Goal: Task Accomplishment & Management: Manage account settings

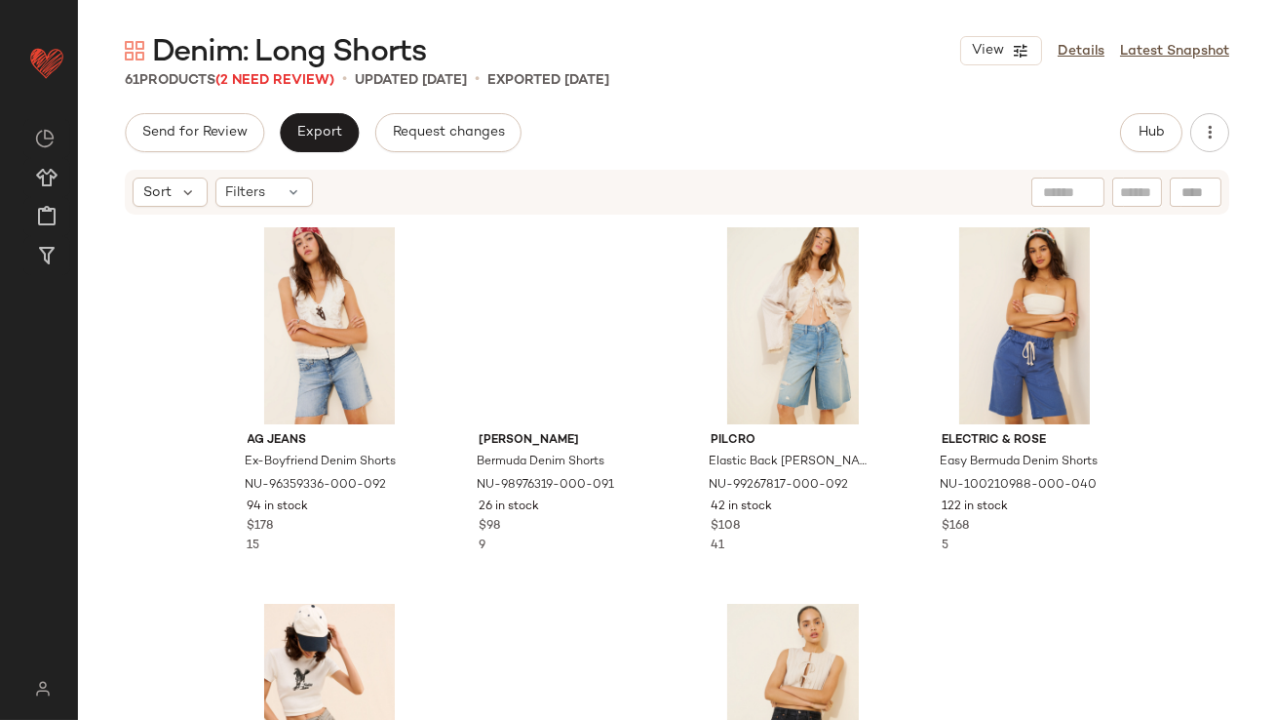
click at [317, 79] on span "(2 Need Review)" at bounding box center [275, 80] width 119 height 15
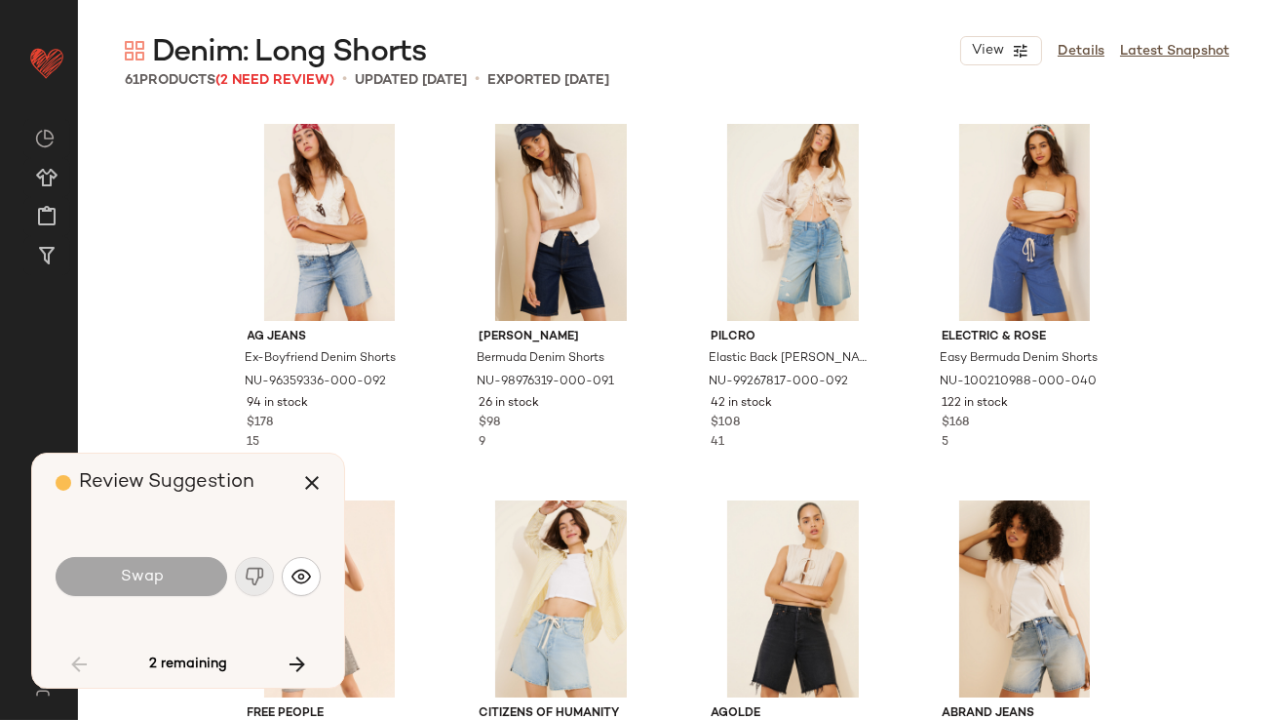
scroll to position [2257, 0]
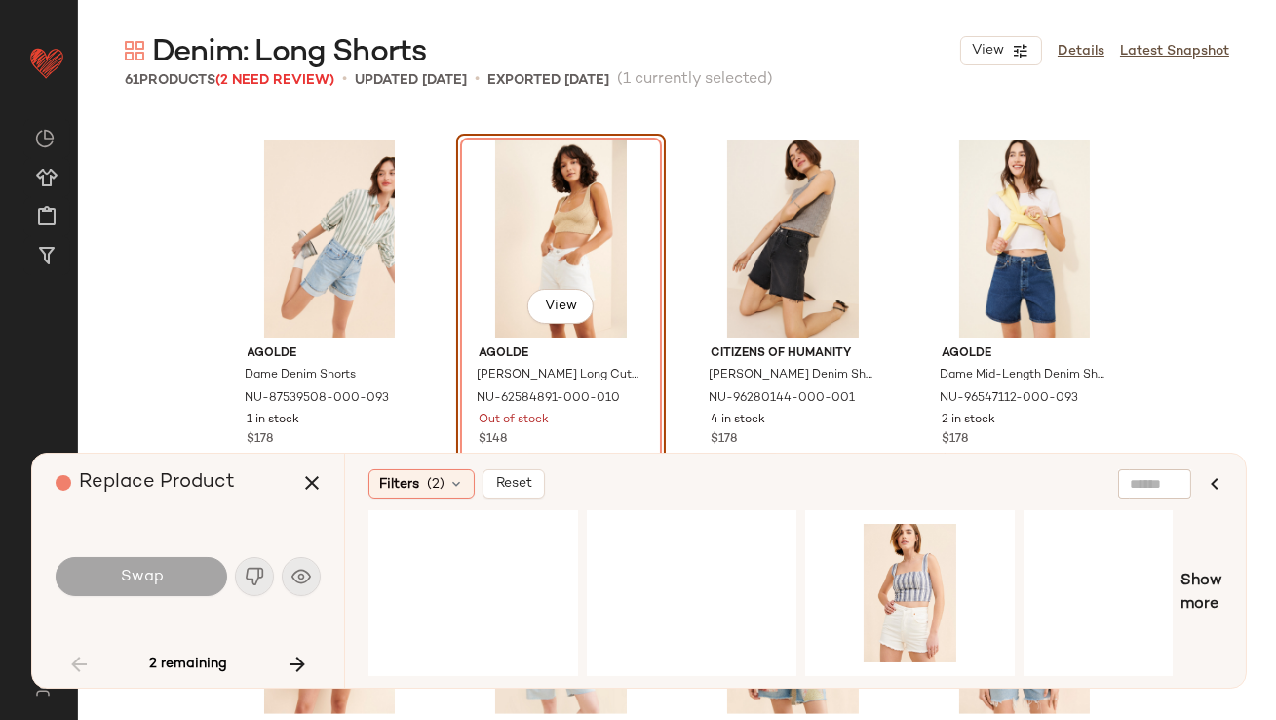
click at [304, 505] on div "Replace Product" at bounding box center [196, 482] width 280 height 59
click at [311, 487] on icon "button" at bounding box center [311, 482] width 23 height 23
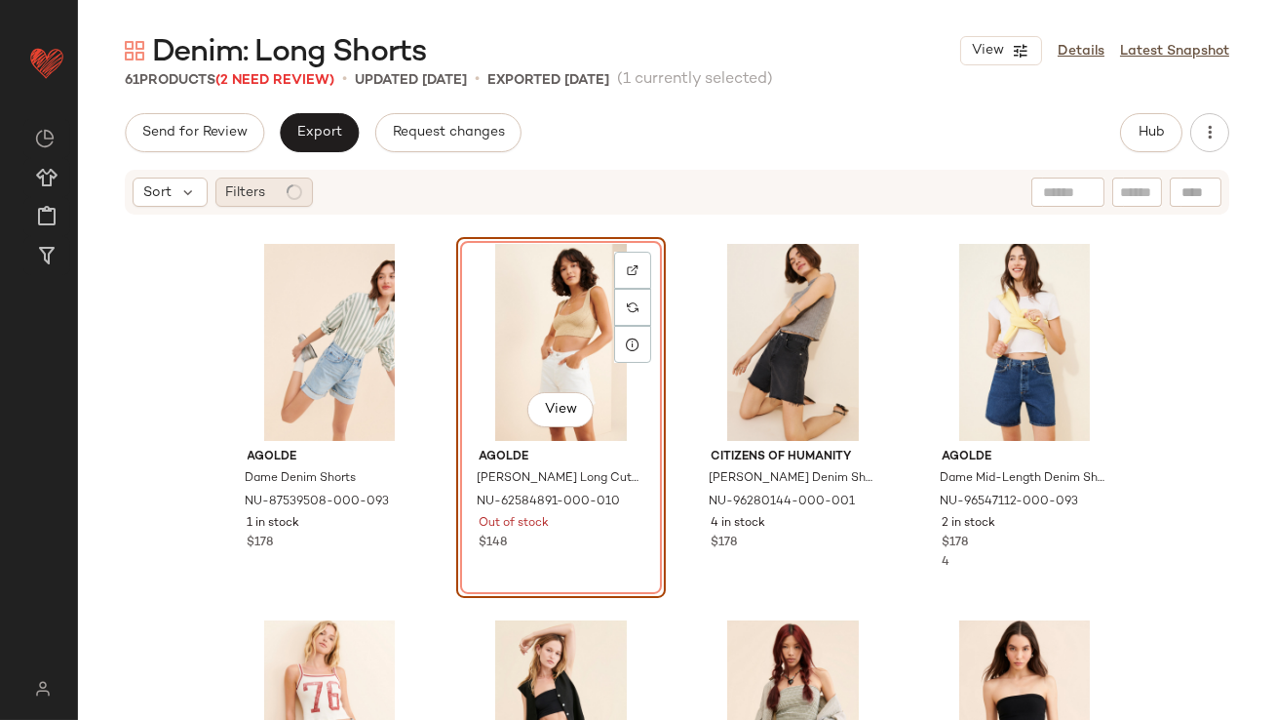
click at [248, 195] on span "Filters" at bounding box center [246, 192] width 40 height 20
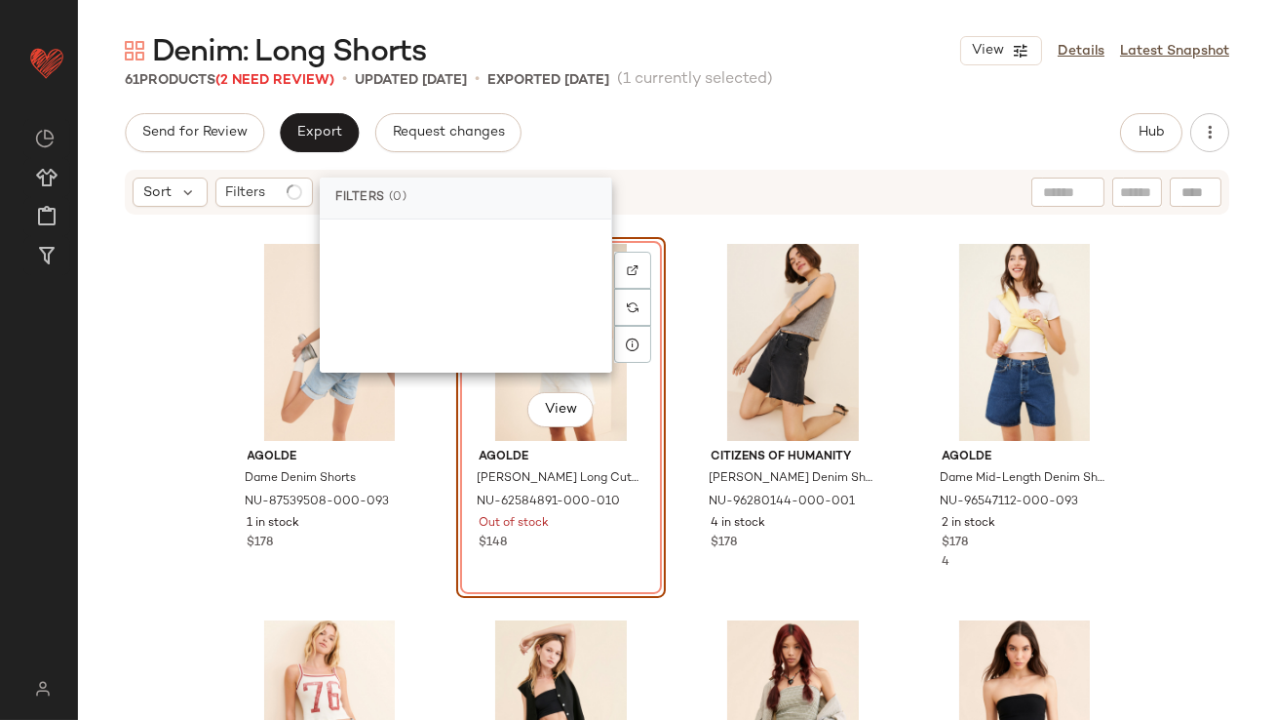
click at [199, 265] on div "AGOLDE Dame Denim Shorts NU-87539508-000-093 1 in stock $178 View AGOLDE Parker…" at bounding box center [677, 497] width 1198 height 562
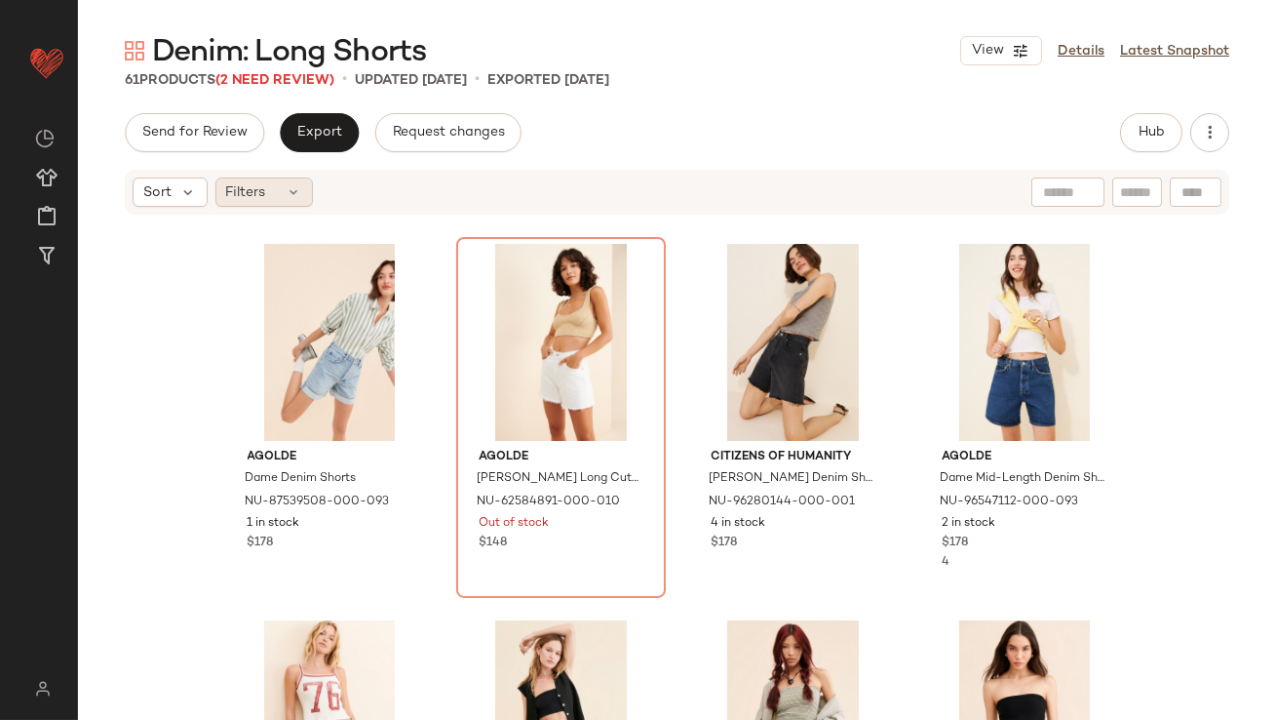
click at [276, 193] on div "Filters" at bounding box center [265, 191] width 98 height 29
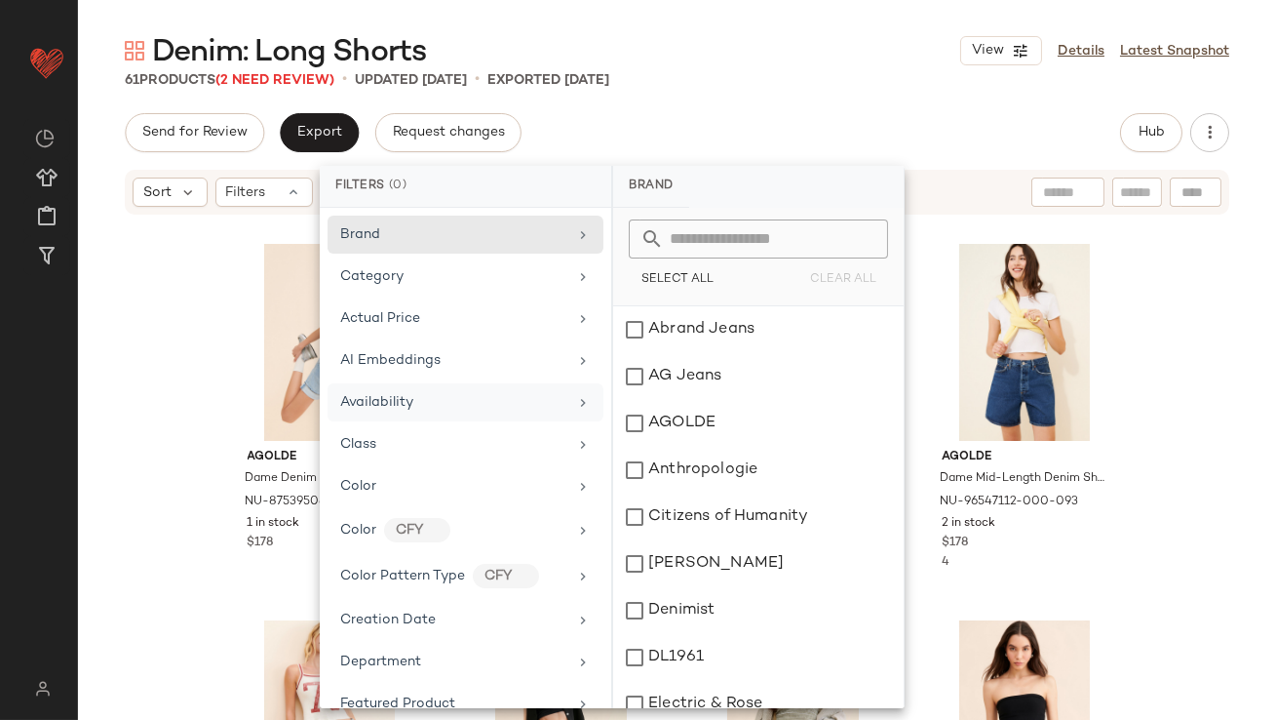
click at [361, 409] on div "Availability" at bounding box center [376, 402] width 73 height 20
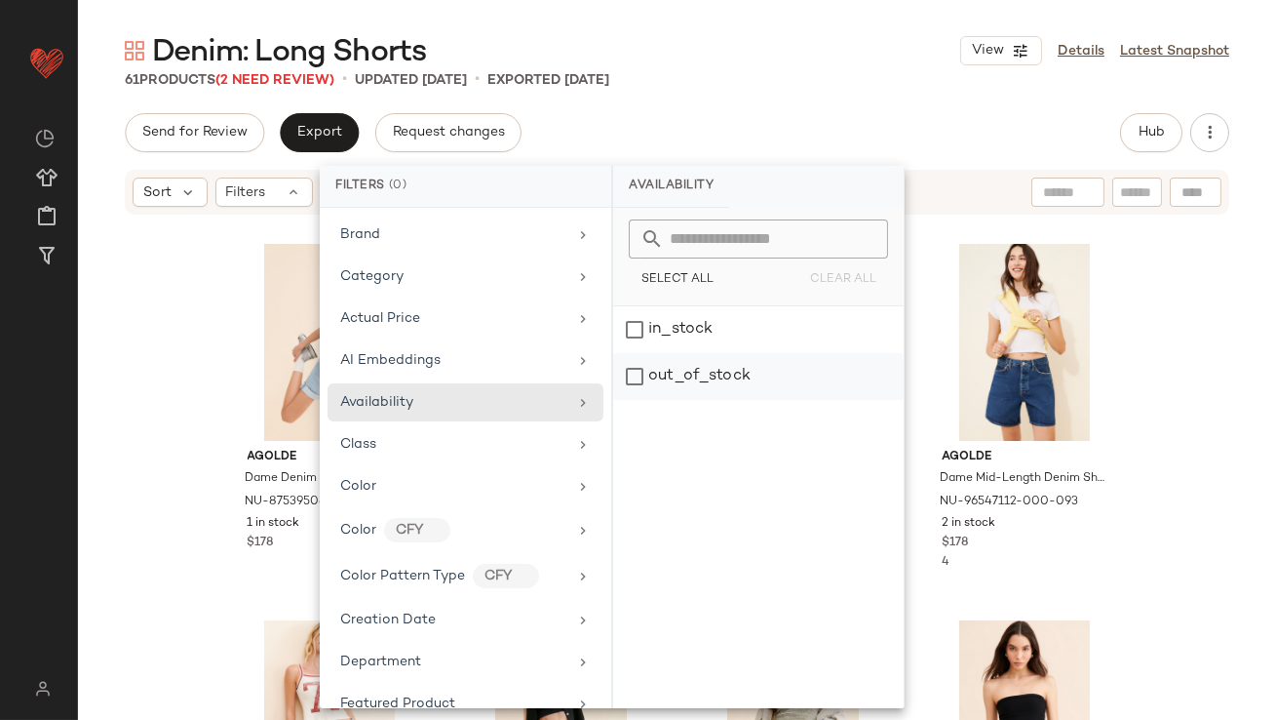
click at [728, 373] on div "out_of_stock" at bounding box center [758, 376] width 291 height 47
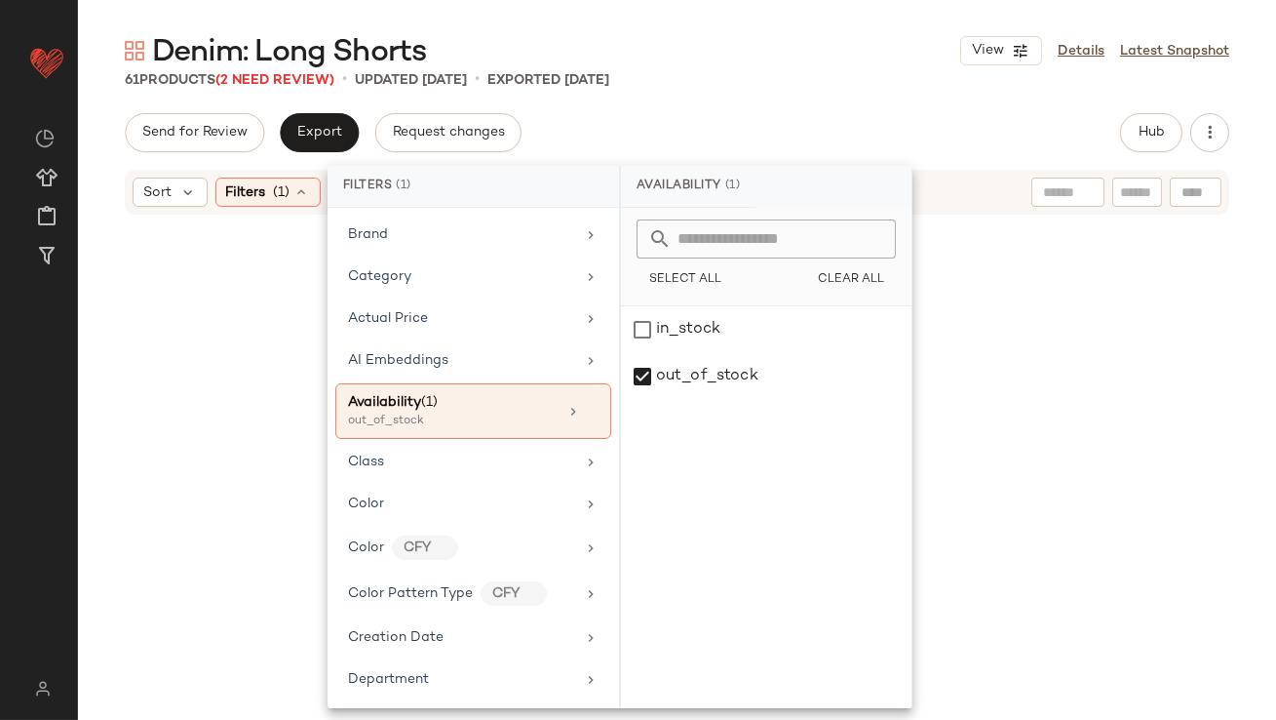
click at [807, 54] on div "Denim: Long Shorts View Details Latest Snapshot" at bounding box center [677, 50] width 1198 height 39
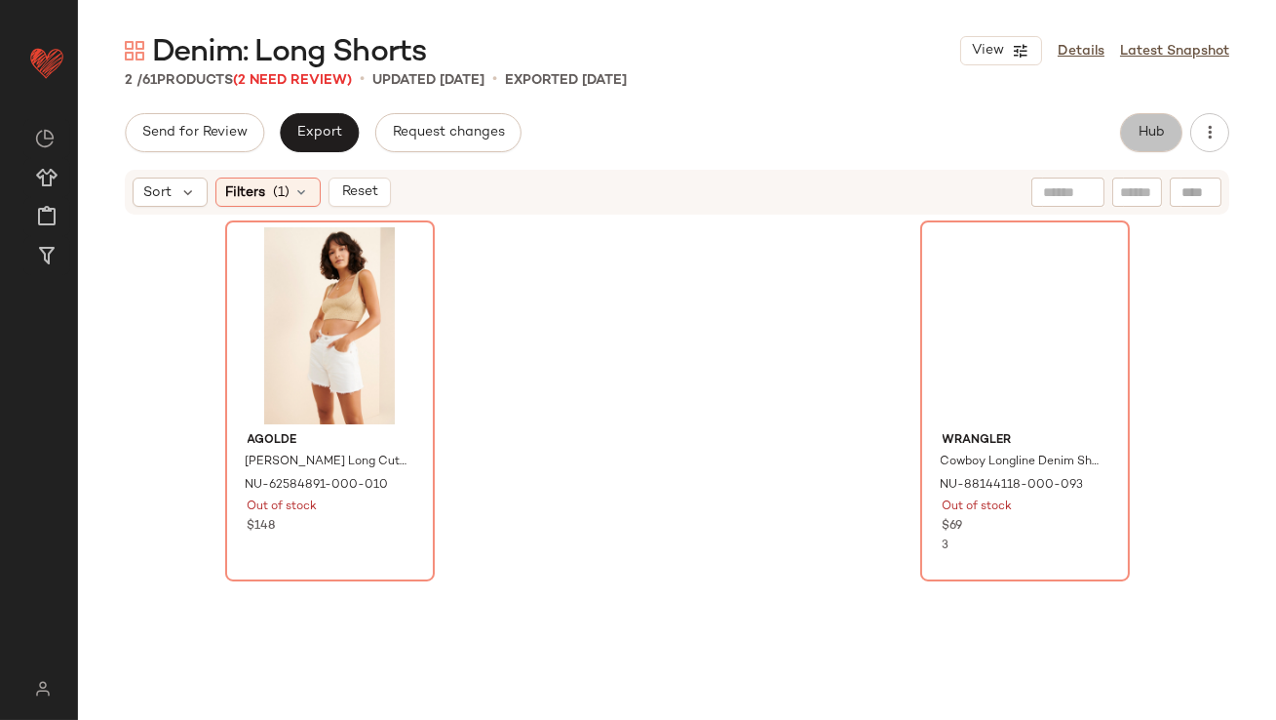
click at [1139, 140] on span "Hub" at bounding box center [1151, 133] width 27 height 16
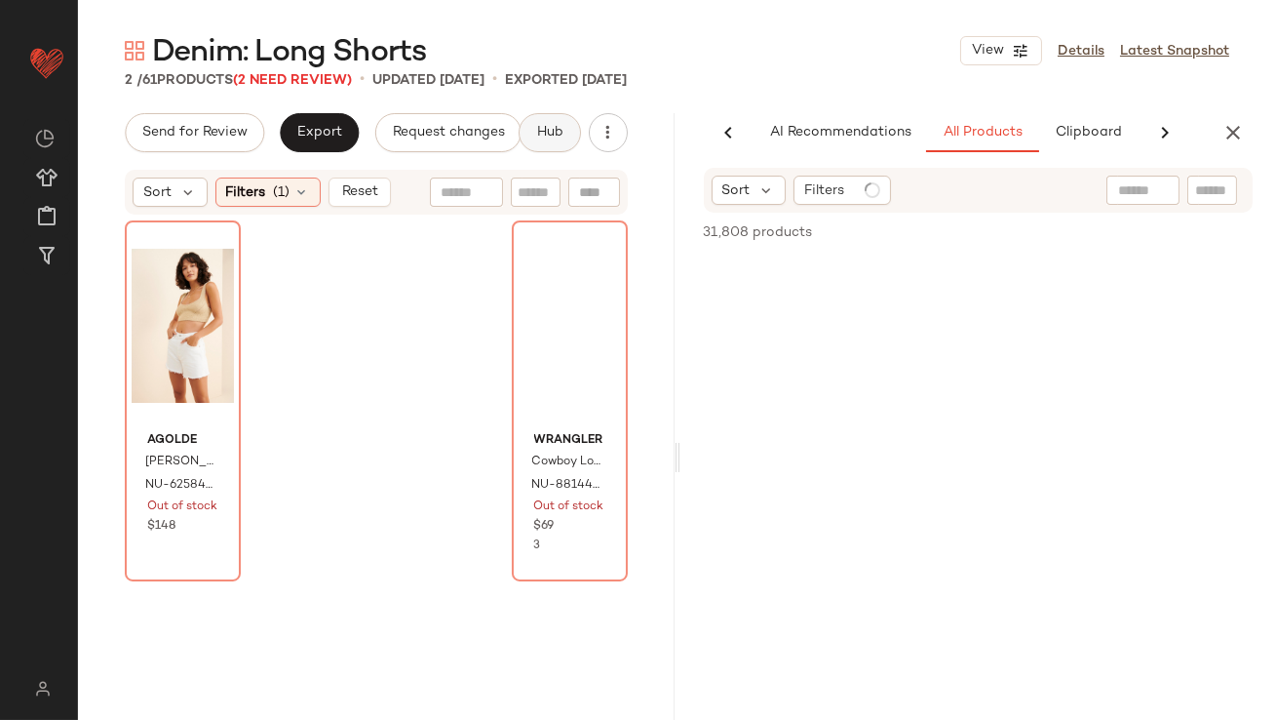
scroll to position [0, 109]
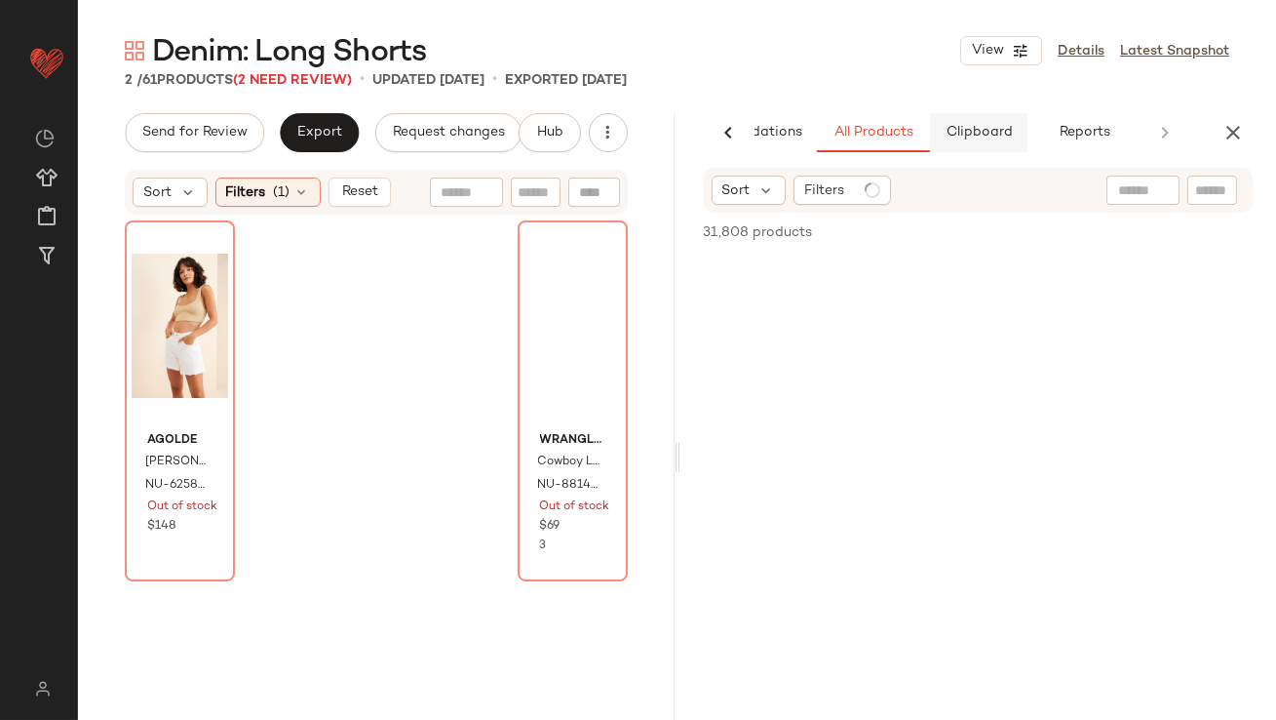
click at [970, 137] on span "Clipboard" at bounding box center [978, 133] width 67 height 16
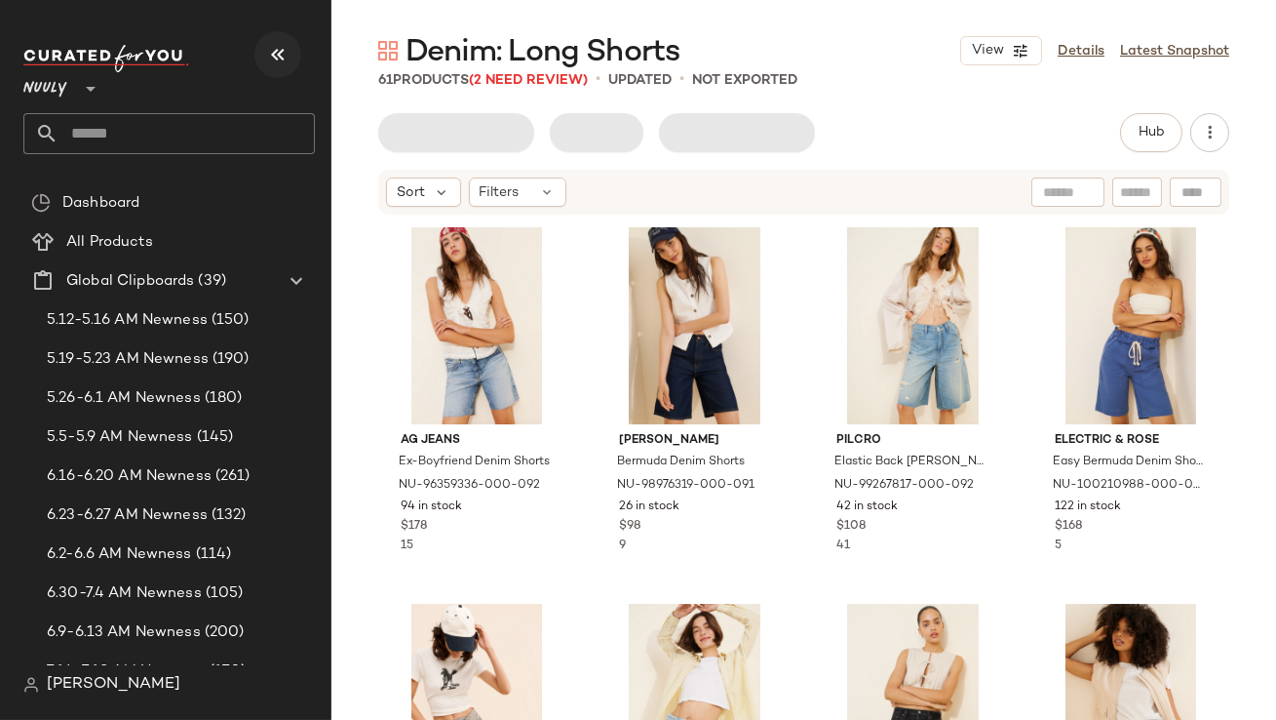
click at [281, 54] on icon "button" at bounding box center [277, 54] width 23 height 23
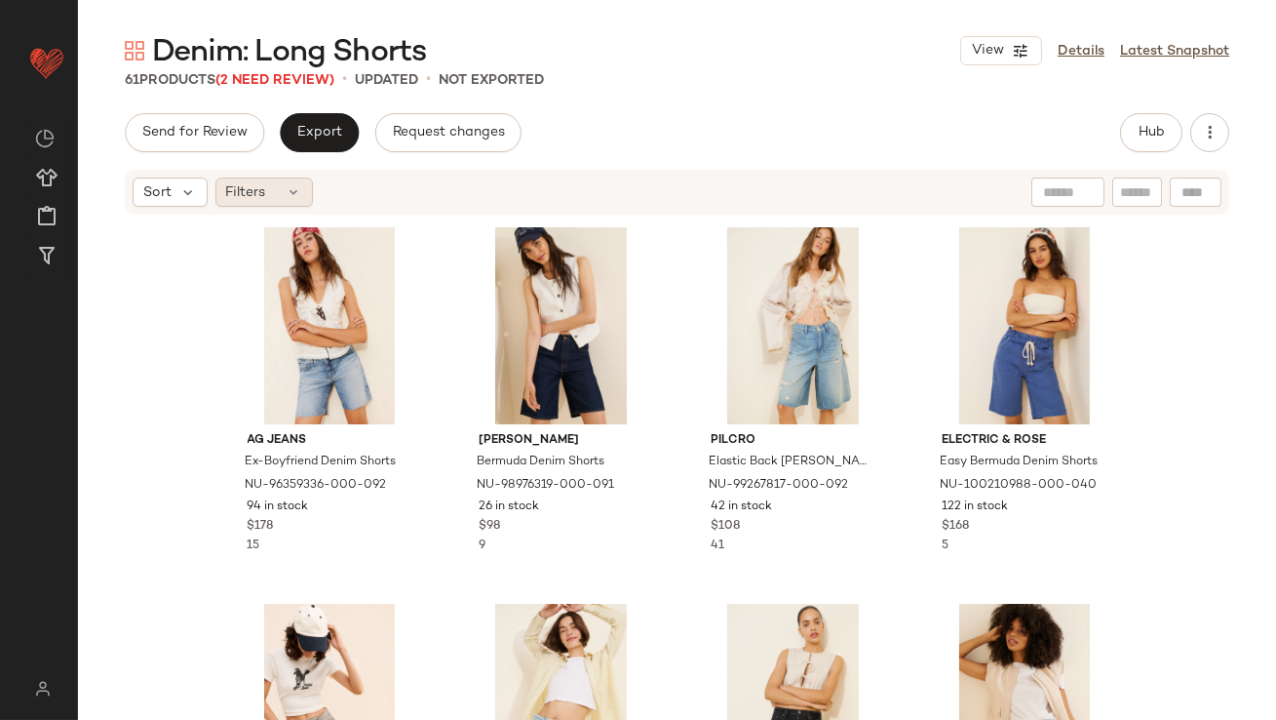
click at [284, 189] on div "Filters" at bounding box center [265, 191] width 98 height 29
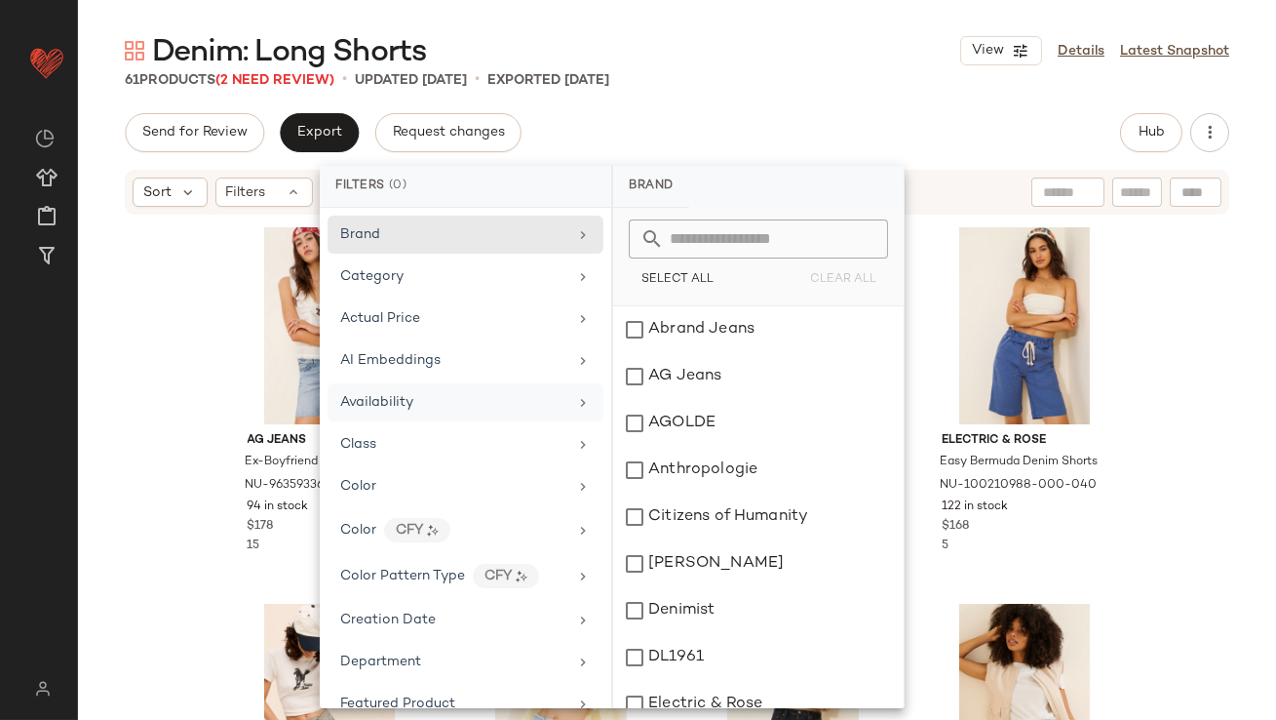
click at [389, 403] on span "Availability" at bounding box center [376, 402] width 73 height 15
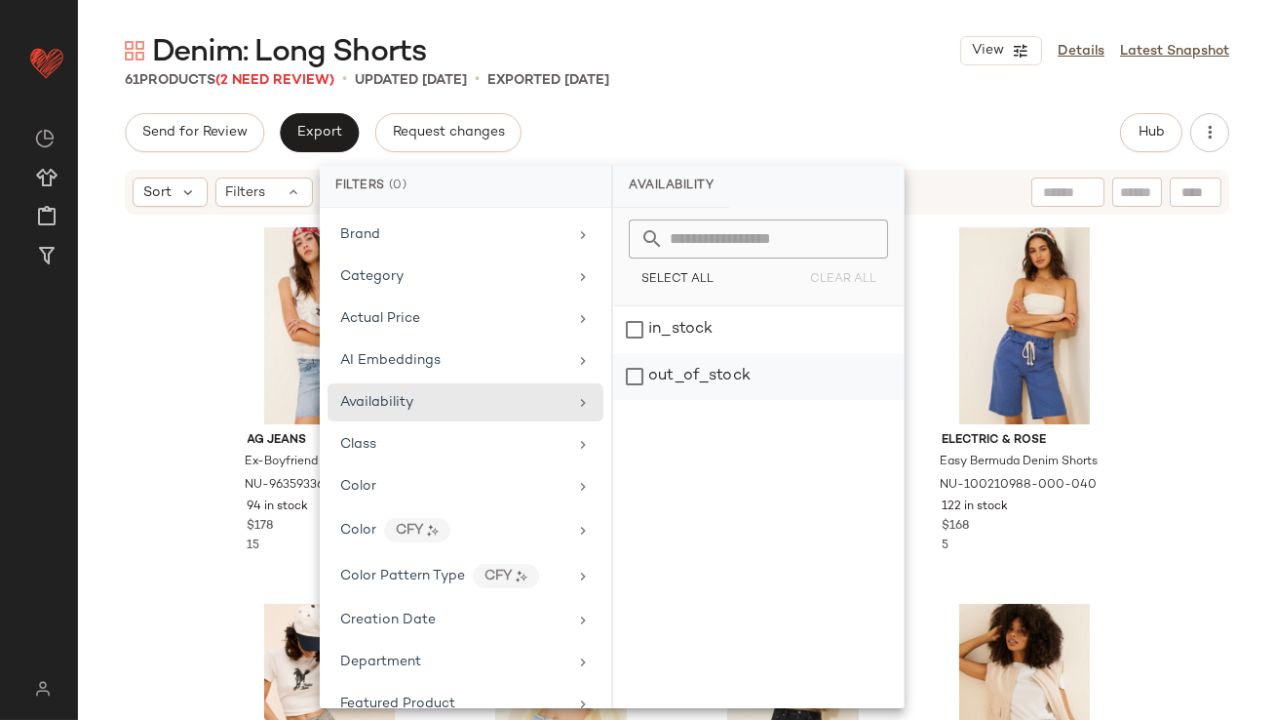
click at [721, 373] on div "out_of_stock" at bounding box center [758, 376] width 291 height 47
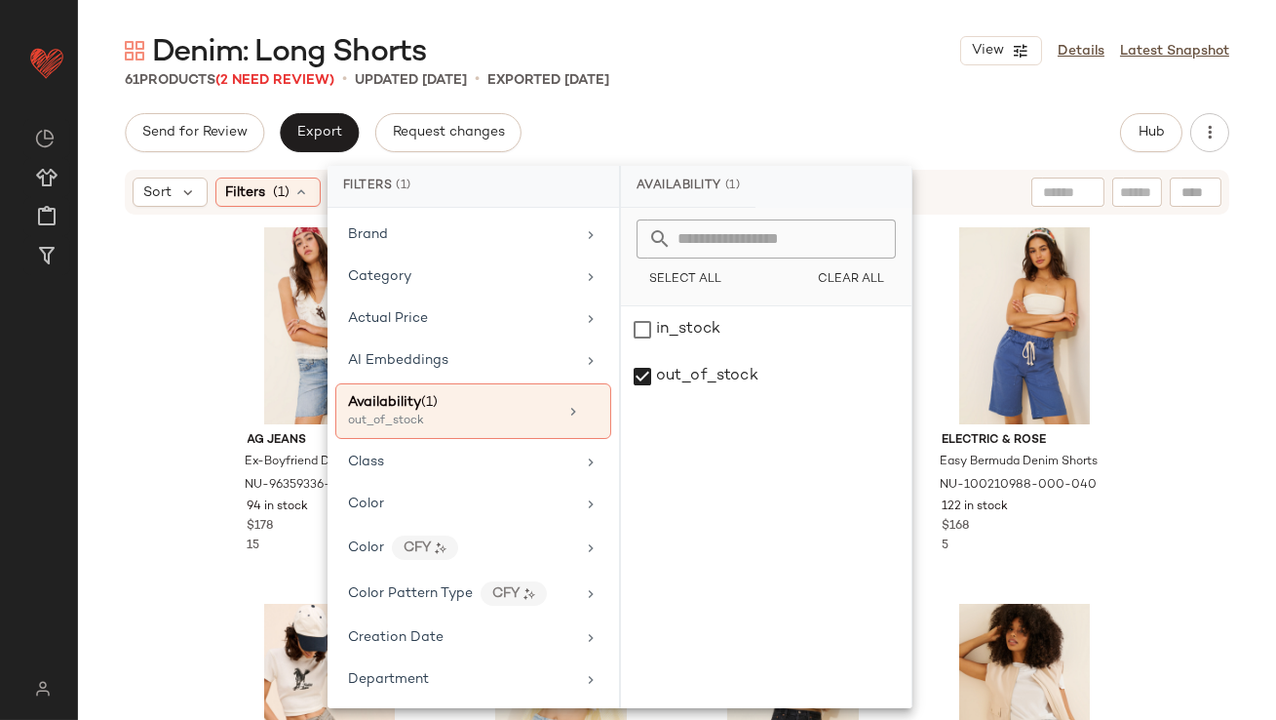
click at [739, 94] on div "Denim: Long Shorts View Details Latest Snapshot 61 Products (2 Need Review) • u…" at bounding box center [677, 375] width 1198 height 688
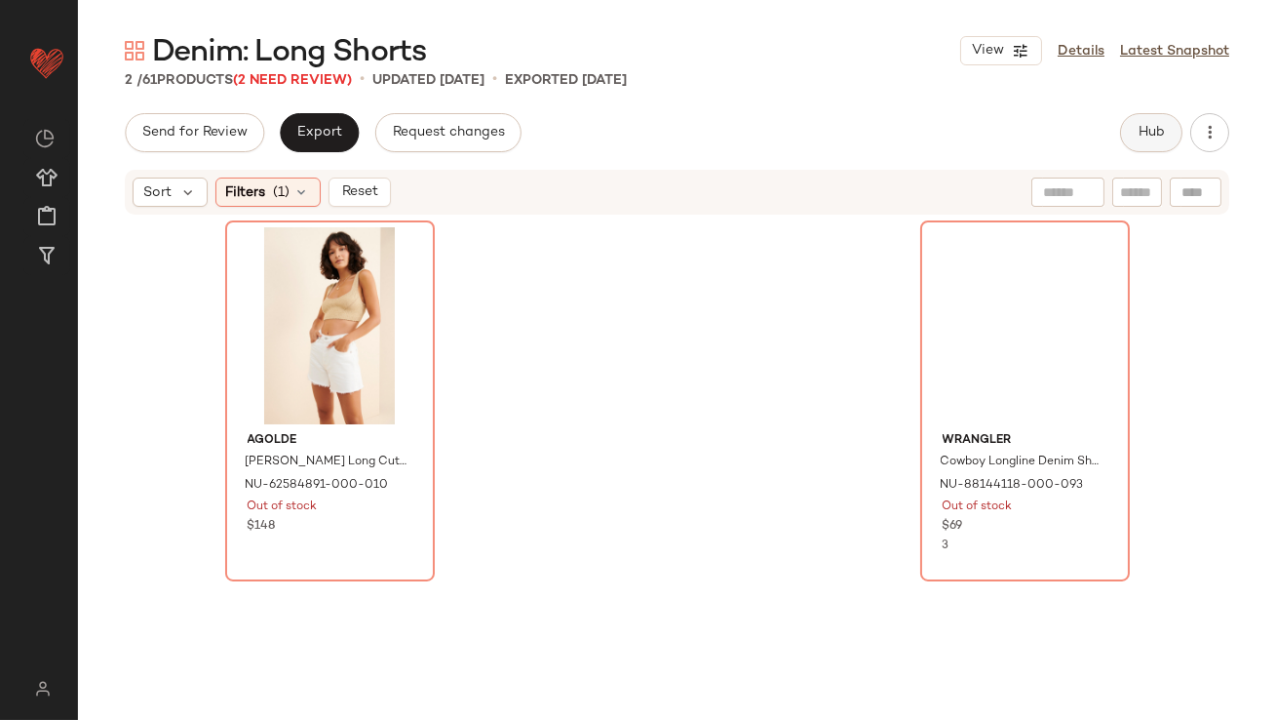
click at [1158, 128] on span "Hub" at bounding box center [1151, 133] width 27 height 16
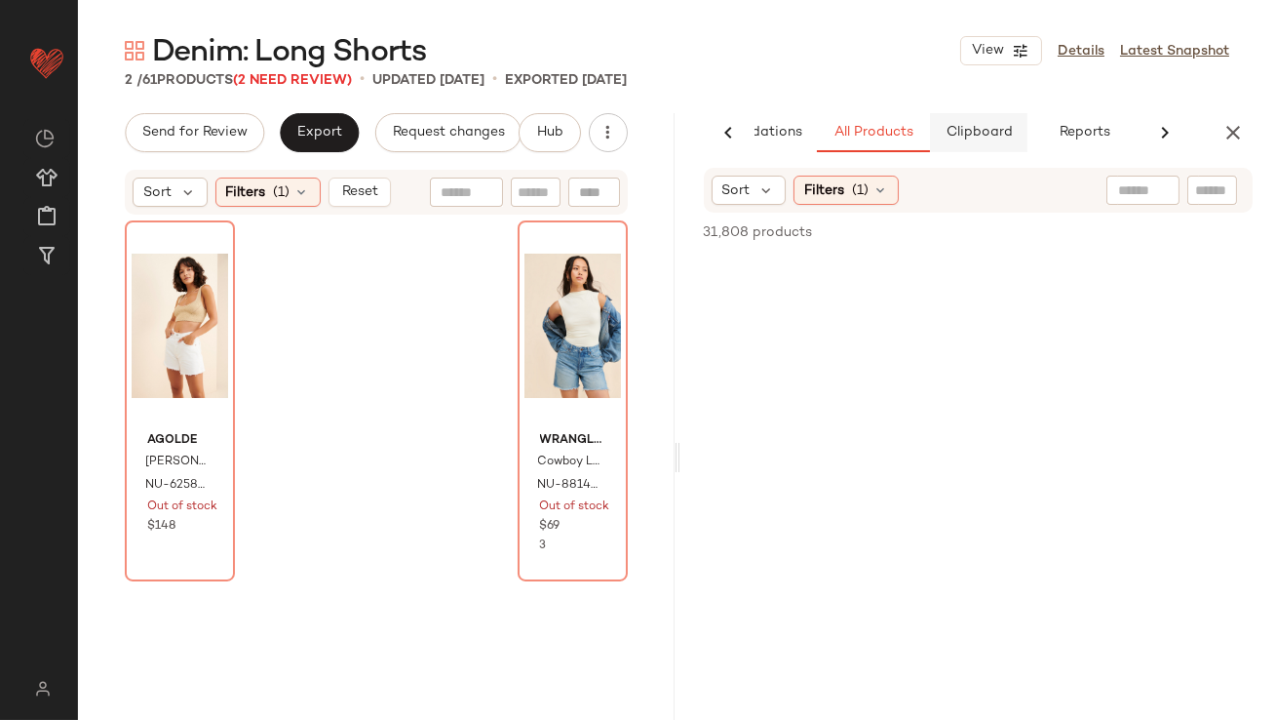
scroll to position [0, 109]
click at [961, 125] on span "Clipboard" at bounding box center [978, 133] width 67 height 16
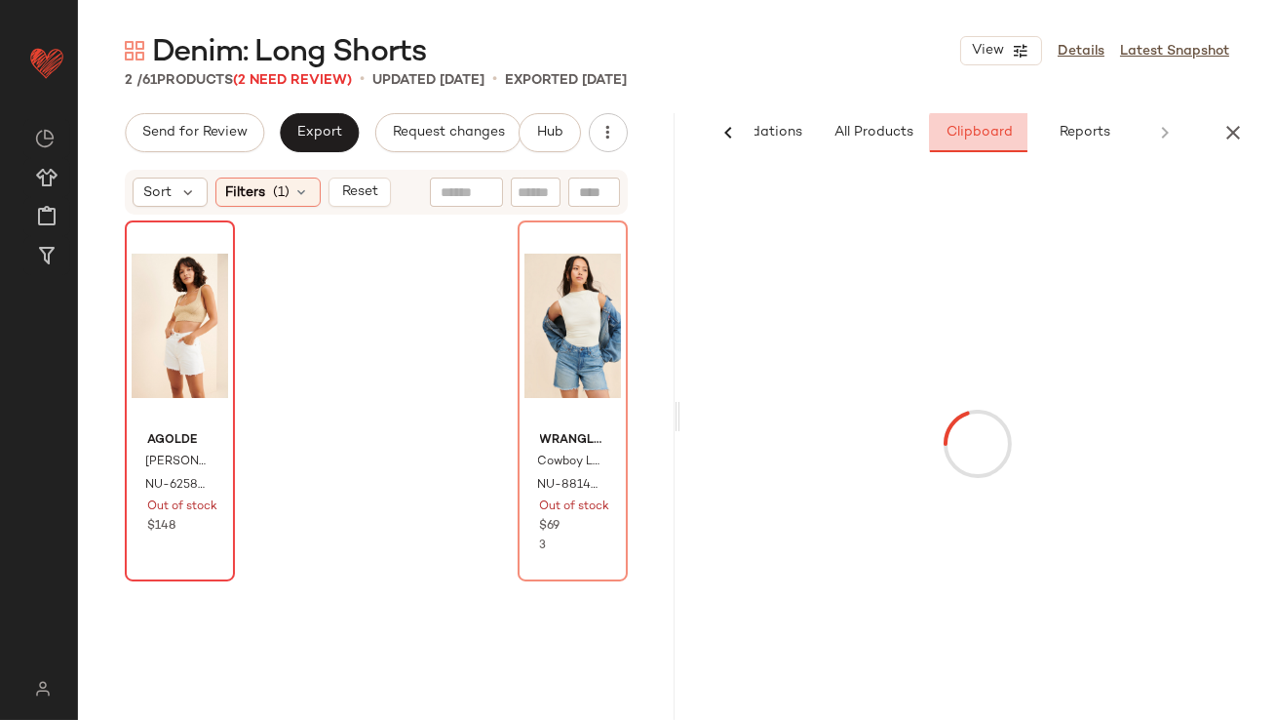
click at [136, 277] on div at bounding box center [180, 325] width 97 height 197
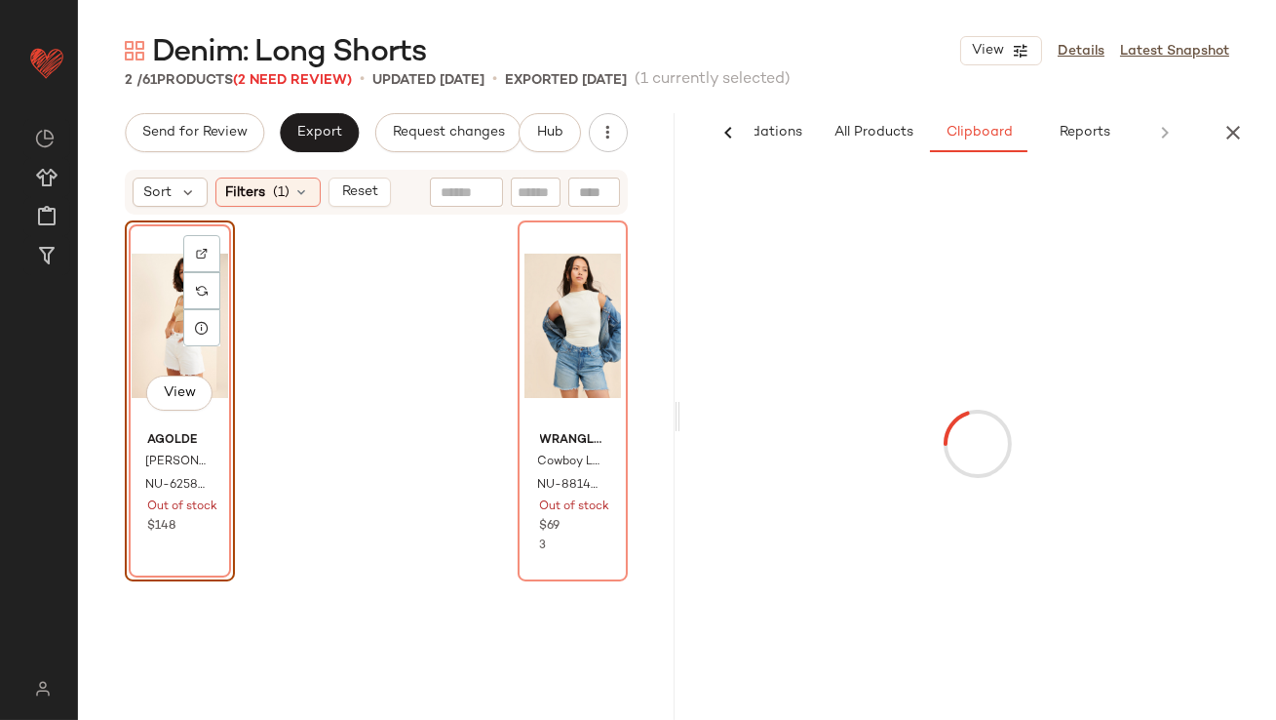
click at [138, 304] on div "View" at bounding box center [180, 325] width 97 height 197
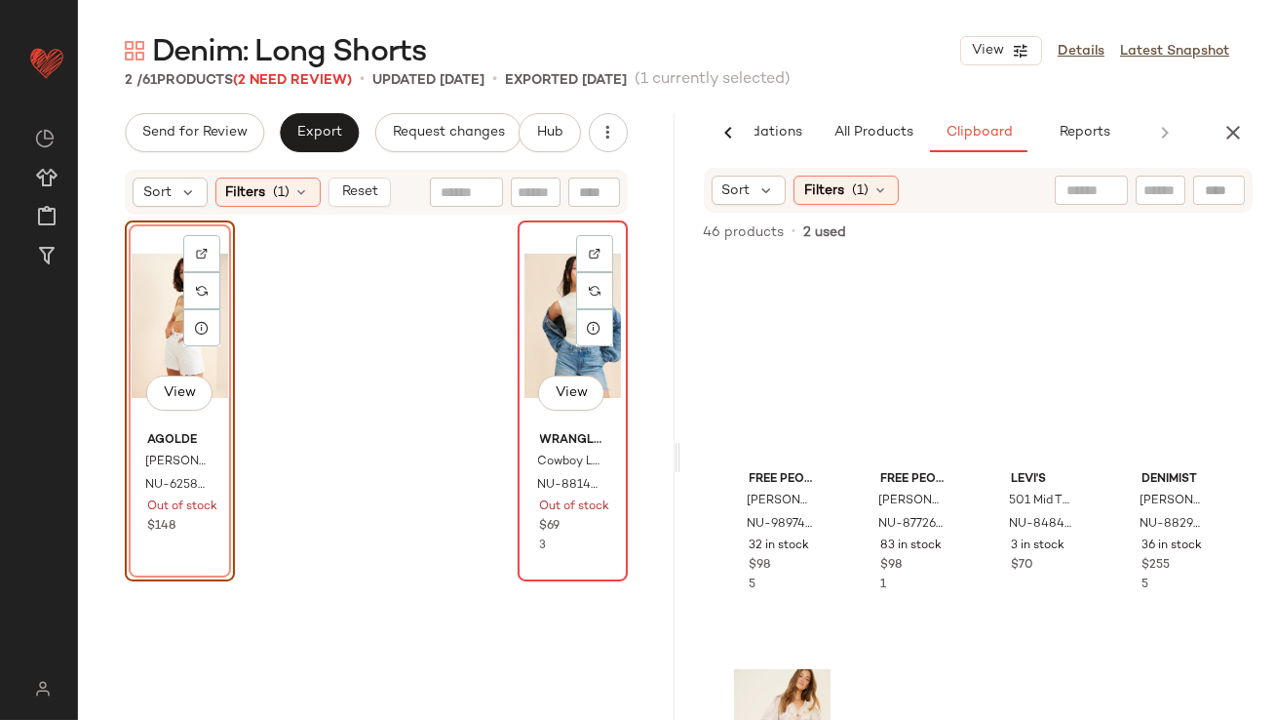
click at [526, 307] on div "View" at bounding box center [573, 325] width 97 height 197
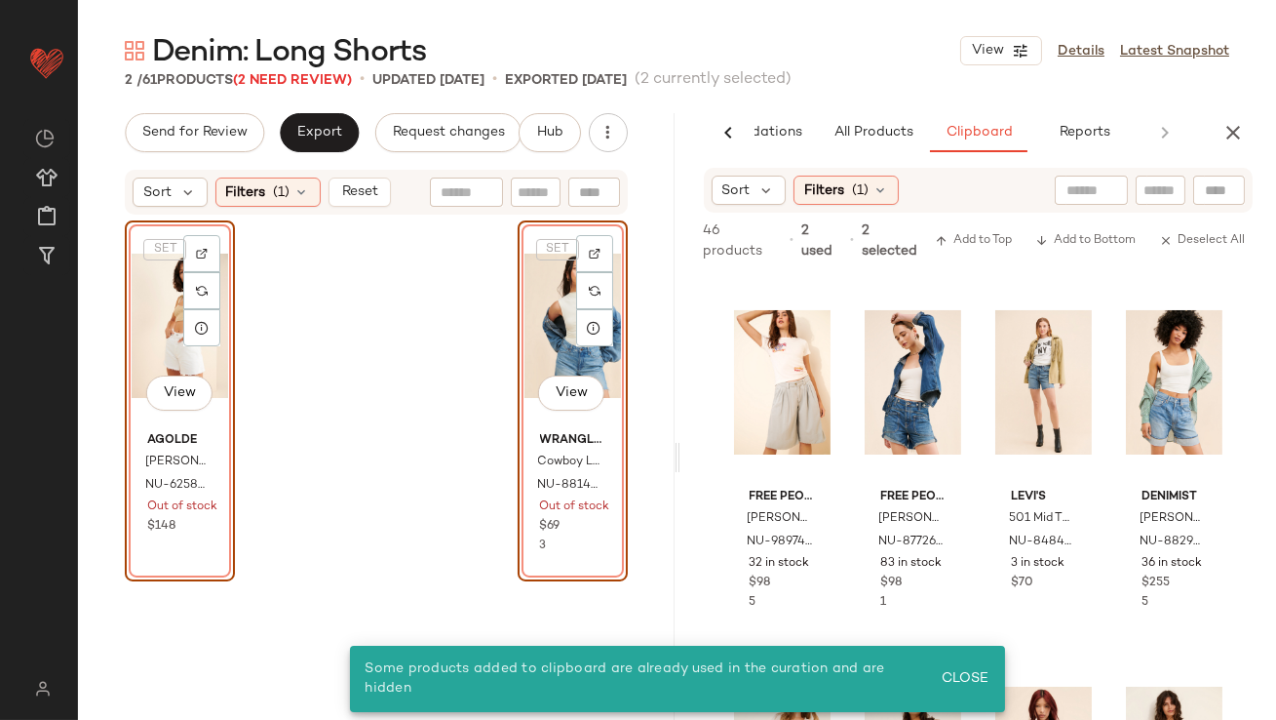
click at [145, 345] on div "SET View" at bounding box center [180, 325] width 97 height 197
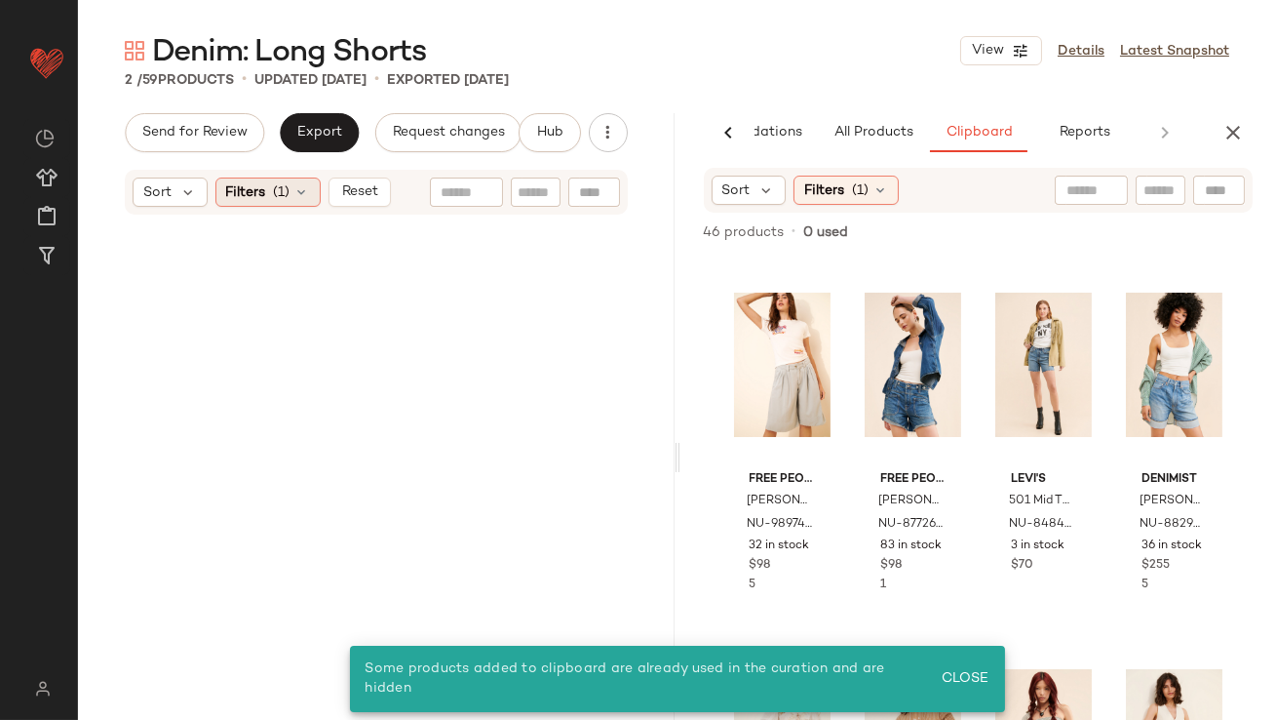
click at [307, 202] on div "Filters (1)" at bounding box center [268, 191] width 105 height 29
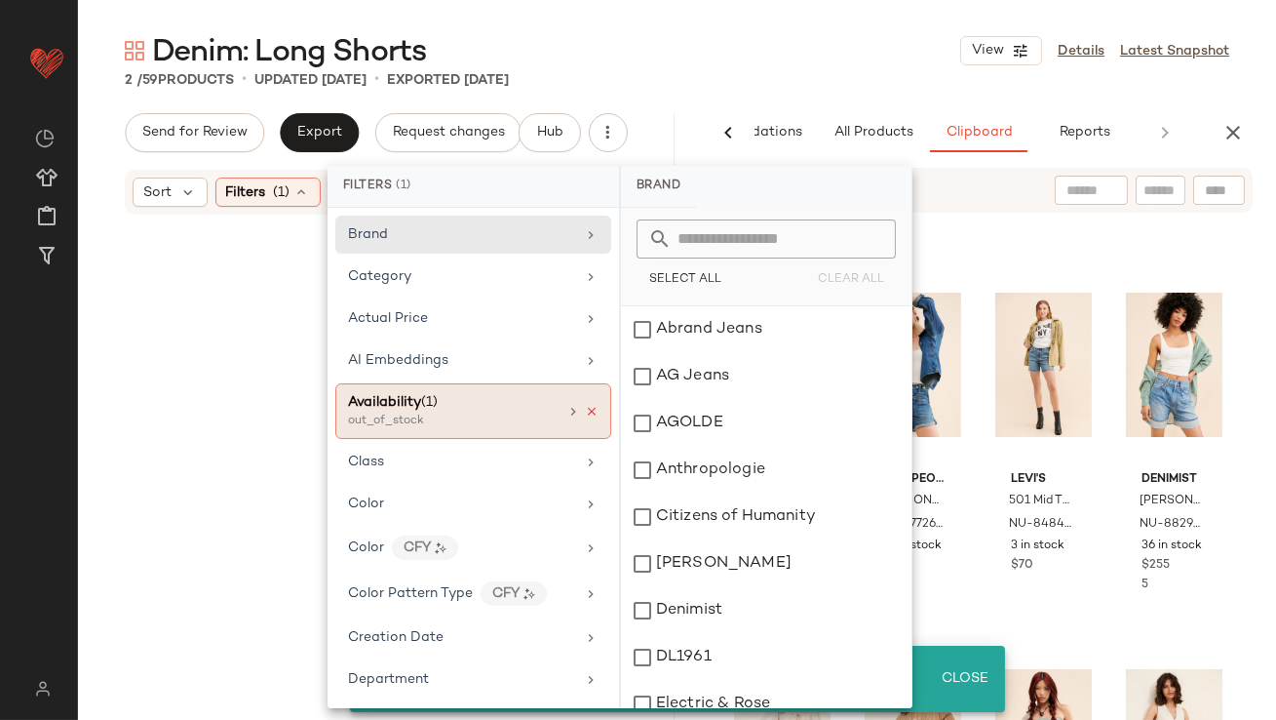
click at [587, 408] on icon at bounding box center [592, 412] width 14 height 14
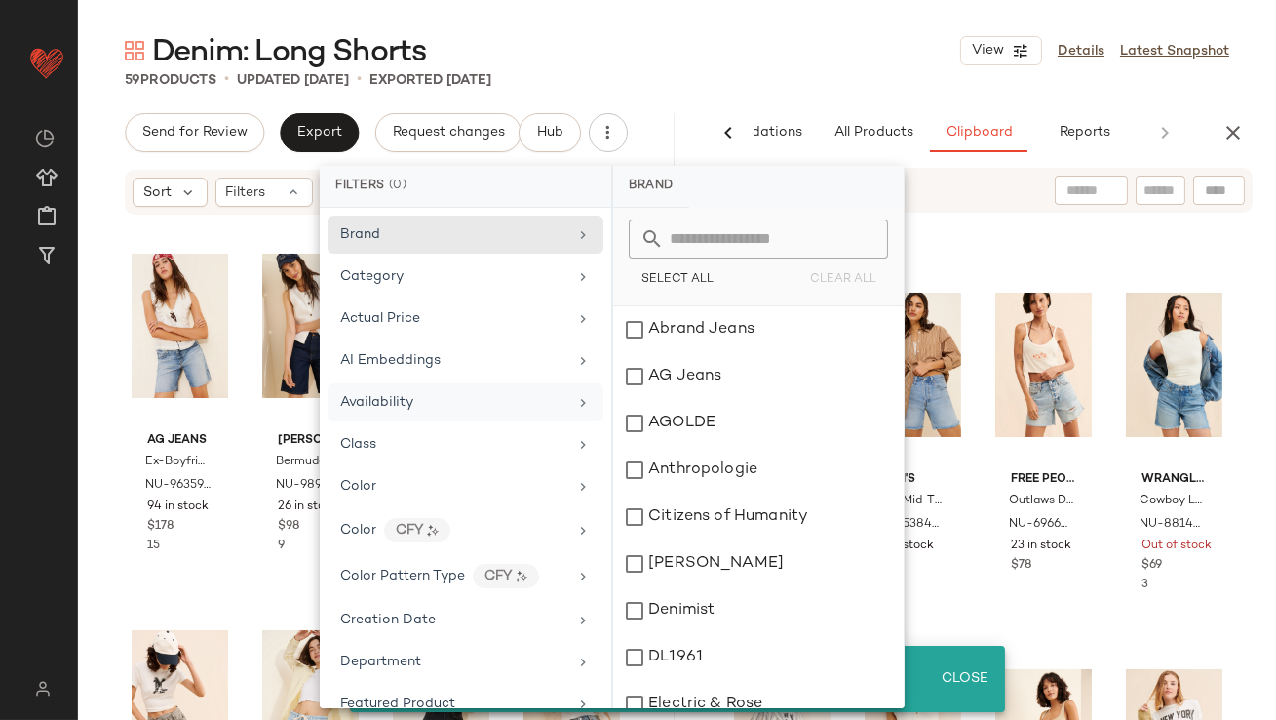
click at [888, 56] on div "Denim: Long Shorts View Details Latest Snapshot" at bounding box center [677, 50] width 1198 height 39
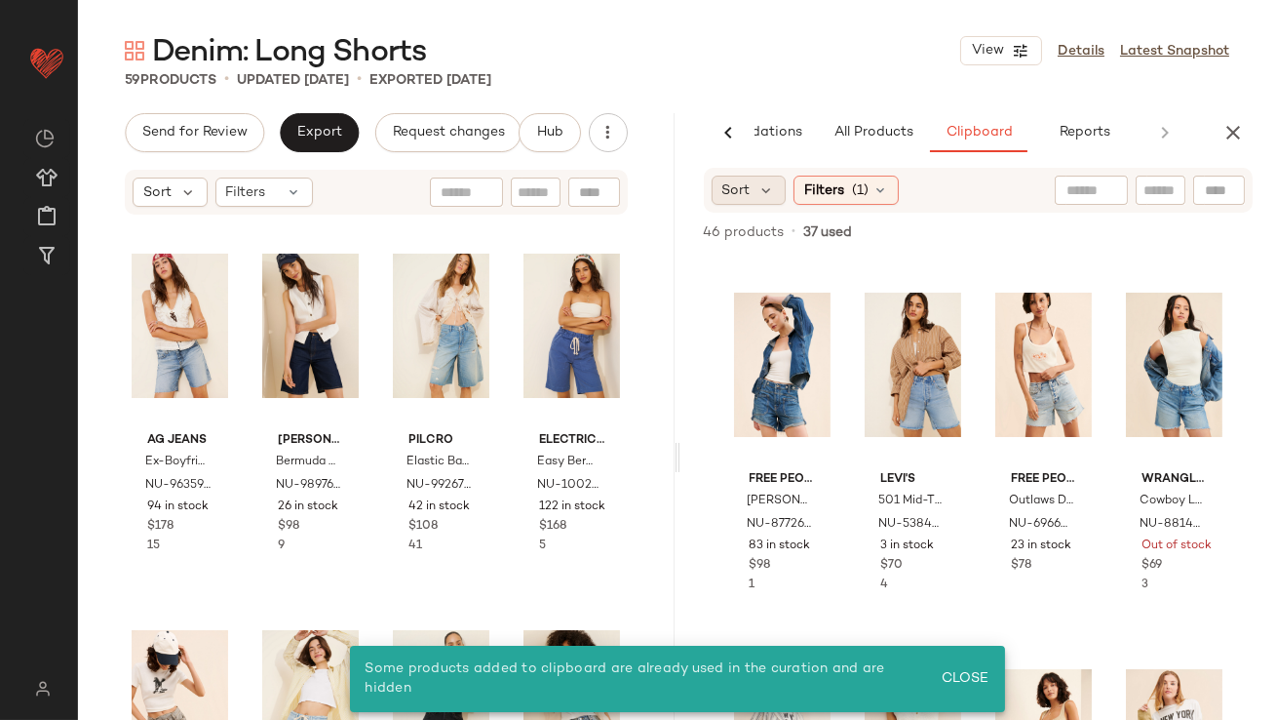
click at [775, 187] on div "Sort" at bounding box center [749, 190] width 75 height 29
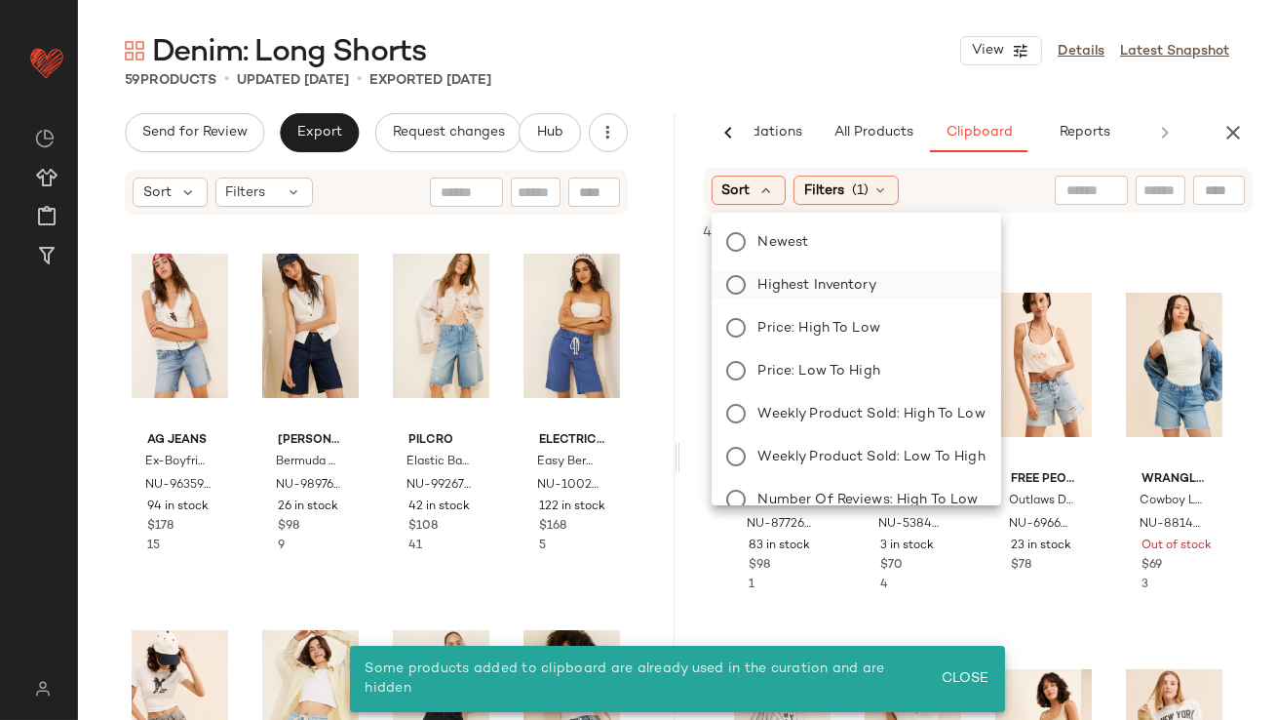
click at [773, 293] on span "Highest Inventory" at bounding box center [818, 285] width 118 height 20
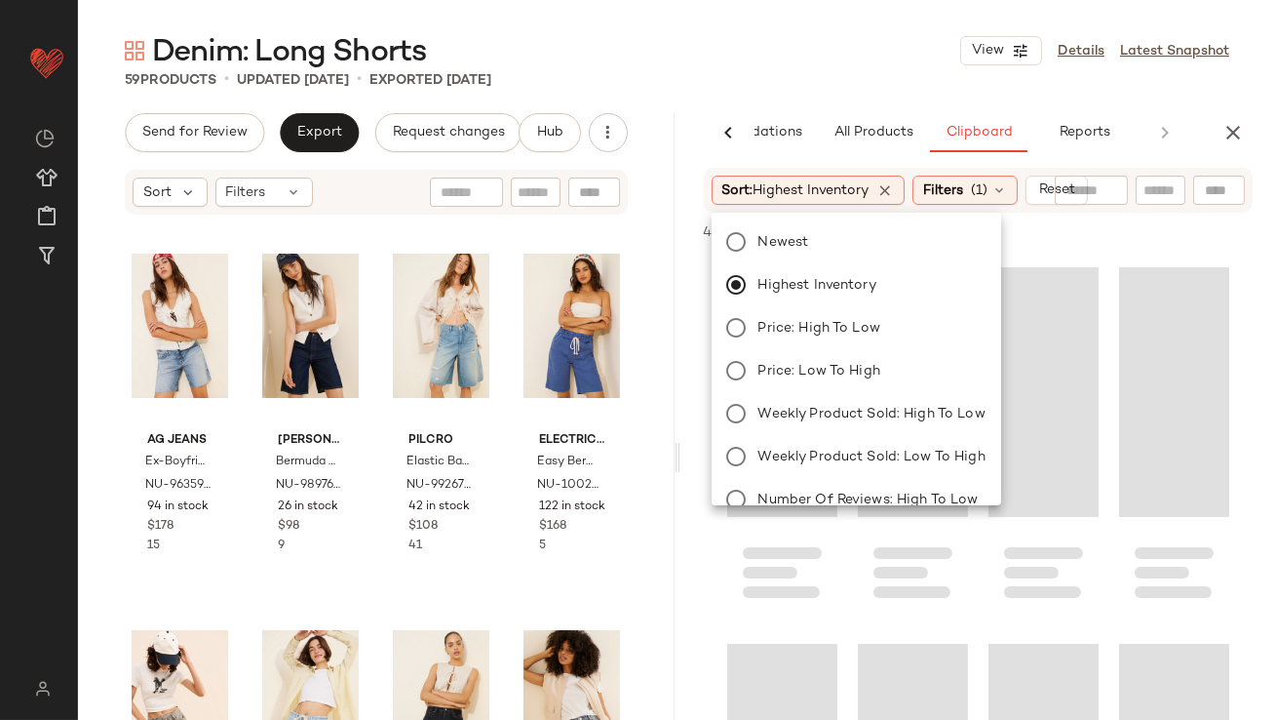
click at [787, 67] on div "Denim: Long Shorts View Details Latest Snapshot" at bounding box center [677, 50] width 1198 height 39
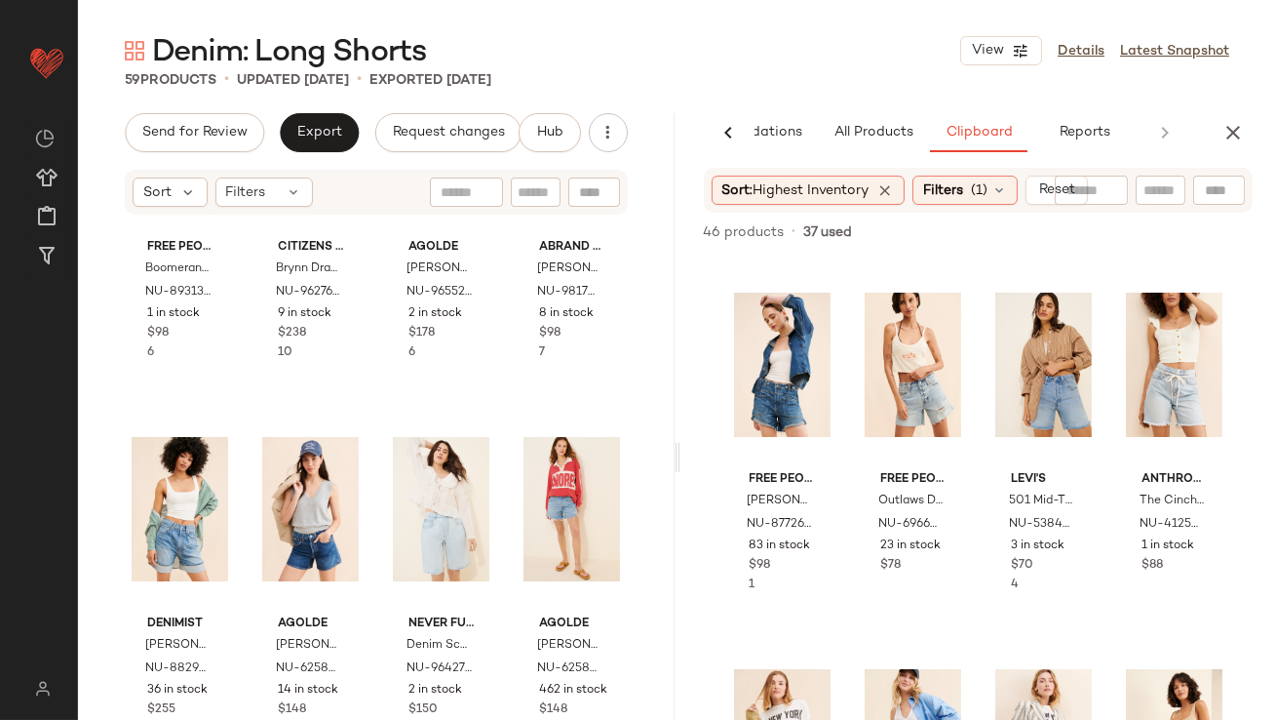
scroll to position [586, 0]
click at [186, 507] on div at bounding box center [201, 509] width 37 height 37
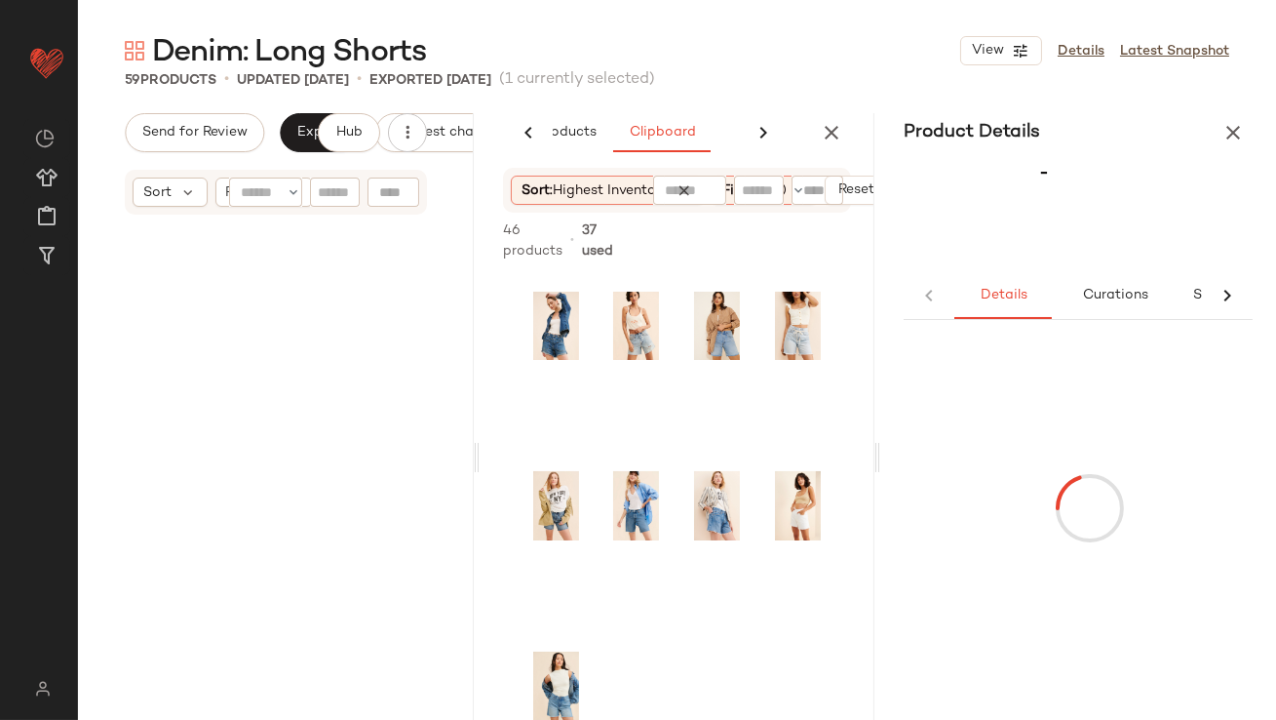
scroll to position [112, 0]
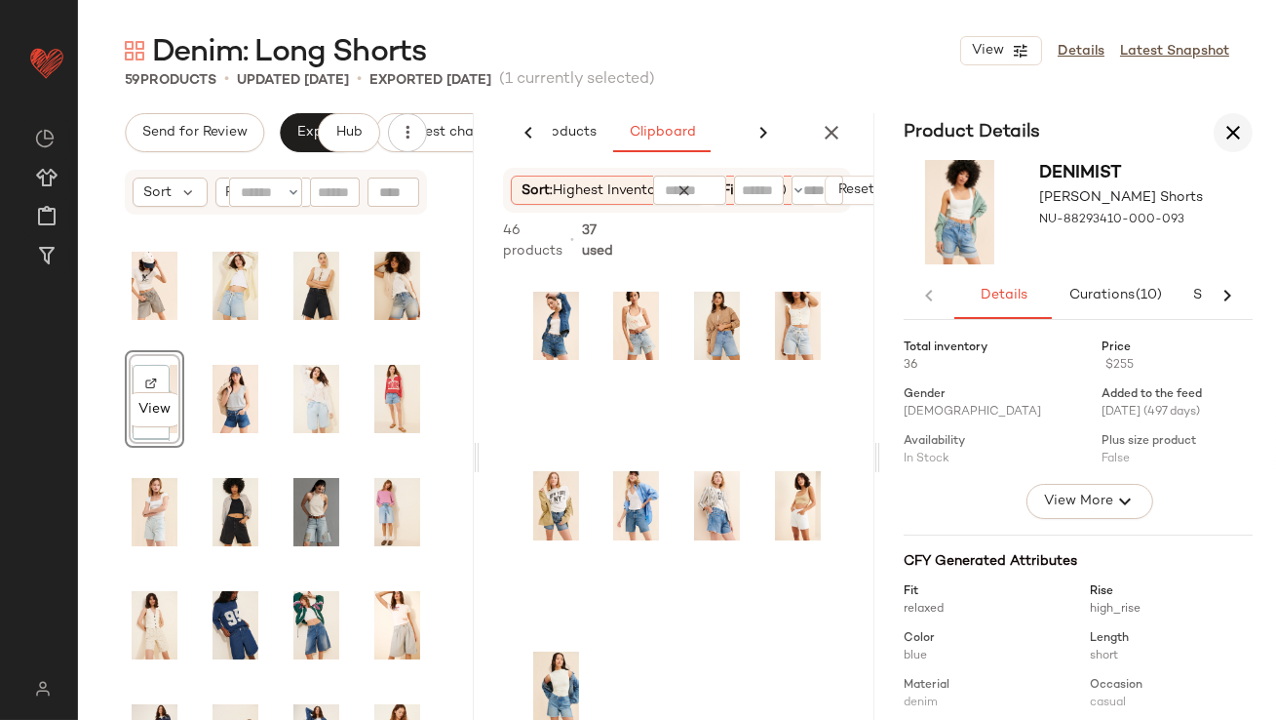
click at [1229, 132] on icon "button" at bounding box center [1233, 132] width 23 height 23
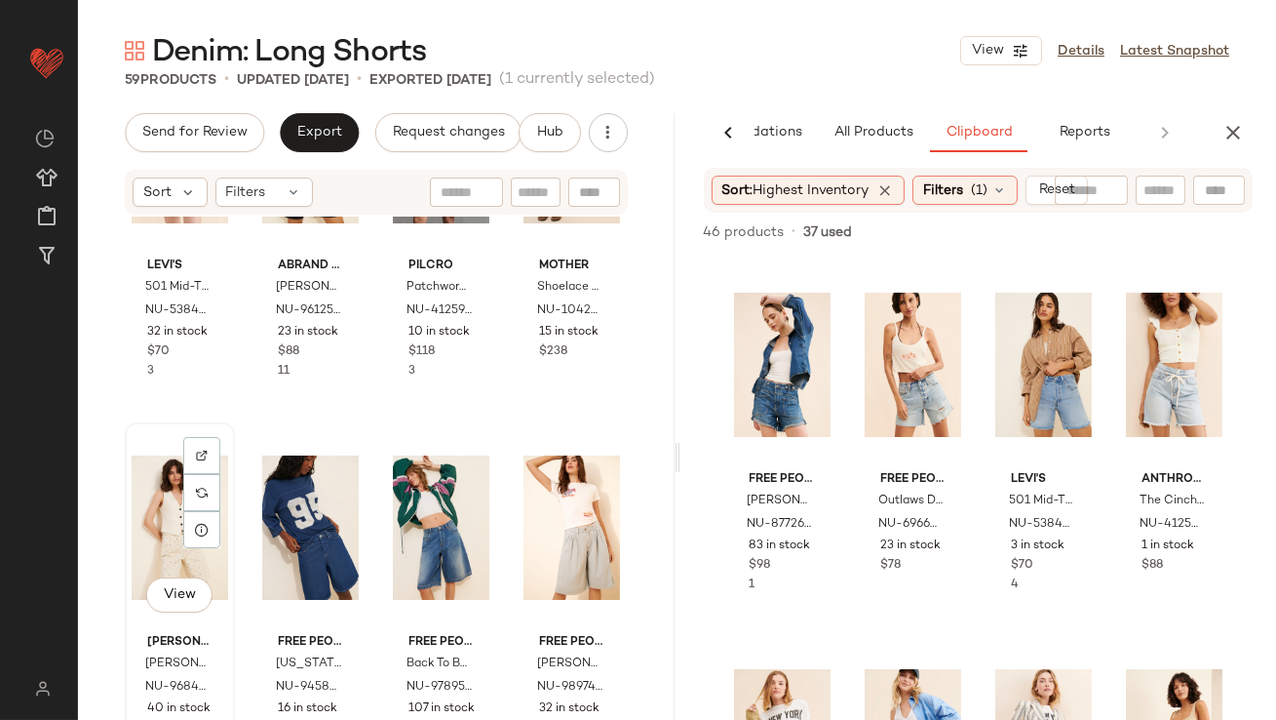
scroll to position [1358, 0]
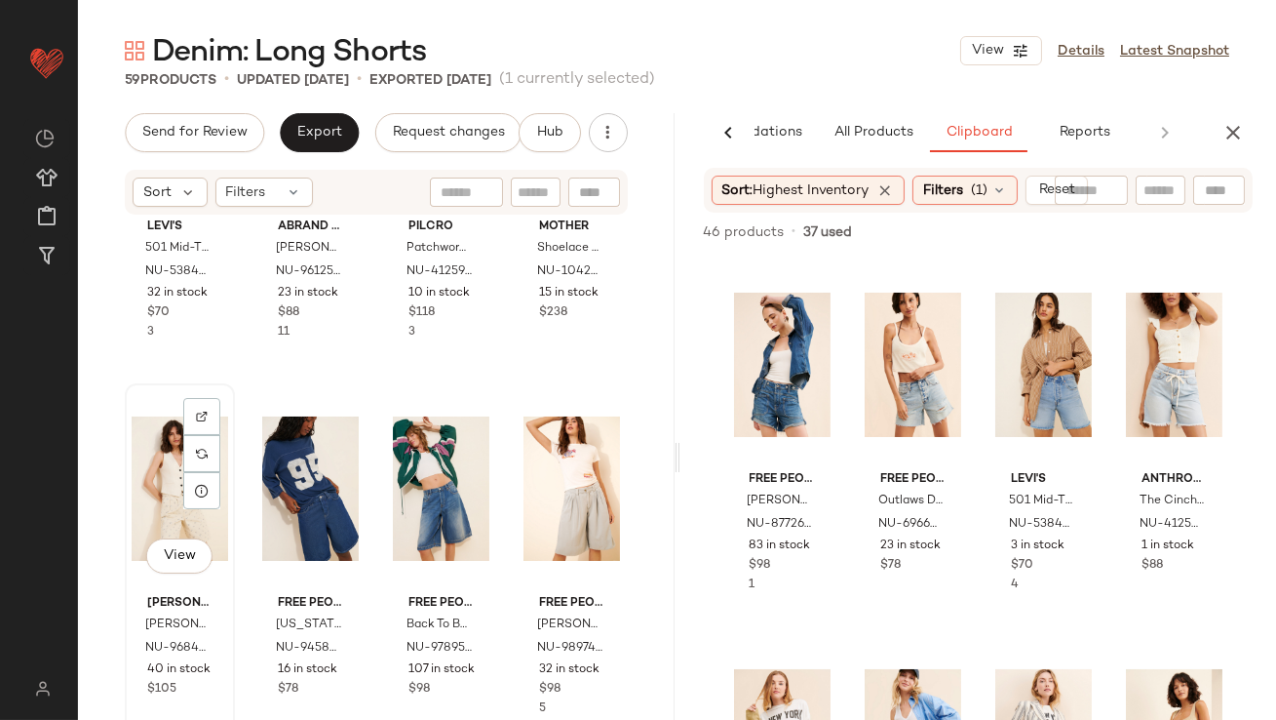
click at [148, 505] on div "View" at bounding box center [180, 488] width 97 height 197
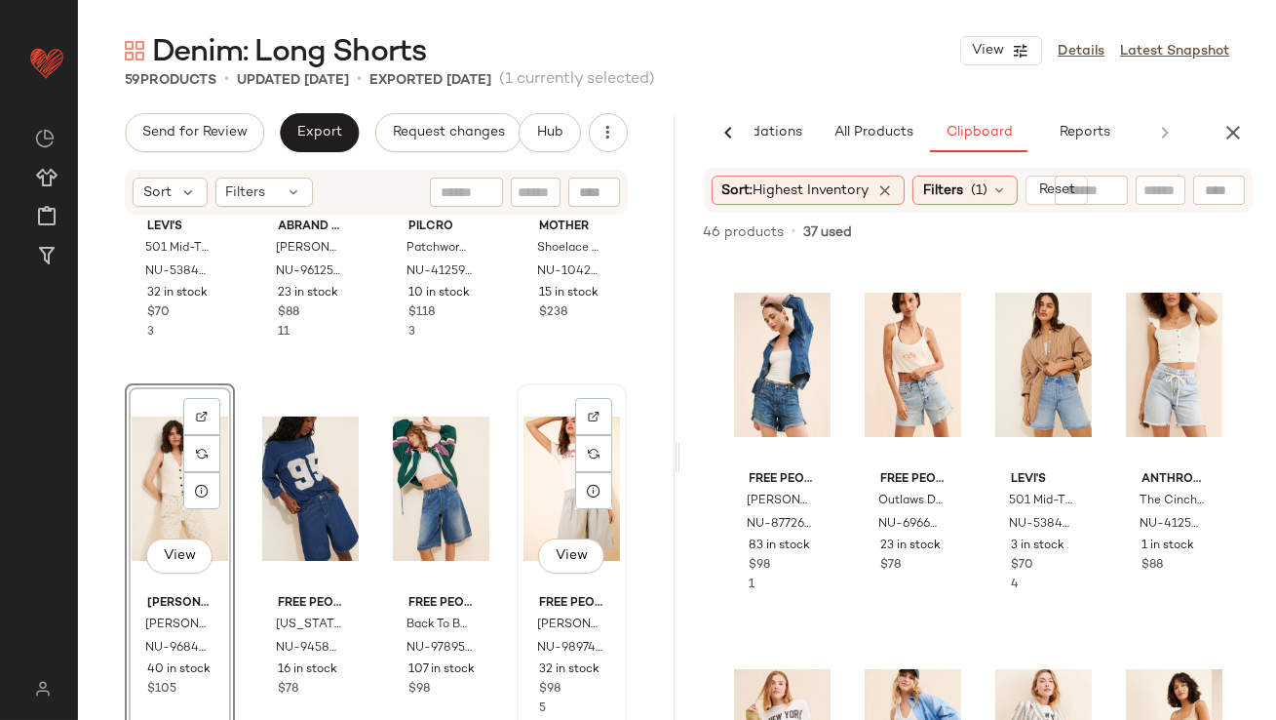
click at [538, 465] on div "View" at bounding box center [572, 488] width 97 height 197
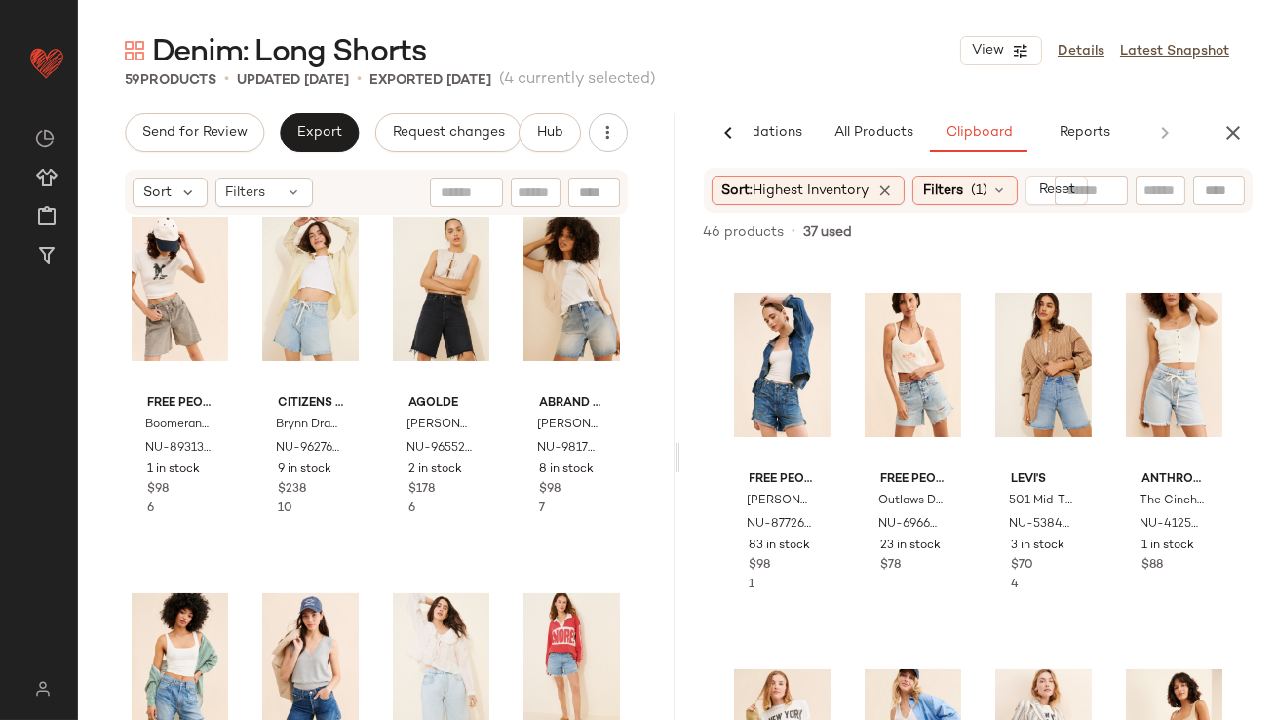
scroll to position [422, 0]
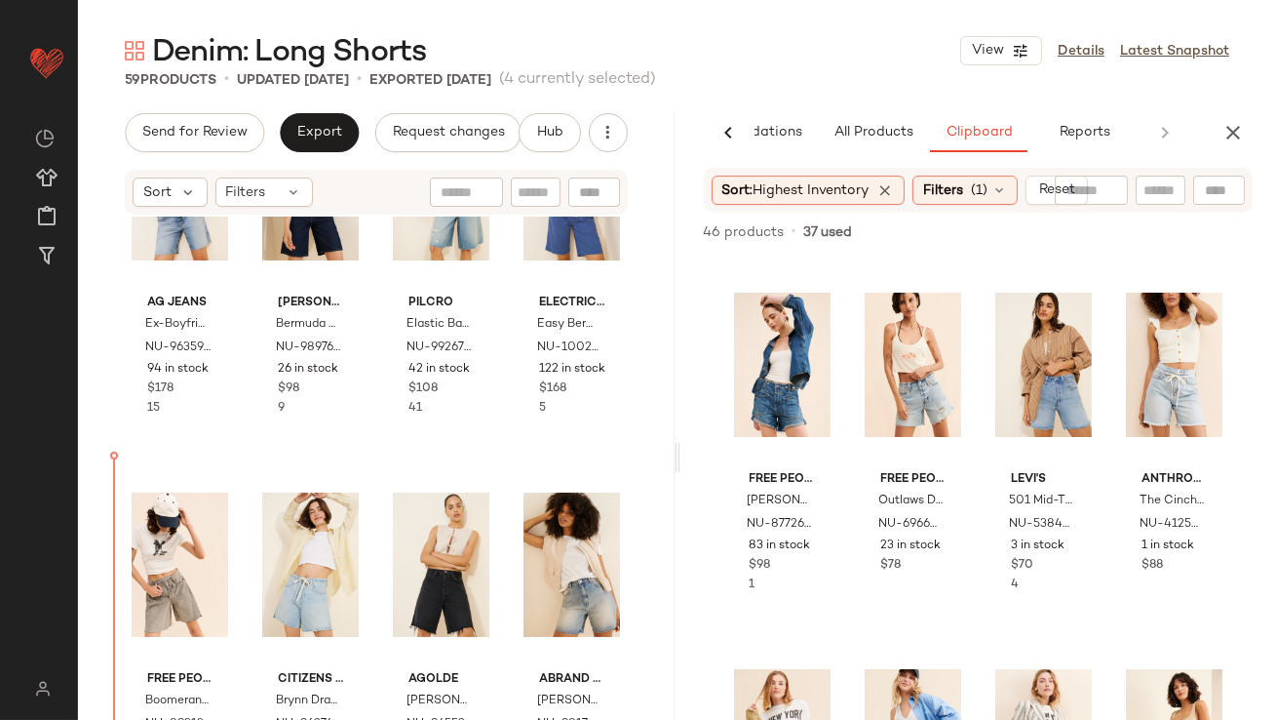
scroll to position [517, 0]
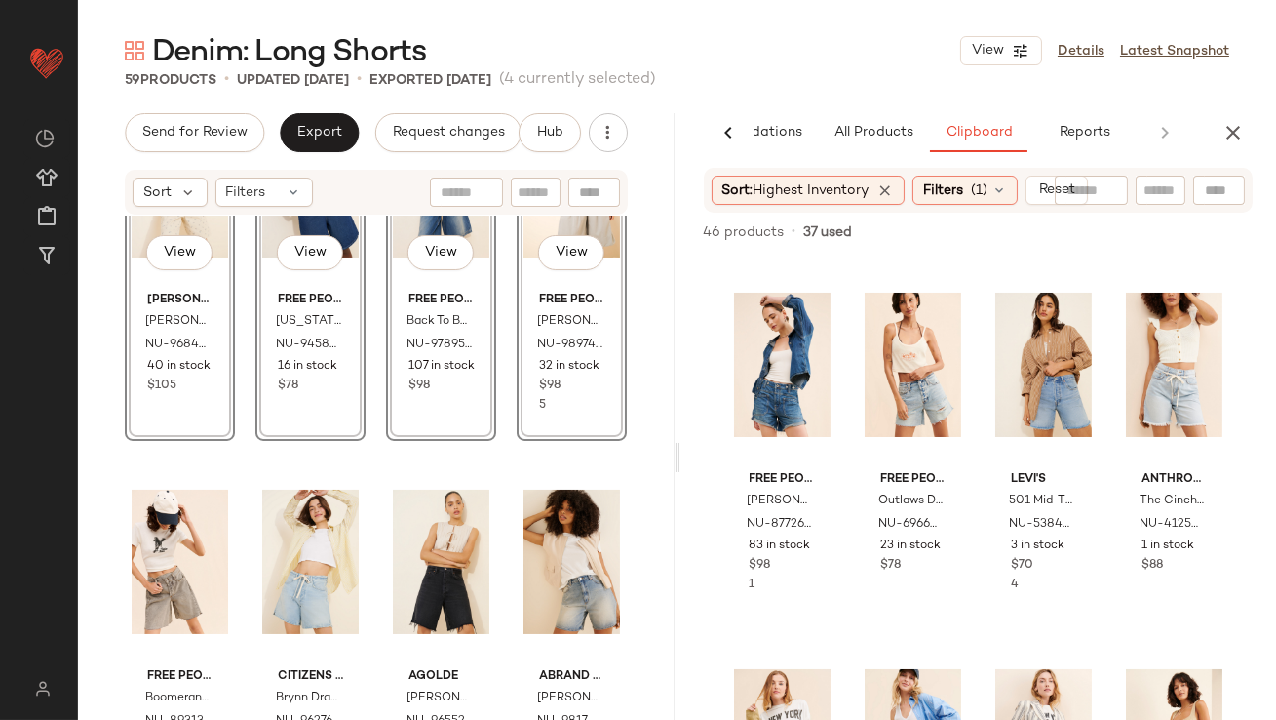
click at [243, 450] on div "AG Jeans Ex-Boyfriend Denim Shorts NU-96359336-000-092 94 in stock $178 15 Made…" at bounding box center [376, 497] width 597 height 562
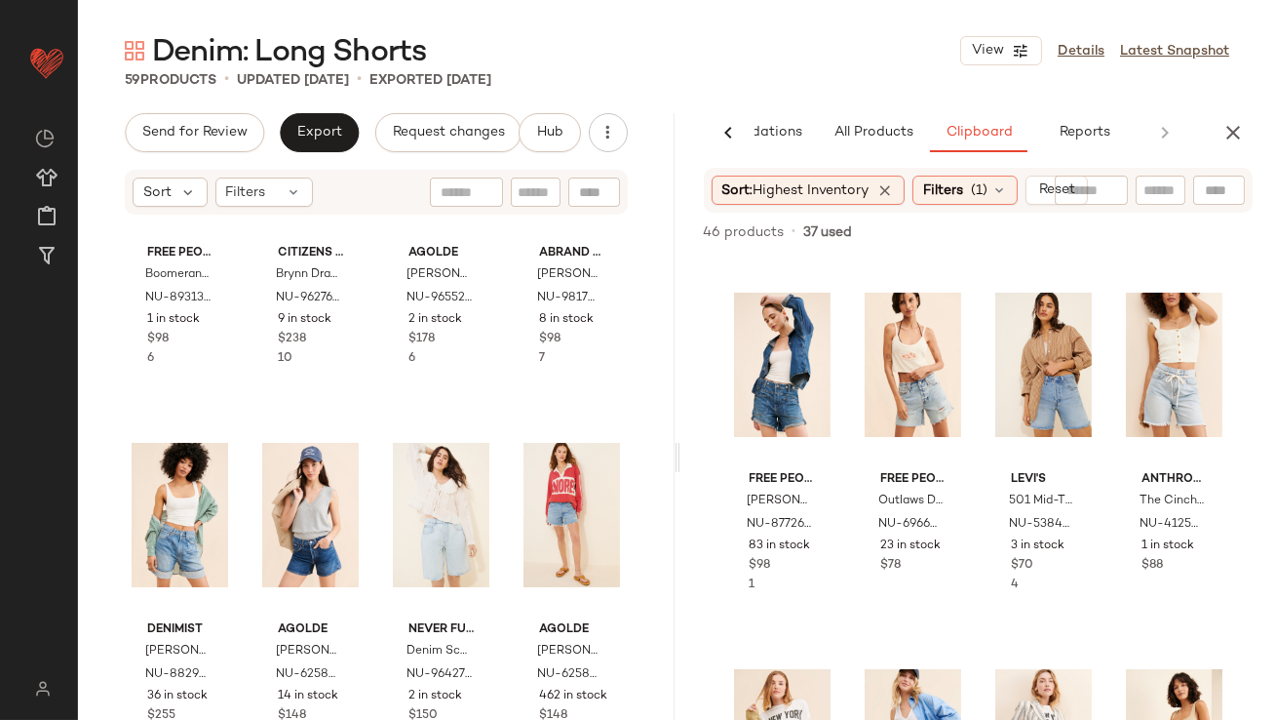
scroll to position [958, 0]
click at [162, 506] on div "View" at bounding box center [180, 512] width 97 height 197
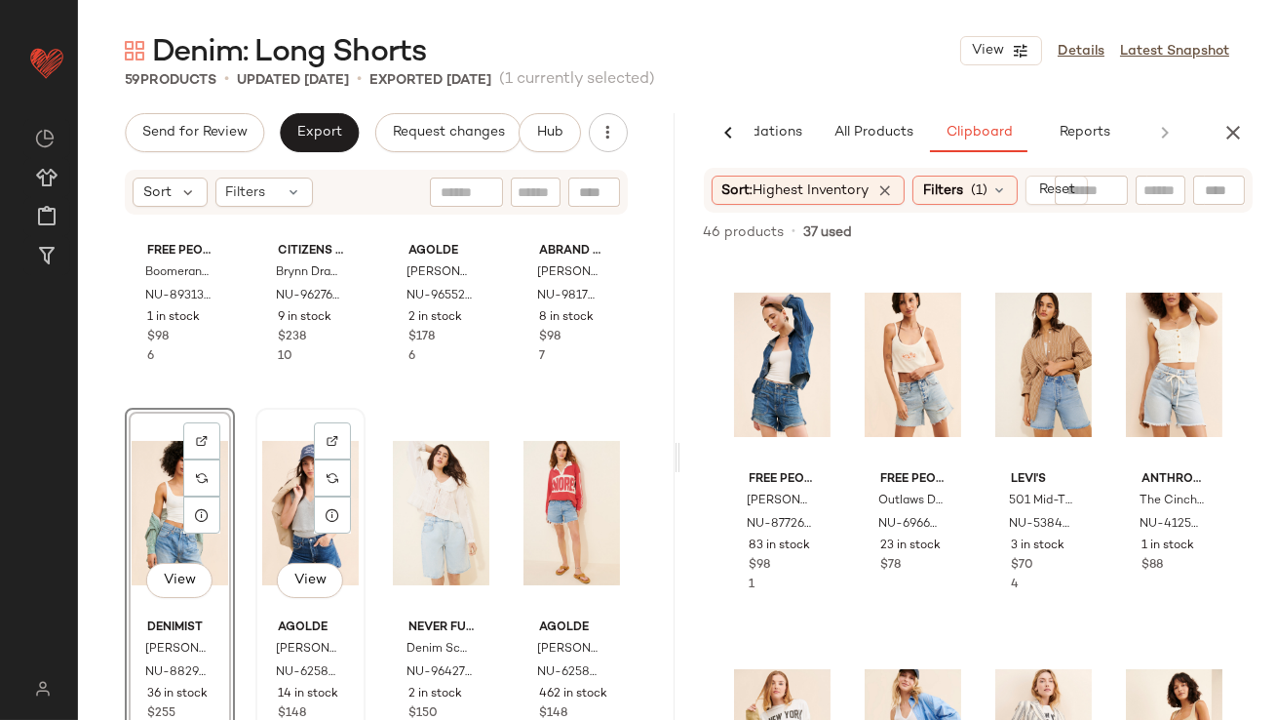
click at [280, 503] on div "View" at bounding box center [310, 512] width 97 height 197
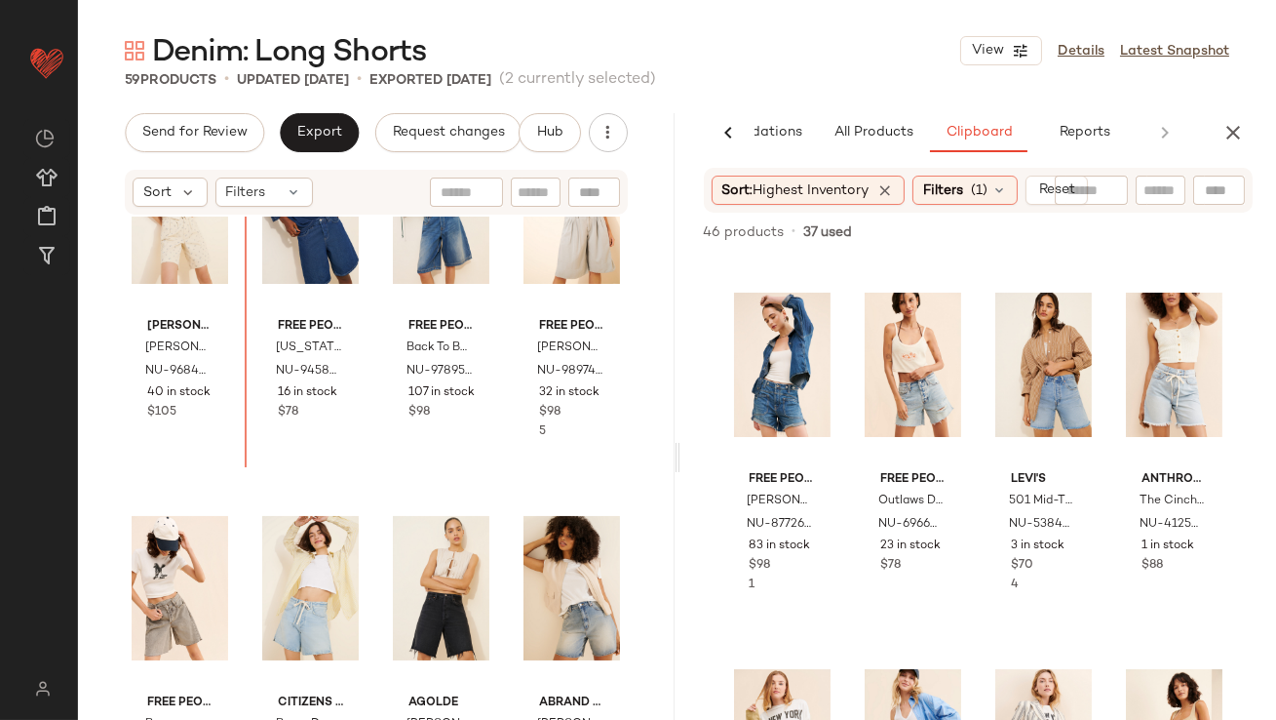
scroll to position [419, 0]
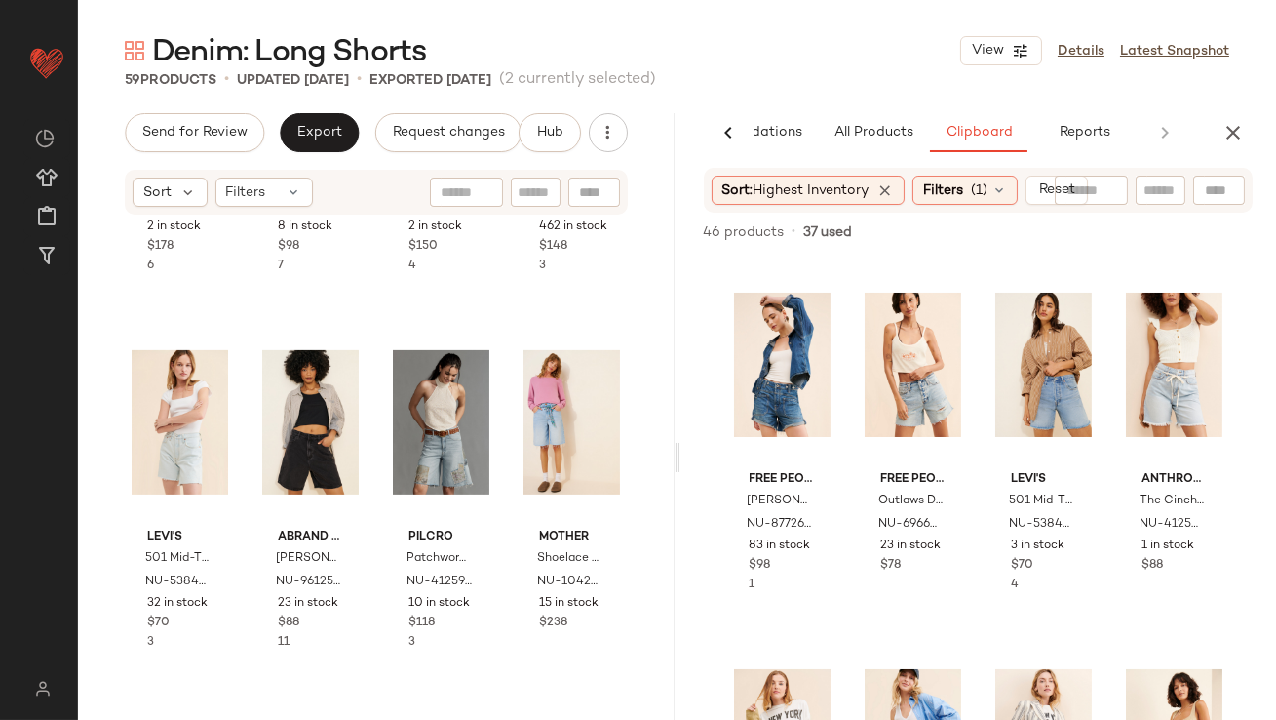
scroll to position [1473, 0]
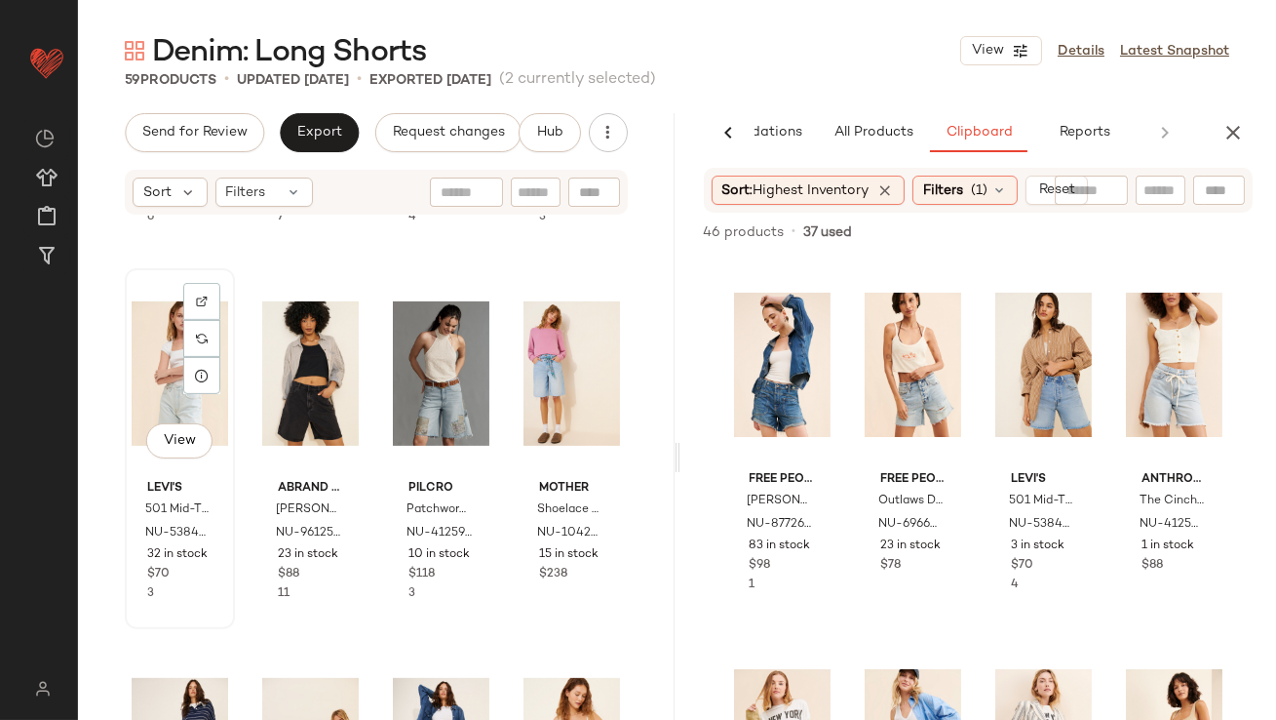
click at [164, 380] on div "View" at bounding box center [180, 373] width 97 height 197
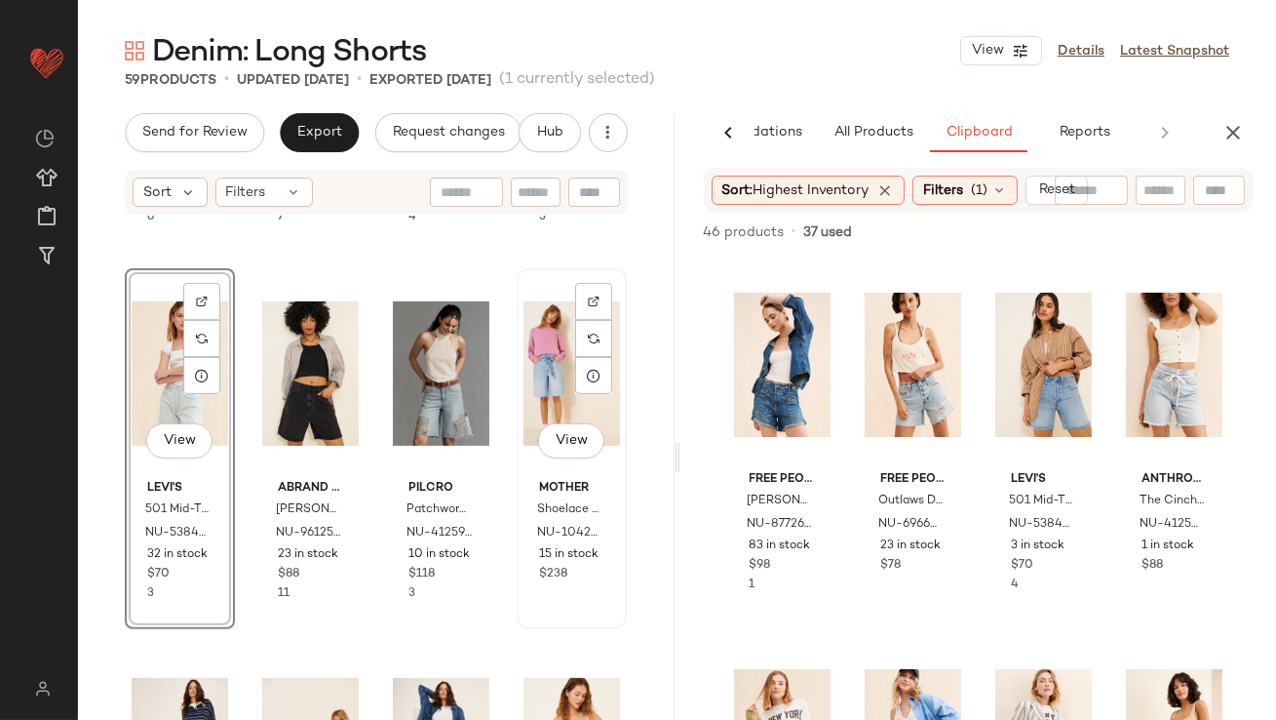
click at [527, 378] on div "View" at bounding box center [572, 373] width 97 height 197
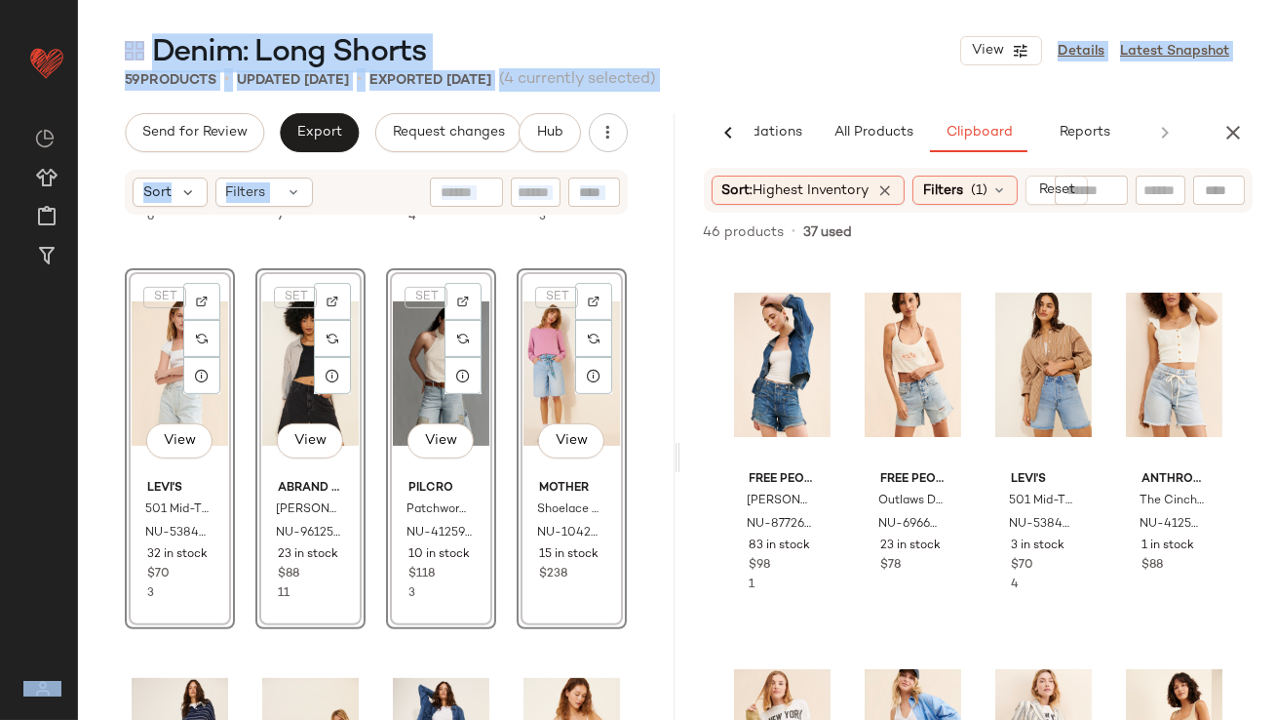
click at [107, 333] on div "AGOLDE Indra Denim Long Shorts NU-96552211-000-001 2 in stock $178 6 Abrand Jea…" at bounding box center [376, 497] width 597 height 562
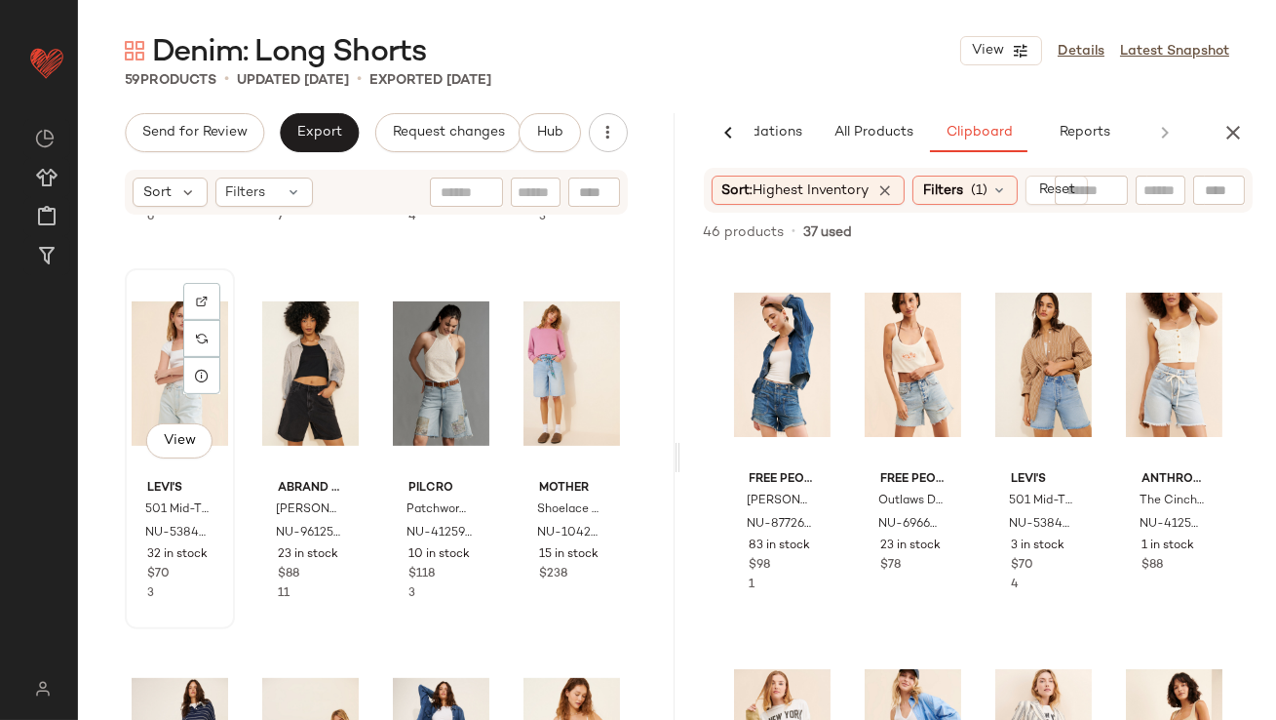
click at [145, 351] on div "View" at bounding box center [180, 373] width 97 height 197
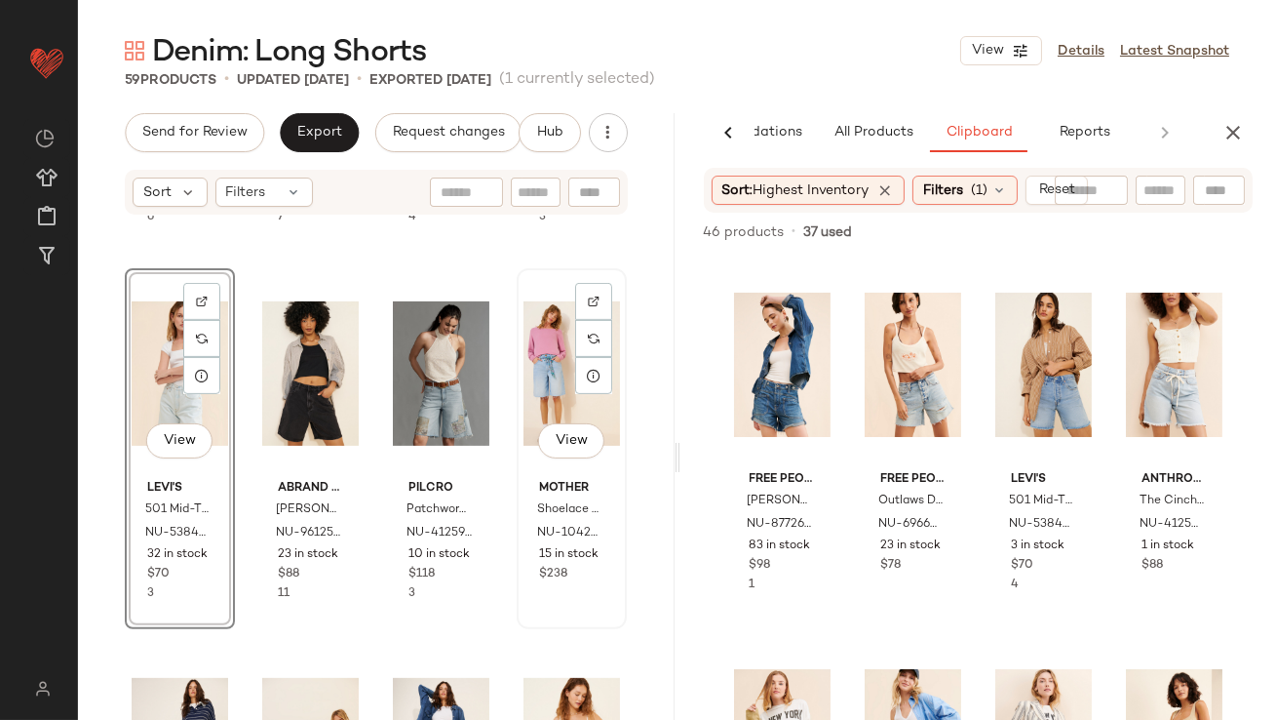
click at [546, 363] on div "View" at bounding box center [572, 373] width 97 height 197
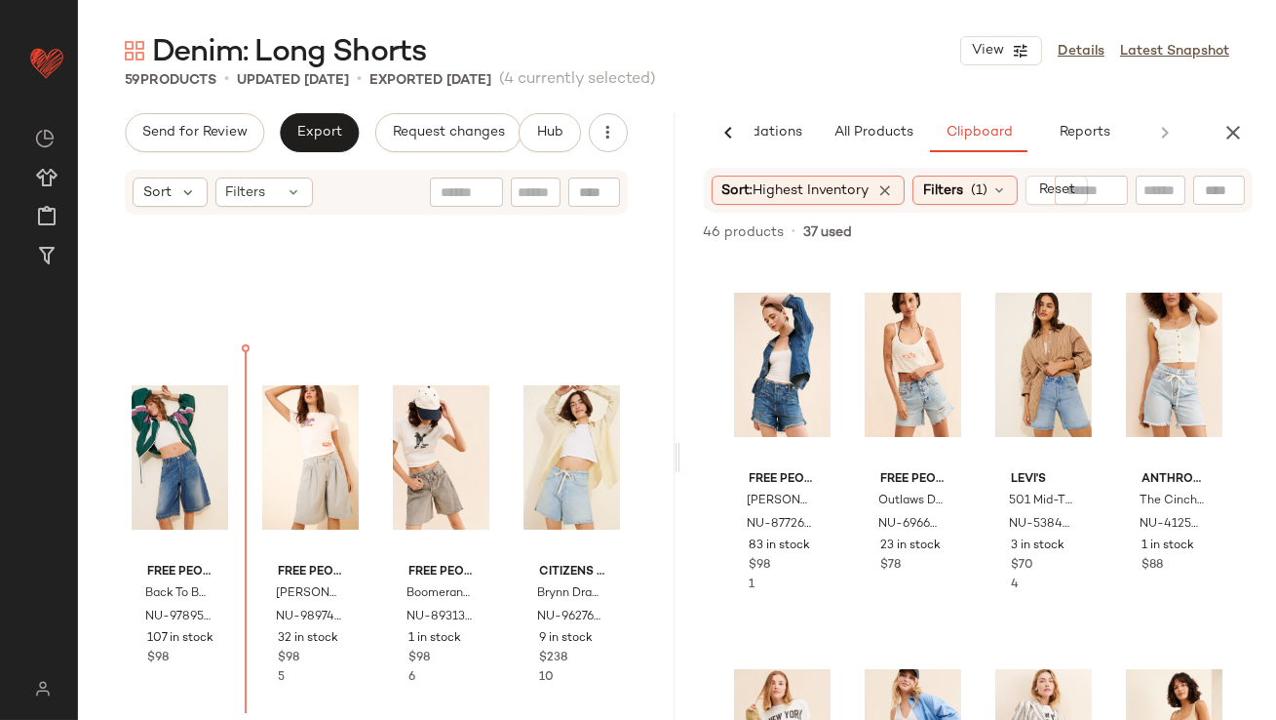
scroll to position [634, 0]
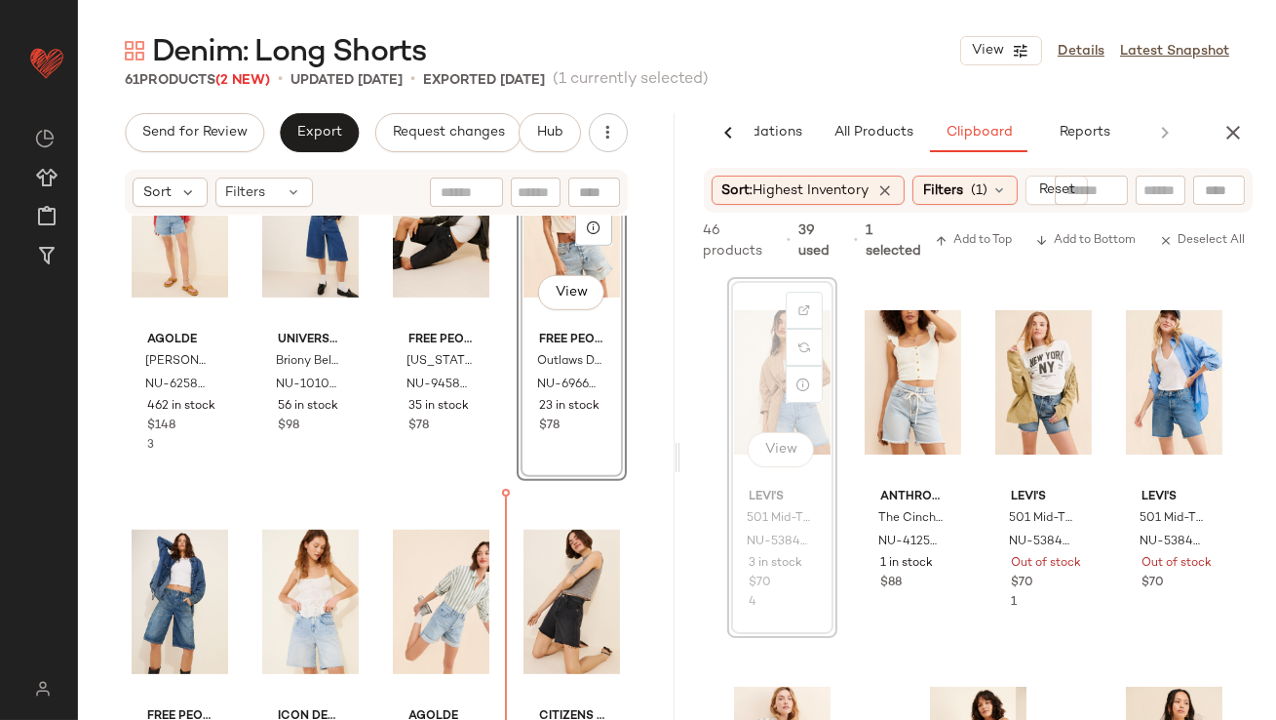
scroll to position [2089, 0]
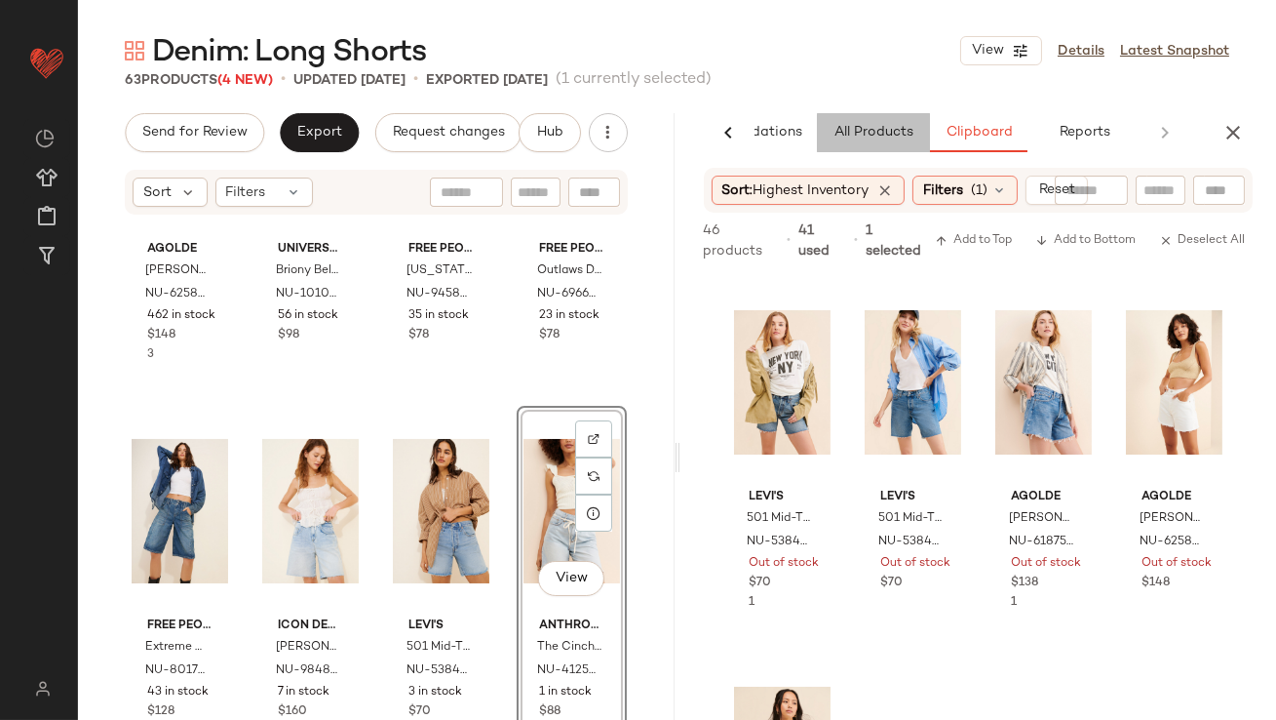
click at [890, 125] on span "All Products" at bounding box center [873, 133] width 80 height 16
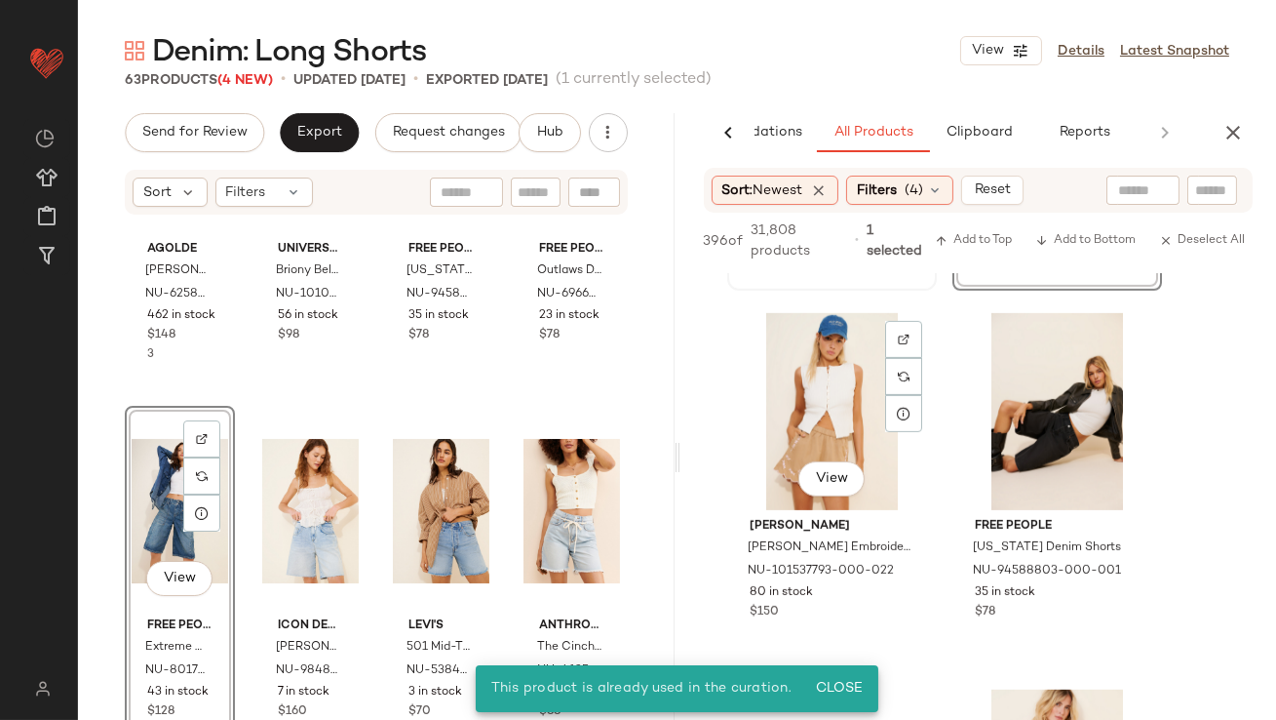
scroll to position [2657, 0]
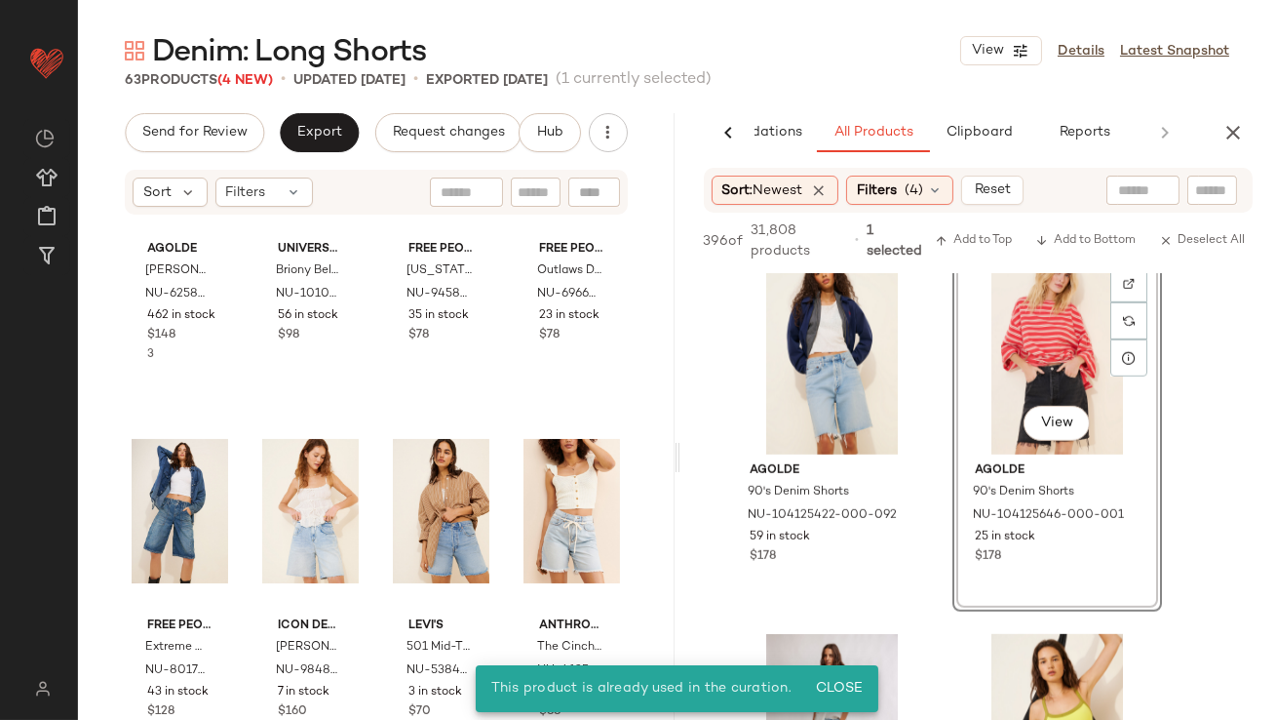
click at [1230, 121] on icon "button" at bounding box center [1233, 132] width 23 height 23
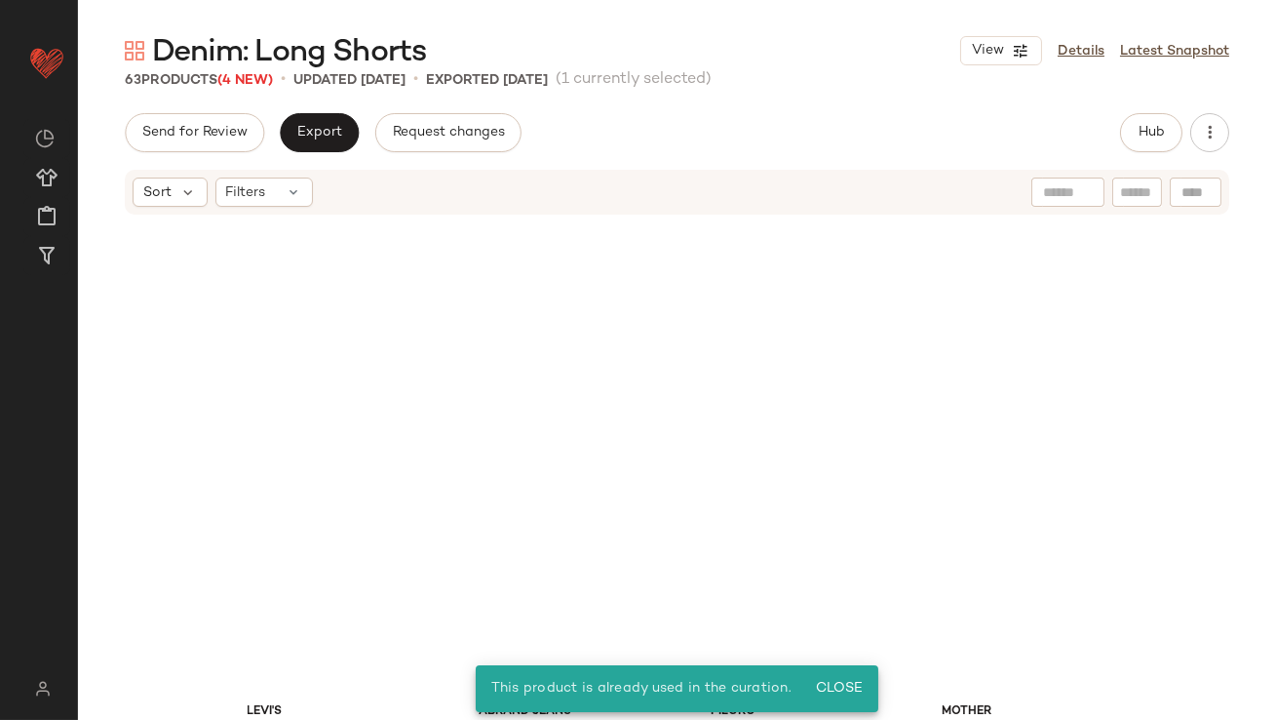
scroll to position [0, 0]
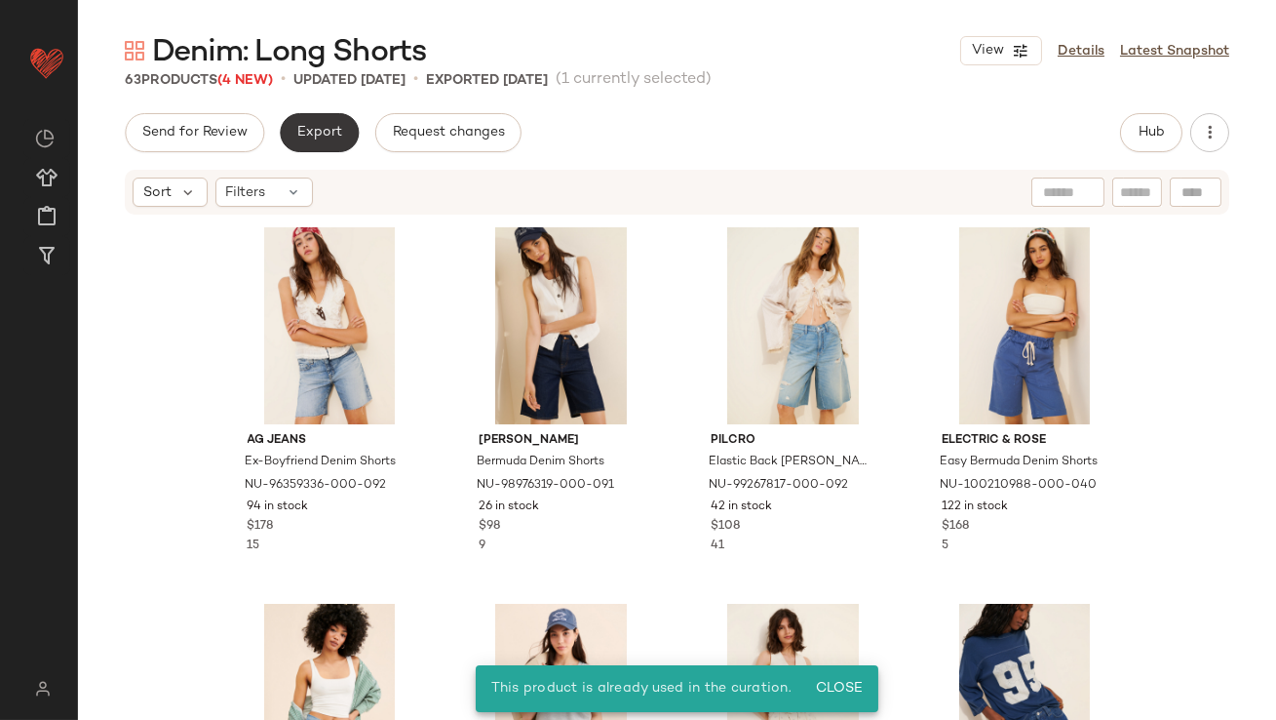
click at [303, 137] on span "Export" at bounding box center [319, 133] width 46 height 16
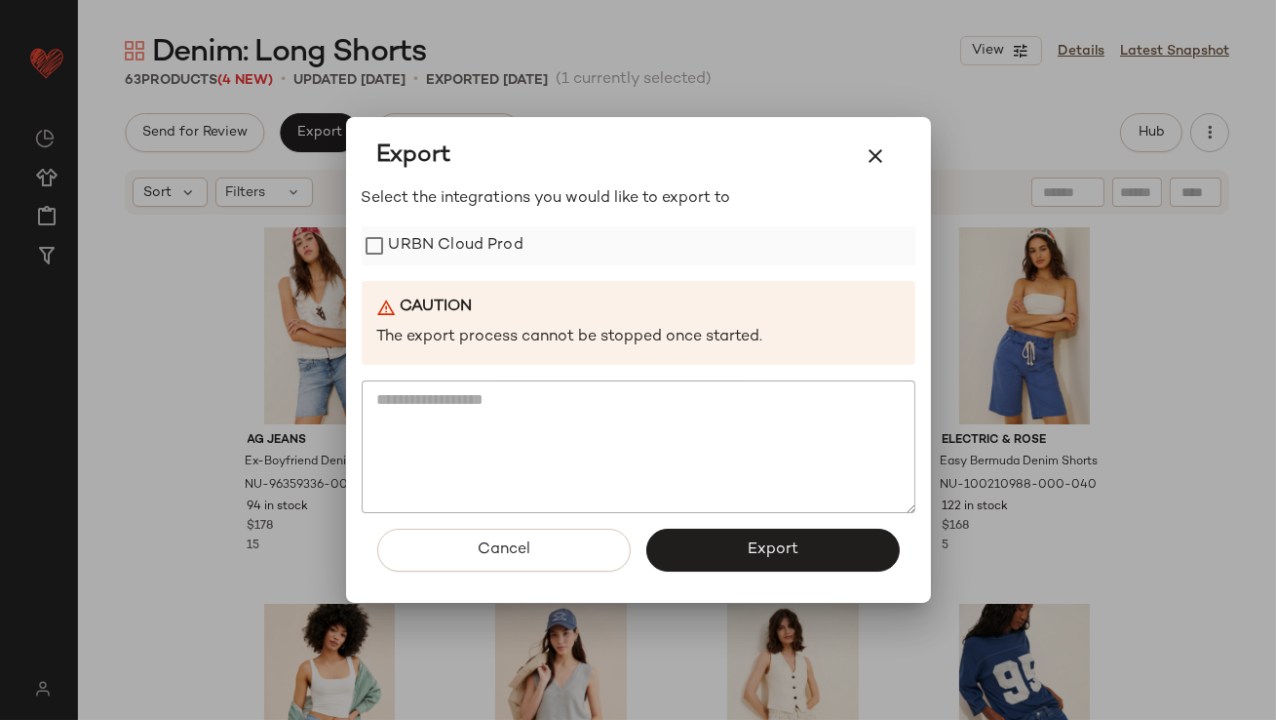
click at [463, 231] on label "URBN Cloud Prod" at bounding box center [456, 245] width 135 height 39
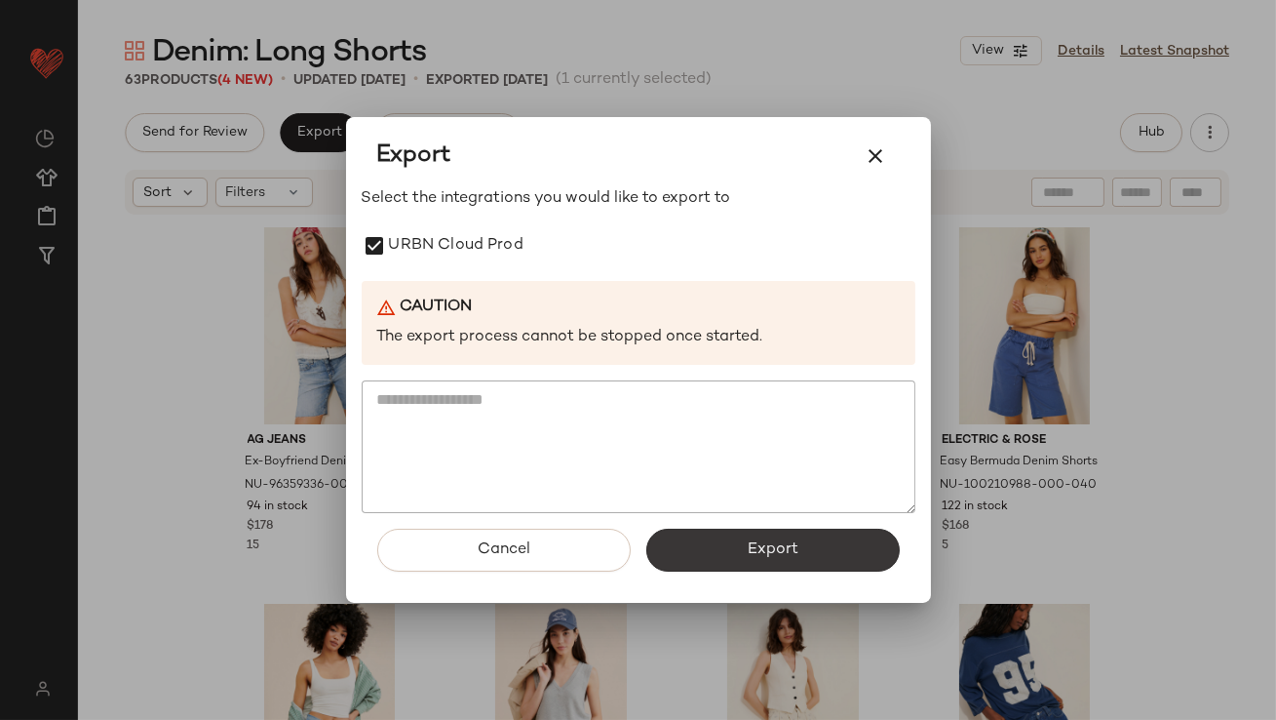
click at [773, 532] on button "Export" at bounding box center [774, 550] width 254 height 43
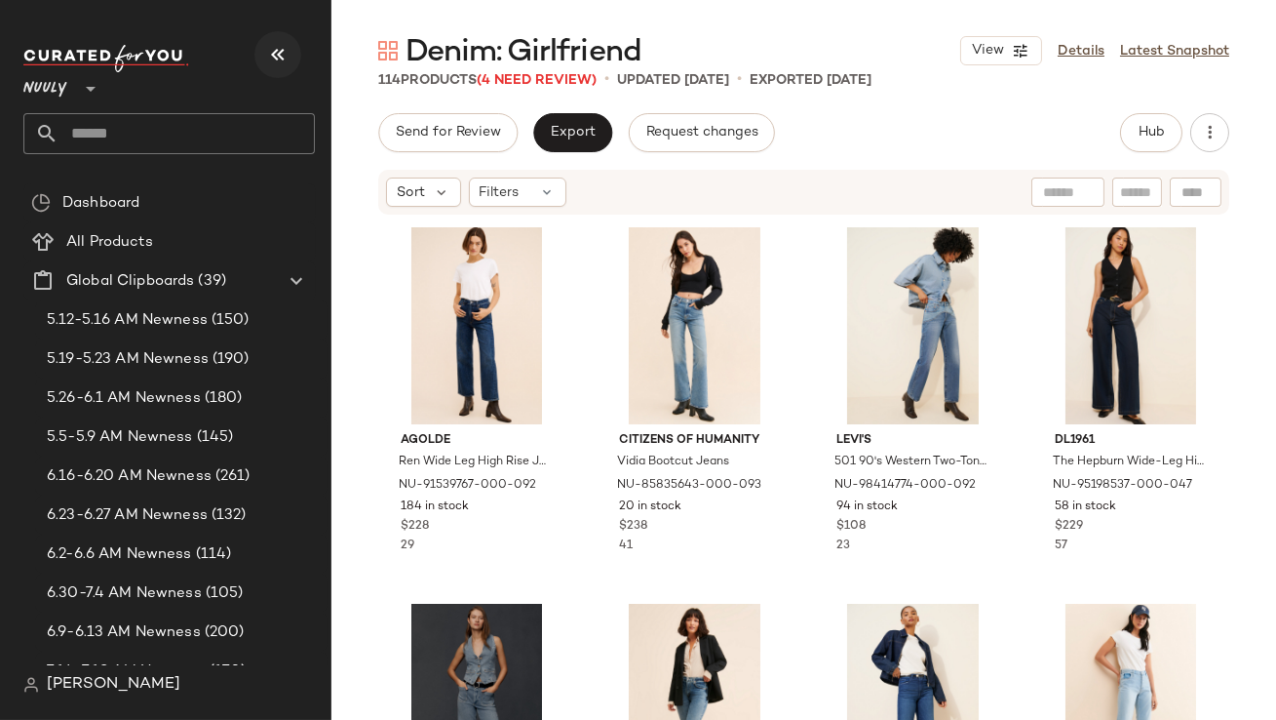
click at [292, 54] on button "button" at bounding box center [278, 54] width 47 height 47
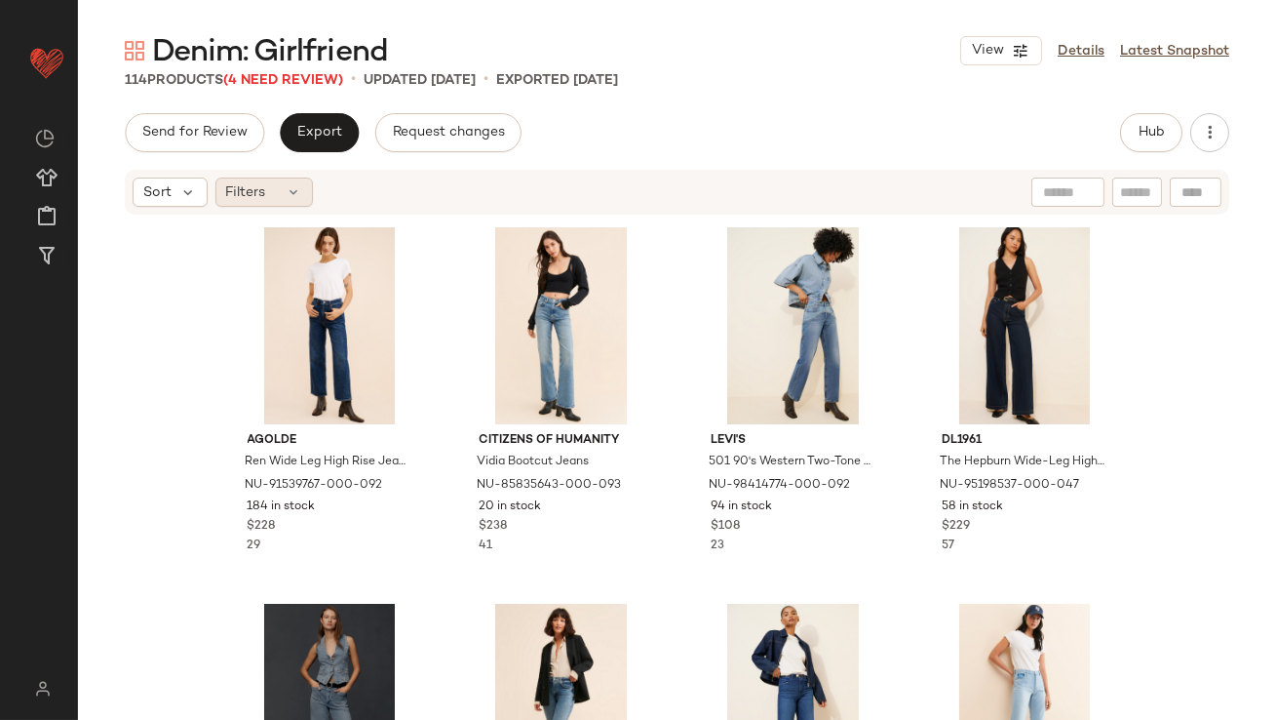
click at [265, 178] on div "Filters" at bounding box center [265, 191] width 98 height 29
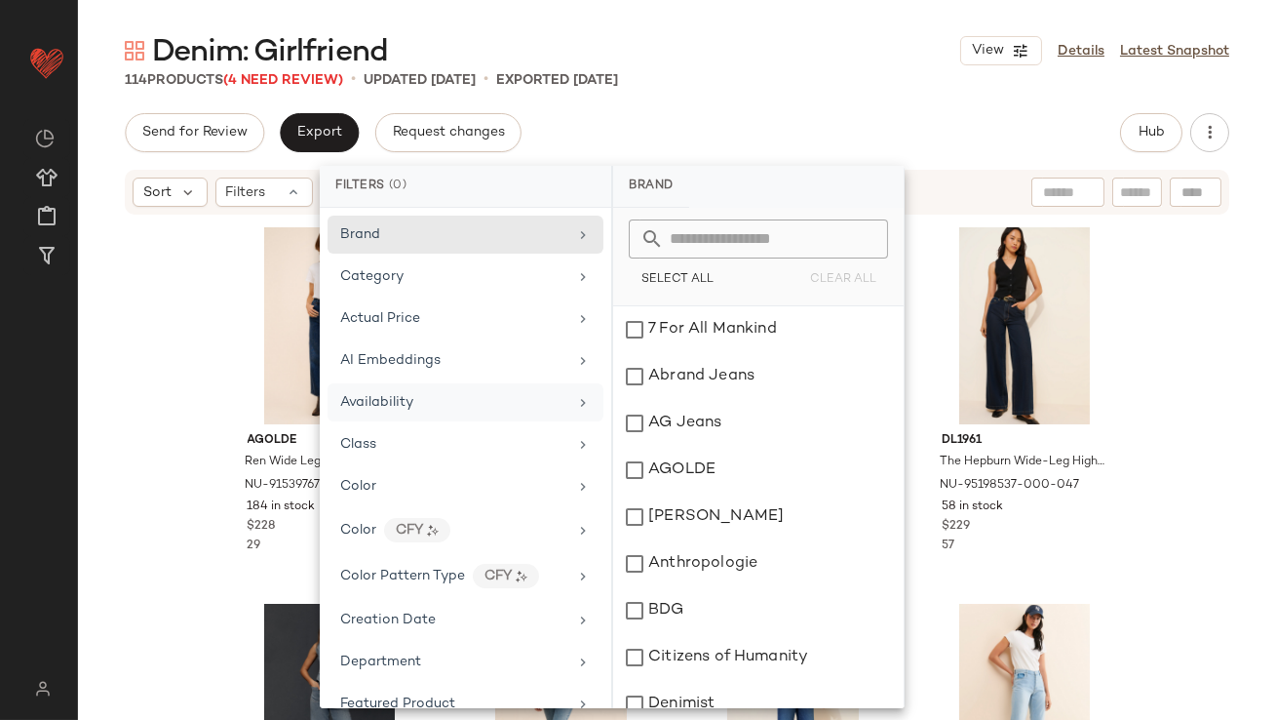
click at [380, 425] on div "Availability" at bounding box center [466, 444] width 276 height 38
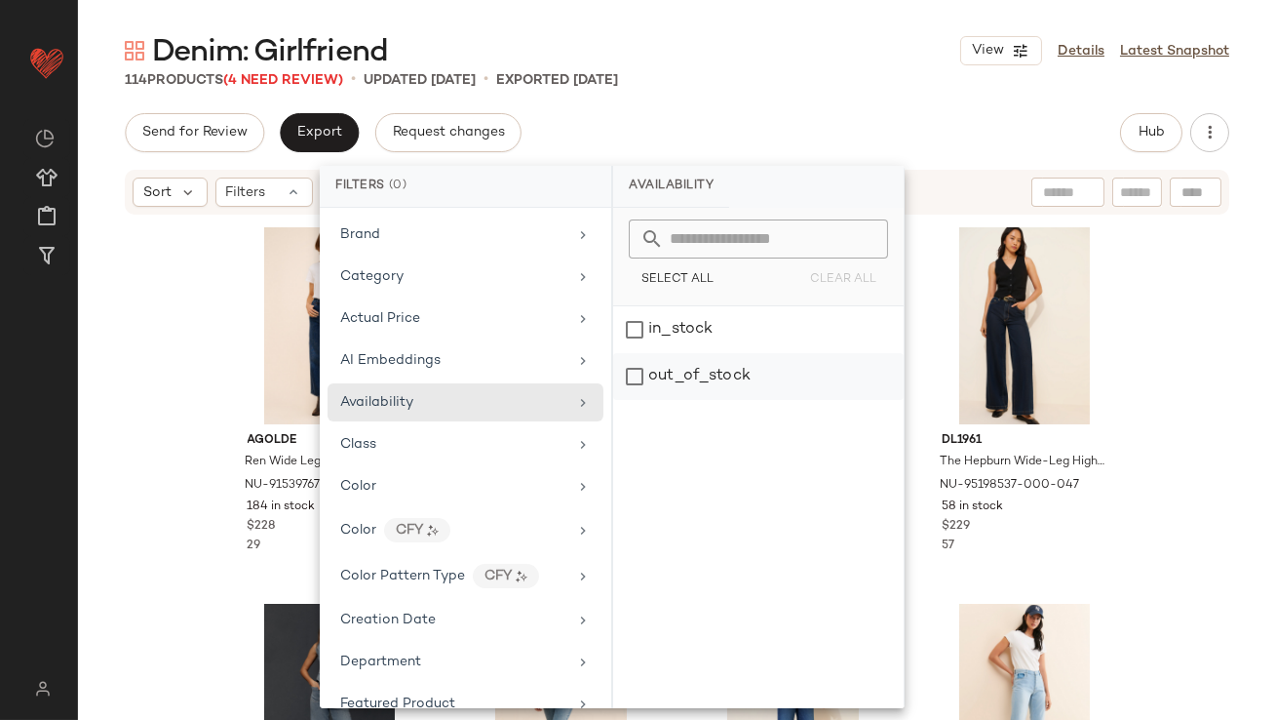
click at [652, 364] on div "out_of_stock" at bounding box center [758, 376] width 291 height 47
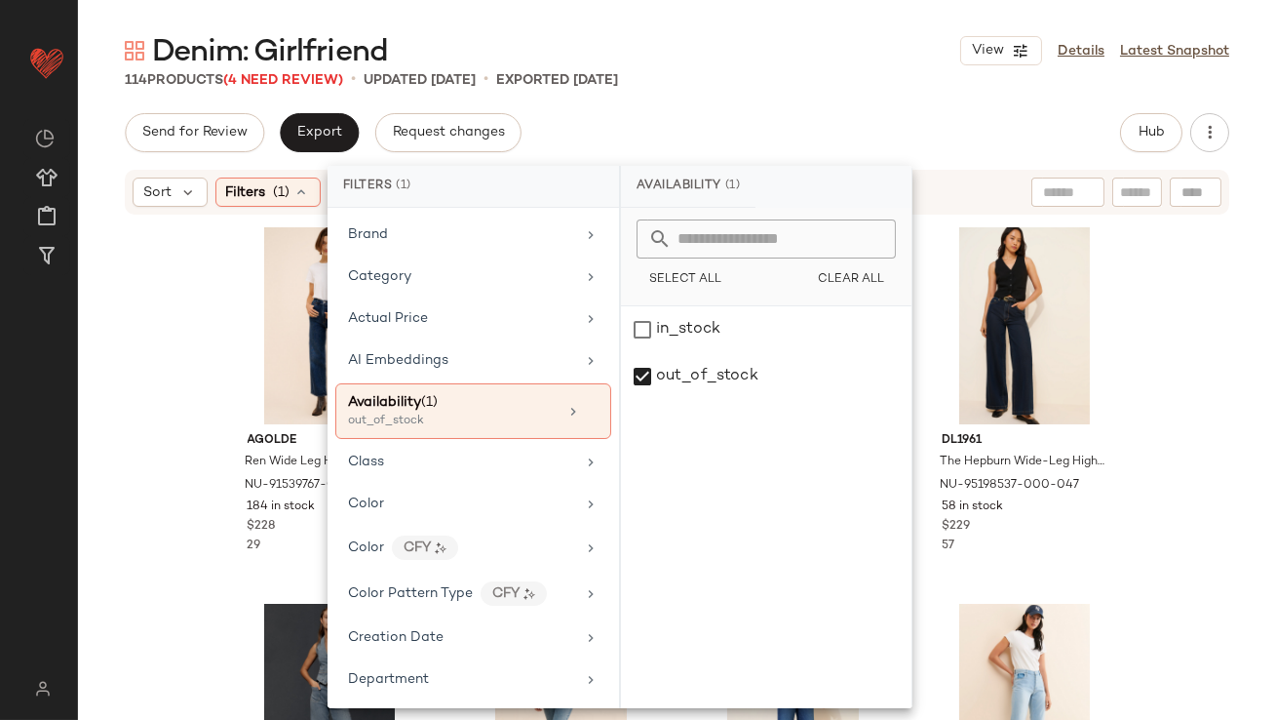
click at [796, 95] on div "Denim: Girlfriend View Details Latest Snapshot 114 Products (4 Need Review) • u…" at bounding box center [677, 375] width 1198 height 688
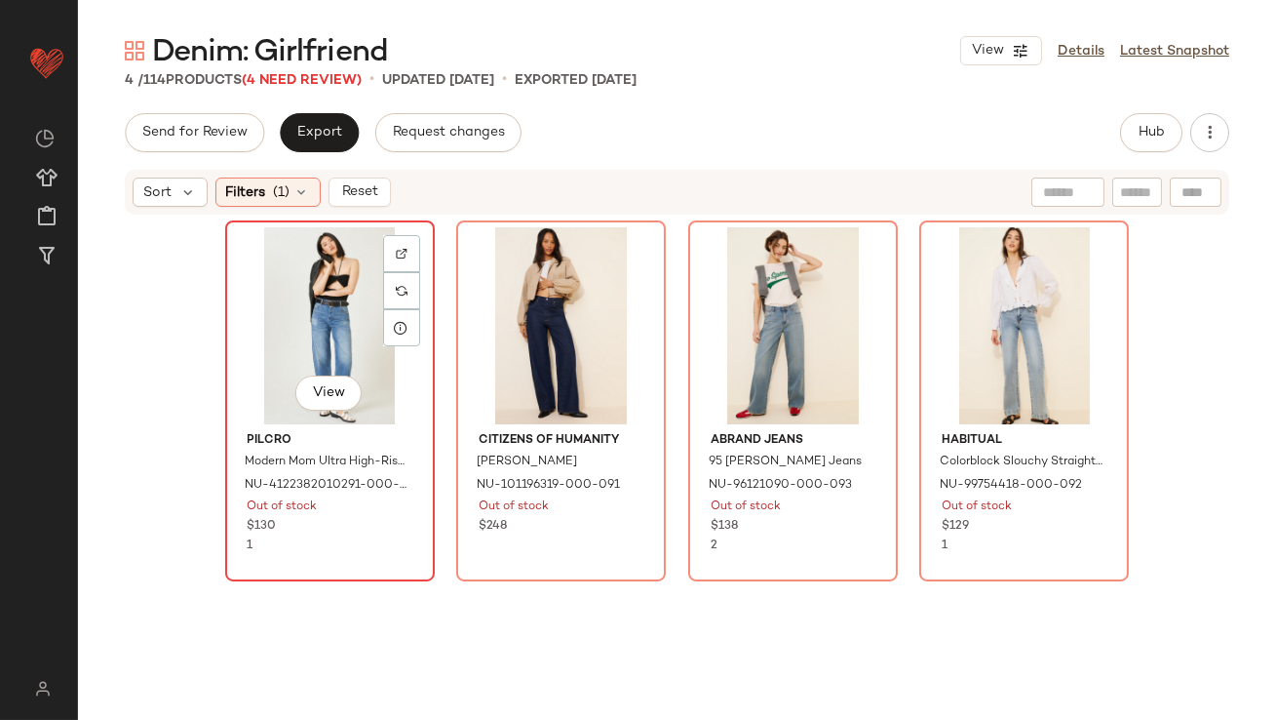
click at [303, 288] on div "View" at bounding box center [330, 325] width 196 height 197
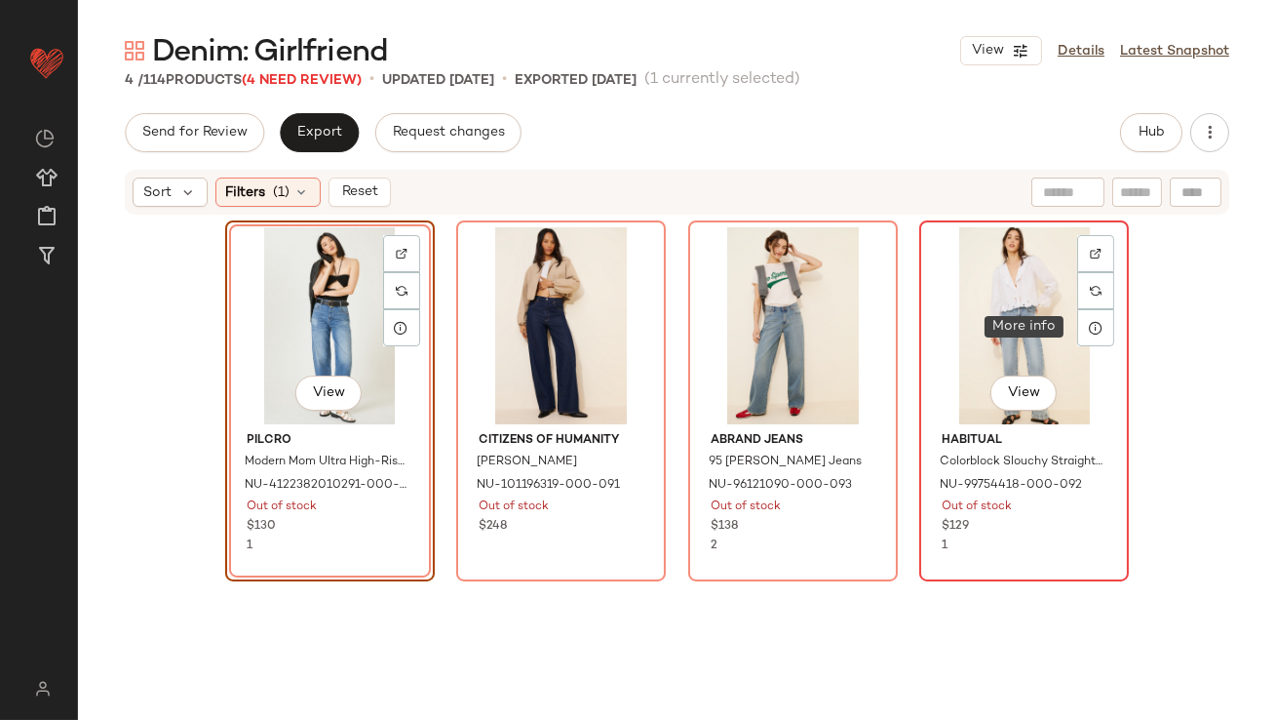
click at [1078, 310] on div at bounding box center [1096, 327] width 37 height 37
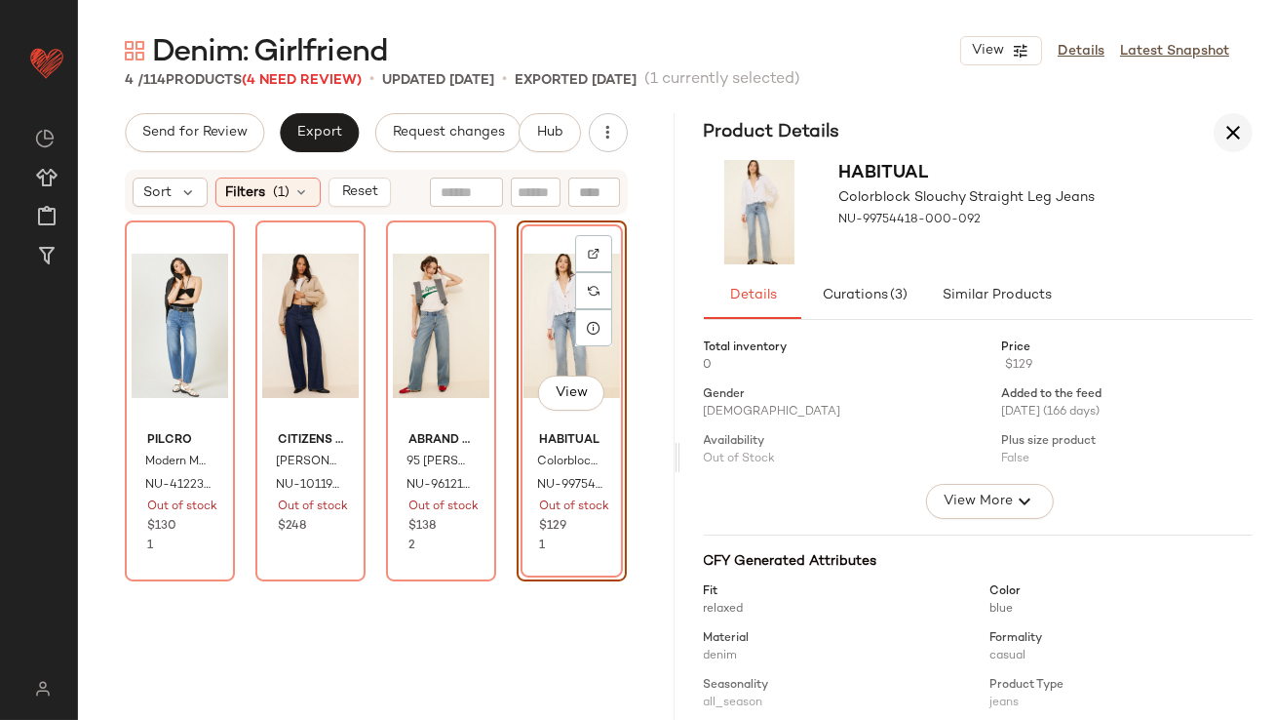
click at [1235, 123] on icon "button" at bounding box center [1233, 132] width 23 height 23
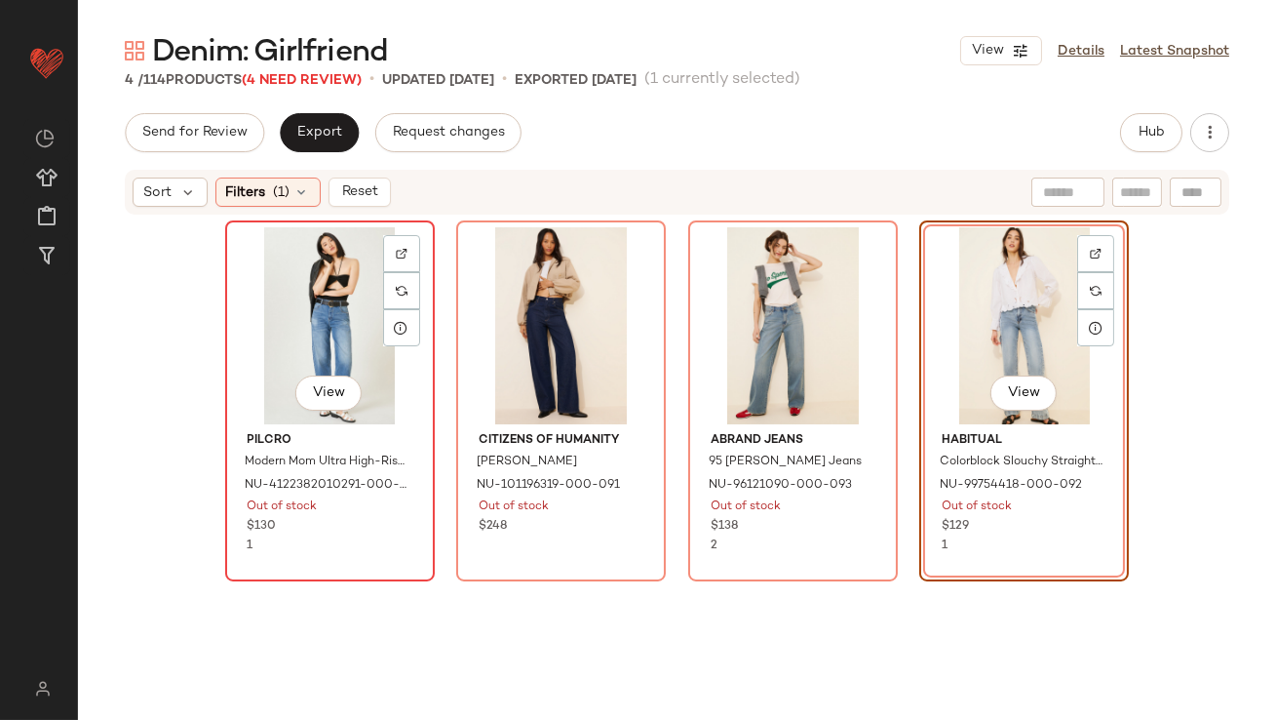
click at [297, 293] on div "View" at bounding box center [330, 325] width 196 height 197
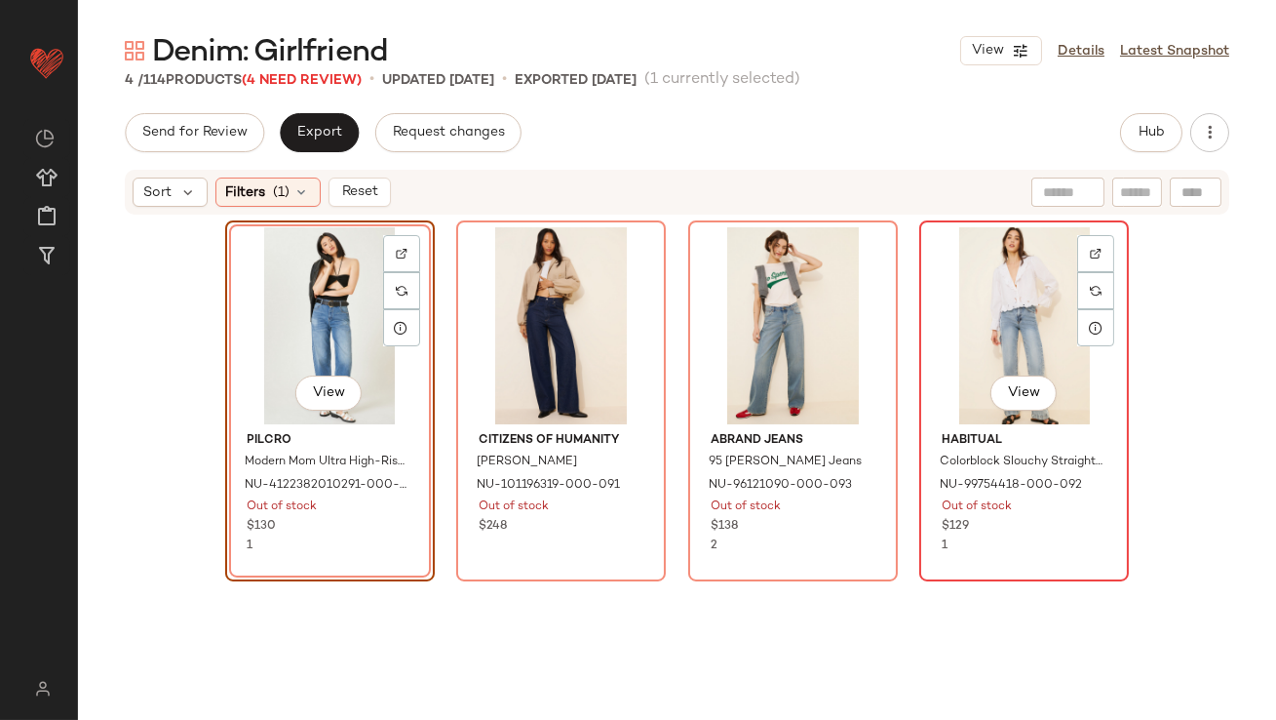
click at [926, 284] on div "View" at bounding box center [1024, 325] width 196 height 197
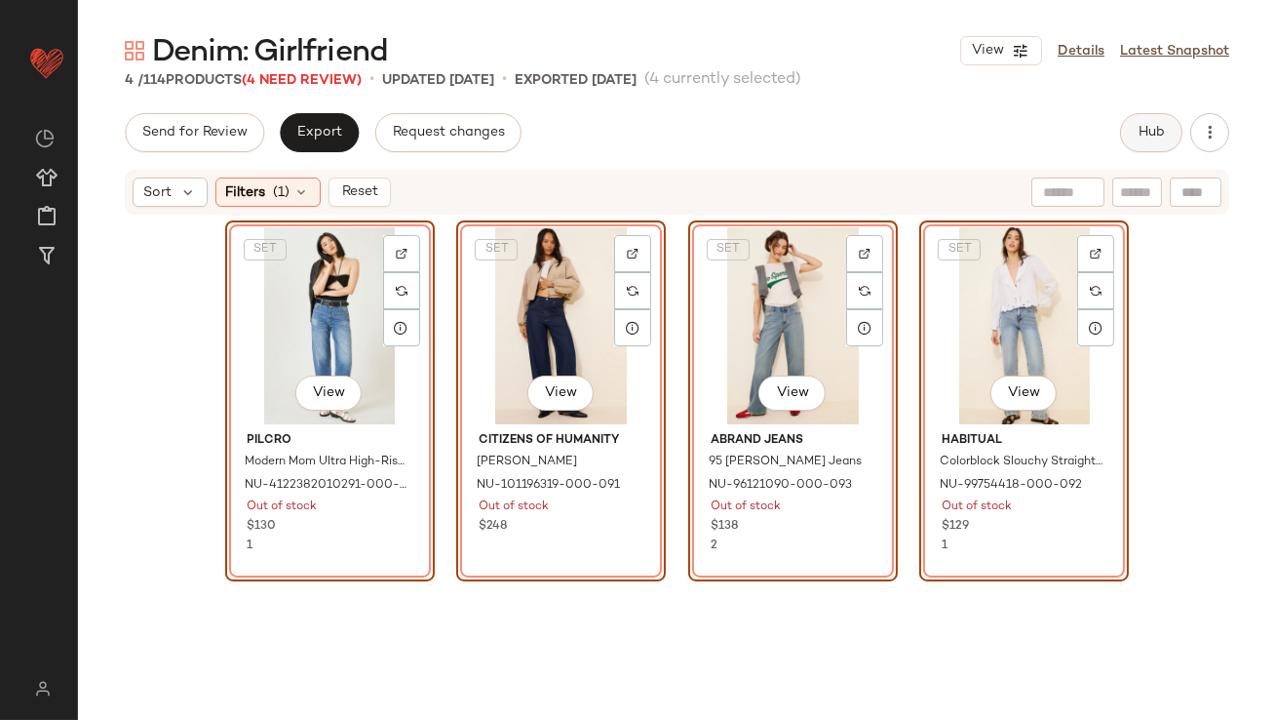
click at [1141, 133] on span "Hub" at bounding box center [1151, 133] width 27 height 16
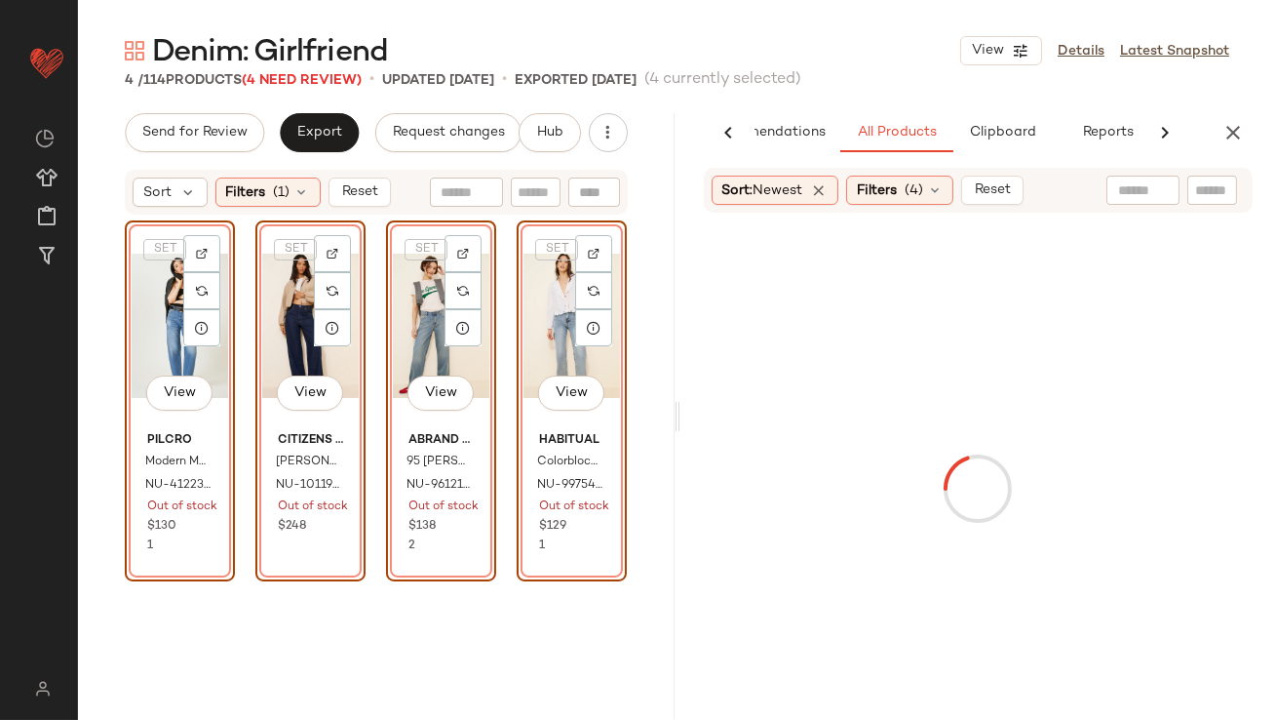
scroll to position [0, 109]
click at [959, 133] on span "Clipboard" at bounding box center [978, 133] width 67 height 16
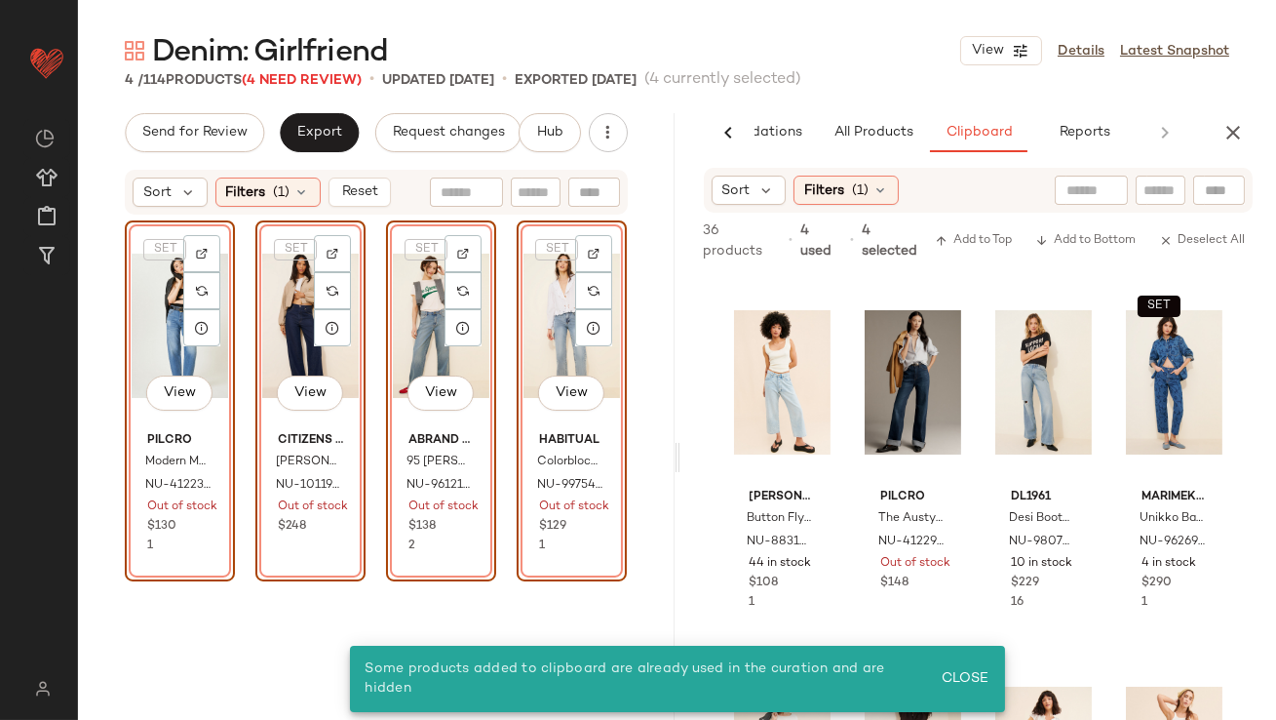
click at [162, 314] on div "SET View" at bounding box center [180, 325] width 97 height 197
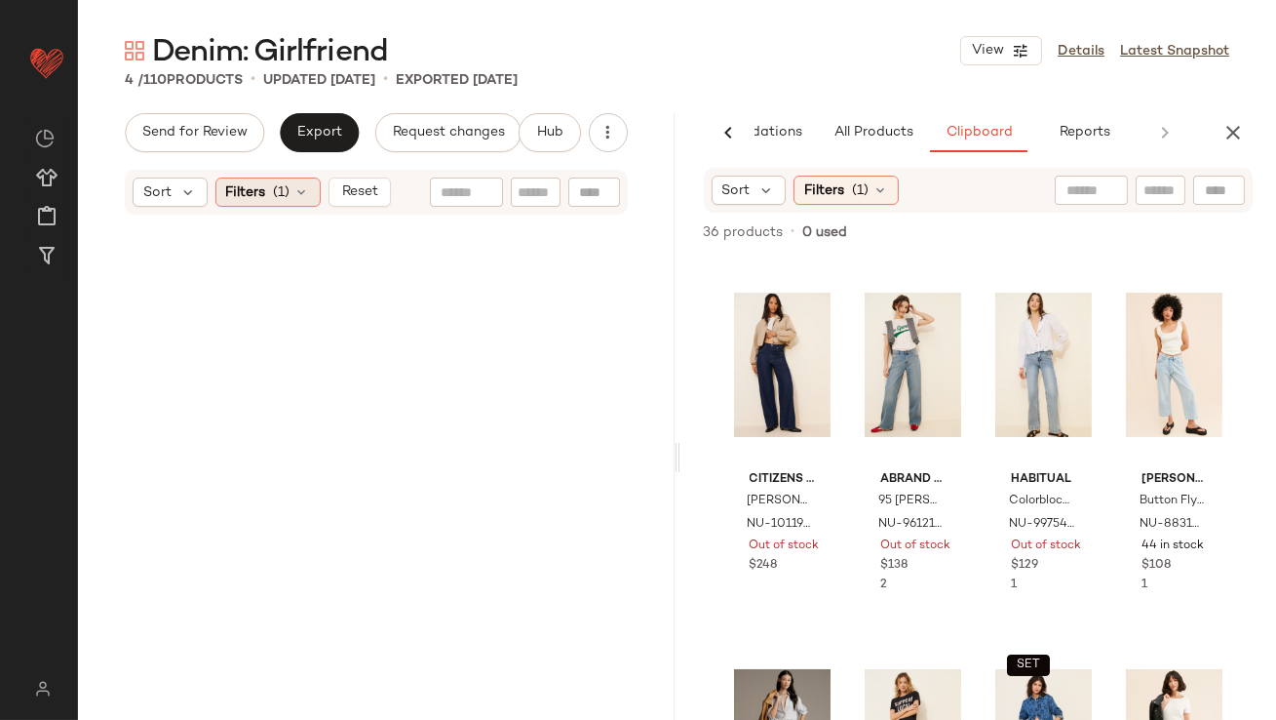
click at [306, 188] on icon at bounding box center [302, 192] width 16 height 16
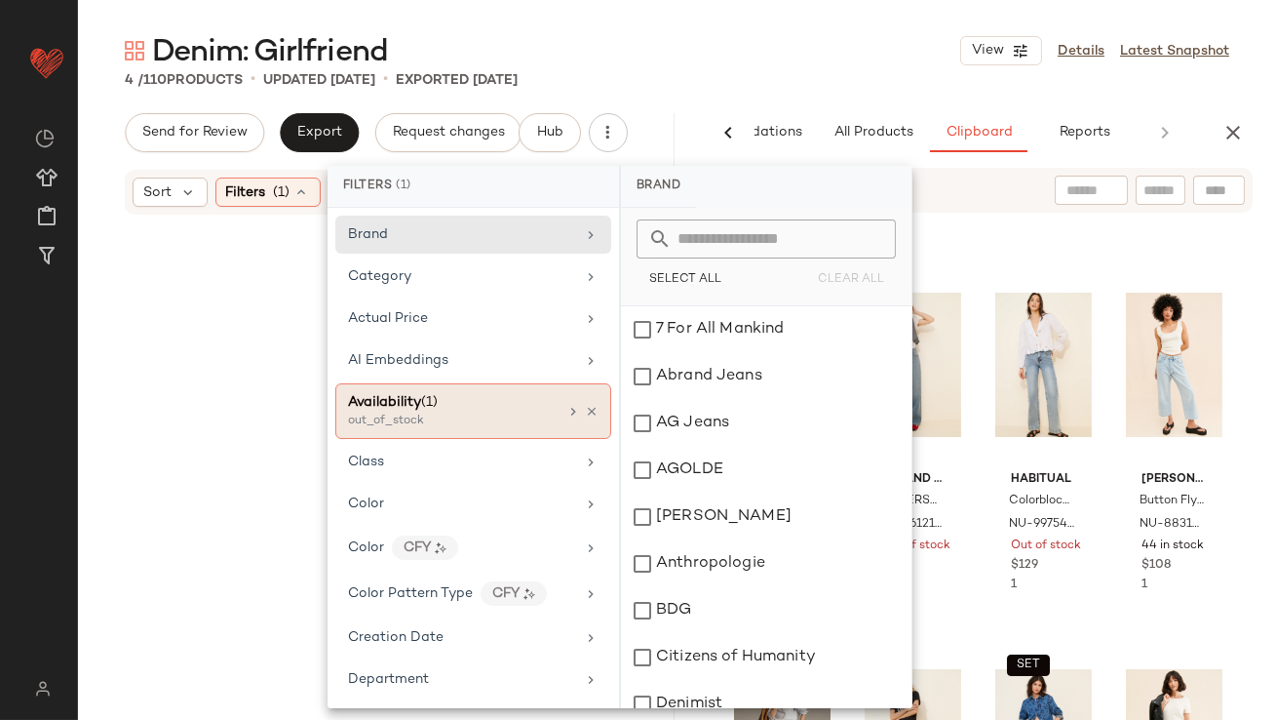
click at [585, 408] on icon at bounding box center [592, 412] width 14 height 14
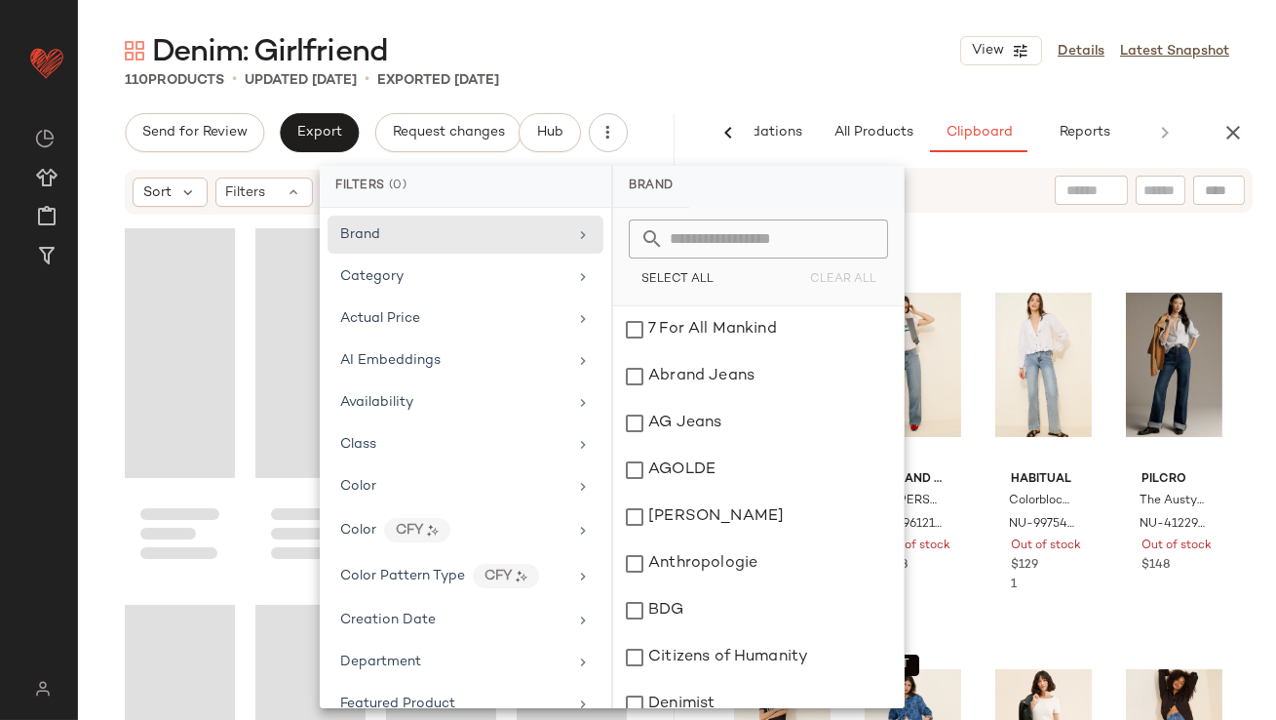
click at [800, 92] on div "Denim: Girlfriend View Details Latest Snapshot 110 Products • updated Sep 2nd •…" at bounding box center [677, 375] width 1198 height 688
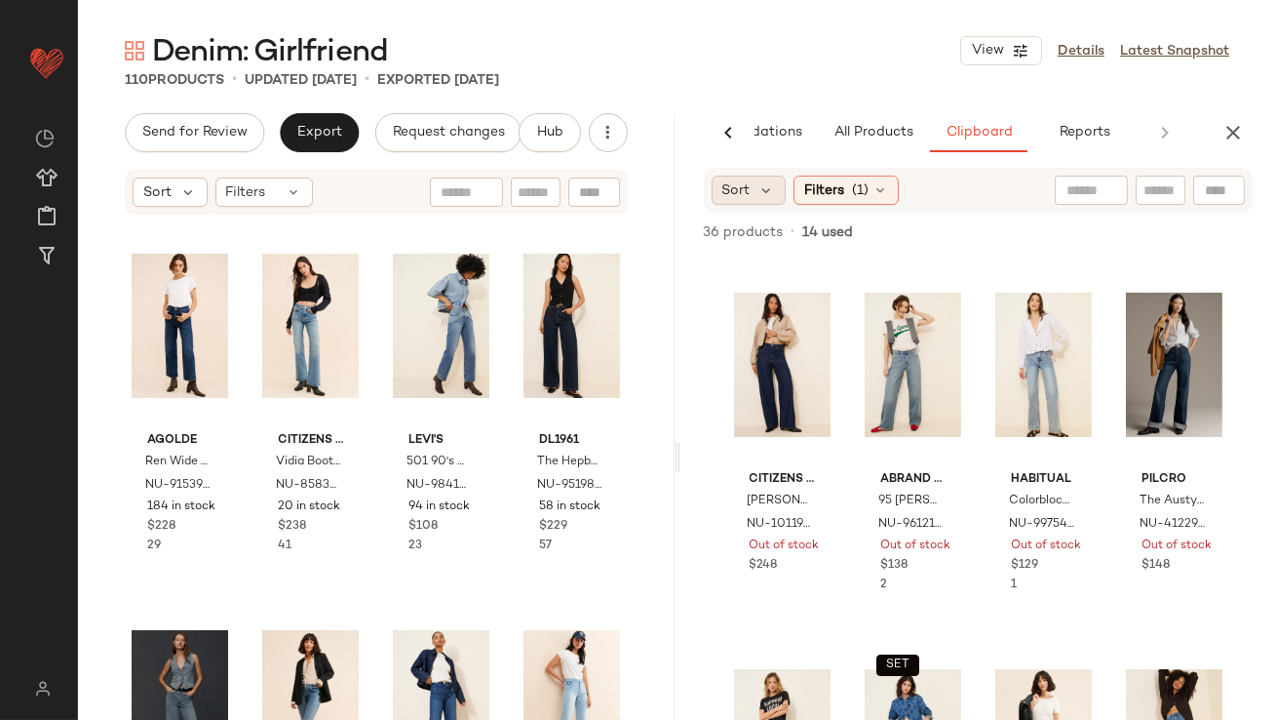
click at [747, 182] on span "Sort" at bounding box center [737, 190] width 28 height 20
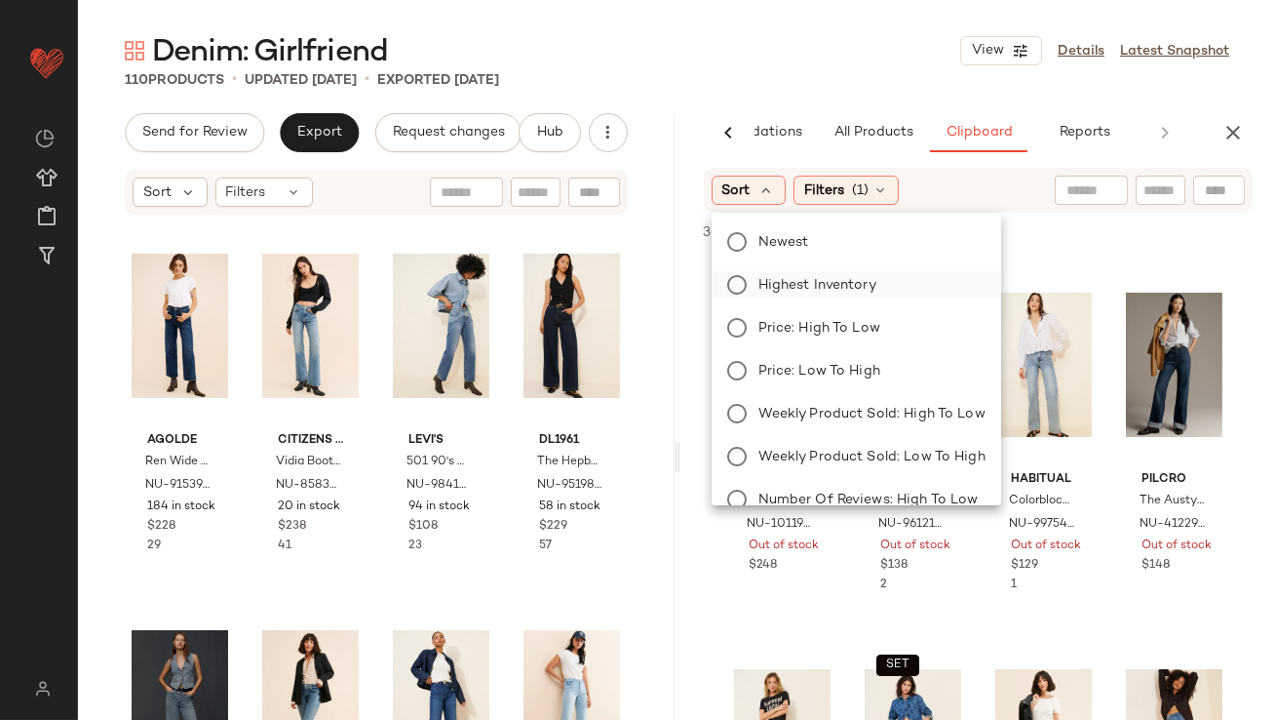
click at [762, 296] on label "Highest Inventory" at bounding box center [868, 284] width 235 height 27
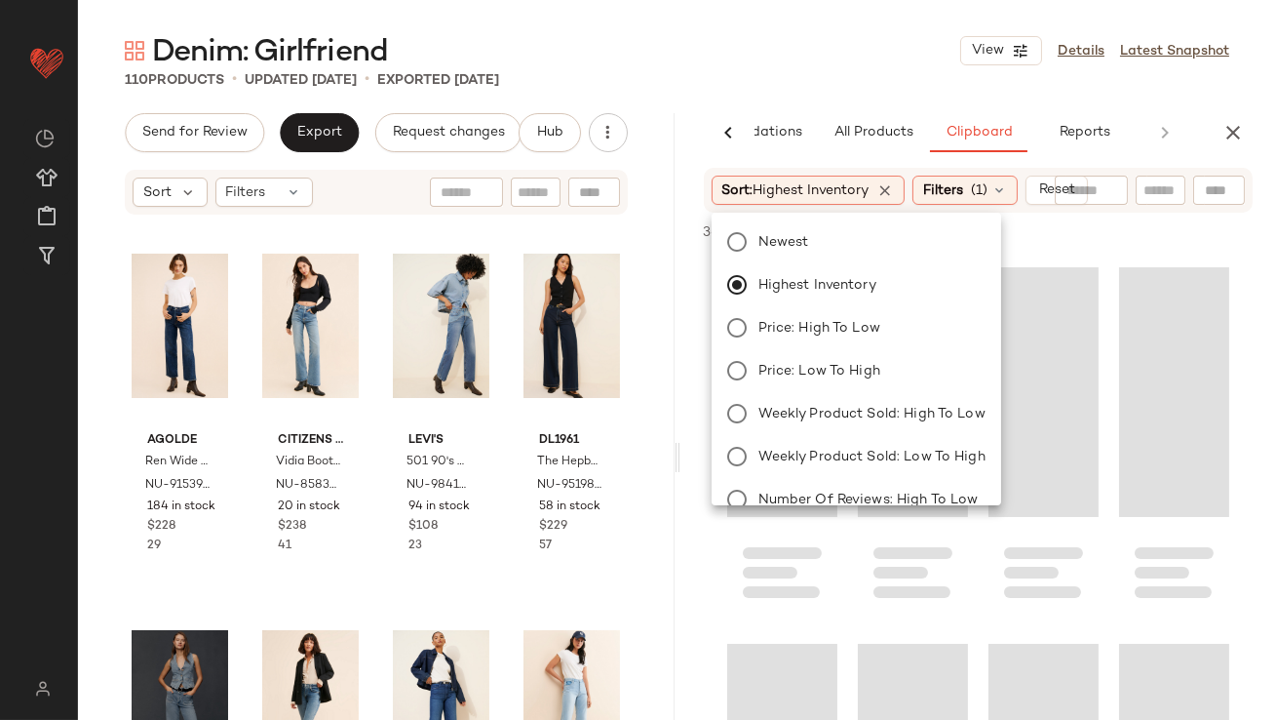
click at [805, 63] on div "Denim: Girlfriend View Details Latest Snapshot" at bounding box center [677, 50] width 1198 height 39
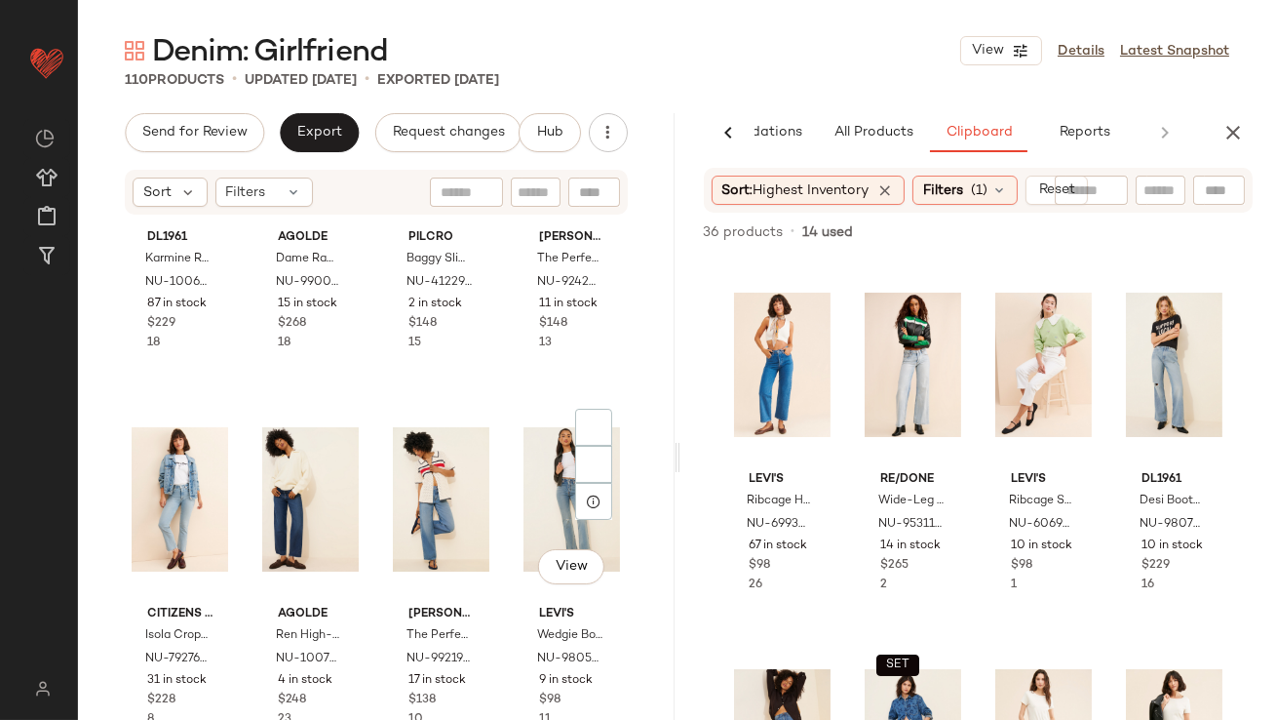
scroll to position [1011, 0]
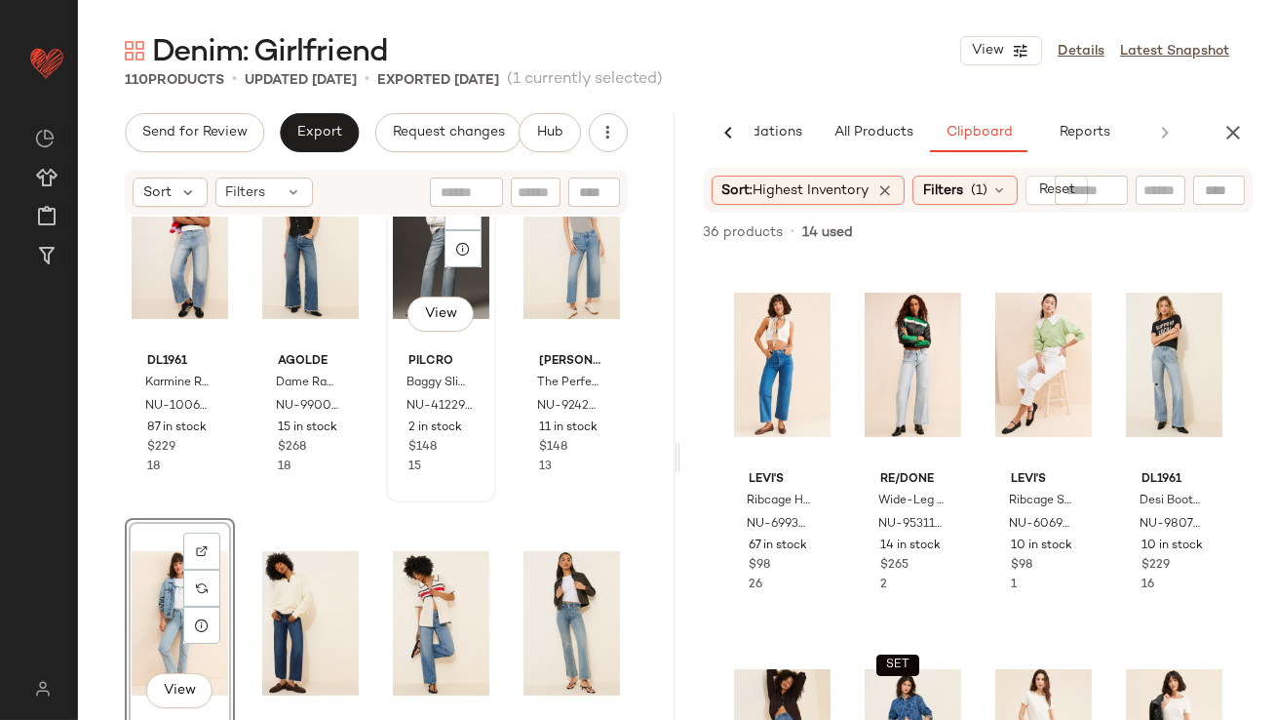
scroll to position [811, 0]
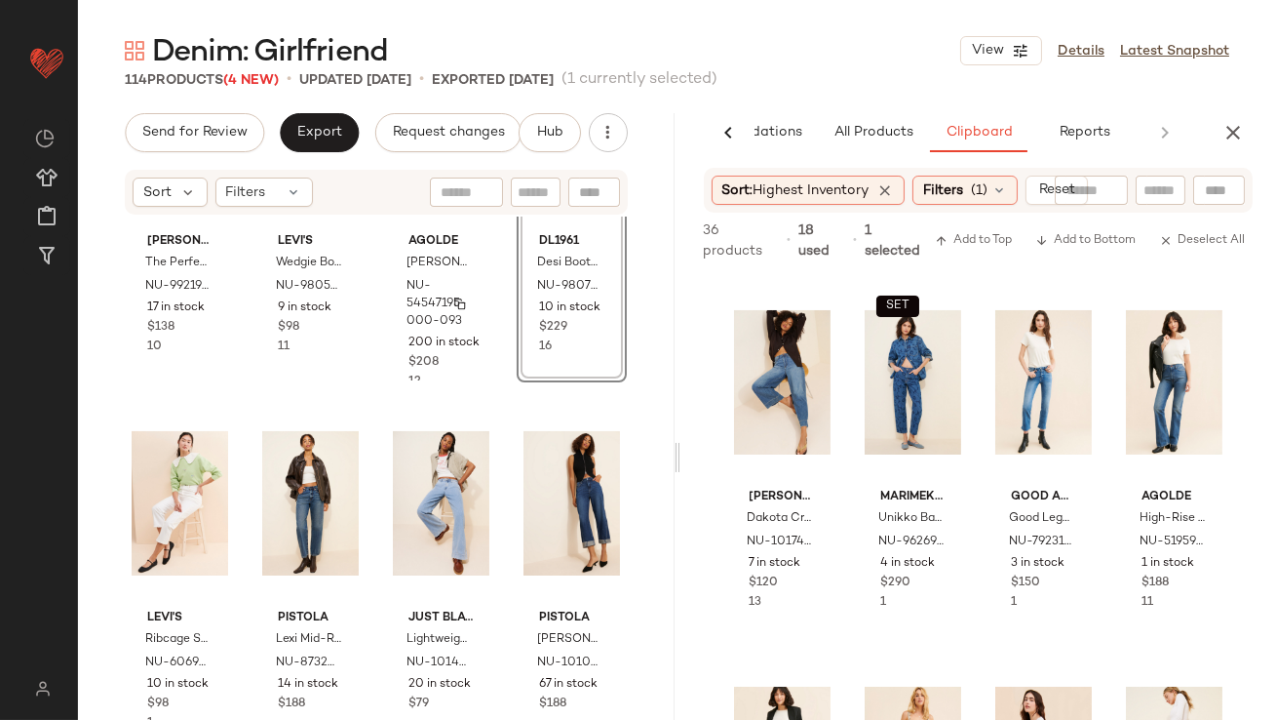
scroll to position [1922, 0]
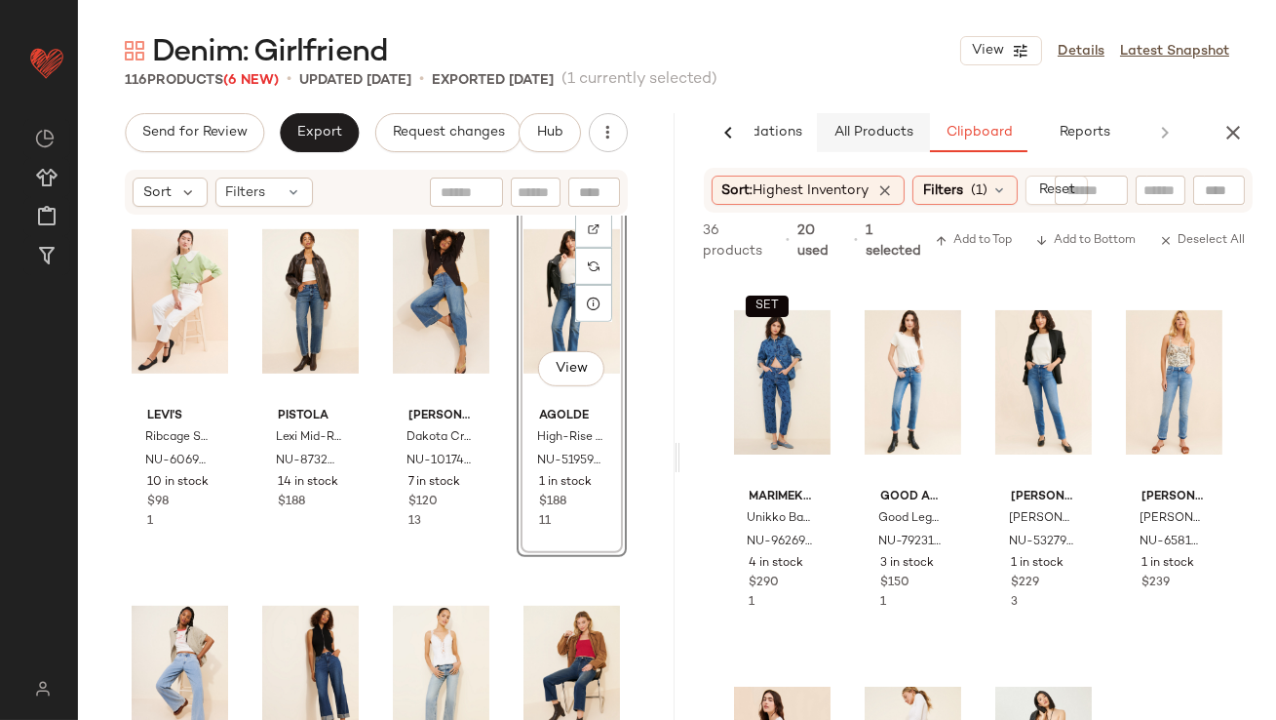
click at [872, 137] on span "All Products" at bounding box center [873, 133] width 80 height 16
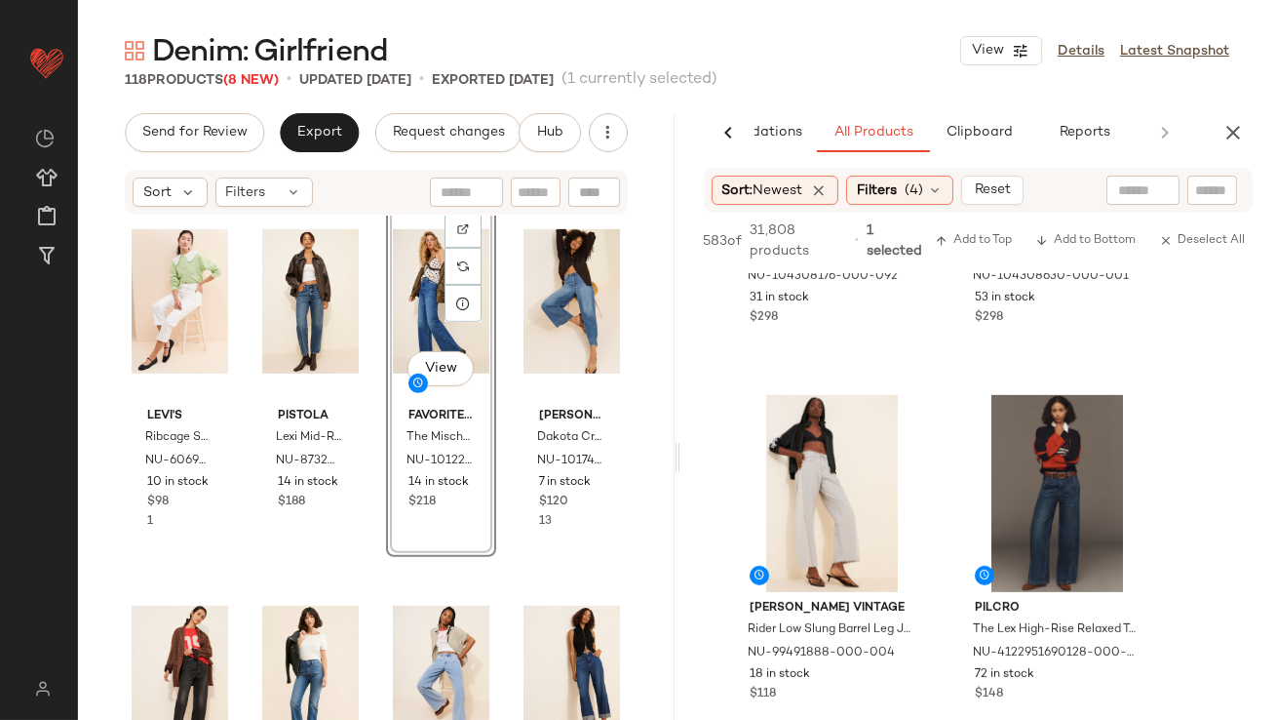
scroll to position [2181, 0]
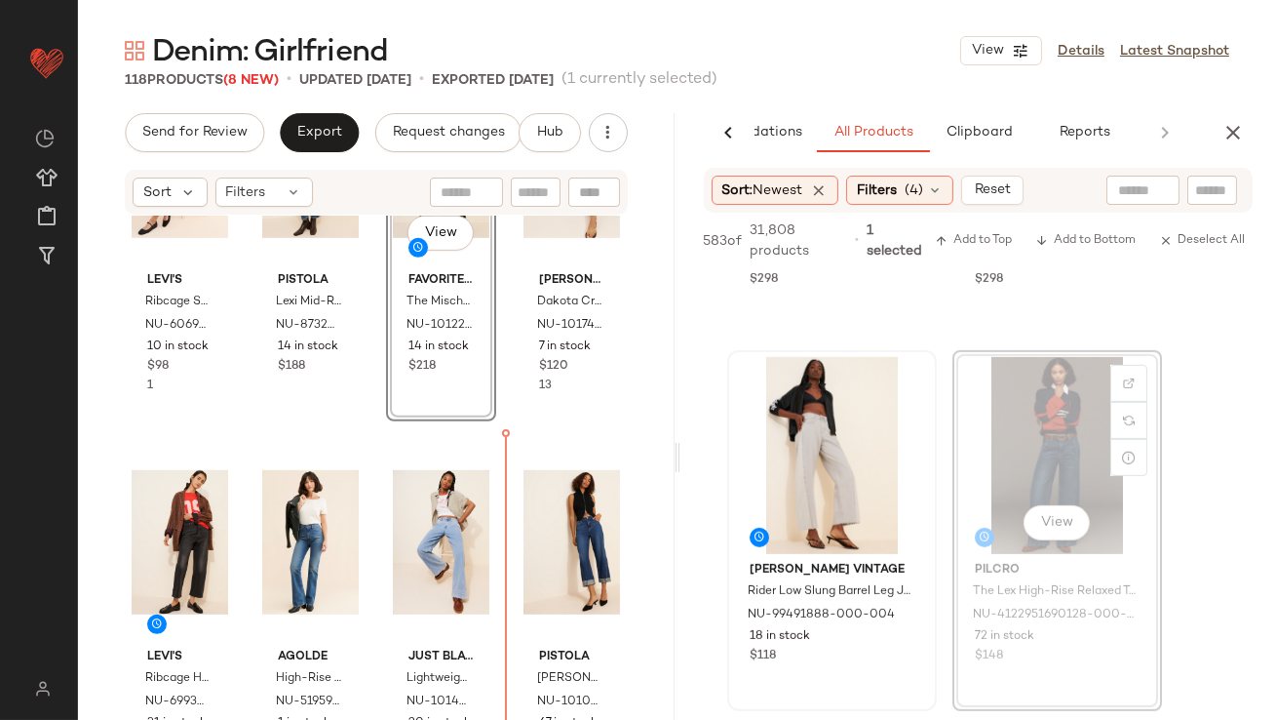
drag, startPoint x: 1040, startPoint y: 472, endPoint x: 872, endPoint y: 475, distance: 167.8
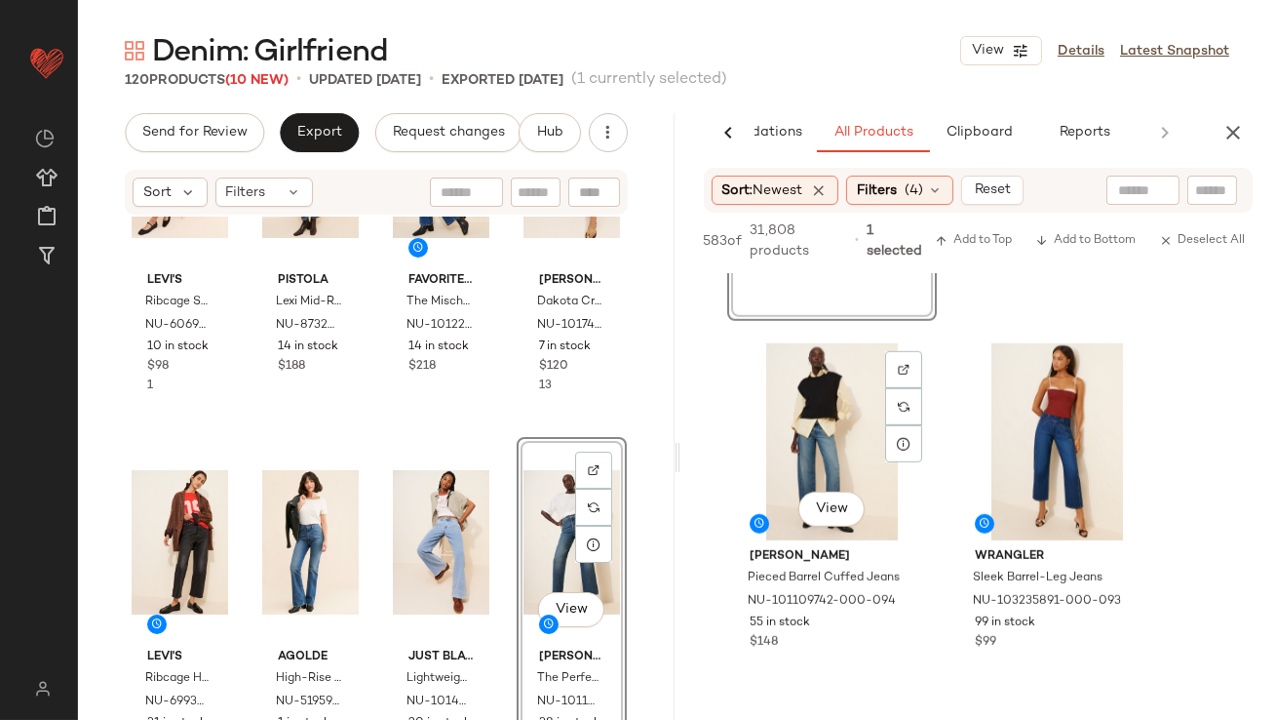
scroll to position [2950, 0]
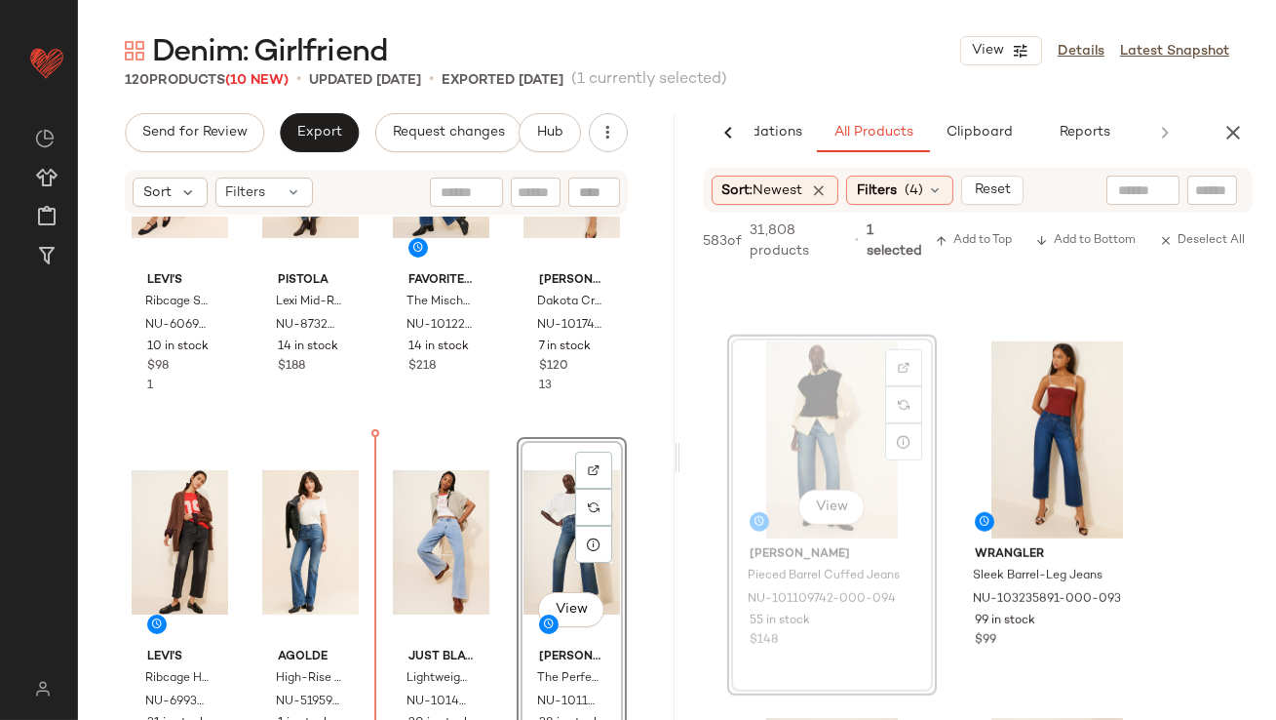
drag, startPoint x: 821, startPoint y: 392, endPoint x: 798, endPoint y: 401, distance: 25.0
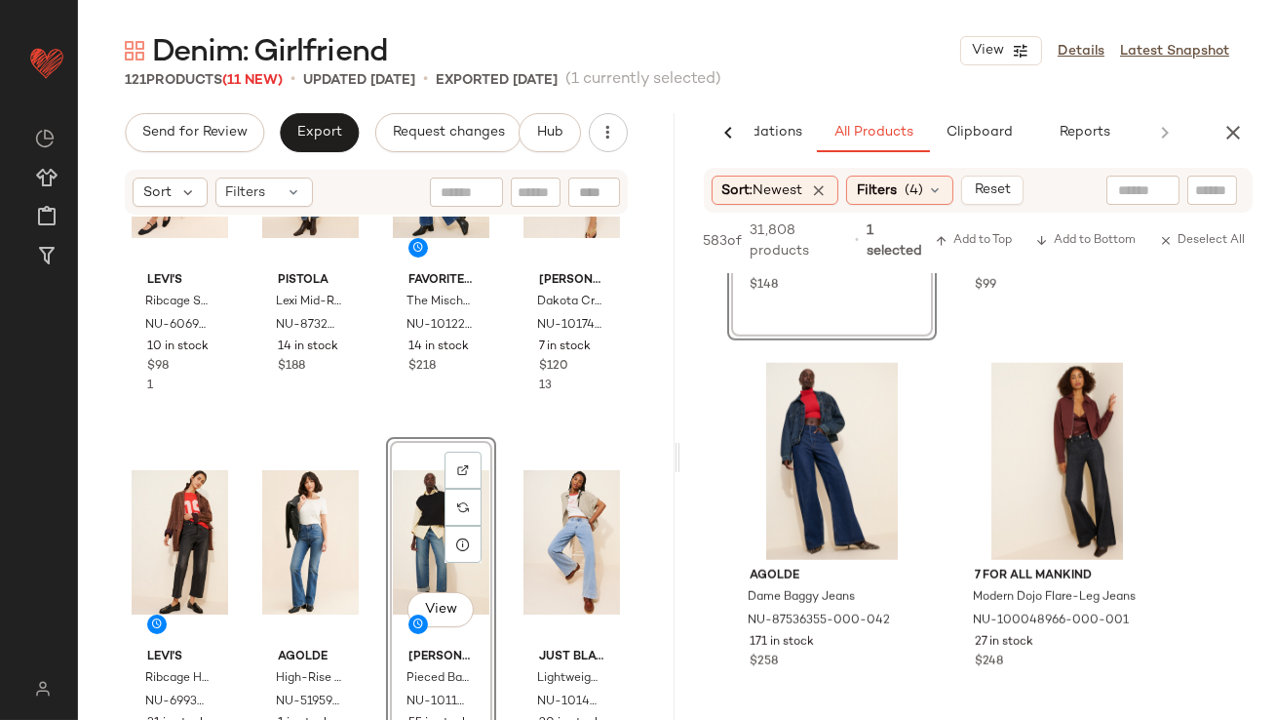
scroll to position [3333, 0]
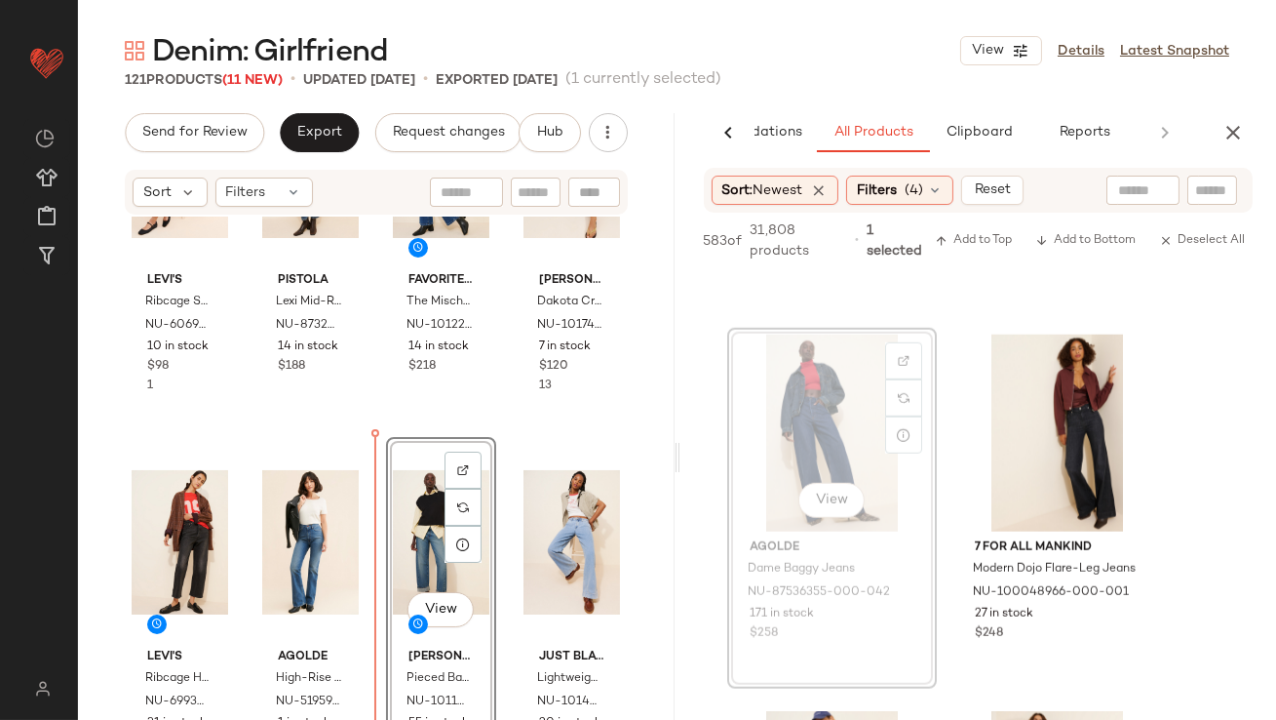
drag, startPoint x: 812, startPoint y: 422, endPoint x: 792, endPoint y: 424, distance: 20.6
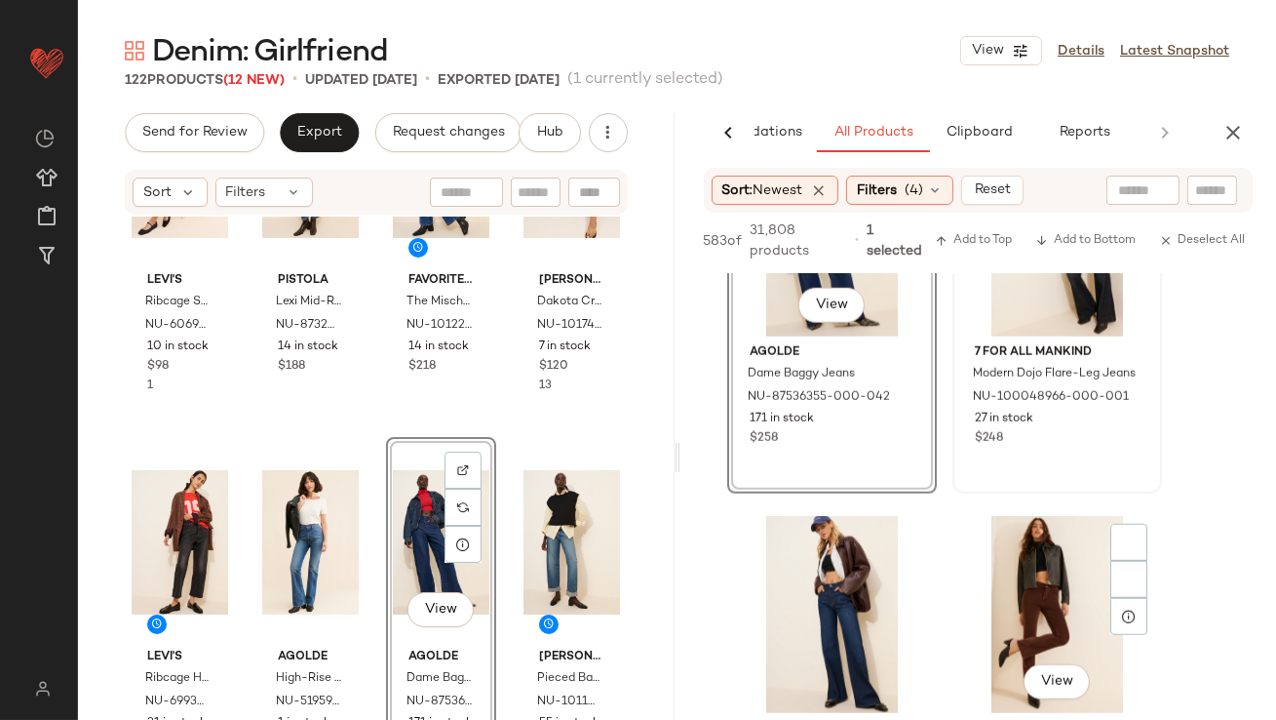
scroll to position [3650, 0]
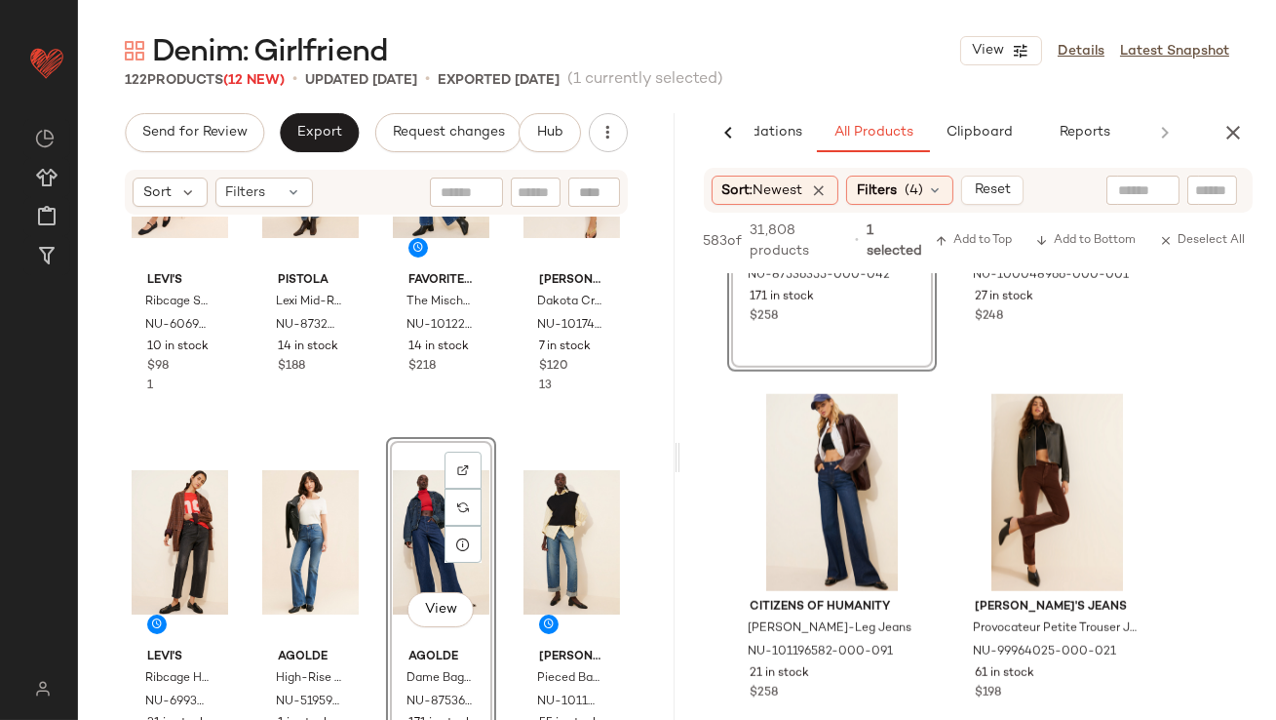
click at [405, 543] on div "View" at bounding box center [441, 542] width 97 height 197
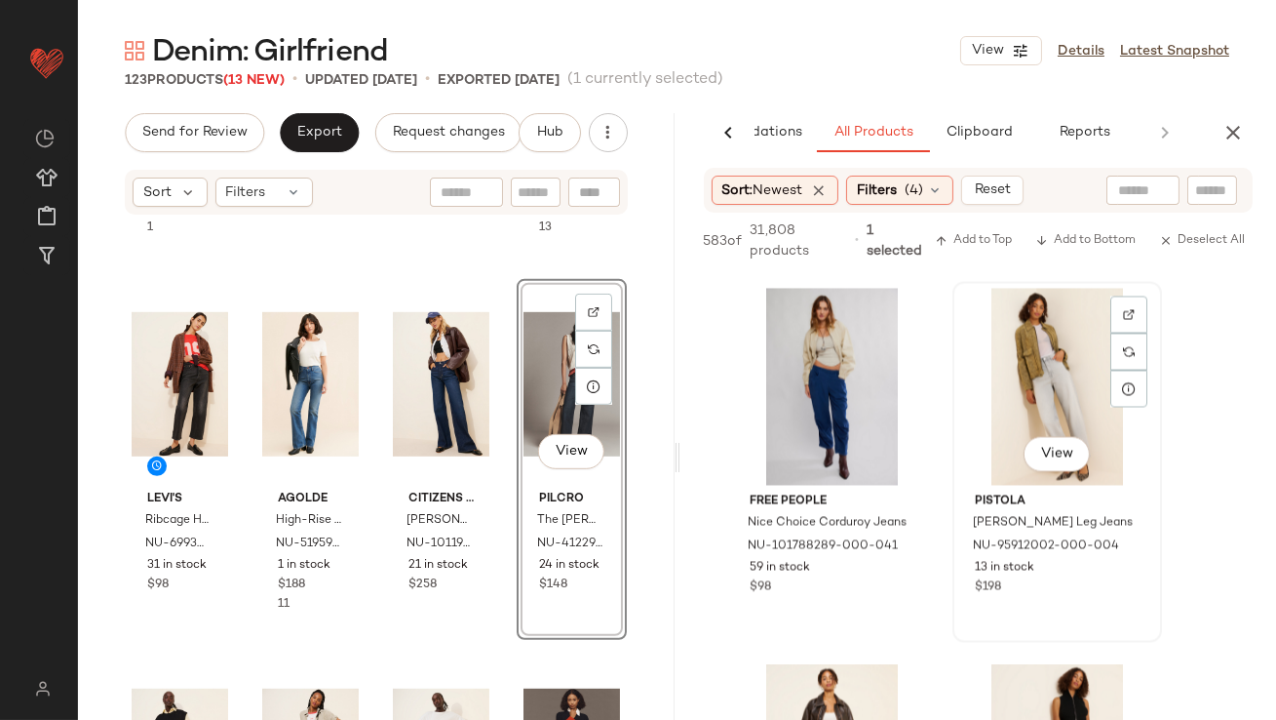
scroll to position [7935, 0]
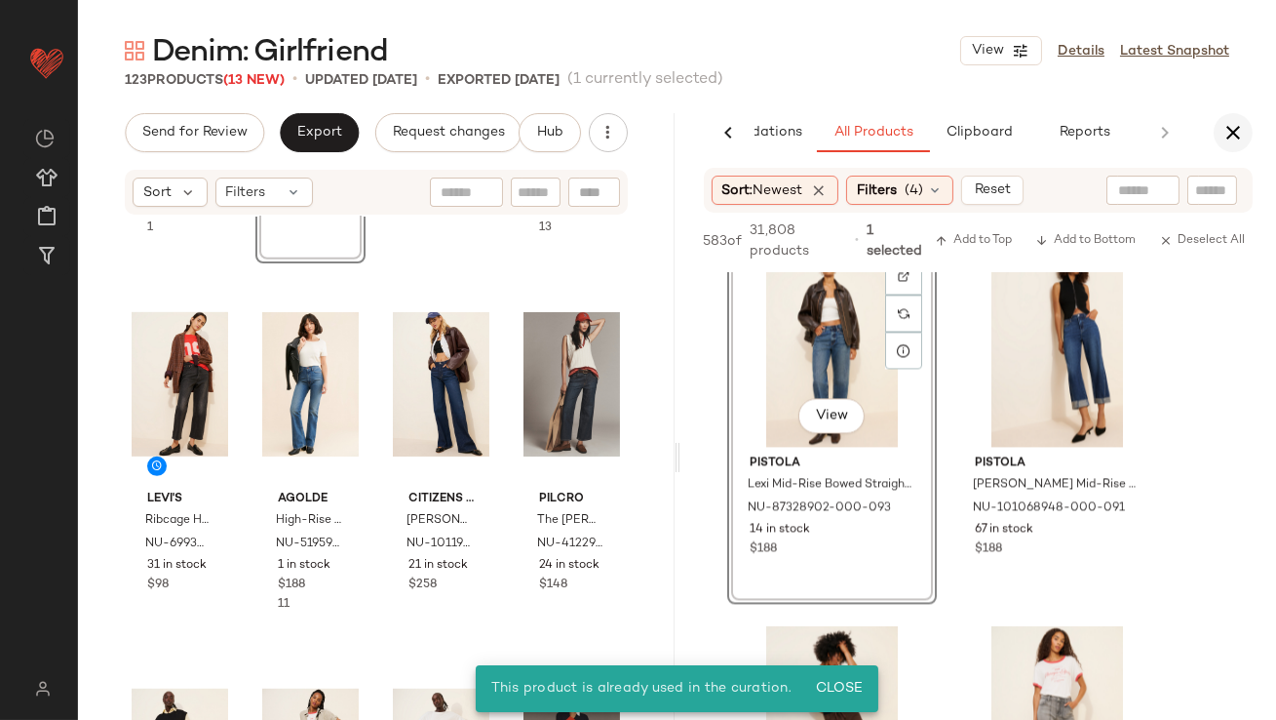
click at [1235, 113] on button "button" at bounding box center [1233, 132] width 39 height 39
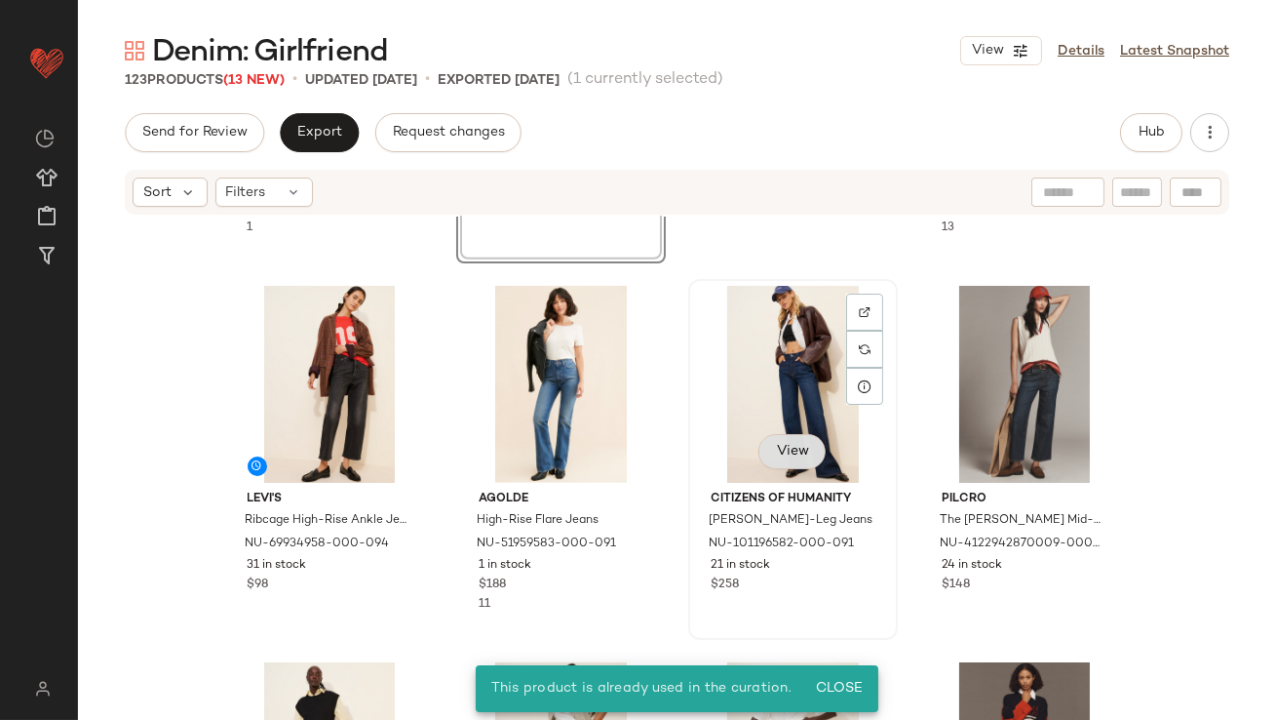
scroll to position [2352, 0]
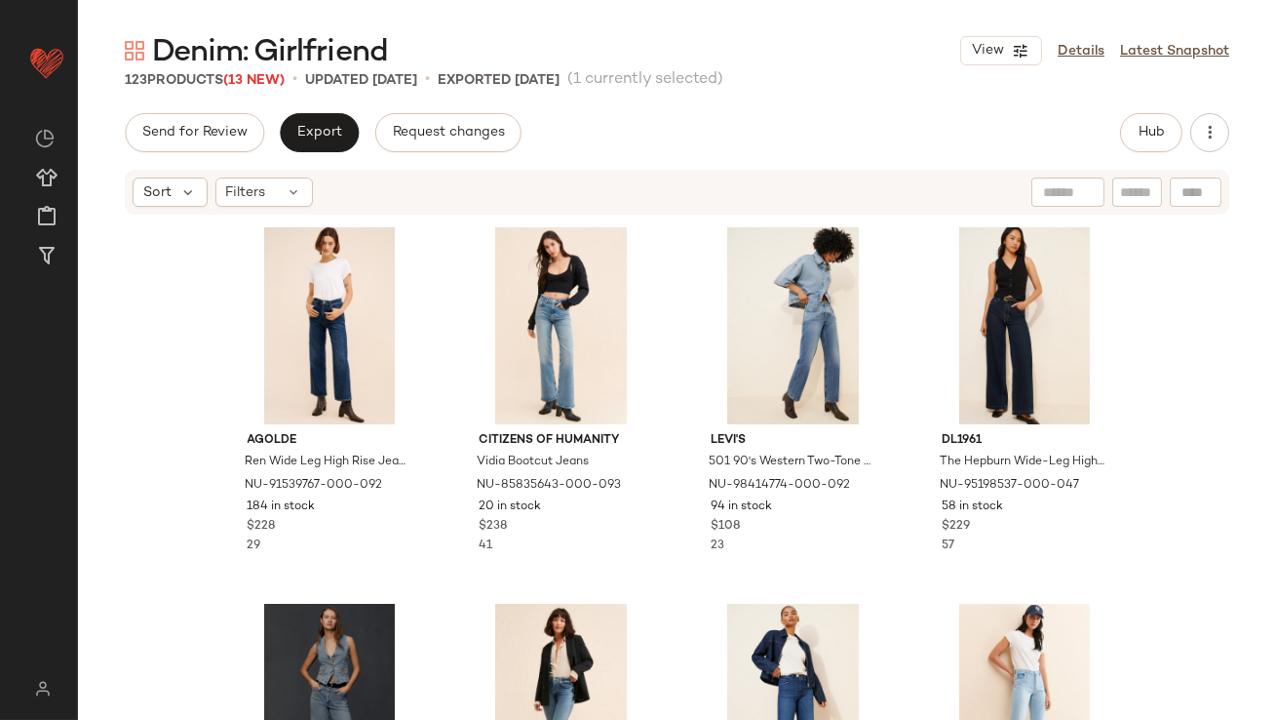
click at [305, 155] on div "Send for Review Export Request changes Hub Sort Filters AGOLDE Ren Wide Leg Hig…" at bounding box center [677, 457] width 1198 height 688
click at [308, 138] on span "Export" at bounding box center [319, 133] width 46 height 16
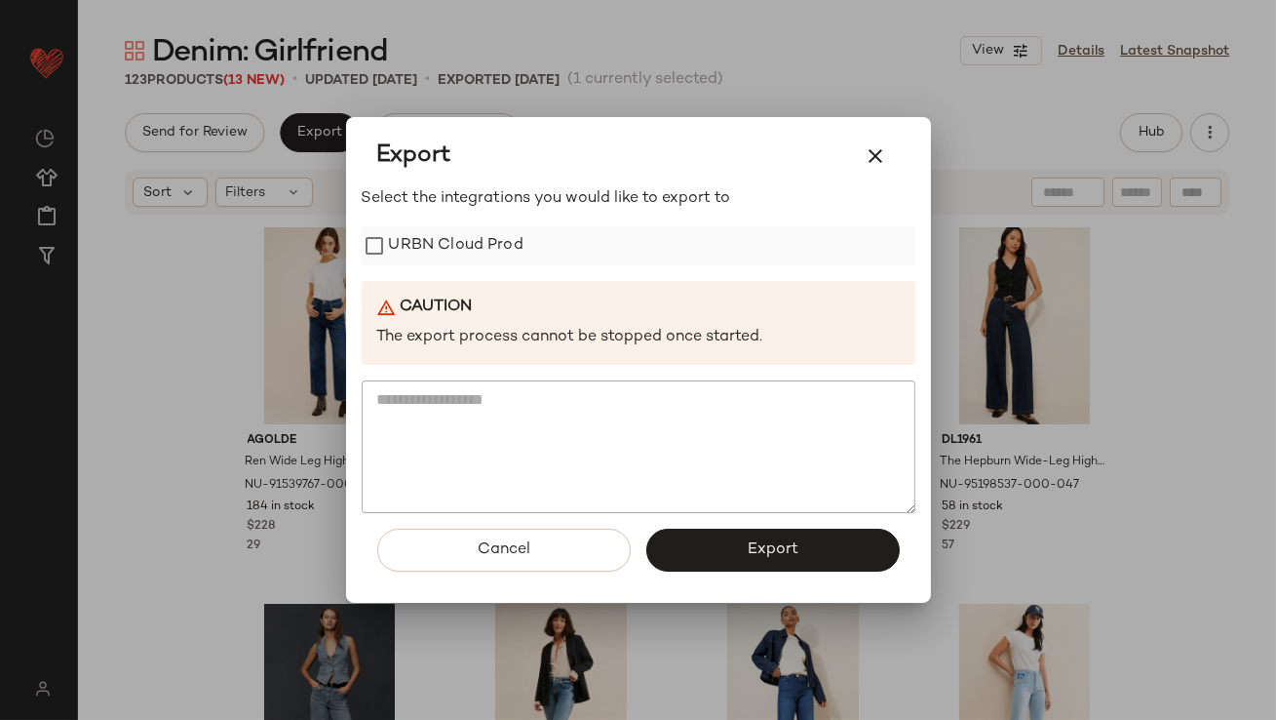
click at [473, 246] on label "URBN Cloud Prod" at bounding box center [456, 245] width 135 height 39
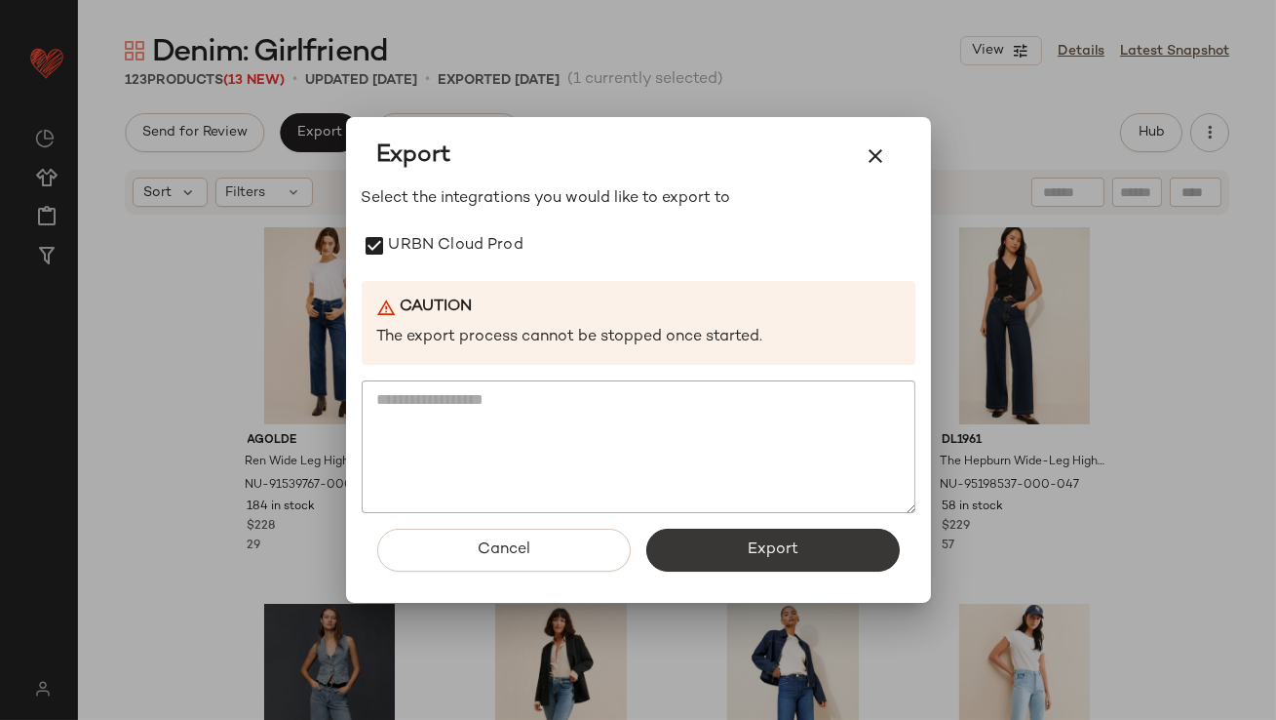
click at [727, 534] on button "Export" at bounding box center [774, 550] width 254 height 43
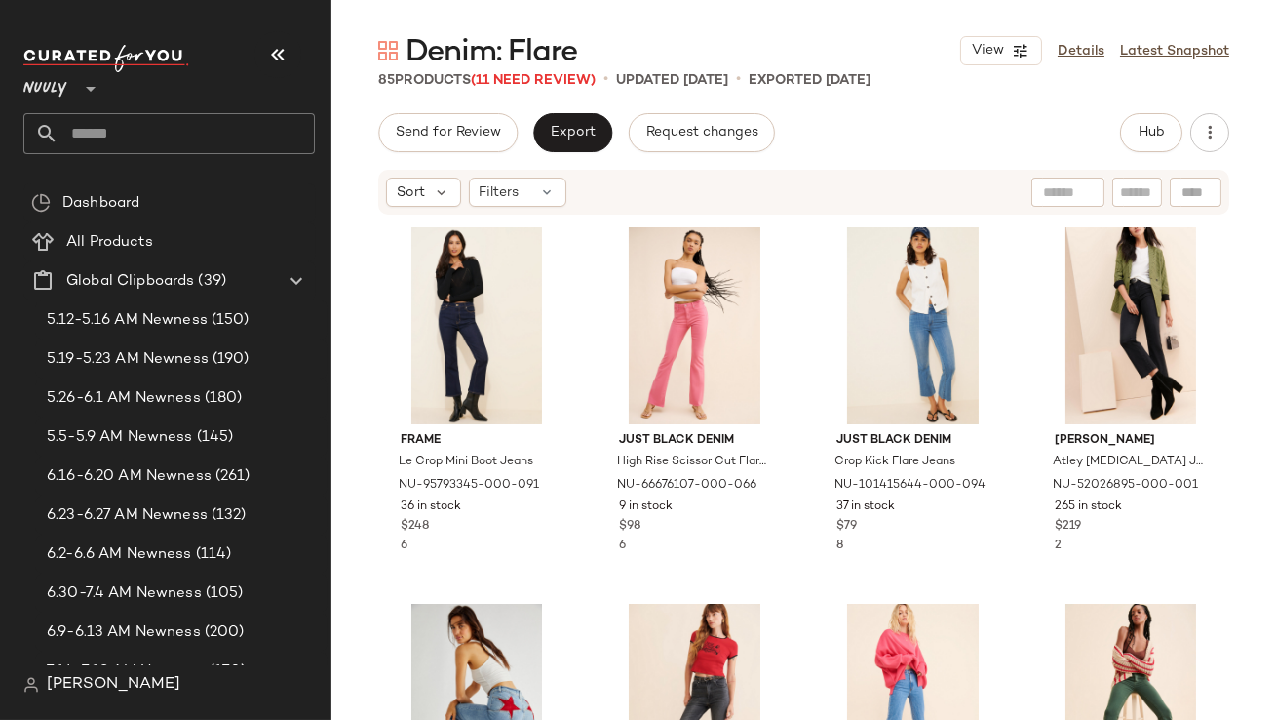
click at [283, 53] on icon "button" at bounding box center [277, 54] width 23 height 23
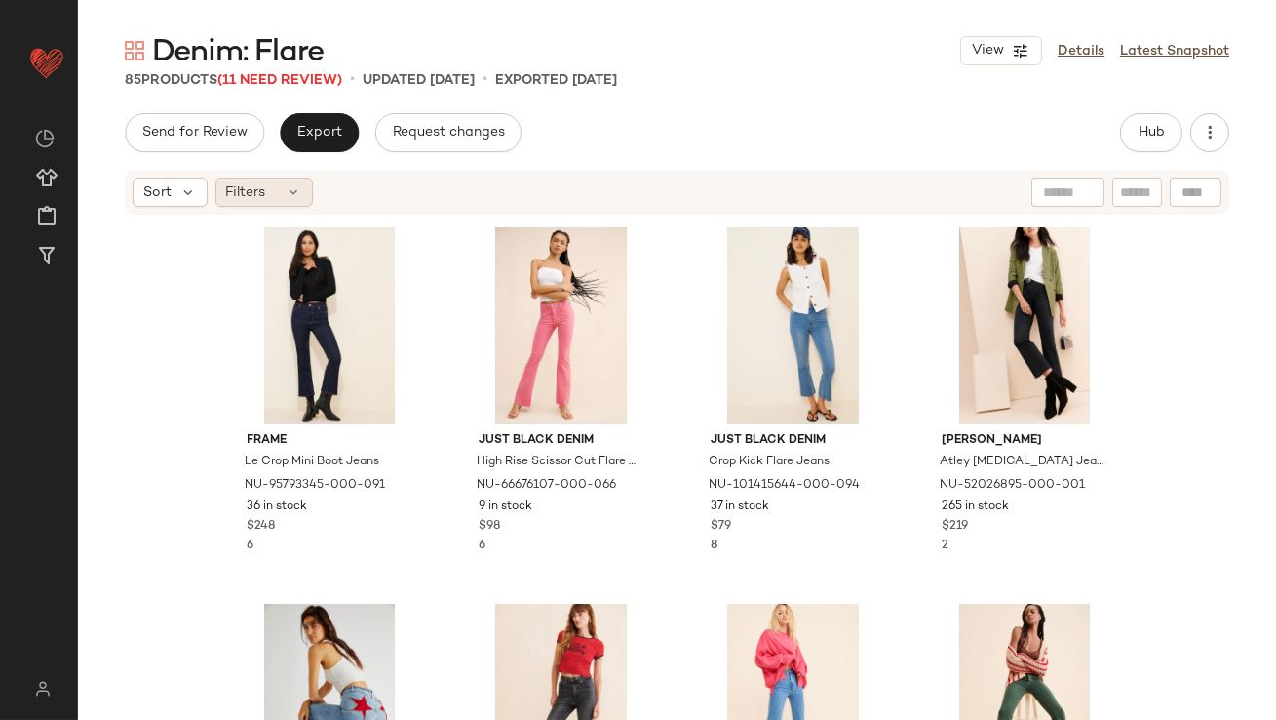
click at [261, 198] on span "Filters" at bounding box center [246, 192] width 40 height 20
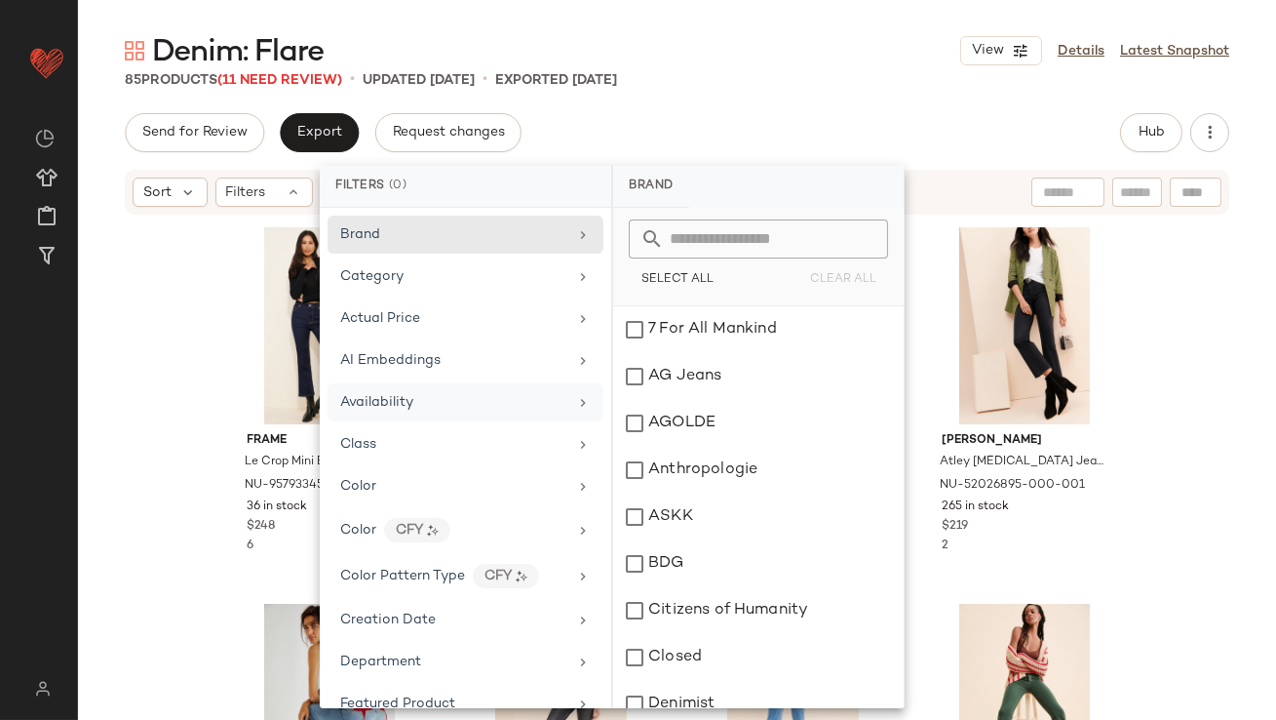
click at [397, 425] on div "Availability" at bounding box center [466, 444] width 276 height 38
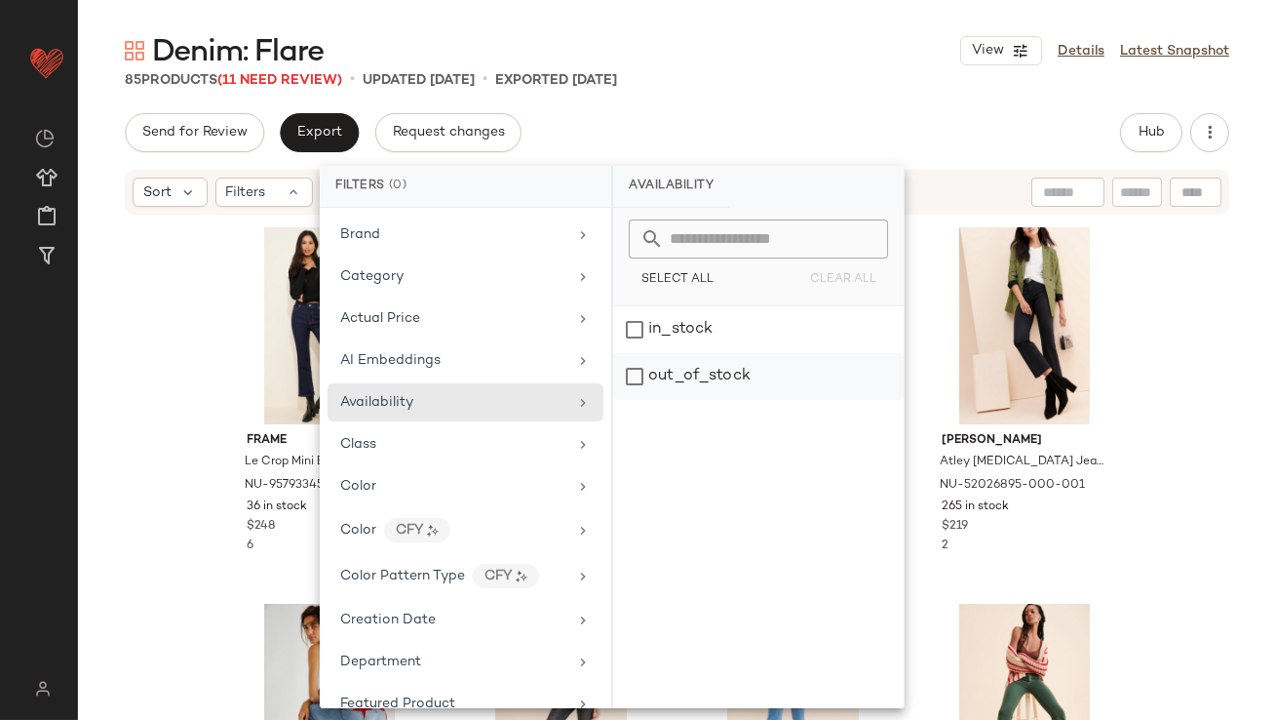
click at [760, 377] on div "out_of_stock" at bounding box center [758, 376] width 291 height 47
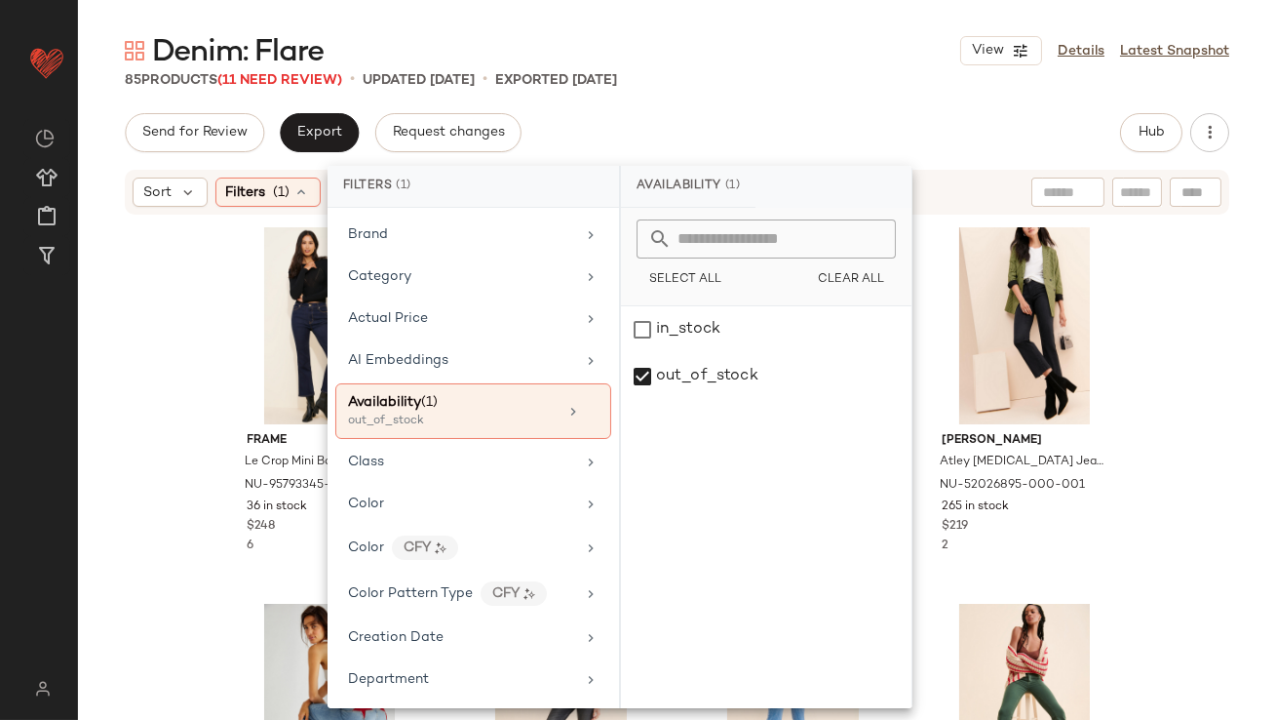
click at [846, 71] on div "85 Products (11 Need Review) • updated Aug 26th • Exported Aug 26th" at bounding box center [677, 80] width 1198 height 20
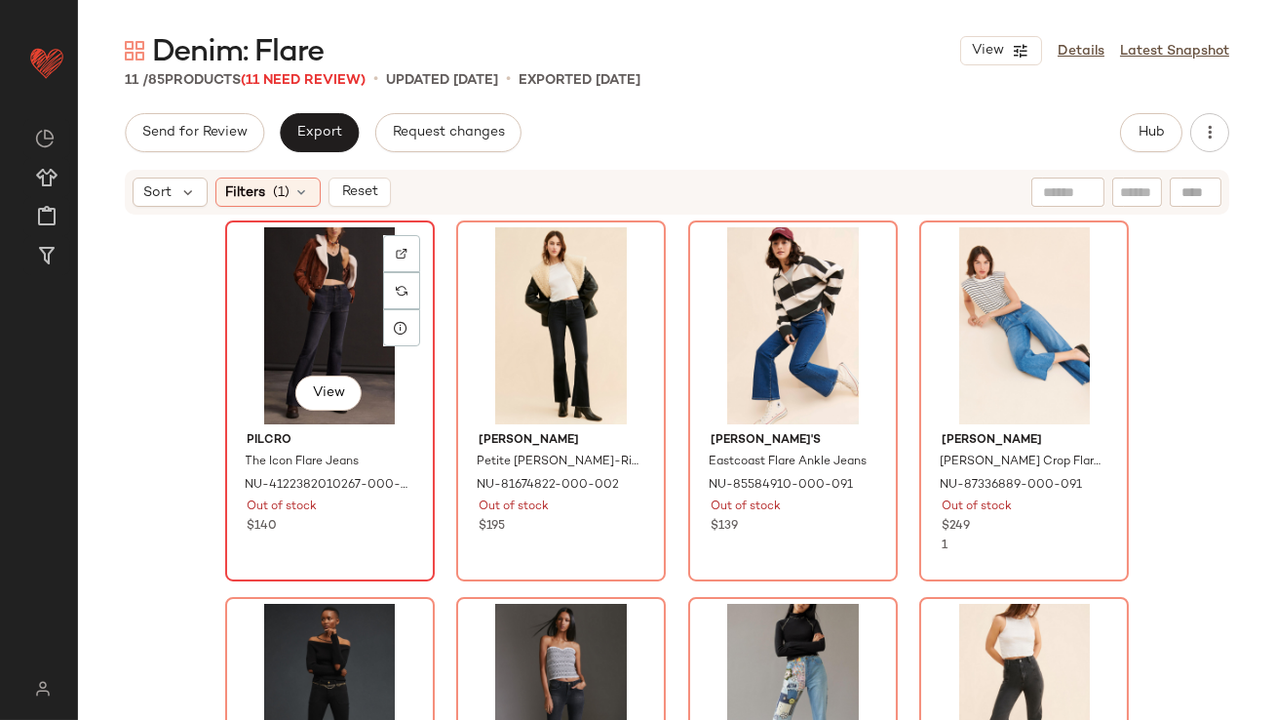
click at [315, 290] on div "View" at bounding box center [330, 325] width 196 height 197
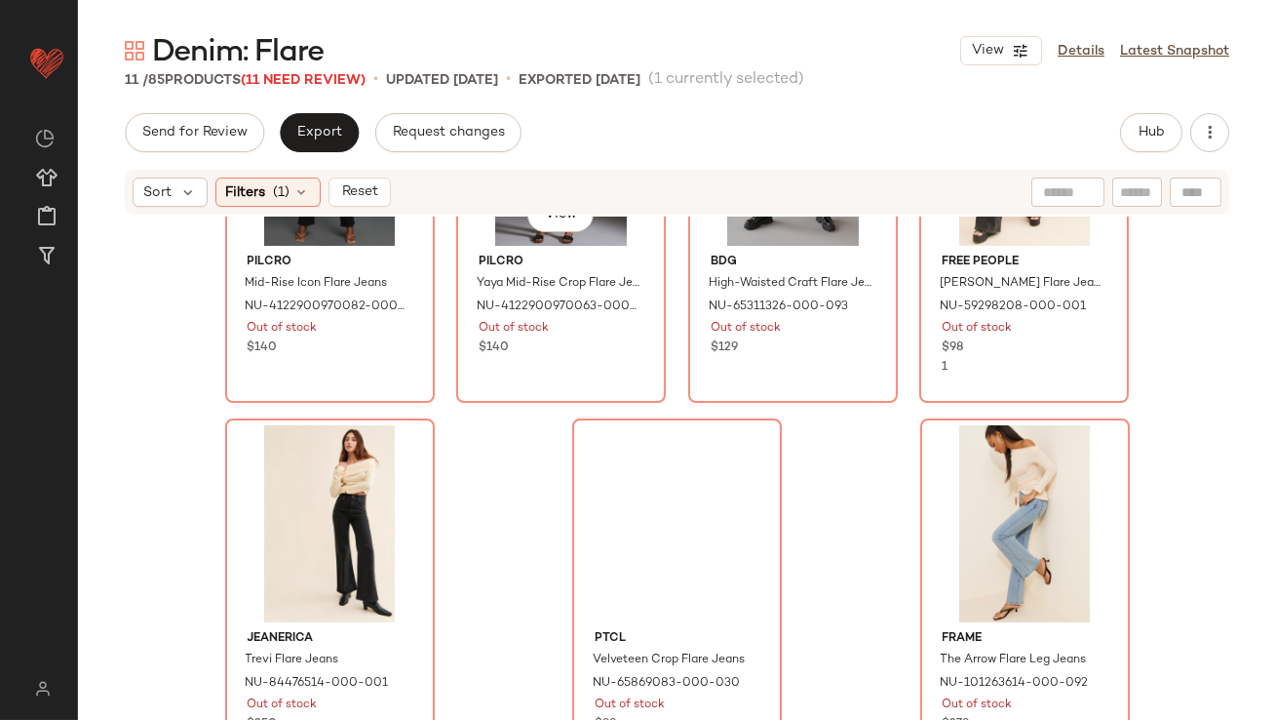
scroll to position [570, 0]
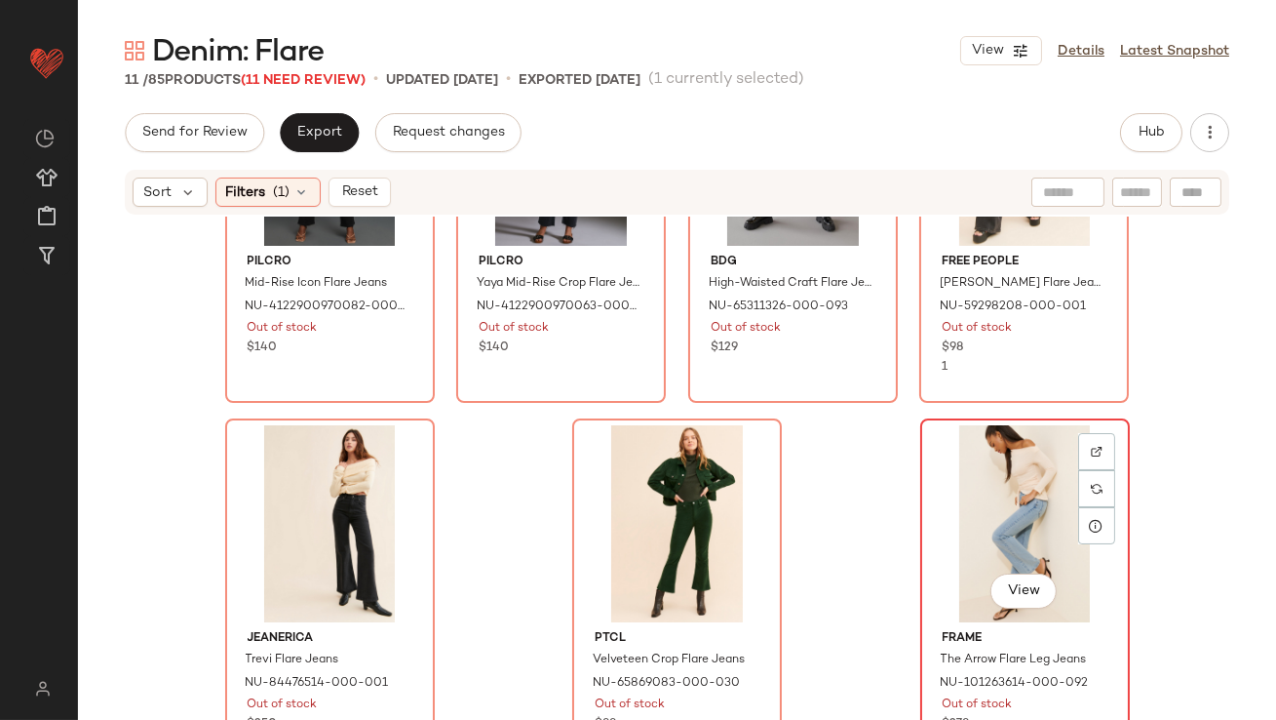
click at [984, 493] on div "View" at bounding box center [1025, 523] width 196 height 197
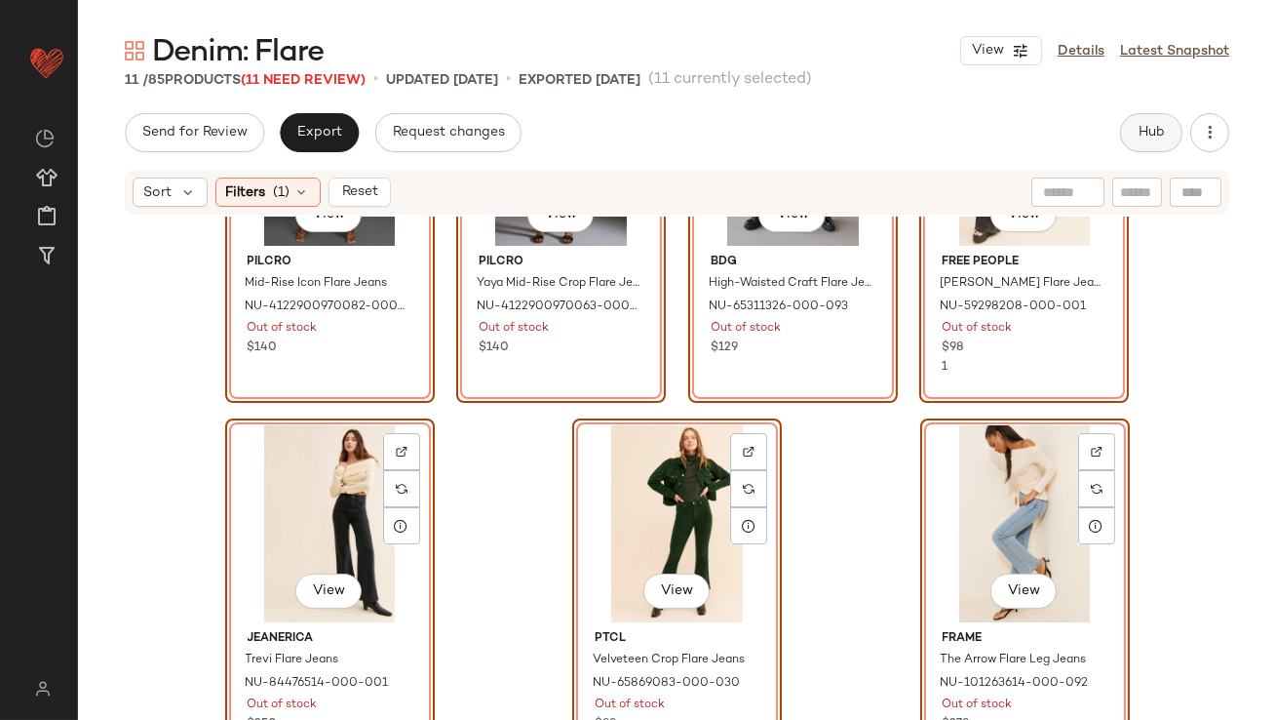
click at [1143, 128] on span "Hub" at bounding box center [1151, 133] width 27 height 16
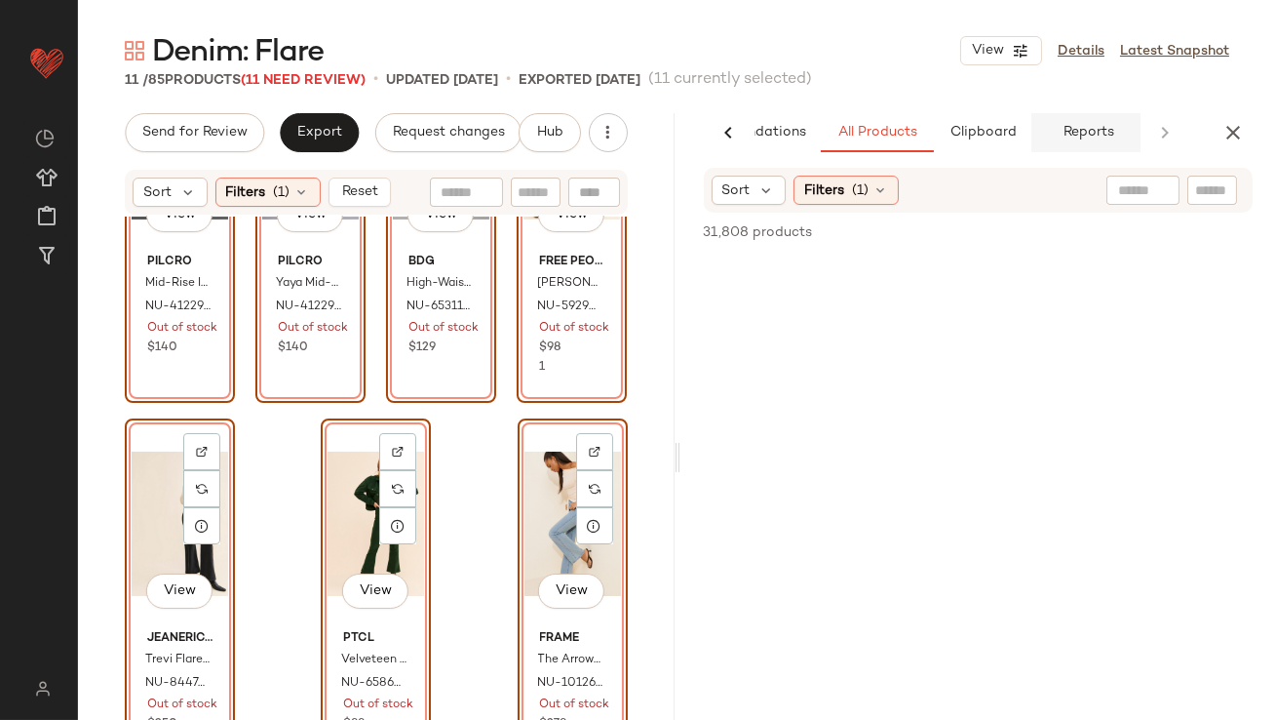
scroll to position [0, 109]
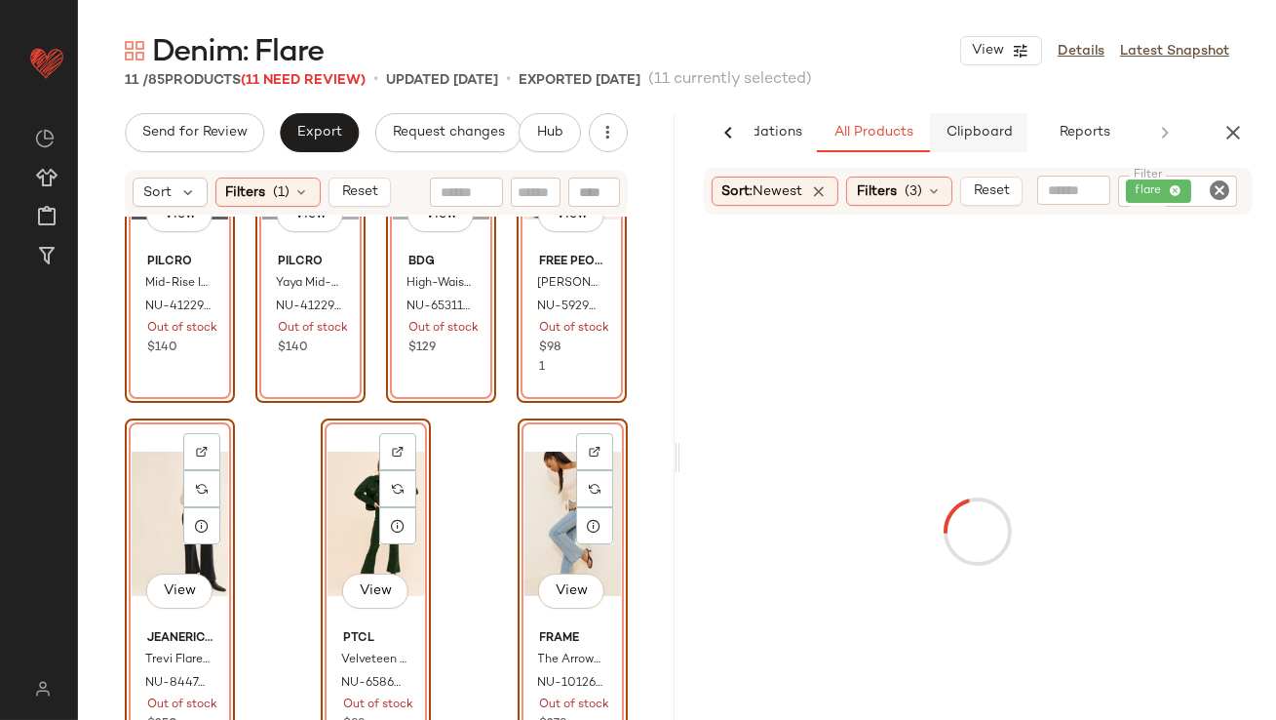
click at [992, 137] on span "Clipboard" at bounding box center [978, 133] width 67 height 16
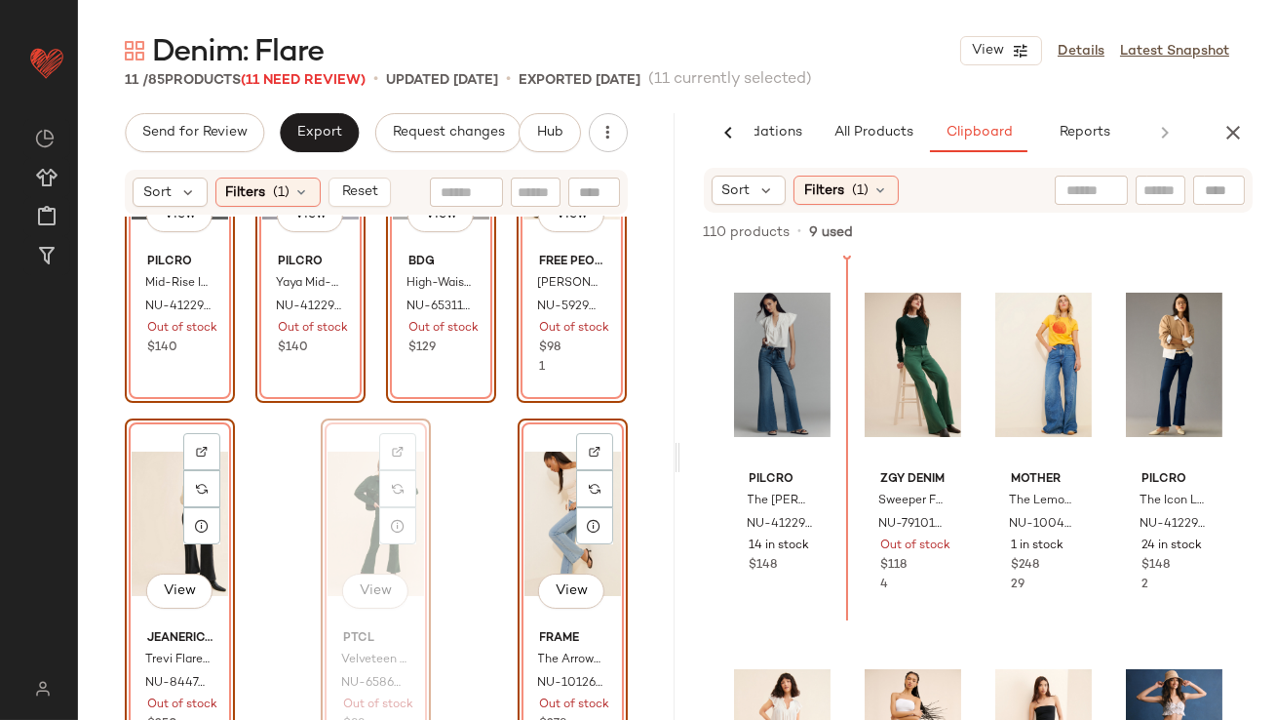
drag, startPoint x: 355, startPoint y: 477, endPoint x: 366, endPoint y: 477, distance: 10.7
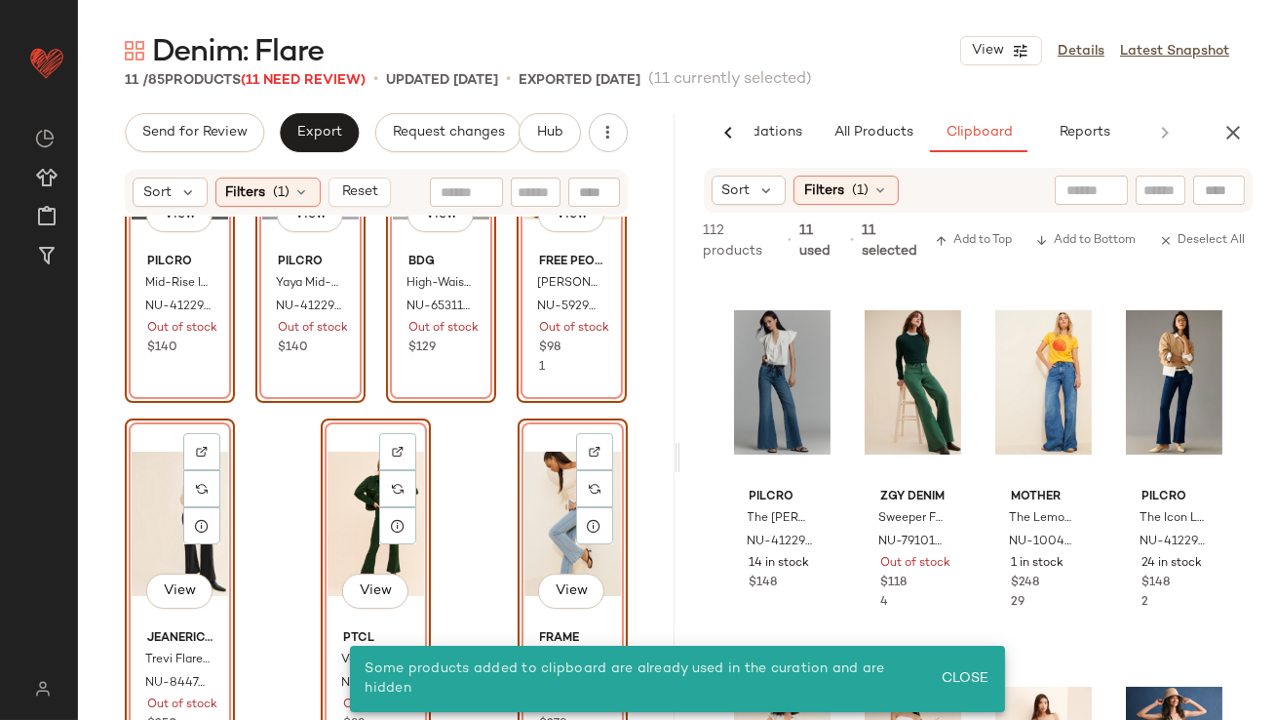
click at [354, 511] on div "View" at bounding box center [376, 523] width 97 height 197
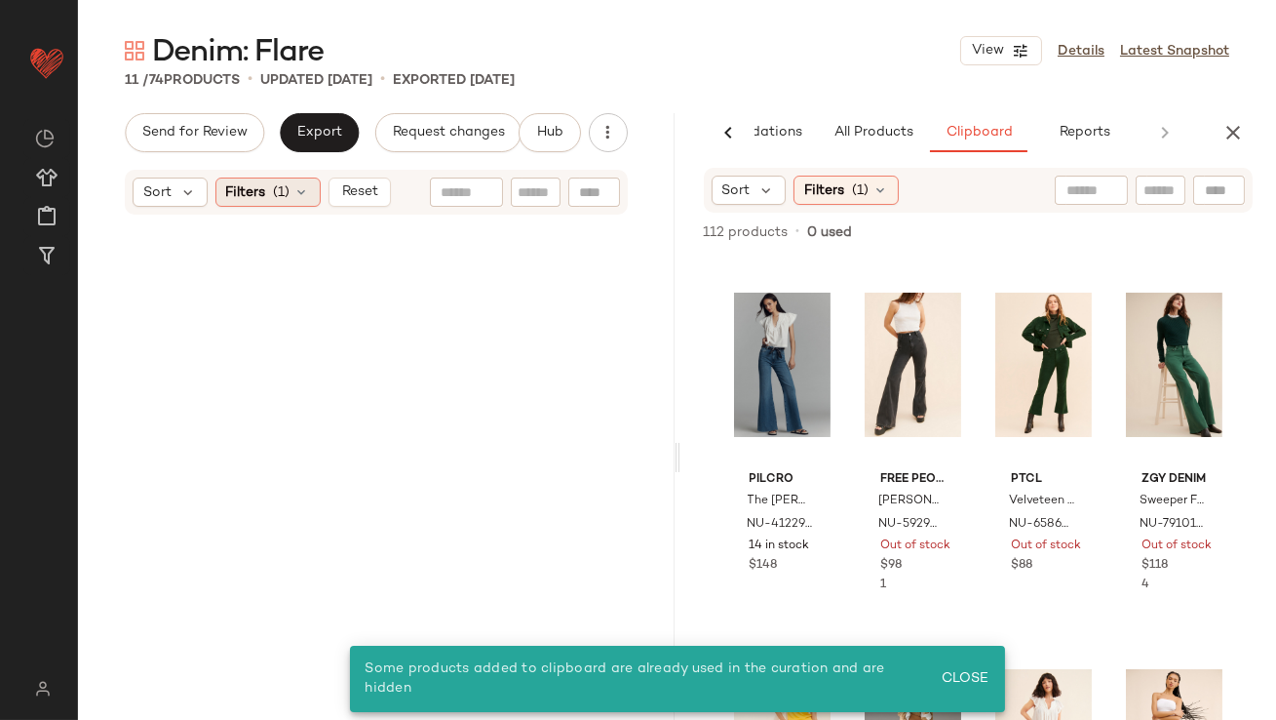
click at [294, 188] on icon at bounding box center [302, 192] width 16 height 16
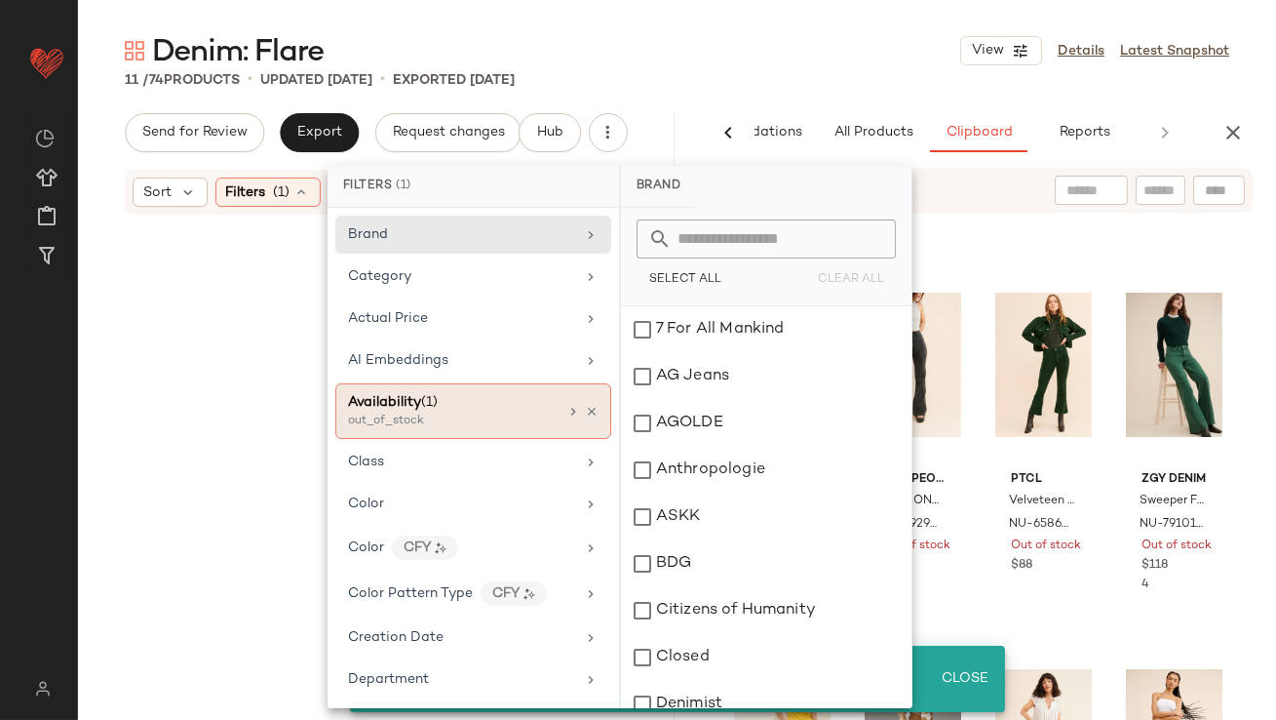
click at [589, 412] on icon at bounding box center [592, 412] width 14 height 14
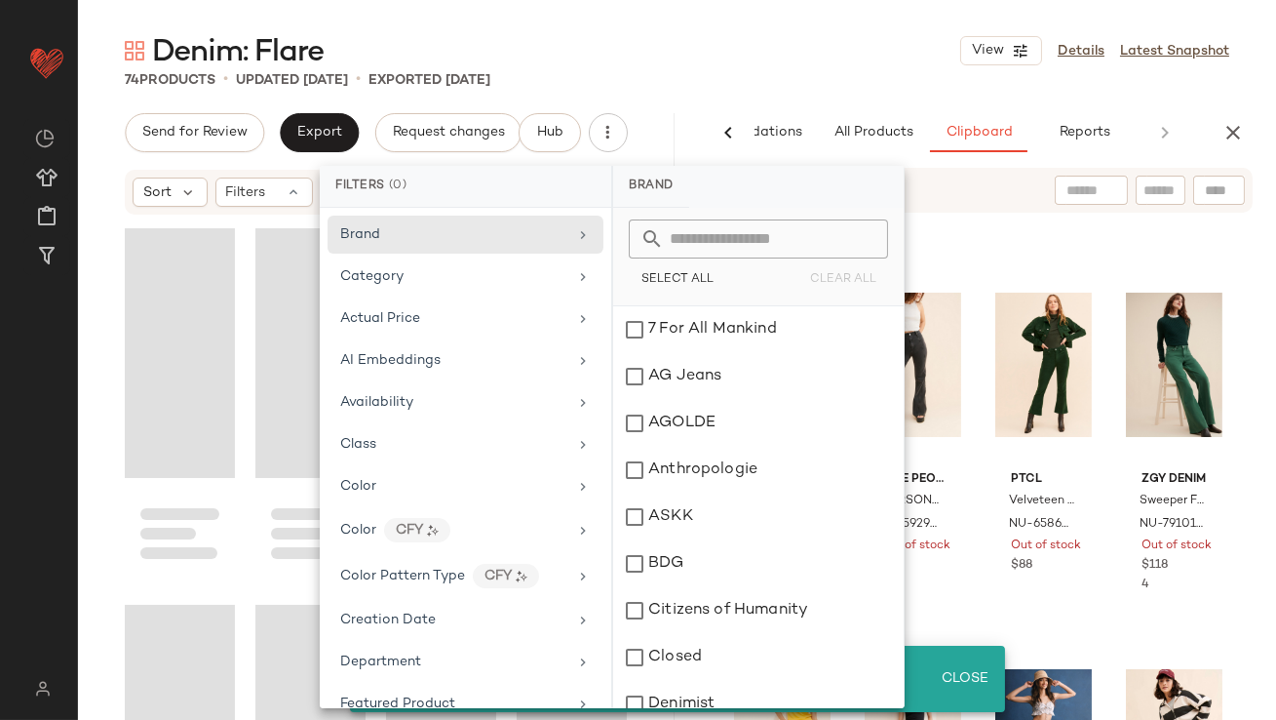
click at [824, 89] on div "74 Products • updated Sep 2nd • Exported Aug 26th" at bounding box center [677, 80] width 1198 height 20
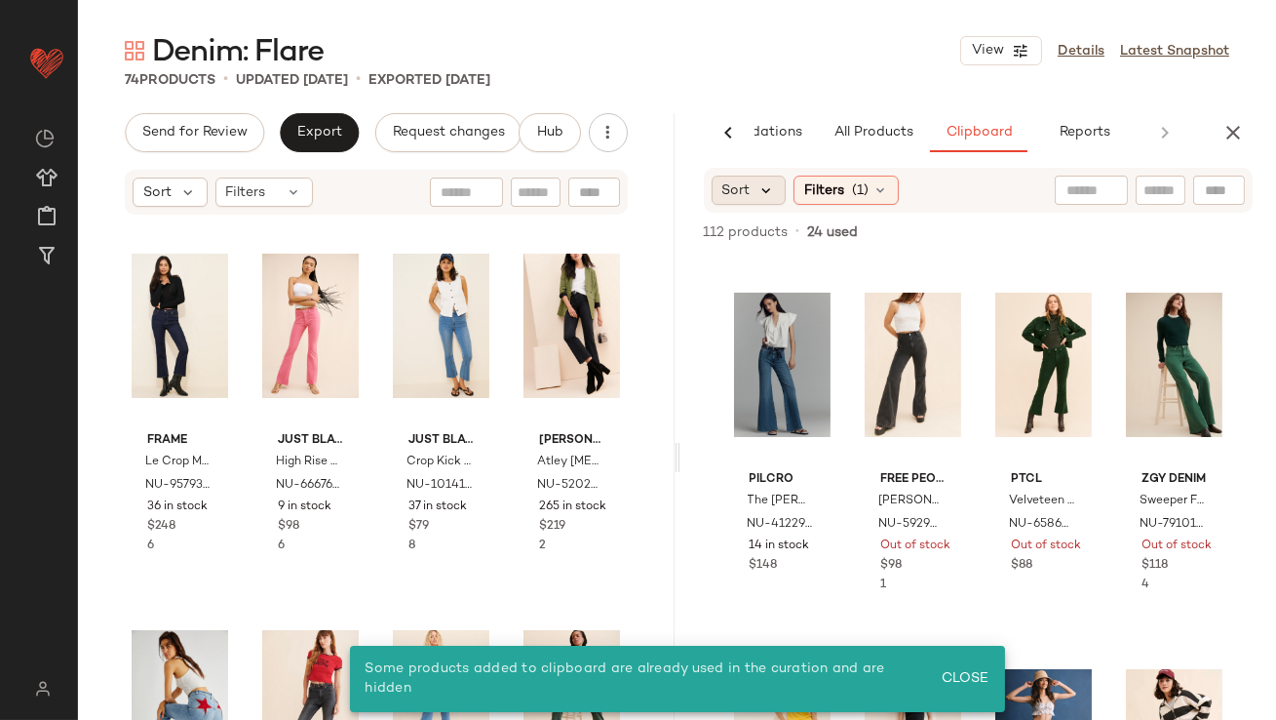
click at [761, 191] on icon at bounding box center [768, 190] width 18 height 18
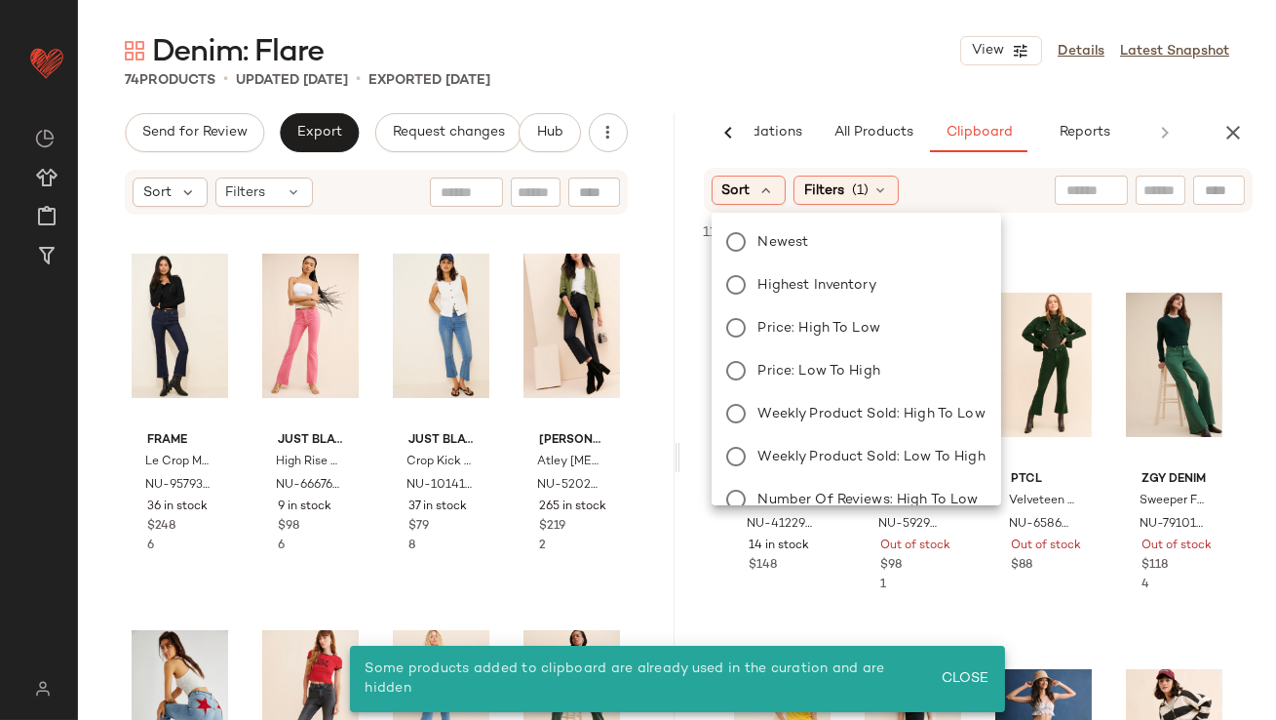
click at [759, 299] on div "Newest Highest Inventory Price: High to Low Price: Low to High Weekly Product S…" at bounding box center [855, 434] width 294 height 429
click at [760, 291] on span "Highest Inventory" at bounding box center [818, 285] width 118 height 20
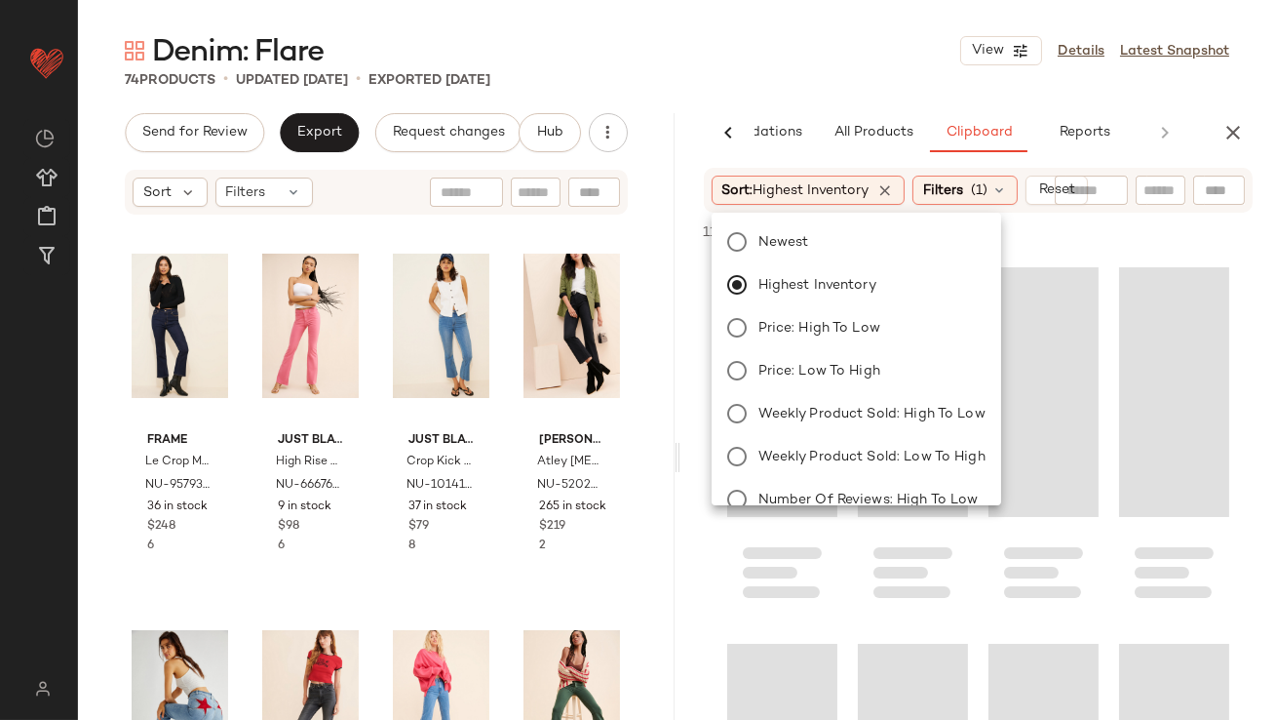
click at [845, 33] on div "Denim: Flare View Details Latest Snapshot" at bounding box center [677, 50] width 1198 height 39
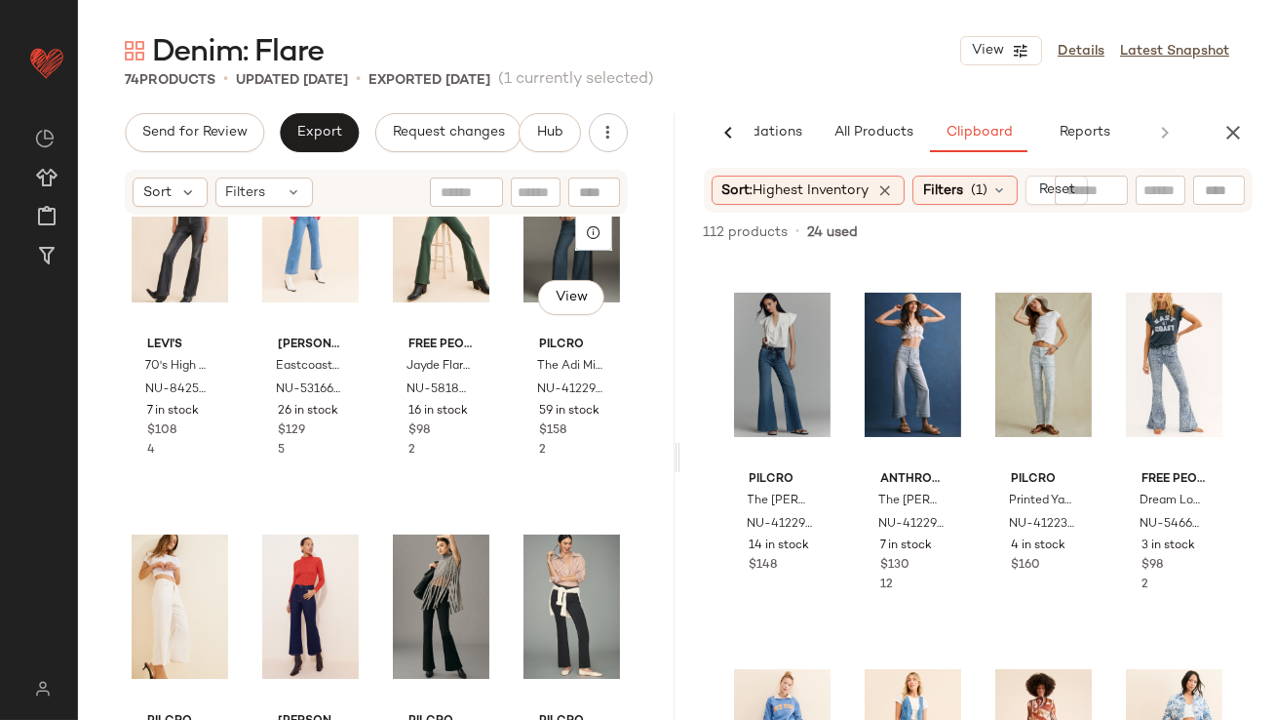
scroll to position [302, 0]
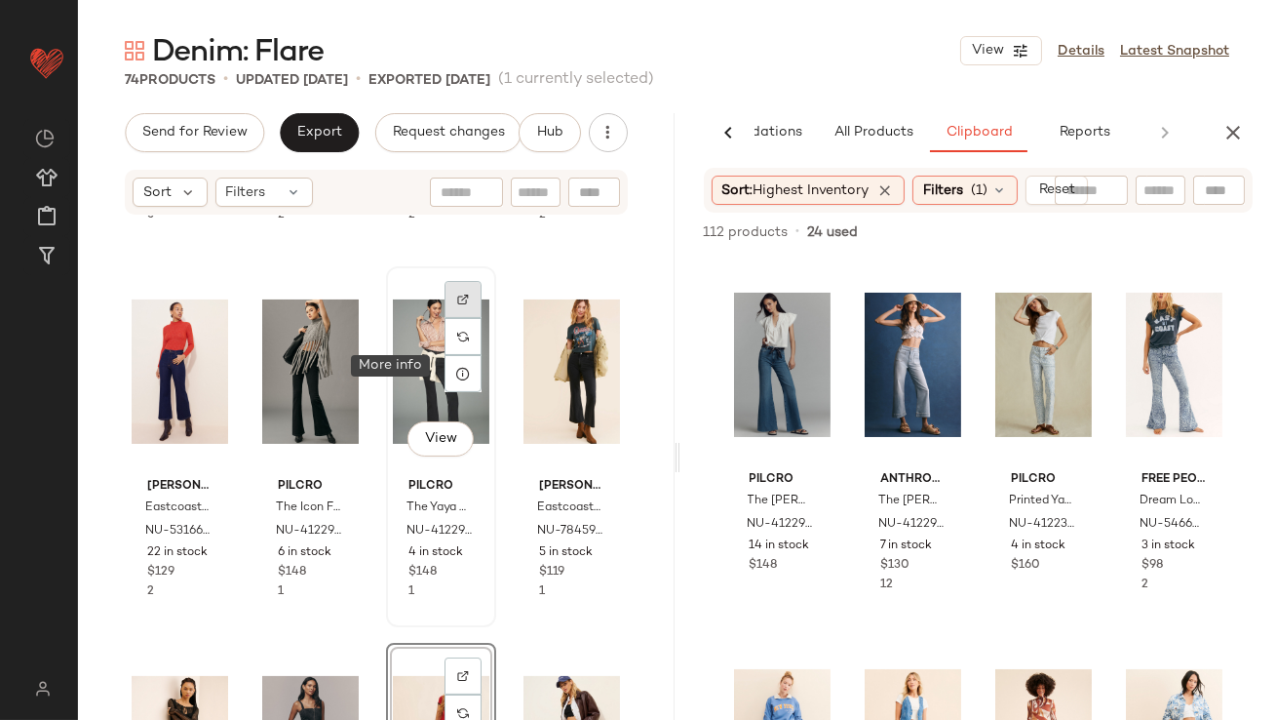
scroll to position [729, 0]
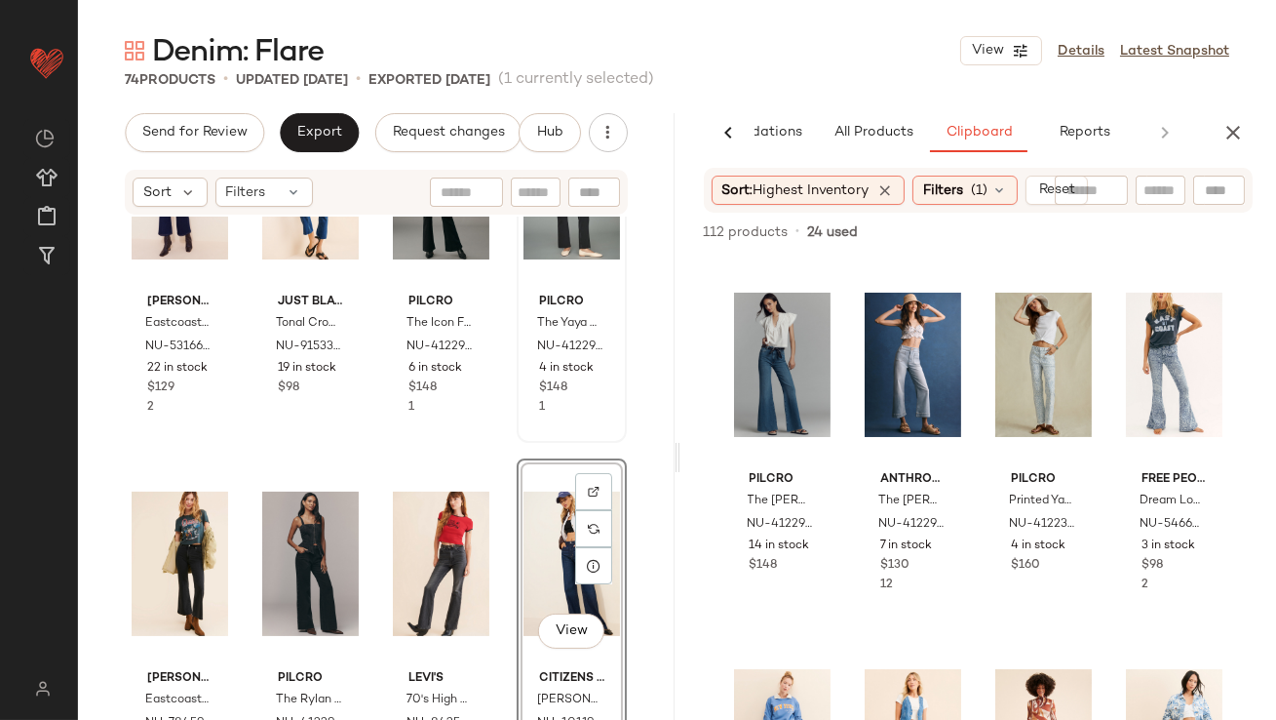
scroll to position [907, 0]
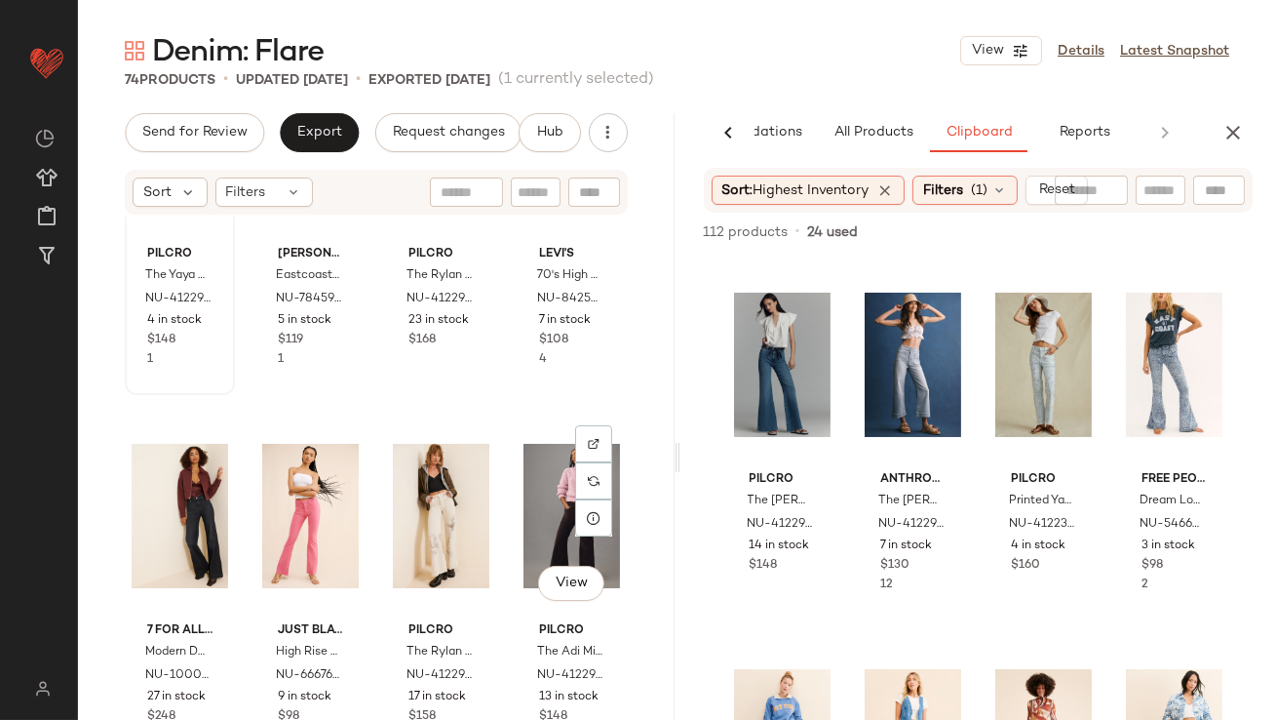
scroll to position [1334, 0]
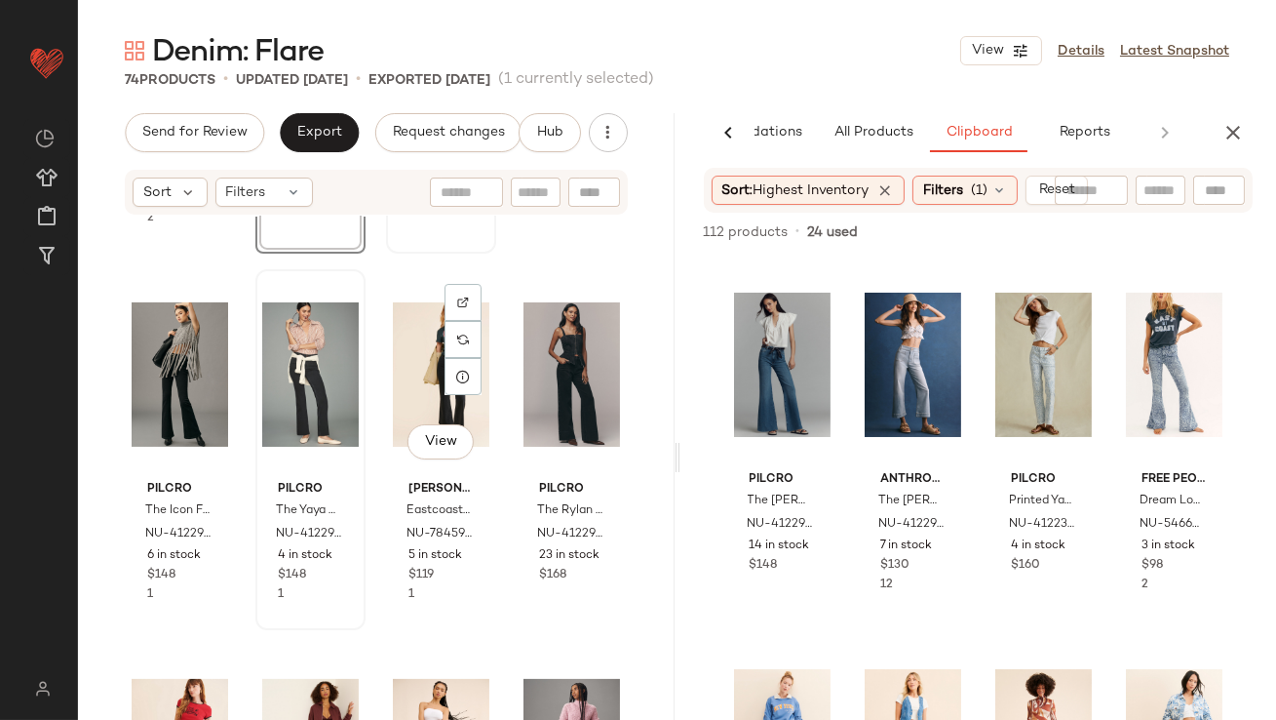
scroll to position [1232, 0]
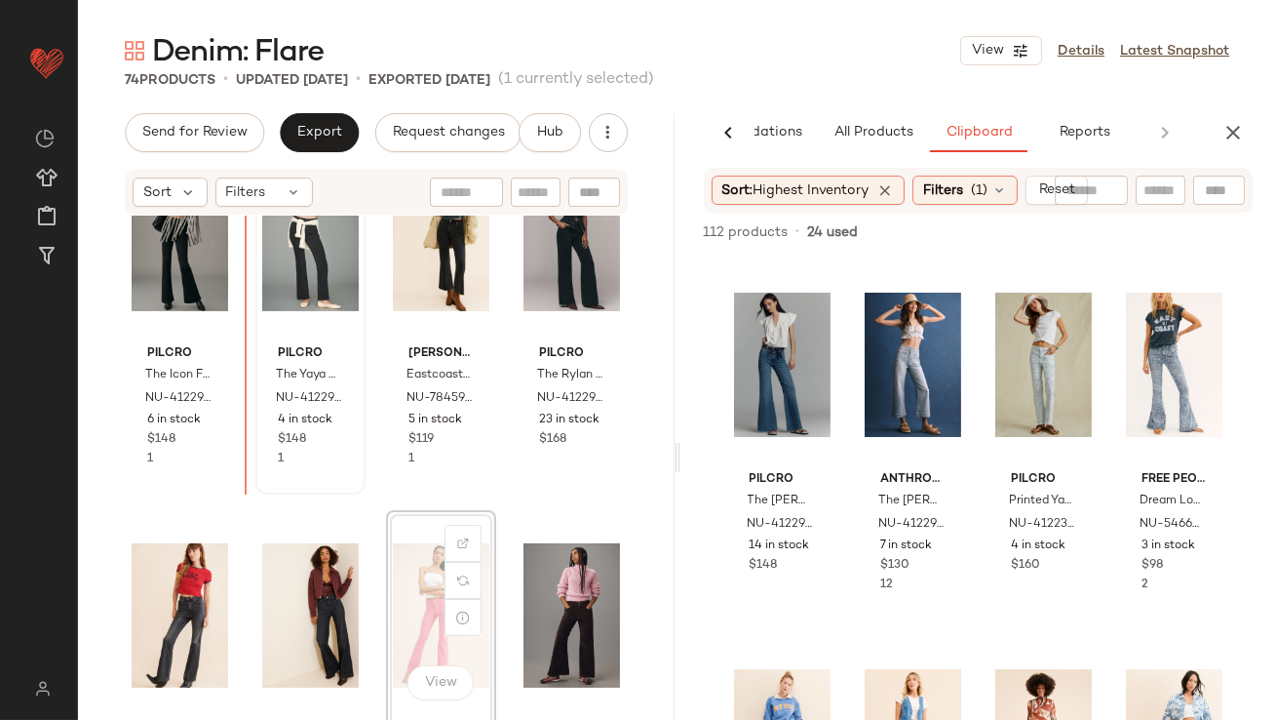
scroll to position [1222, 0]
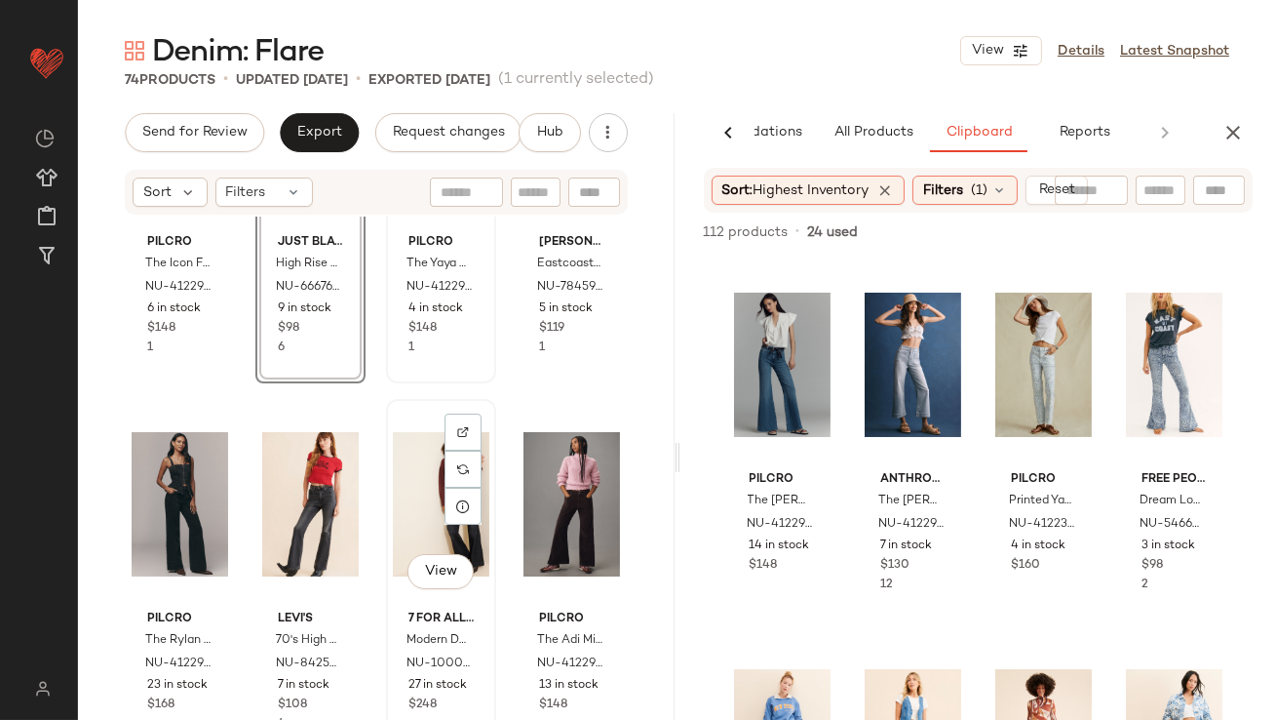
scroll to position [1344, 0]
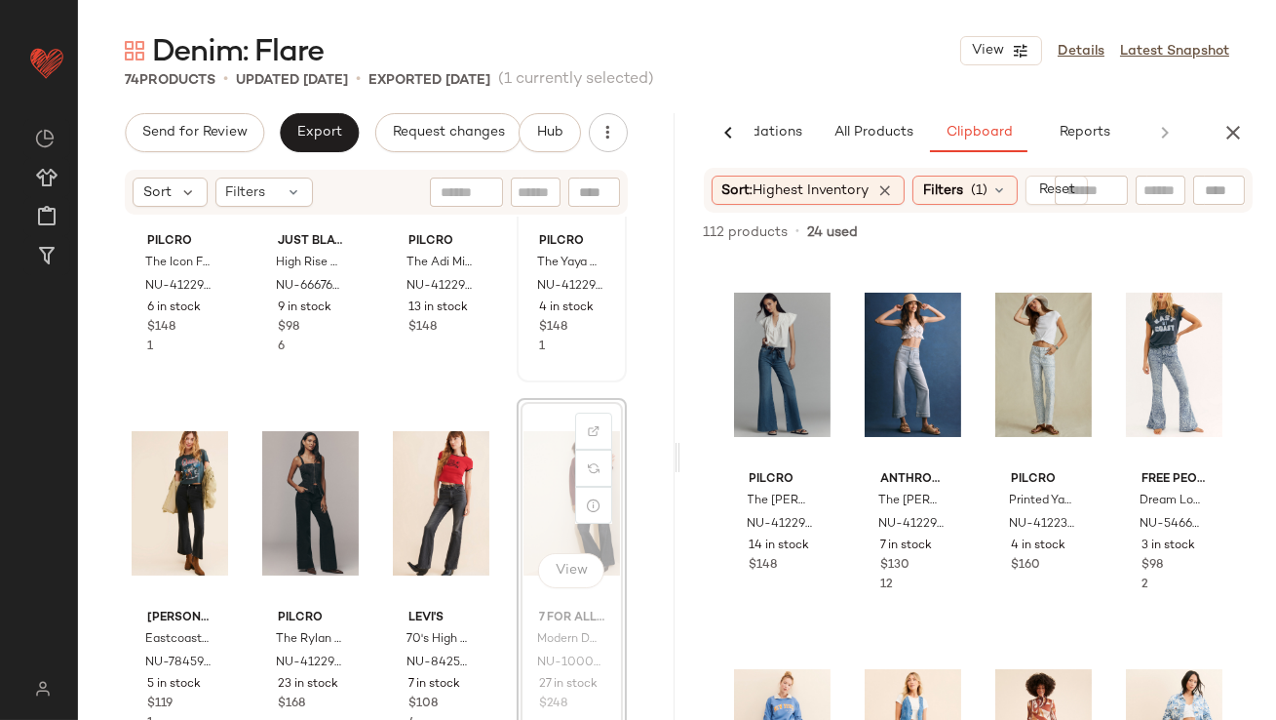
scroll to position [1336, 0]
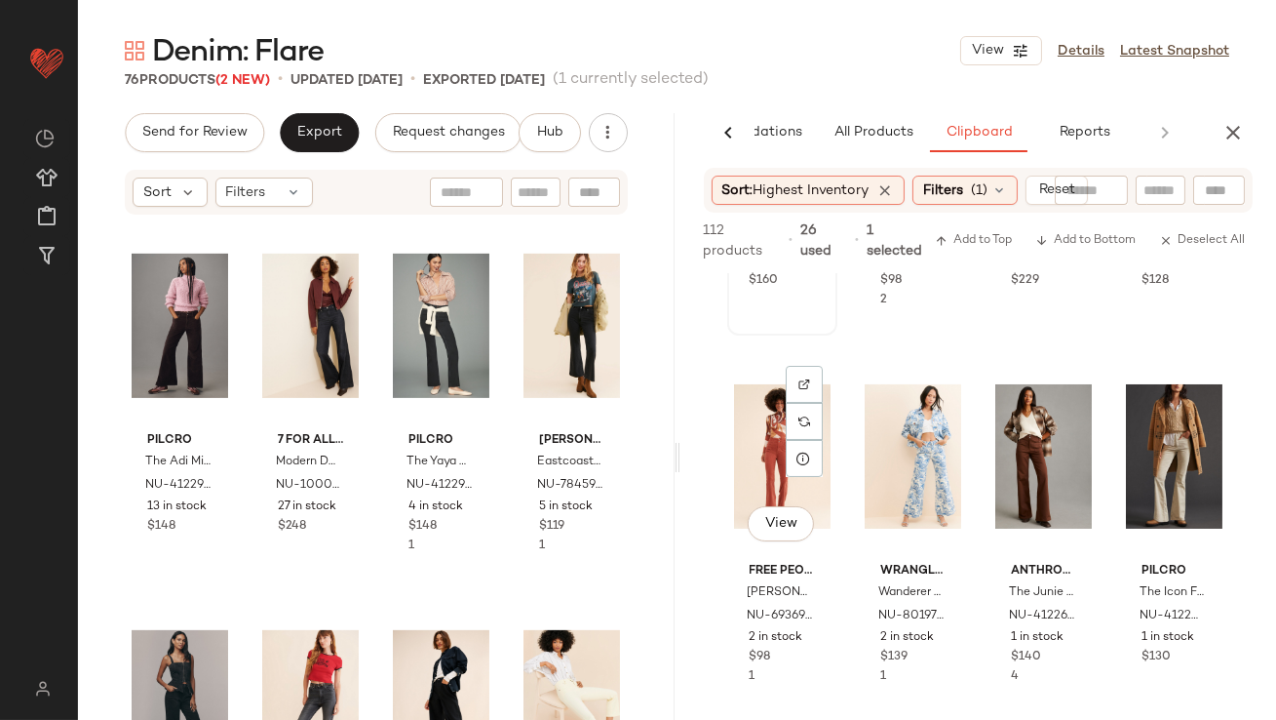
scroll to position [339, 0]
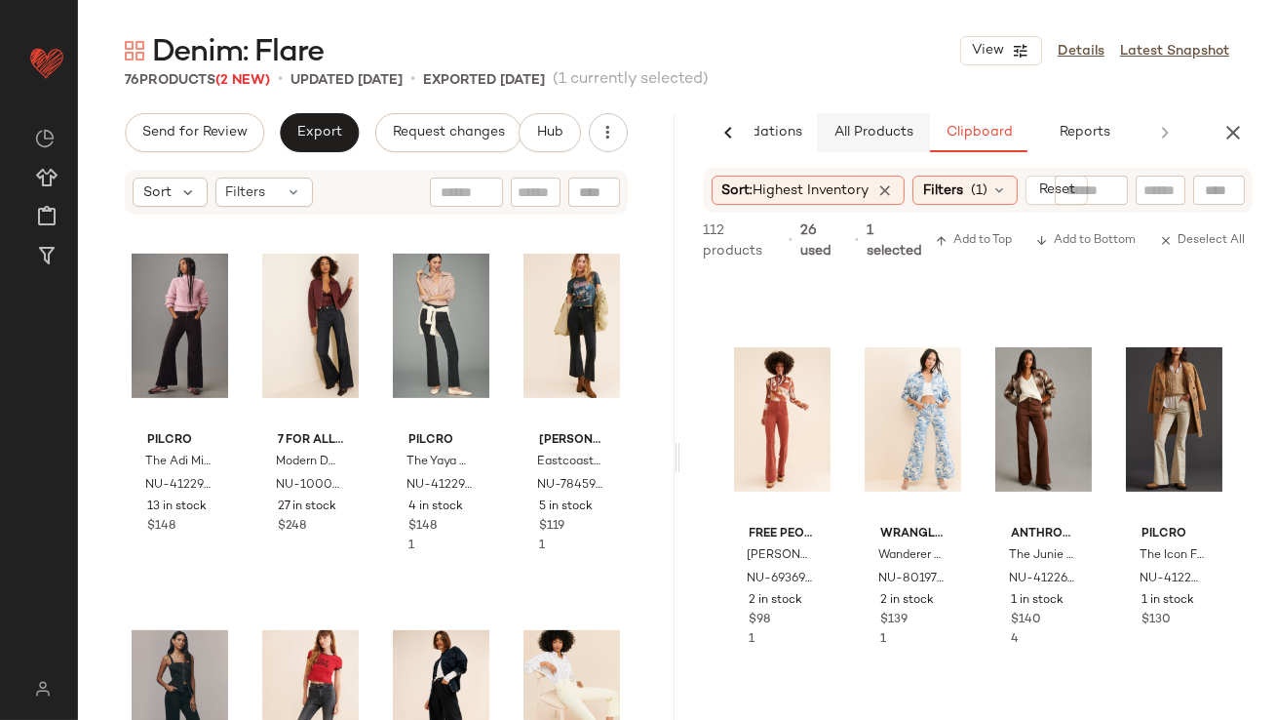
click at [881, 121] on button "All Products" at bounding box center [873, 132] width 113 height 39
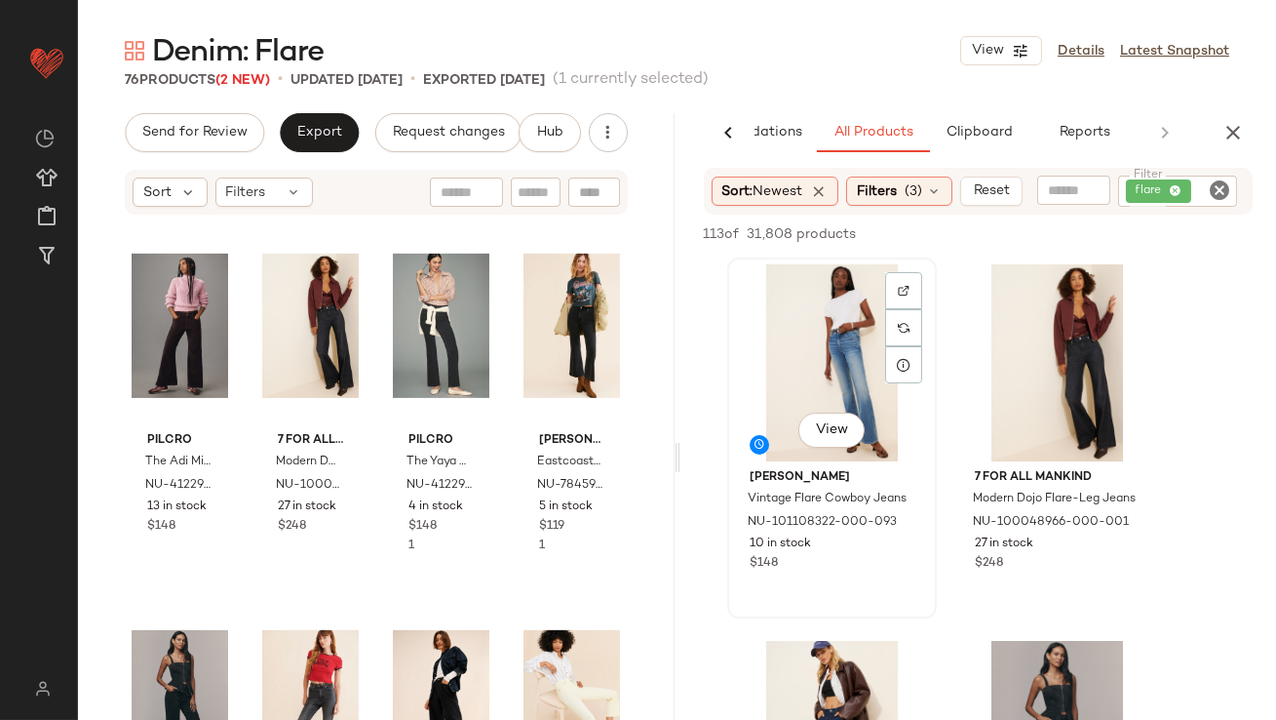
click at [843, 370] on div "View" at bounding box center [832, 362] width 196 height 197
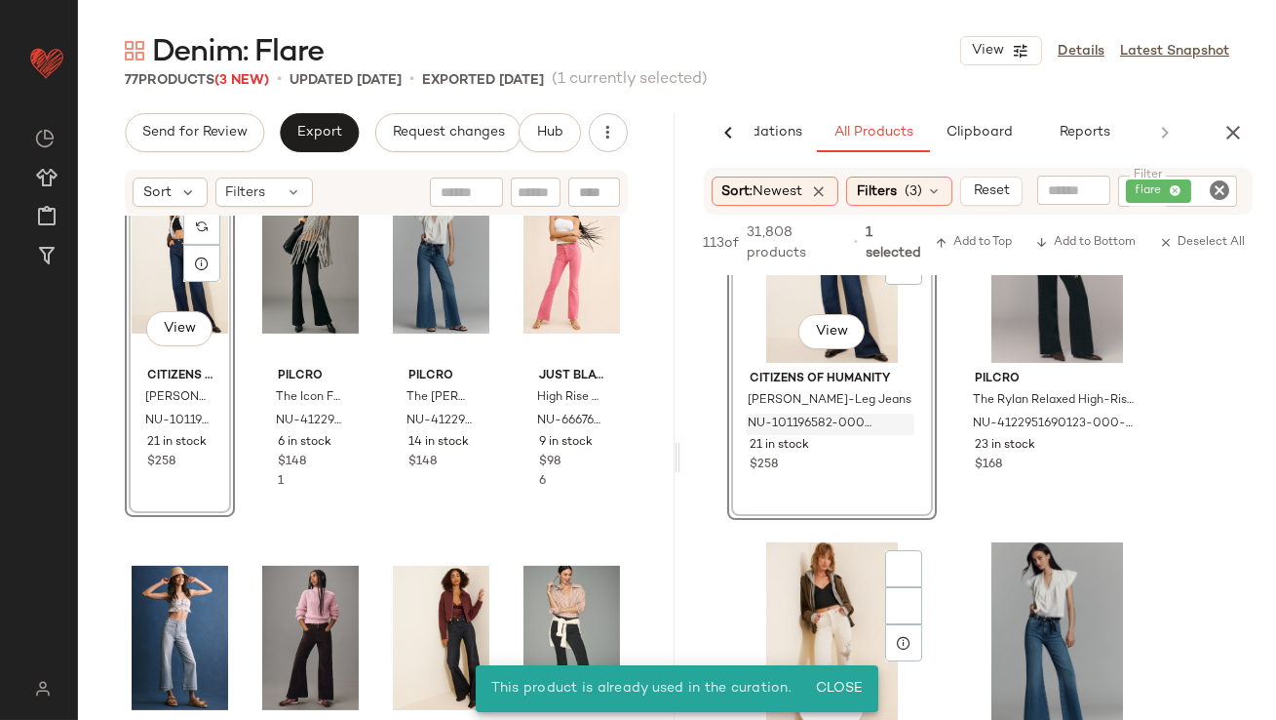
scroll to position [537, 0]
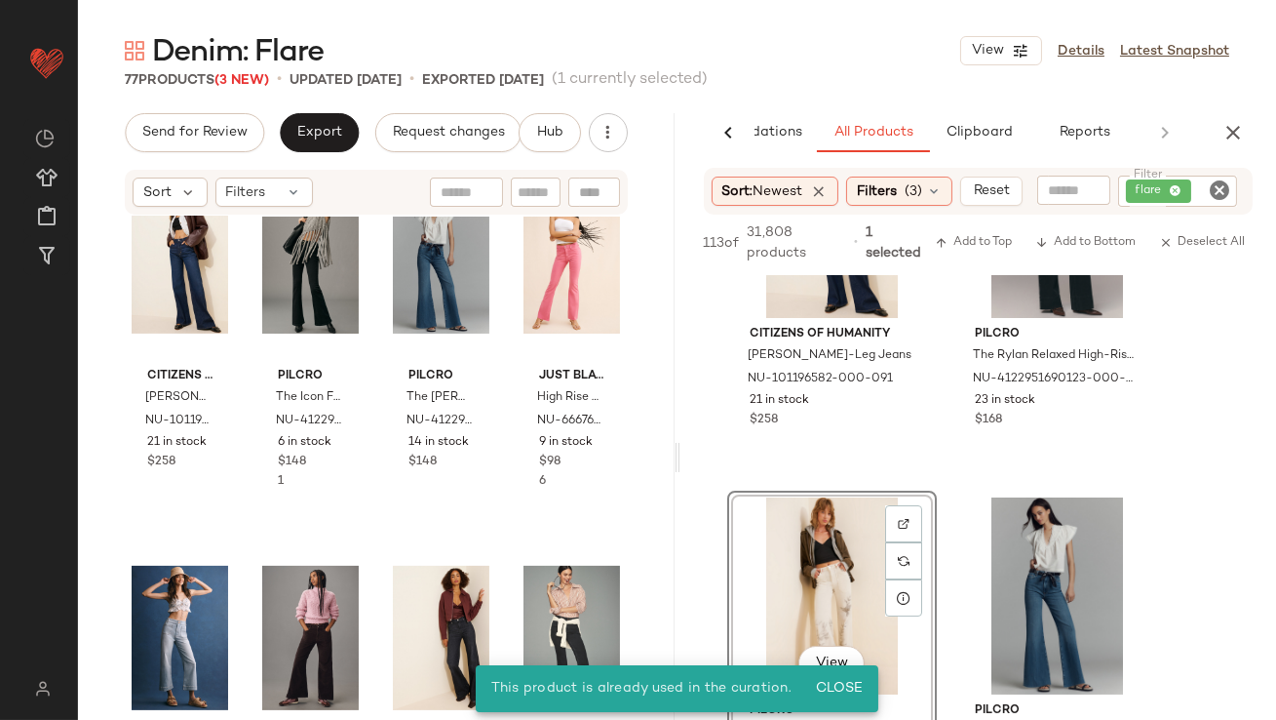
click at [1249, 125] on button "button" at bounding box center [1233, 132] width 39 height 39
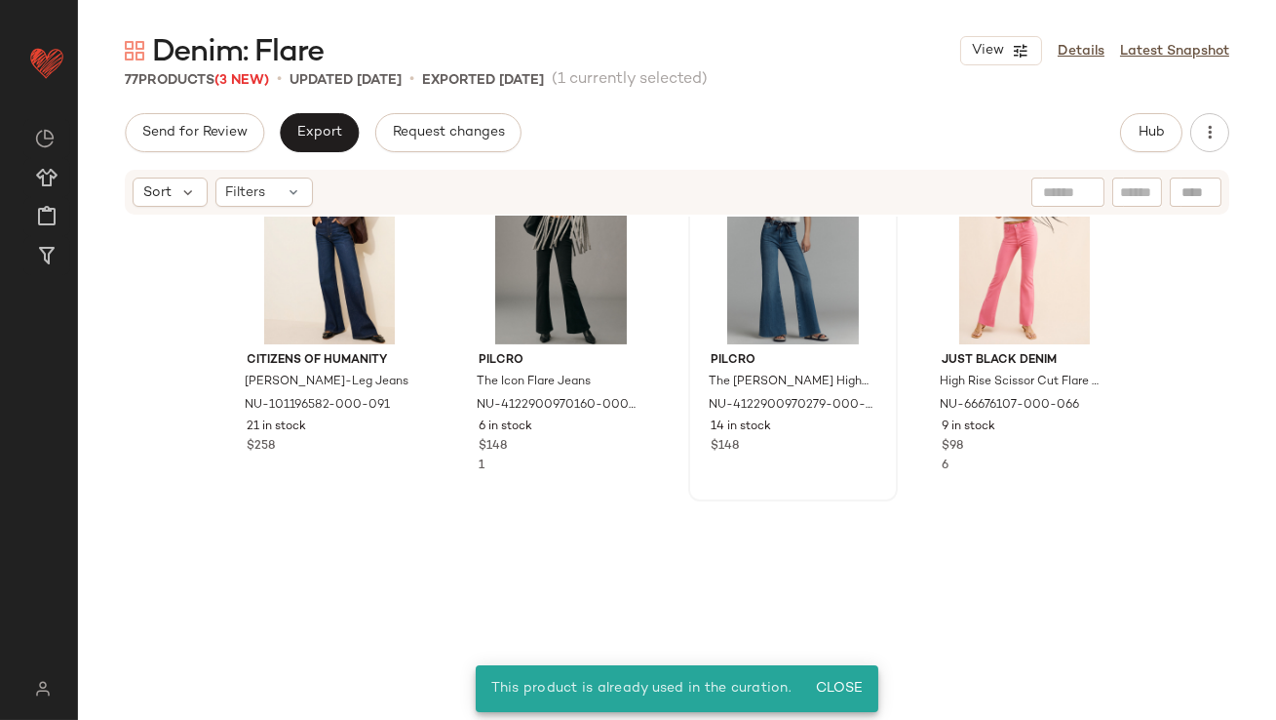
scroll to position [0, 0]
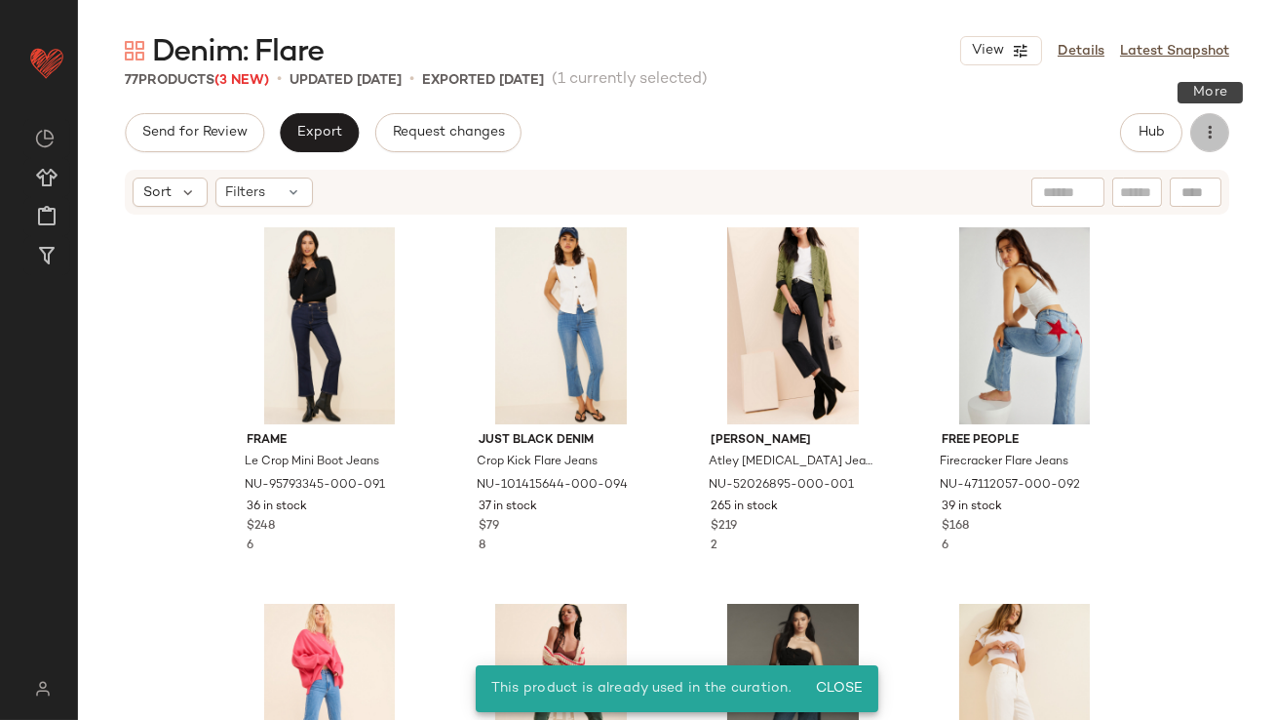
click at [1221, 130] on button "button" at bounding box center [1210, 132] width 39 height 39
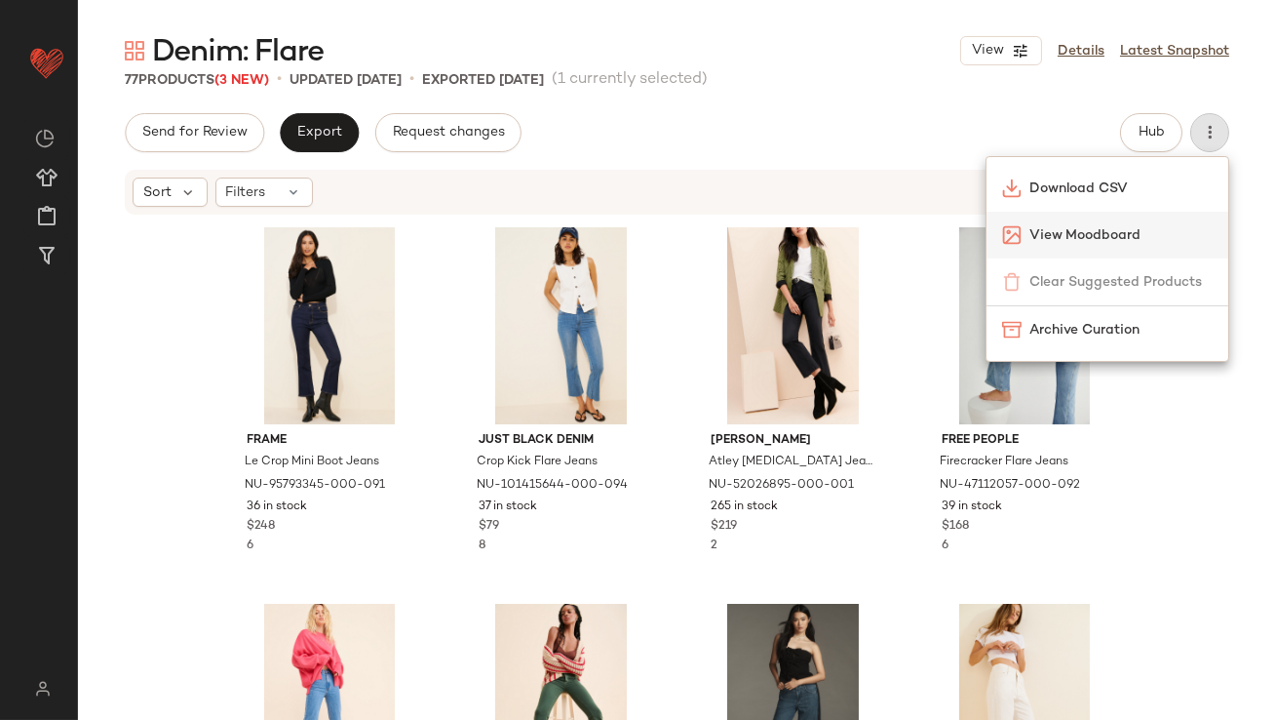
click at [1101, 233] on span "View Moodboard" at bounding box center [1121, 235] width 183 height 20
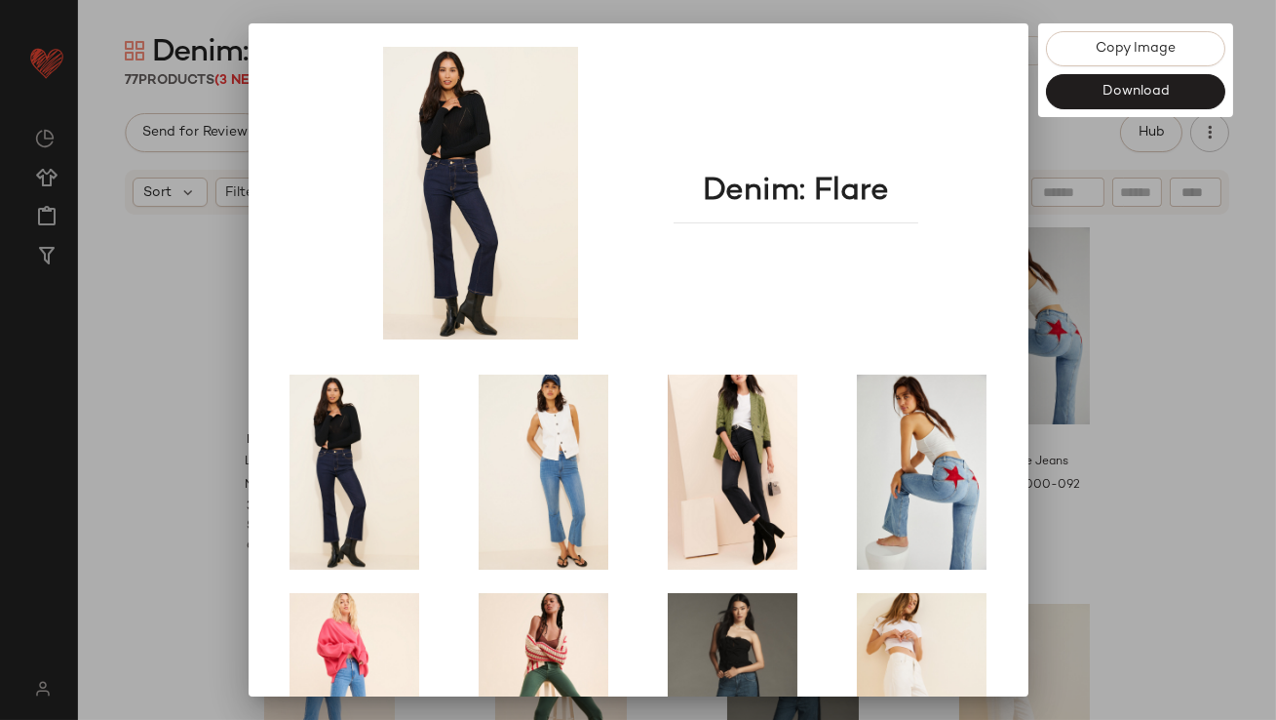
scroll to position [333, 0]
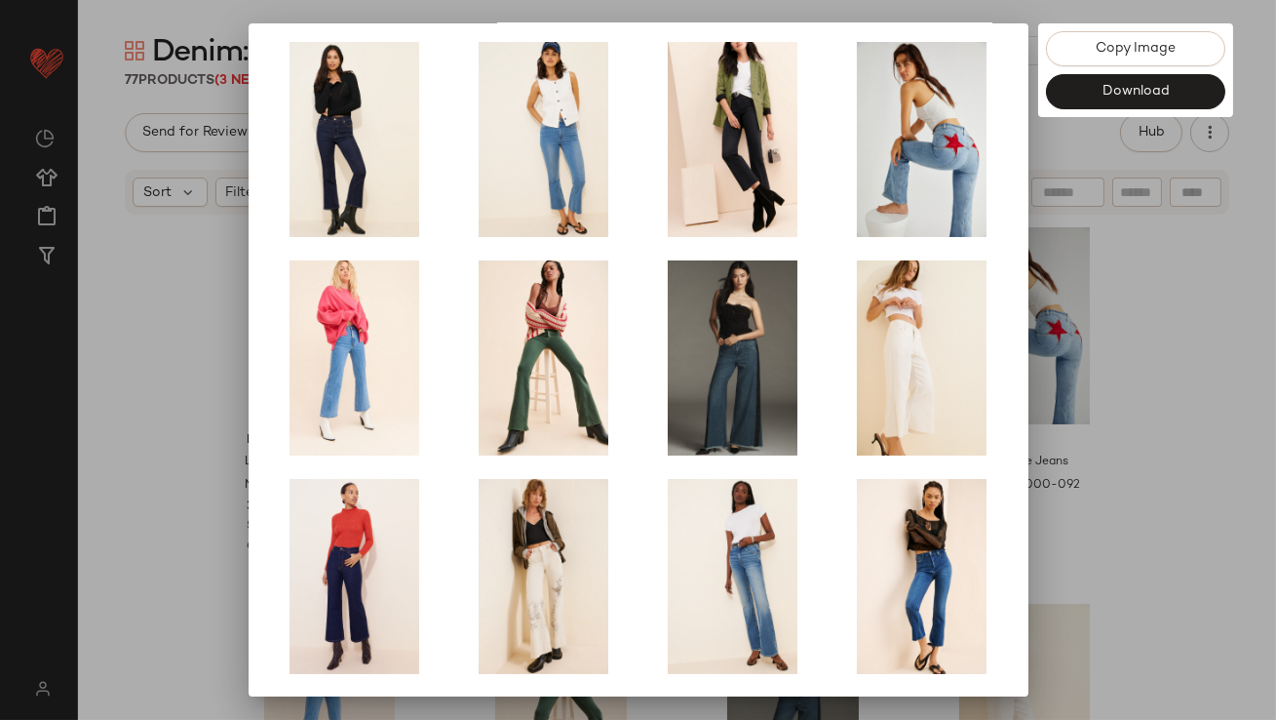
click at [1073, 298] on div at bounding box center [638, 360] width 1276 height 720
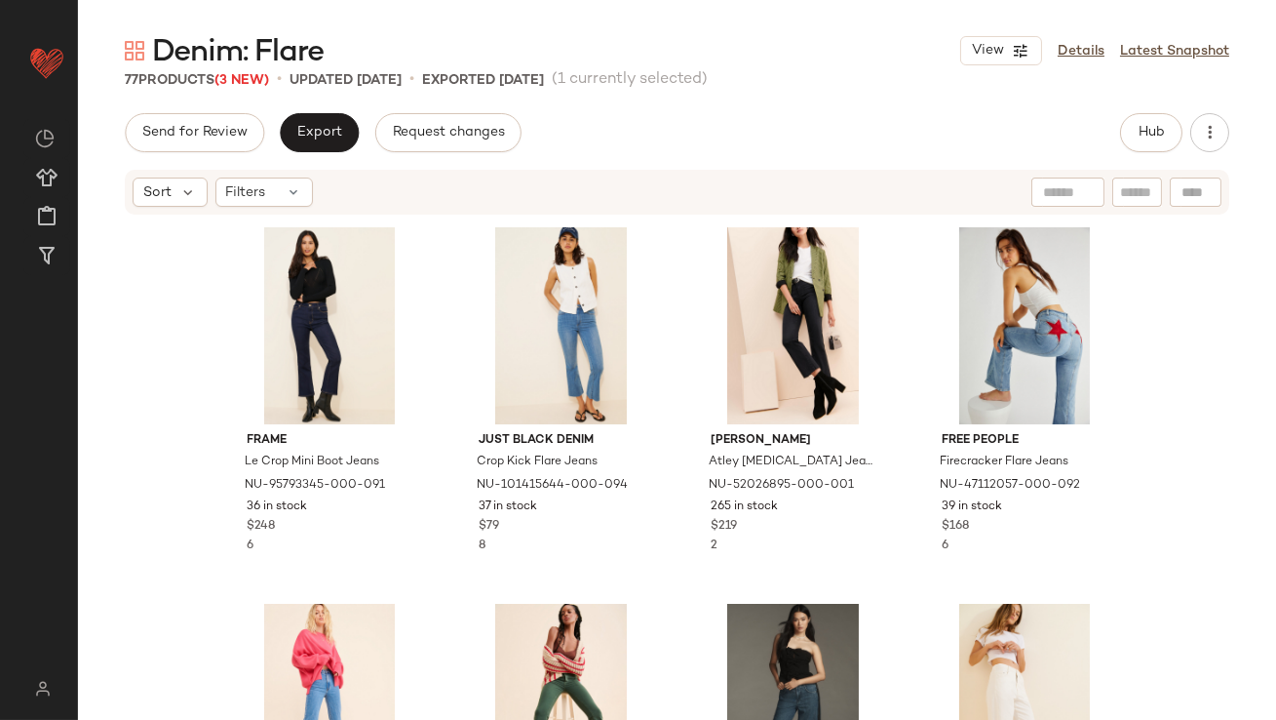
click at [321, 153] on div "Send for Review Export Request changes Hub Sort Filters FRAME Le Crop Mini Boot…" at bounding box center [677, 457] width 1198 height 688
click at [309, 128] on span "Export" at bounding box center [319, 133] width 46 height 16
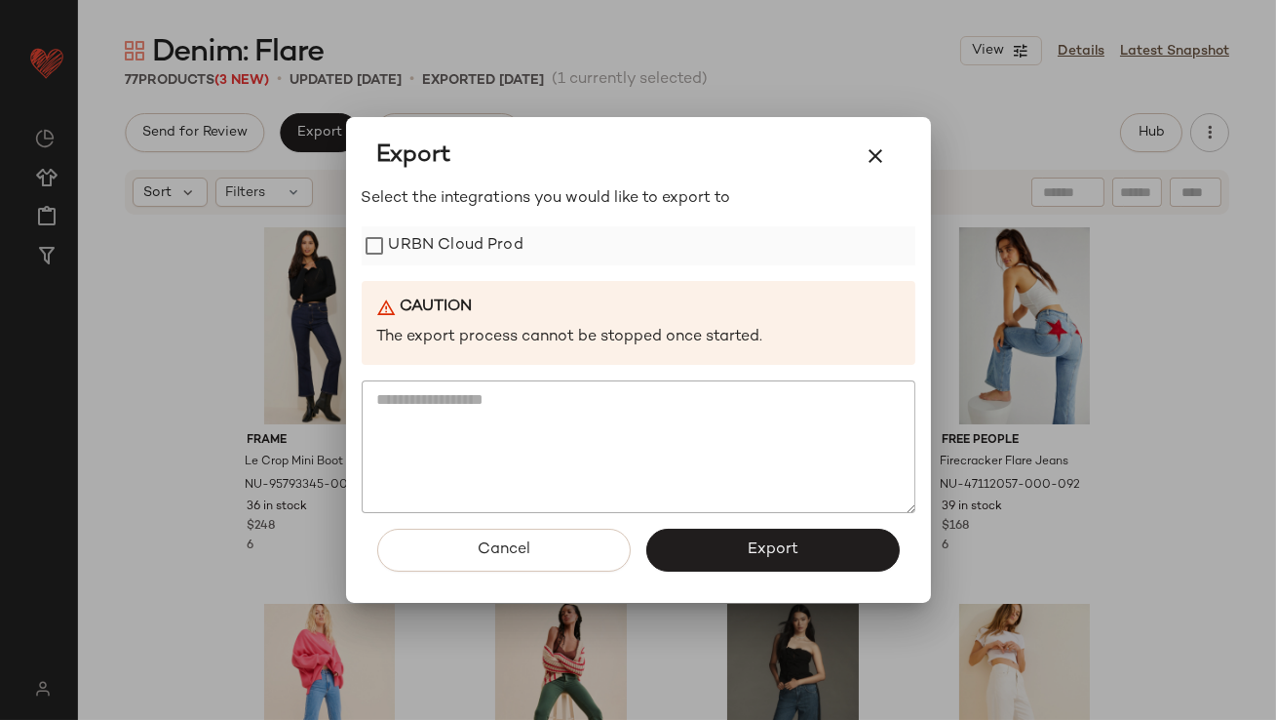
click at [425, 245] on label "URBN Cloud Prod" at bounding box center [456, 245] width 135 height 39
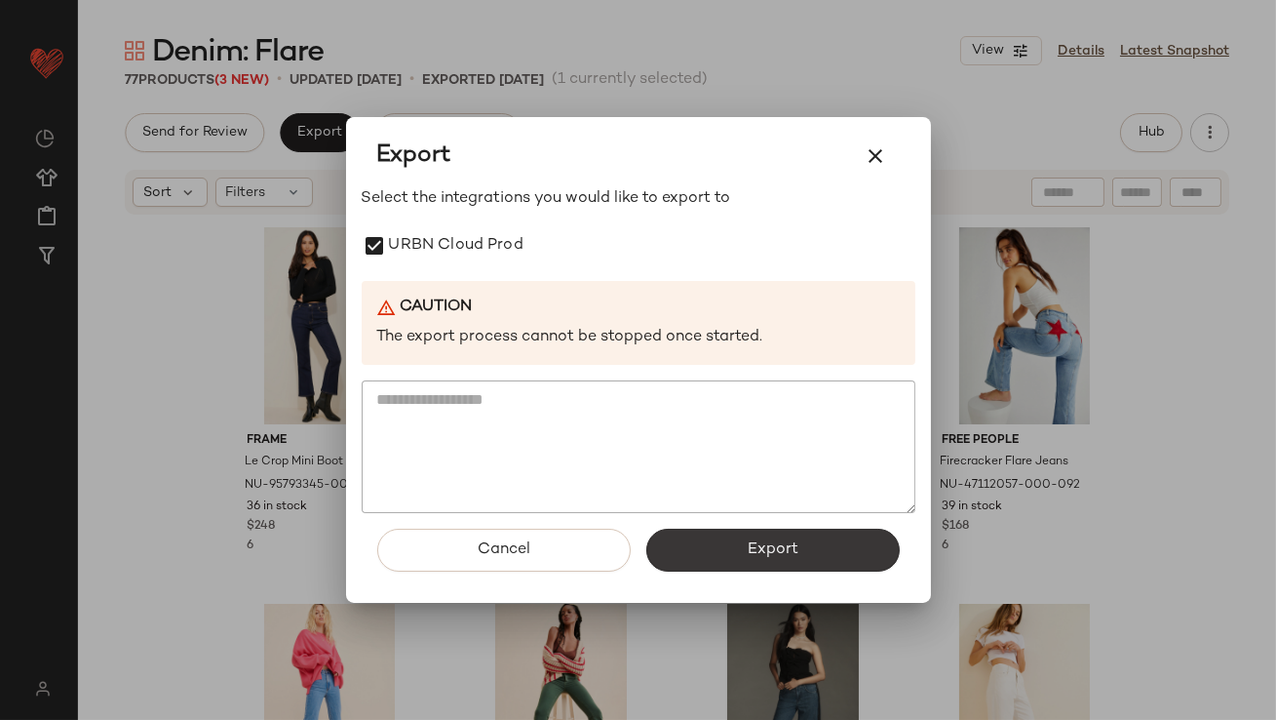
click at [803, 551] on button "Export" at bounding box center [774, 550] width 254 height 43
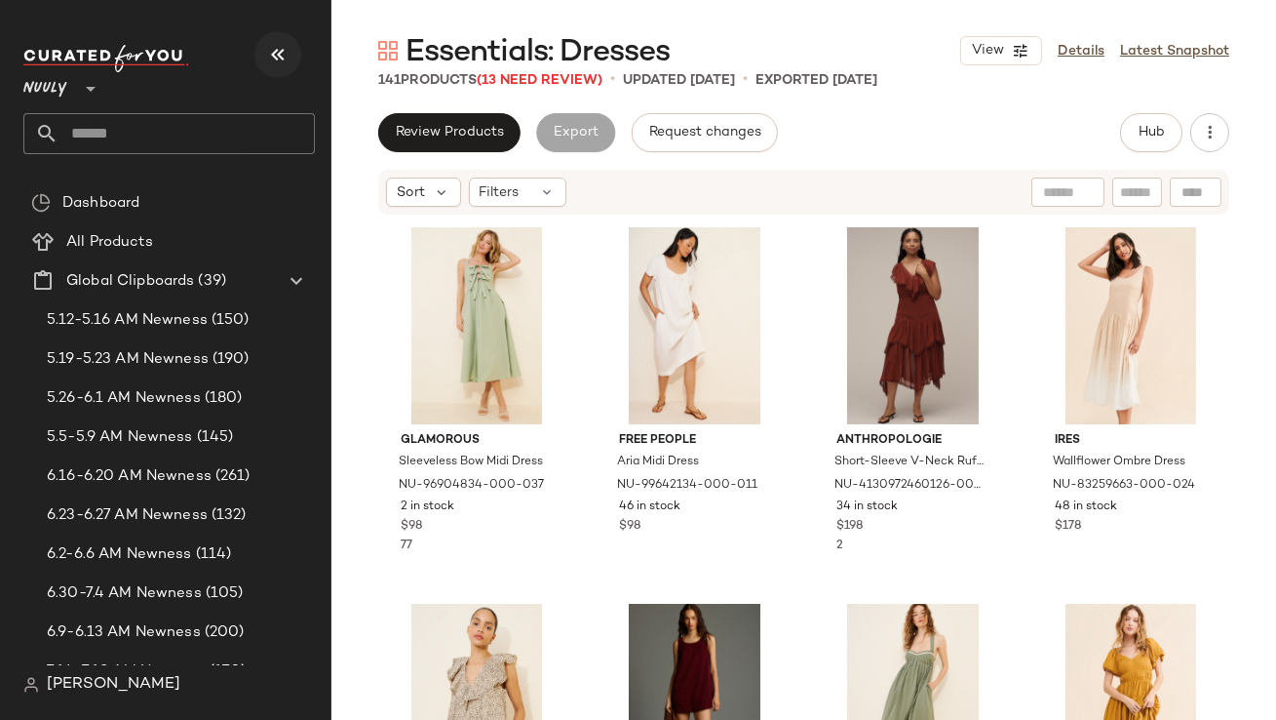
click at [275, 65] on icon "button" at bounding box center [277, 54] width 23 height 23
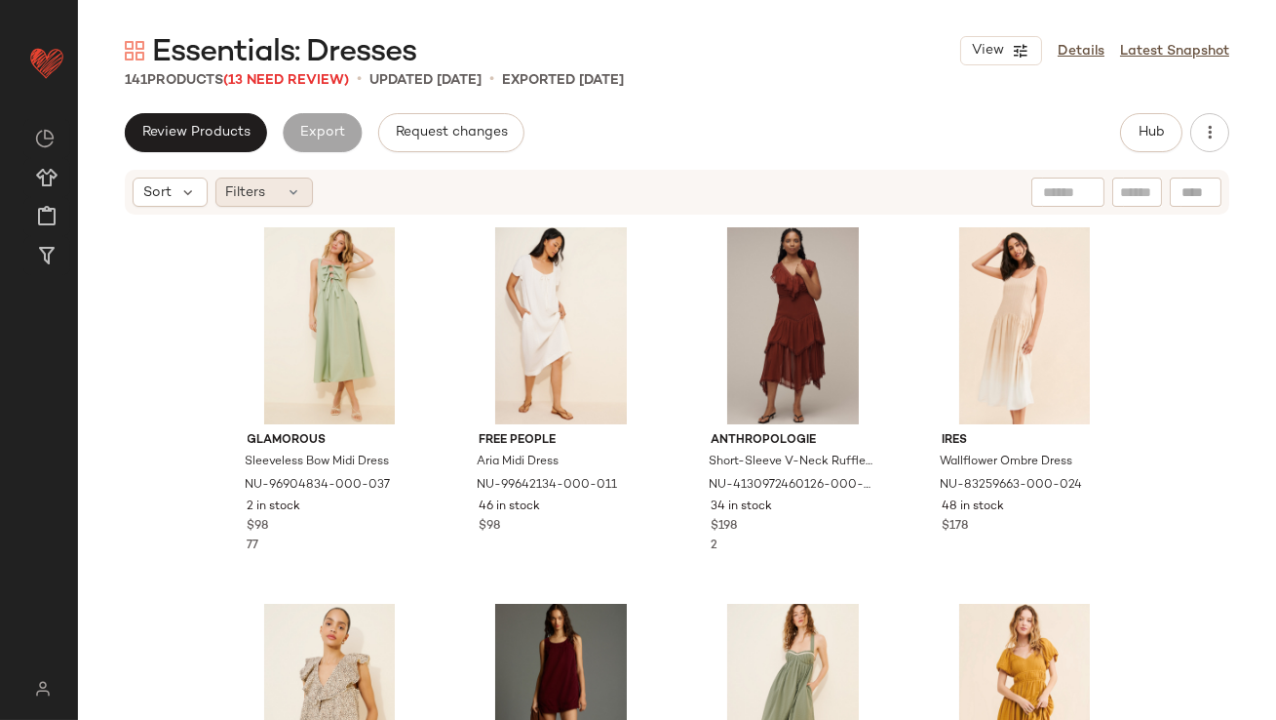
click at [294, 200] on div "Filters" at bounding box center [265, 191] width 98 height 29
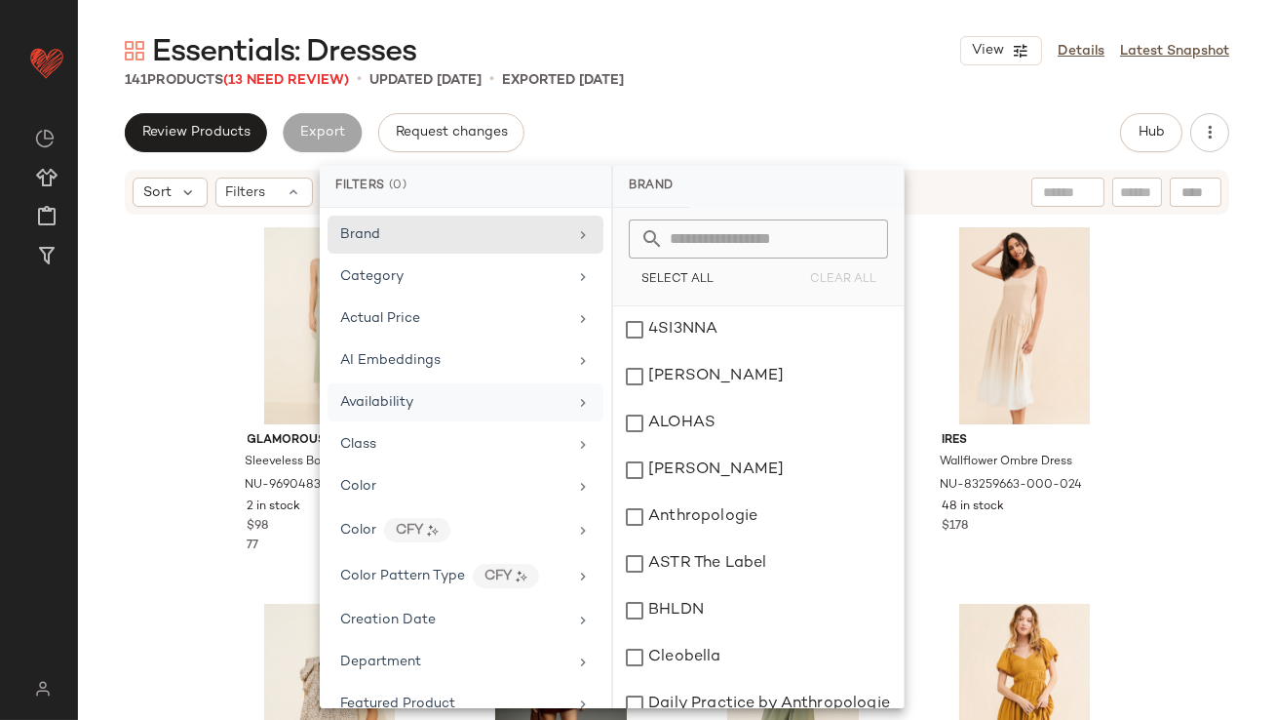
click at [449, 395] on div "Availability" at bounding box center [453, 402] width 227 height 20
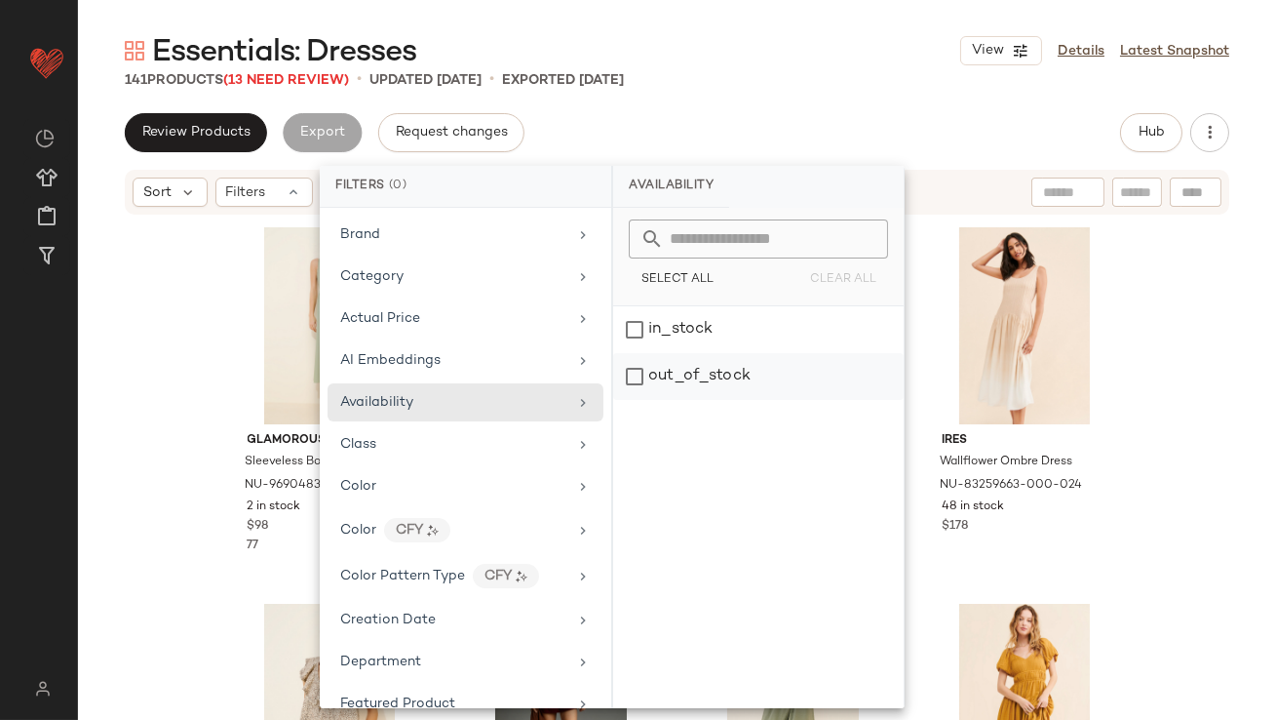
click at [660, 382] on div "out_of_stock" at bounding box center [758, 376] width 291 height 47
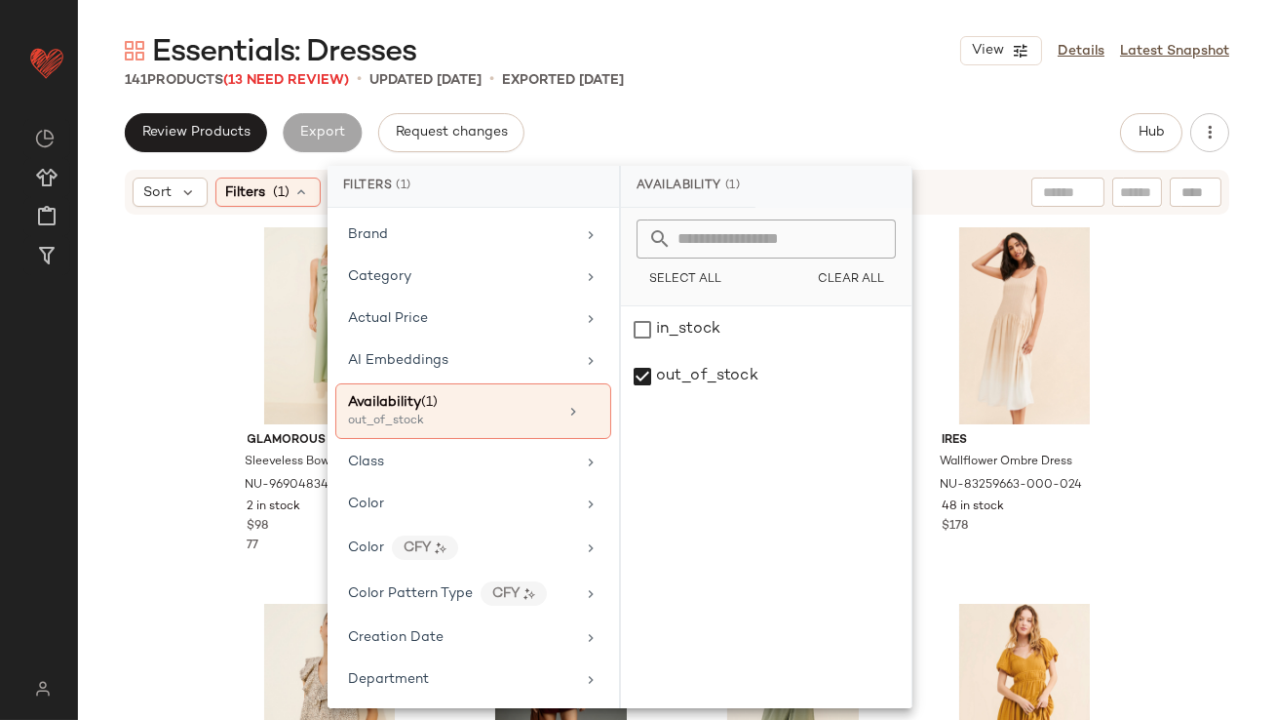
click at [701, 104] on div "Essentials: Dresses View Details Latest Snapshot 141 Products (13 Need Review) …" at bounding box center [677, 375] width 1198 height 688
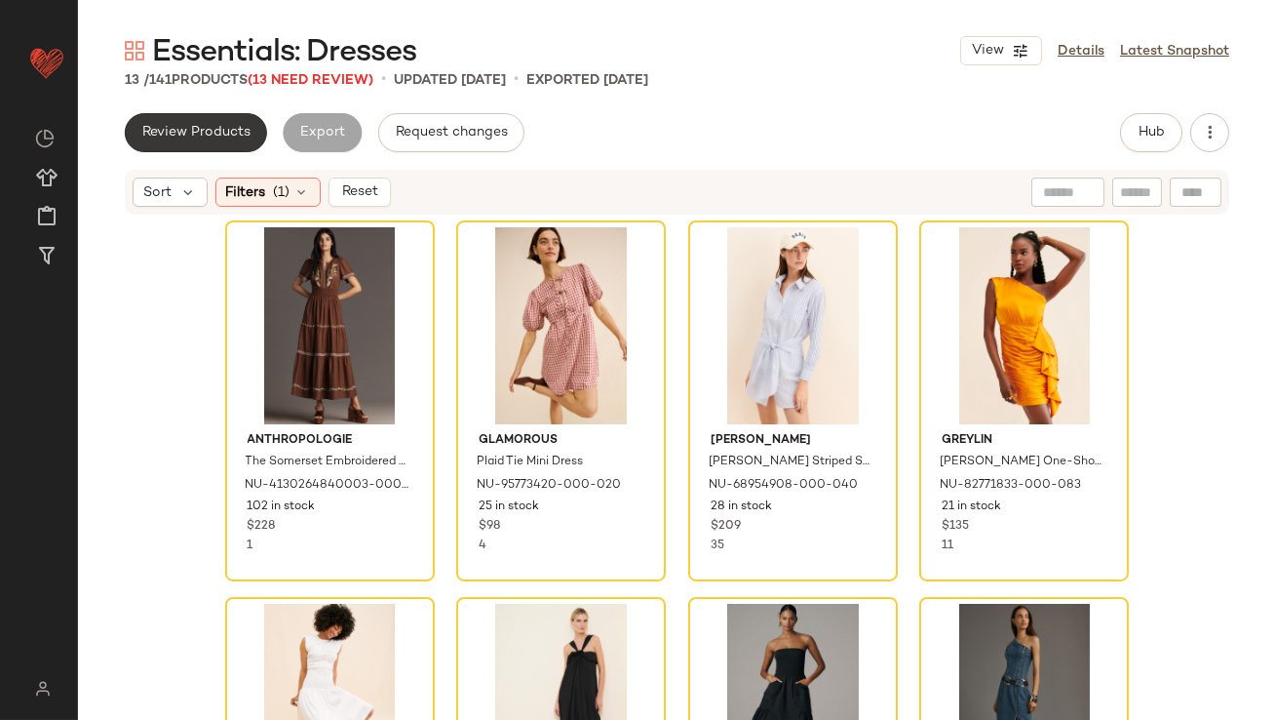
click at [236, 138] on span "Review Products" at bounding box center [195, 133] width 109 height 16
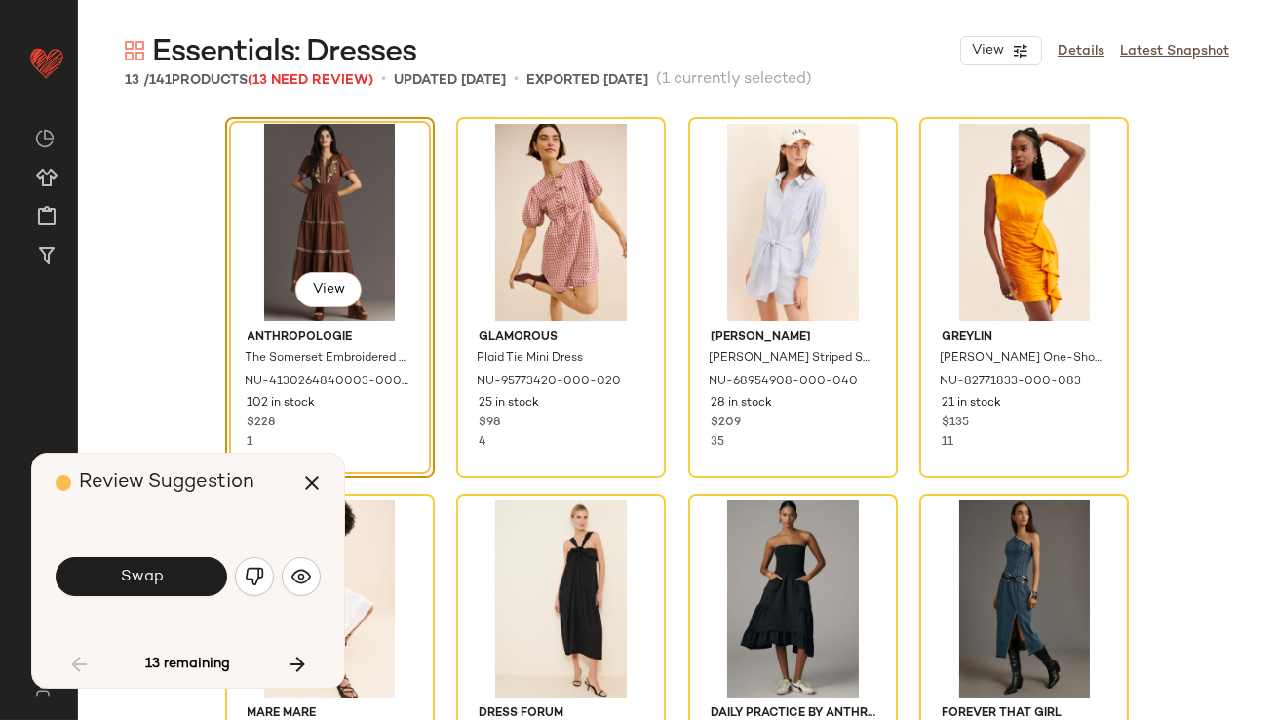
click at [147, 575] on span "Swap" at bounding box center [141, 577] width 44 height 19
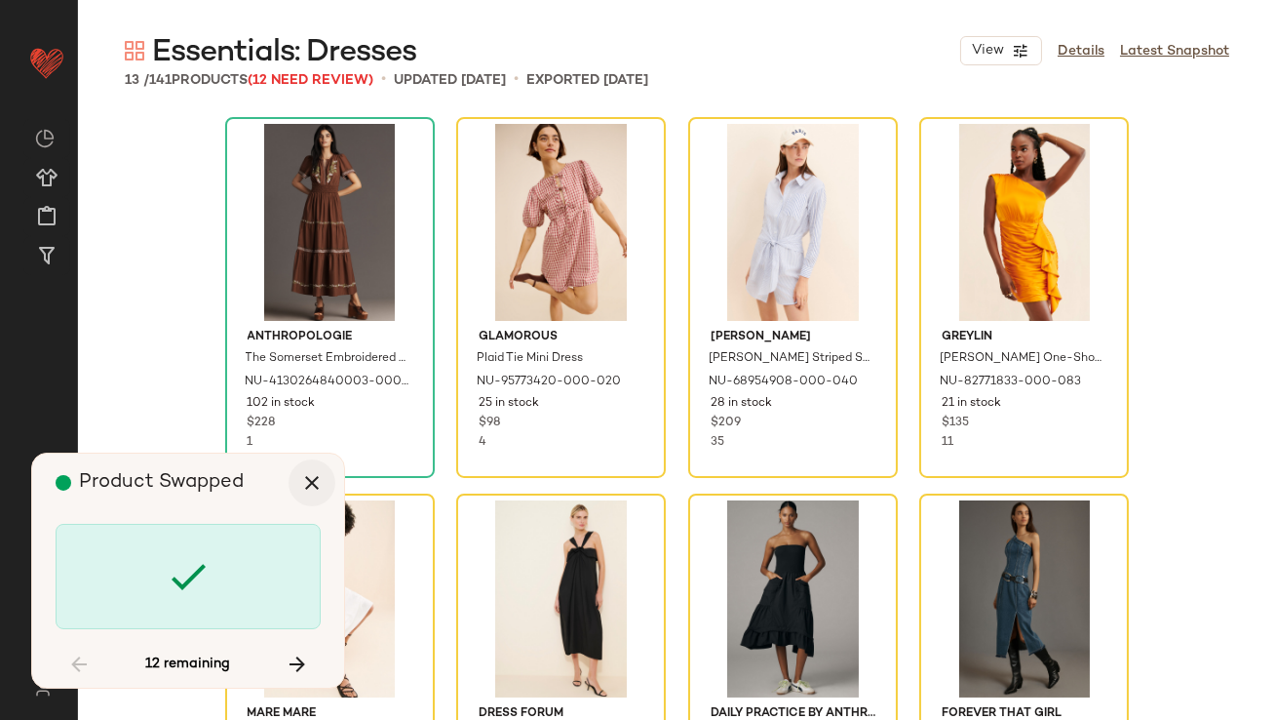
click at [328, 483] on button "button" at bounding box center [312, 482] width 47 height 47
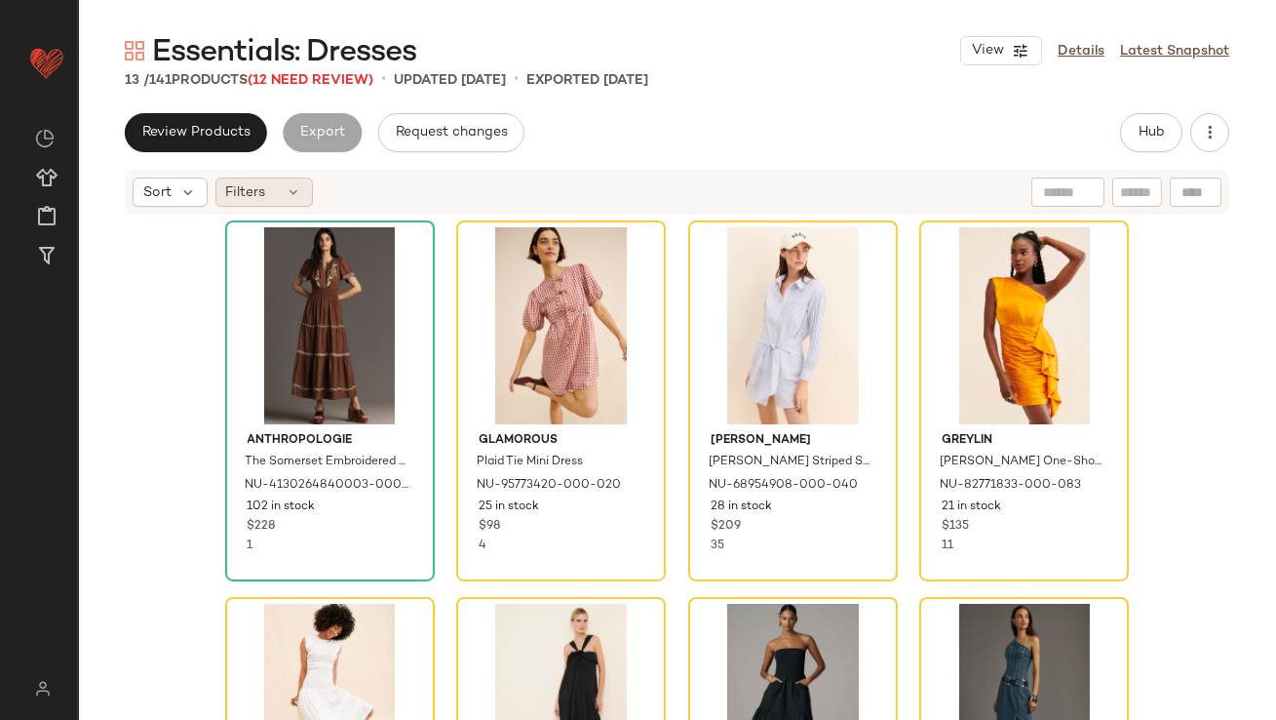
click at [268, 195] on div "Filters" at bounding box center [265, 191] width 98 height 29
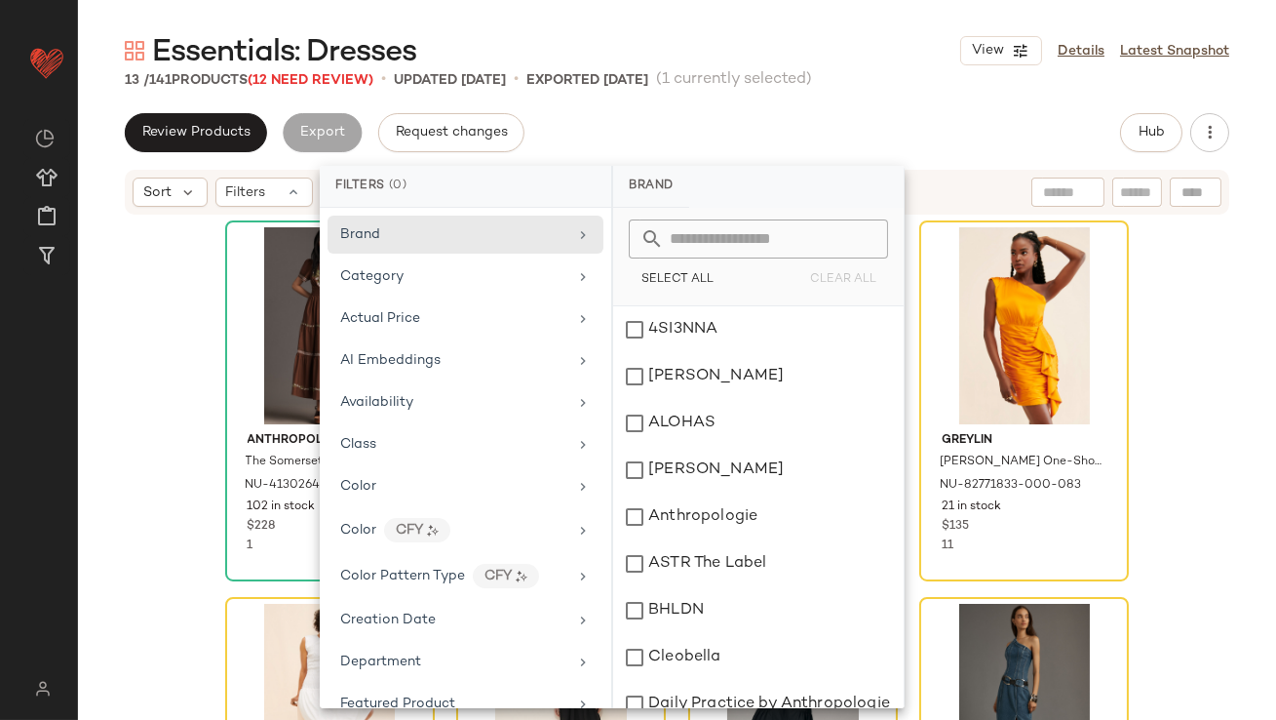
click at [135, 414] on div "Anthropologie The Somerset Embroidered Maxi Dress NU-4130264840003-000-029 102 …" at bounding box center [677, 497] width 1198 height 562
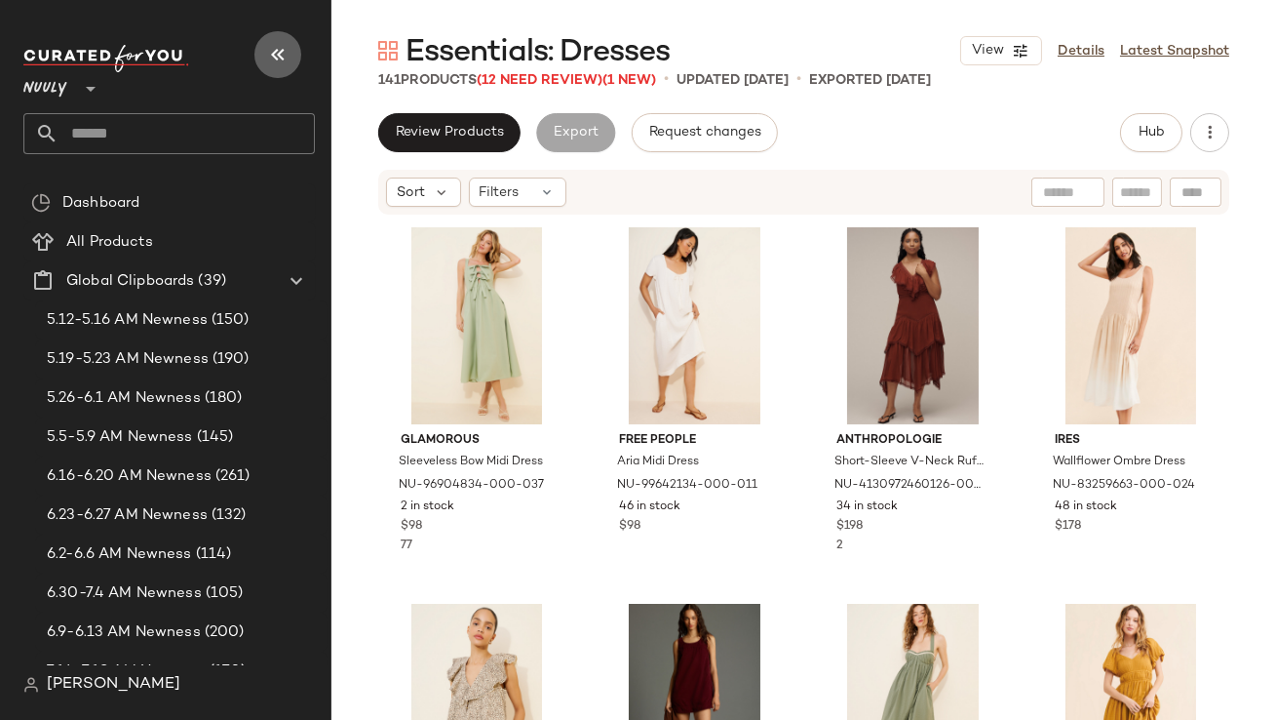
click at [270, 43] on icon "button" at bounding box center [277, 54] width 23 height 23
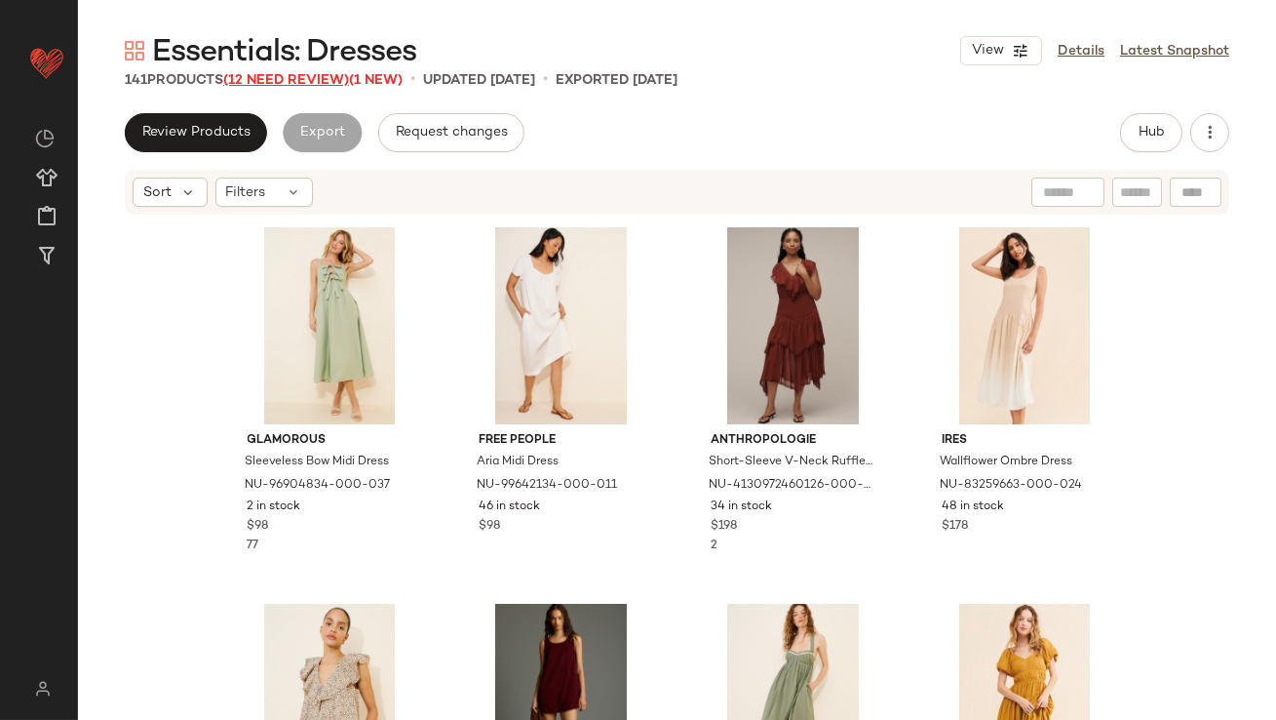
click at [295, 80] on span "(12 Need Review)" at bounding box center [286, 80] width 126 height 15
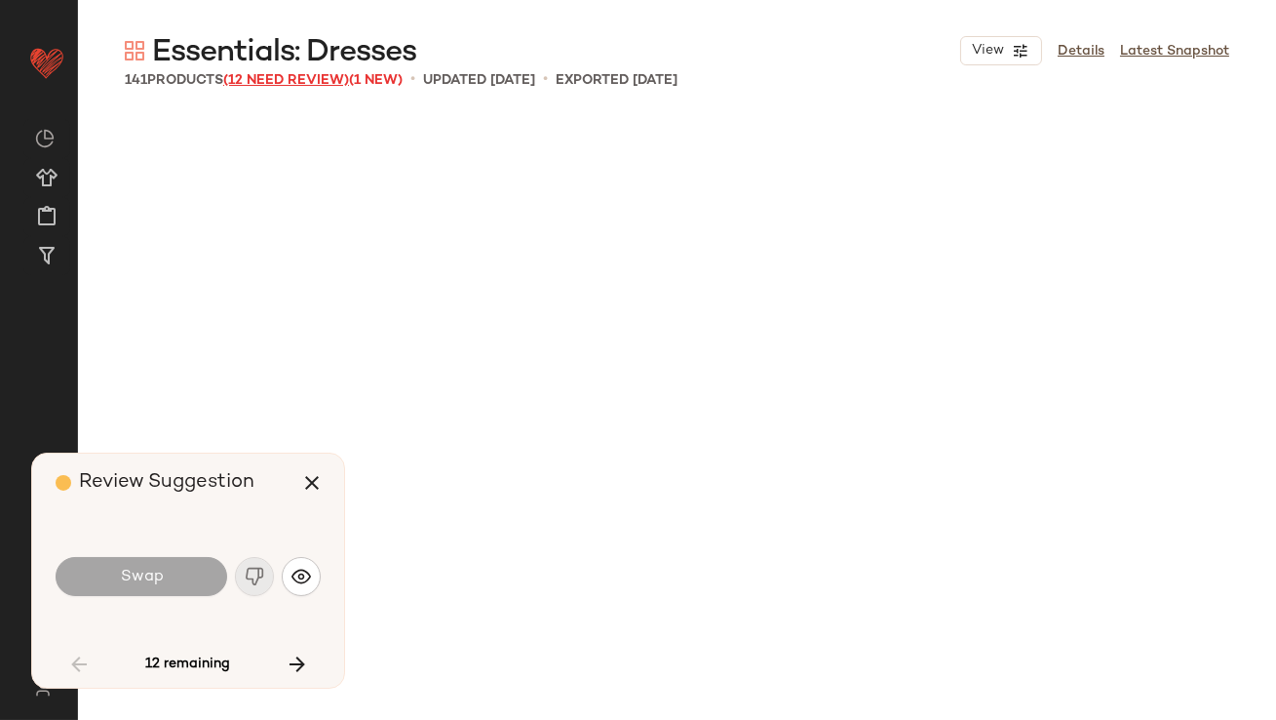
scroll to position [1506, 0]
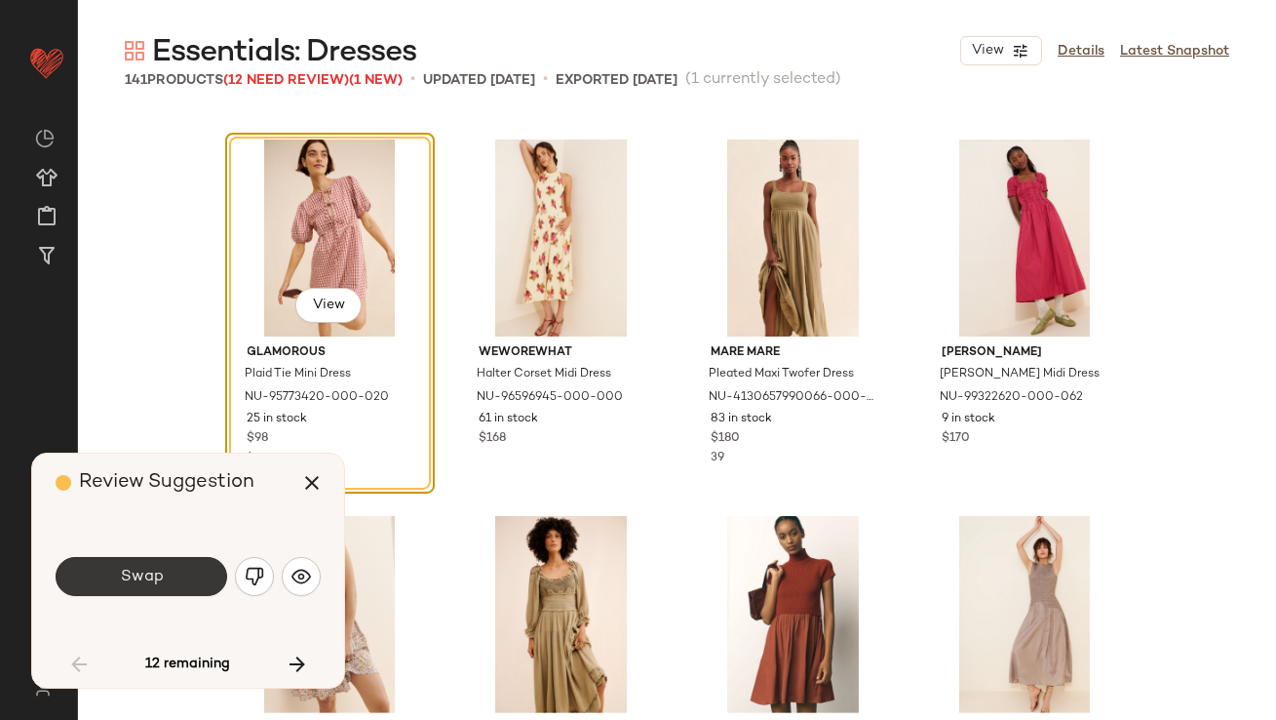
click at [142, 567] on button "Swap" at bounding box center [142, 576] width 172 height 39
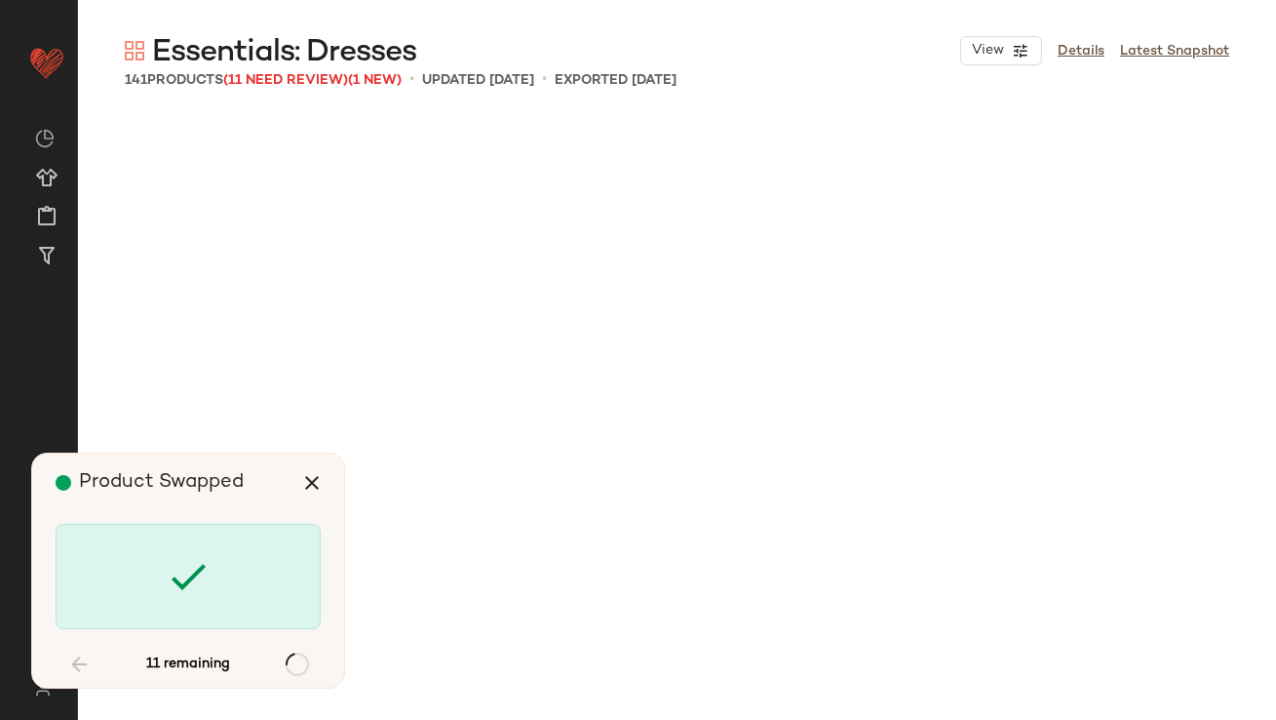
scroll to position [3764, 0]
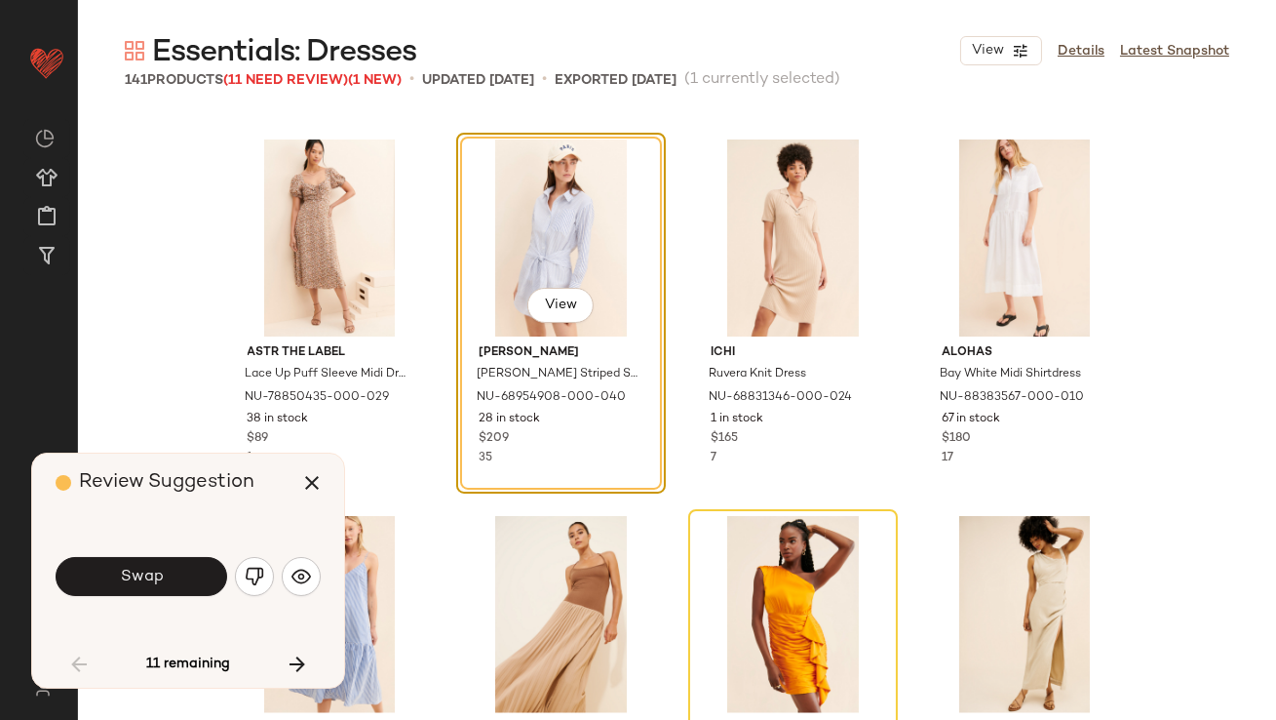
click at [152, 564] on button "Swap" at bounding box center [142, 576] width 172 height 39
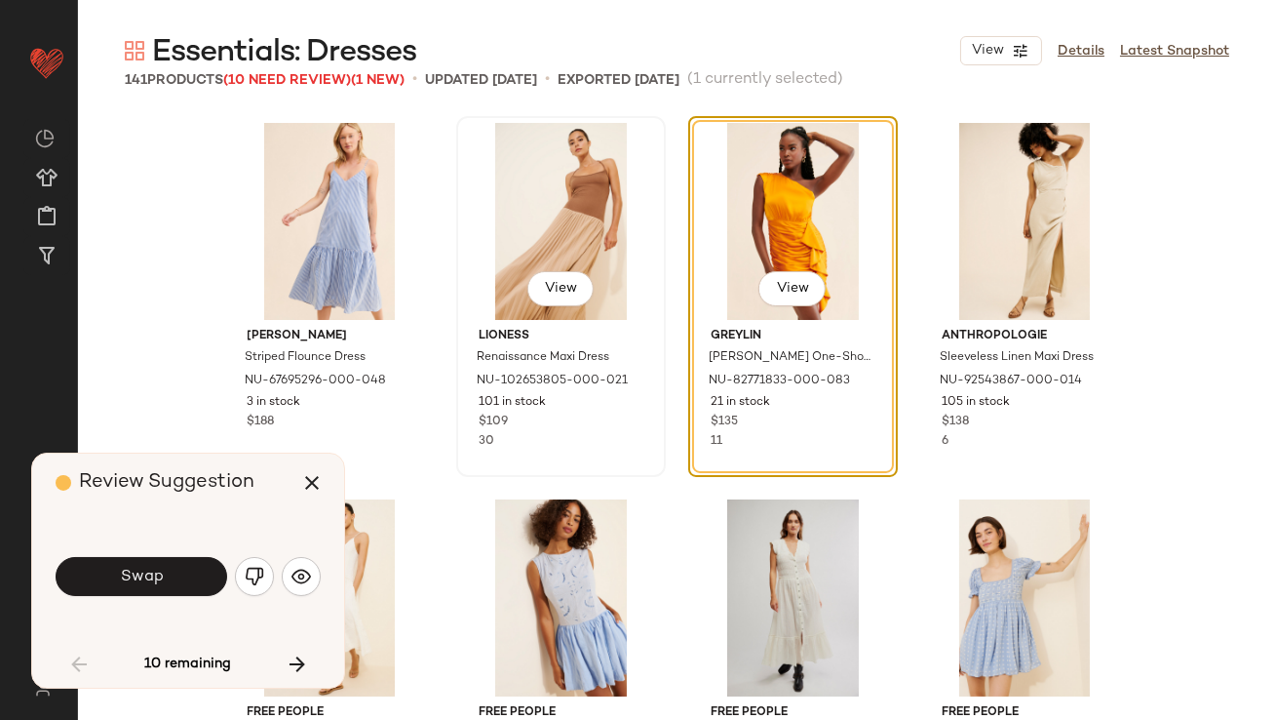
scroll to position [4344, 0]
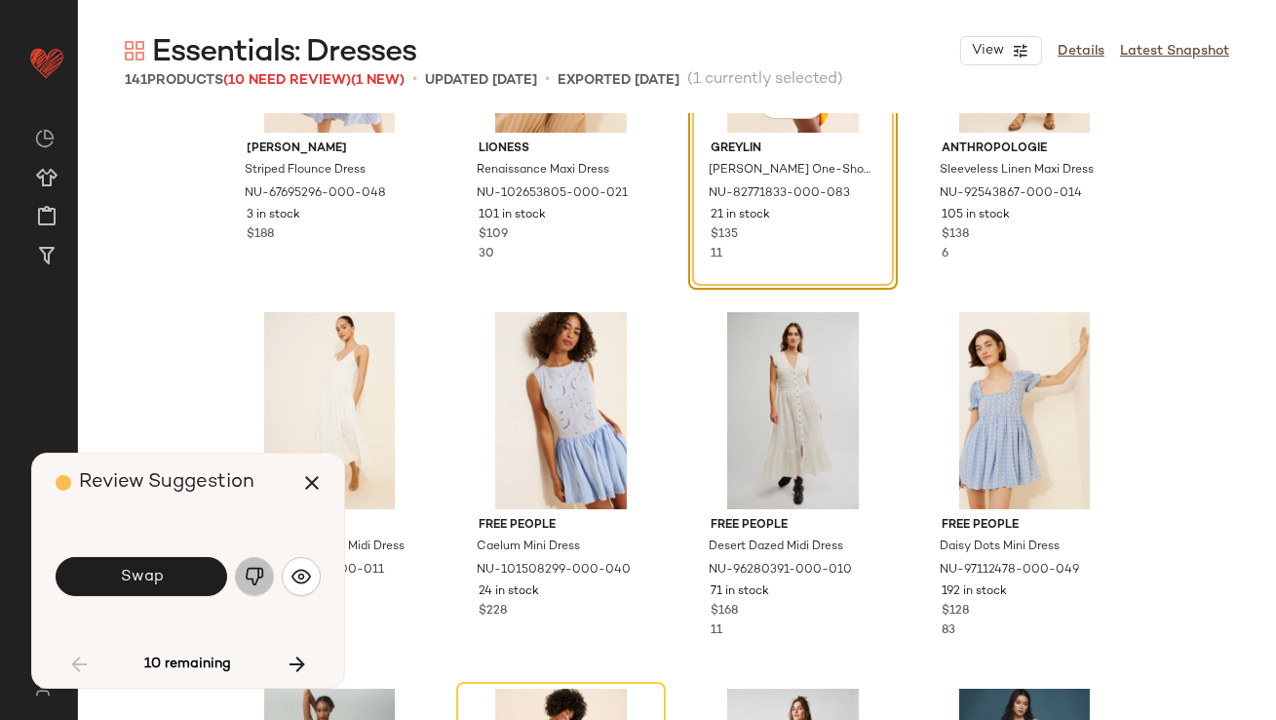
click at [249, 570] on img "button" at bounding box center [255, 577] width 20 height 20
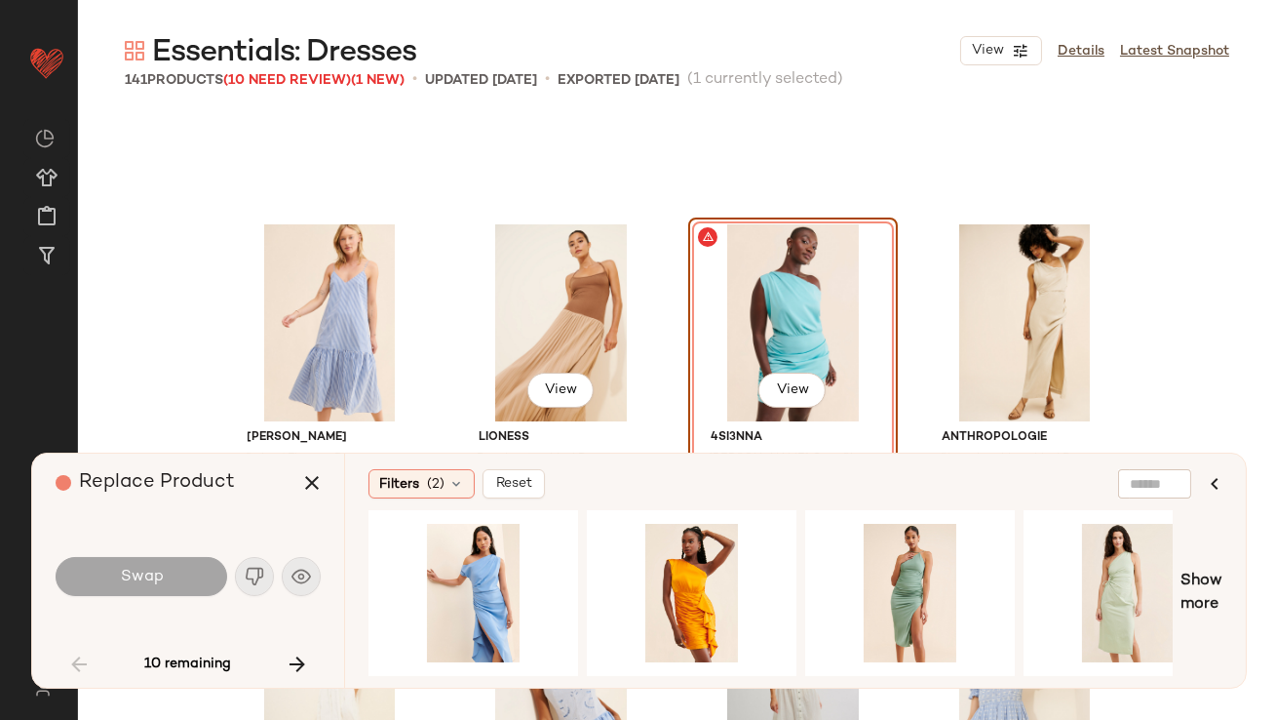
scroll to position [4100, 0]
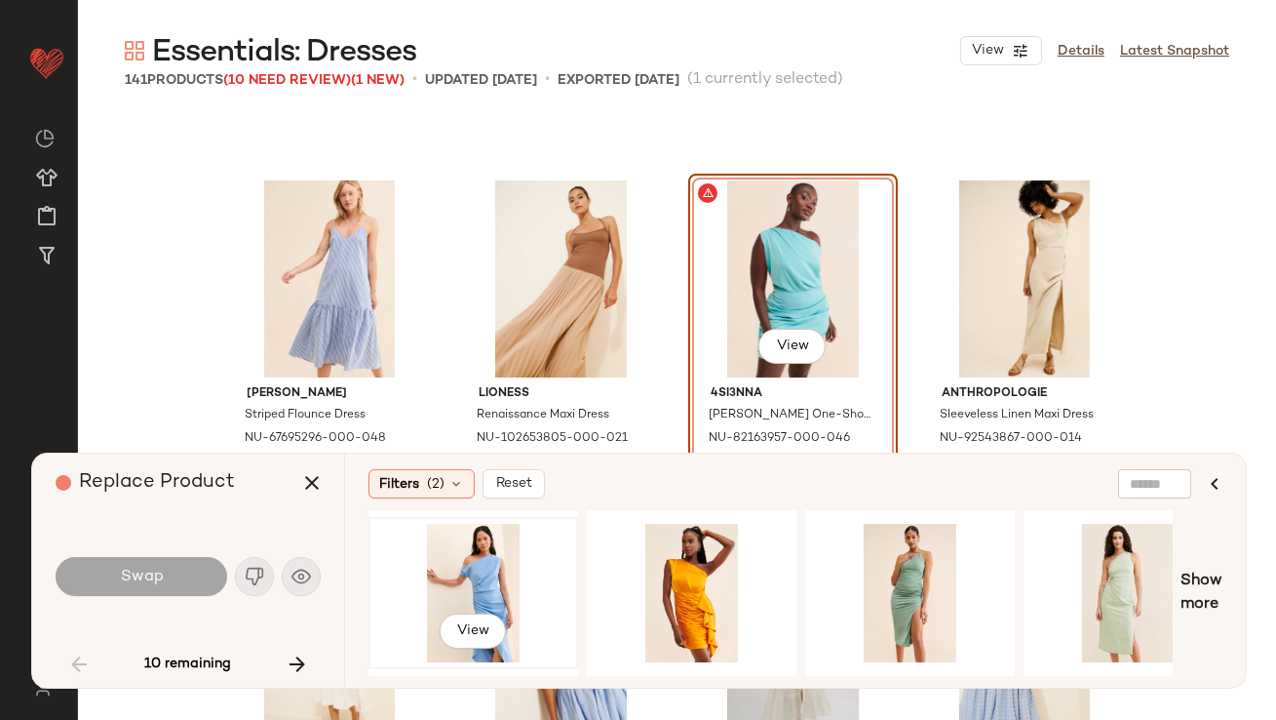
click at [476, 561] on div "View" at bounding box center [473, 593] width 196 height 138
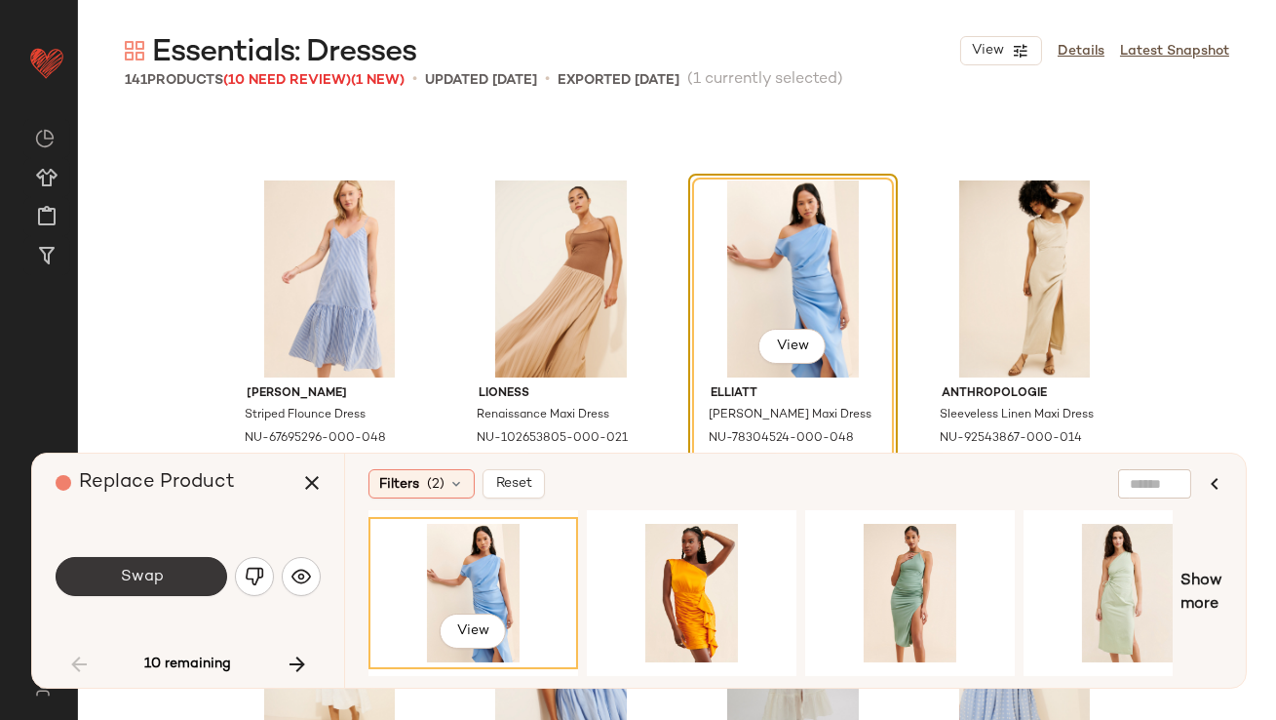
click at [187, 564] on button "Swap" at bounding box center [142, 576] width 172 height 39
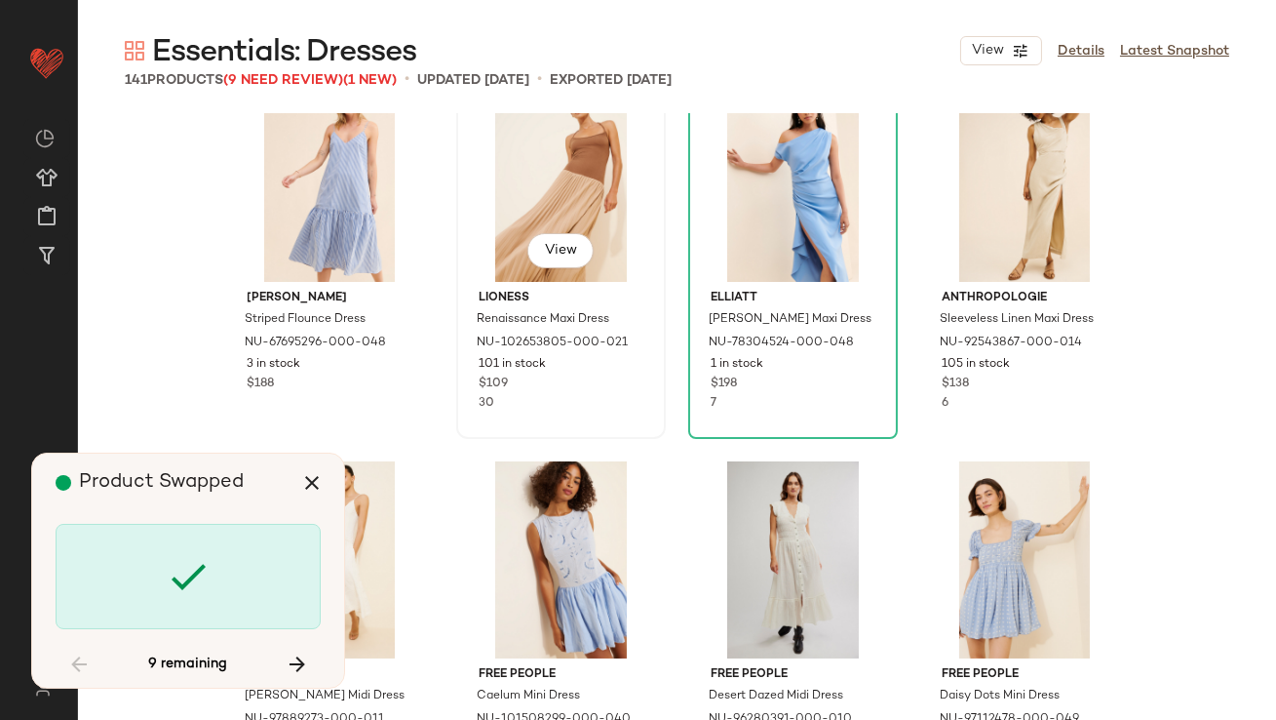
scroll to position [4207, 0]
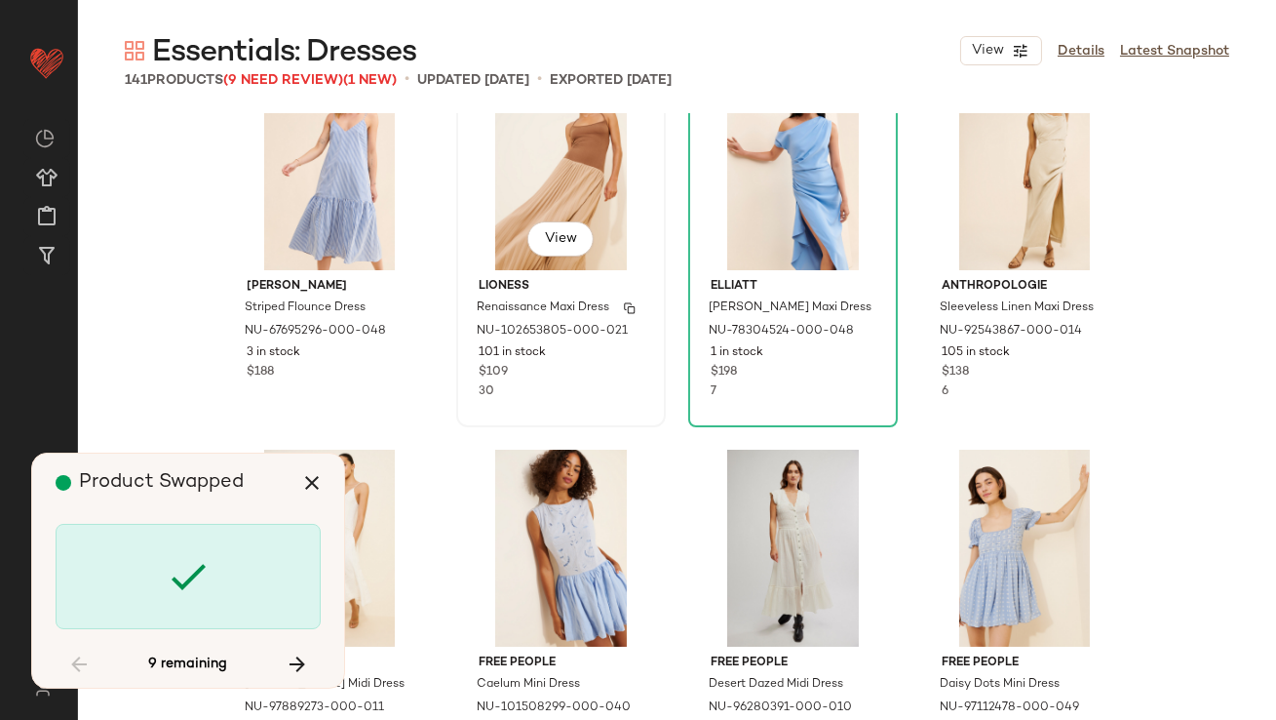
scroll to position [4893, 0]
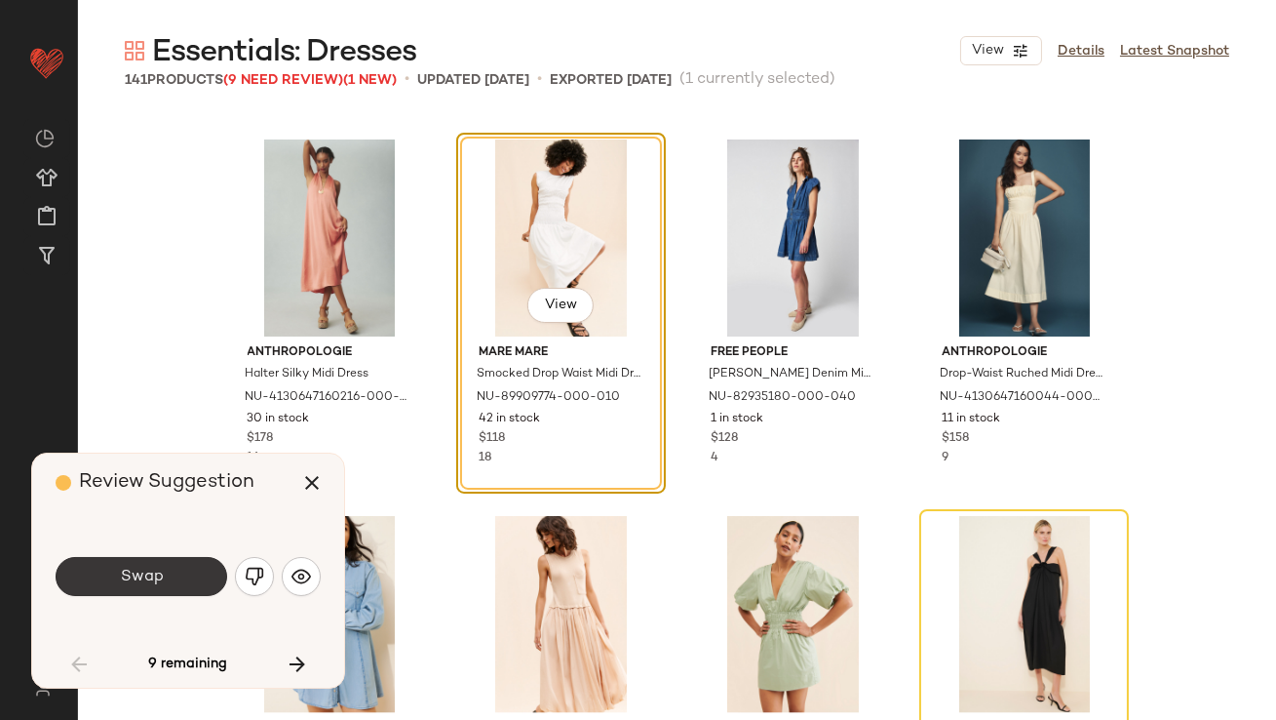
click at [163, 581] on button "Swap" at bounding box center [142, 576] width 172 height 39
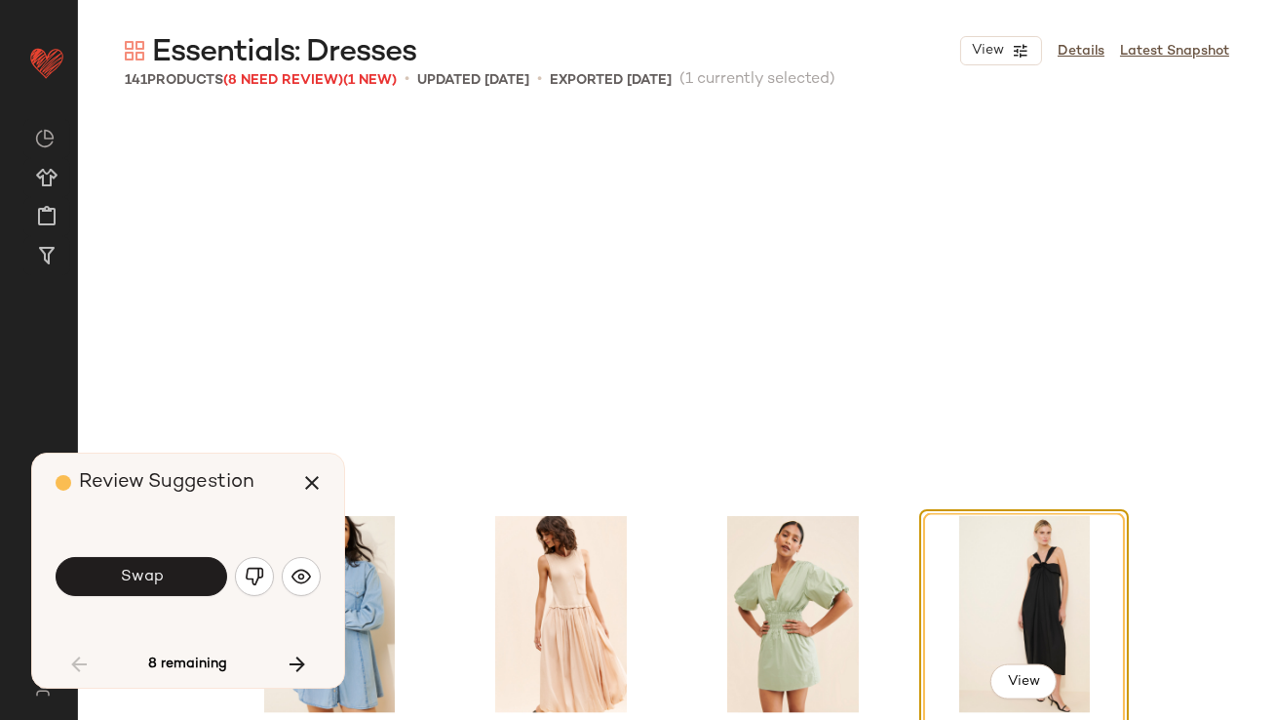
scroll to position [5270, 0]
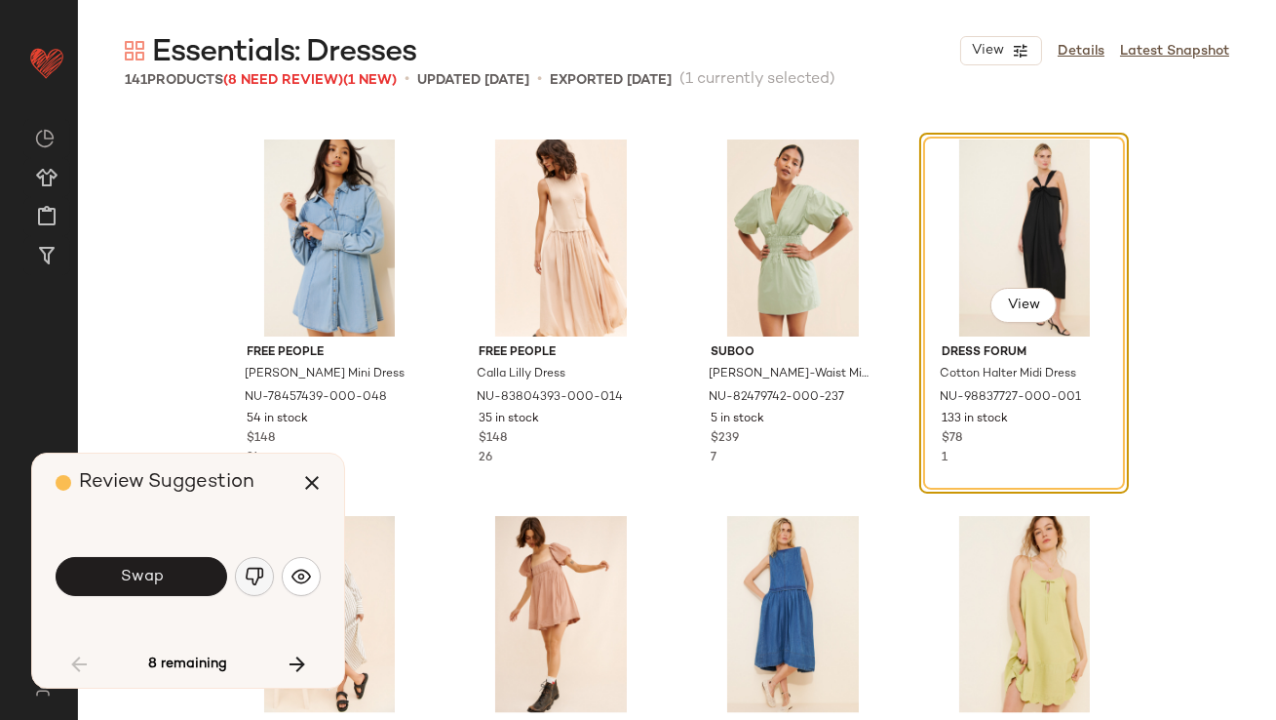
click at [242, 577] on button "button" at bounding box center [254, 576] width 39 height 39
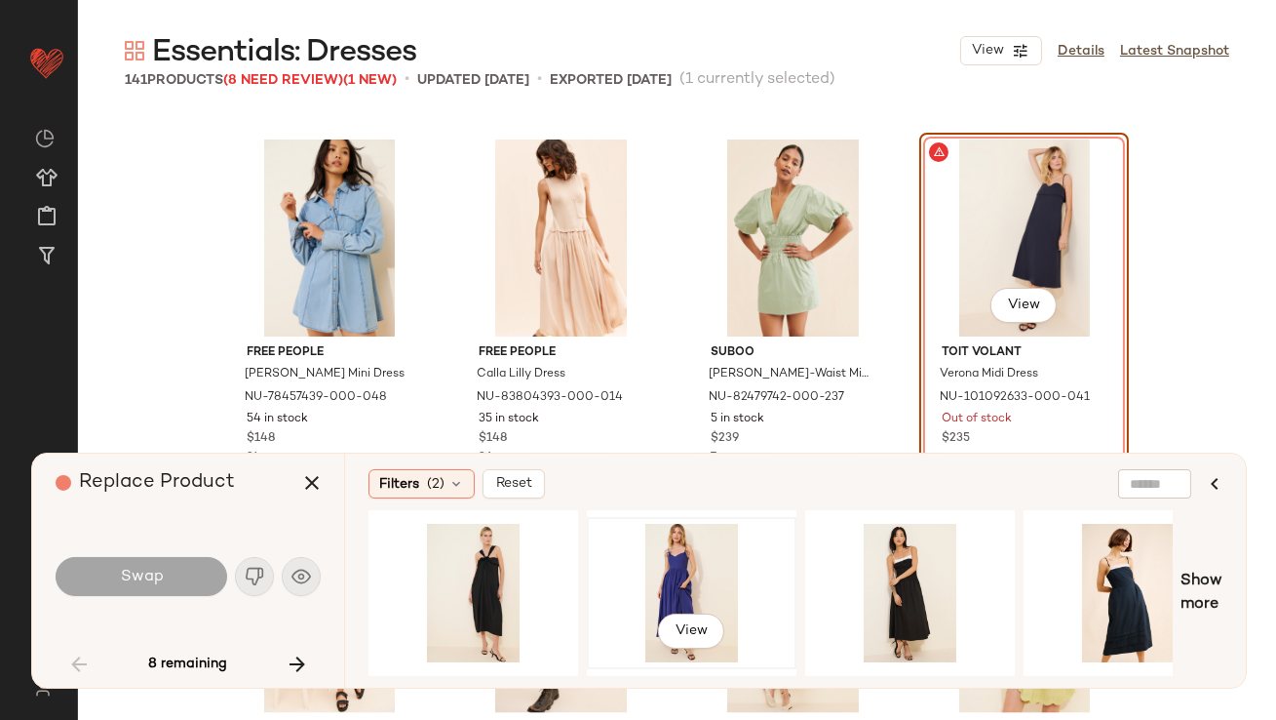
click at [636, 573] on div "View" at bounding box center [692, 593] width 196 height 138
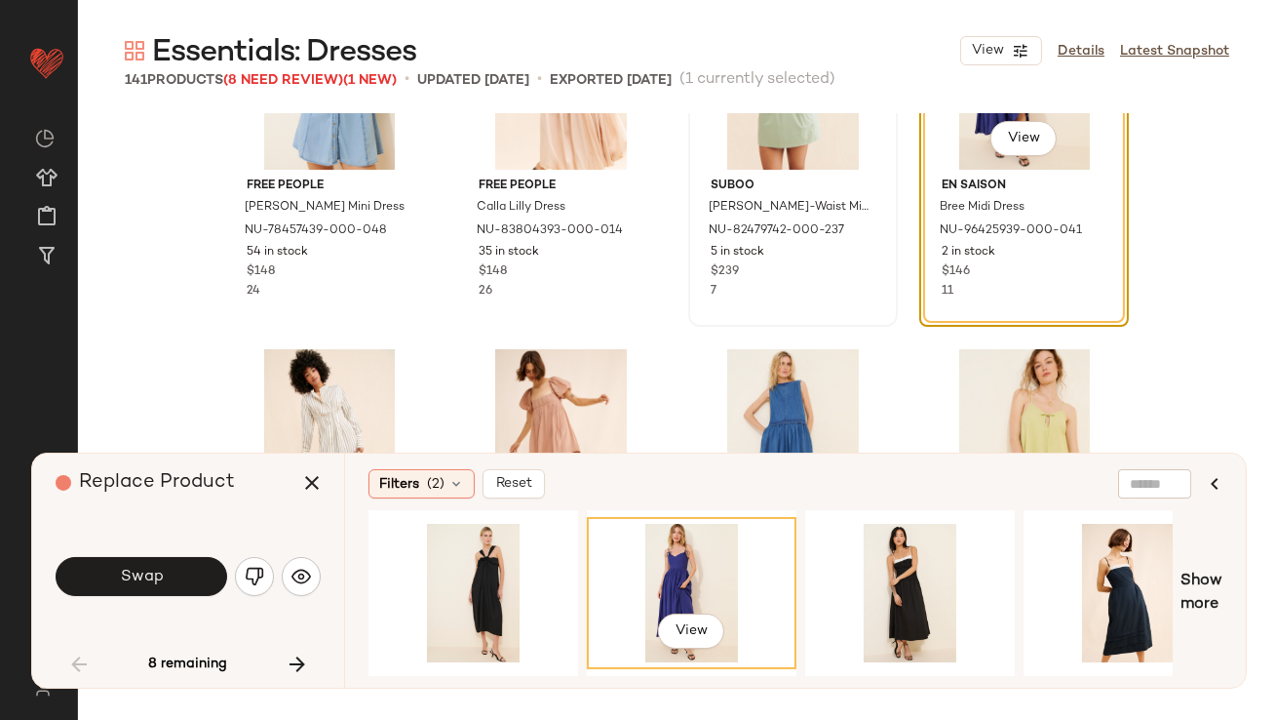
scroll to position [5552, 0]
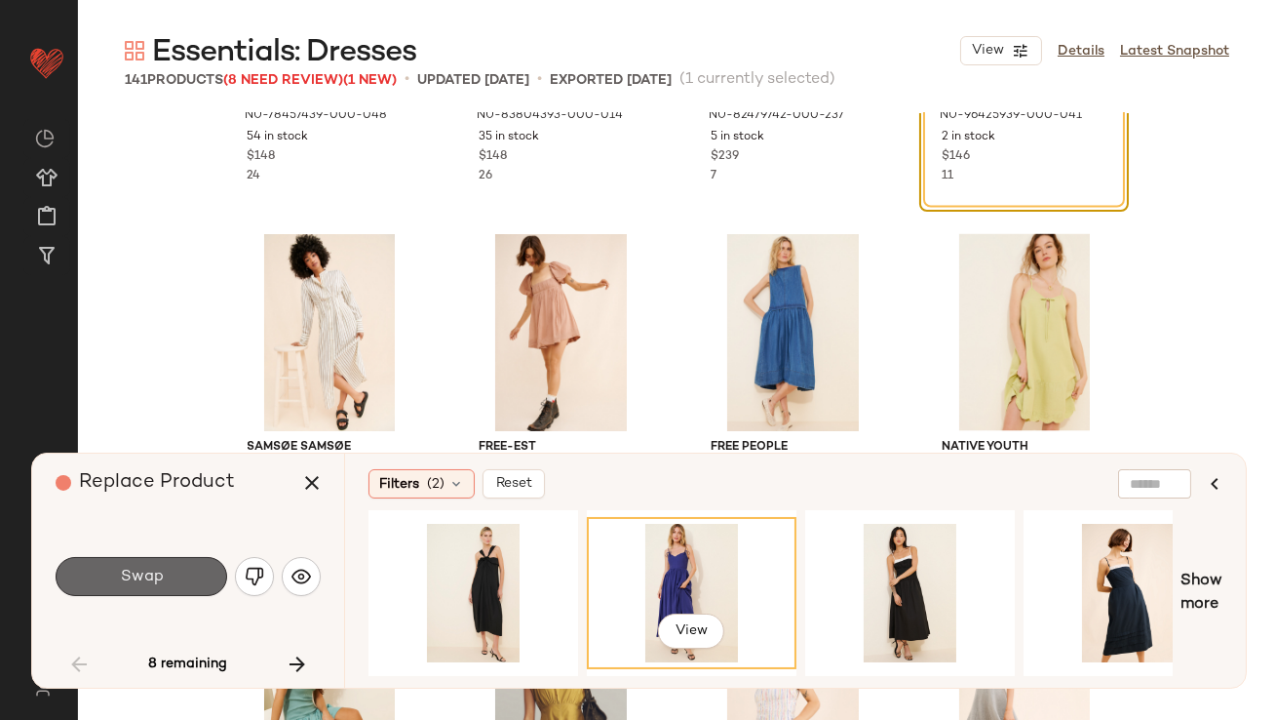
click at [222, 579] on button "Swap" at bounding box center [142, 576] width 172 height 39
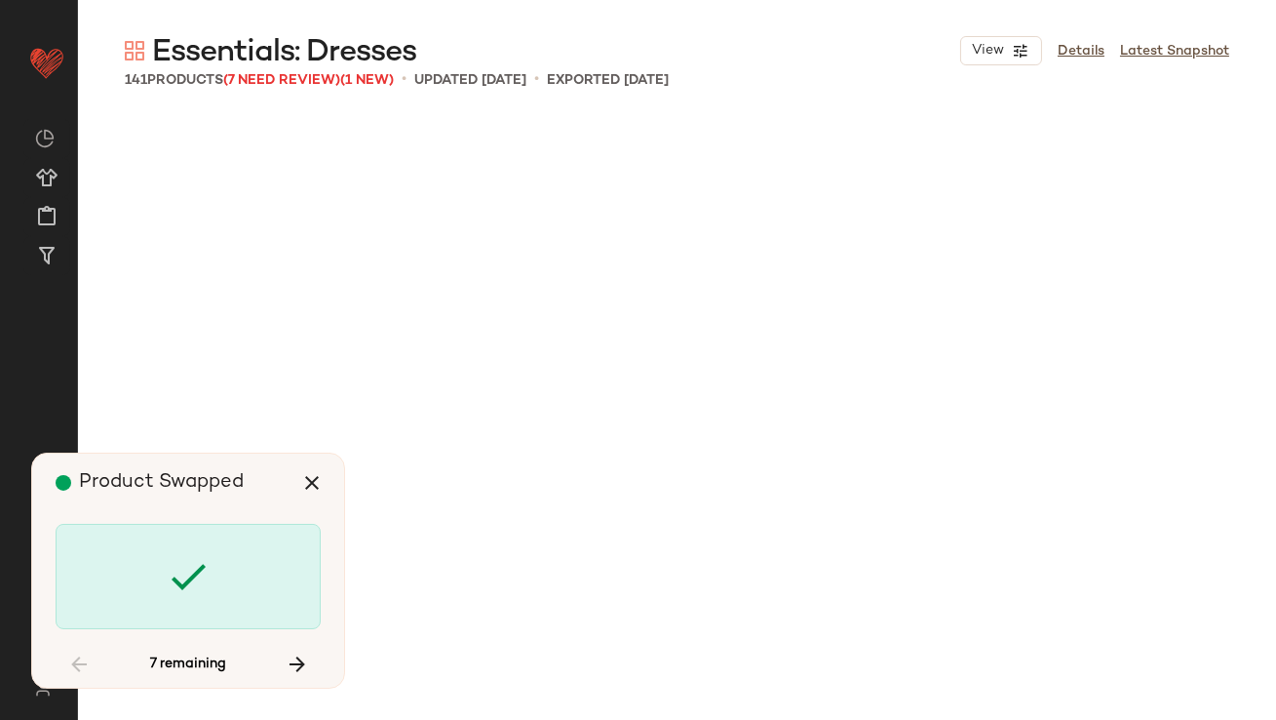
scroll to position [7152, 0]
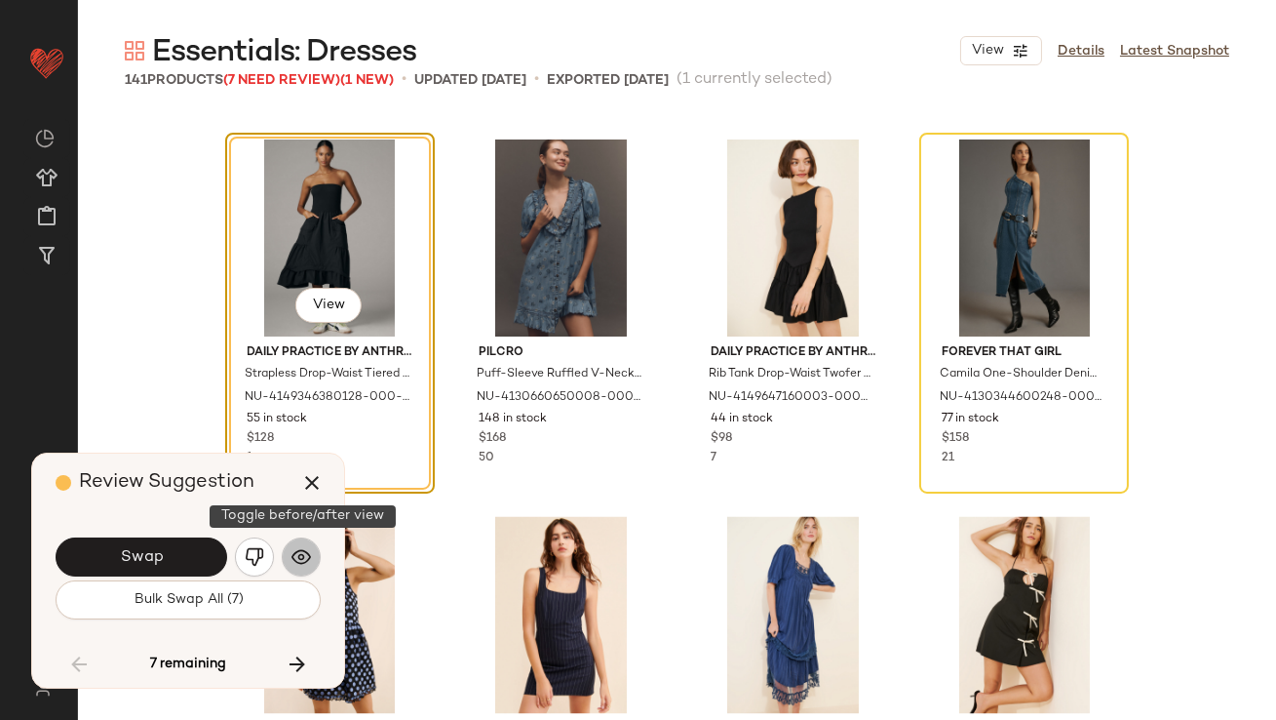
click at [305, 557] on img "button" at bounding box center [302, 557] width 20 height 20
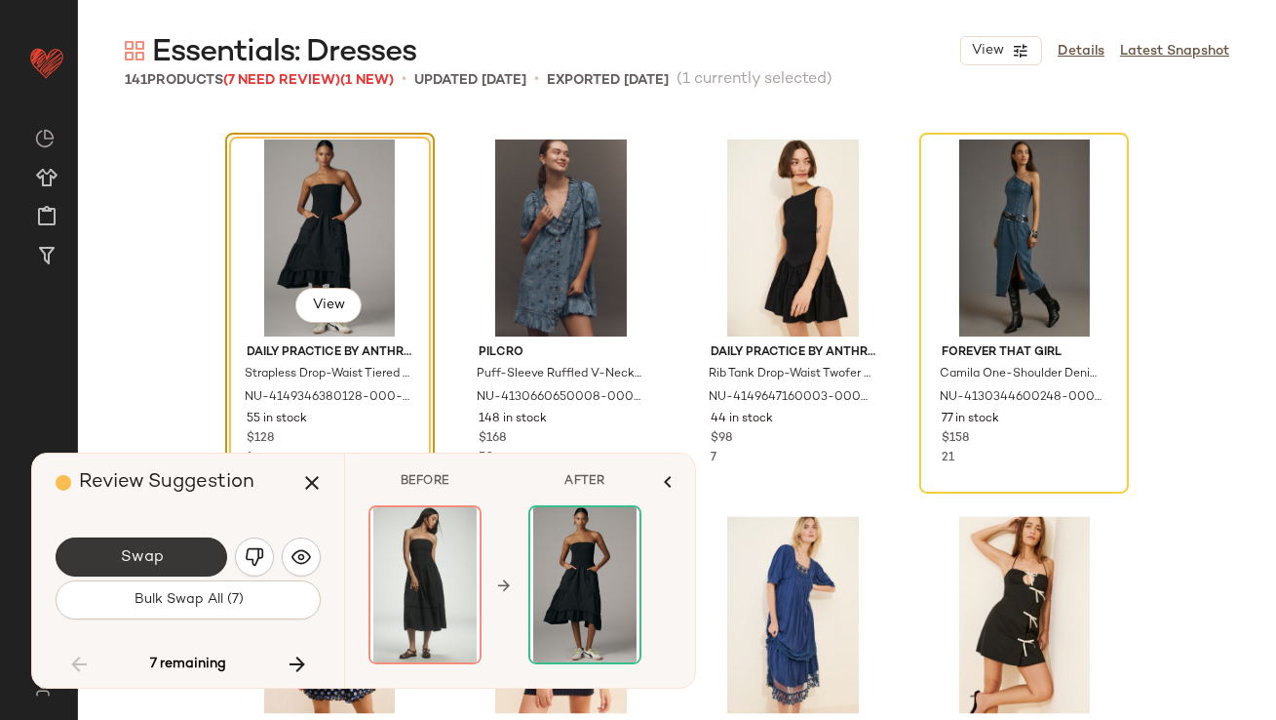
click at [174, 558] on button "Swap" at bounding box center [142, 556] width 172 height 39
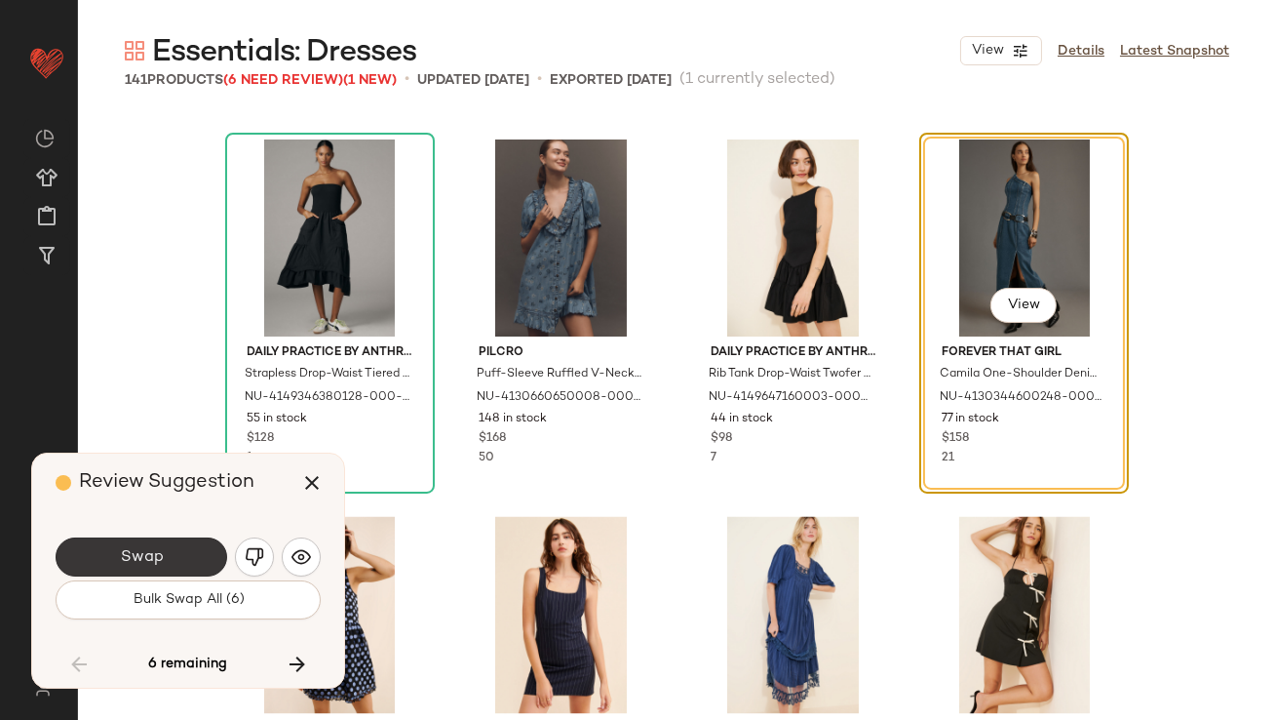
click at [171, 554] on button "Swap" at bounding box center [142, 556] width 172 height 39
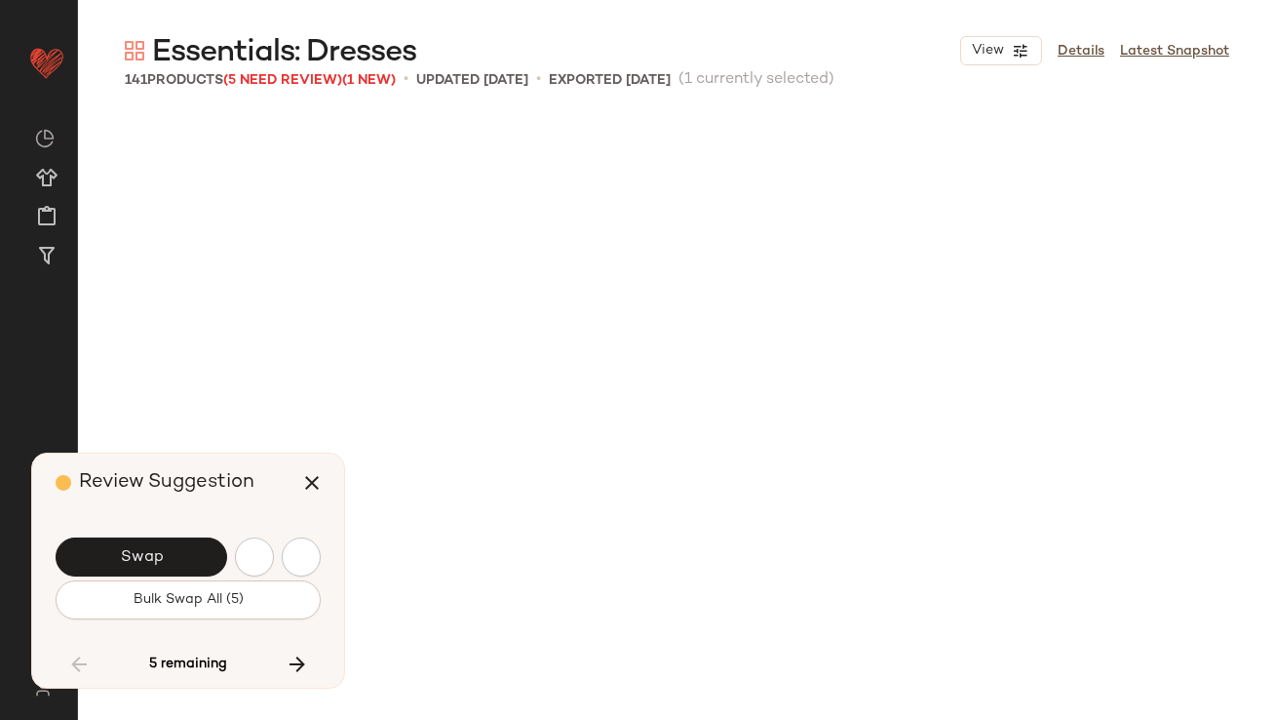
scroll to position [8280, 0]
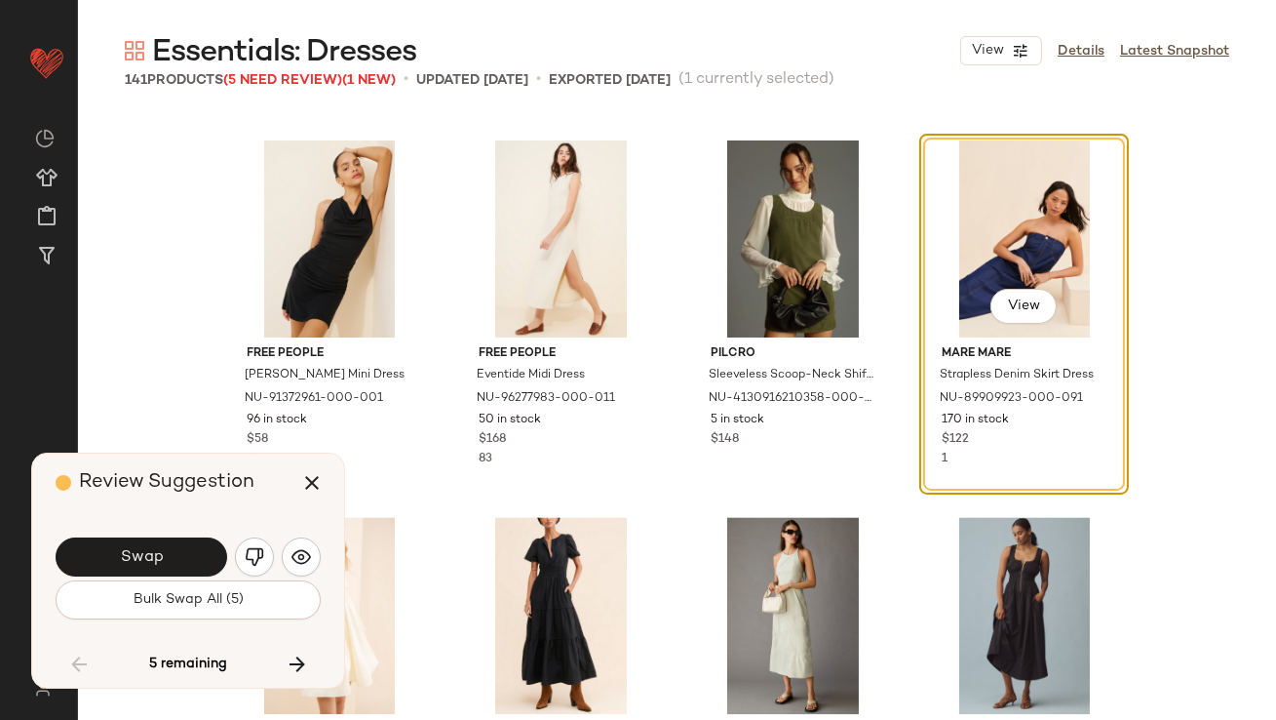
click at [151, 562] on span "Swap" at bounding box center [141, 557] width 44 height 19
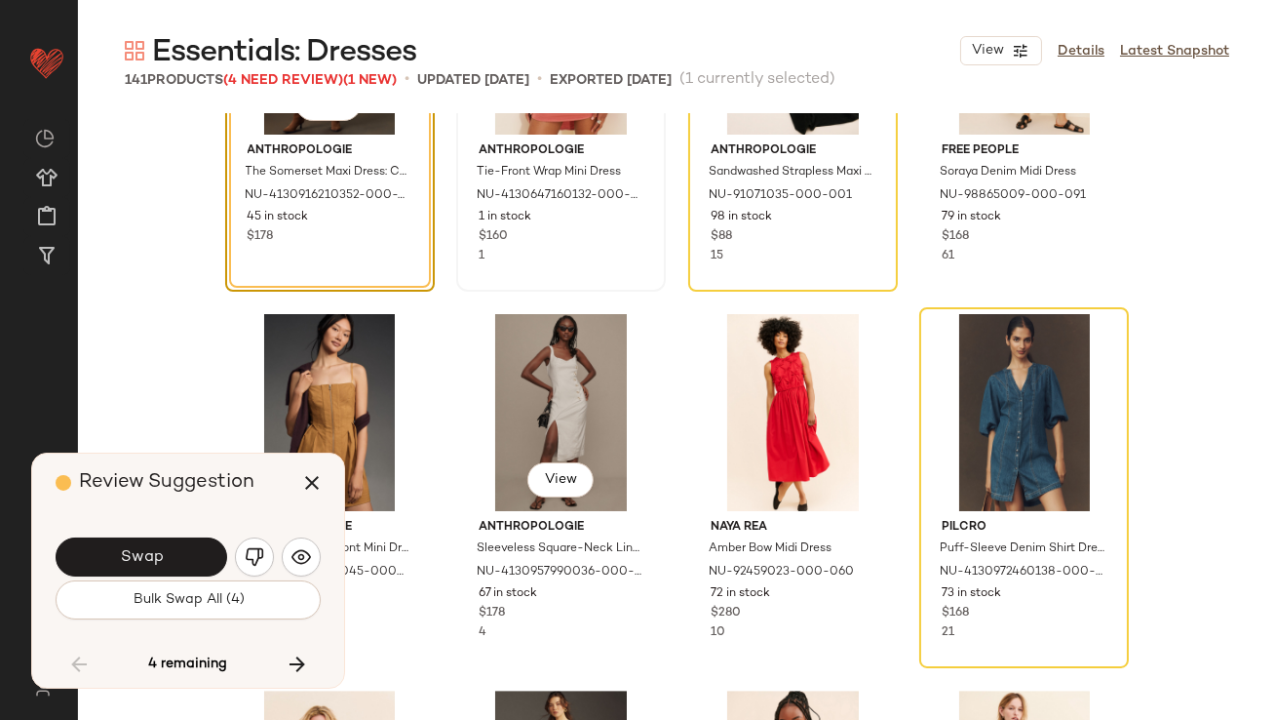
scroll to position [10366, 0]
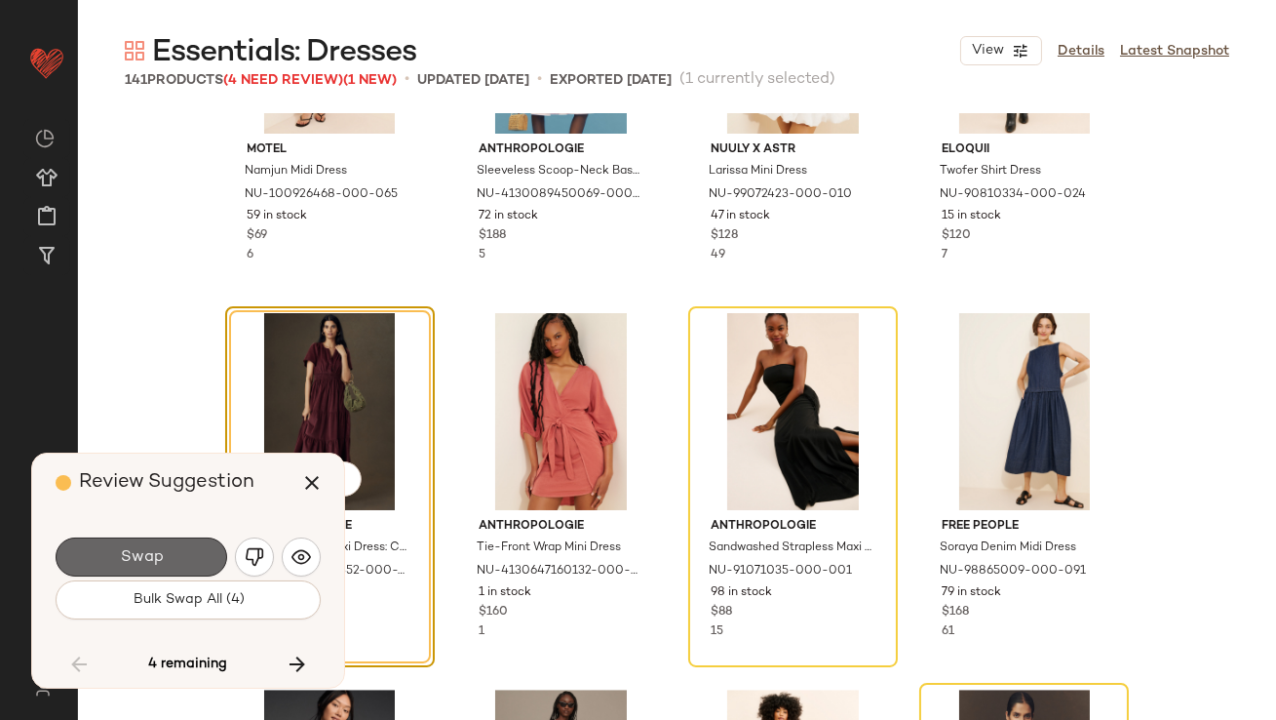
click at [177, 568] on button "Swap" at bounding box center [142, 556] width 172 height 39
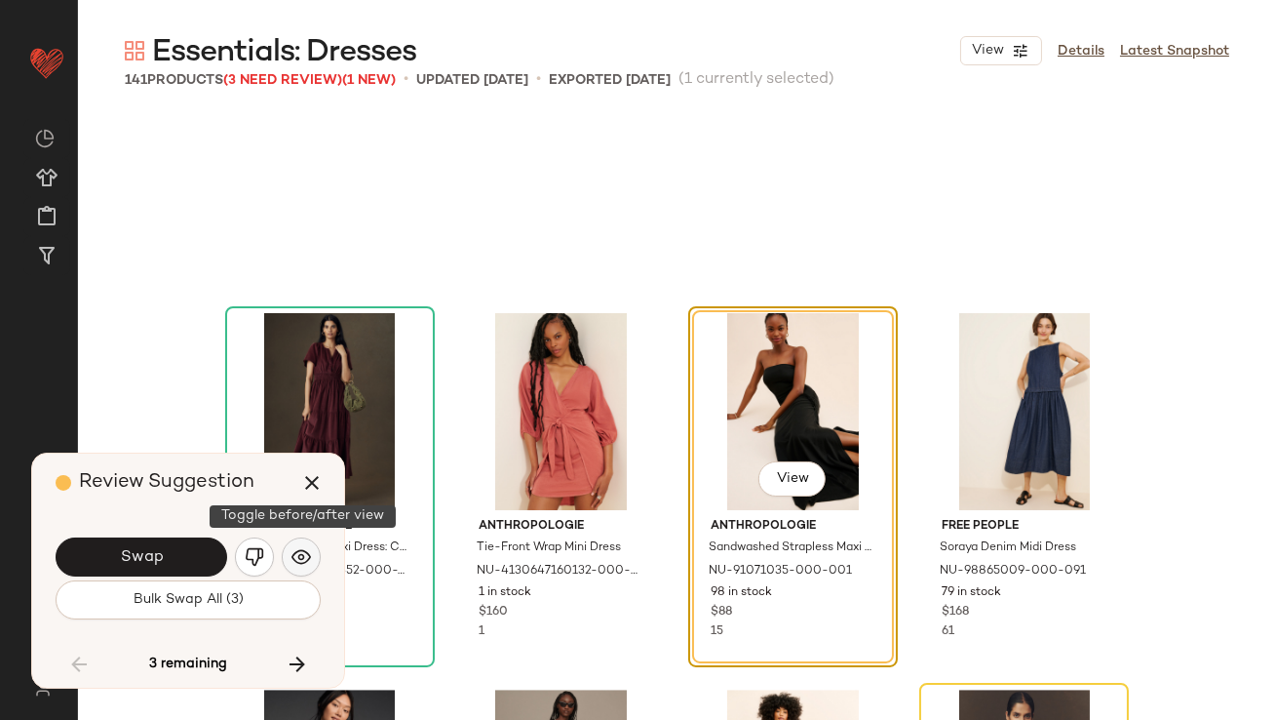
scroll to position [10539, 0]
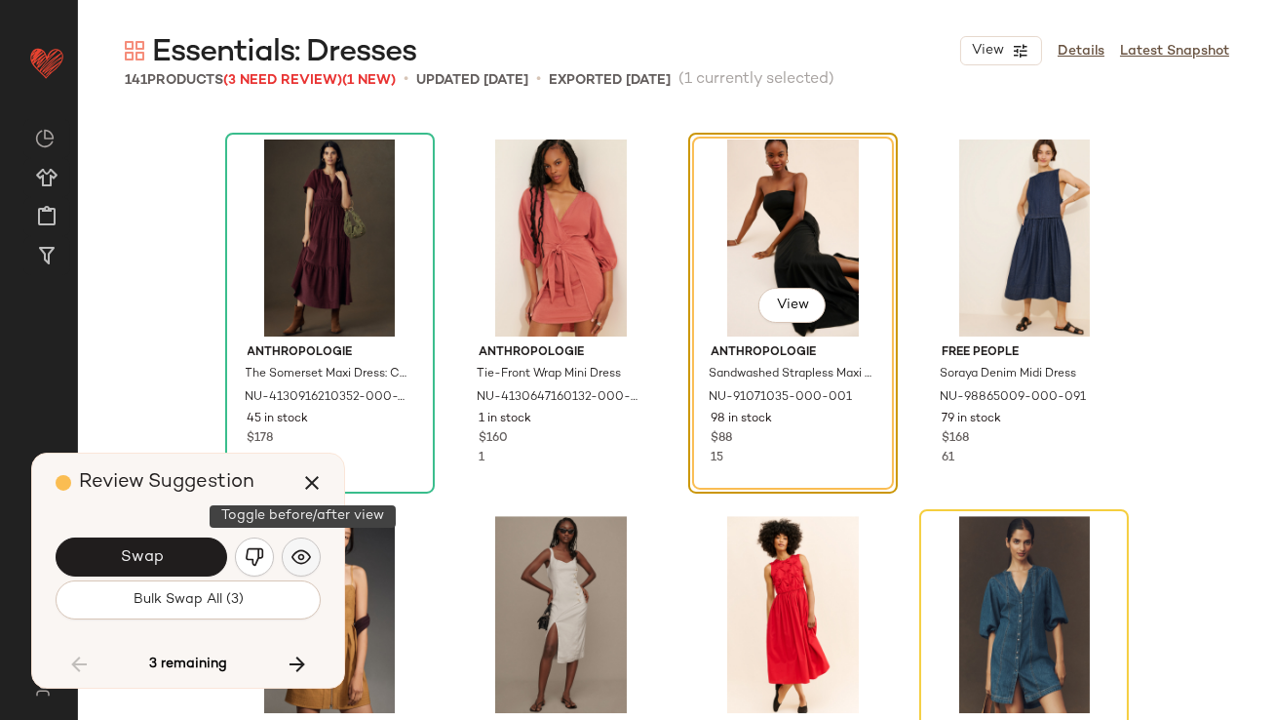
click at [292, 556] on img "button" at bounding box center [302, 557] width 20 height 20
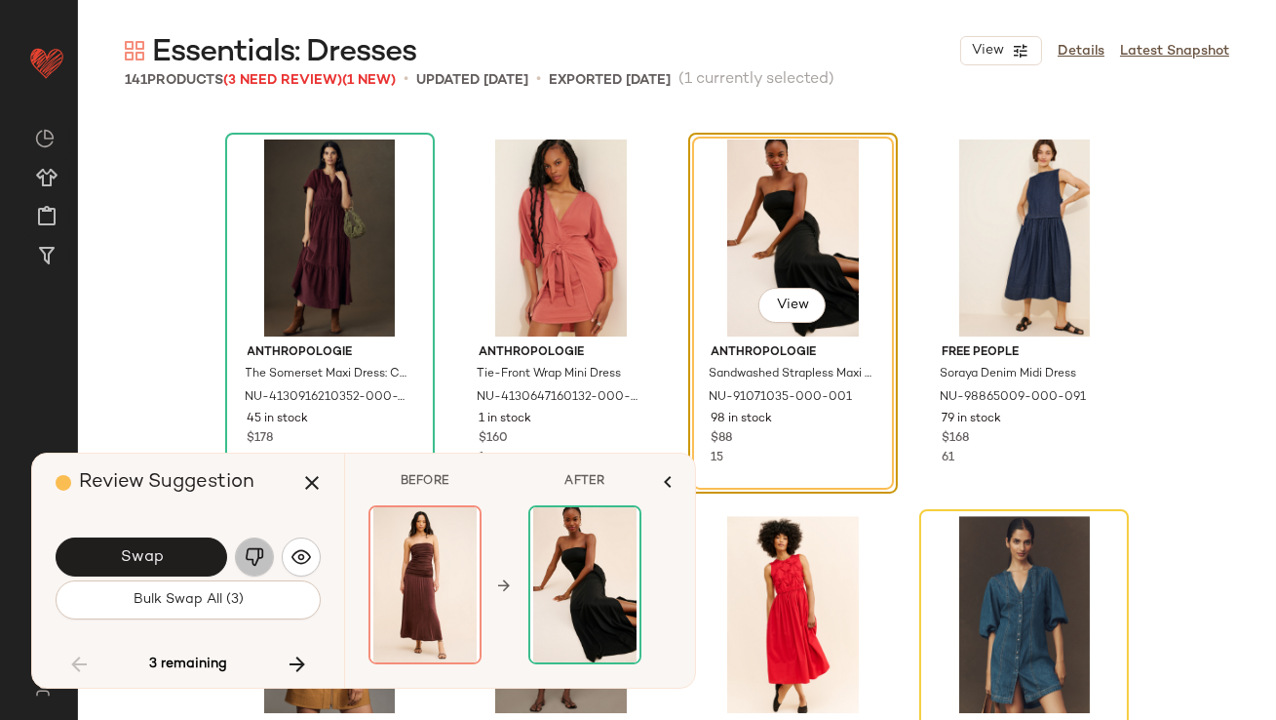
click at [256, 561] on img "button" at bounding box center [255, 557] width 20 height 20
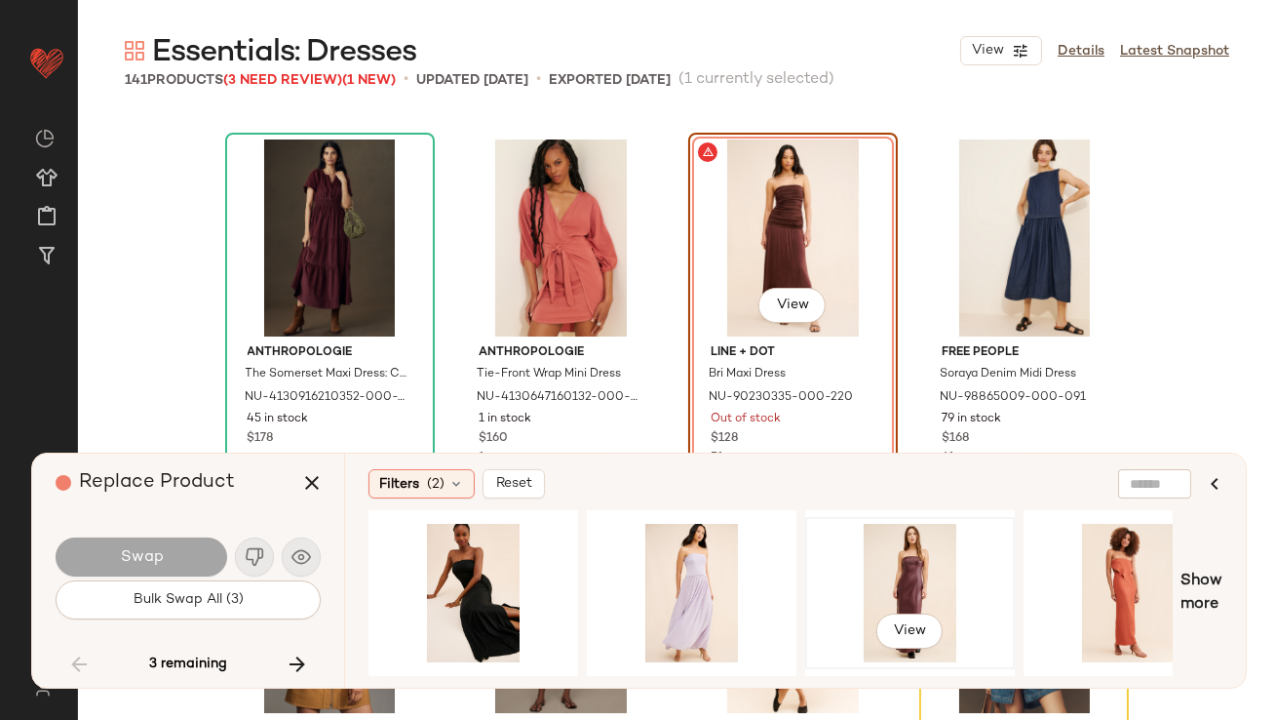
click at [904, 573] on div "View" at bounding box center [910, 593] width 196 height 138
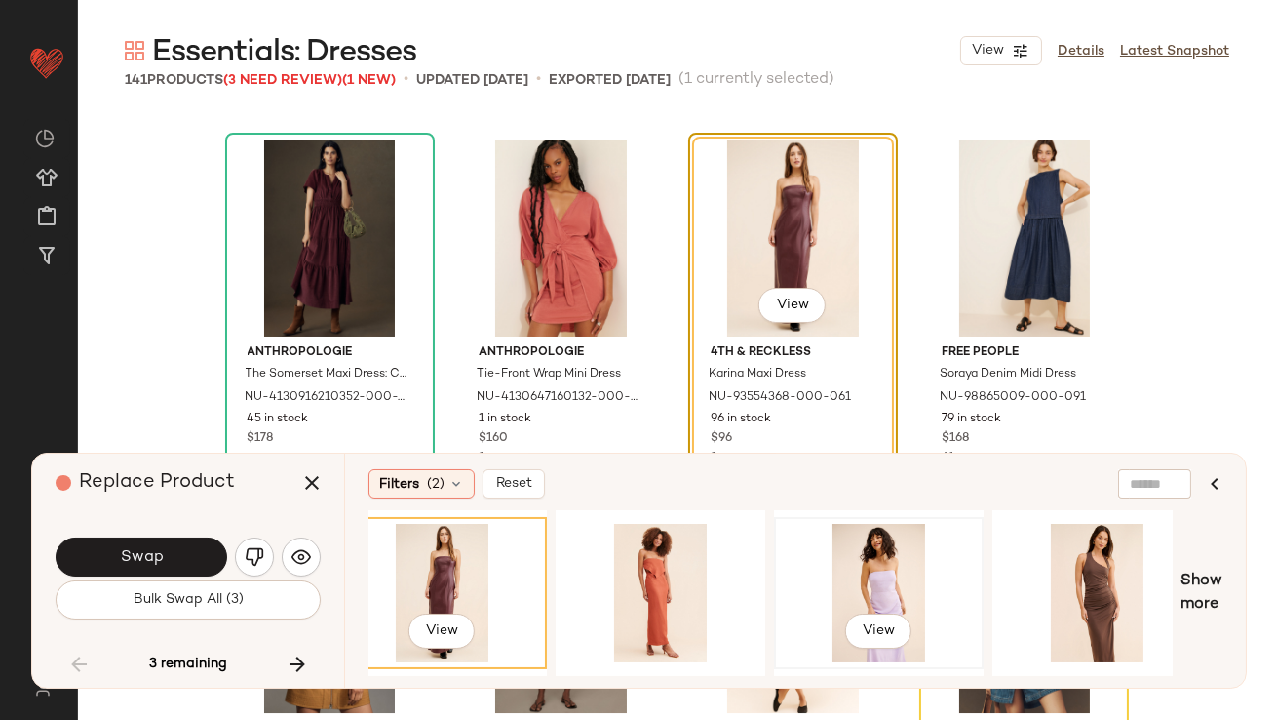
scroll to position [0, 580]
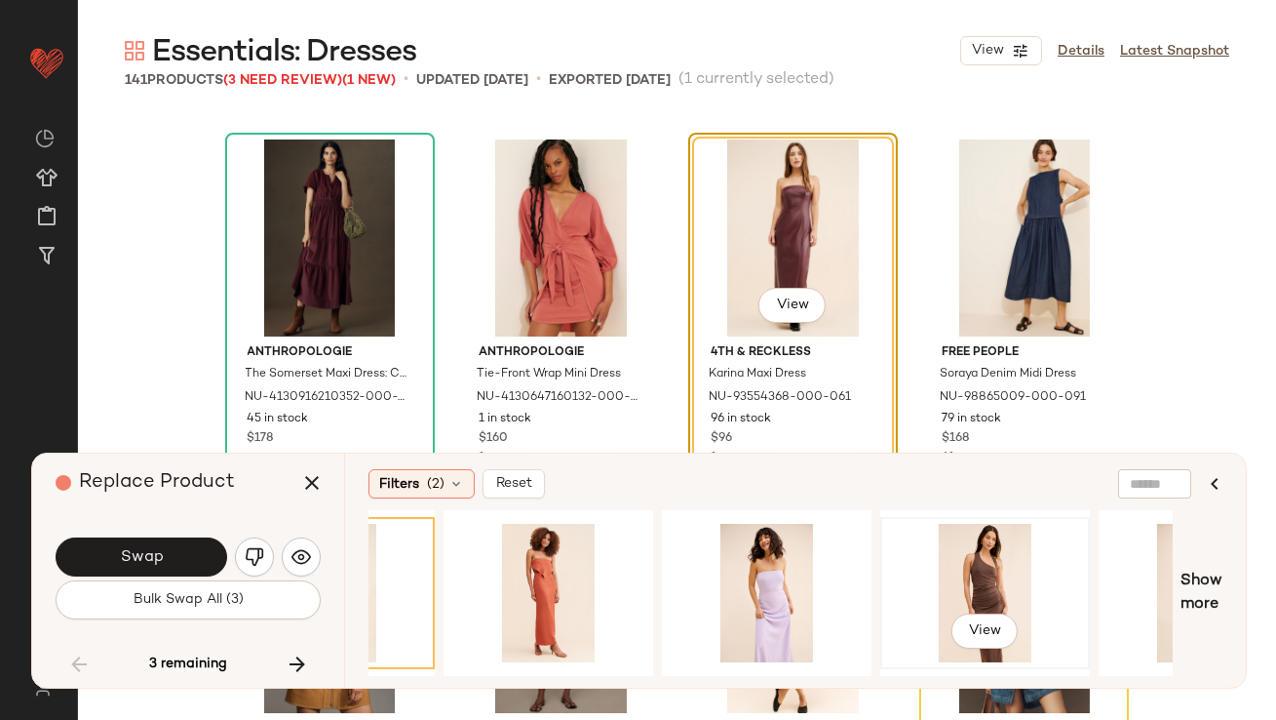
click at [963, 577] on div "View" at bounding box center [985, 593] width 196 height 138
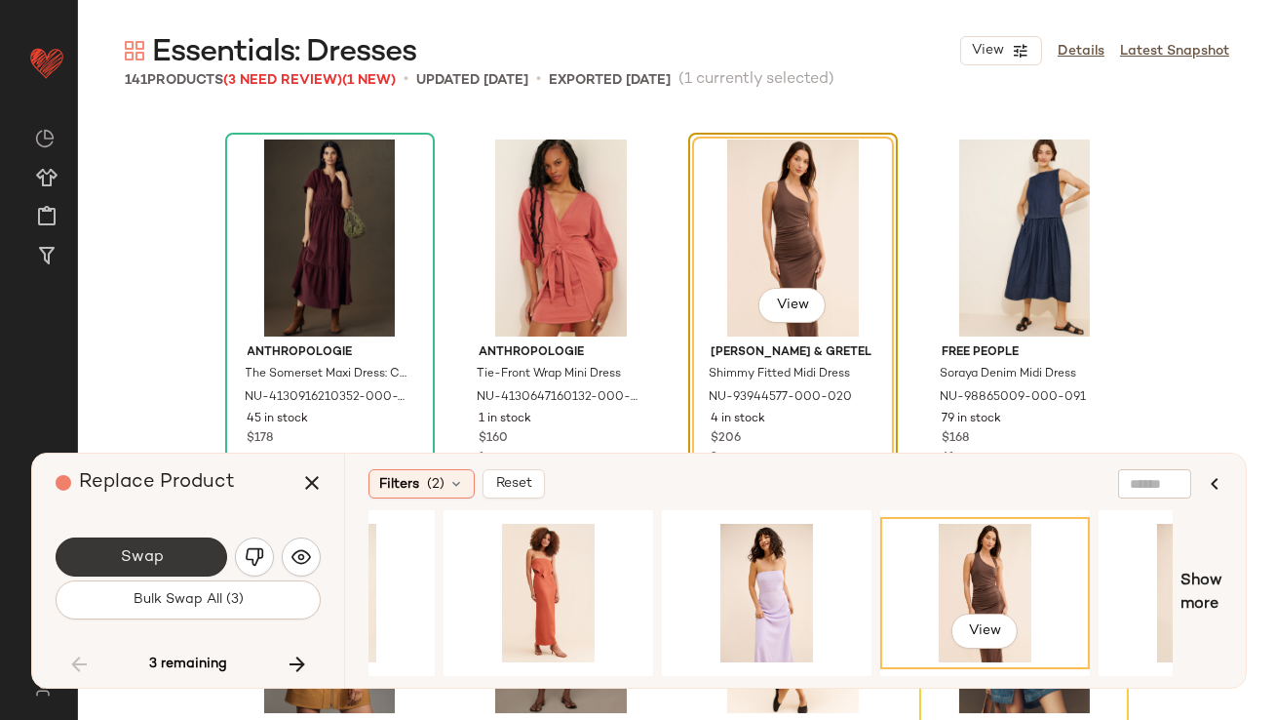
click at [152, 560] on span "Swap" at bounding box center [141, 557] width 44 height 19
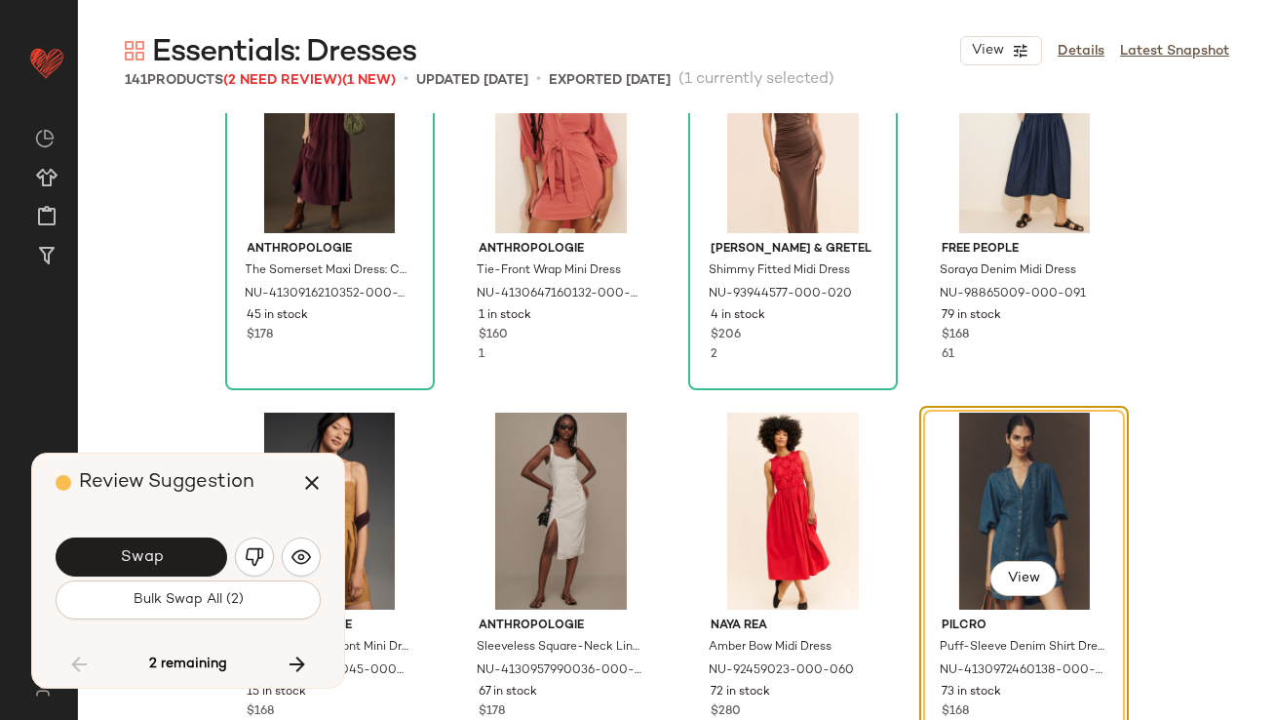
scroll to position [10629, 0]
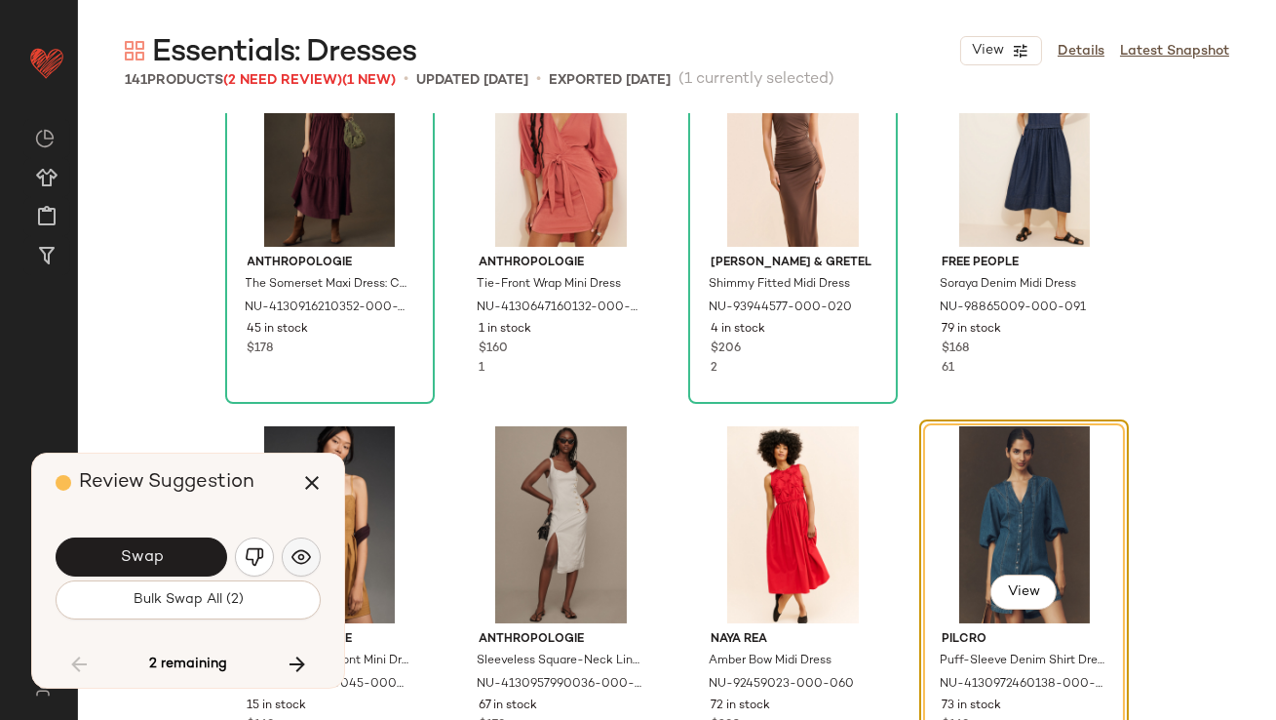
click at [298, 551] on img "button" at bounding box center [302, 557] width 20 height 20
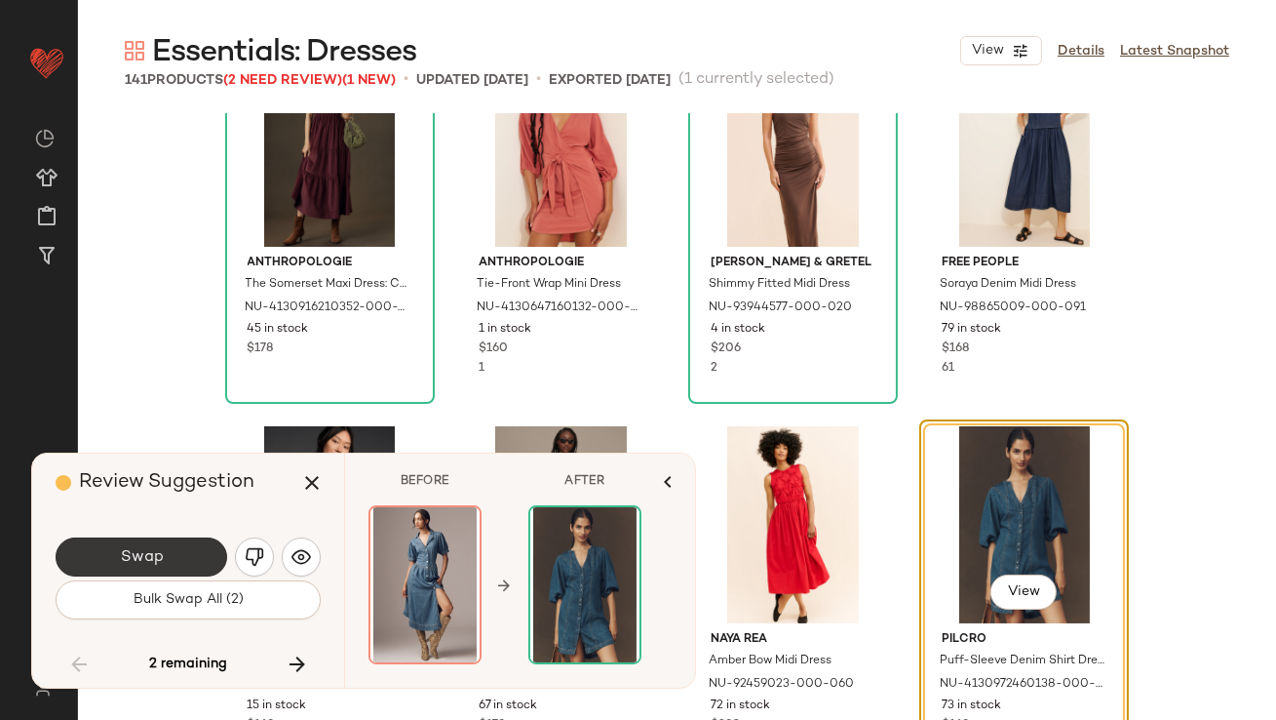
click at [155, 556] on span "Swap" at bounding box center [141, 557] width 44 height 19
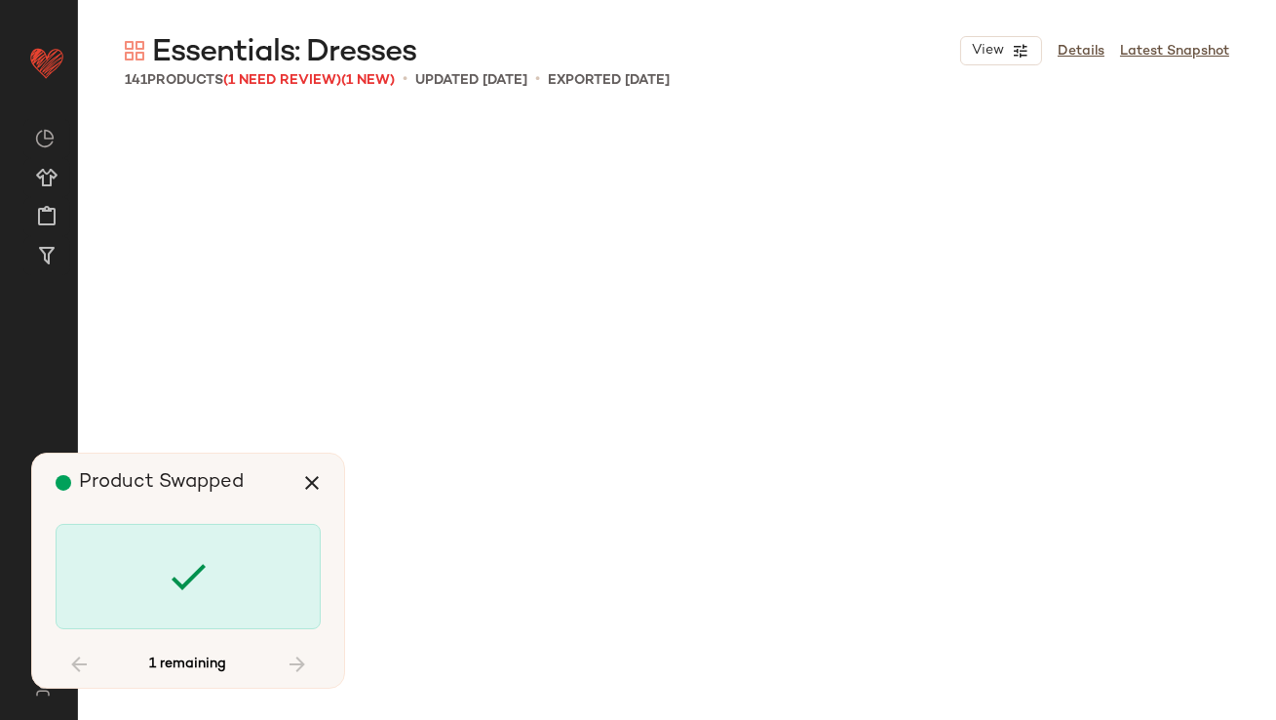
scroll to position [12798, 0]
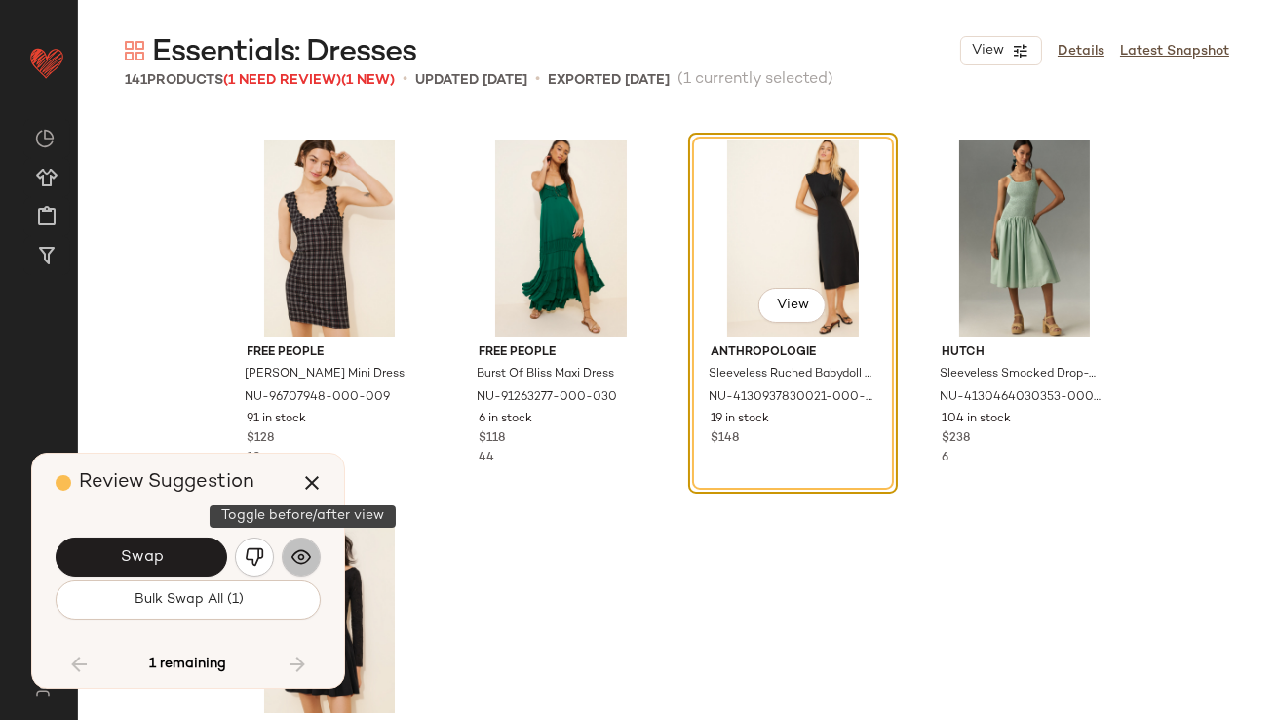
click at [292, 560] on img "button" at bounding box center [302, 557] width 20 height 20
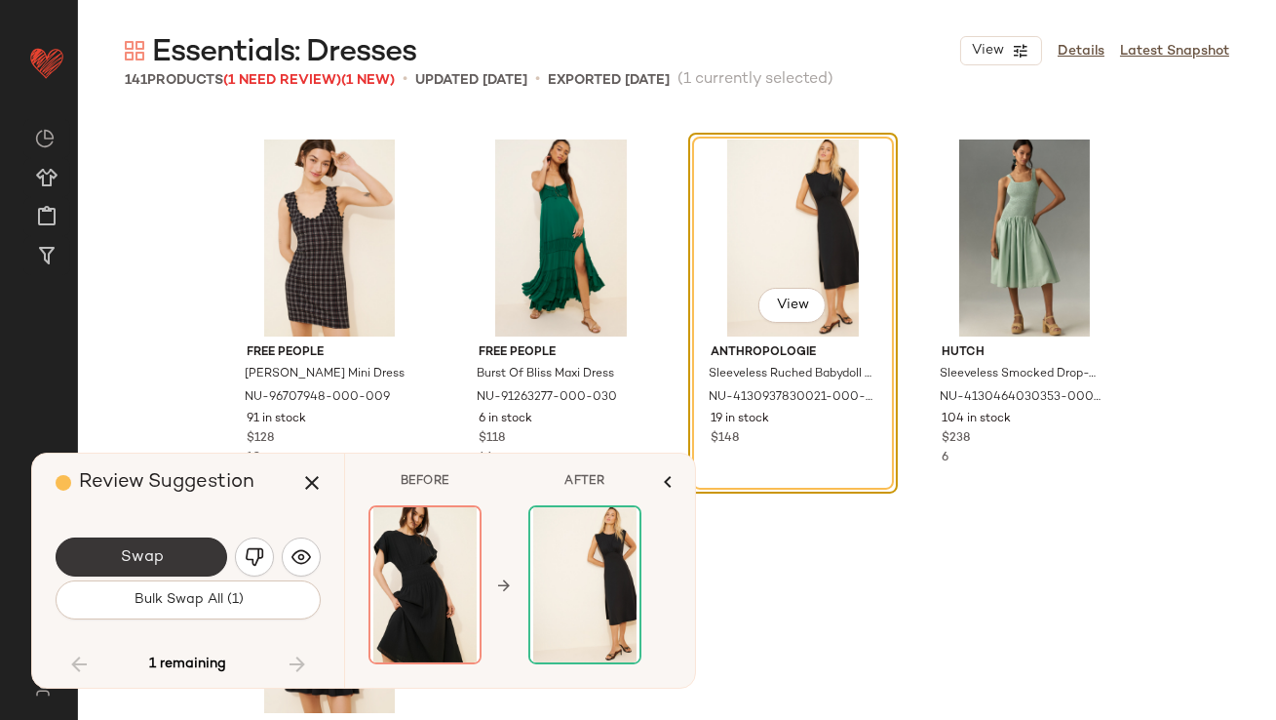
click at [177, 567] on button "Swap" at bounding box center [142, 556] width 172 height 39
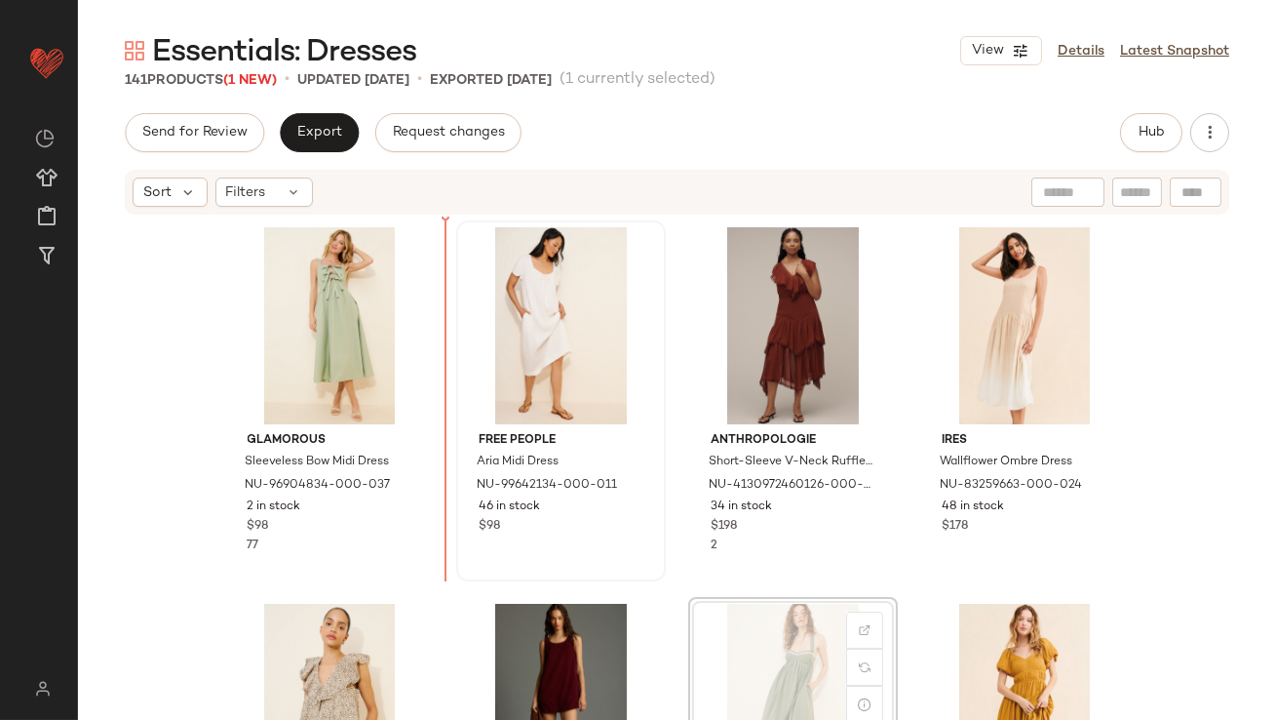
drag, startPoint x: 801, startPoint y: 647, endPoint x: 452, endPoint y: 463, distance: 393.9
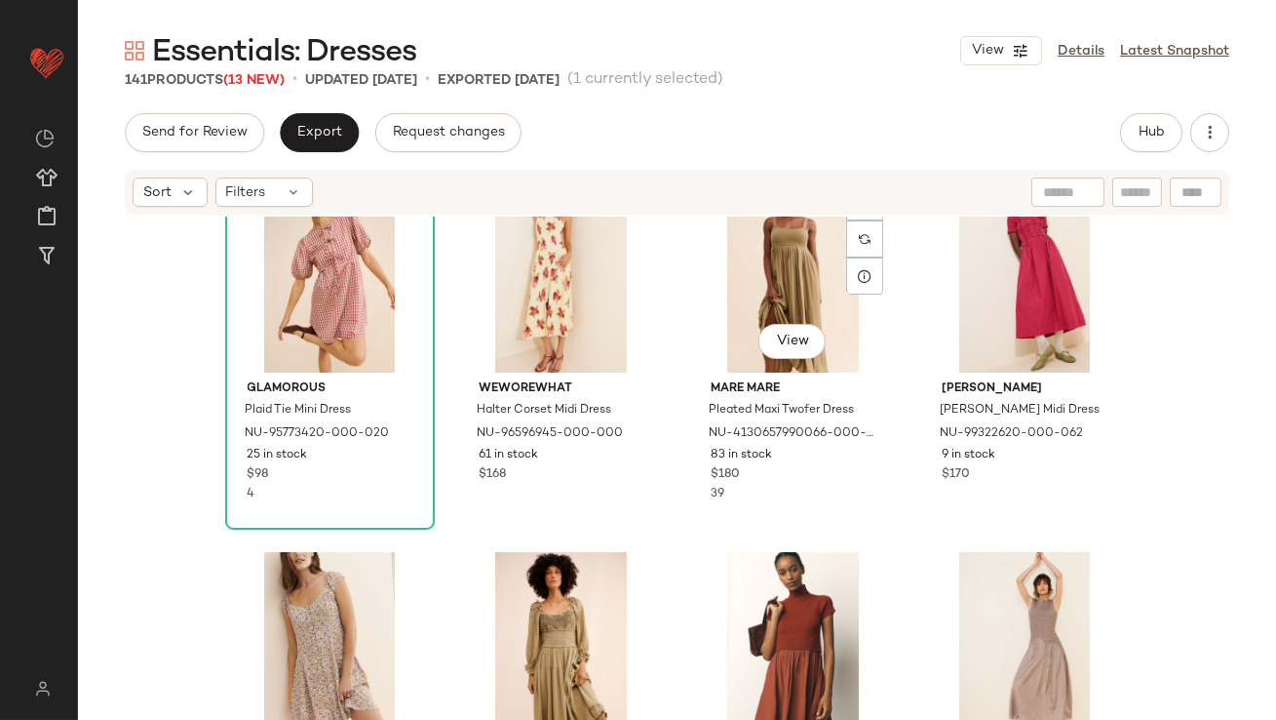
scroll to position [1197, 0]
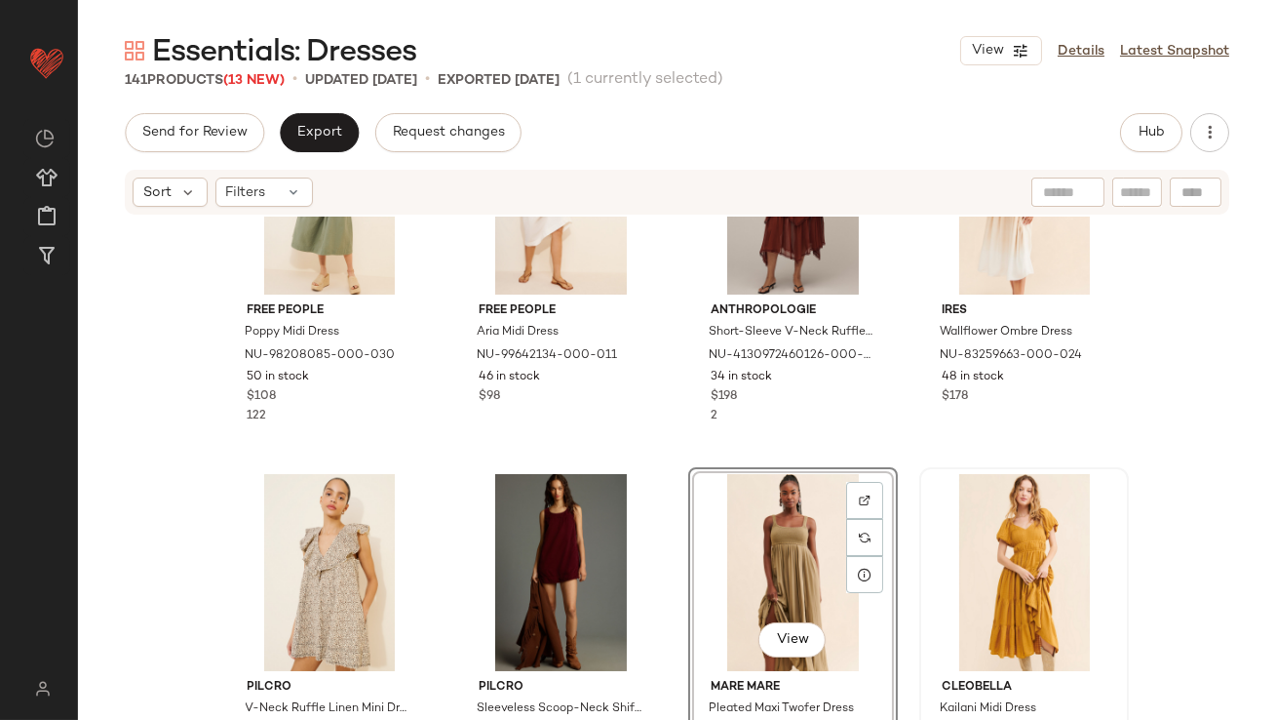
scroll to position [322, 0]
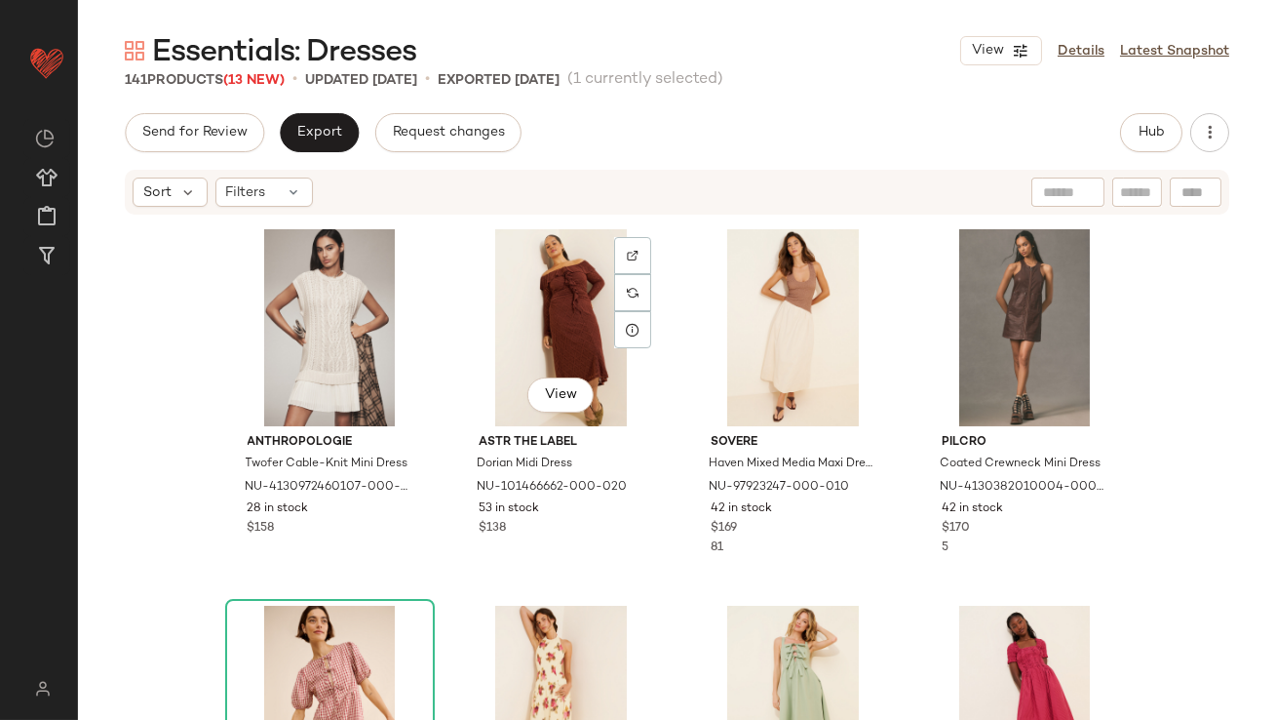
scroll to position [765, 0]
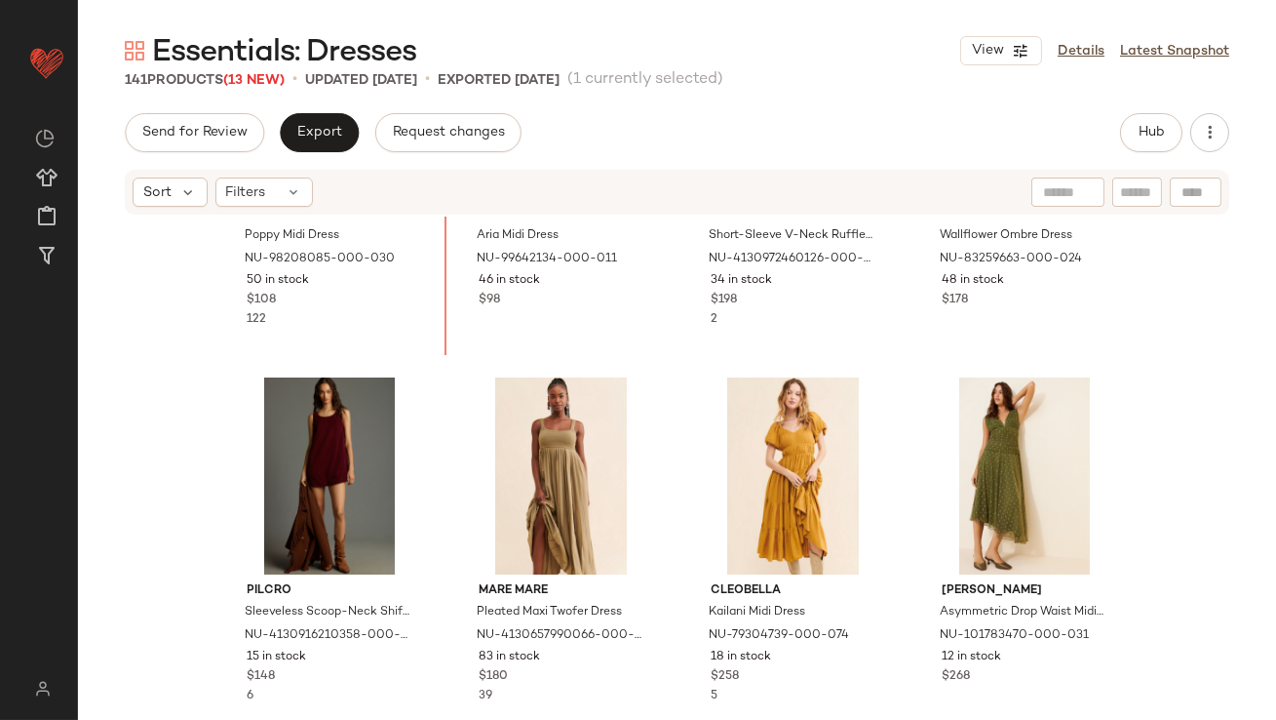
scroll to position [86, 0]
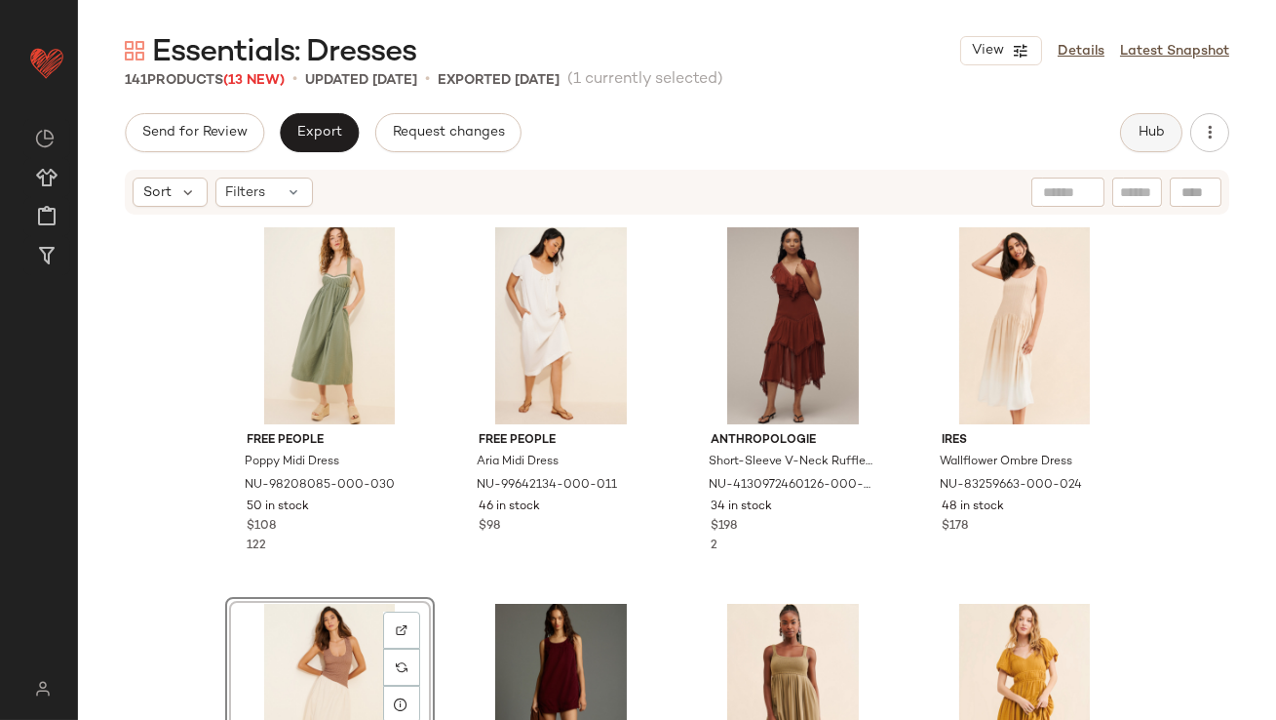
click at [1150, 144] on button "Hub" at bounding box center [1151, 132] width 62 height 39
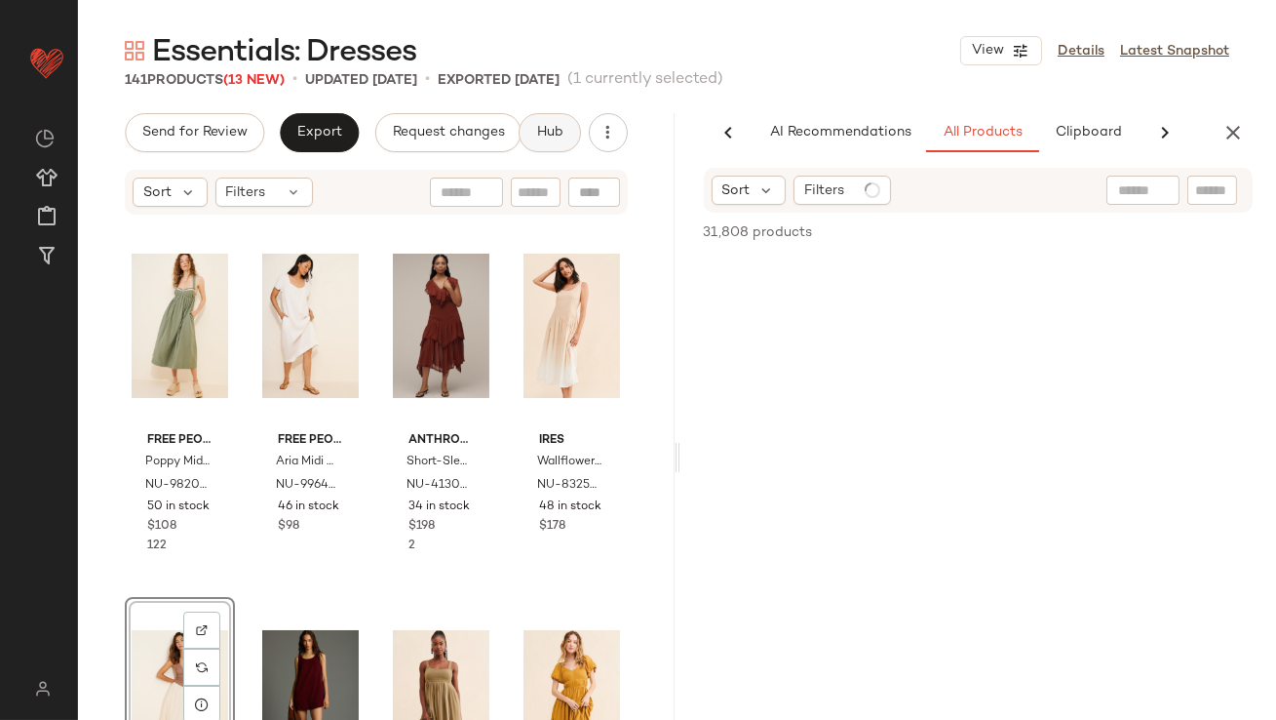
scroll to position [0, 109]
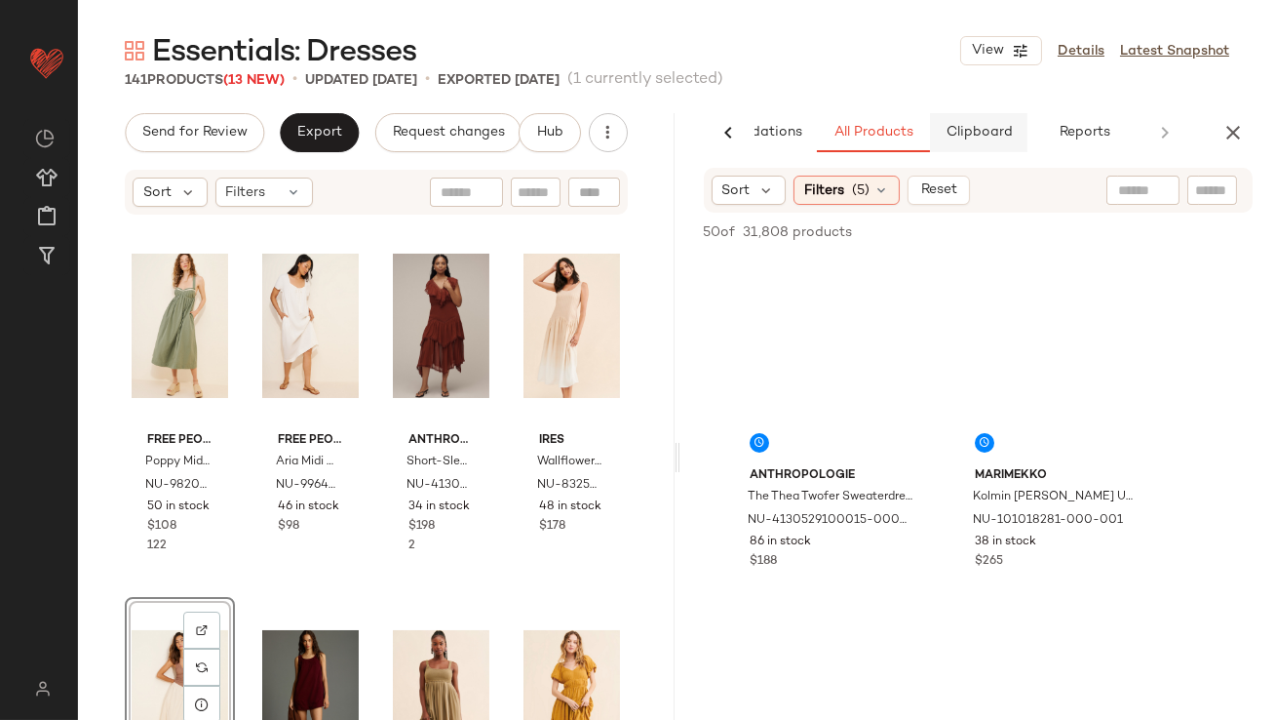
click at [984, 138] on span "Clipboard" at bounding box center [978, 133] width 67 height 16
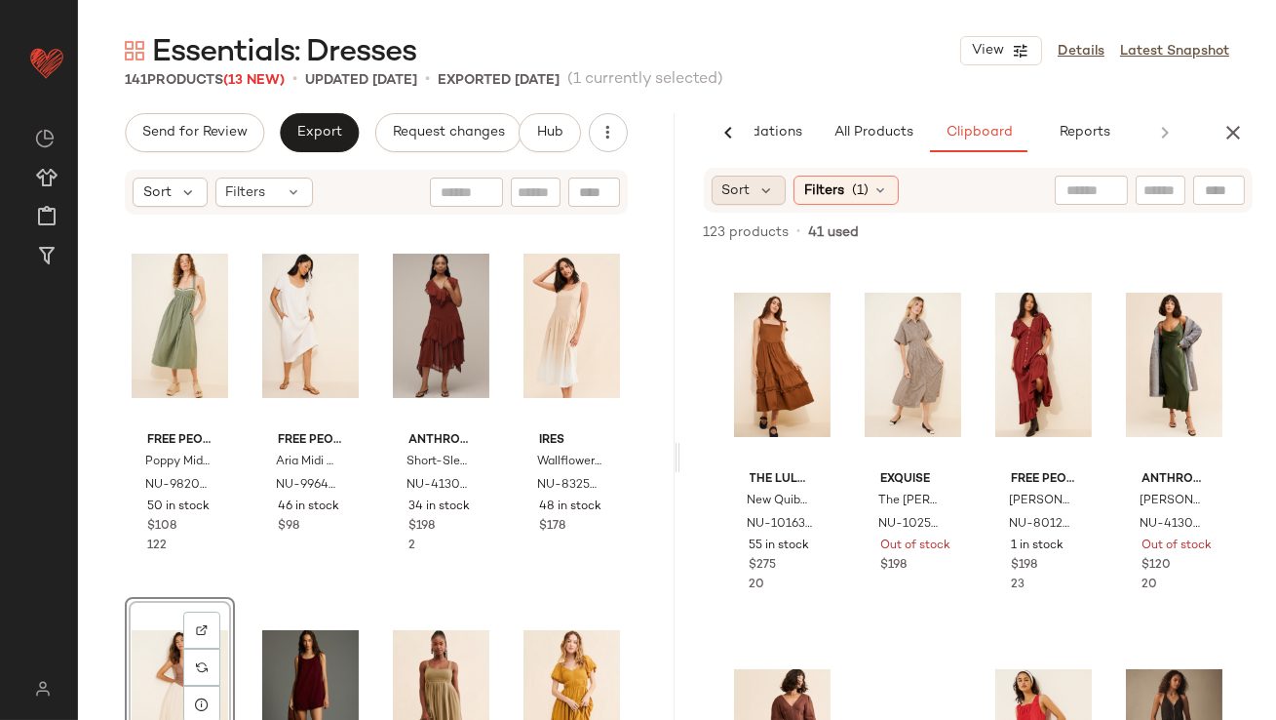
click at [753, 186] on div "Sort" at bounding box center [749, 190] width 75 height 29
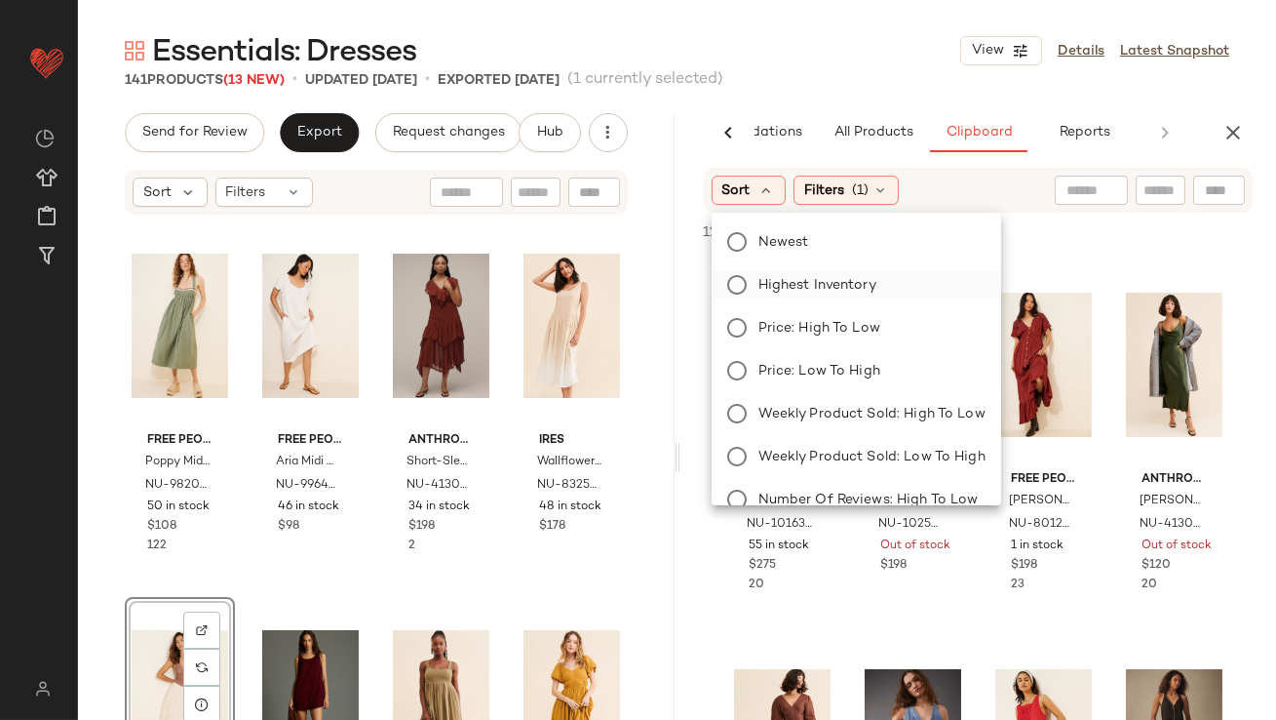
click at [768, 277] on span "Highest Inventory" at bounding box center [818, 285] width 118 height 20
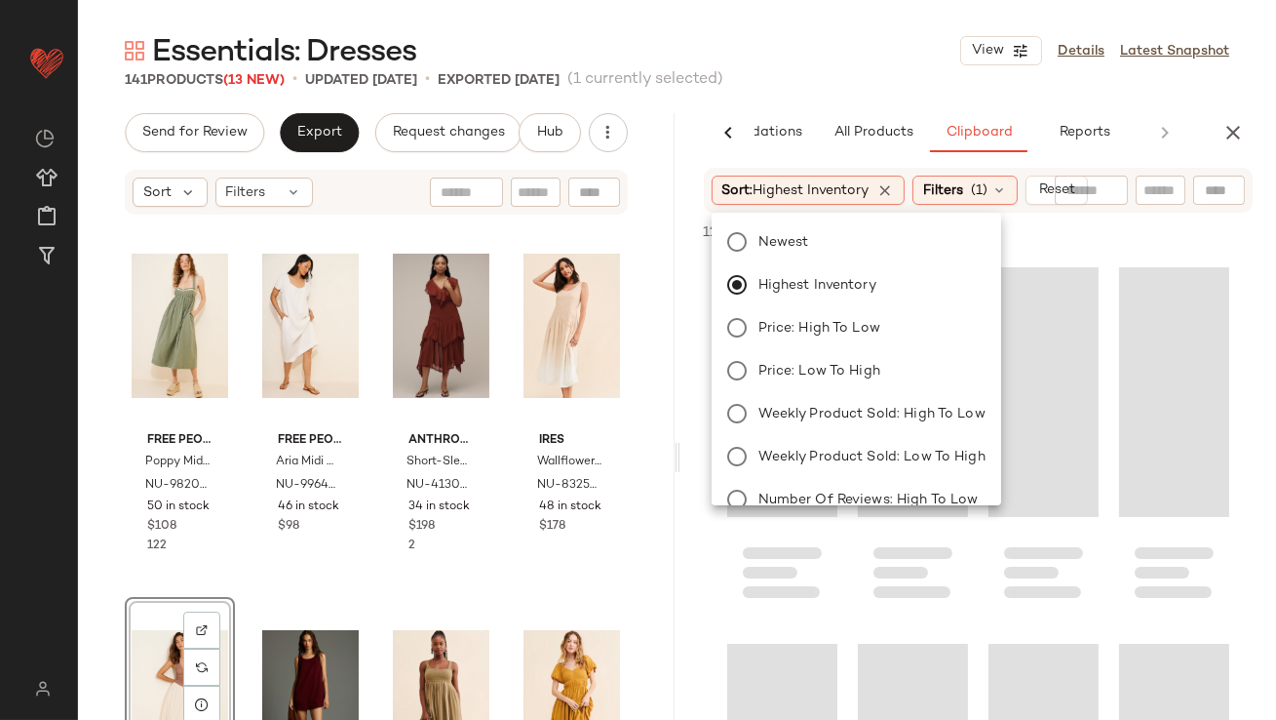
click at [853, 55] on div "Essentials: Dresses View Details Latest Snapshot" at bounding box center [677, 50] width 1198 height 39
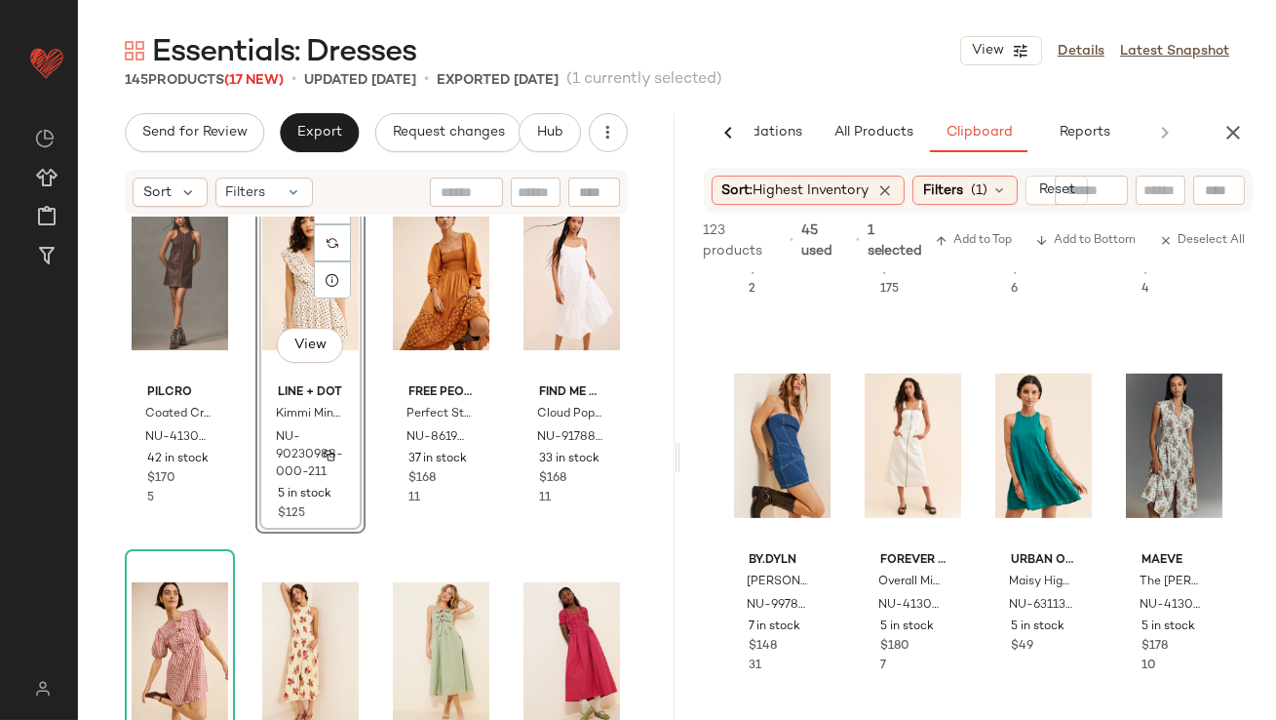
scroll to position [1733, 0]
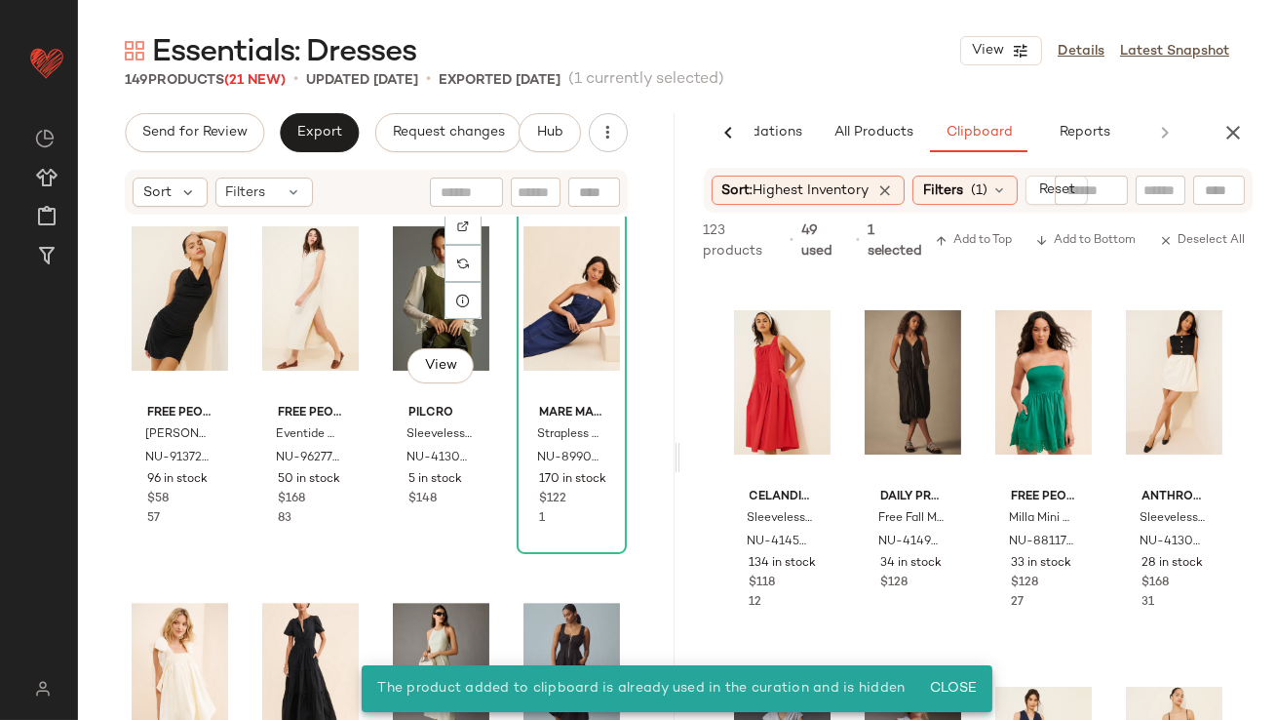
scroll to position [9080, 0]
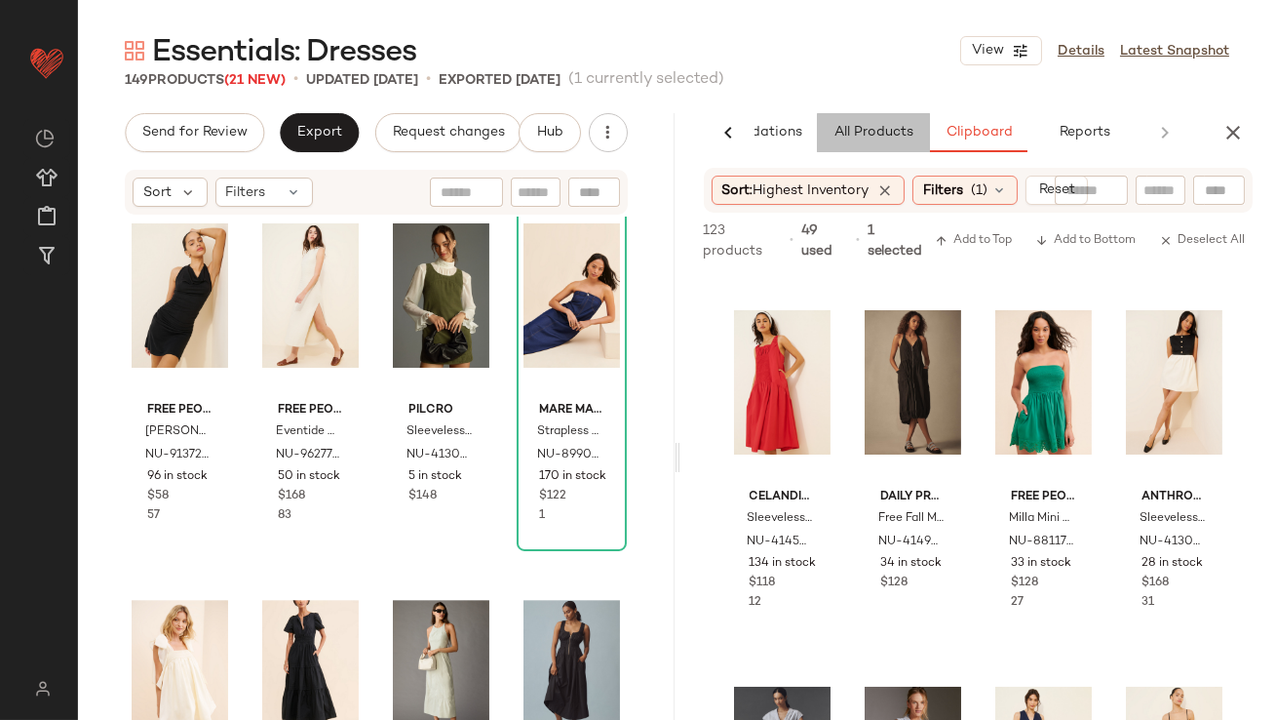
click at [861, 144] on button "All Products" at bounding box center [873, 132] width 113 height 39
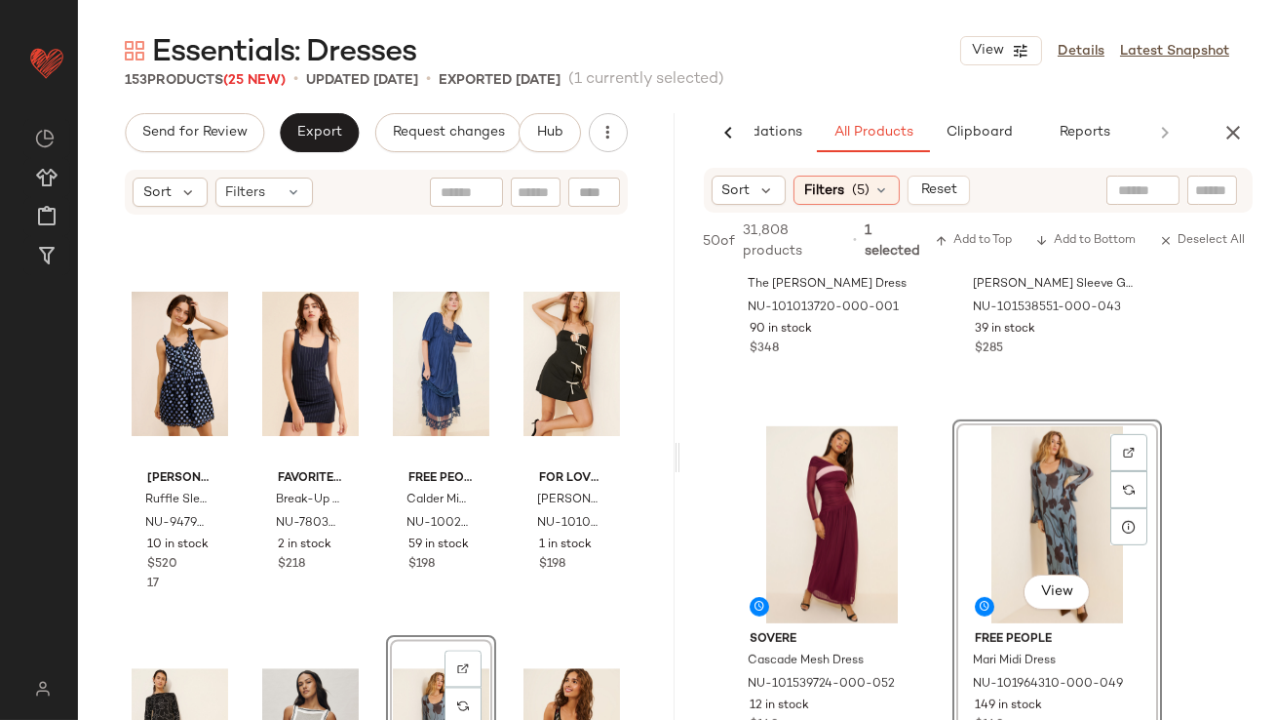
scroll to position [8039, 0]
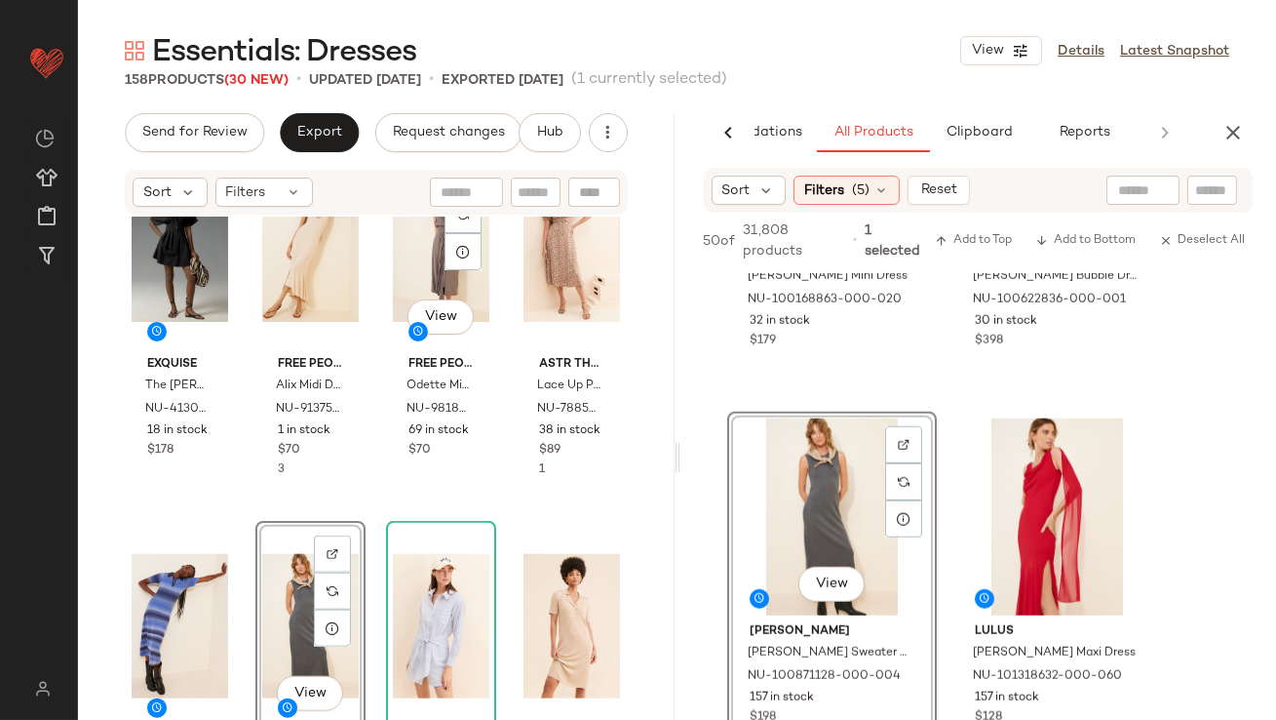
scroll to position [4246, 0]
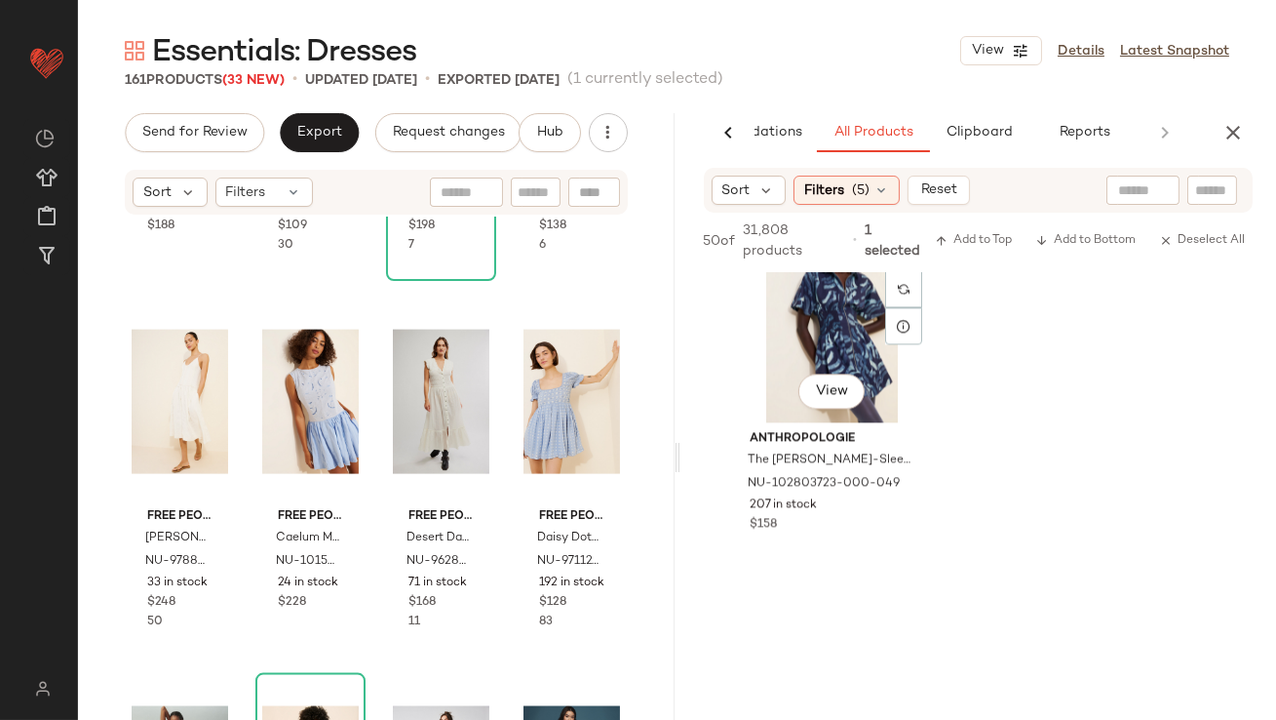
scroll to position [9091, 0]
click at [1241, 122] on icon "button" at bounding box center [1233, 132] width 23 height 23
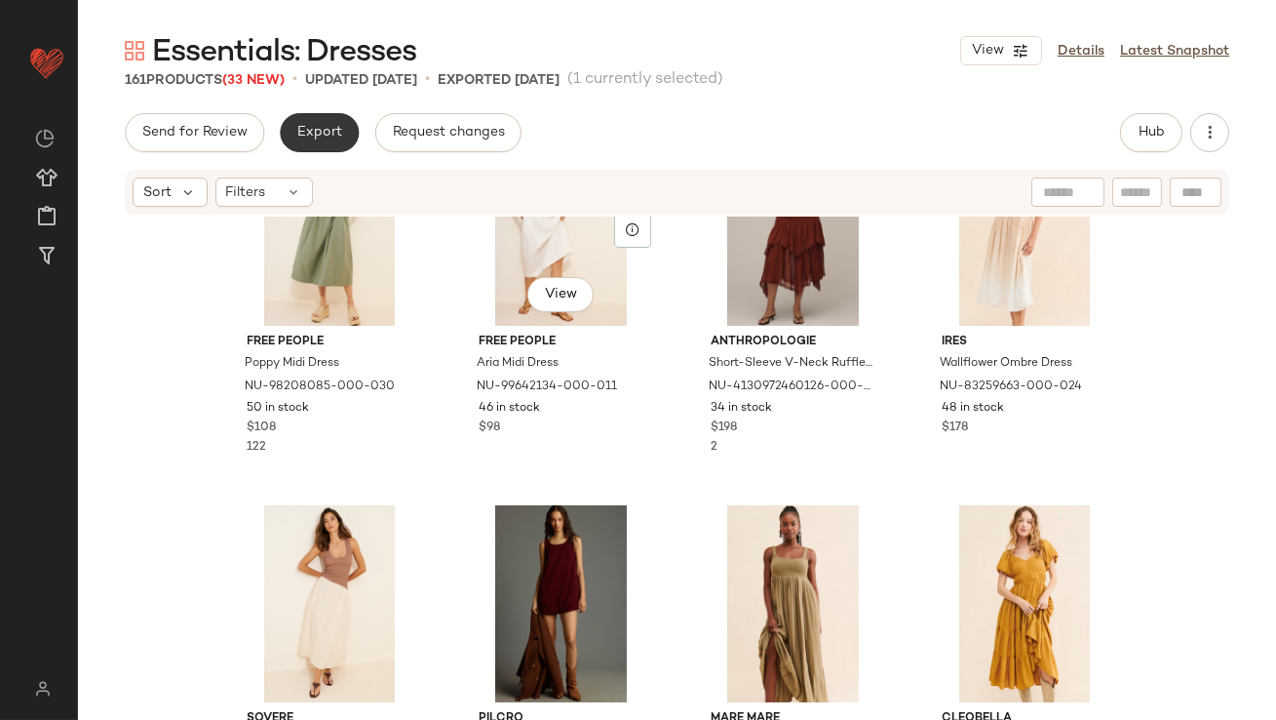
scroll to position [0, 0]
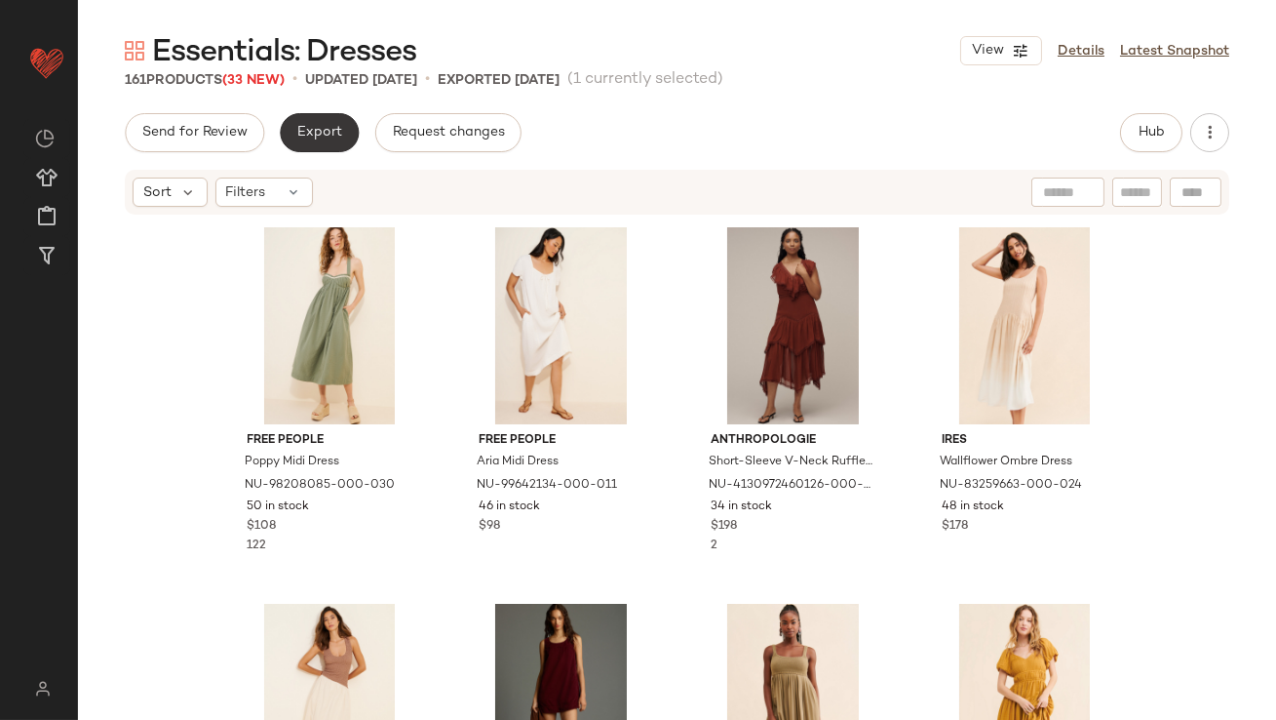
click at [300, 136] on span "Export" at bounding box center [319, 133] width 46 height 16
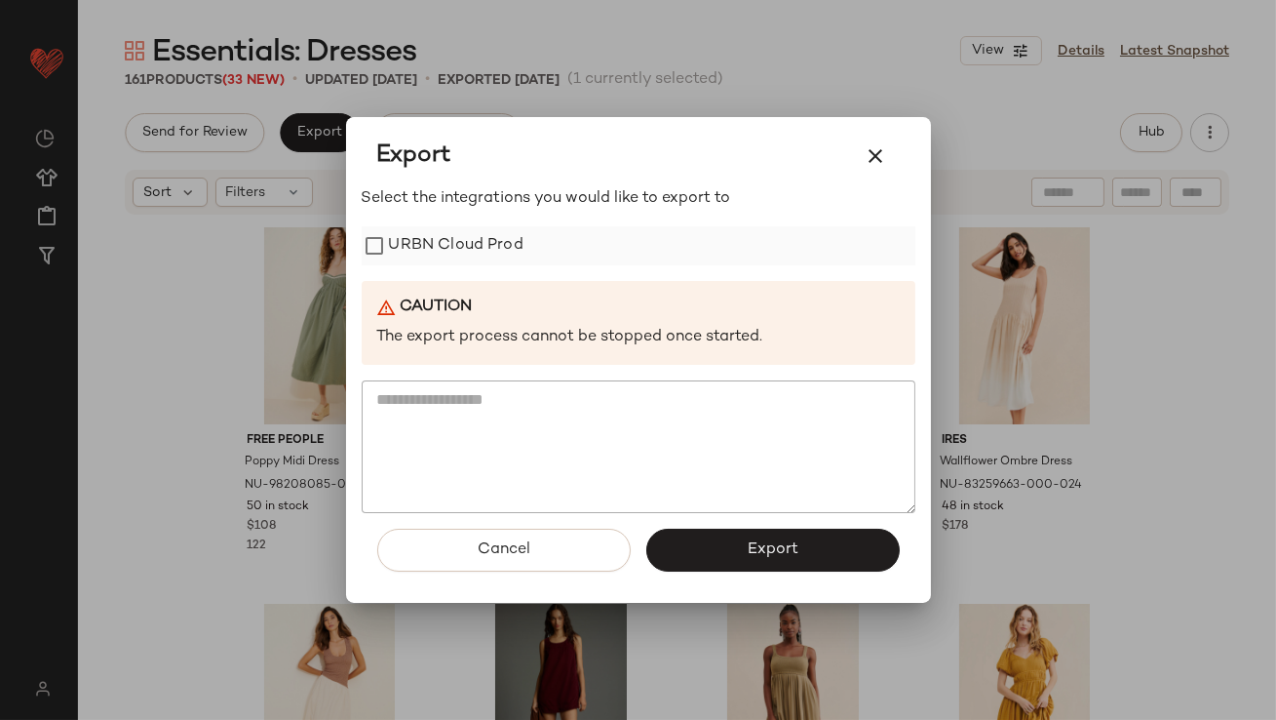
click at [399, 240] on label "URBN Cloud Prod" at bounding box center [456, 245] width 135 height 39
click at [785, 540] on span "Export" at bounding box center [773, 549] width 52 height 19
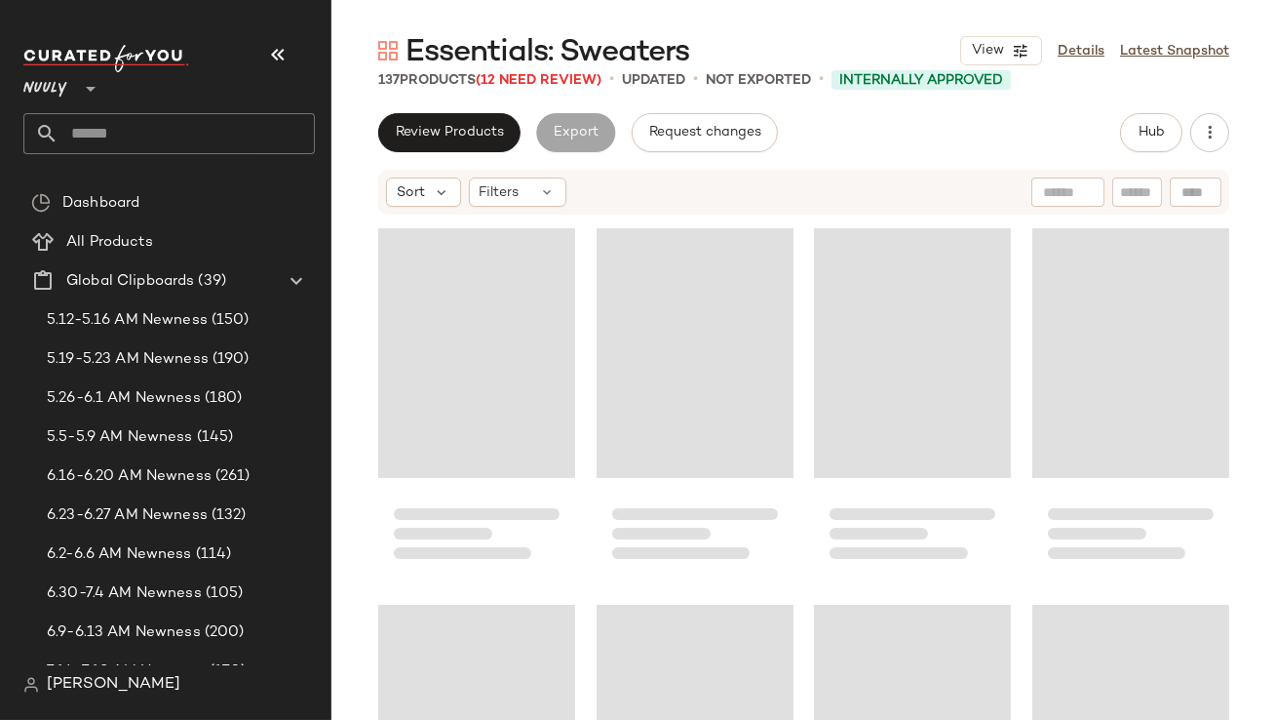
click at [265, 49] on button "button" at bounding box center [278, 54] width 47 height 47
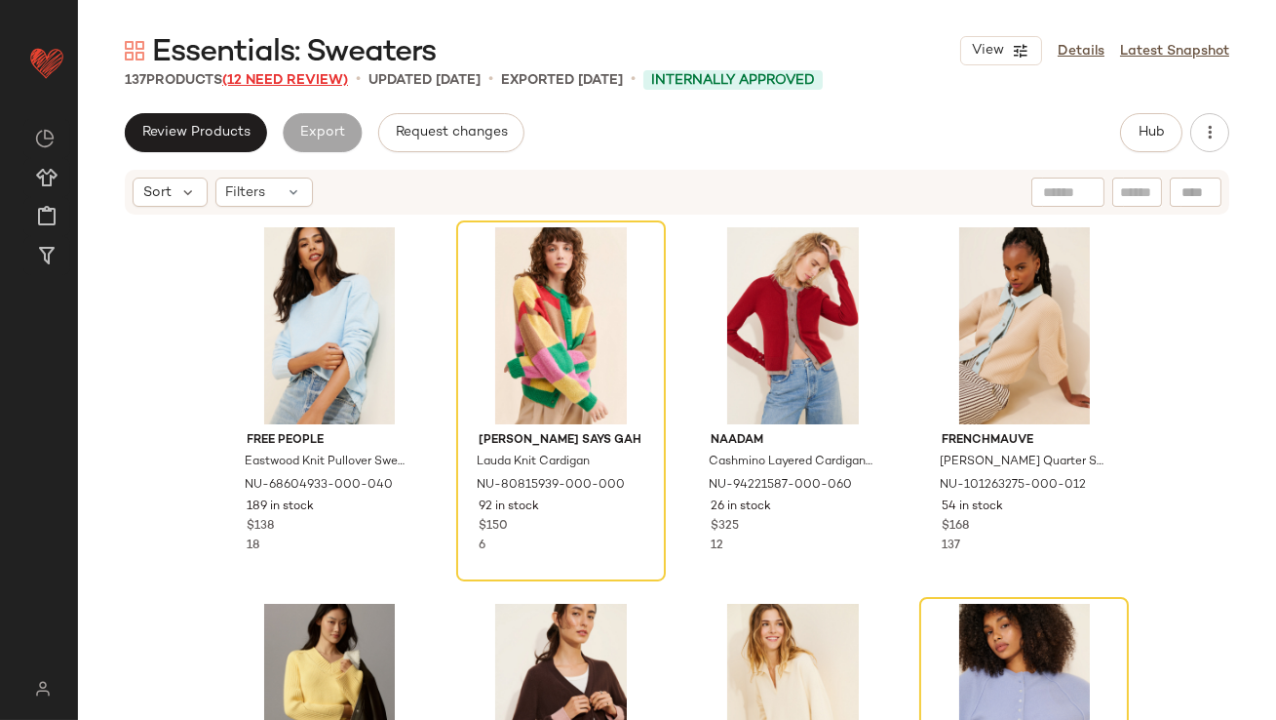
click at [301, 82] on span "(12 Need Review)" at bounding box center [285, 80] width 126 height 15
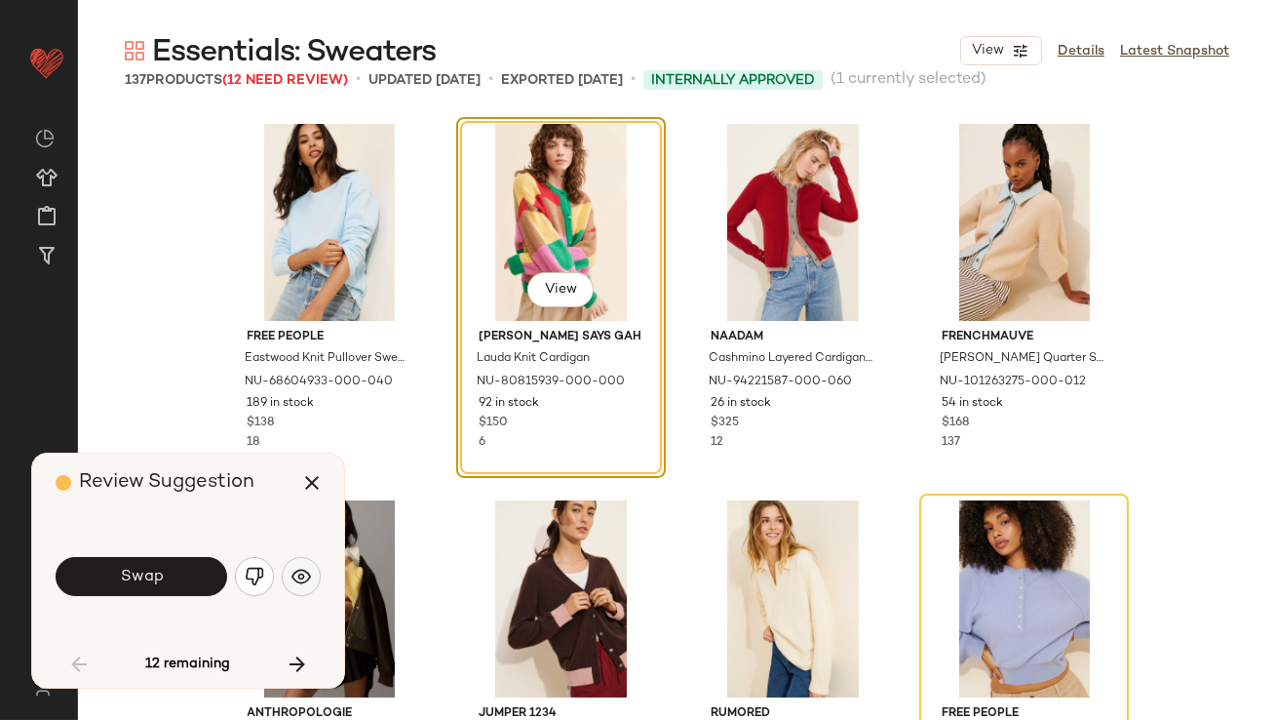
click at [303, 567] on img "button" at bounding box center [302, 577] width 20 height 20
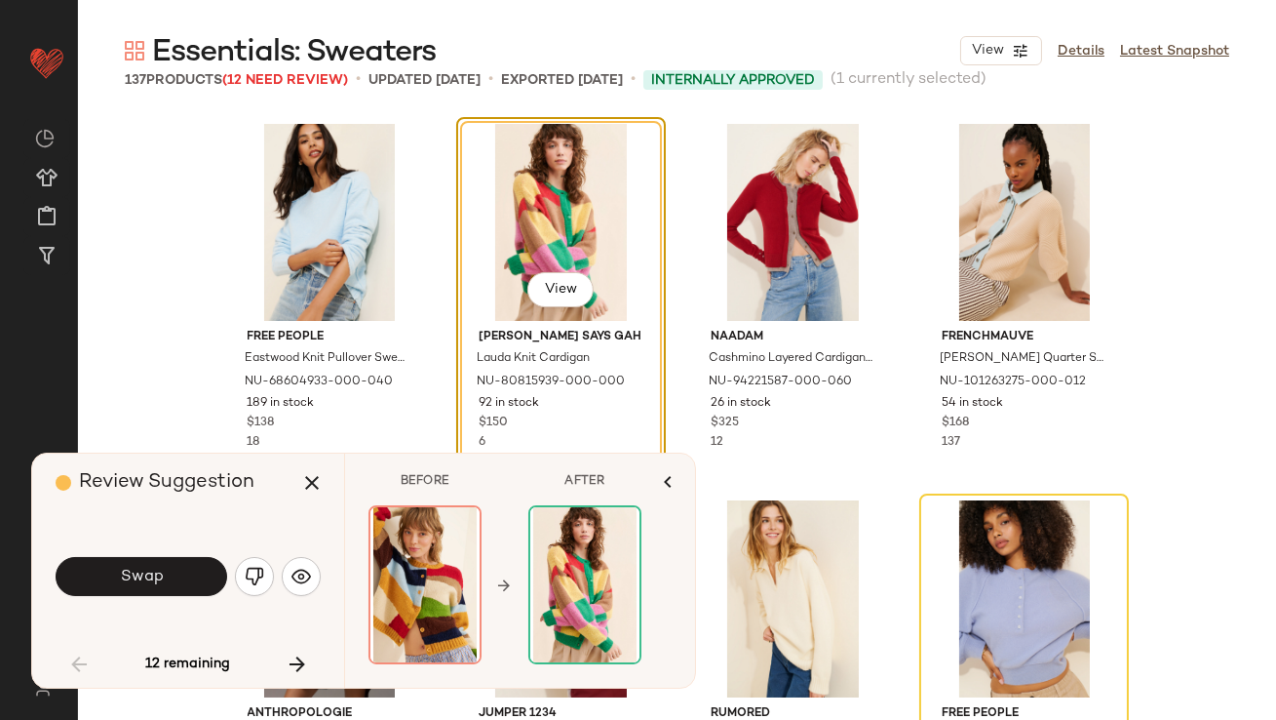
click at [101, 548] on div "Swap" at bounding box center [188, 576] width 265 height 105
click at [150, 555] on div "Swap" at bounding box center [188, 576] width 265 height 47
click at [149, 566] on button "Swap" at bounding box center [142, 576] width 172 height 39
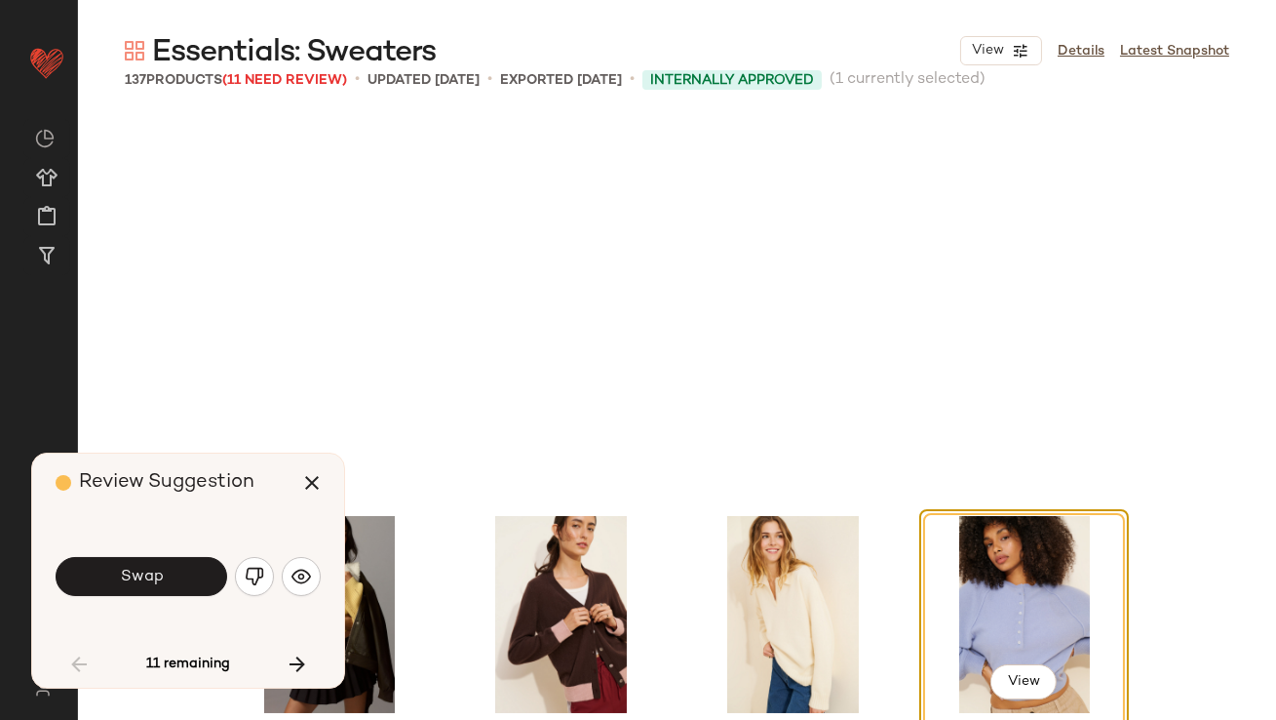
scroll to position [391, 0]
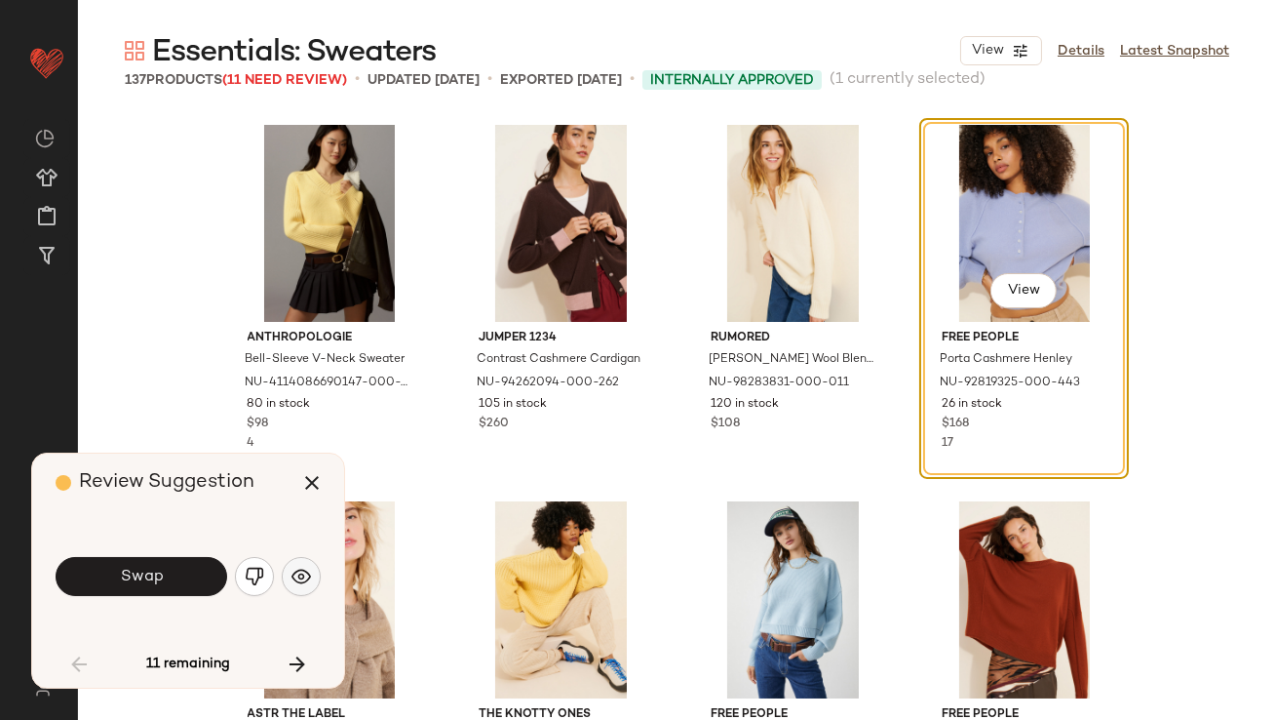
click at [307, 576] on img "button" at bounding box center [302, 577] width 20 height 20
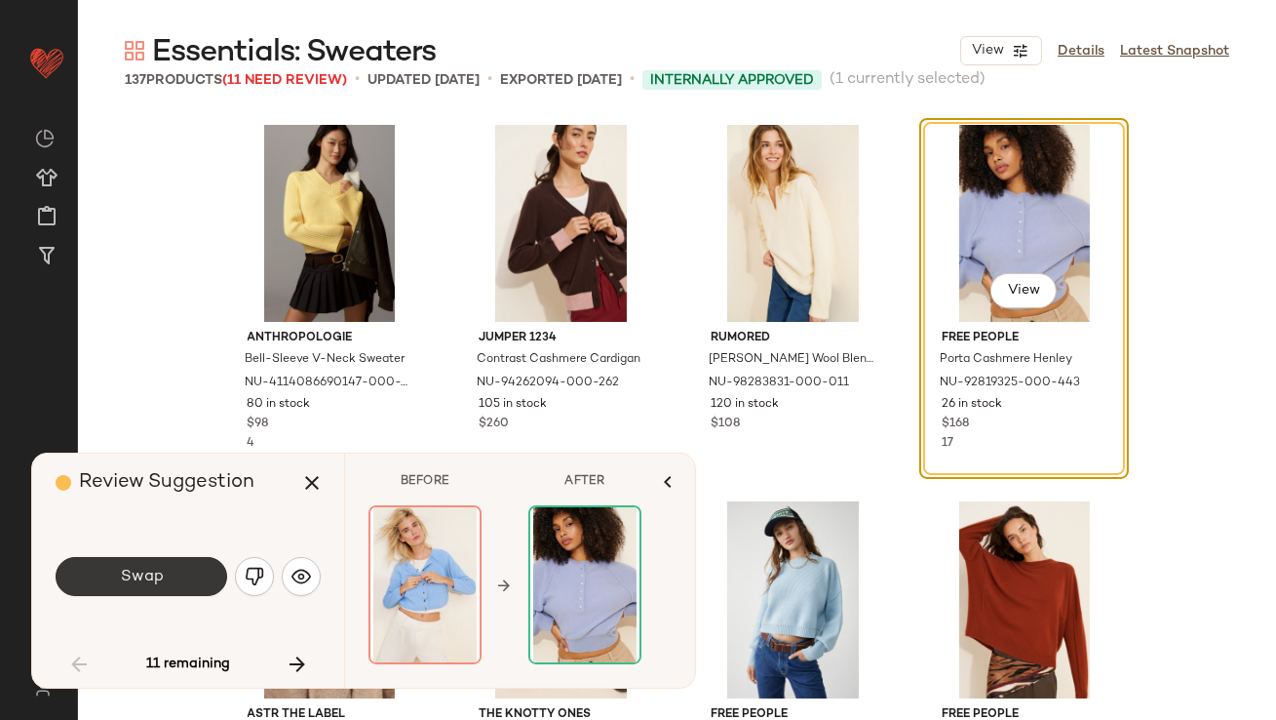
click at [193, 580] on button "Swap" at bounding box center [142, 576] width 172 height 39
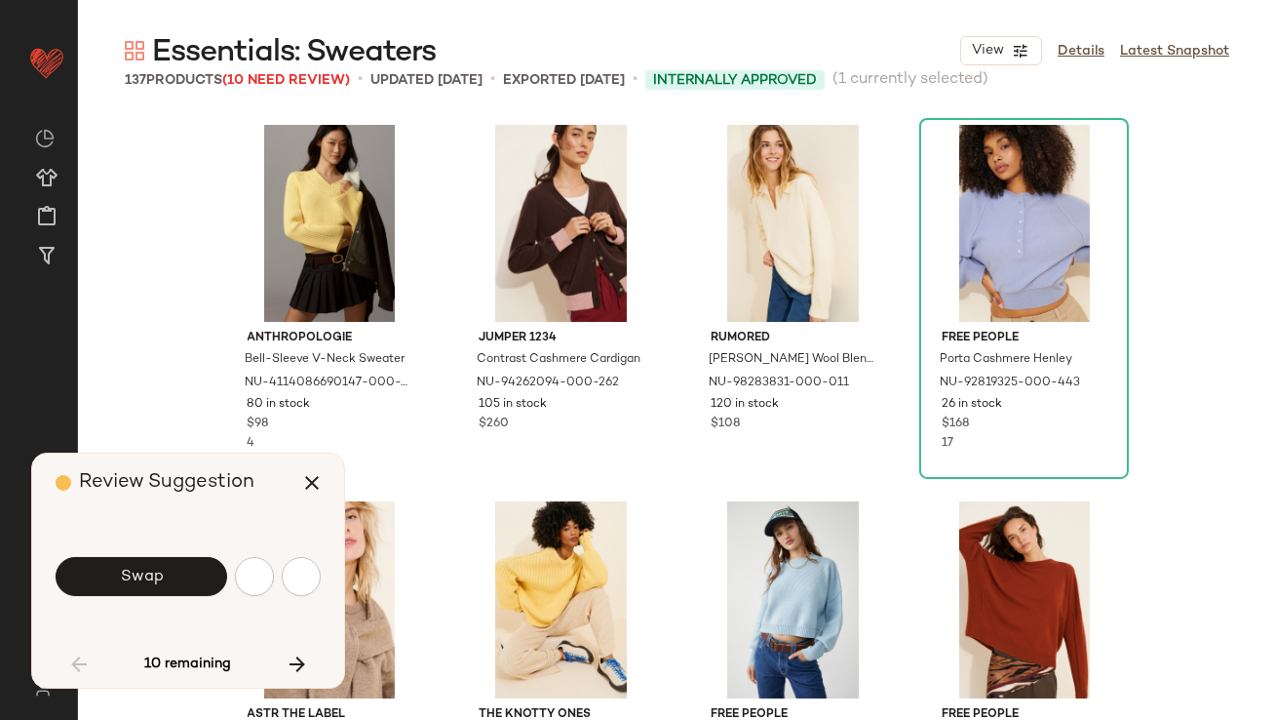
scroll to position [1129, 0]
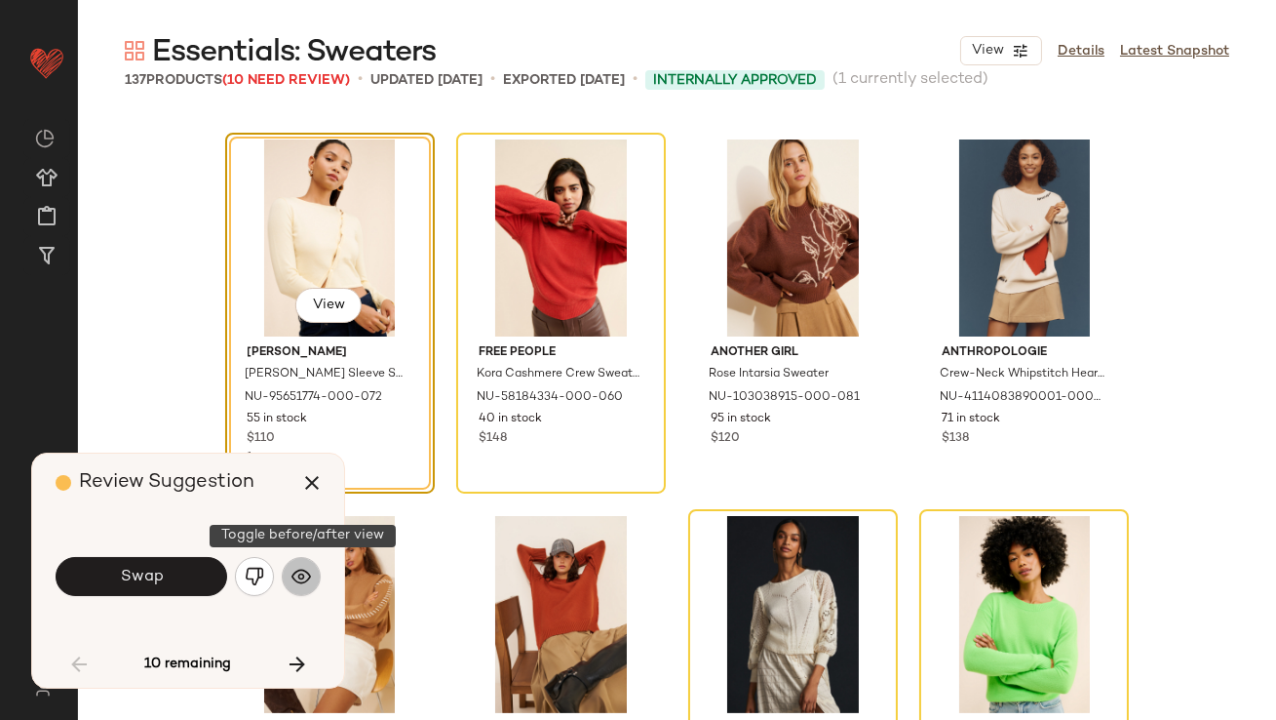
click at [309, 567] on img "button" at bounding box center [302, 577] width 20 height 20
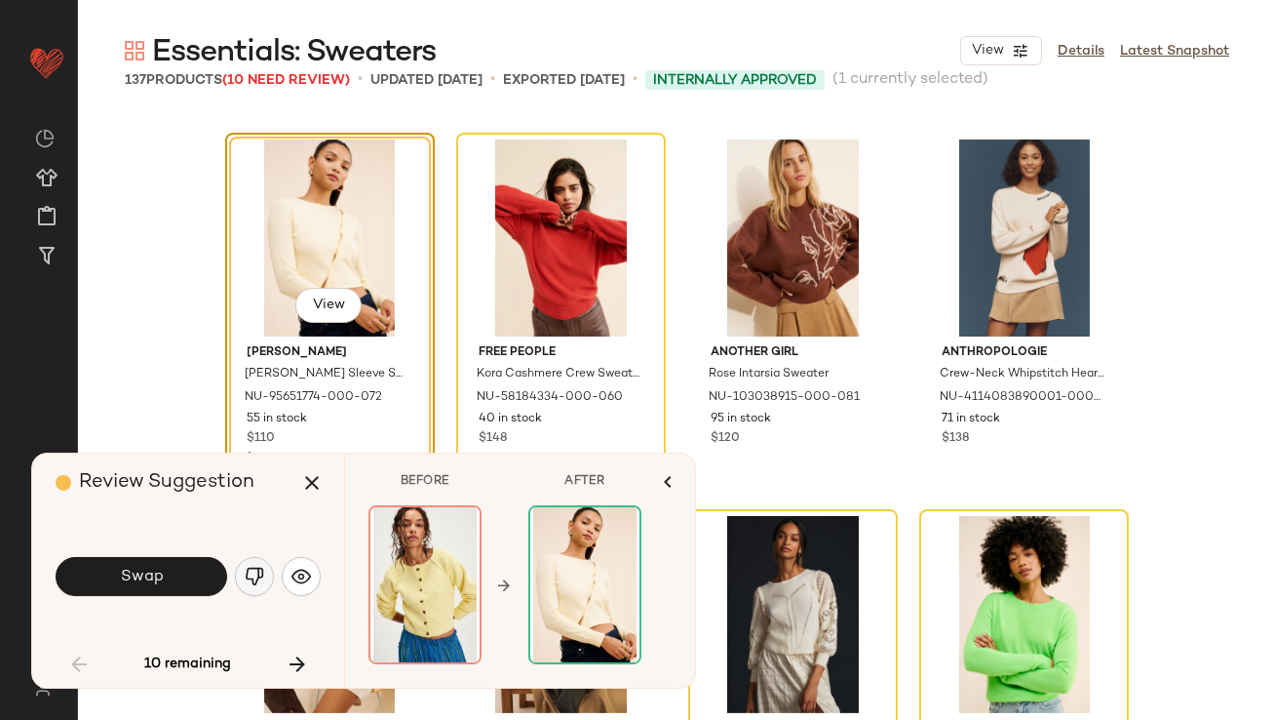
click at [239, 579] on button "button" at bounding box center [254, 576] width 39 height 39
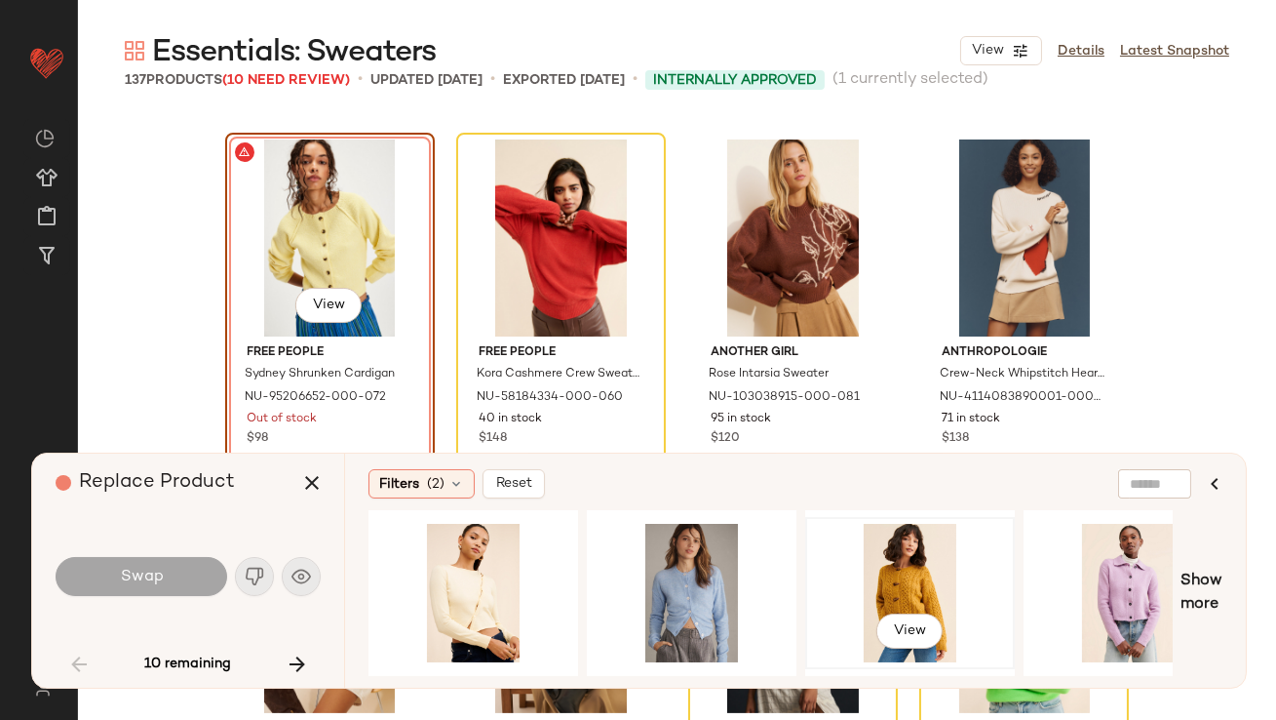
click at [860, 591] on div "View" at bounding box center [910, 593] width 196 height 138
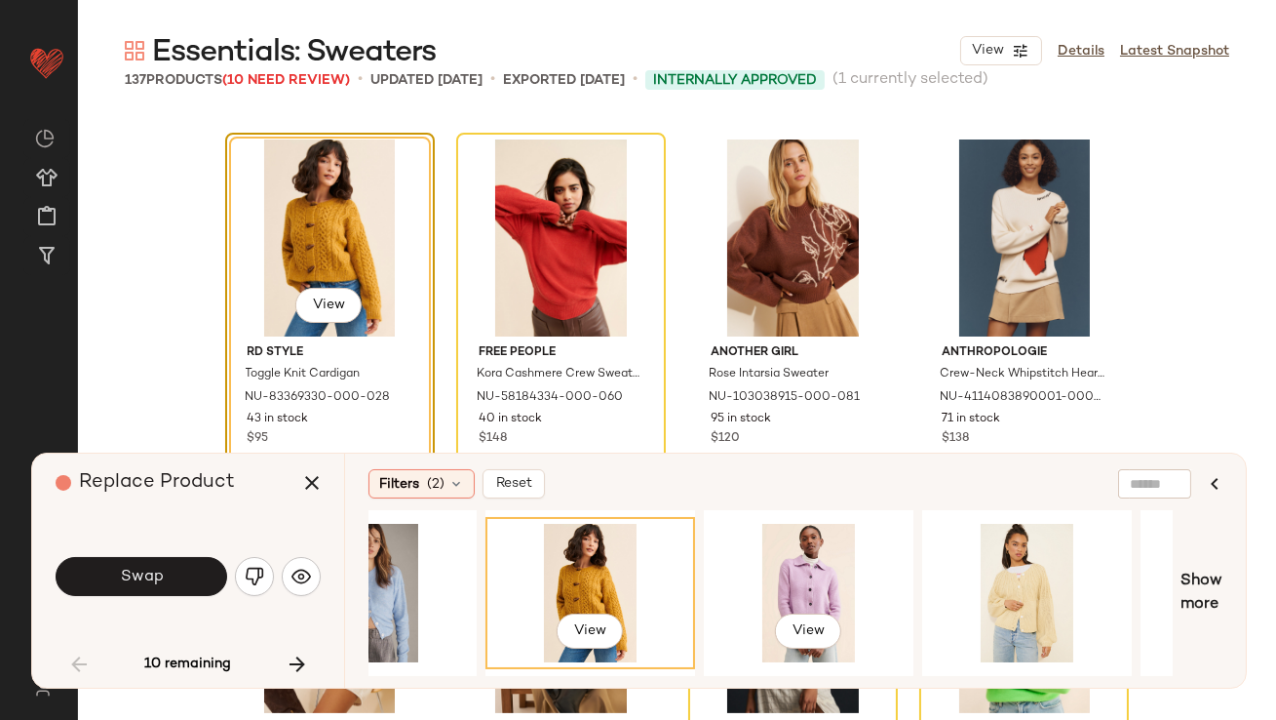
scroll to position [0, 479]
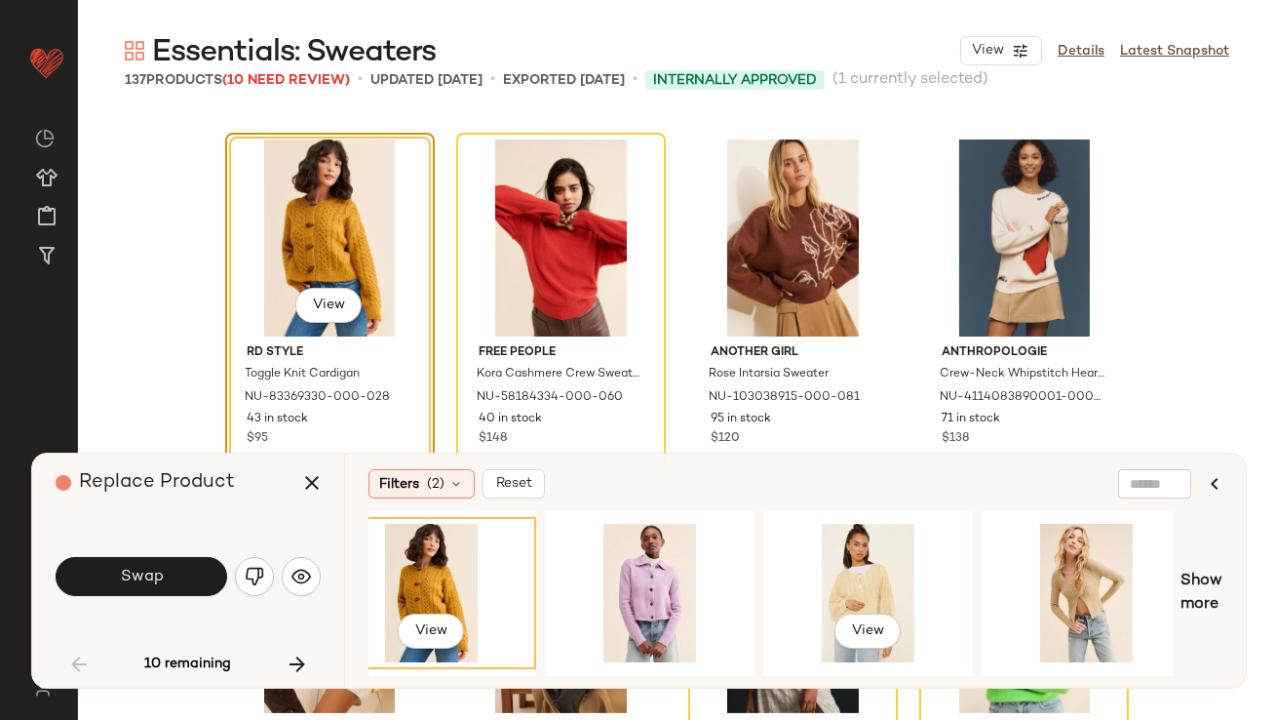
click at [861, 591] on div "View" at bounding box center [868, 593] width 196 height 138
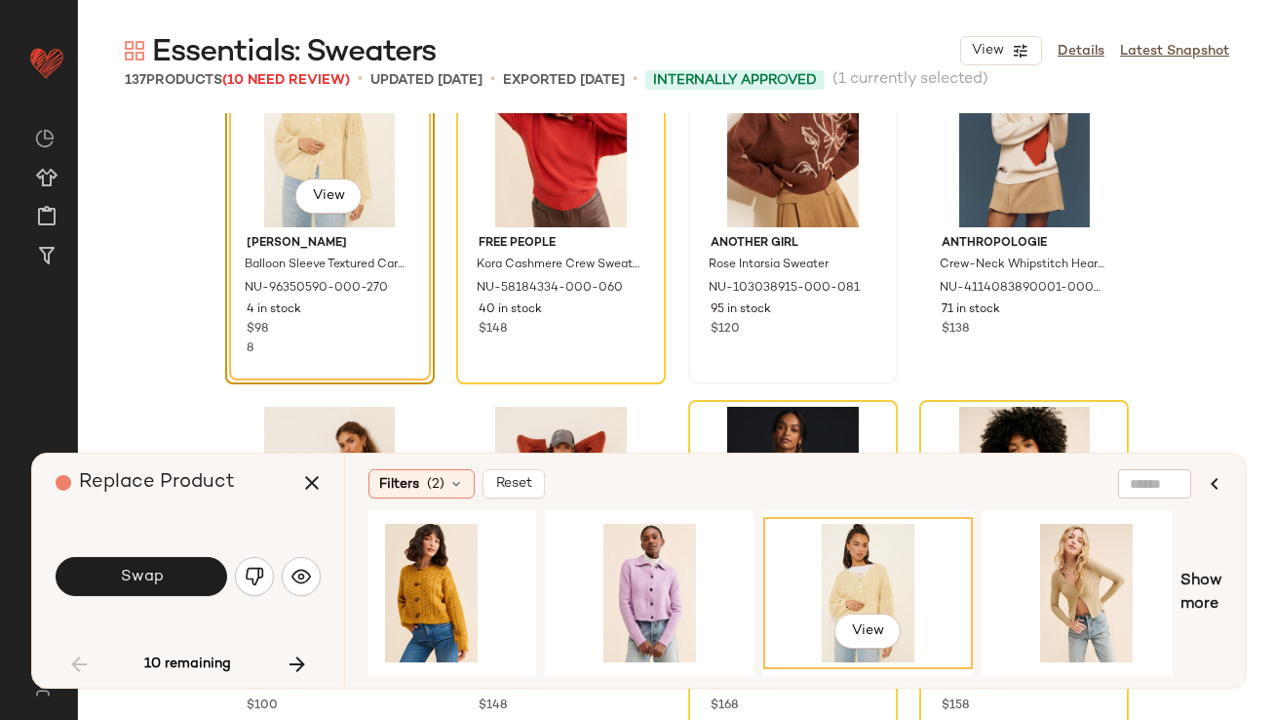
scroll to position [1178, 0]
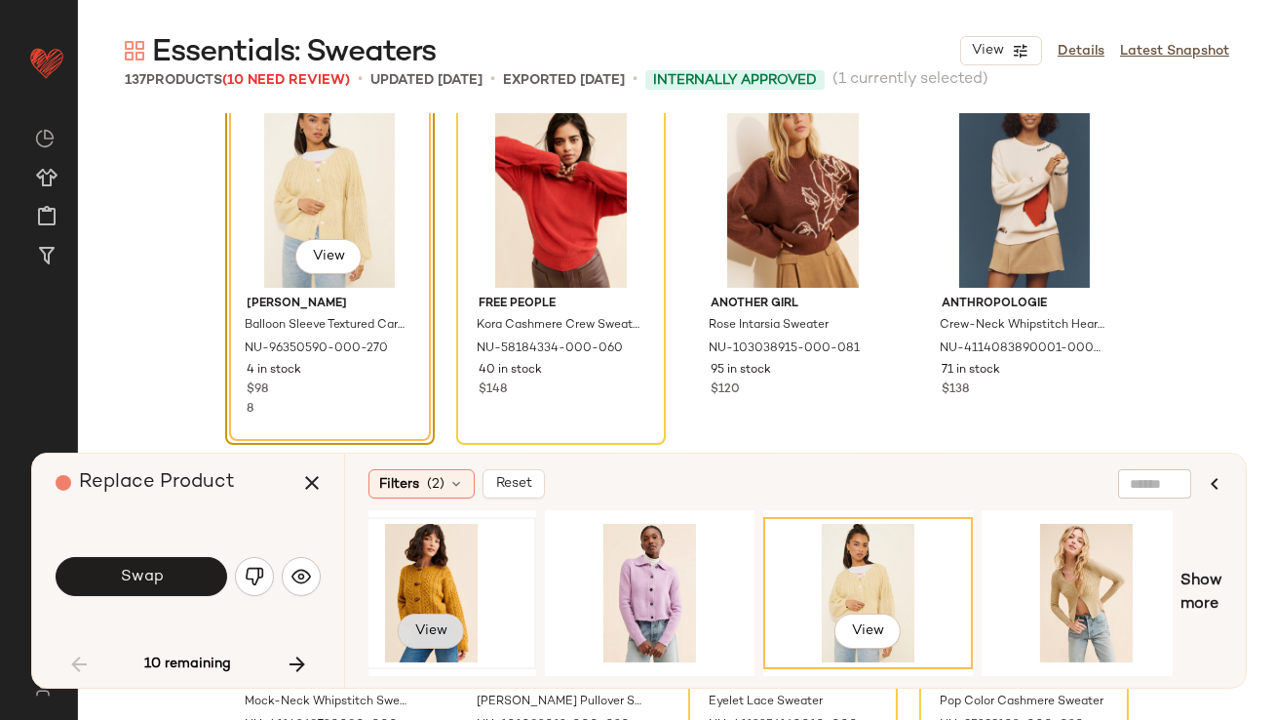
click at [403, 613] on button "View" at bounding box center [431, 630] width 66 height 35
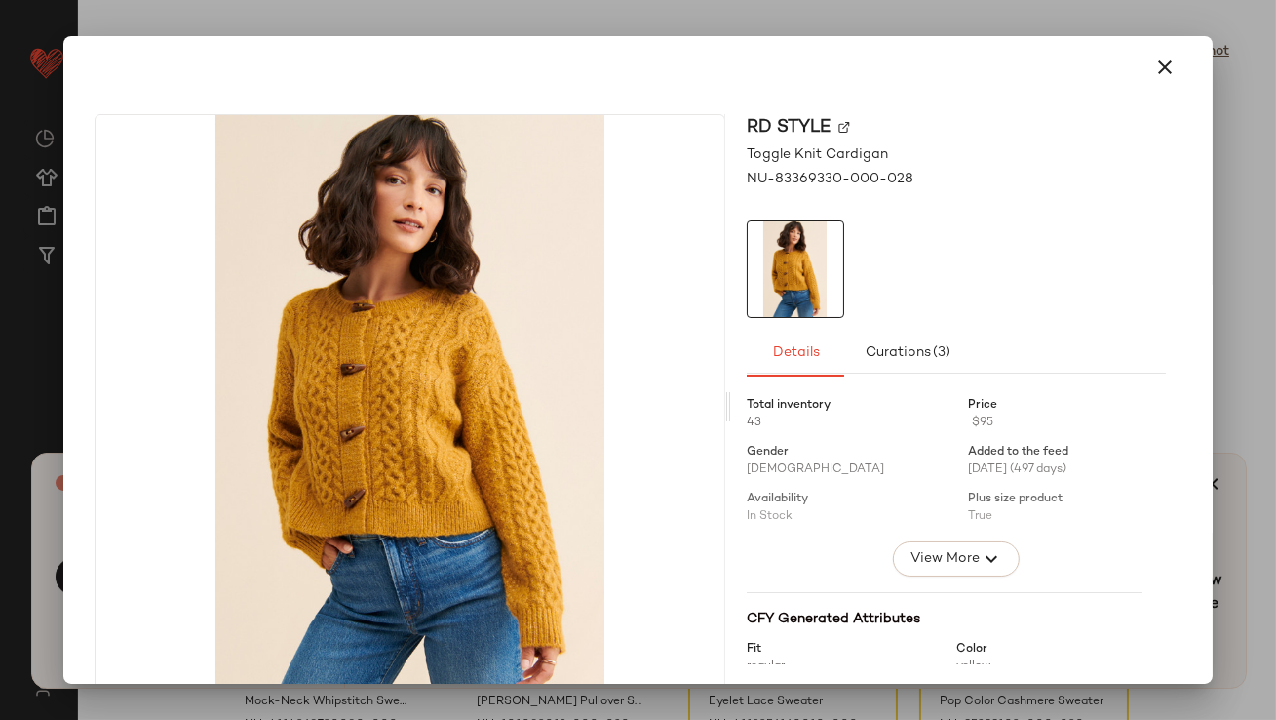
click at [1143, 67] on button "button" at bounding box center [1166, 67] width 47 height 47
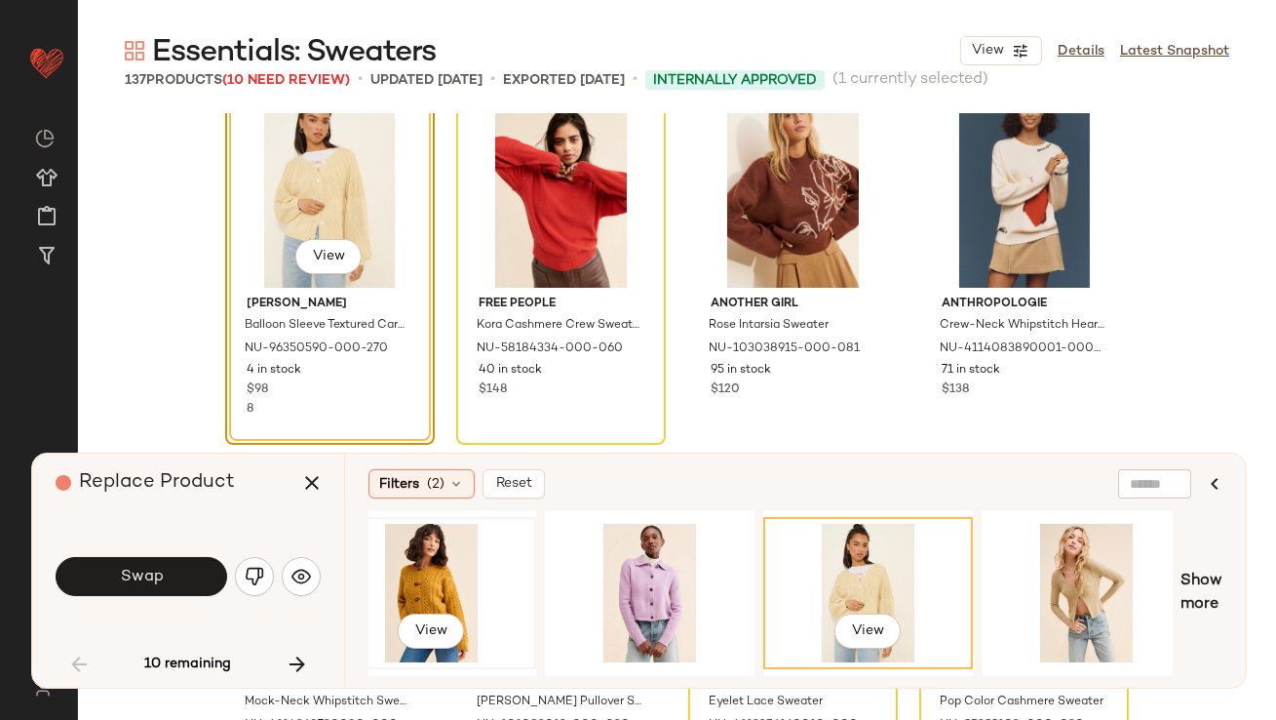
click at [438, 548] on div "View" at bounding box center [432, 593] width 196 height 138
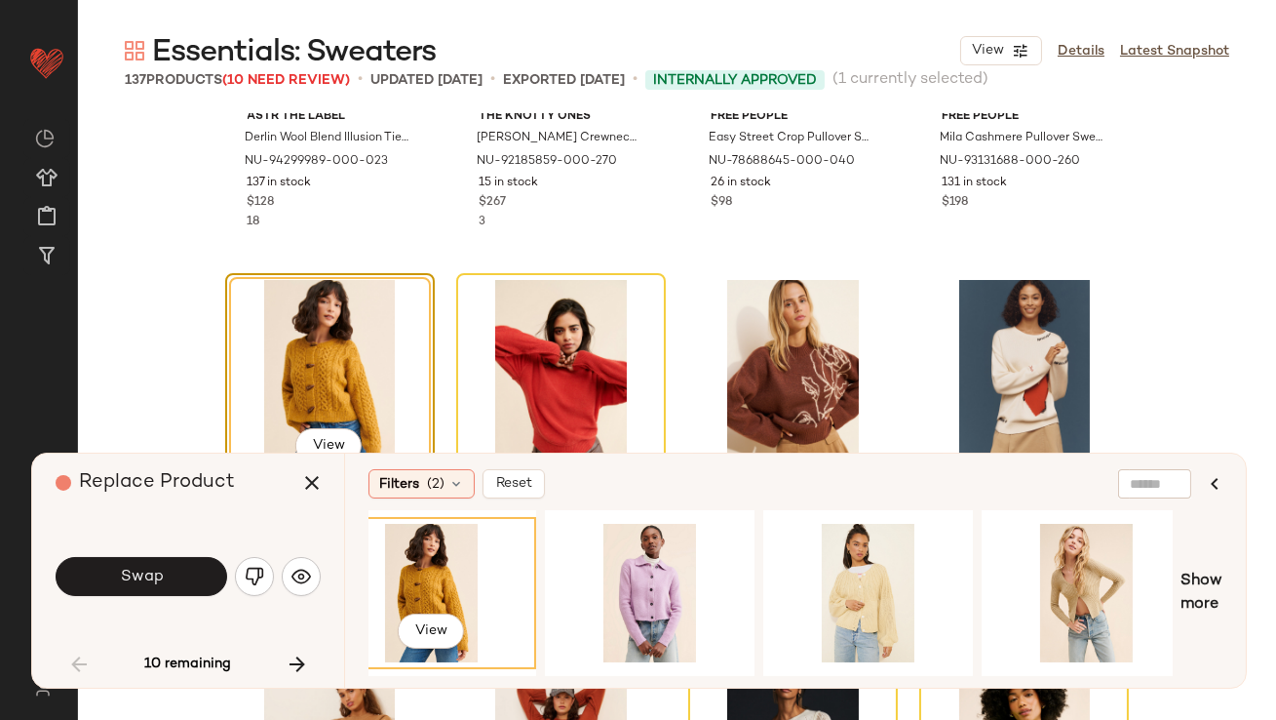
scroll to position [1256, 0]
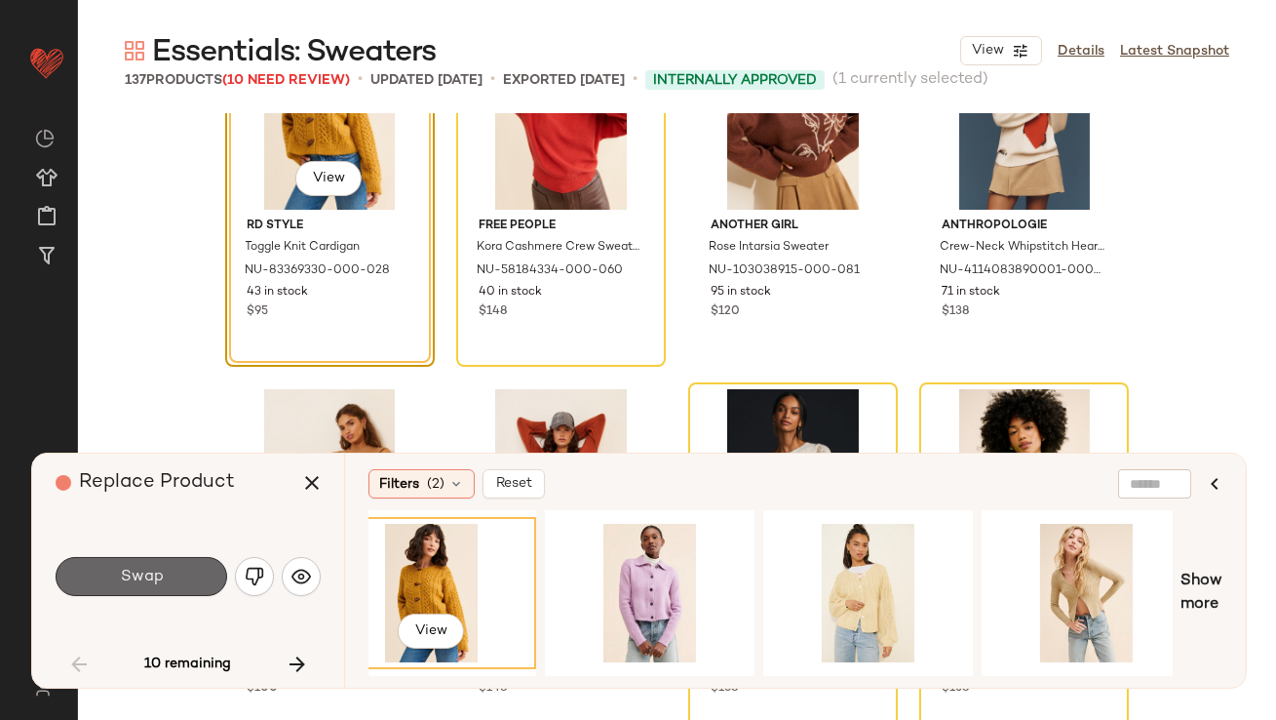
click at [173, 588] on button "Swap" at bounding box center [142, 576] width 172 height 39
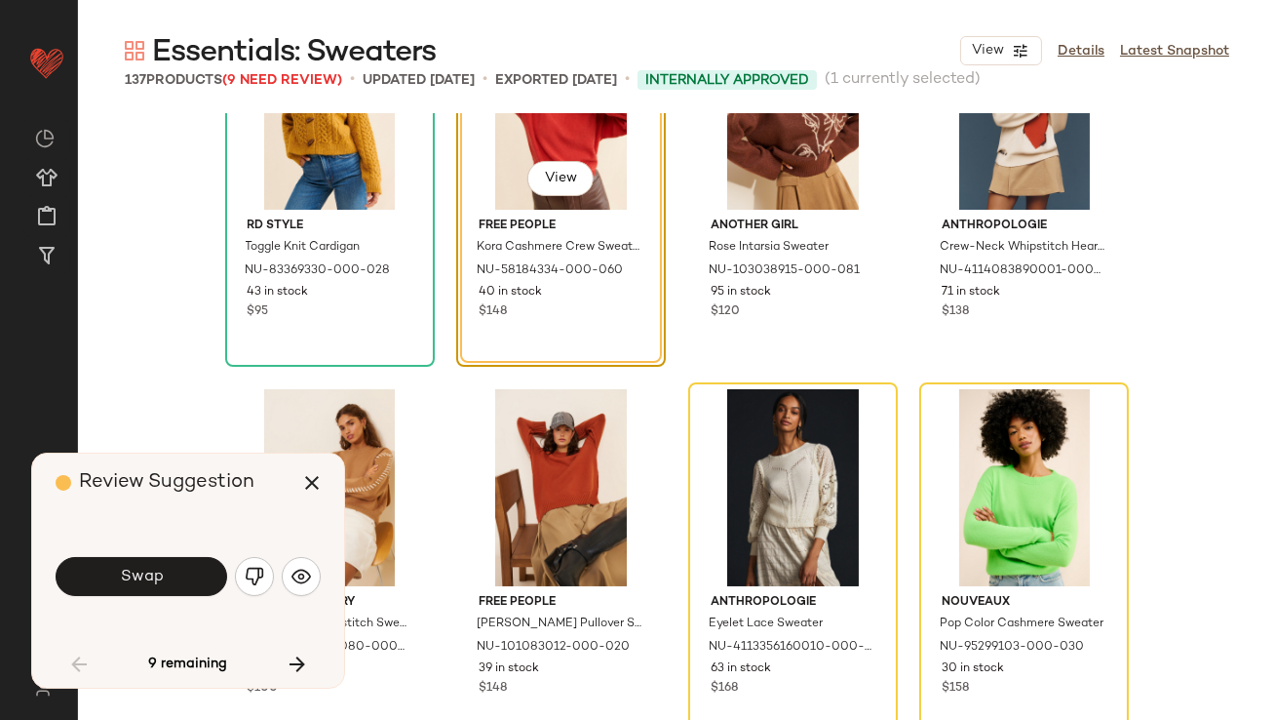
scroll to position [1129, 0]
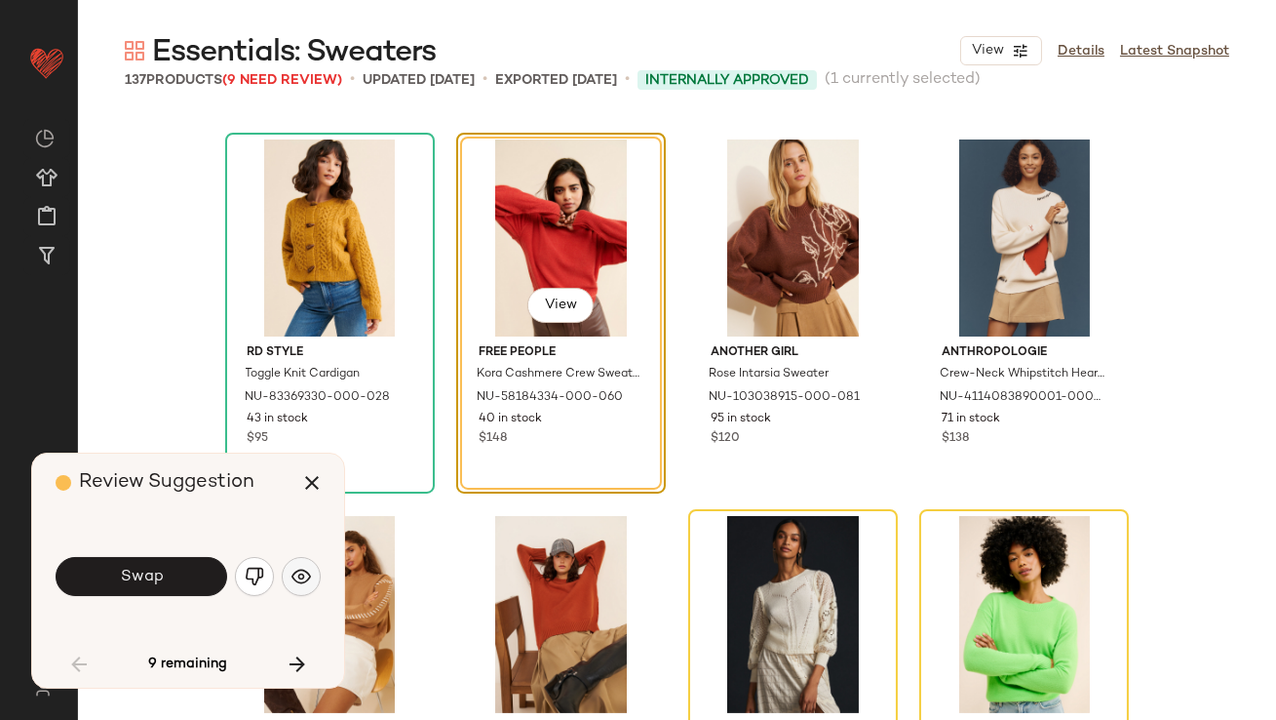
click at [290, 575] on button "button" at bounding box center [301, 576] width 39 height 39
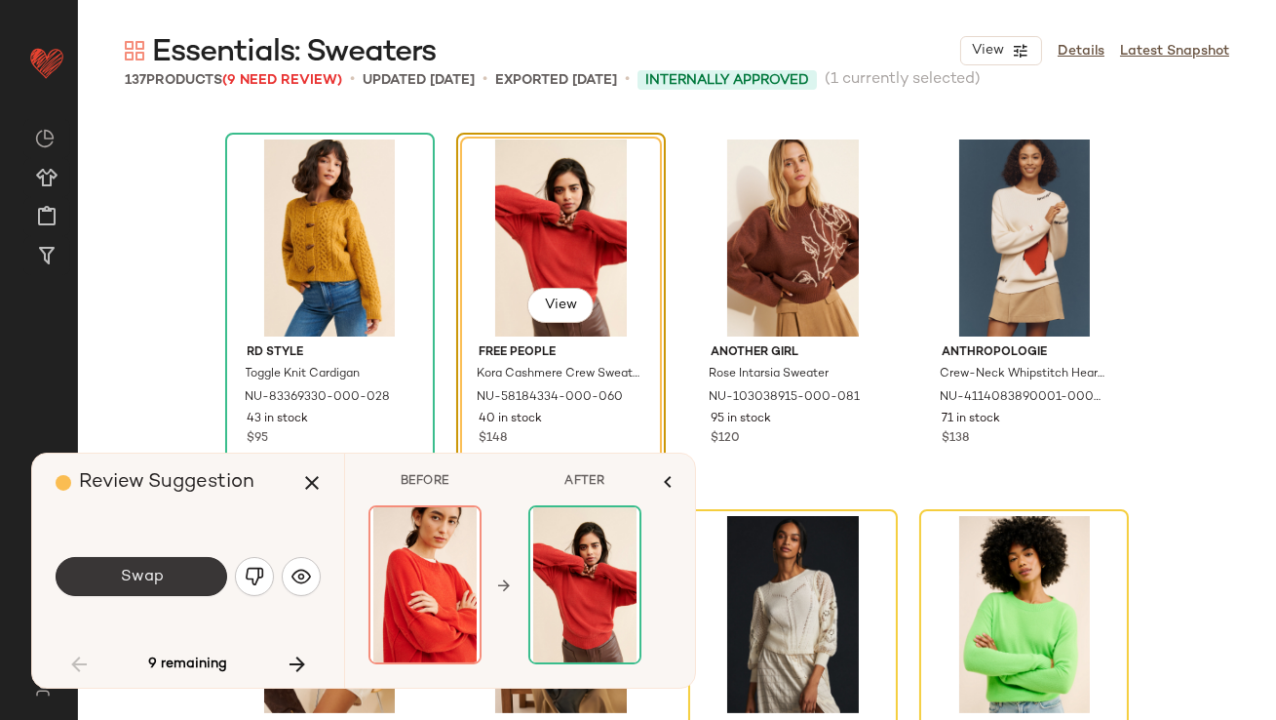
click at [186, 583] on button "Swap" at bounding box center [142, 576] width 172 height 39
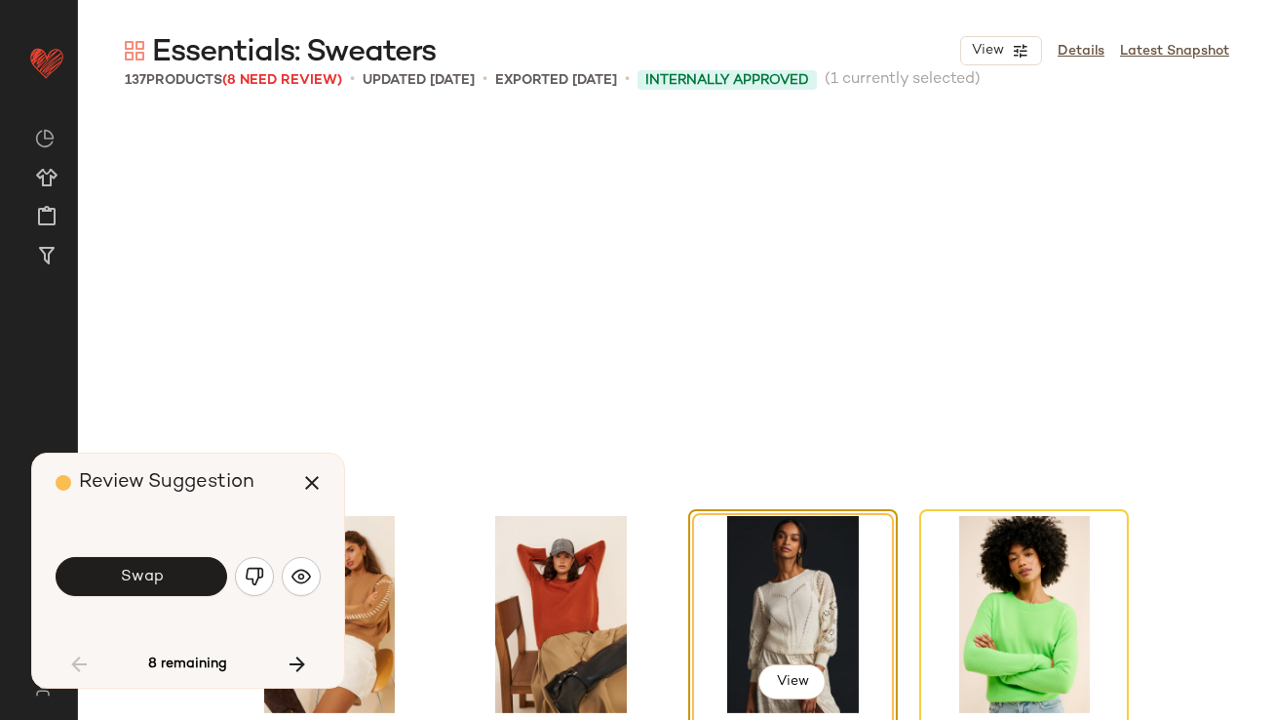
scroll to position [1506, 0]
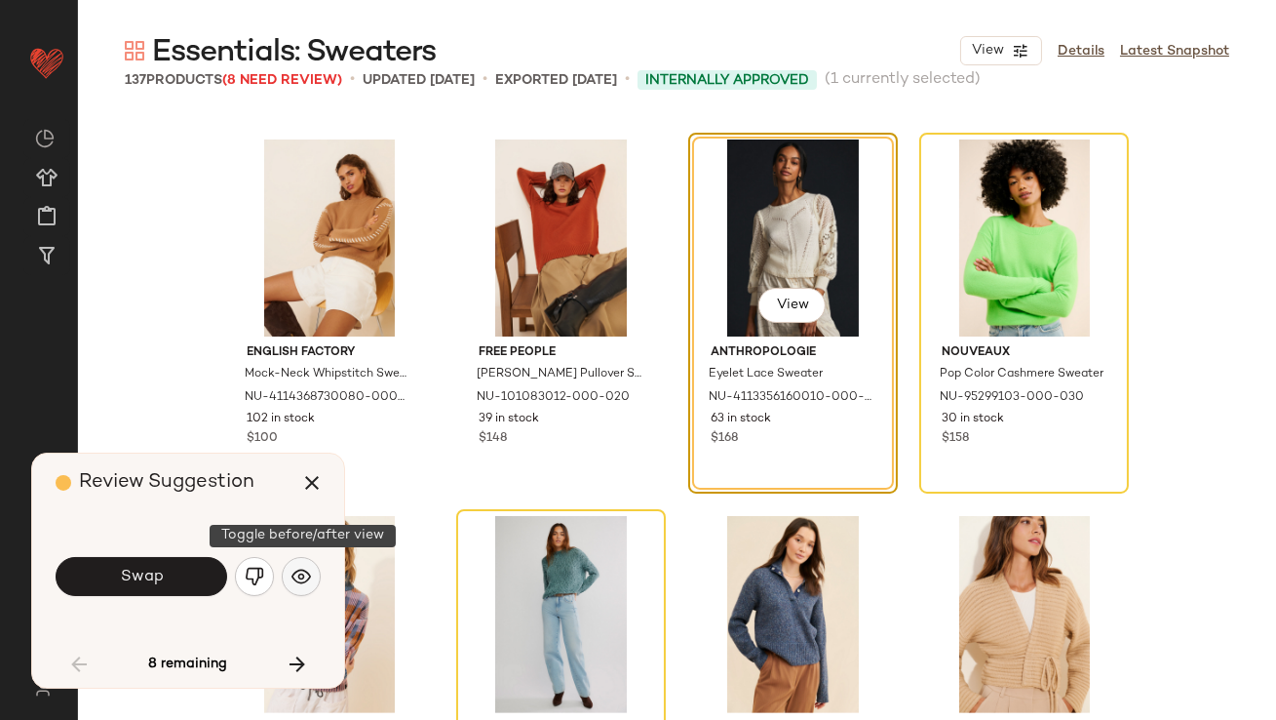
click at [311, 572] on button "button" at bounding box center [301, 576] width 39 height 39
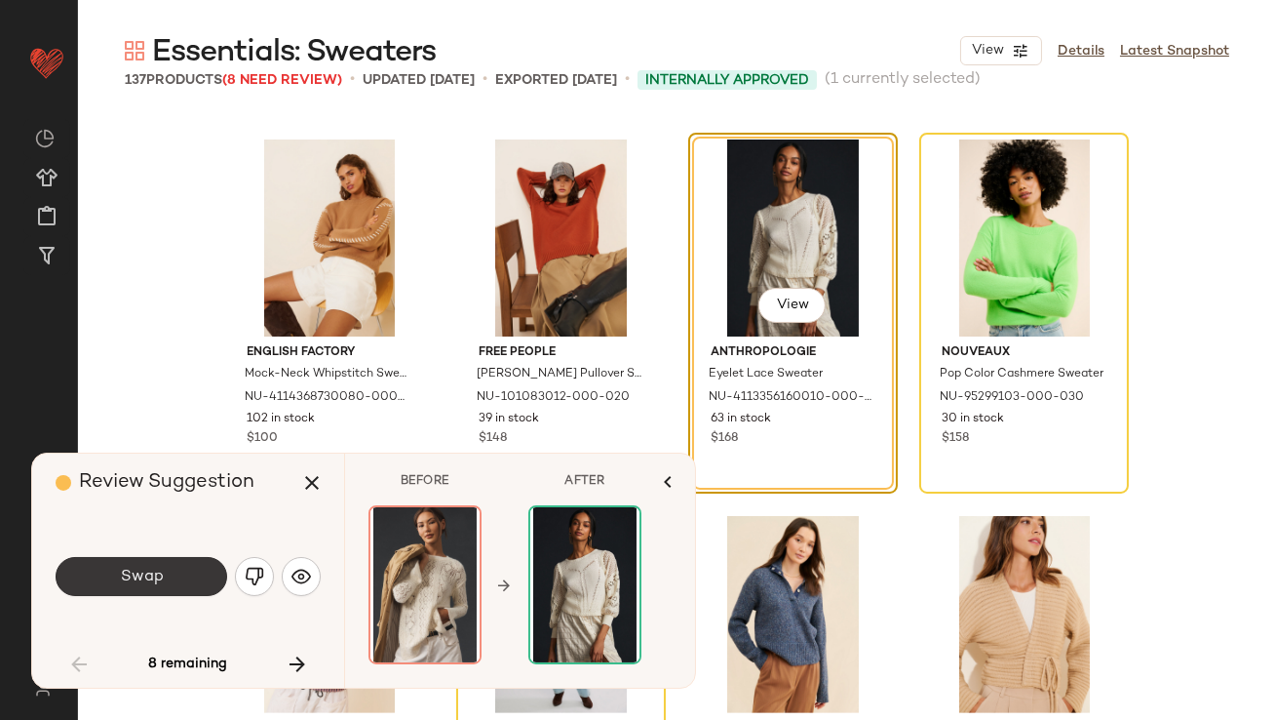
click at [214, 589] on button "Swap" at bounding box center [142, 576] width 172 height 39
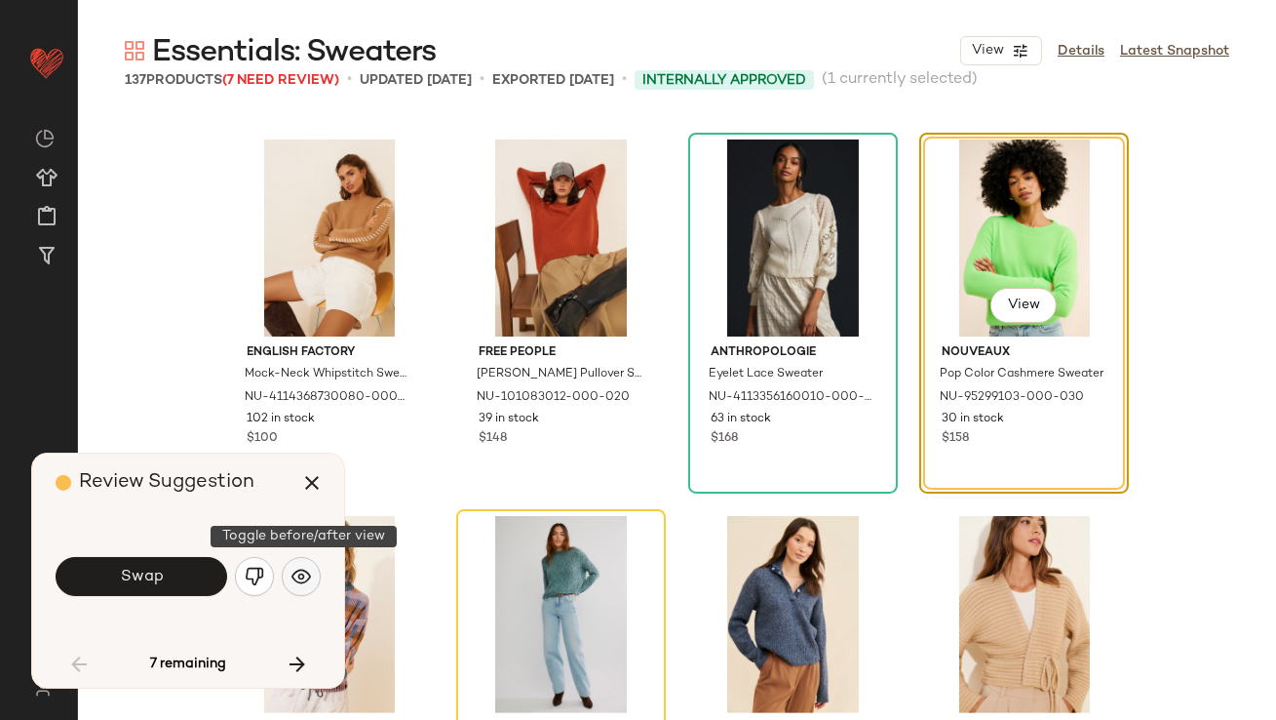
click at [290, 574] on button "button" at bounding box center [301, 576] width 39 height 39
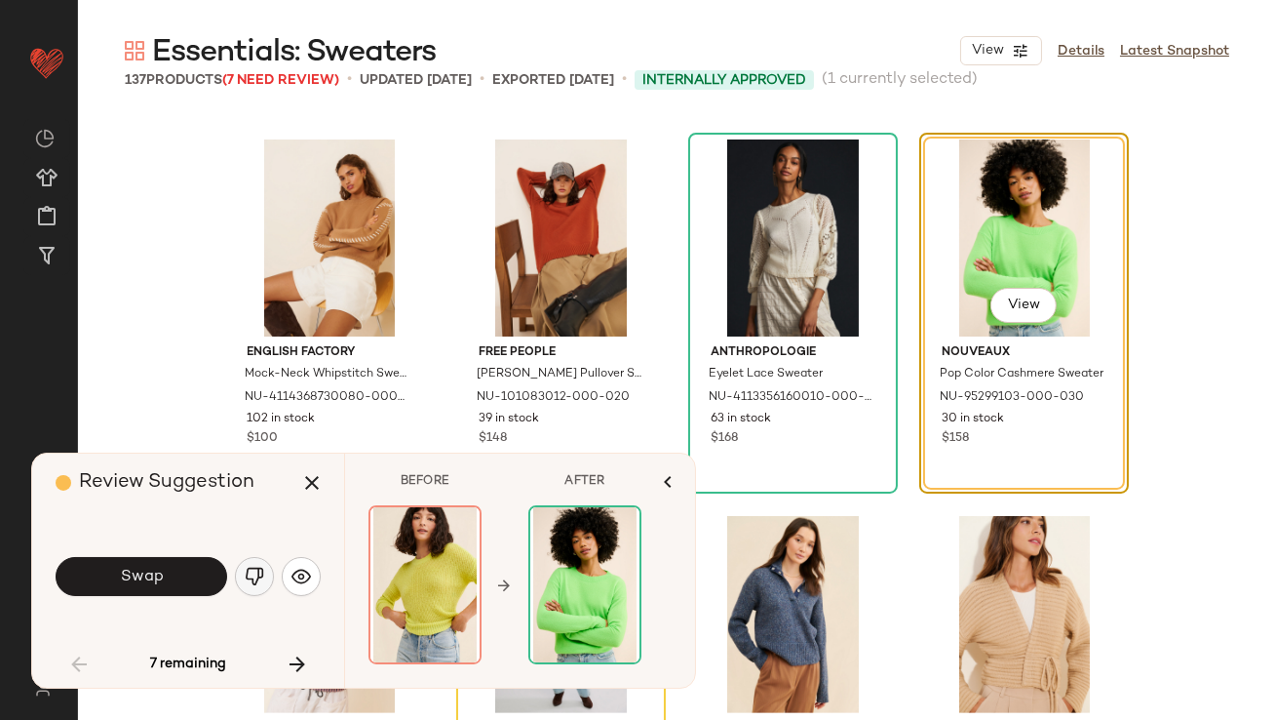
click at [261, 583] on img "button" at bounding box center [255, 577] width 20 height 20
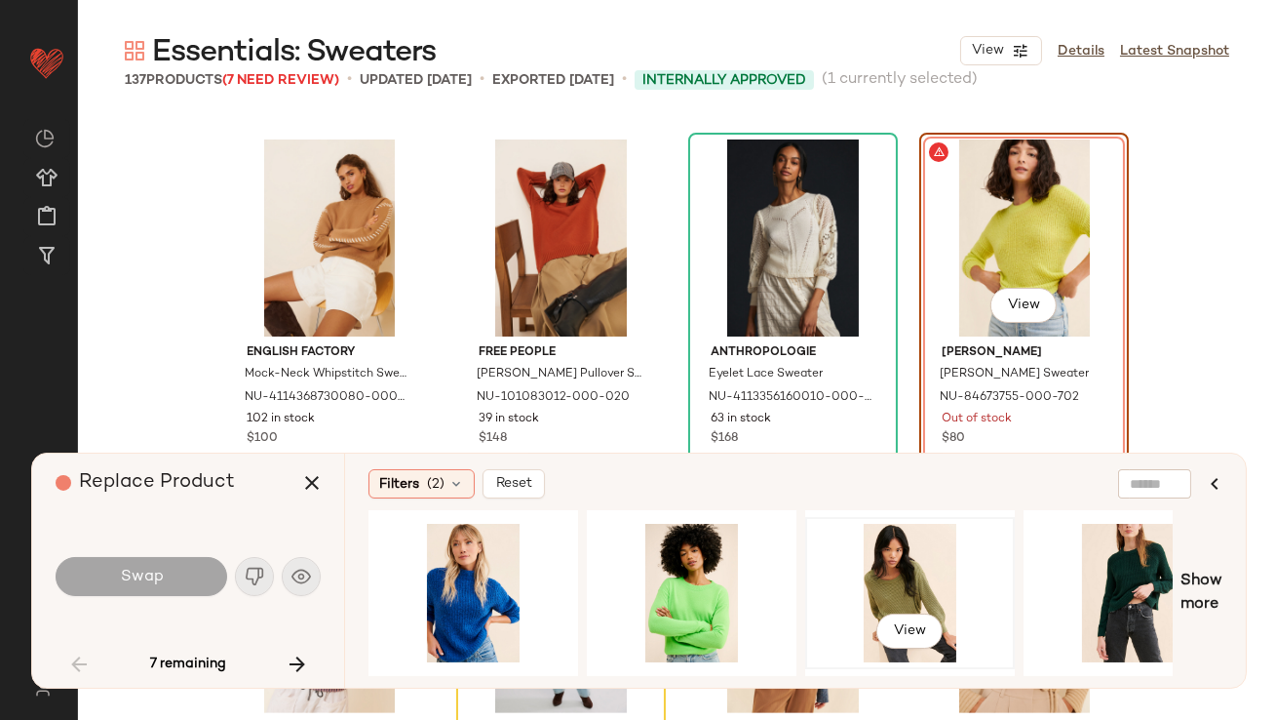
click at [838, 550] on div "View" at bounding box center [910, 593] width 196 height 138
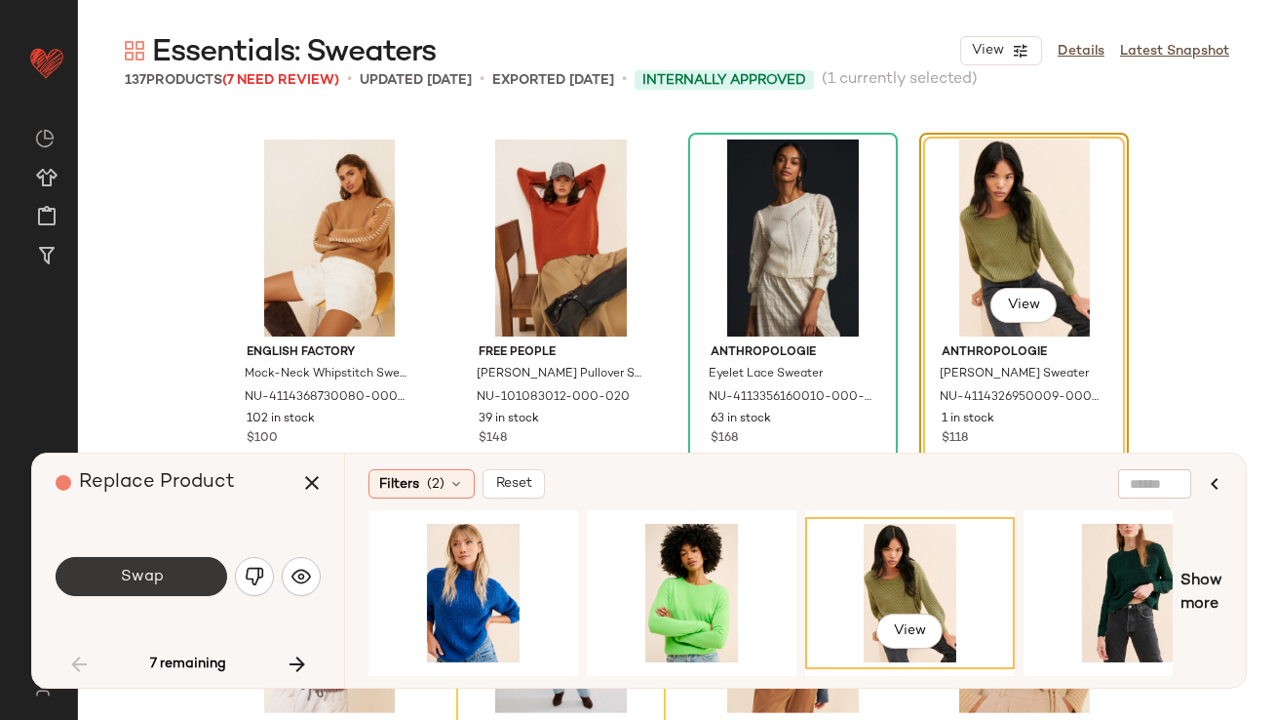
click at [169, 593] on button "Swap" at bounding box center [142, 576] width 172 height 39
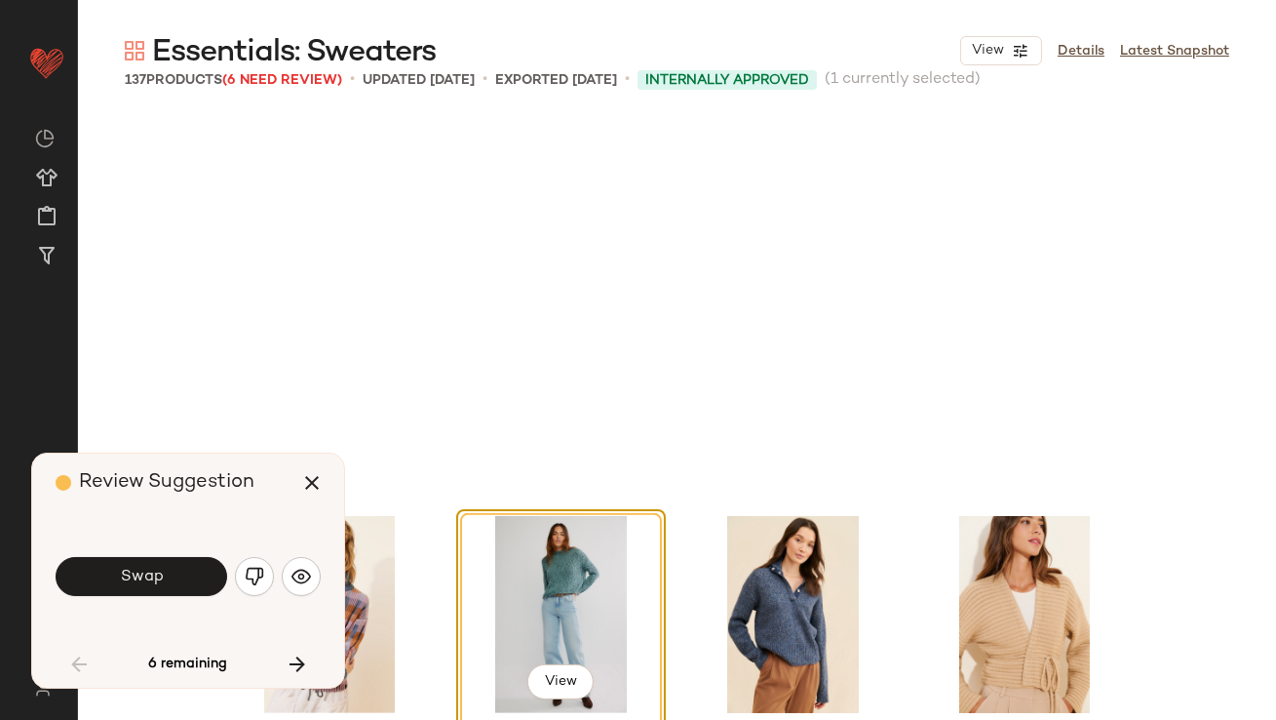
scroll to position [1882, 0]
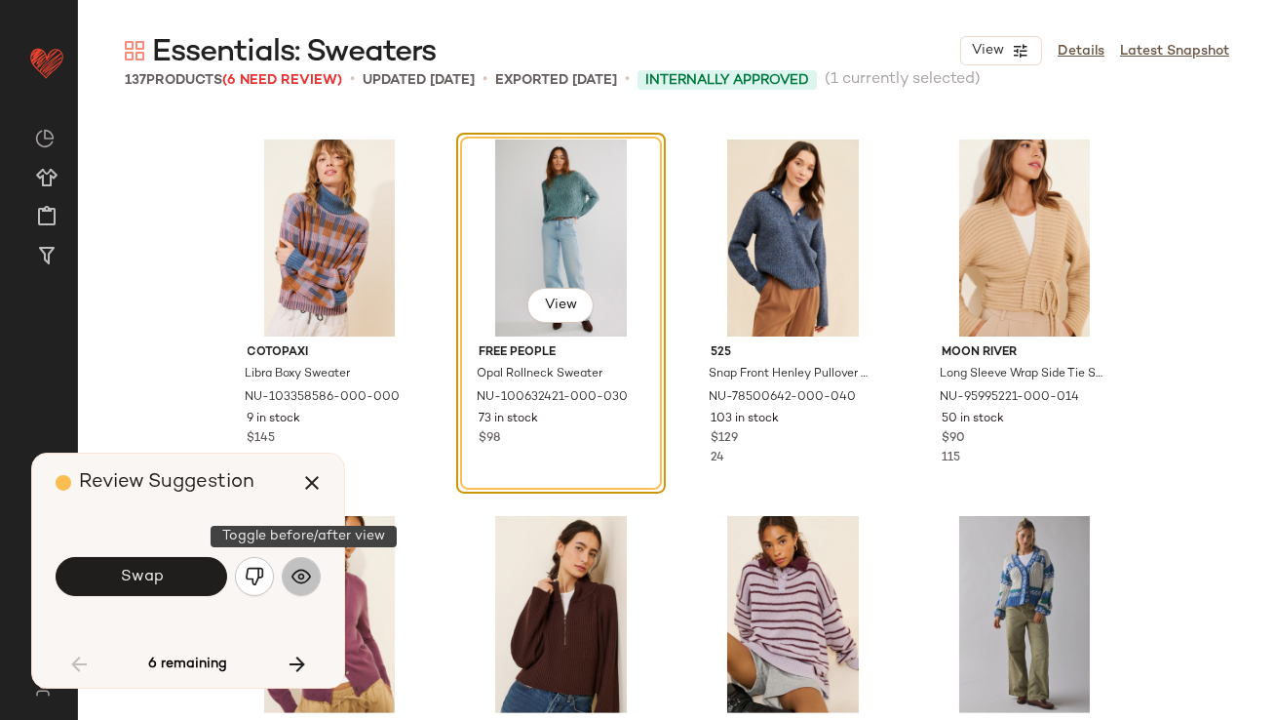
click at [298, 573] on img "button" at bounding box center [302, 577] width 20 height 20
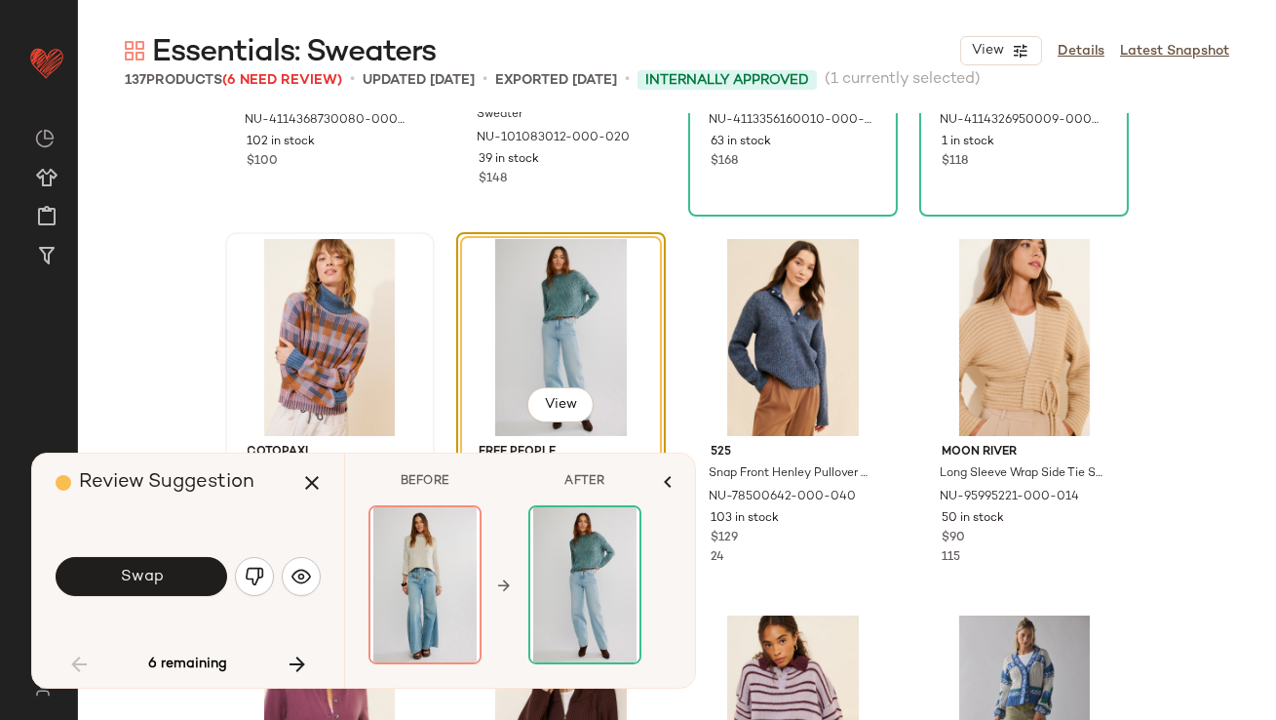
scroll to position [1892, 0]
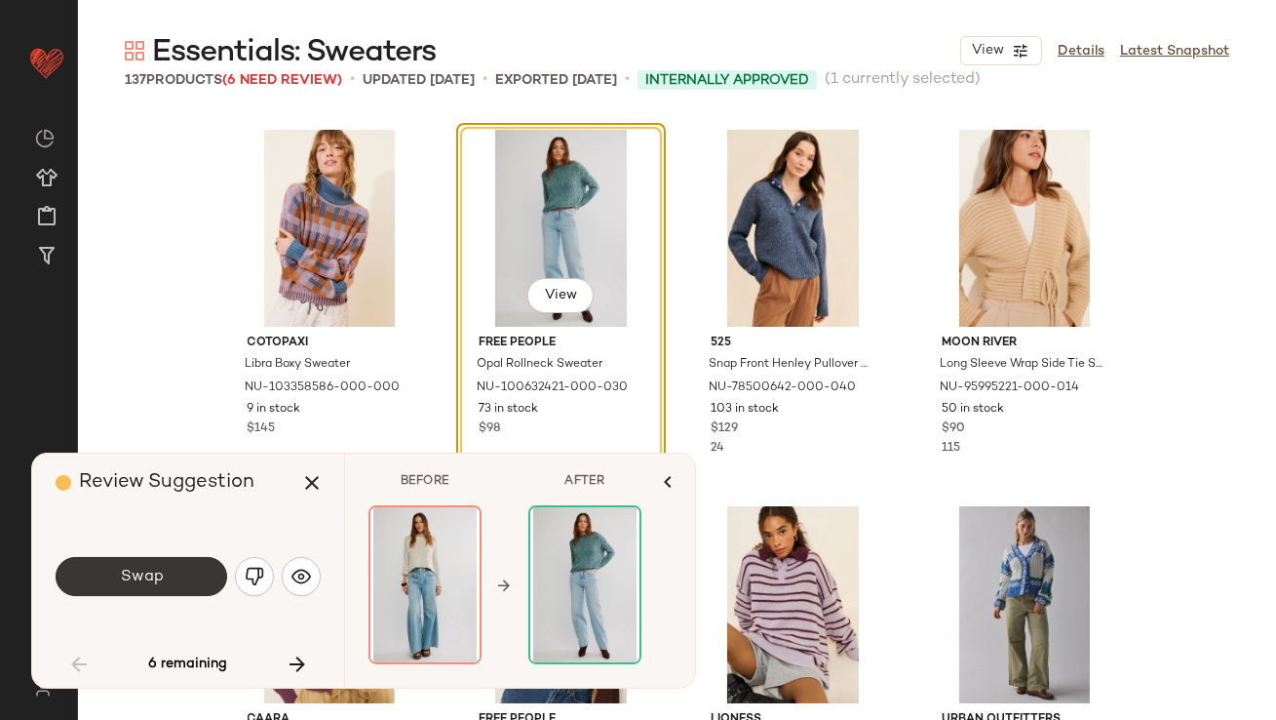
click at [204, 566] on button "Swap" at bounding box center [142, 576] width 172 height 39
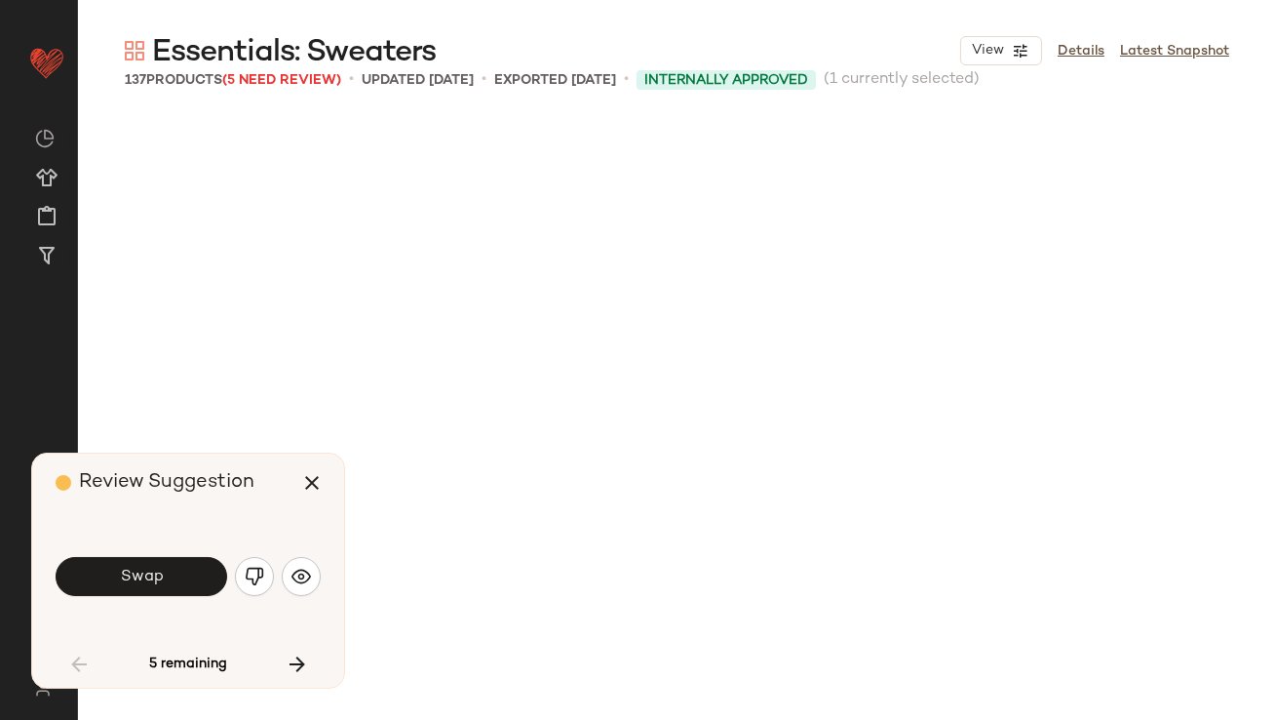
scroll to position [2634, 0]
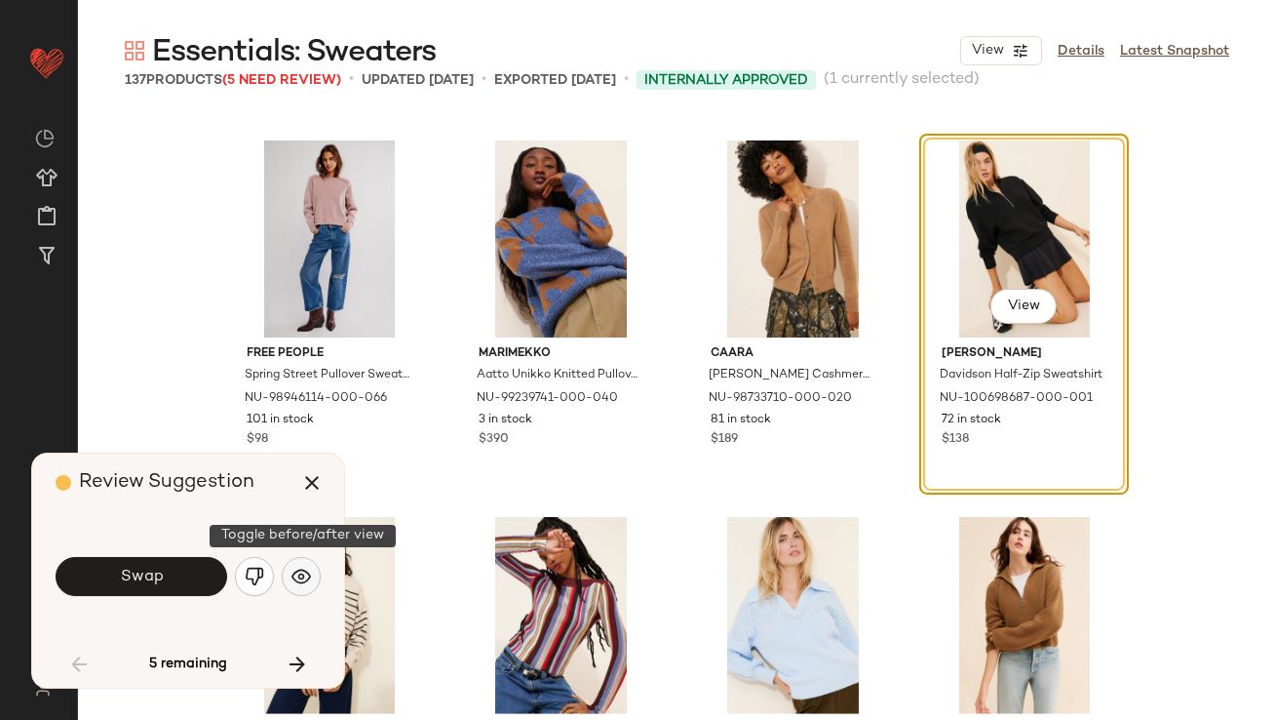
click at [294, 580] on img "button" at bounding box center [302, 577] width 20 height 20
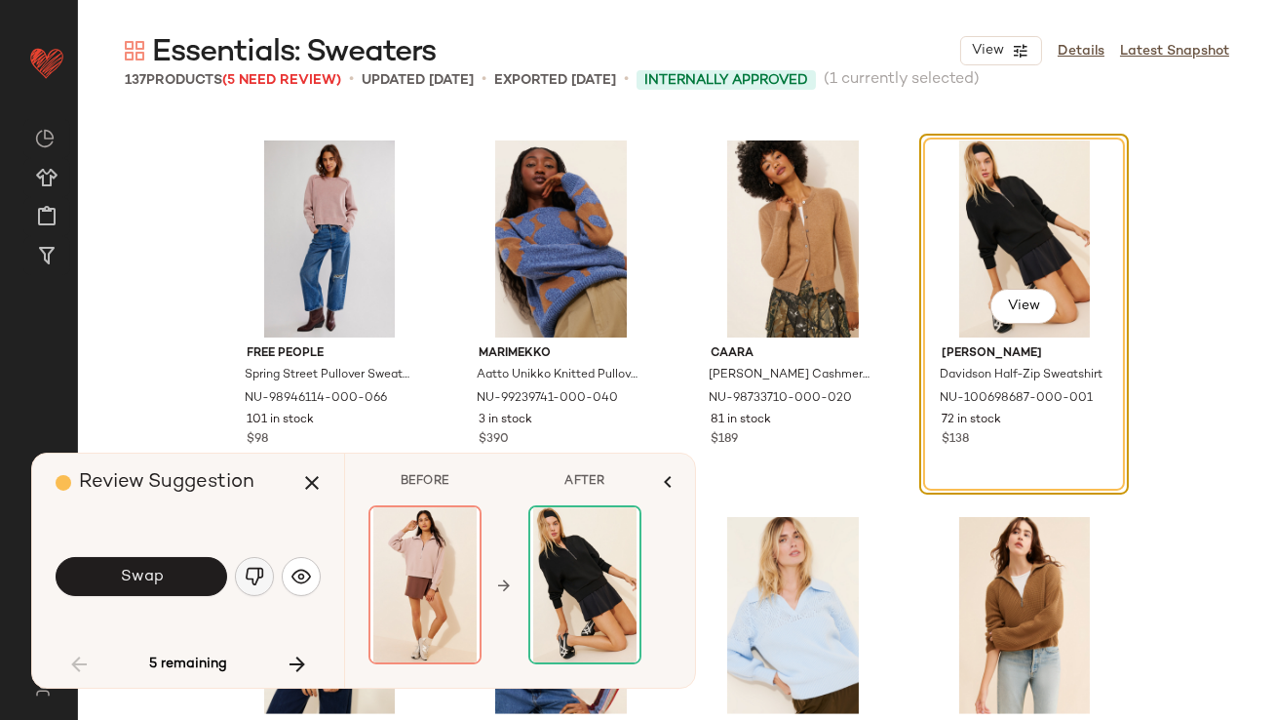
click at [255, 577] on img "button" at bounding box center [255, 577] width 20 height 20
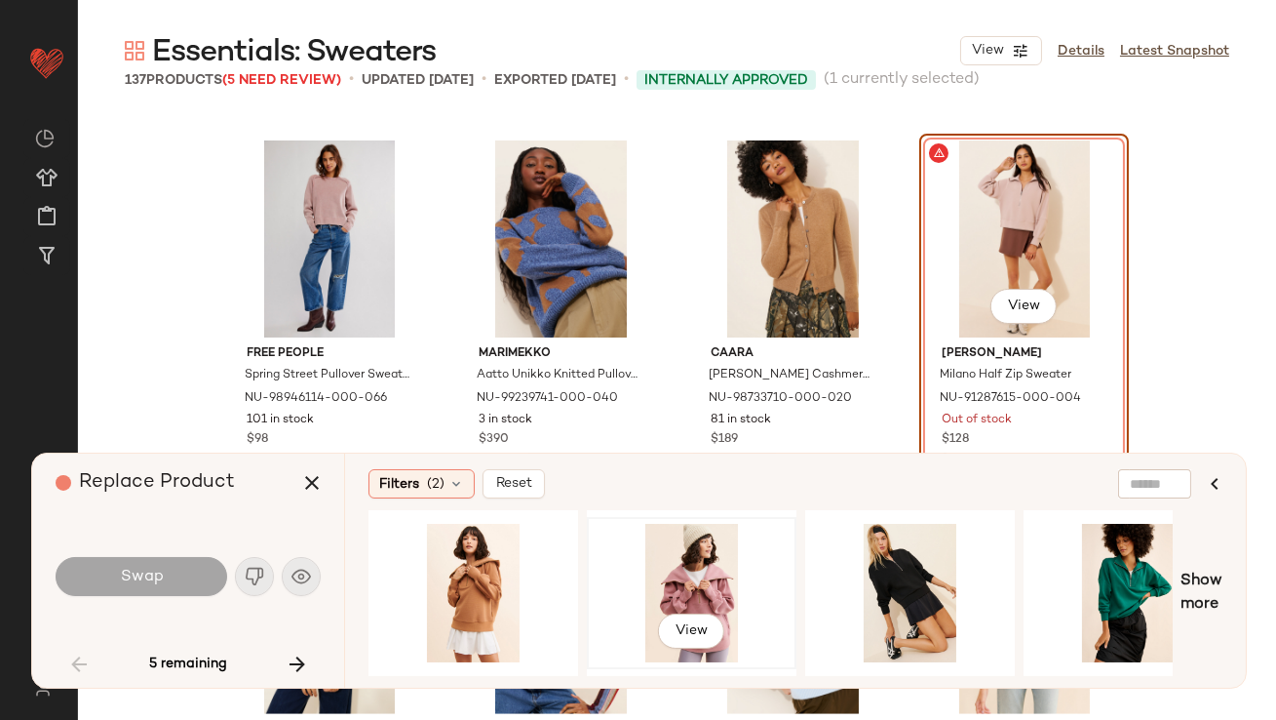
click at [669, 573] on div "View" at bounding box center [692, 593] width 196 height 138
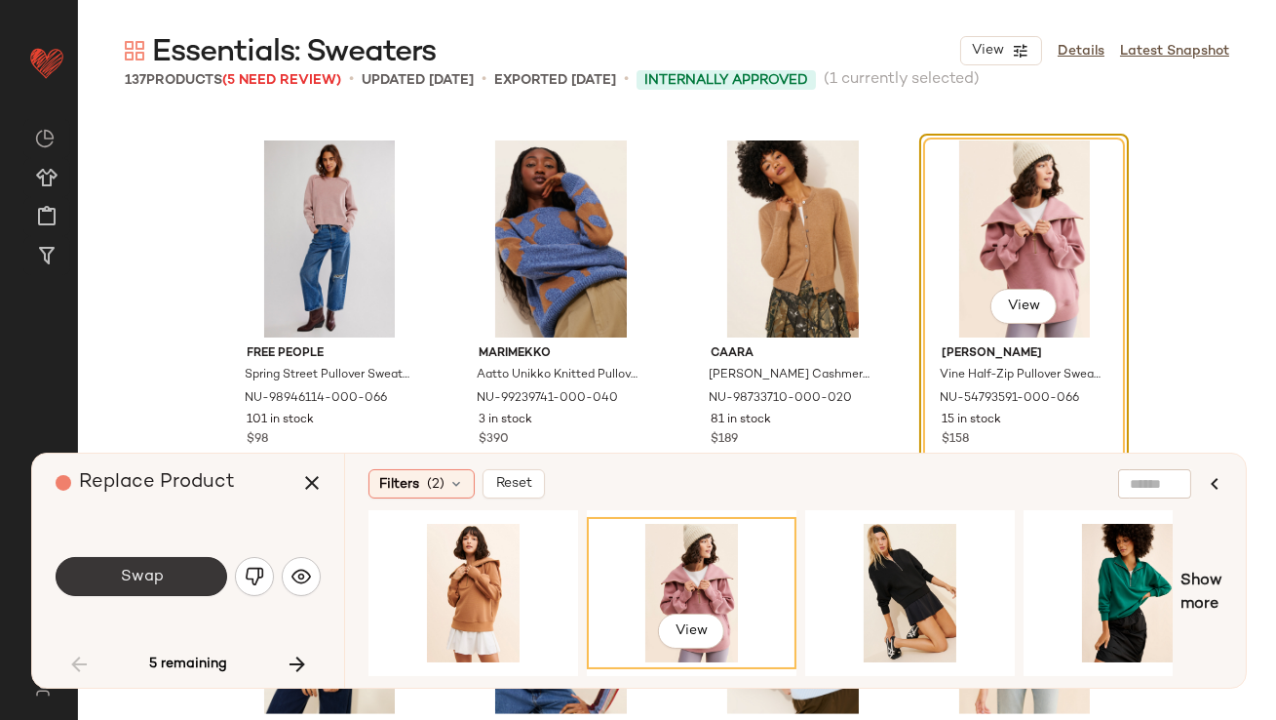
click at [170, 579] on button "Swap" at bounding box center [142, 576] width 172 height 39
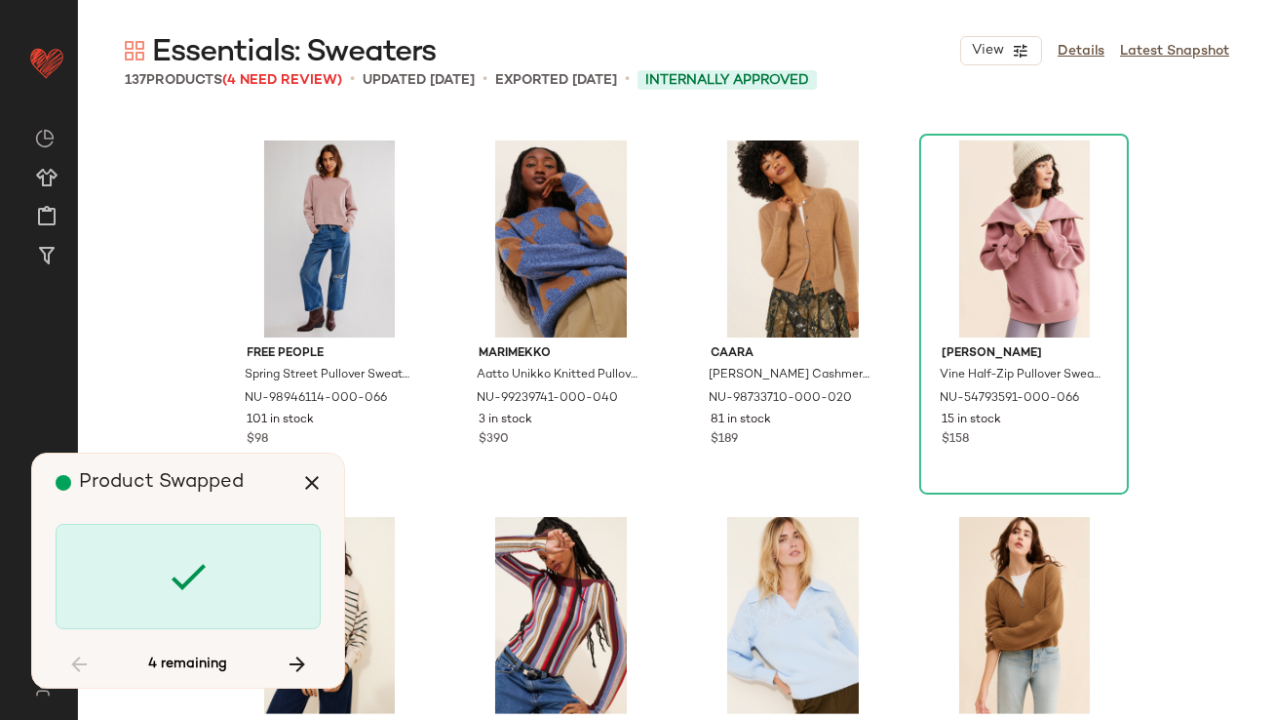
scroll to position [5646, 0]
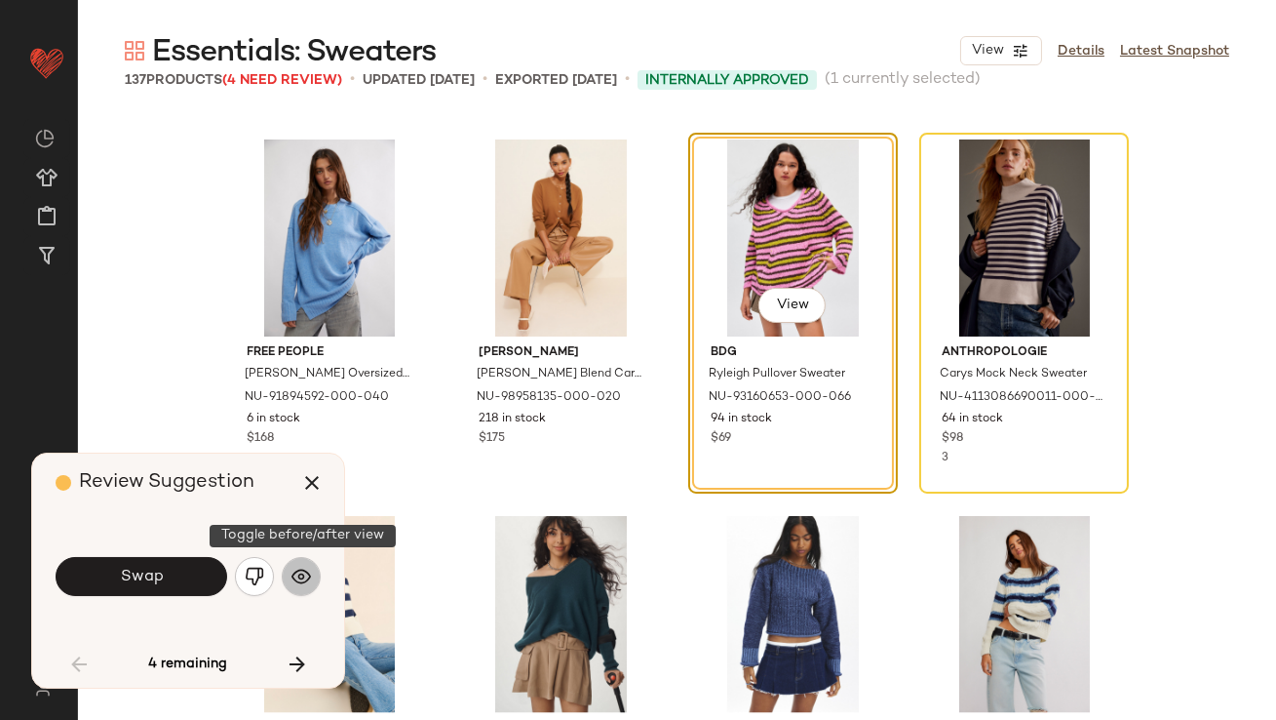
click at [309, 584] on img "button" at bounding box center [302, 577] width 20 height 20
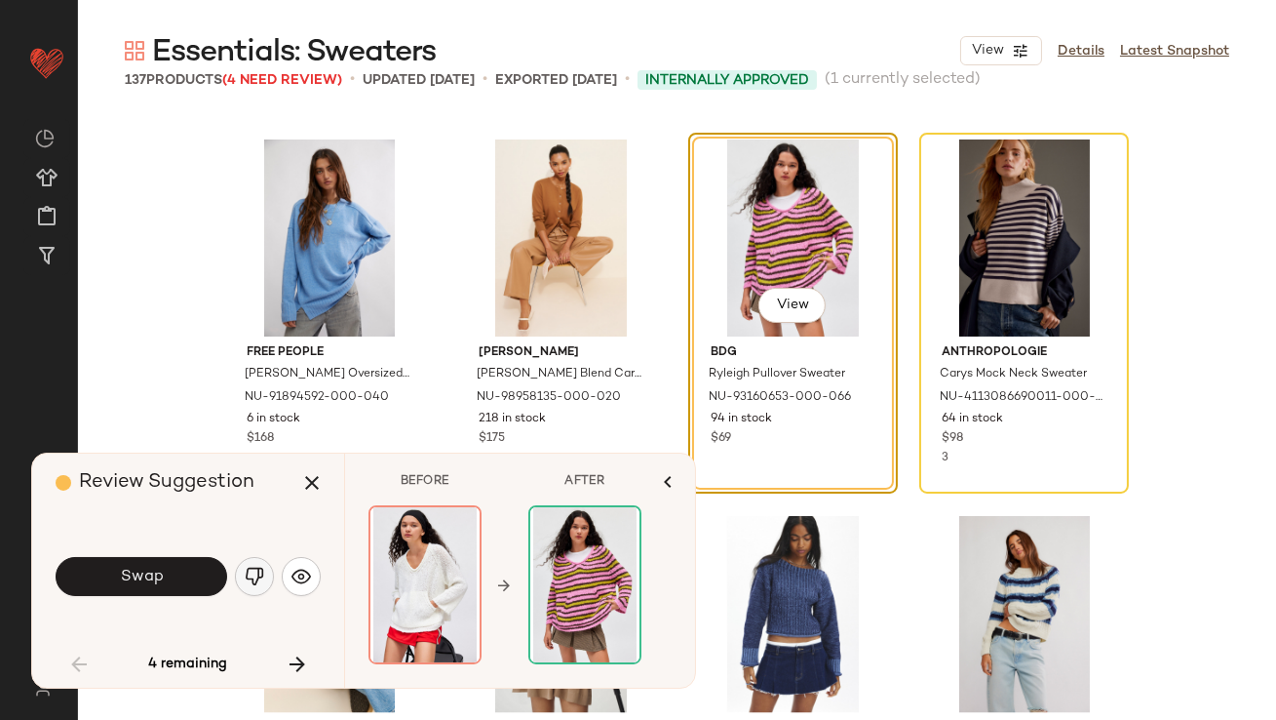
click at [263, 579] on button "button" at bounding box center [254, 576] width 39 height 39
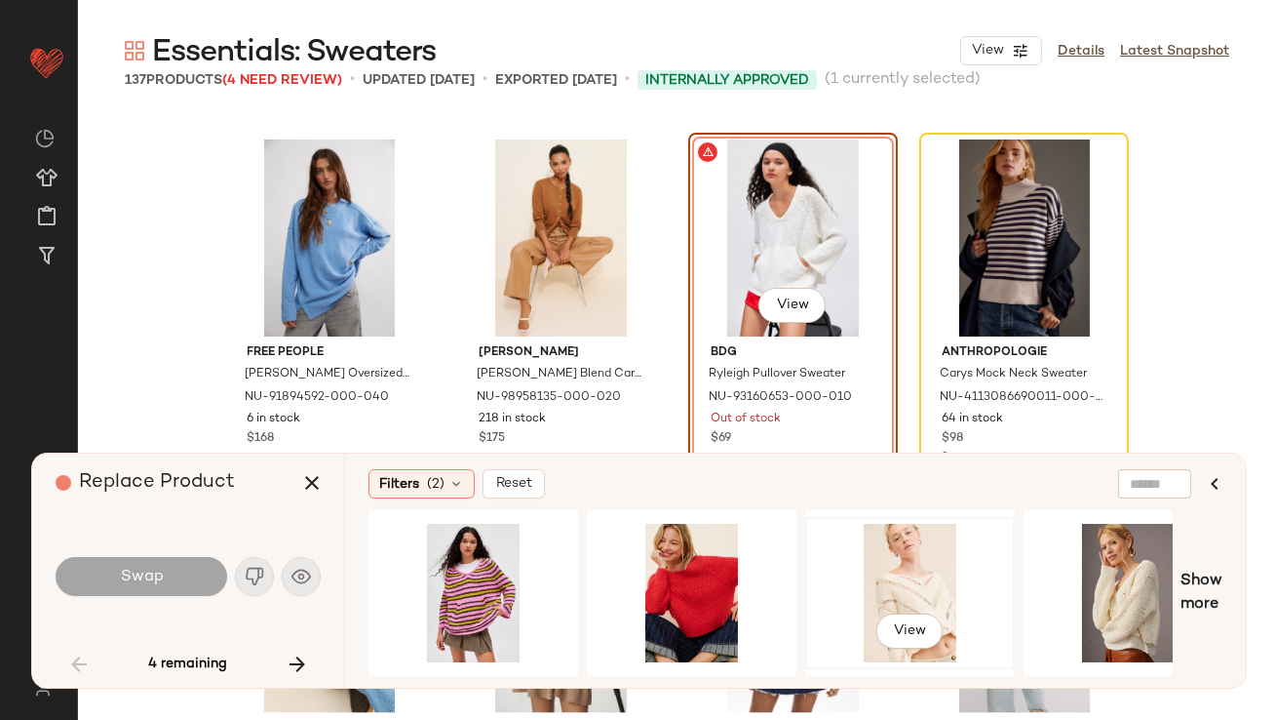
click at [883, 560] on div "View" at bounding box center [910, 593] width 196 height 138
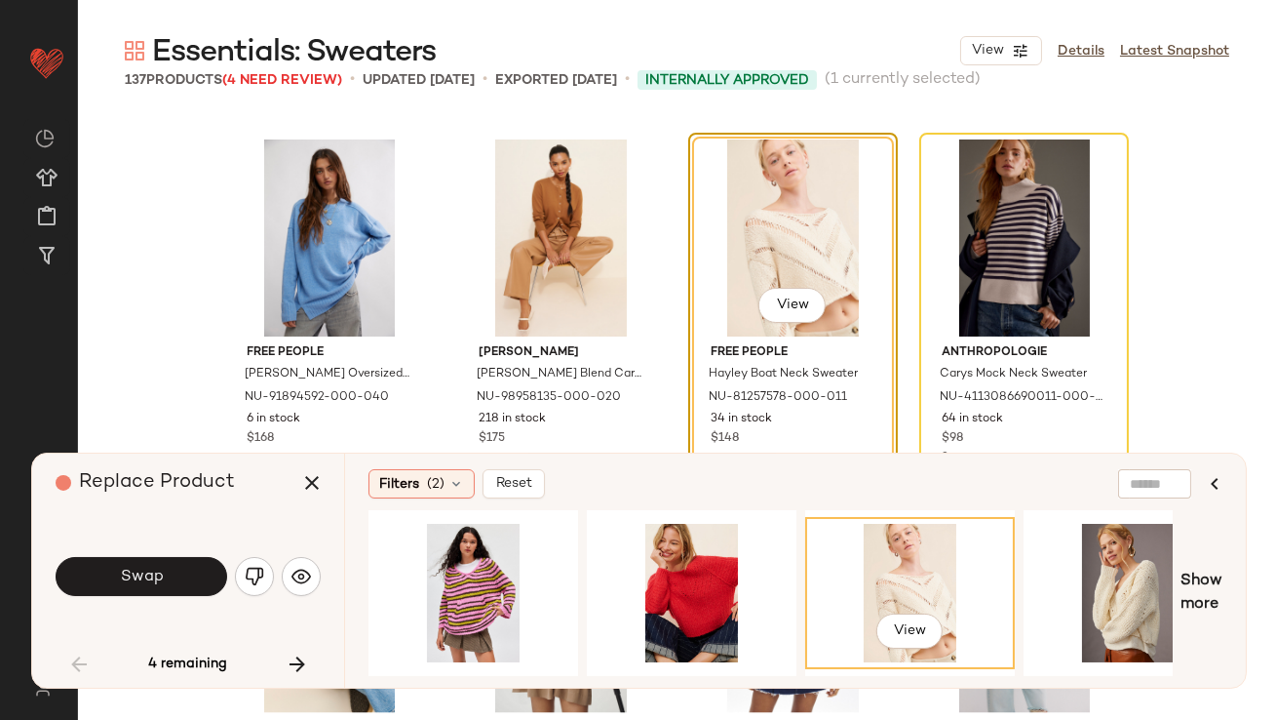
click at [136, 588] on button "Swap" at bounding box center [142, 576] width 172 height 39
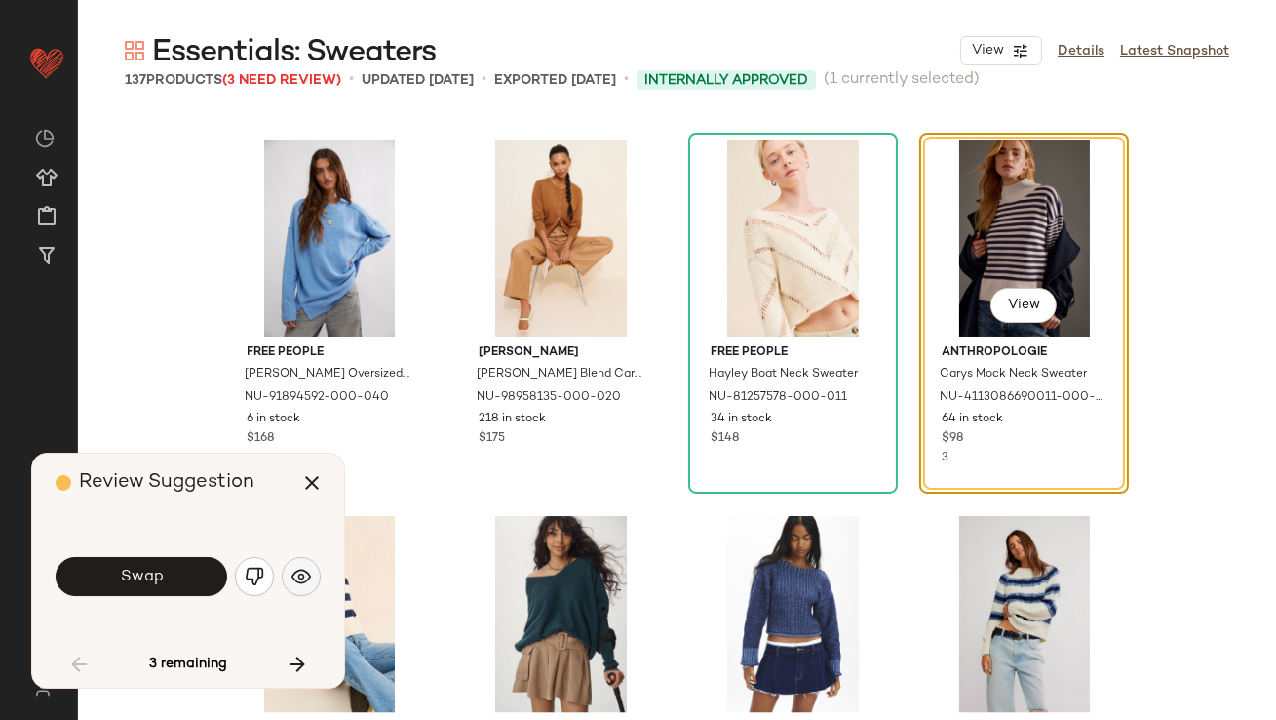
click at [292, 577] on img "button" at bounding box center [302, 577] width 20 height 20
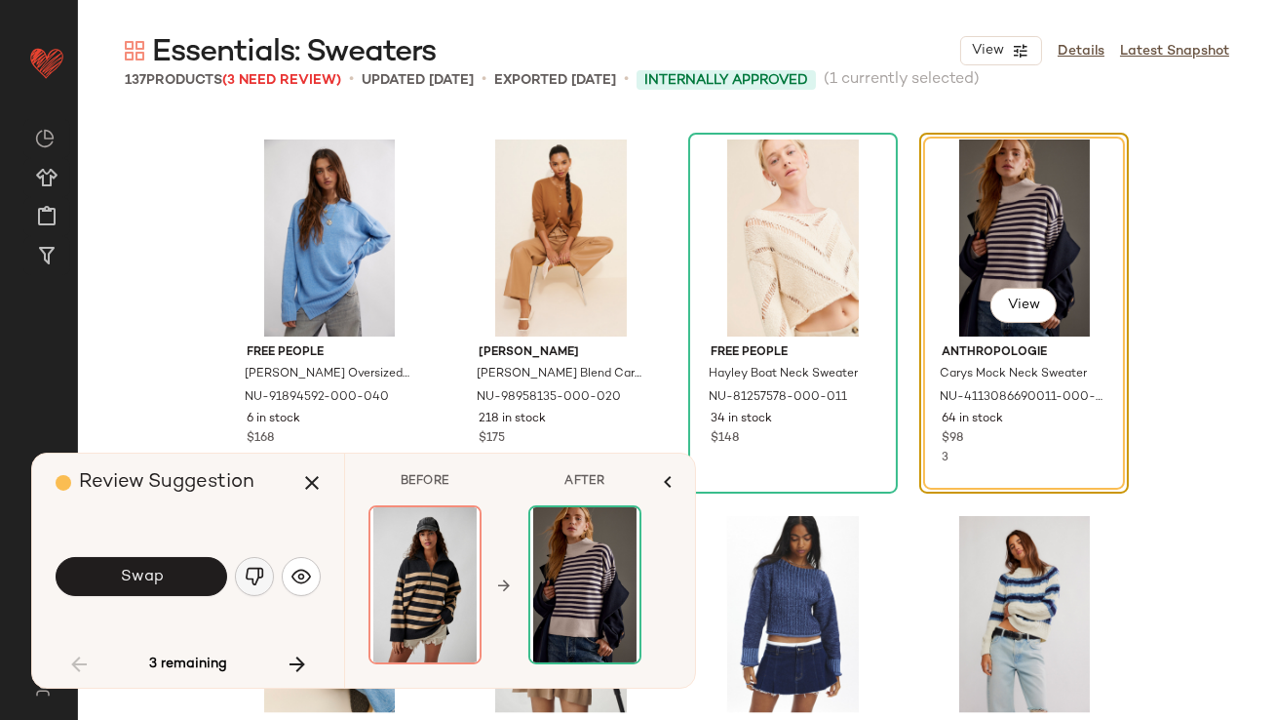
click at [255, 576] on img "button" at bounding box center [255, 577] width 20 height 20
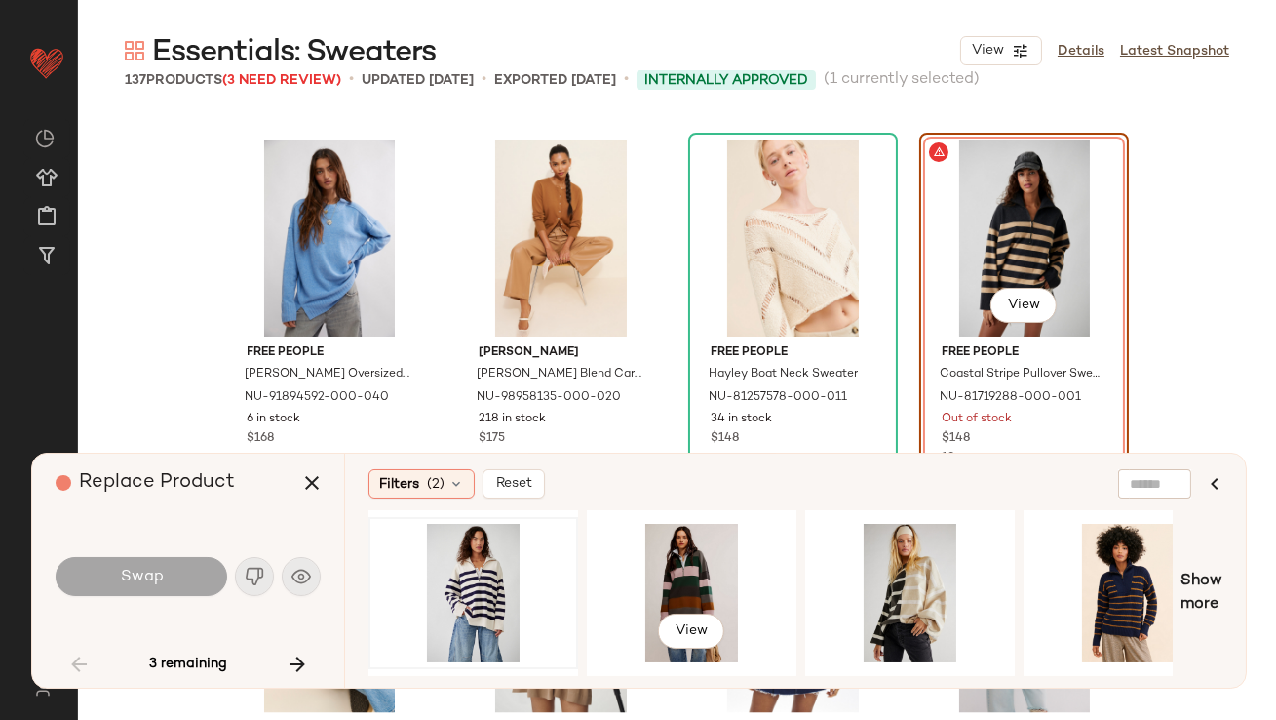
click at [458, 586] on div at bounding box center [473, 593] width 196 height 138
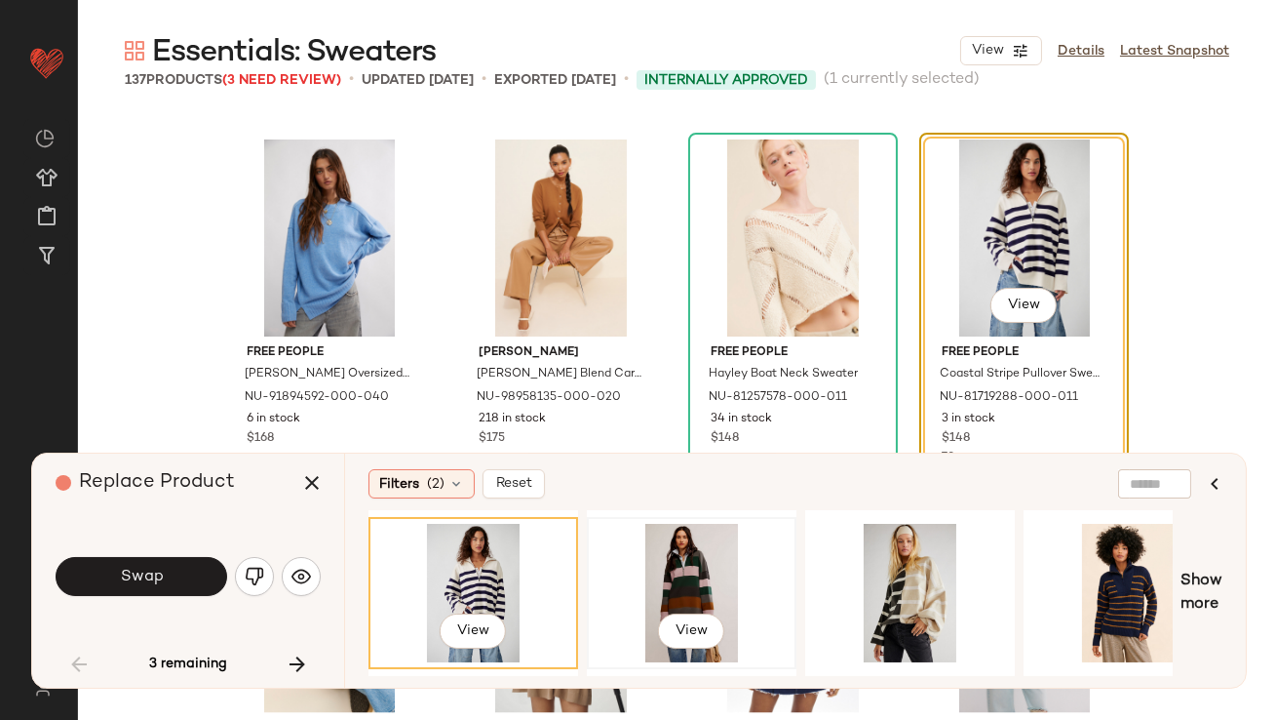
click at [609, 563] on div "View" at bounding box center [692, 593] width 196 height 138
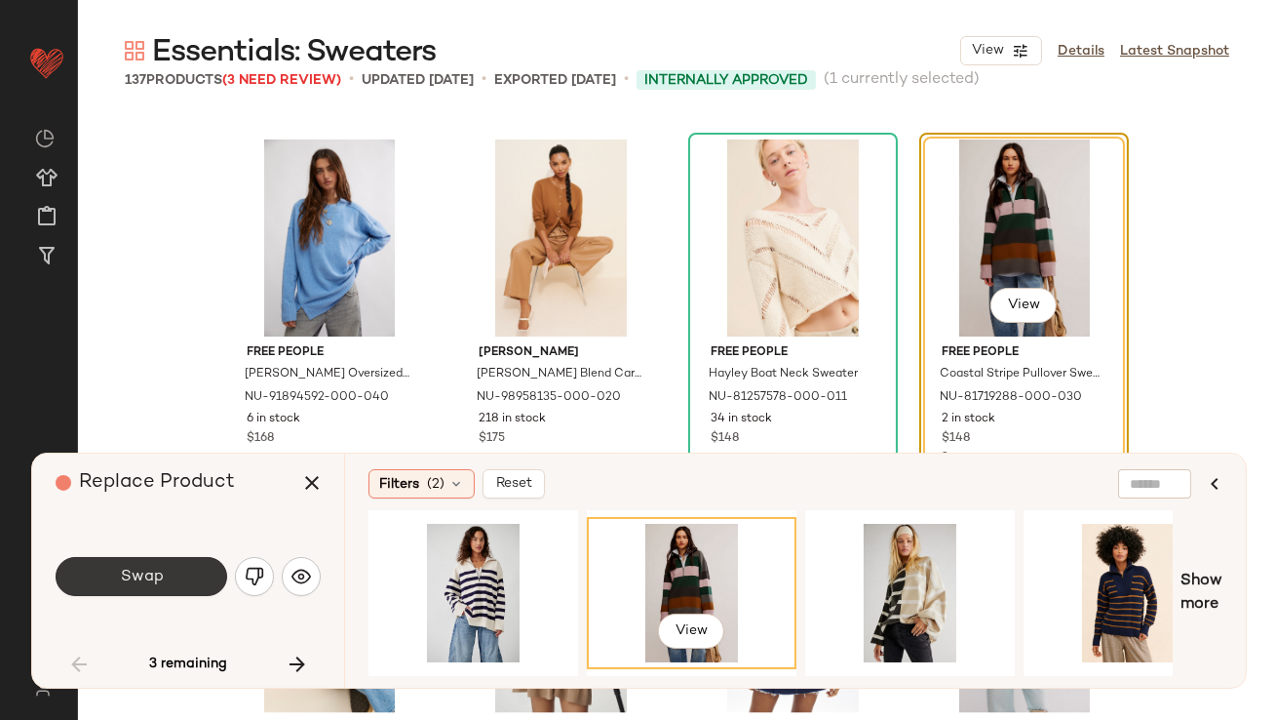
click at [177, 568] on button "Swap" at bounding box center [142, 576] width 172 height 39
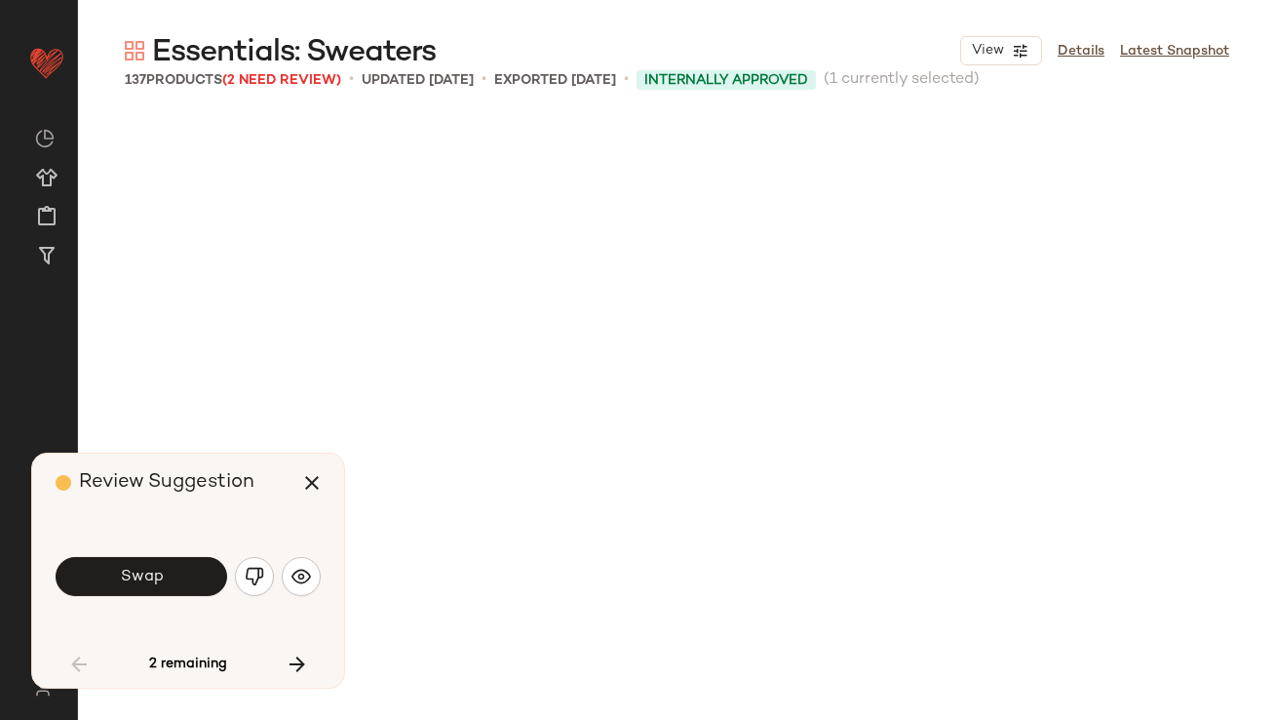
scroll to position [6398, 0]
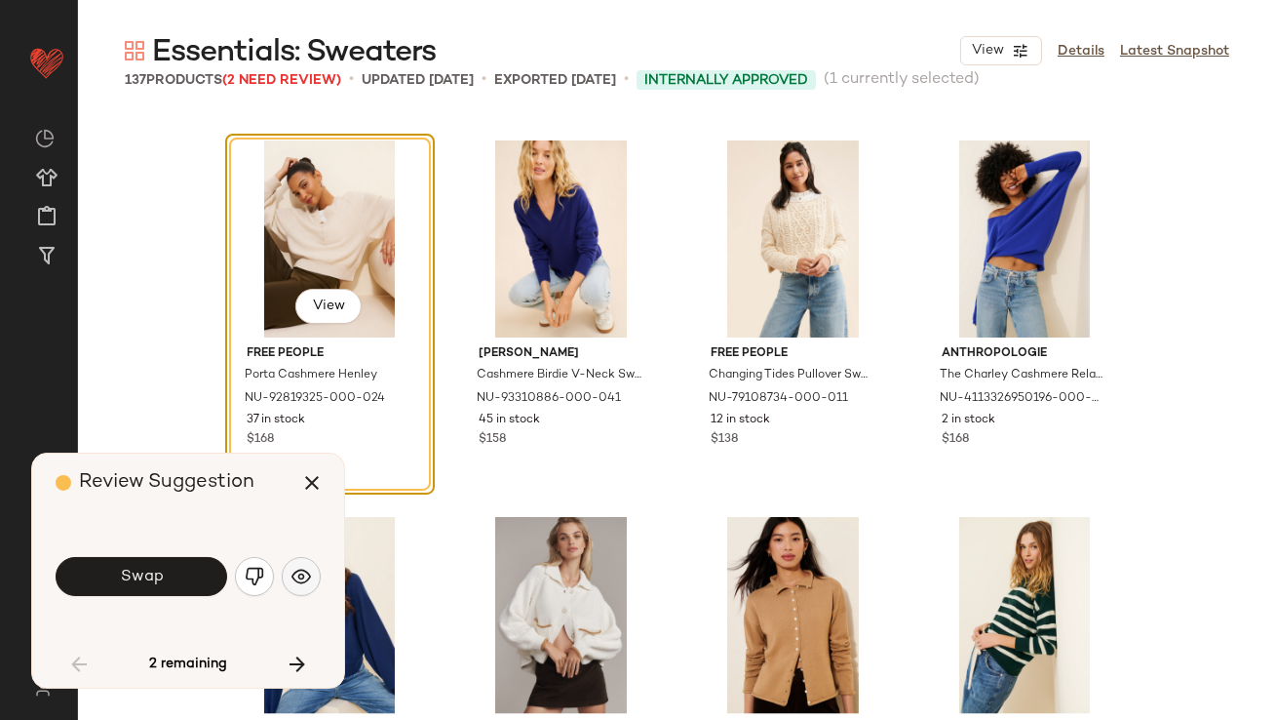
click at [297, 583] on img "button" at bounding box center [302, 577] width 20 height 20
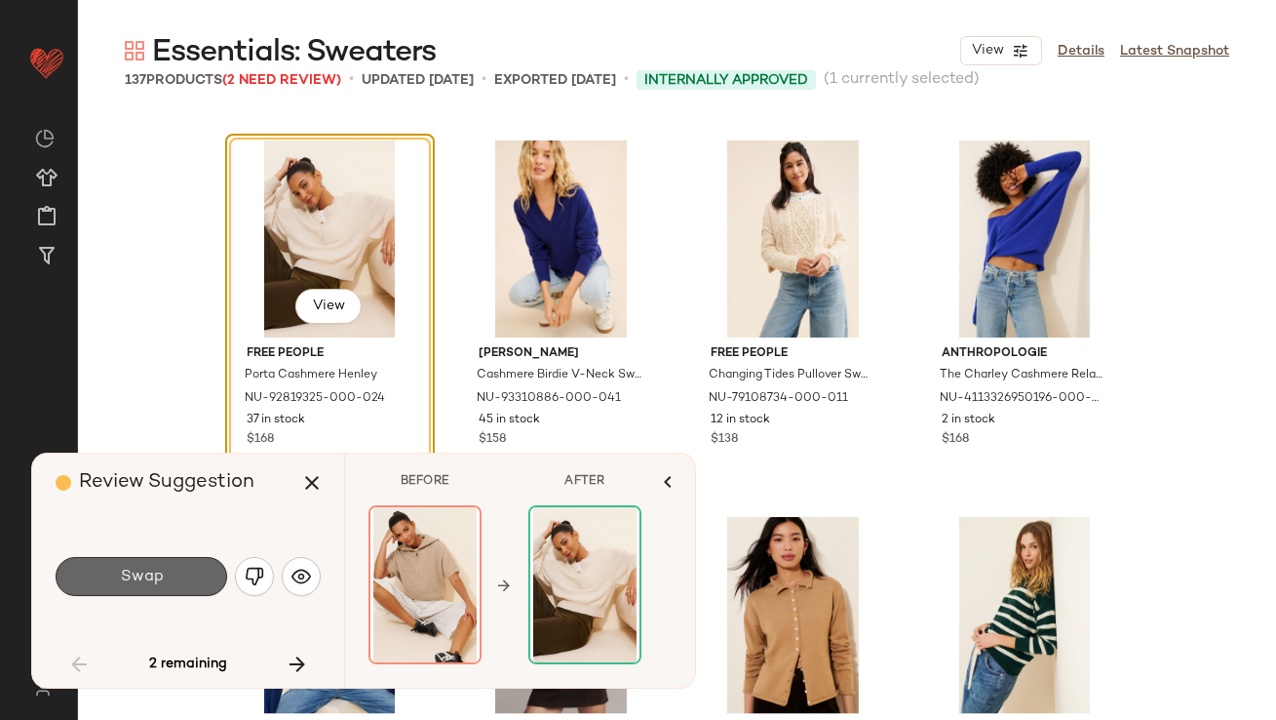
click at [173, 591] on button "Swap" at bounding box center [142, 576] width 172 height 39
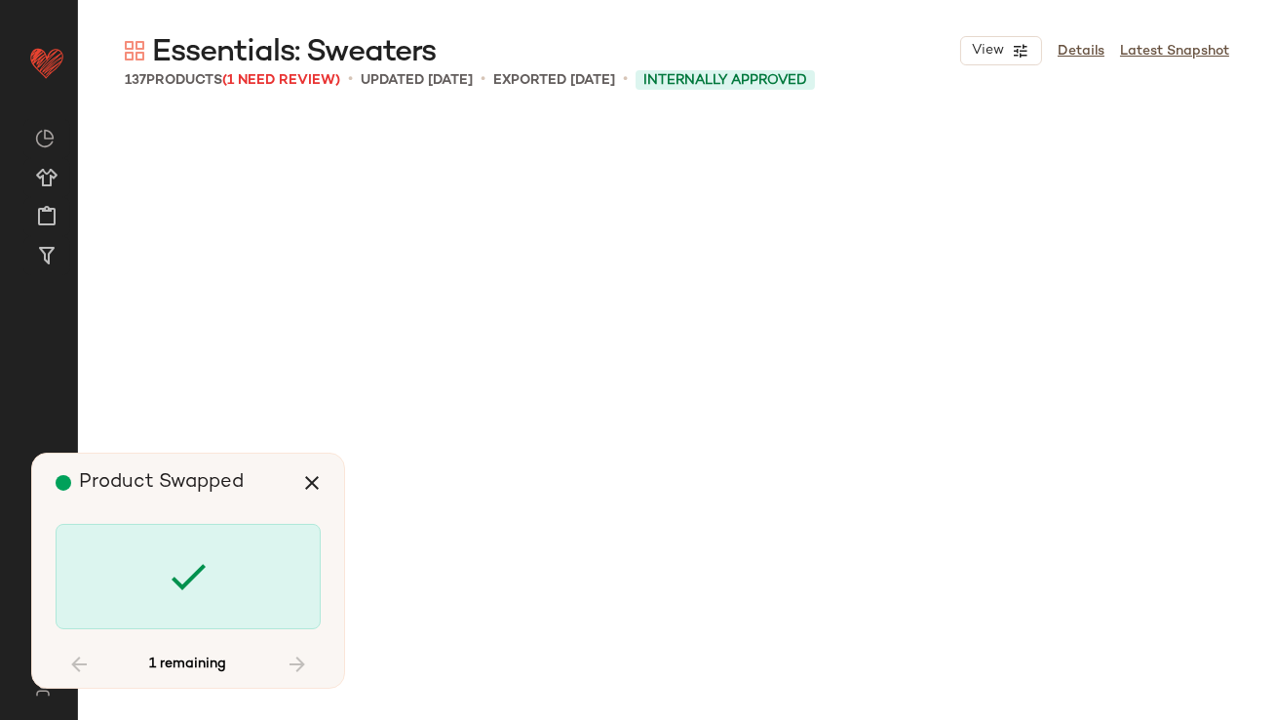
scroll to position [10916, 0]
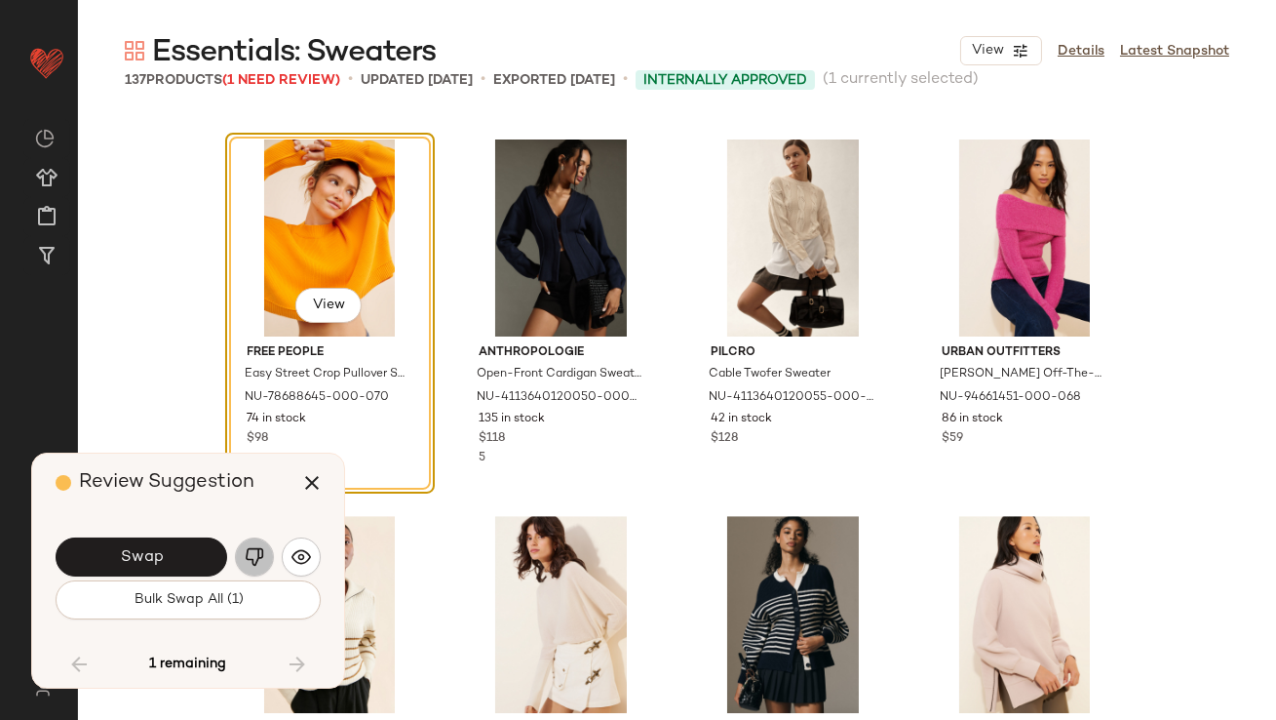
click at [255, 551] on img "button" at bounding box center [255, 557] width 20 height 20
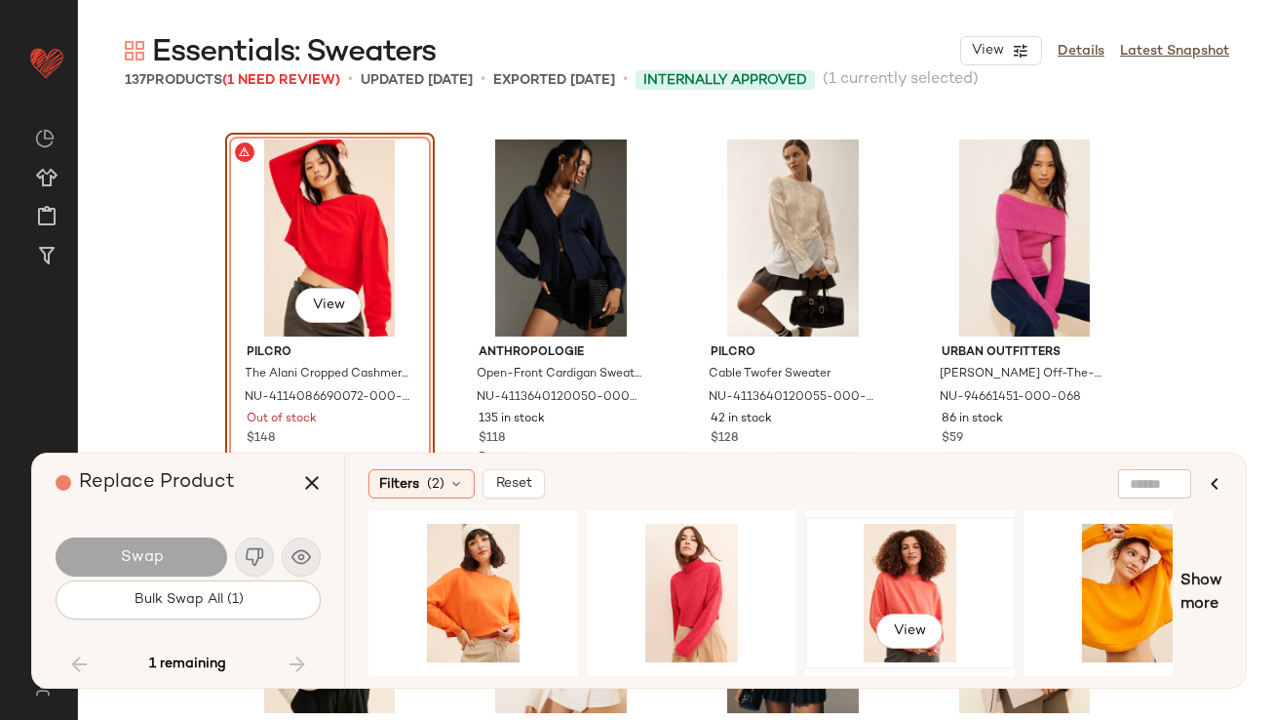
click at [854, 564] on div "View" at bounding box center [910, 593] width 196 height 138
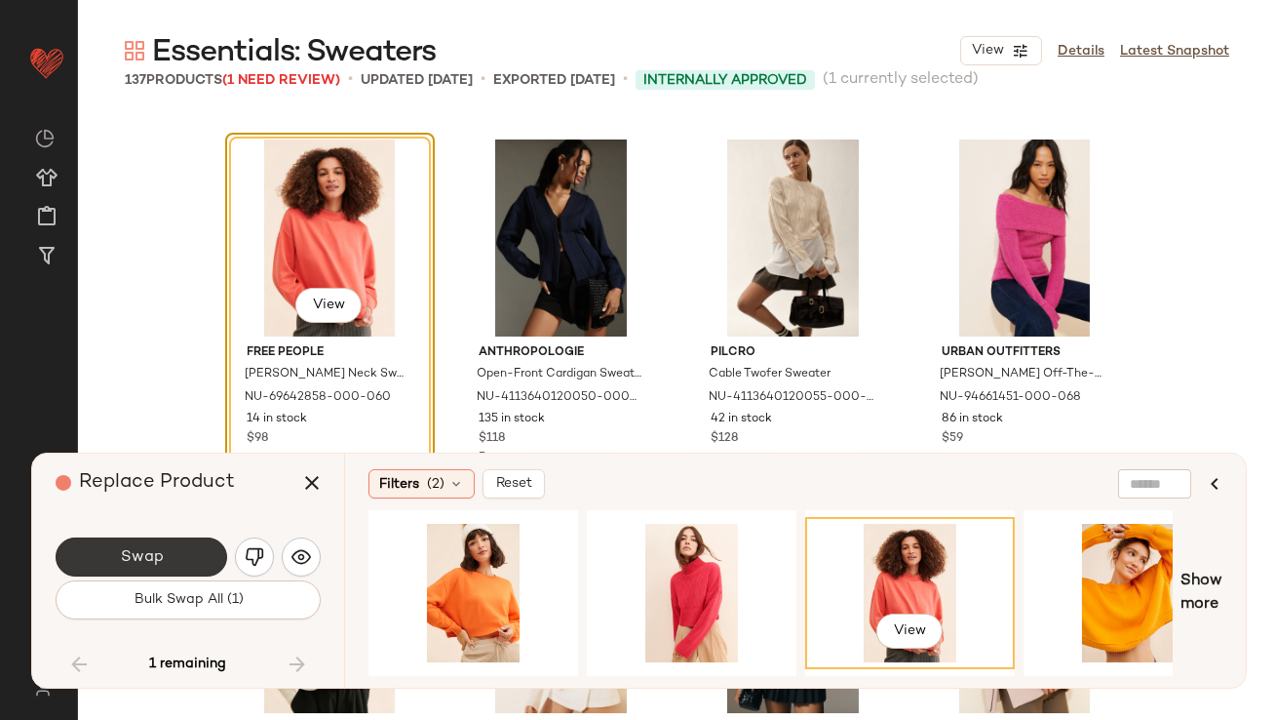
click at [172, 547] on button "Swap" at bounding box center [142, 556] width 172 height 39
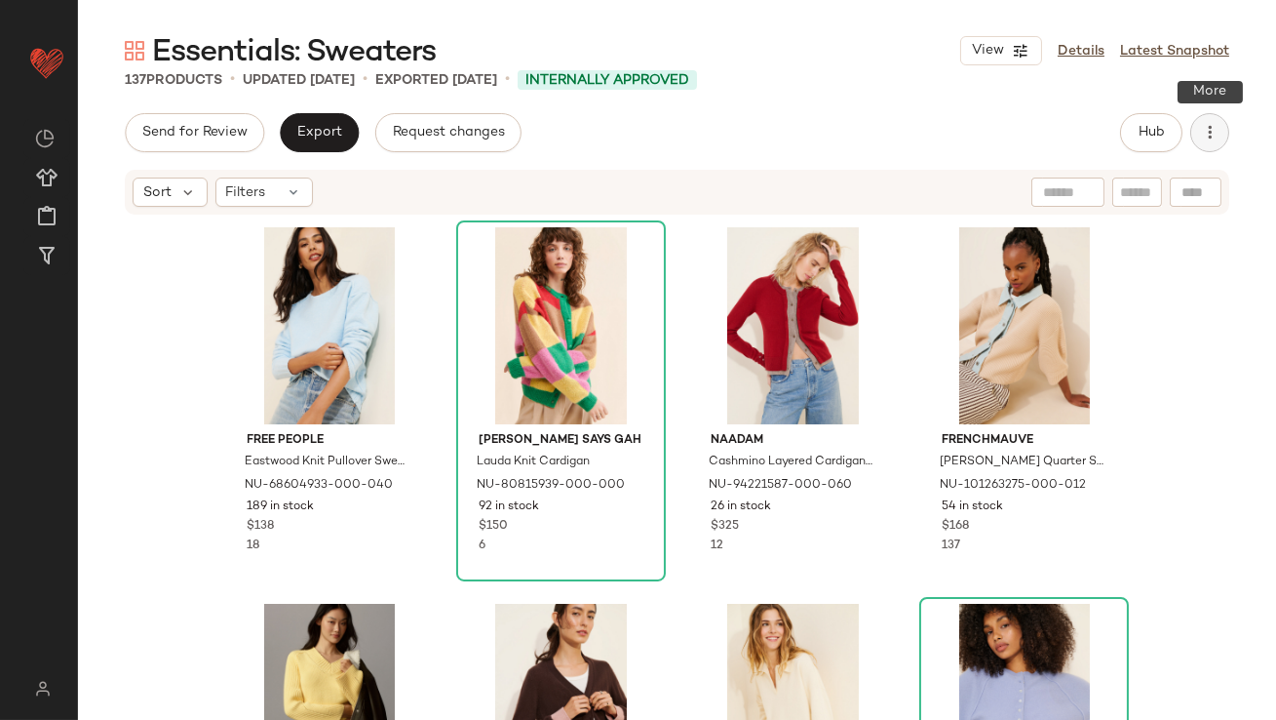
click at [1202, 137] on icon "button" at bounding box center [1210, 133] width 20 height 20
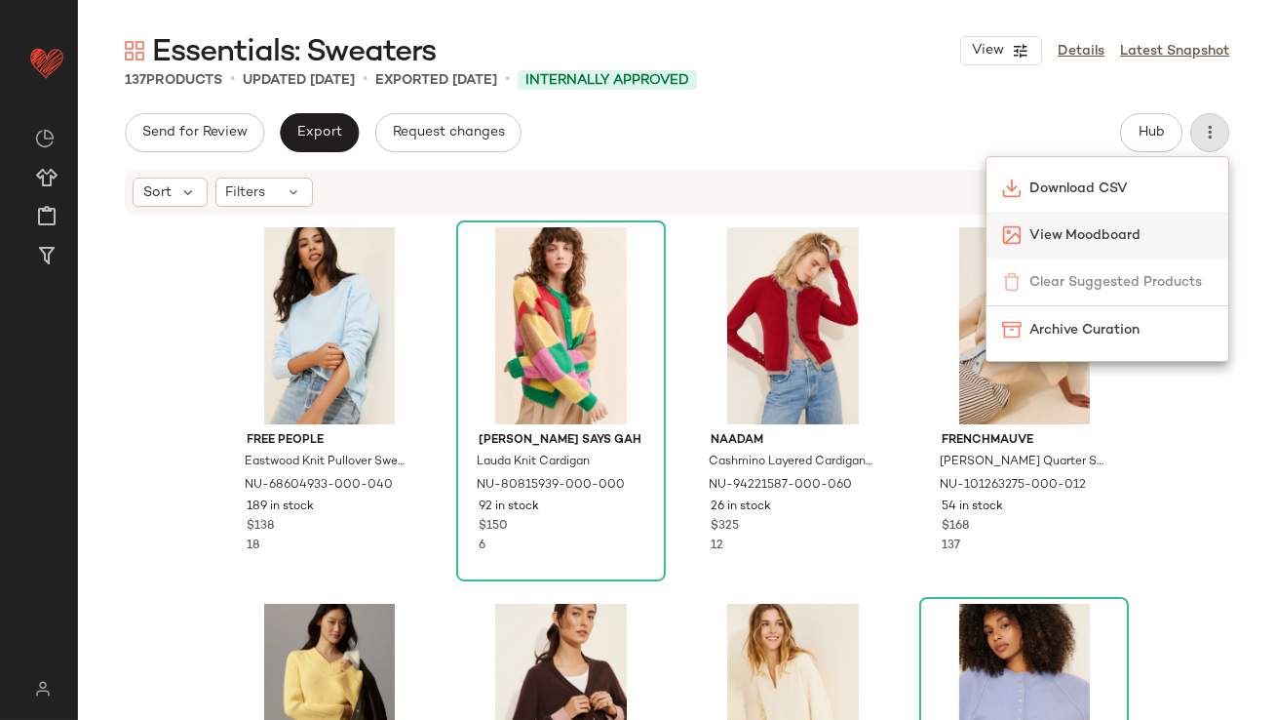
click at [1099, 234] on span "View Moodboard" at bounding box center [1121, 235] width 183 height 20
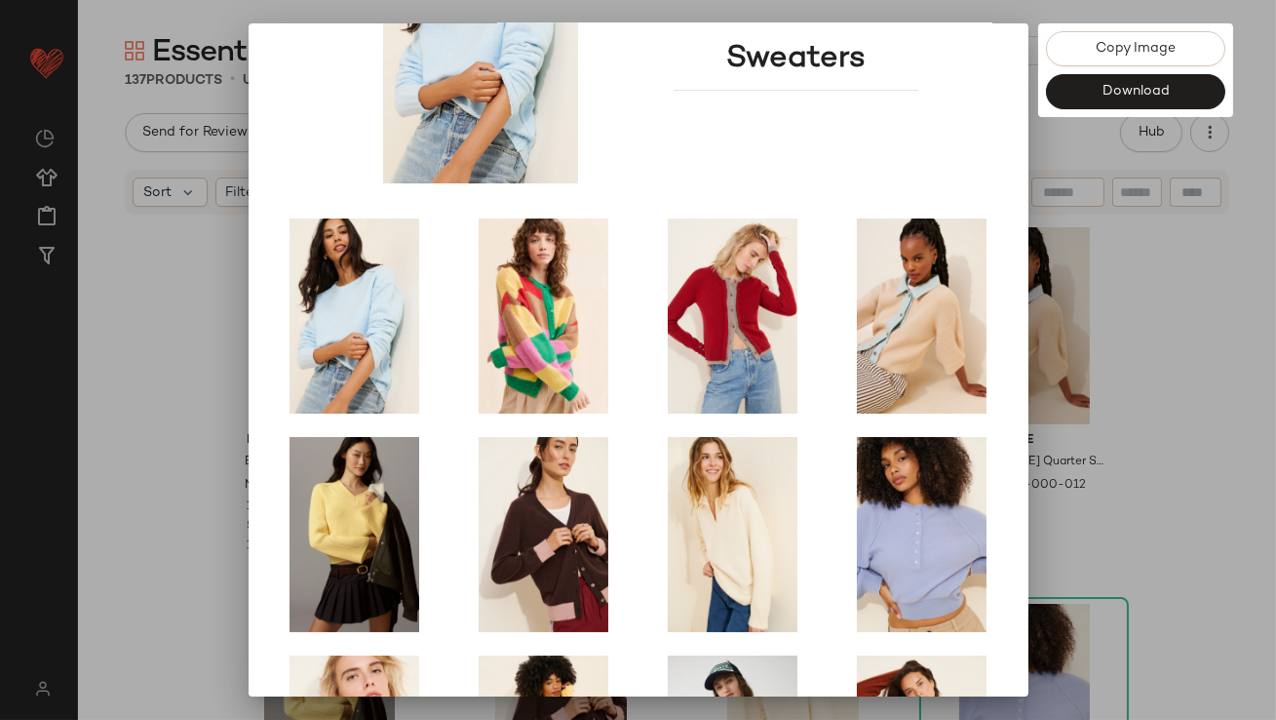
scroll to position [333, 0]
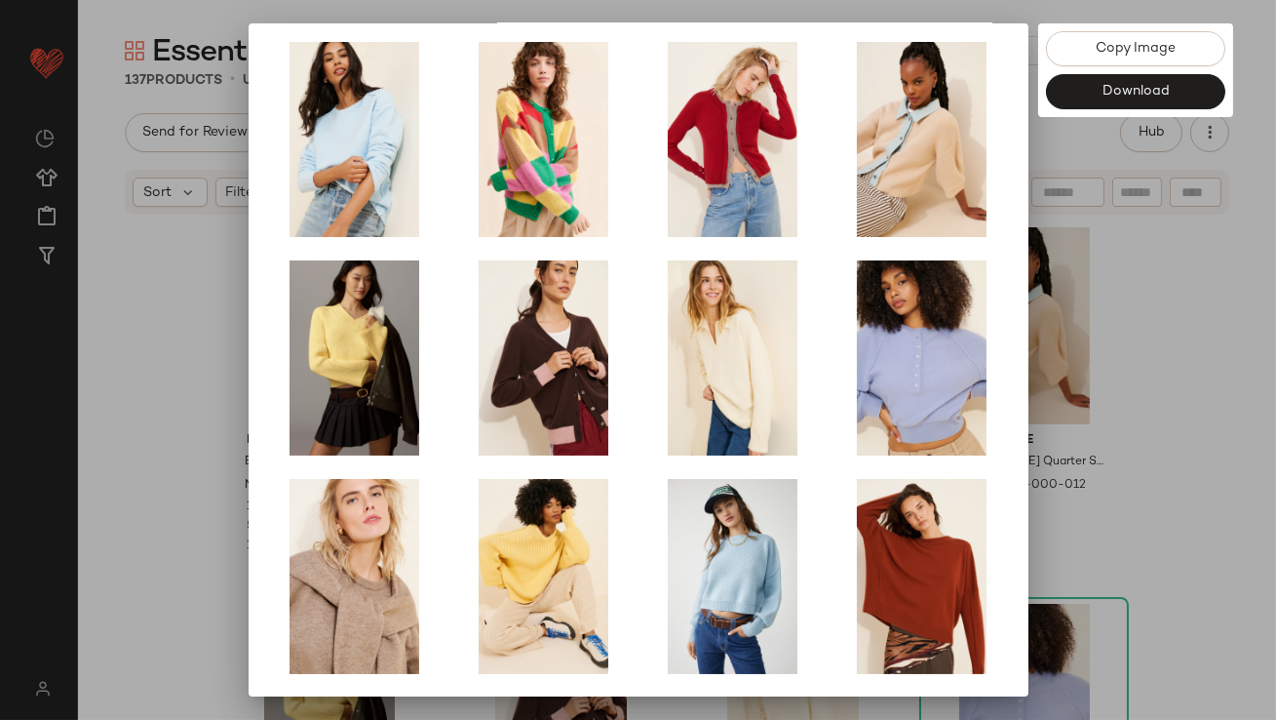
click at [1035, 395] on div at bounding box center [638, 360] width 1276 height 720
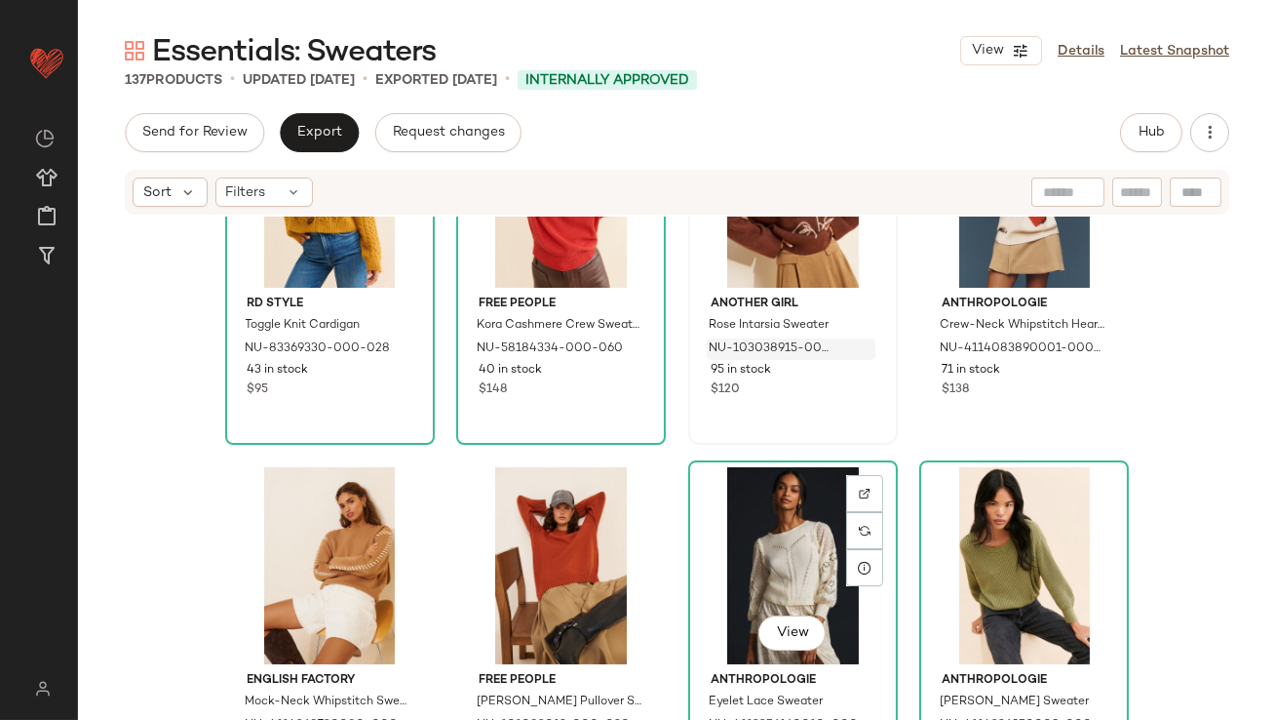
scroll to position [1303, 0]
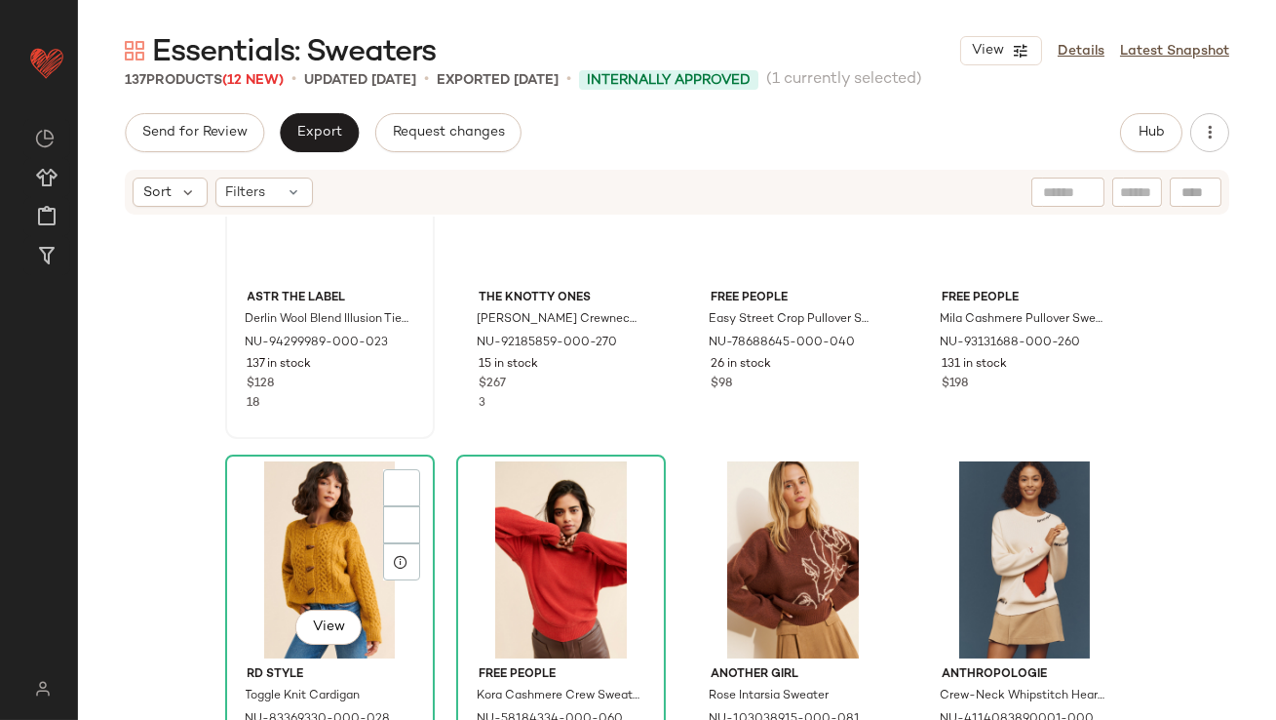
scroll to position [700, 0]
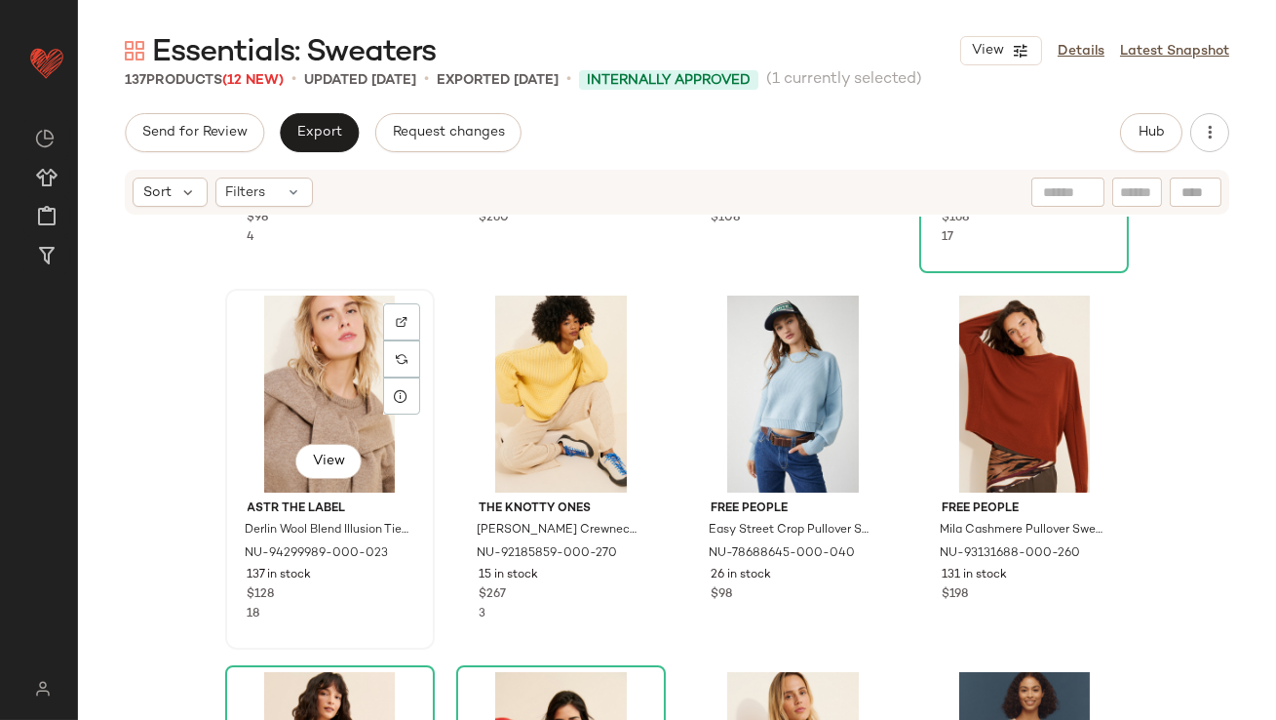
click at [298, 358] on div "View" at bounding box center [330, 393] width 196 height 197
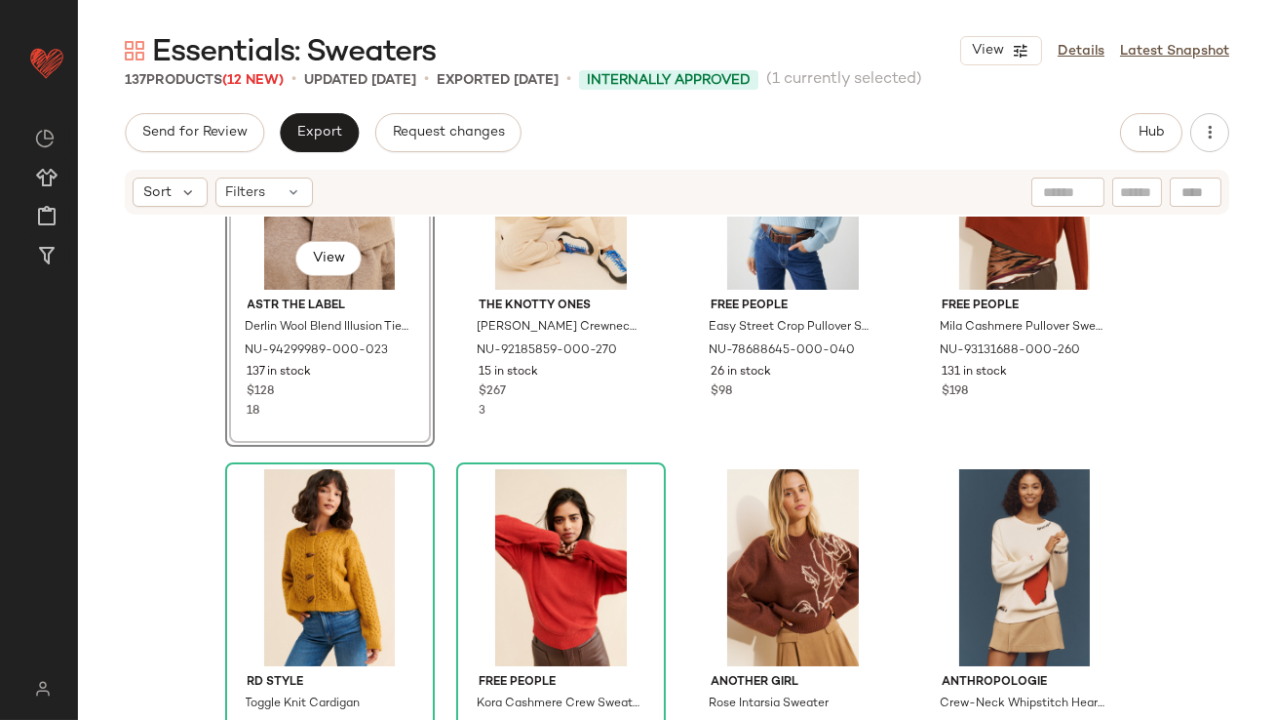
scroll to position [1010, 0]
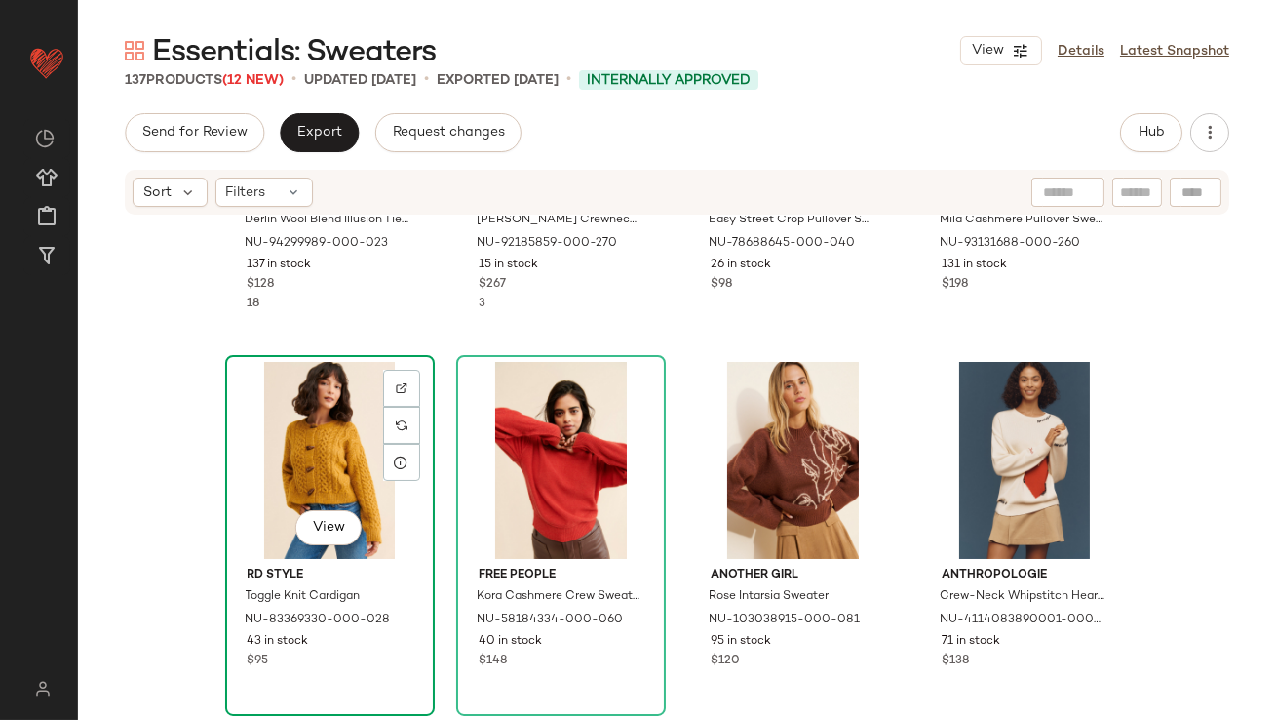
click at [325, 406] on div "View" at bounding box center [330, 460] width 196 height 197
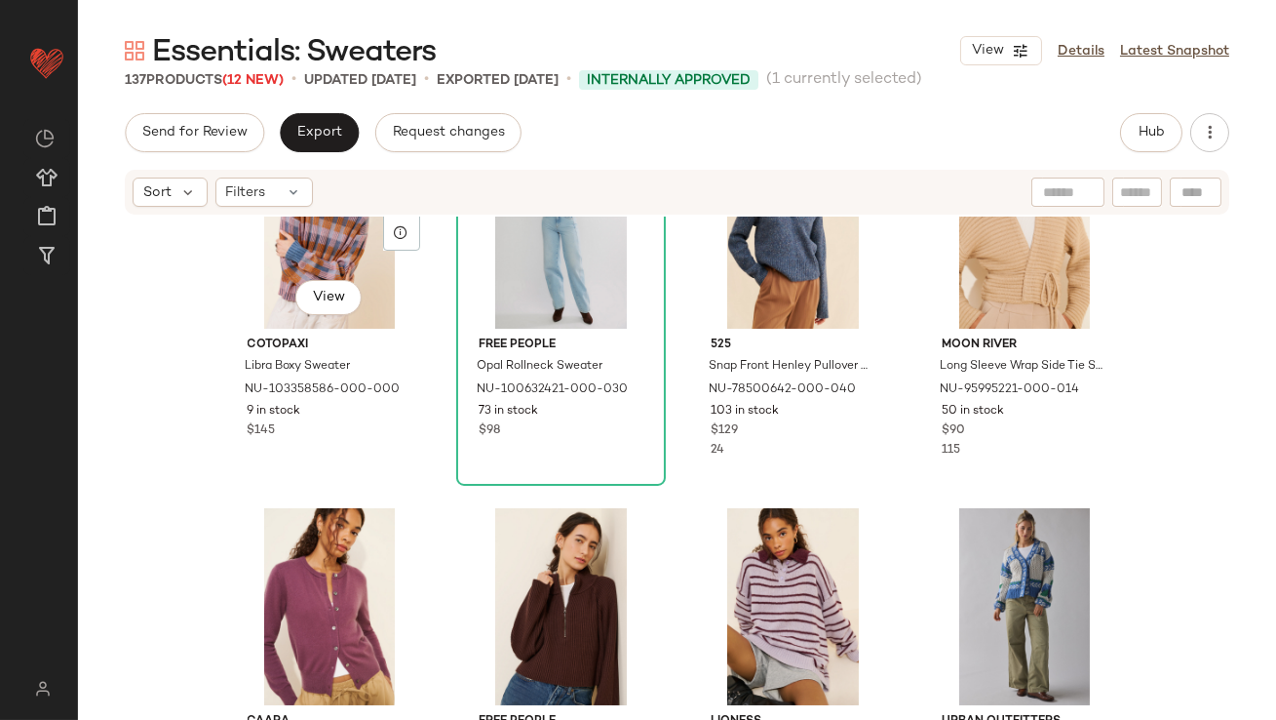
scroll to position [2076, 0]
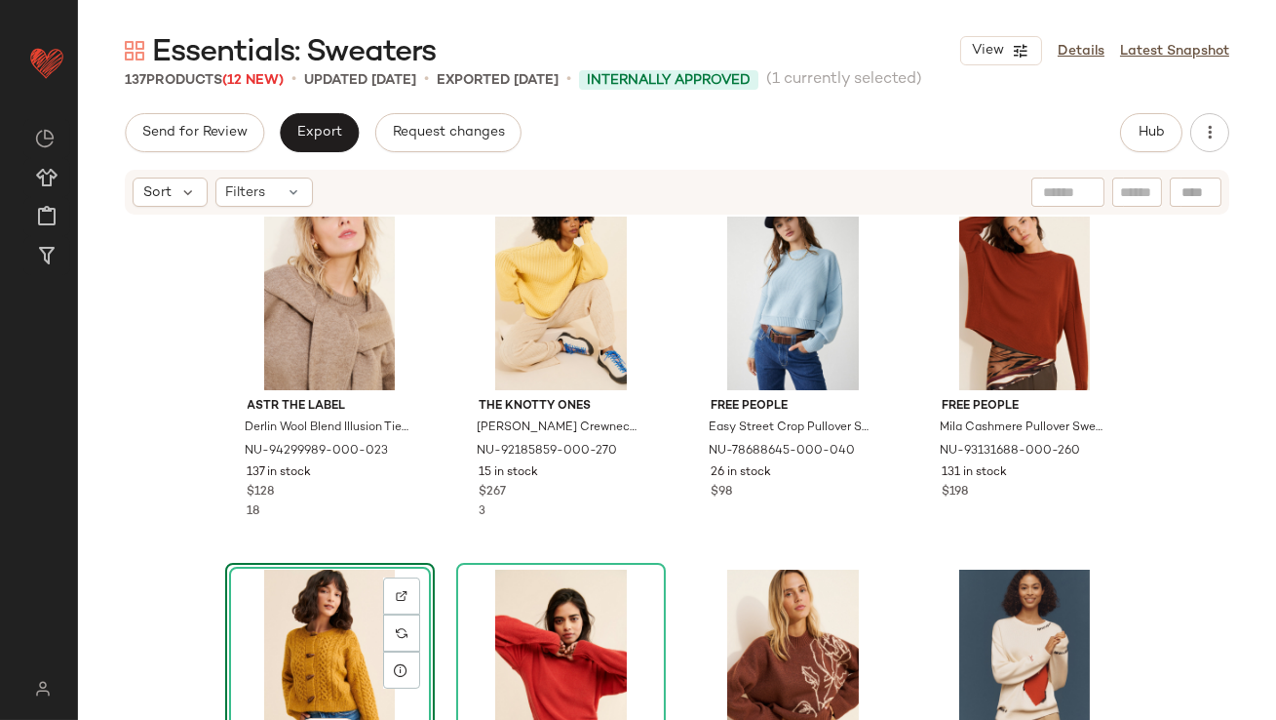
click at [308, 611] on div "View" at bounding box center [330, 667] width 196 height 197
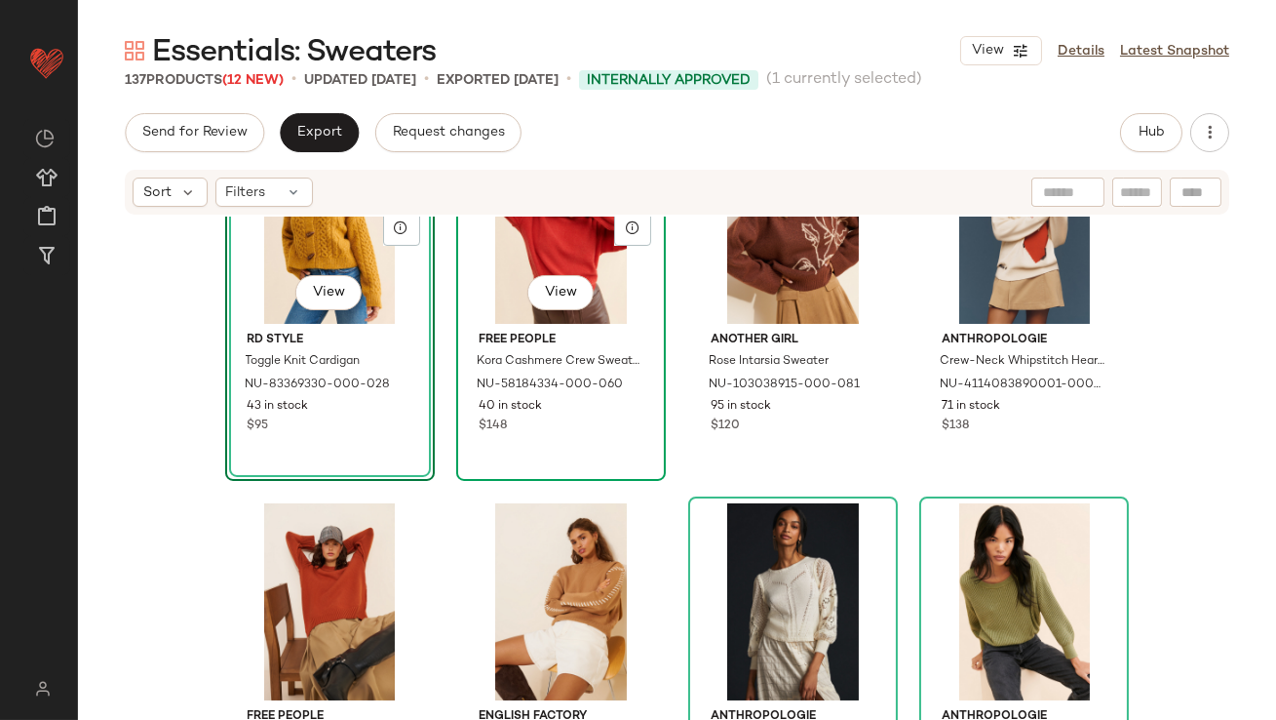
scroll to position [0, 0]
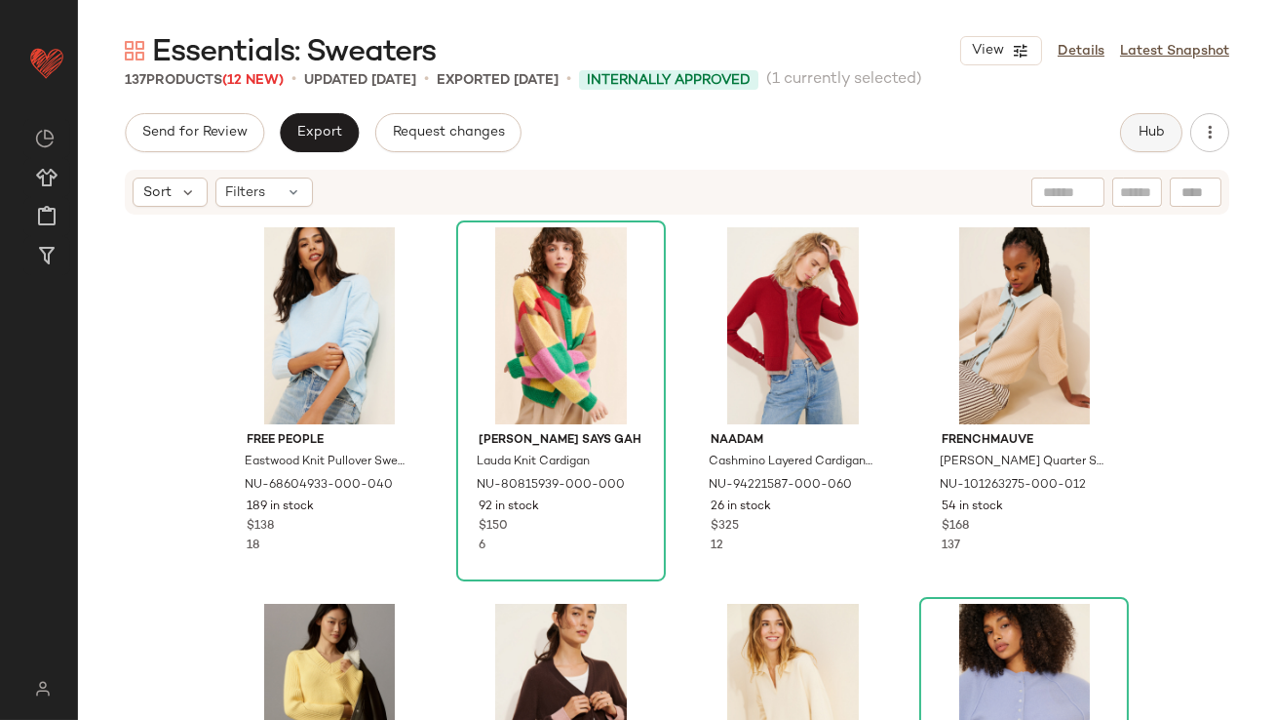
click at [1158, 142] on button "Hub" at bounding box center [1151, 132] width 62 height 39
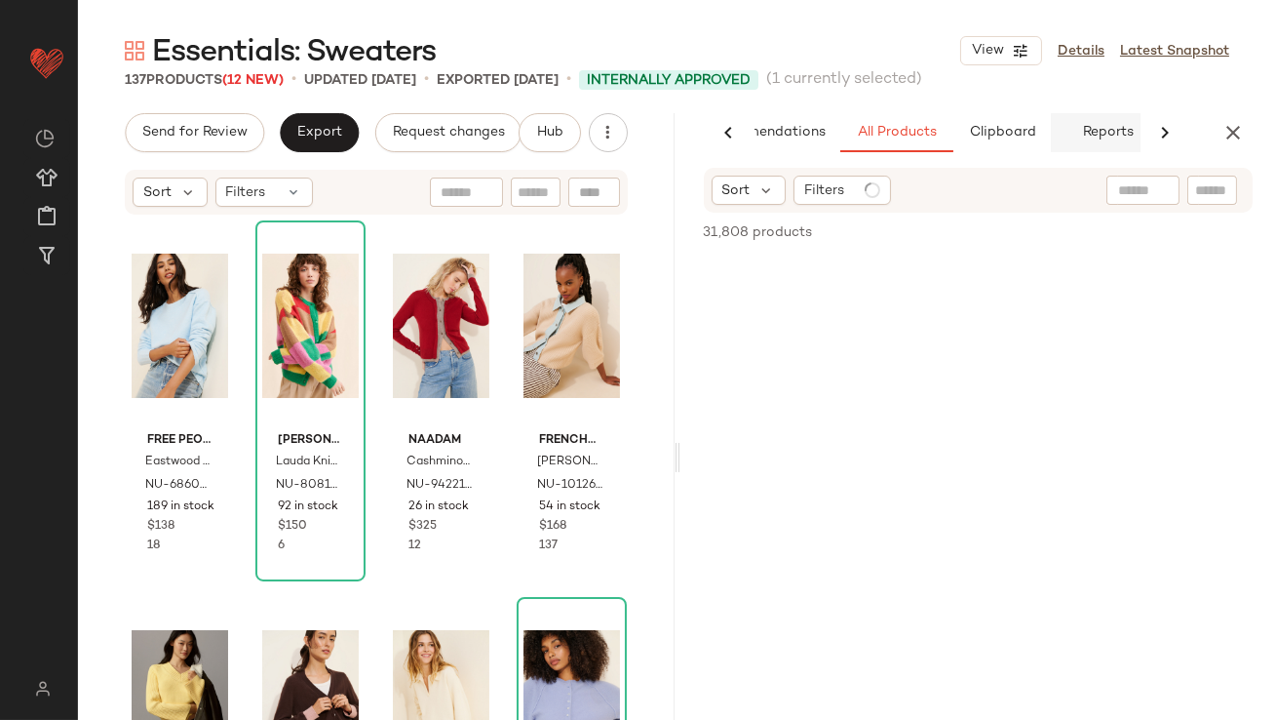
scroll to position [0, 109]
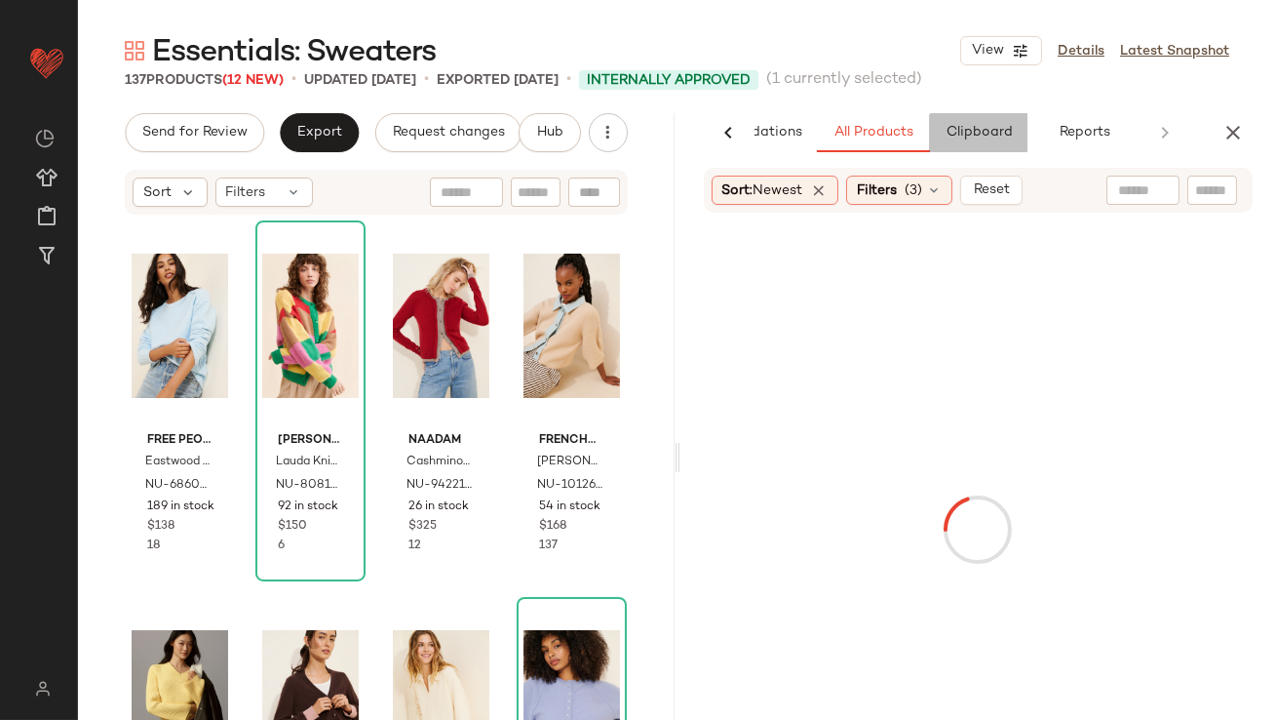
click at [1007, 122] on button "Clipboard" at bounding box center [979, 132] width 98 height 39
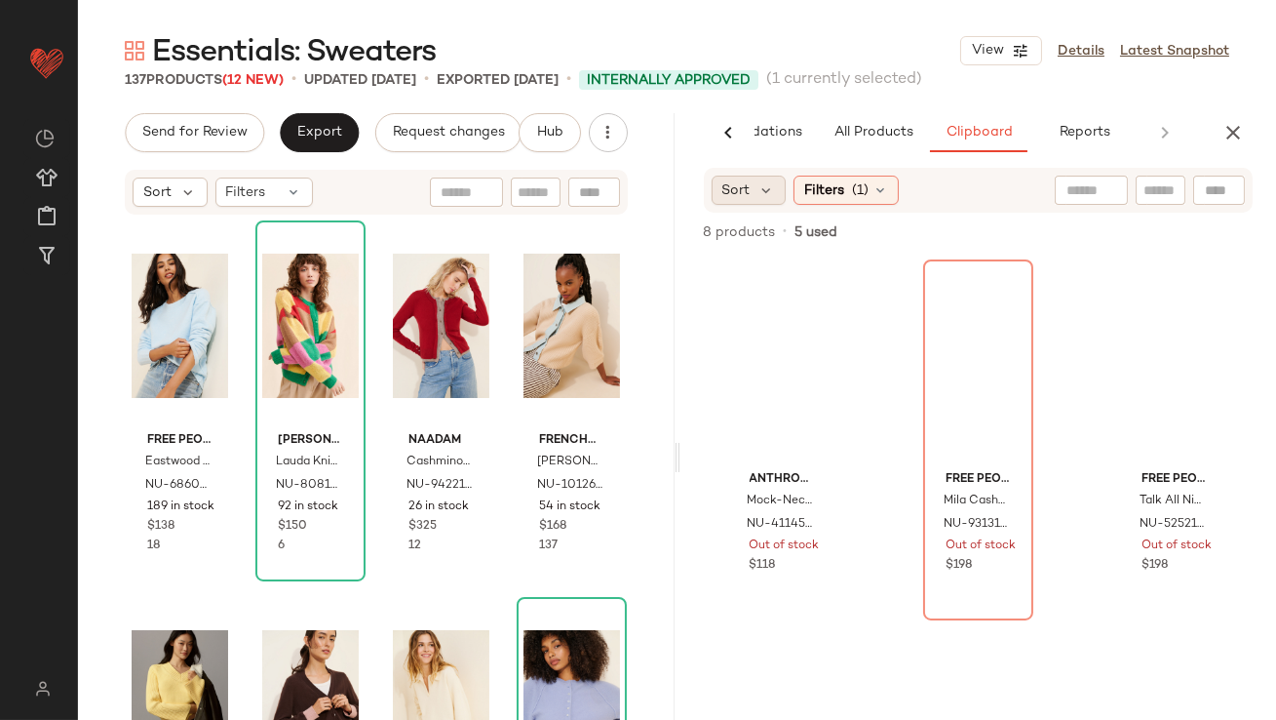
click at [751, 188] on div "Sort" at bounding box center [749, 190] width 75 height 29
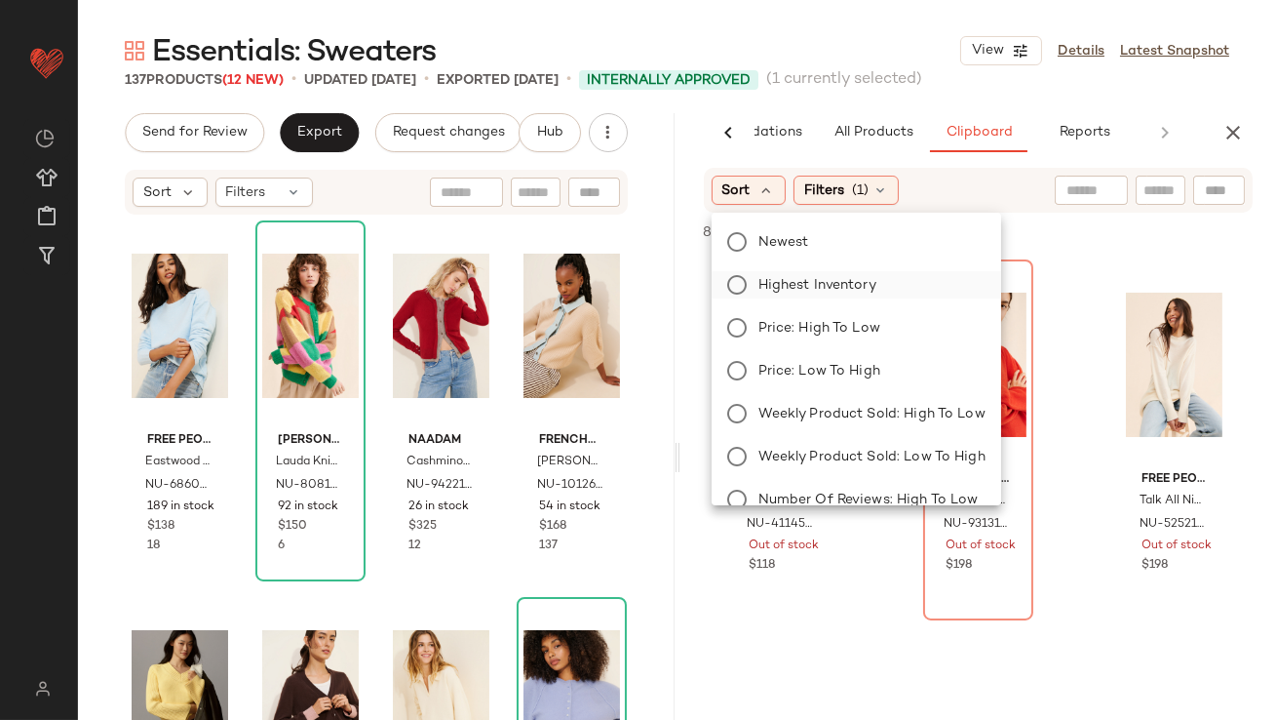
click at [751, 282] on label "Highest Inventory" at bounding box center [868, 284] width 235 height 27
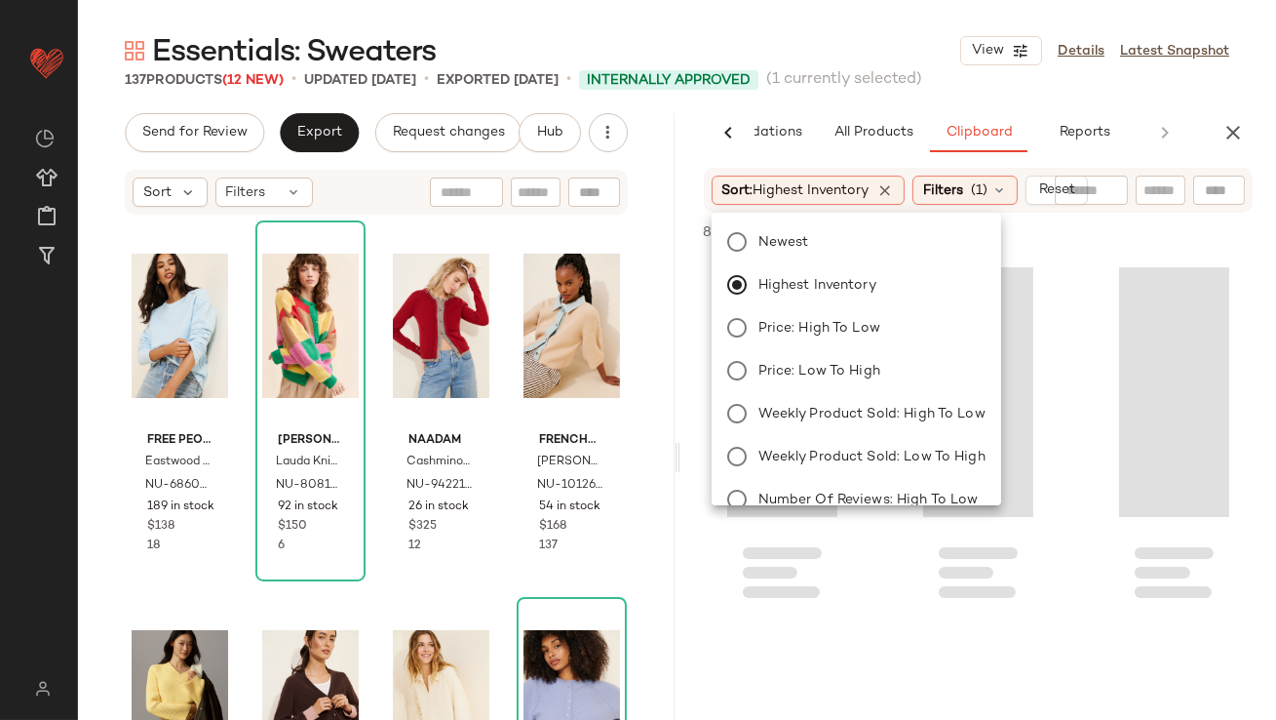
click at [888, 47] on div "Essentials: Sweaters View Details Latest Snapshot" at bounding box center [677, 50] width 1198 height 39
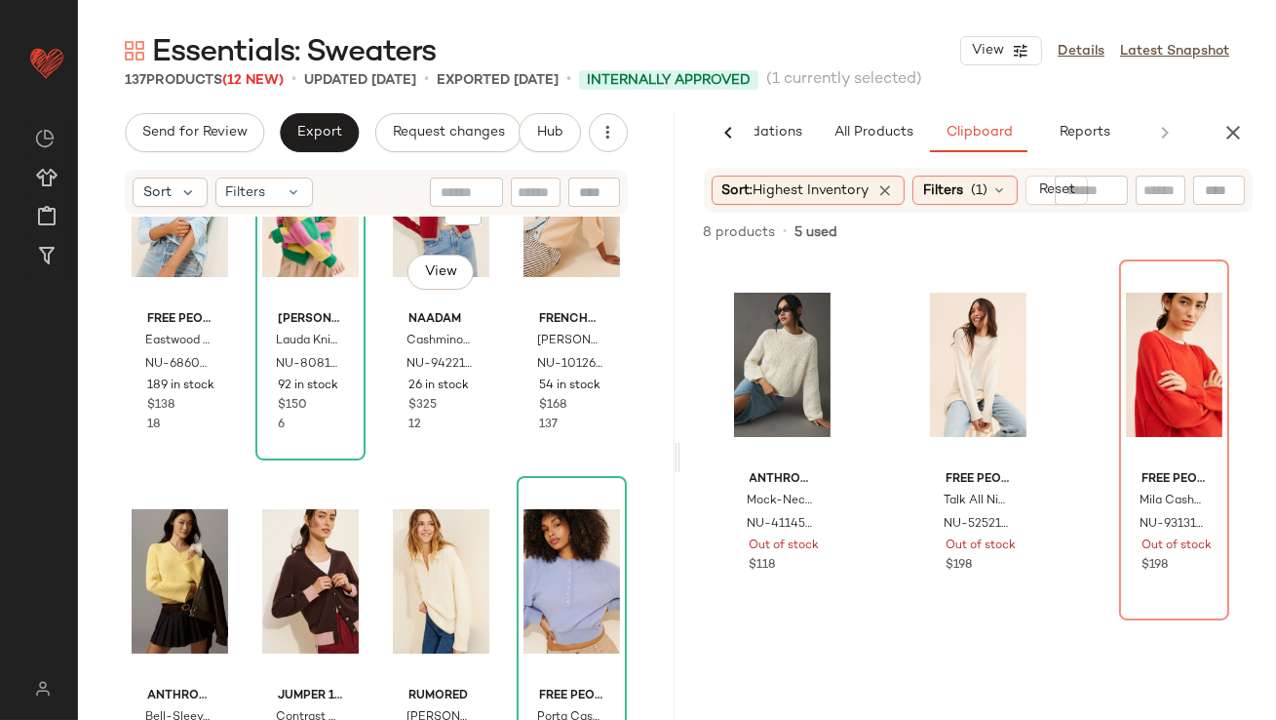
scroll to position [152, 0]
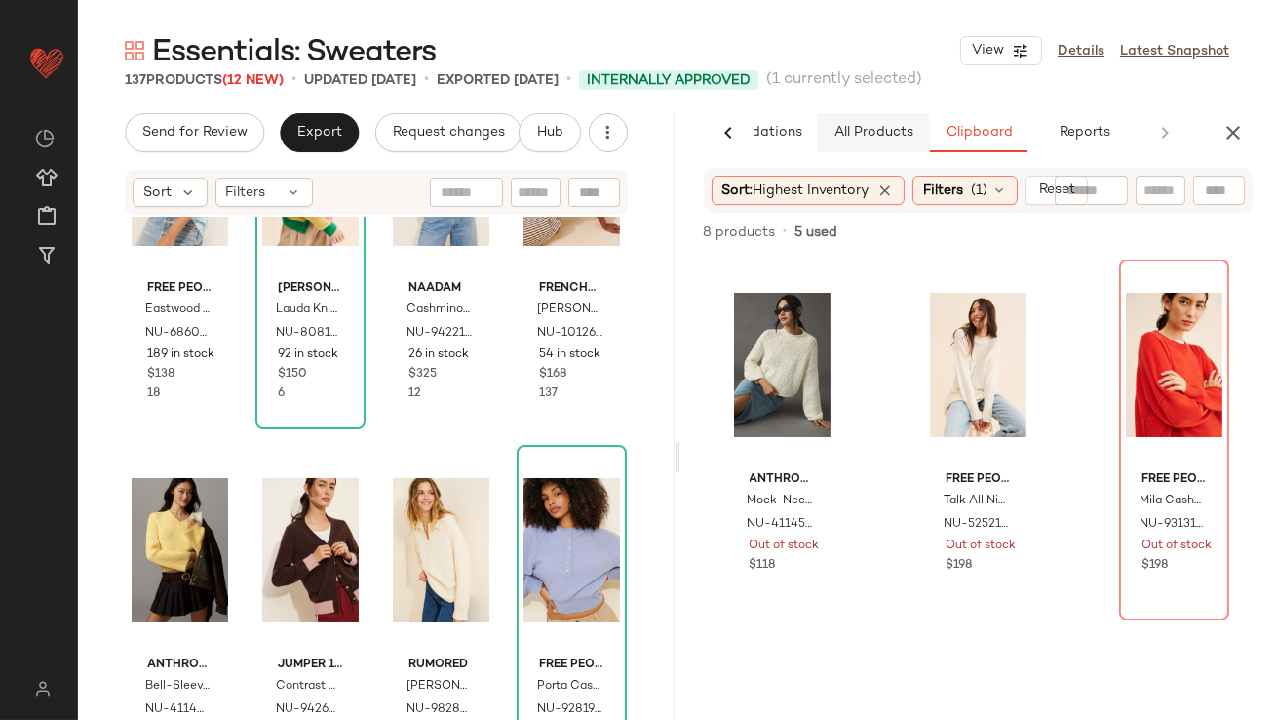
click at [881, 141] on button "All Products" at bounding box center [873, 132] width 113 height 39
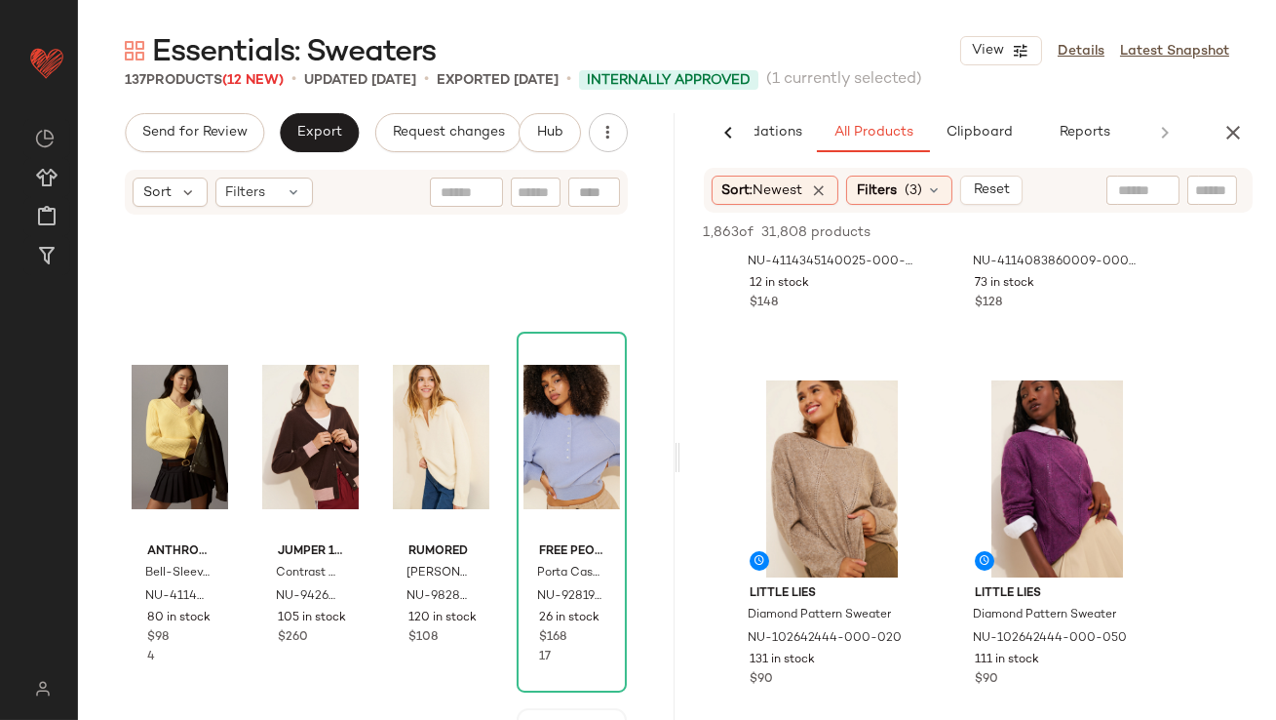
scroll to position [221, 0]
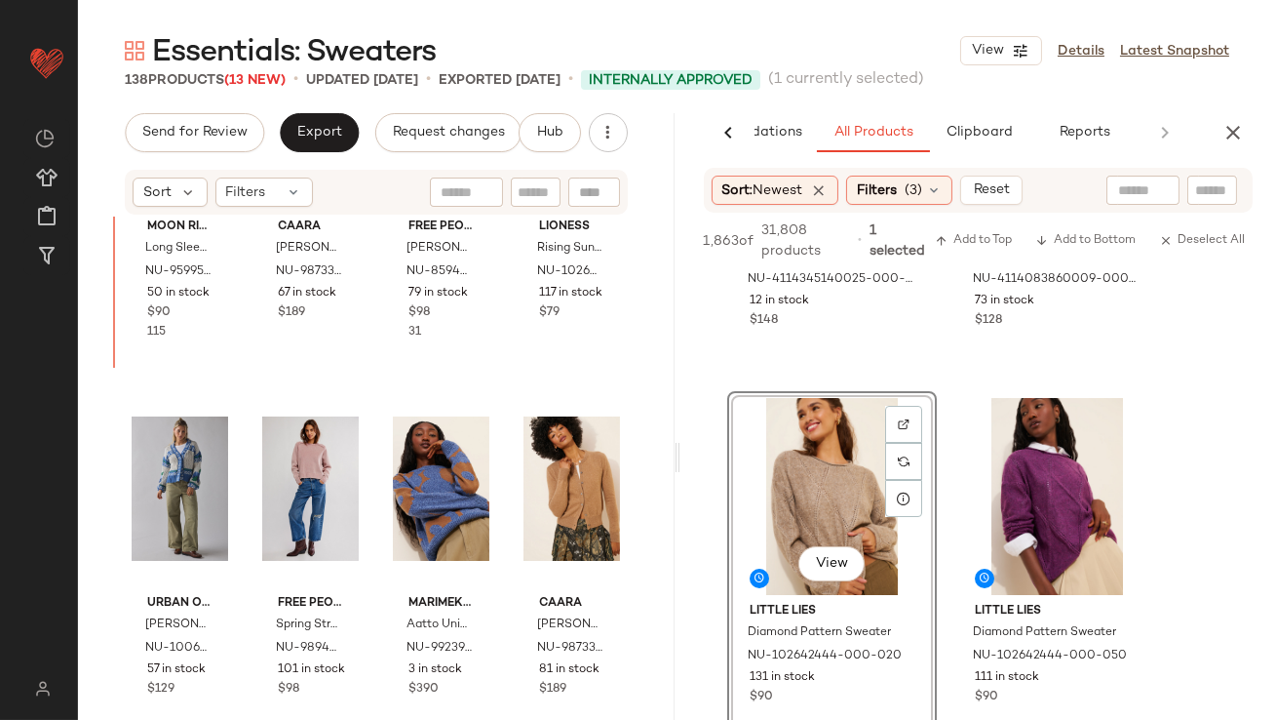
scroll to position [2516, 0]
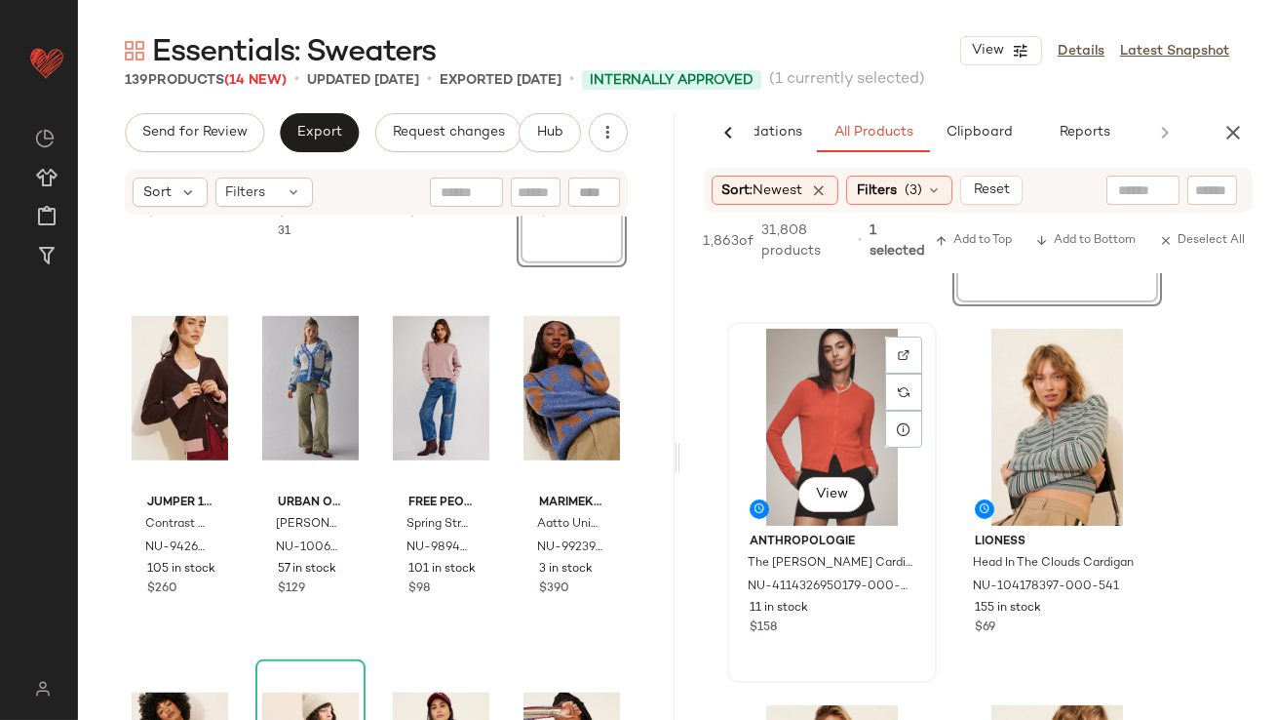
scroll to position [1085, 0]
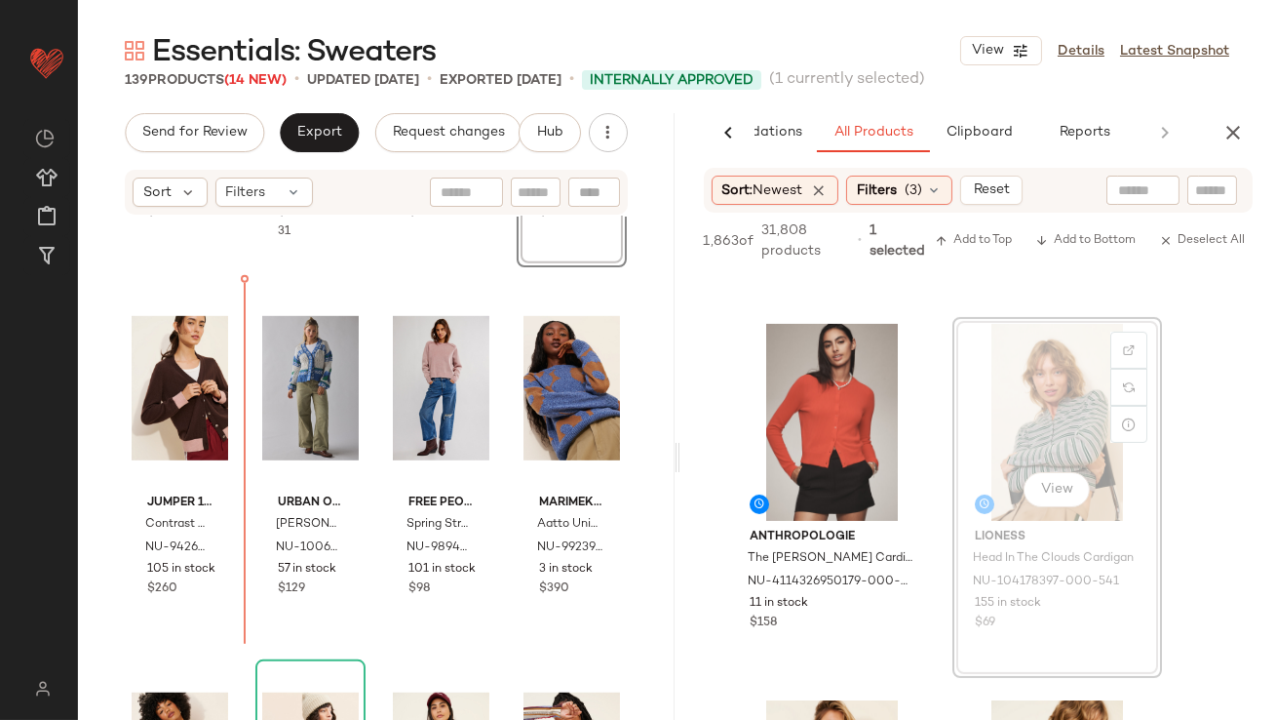
drag, startPoint x: 996, startPoint y: 400, endPoint x: 707, endPoint y: 457, distance: 294.3
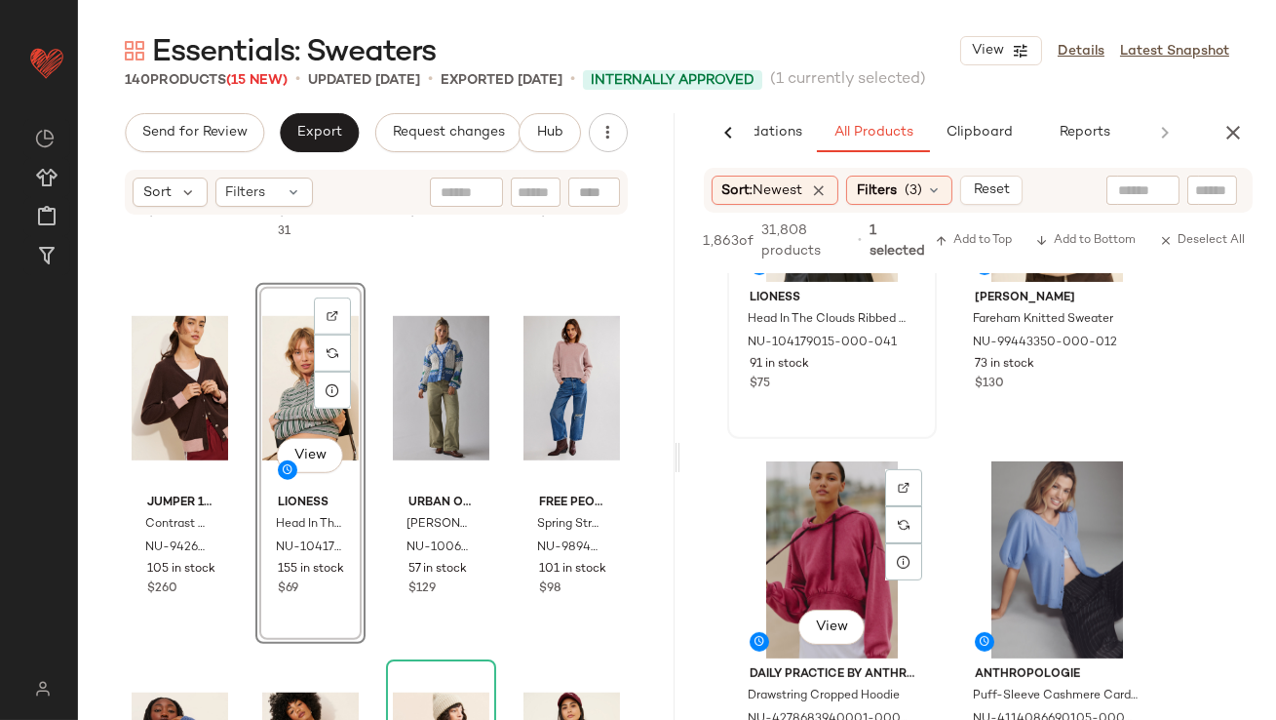
scroll to position [1702, 0]
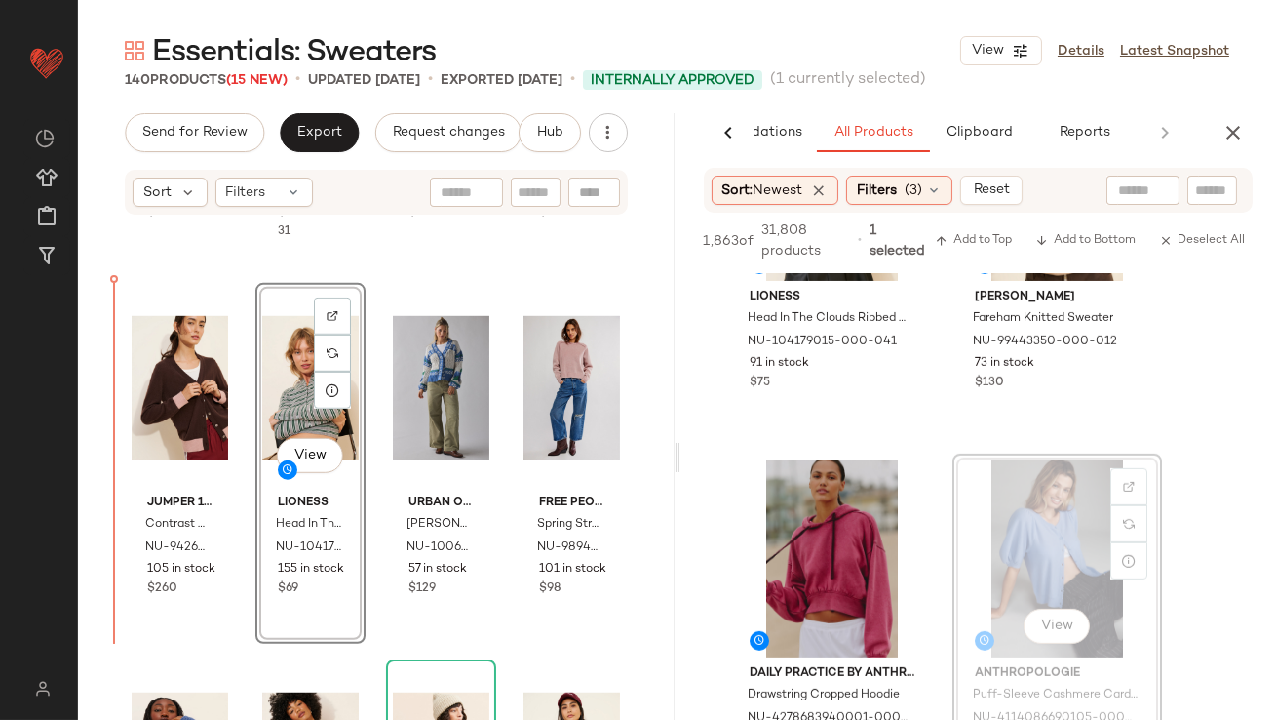
drag, startPoint x: 994, startPoint y: 528, endPoint x: 657, endPoint y: 527, distance: 336.4
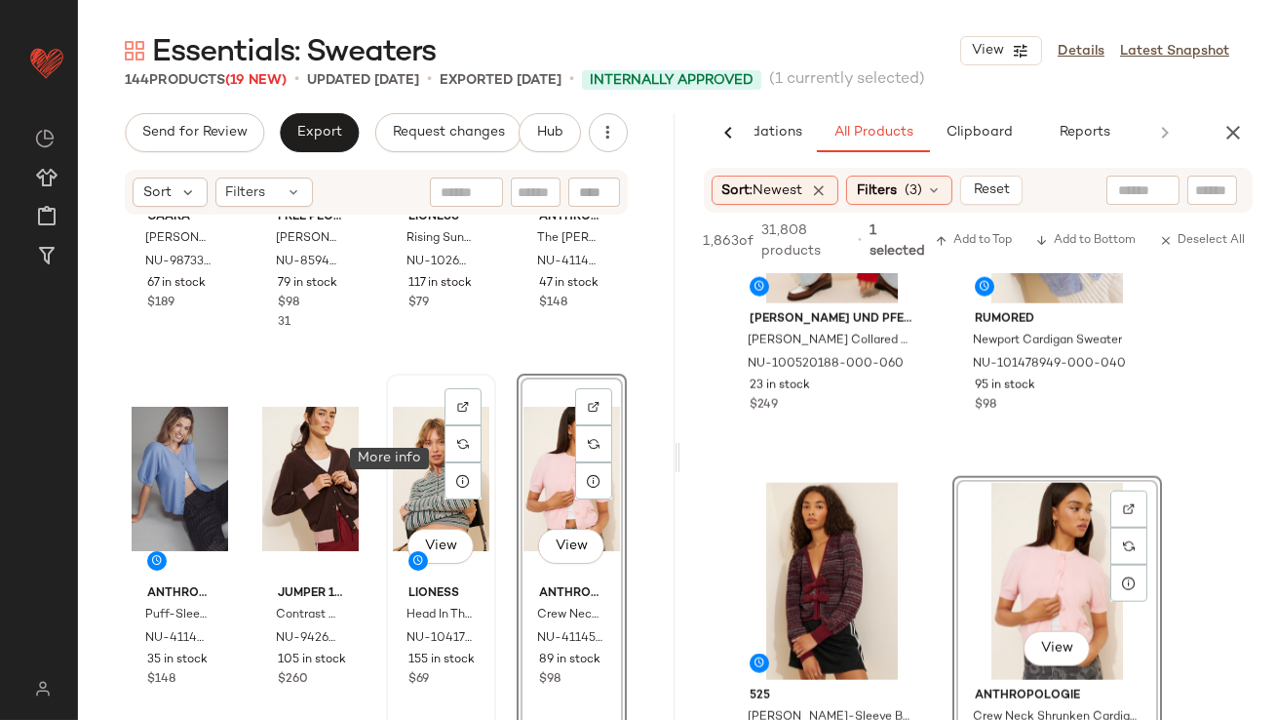
scroll to position [2519, 0]
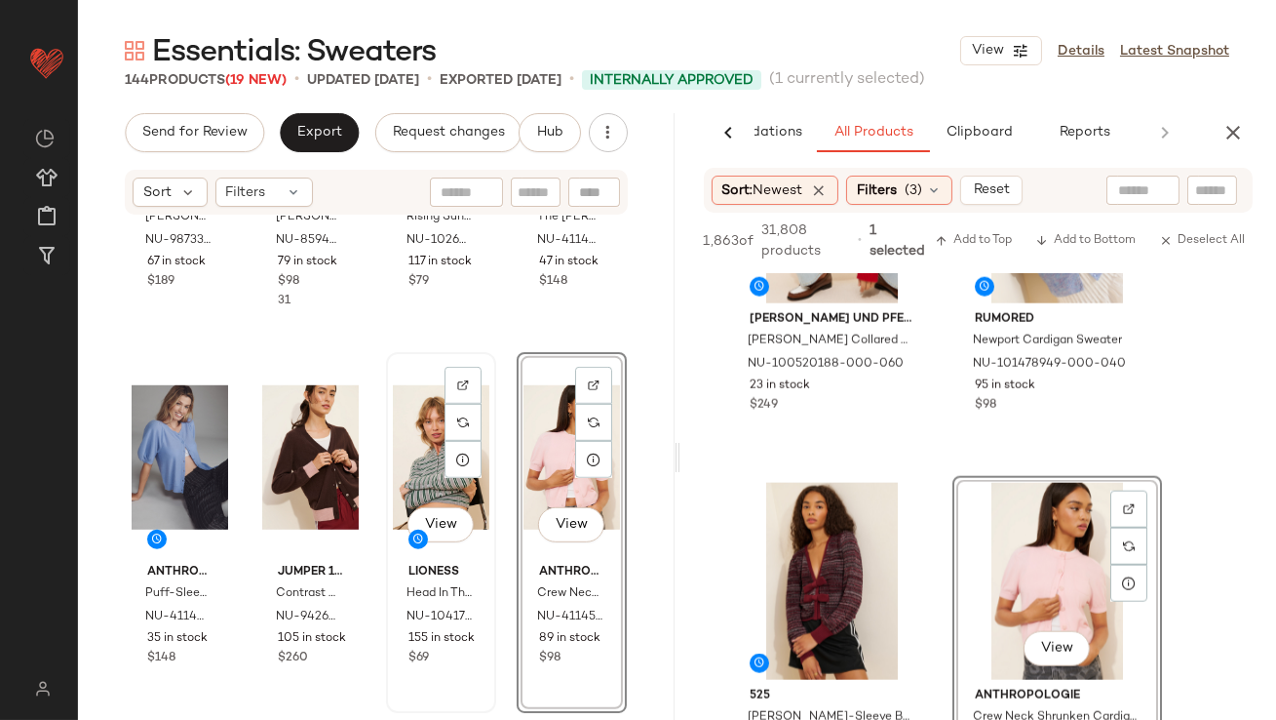
click at [427, 463] on div "View" at bounding box center [441, 457] width 97 height 197
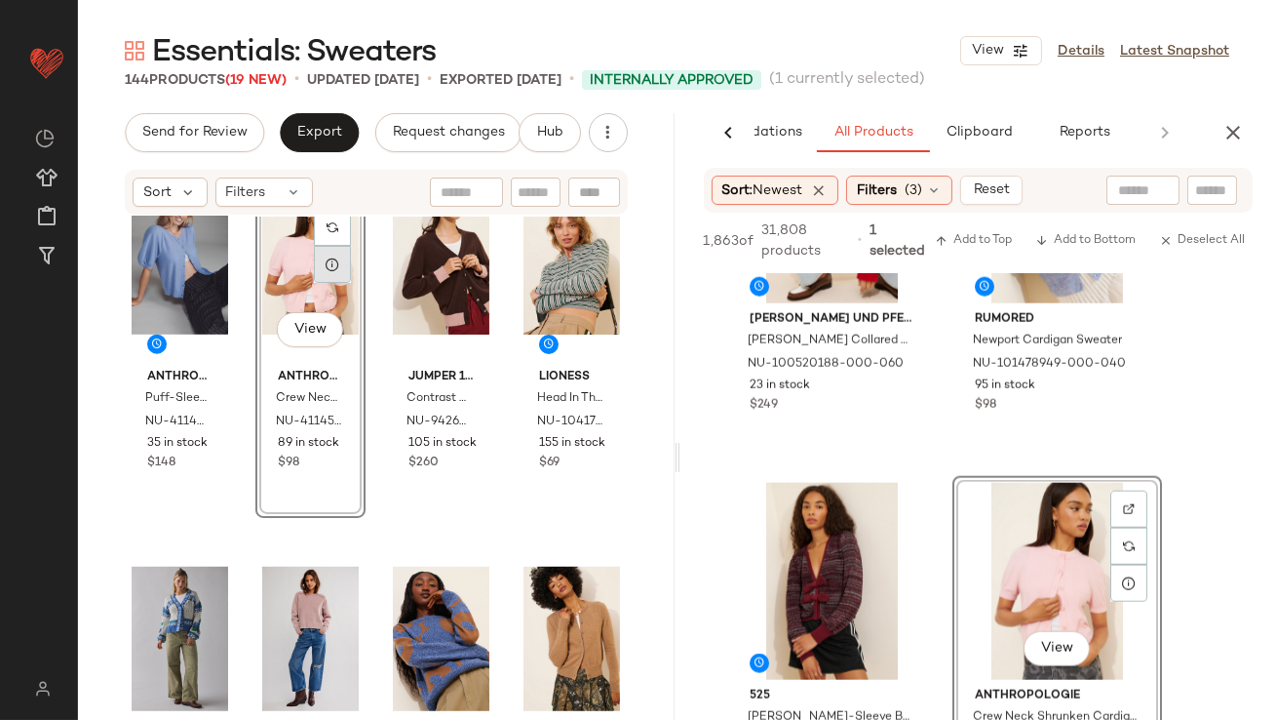
scroll to position [2737, 0]
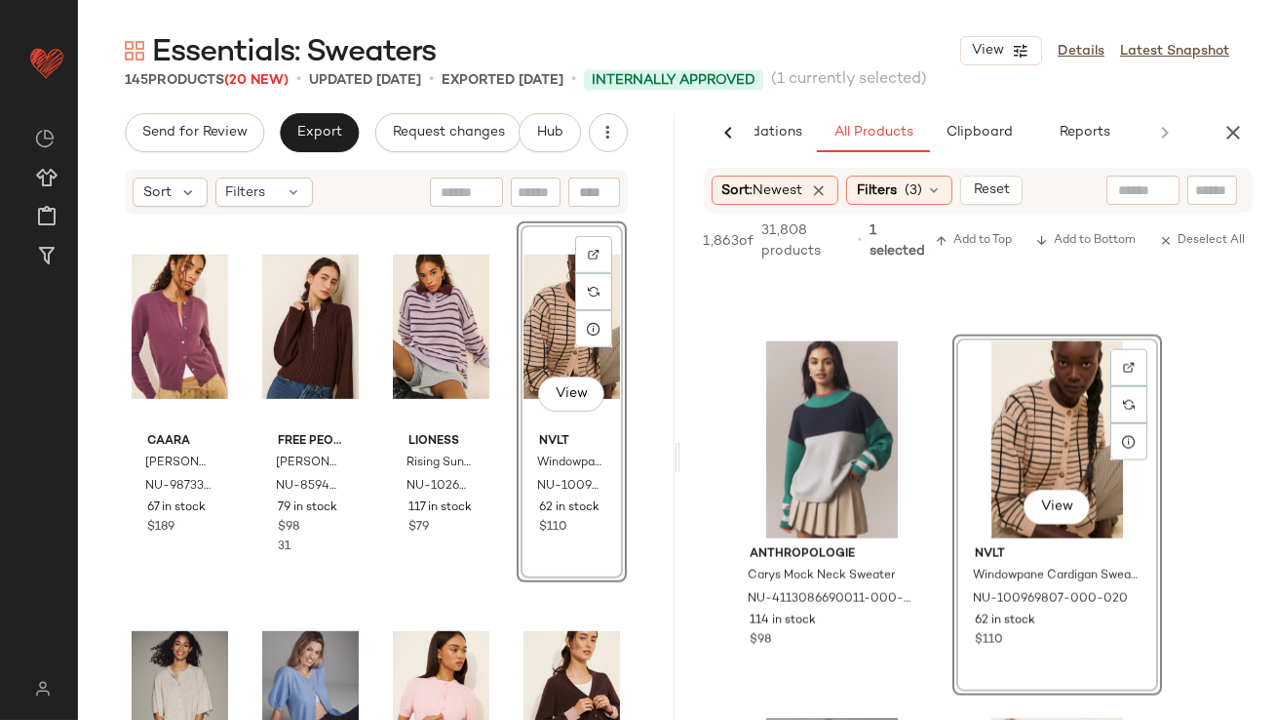
scroll to position [2283, 0]
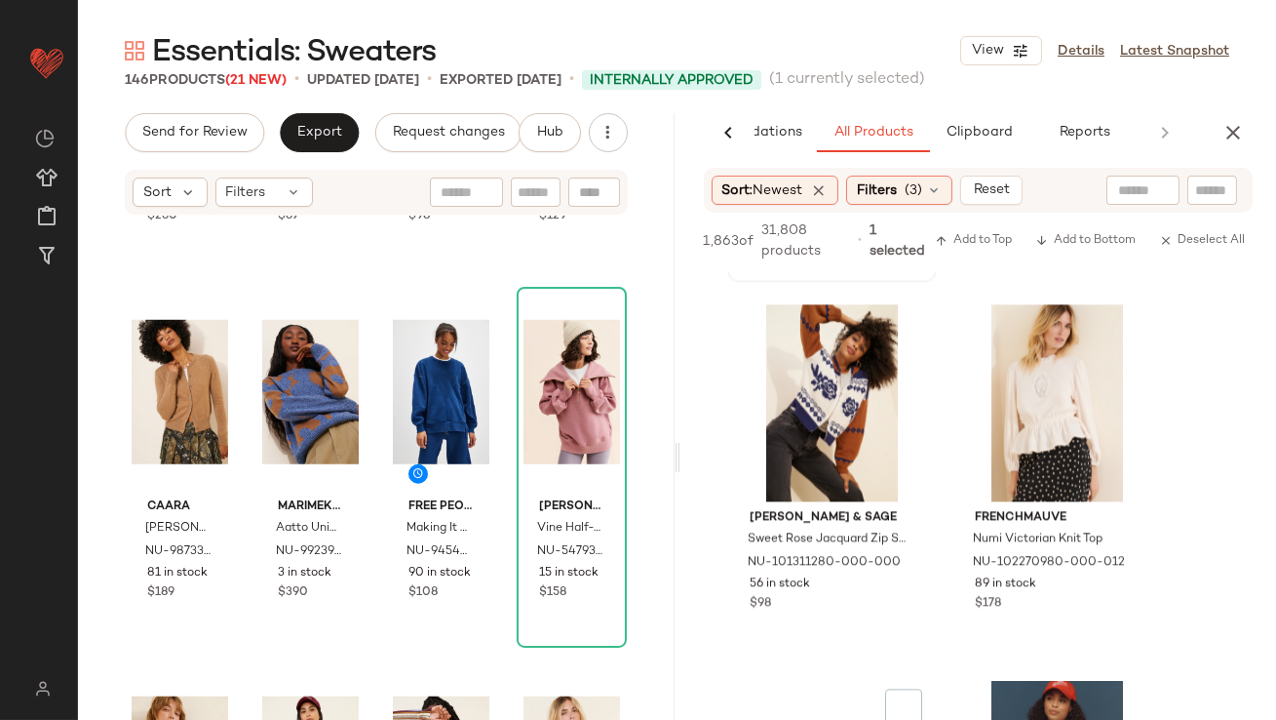
scroll to position [9678, 0]
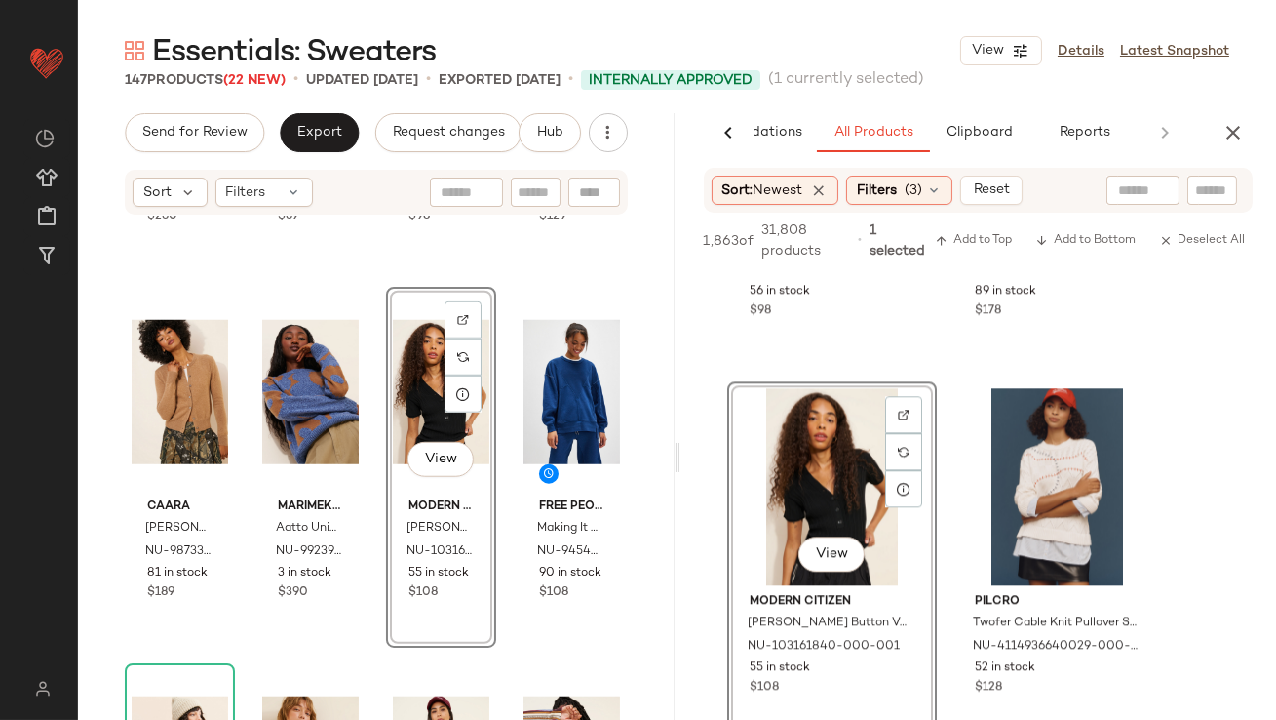
click at [416, 408] on div "View" at bounding box center [441, 392] width 97 height 197
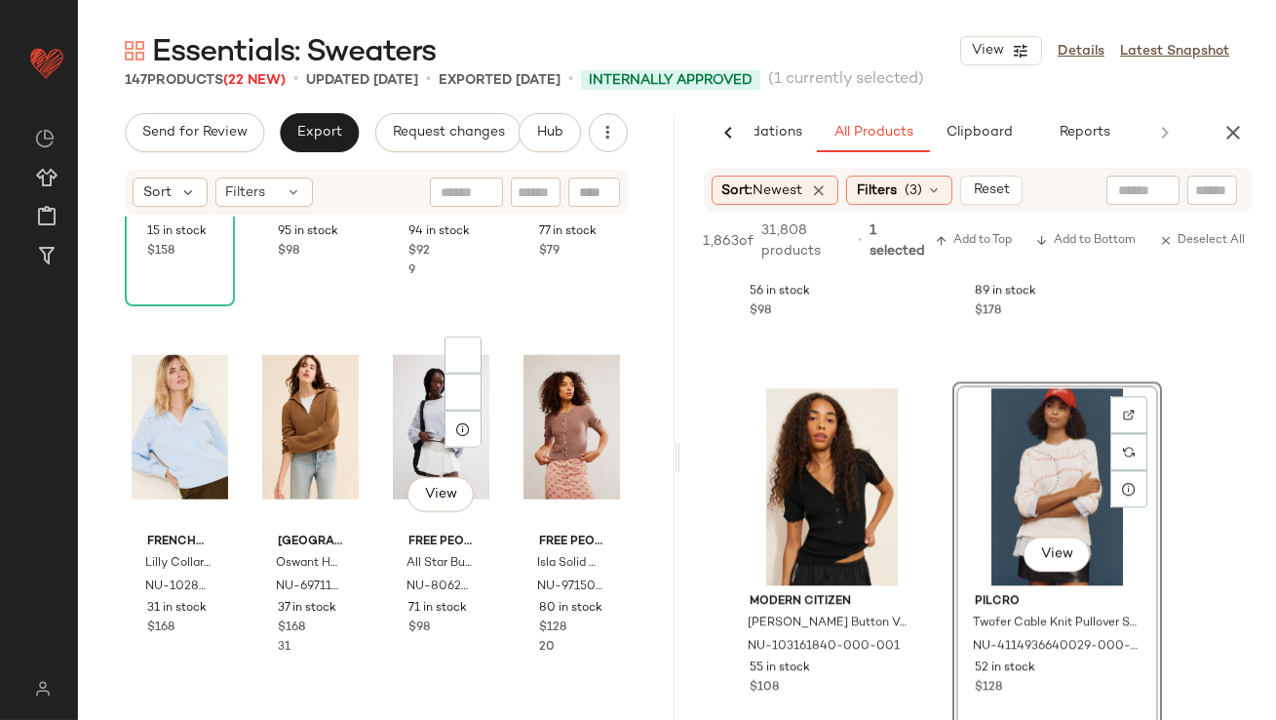
scroll to position [4166, 0]
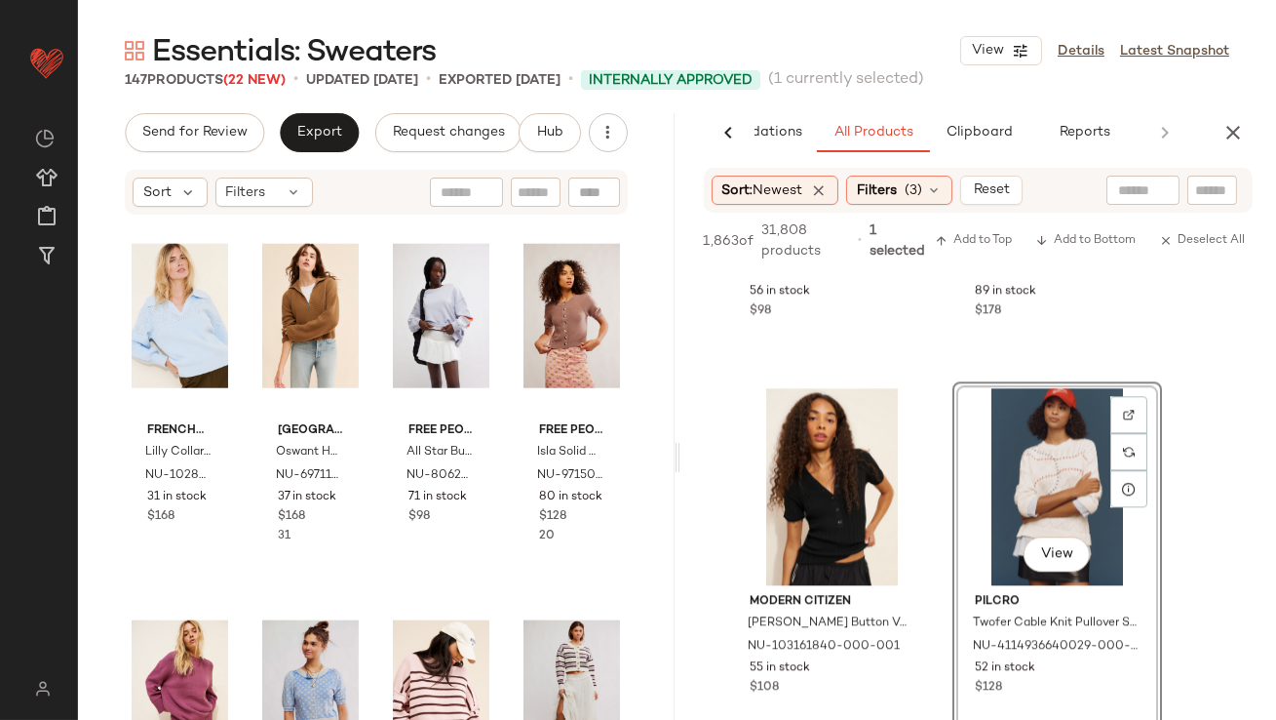
click at [1244, 129] on icon "button" at bounding box center [1233, 132] width 23 height 23
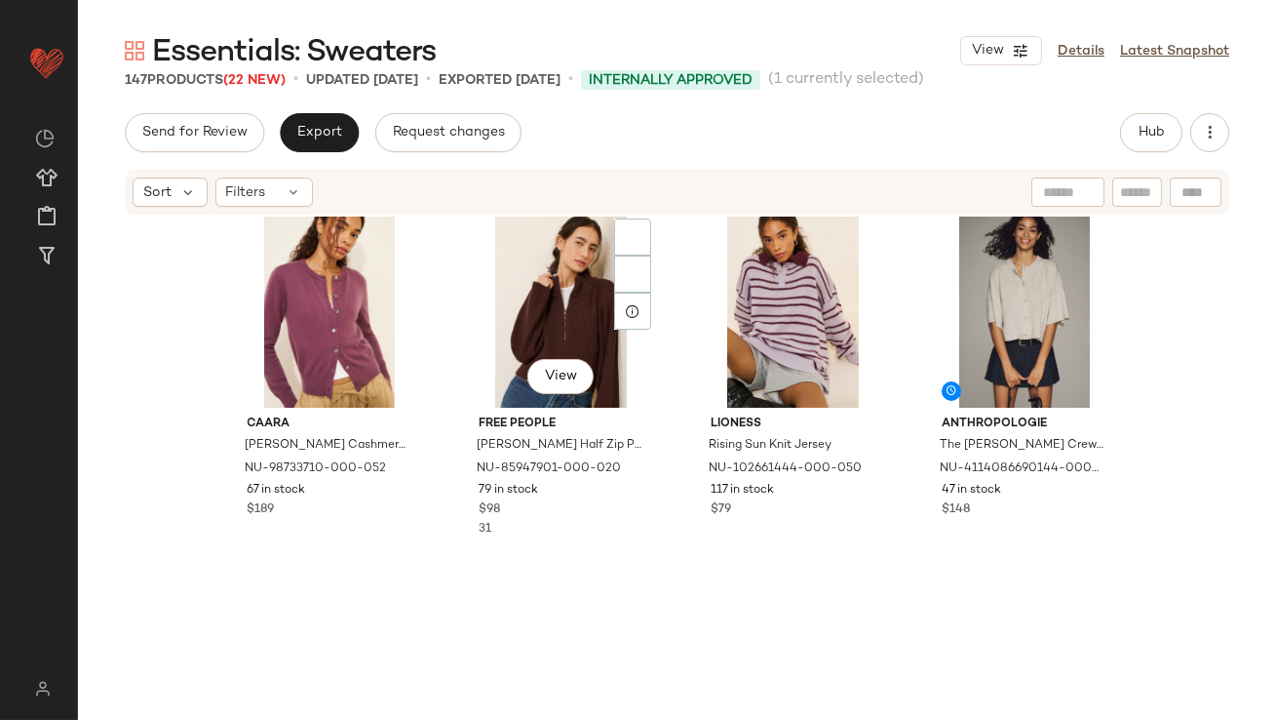
scroll to position [2604, 0]
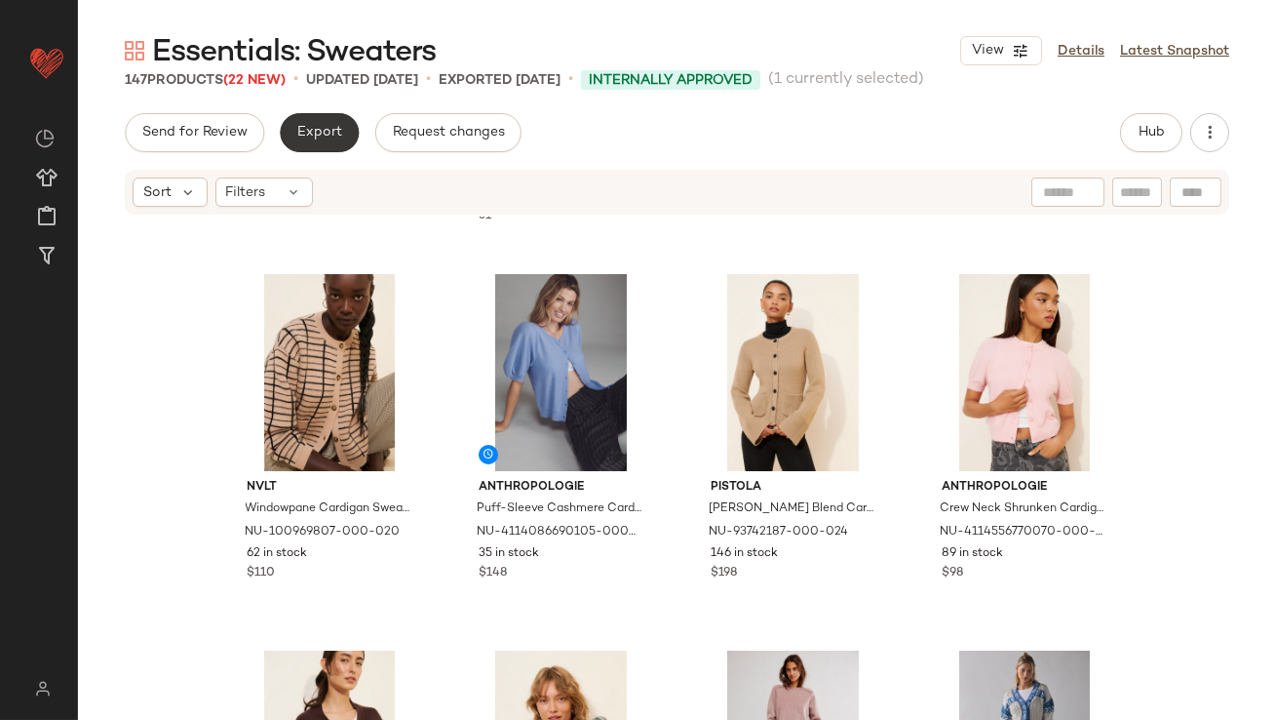
click at [289, 129] on button "Export" at bounding box center [319, 132] width 79 height 39
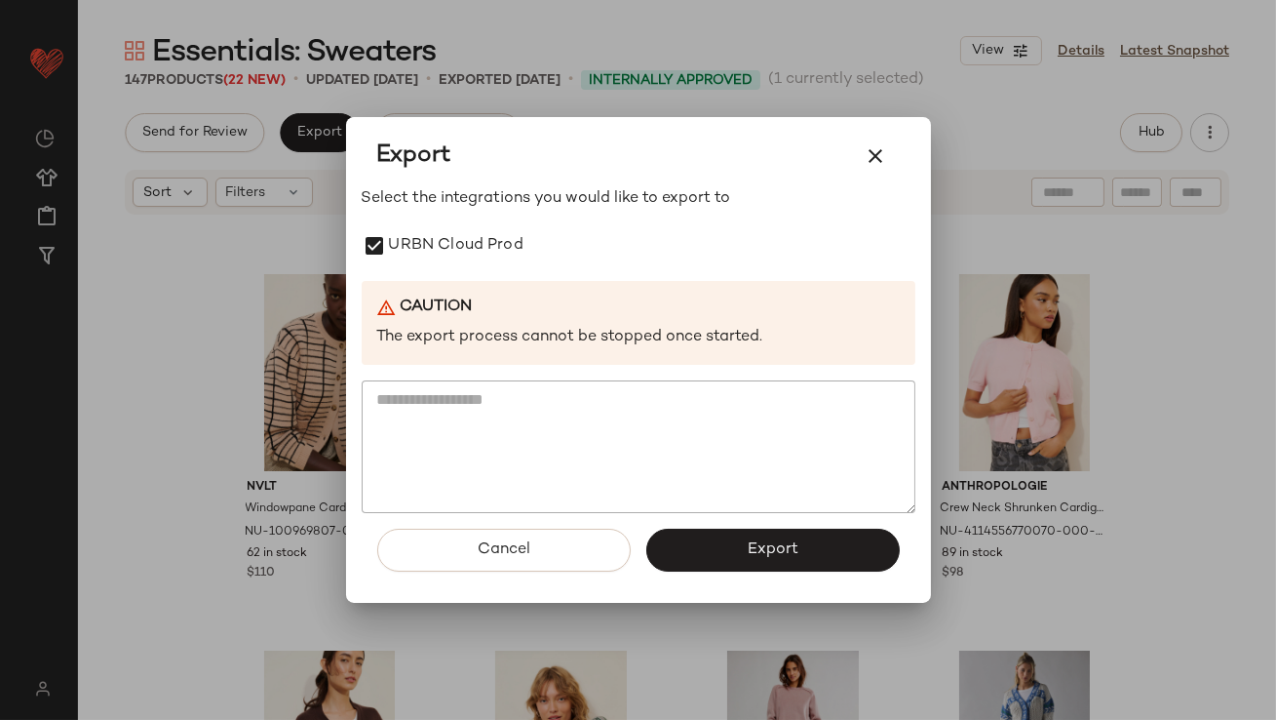
click at [667, 543] on button "Export" at bounding box center [774, 550] width 254 height 43
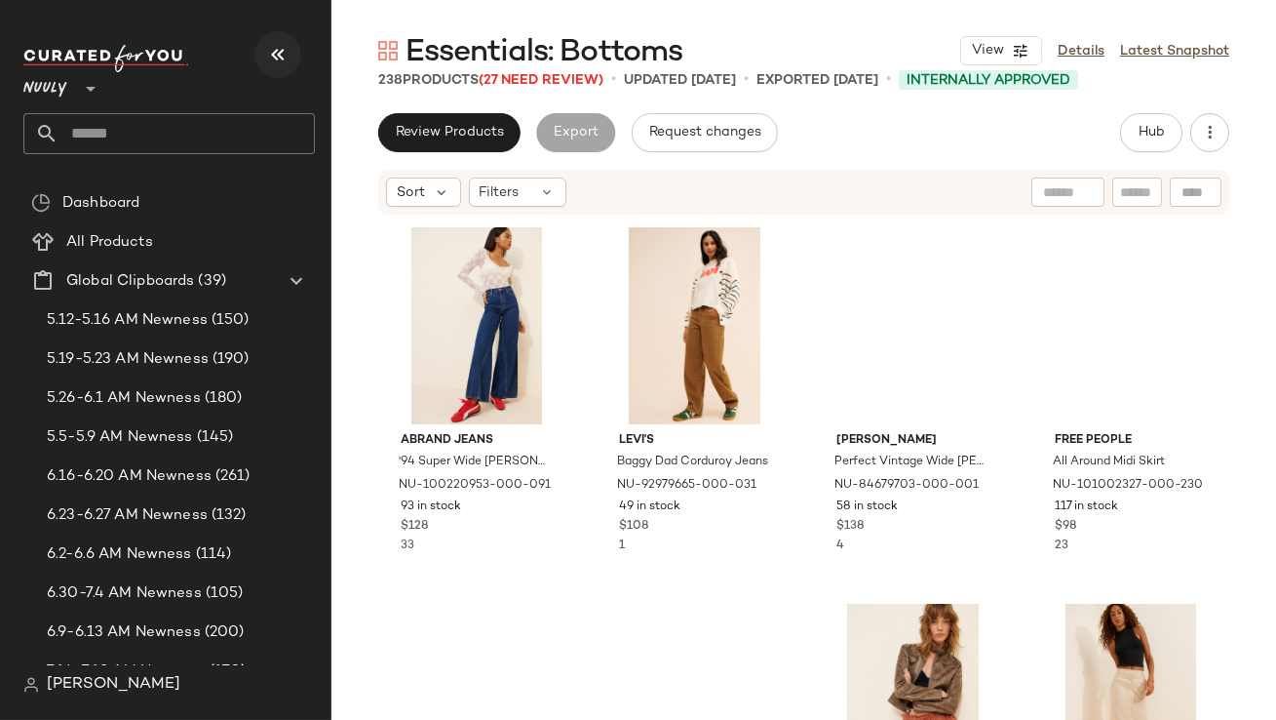
click at [282, 59] on icon "button" at bounding box center [277, 54] width 23 height 23
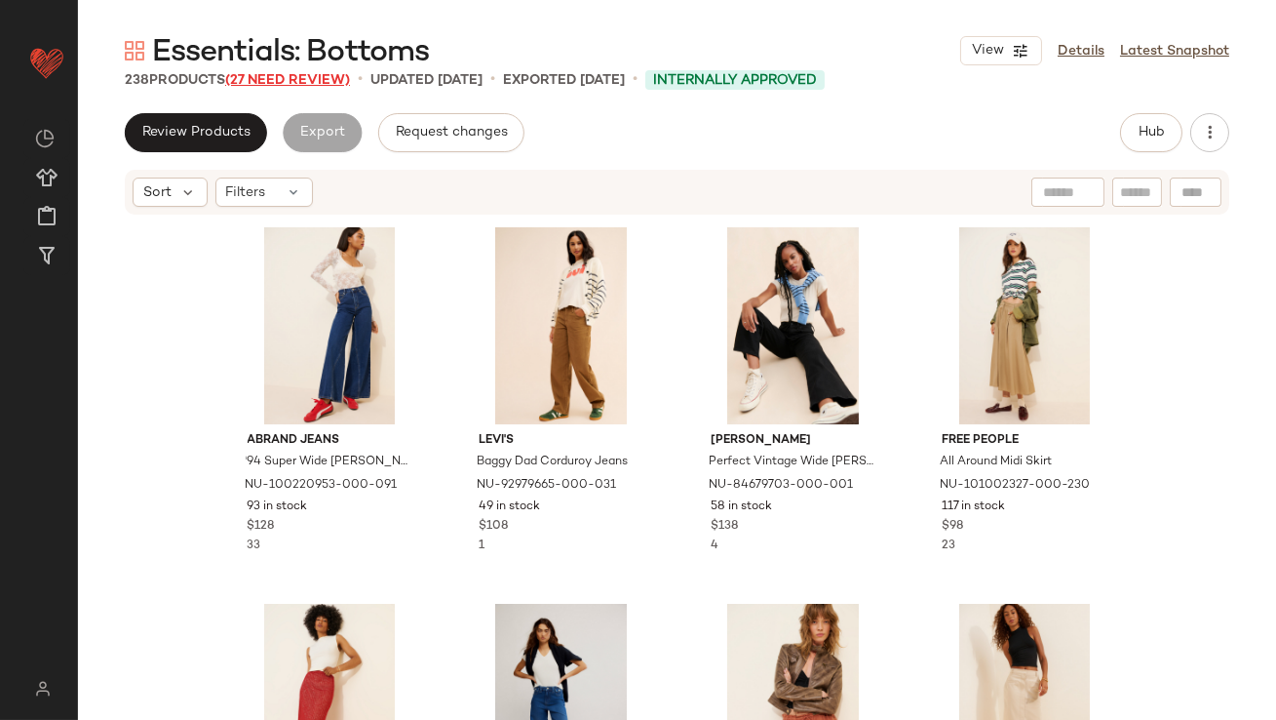
click at [282, 76] on span "(27 Need Review)" at bounding box center [287, 80] width 125 height 15
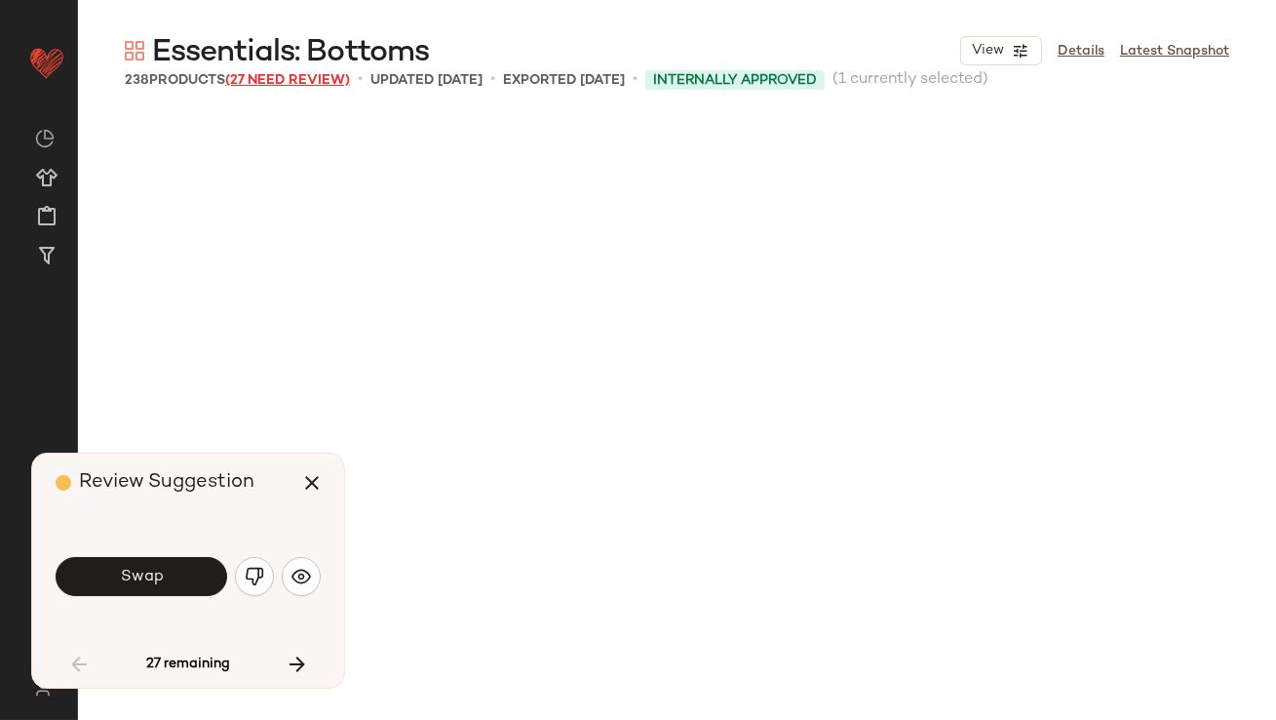
scroll to position [767, 0]
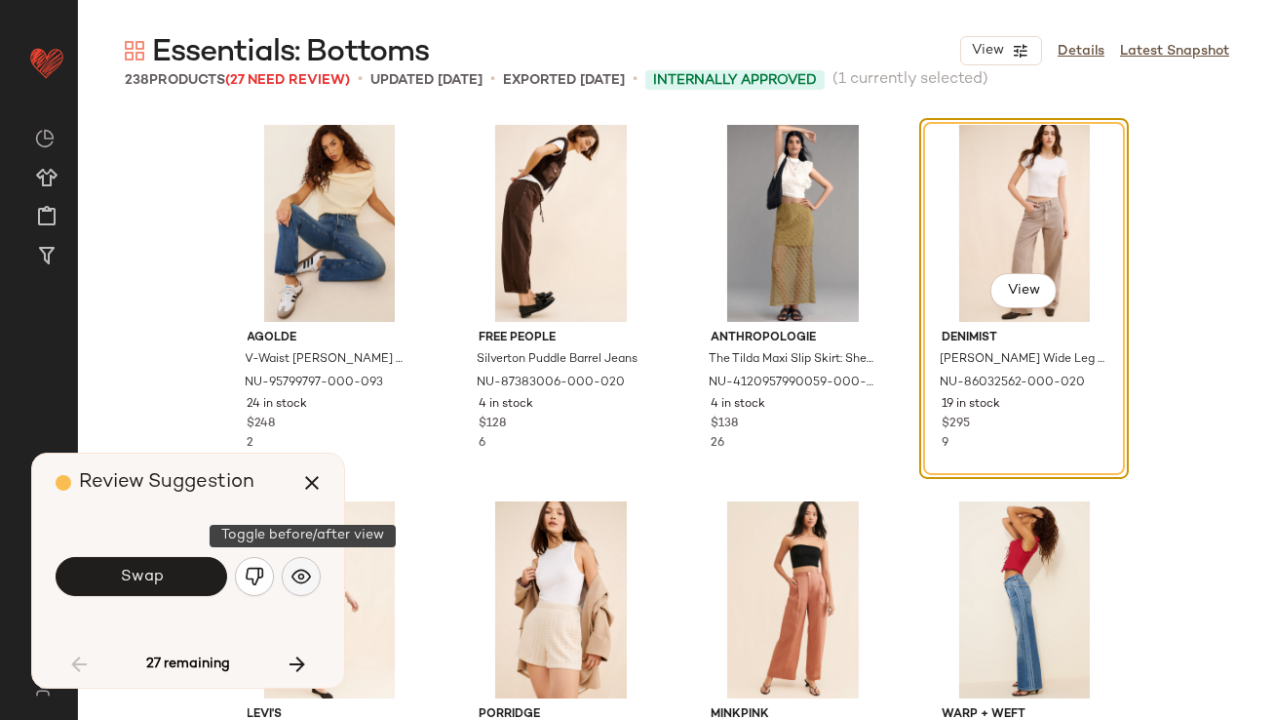
click at [296, 578] on img "button" at bounding box center [302, 577] width 20 height 20
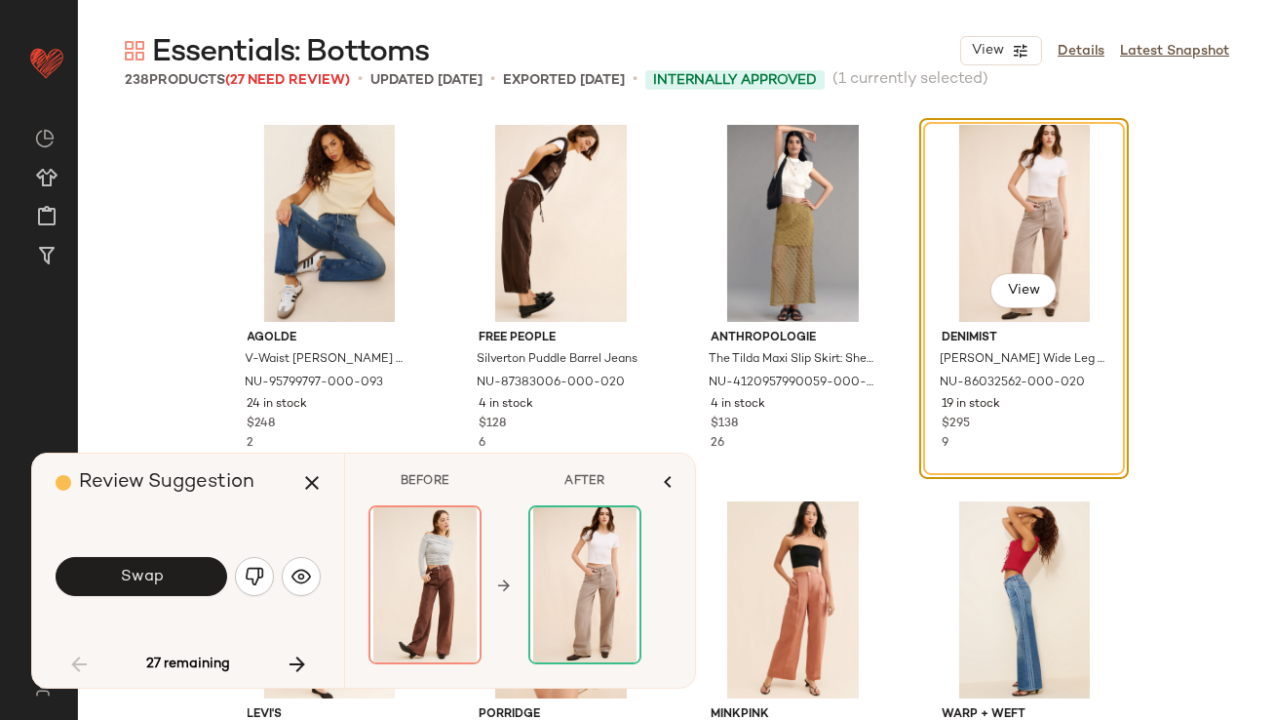
click at [162, 574] on span "Swap" at bounding box center [141, 577] width 44 height 19
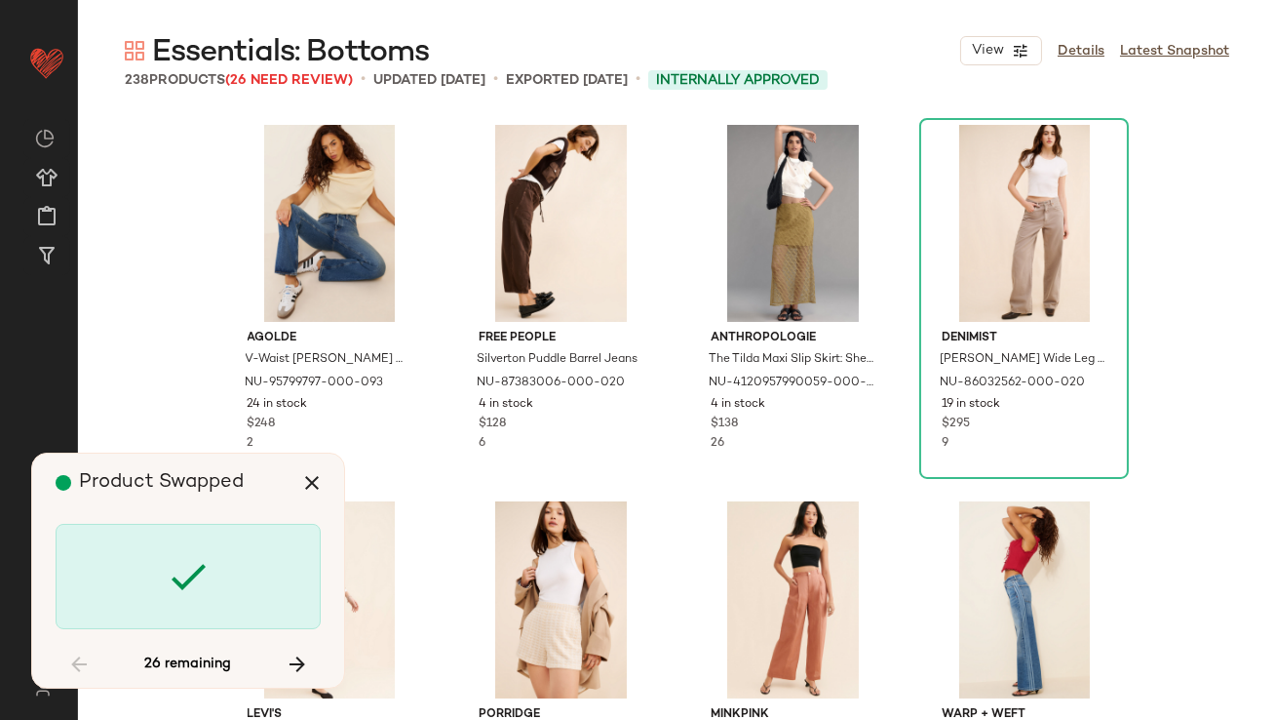
scroll to position [3764, 0]
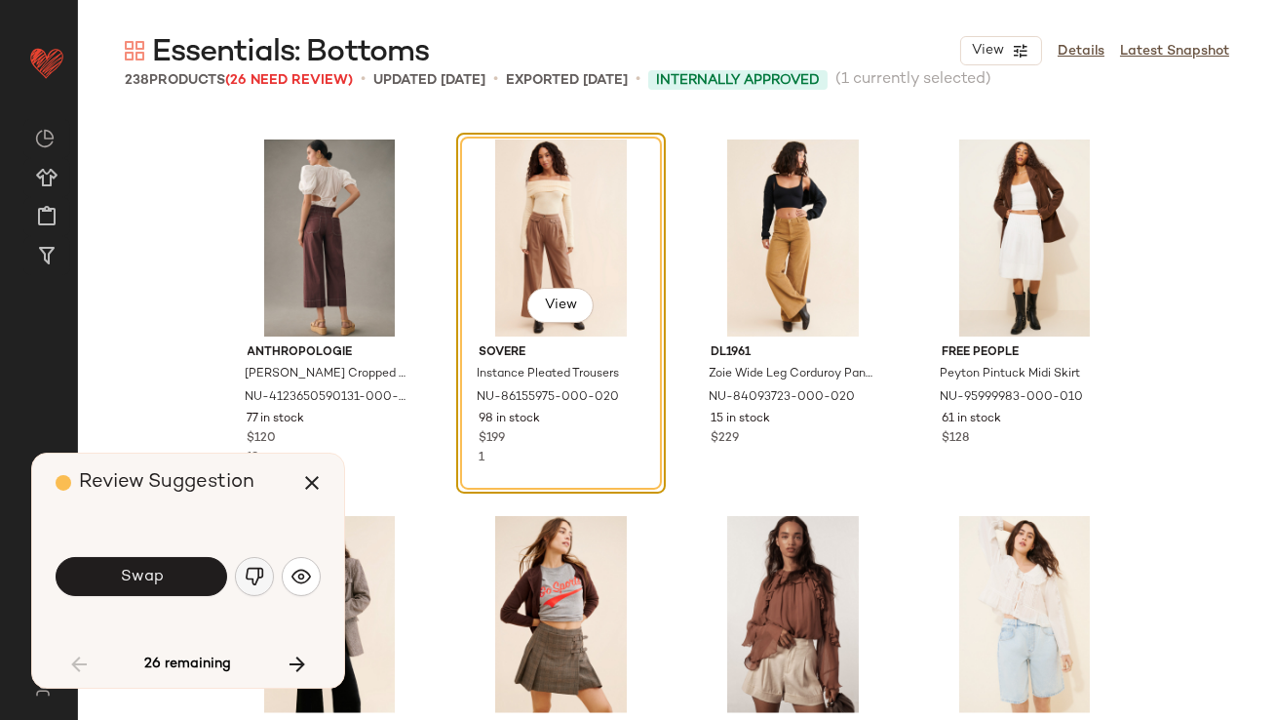
click at [247, 581] on img "button" at bounding box center [255, 577] width 20 height 20
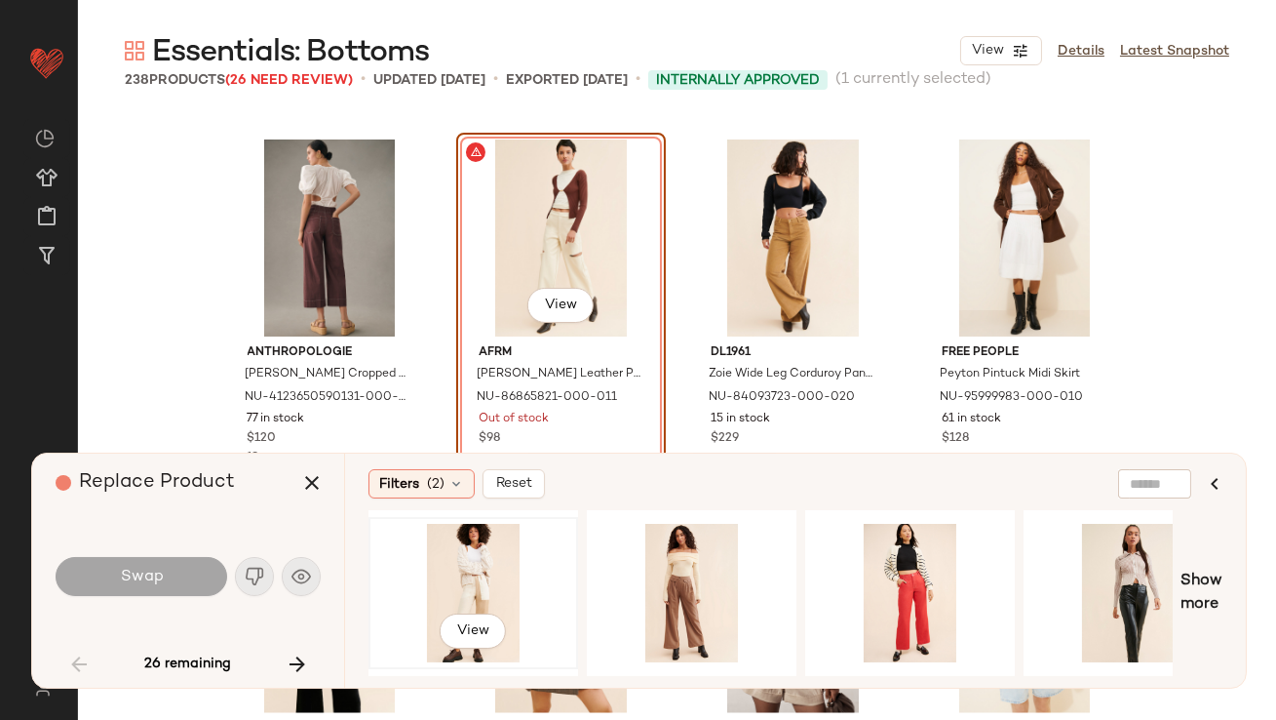
click at [452, 574] on div "View" at bounding box center [473, 593] width 196 height 138
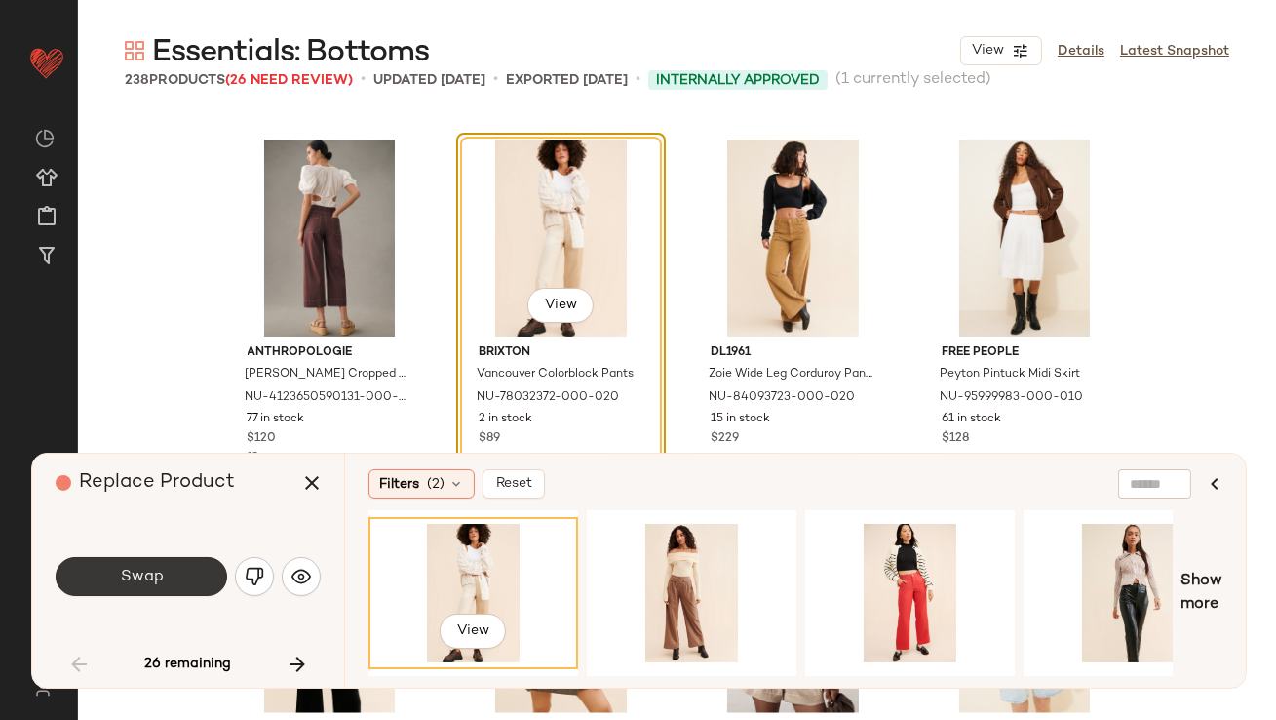
click at [205, 581] on button "Swap" at bounding box center [142, 576] width 172 height 39
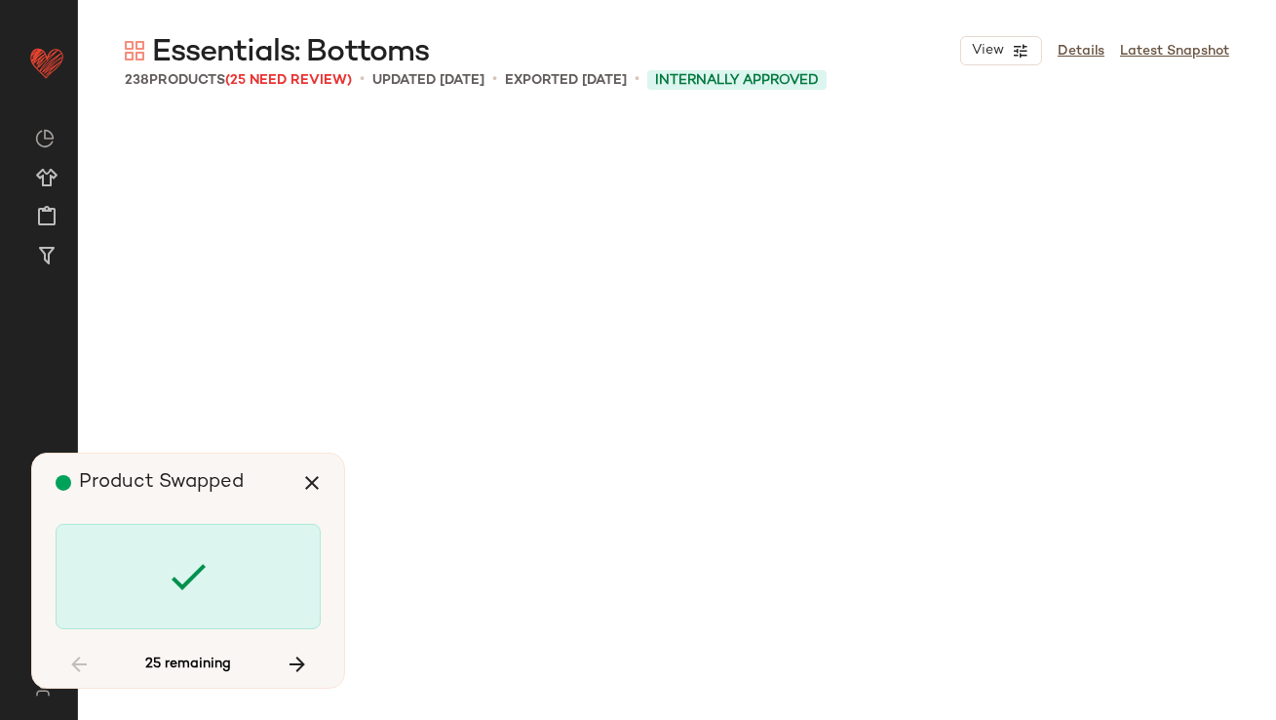
scroll to position [5270, 0]
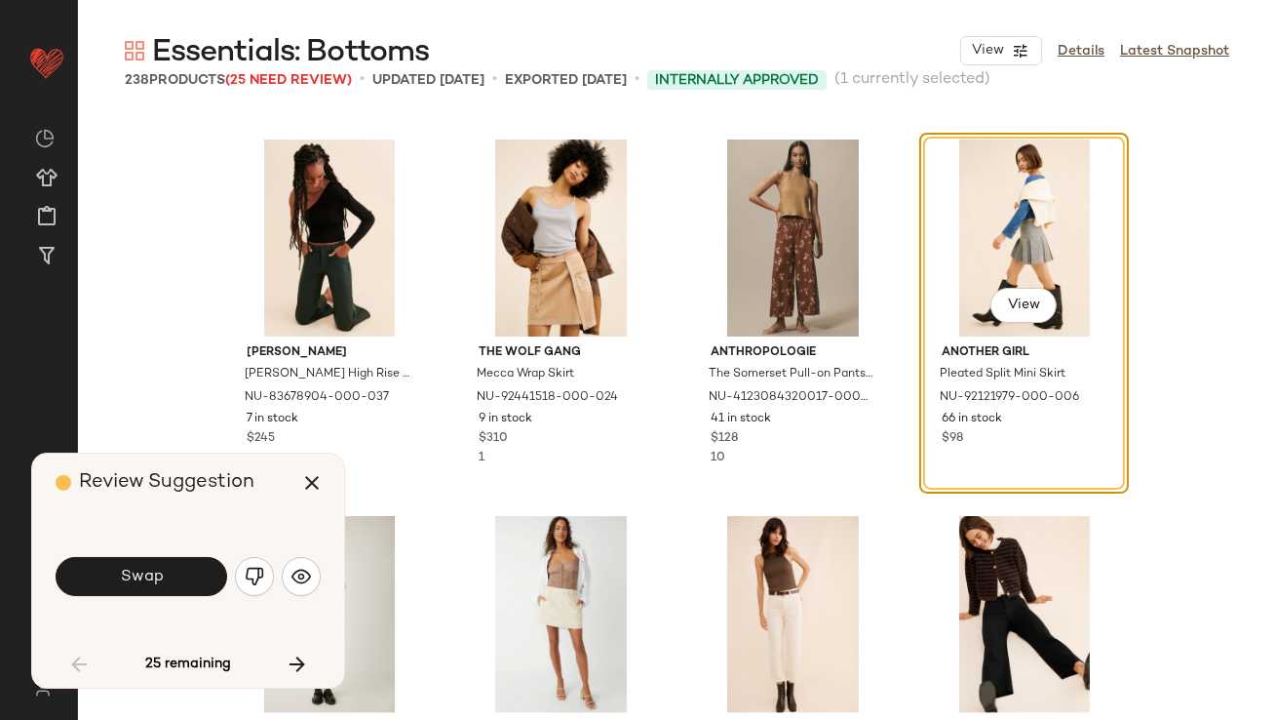
click at [205, 580] on button "Swap" at bounding box center [142, 576] width 172 height 39
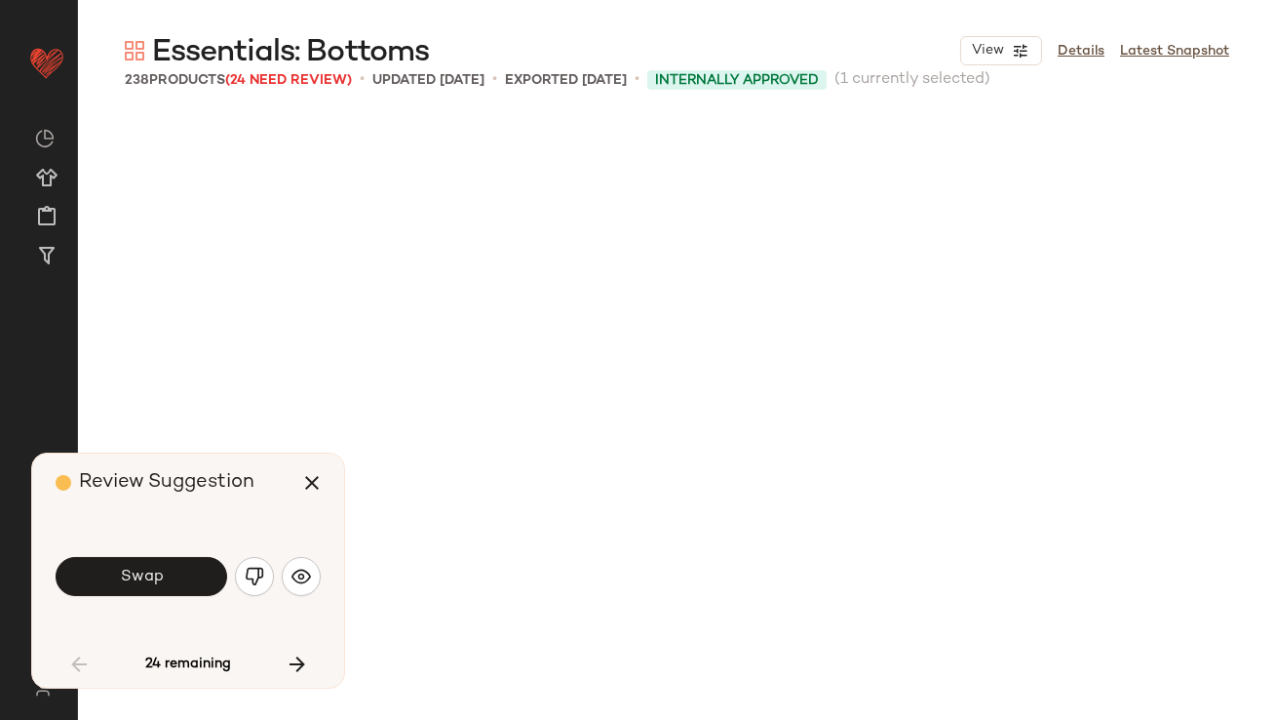
scroll to position [6022, 0]
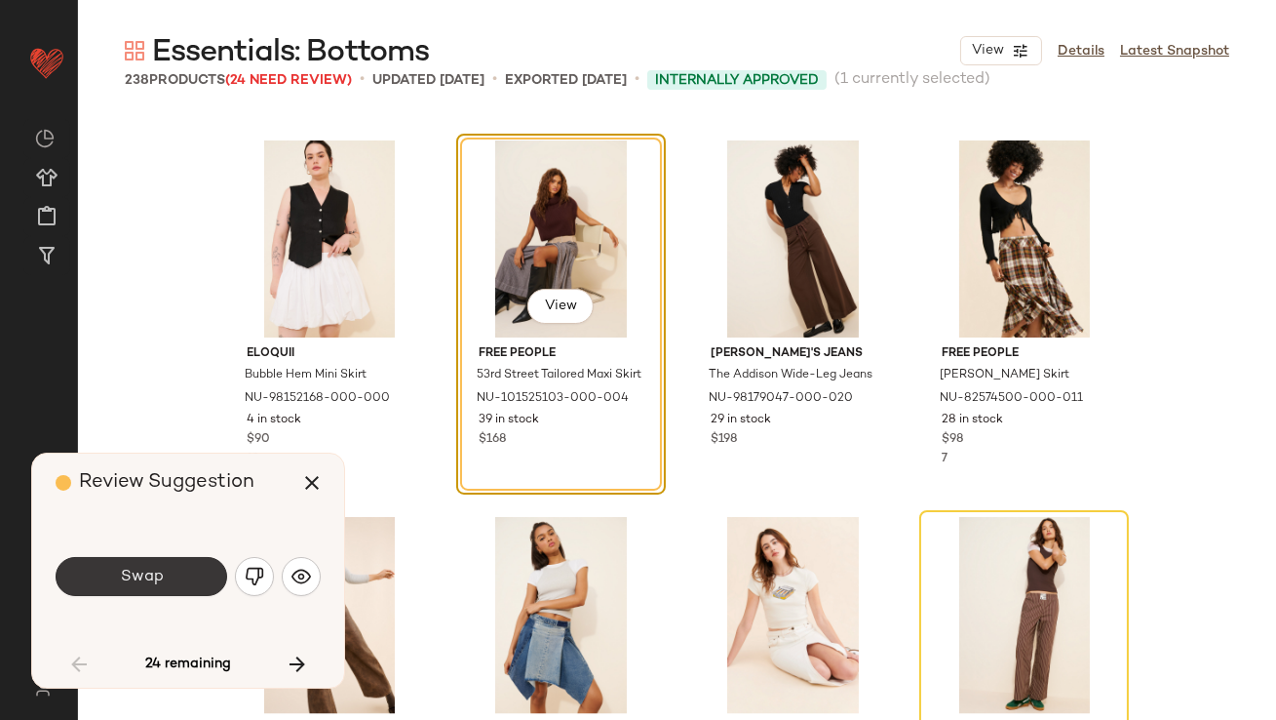
click at [204, 579] on button "Swap" at bounding box center [142, 576] width 172 height 39
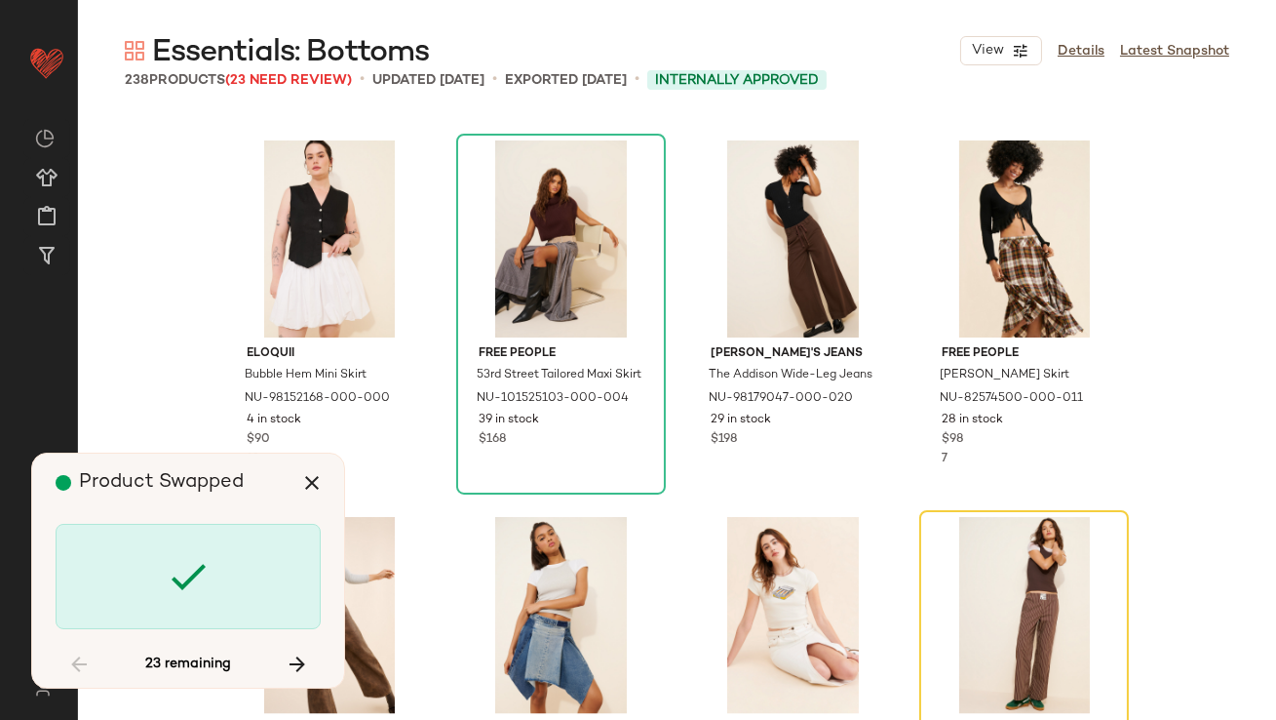
scroll to position [6398, 0]
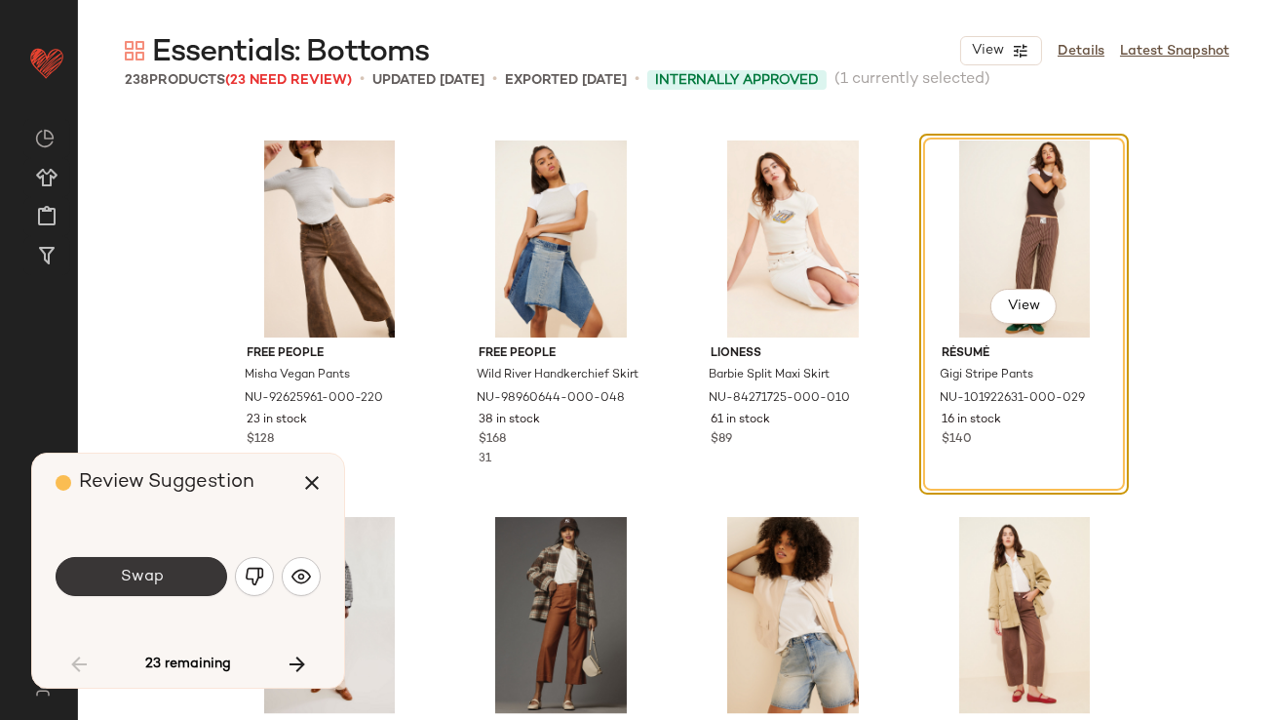
click at [194, 578] on button "Swap" at bounding box center [142, 576] width 172 height 39
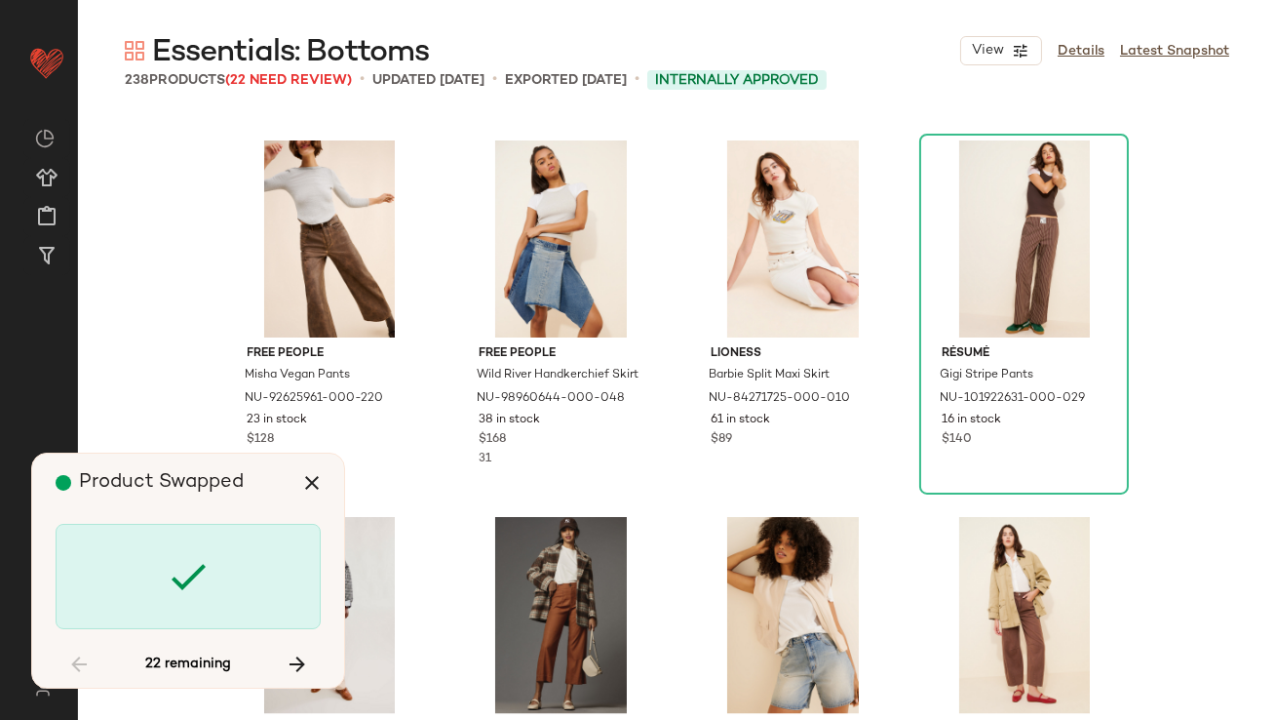
scroll to position [7904, 0]
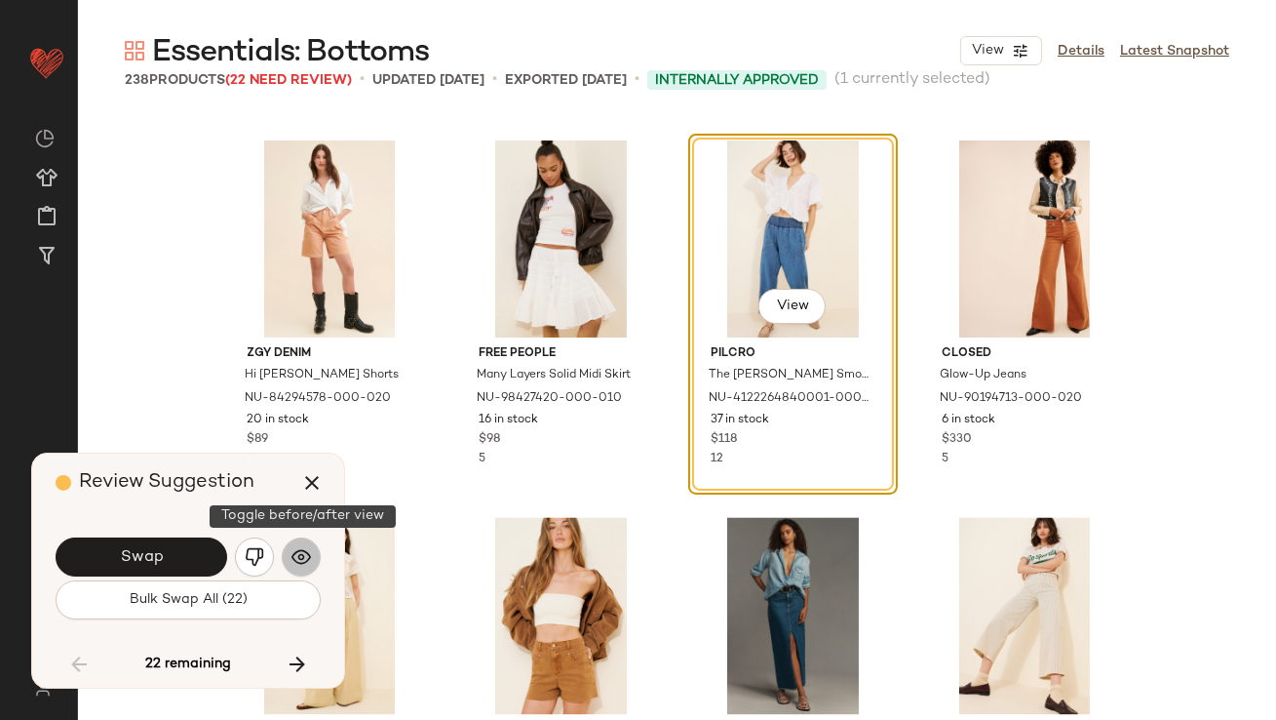
click at [300, 561] on img "button" at bounding box center [302, 557] width 20 height 20
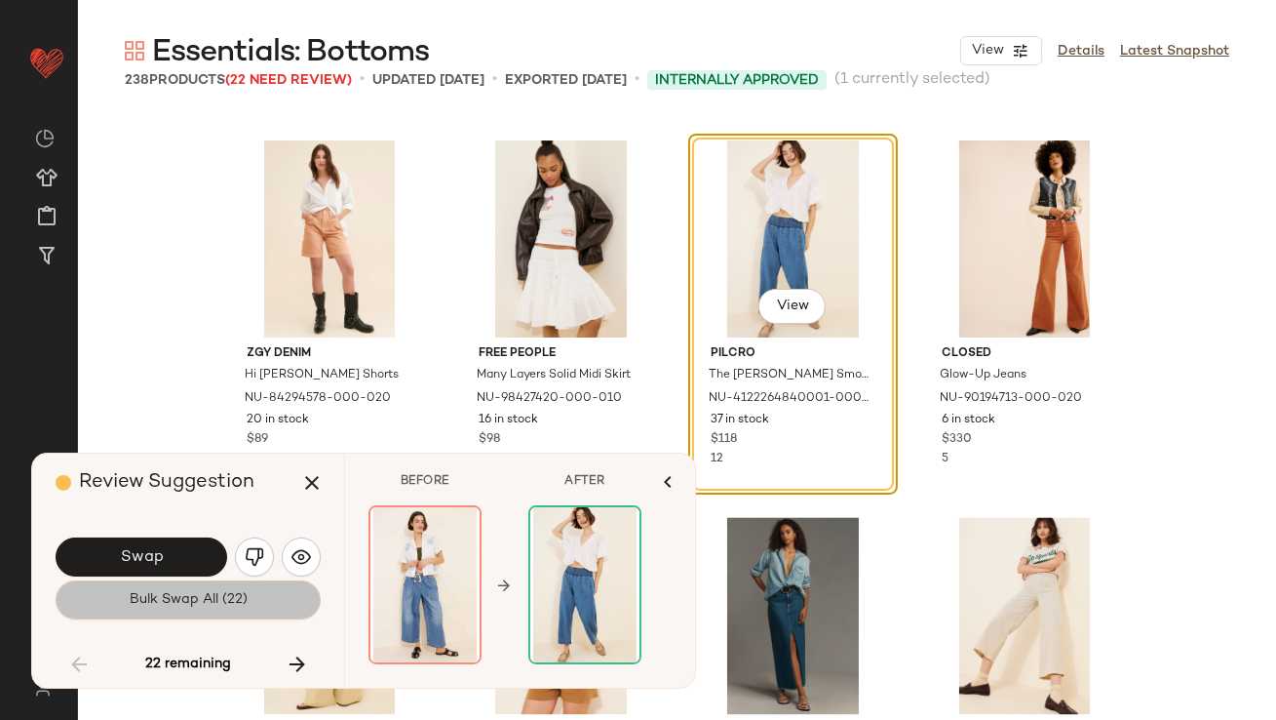
click at [195, 600] on span "Bulk Swap All (22)" at bounding box center [188, 600] width 119 height 16
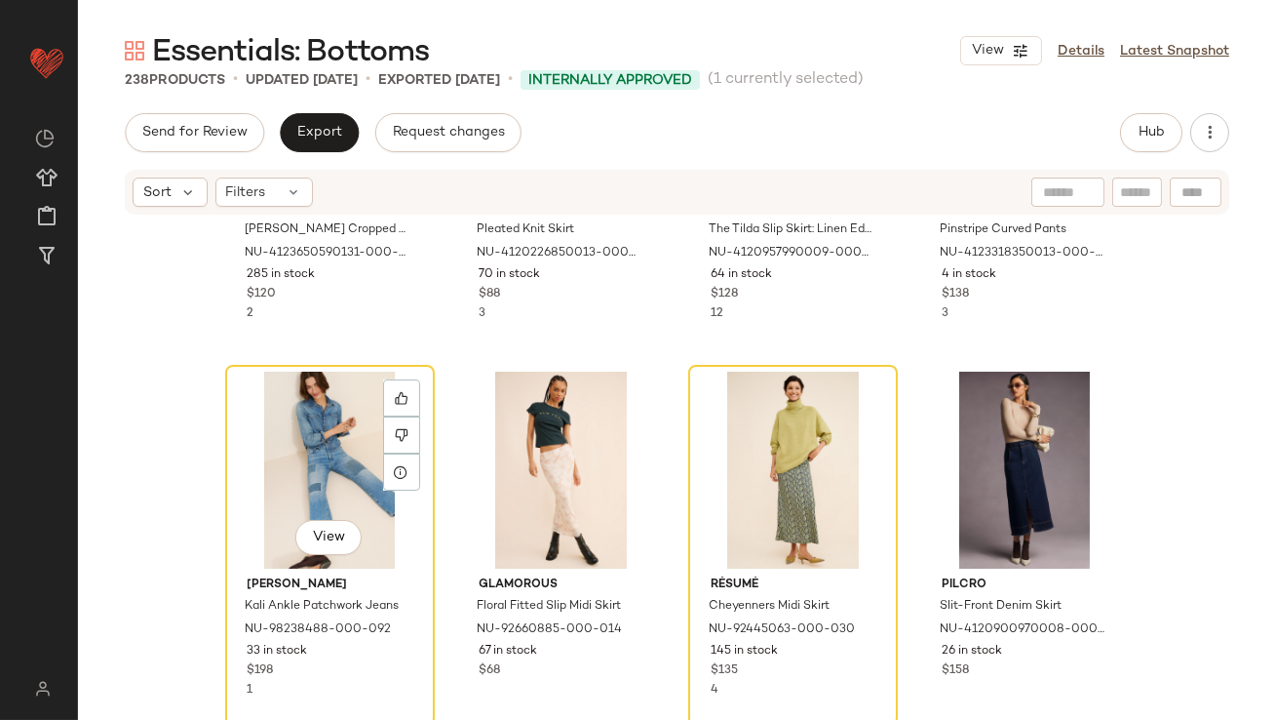
scroll to position [8969, 0]
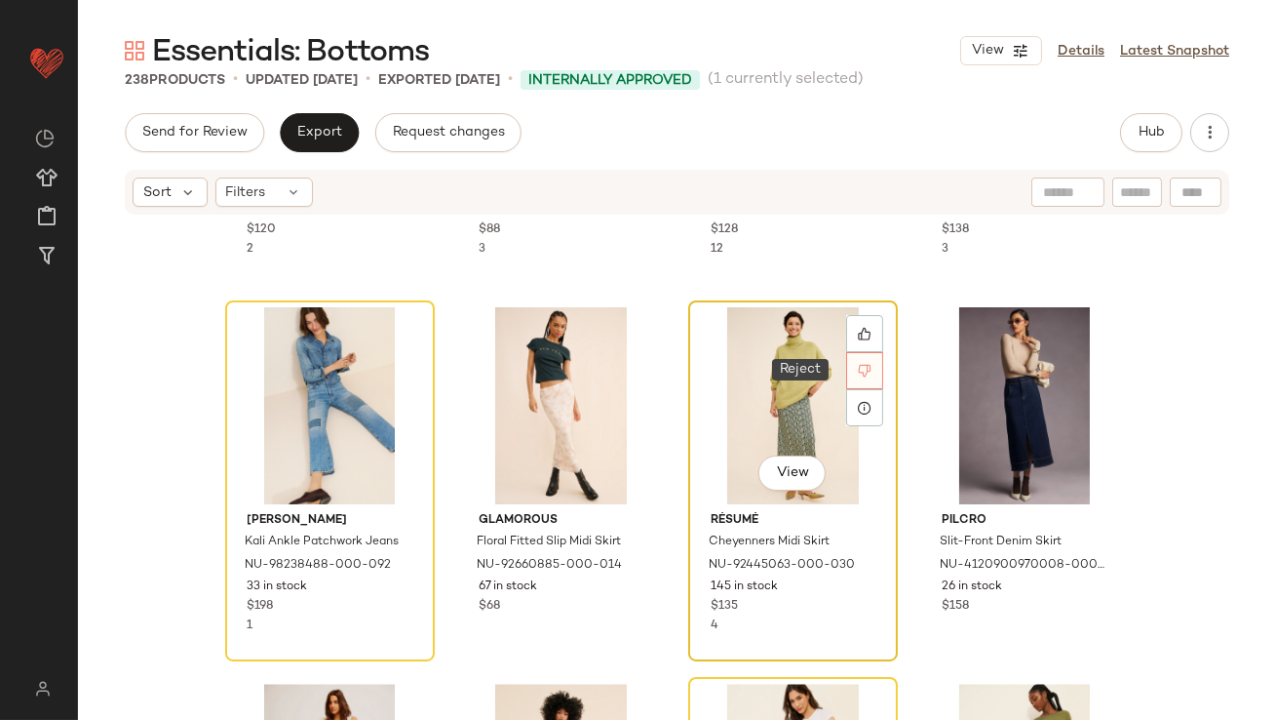
click at [858, 374] on icon at bounding box center [865, 371] width 14 height 14
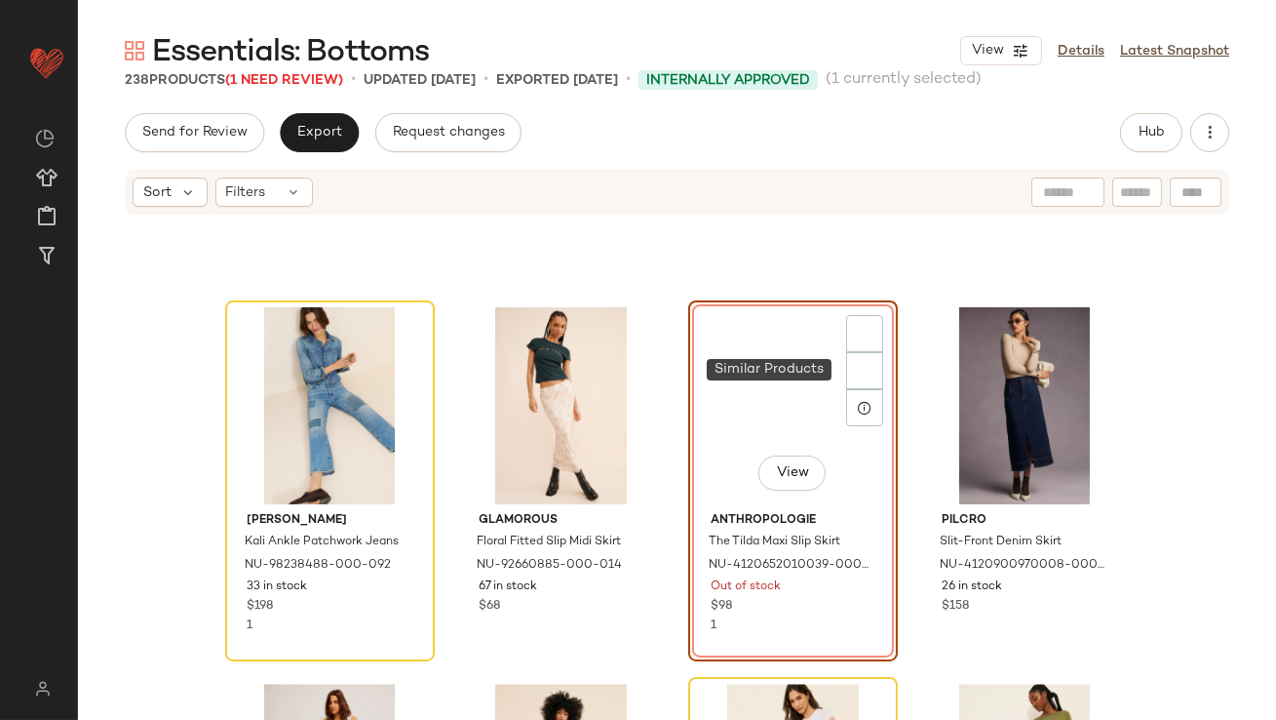
scroll to position [9034, 0]
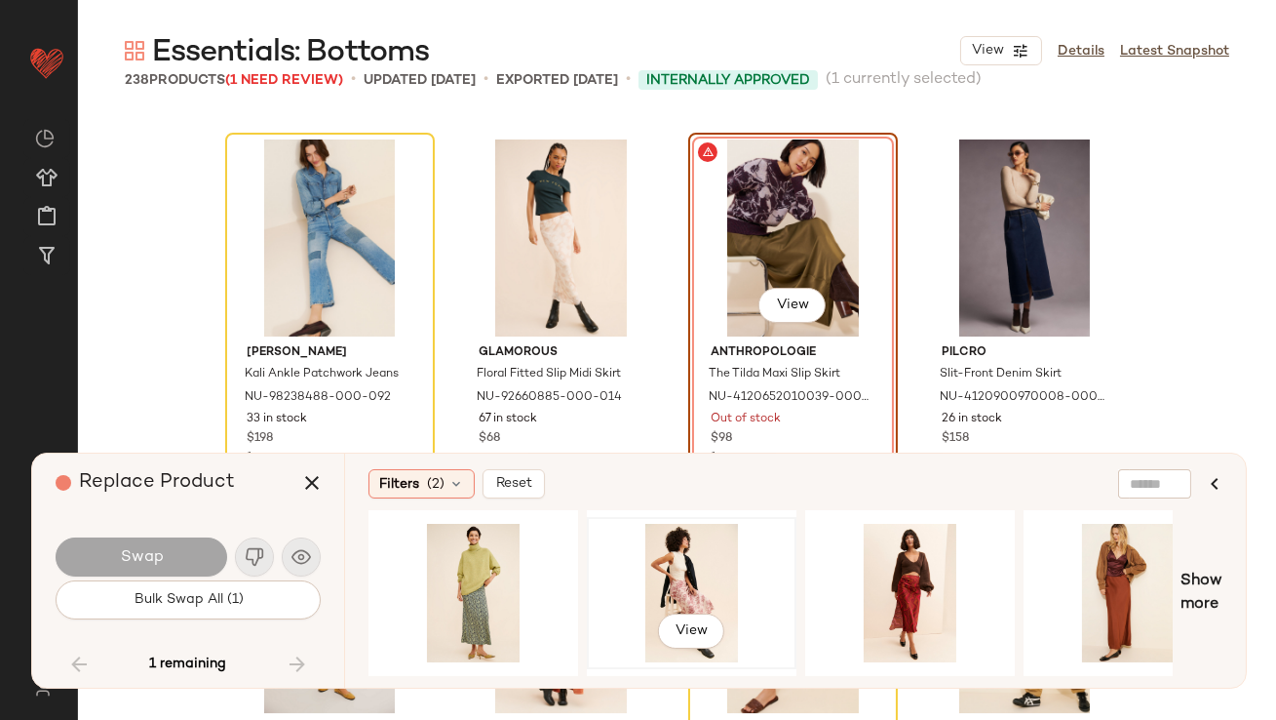
click at [694, 548] on div "View" at bounding box center [692, 593] width 196 height 138
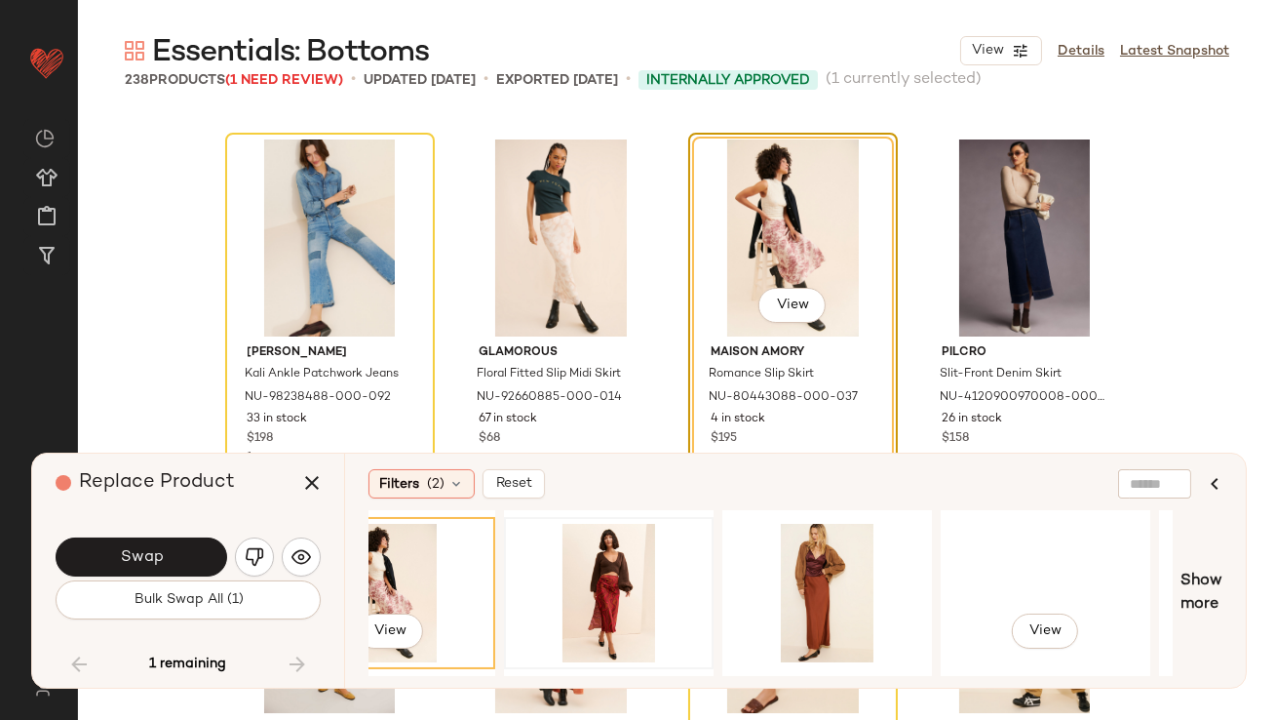
scroll to position [0, 369]
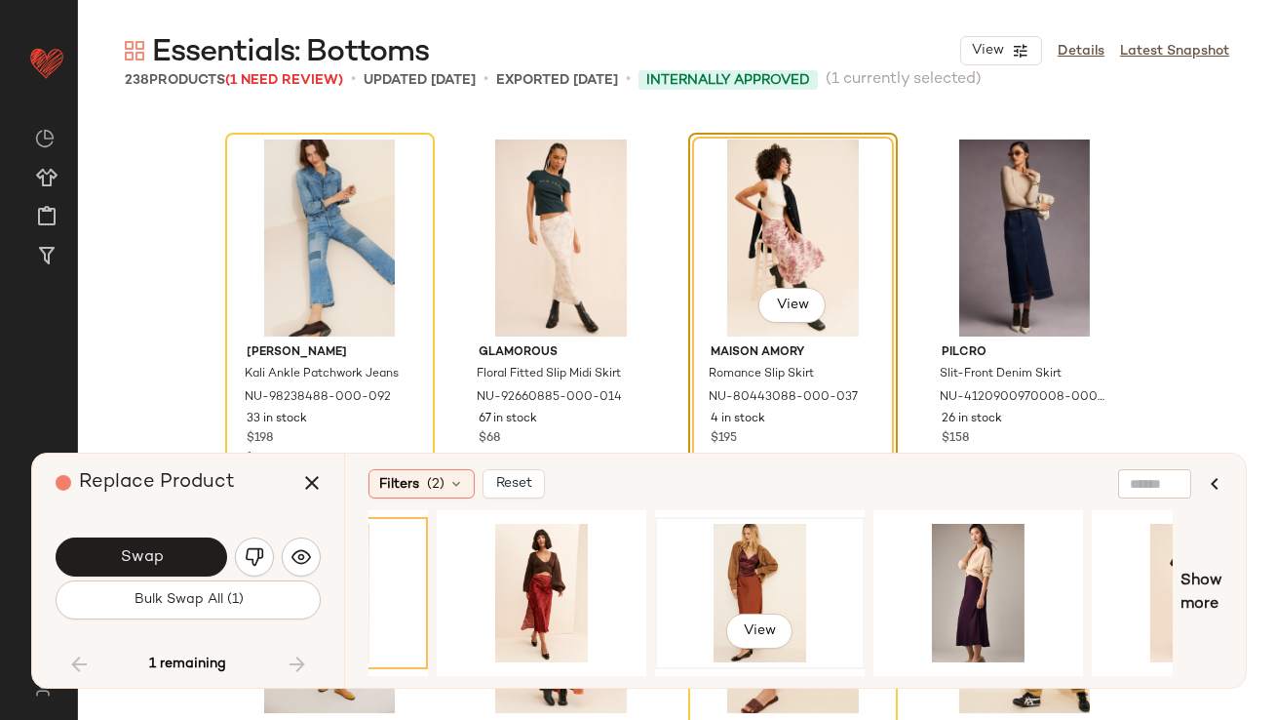
click at [793, 573] on div "View" at bounding box center [760, 593] width 196 height 138
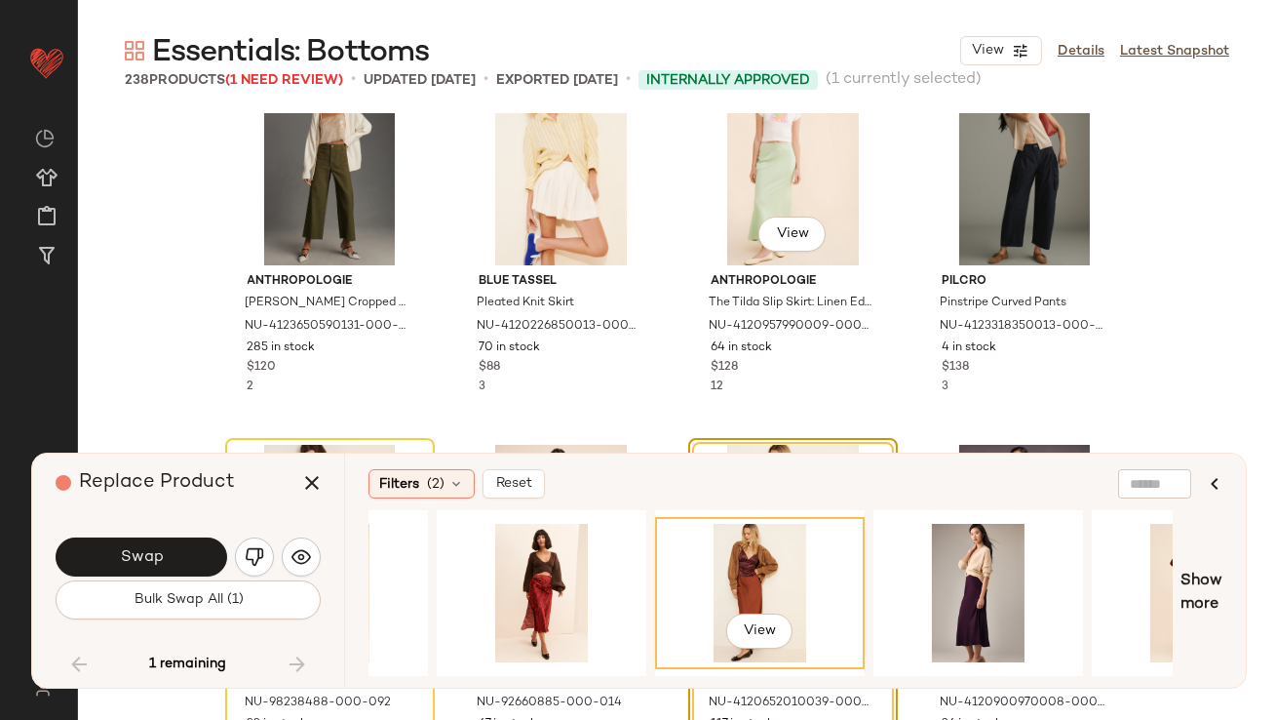
scroll to position [8717, 0]
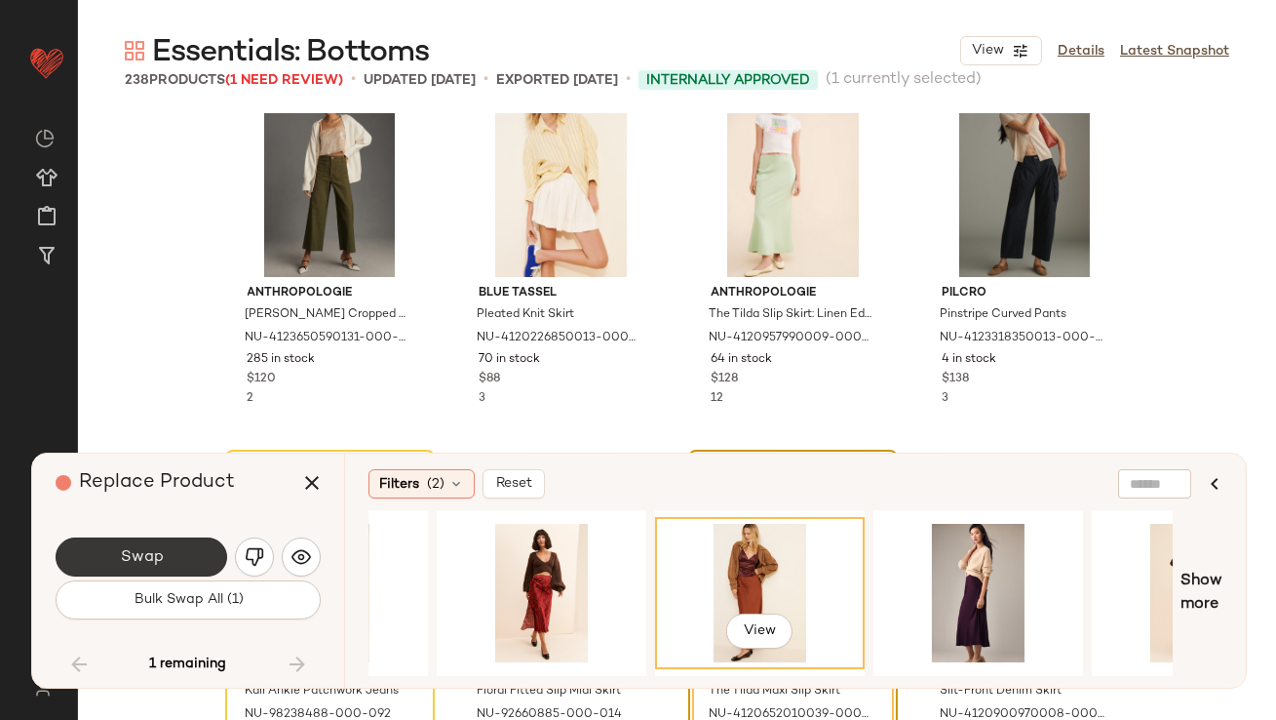
click at [204, 565] on button "Swap" at bounding box center [142, 556] width 172 height 39
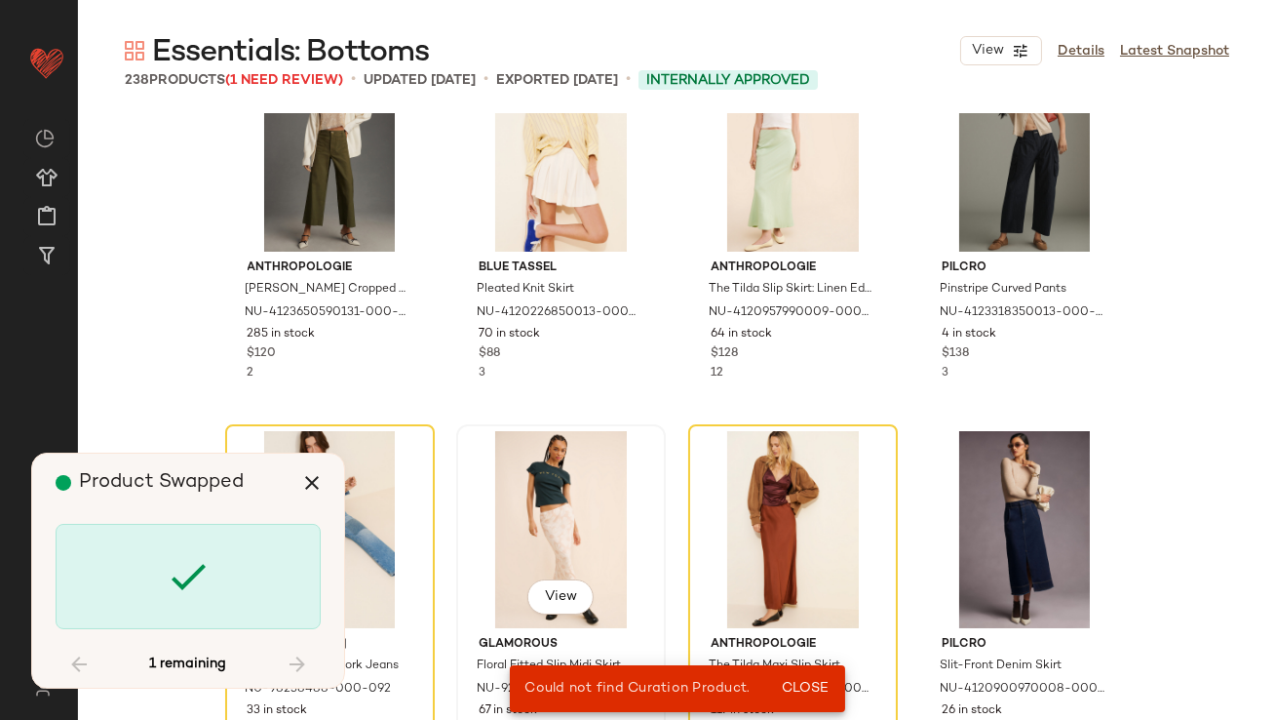
scroll to position [8767, 0]
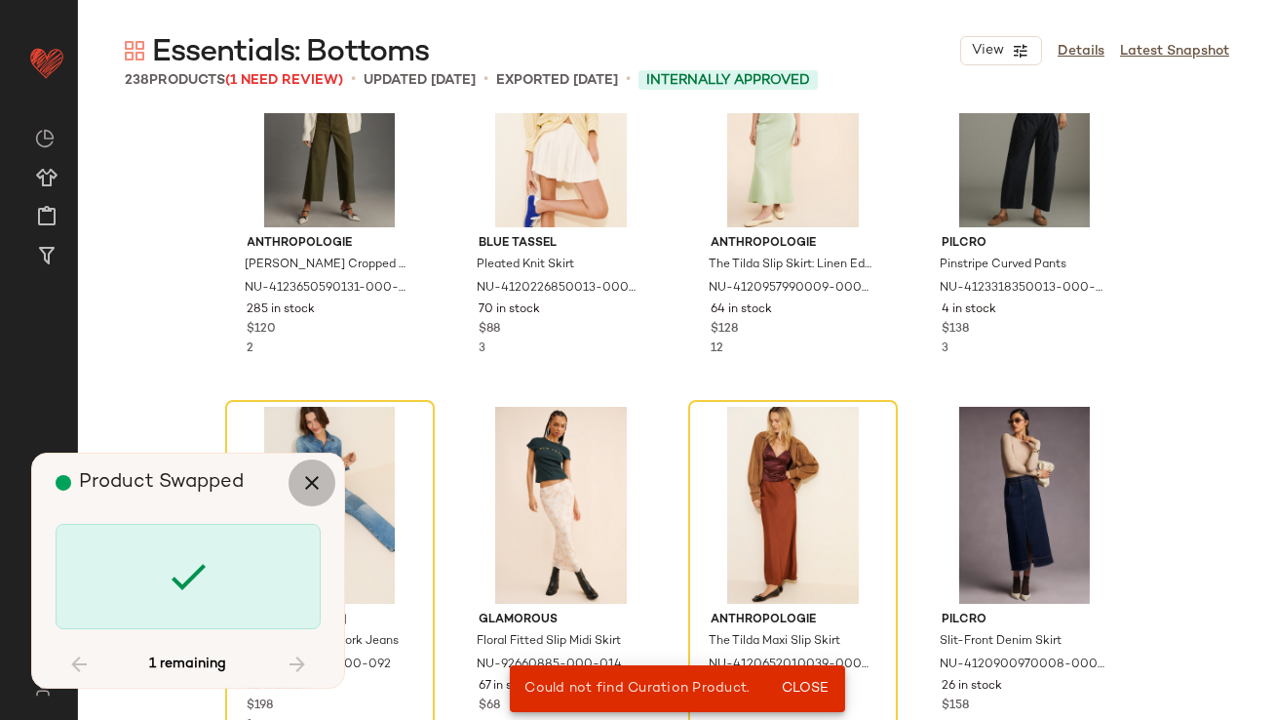
click at [309, 484] on icon "button" at bounding box center [311, 482] width 23 height 23
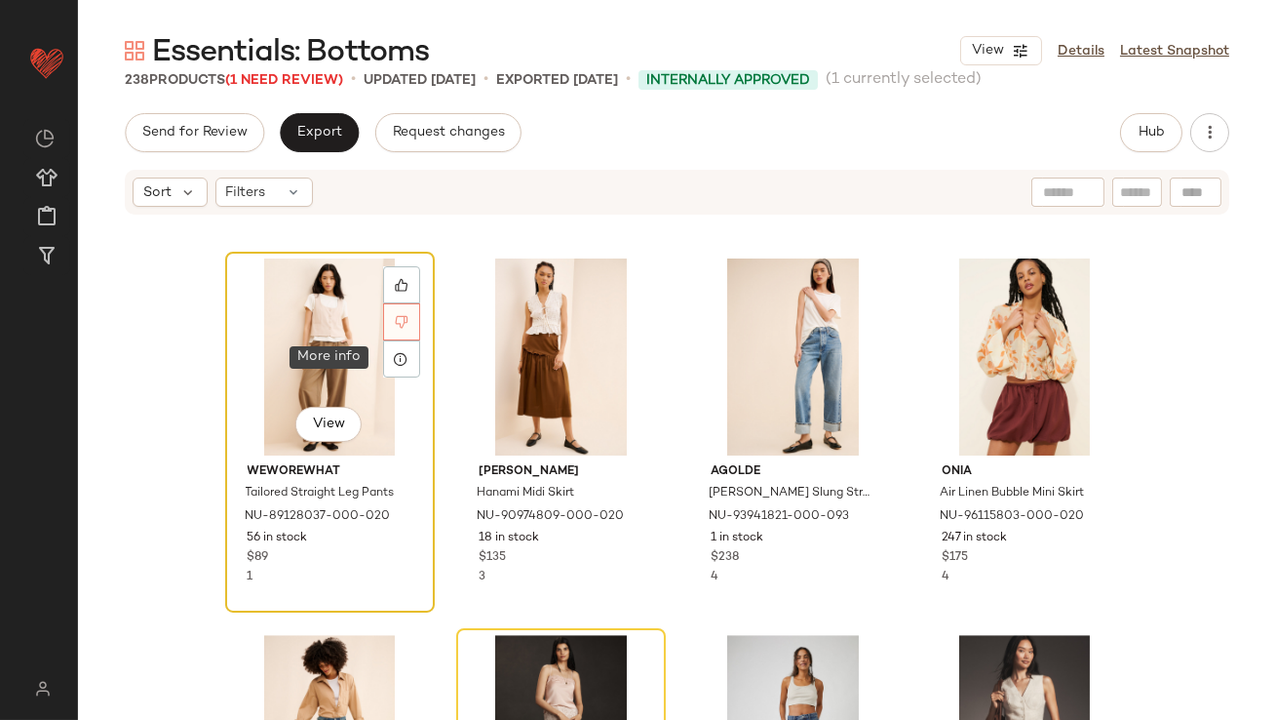
click at [403, 328] on div at bounding box center [401, 321] width 37 height 37
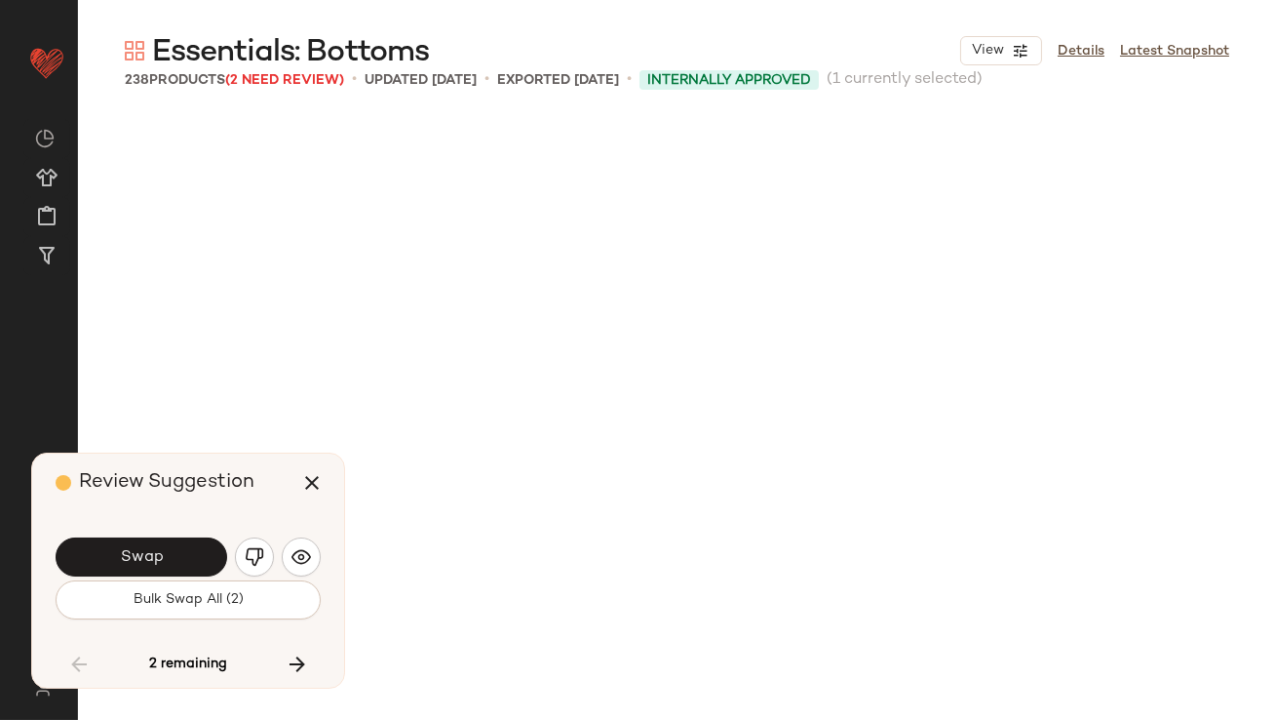
scroll to position [9034, 0]
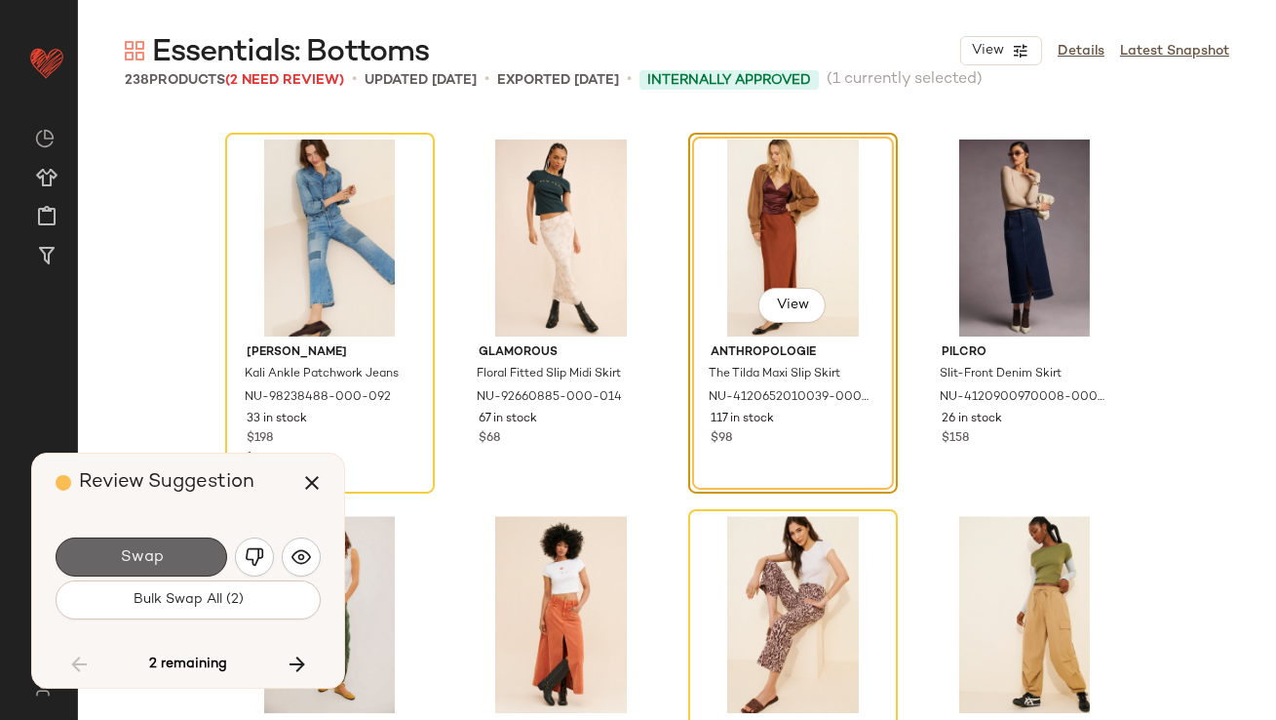
click at [177, 562] on button "Swap" at bounding box center [142, 556] width 172 height 39
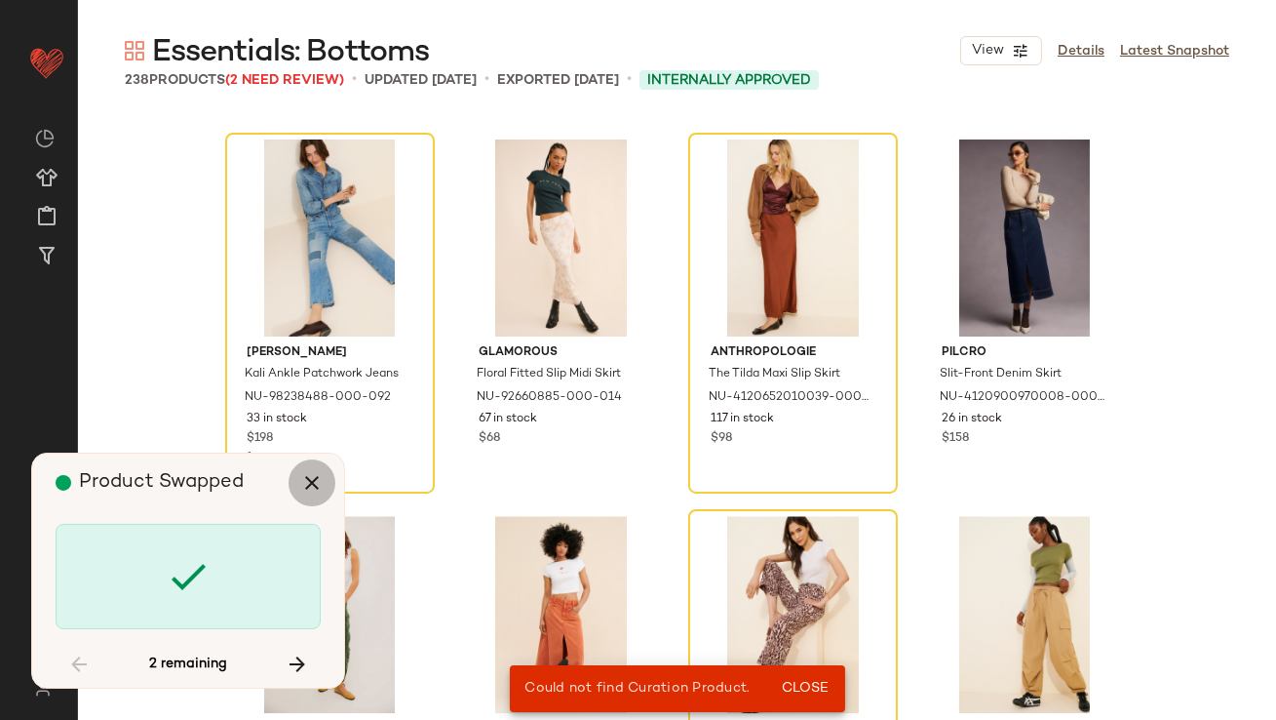
click at [314, 485] on icon "button" at bounding box center [311, 482] width 23 height 23
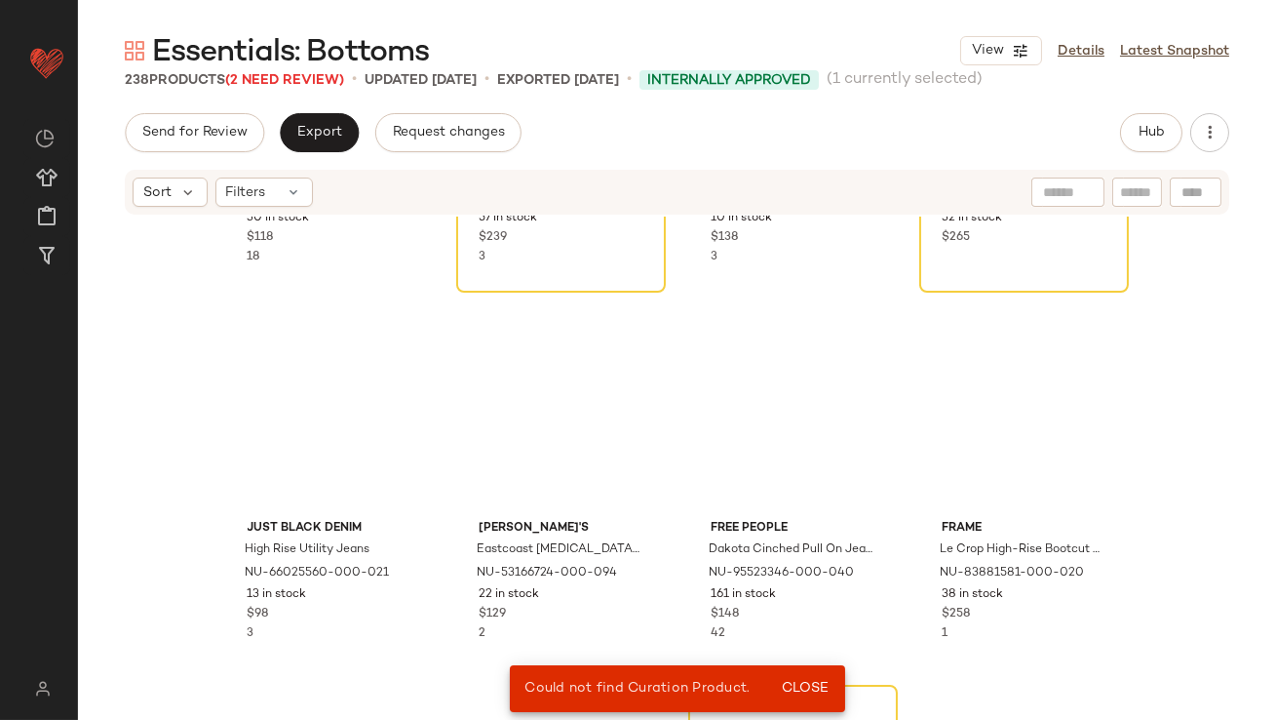
scroll to position [12334, 0]
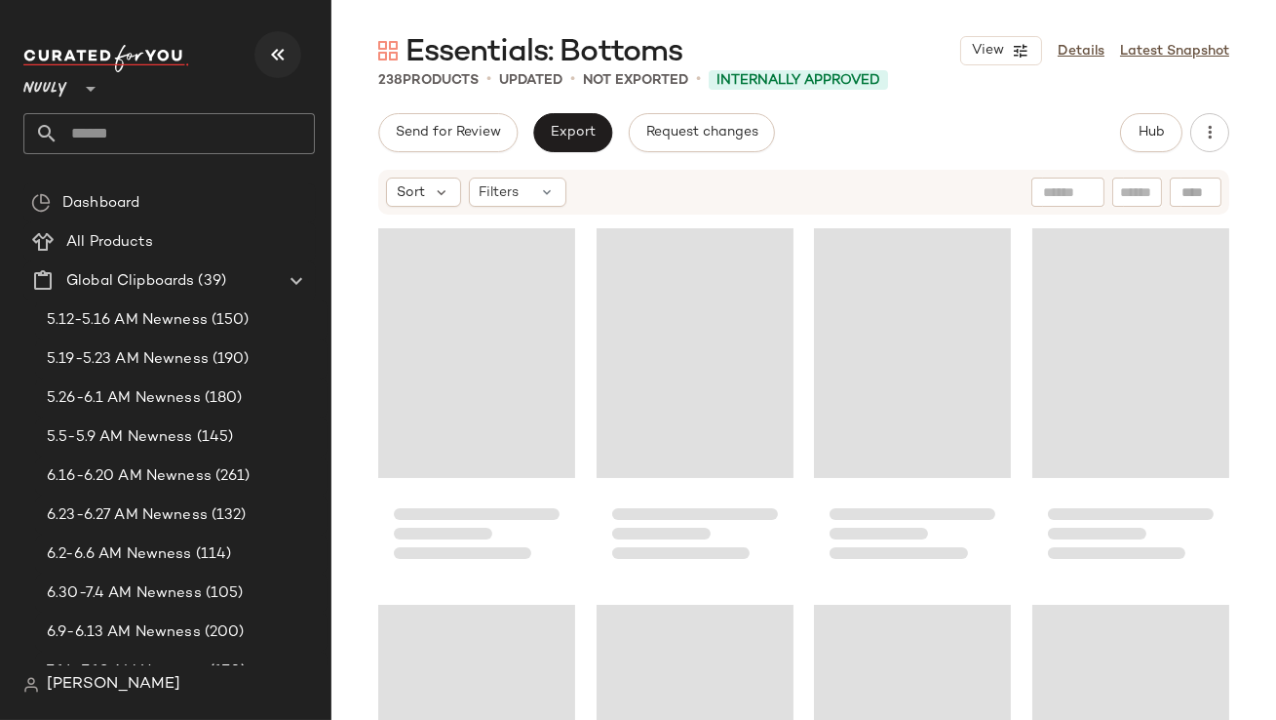
click at [280, 59] on icon "button" at bounding box center [277, 54] width 23 height 23
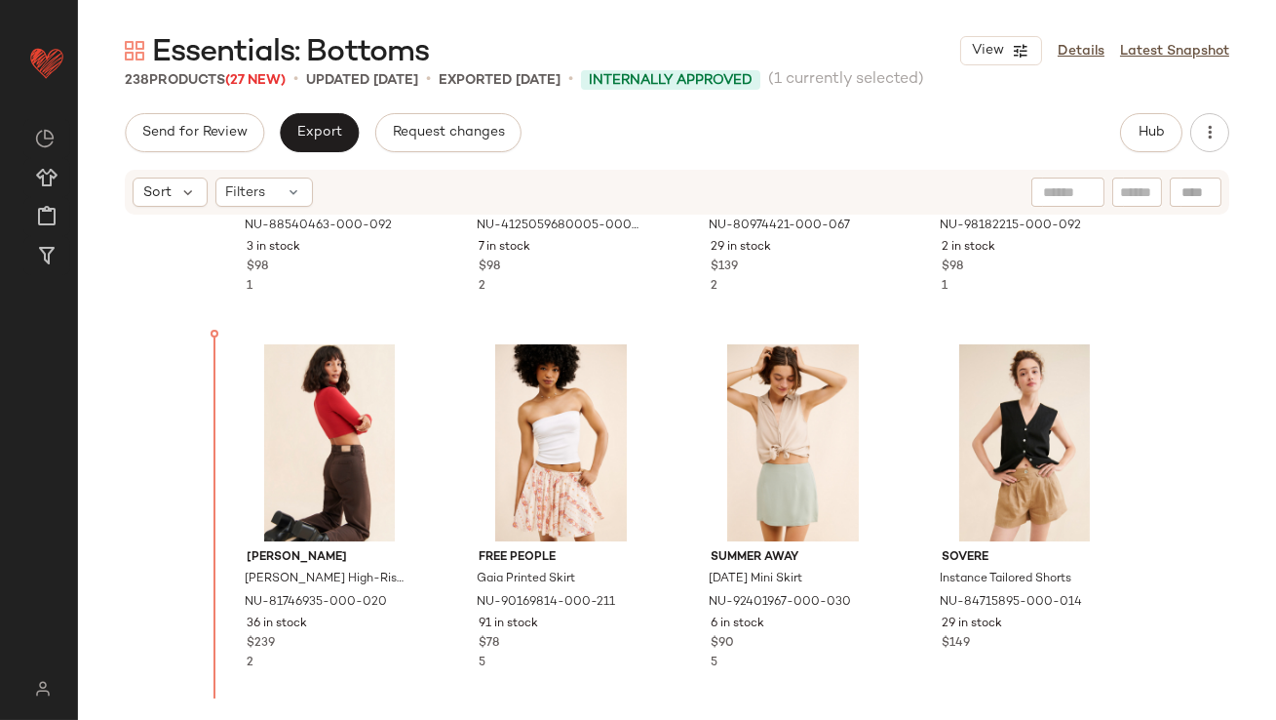
scroll to position [1404, 0]
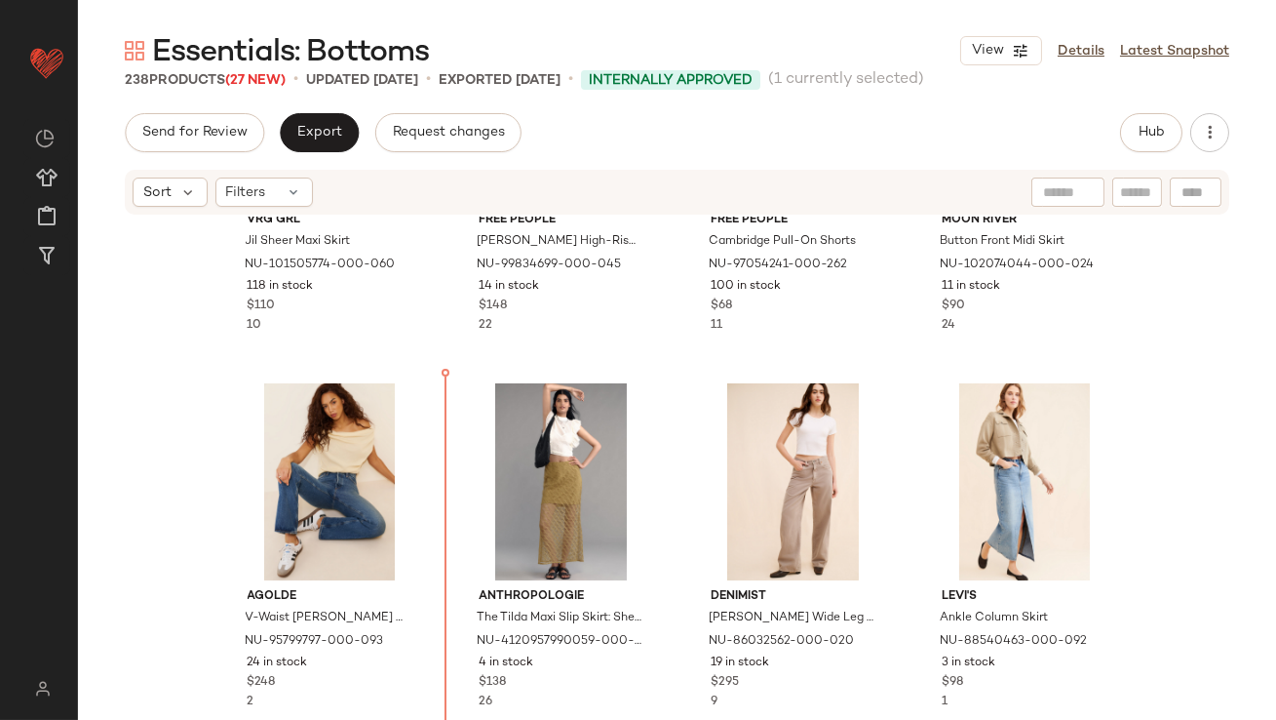
scroll to position [612, 0]
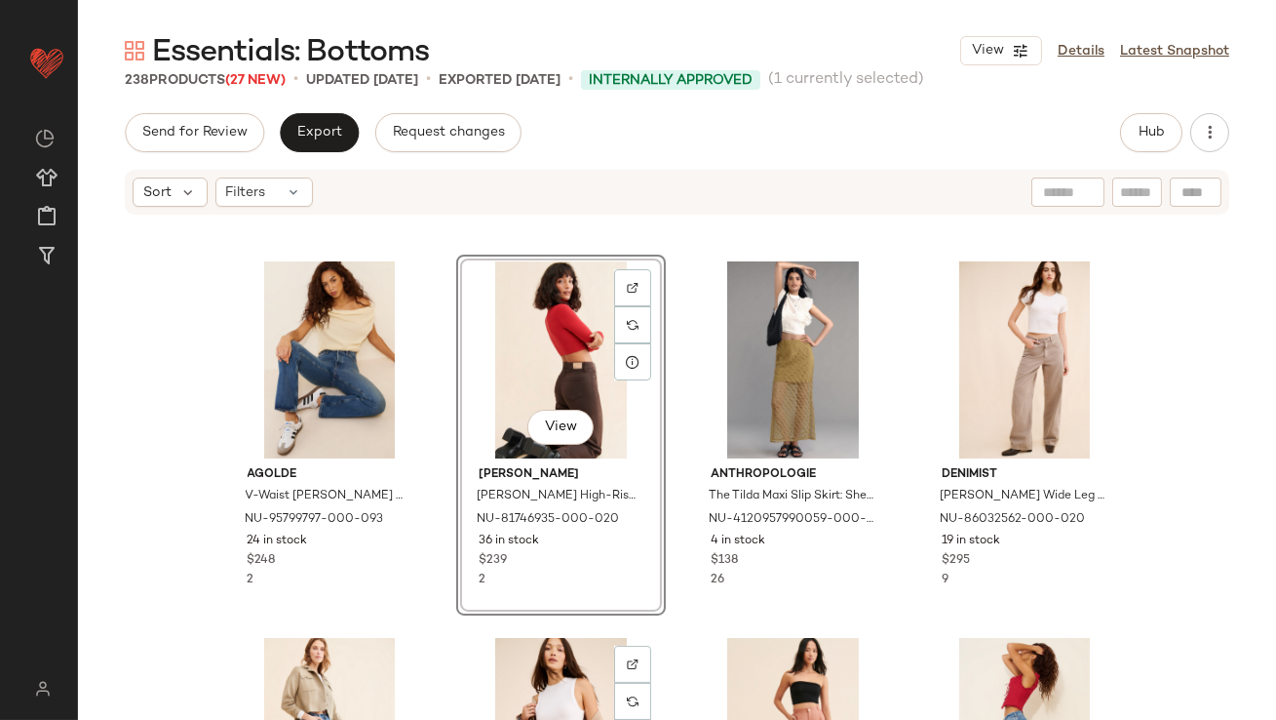
scroll to position [694, 0]
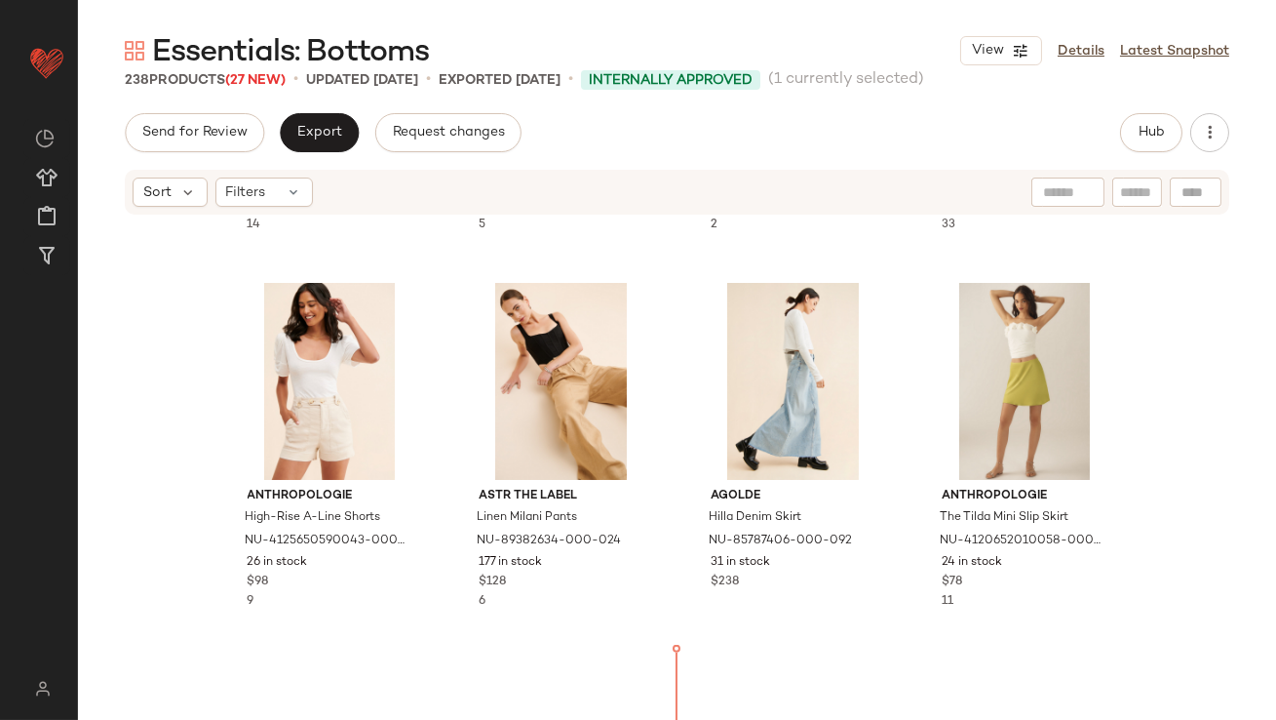
scroll to position [2632, 0]
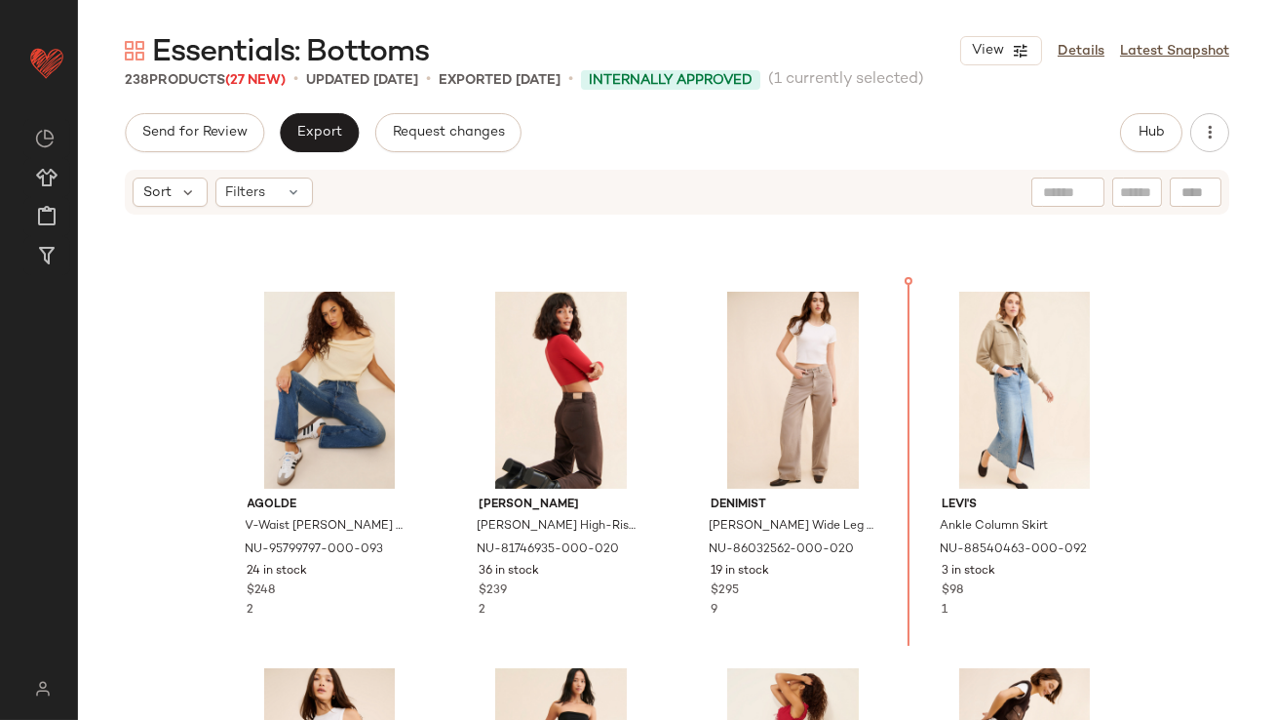
scroll to position [703, 0]
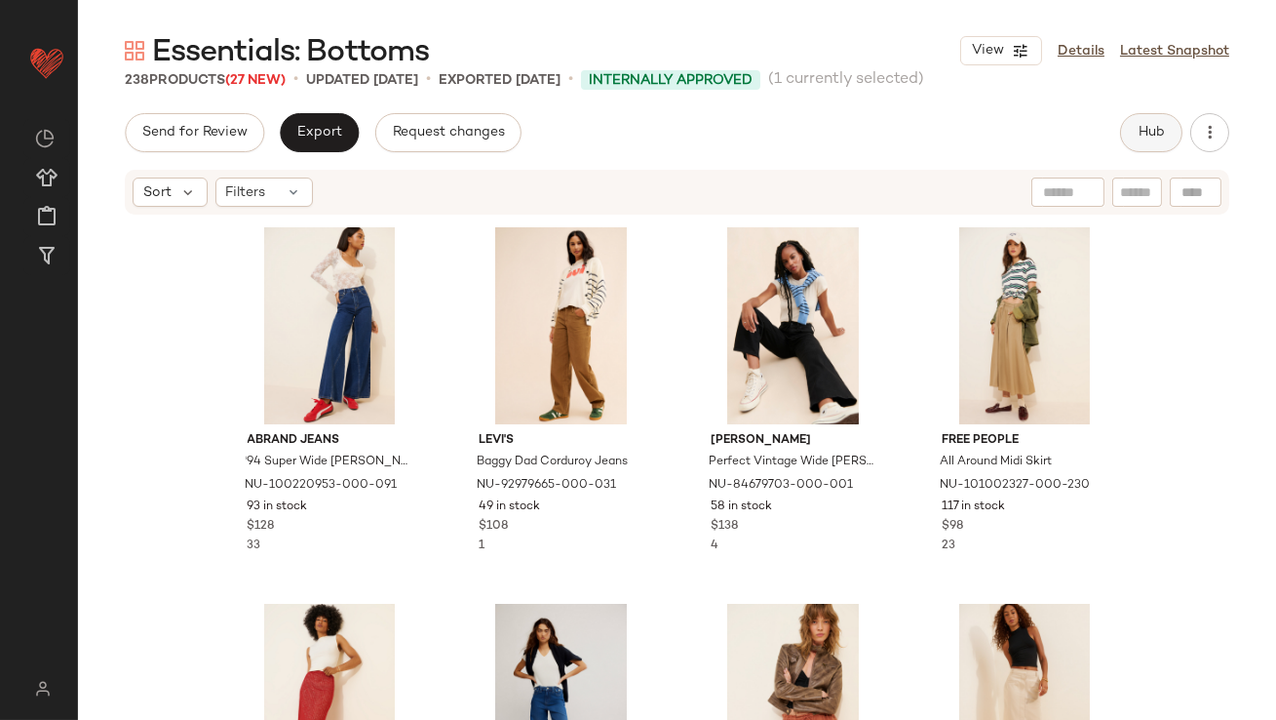
click at [1168, 122] on button "Hub" at bounding box center [1151, 132] width 62 height 39
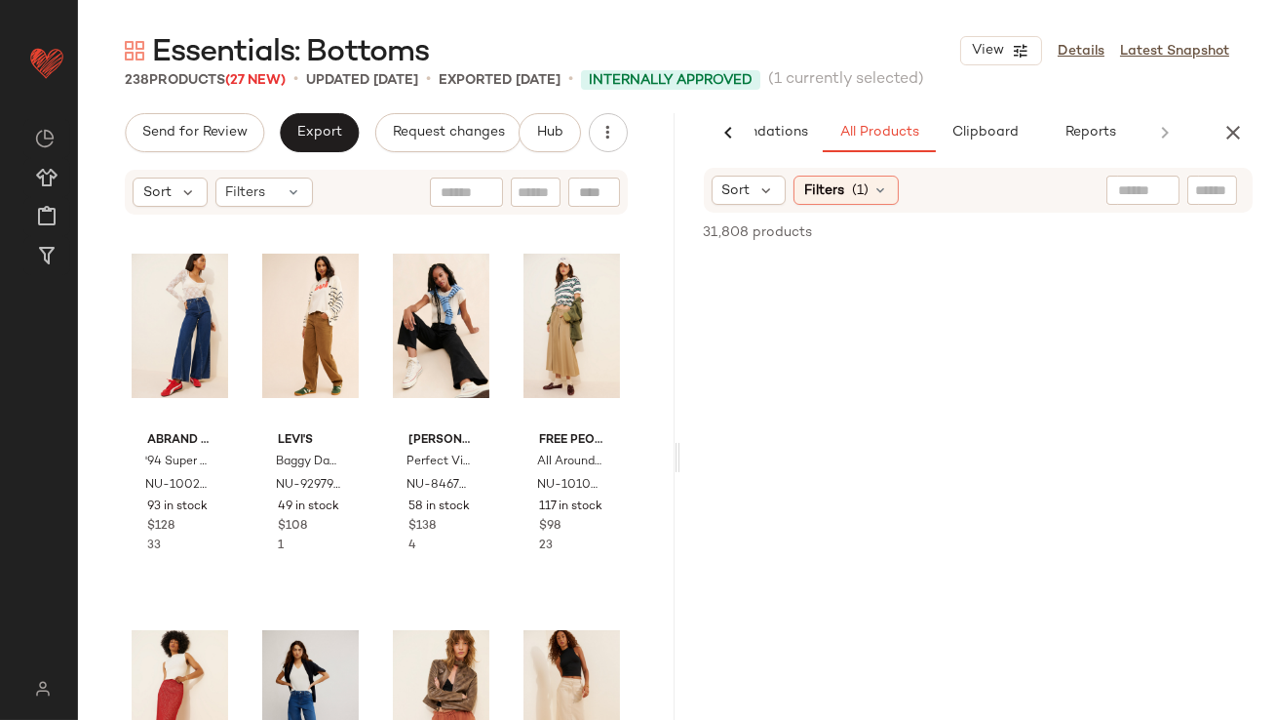
scroll to position [0, 109]
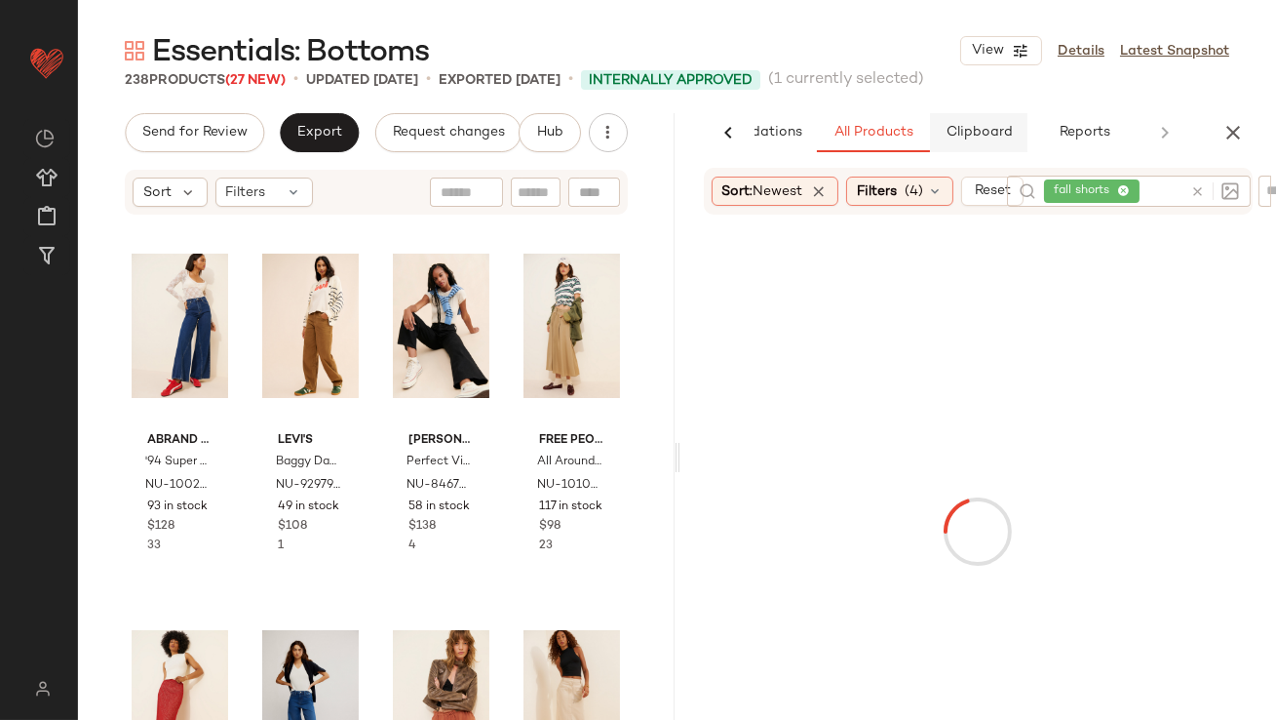
click at [995, 135] on span "Clipboard" at bounding box center [978, 133] width 67 height 16
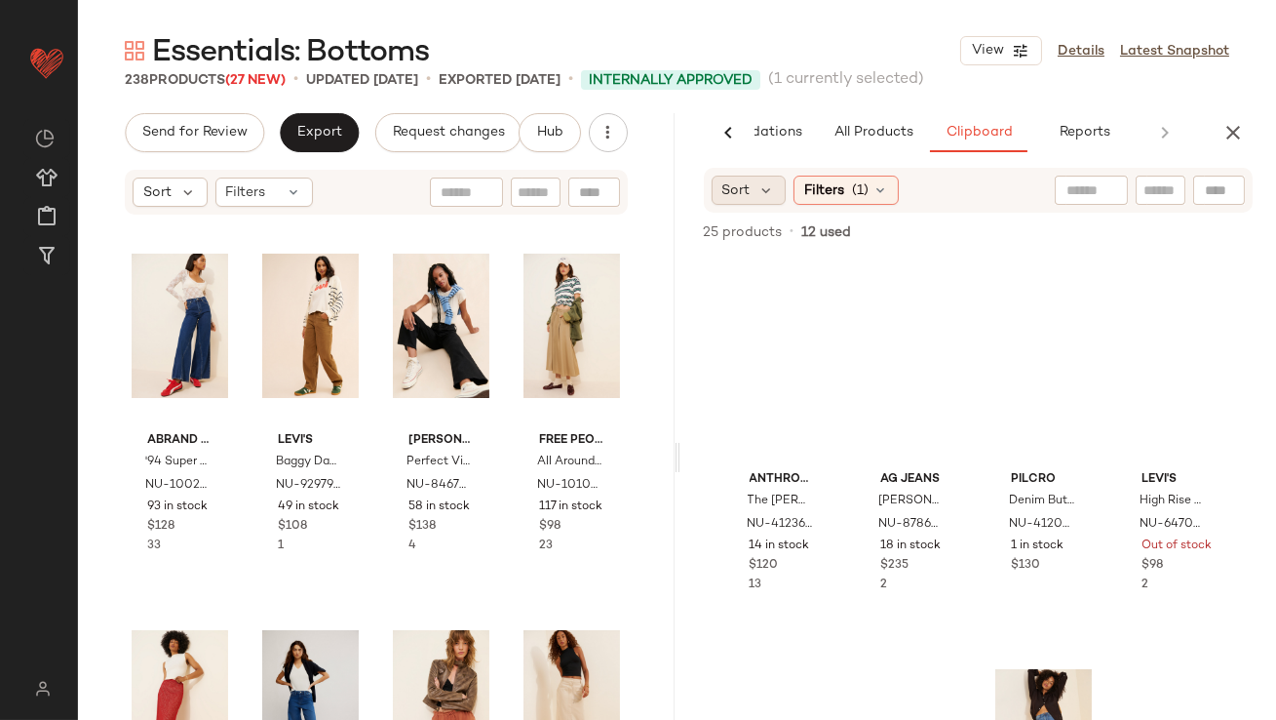
click at [783, 185] on div "Sort" at bounding box center [749, 190] width 75 height 29
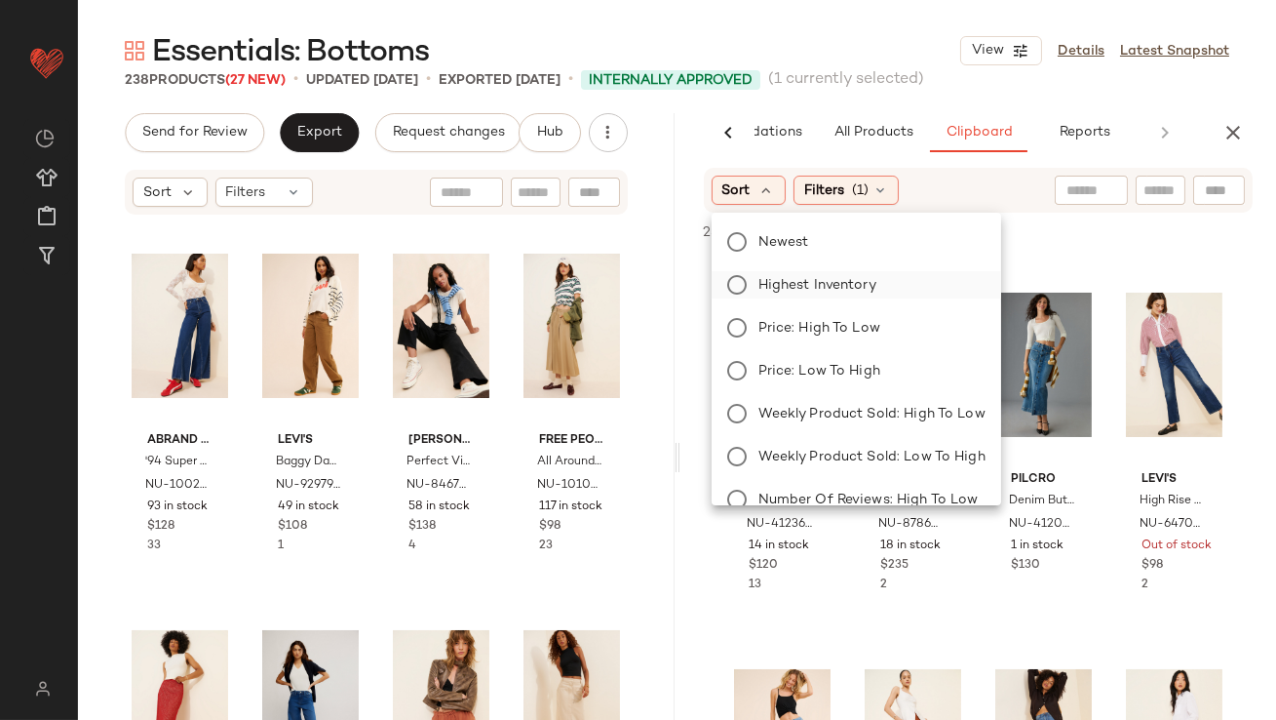
click at [770, 275] on span "Highest Inventory" at bounding box center [818, 285] width 118 height 20
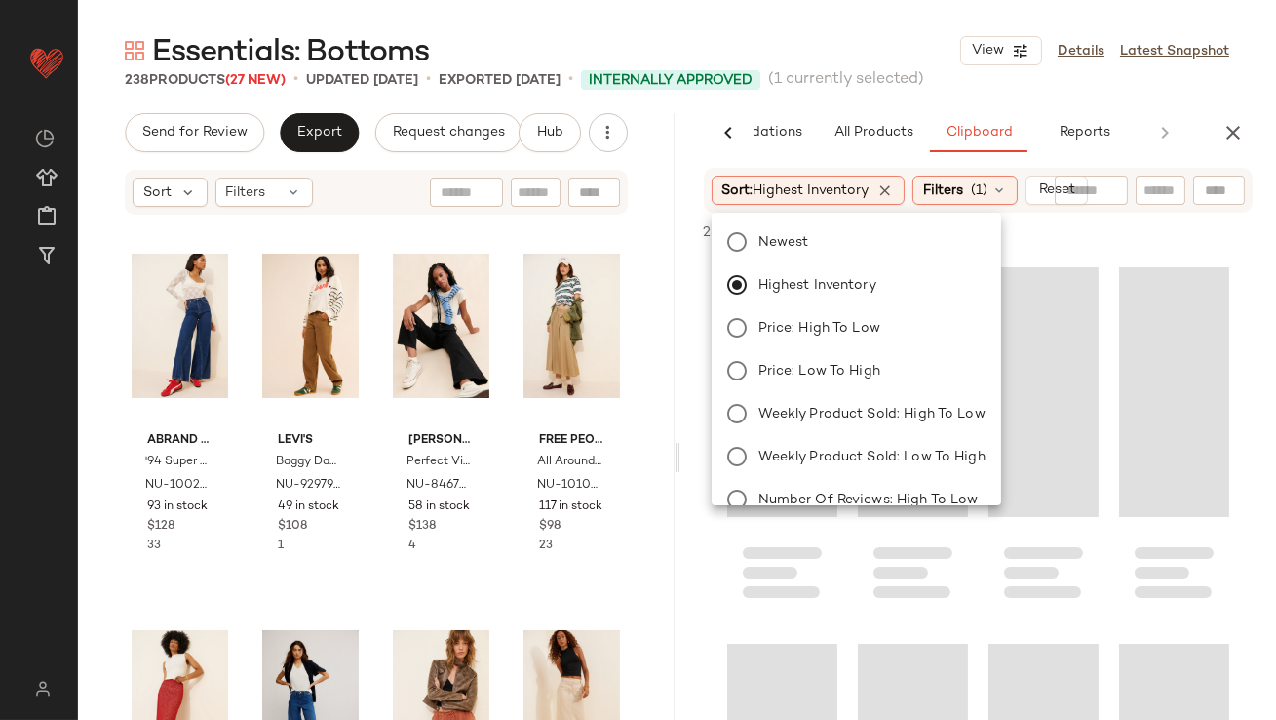
click at [862, 60] on div "Essentials: Bottoms View Details Latest Snapshot" at bounding box center [677, 50] width 1198 height 39
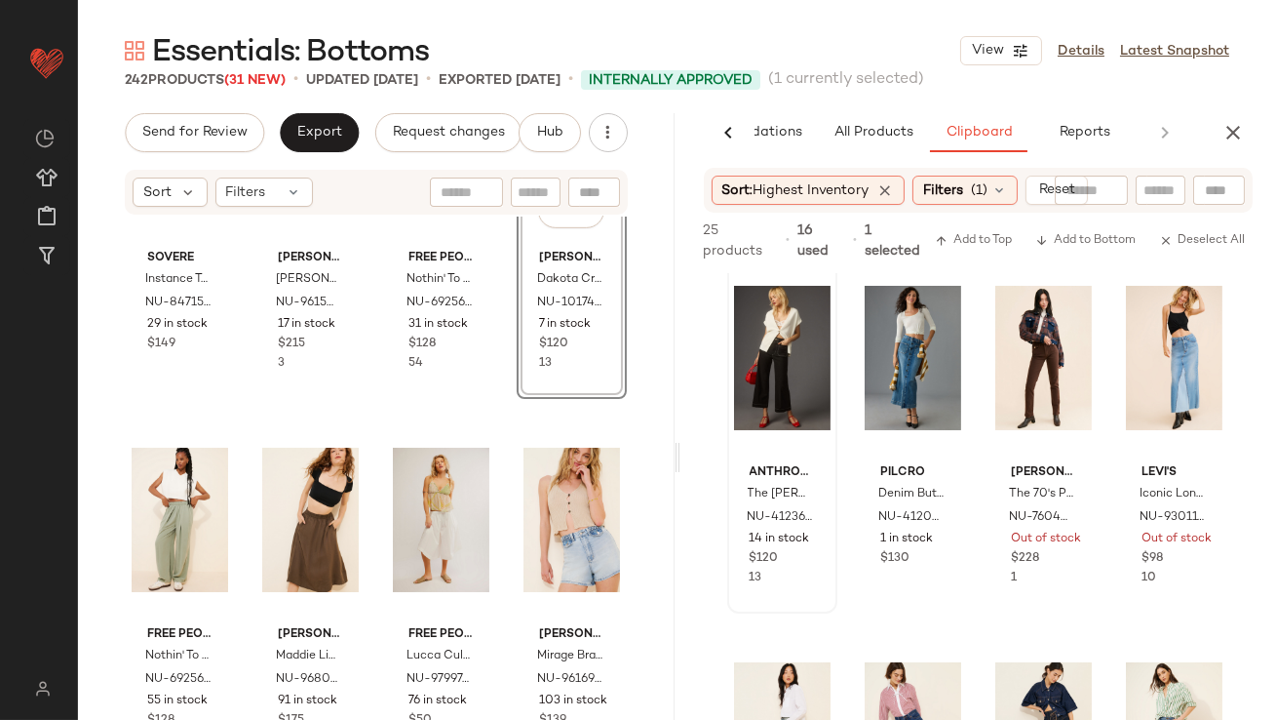
scroll to position [2095, 0]
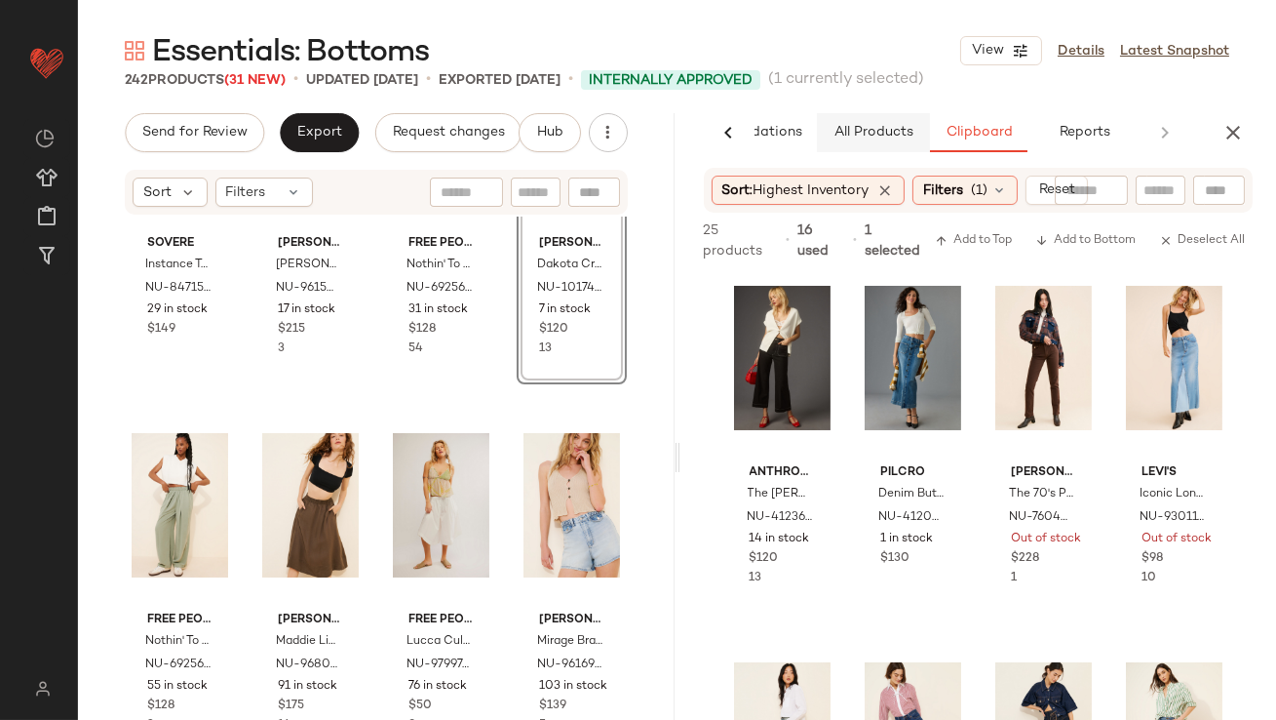
click at [883, 134] on span "All Products" at bounding box center [873, 133] width 80 height 16
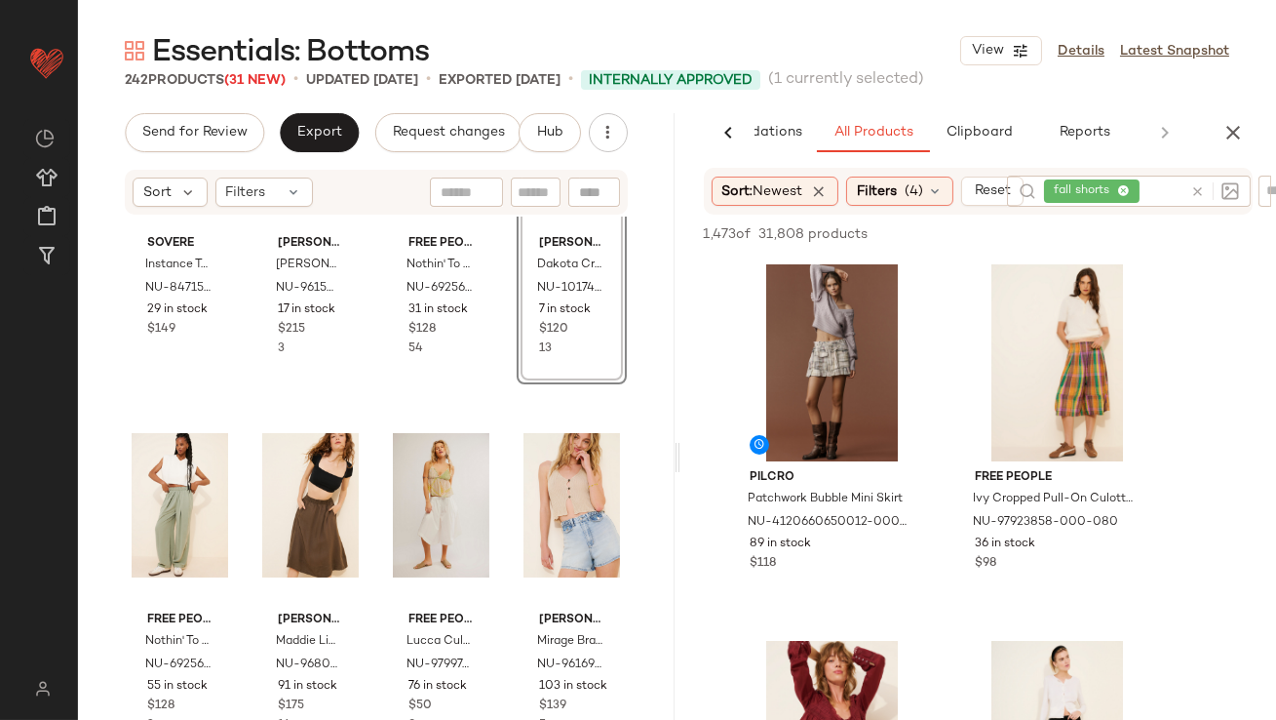
click at [1126, 189] on icon at bounding box center [1124, 191] width 13 height 13
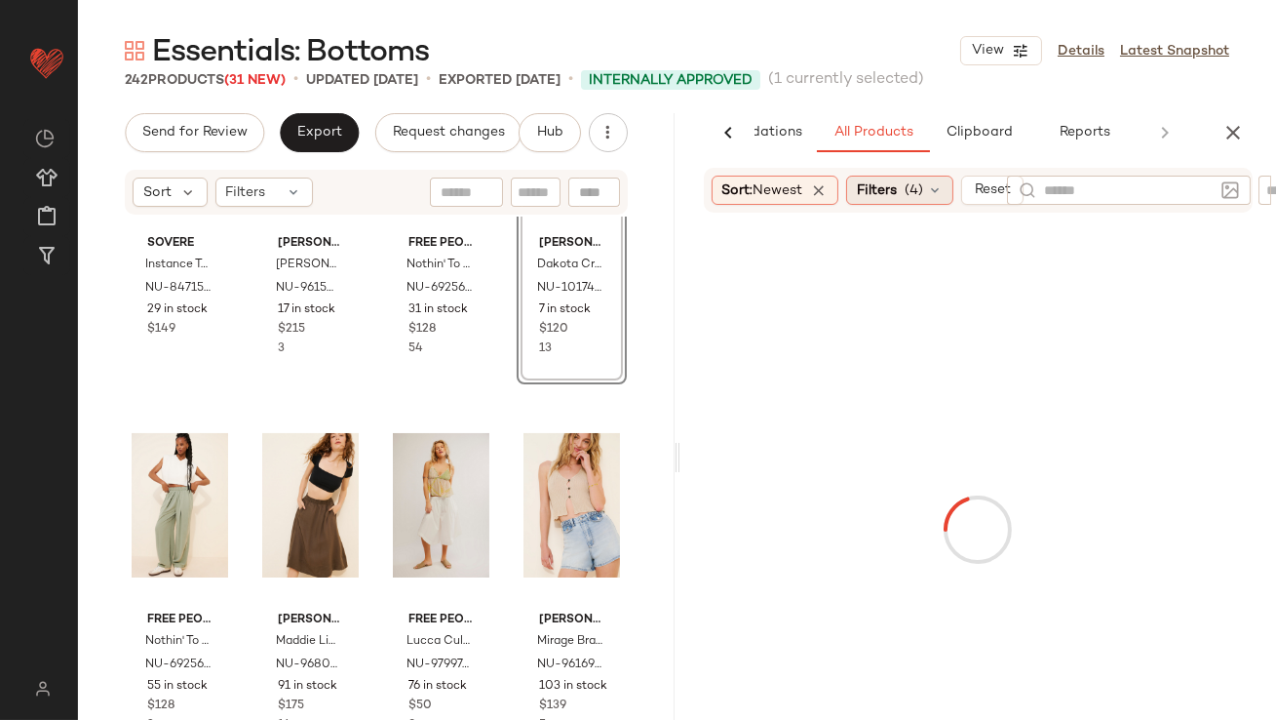
click at [921, 198] on span "(4)" at bounding box center [914, 190] width 19 height 20
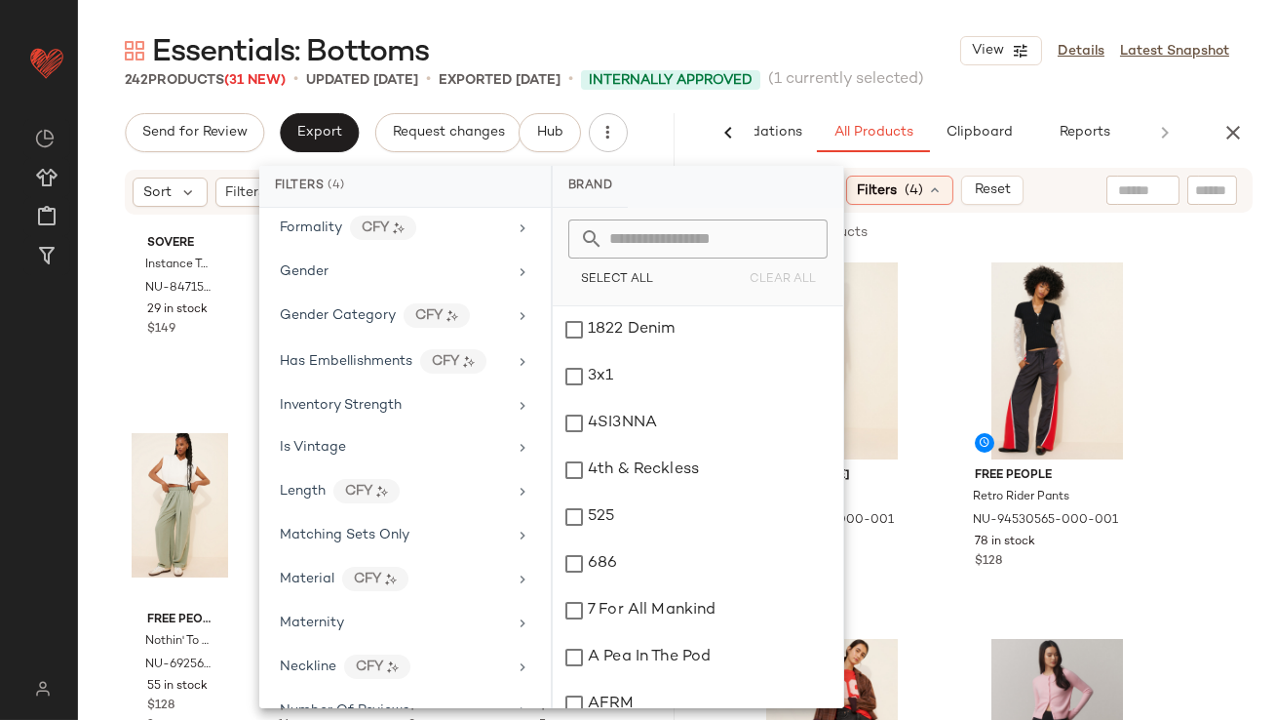
scroll to position [887, 0]
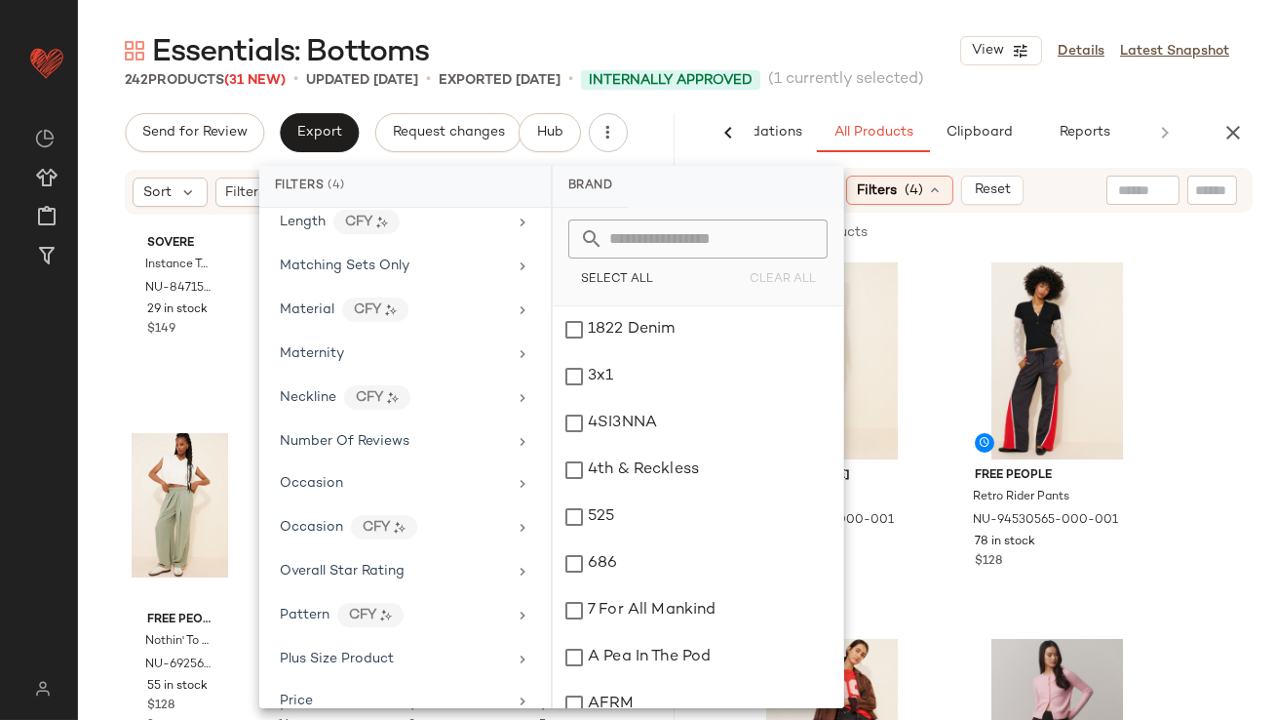
click at [841, 37] on div "Essentials: Bottoms View Details Latest Snapshot" at bounding box center [677, 50] width 1198 height 39
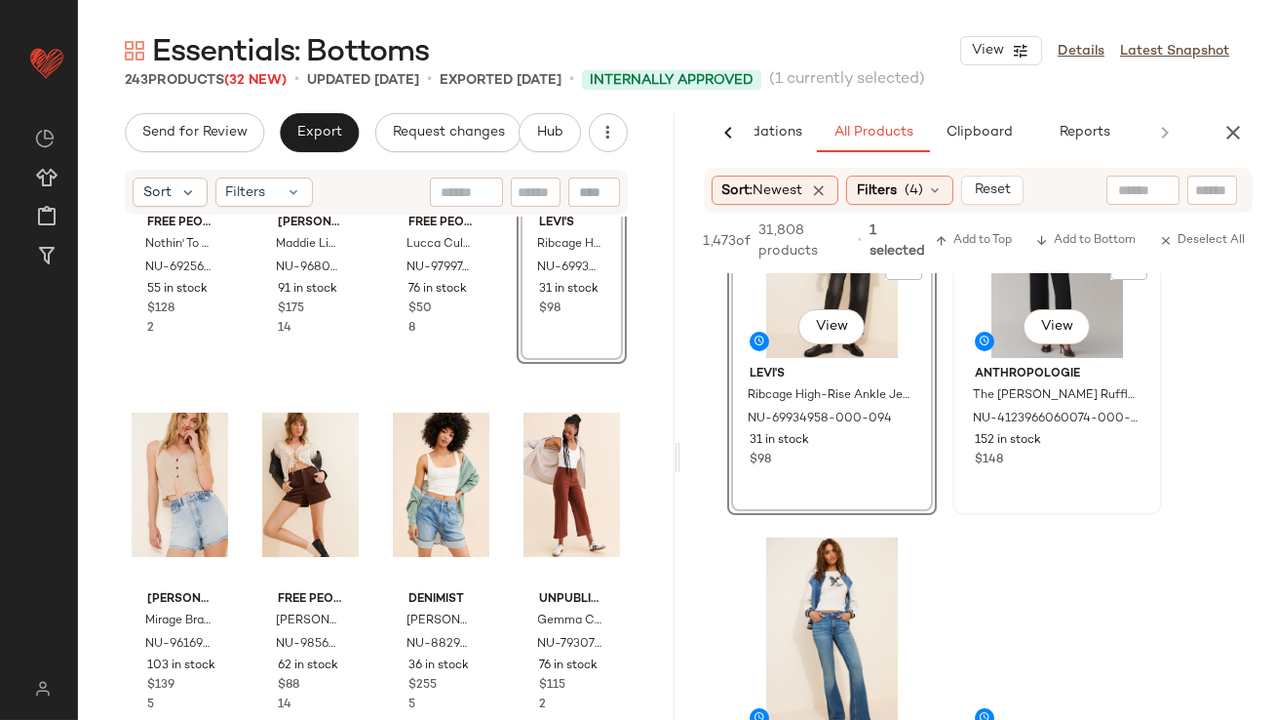
scroll to position [726, 0]
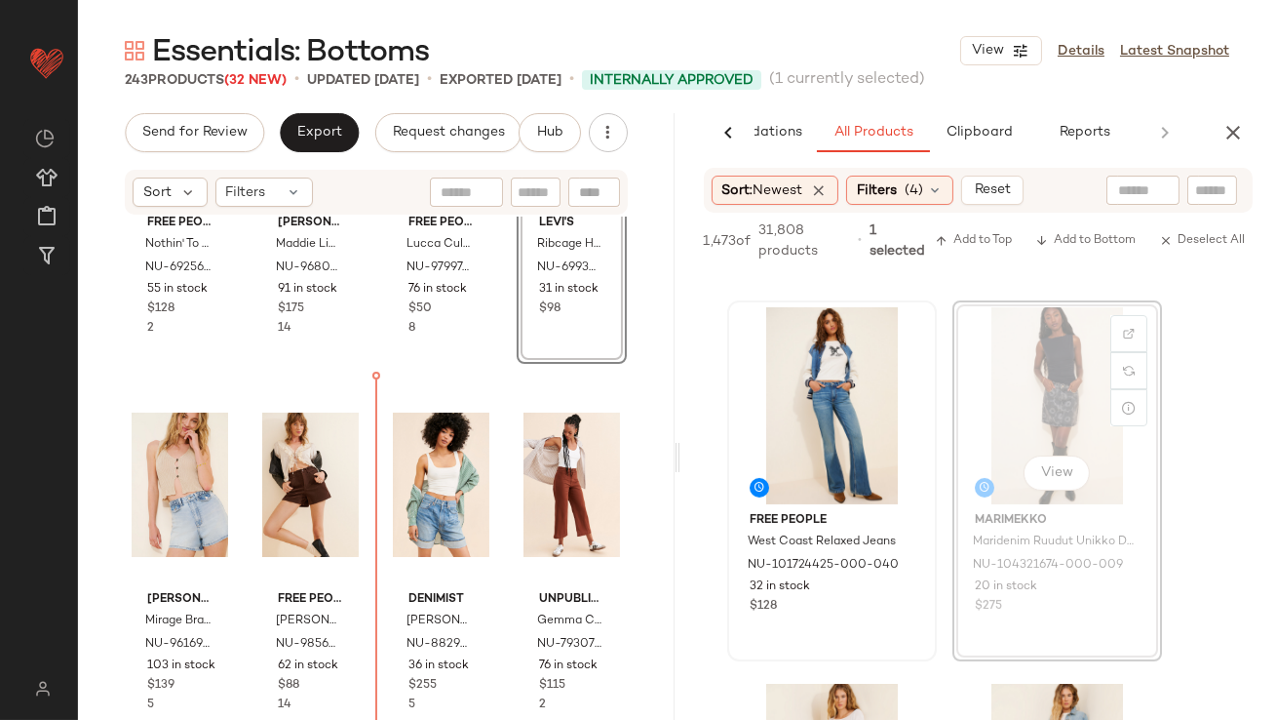
drag, startPoint x: 1065, startPoint y: 372, endPoint x: 908, endPoint y: 393, distance: 158.5
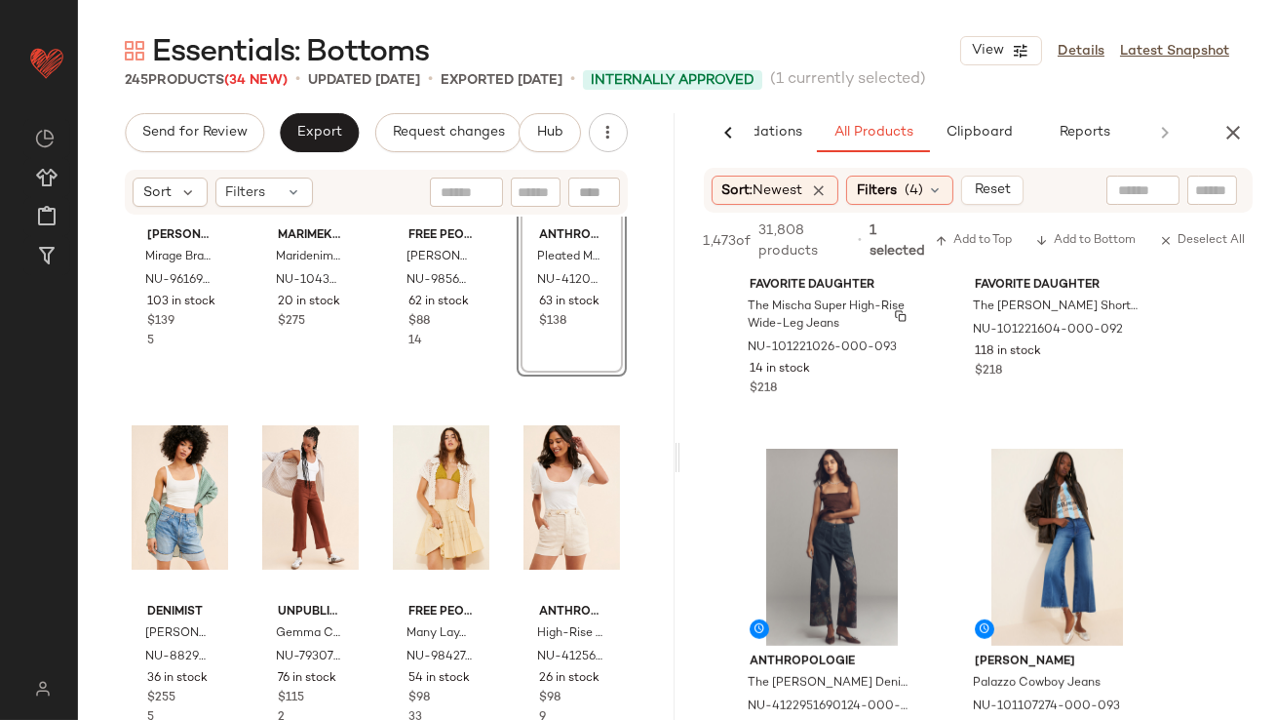
scroll to position [2502, 0]
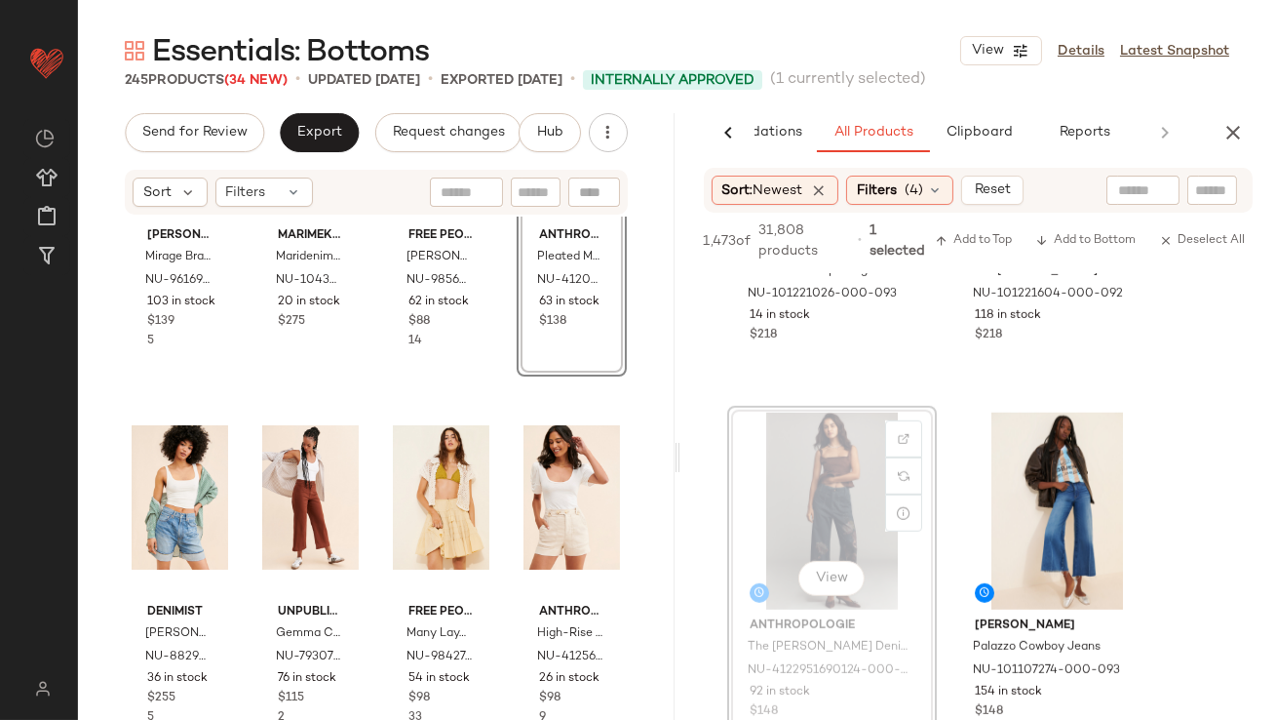
drag, startPoint x: 832, startPoint y: 487, endPoint x: 792, endPoint y: 491, distance: 40.3
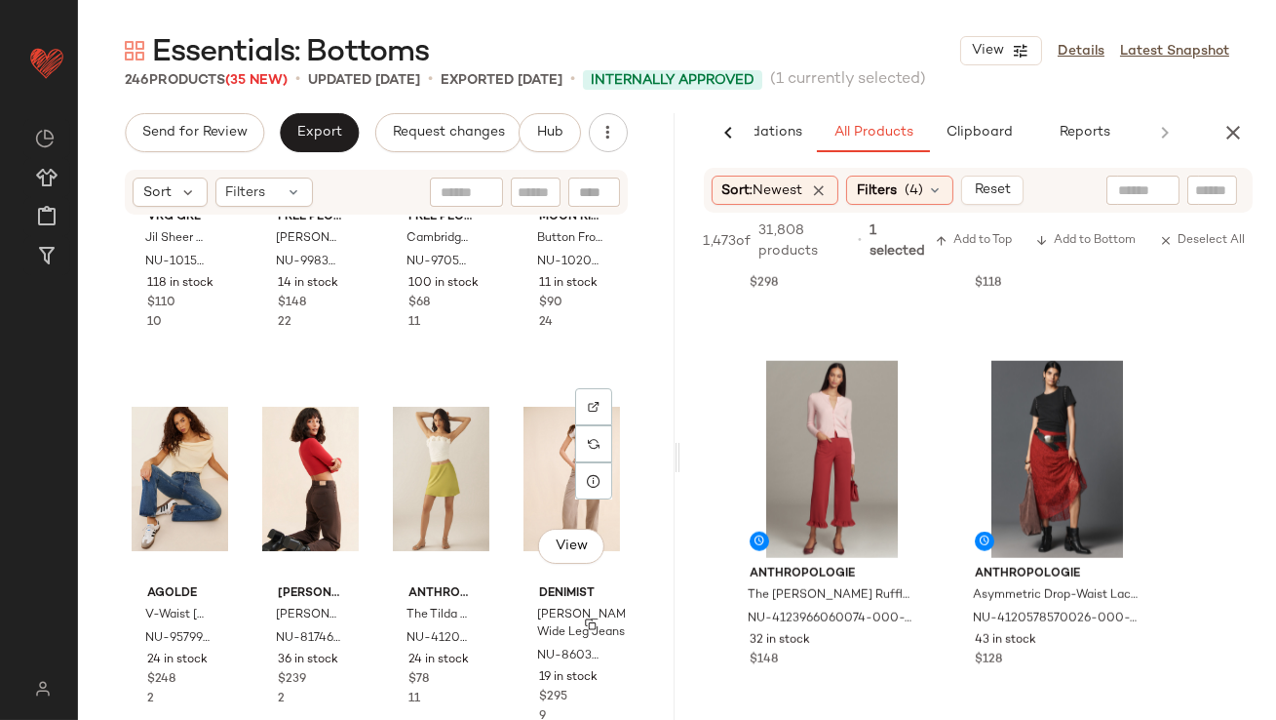
scroll to position [632, 0]
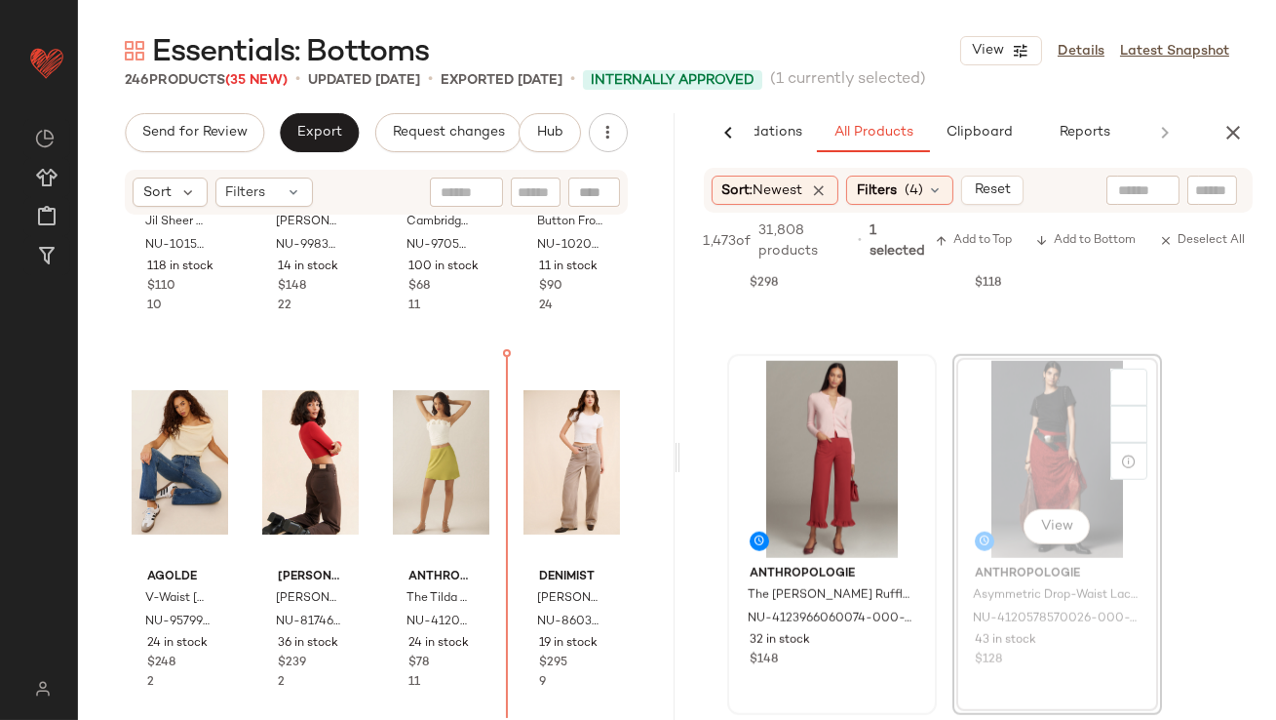
drag, startPoint x: 1002, startPoint y: 467, endPoint x: 894, endPoint y: 487, distance: 110.0
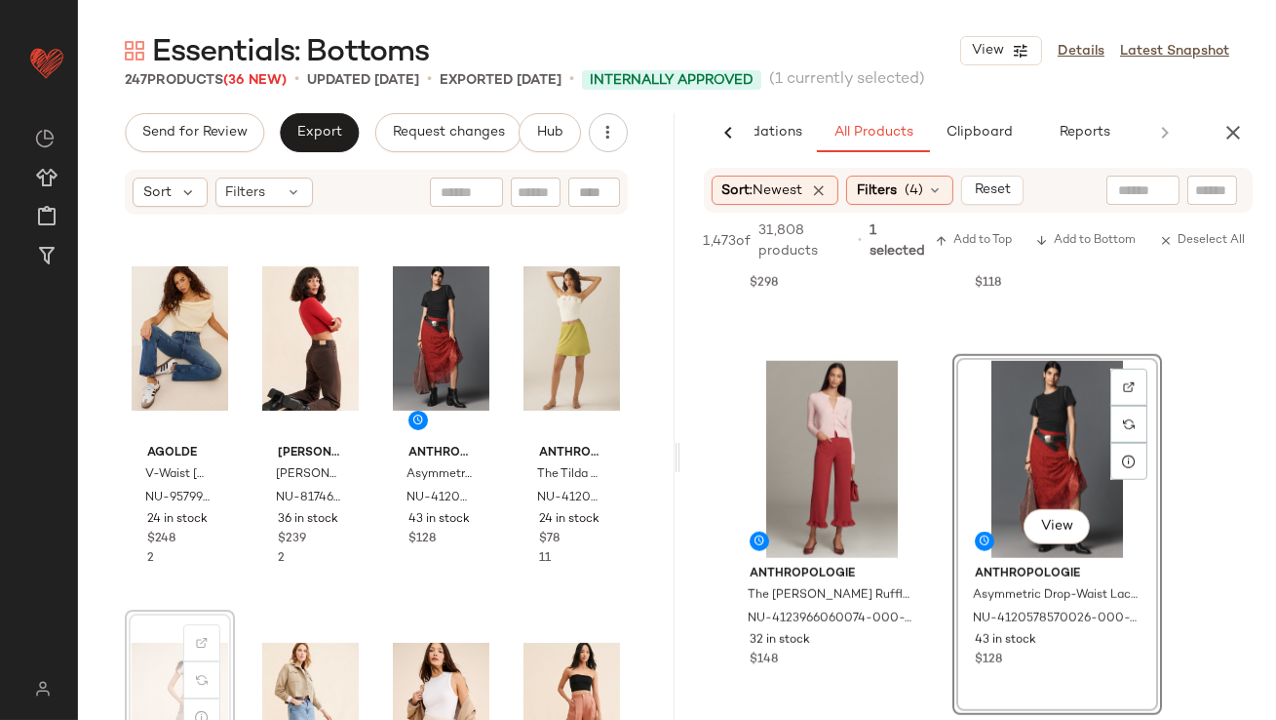
scroll to position [758, 0]
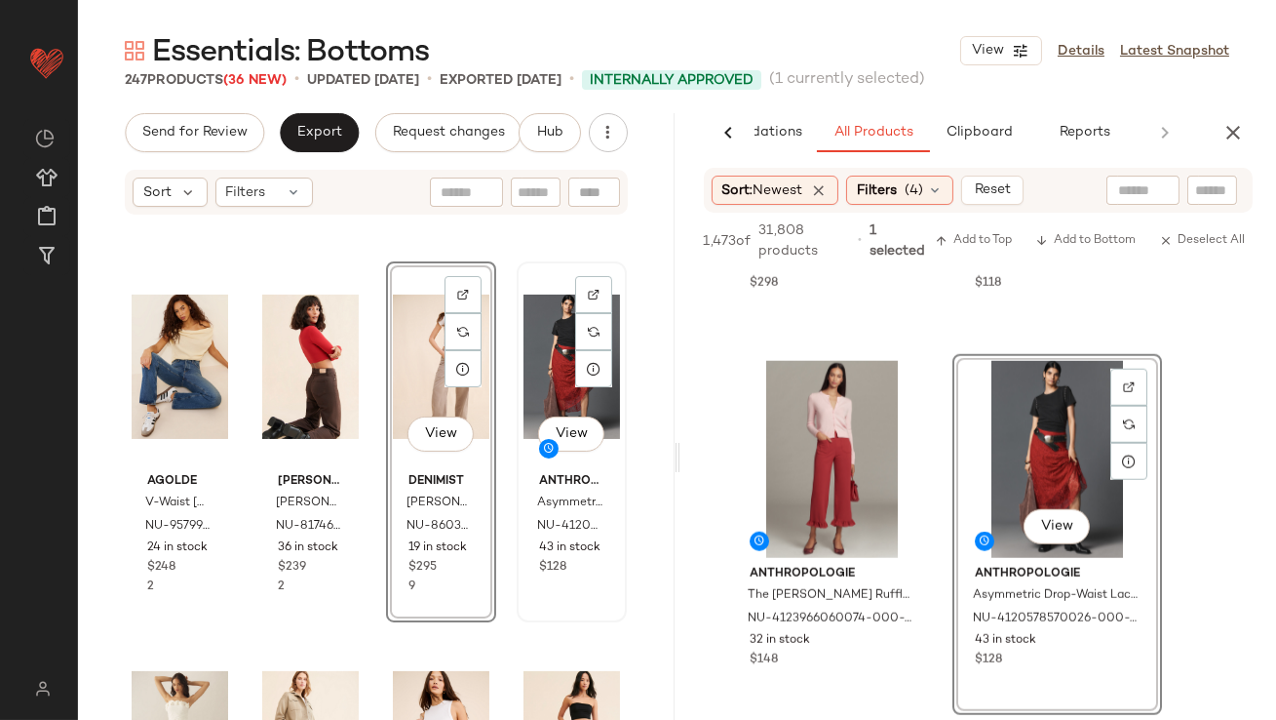
scroll to position [727, 0]
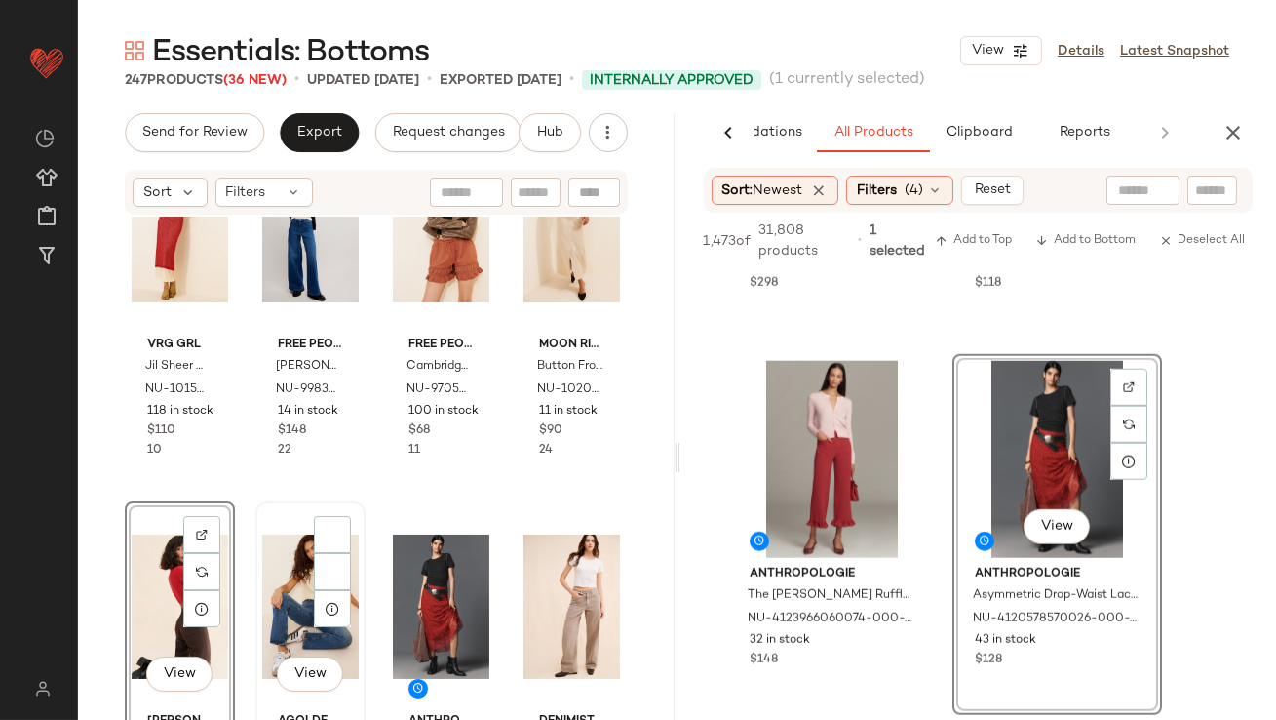
scroll to position [637, 0]
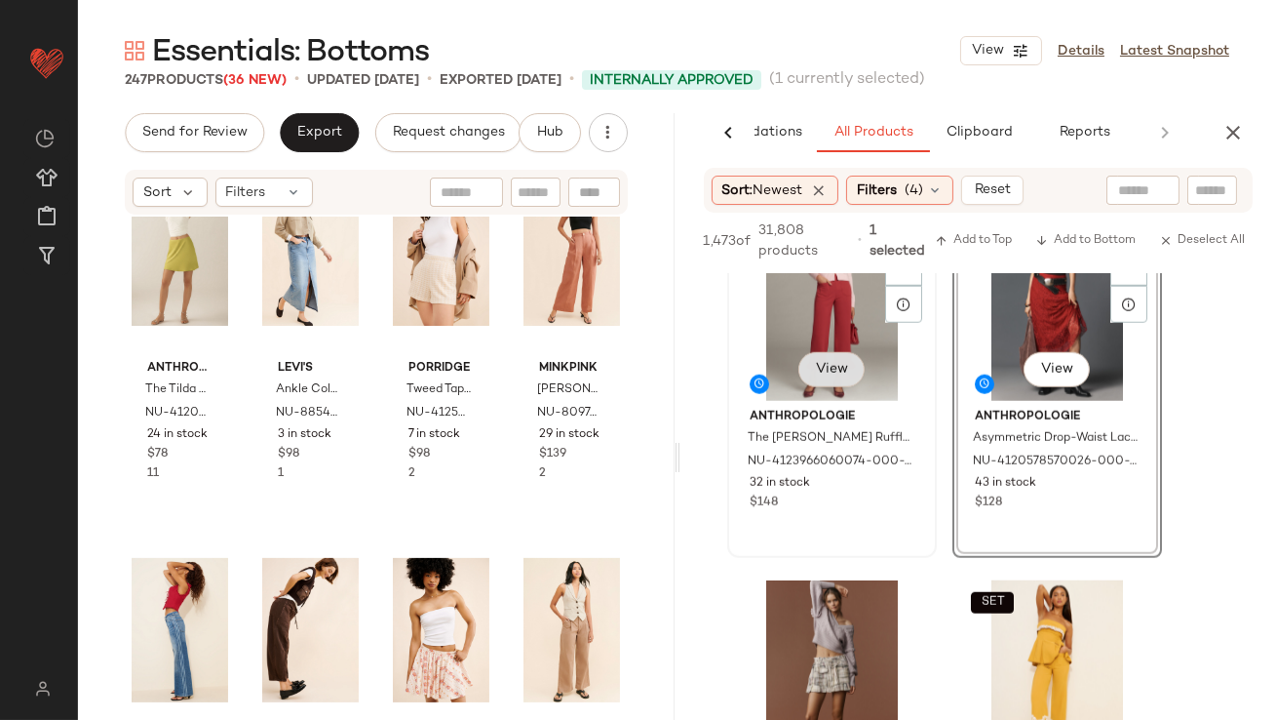
scroll to position [4047, 0]
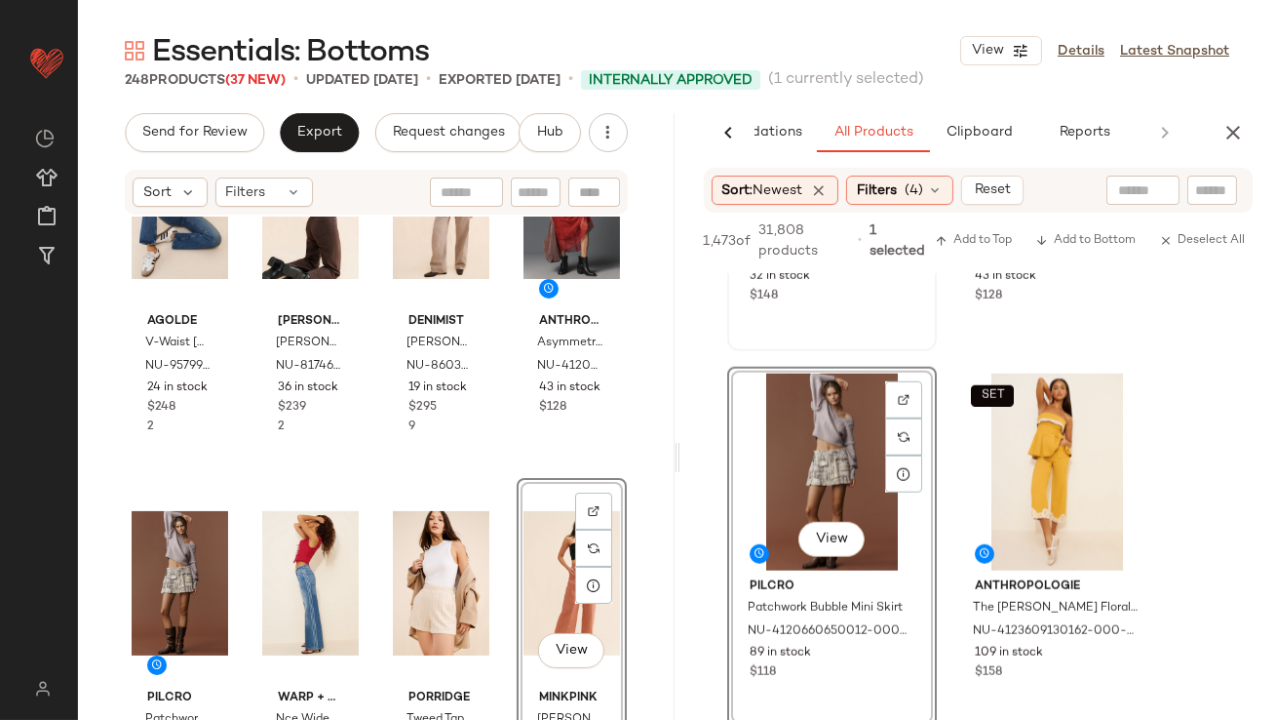
scroll to position [961, 0]
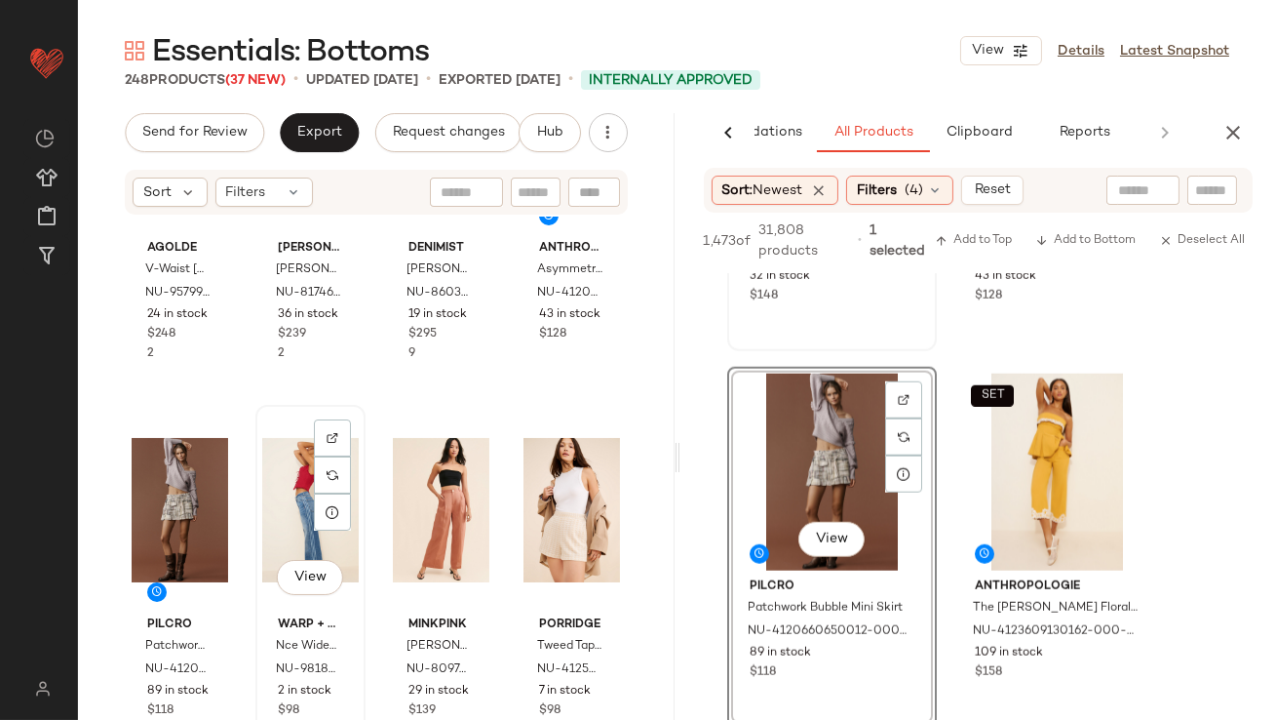
click at [297, 504] on div "View" at bounding box center [310, 510] width 97 height 197
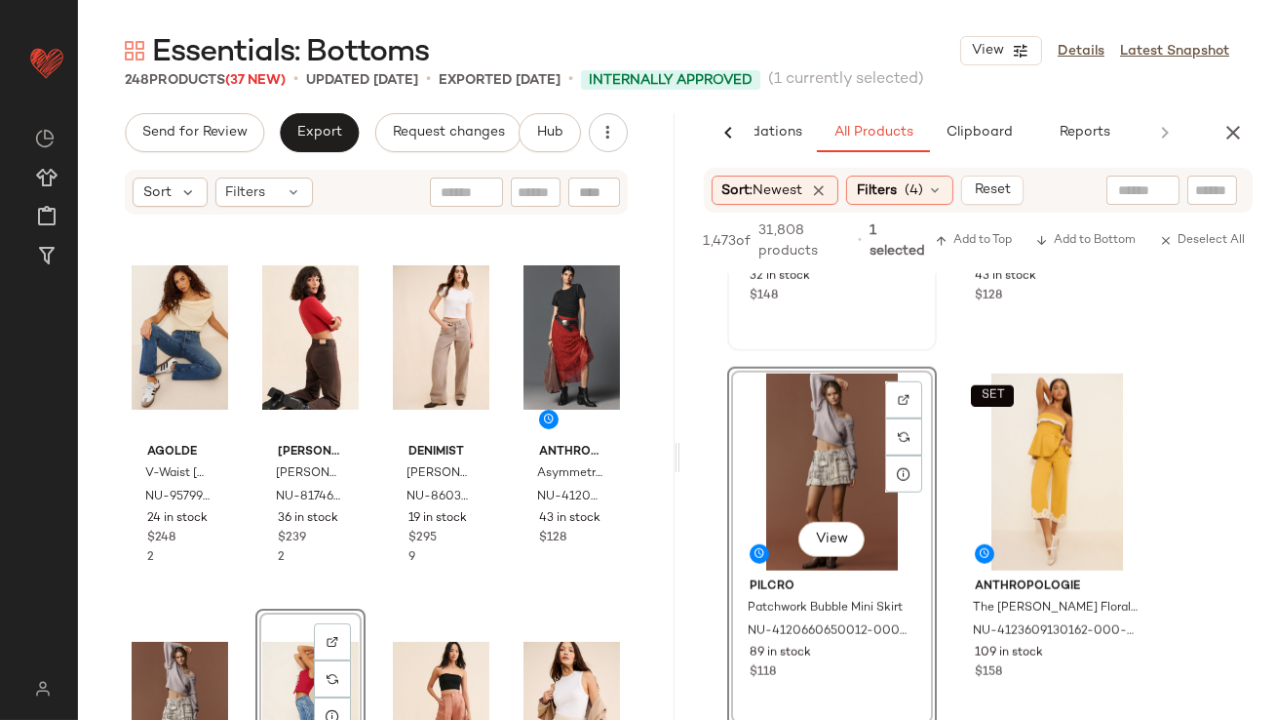
scroll to position [829, 0]
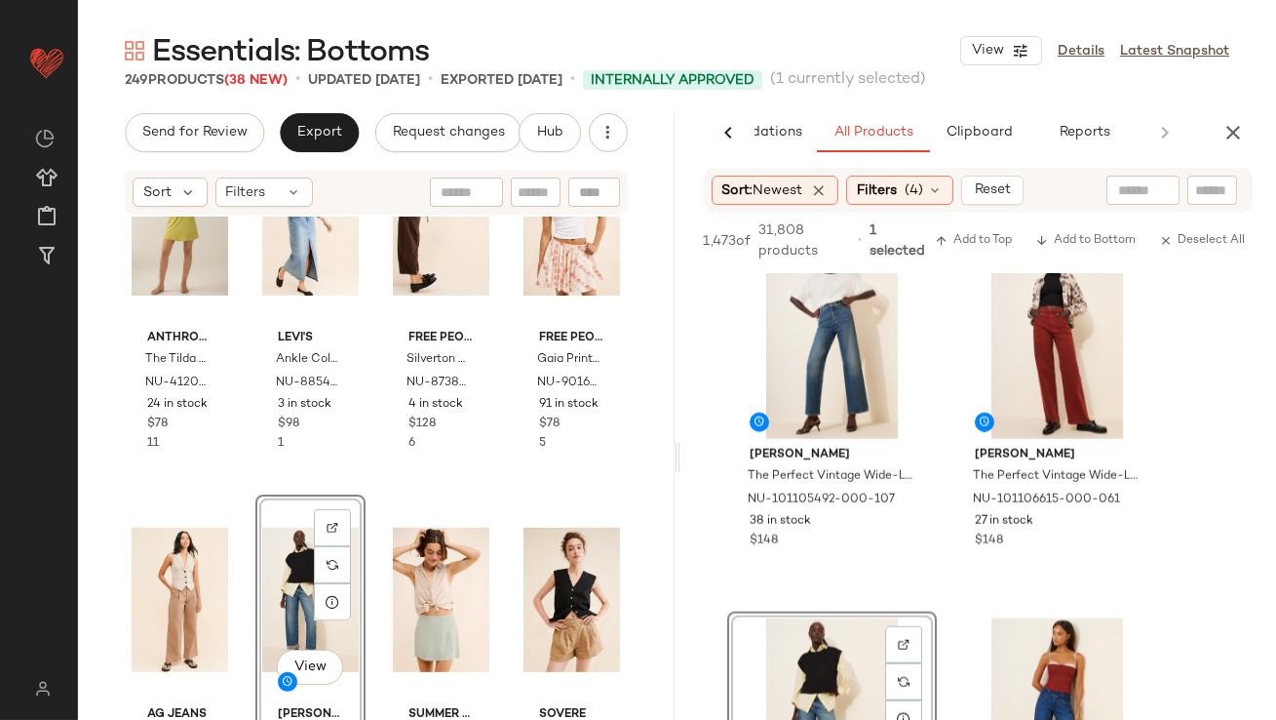
scroll to position [4448, 0]
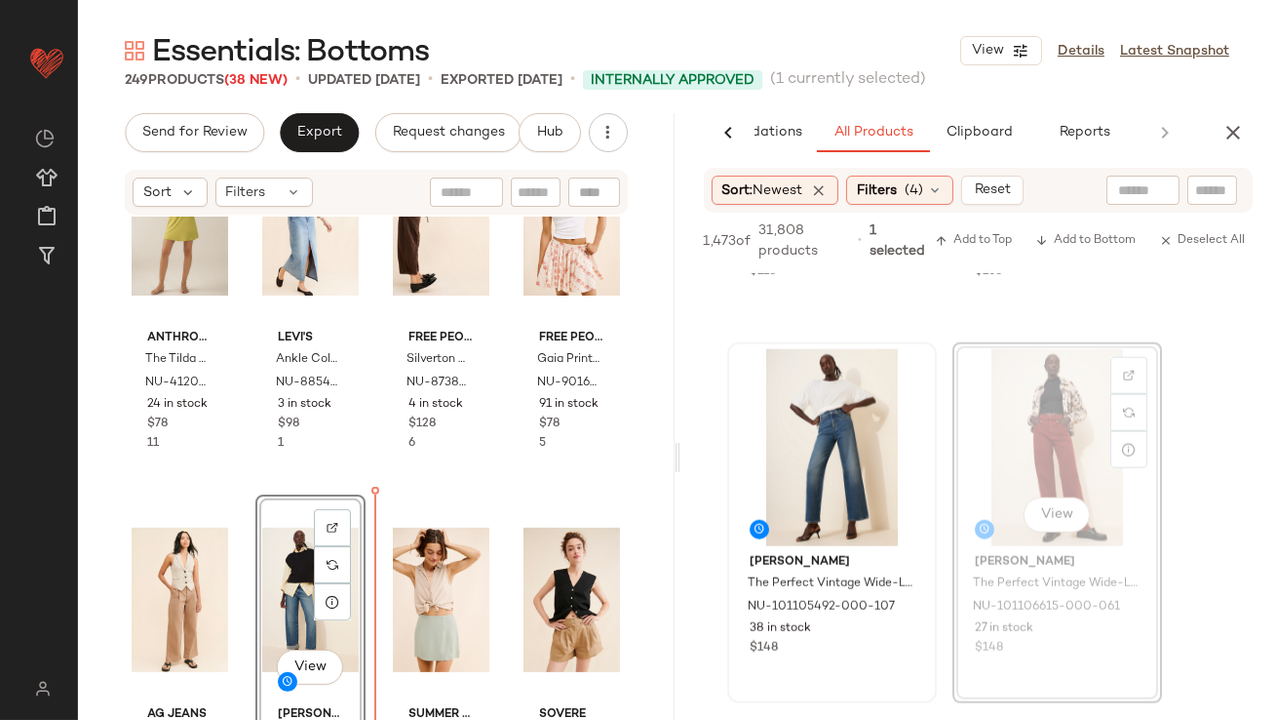
drag, startPoint x: 1032, startPoint y: 440, endPoint x: 936, endPoint y: 467, distance: 99.4
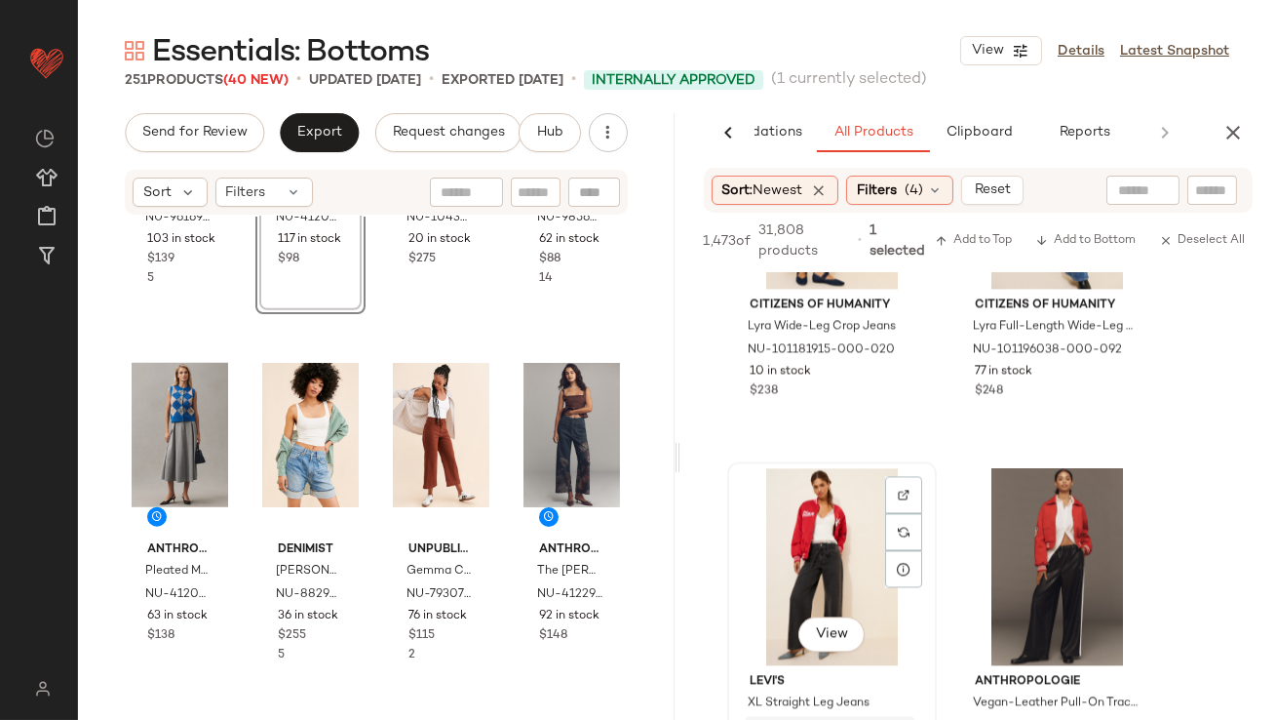
scroll to position [8668, 0]
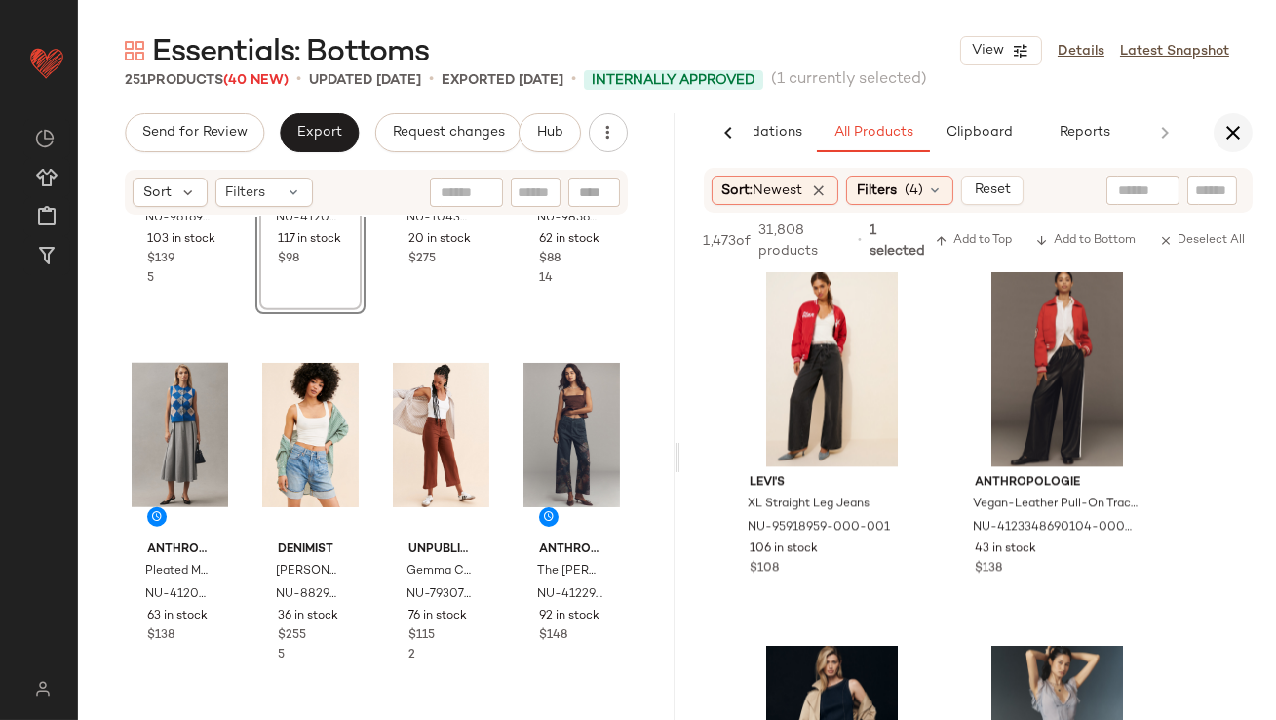
click at [1236, 146] on button "button" at bounding box center [1233, 132] width 39 height 39
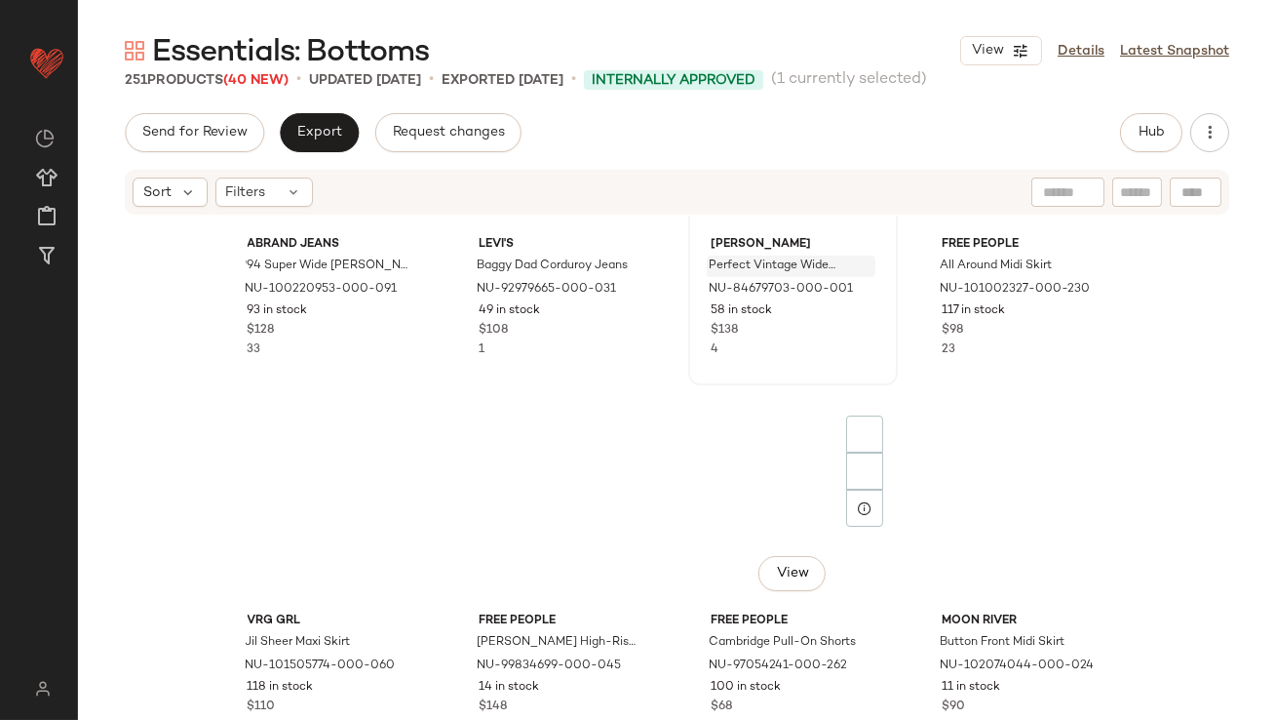
scroll to position [0, 0]
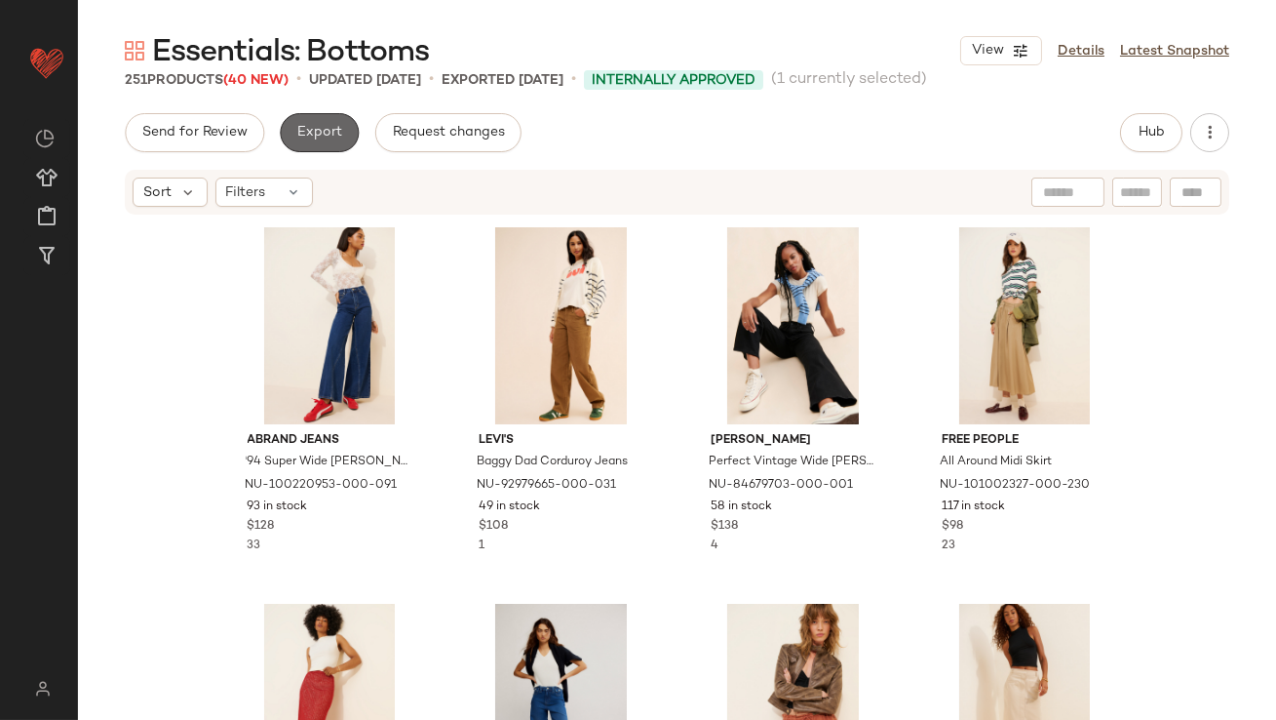
click at [325, 135] on span "Export" at bounding box center [319, 133] width 46 height 16
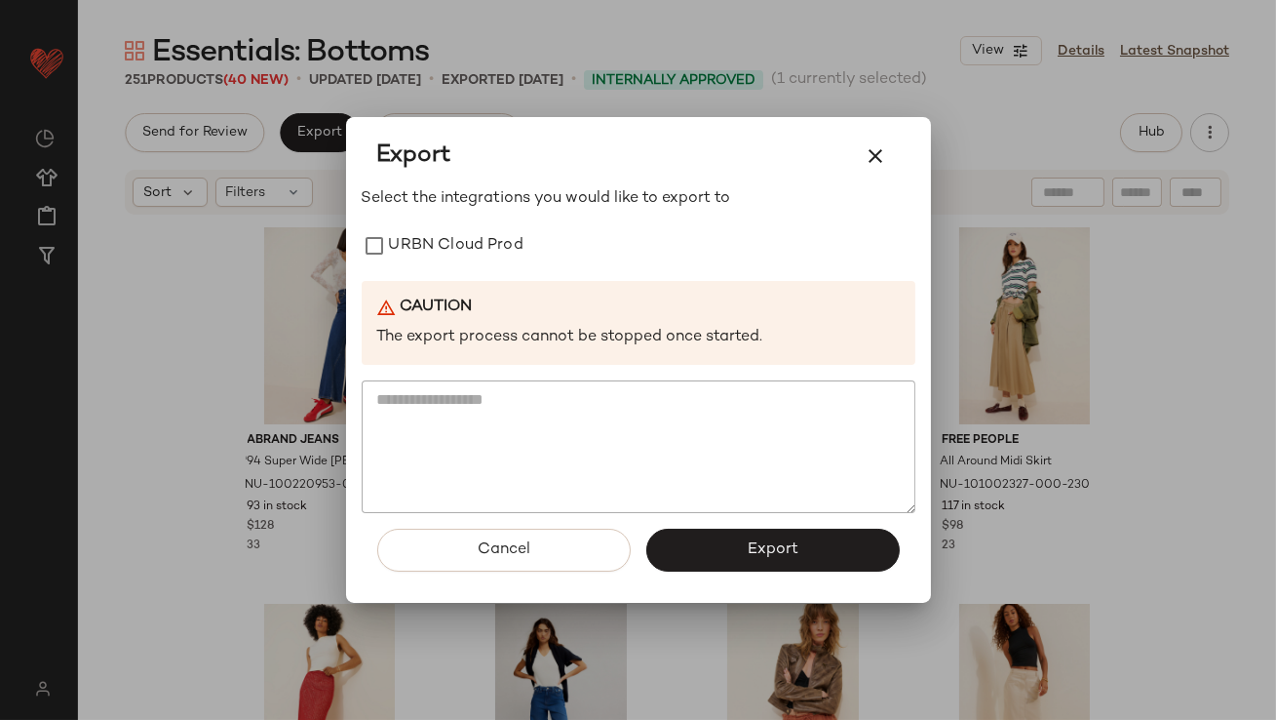
click at [398, 272] on div "Select the integrations you would like to export to URBN Cloud Prod Caution The…" at bounding box center [639, 350] width 554 height 326
click at [398, 249] on label "URBN Cloud Prod" at bounding box center [456, 245] width 135 height 39
click at [883, 157] on icon "button" at bounding box center [876, 155] width 23 height 23
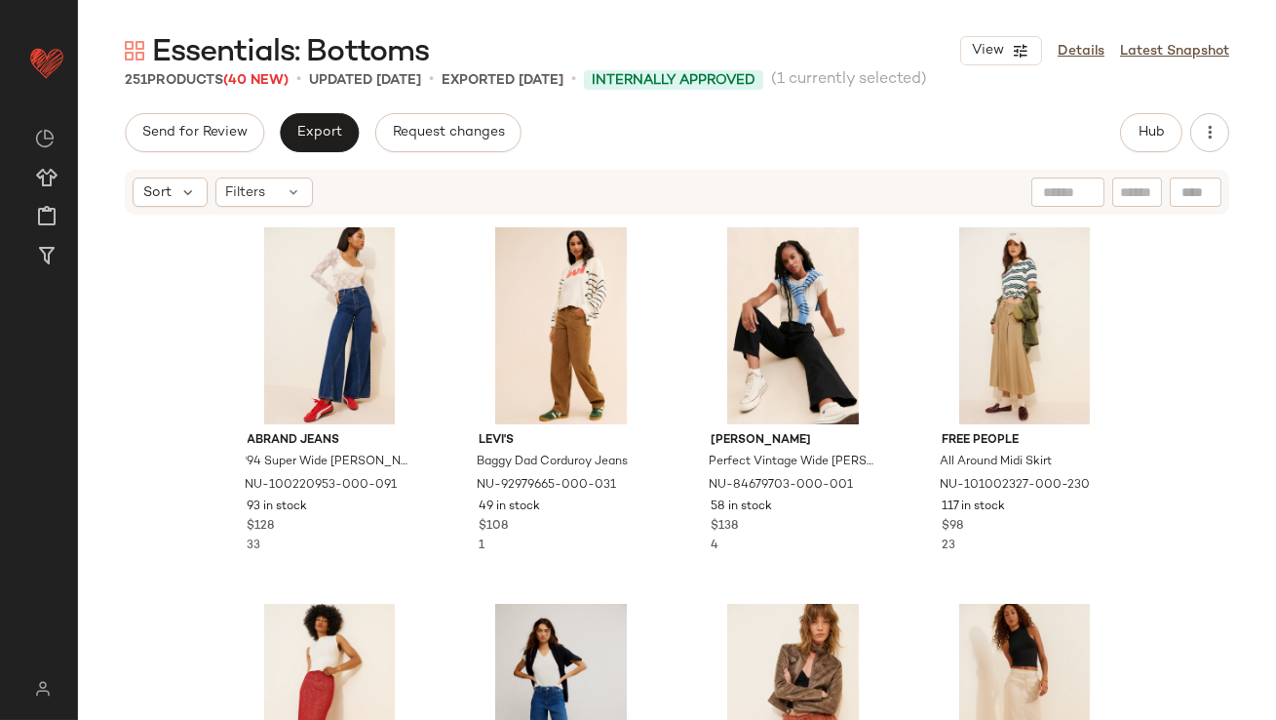
click at [1227, 119] on div "Hub" at bounding box center [1174, 132] width 109 height 39
click at [1222, 120] on button "button" at bounding box center [1210, 132] width 39 height 39
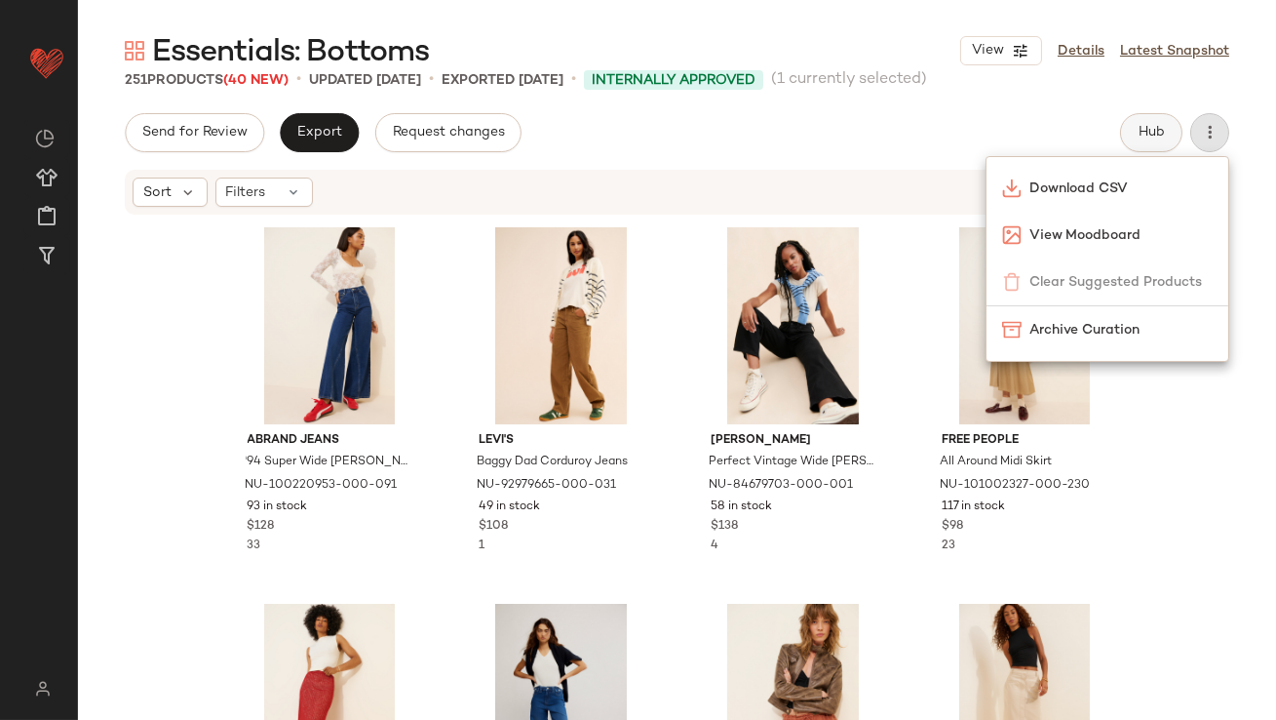
click at [1132, 126] on button "Hub" at bounding box center [1151, 132] width 62 height 39
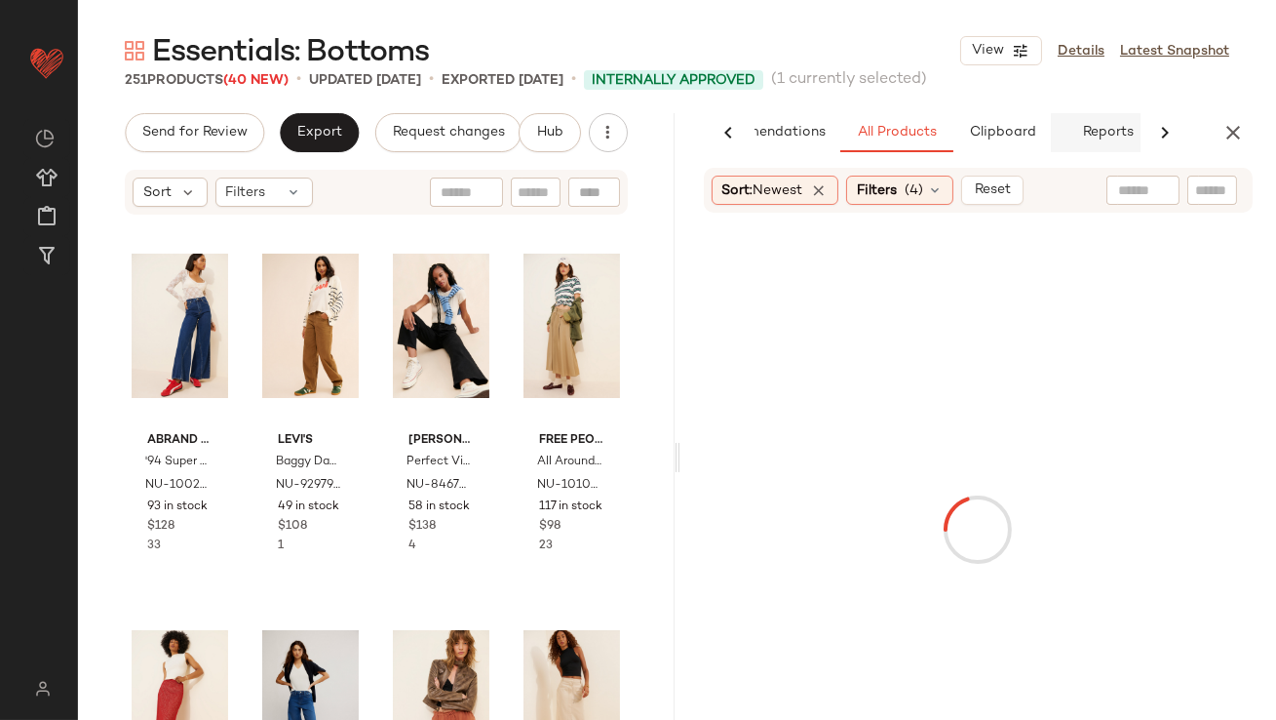
scroll to position [0, 109]
click at [1070, 130] on span "Reports" at bounding box center [1084, 133] width 52 height 16
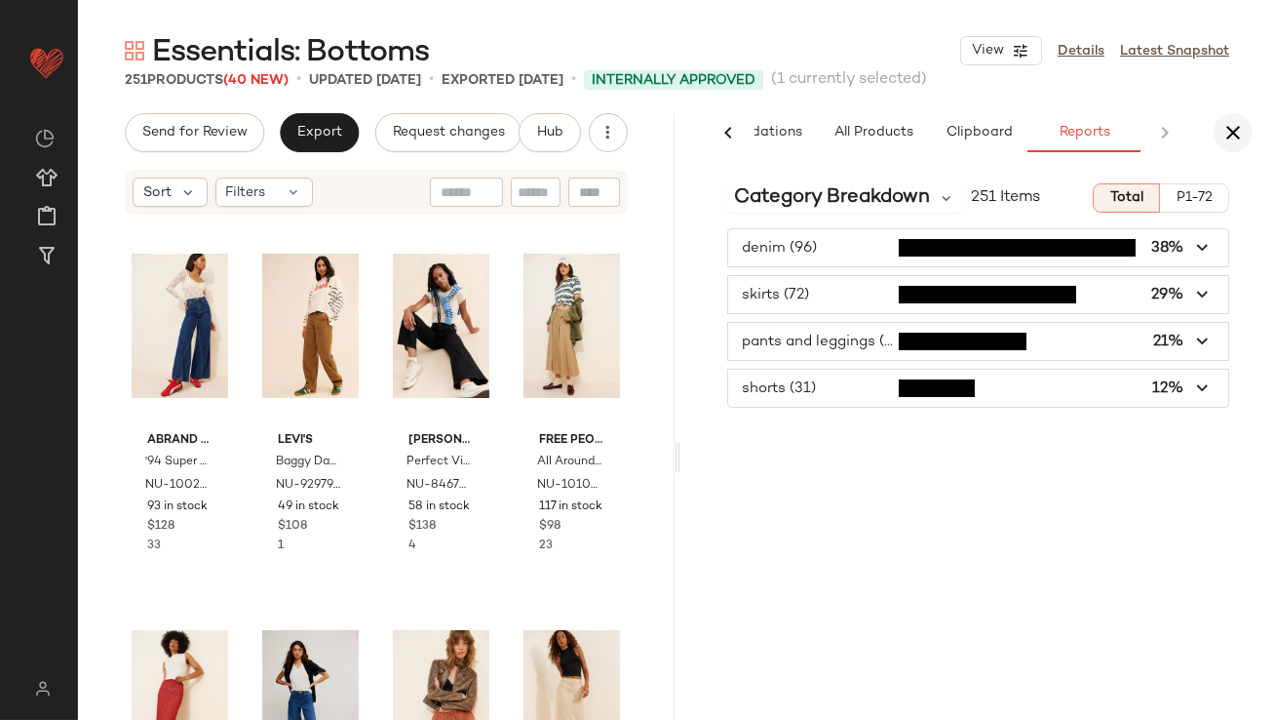
click at [1223, 130] on icon "button" at bounding box center [1233, 132] width 23 height 23
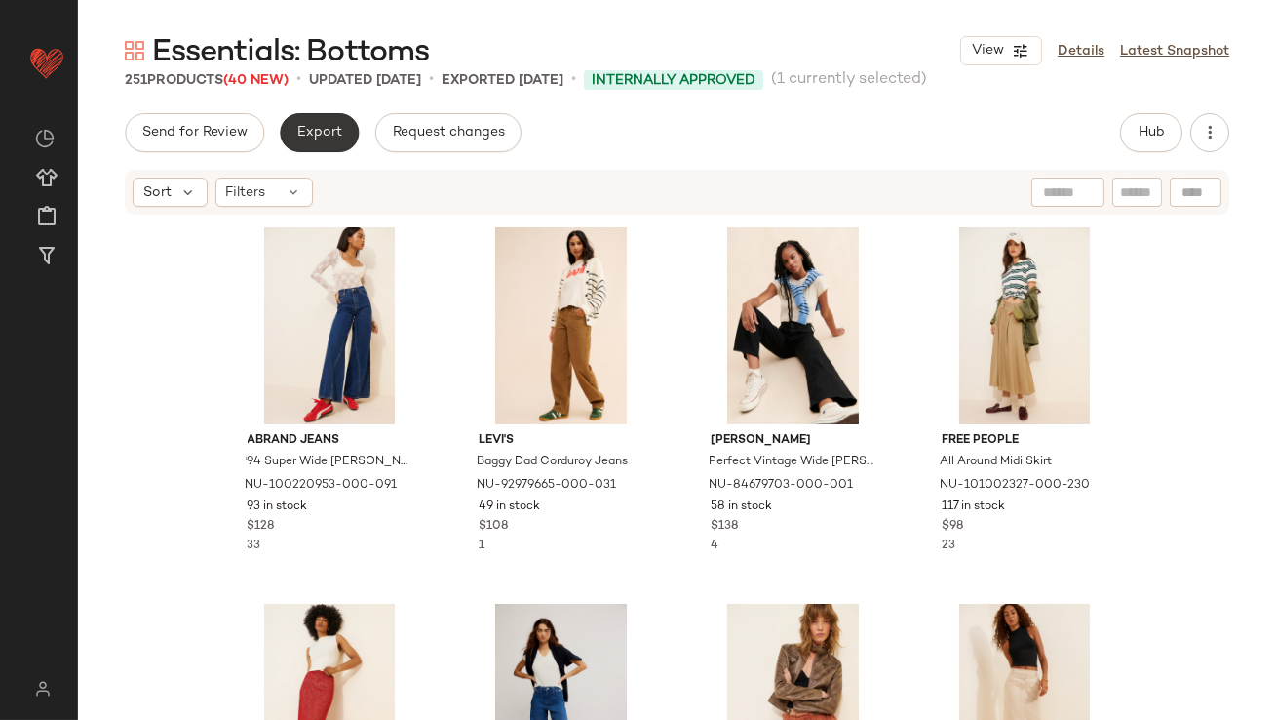
click at [317, 138] on span "Export" at bounding box center [319, 133] width 46 height 16
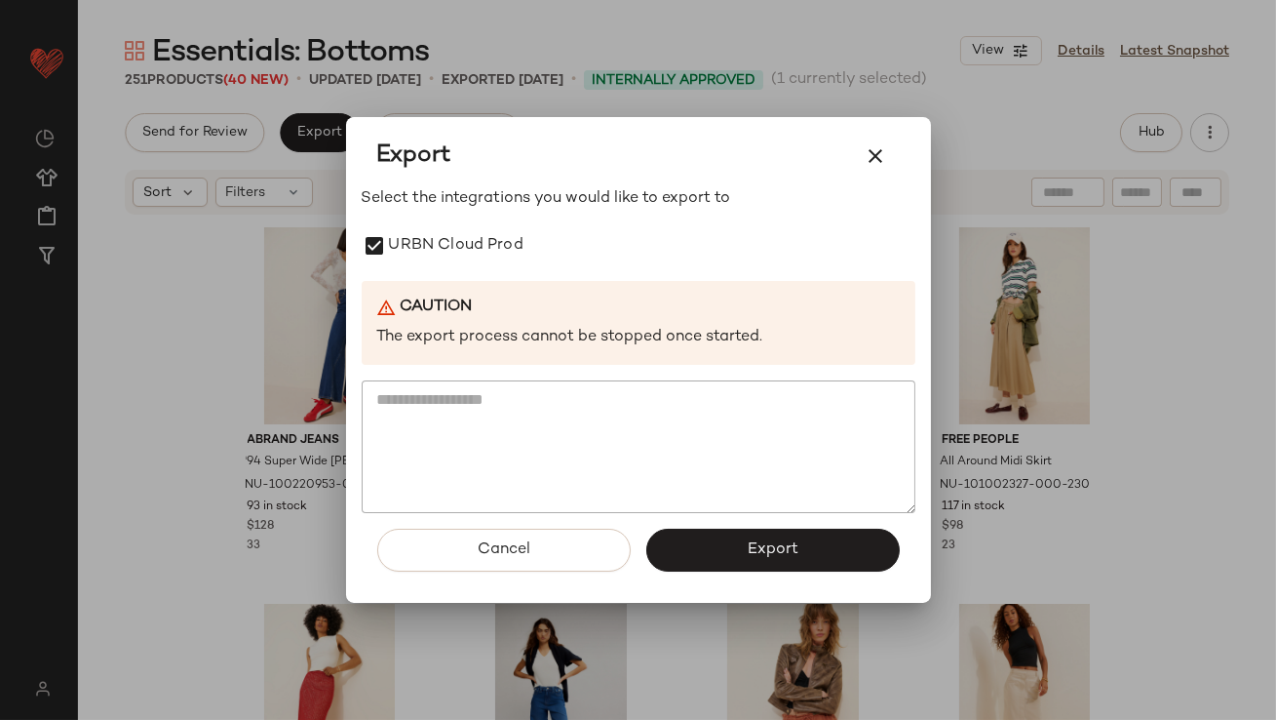
click at [716, 519] on div "Cancel Export" at bounding box center [639, 558] width 554 height 90
click at [716, 534] on button "Export" at bounding box center [774, 550] width 254 height 43
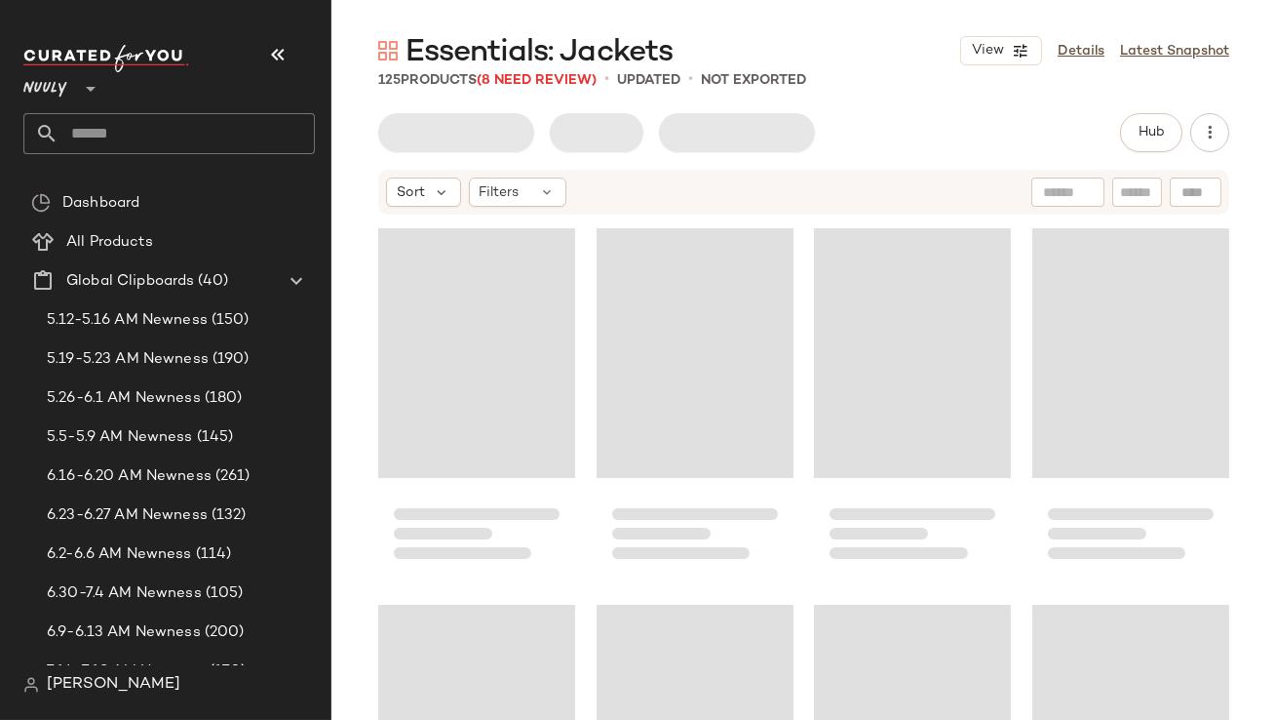
click at [270, 45] on icon "button" at bounding box center [277, 54] width 23 height 23
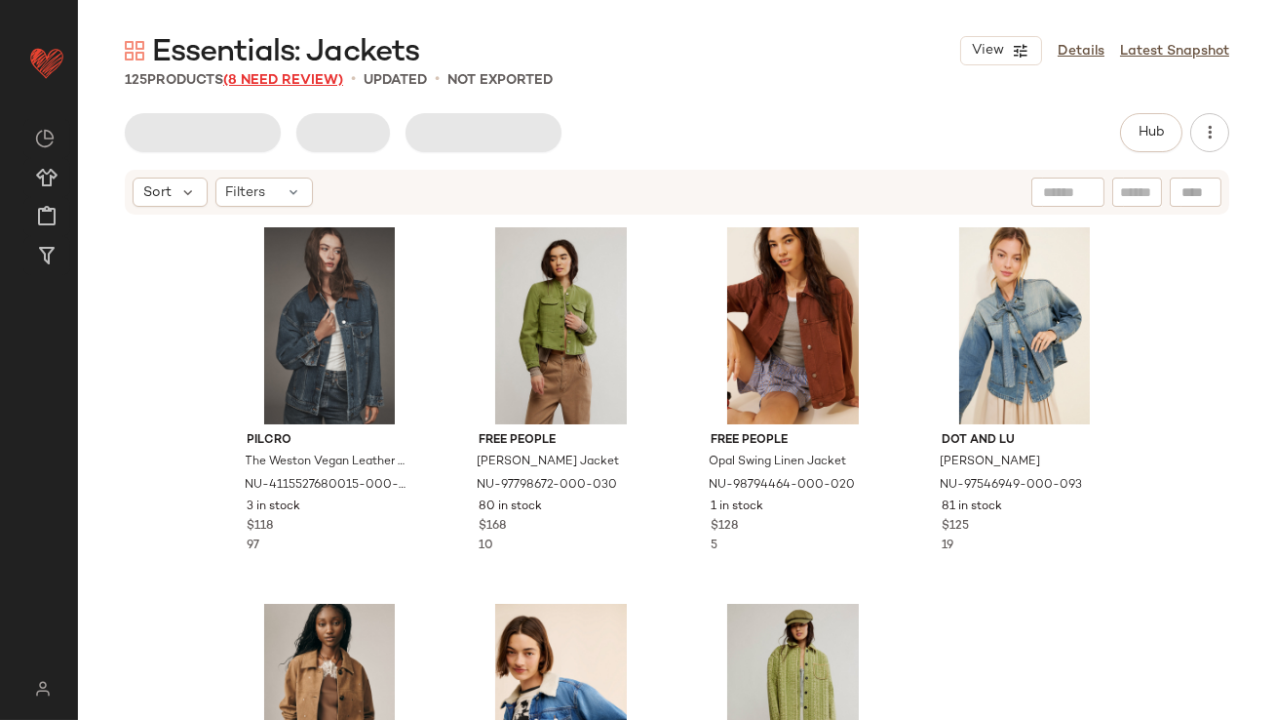
click at [289, 84] on span "(8 Need Review)" at bounding box center [283, 80] width 120 height 15
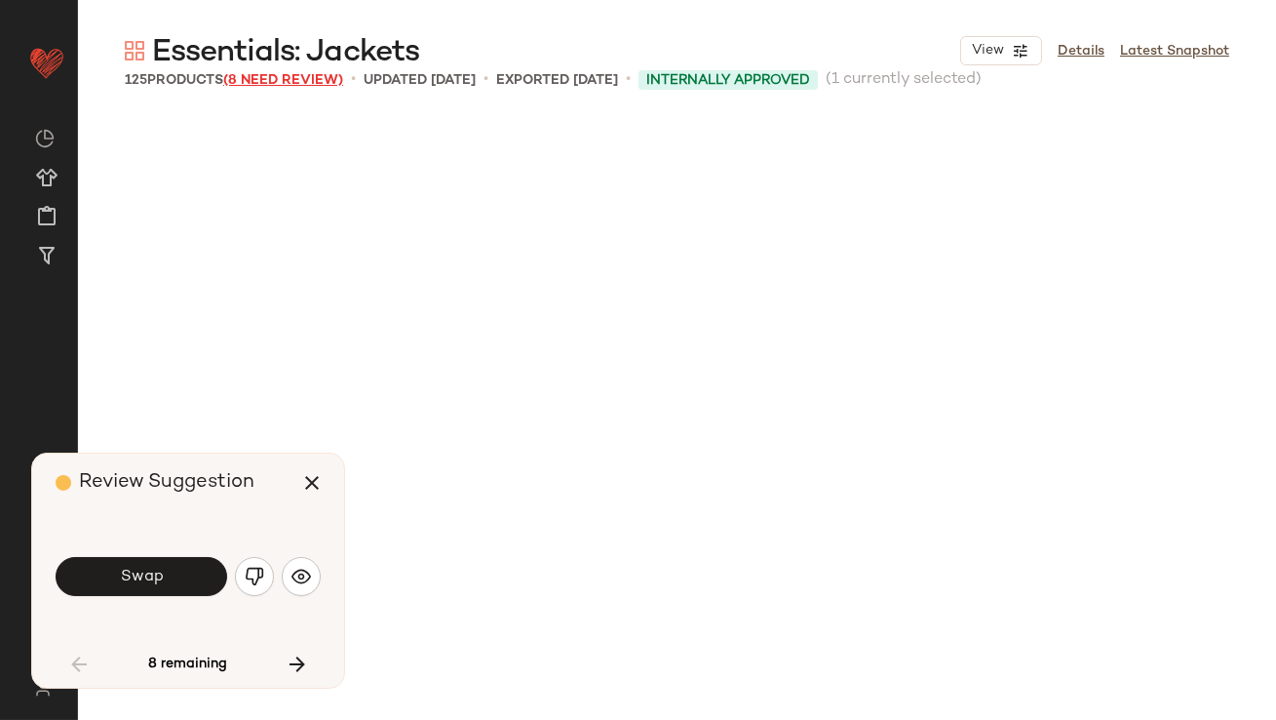
scroll to position [767, 0]
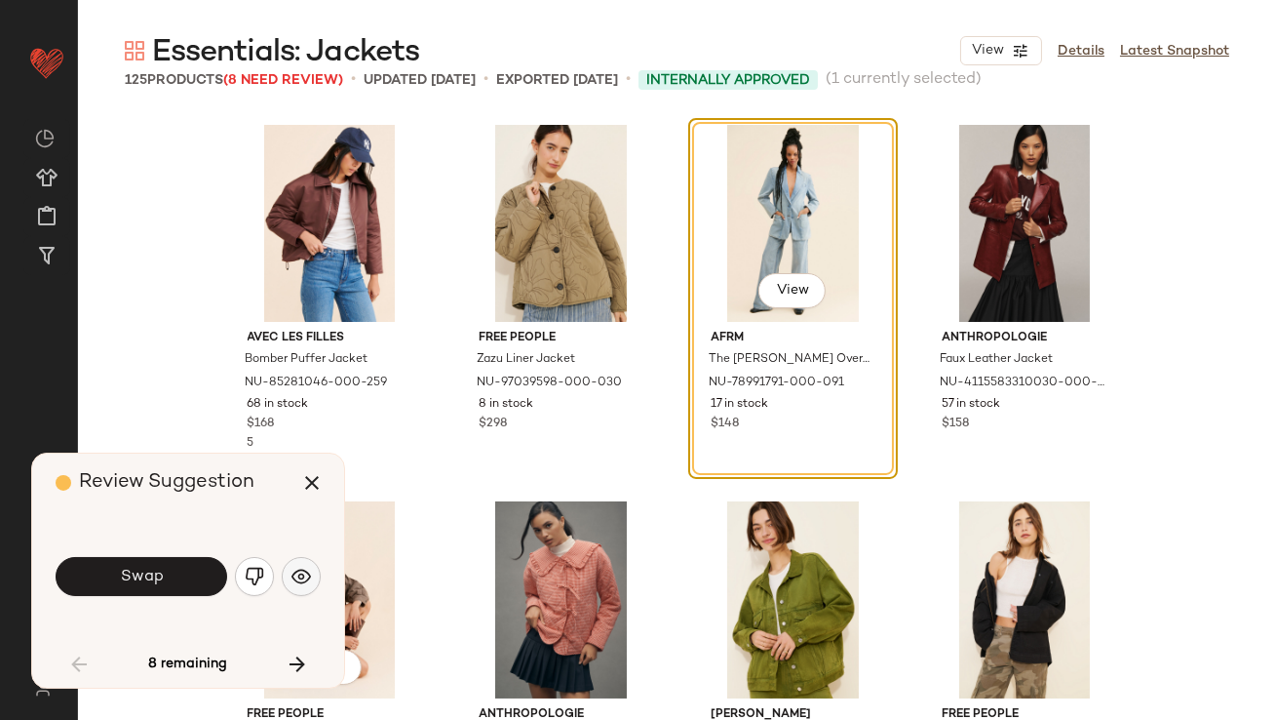
click at [291, 574] on button "button" at bounding box center [301, 576] width 39 height 39
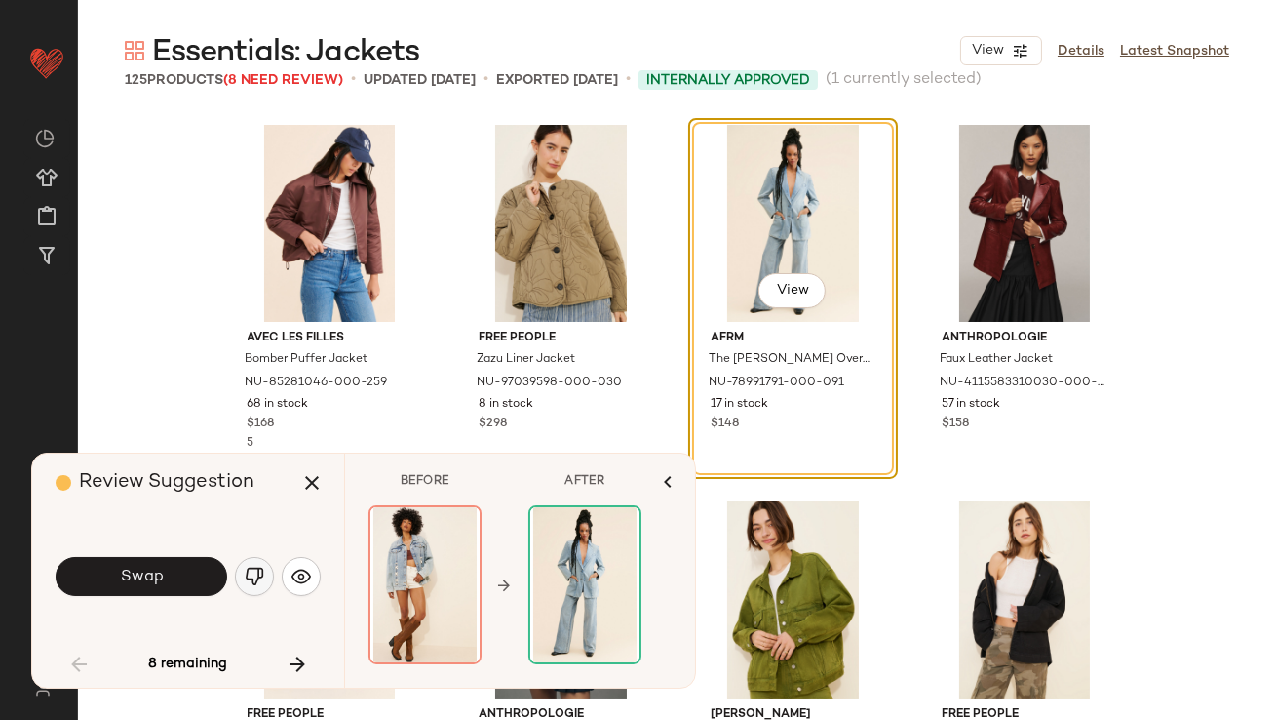
click at [269, 582] on button "button" at bounding box center [254, 576] width 39 height 39
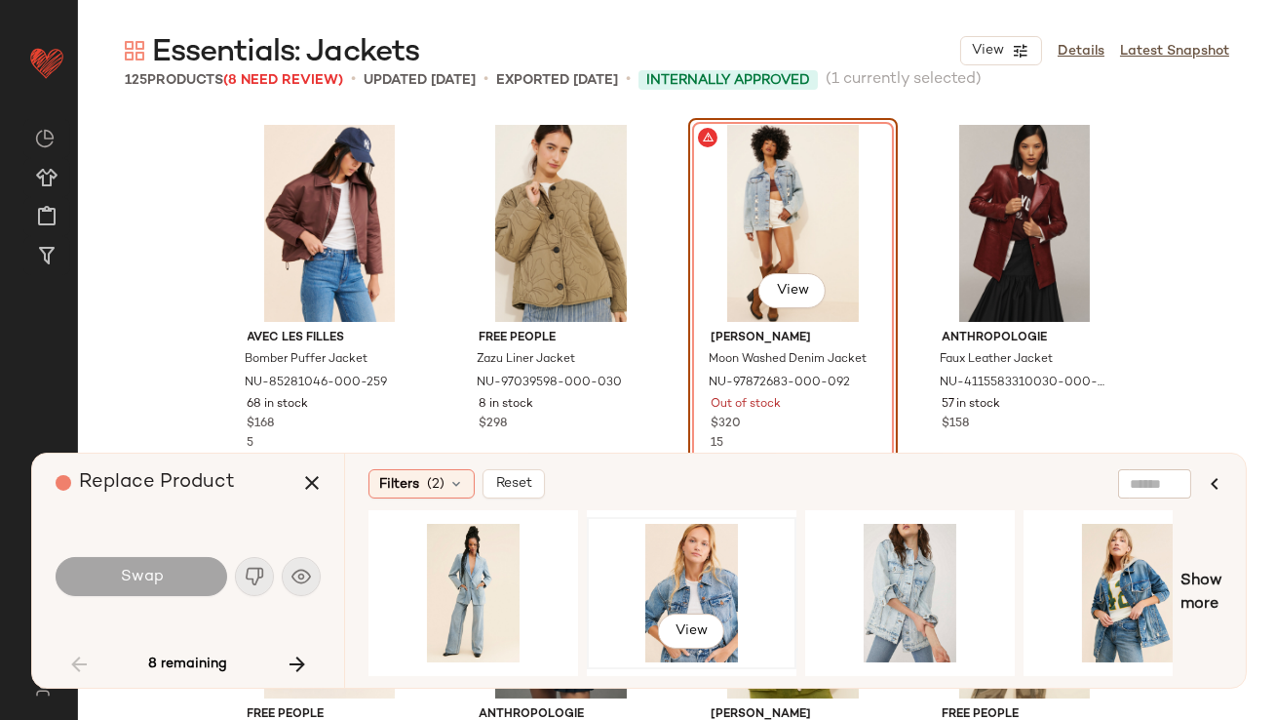
click at [718, 581] on div "View" at bounding box center [692, 593] width 196 height 138
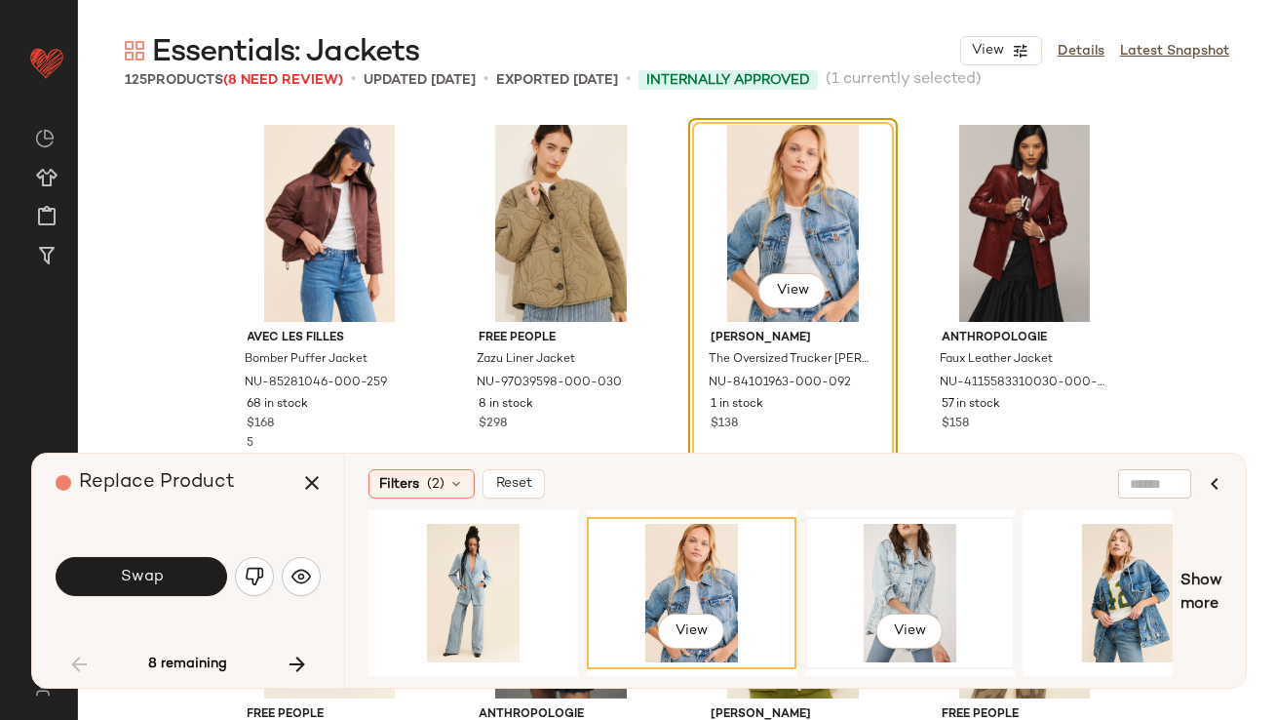
click at [913, 564] on div "View" at bounding box center [910, 593] width 196 height 138
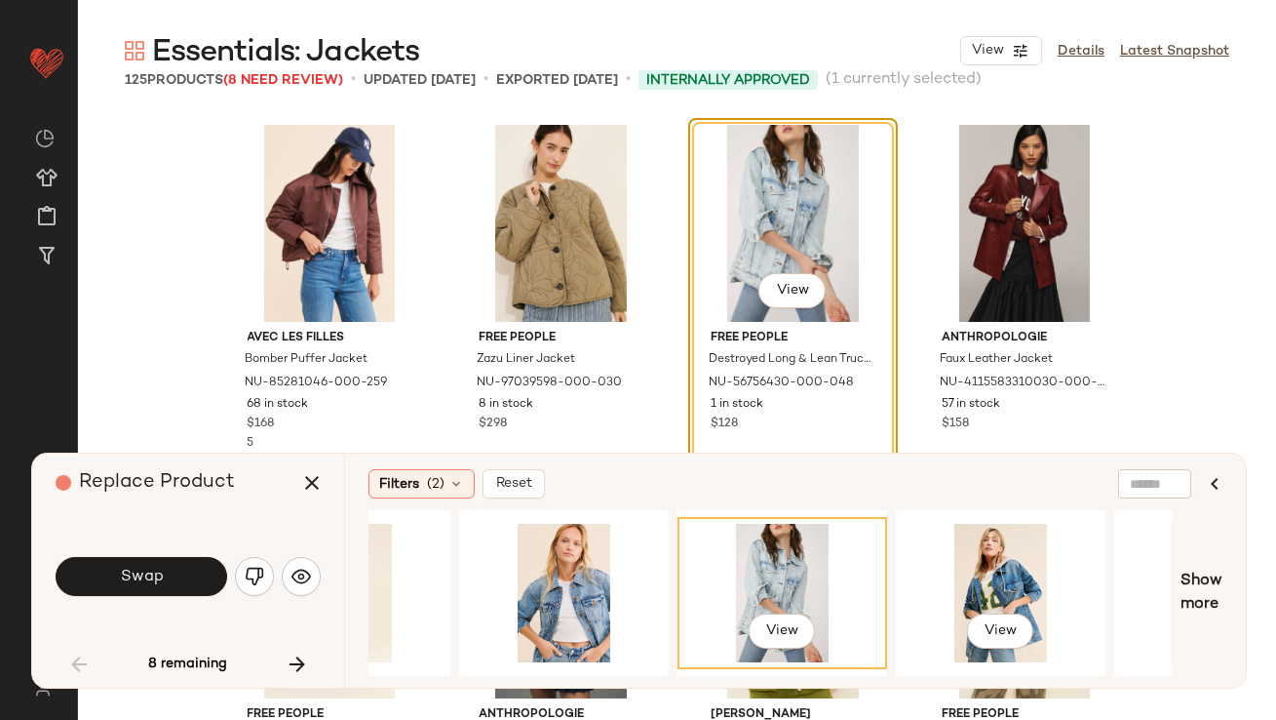
scroll to position [0, 285]
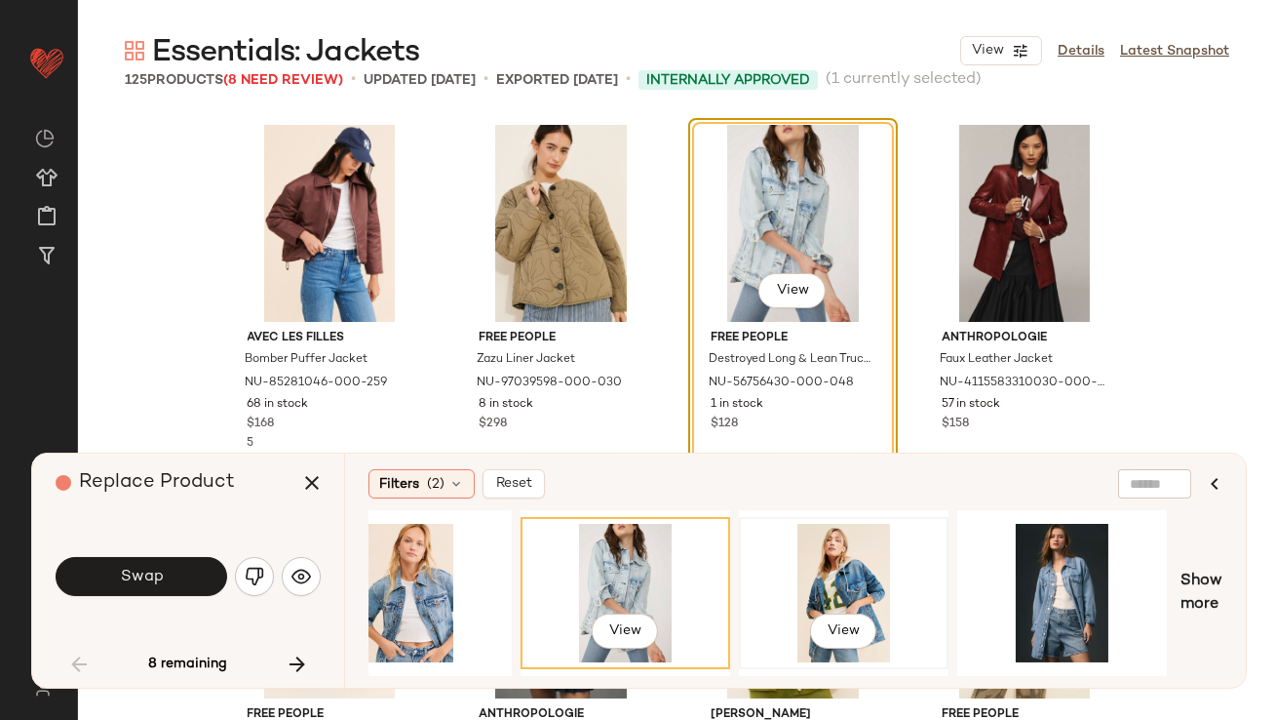
click at [835, 564] on div "View" at bounding box center [844, 593] width 196 height 138
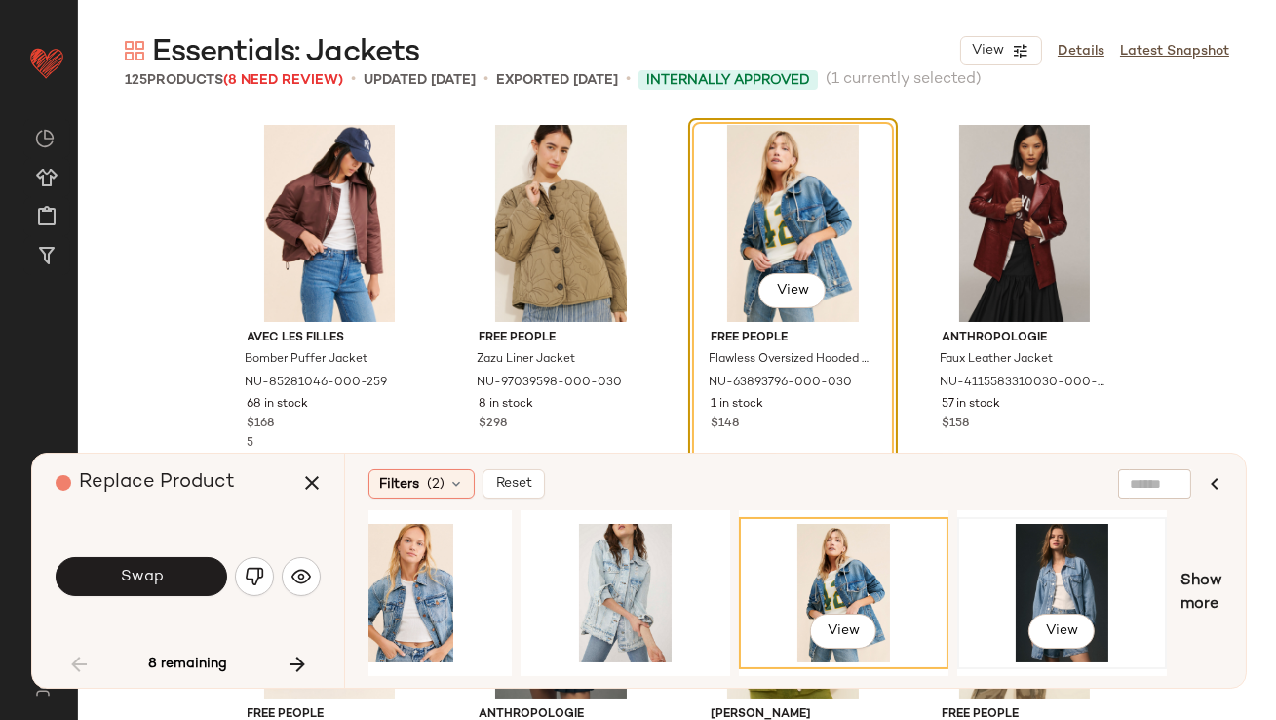
click at [1029, 564] on div "View" at bounding box center [1062, 593] width 196 height 138
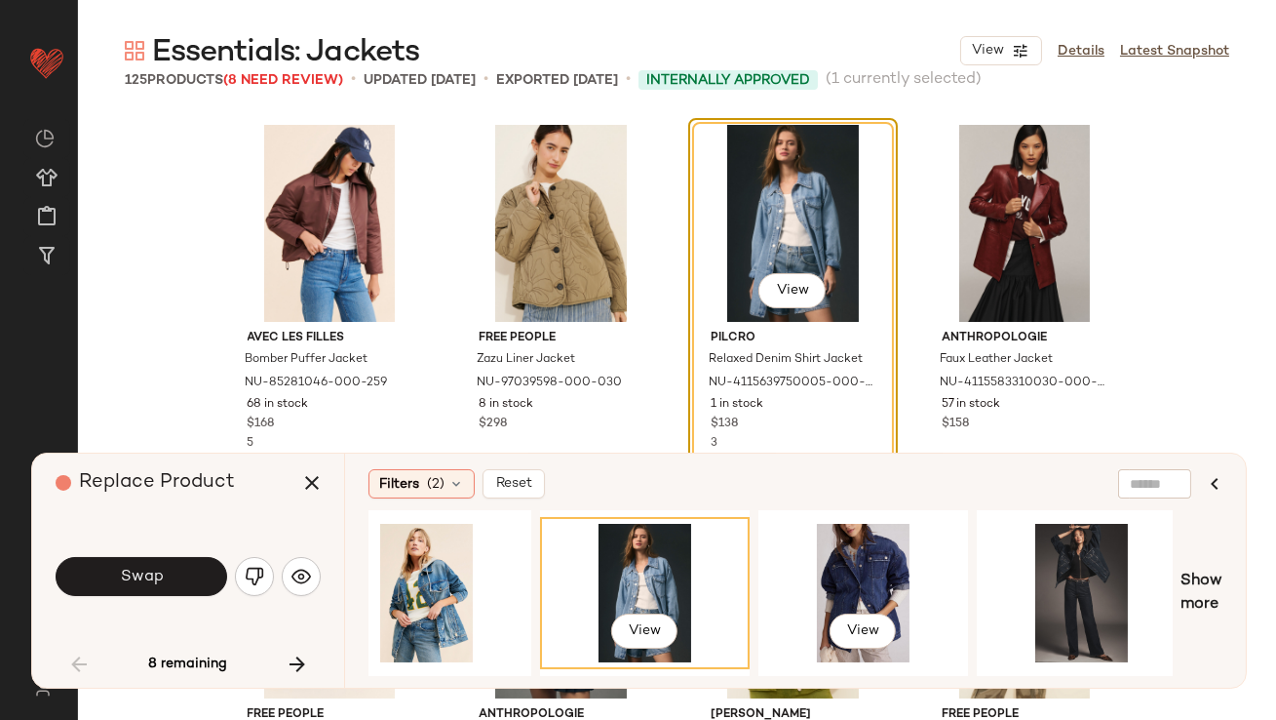
scroll to position [0, 714]
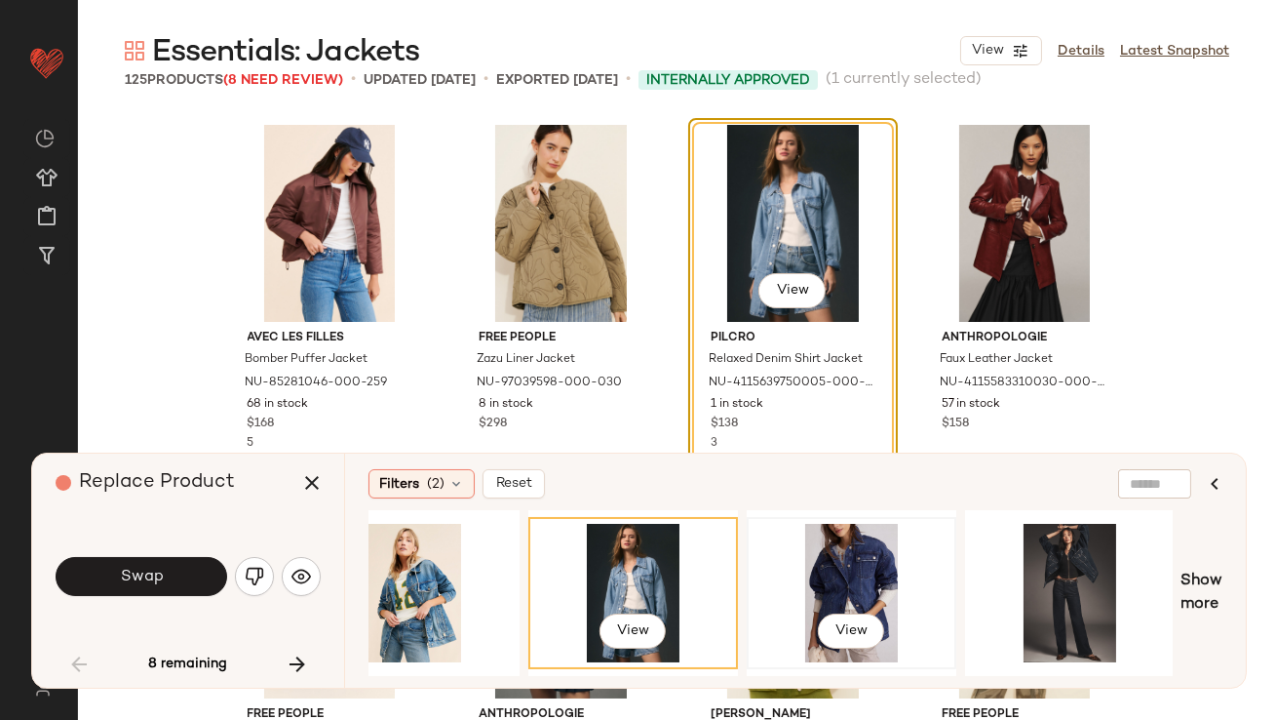
click at [817, 579] on div "View" at bounding box center [852, 593] width 196 height 138
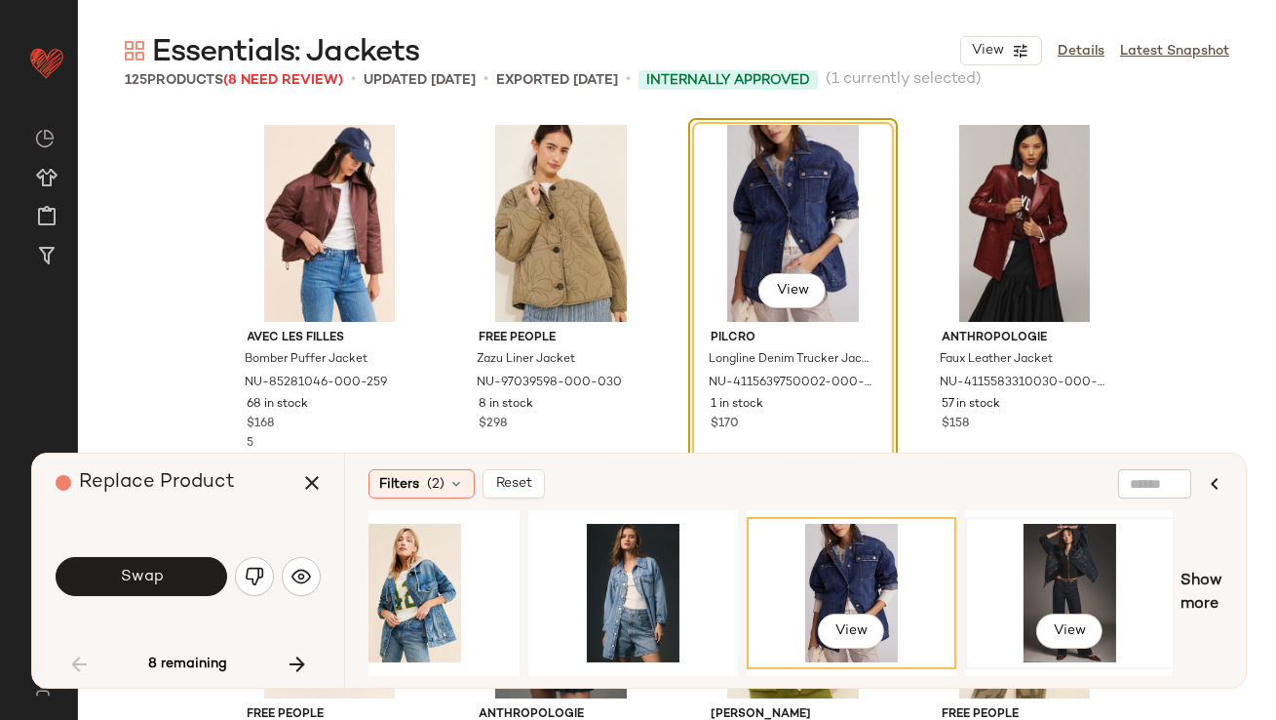
click at [1073, 550] on div "View" at bounding box center [1070, 593] width 196 height 138
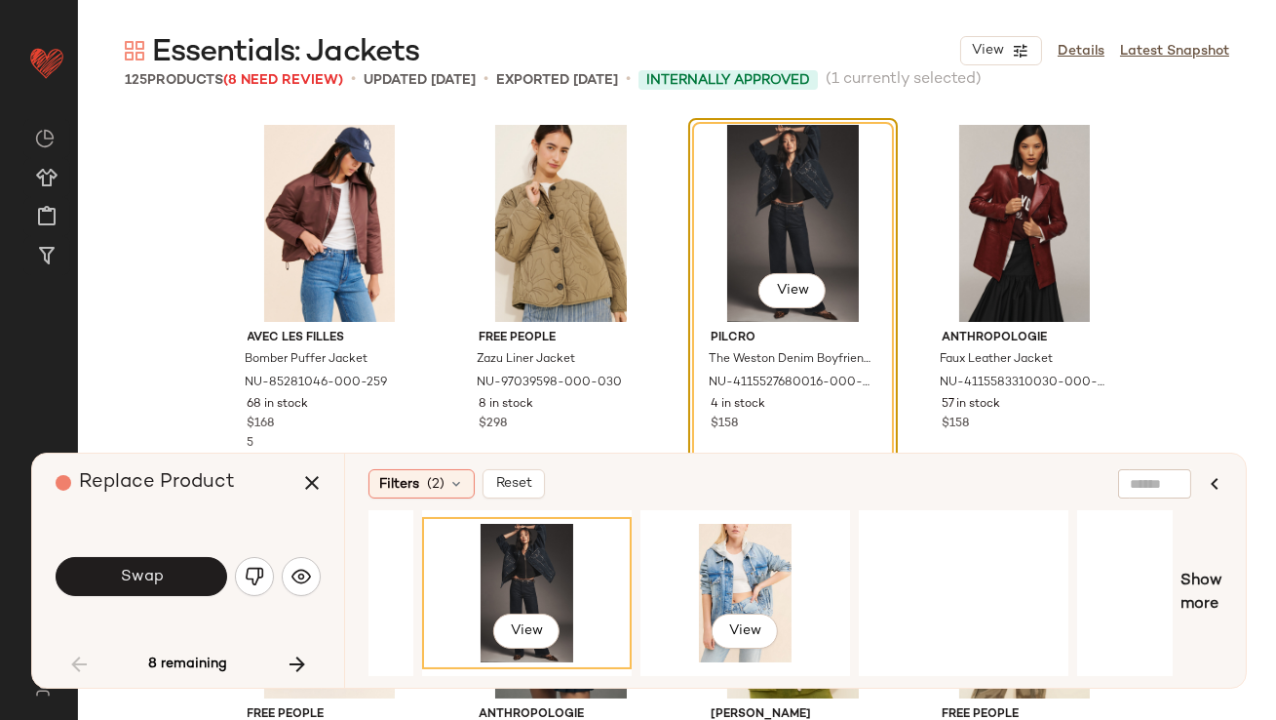
scroll to position [0, 1301]
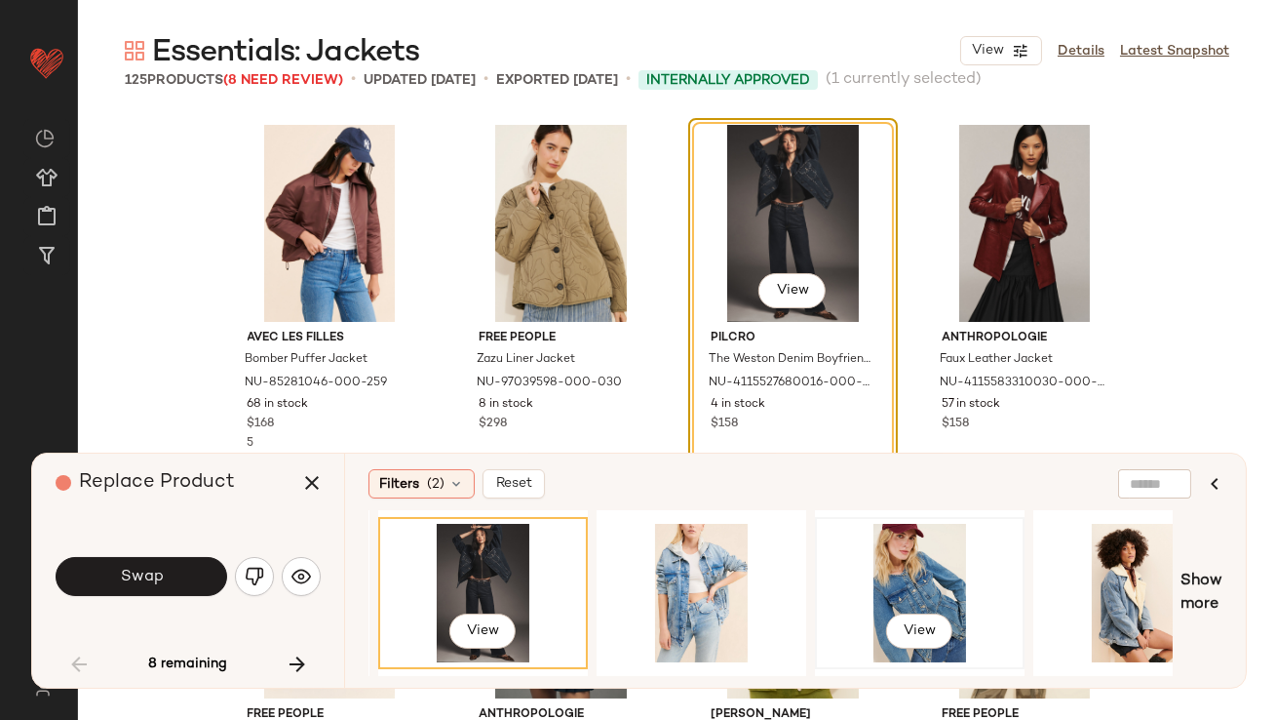
click at [931, 587] on div "View" at bounding box center [920, 593] width 196 height 138
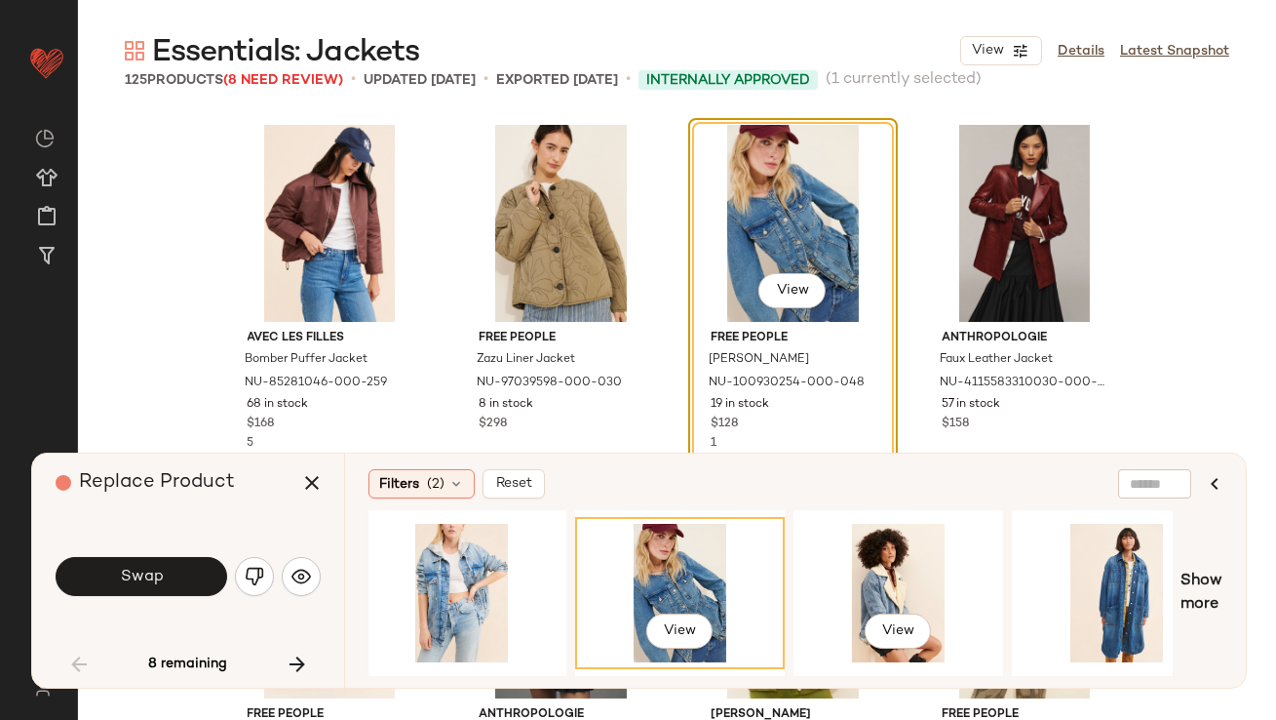
scroll to position [0, 1587]
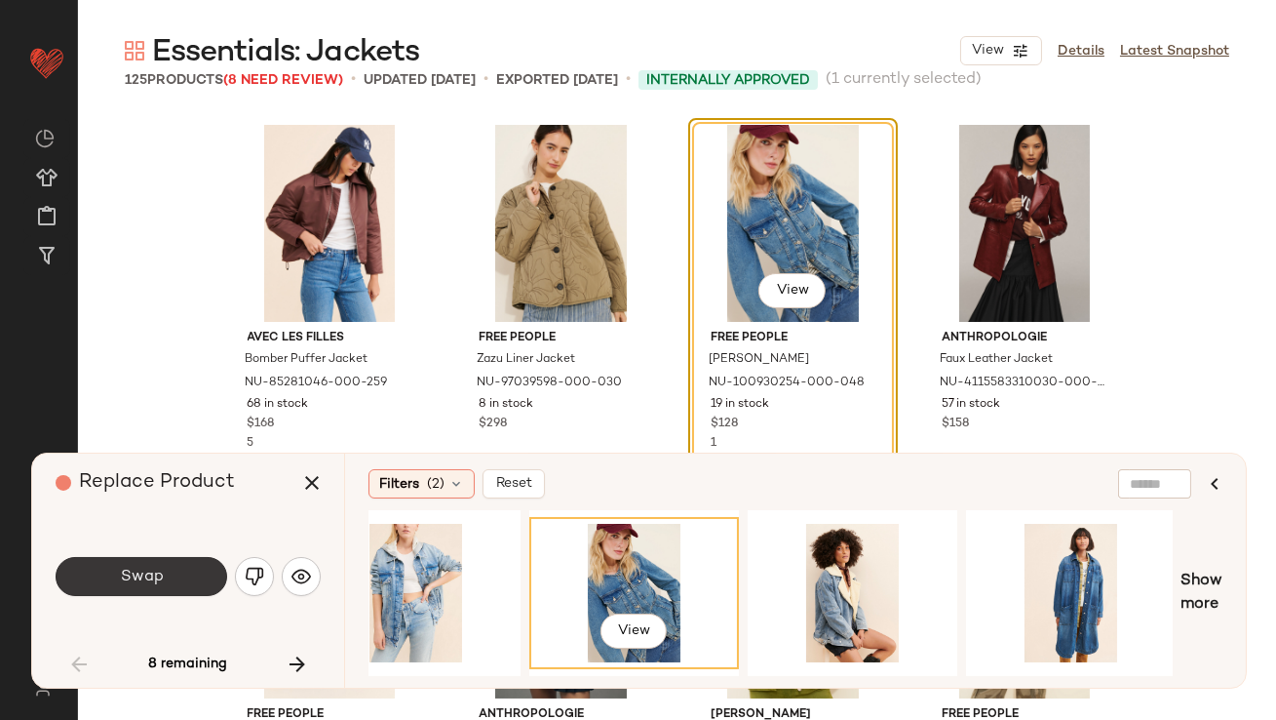
click at [201, 569] on button "Swap" at bounding box center [142, 576] width 172 height 39
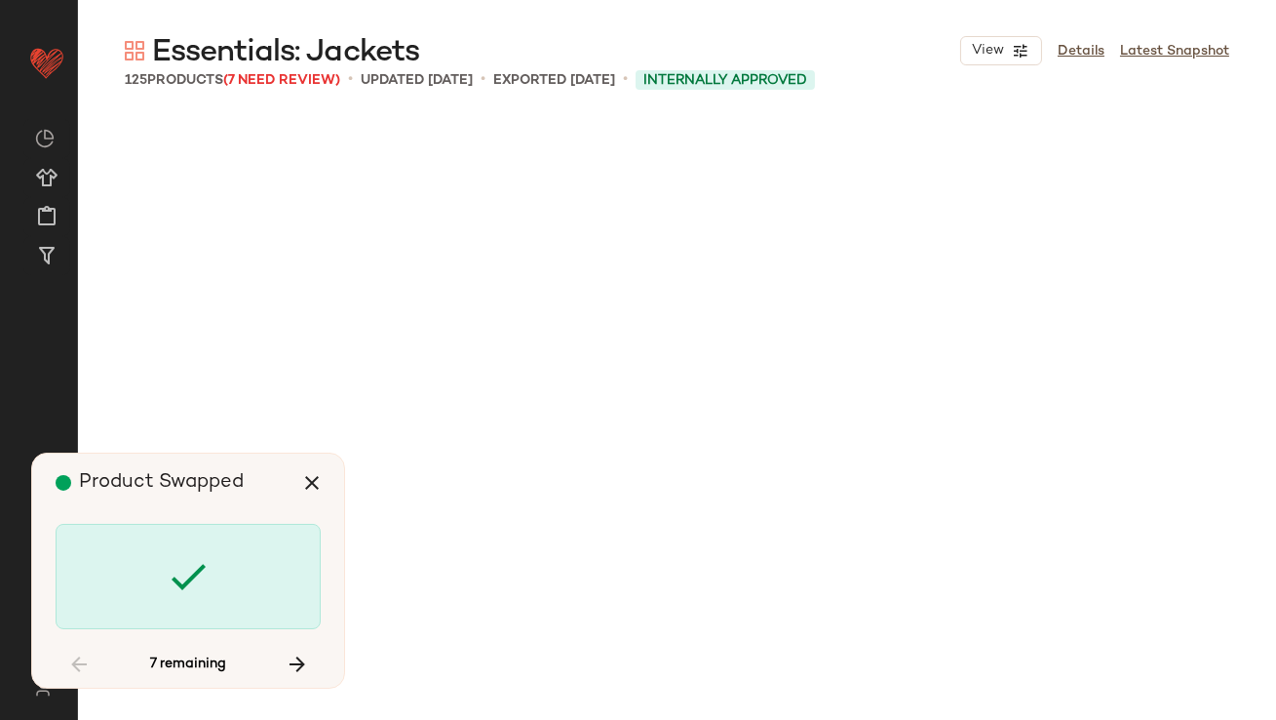
scroll to position [2257, 0]
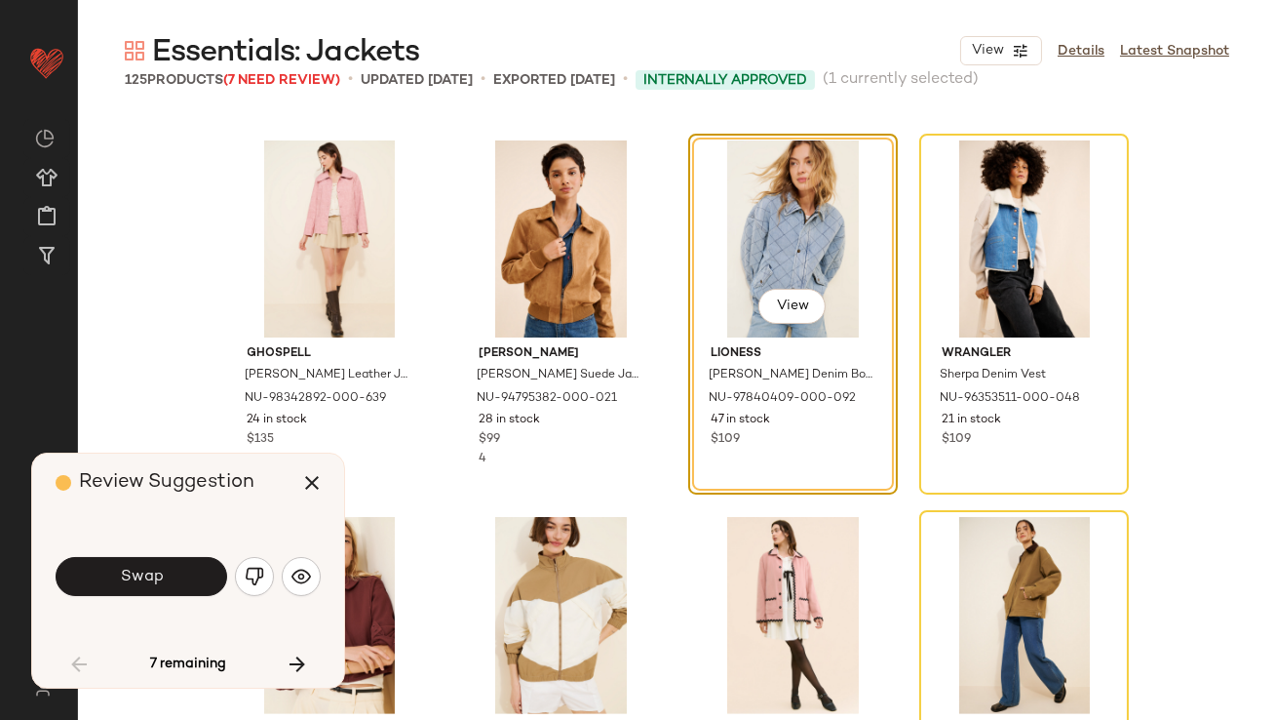
click at [207, 572] on button "Swap" at bounding box center [142, 576] width 172 height 39
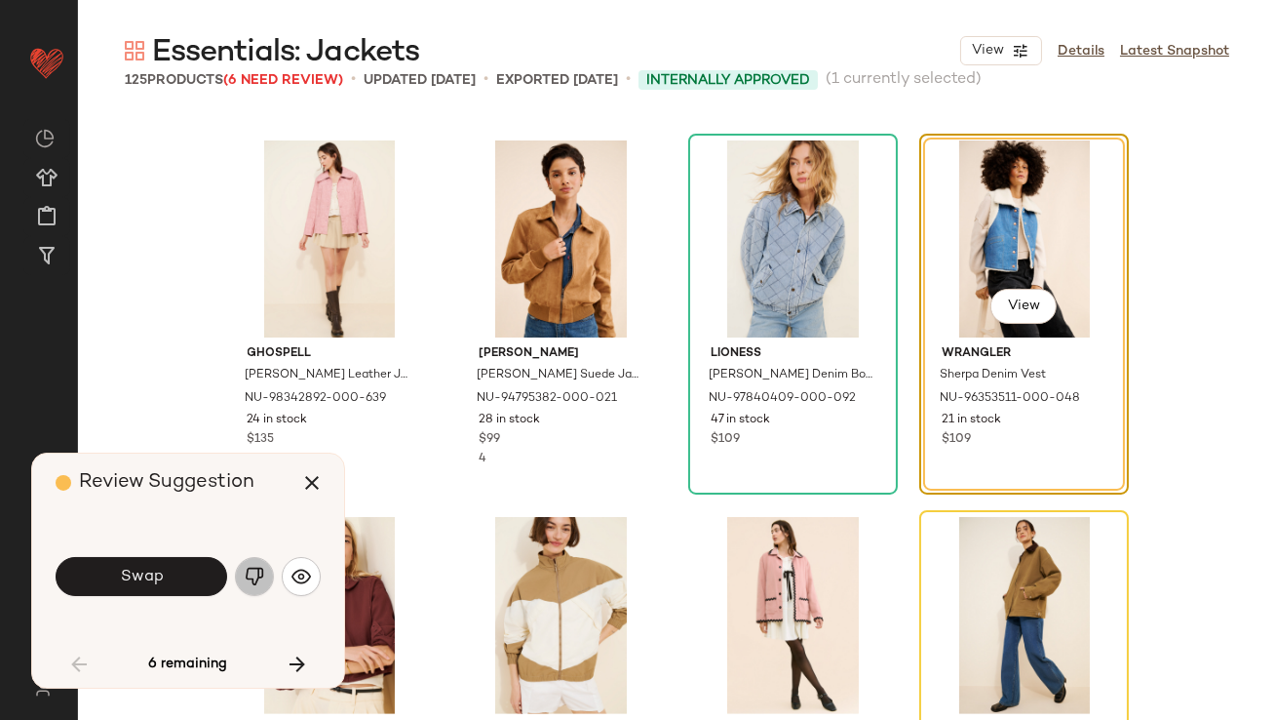
click at [248, 583] on img "button" at bounding box center [255, 577] width 20 height 20
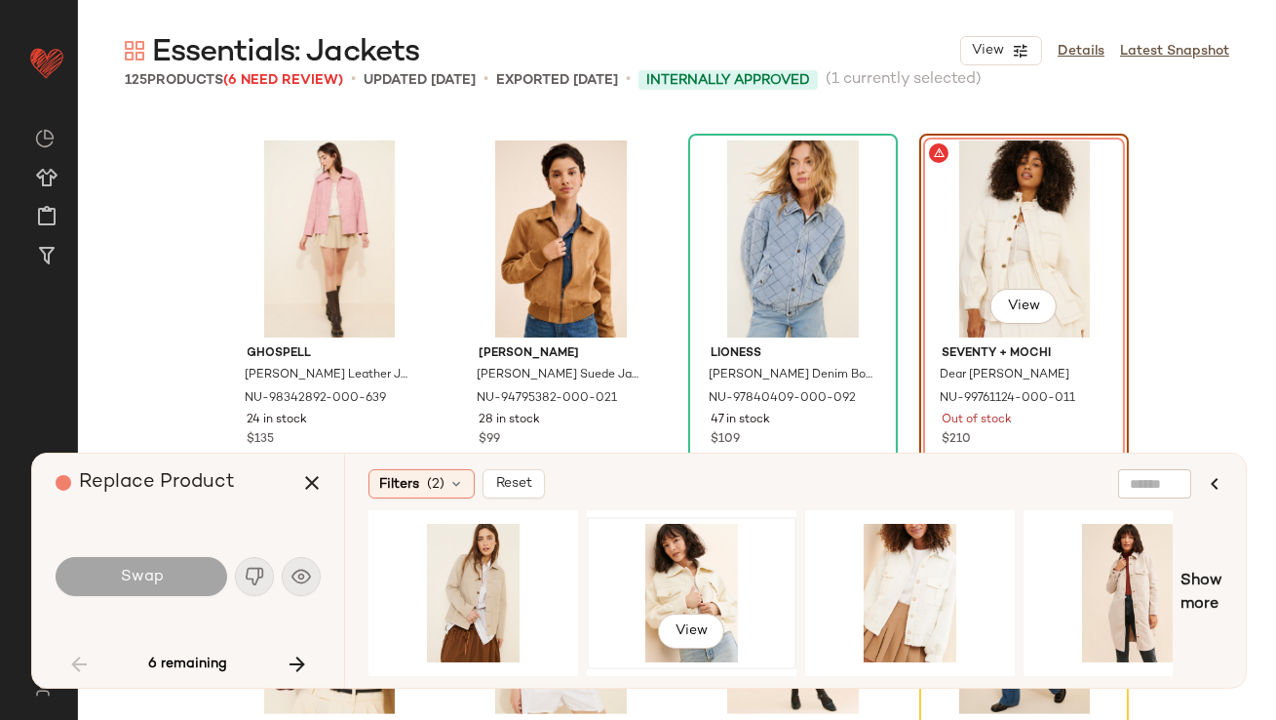
click at [660, 570] on div "View" at bounding box center [692, 593] width 196 height 138
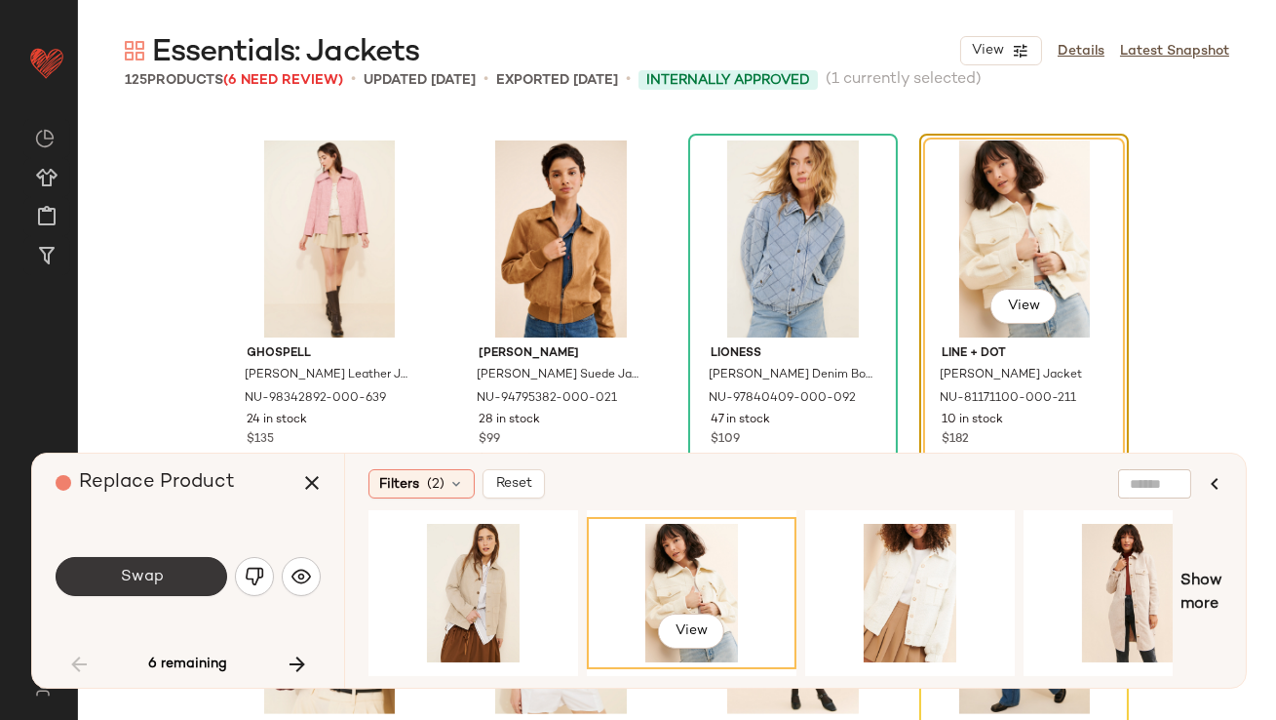
click at [152, 571] on span "Swap" at bounding box center [141, 577] width 44 height 19
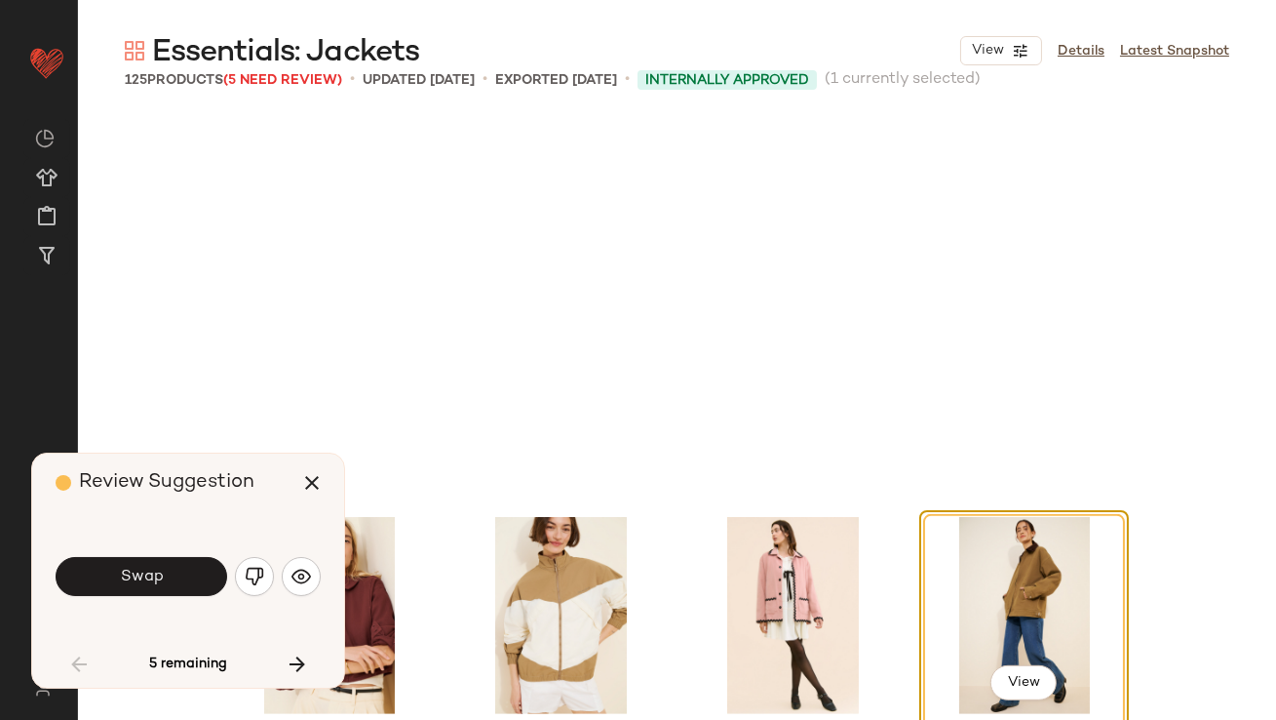
scroll to position [2634, 0]
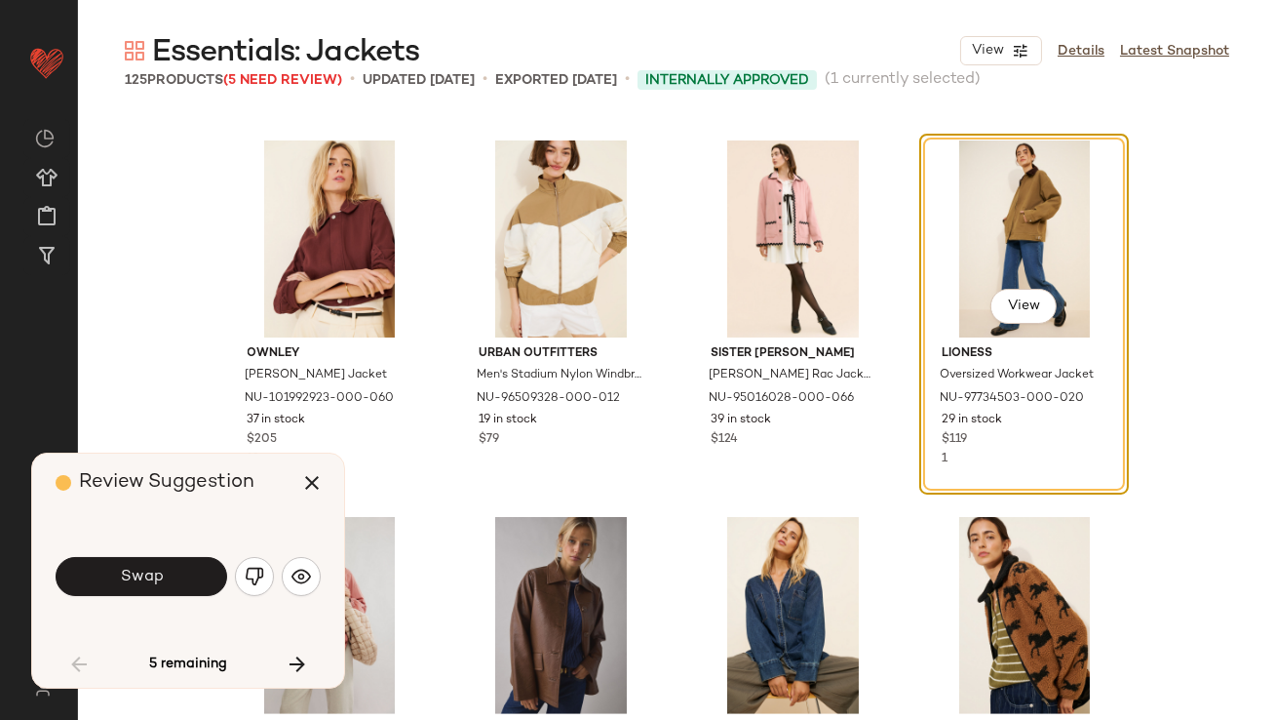
click at [177, 580] on button "Swap" at bounding box center [142, 576] width 172 height 39
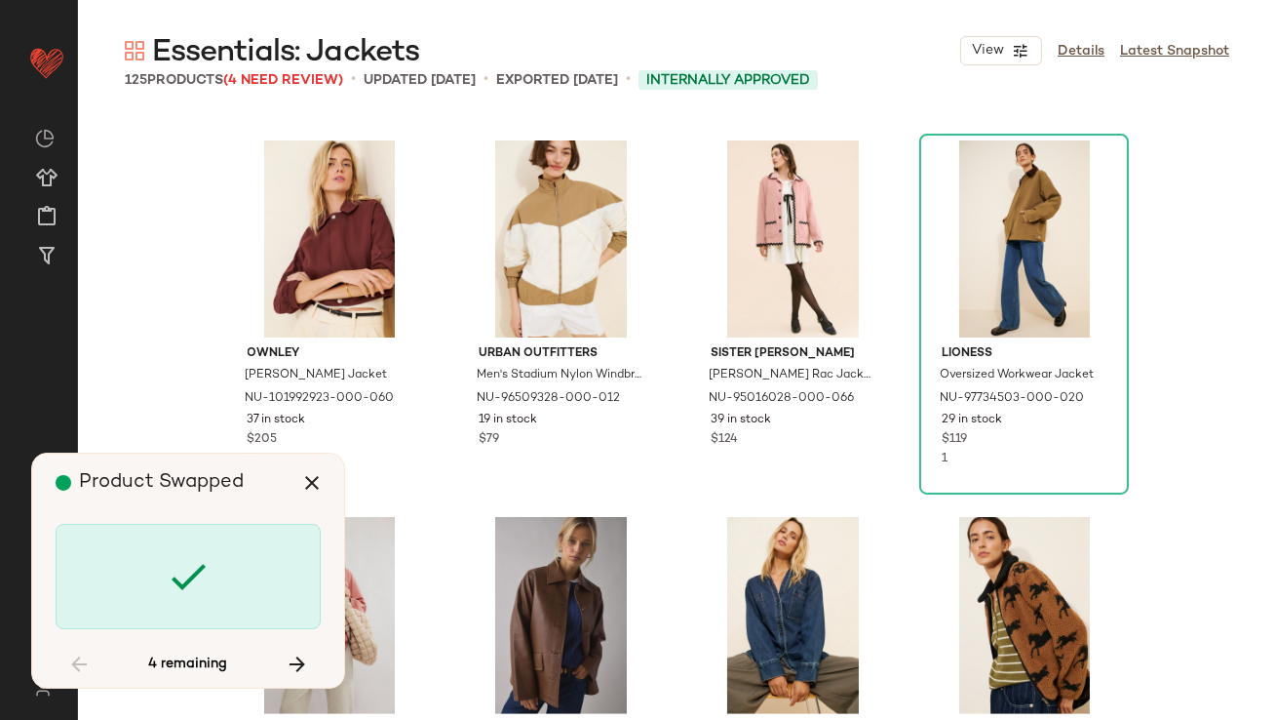
scroll to position [4140, 0]
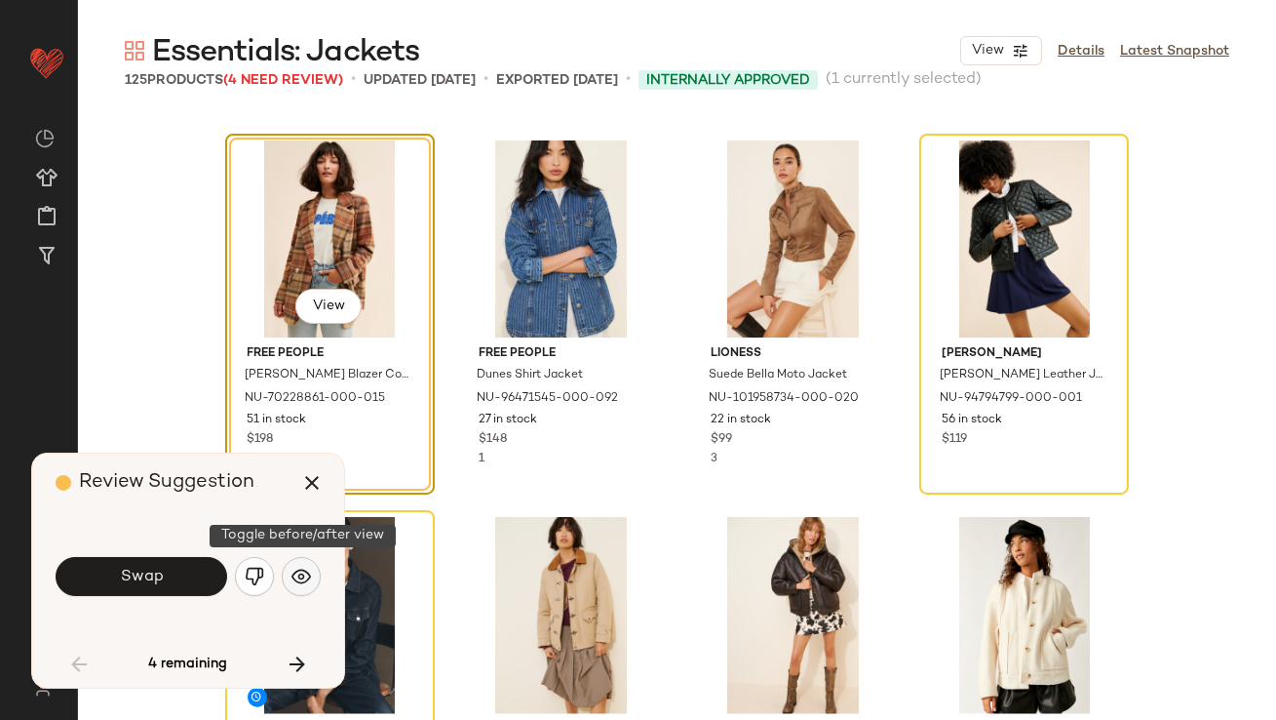
click at [295, 592] on button "button" at bounding box center [301, 576] width 39 height 39
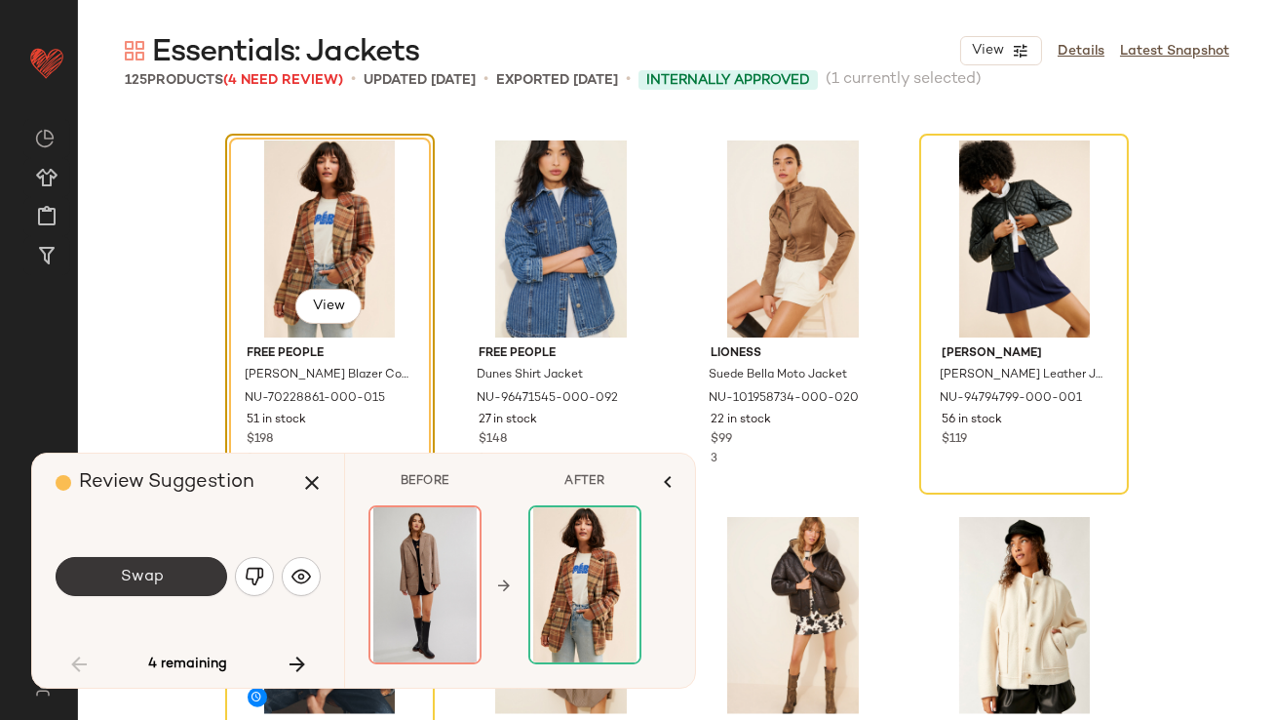
click at [174, 576] on button "Swap" at bounding box center [142, 576] width 172 height 39
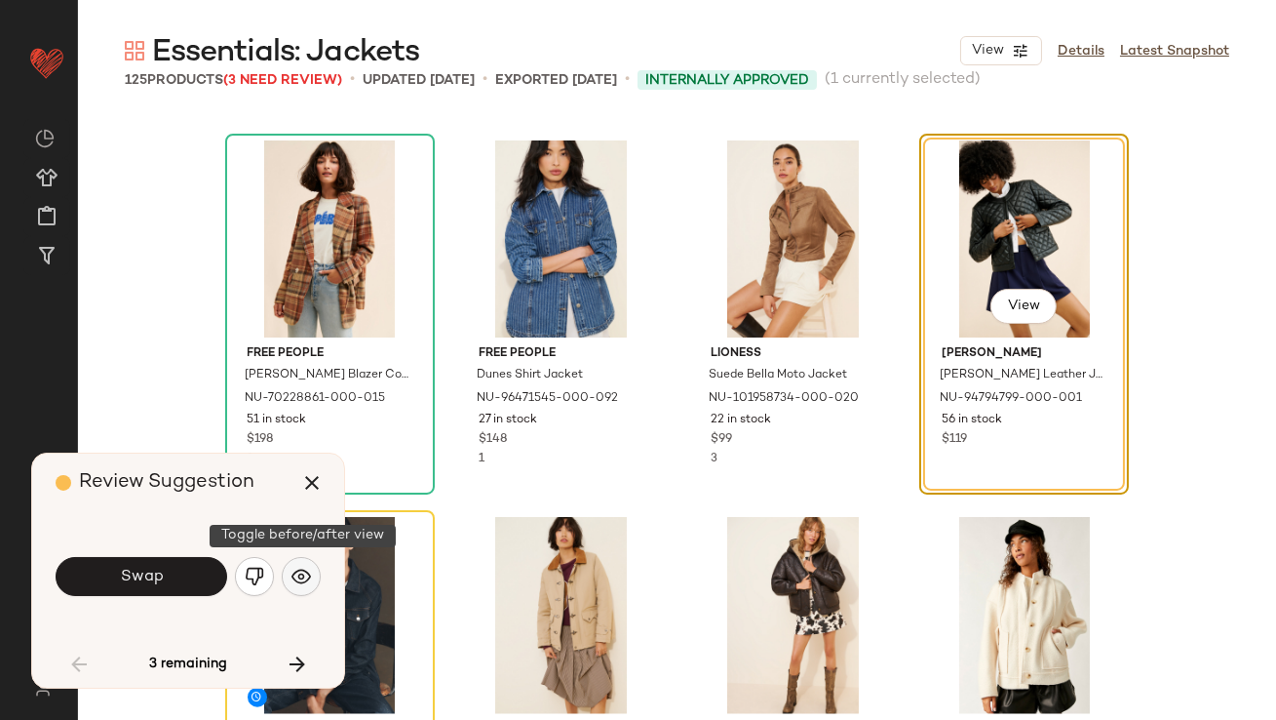
click at [305, 579] on img "button" at bounding box center [302, 577] width 20 height 20
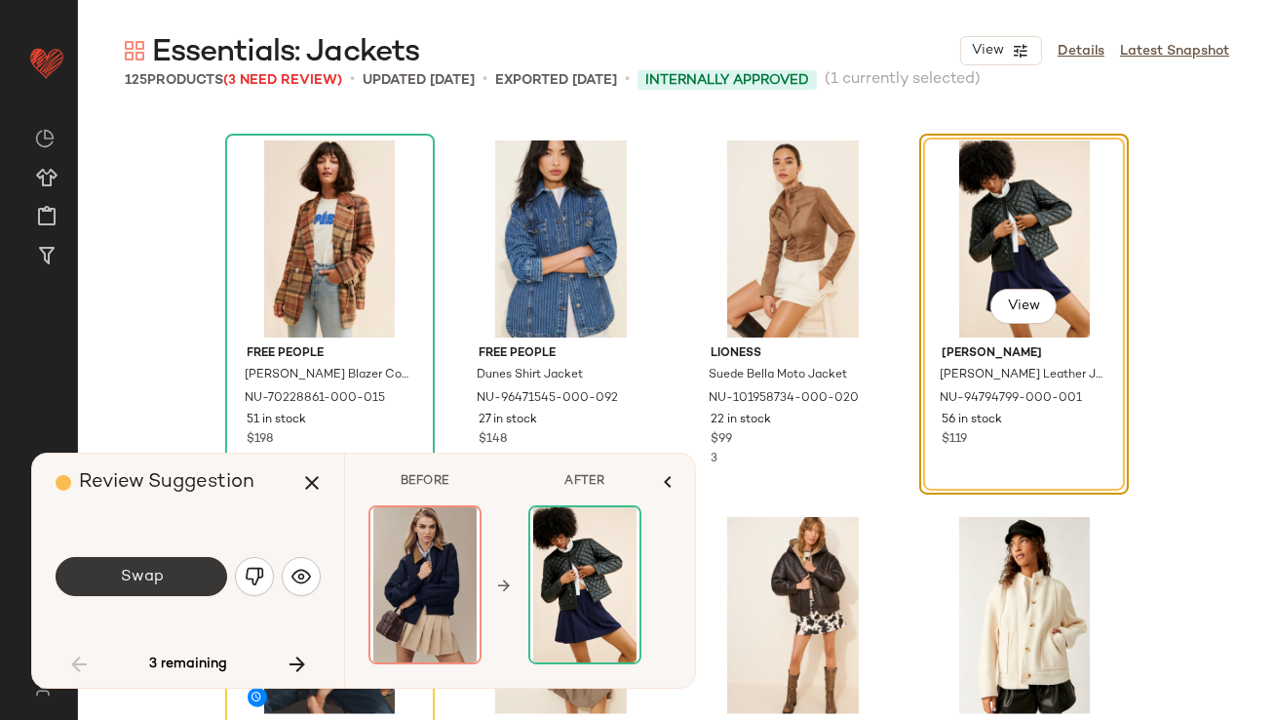
click at [128, 586] on button "Swap" at bounding box center [142, 576] width 172 height 39
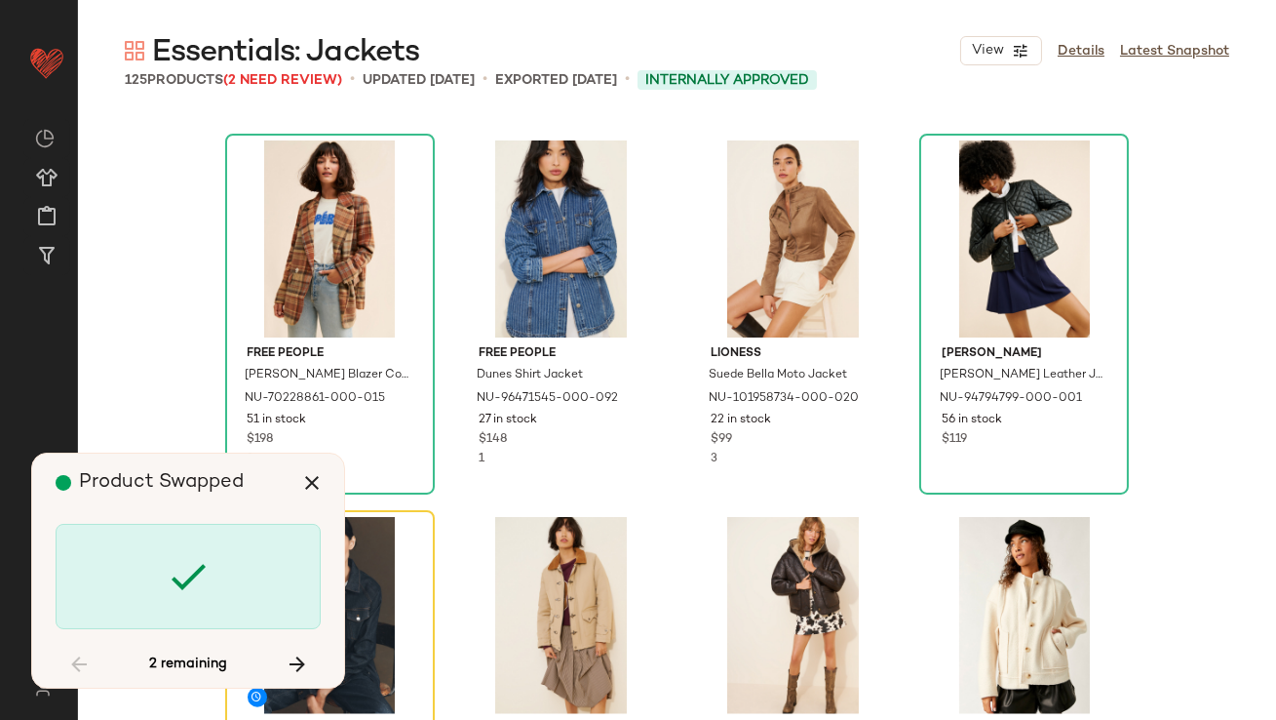
scroll to position [4516, 0]
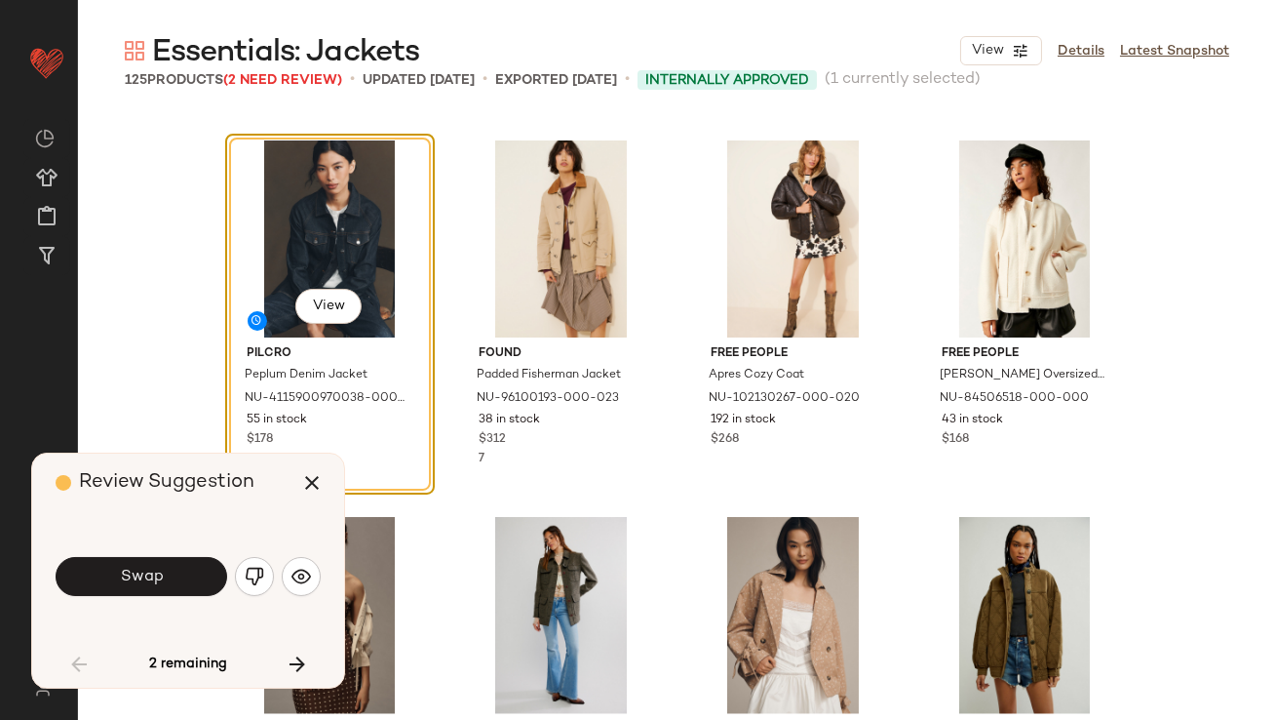
click at [170, 570] on button "Swap" at bounding box center [142, 576] width 172 height 39
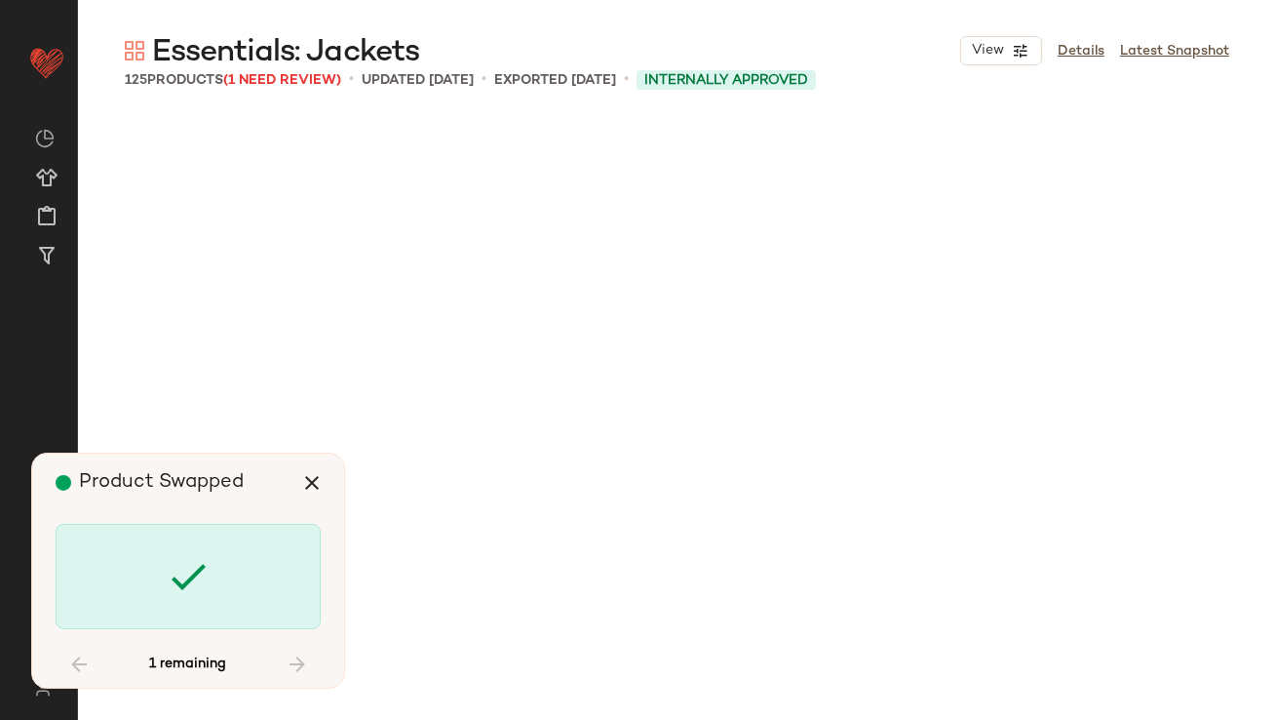
scroll to position [6022, 0]
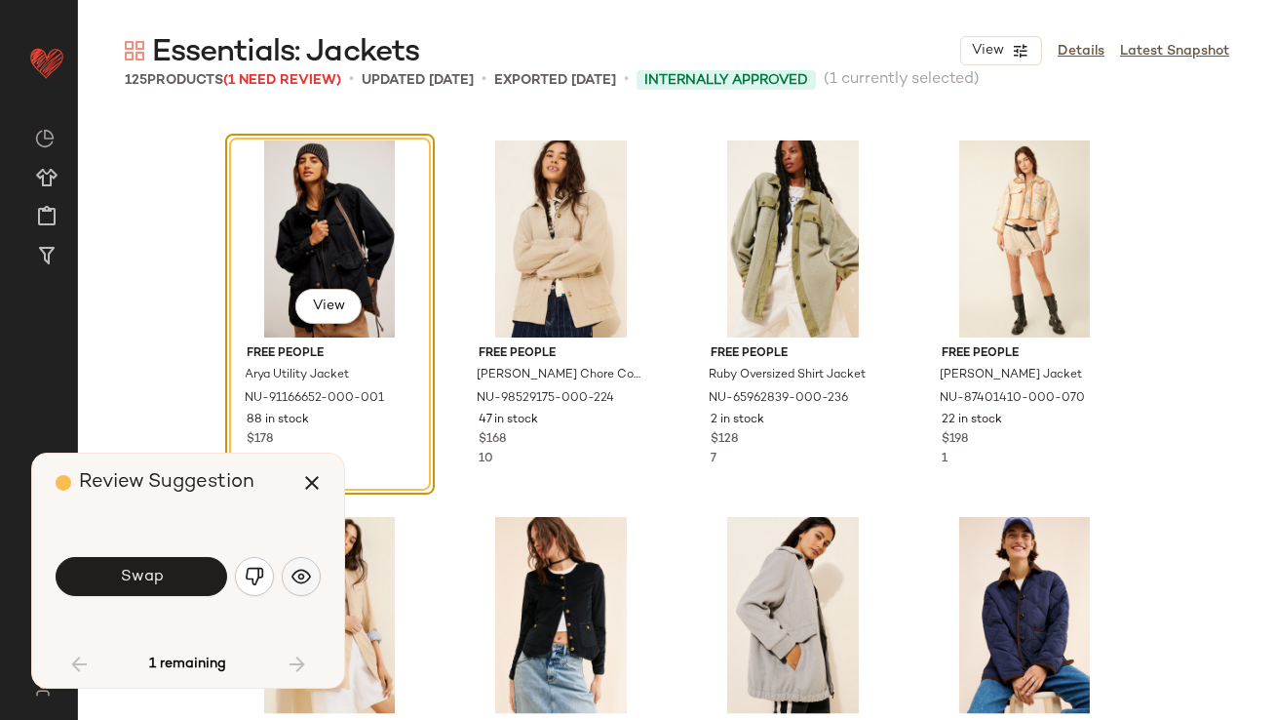
click at [302, 593] on button "button" at bounding box center [301, 576] width 39 height 39
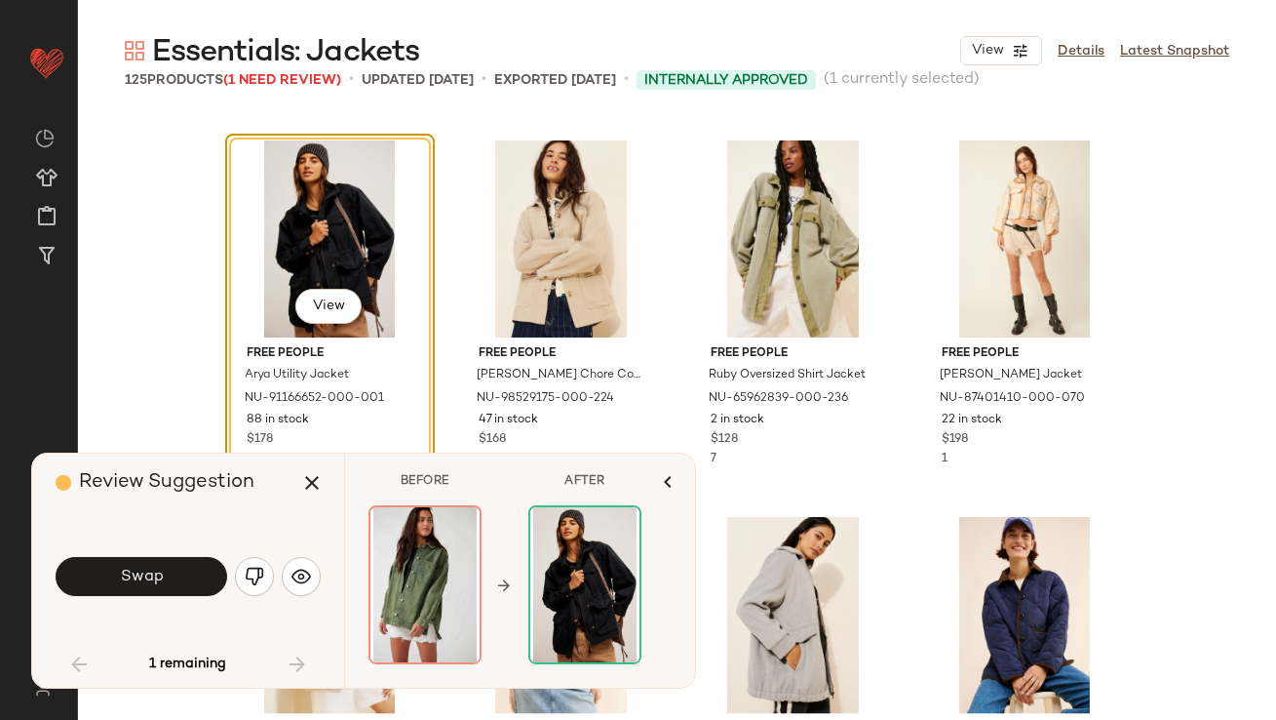
click at [255, 579] on img "button" at bounding box center [255, 577] width 20 height 20
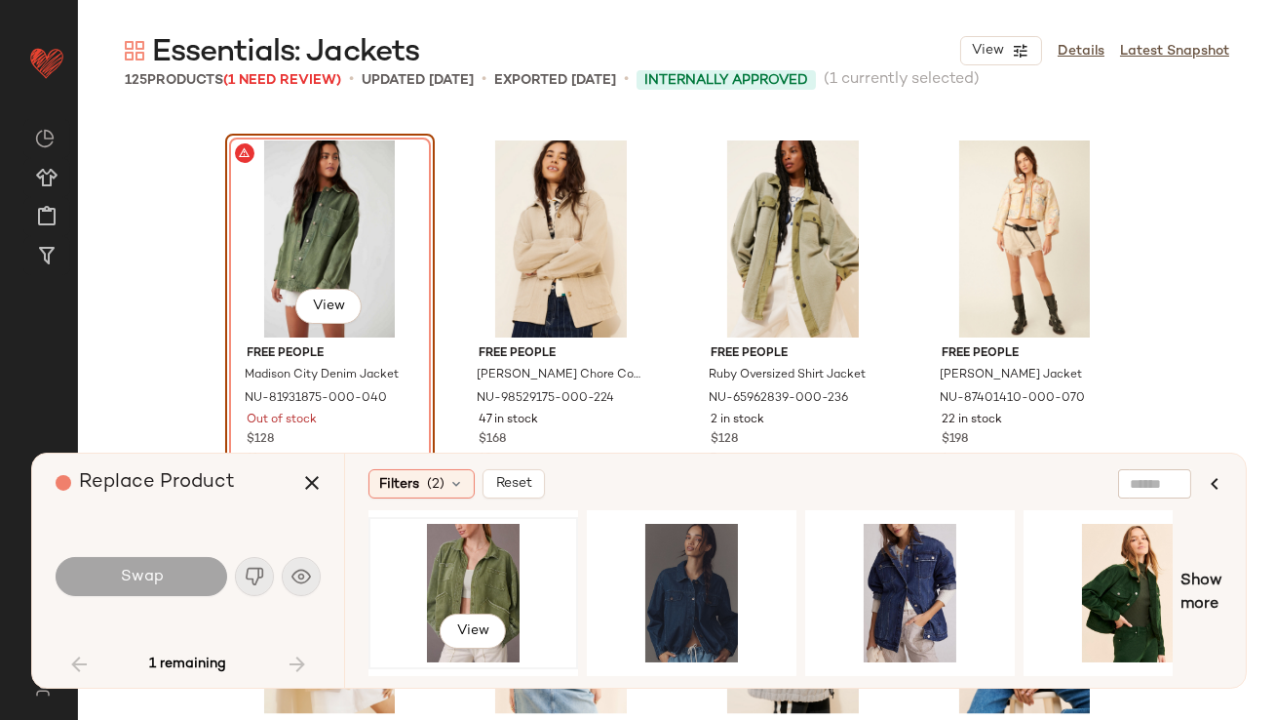
click at [462, 587] on div "View" at bounding box center [473, 593] width 196 height 138
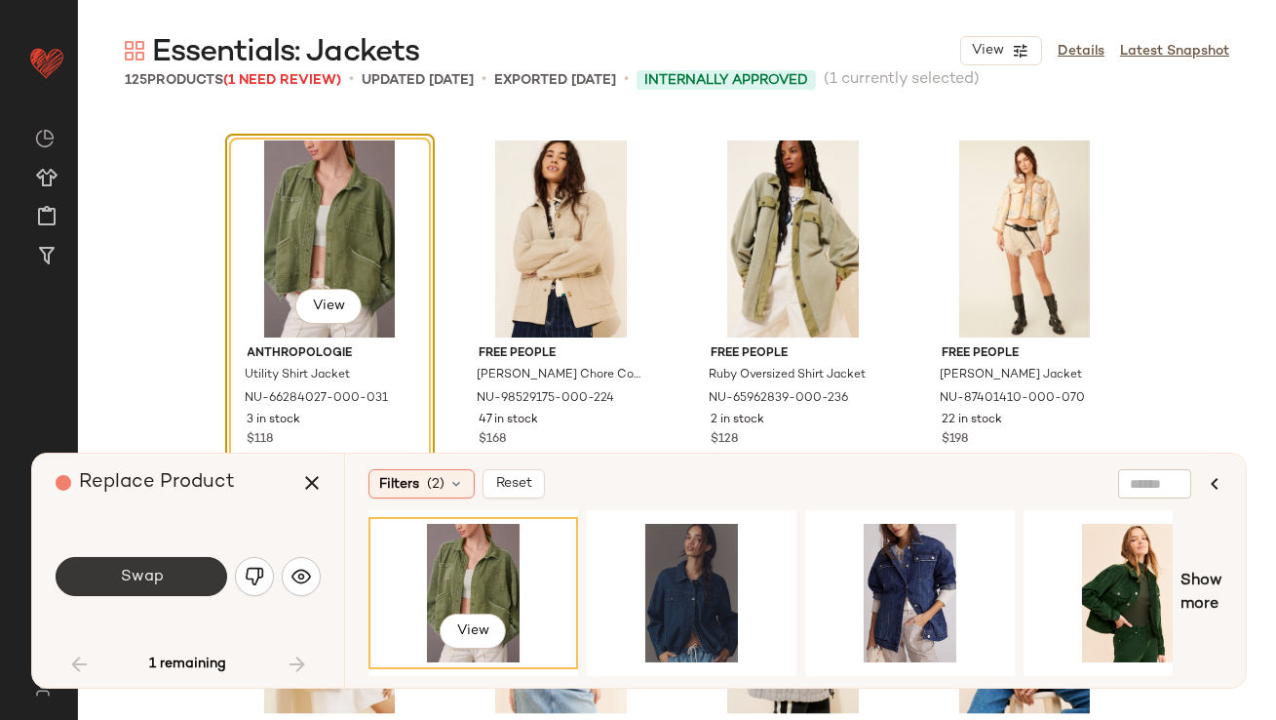
click at [135, 576] on span "Swap" at bounding box center [141, 577] width 44 height 19
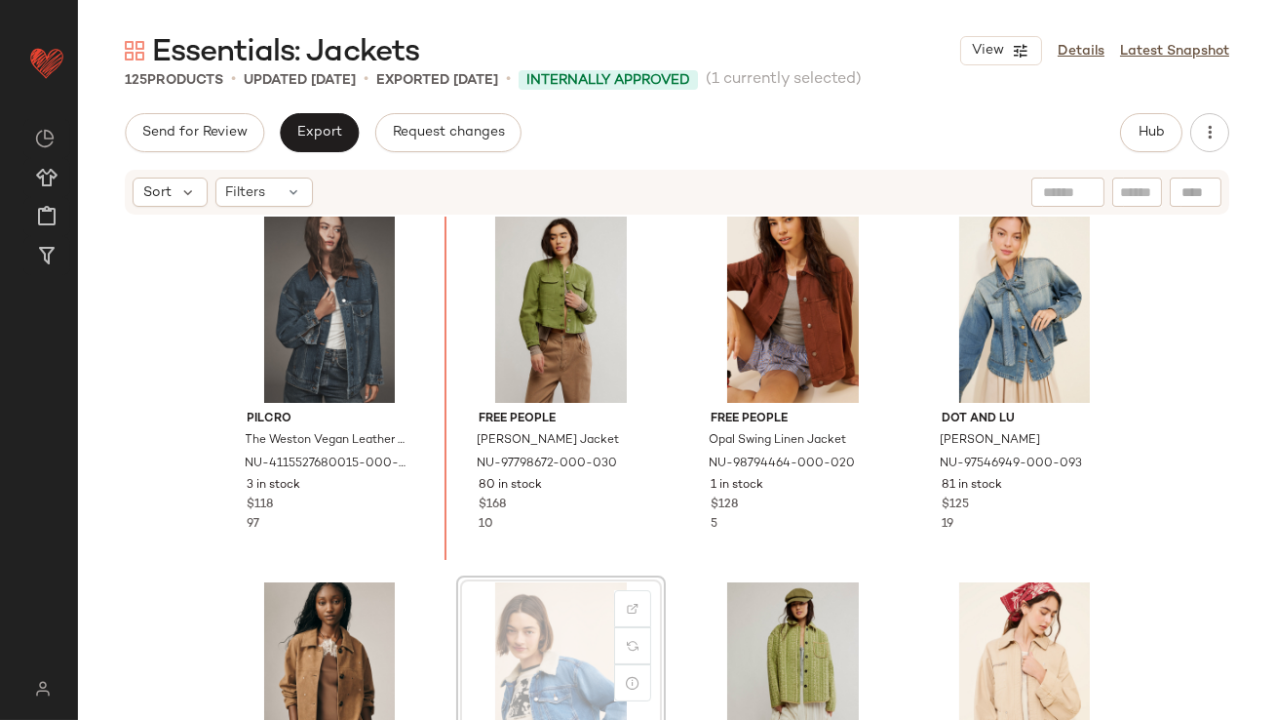
scroll to position [22, 0]
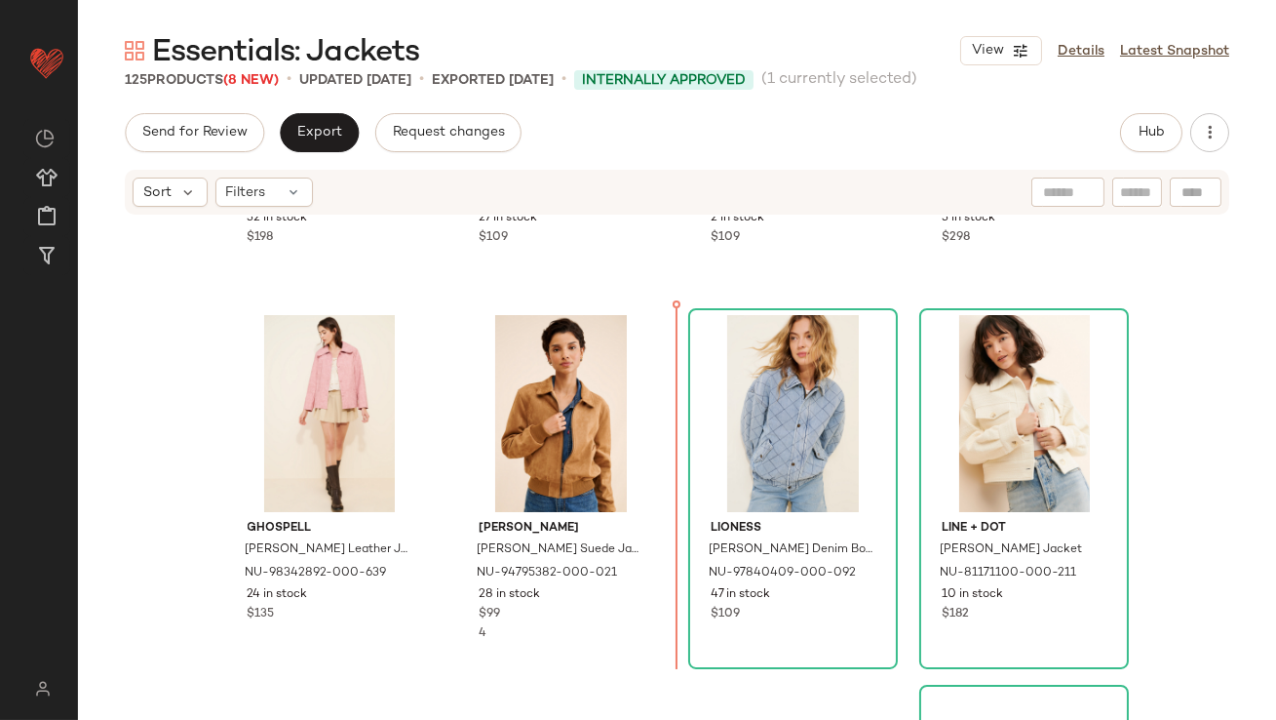
scroll to position [2186, 0]
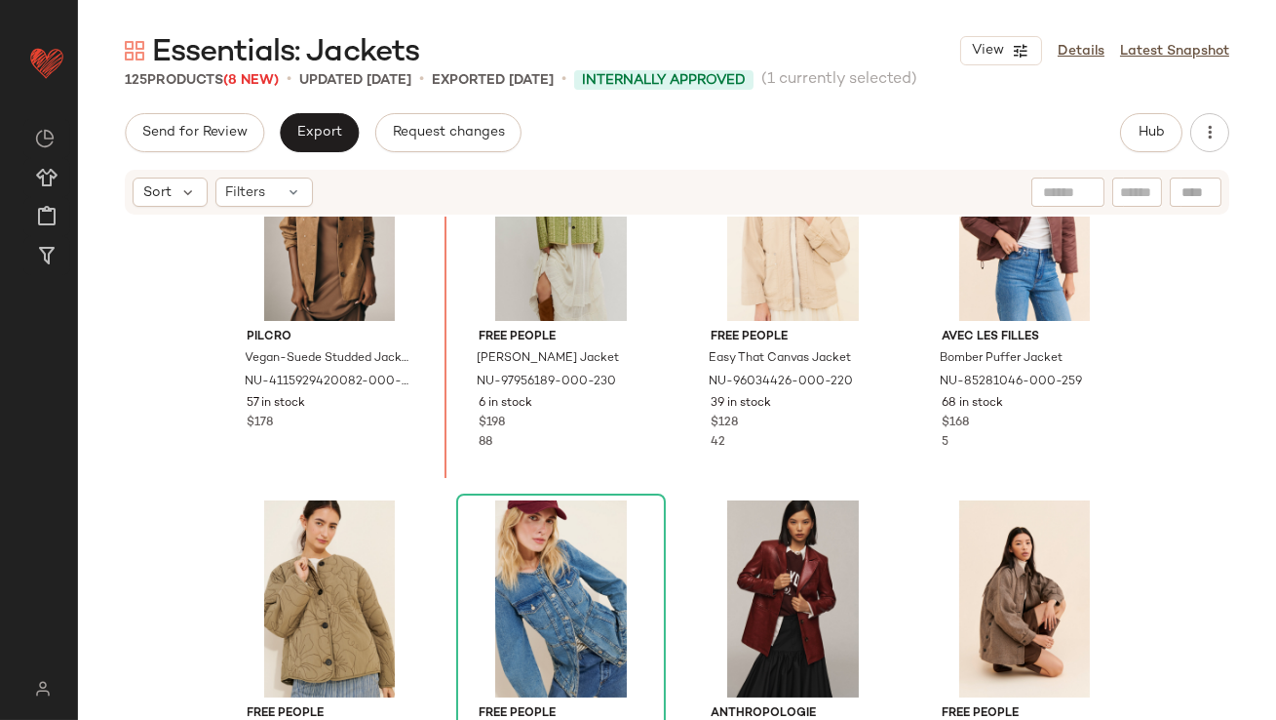
scroll to position [428, 0]
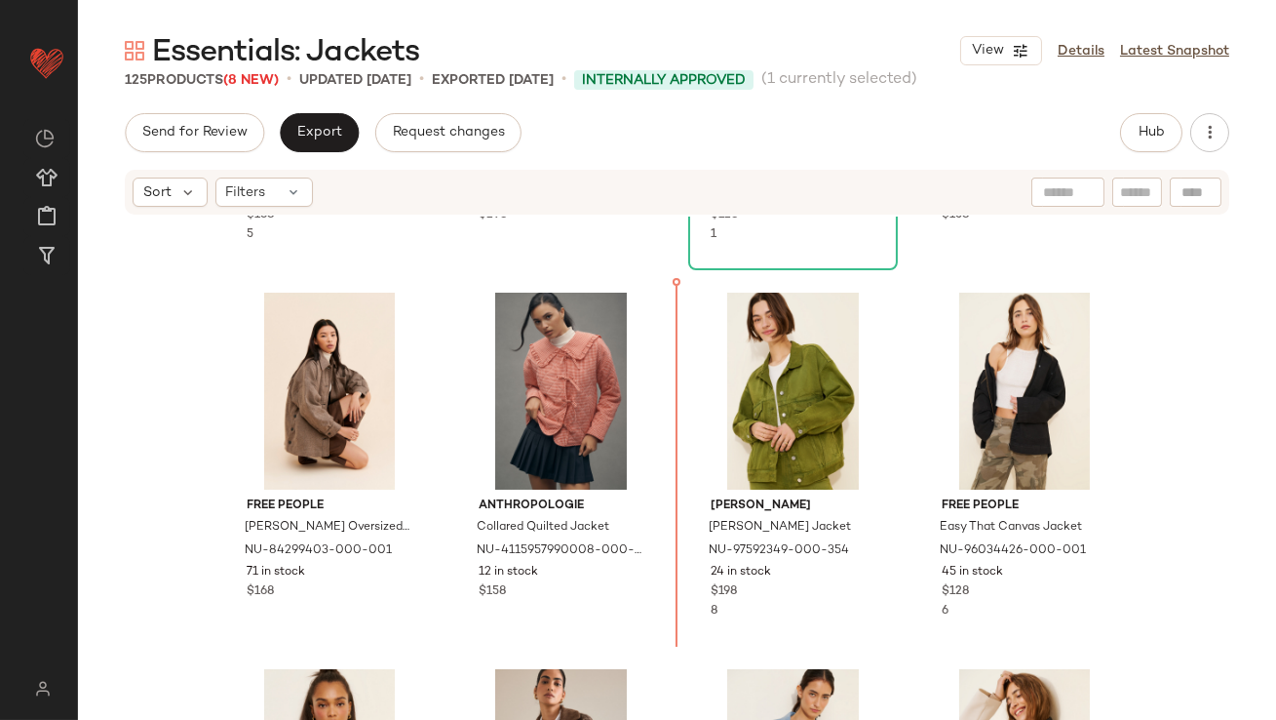
scroll to position [1079, 0]
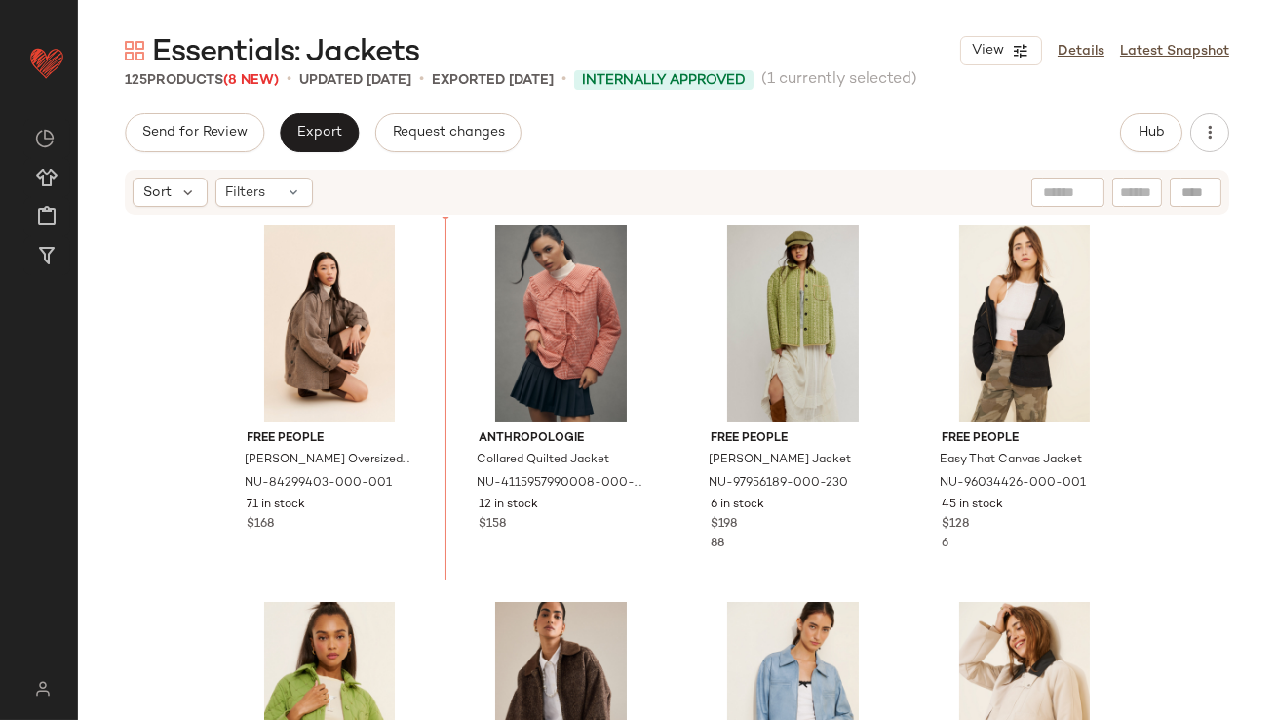
scroll to position [1134, 0]
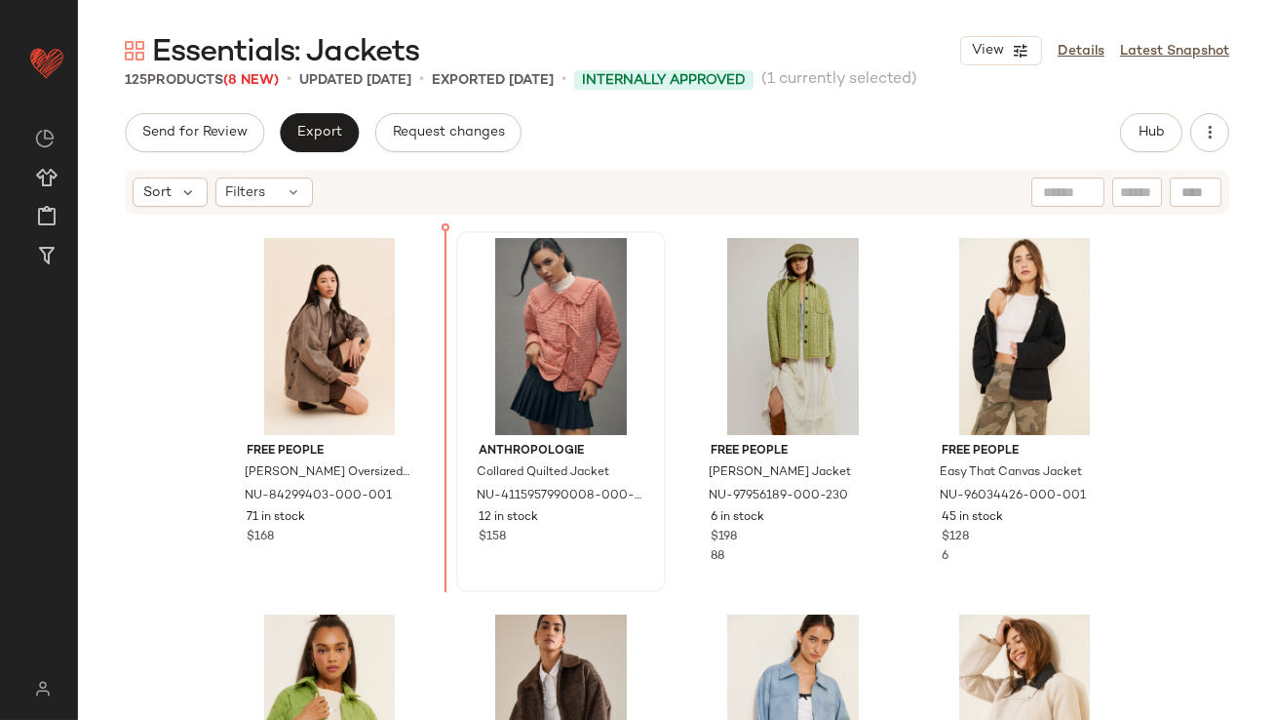
drag, startPoint x: 765, startPoint y: 284, endPoint x: 452, endPoint y: 438, distance: 348.0
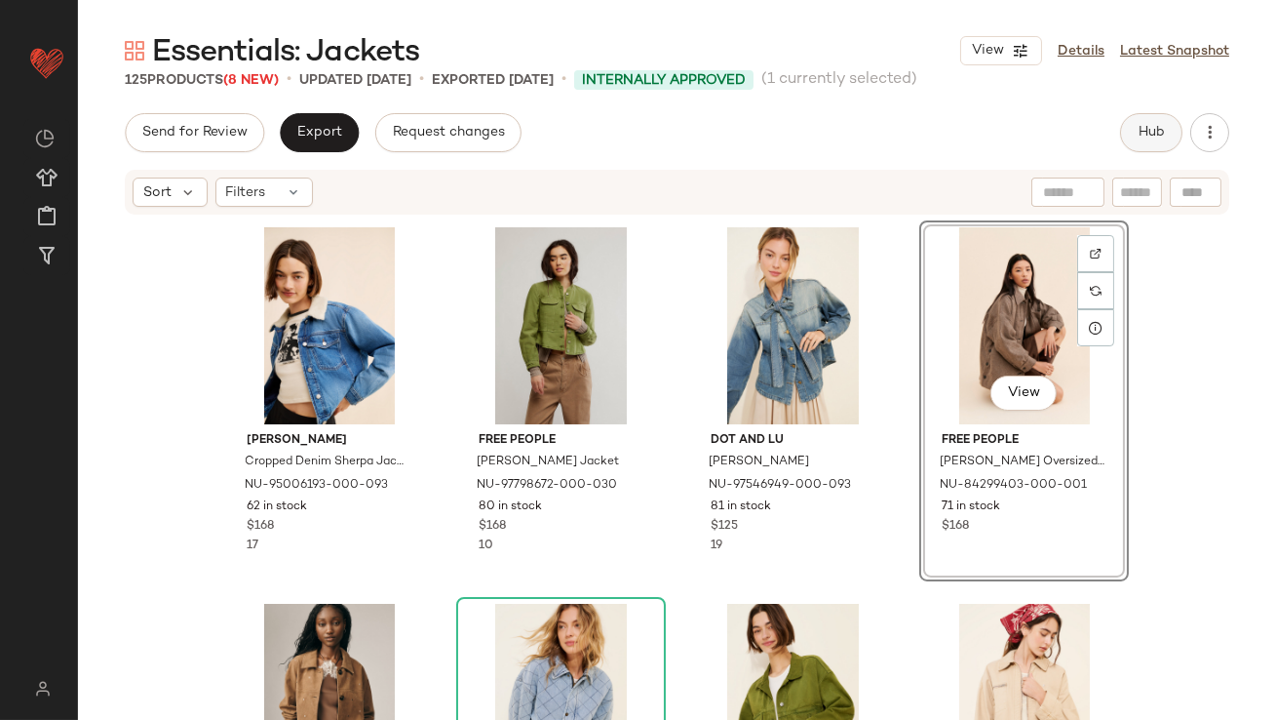
click at [1153, 133] on span "Hub" at bounding box center [1151, 133] width 27 height 16
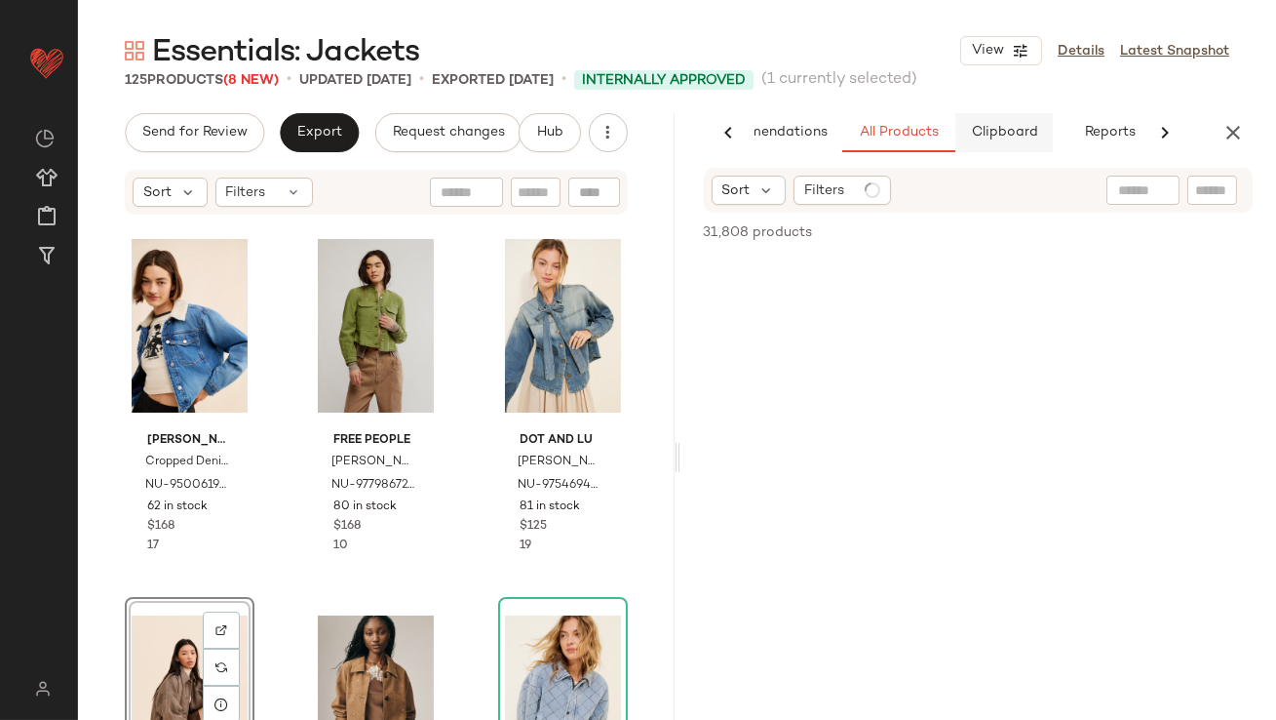
scroll to position [0, 109]
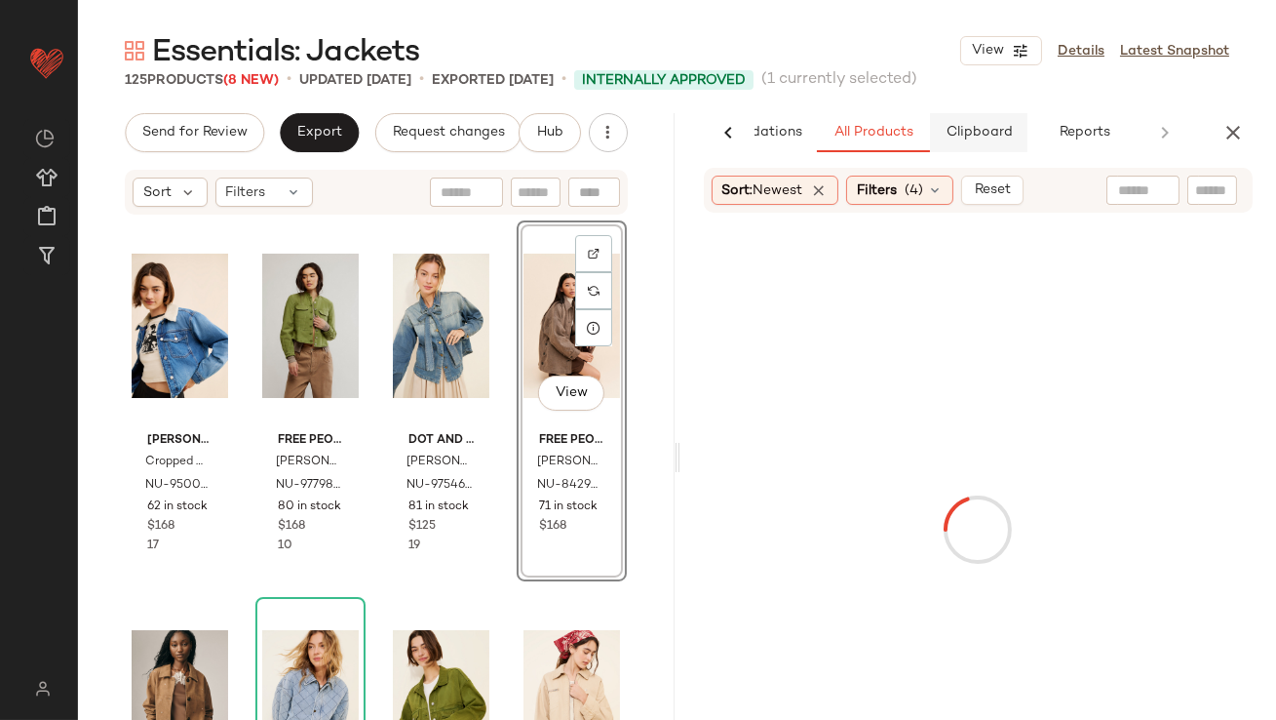
click at [984, 127] on span "Clipboard" at bounding box center [978, 133] width 67 height 16
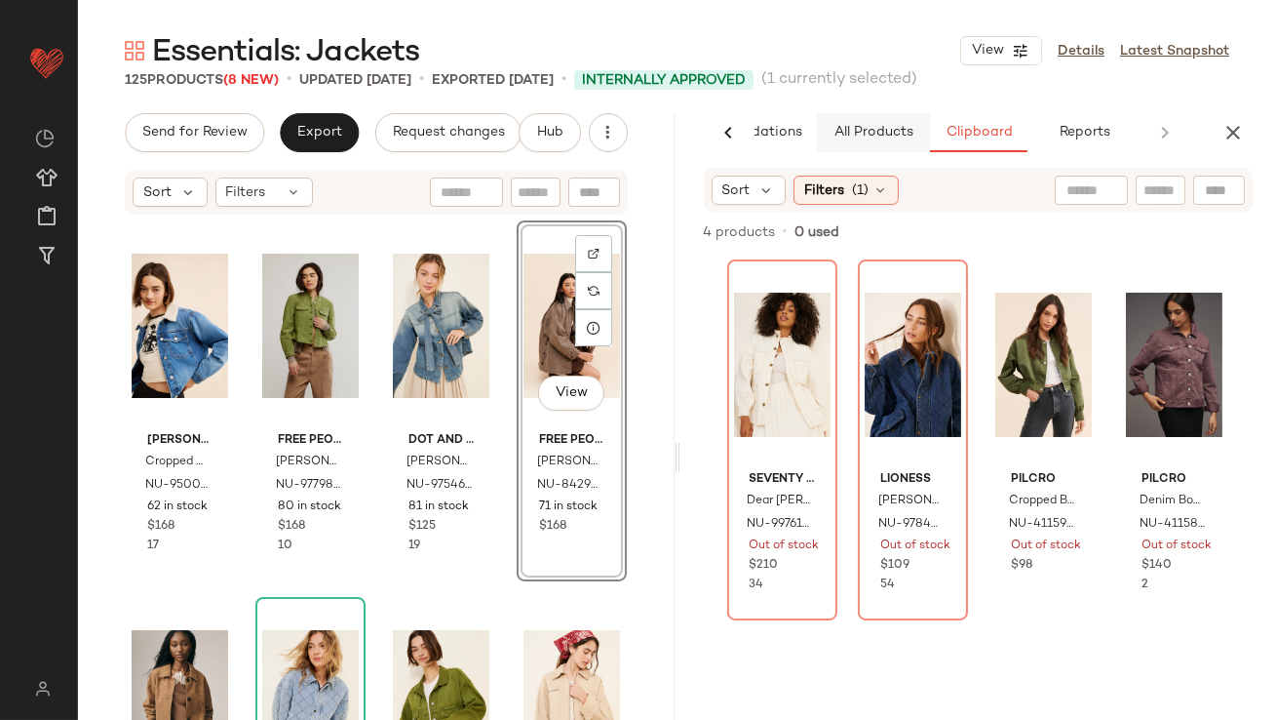
click at [879, 140] on button "All Products" at bounding box center [873, 132] width 113 height 39
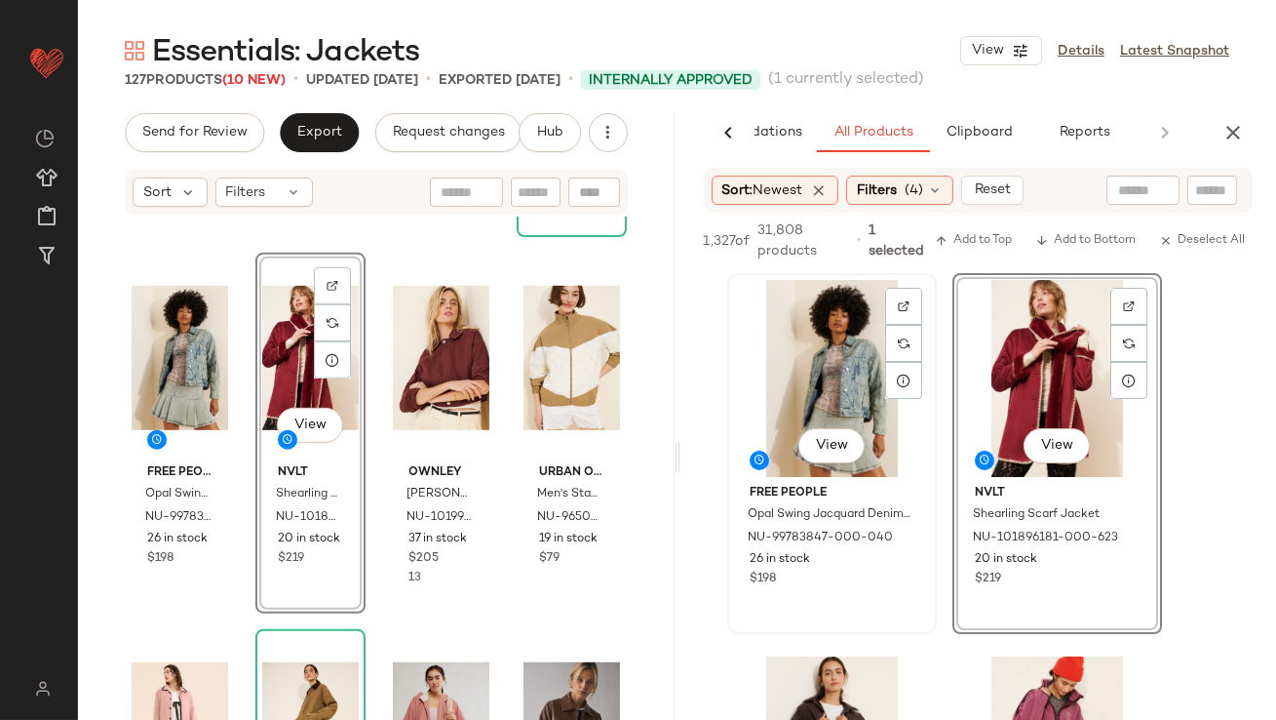
scroll to position [290, 0]
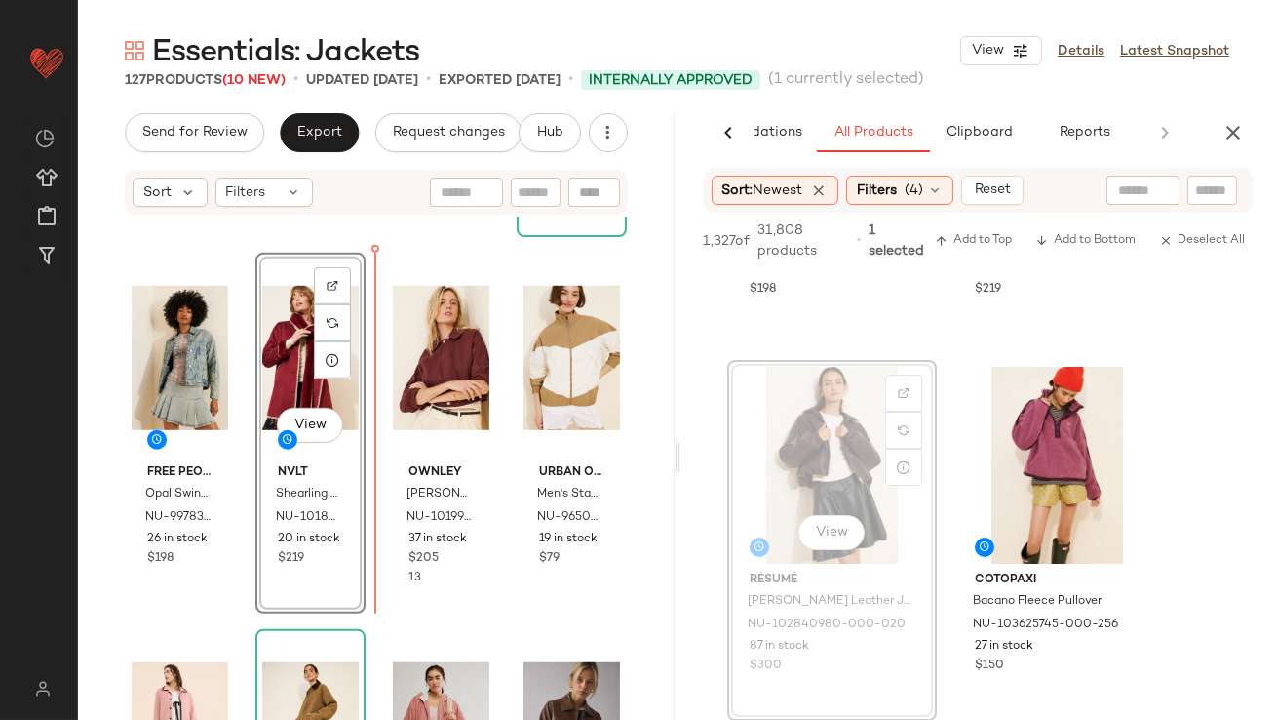
drag, startPoint x: 798, startPoint y: 412, endPoint x: 338, endPoint y: 406, distance: 459.3
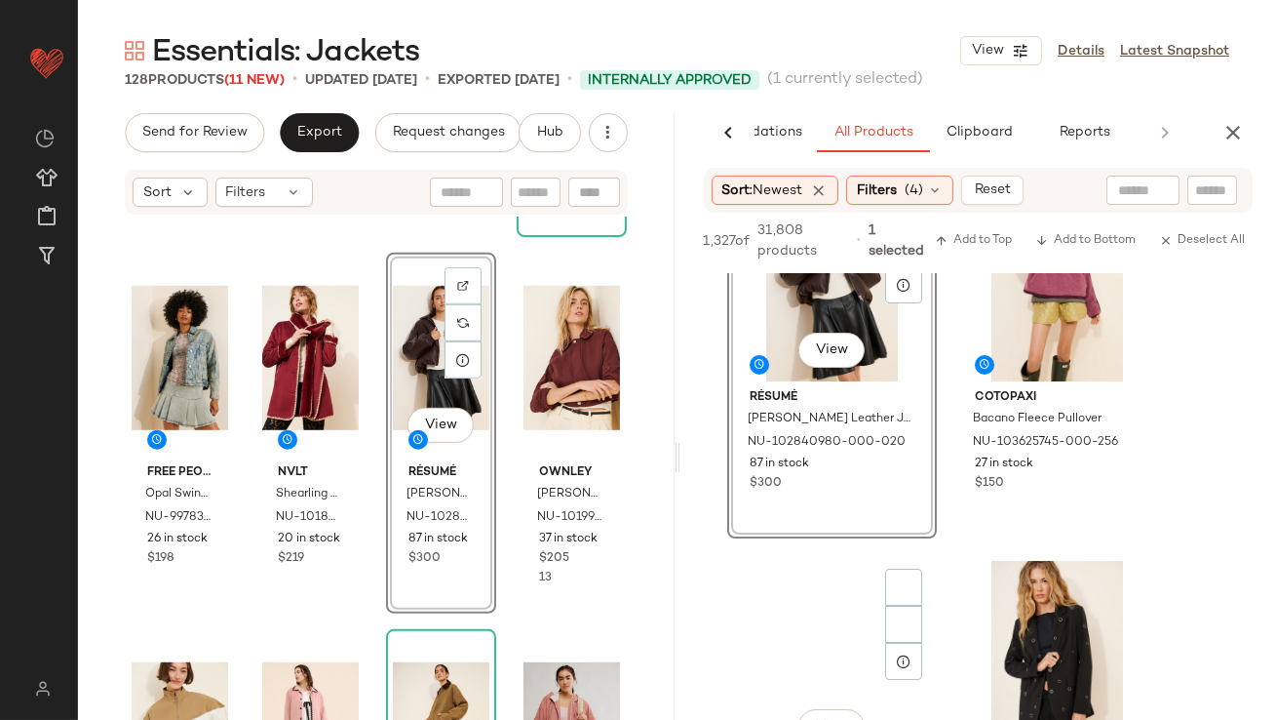
scroll to position [612, 0]
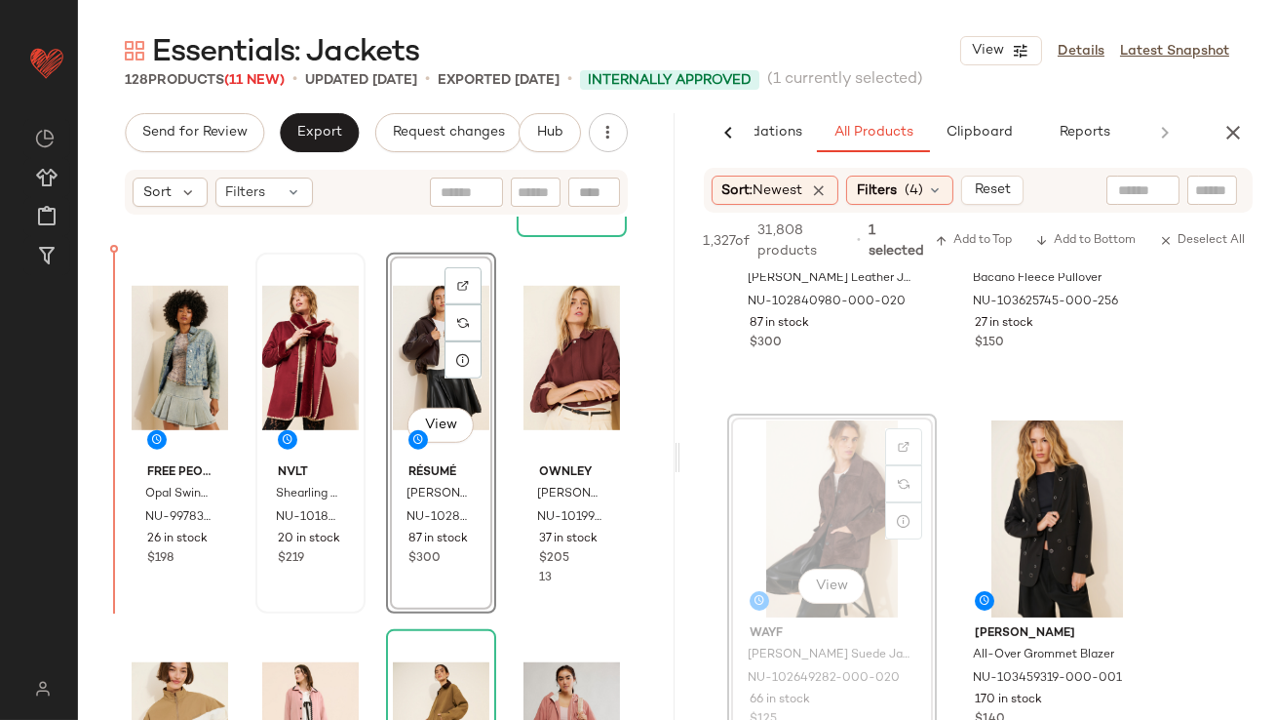
drag, startPoint x: 790, startPoint y: 514, endPoint x: 252, endPoint y: 491, distance: 538.7
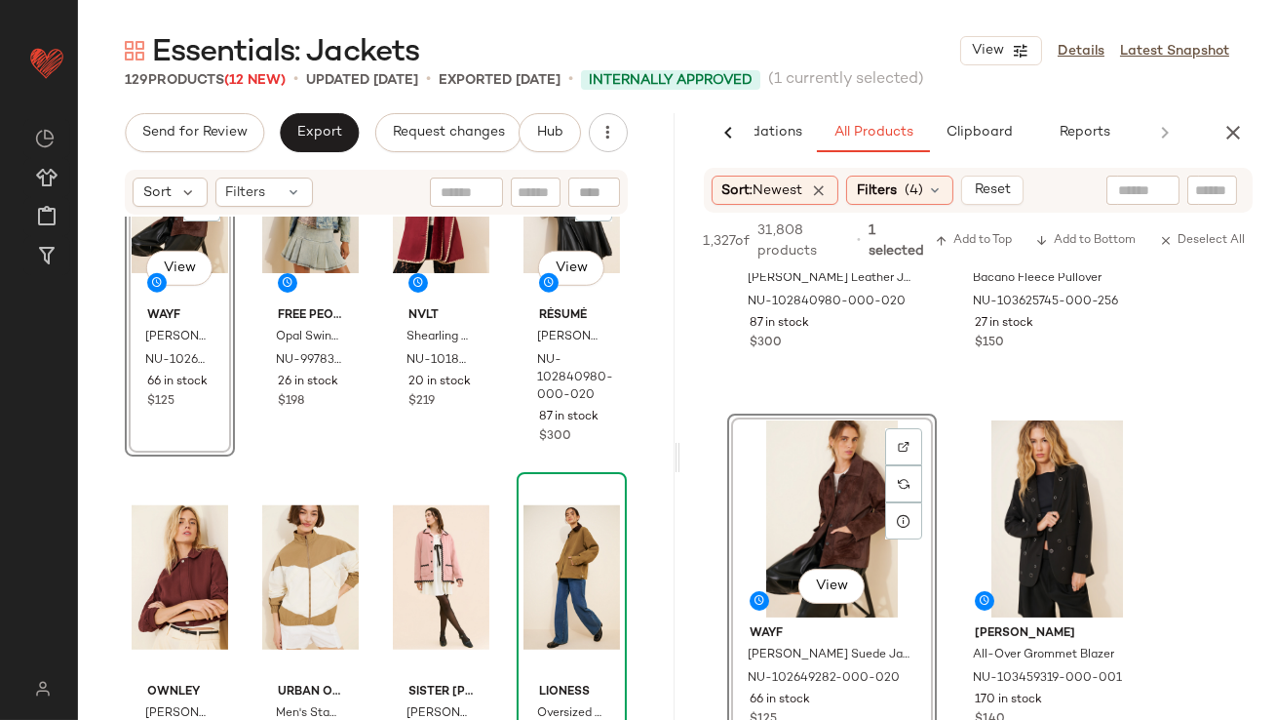
scroll to position [2678, 0]
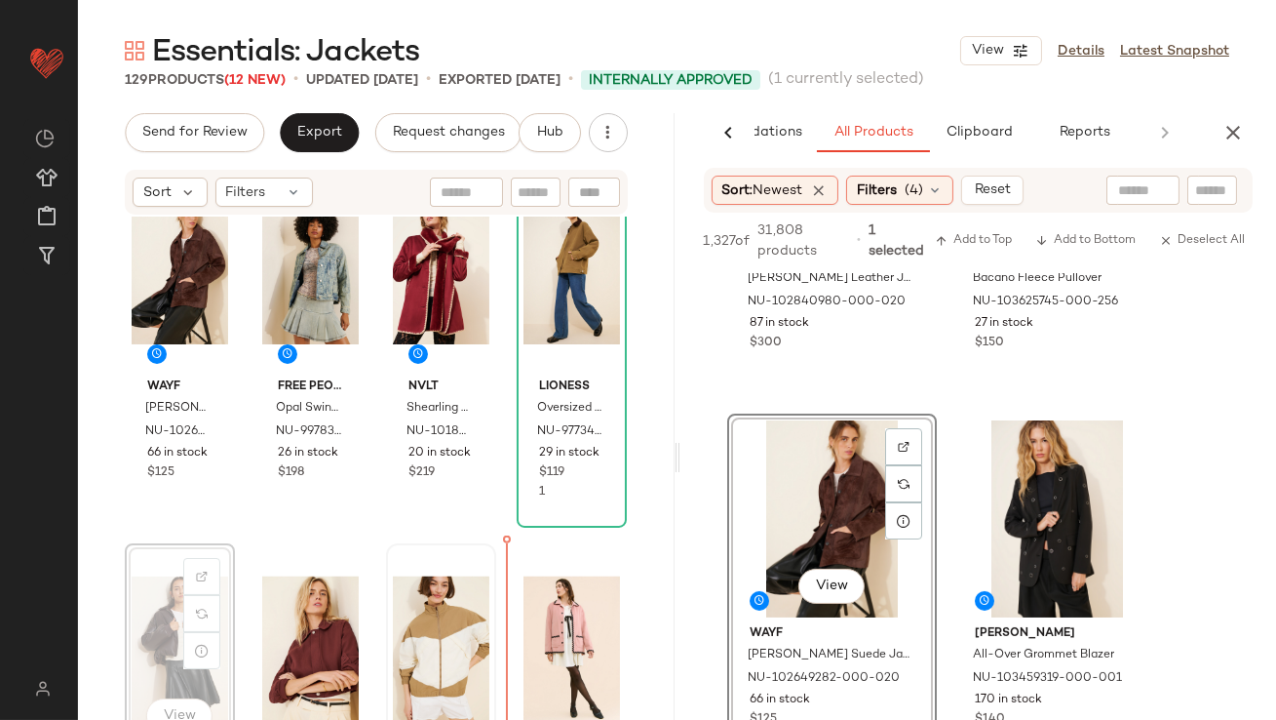
drag, startPoint x: 162, startPoint y: 643, endPoint x: 489, endPoint y: 643, distance: 326.7
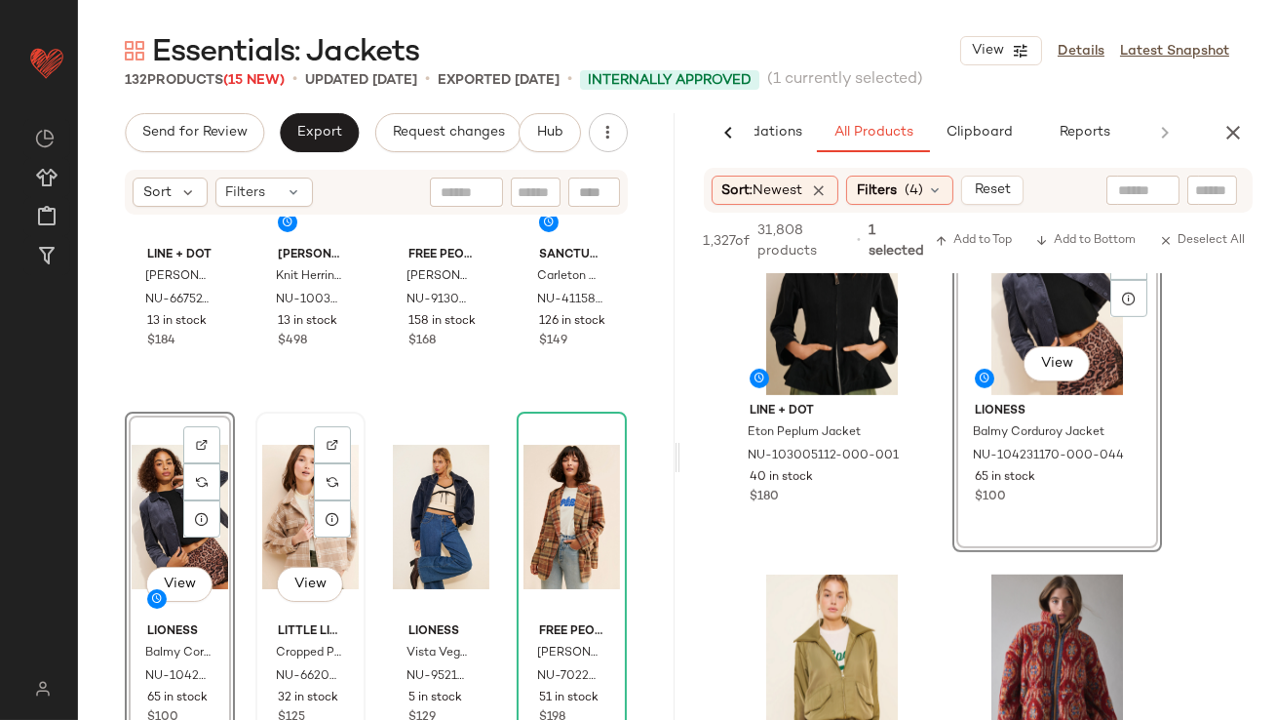
scroll to position [4347, 0]
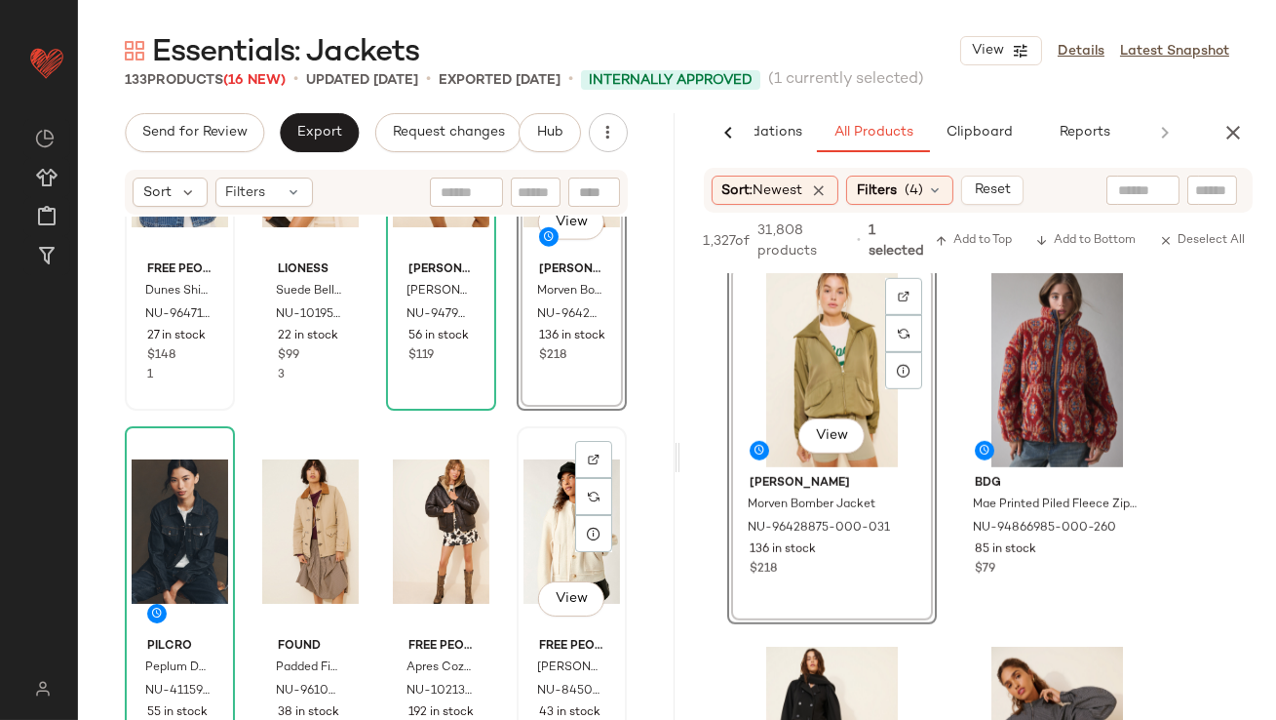
scroll to position [5040, 0]
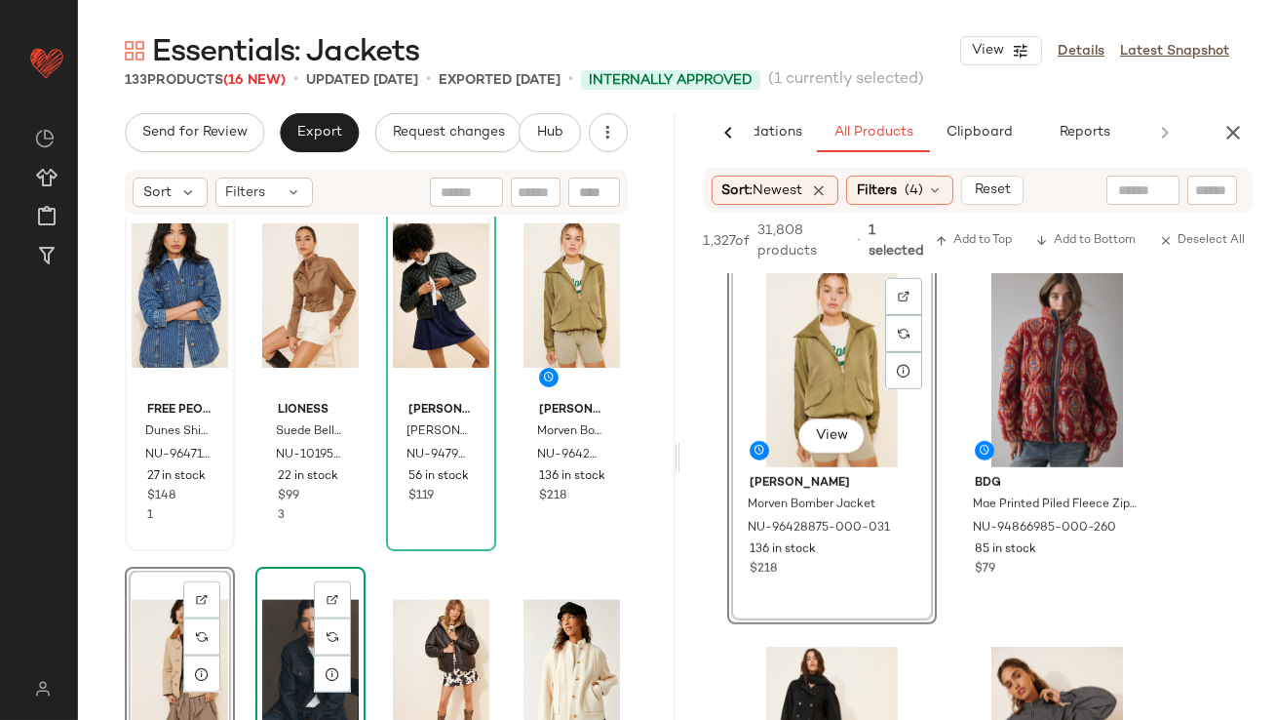
scroll to position [4939, 0]
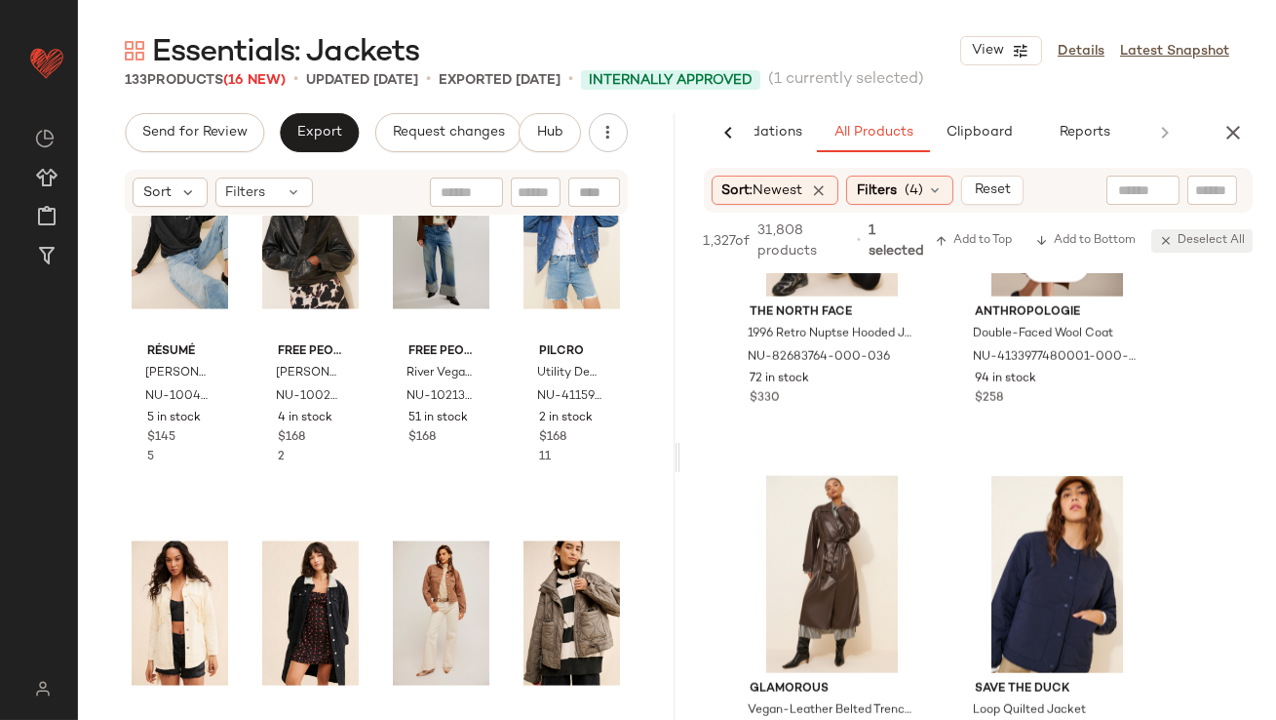
scroll to position [4710, 0]
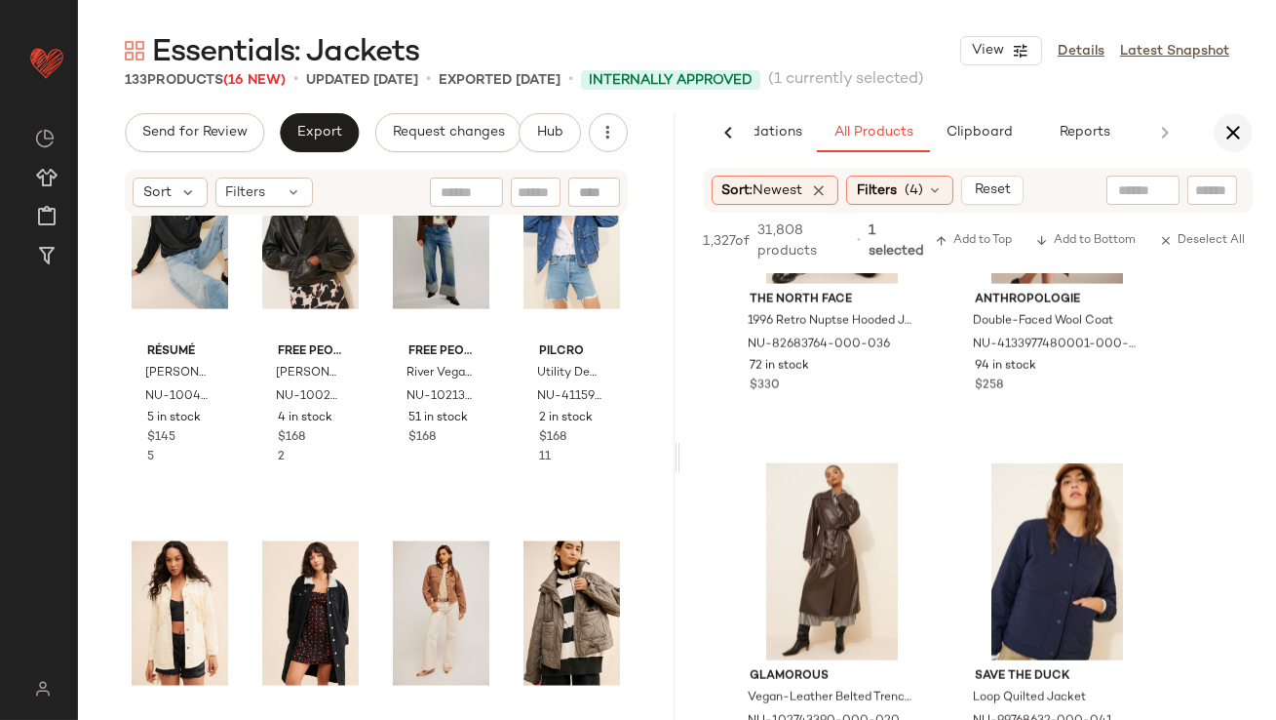
click at [1233, 141] on icon "button" at bounding box center [1233, 132] width 23 height 23
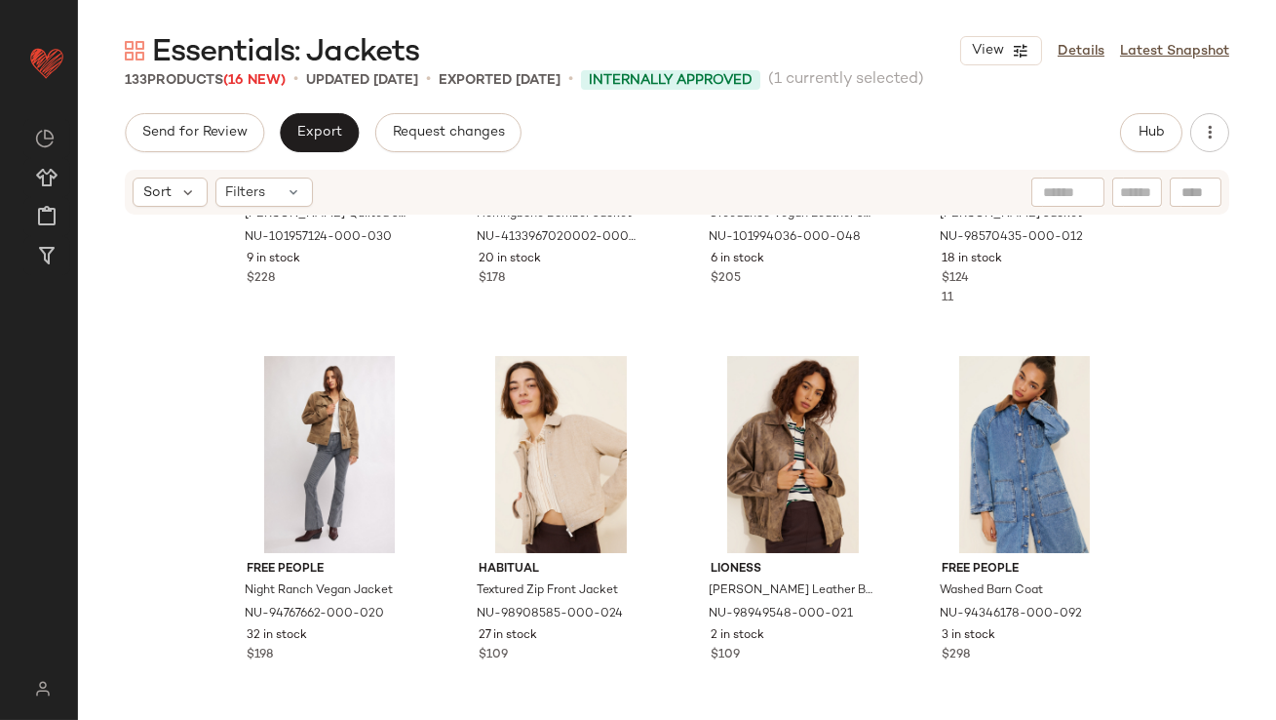
scroll to position [922, 0]
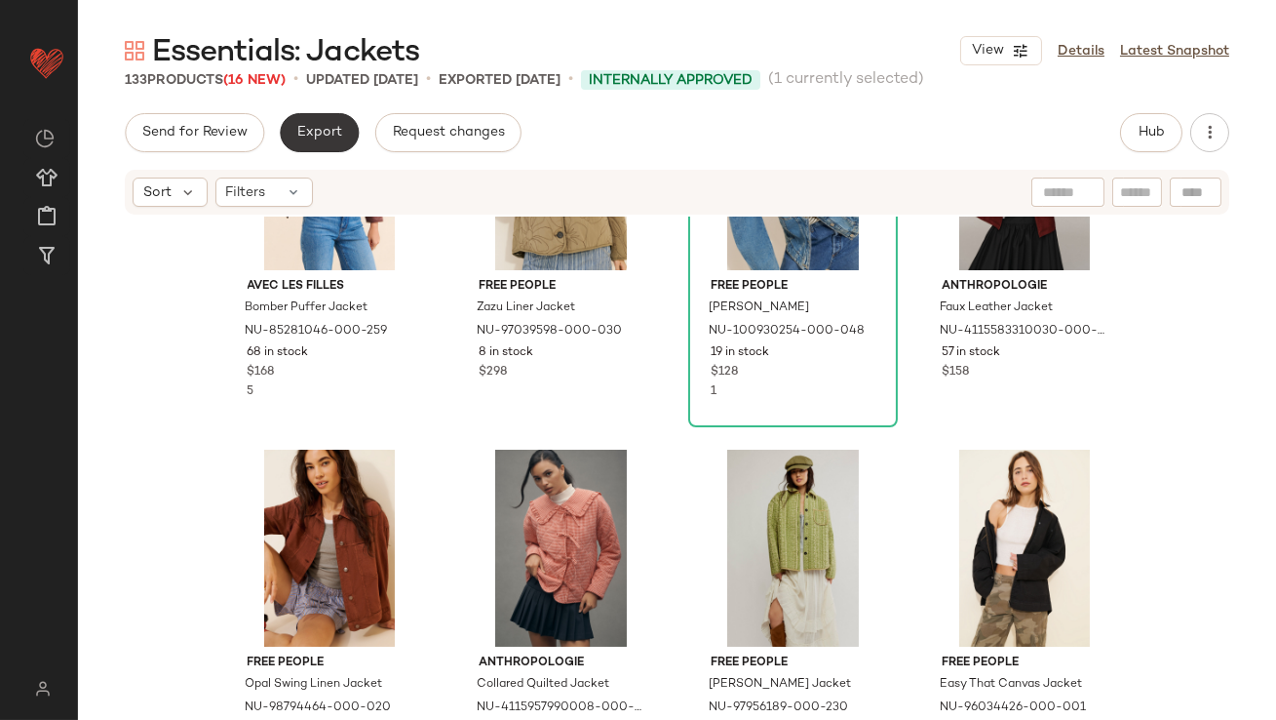
click at [339, 142] on button "Export" at bounding box center [319, 132] width 79 height 39
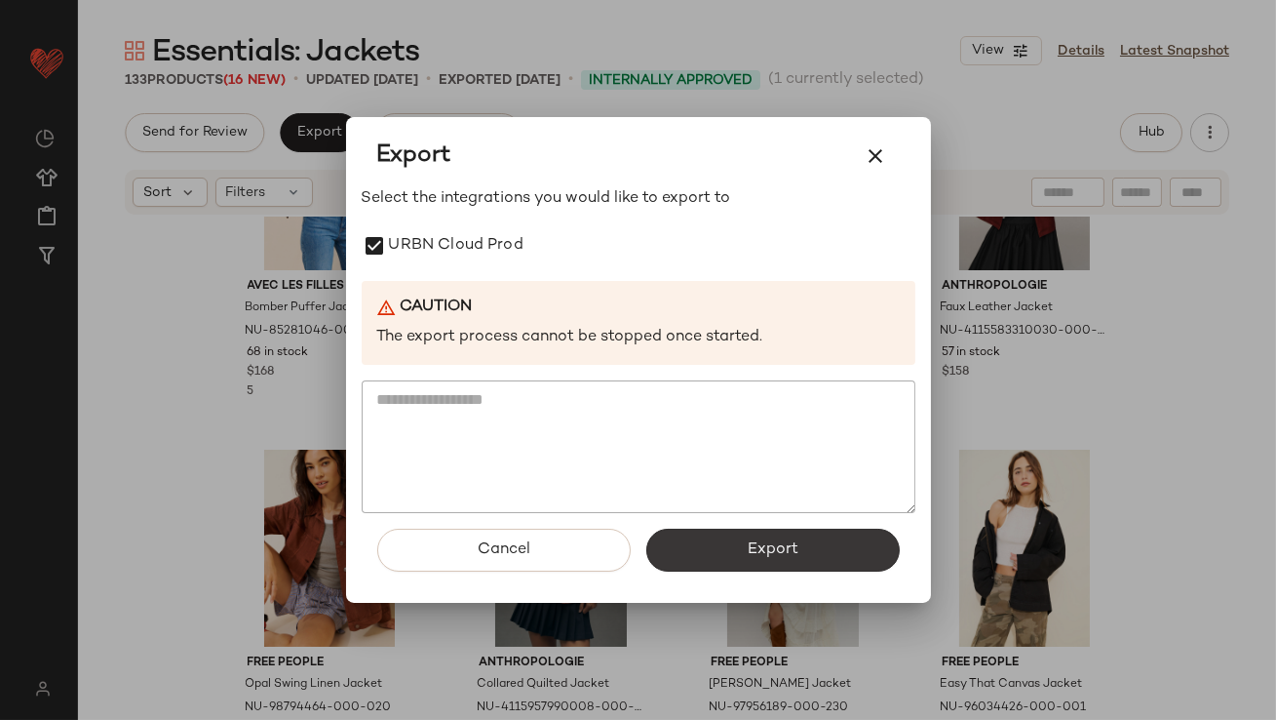
click at [752, 538] on button "Export" at bounding box center [774, 550] width 254 height 43
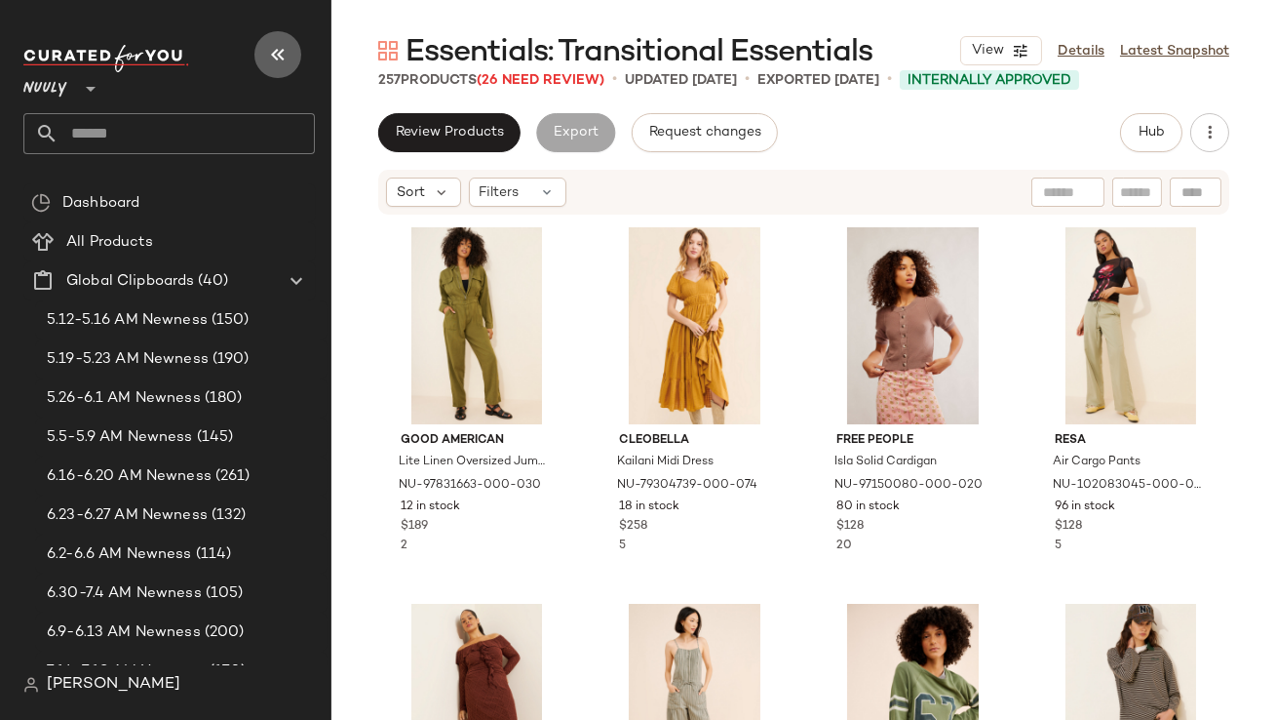
click at [291, 51] on button "button" at bounding box center [278, 54] width 47 height 47
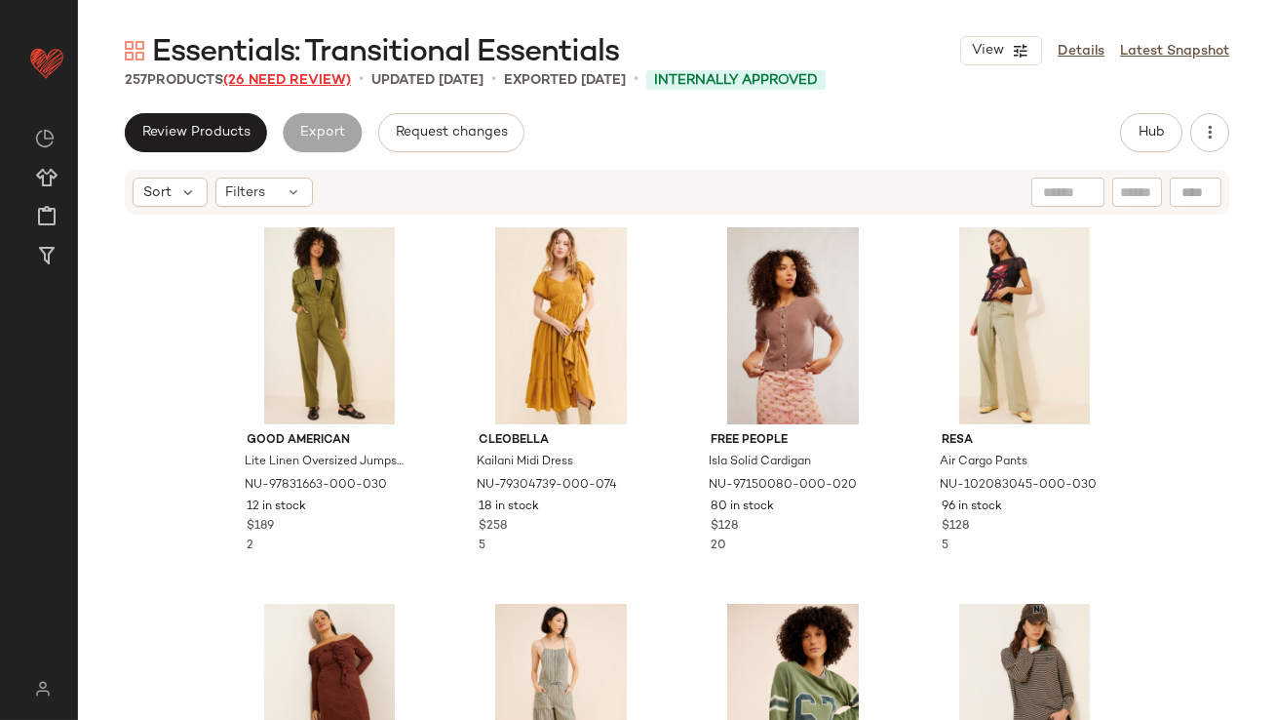
click at [296, 85] on span "(26 Need Review)" at bounding box center [287, 80] width 128 height 15
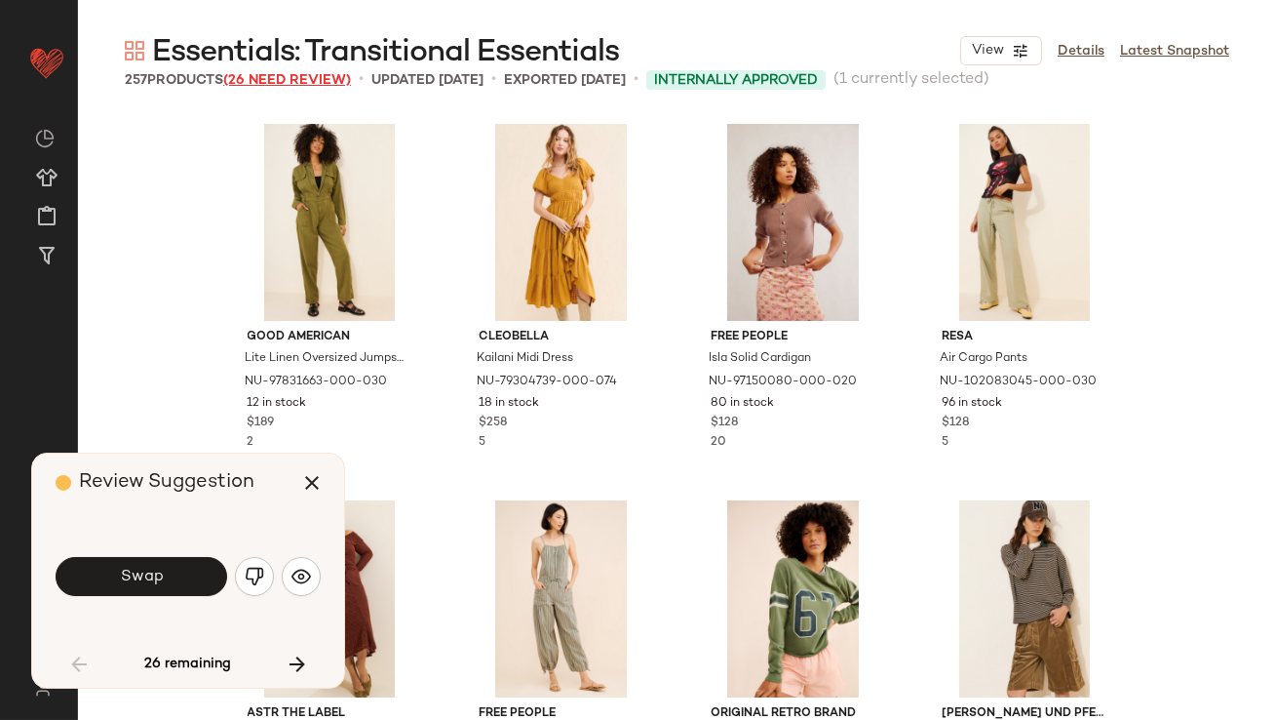
scroll to position [767, 0]
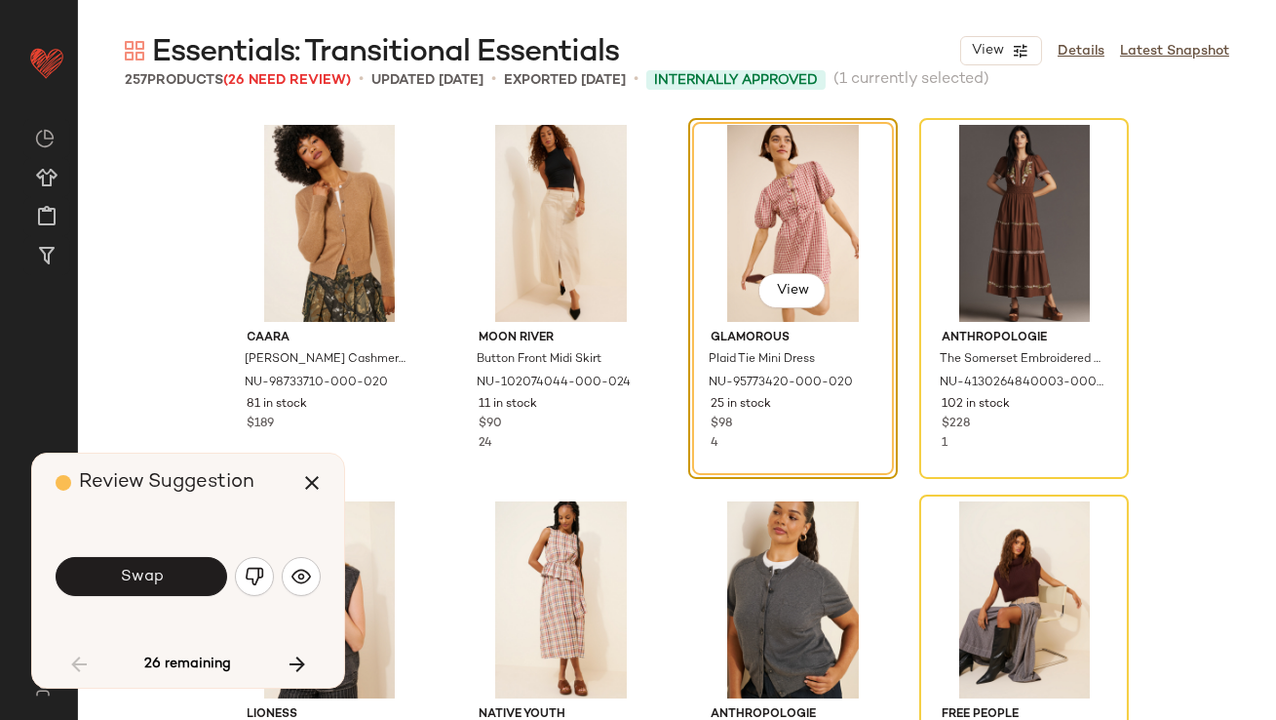
click at [194, 579] on button "Swap" at bounding box center [142, 576] width 172 height 39
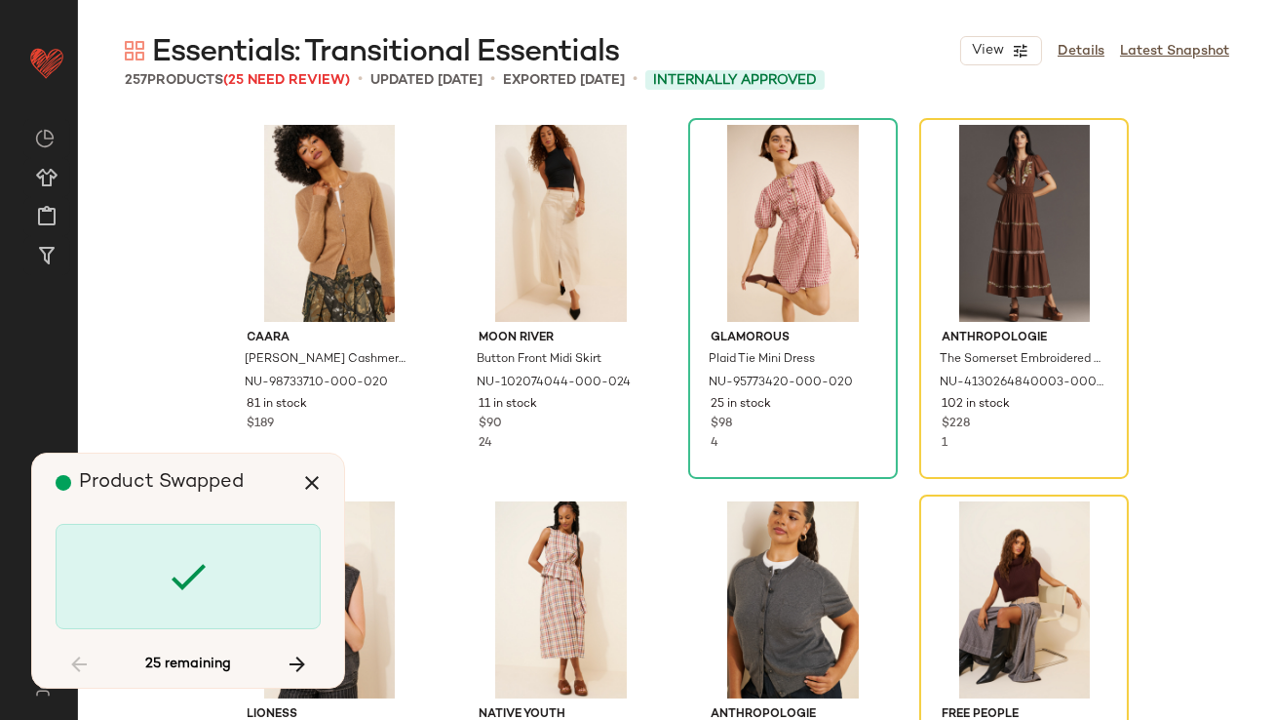
scroll to position [752, 0]
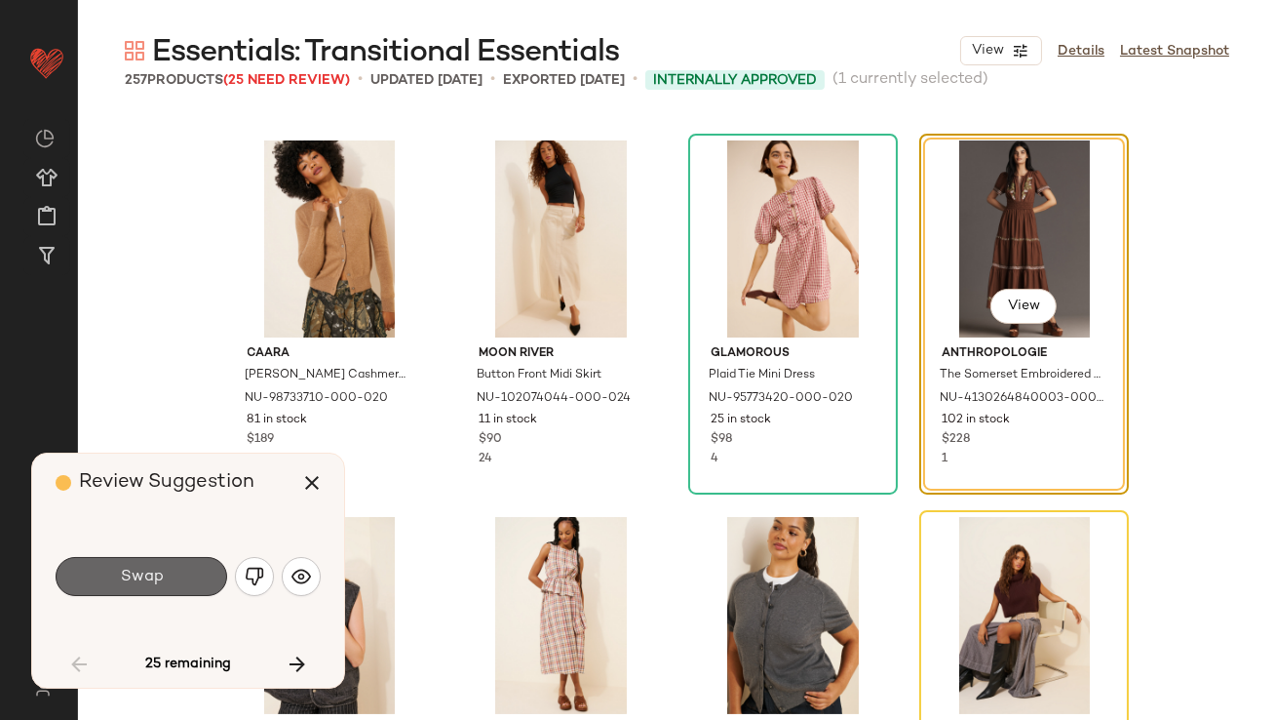
click at [194, 582] on button "Swap" at bounding box center [142, 576] width 172 height 39
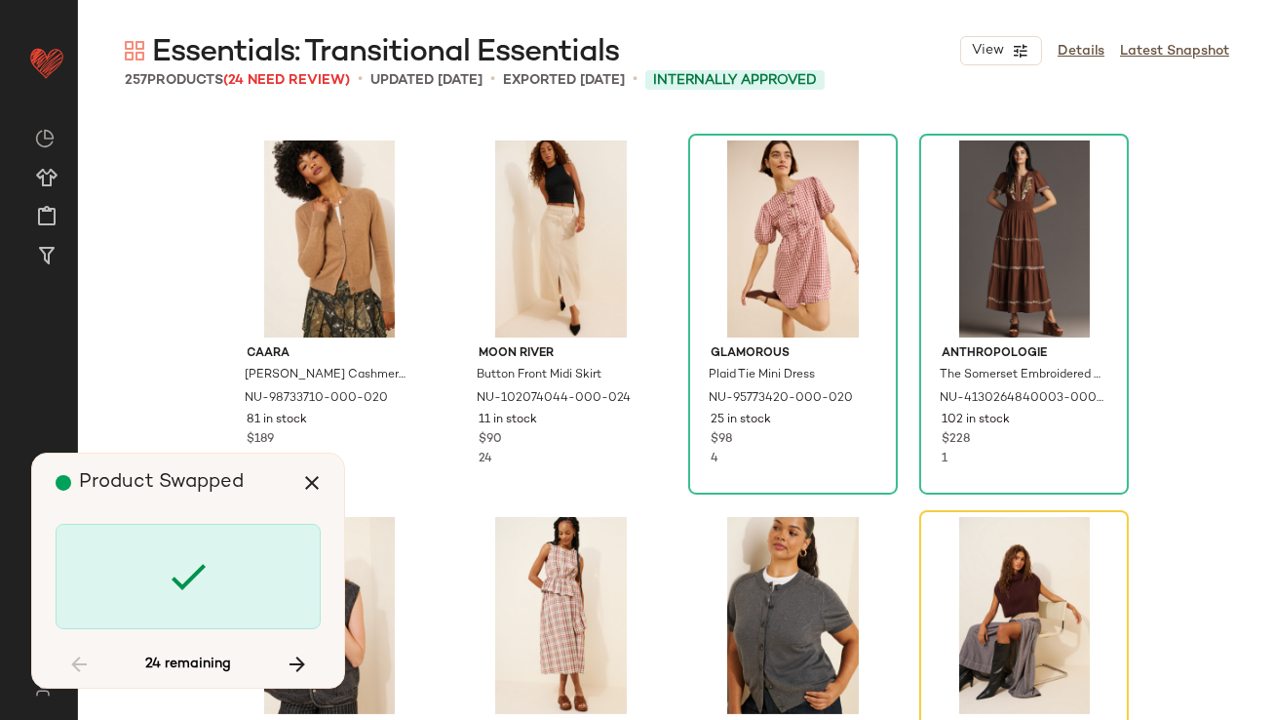
scroll to position [1129, 0]
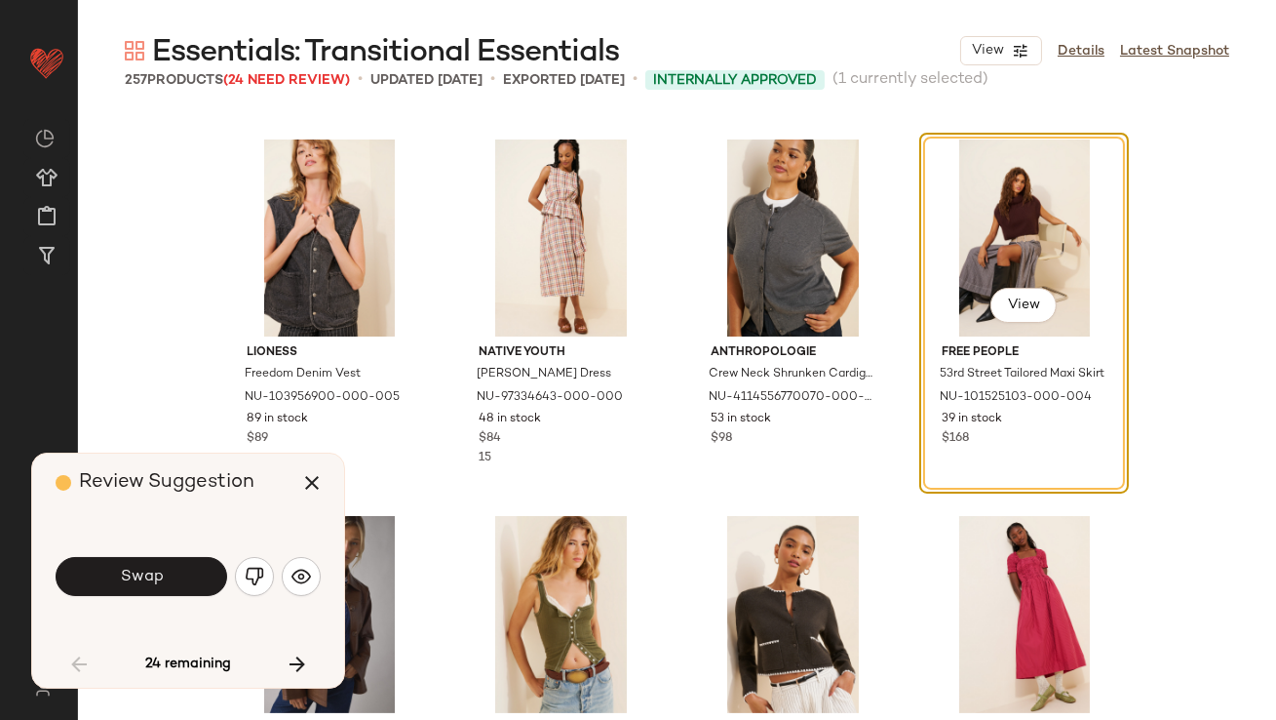
click at [194, 582] on button "Swap" at bounding box center [142, 576] width 172 height 39
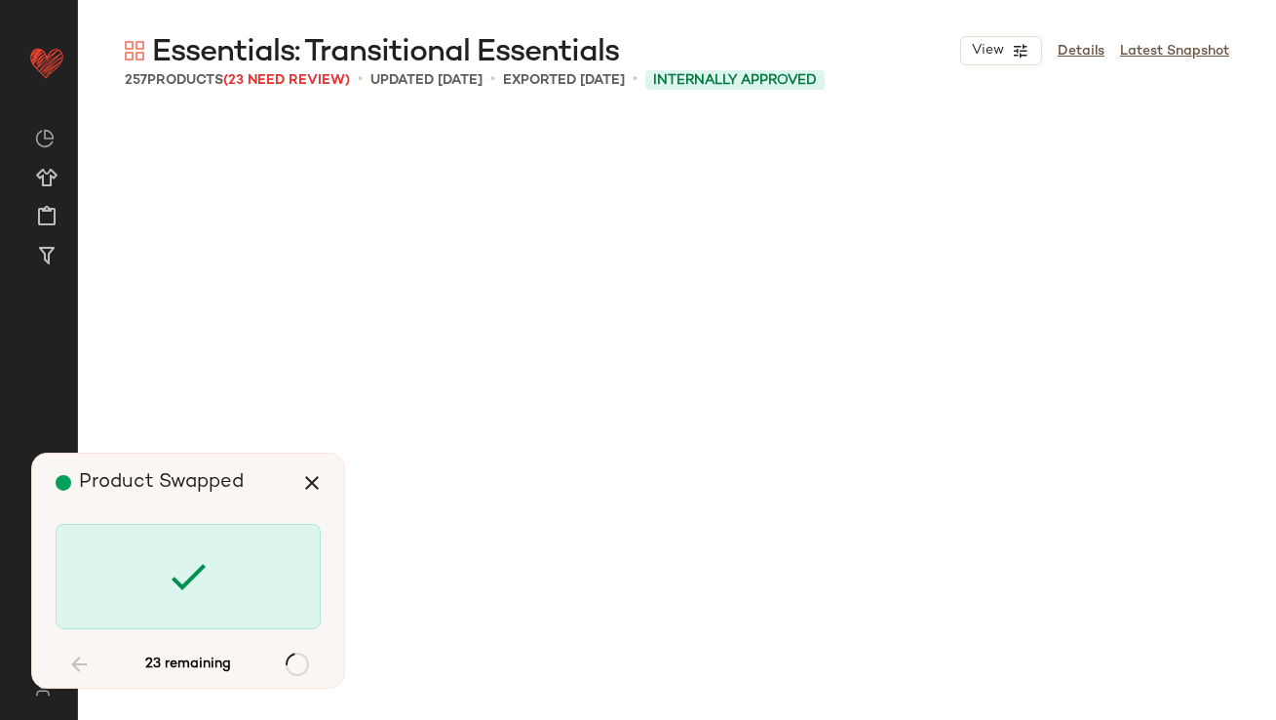
scroll to position [3388, 0]
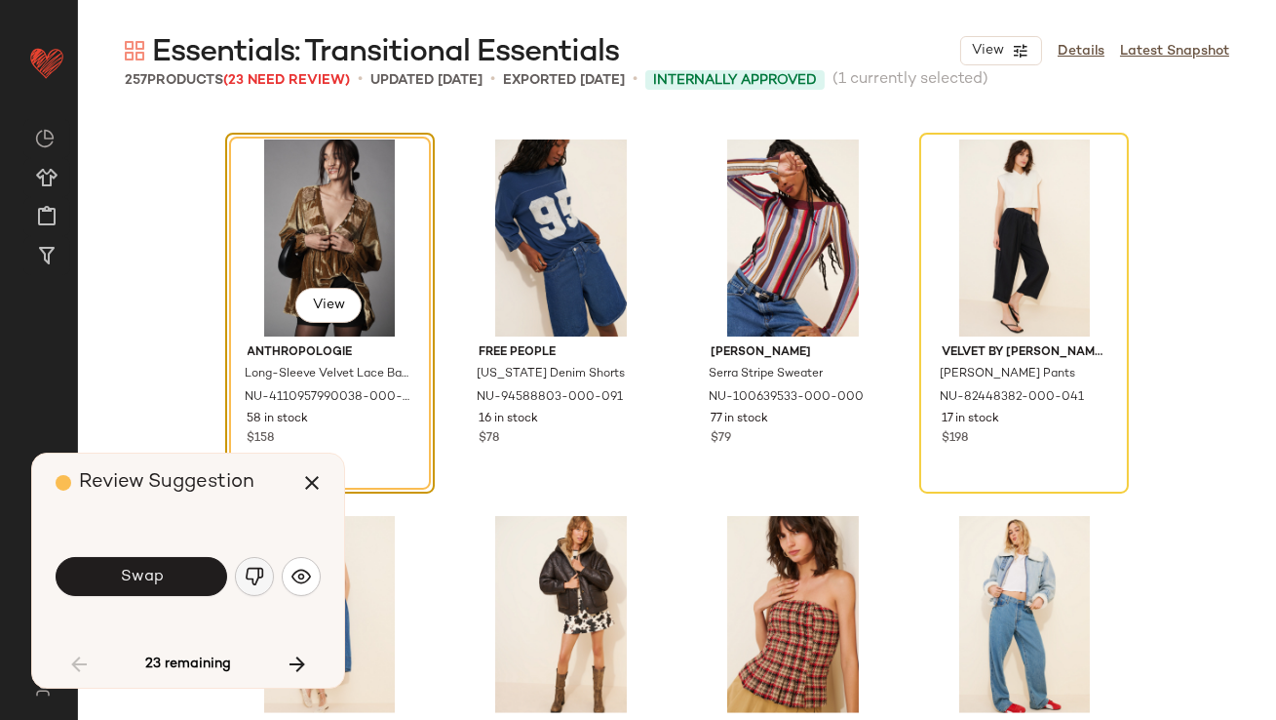
click at [257, 575] on img "button" at bounding box center [255, 577] width 20 height 20
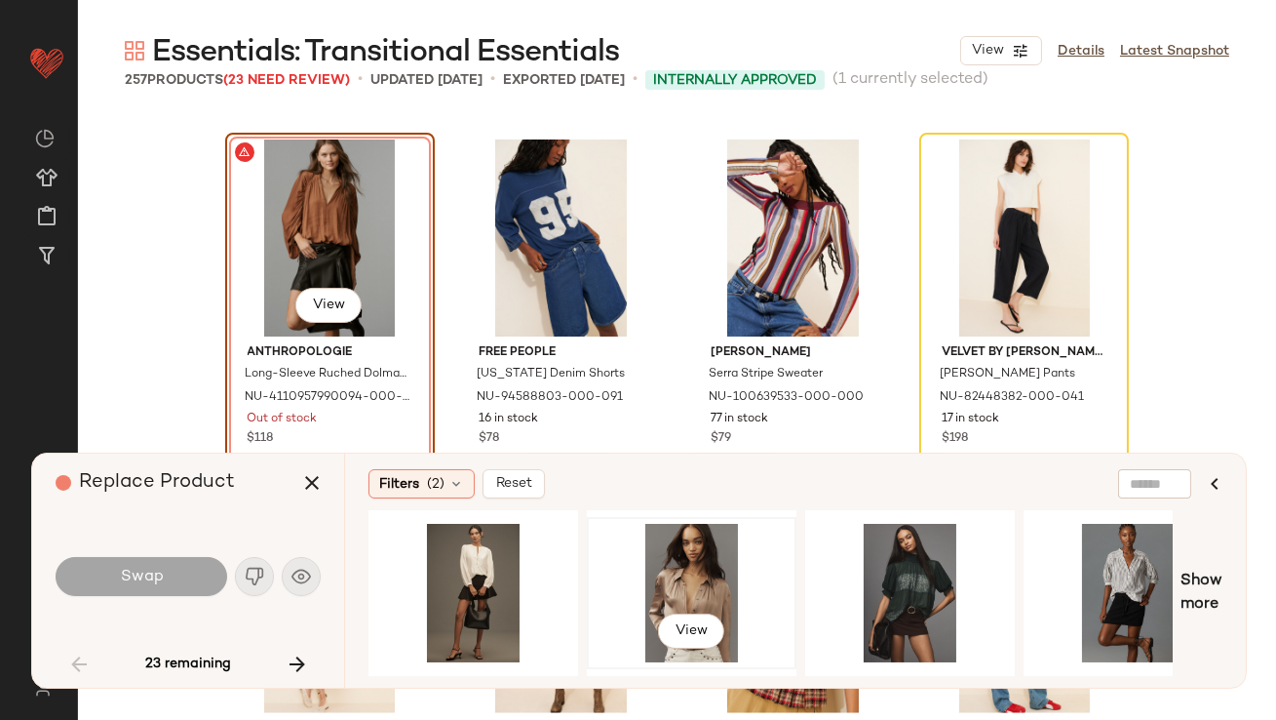
click at [671, 601] on div "View" at bounding box center [692, 593] width 196 height 138
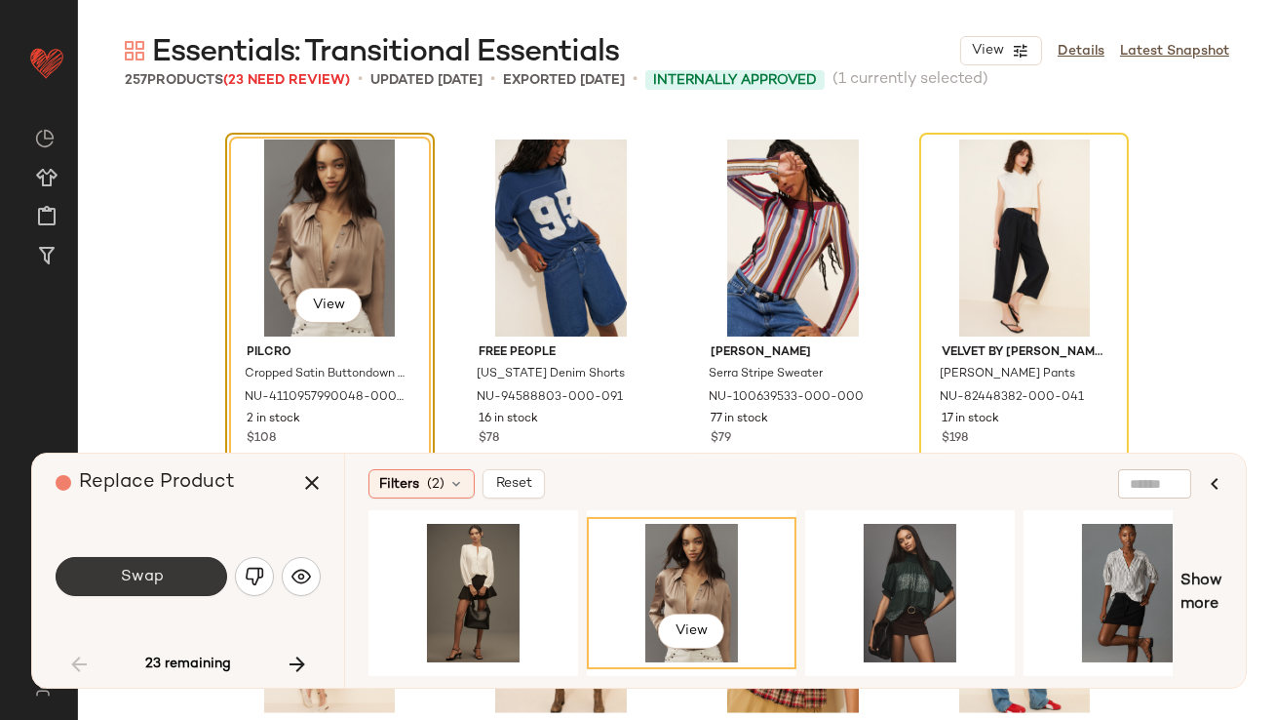
click at [158, 586] on button "Swap" at bounding box center [142, 576] width 172 height 39
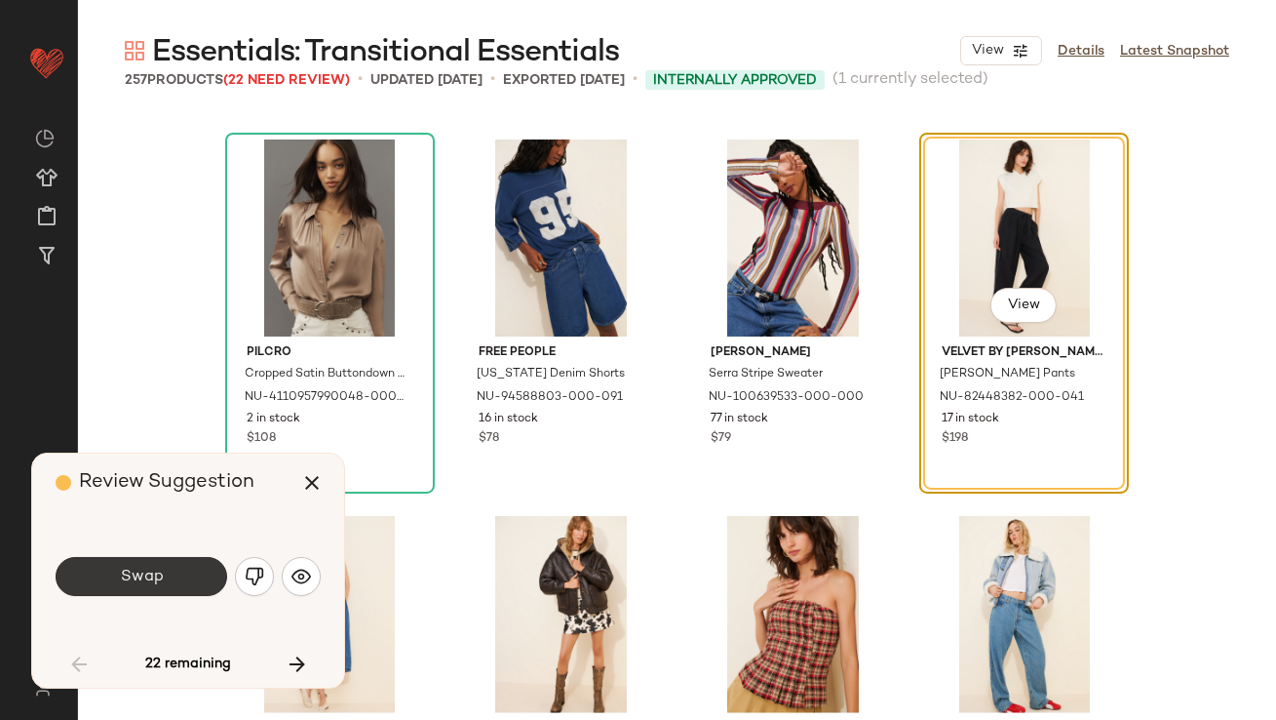
click at [159, 586] on button "Swap" at bounding box center [142, 576] width 172 height 39
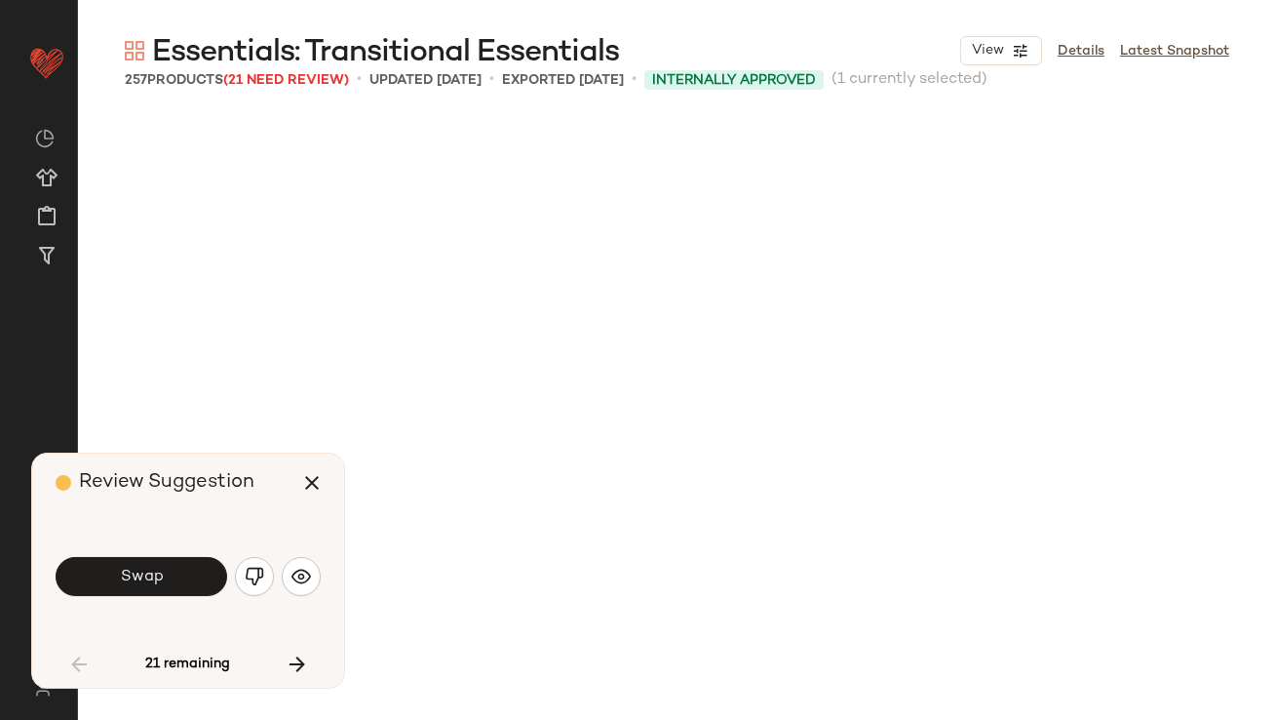
scroll to position [4140, 0]
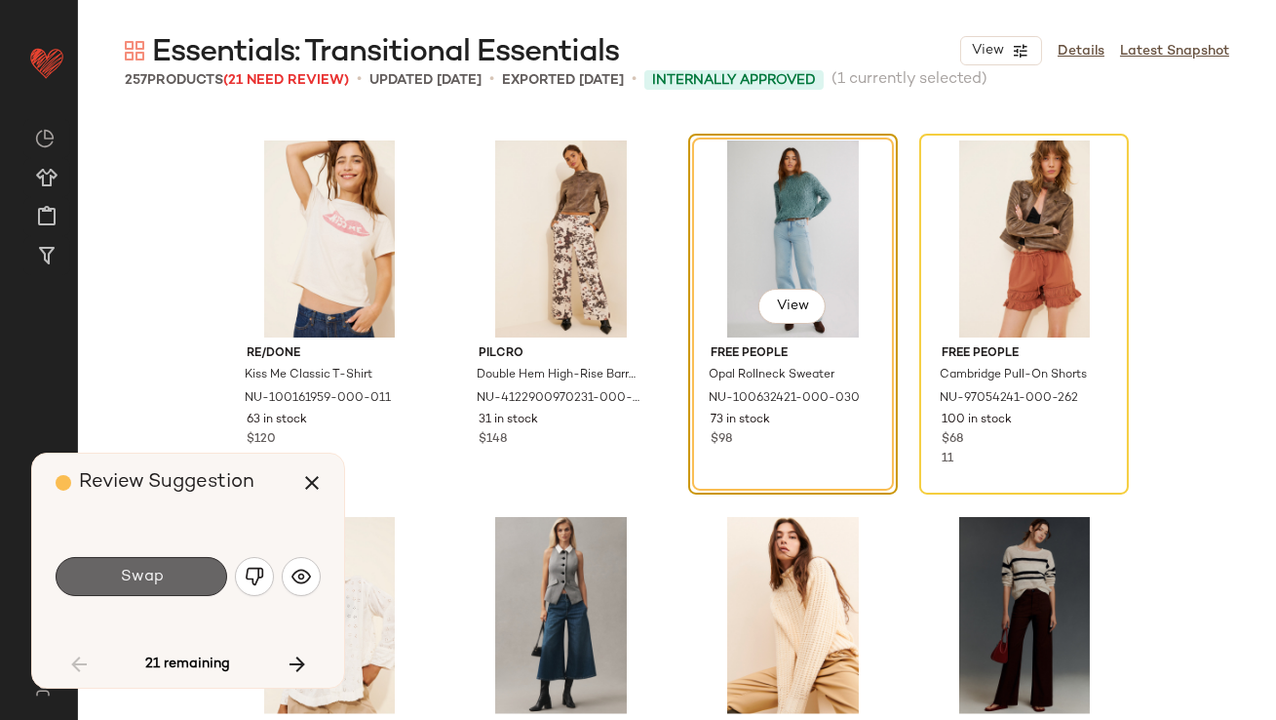
click at [197, 585] on button "Swap" at bounding box center [142, 576] width 172 height 39
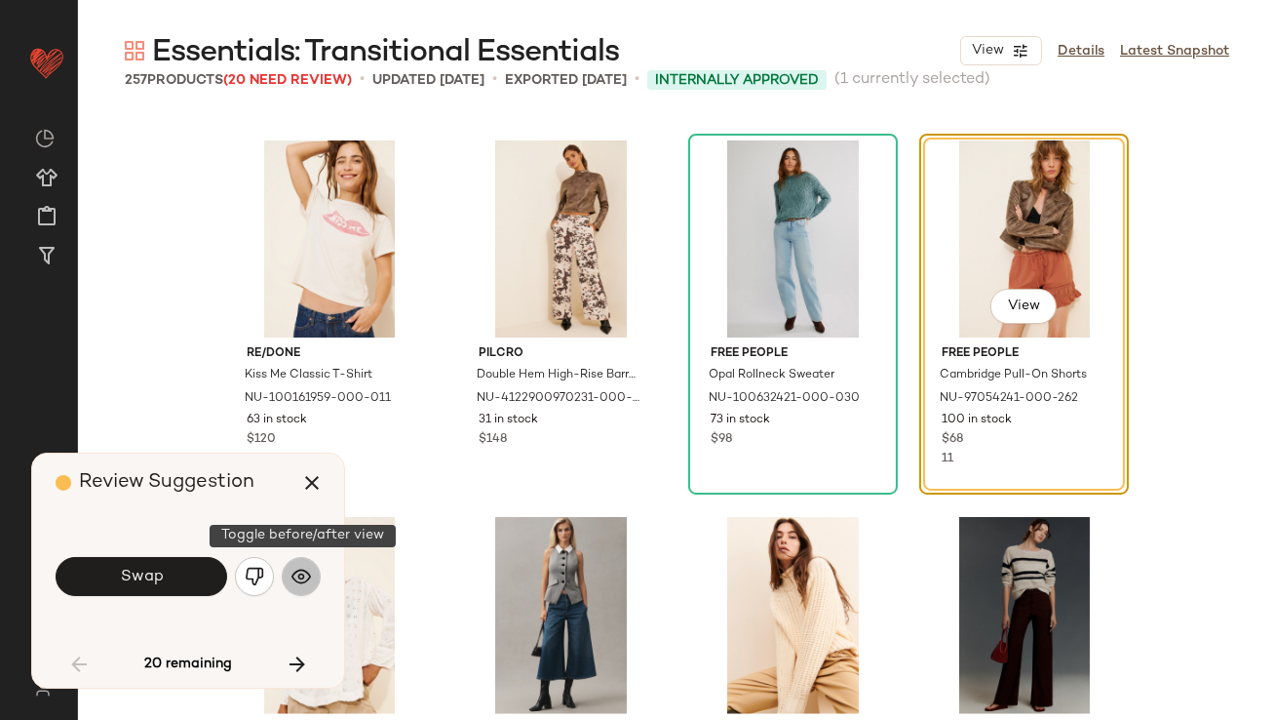
click at [298, 575] on img "button" at bounding box center [302, 577] width 20 height 20
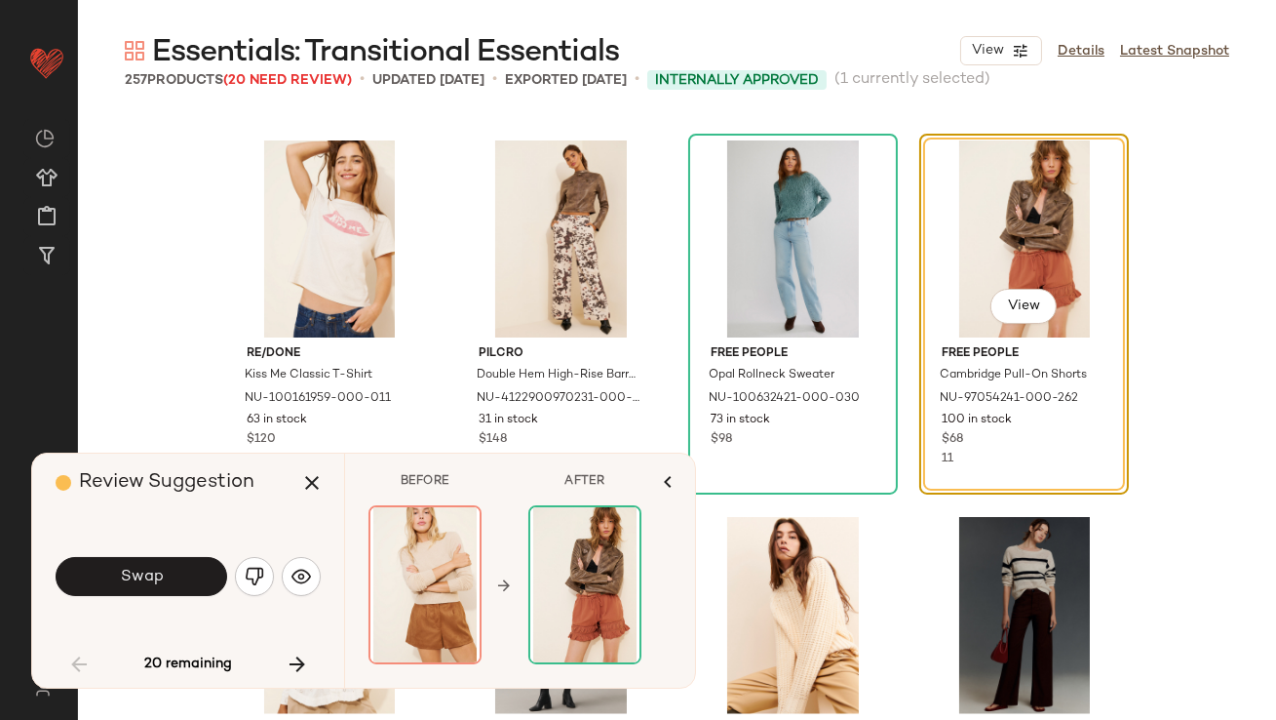
click at [145, 576] on span "Swap" at bounding box center [141, 577] width 44 height 19
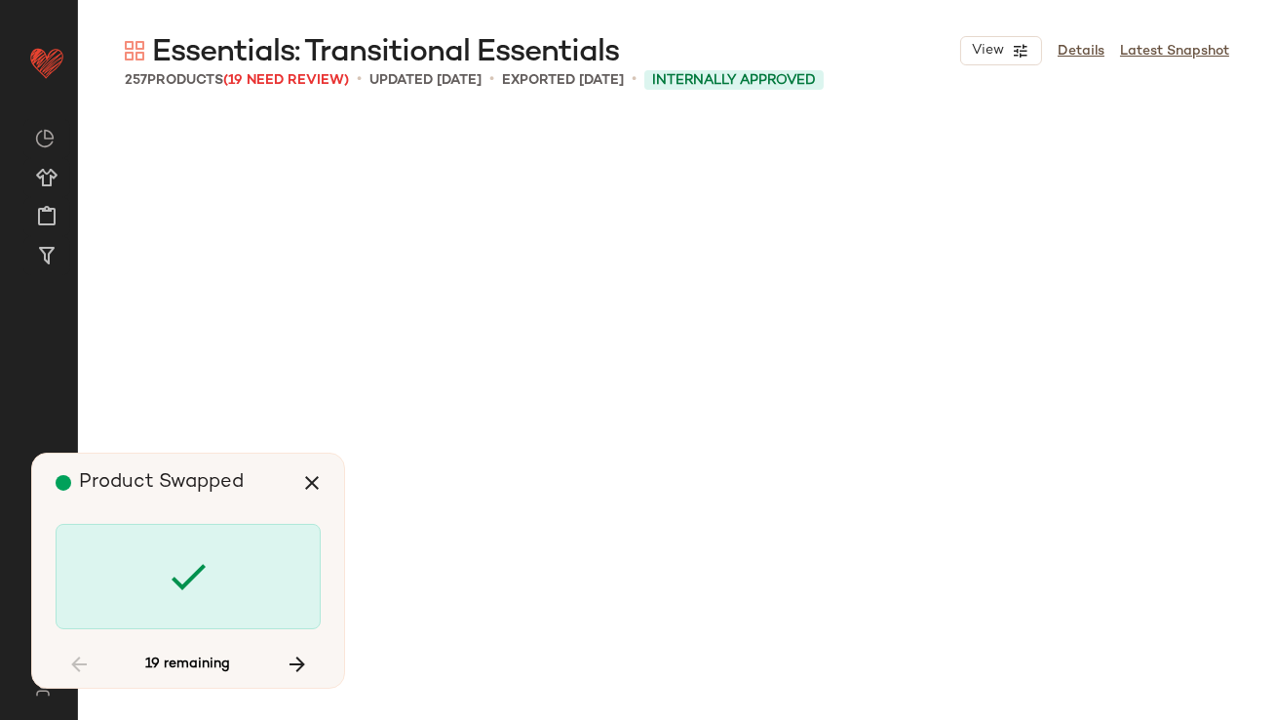
scroll to position [5646, 0]
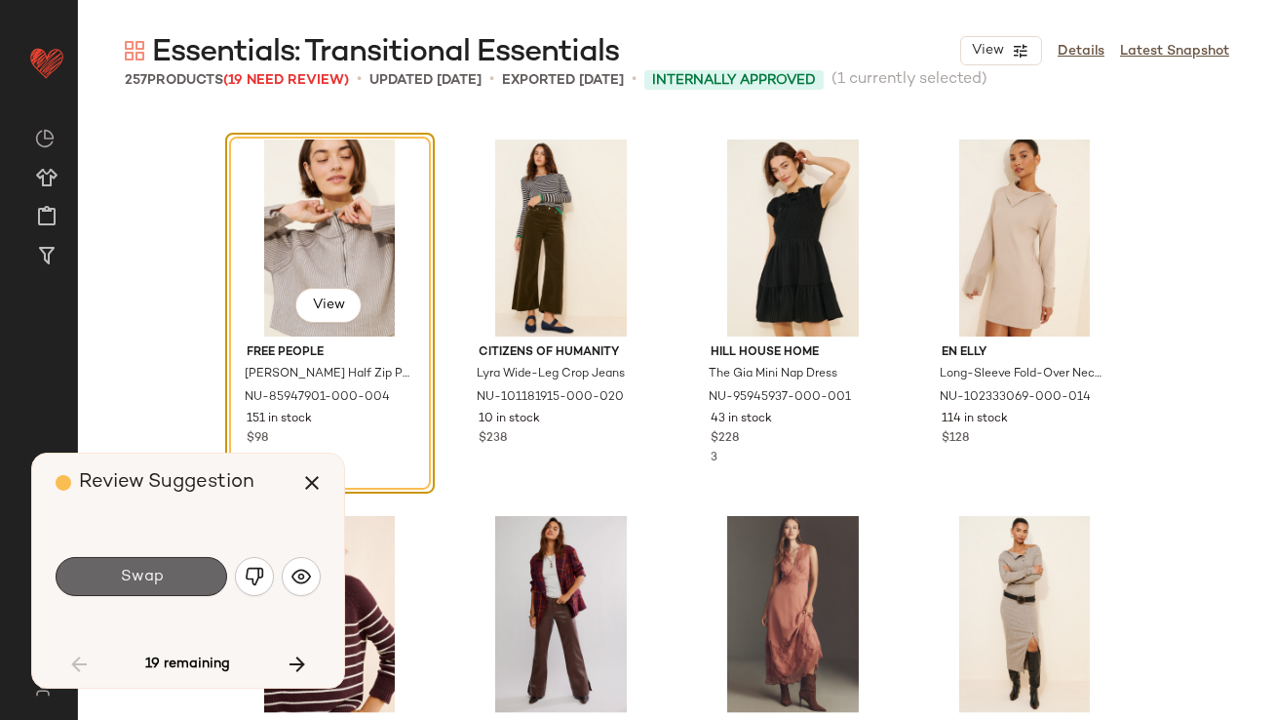
click at [146, 577] on span "Swap" at bounding box center [141, 577] width 44 height 19
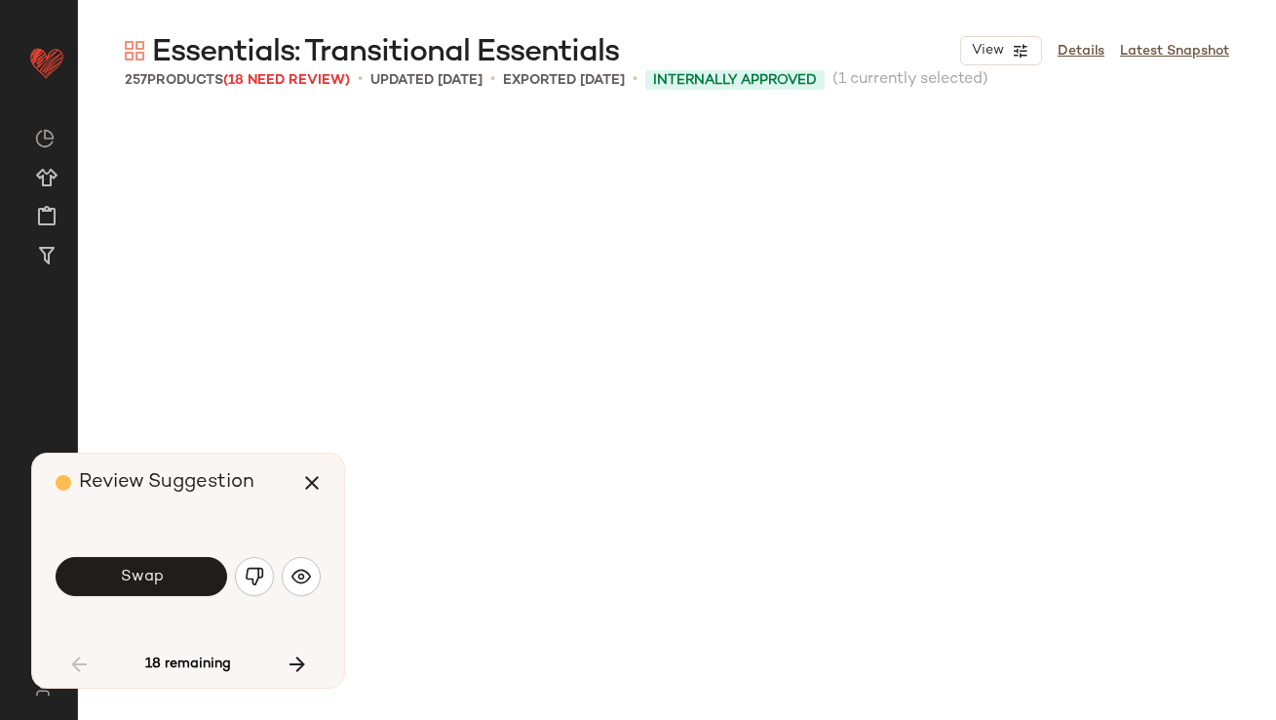
scroll to position [6775, 0]
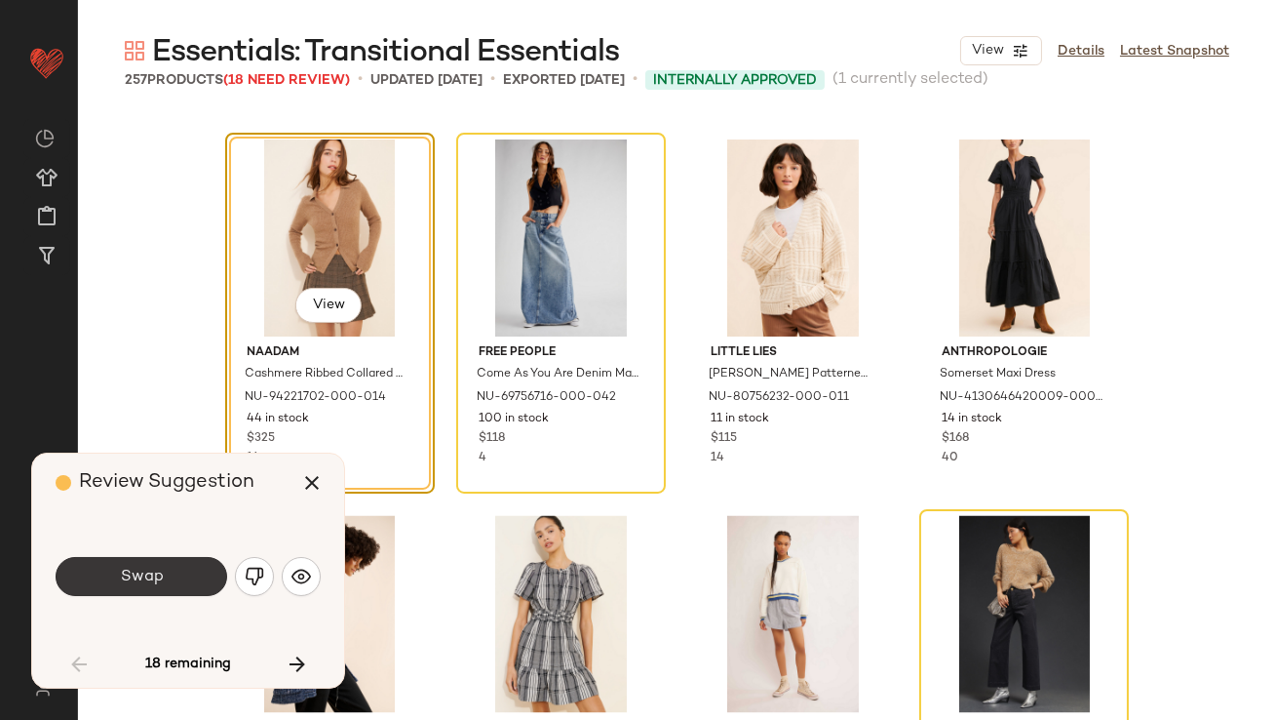
click at [146, 576] on span "Swap" at bounding box center [141, 577] width 44 height 19
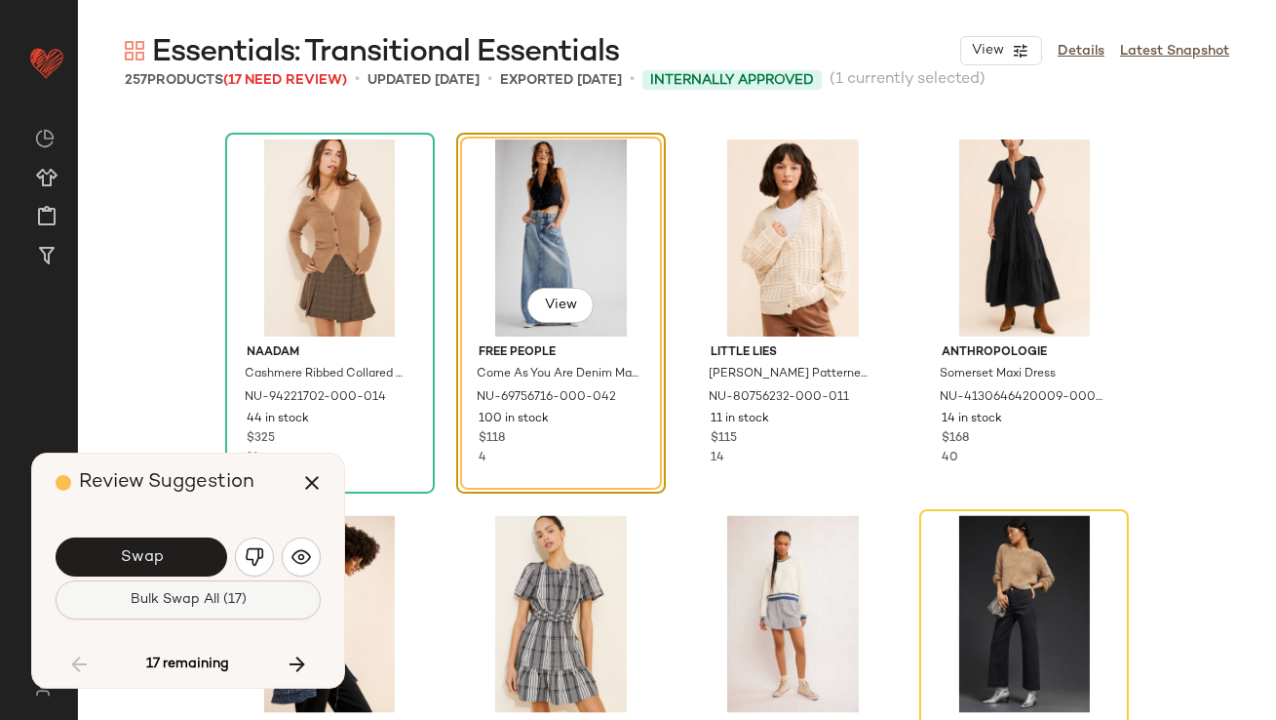
click at [150, 594] on span "Bulk Swap All (17)" at bounding box center [188, 600] width 117 height 16
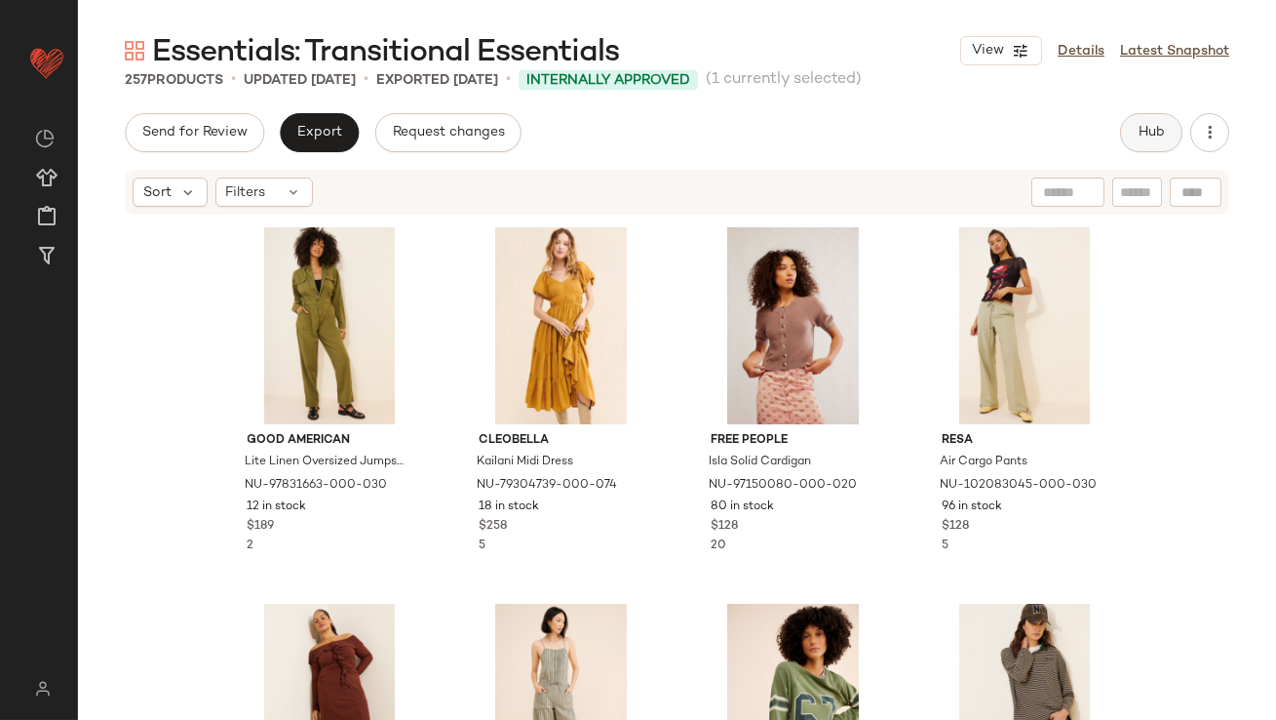
click at [1160, 117] on button "Hub" at bounding box center [1151, 132] width 62 height 39
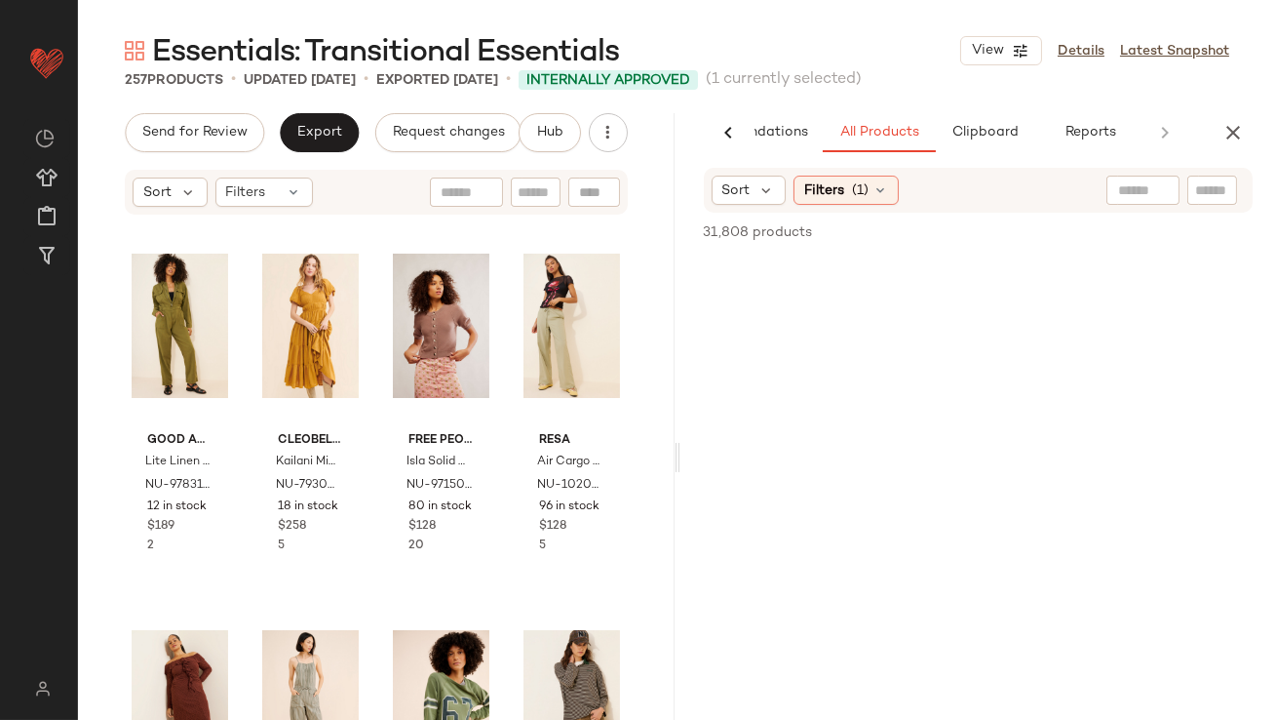
scroll to position [0, 109]
click at [998, 137] on span "Clipboard" at bounding box center [978, 133] width 67 height 16
click at [872, 157] on div "AI Recommendations All Products Clipboard Reports Sort: Newest Filters (3) Rese…" at bounding box center [979, 457] width 597 height 688
click at [870, 132] on span "All Products" at bounding box center [873, 133] width 80 height 16
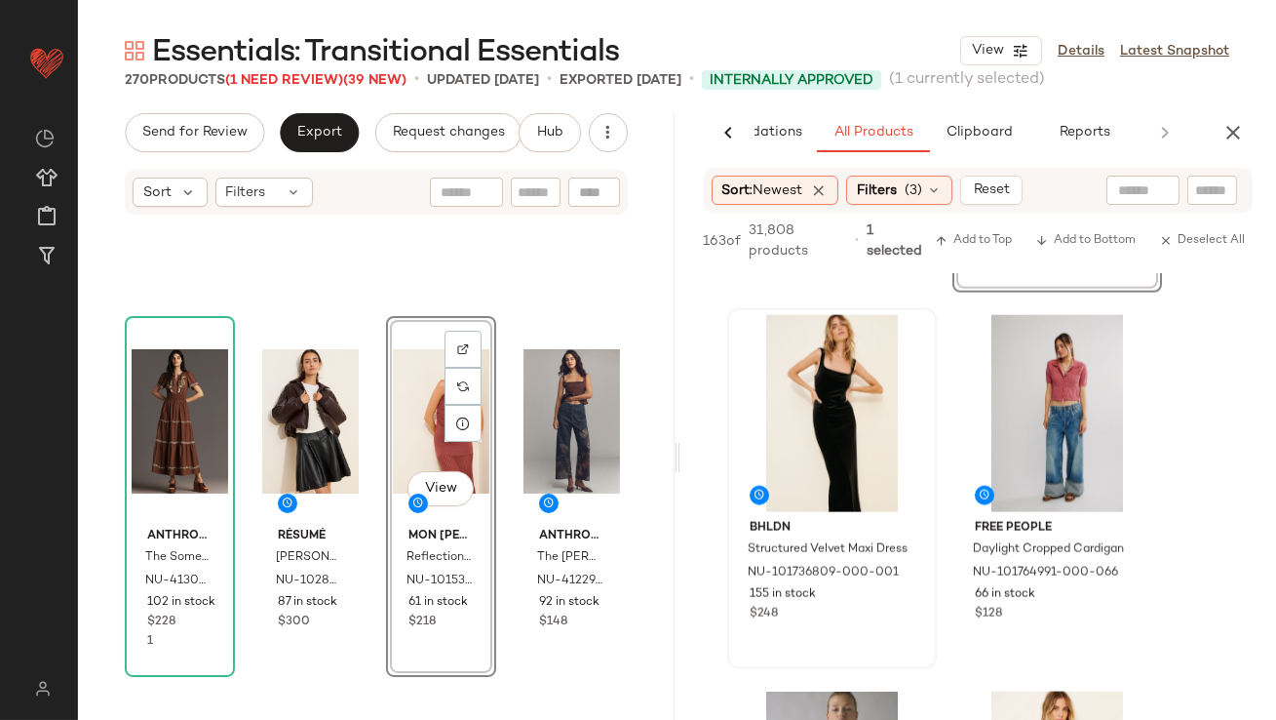
scroll to position [1167, 0]
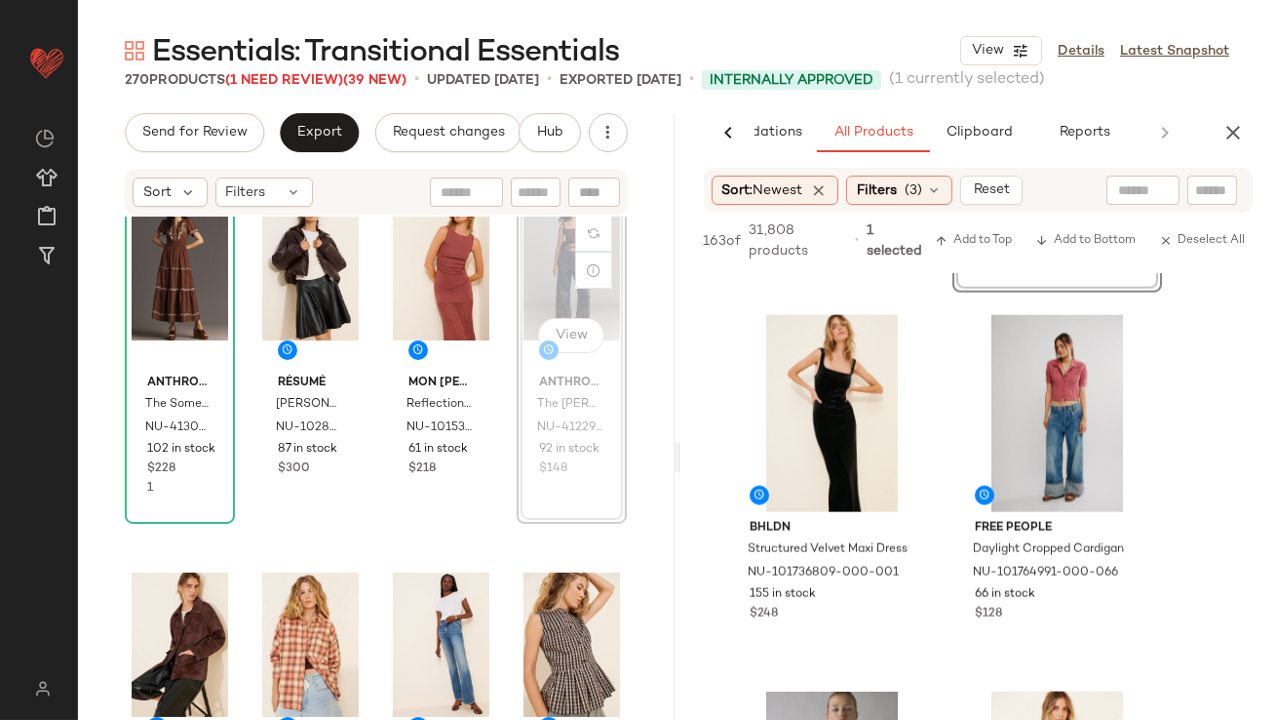
scroll to position [1213, 0]
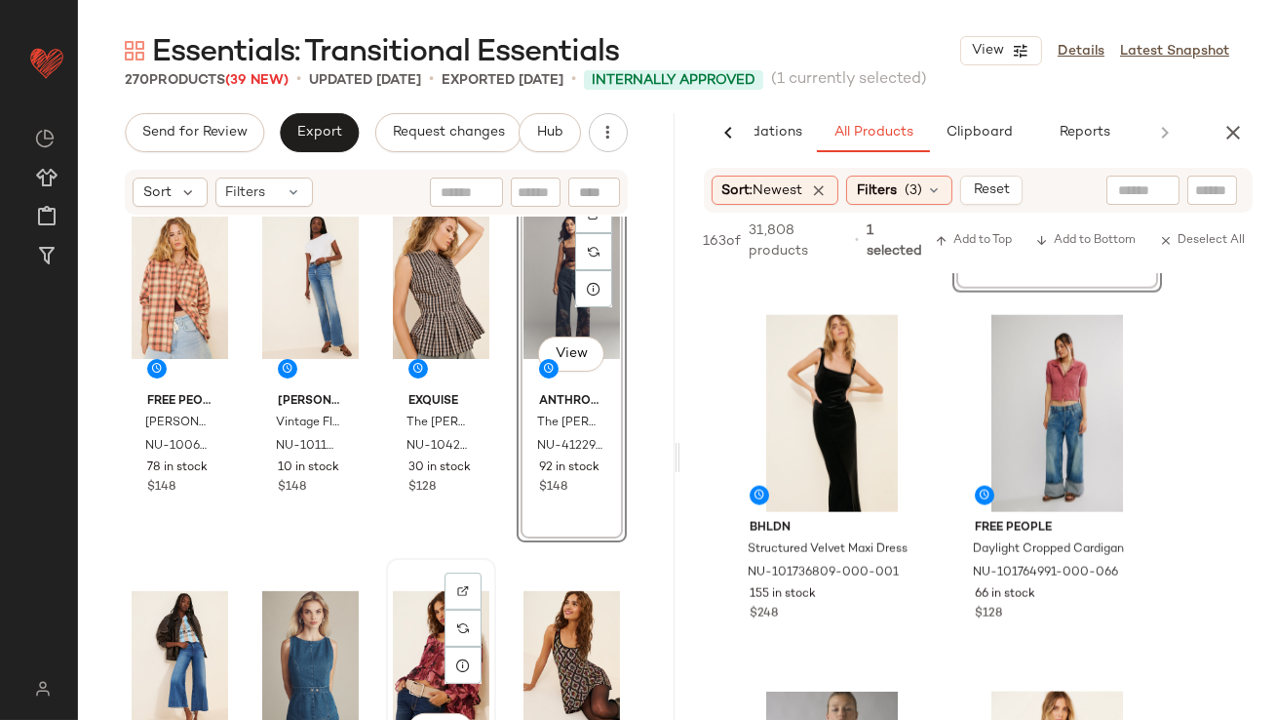
scroll to position [1530, 0]
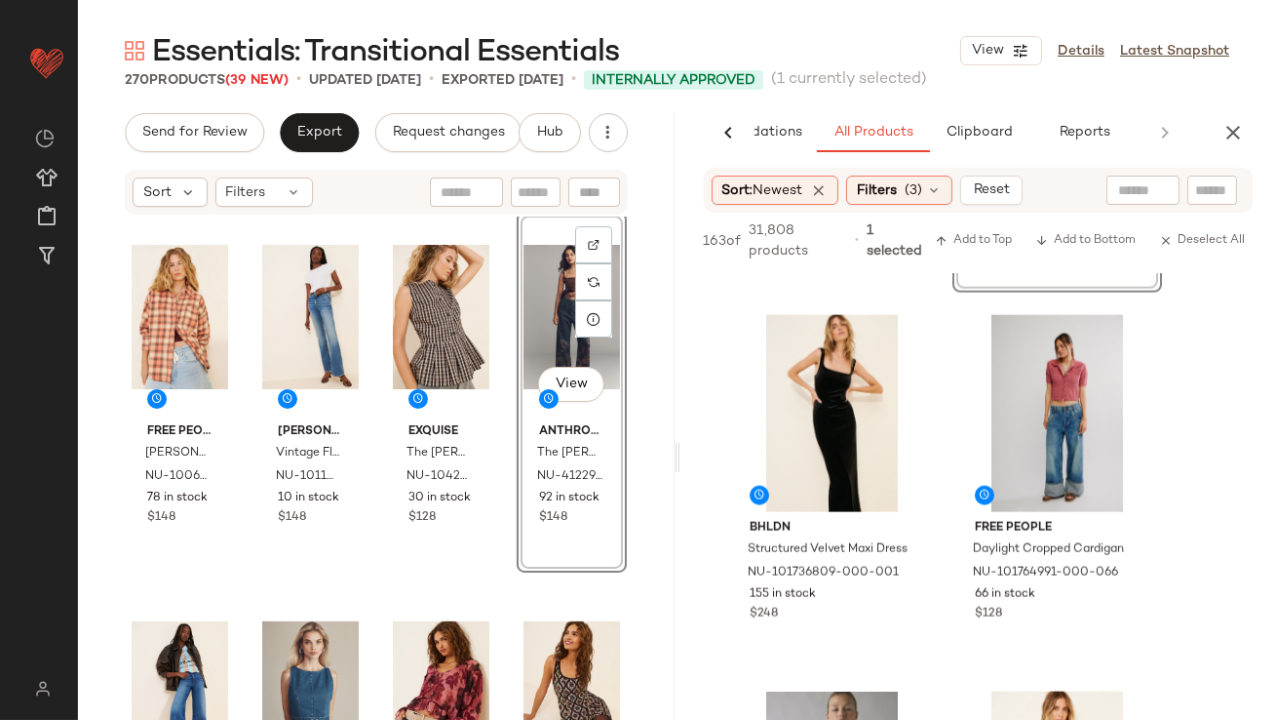
click at [534, 299] on div "View" at bounding box center [572, 316] width 97 height 197
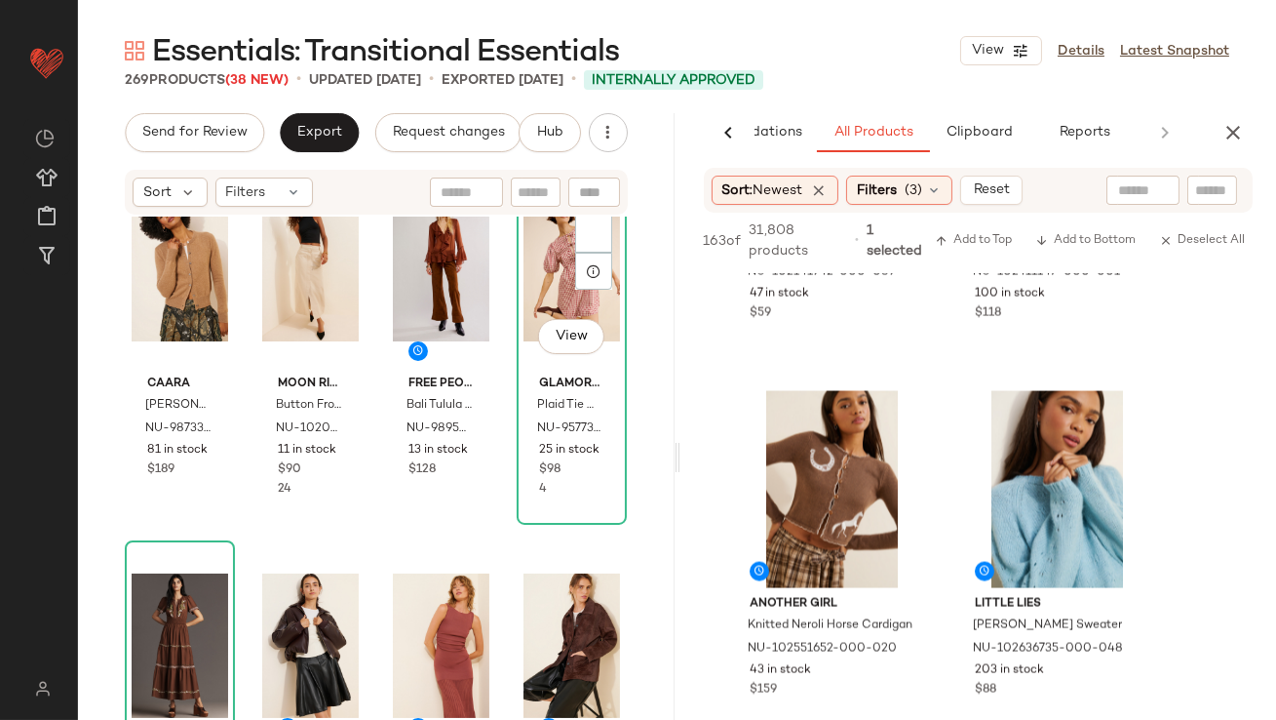
scroll to position [809, 0]
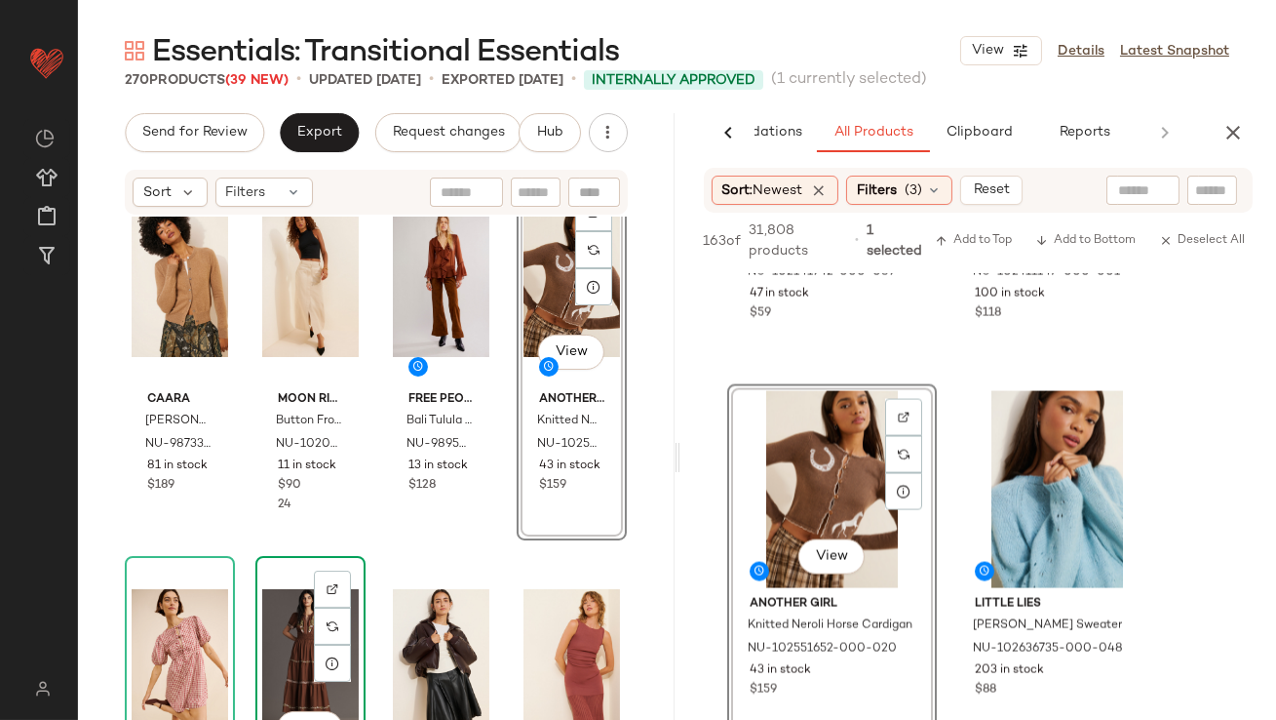
click at [276, 620] on div "View" at bounding box center [310, 661] width 97 height 197
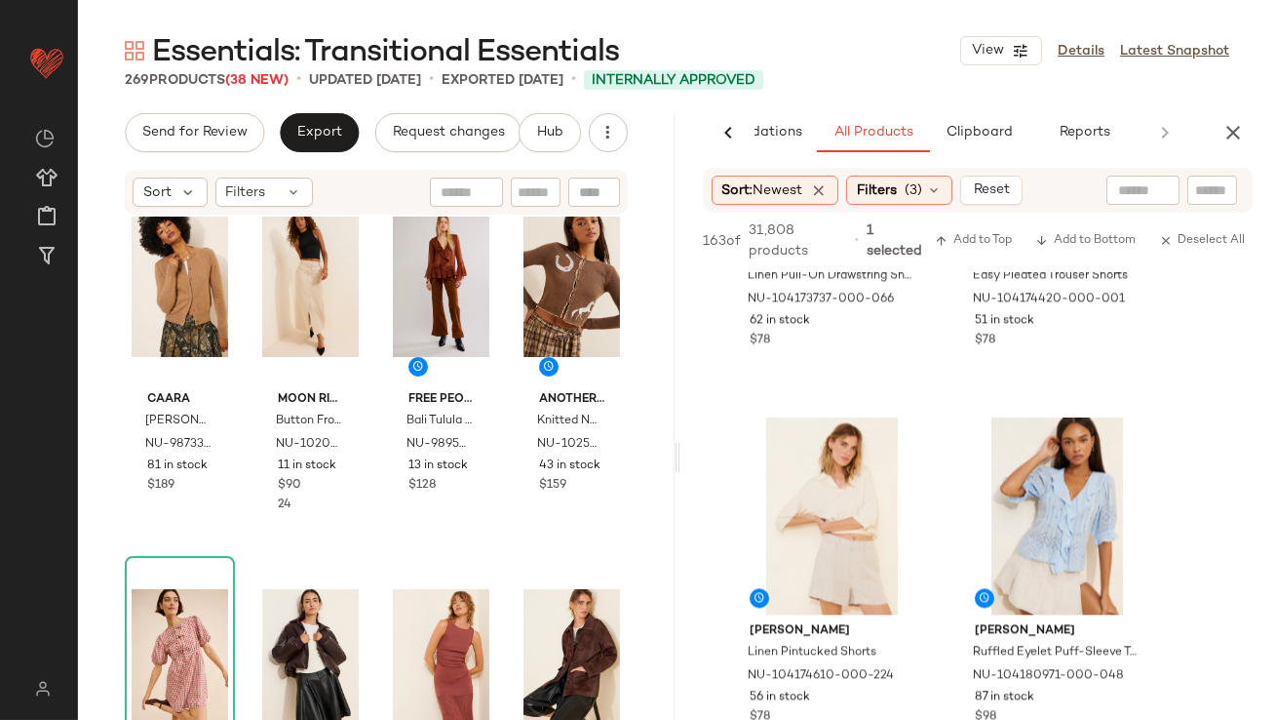
scroll to position [23000, 0]
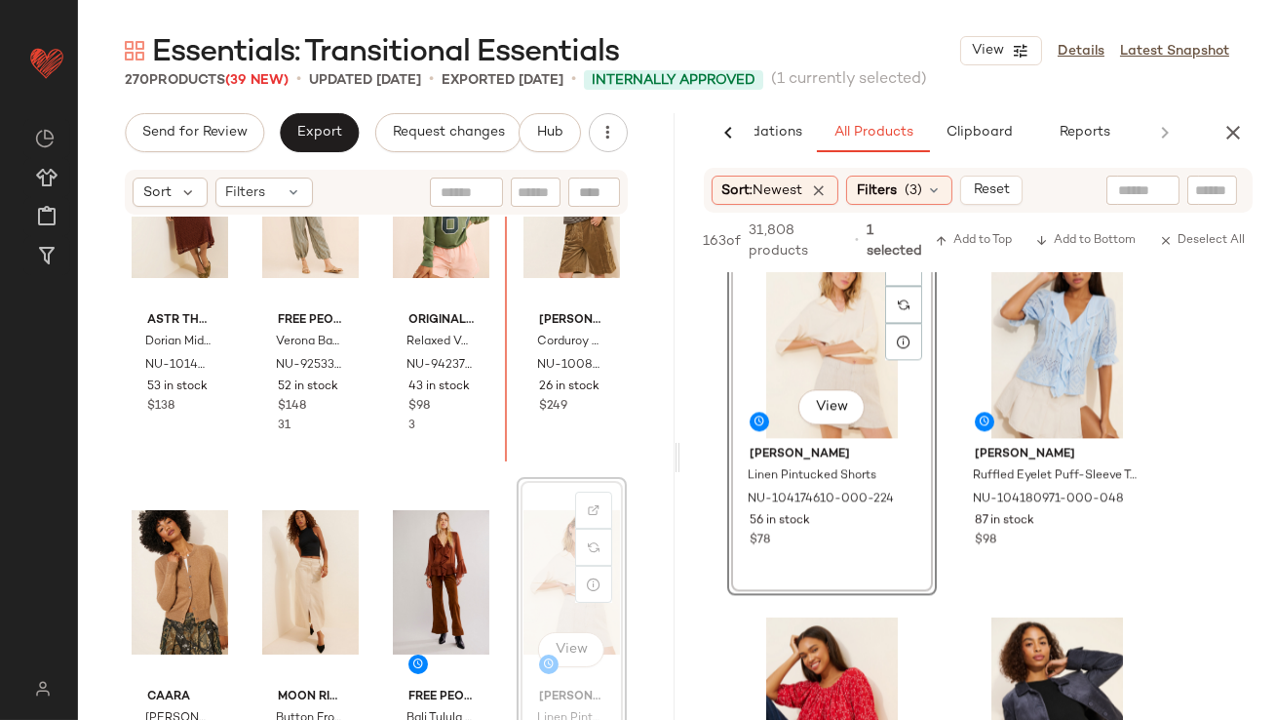
scroll to position [502, 0]
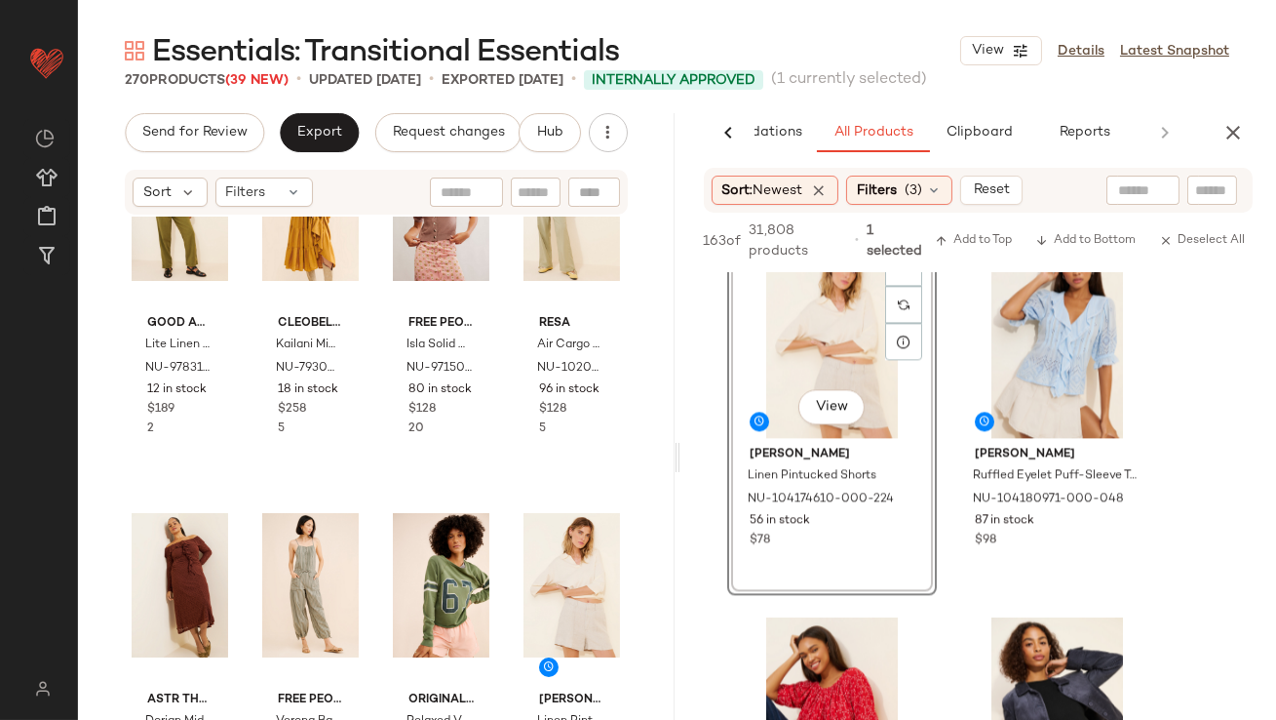
scroll to position [374, 0]
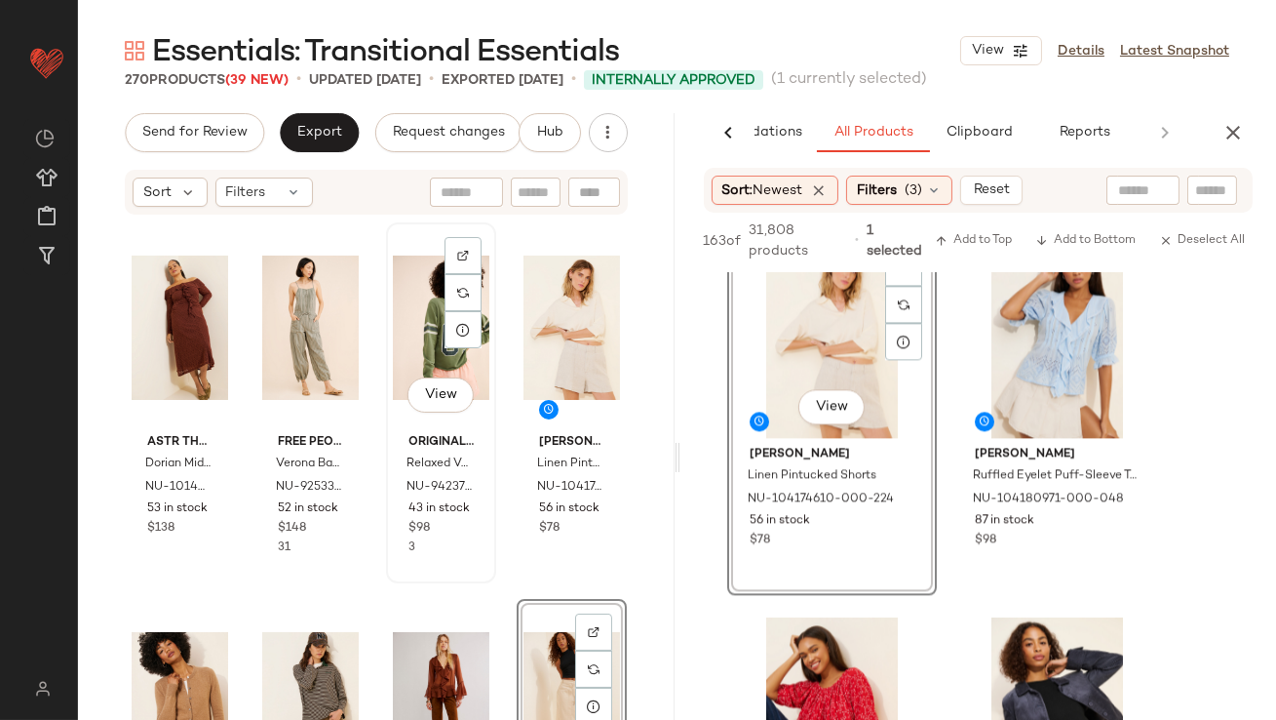
click at [423, 309] on div "View" at bounding box center [441, 327] width 97 height 197
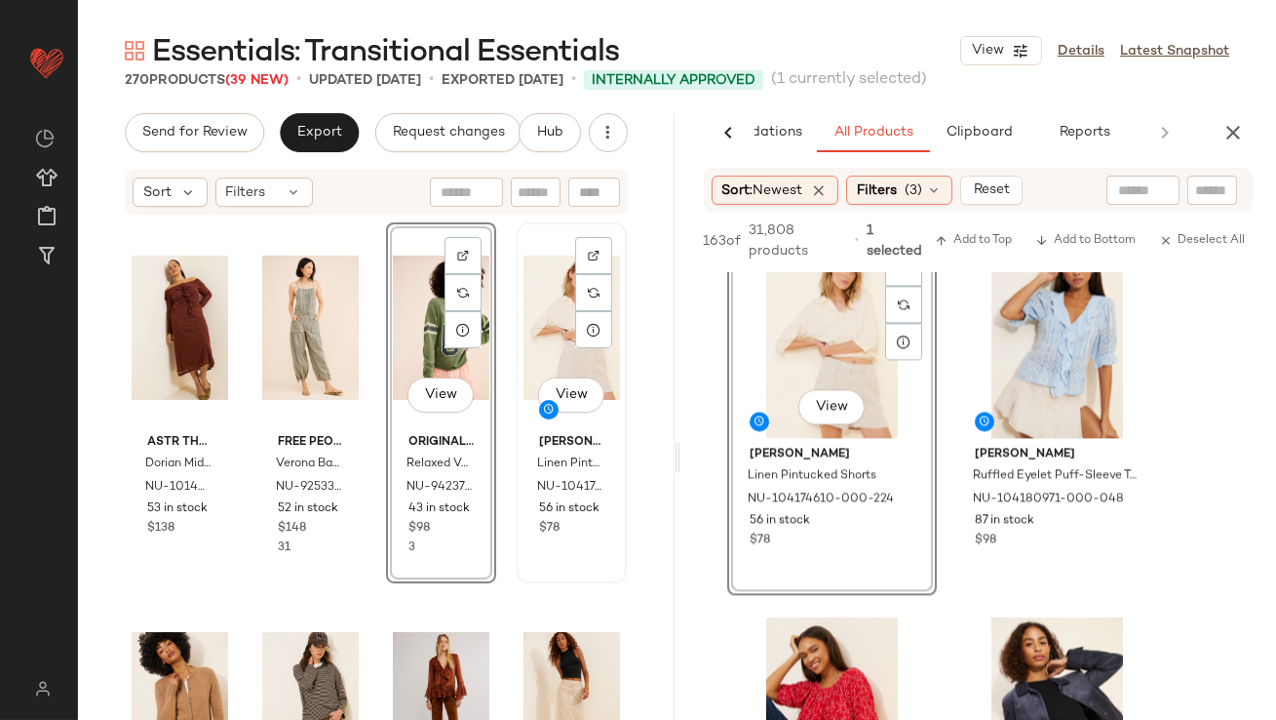
click at [530, 328] on div "View" at bounding box center [572, 327] width 97 height 197
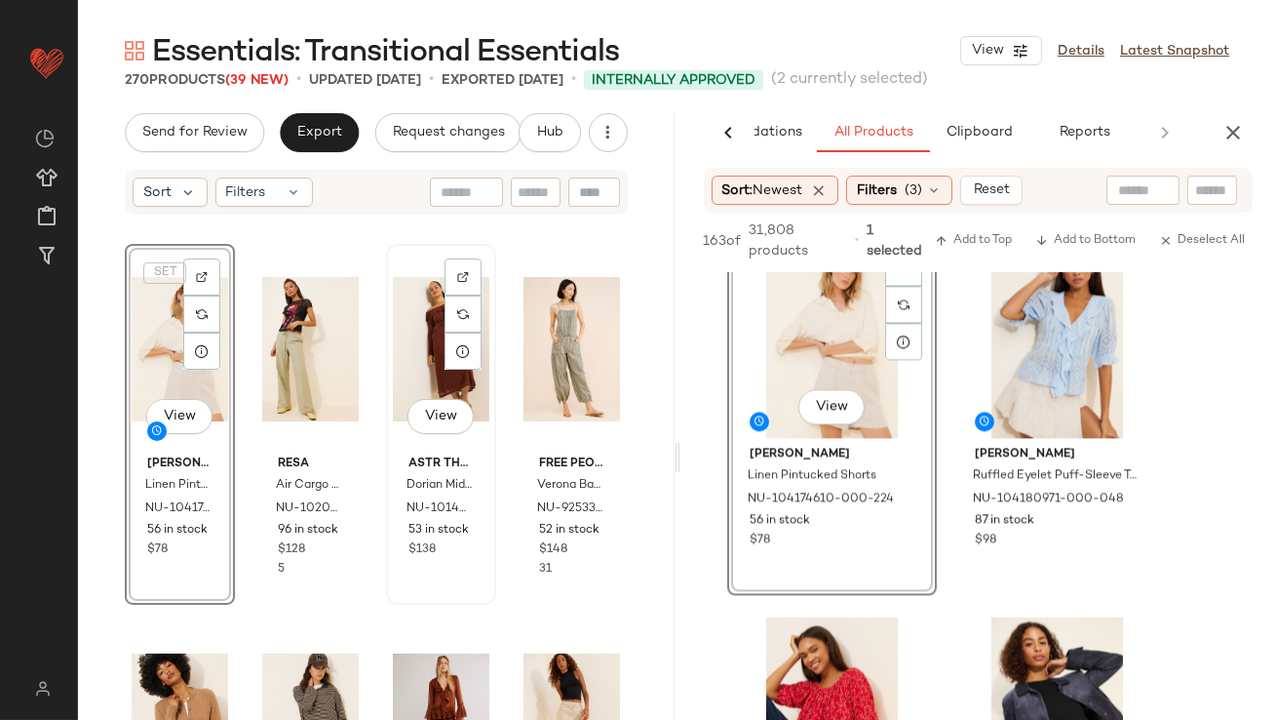
scroll to position [10, 0]
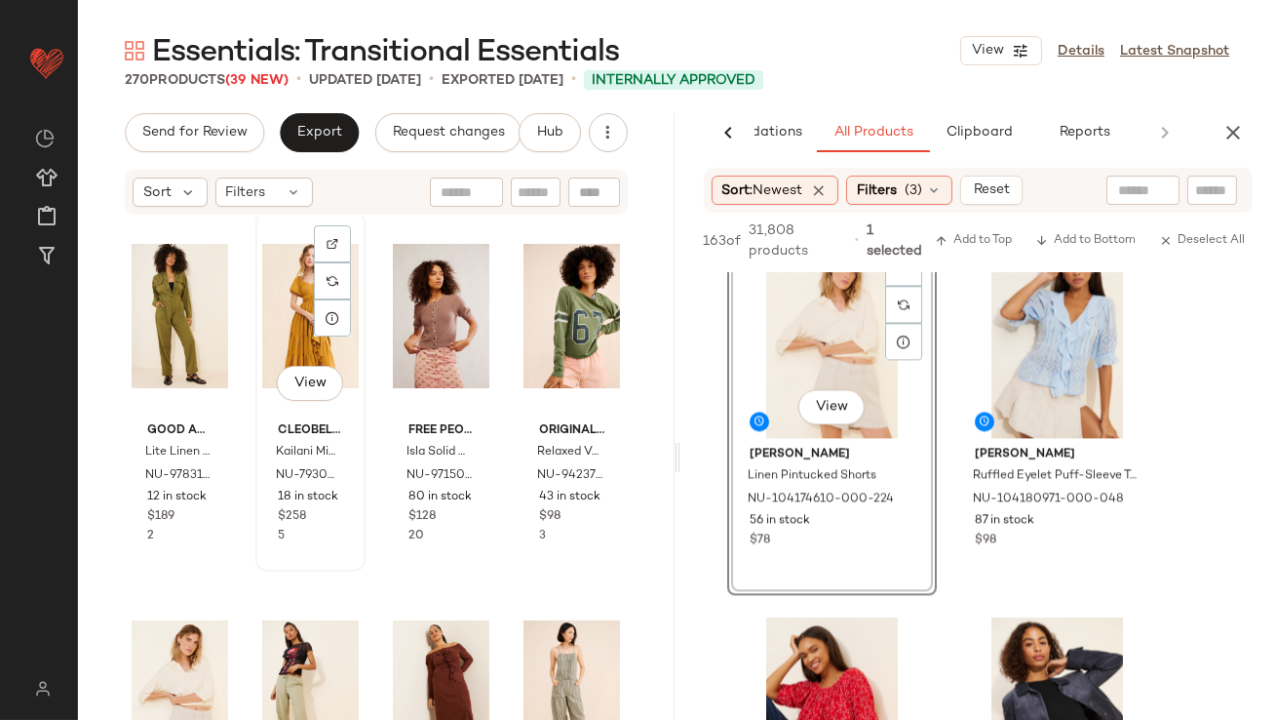
click at [362, 547] on div "View Cleobella Kailani Midi Dress NU-79304739-000-074 18 in stock $258 5" at bounding box center [310, 391] width 110 height 361
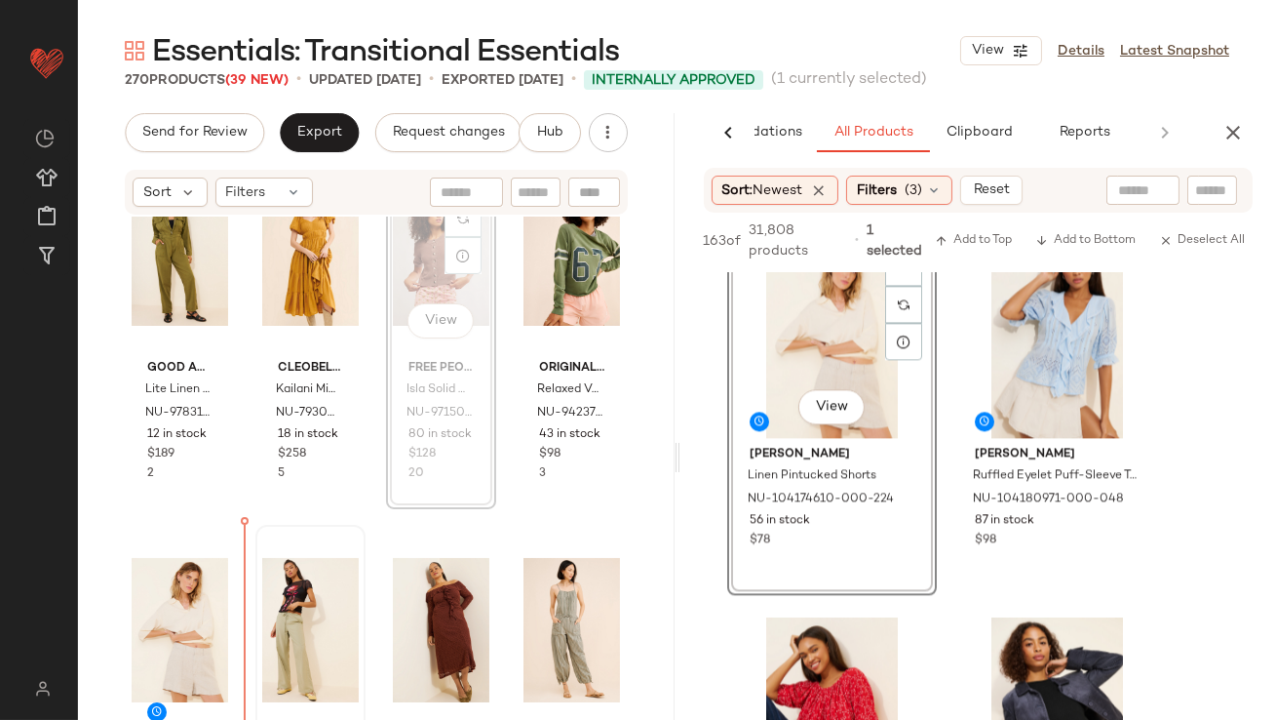
scroll to position [83, 0]
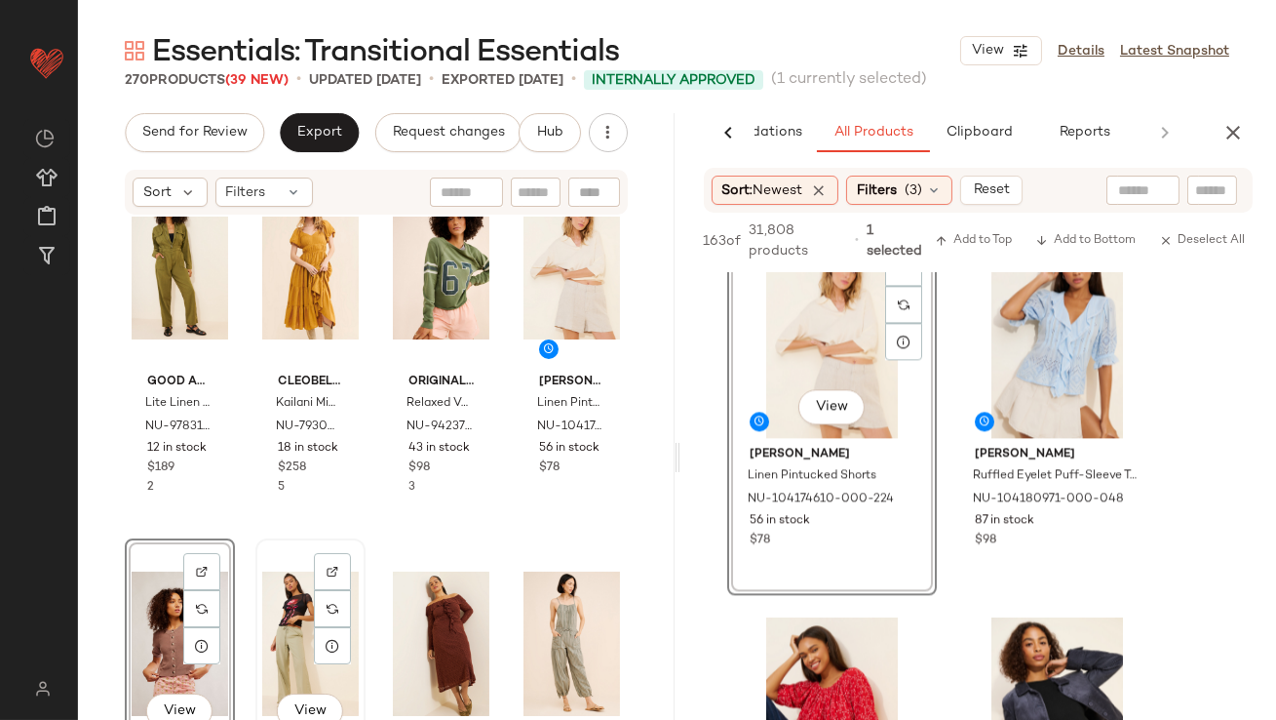
scroll to position [63, 0]
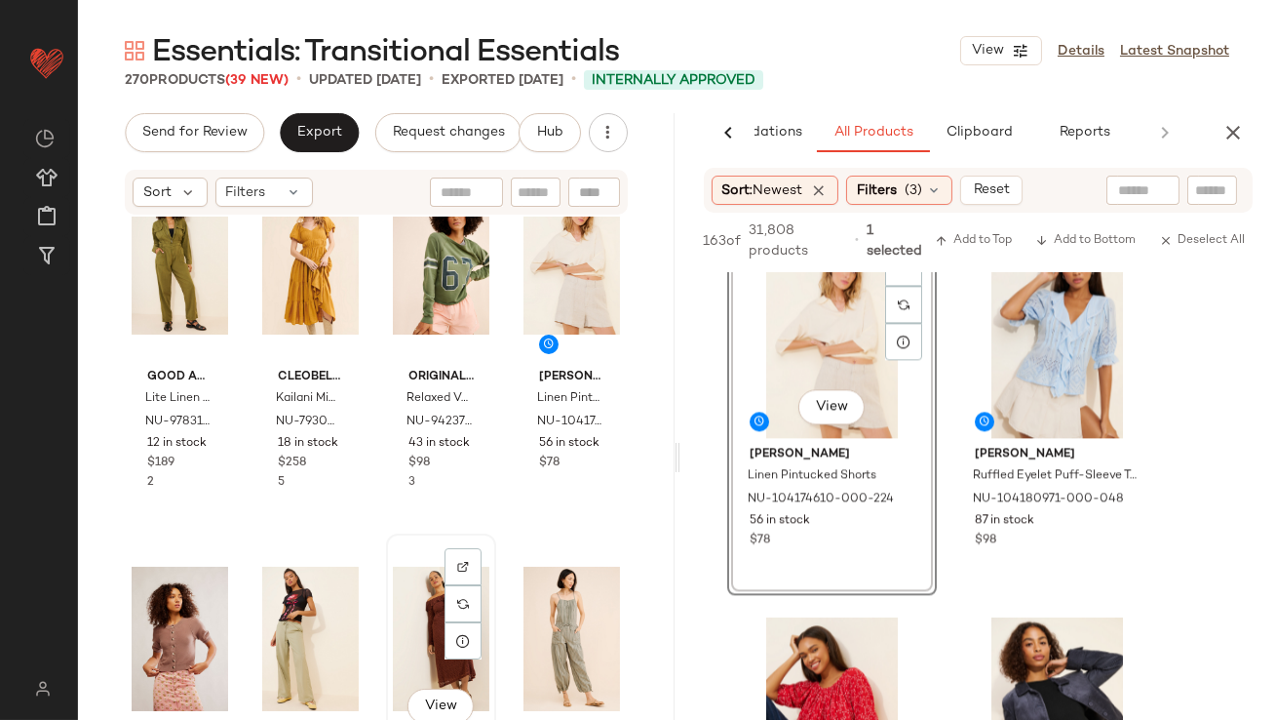
click at [414, 616] on div "View" at bounding box center [441, 638] width 97 height 197
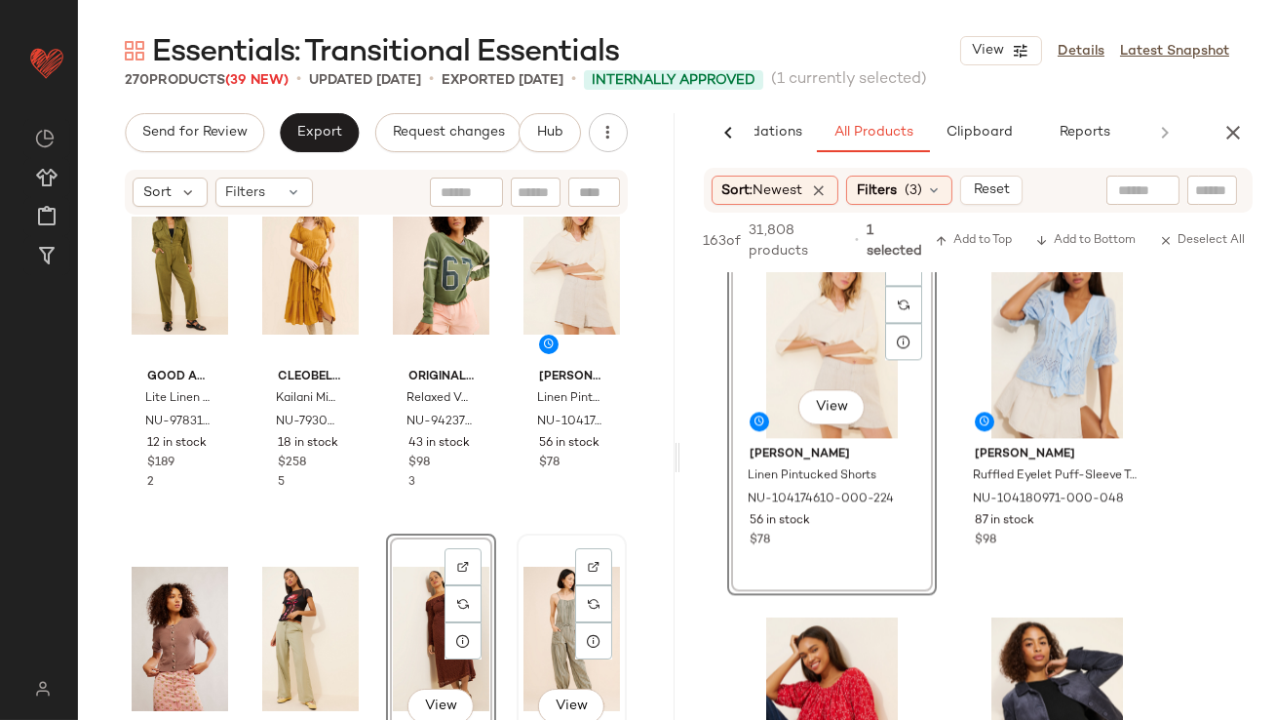
drag, startPoint x: 544, startPoint y: 606, endPoint x: 533, endPoint y: 606, distance: 10.7
click at [545, 606] on div "View" at bounding box center [572, 638] width 97 height 197
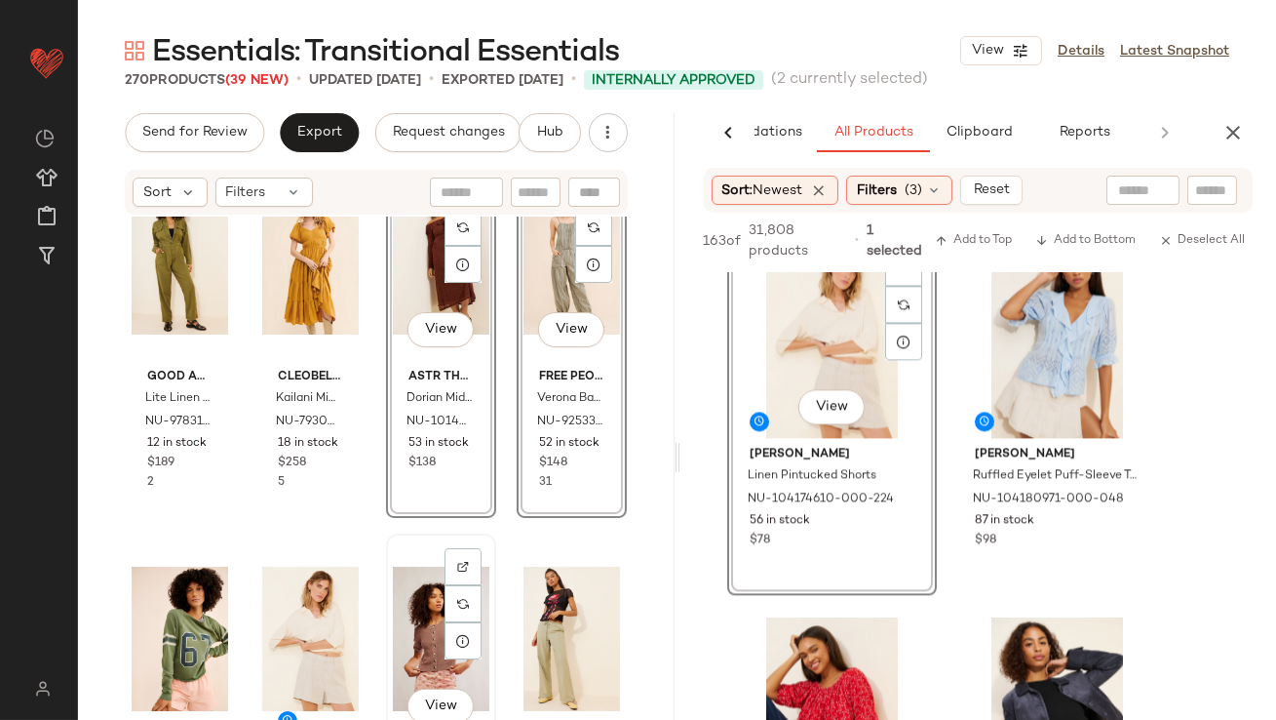
click at [403, 620] on div "View" at bounding box center [441, 638] width 97 height 197
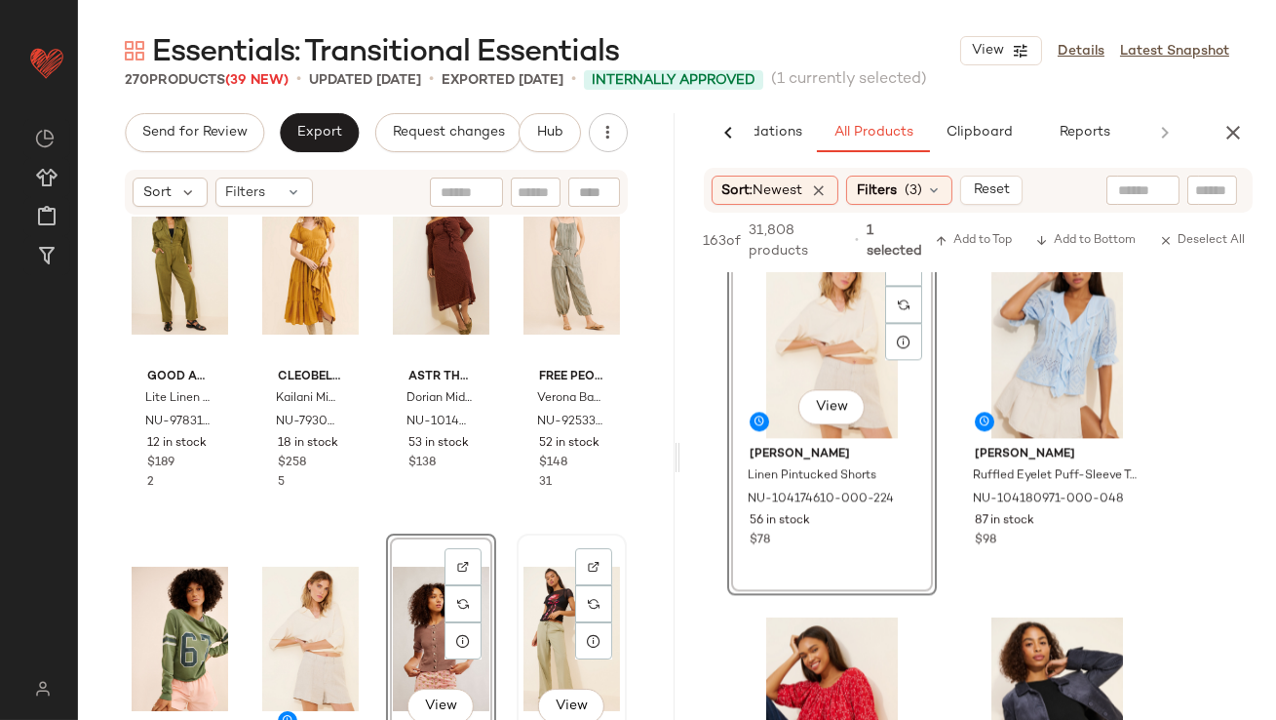
click at [529, 615] on div "View" at bounding box center [572, 638] width 97 height 197
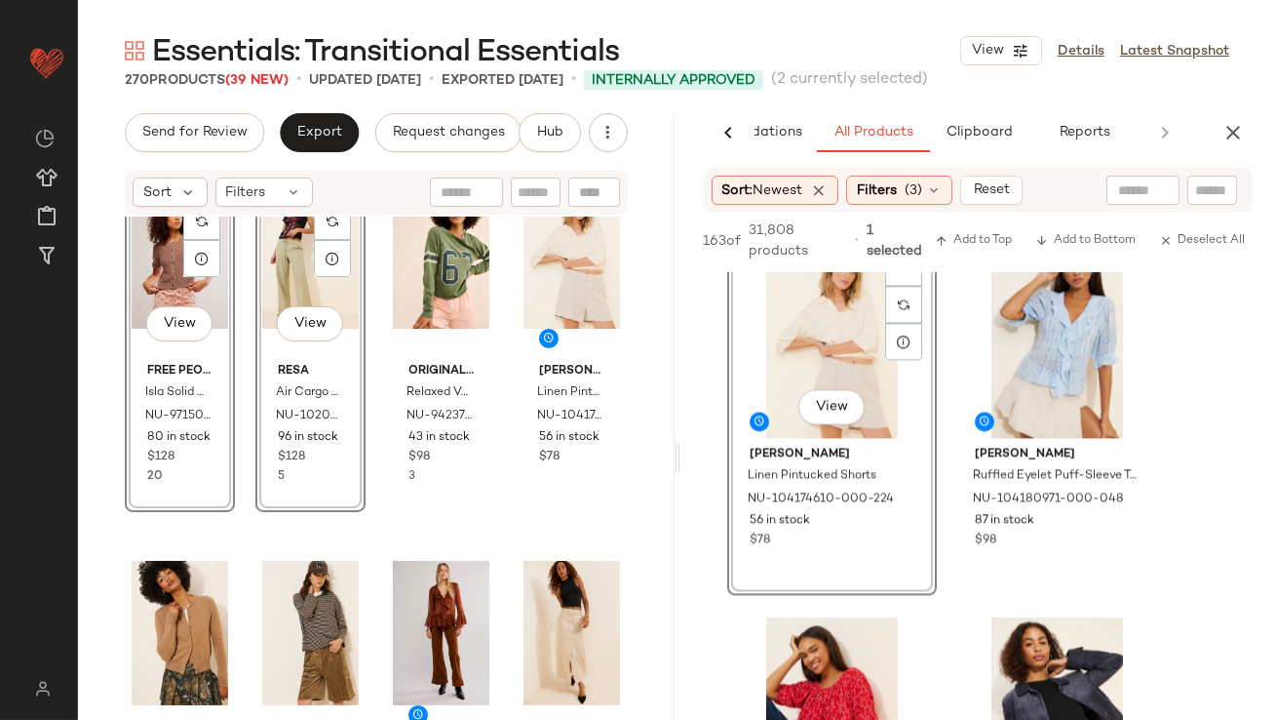
scroll to position [466, 0]
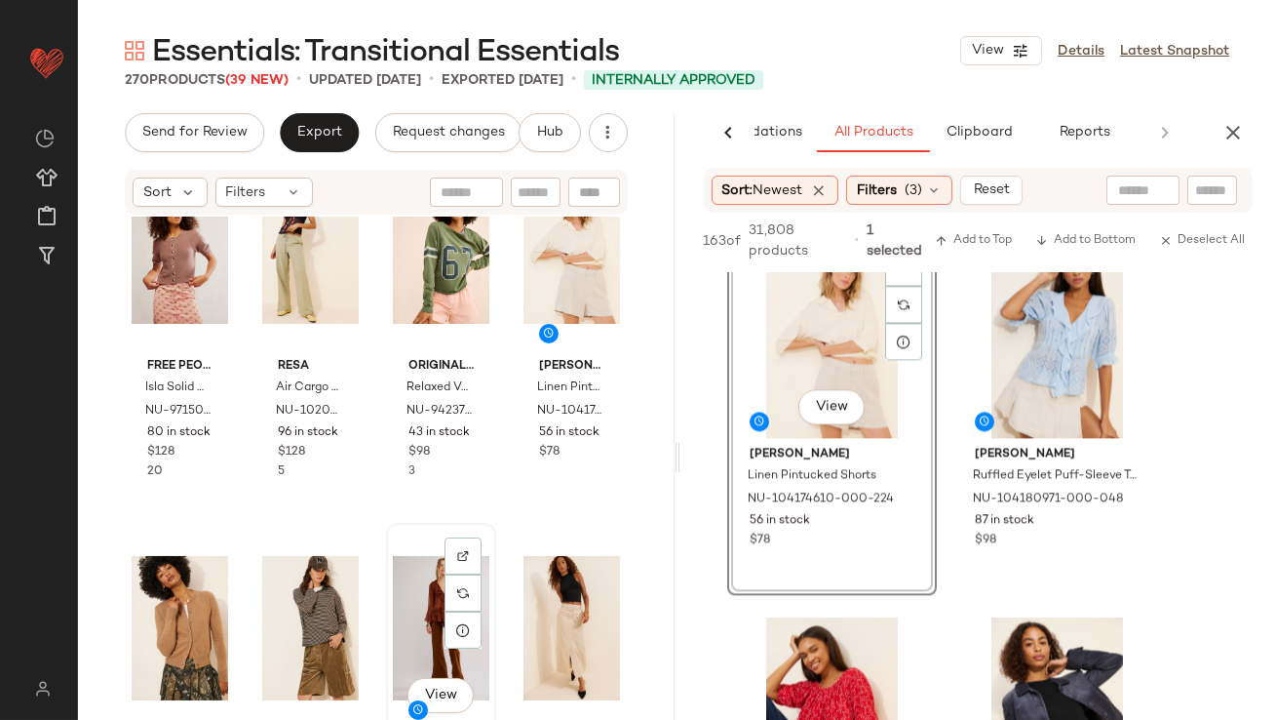
click at [423, 595] on div "View" at bounding box center [441, 628] width 97 height 197
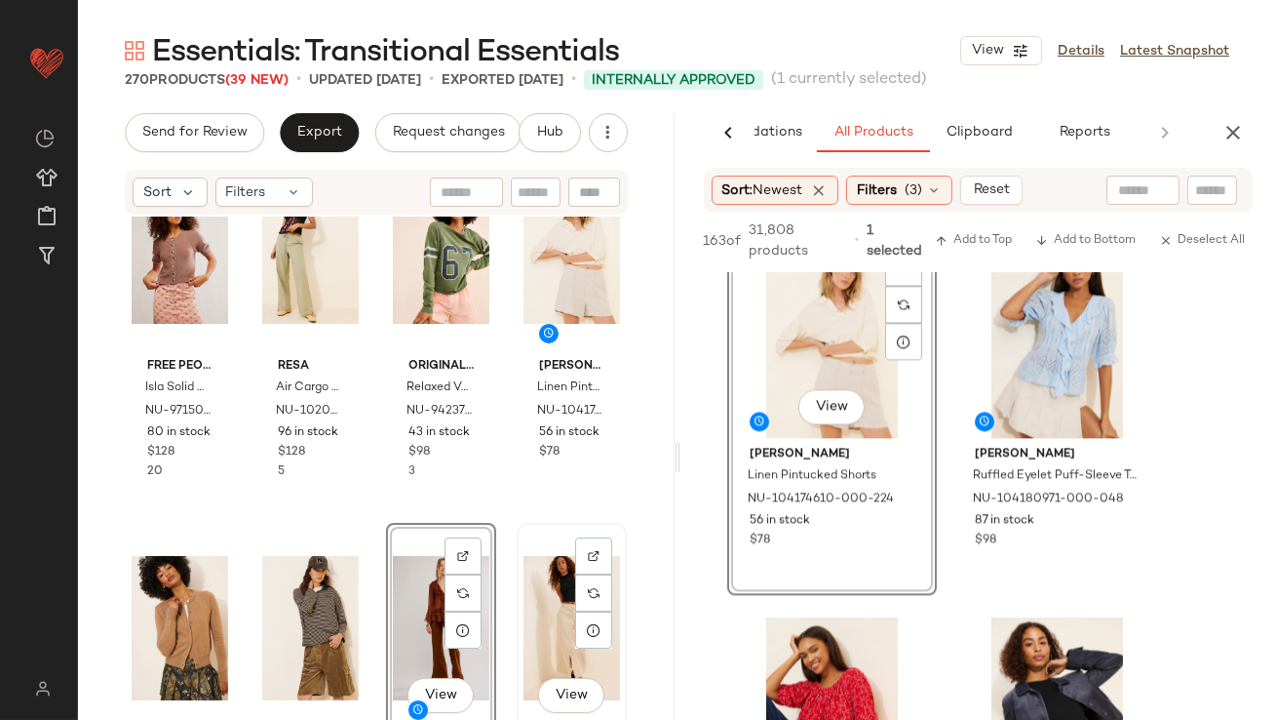
click at [531, 596] on div "View" at bounding box center [572, 628] width 97 height 197
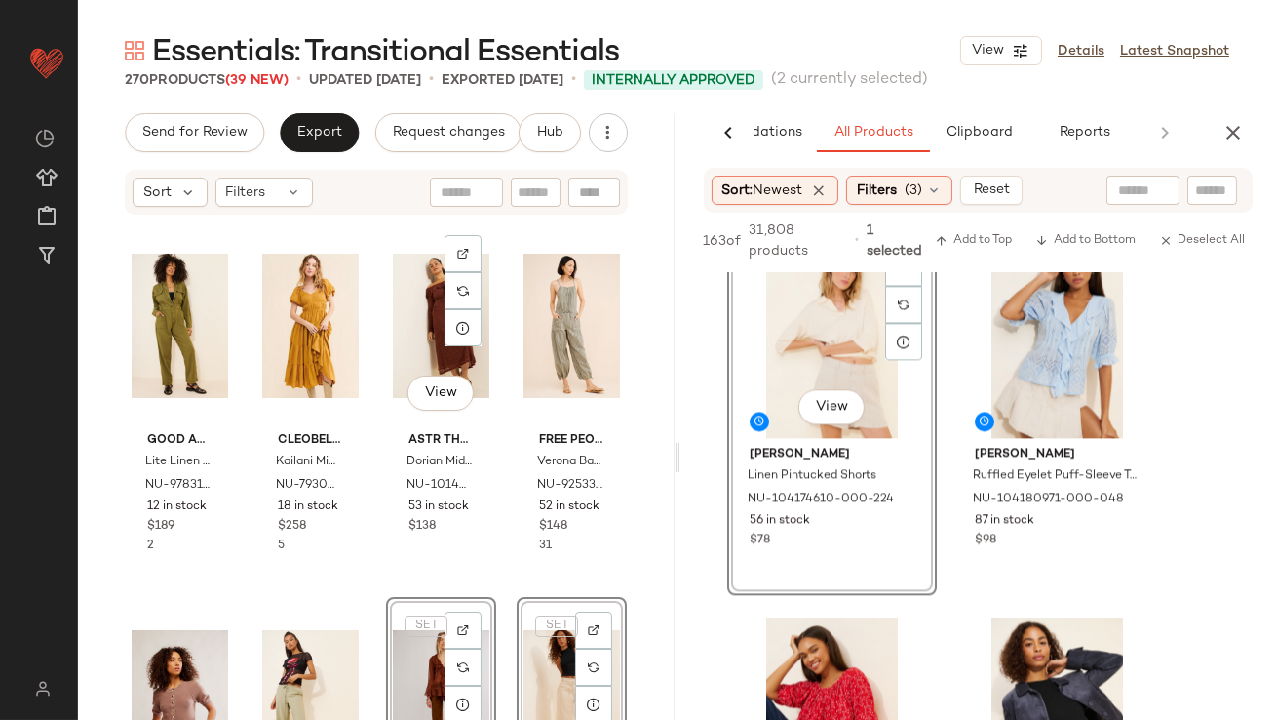
scroll to position [52, 0]
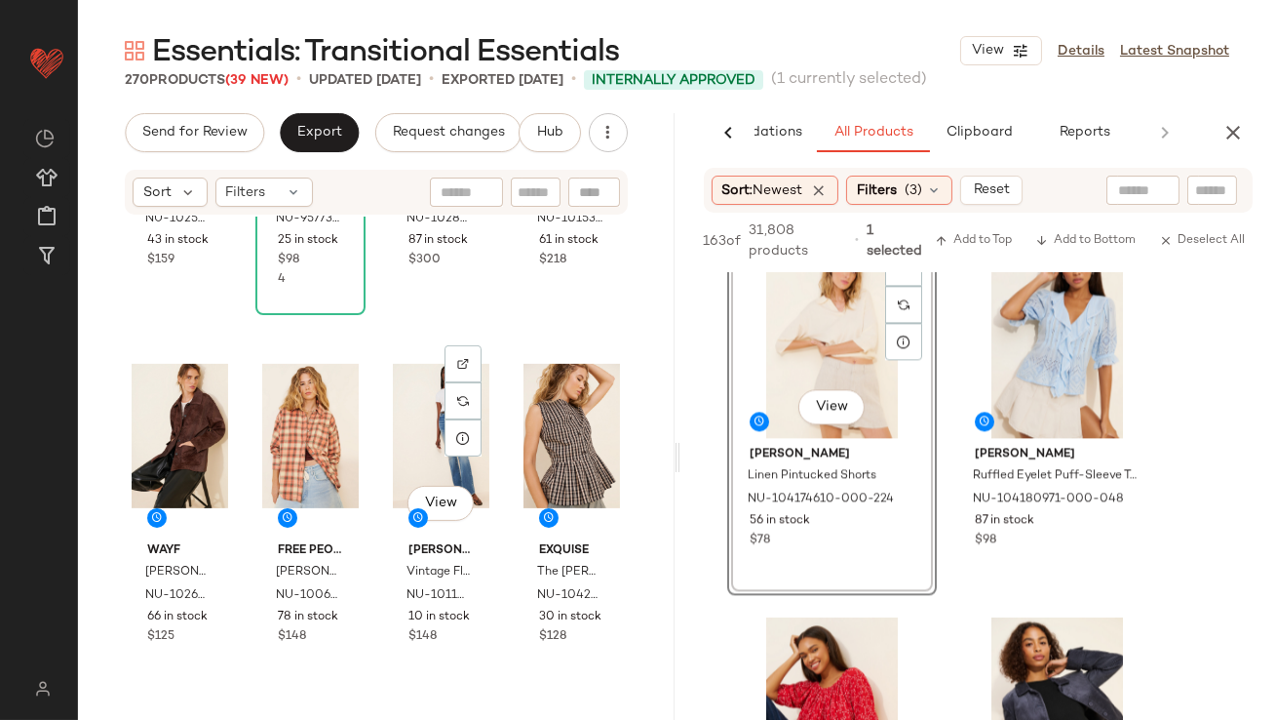
scroll to position [1406, 0]
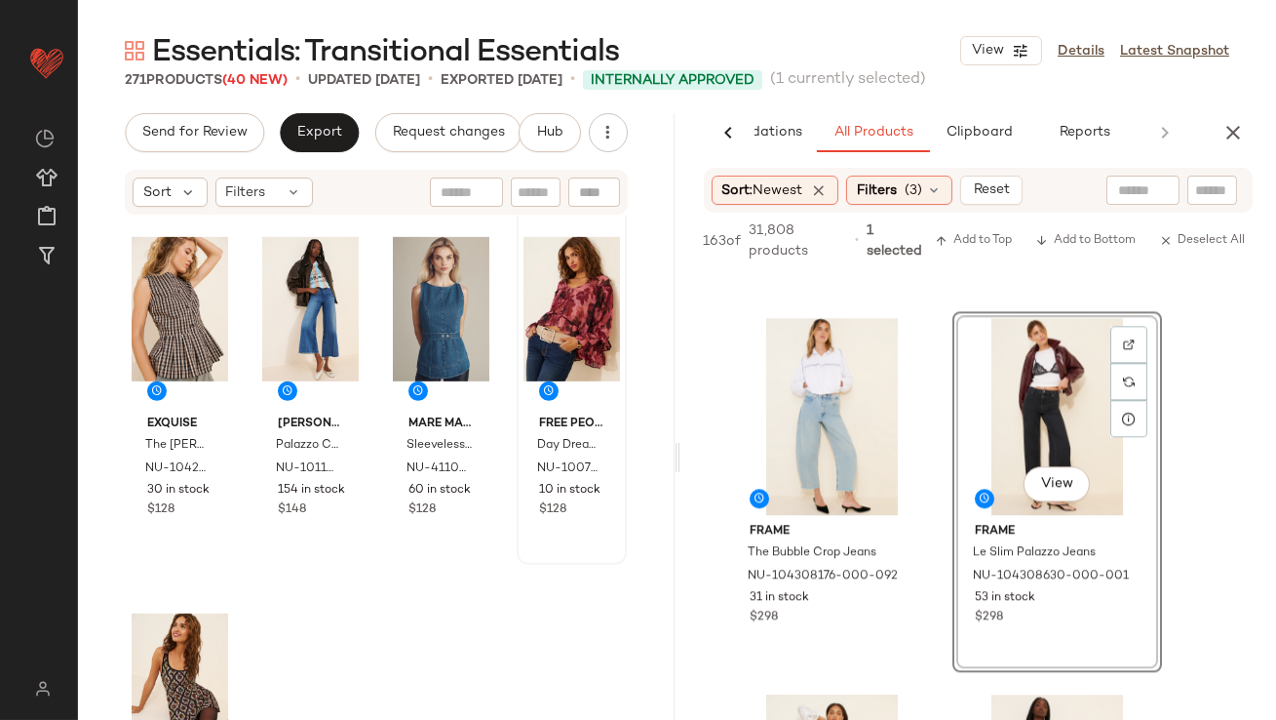
scroll to position [1938, 0]
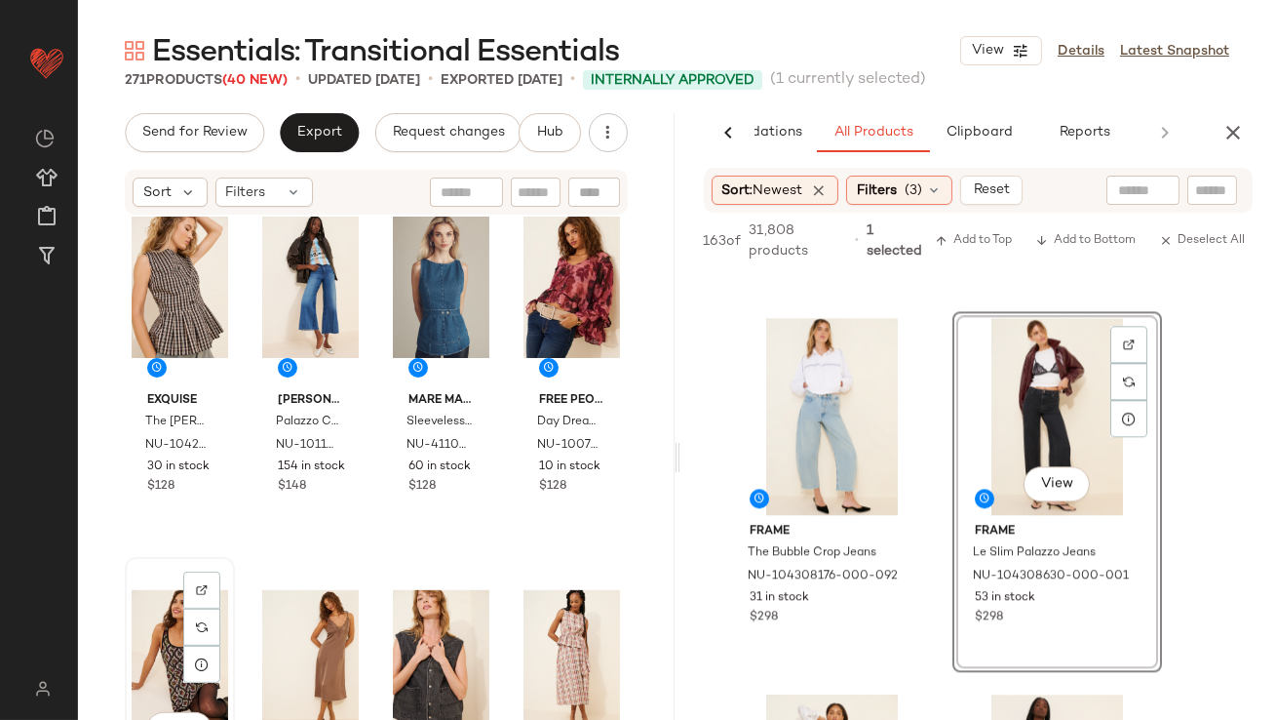
click at [165, 635] on div "View" at bounding box center [180, 662] width 97 height 197
click at [287, 622] on div "View" at bounding box center [310, 662] width 97 height 197
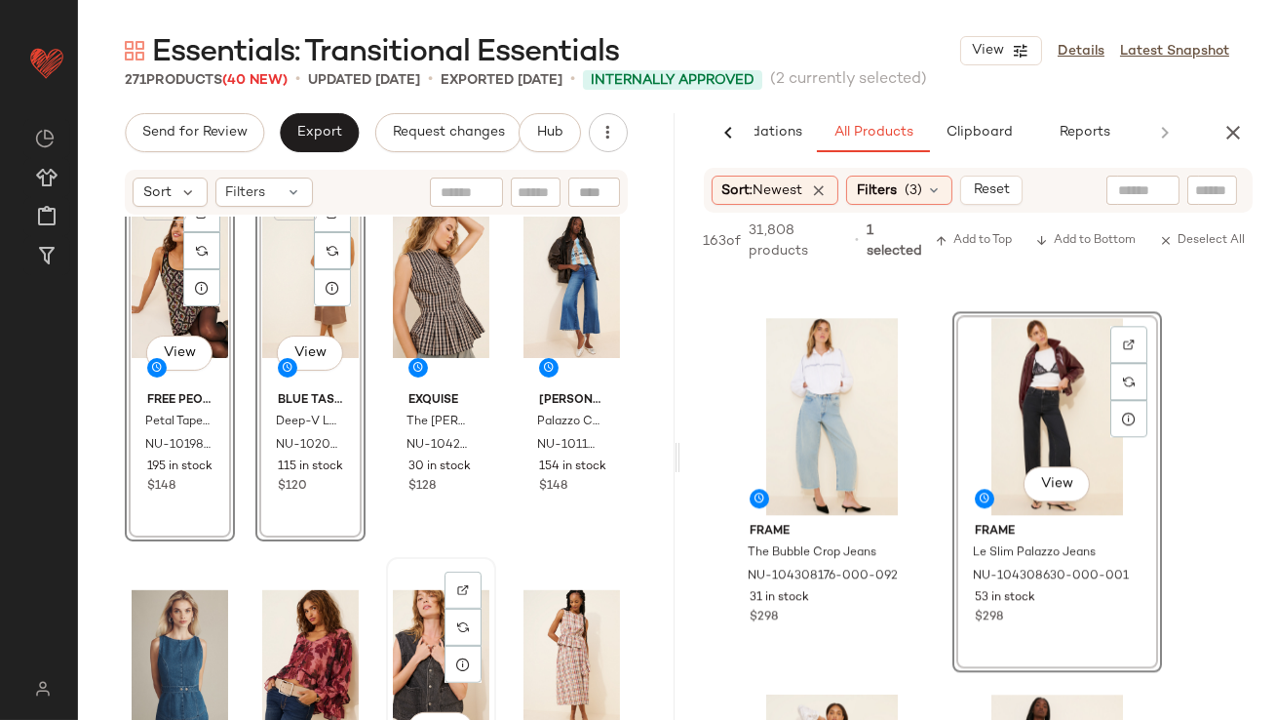
click at [424, 618] on div "View" at bounding box center [441, 662] width 97 height 197
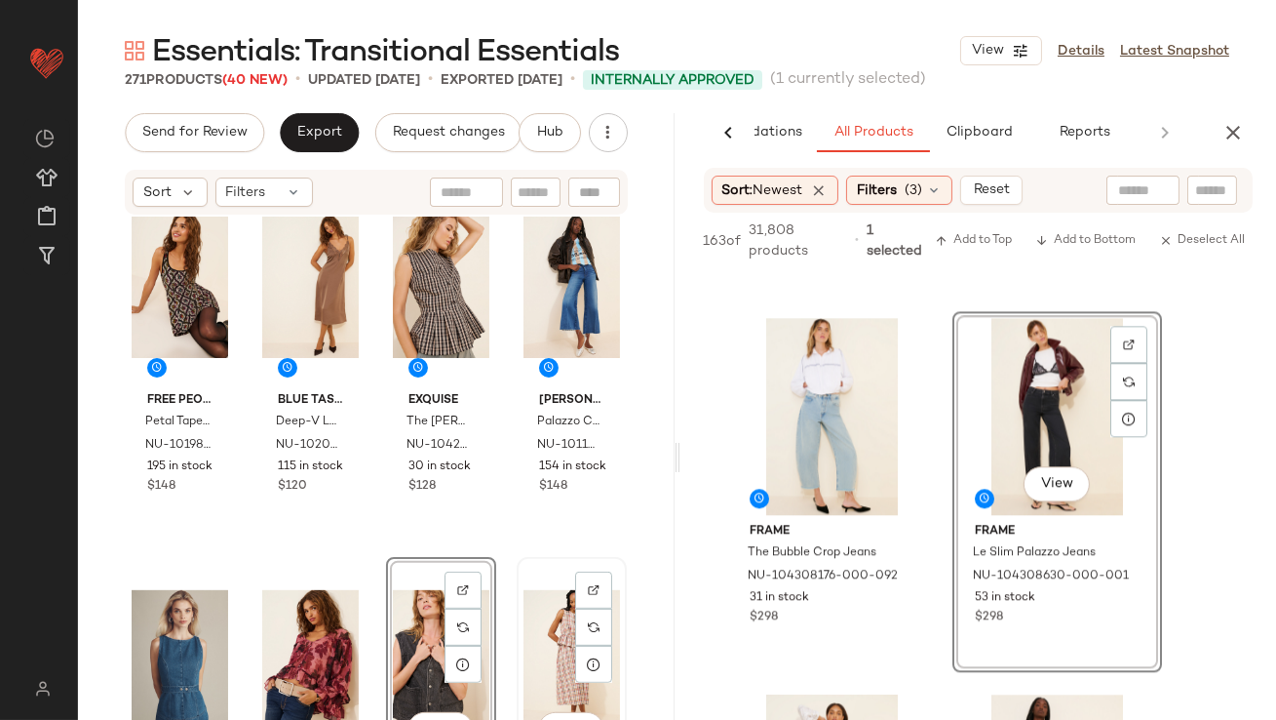
click at [551, 619] on div "View" at bounding box center [572, 662] width 97 height 197
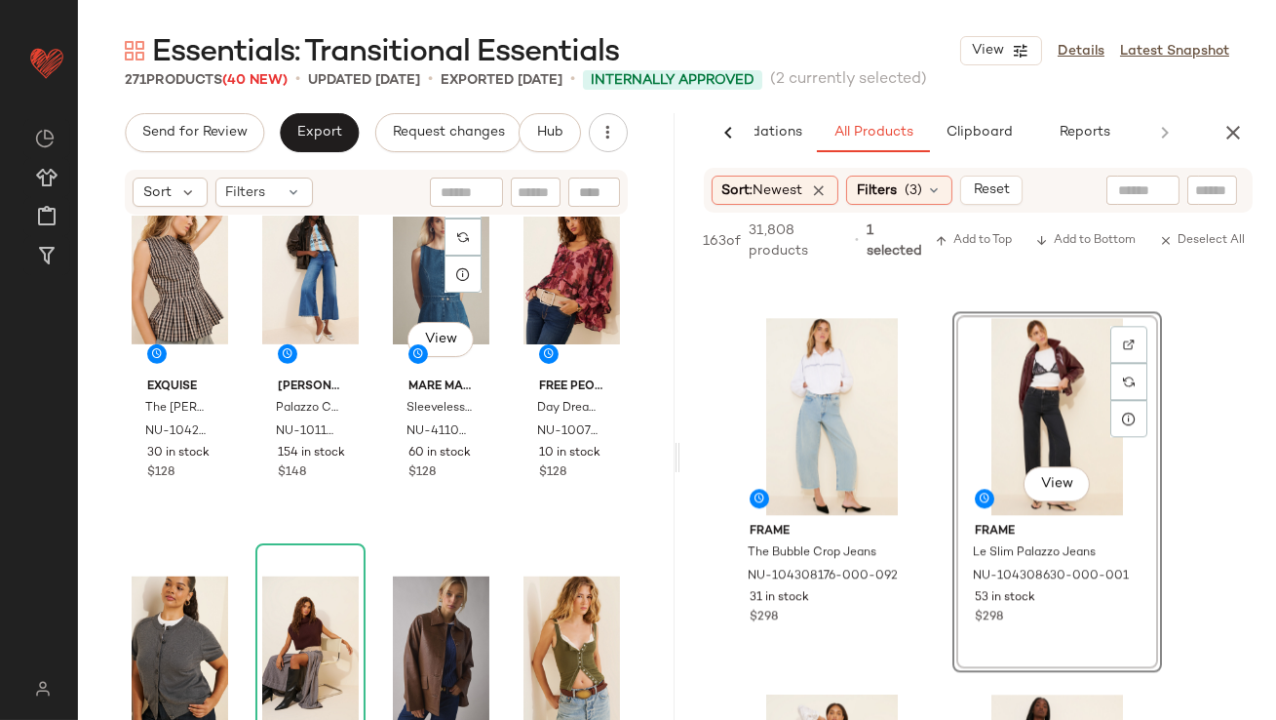
scroll to position [2354, 0]
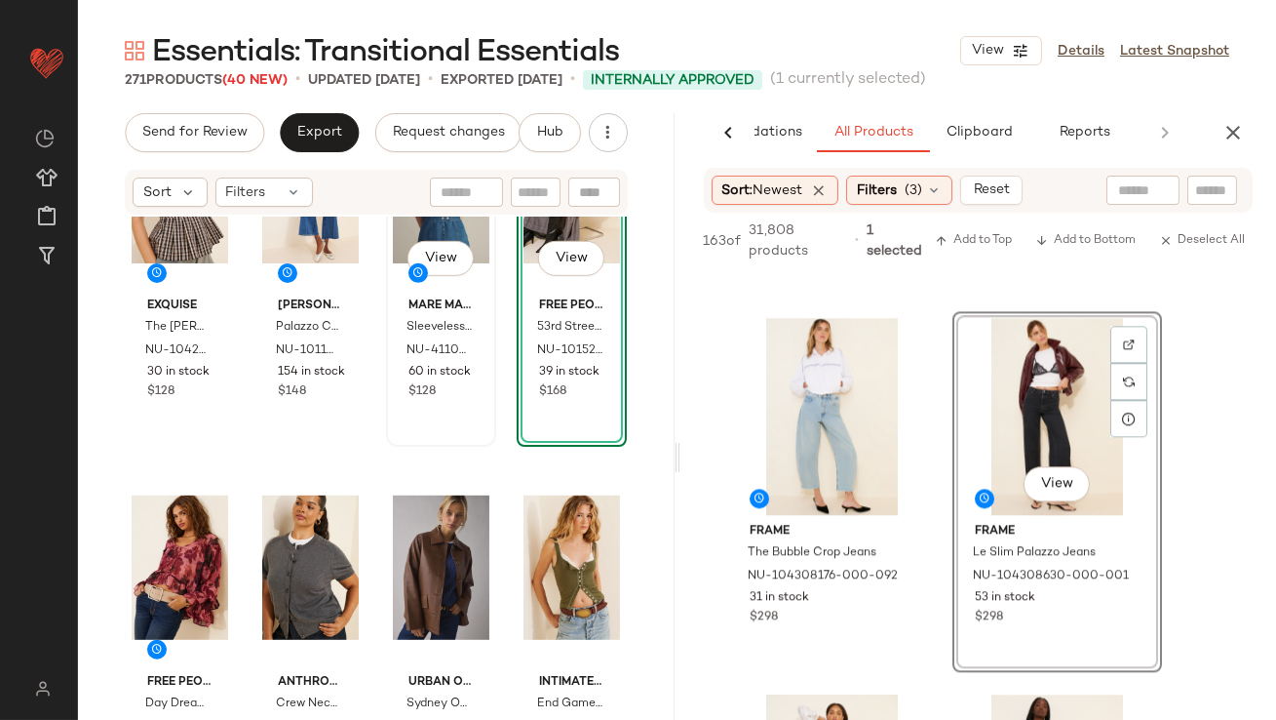
scroll to position [2467, 0]
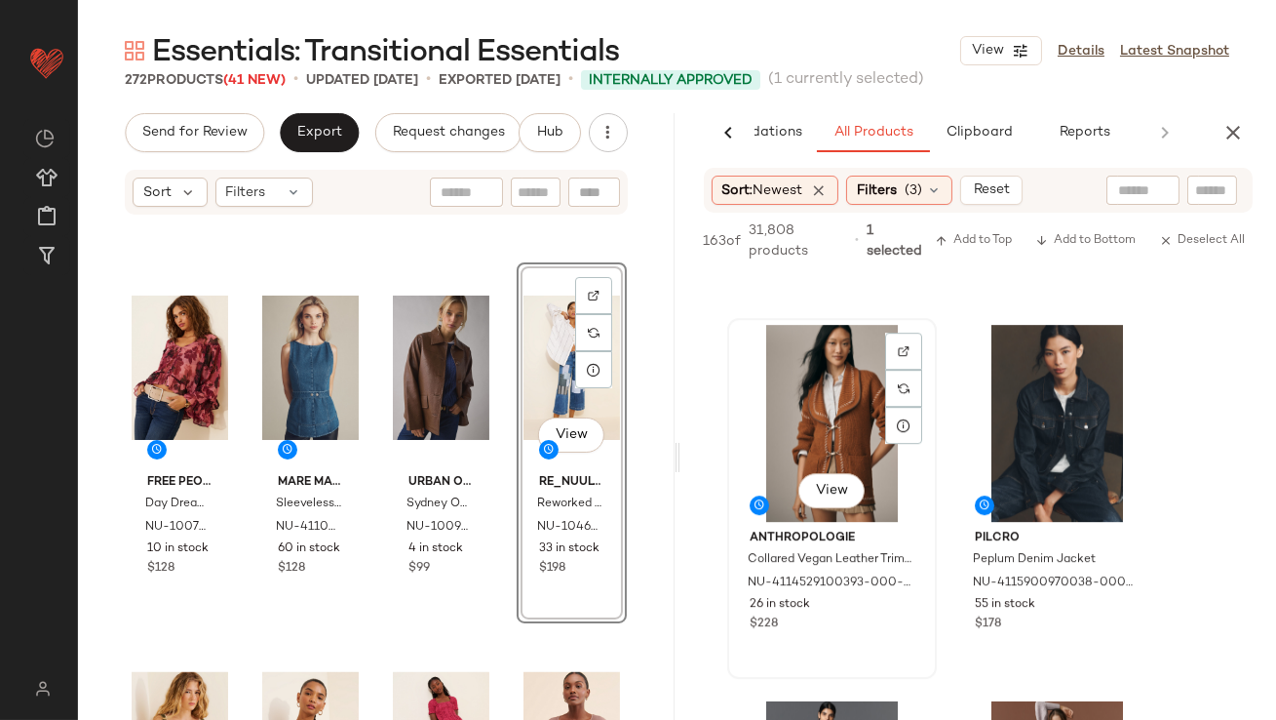
scroll to position [26184, 0]
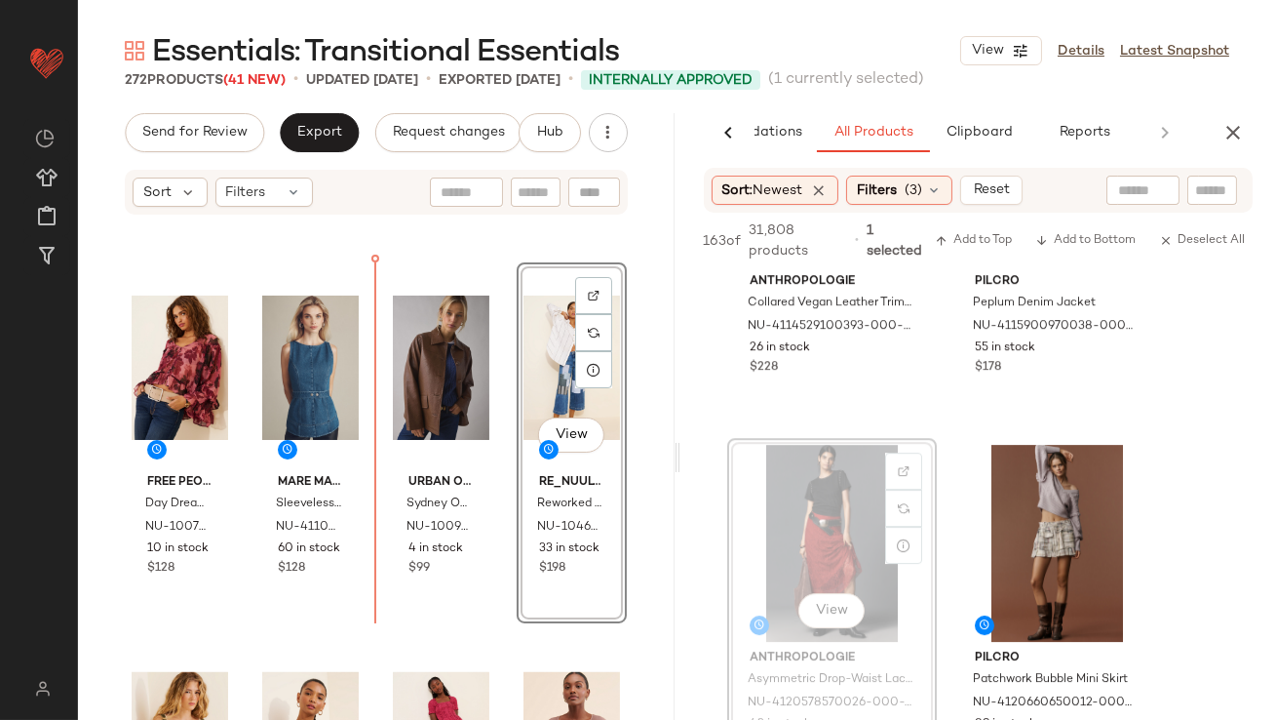
drag, startPoint x: 798, startPoint y: 528, endPoint x: 780, endPoint y: 528, distance: 17.6
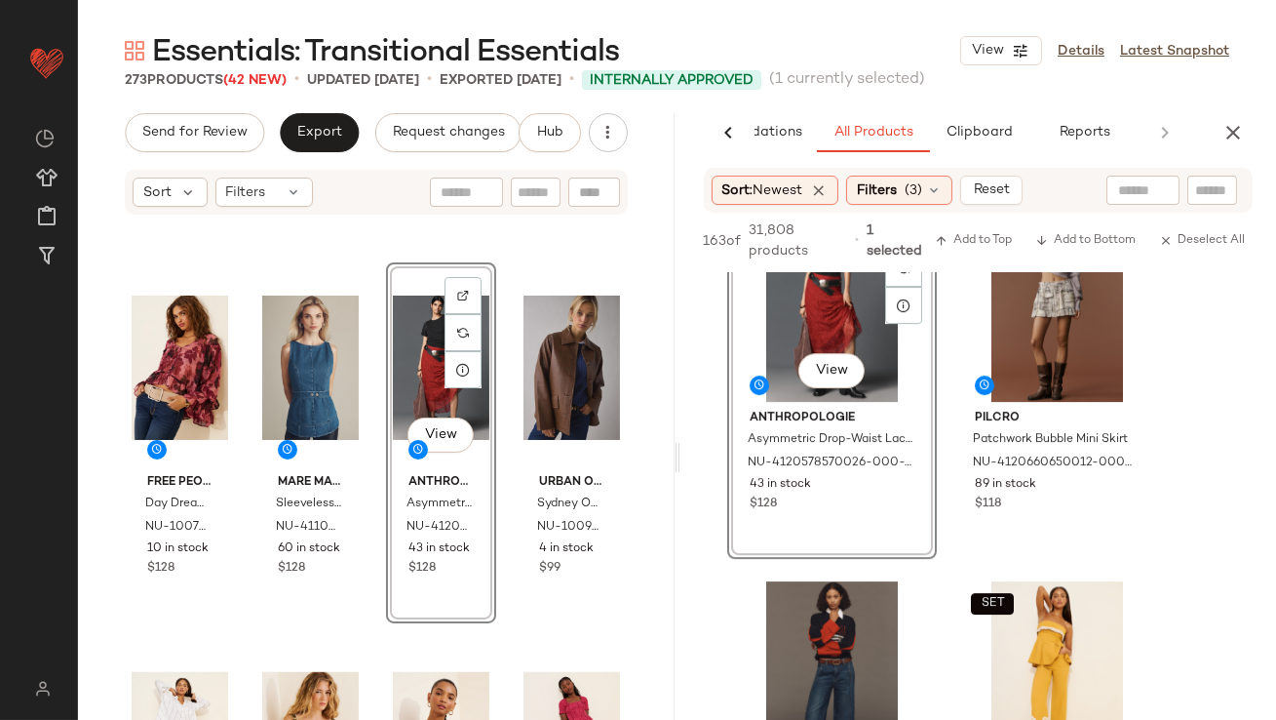
scroll to position [26287, 0]
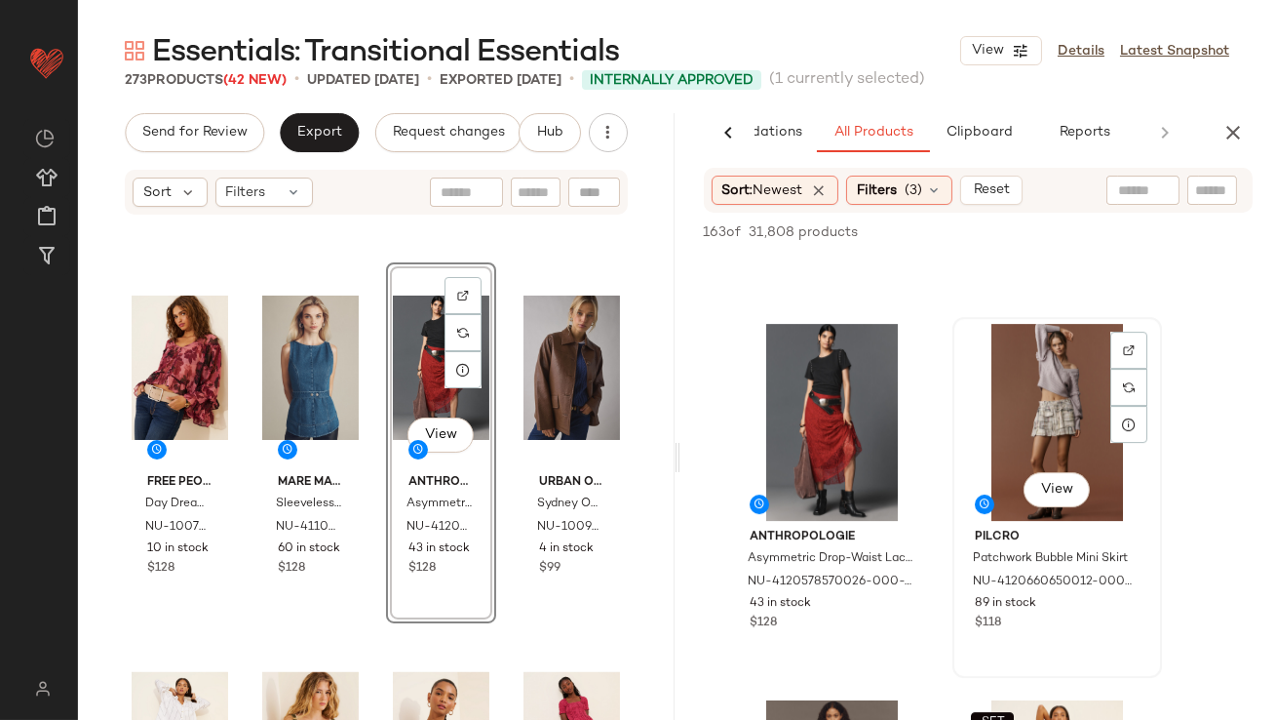
click at [1039, 382] on div "View" at bounding box center [1058, 422] width 196 height 197
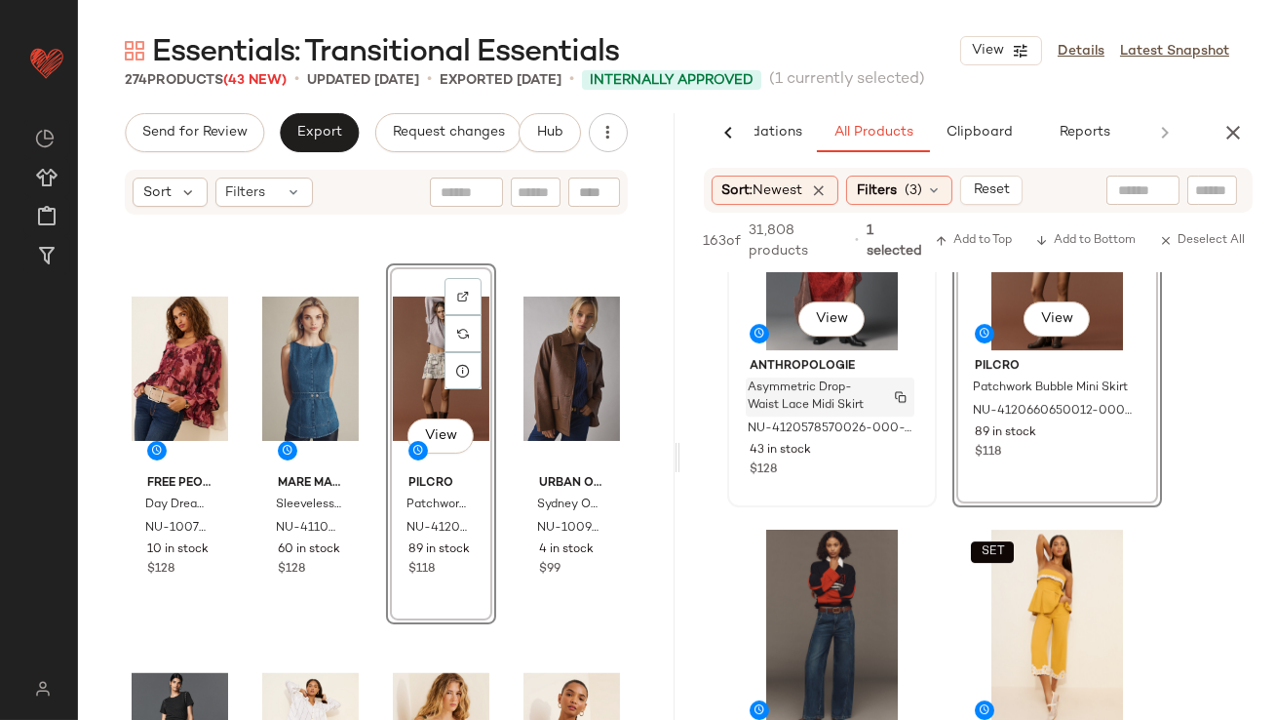
scroll to position [26602, 0]
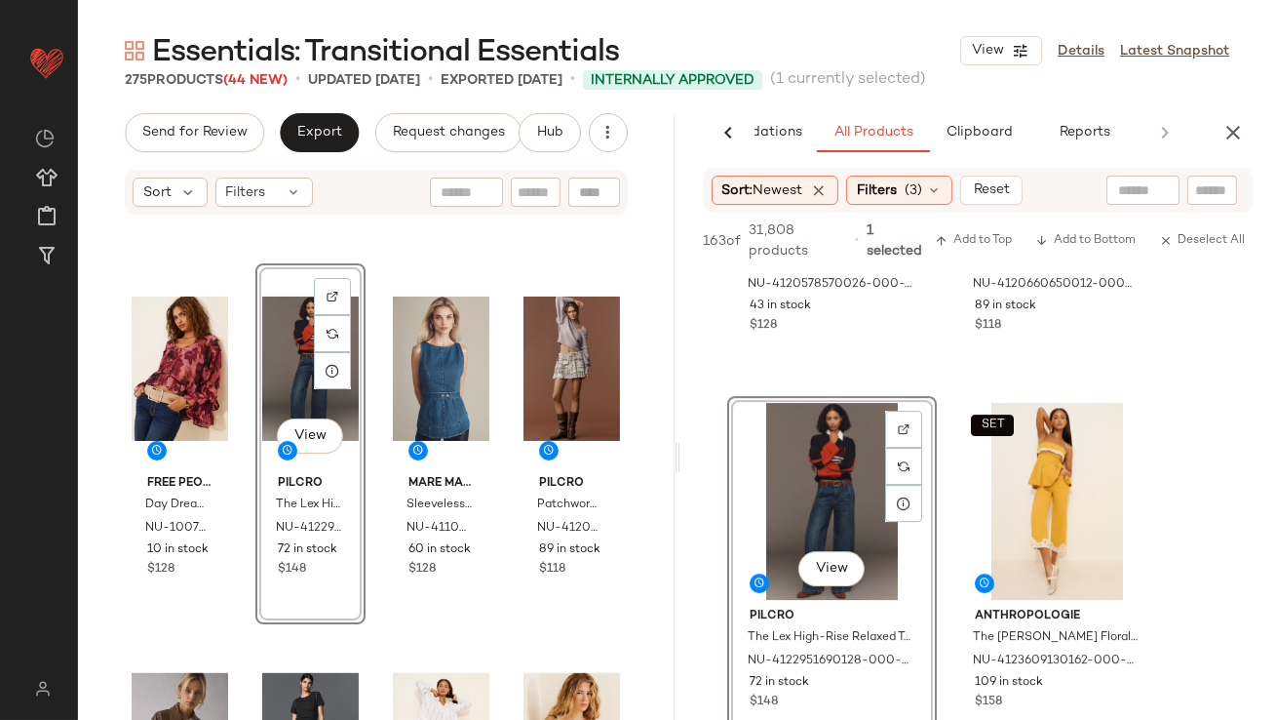
click at [281, 377] on div "View" at bounding box center [310, 368] width 97 height 197
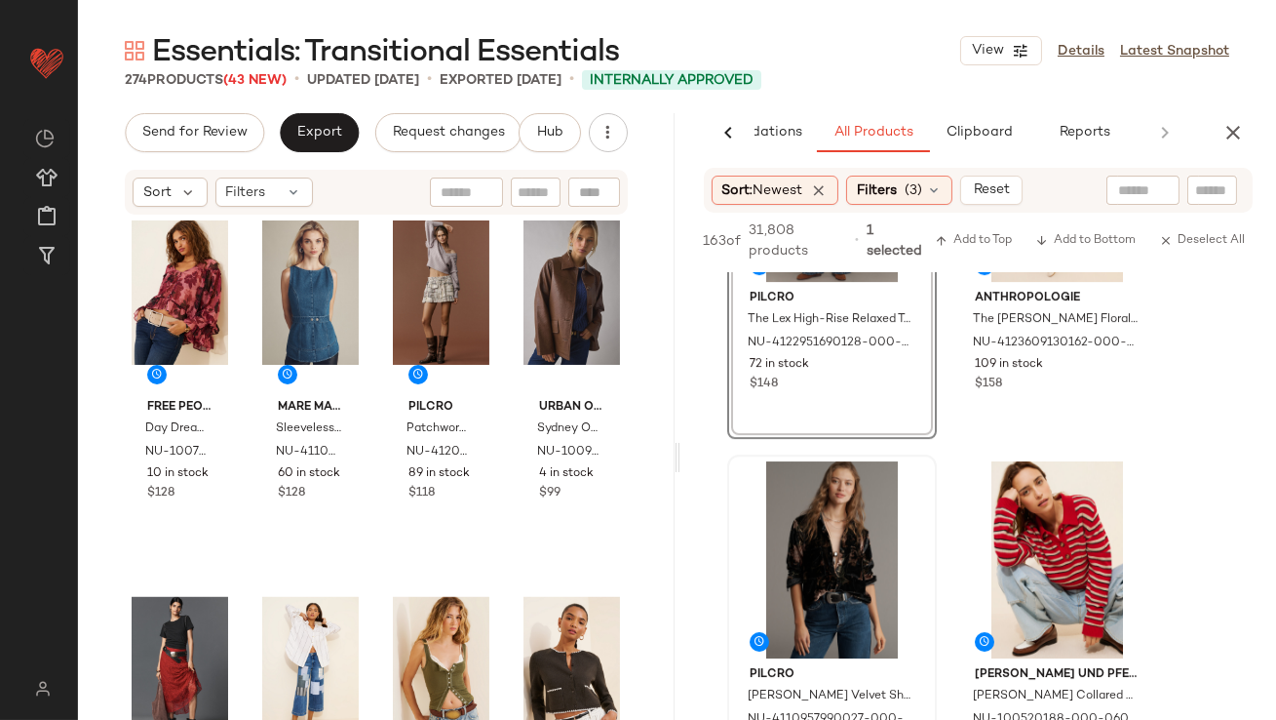
scroll to position [2528, 0]
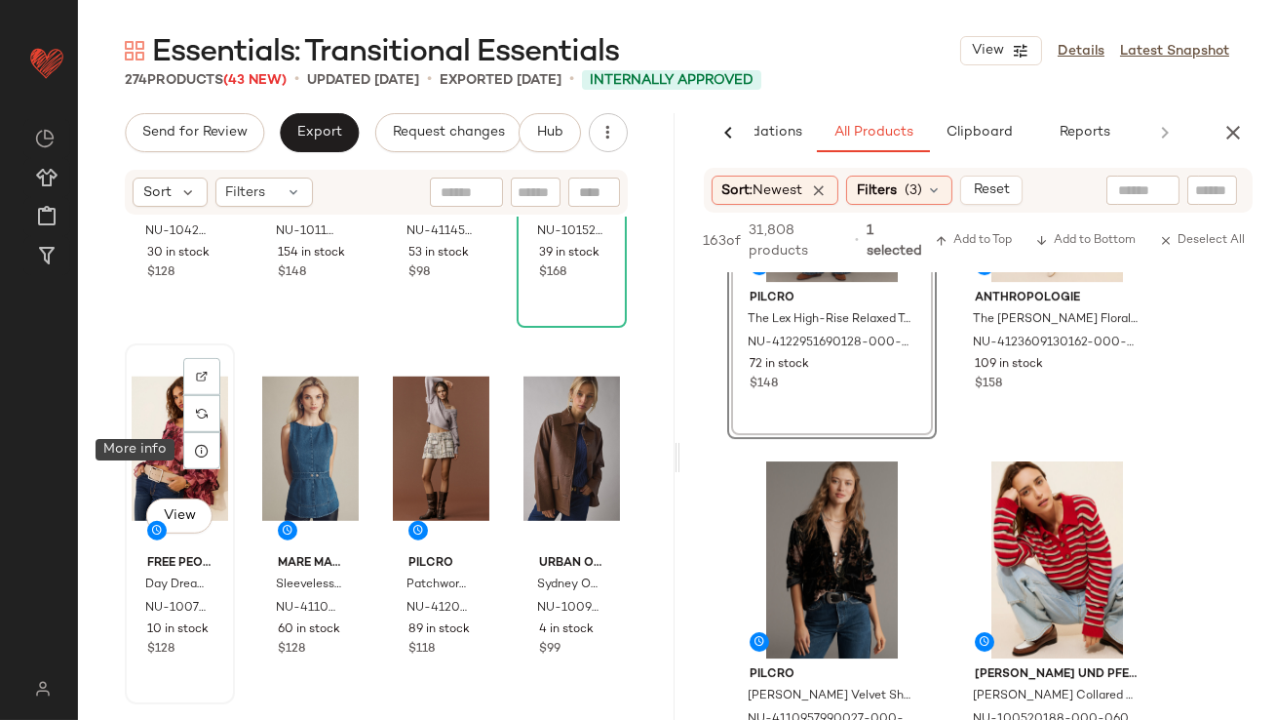
click at [163, 448] on div "View" at bounding box center [180, 448] width 97 height 197
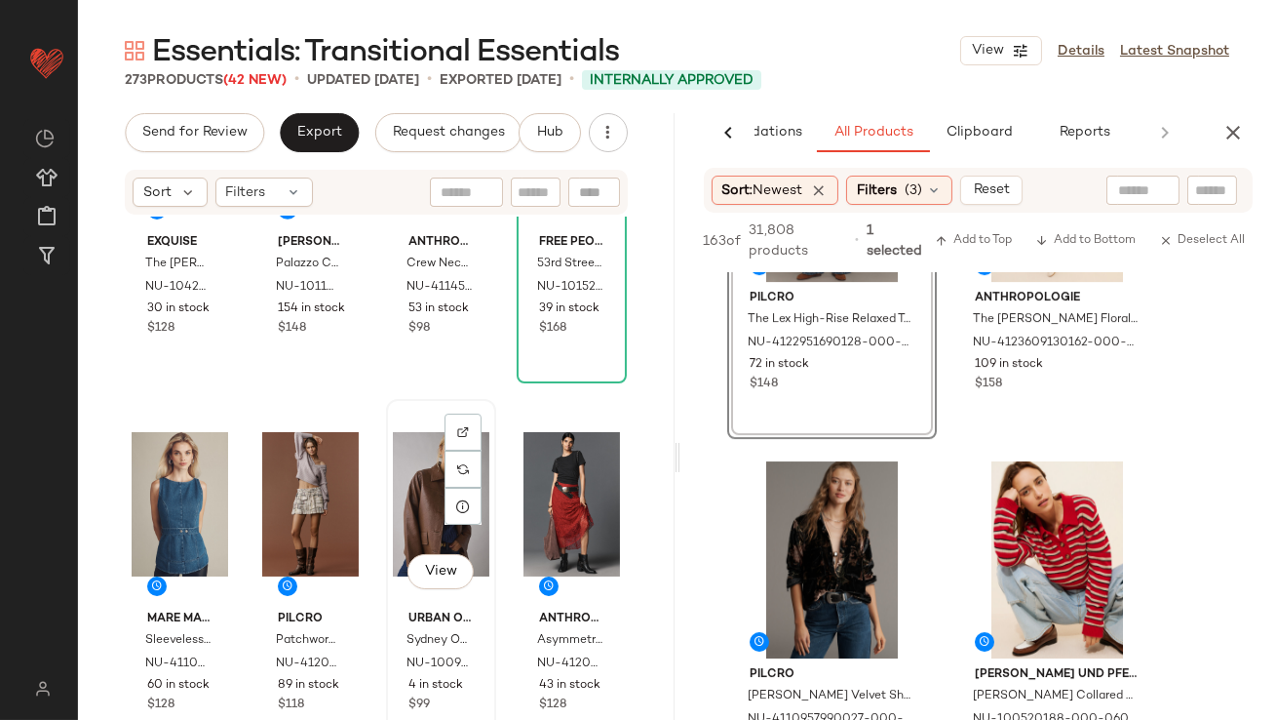
scroll to position [2452, 0]
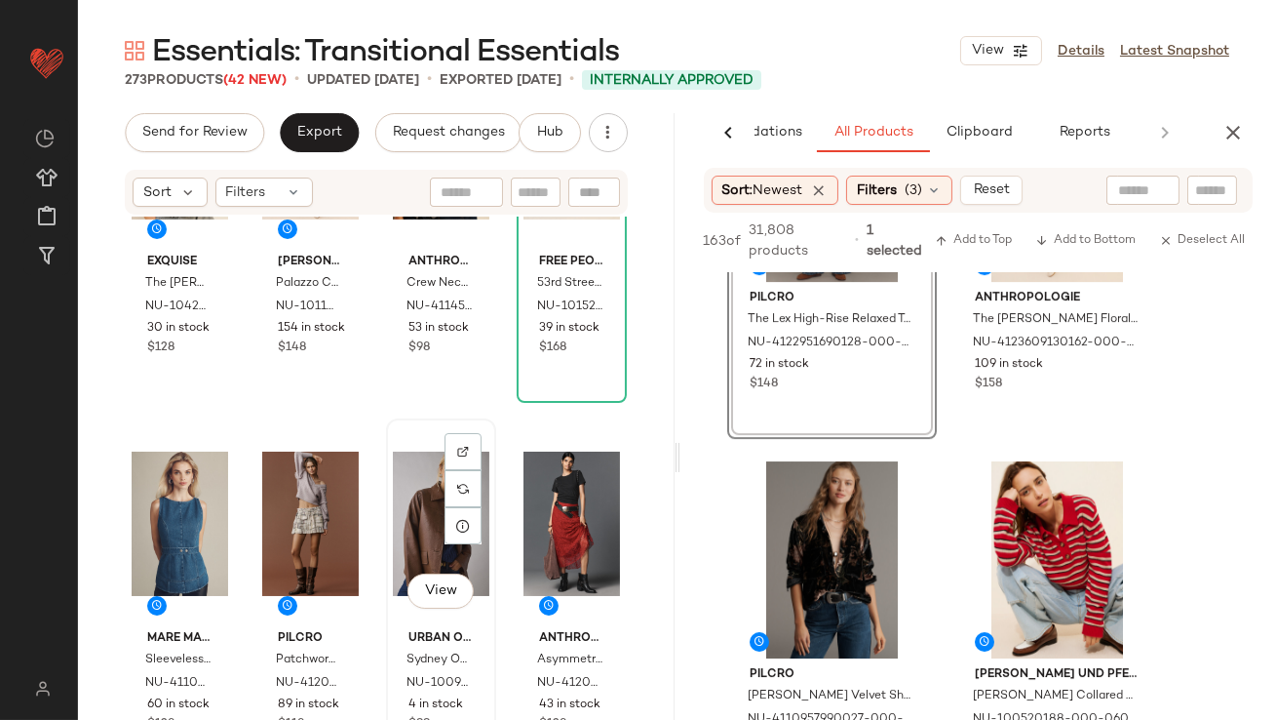
click at [422, 509] on div "View" at bounding box center [441, 523] width 97 height 197
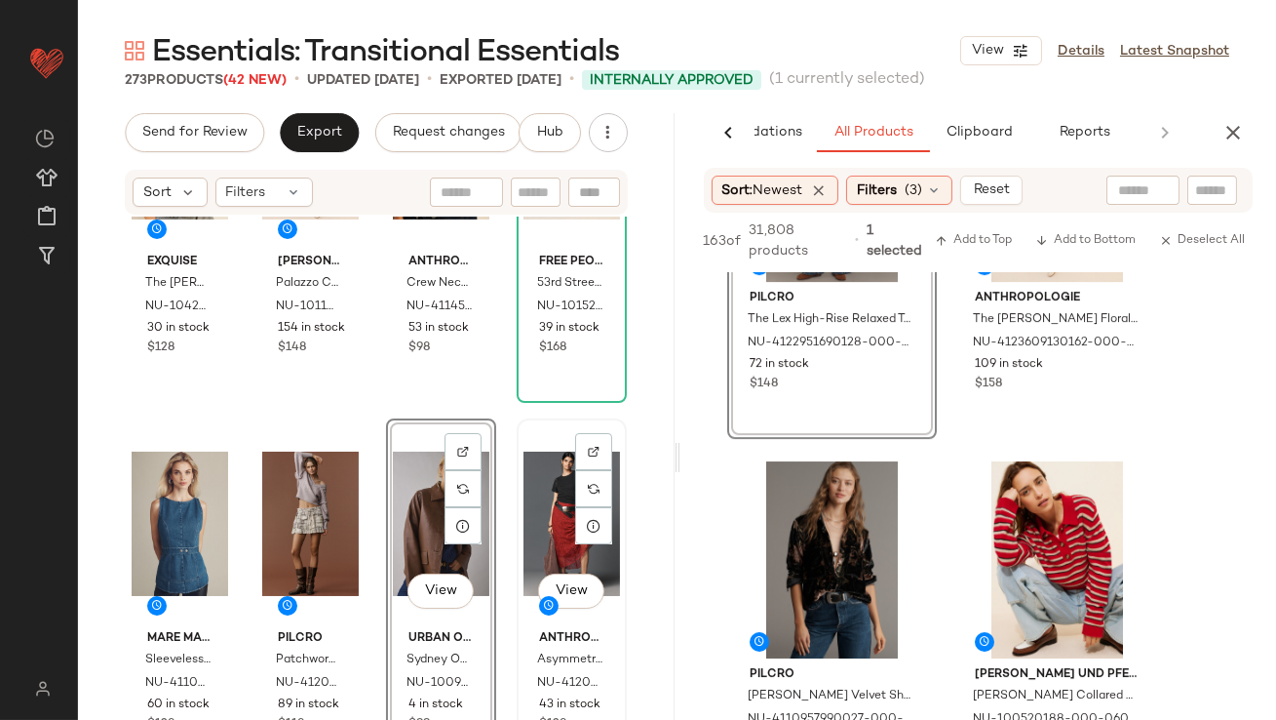
click at [533, 507] on div "View" at bounding box center [572, 523] width 97 height 197
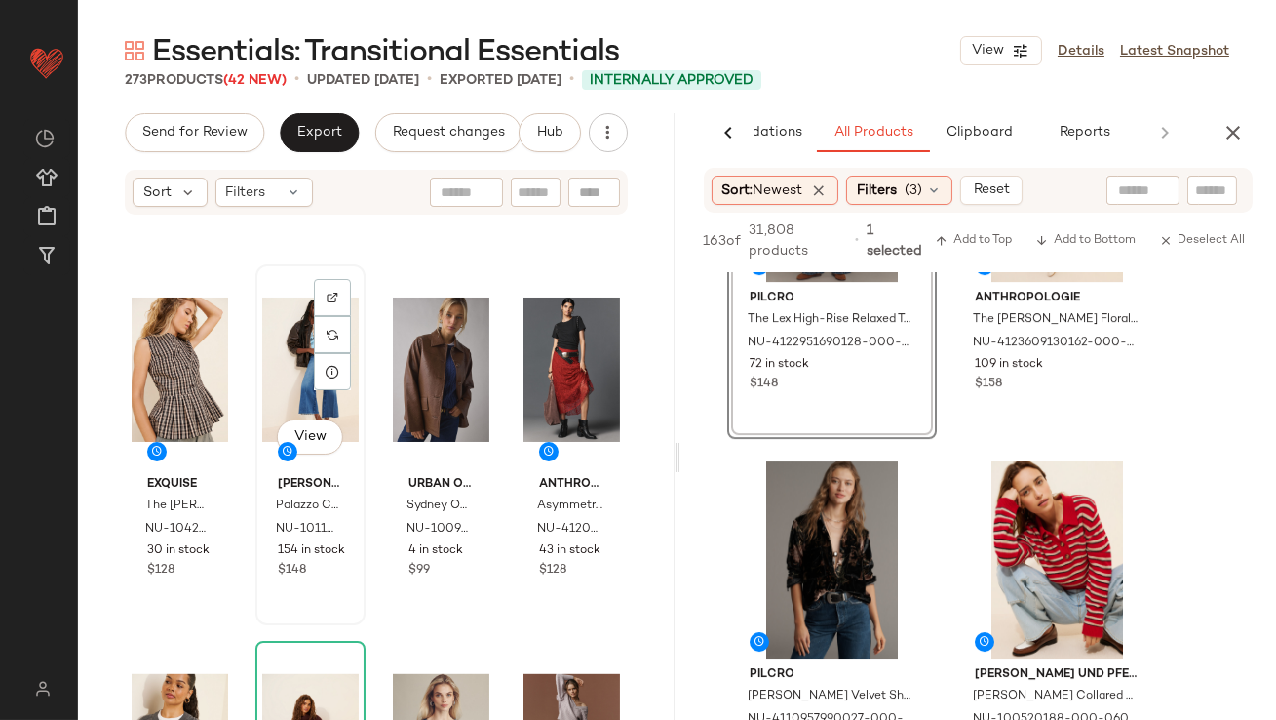
click at [357, 548] on div "View [PERSON_NAME] Palazzo Cowboy Jeans NU-101107274-000-093 154 in stock $148" at bounding box center [310, 444] width 106 height 357
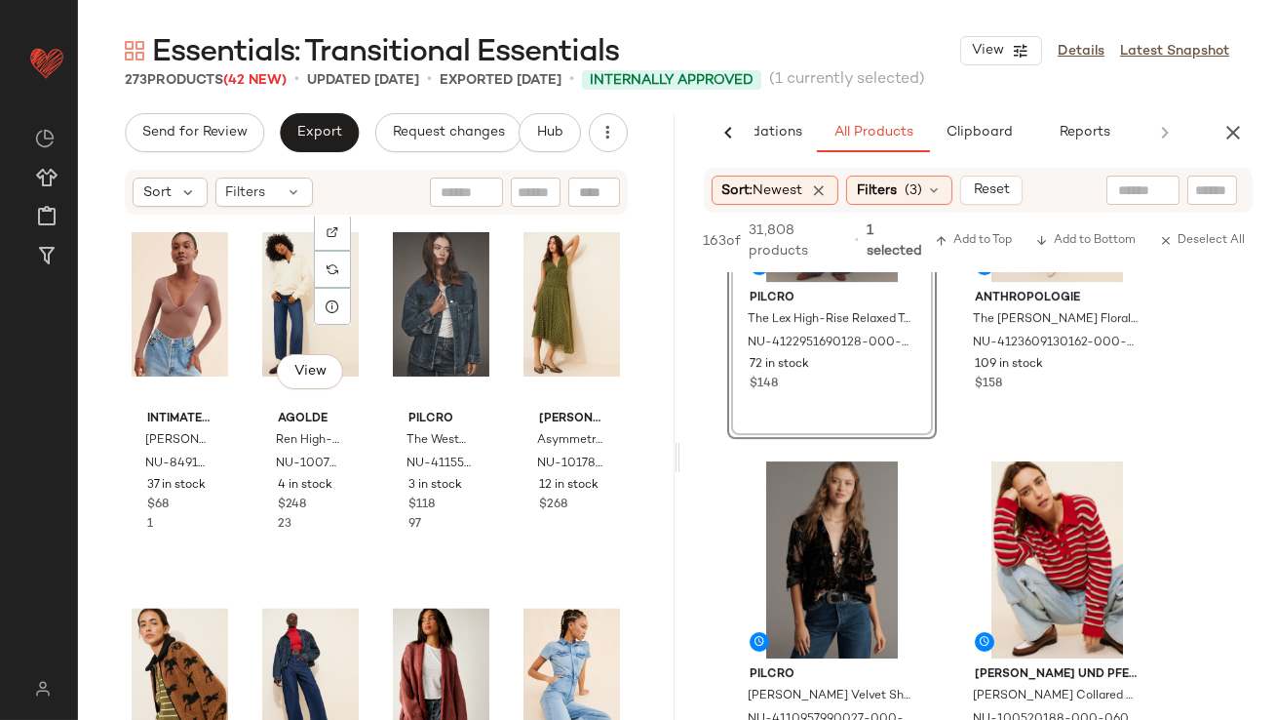
scroll to position [3549, 0]
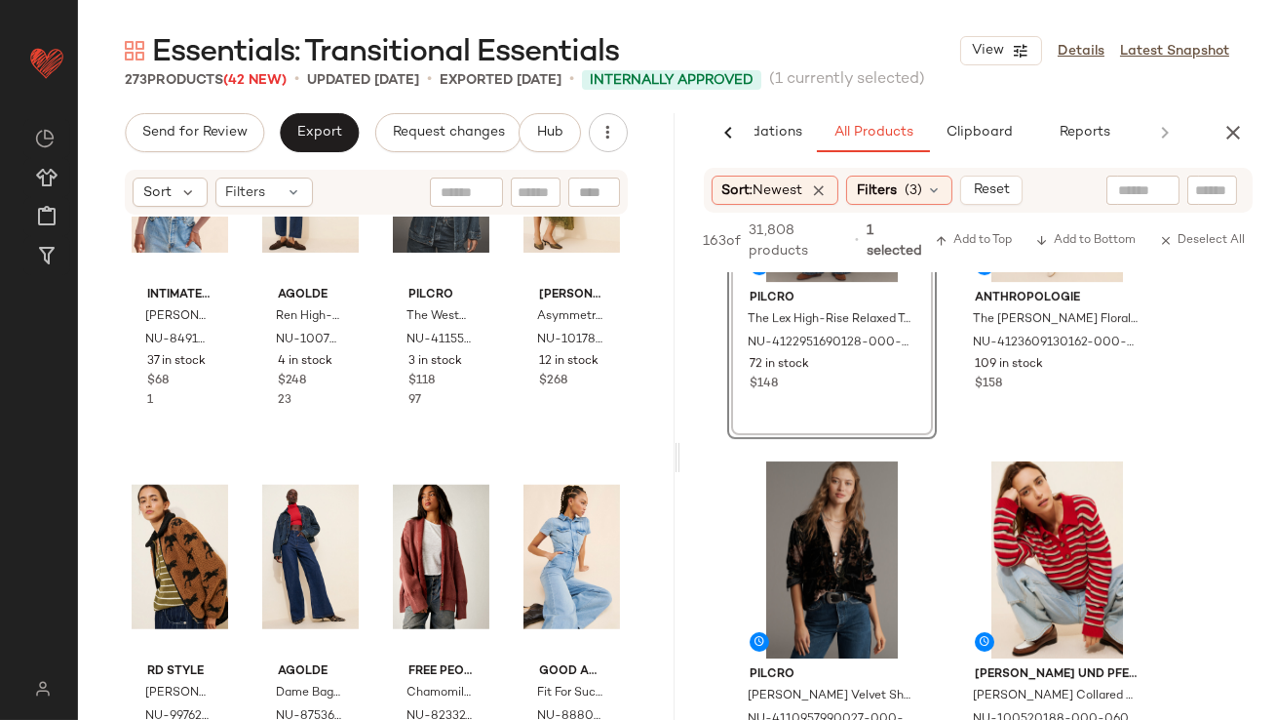
click at [1250, 113] on div "AI Recommendations All Products Clipboard Reports" at bounding box center [979, 132] width 597 height 39
click at [1236, 144] on button "button" at bounding box center [1233, 132] width 39 height 39
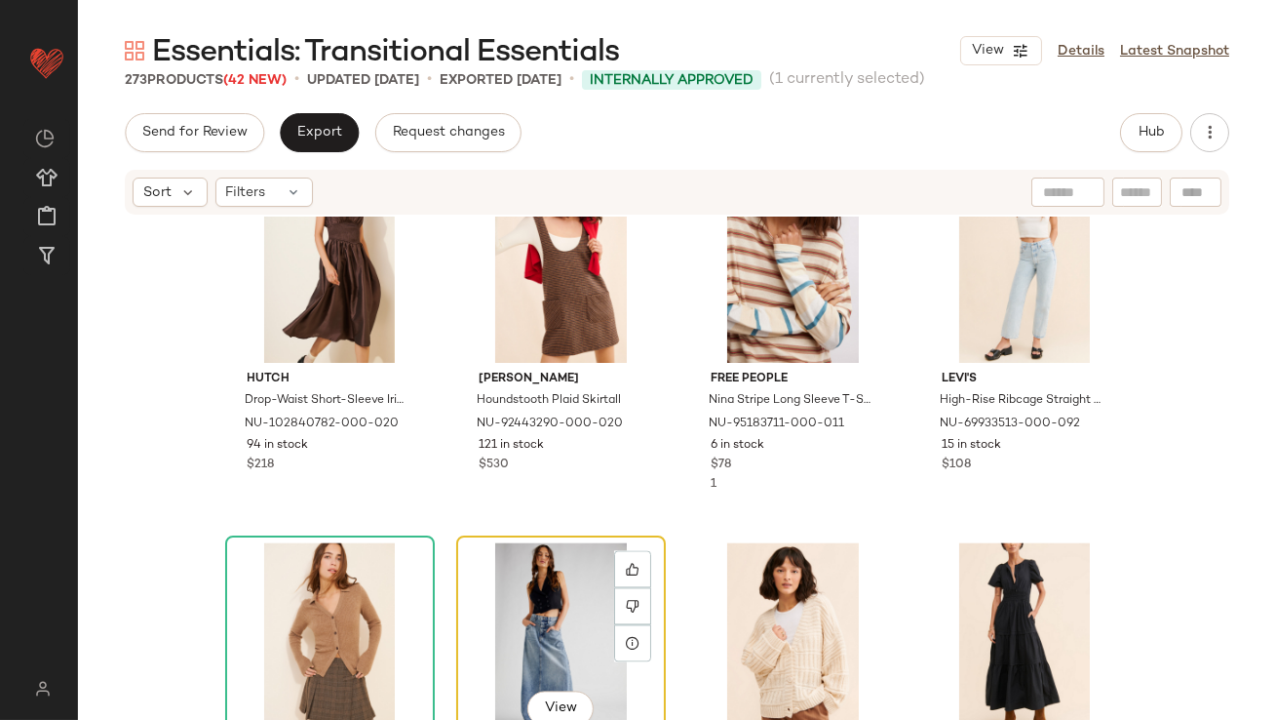
scroll to position [7982, 0]
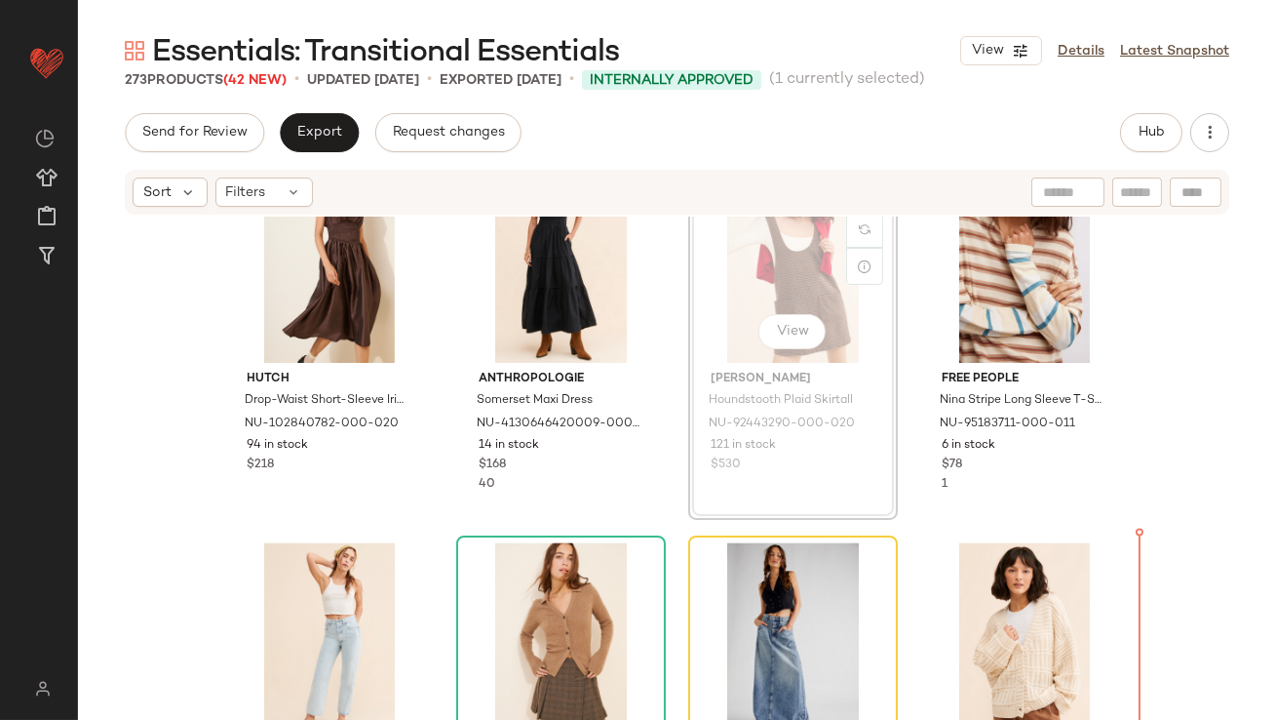
drag, startPoint x: 790, startPoint y: 285, endPoint x: 796, endPoint y: 300, distance: 16.7
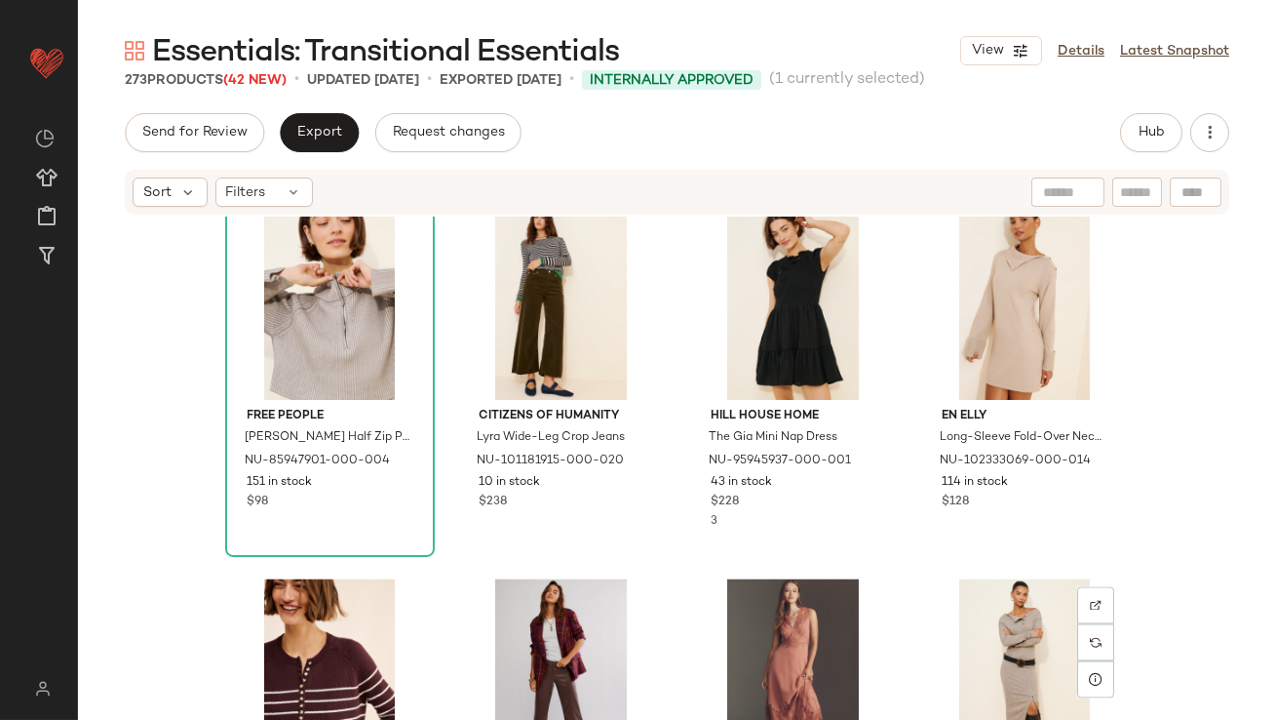
scroll to position [7123, 0]
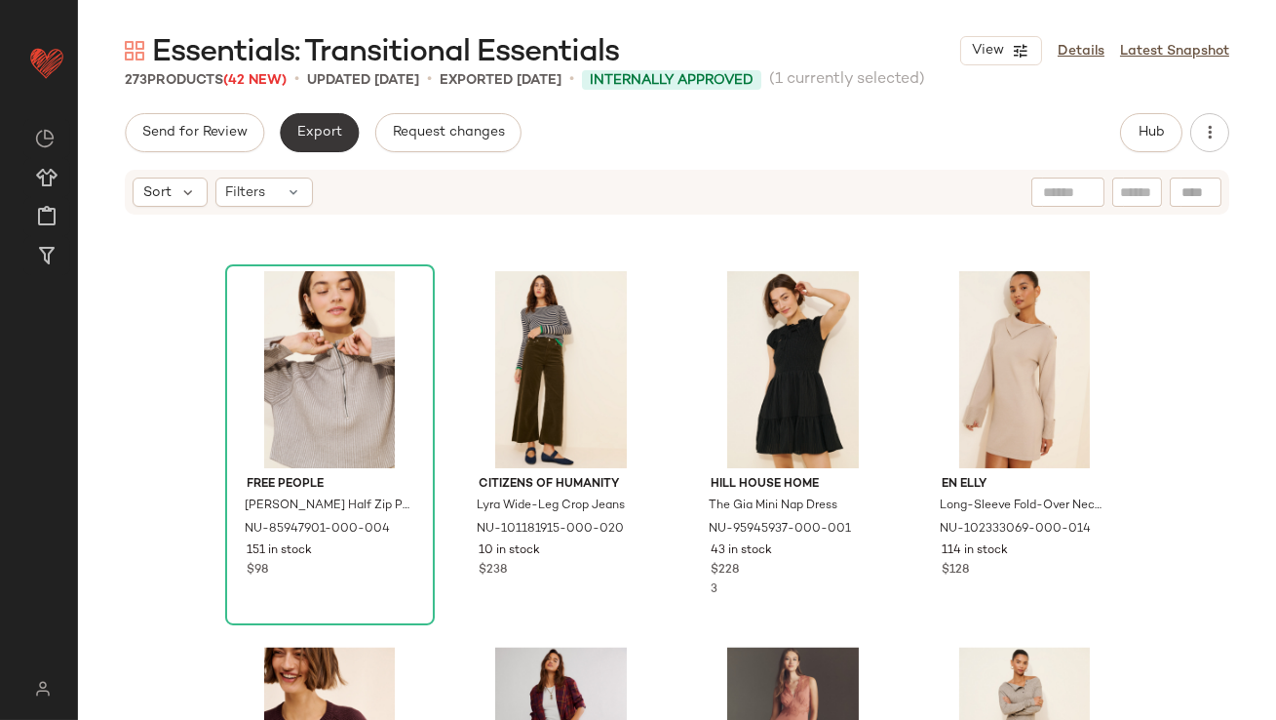
click at [291, 123] on button "Export" at bounding box center [319, 132] width 79 height 39
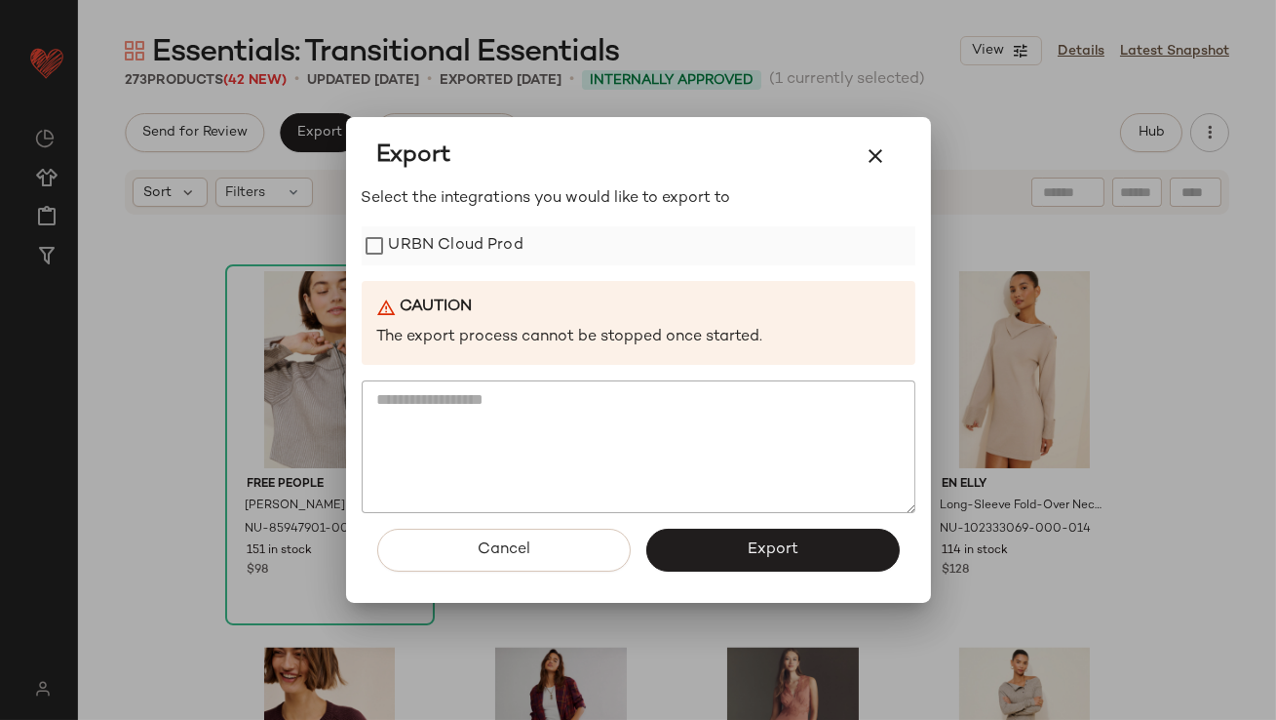
click at [422, 253] on label "URBN Cloud Prod" at bounding box center [456, 245] width 135 height 39
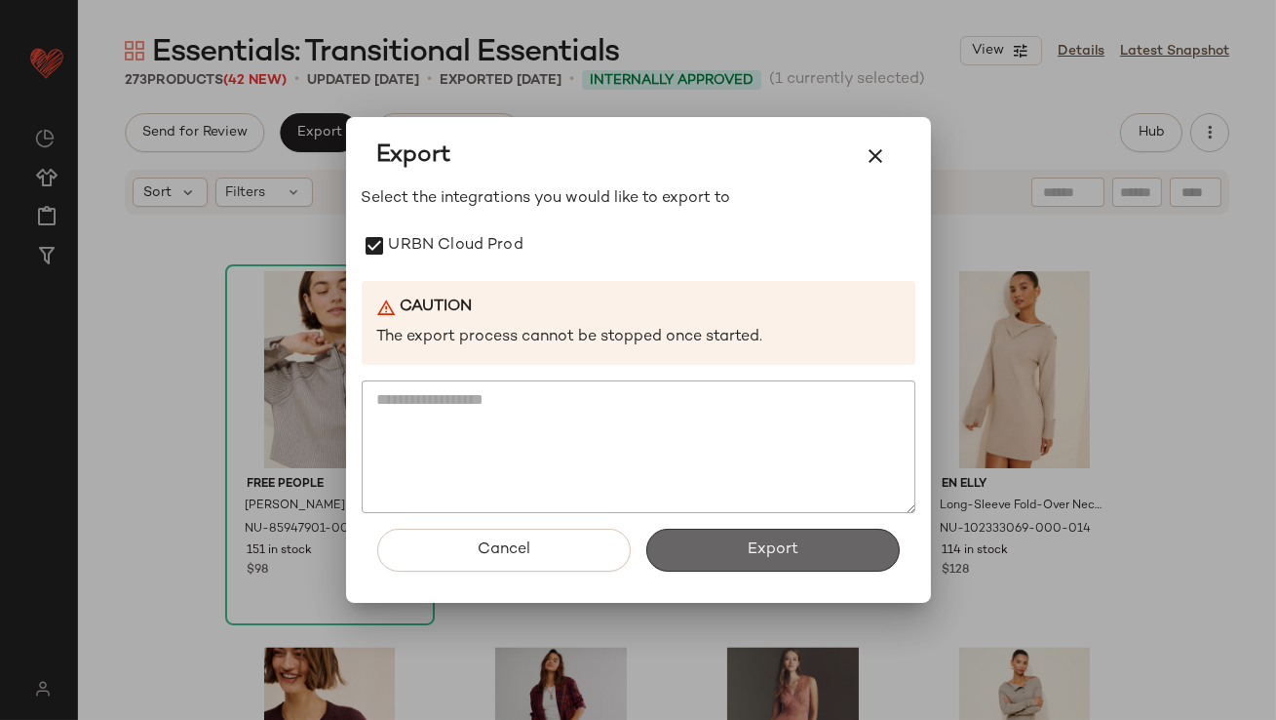
click at [773, 552] on span "Export" at bounding box center [773, 549] width 52 height 19
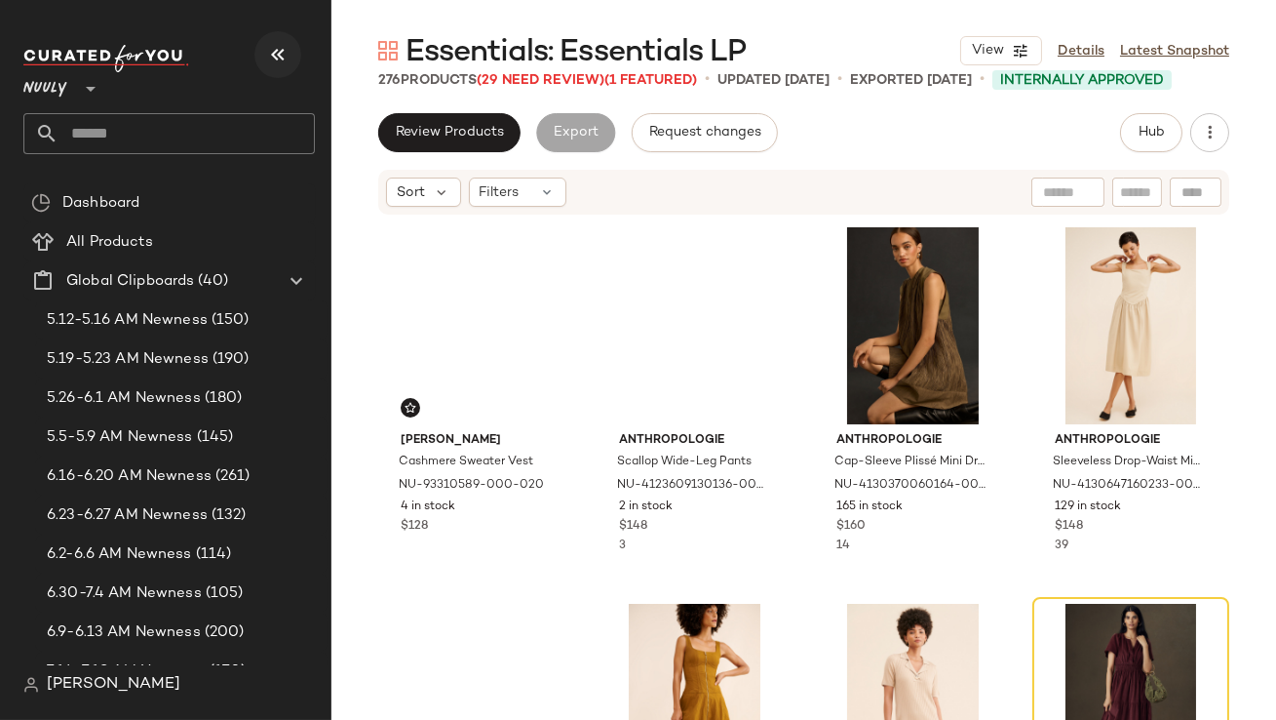
click at [266, 65] on icon "button" at bounding box center [277, 54] width 23 height 23
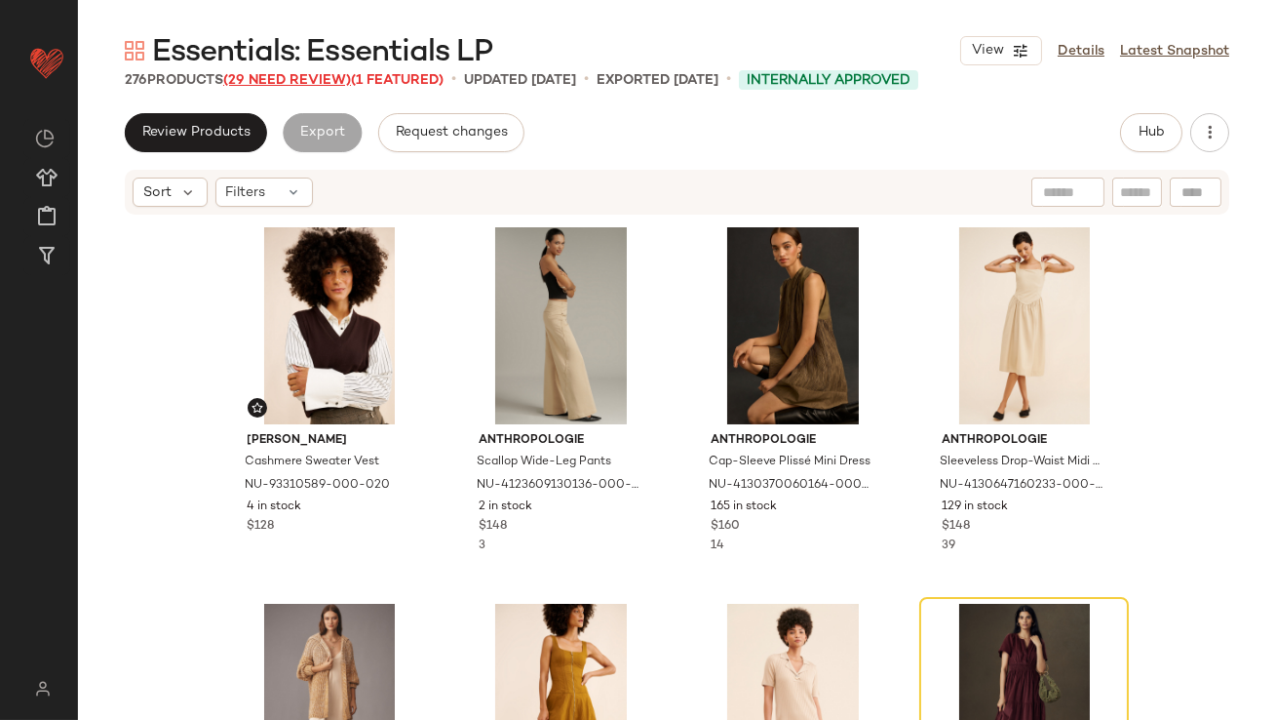
click at [336, 75] on span "(29 Need Review)" at bounding box center [287, 80] width 128 height 15
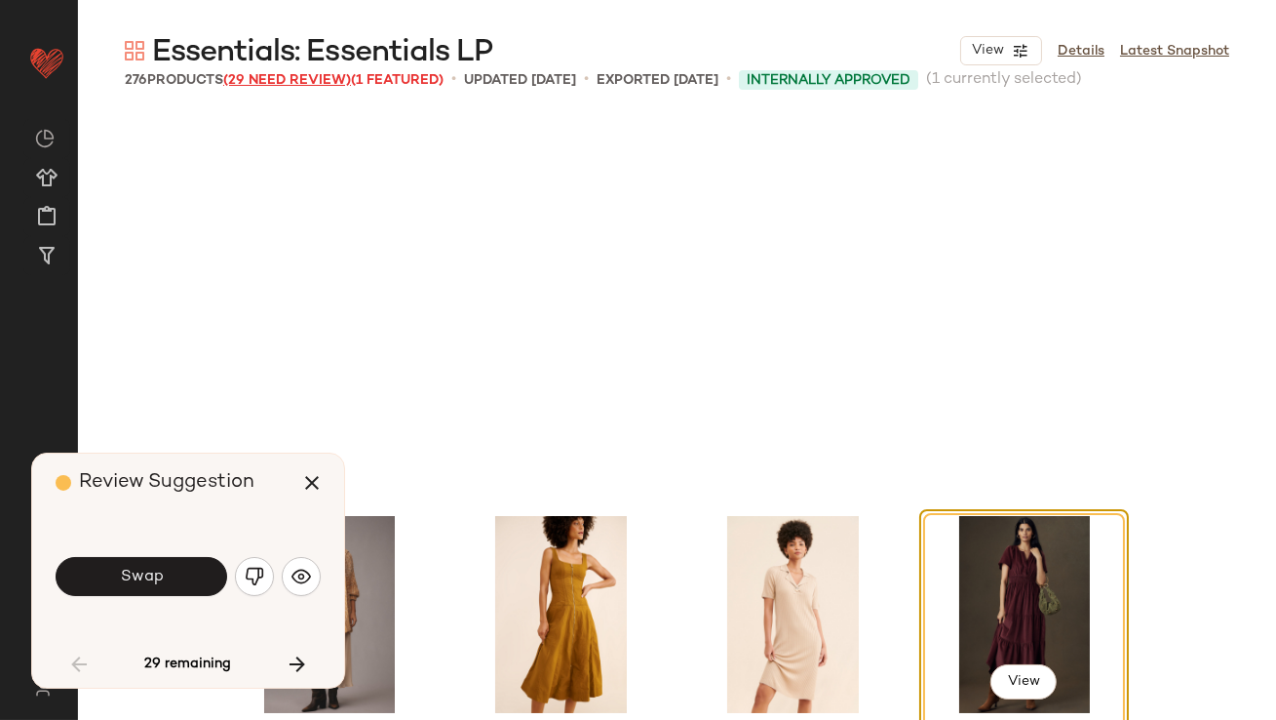
scroll to position [391, 0]
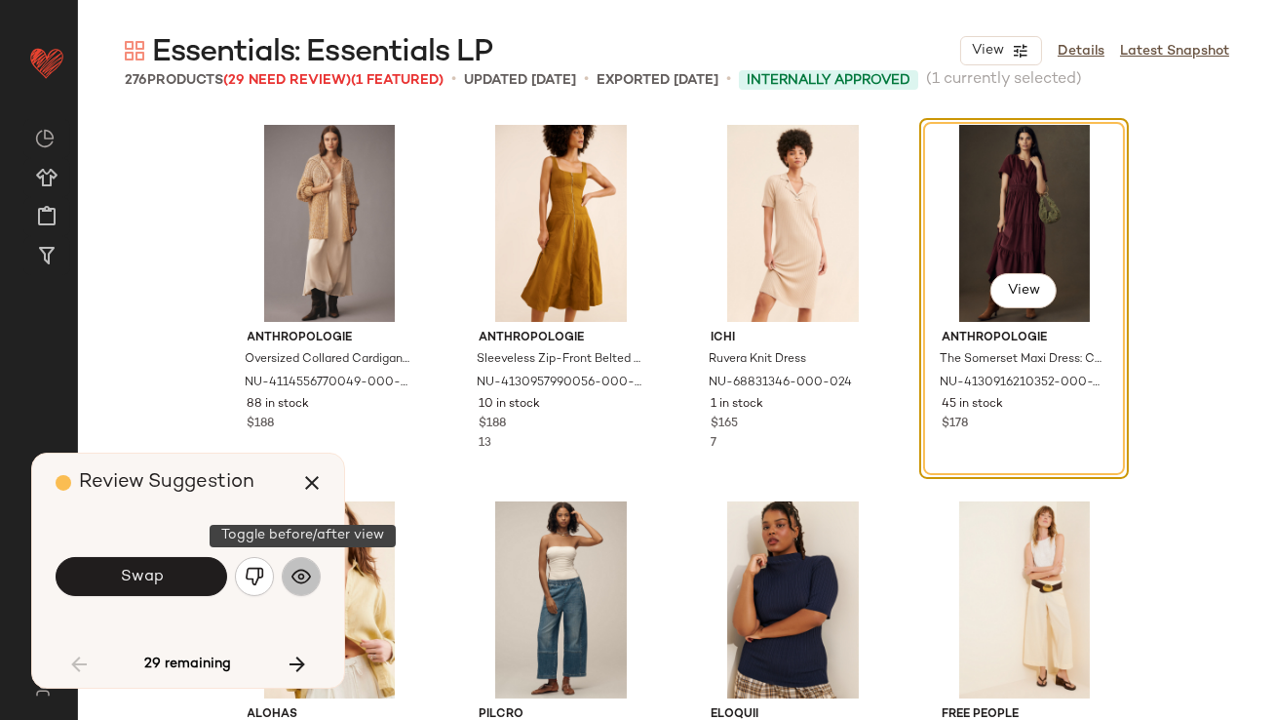
click at [313, 569] on button "button" at bounding box center [301, 576] width 39 height 39
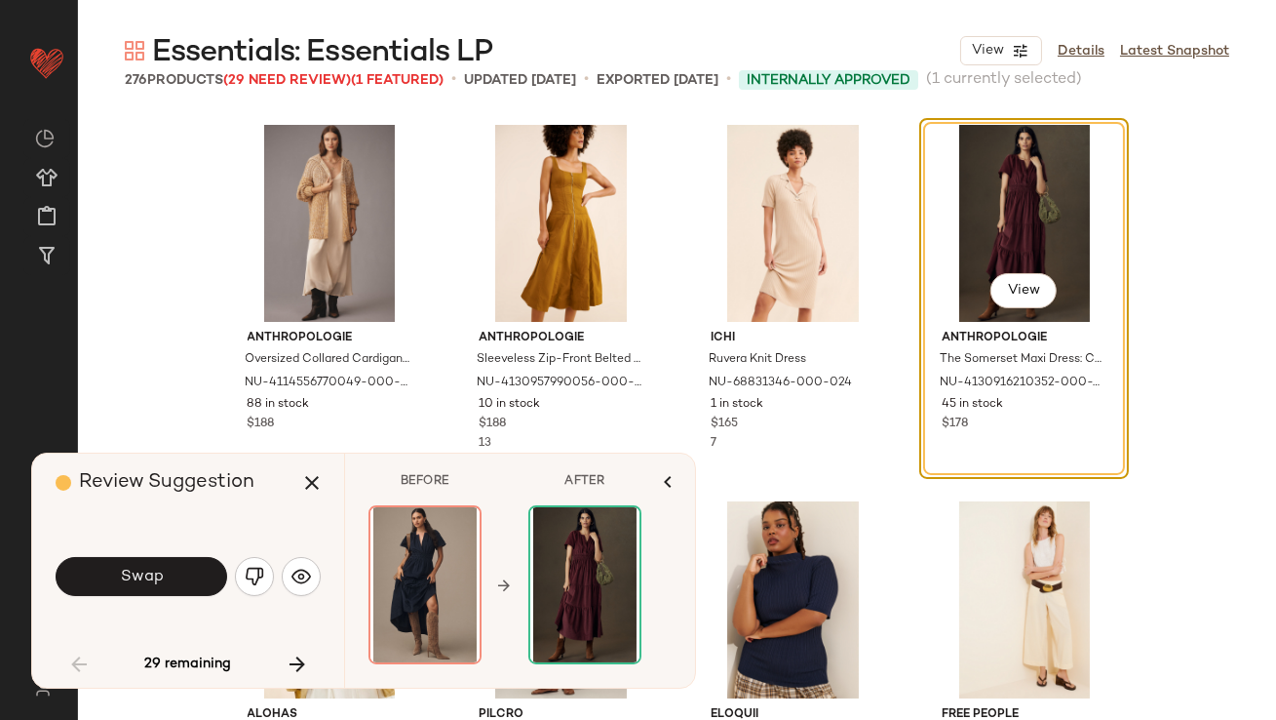
click at [158, 593] on button "Swap" at bounding box center [142, 576] width 172 height 39
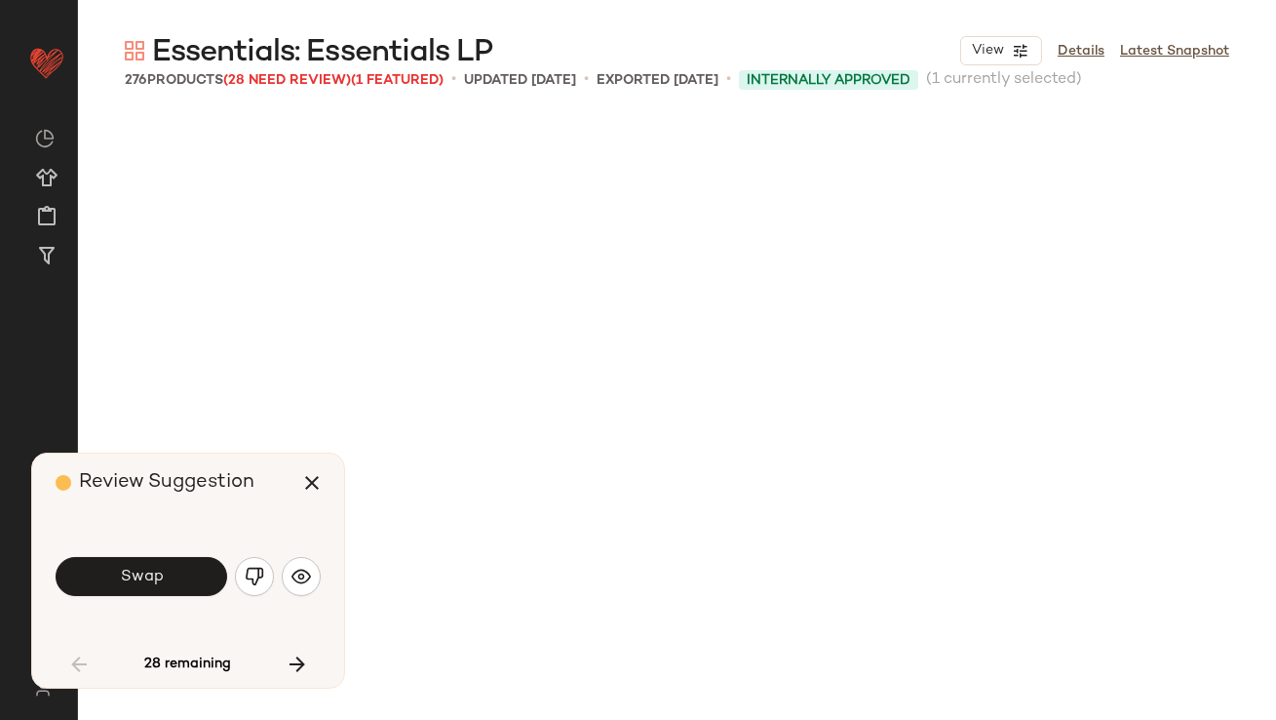
scroll to position [1506, 0]
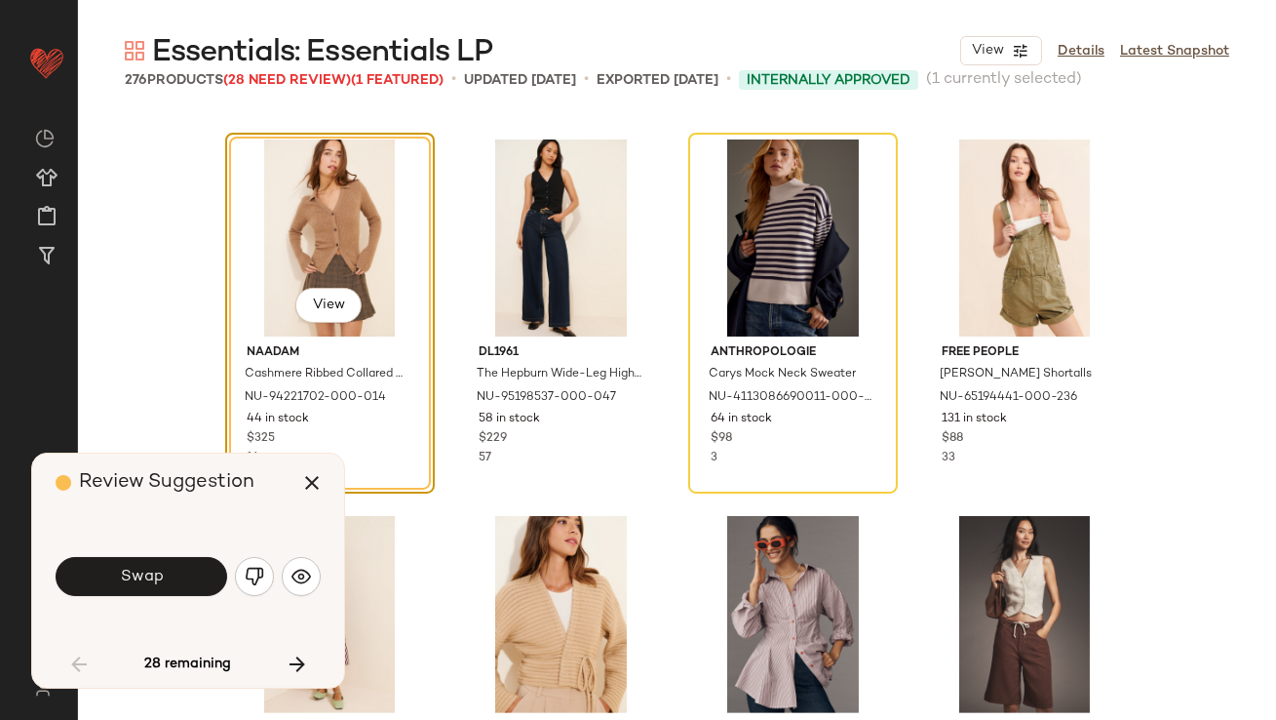
click at [158, 593] on button "Swap" at bounding box center [142, 576] width 172 height 39
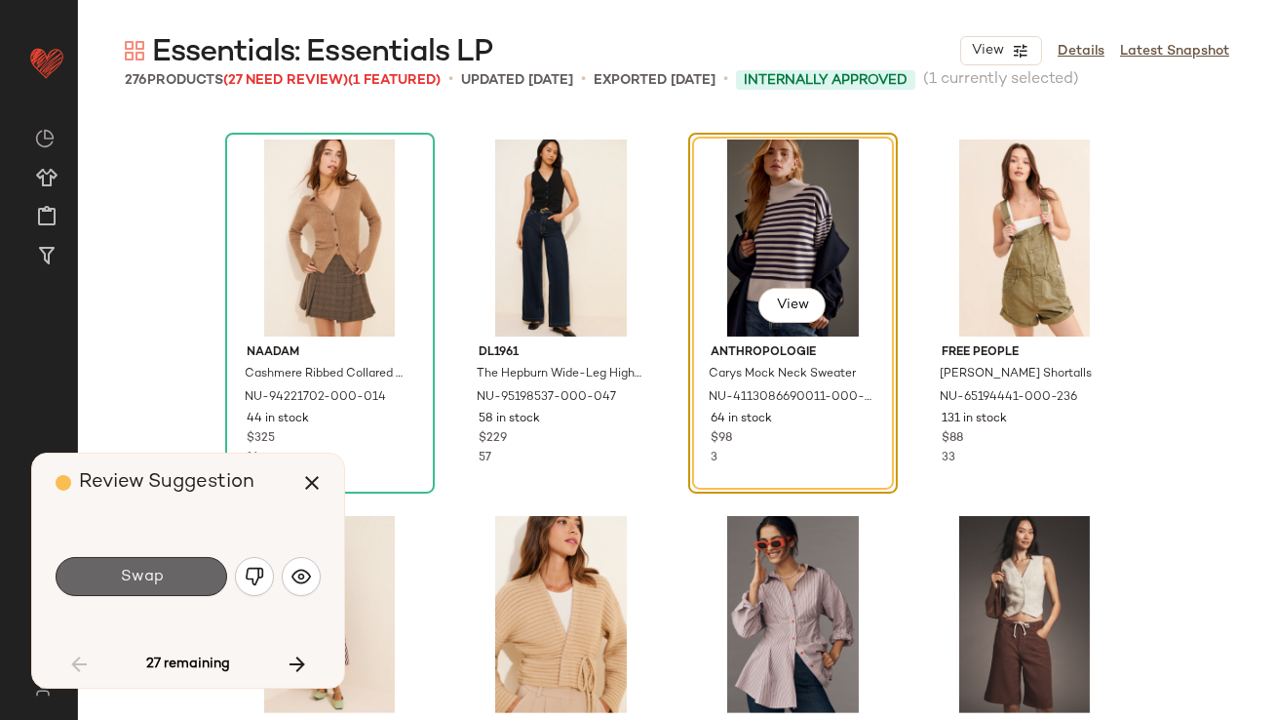
click at [154, 576] on span "Swap" at bounding box center [141, 577] width 44 height 19
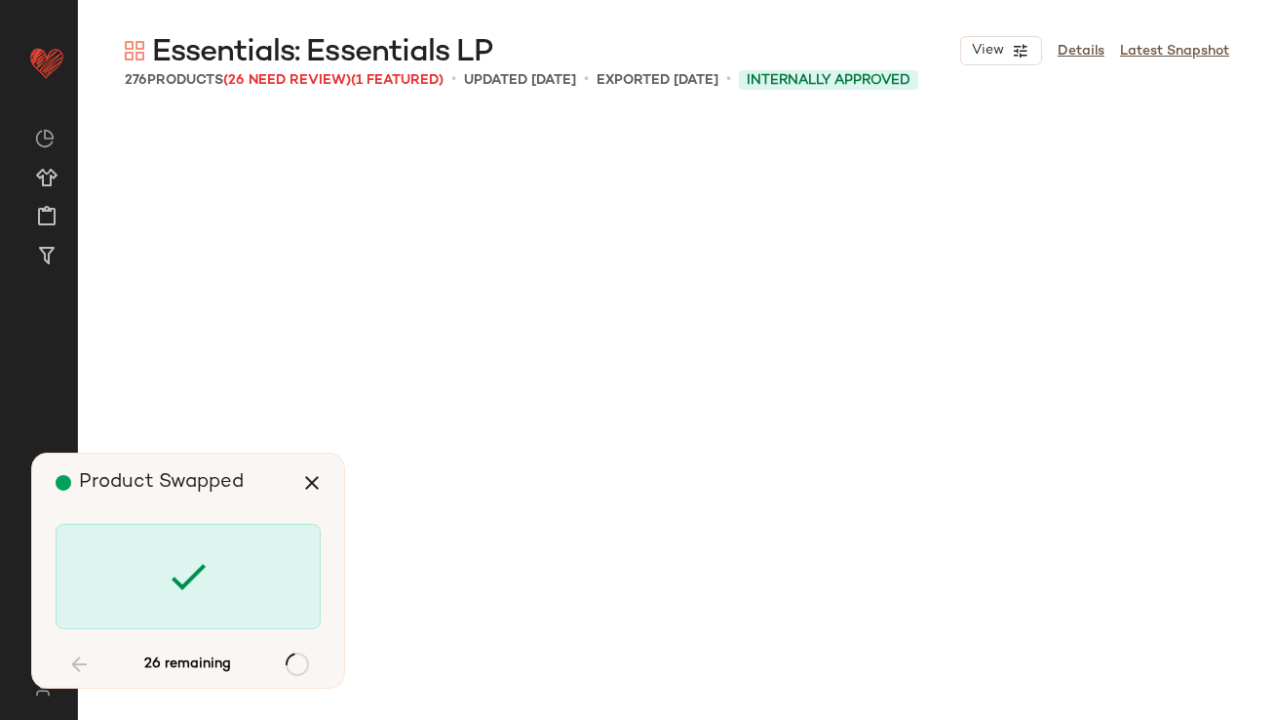
scroll to position [3011, 0]
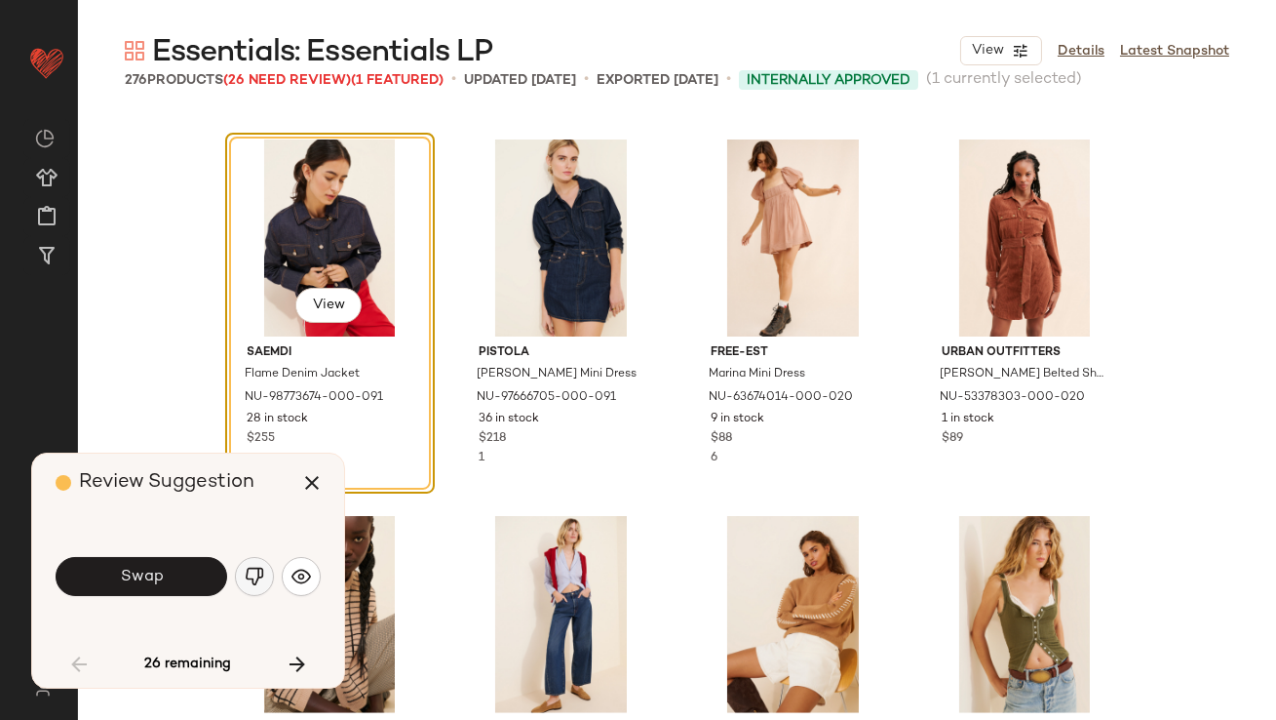
click at [258, 571] on img "button" at bounding box center [255, 577] width 20 height 20
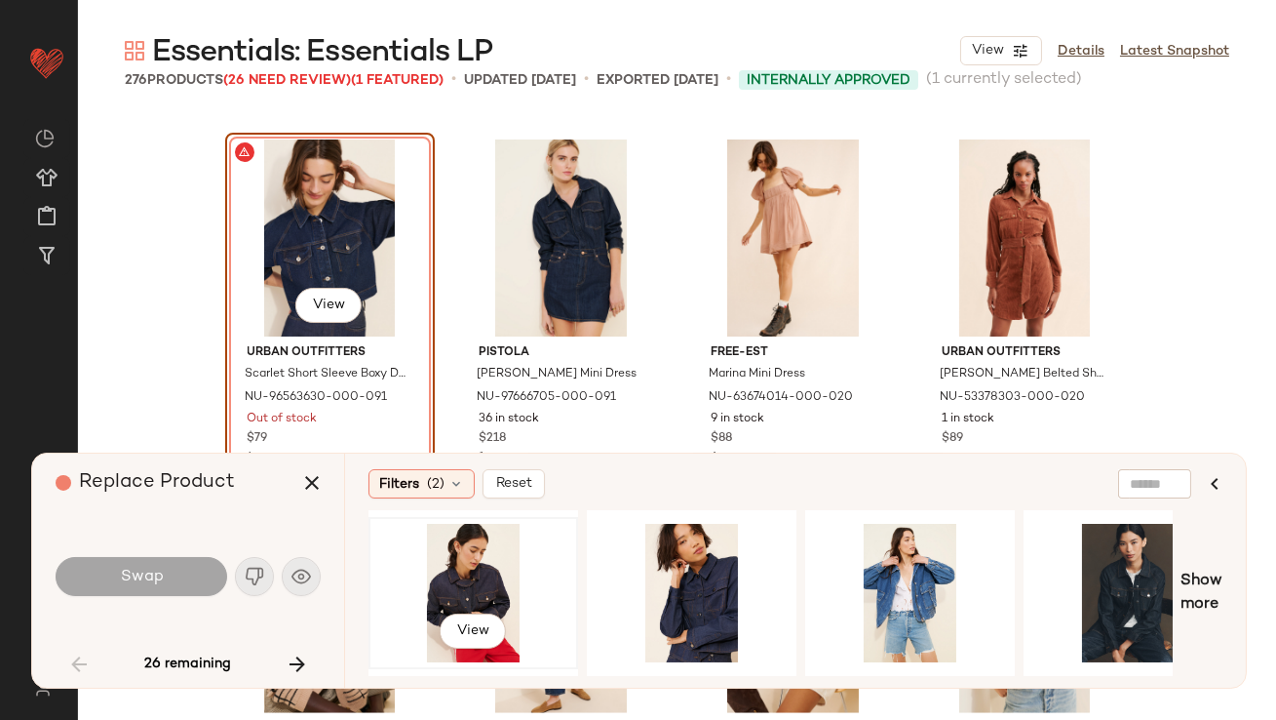
click at [472, 561] on div "View" at bounding box center [473, 593] width 196 height 138
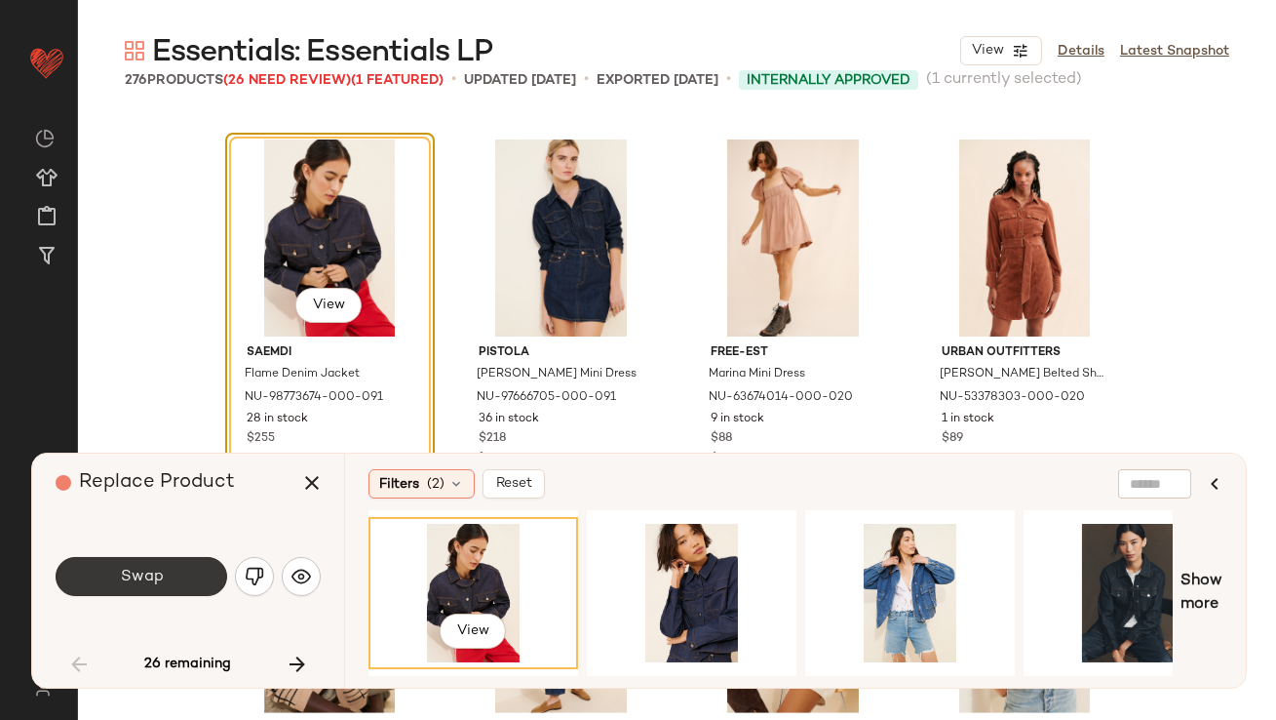
click at [178, 577] on button "Swap" at bounding box center [142, 576] width 172 height 39
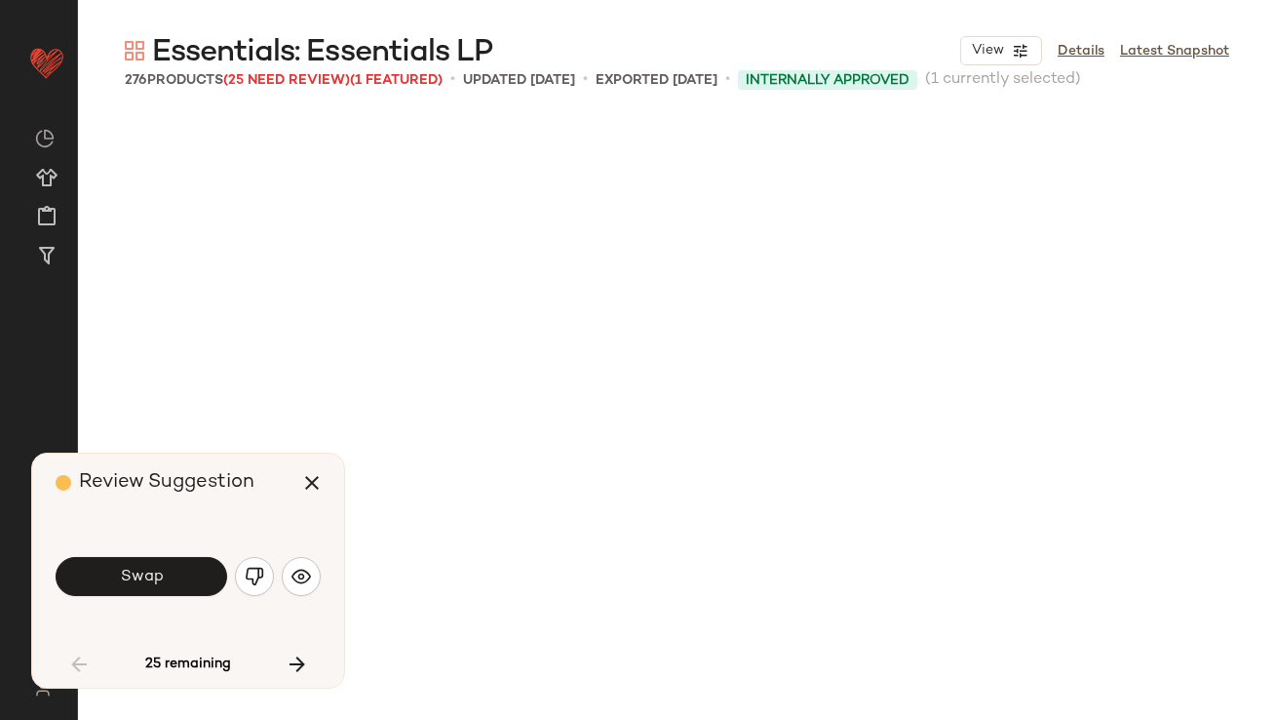
scroll to position [3764, 0]
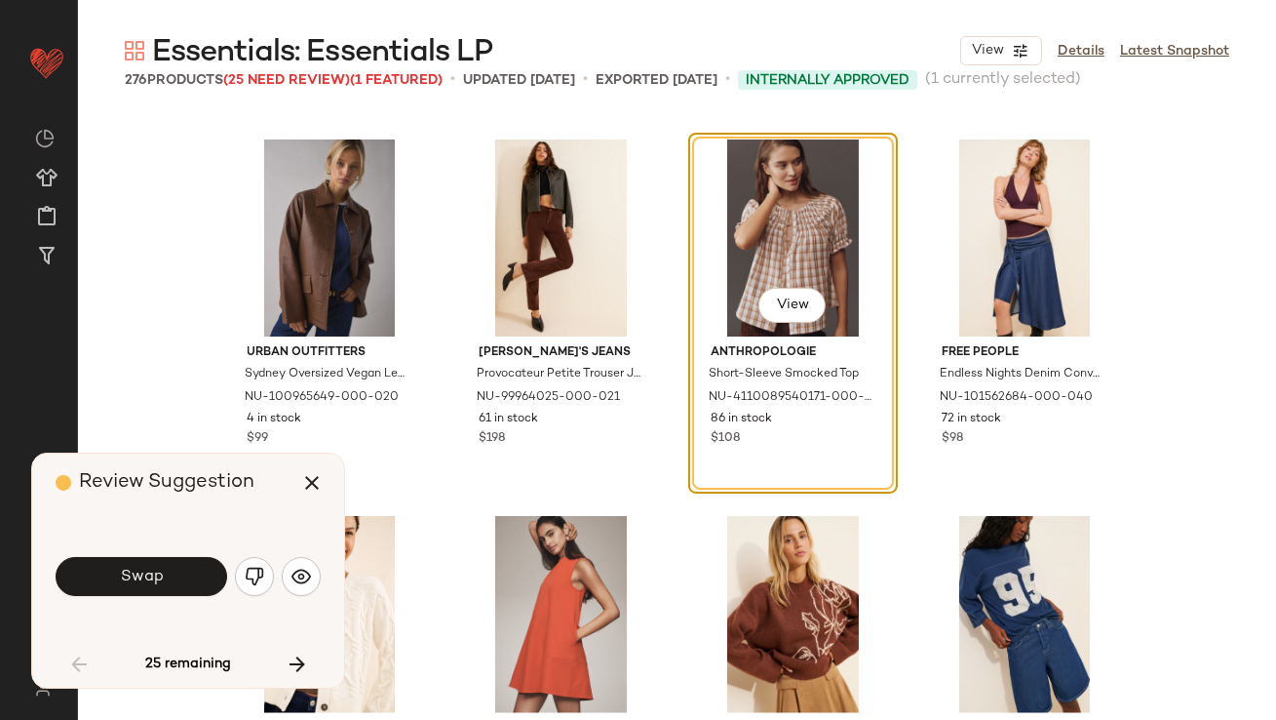
click at [178, 577] on button "Swap" at bounding box center [142, 576] width 172 height 39
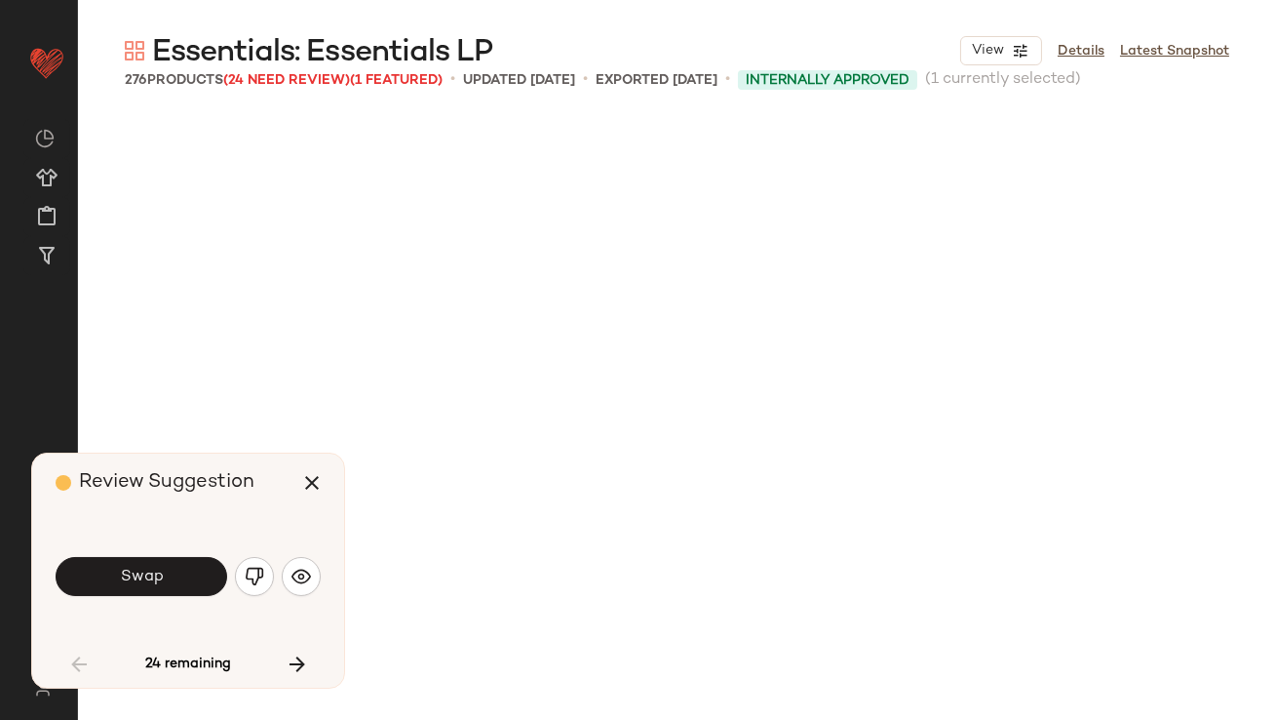
scroll to position [4893, 0]
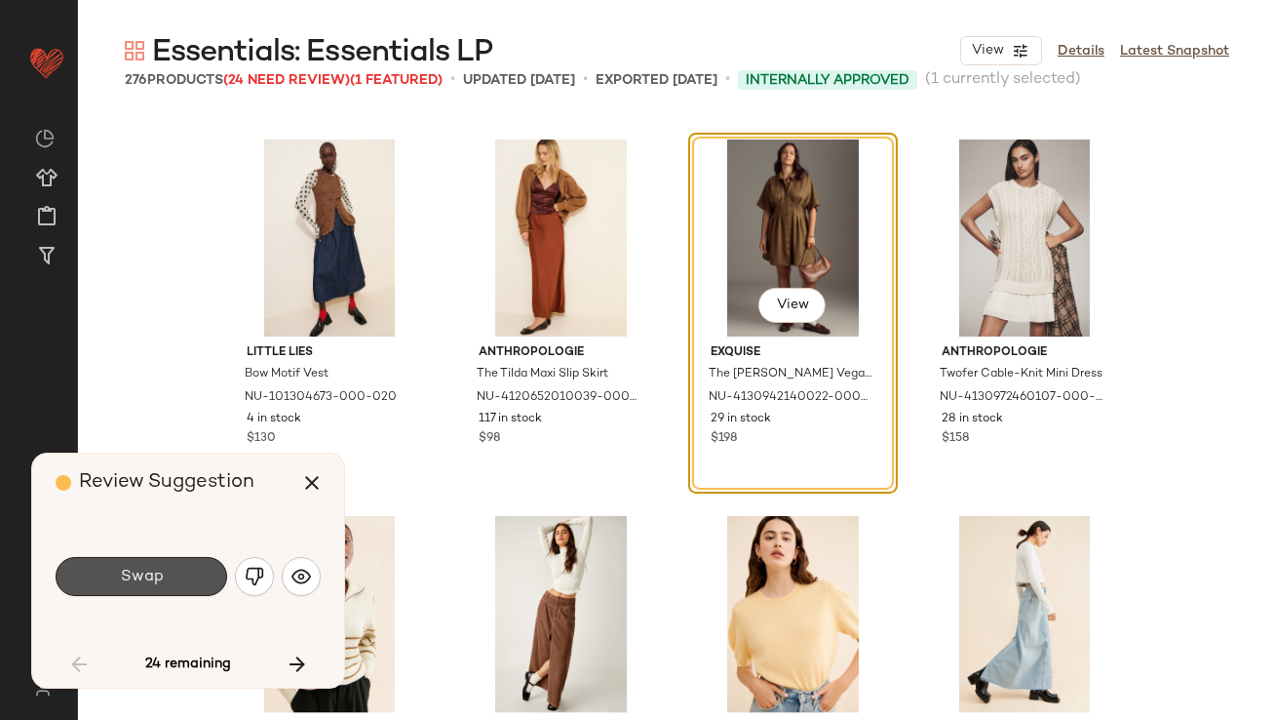
click at [178, 577] on button "Swap" at bounding box center [142, 576] width 172 height 39
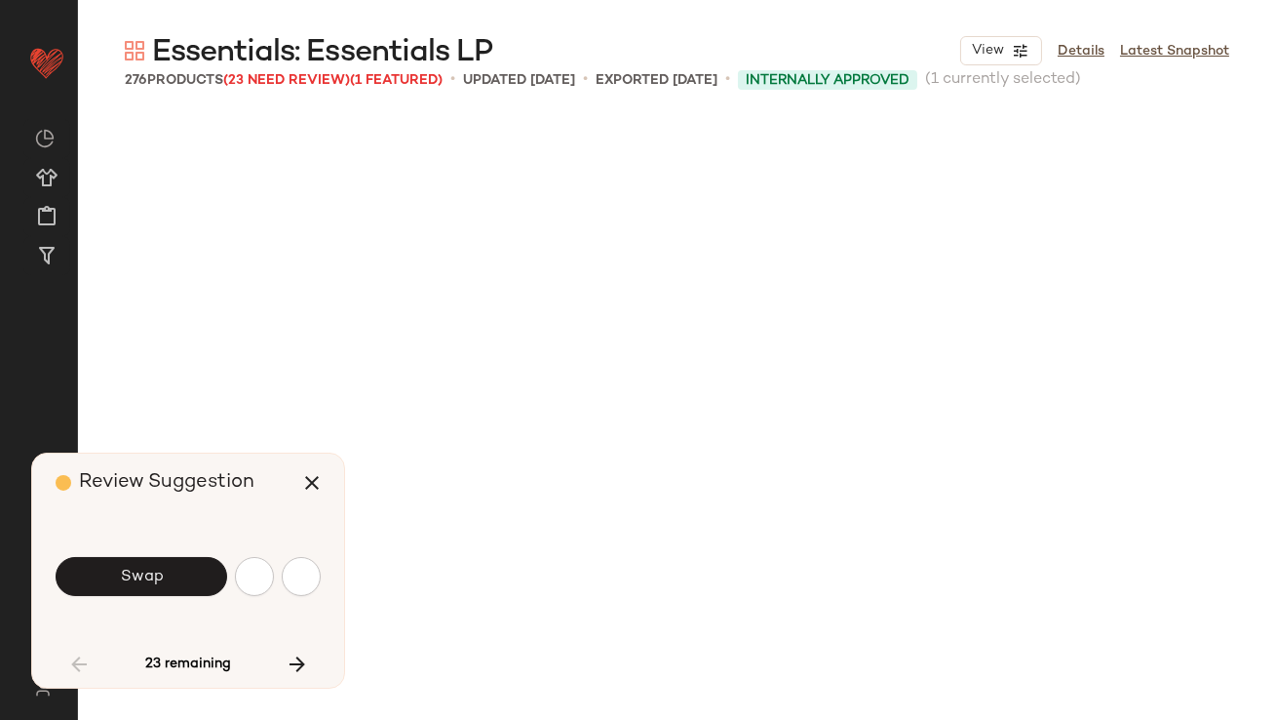
scroll to position [6022, 0]
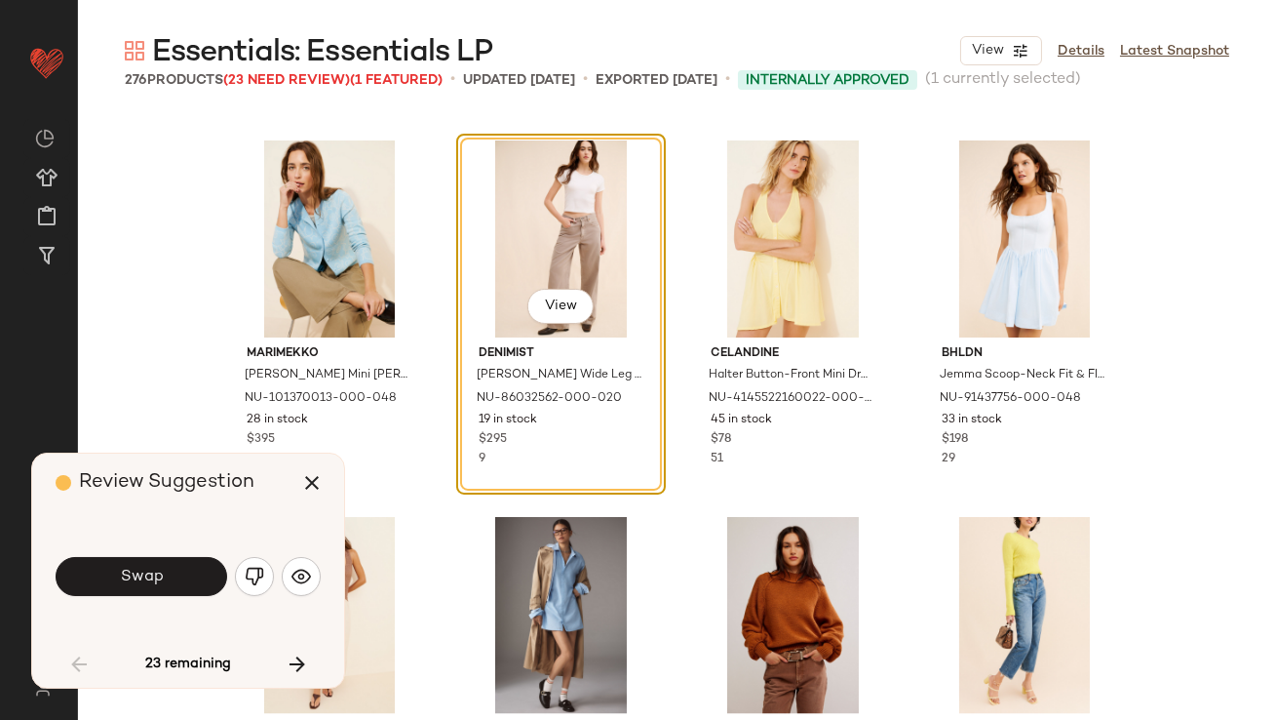
click at [178, 577] on button "Swap" at bounding box center [142, 576] width 172 height 39
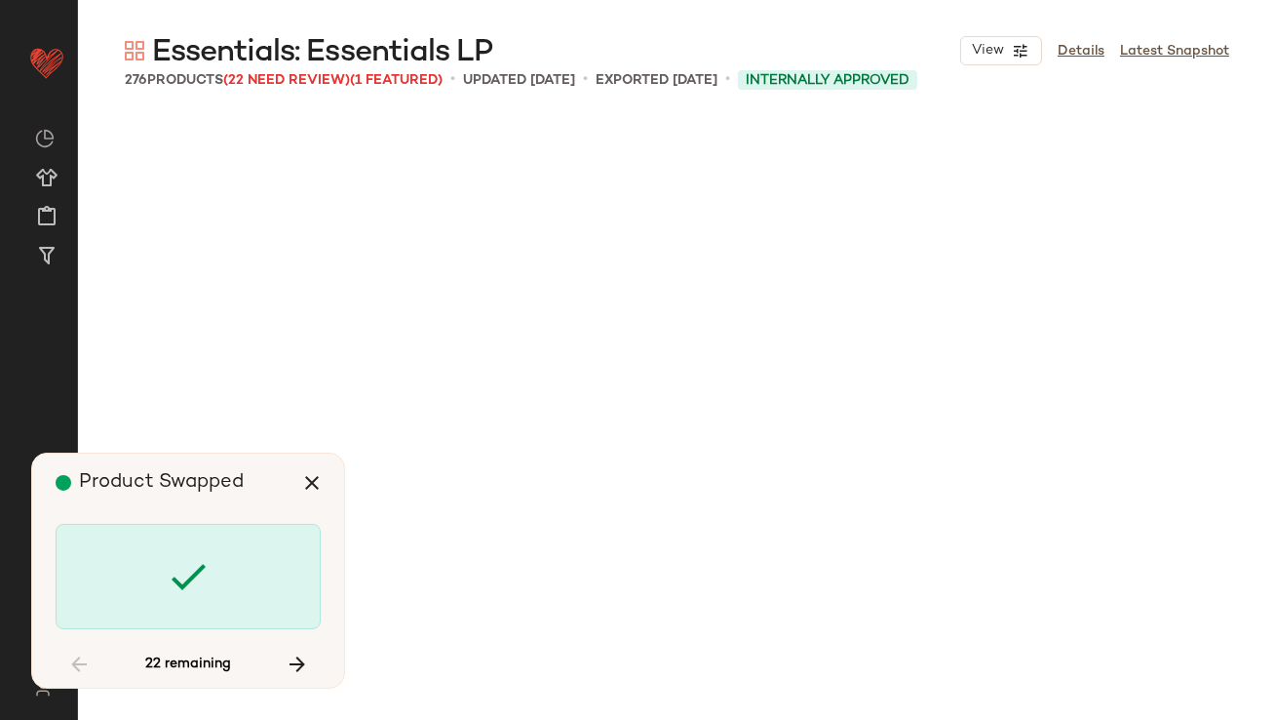
scroll to position [8280, 0]
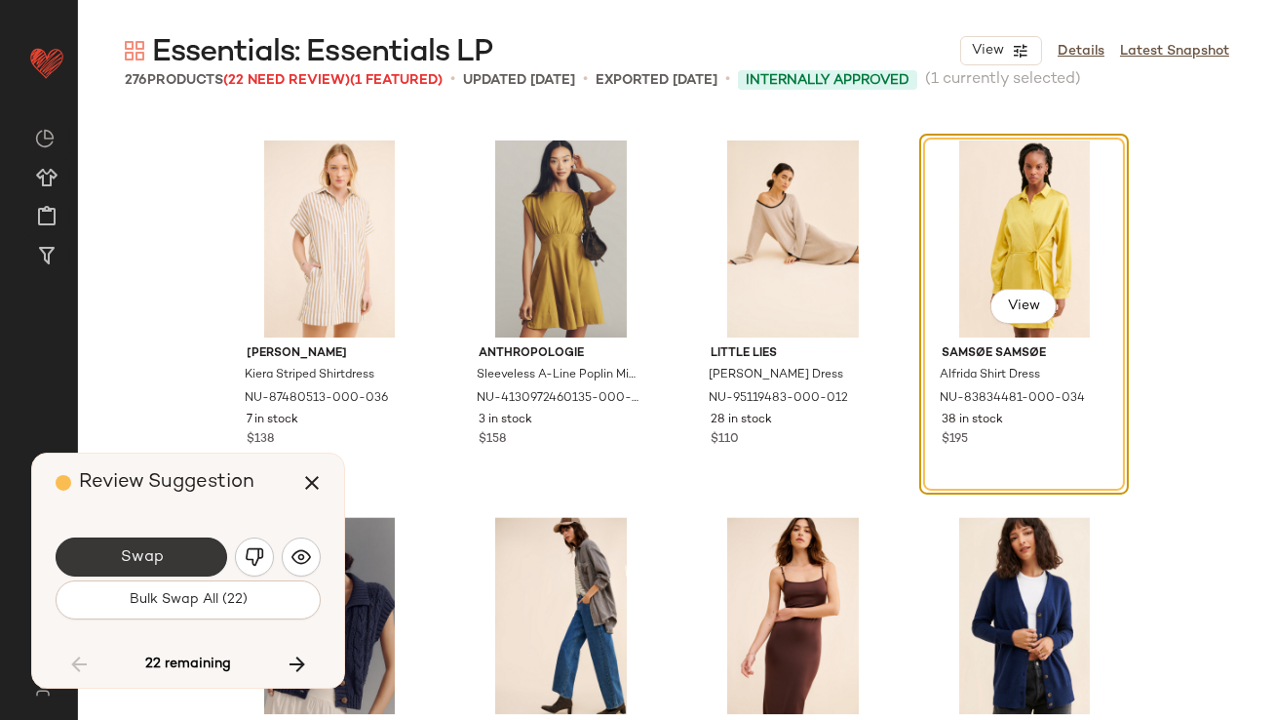
click at [178, 575] on button "Swap" at bounding box center [142, 556] width 172 height 39
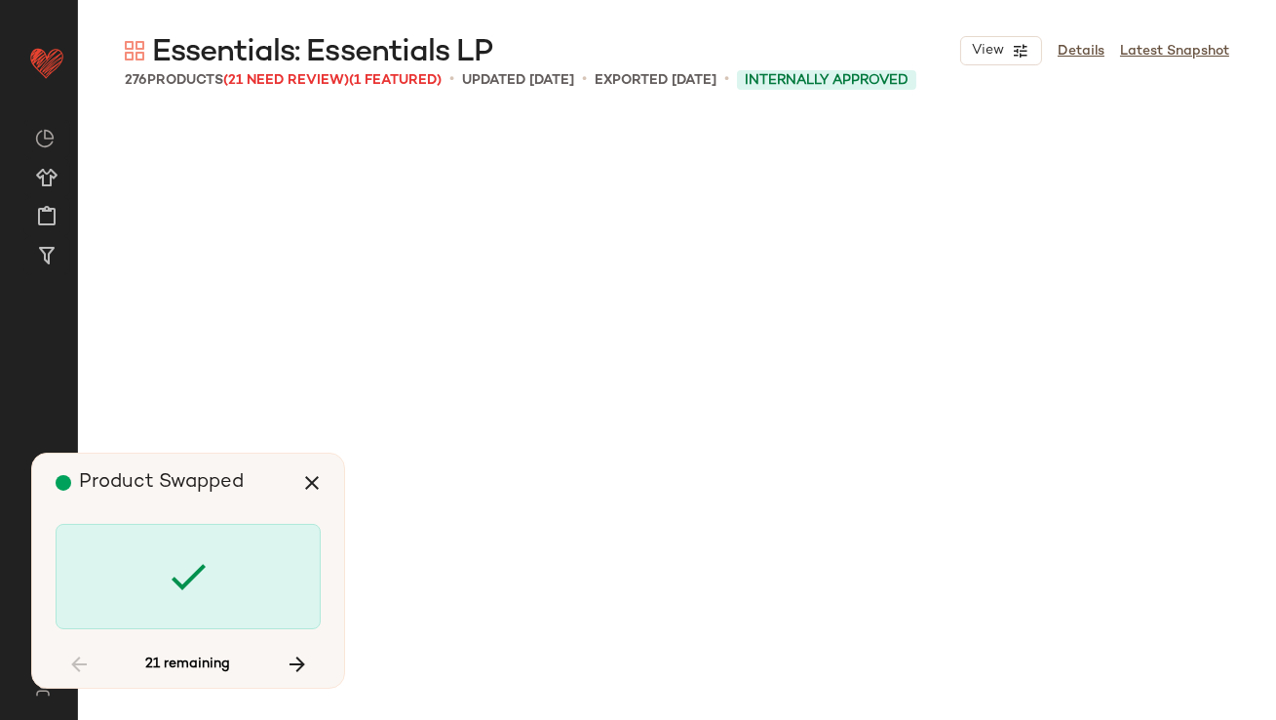
scroll to position [9786, 0]
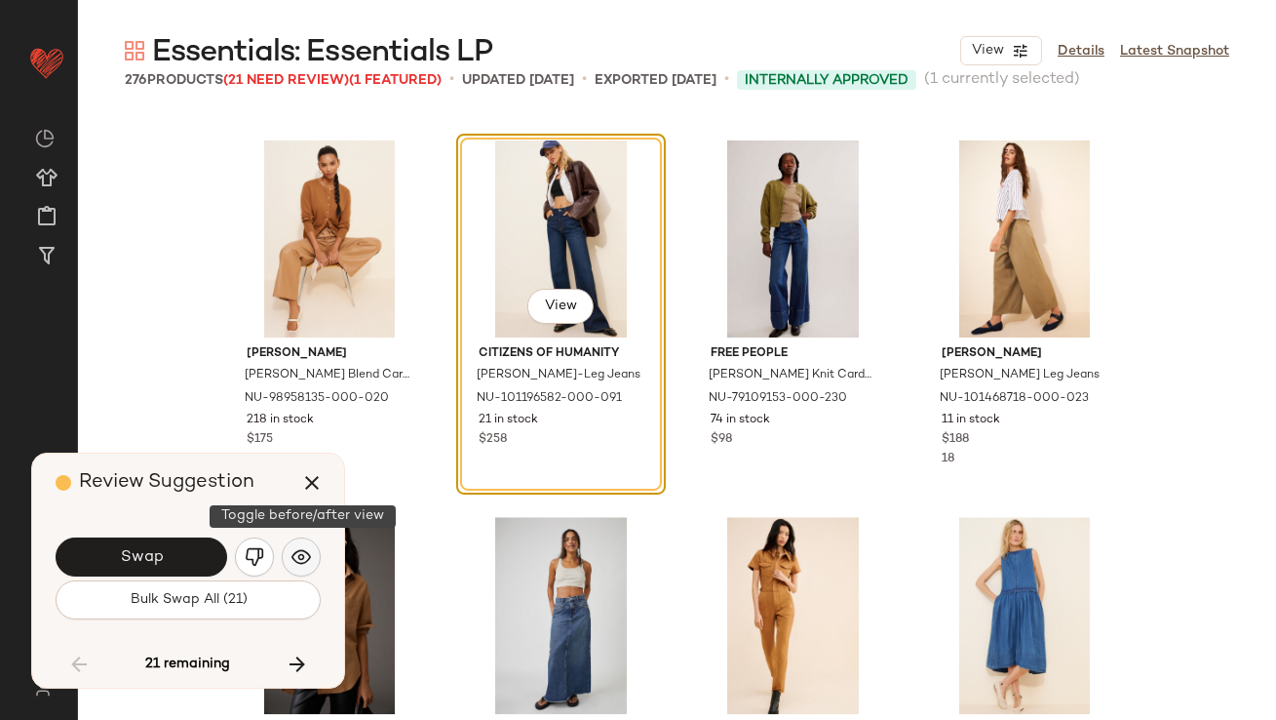
click at [307, 549] on img "button" at bounding box center [302, 557] width 20 height 20
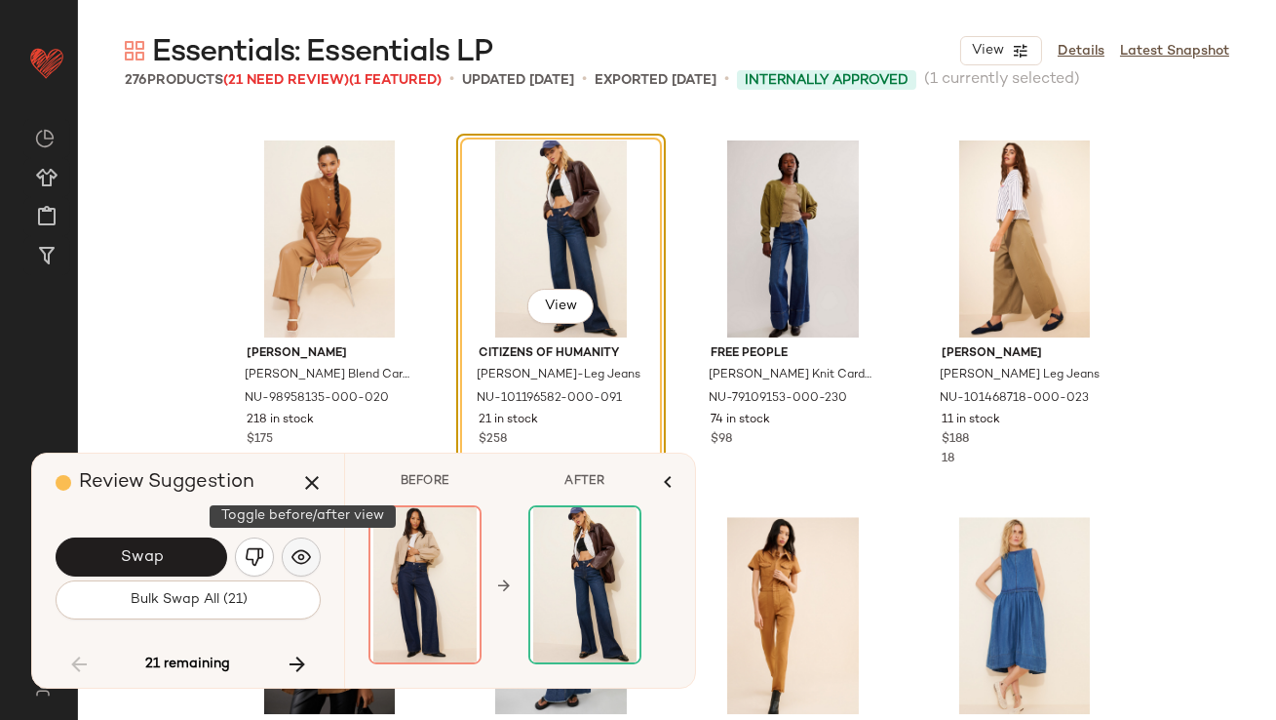
click at [306, 549] on img "button" at bounding box center [302, 557] width 20 height 20
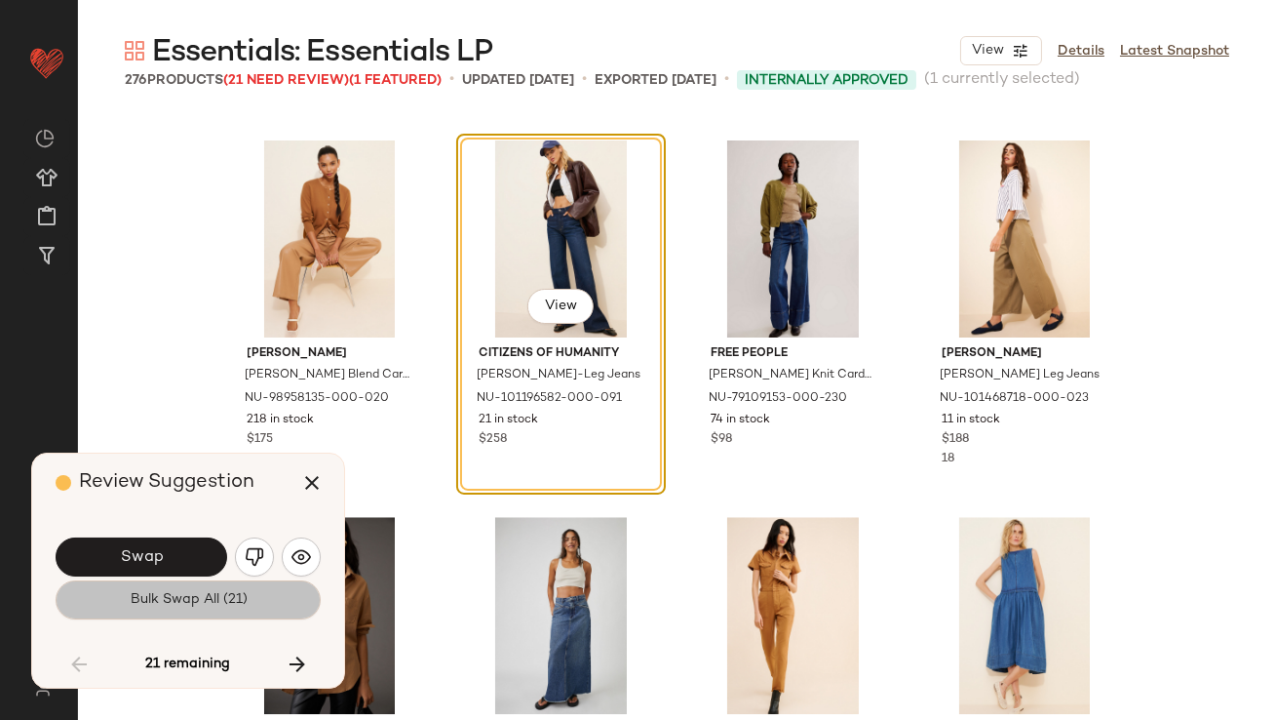
click at [265, 590] on button "Bulk Swap All (21)" at bounding box center [188, 599] width 265 height 39
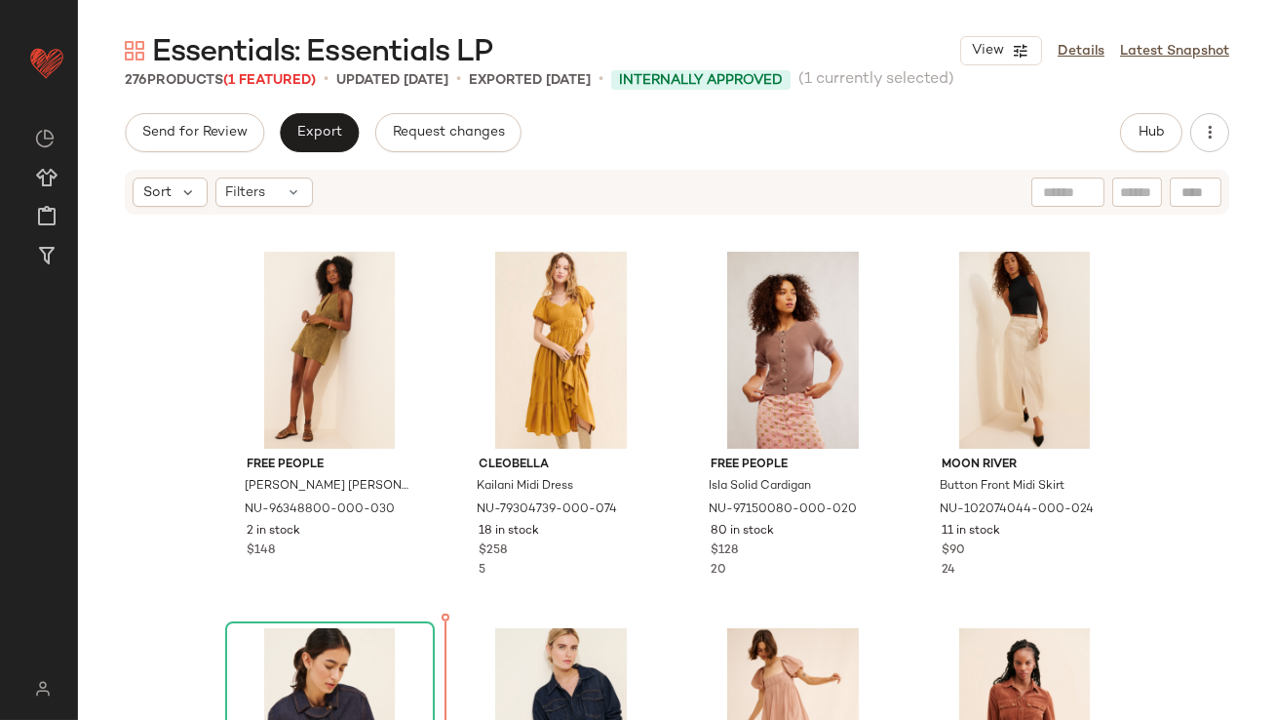
scroll to position [2691, 0]
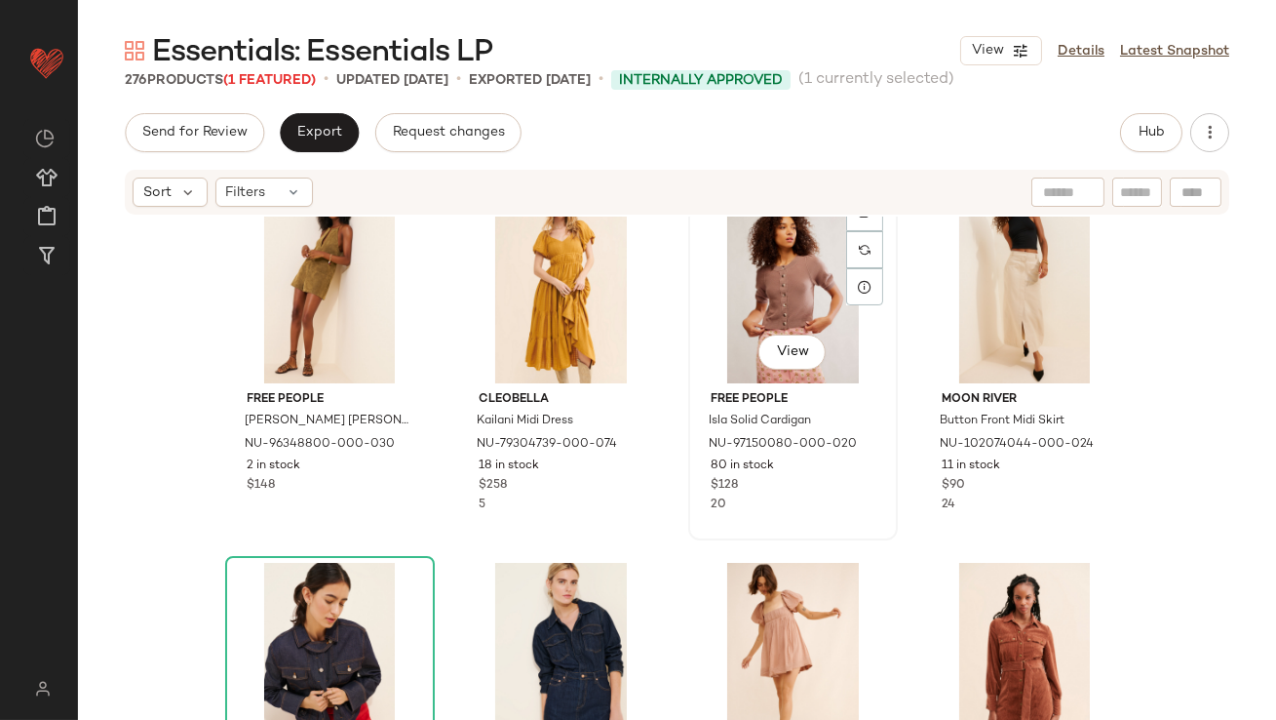
scroll to position [2315, 0]
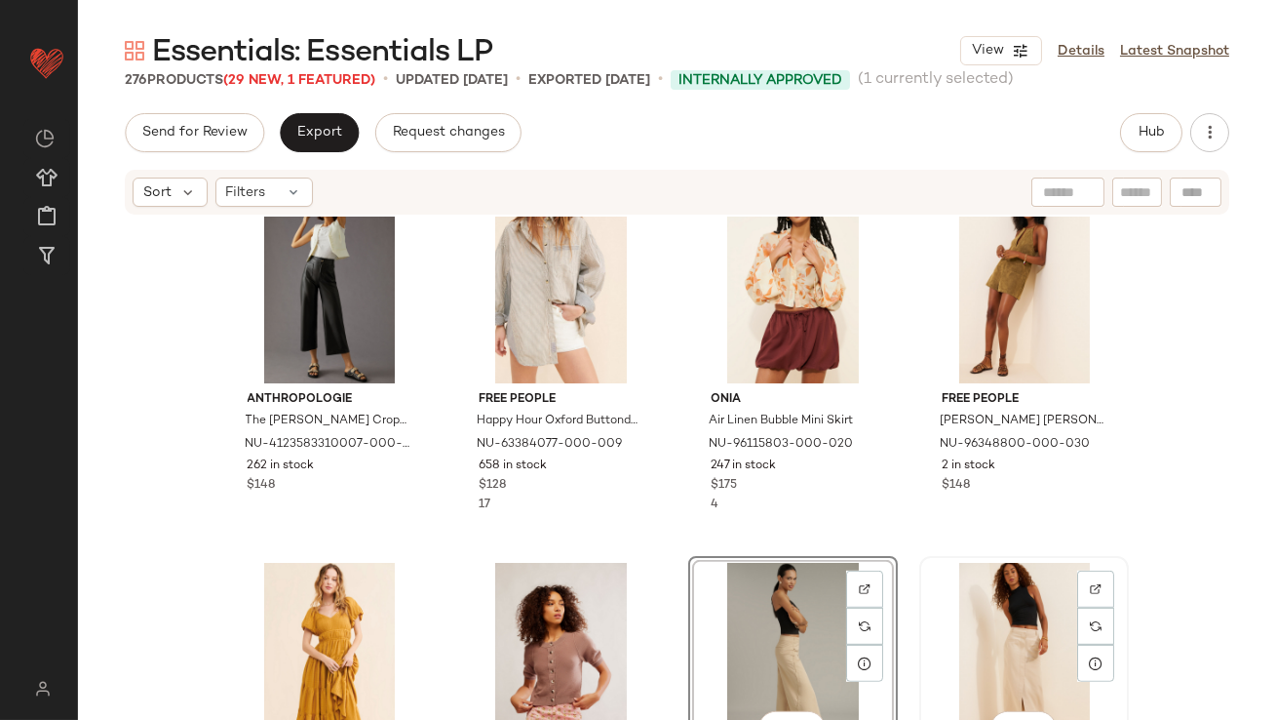
click at [988, 593] on div "View" at bounding box center [1024, 661] width 196 height 197
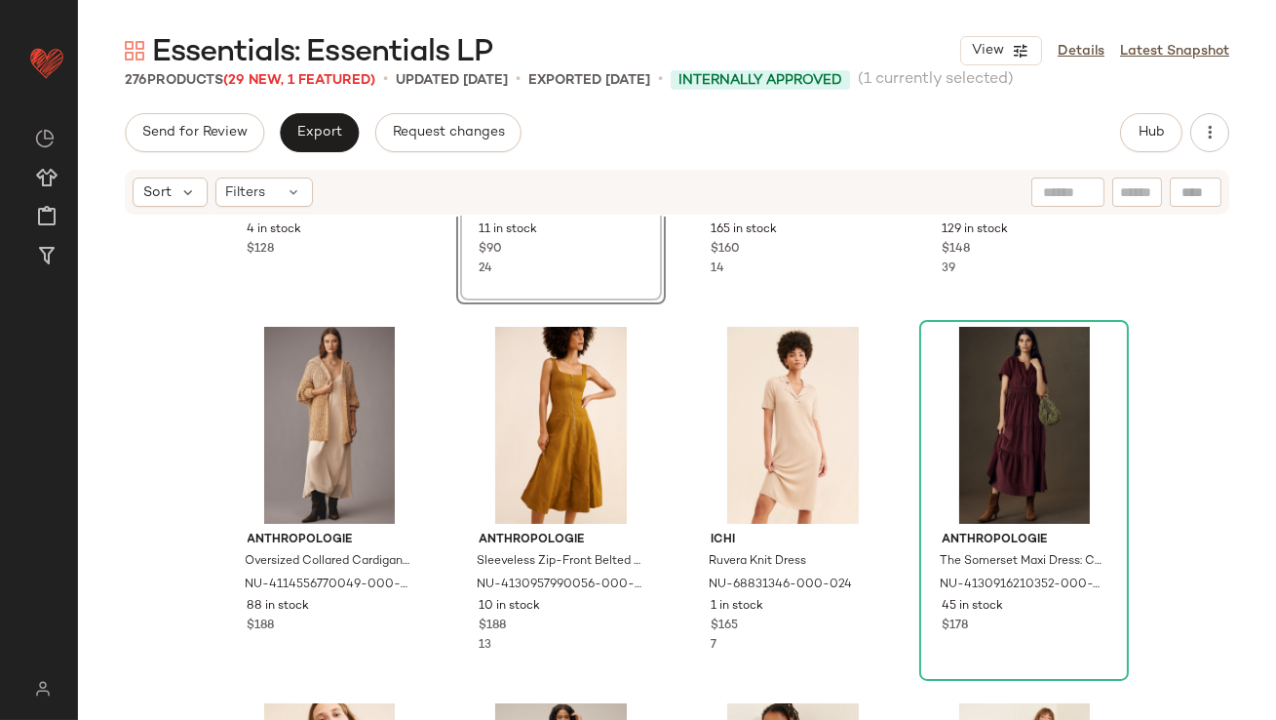
scroll to position [273, 0]
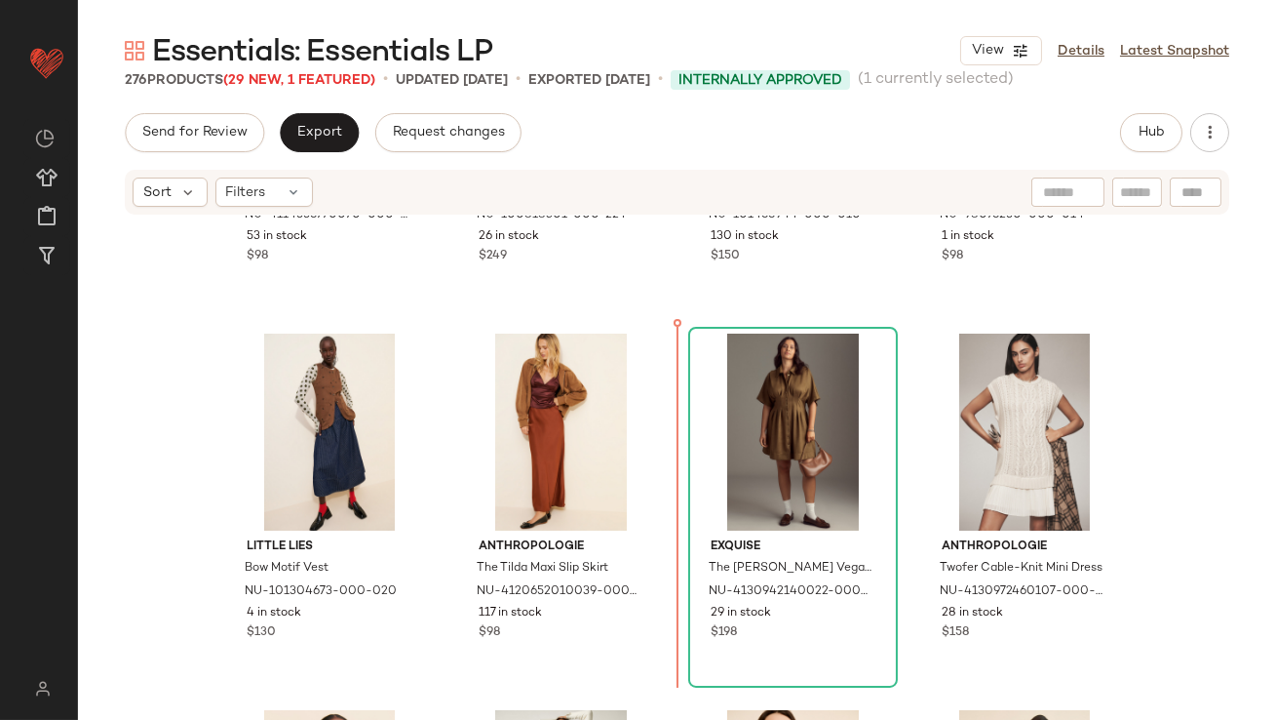
scroll to position [4812, 0]
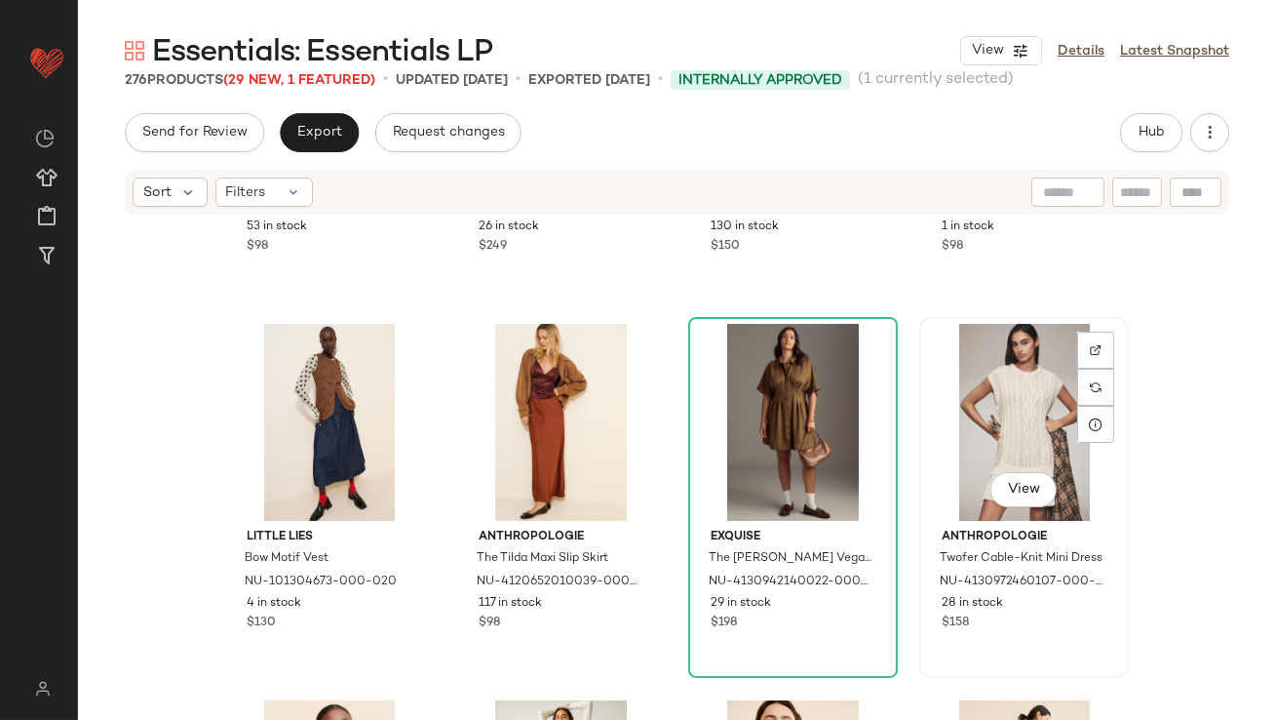
click at [989, 399] on div "View" at bounding box center [1024, 422] width 196 height 197
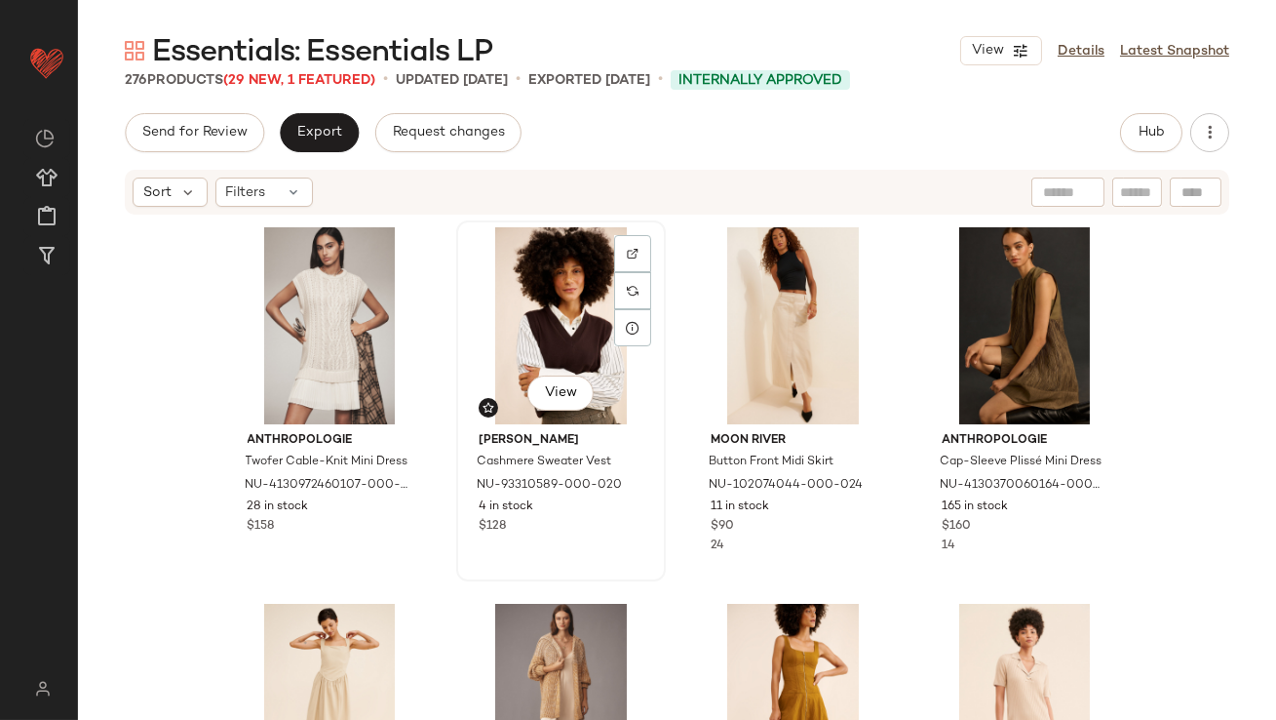
scroll to position [214, 0]
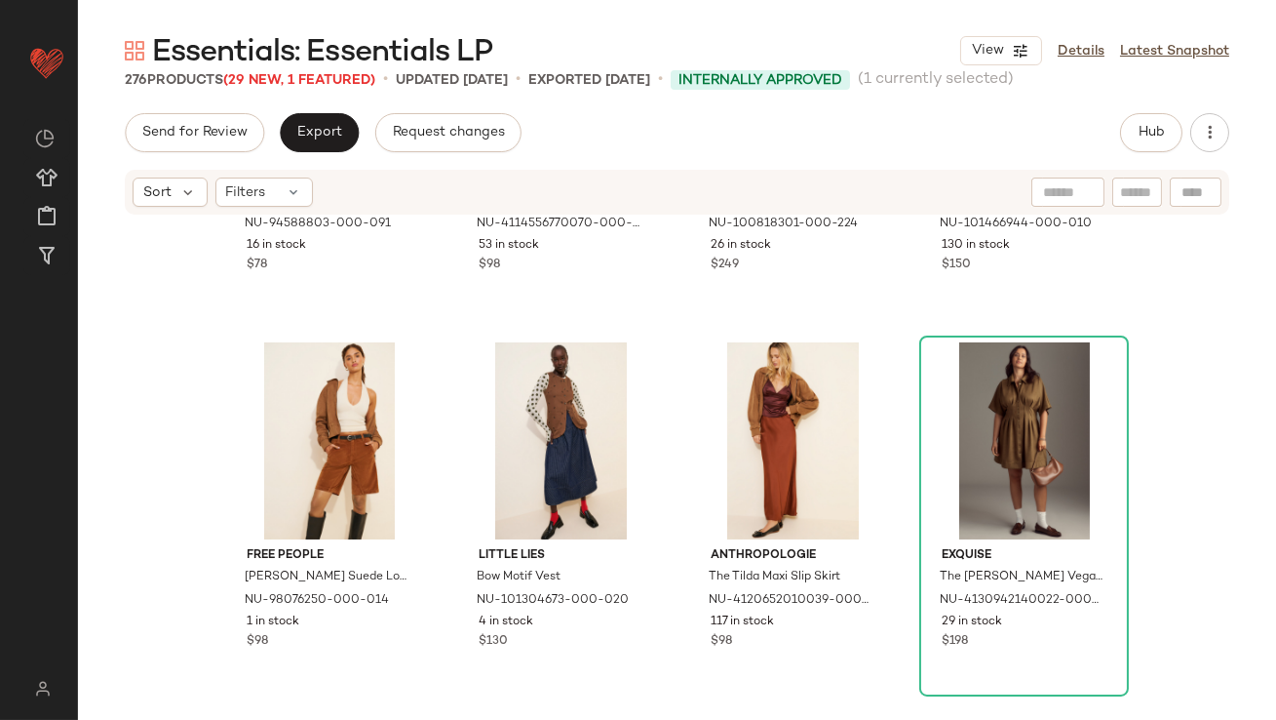
scroll to position [4846, 0]
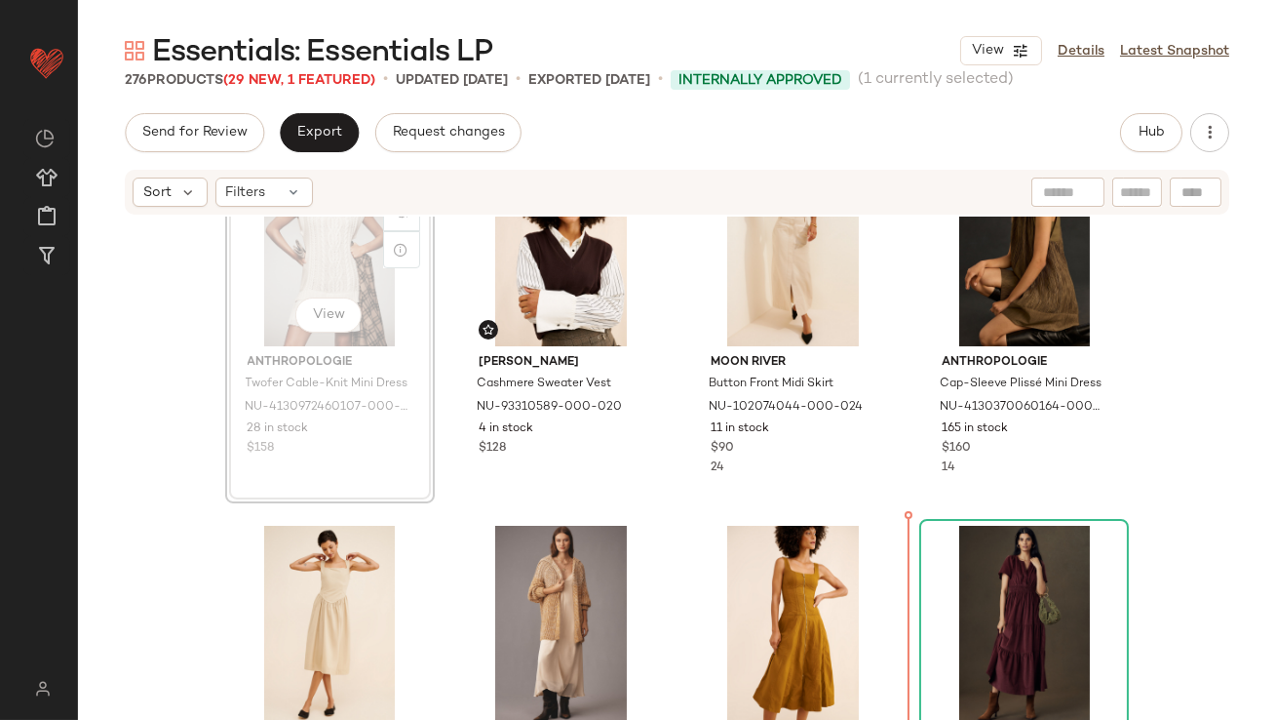
scroll to position [109, 0]
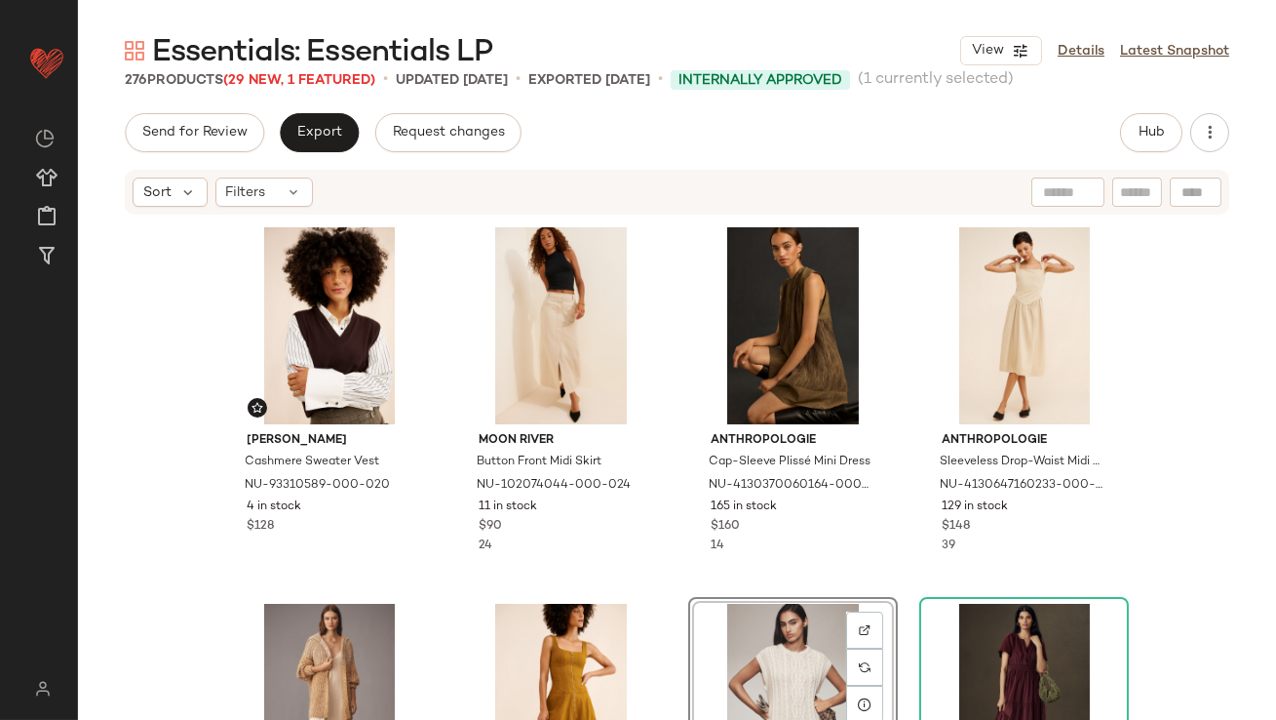
click at [1139, 437] on div "Madewell Cashmere Sweater Vest NU-93310589-000-020 4 in stock $128 Moon River B…" at bounding box center [677, 497] width 1198 height 562
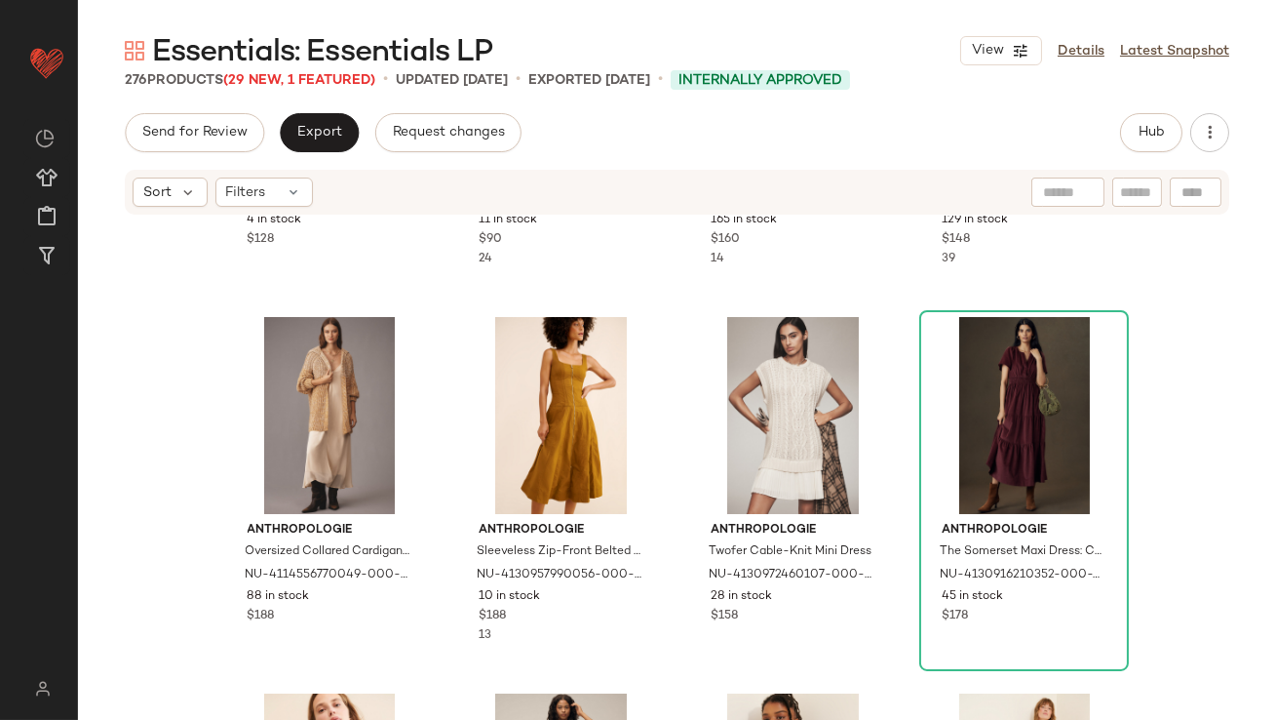
scroll to position [286, 0]
click at [1205, 141] on icon "button" at bounding box center [1210, 133] width 20 height 20
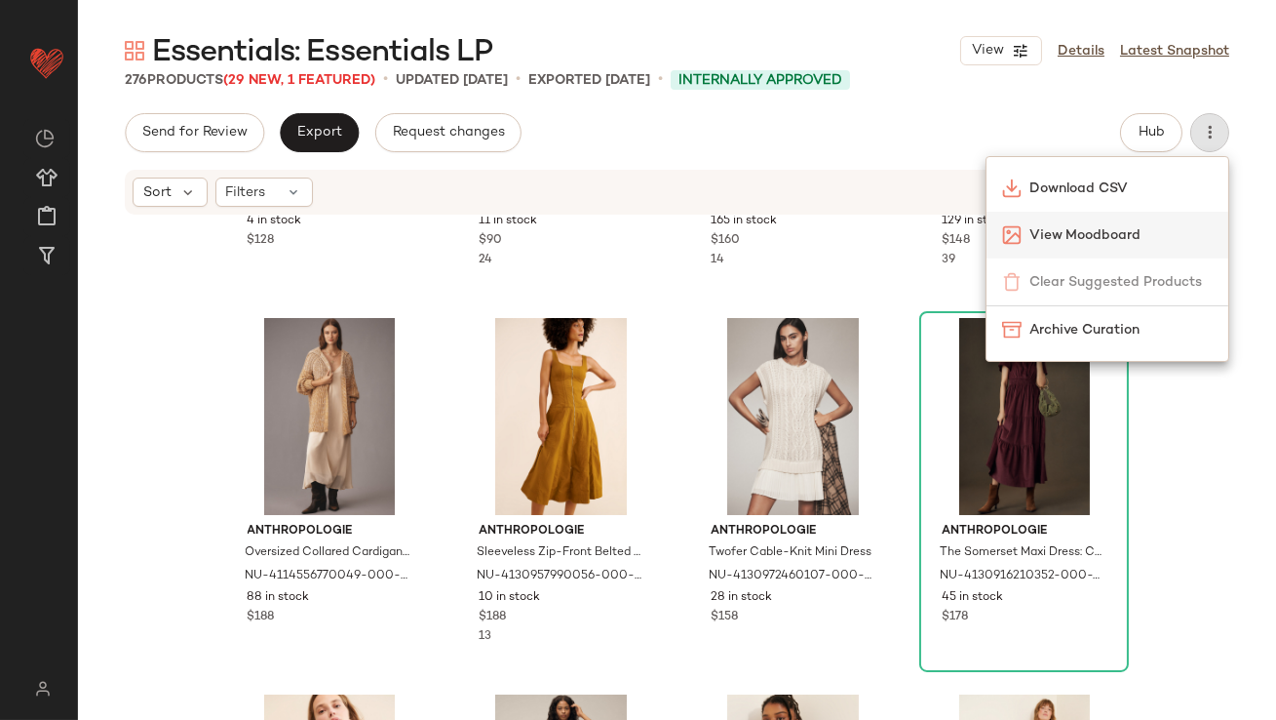
click at [1125, 230] on span "View Moodboard" at bounding box center [1121, 235] width 183 height 20
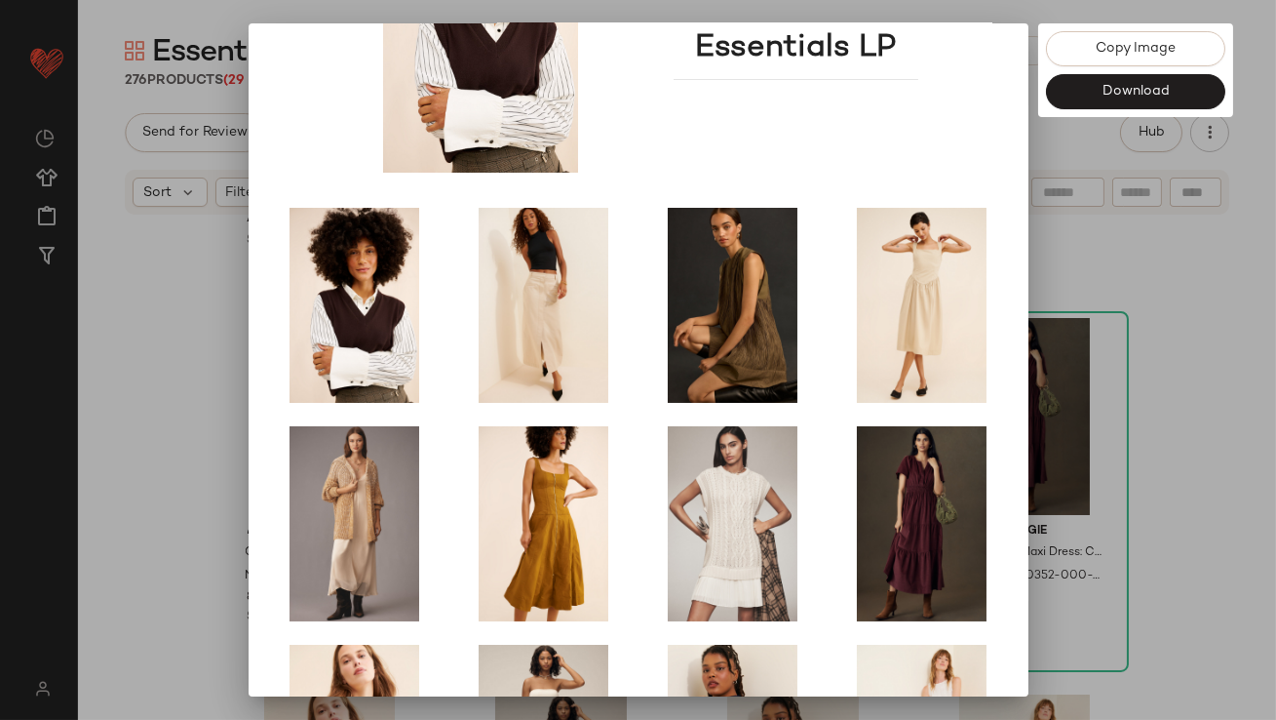
scroll to position [333, 0]
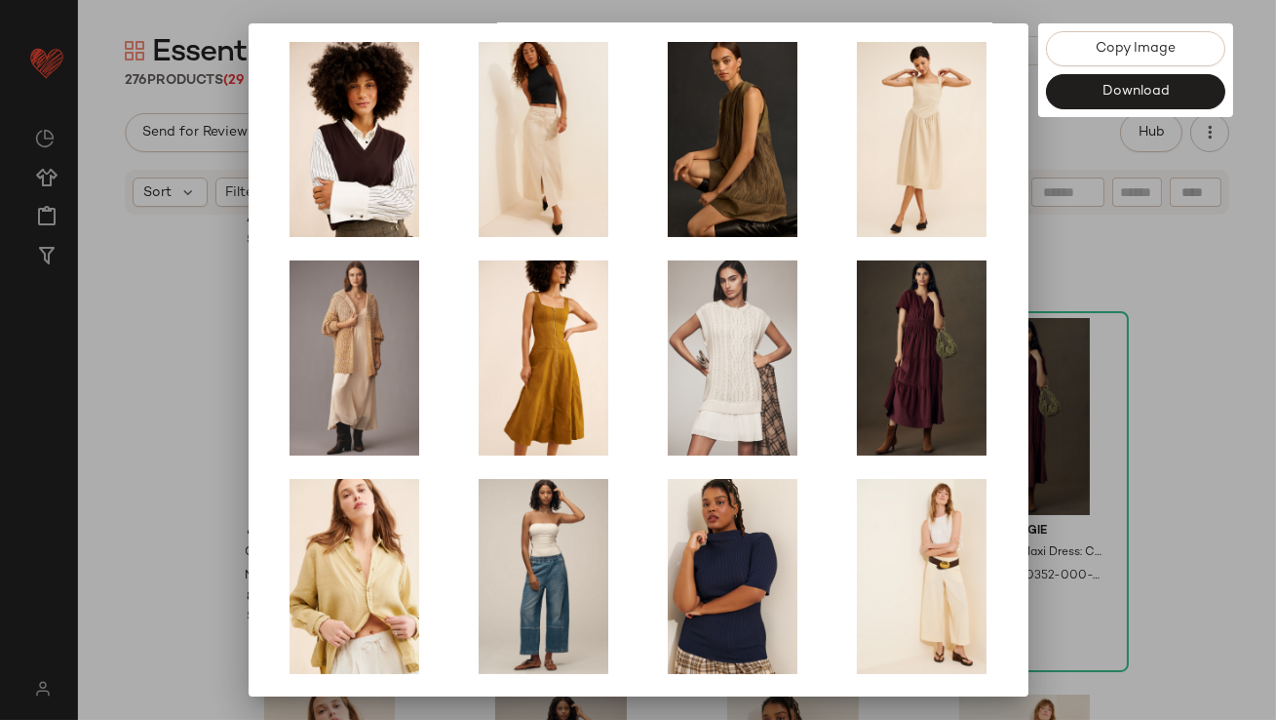
click at [1118, 486] on div at bounding box center [638, 360] width 1276 height 720
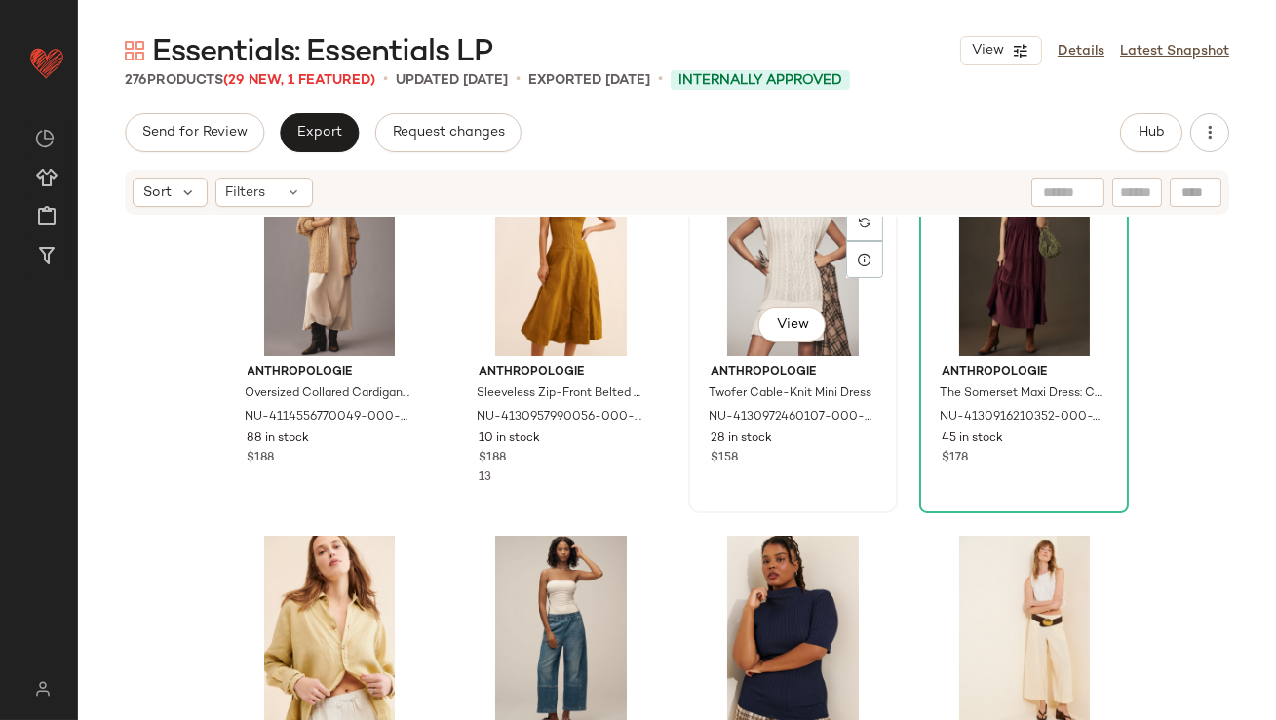
scroll to position [877, 0]
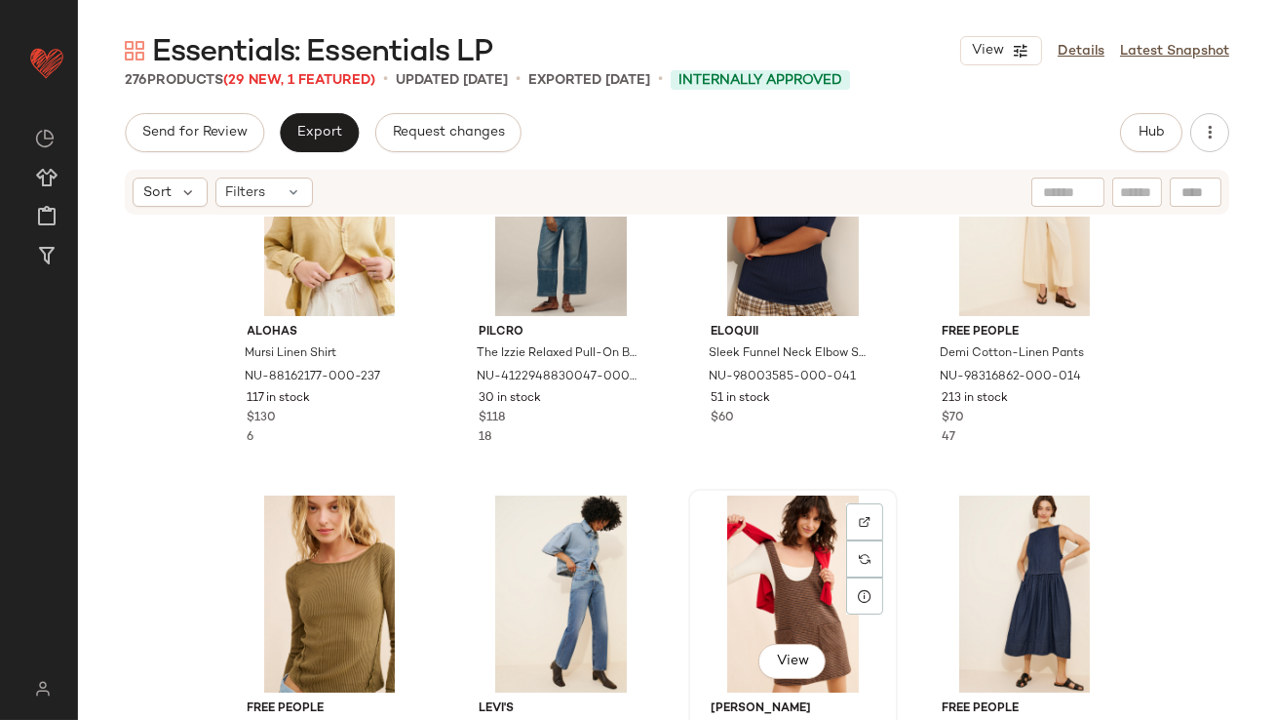
click at [778, 546] on div "View" at bounding box center [793, 593] width 196 height 197
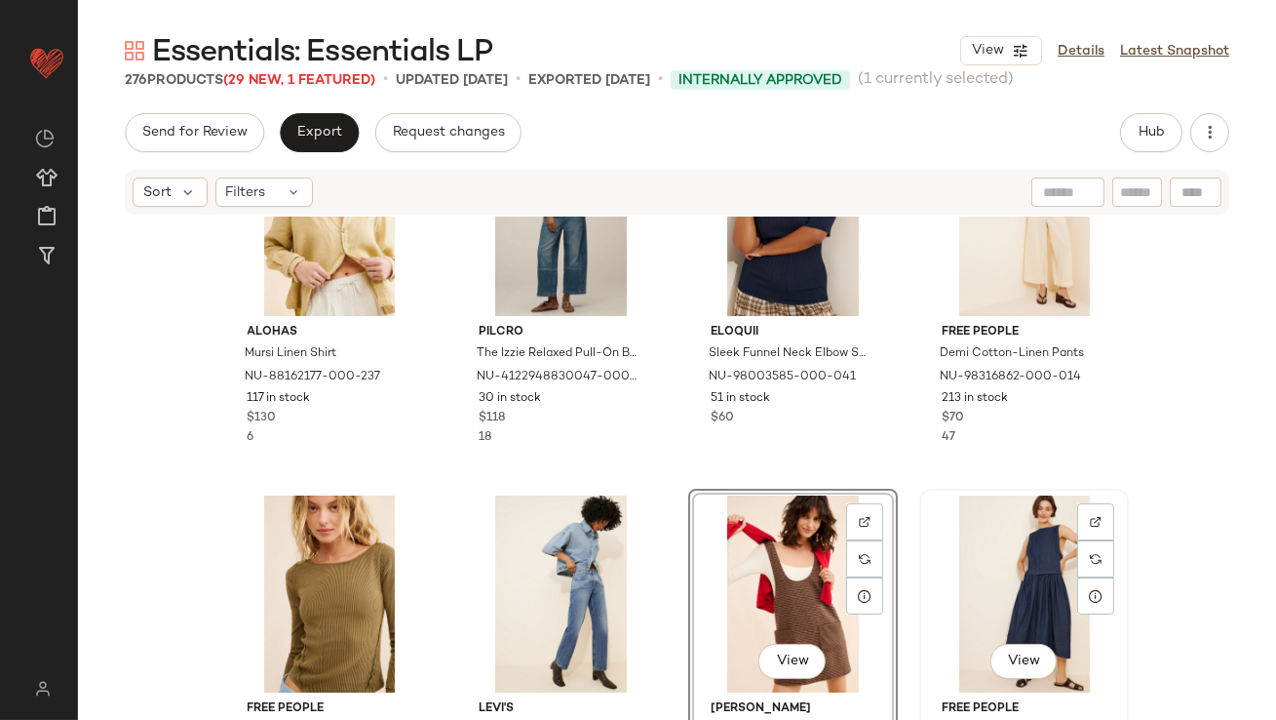
click at [978, 550] on div "View" at bounding box center [1024, 593] width 196 height 197
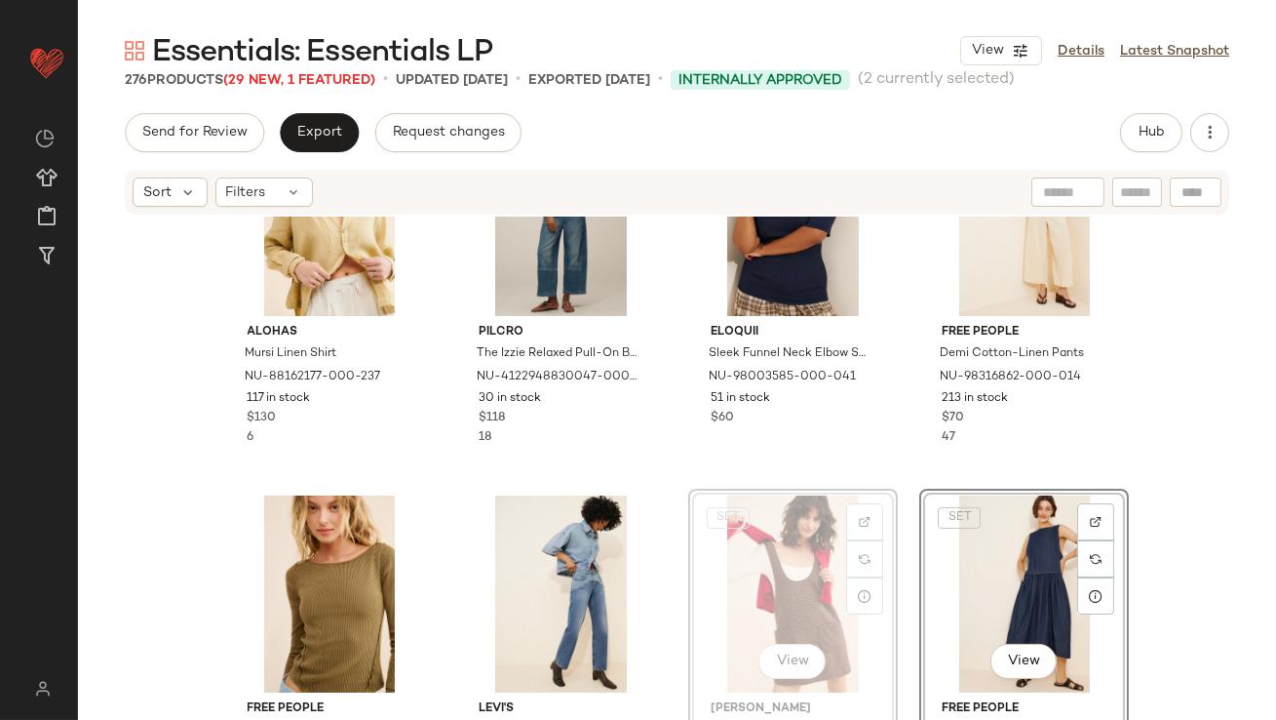
scroll to position [869, 0]
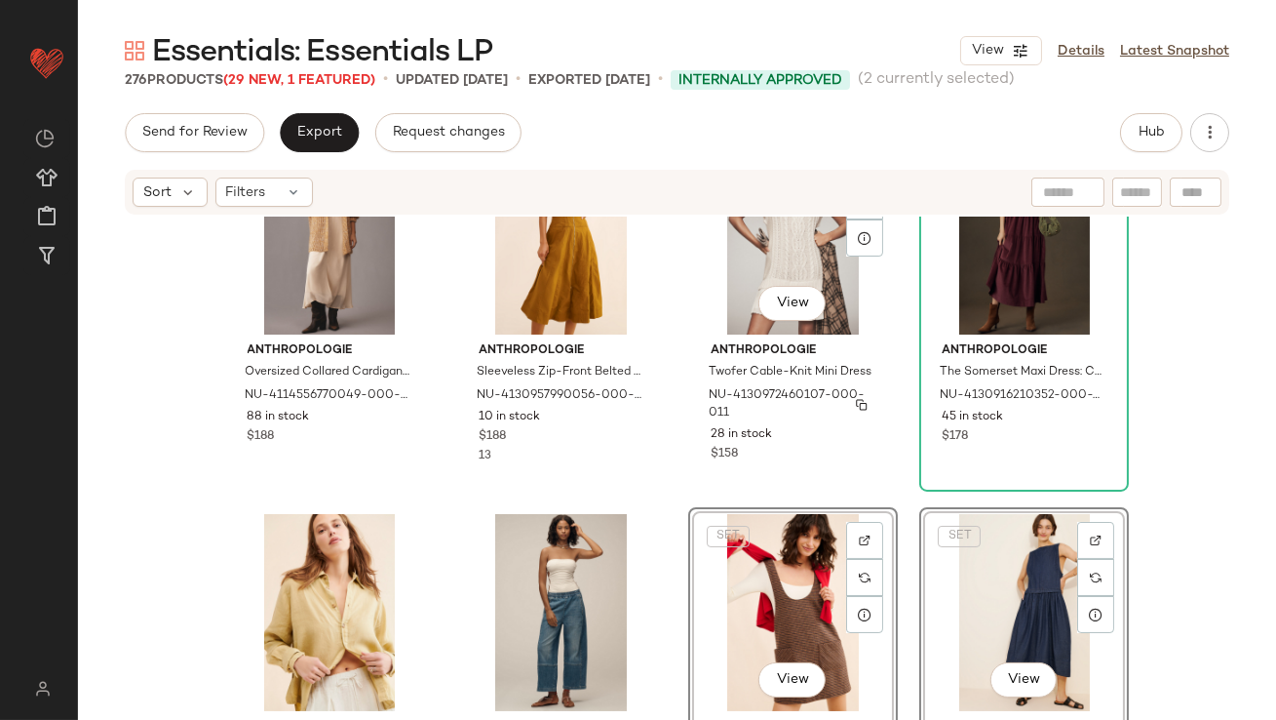
scroll to position [486, 0]
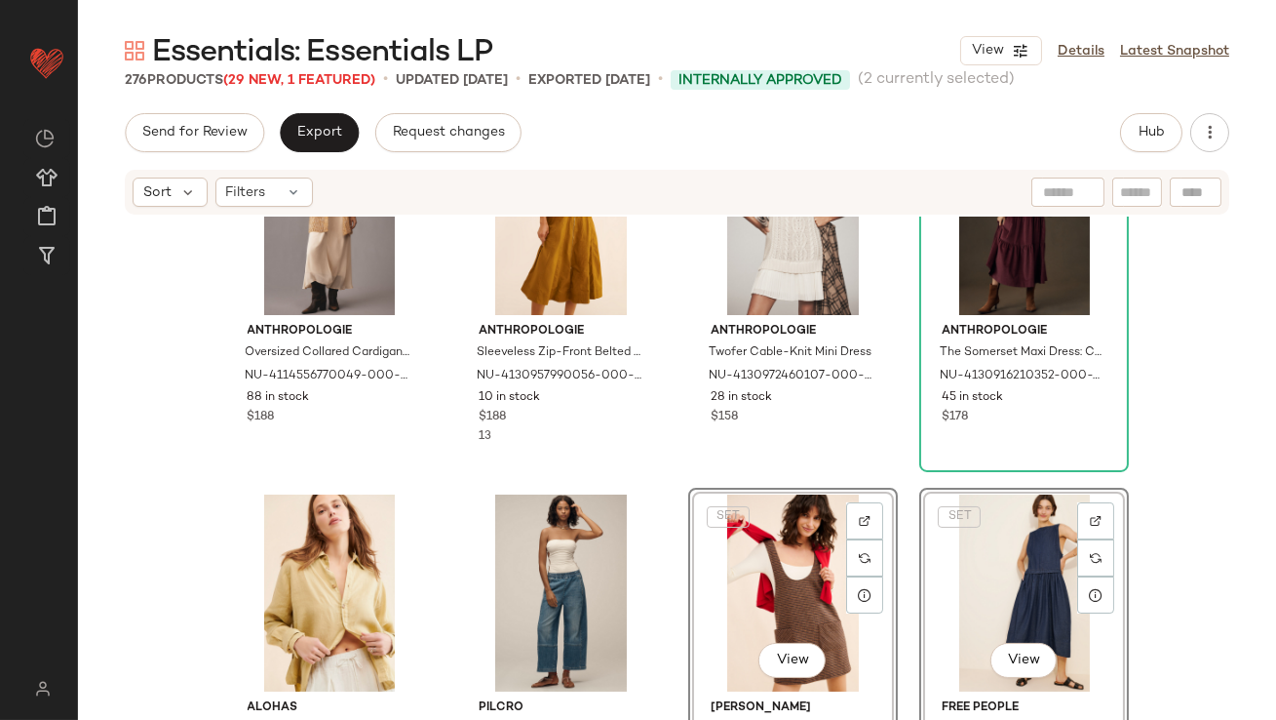
click at [1178, 508] on div "Madewell Cashmere Sweater Vest NU-93310589-000-020 4 in stock $128 Moon River B…" at bounding box center [677, 497] width 1198 height 562
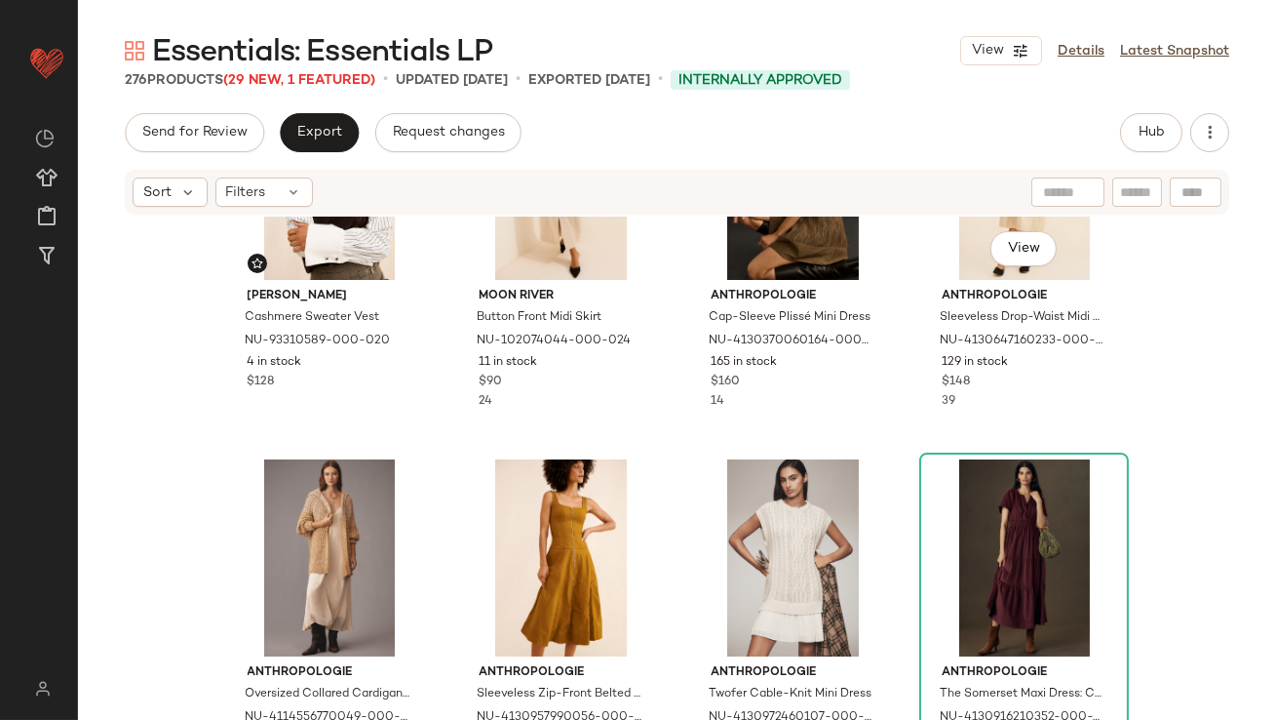
scroll to position [351, 0]
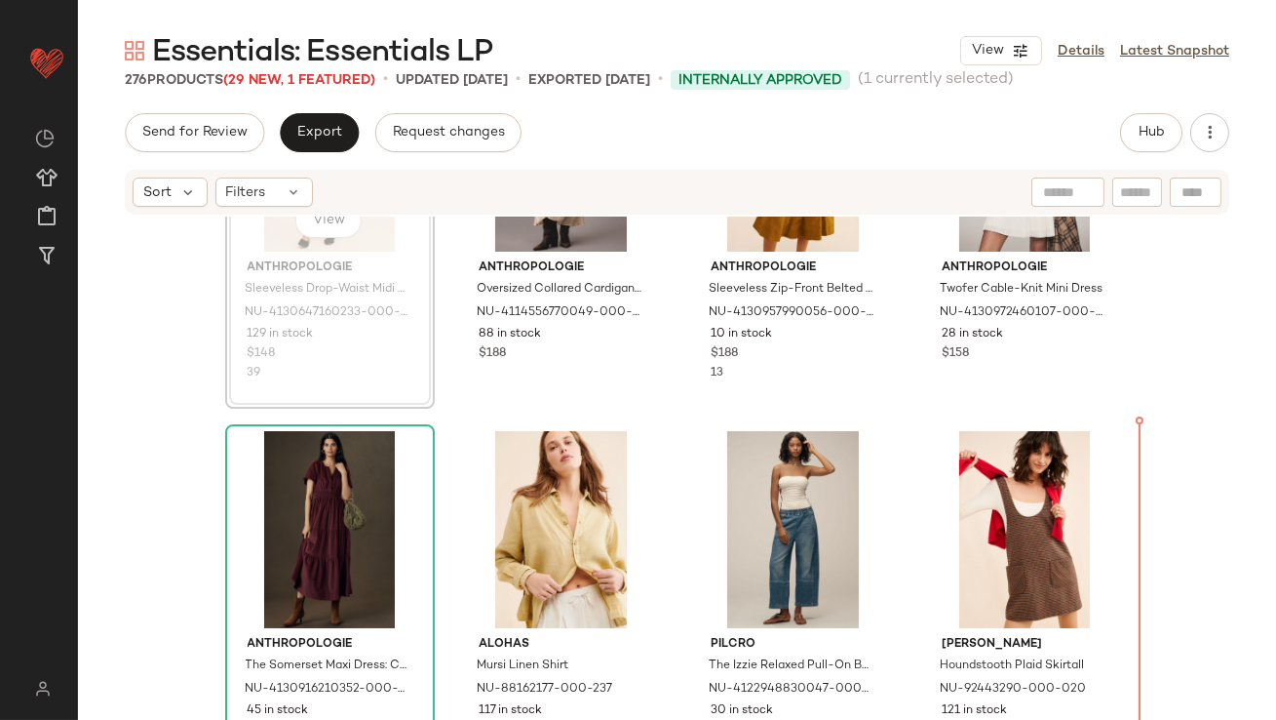
drag, startPoint x: 246, startPoint y: 554, endPoint x: 256, endPoint y: 554, distance: 10.7
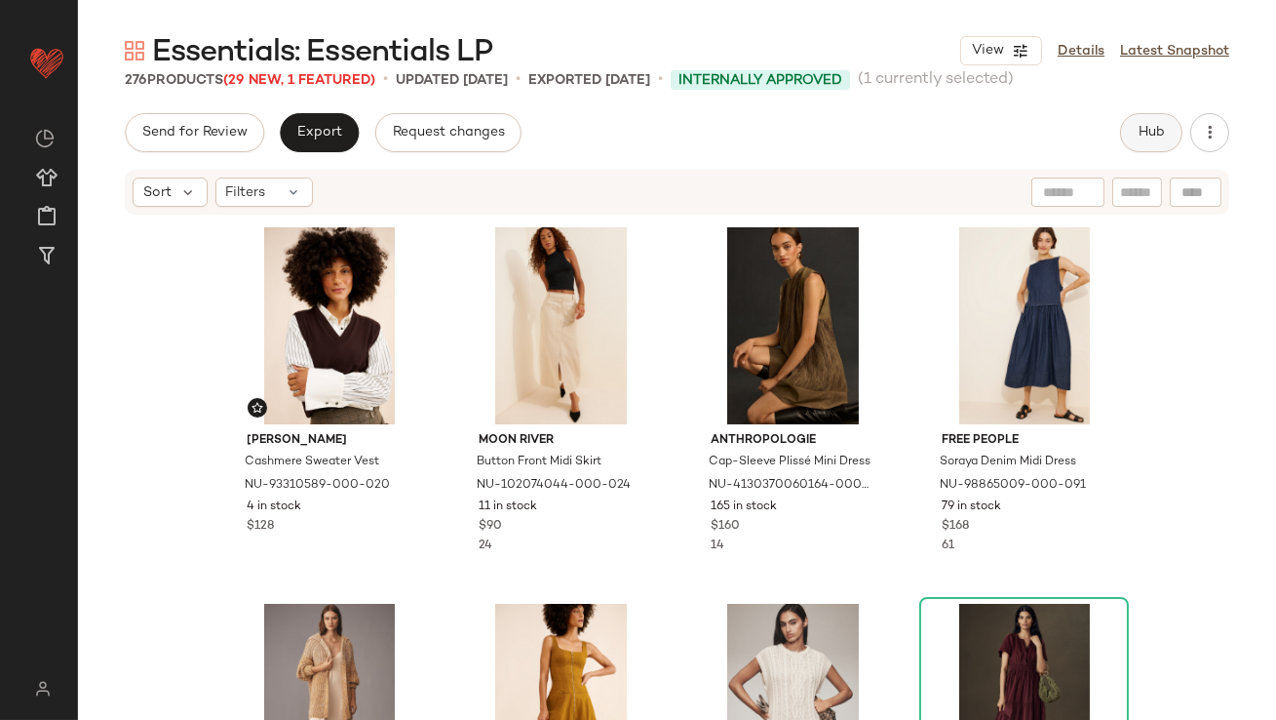
click at [1147, 122] on button "Hub" at bounding box center [1151, 132] width 62 height 39
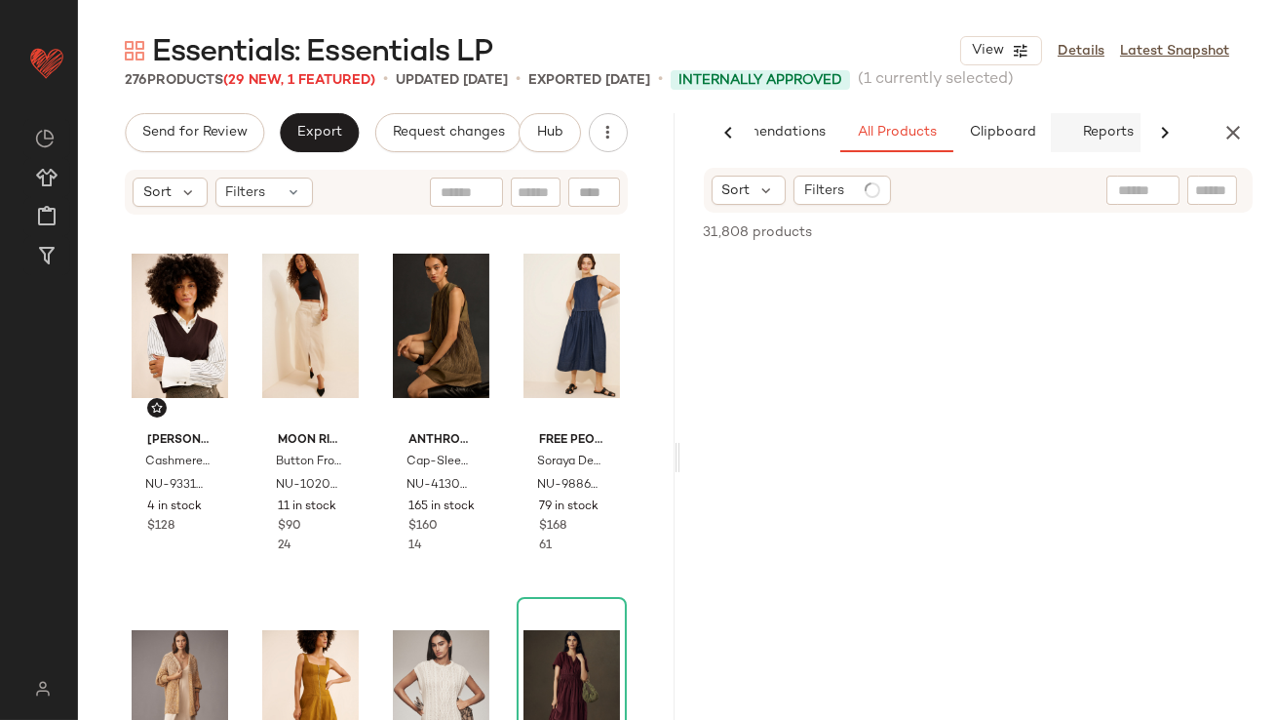
scroll to position [0, 109]
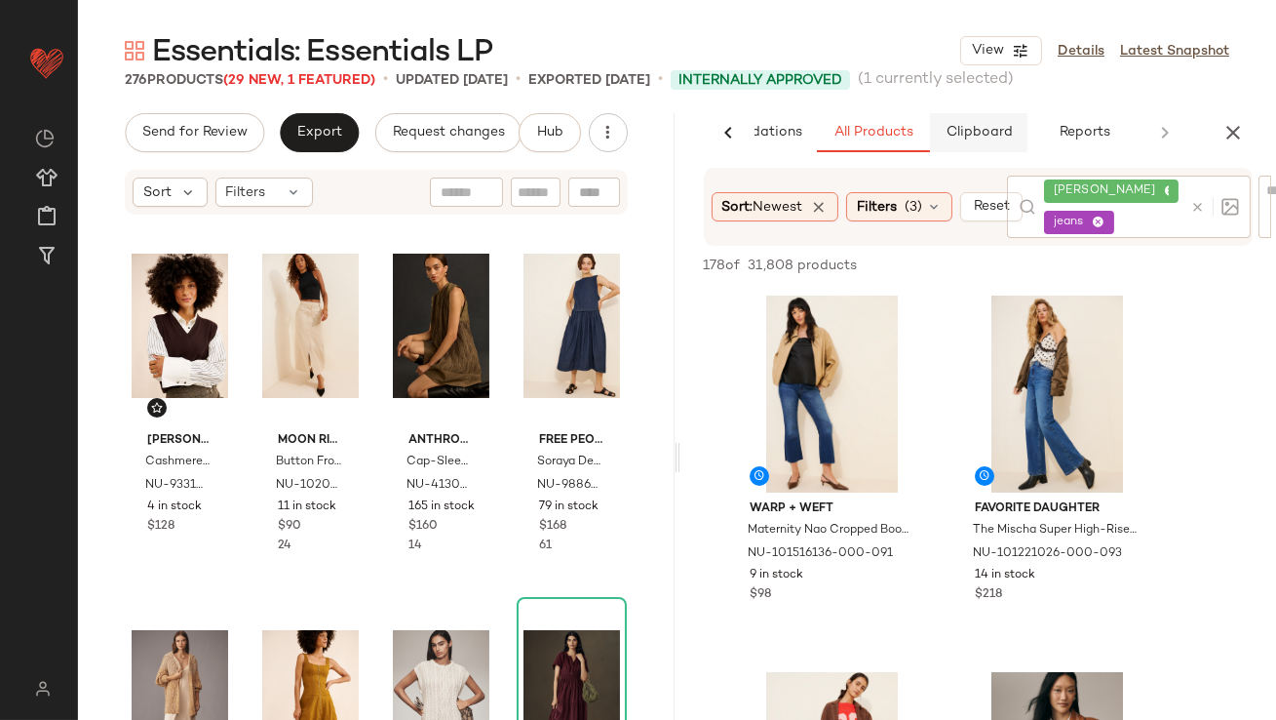
click at [969, 136] on span "Clipboard" at bounding box center [978, 133] width 67 height 16
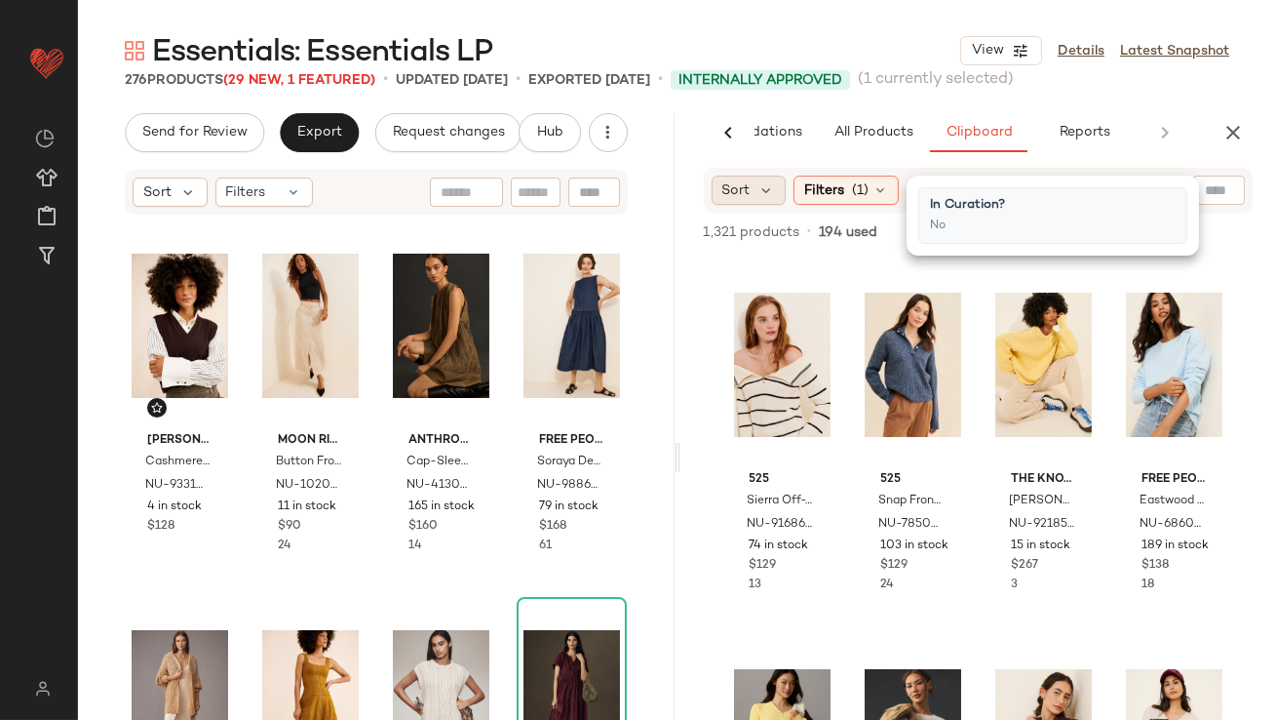
click at [729, 200] on span "Sort" at bounding box center [737, 190] width 28 height 20
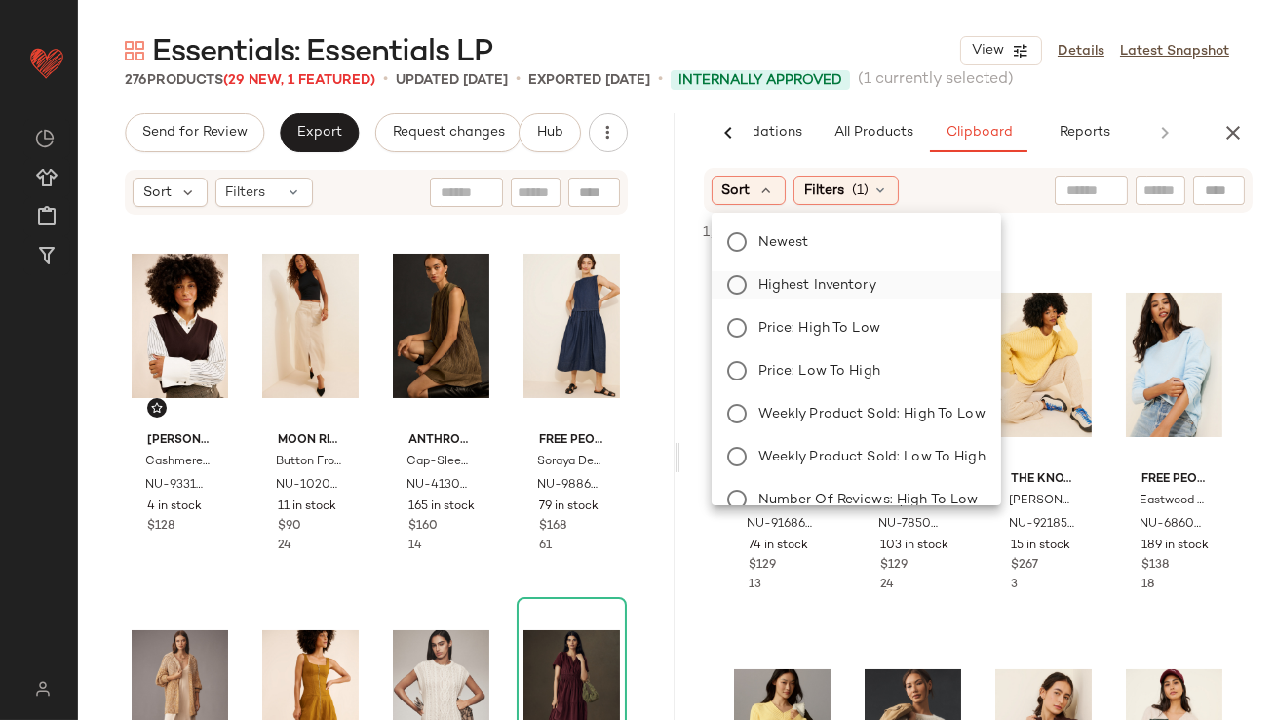
click at [754, 274] on label "Highest Inventory" at bounding box center [868, 284] width 235 height 27
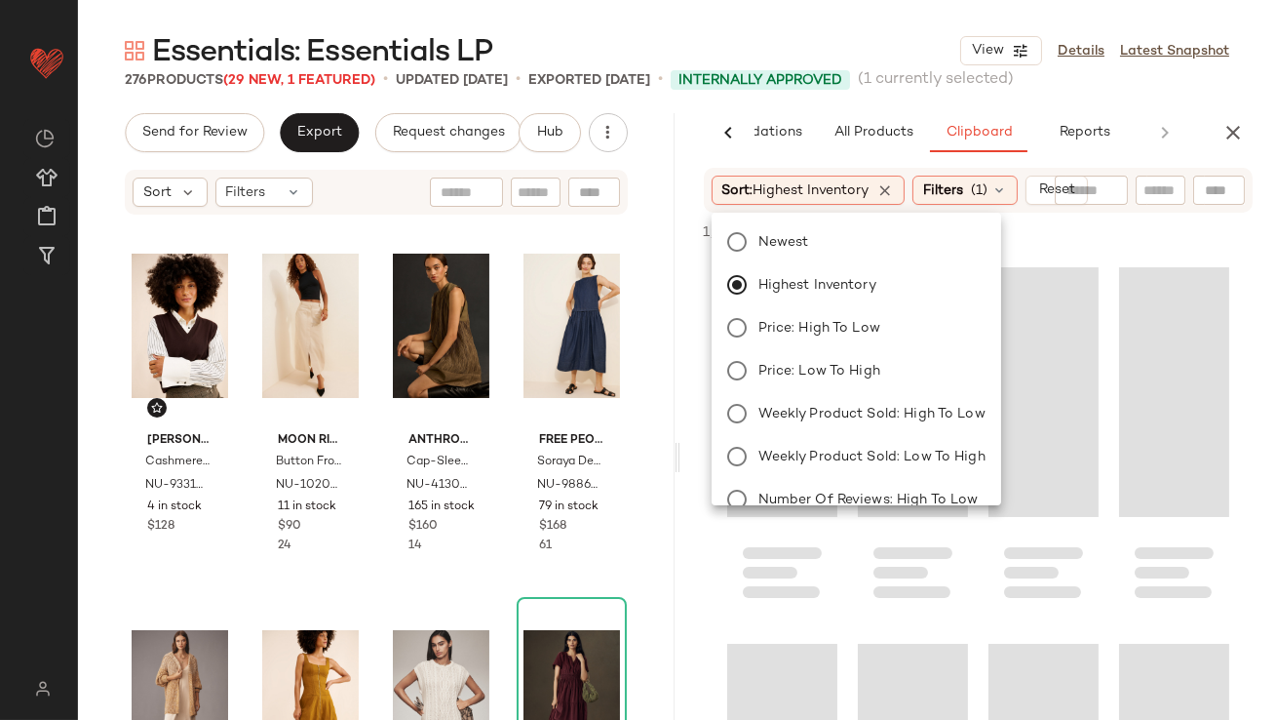
click at [787, 46] on div "Essentials: Essentials LP View Details Latest Snapshot" at bounding box center [677, 50] width 1198 height 39
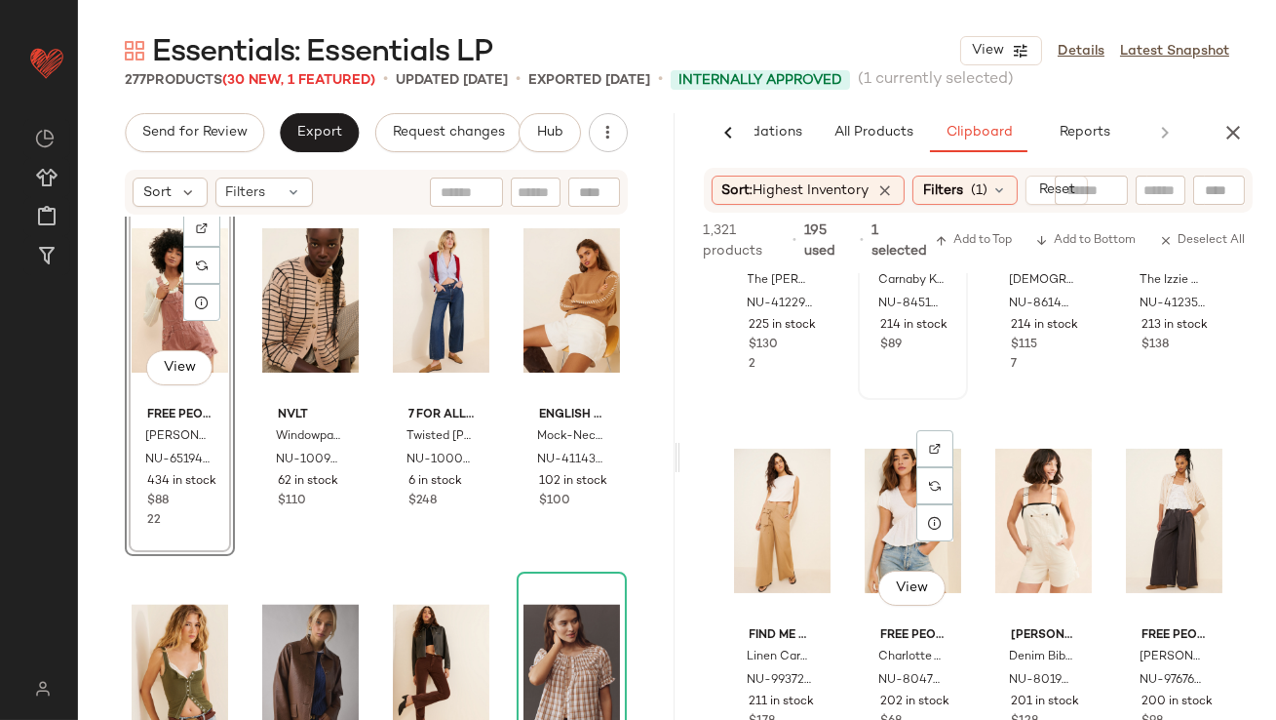
scroll to position [695, 0]
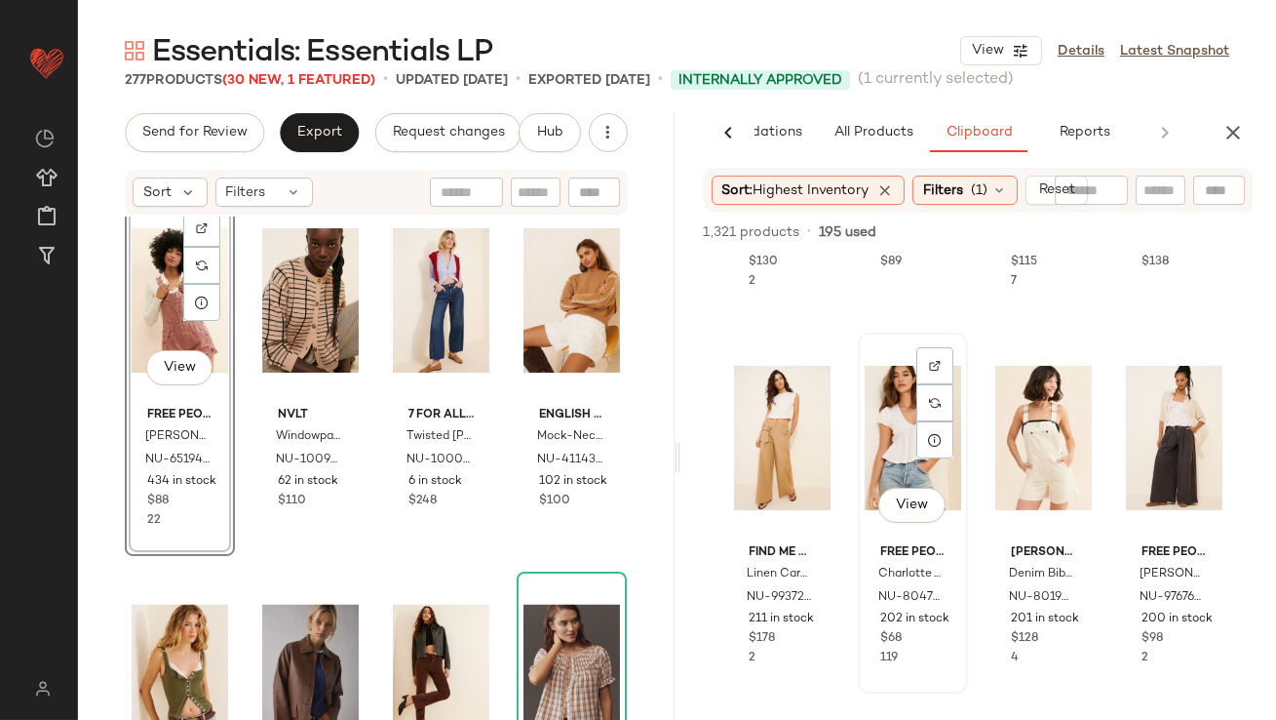
click at [905, 463] on div "View" at bounding box center [913, 437] width 97 height 197
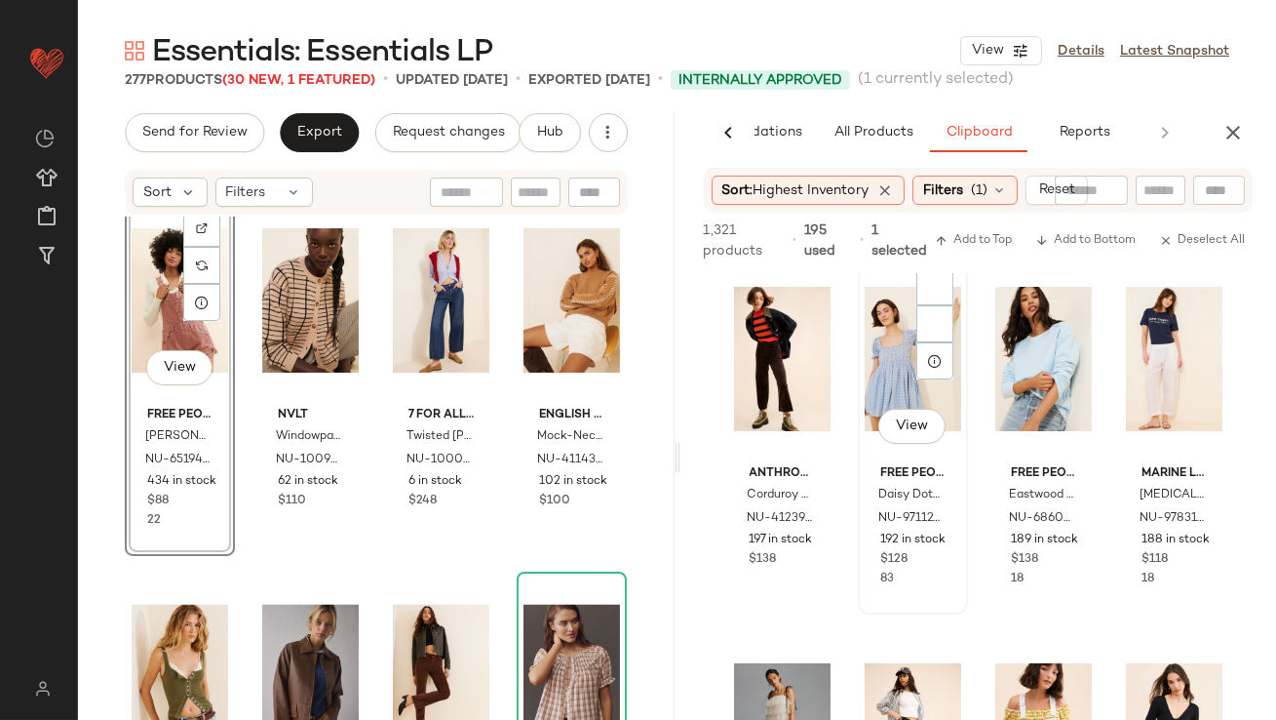
scroll to position [1089, 0]
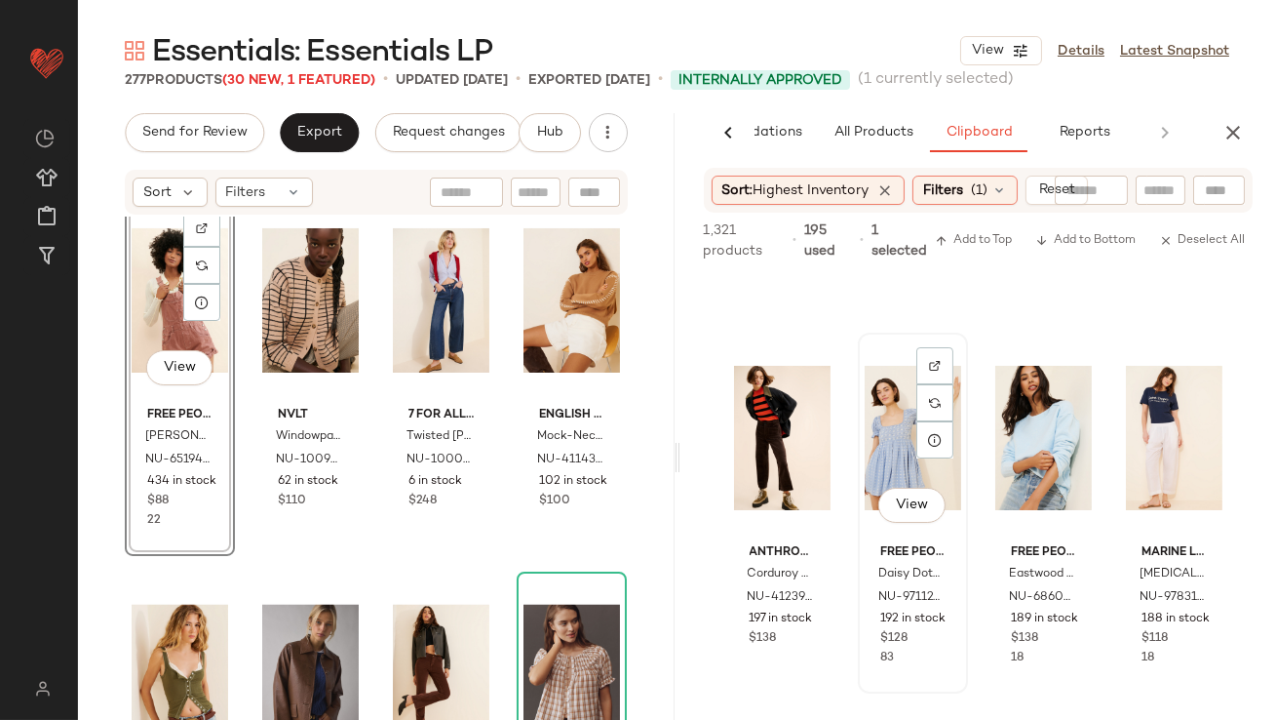
click at [881, 436] on div "View" at bounding box center [913, 437] width 97 height 197
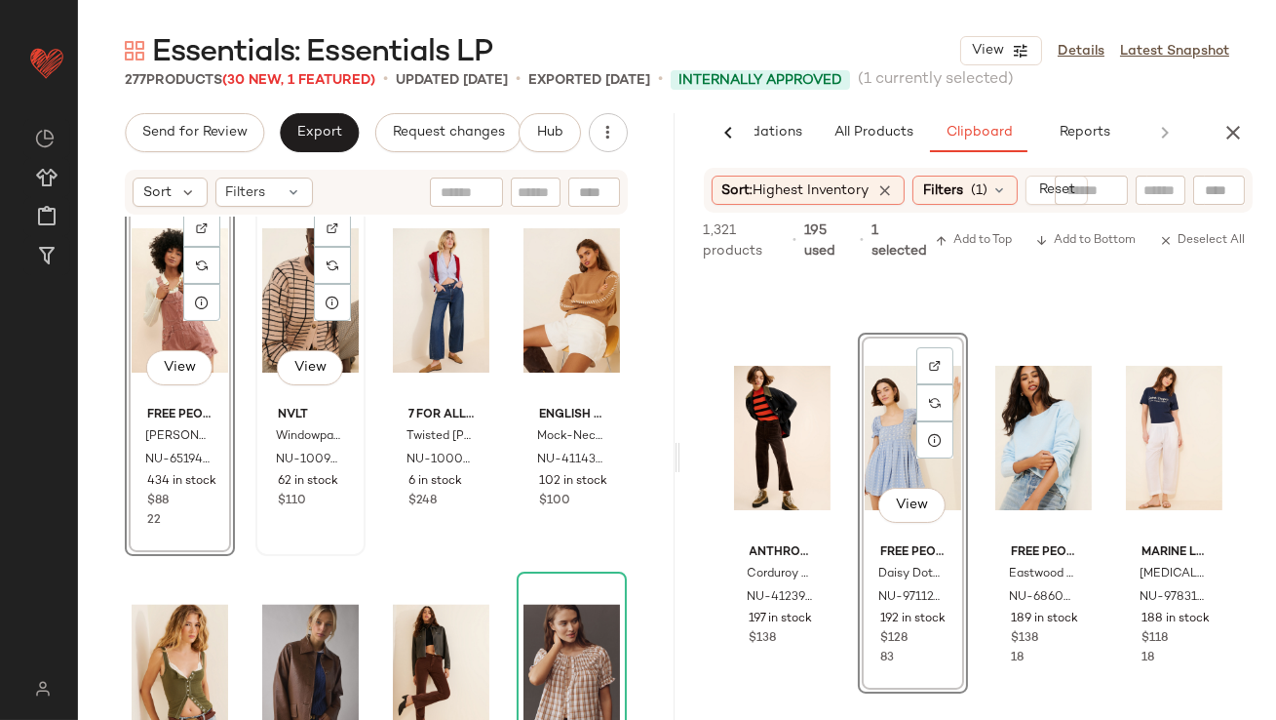
drag, startPoint x: 880, startPoint y: 436, endPoint x: 269, endPoint y: 395, distance: 611.8
click at [269, 395] on div "Send for Review Export Request changes Hub Sort Filters View Free People Ziggy …" at bounding box center [677, 457] width 1198 height 688
click at [269, 395] on div "View" at bounding box center [310, 300] width 97 height 197
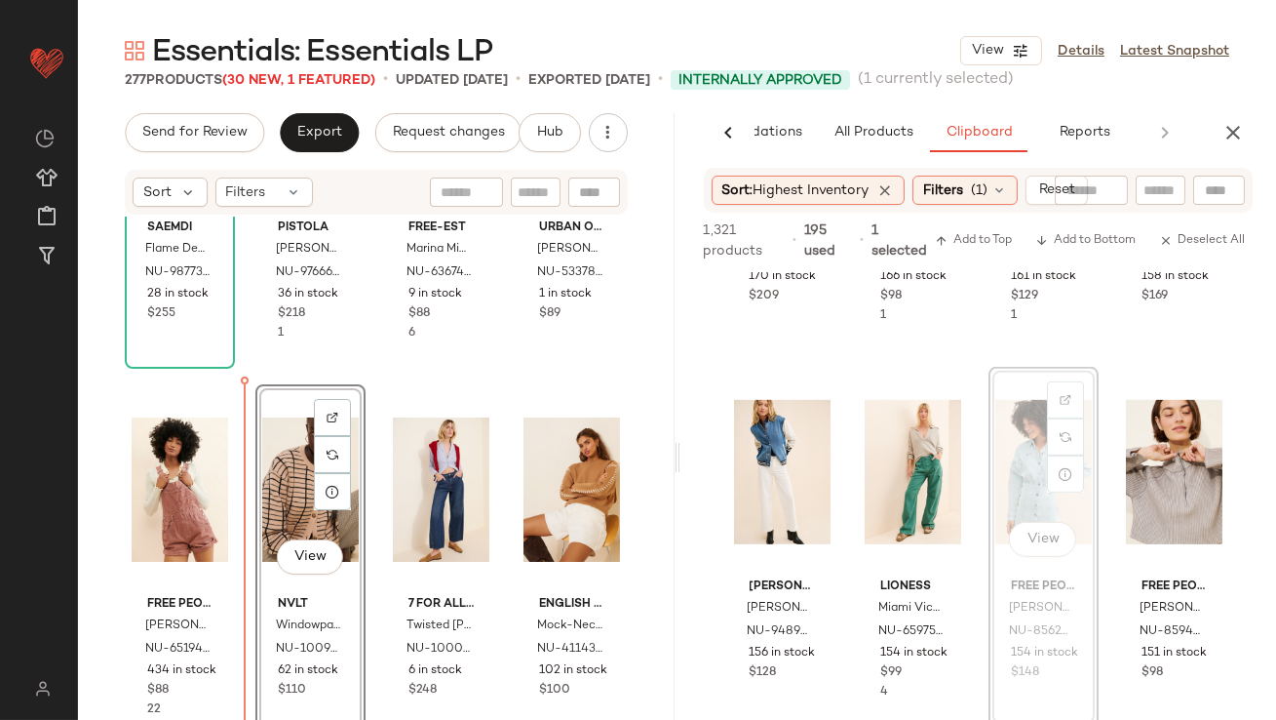
scroll to position [3304, 0]
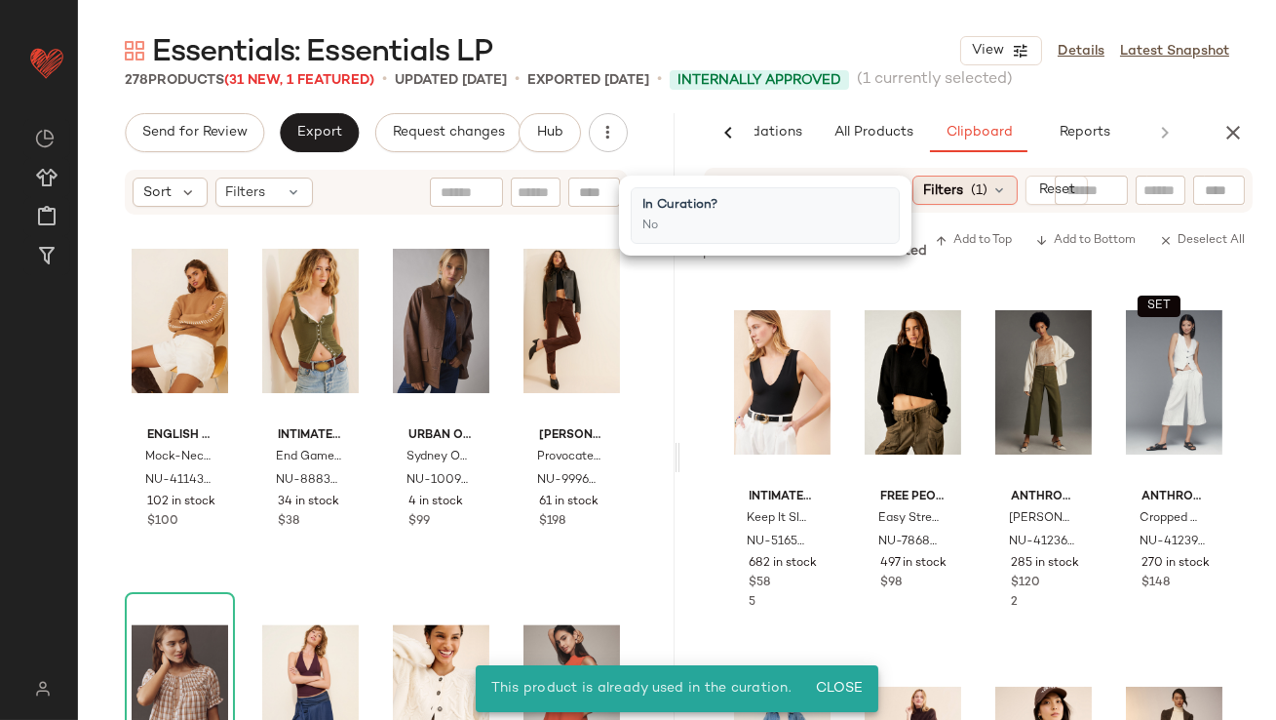
click at [941, 187] on span "Filters" at bounding box center [943, 190] width 40 height 20
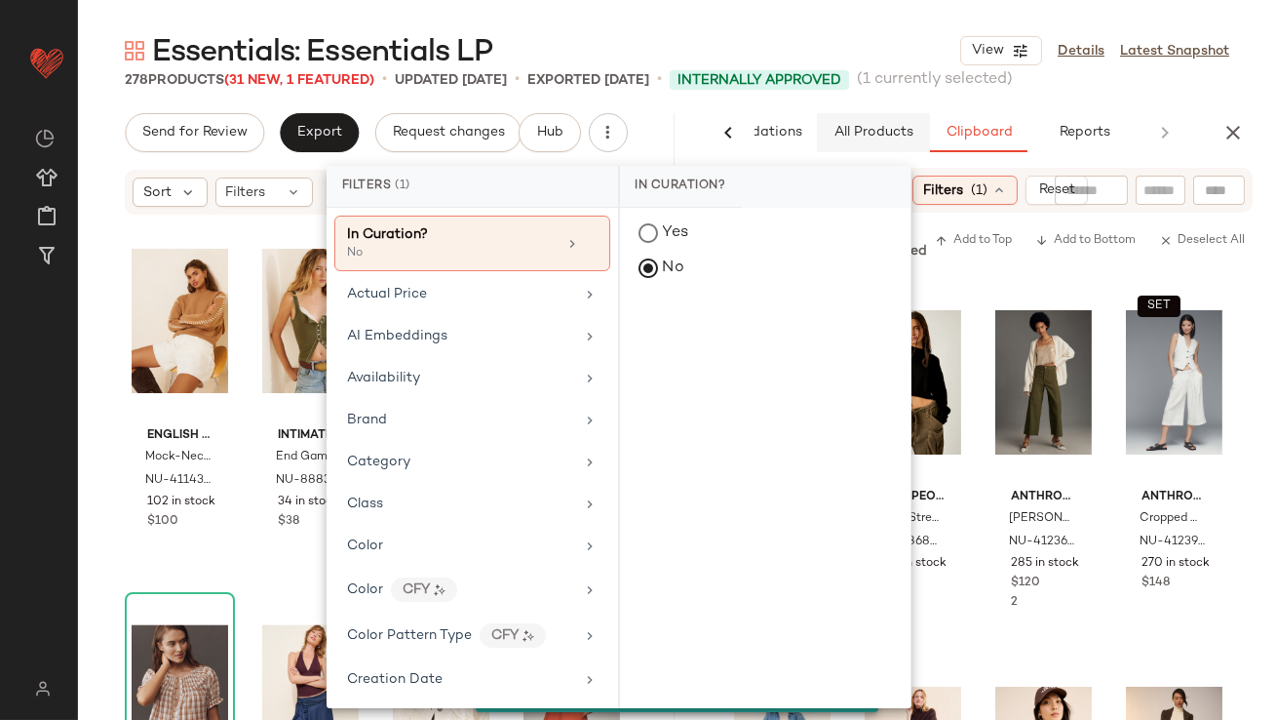
click at [884, 125] on span "All Products" at bounding box center [873, 133] width 80 height 16
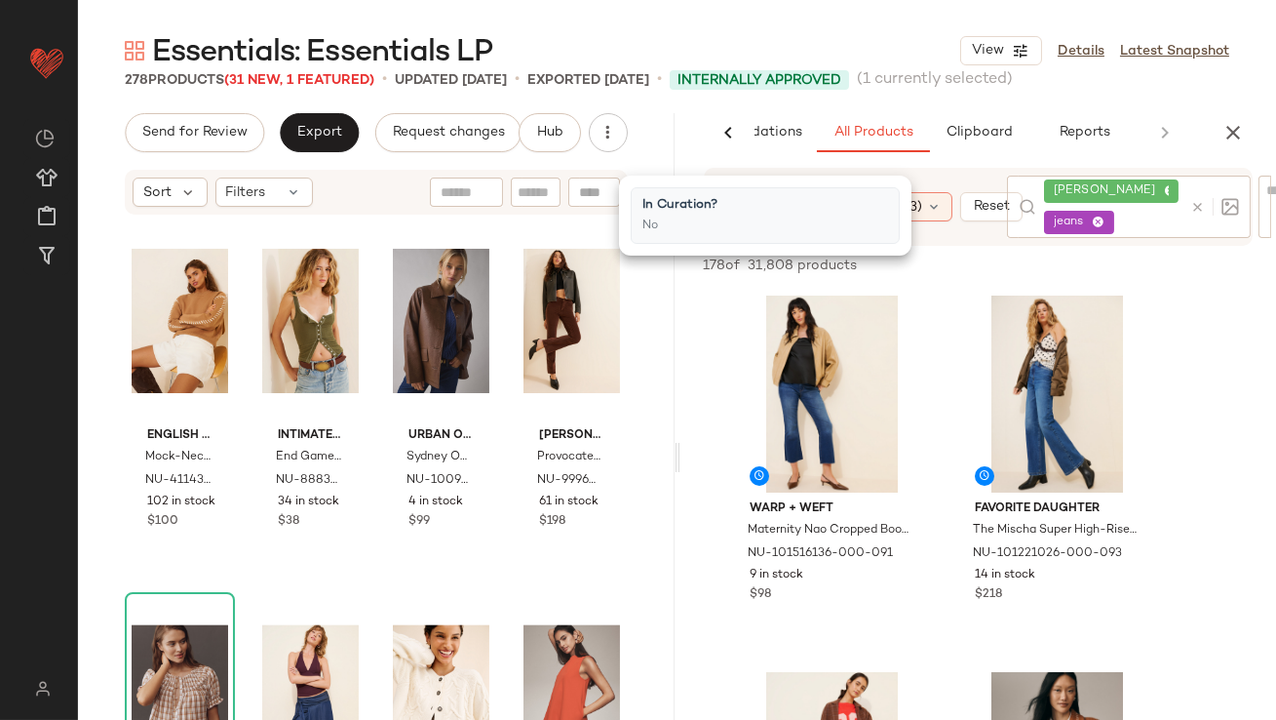
click at [874, 23] on main "Essentials: Essentials LP View Details Latest Snapshot 278 Products (31 New, 1 …" at bounding box center [638, 360] width 1276 height 720
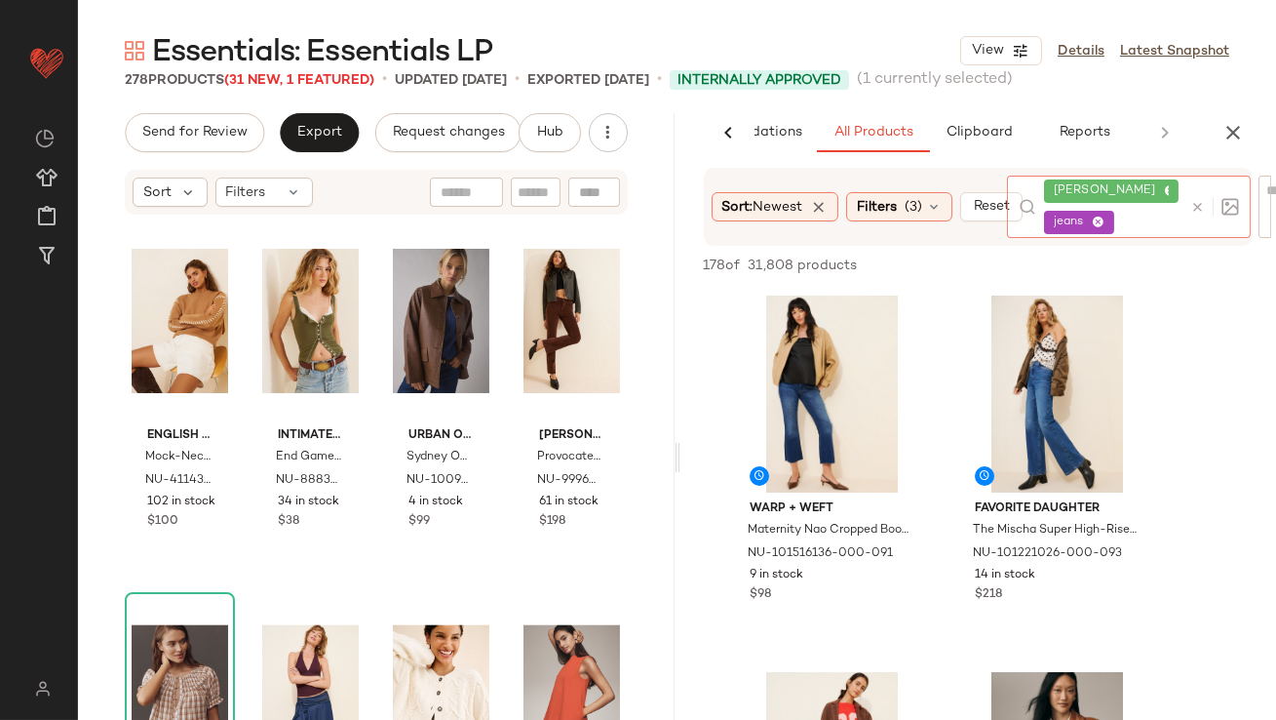
click at [1164, 193] on icon at bounding box center [1170, 191] width 13 height 13
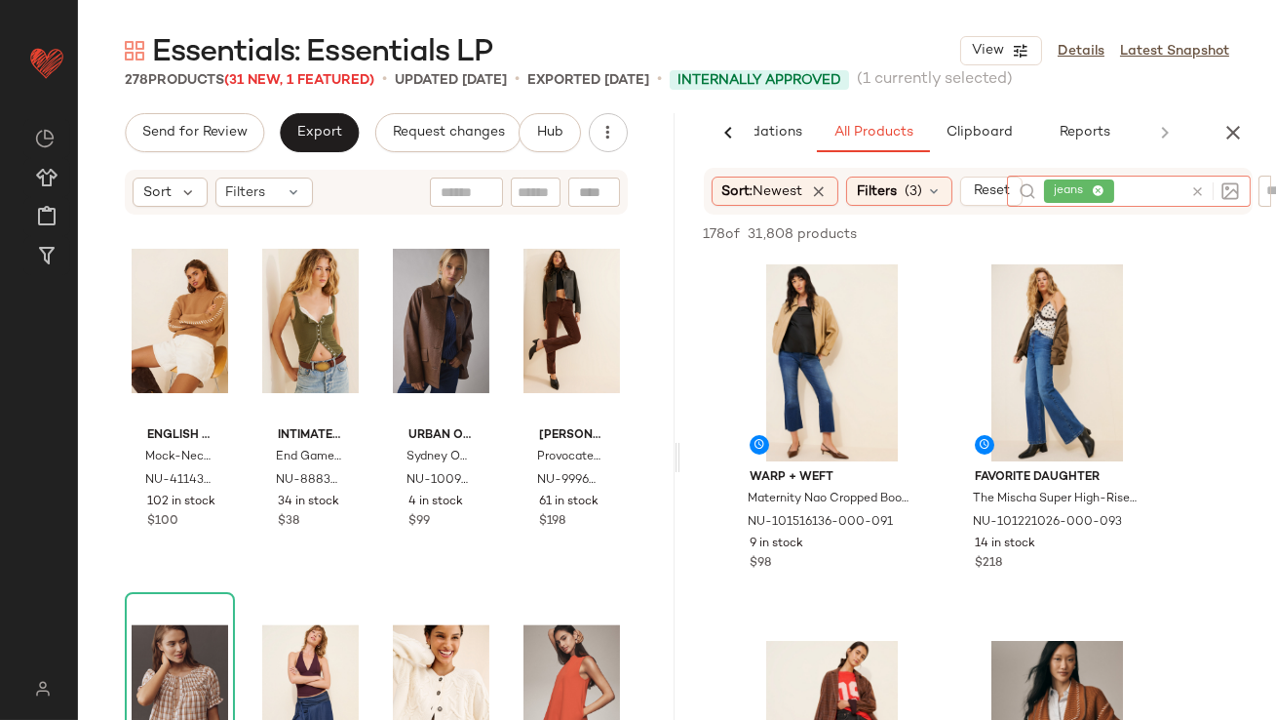
click at [1102, 194] on icon at bounding box center [1098, 191] width 13 height 13
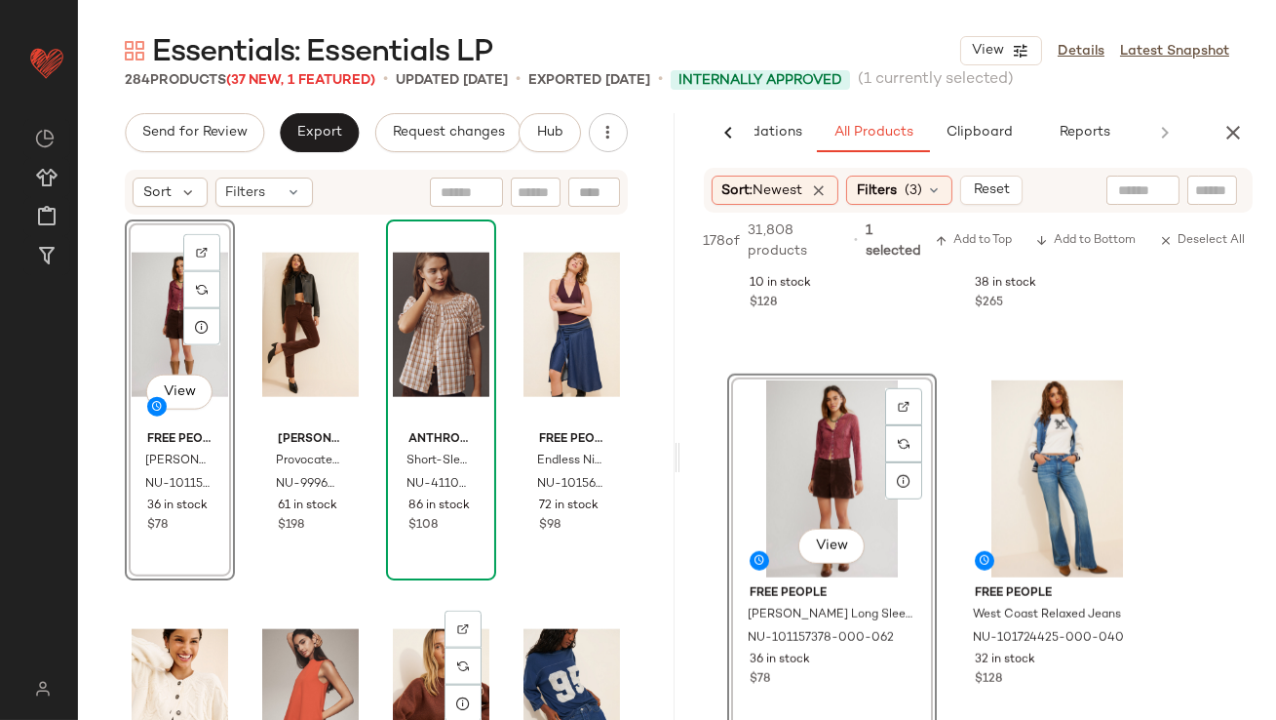
scroll to position [4625, 0]
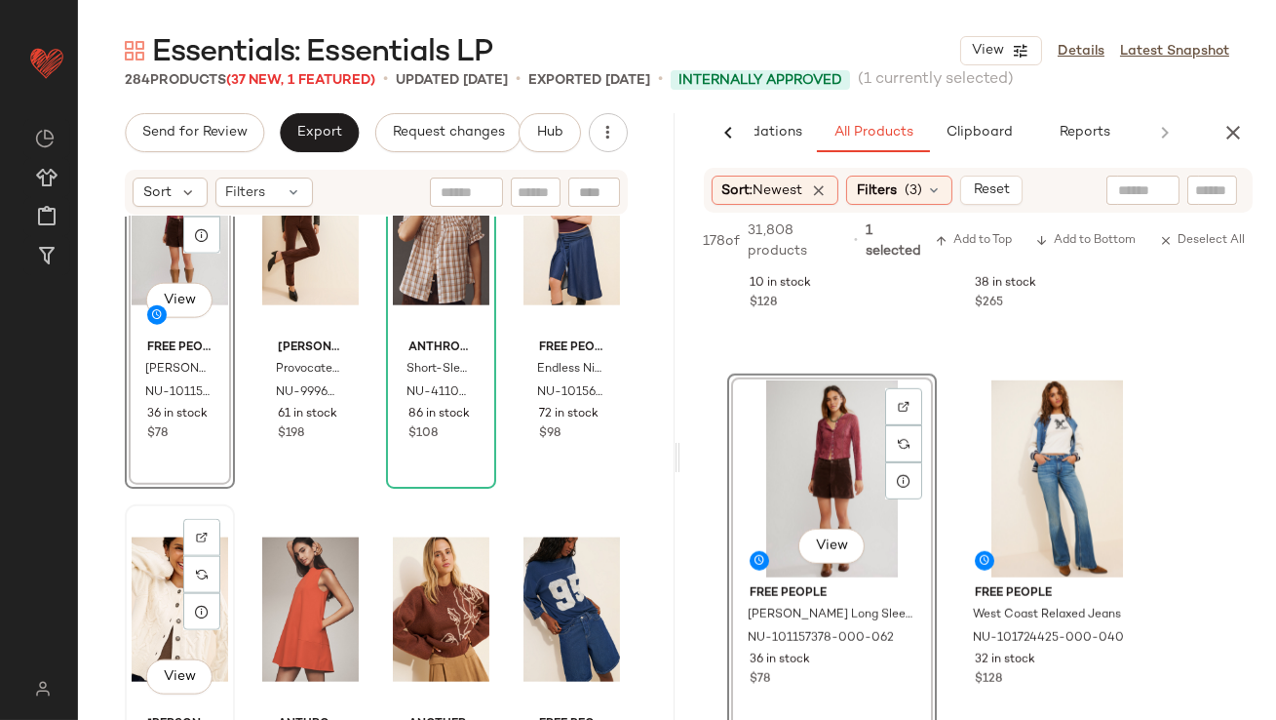
click at [152, 595] on div "View" at bounding box center [180, 609] width 97 height 197
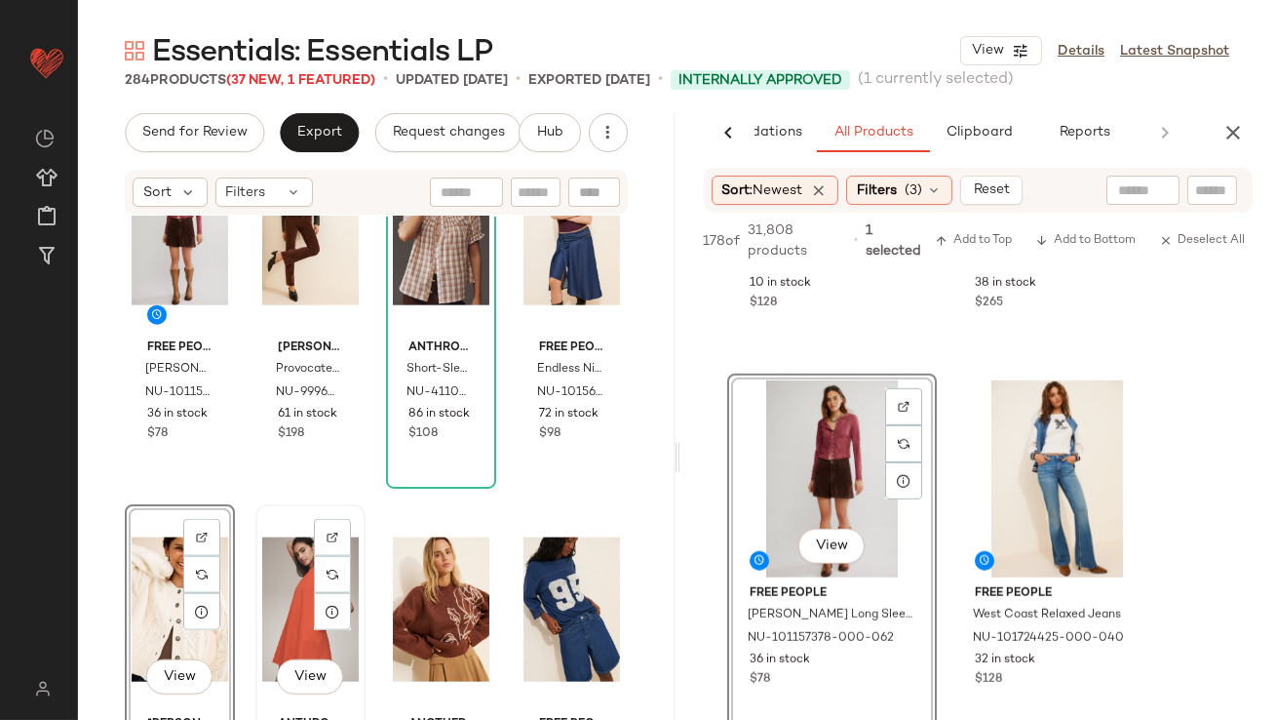
click at [294, 596] on div "View" at bounding box center [310, 609] width 97 height 197
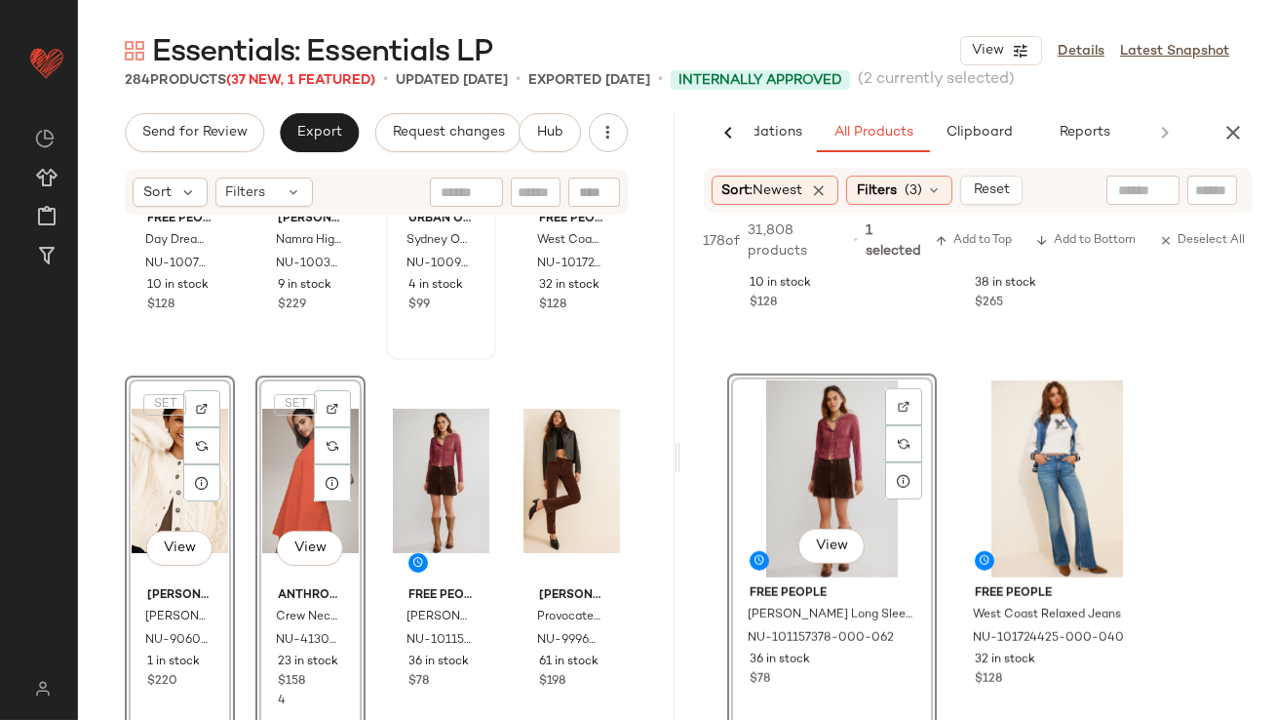
click at [414, 347] on div "View Urban Outfitters Sydney Oversized Vegan Leather Dad Jacket NU-100965649-00…" at bounding box center [441, 179] width 106 height 357
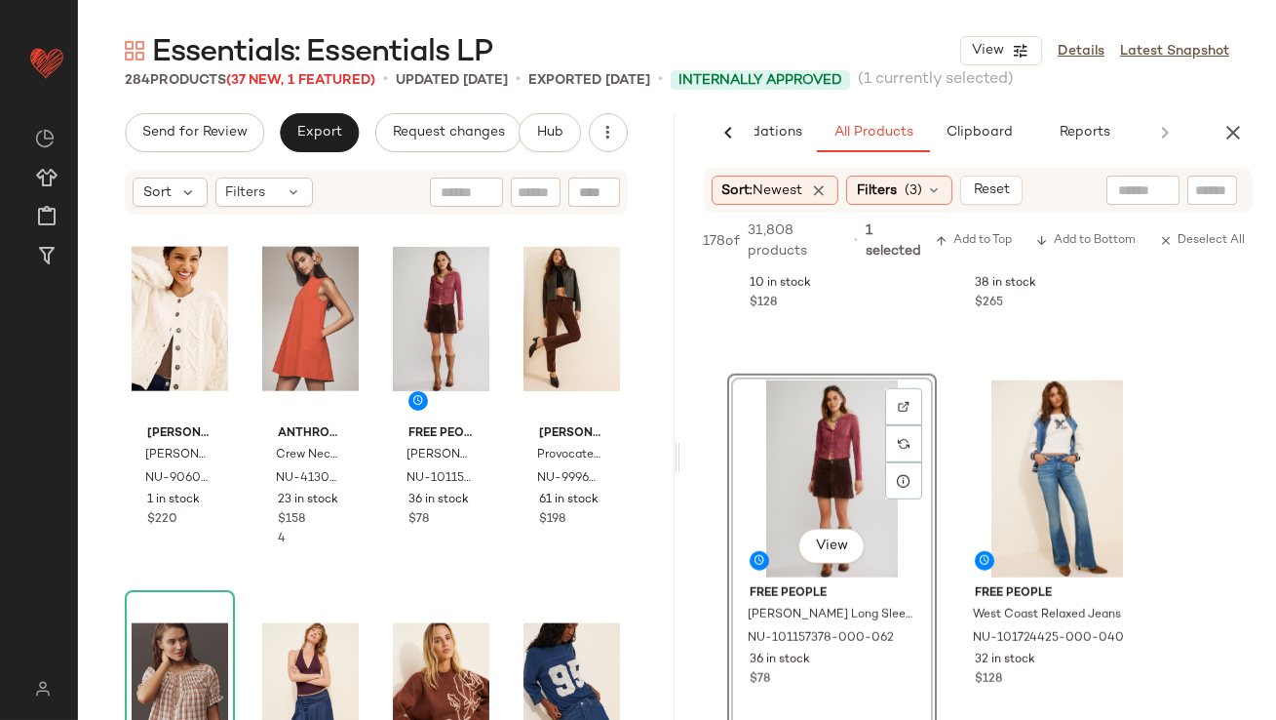
scroll to position [4623, 0]
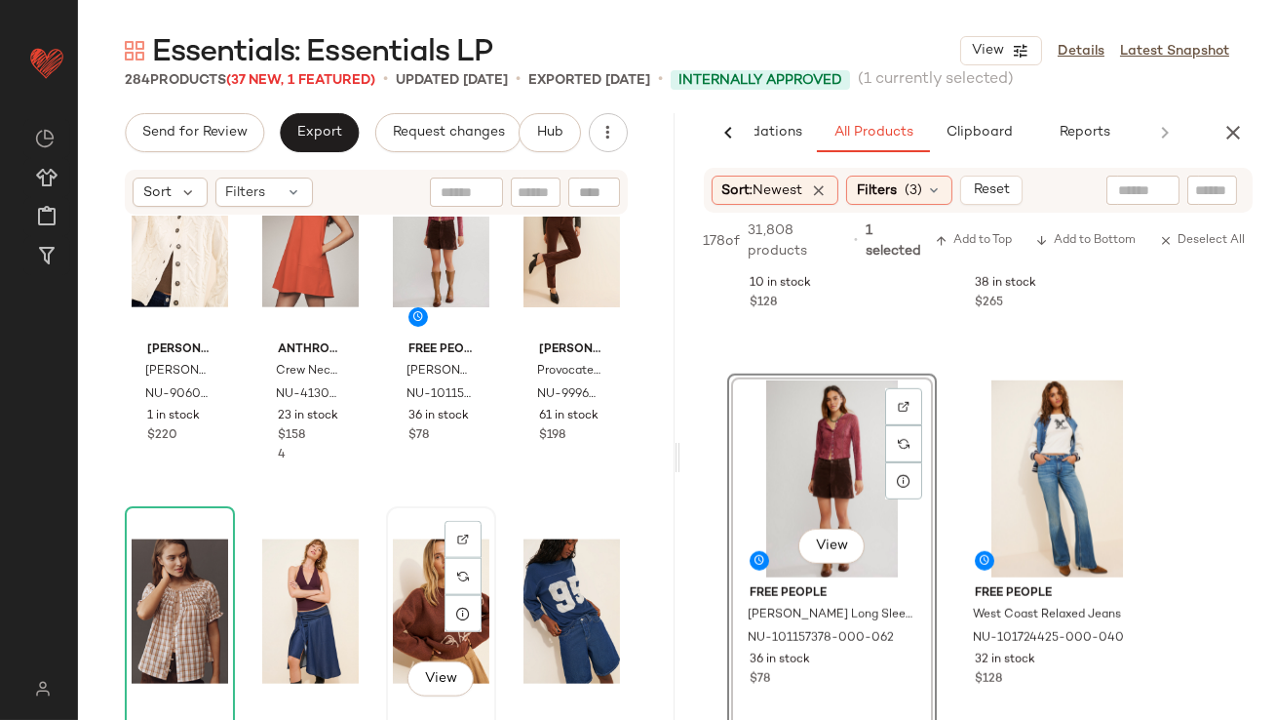
click at [401, 579] on div "View" at bounding box center [441, 611] width 97 height 197
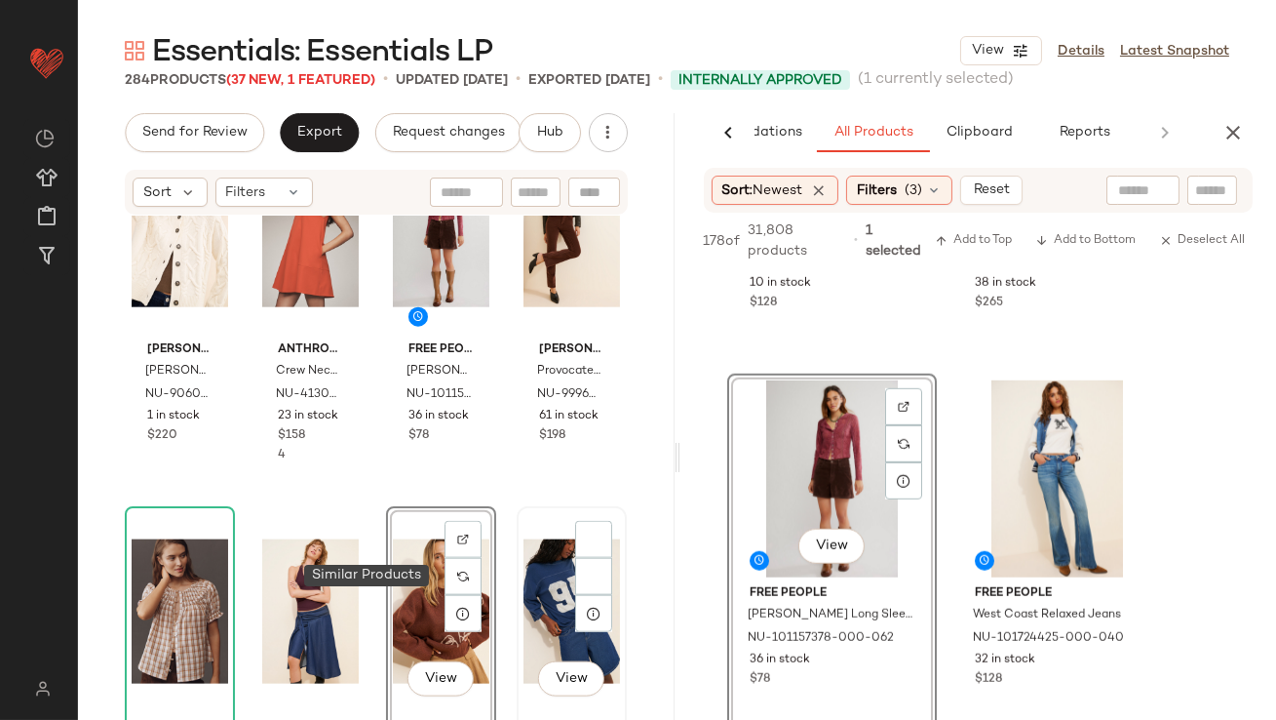
click at [560, 579] on div "View" at bounding box center [572, 611] width 97 height 197
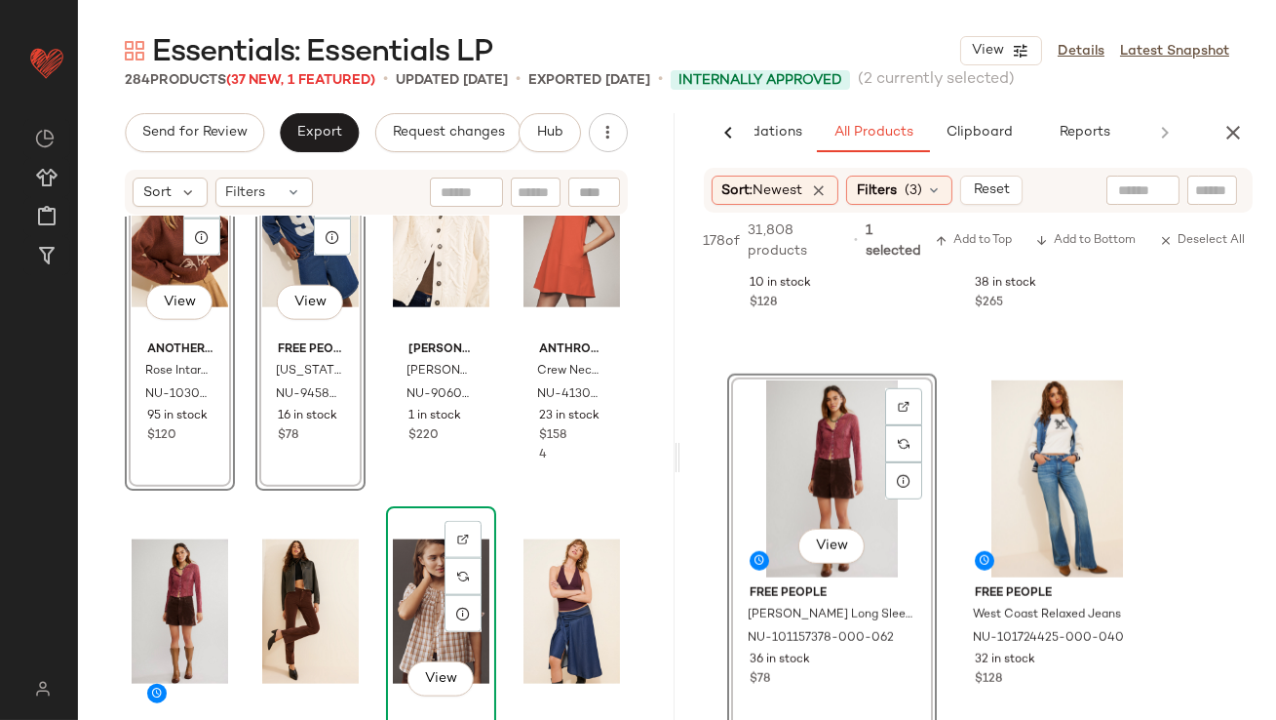
click at [404, 597] on div "View" at bounding box center [441, 611] width 97 height 197
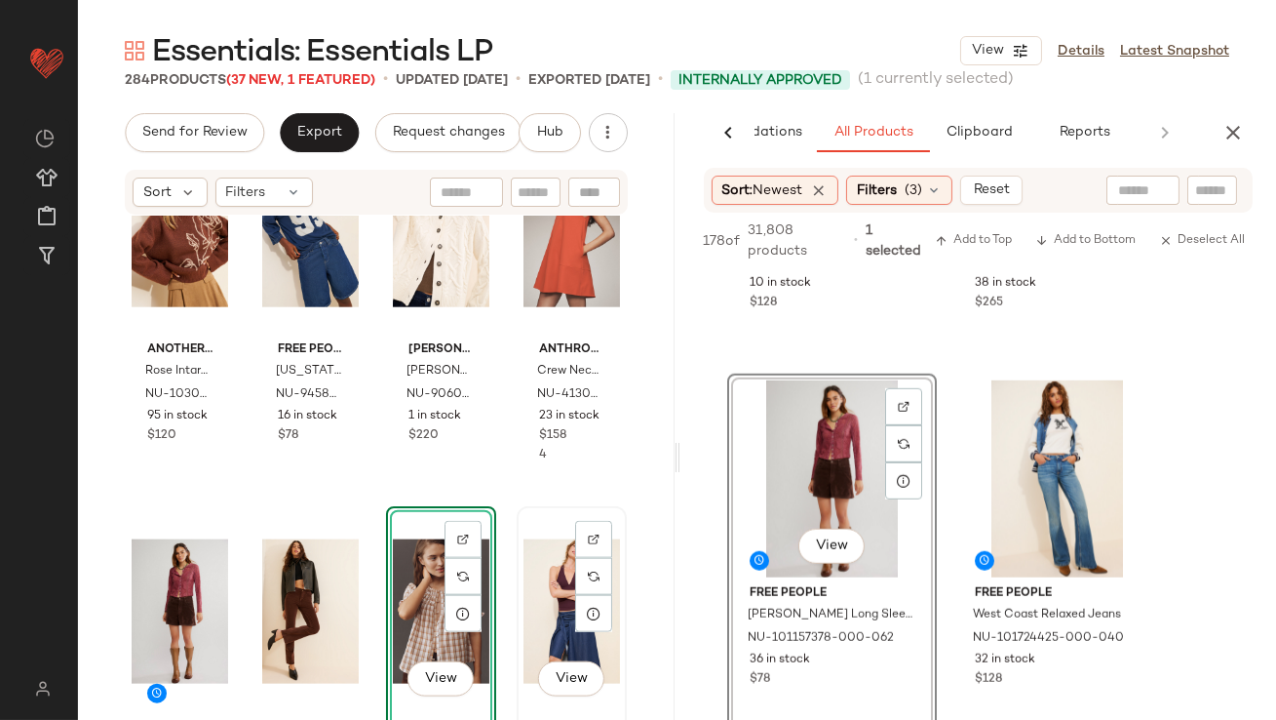
click at [524, 597] on div "View" at bounding box center [572, 611] width 97 height 197
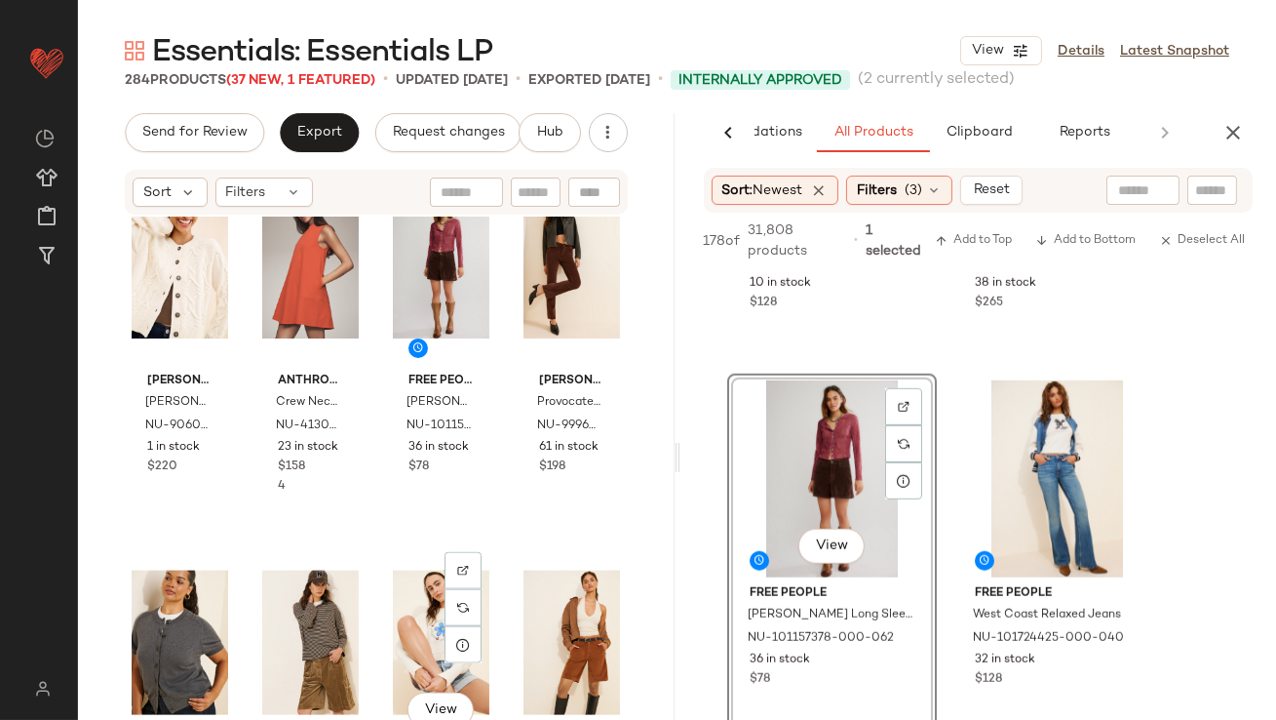
scroll to position [4975, 0]
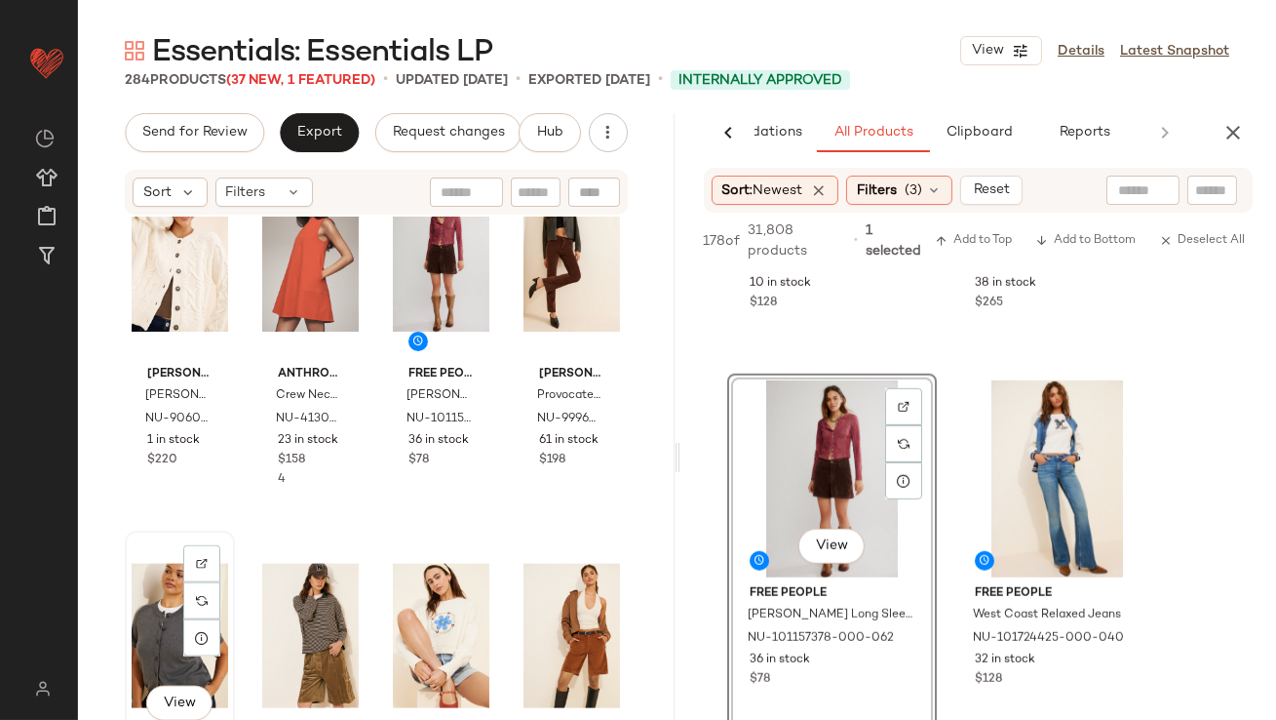
click at [166, 616] on div "View" at bounding box center [180, 635] width 97 height 197
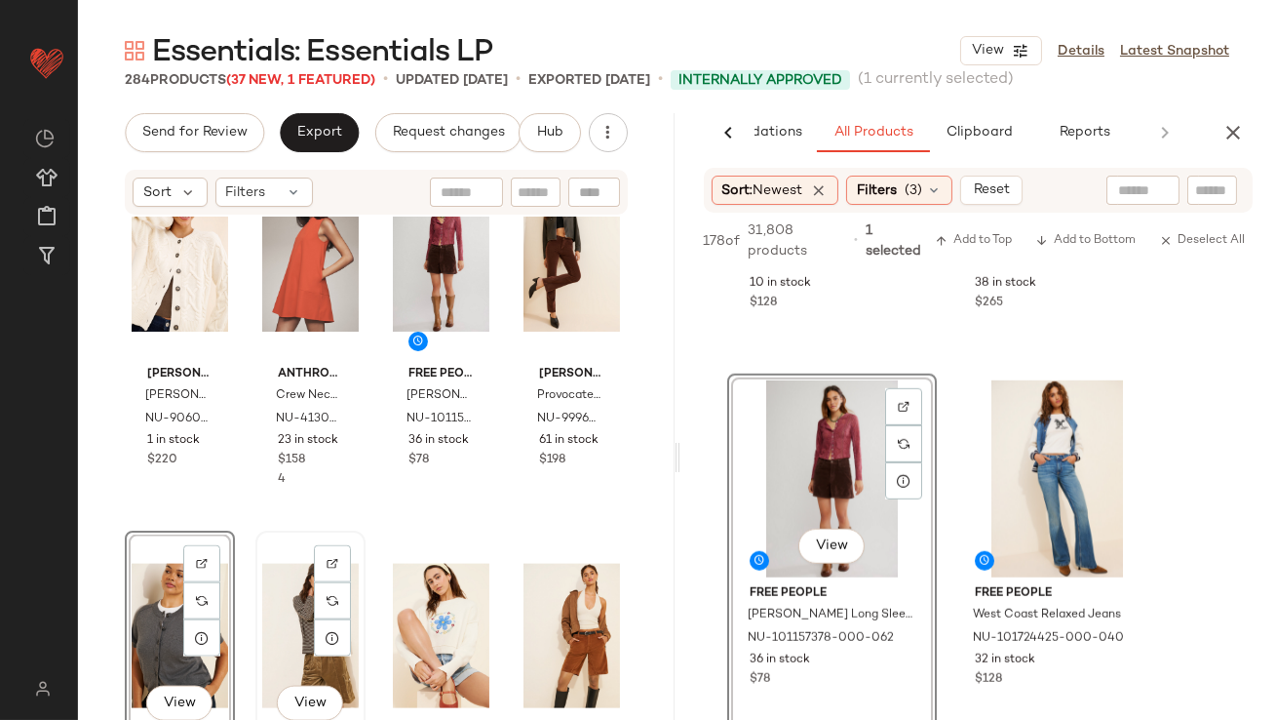
click at [289, 616] on div "View" at bounding box center [310, 635] width 97 height 197
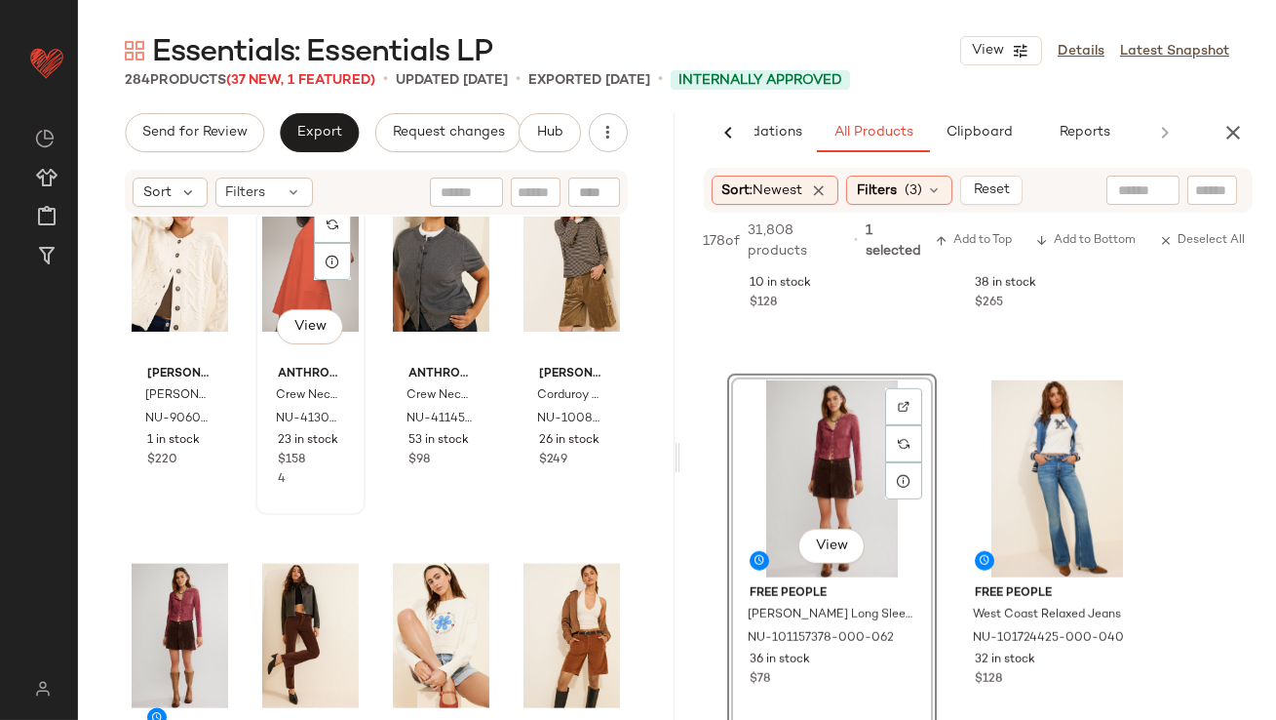
click at [343, 494] on div "View Anthropologie Crew Neck Swing Dress NU-4130957990150-000-060 23 in stock $…" at bounding box center [310, 334] width 106 height 357
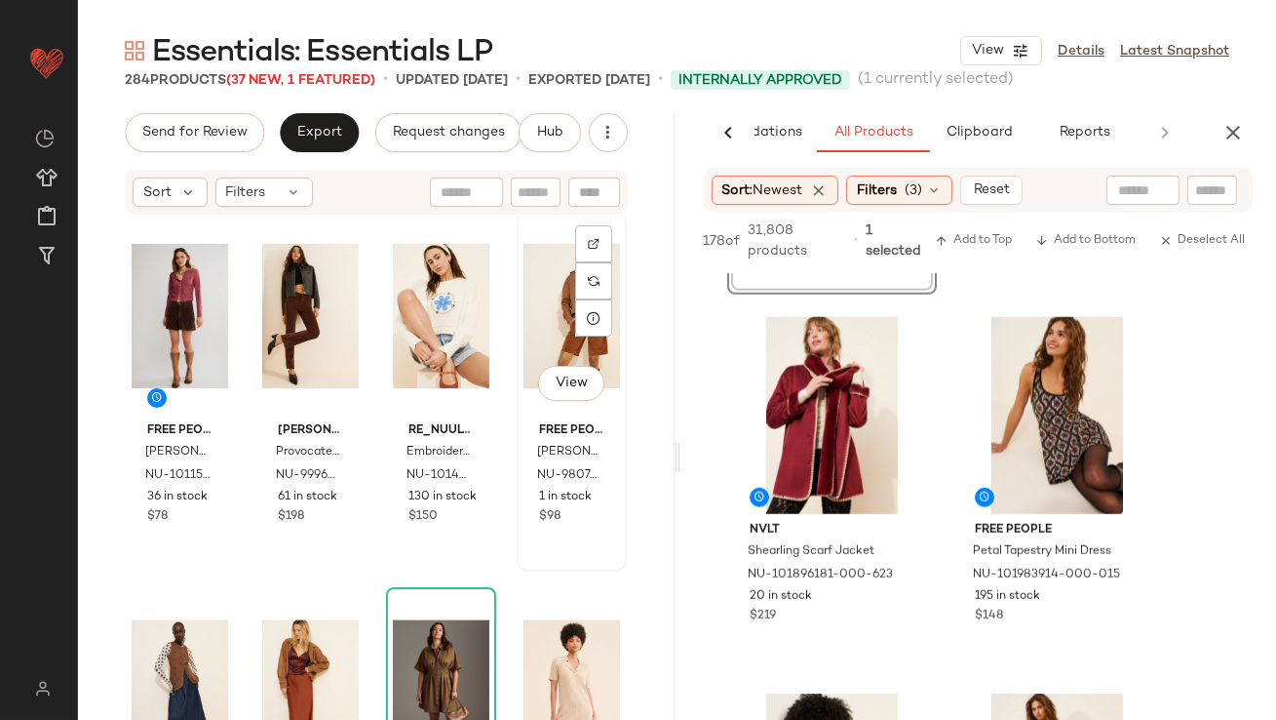
scroll to position [5451, 0]
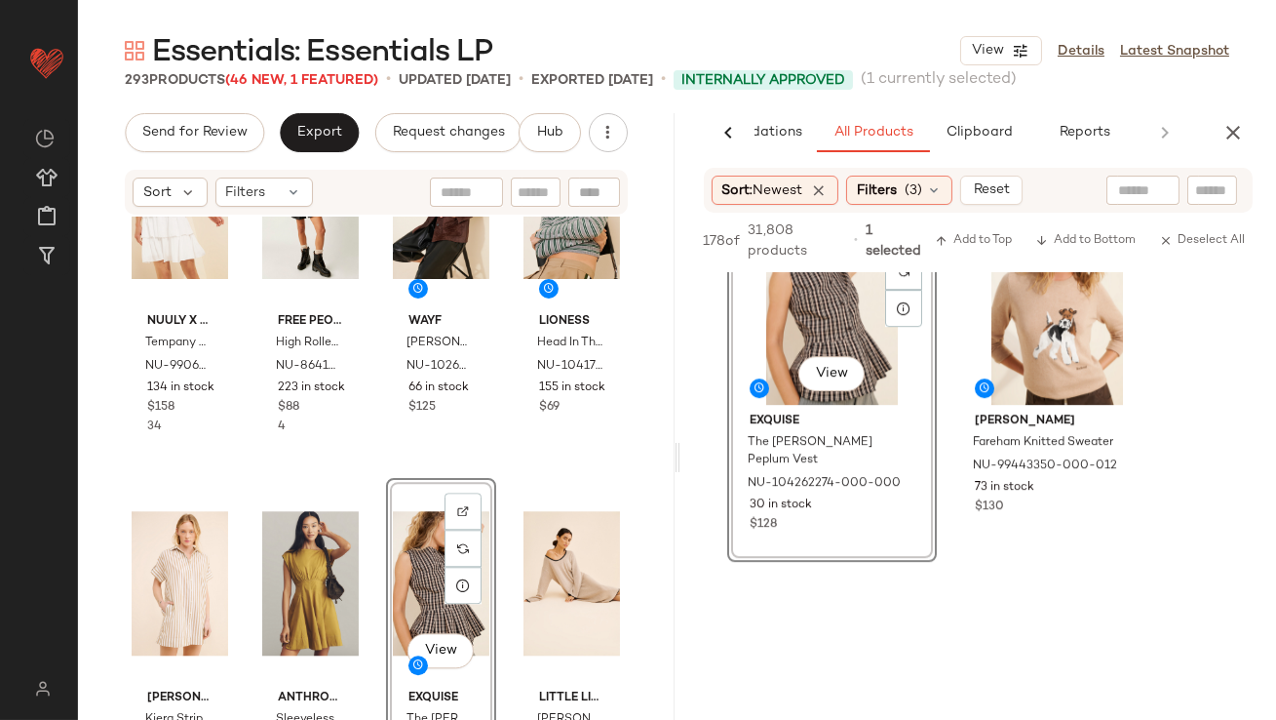
scroll to position [11887, 0]
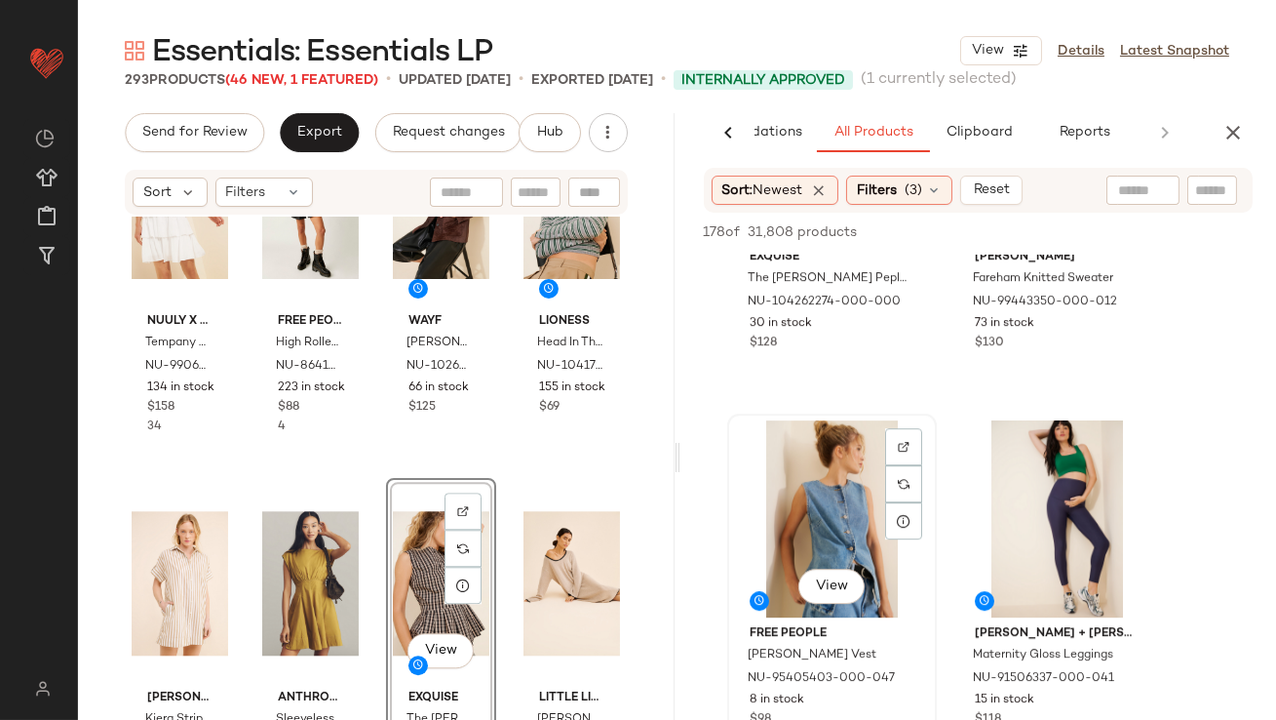
click at [836, 534] on div "View" at bounding box center [832, 518] width 196 height 197
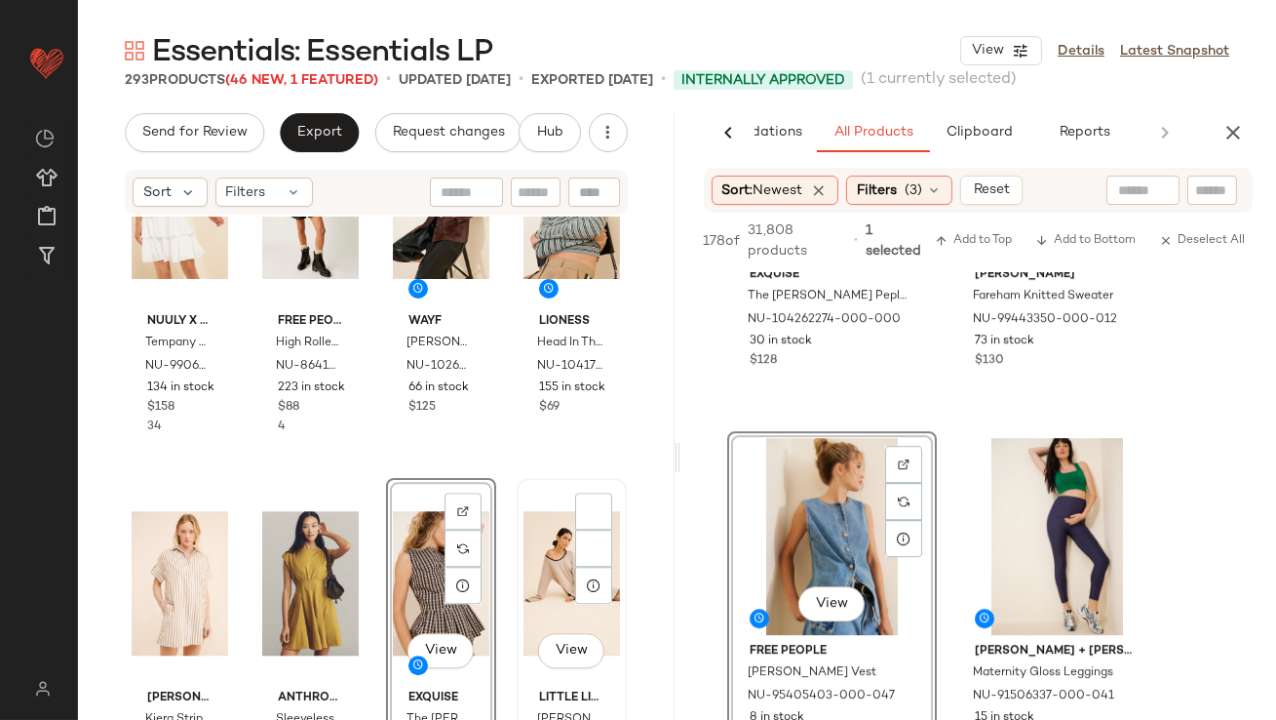
drag, startPoint x: 836, startPoint y: 534, endPoint x: 507, endPoint y: 565, distance: 330.0
click at [507, 565] on div "Send for Review Export Request changes Hub Sort Filters Nuuly x ASTR Tempany Mi…" at bounding box center [677, 457] width 1198 height 688
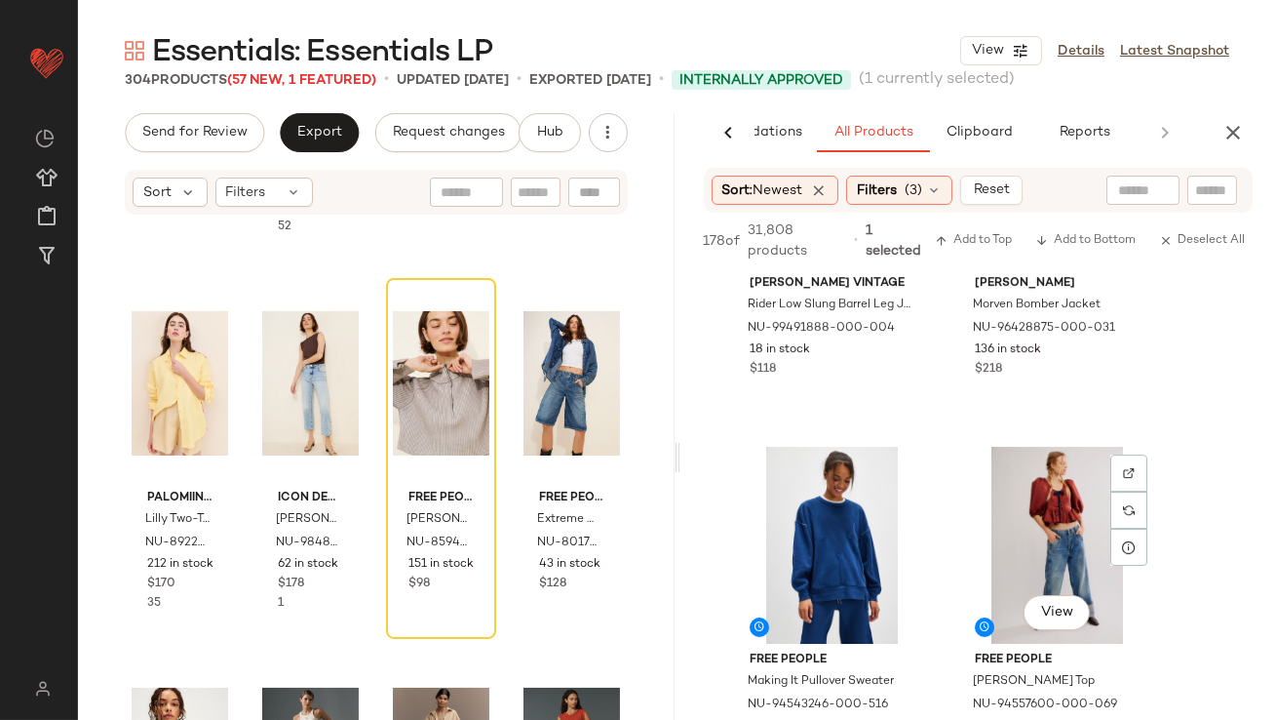
scroll to position [26660, 0]
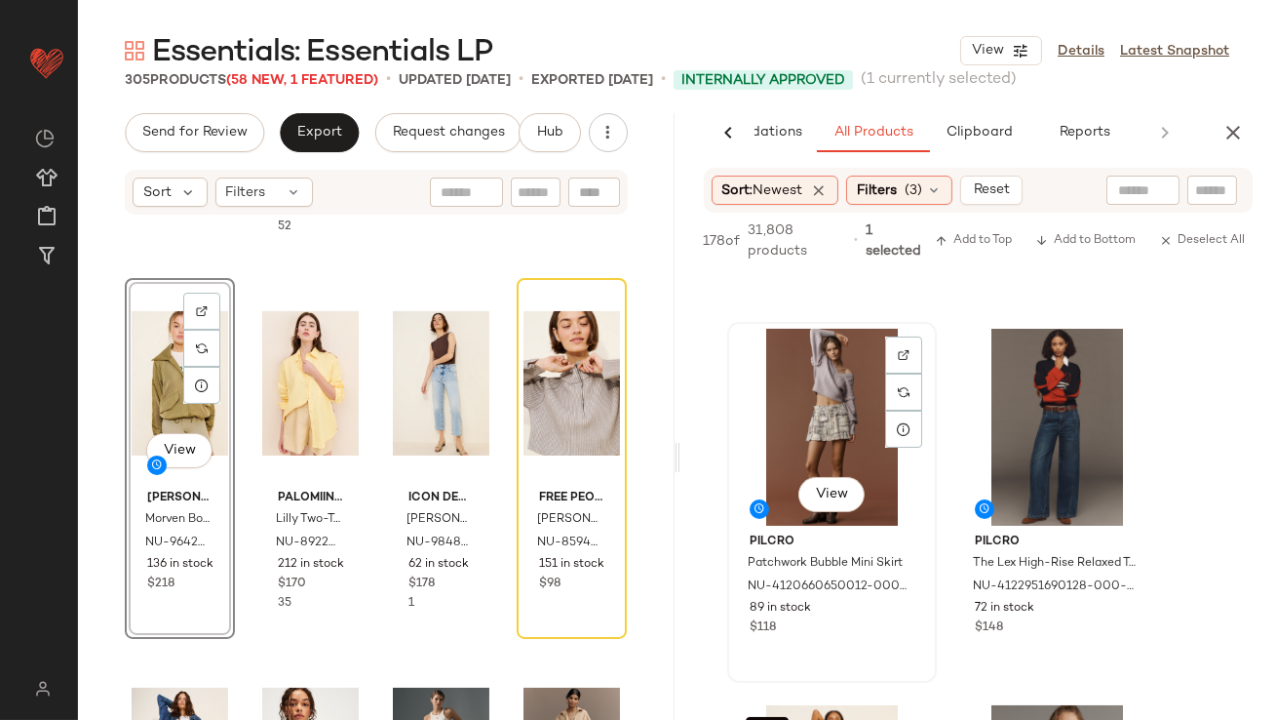
scroll to position [28967, 0]
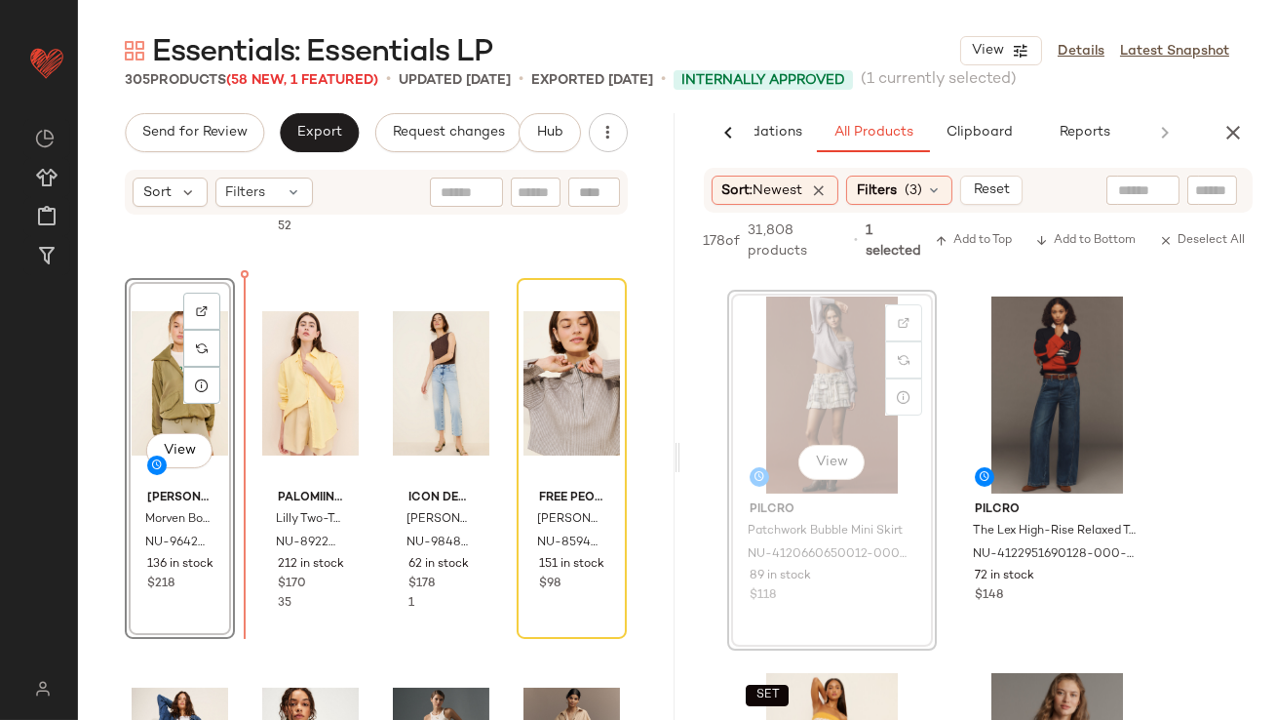
drag, startPoint x: 839, startPoint y: 386, endPoint x: 824, endPoint y: 387, distance: 14.7
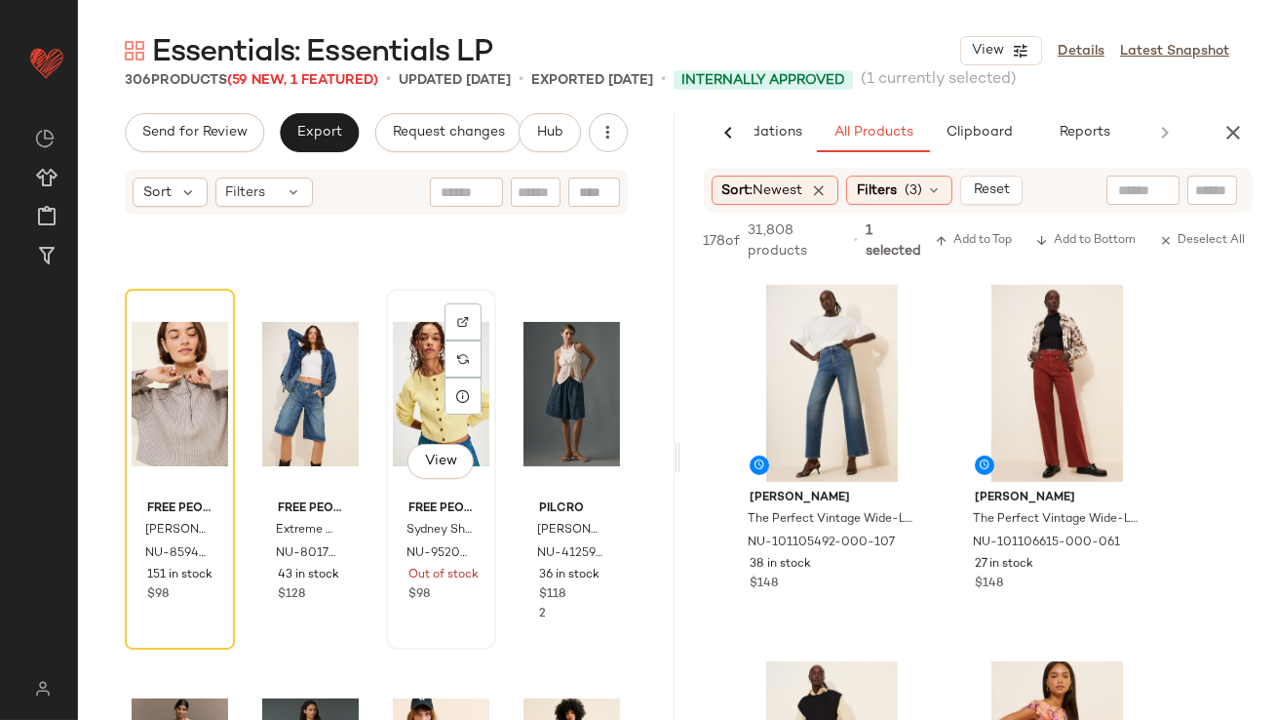
scroll to position [14983, 0]
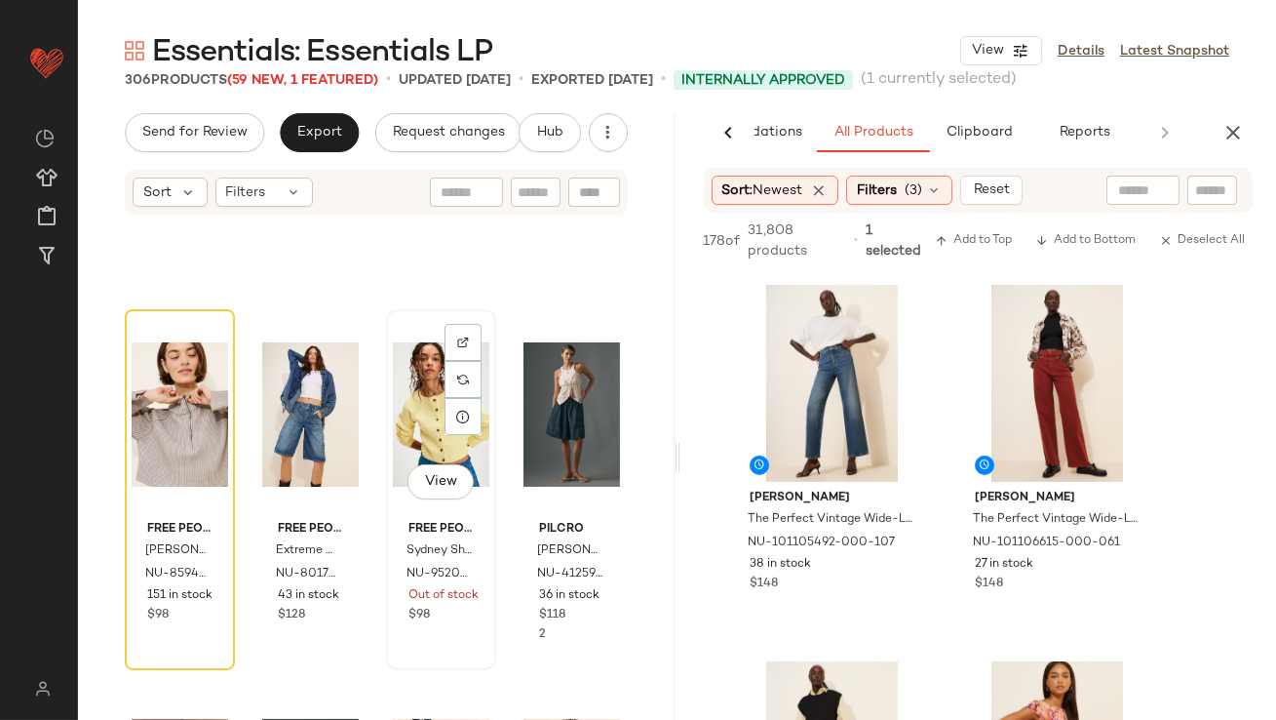
click at [404, 396] on div "View" at bounding box center [441, 414] width 97 height 197
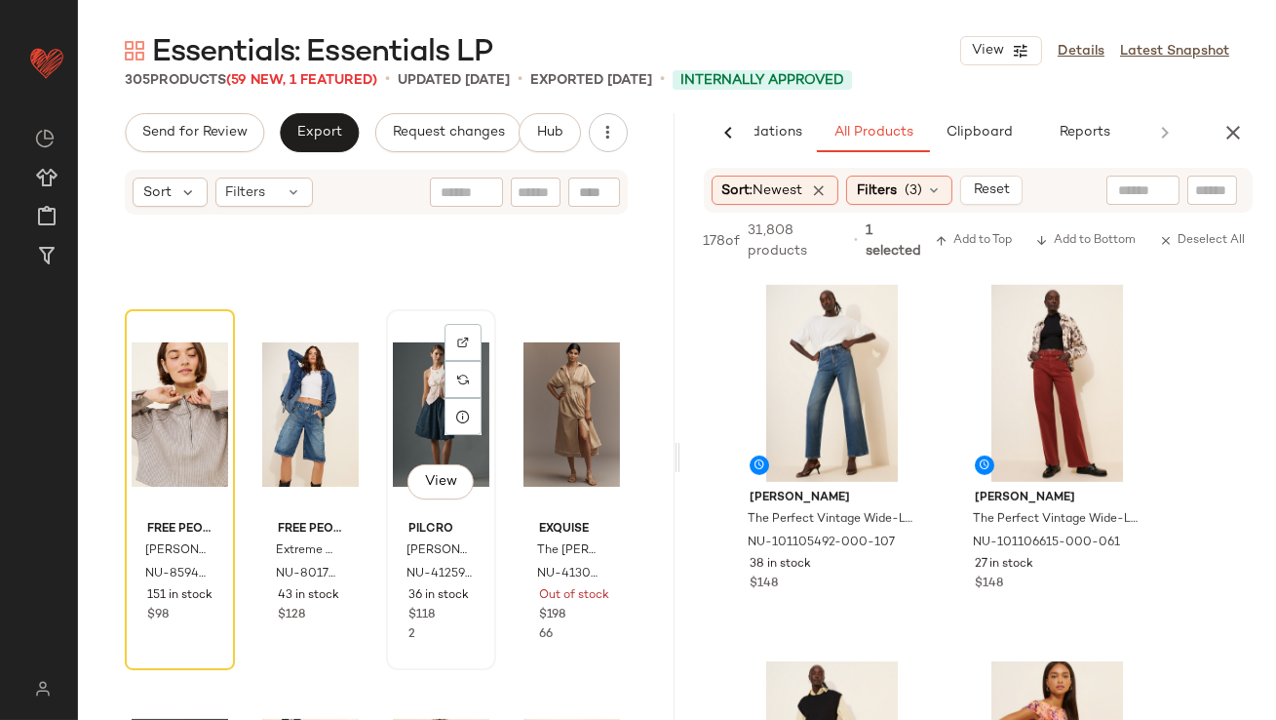
click at [407, 397] on div "View" at bounding box center [441, 414] width 97 height 197
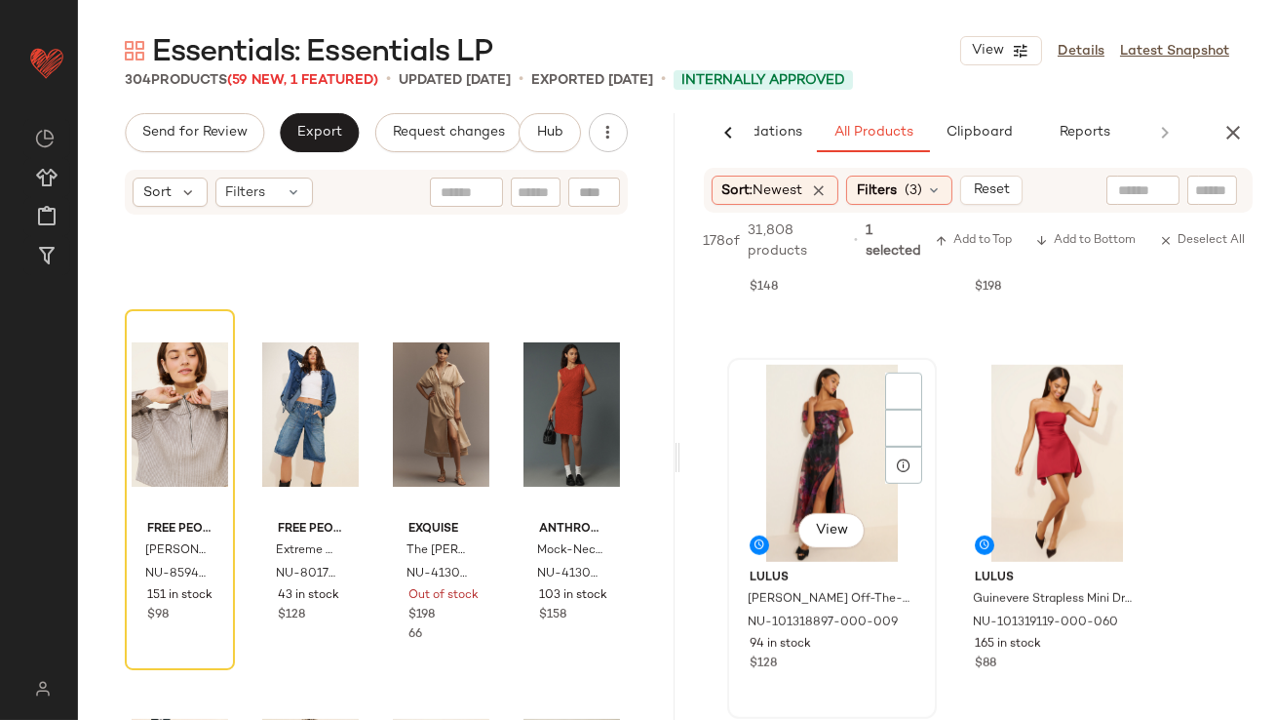
scroll to position [30812, 0]
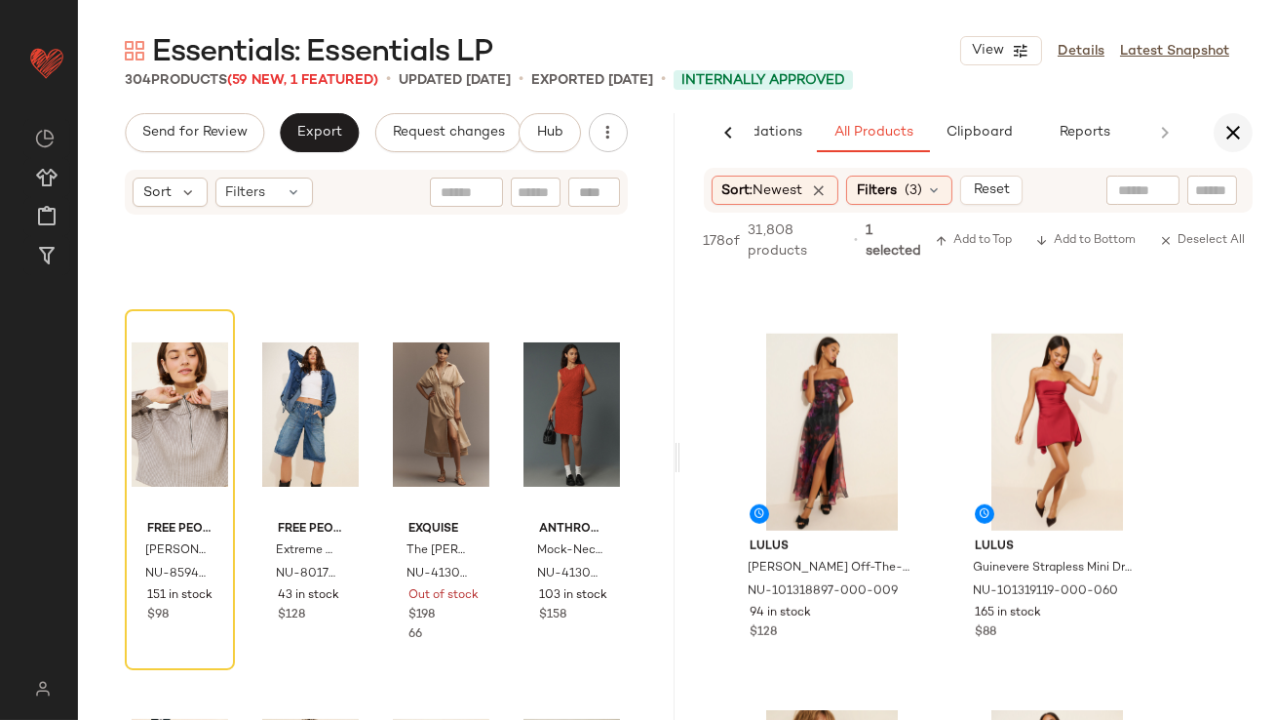
click at [1235, 140] on icon "button" at bounding box center [1233, 132] width 23 height 23
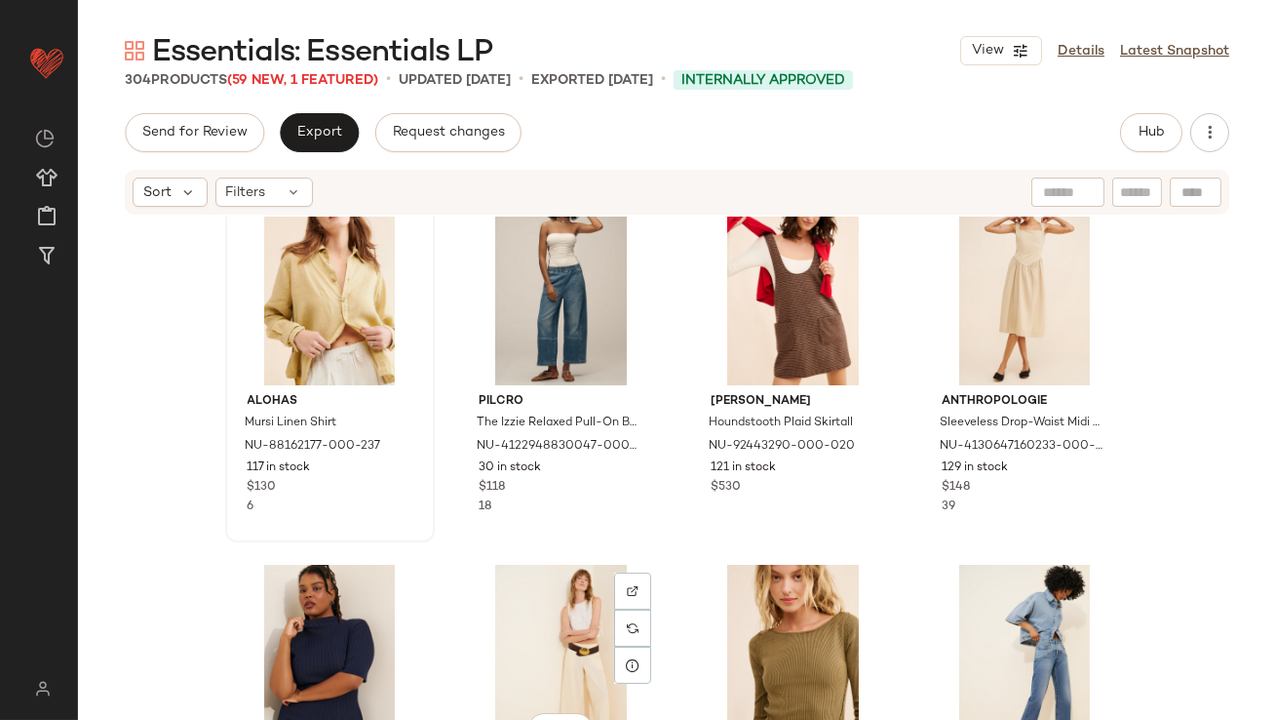
scroll to position [778, 0]
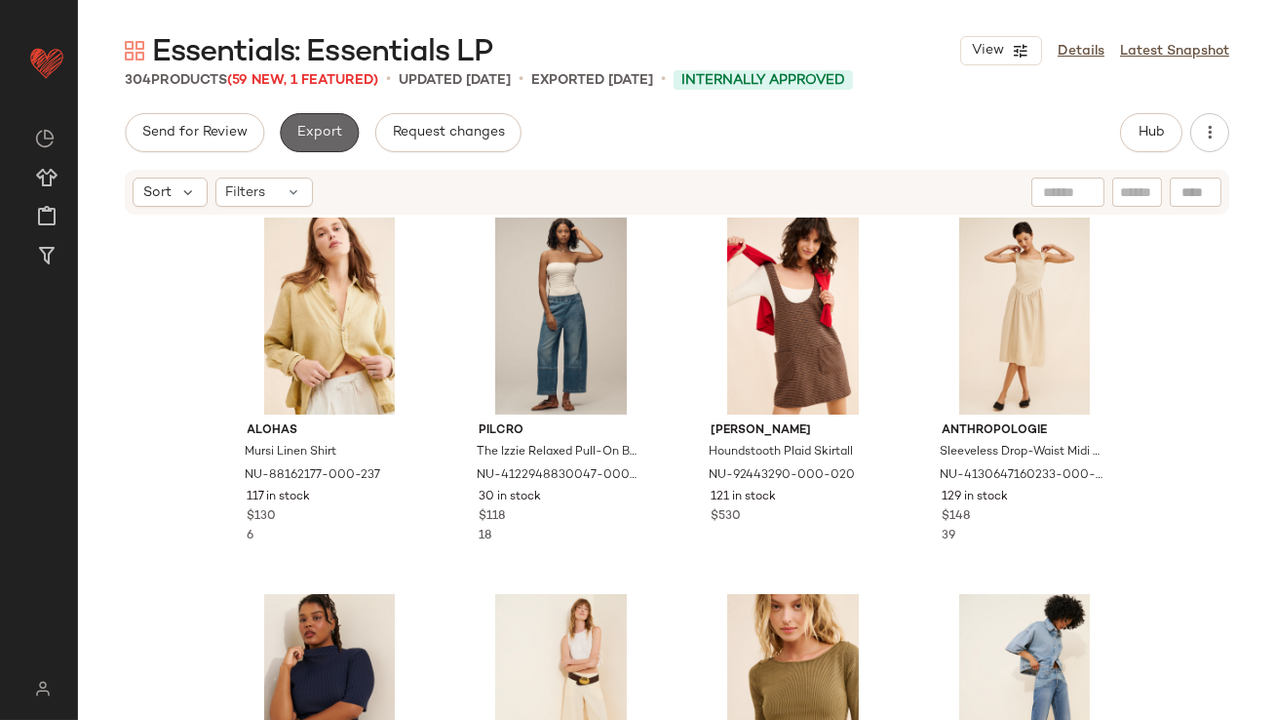
click at [320, 147] on button "Export" at bounding box center [319, 132] width 79 height 39
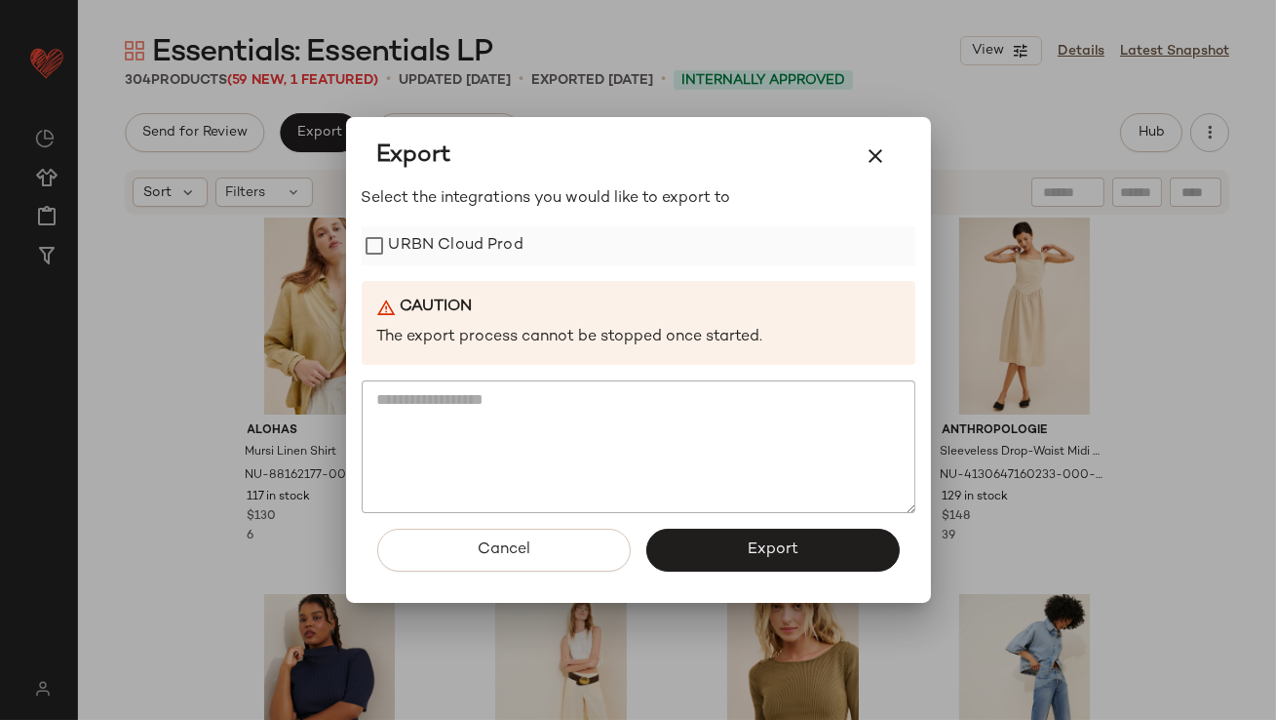
click at [424, 257] on label "URBN Cloud Prod" at bounding box center [456, 245] width 135 height 39
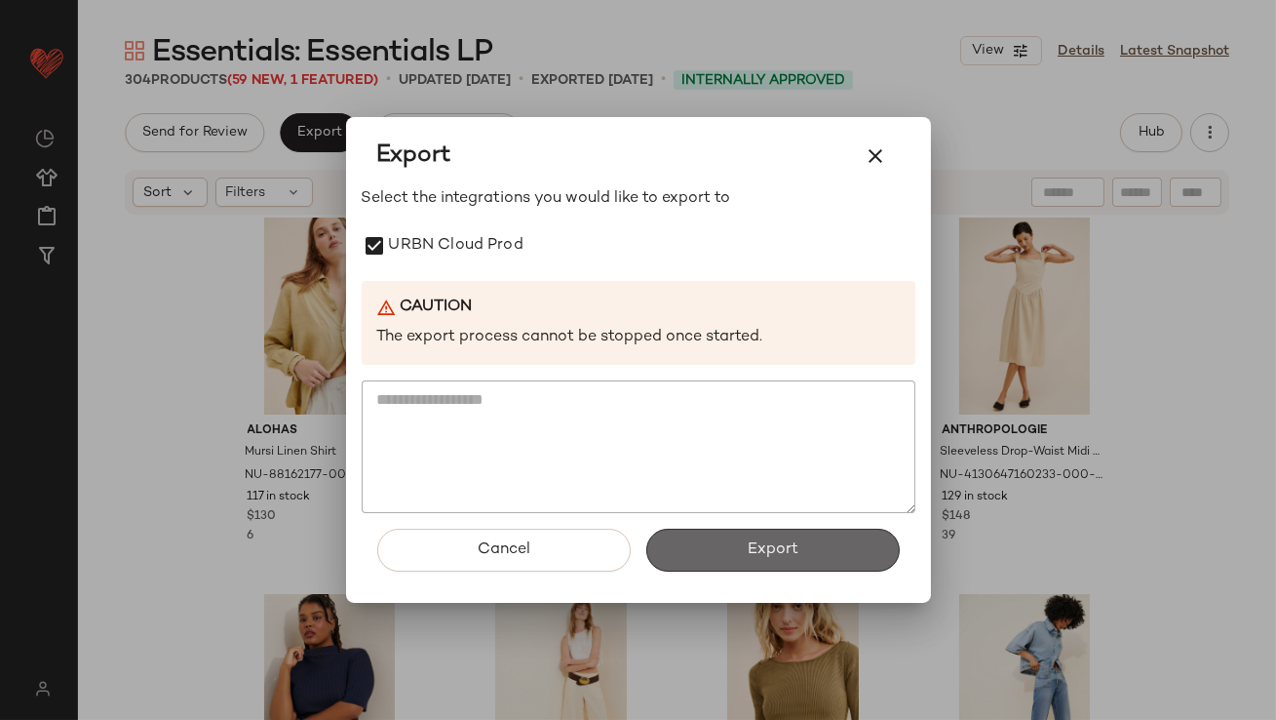
click at [714, 533] on button "Export" at bounding box center [774, 550] width 254 height 43
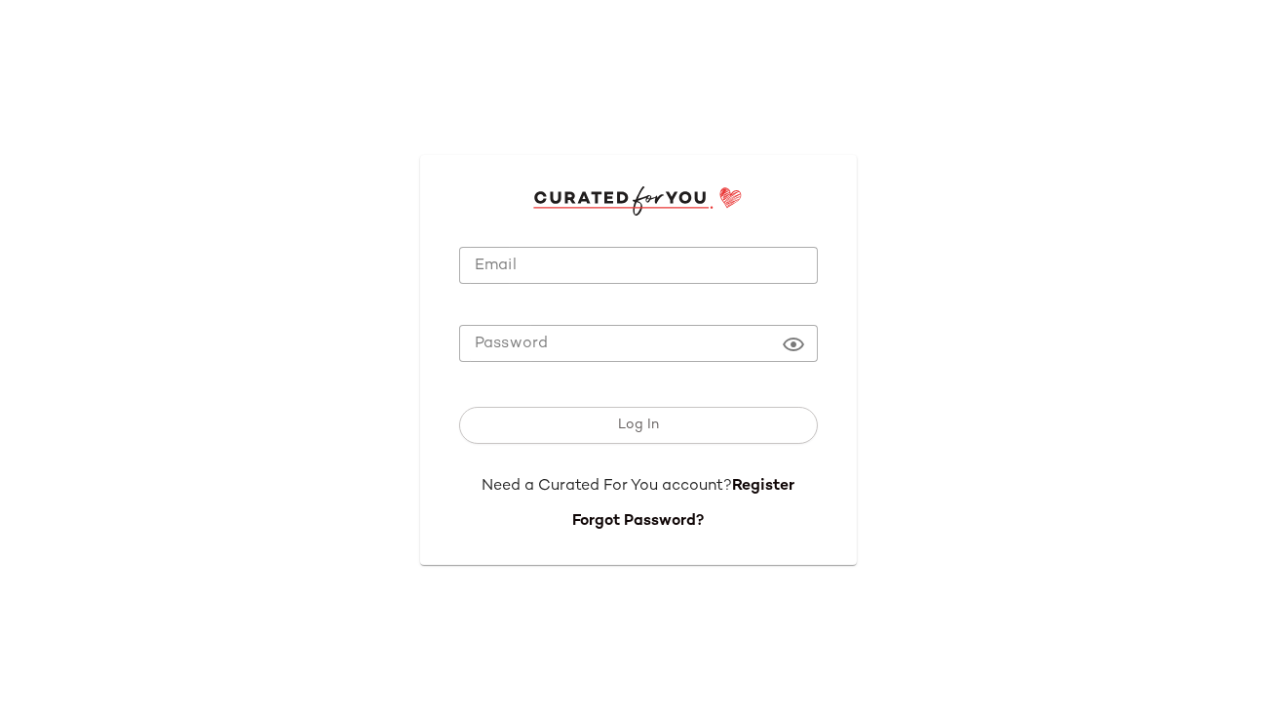
click at [525, 285] on div at bounding box center [638, 294] width 359 height 21
click at [516, 271] on input "Email" at bounding box center [638, 266] width 359 height 38
type input "**********"
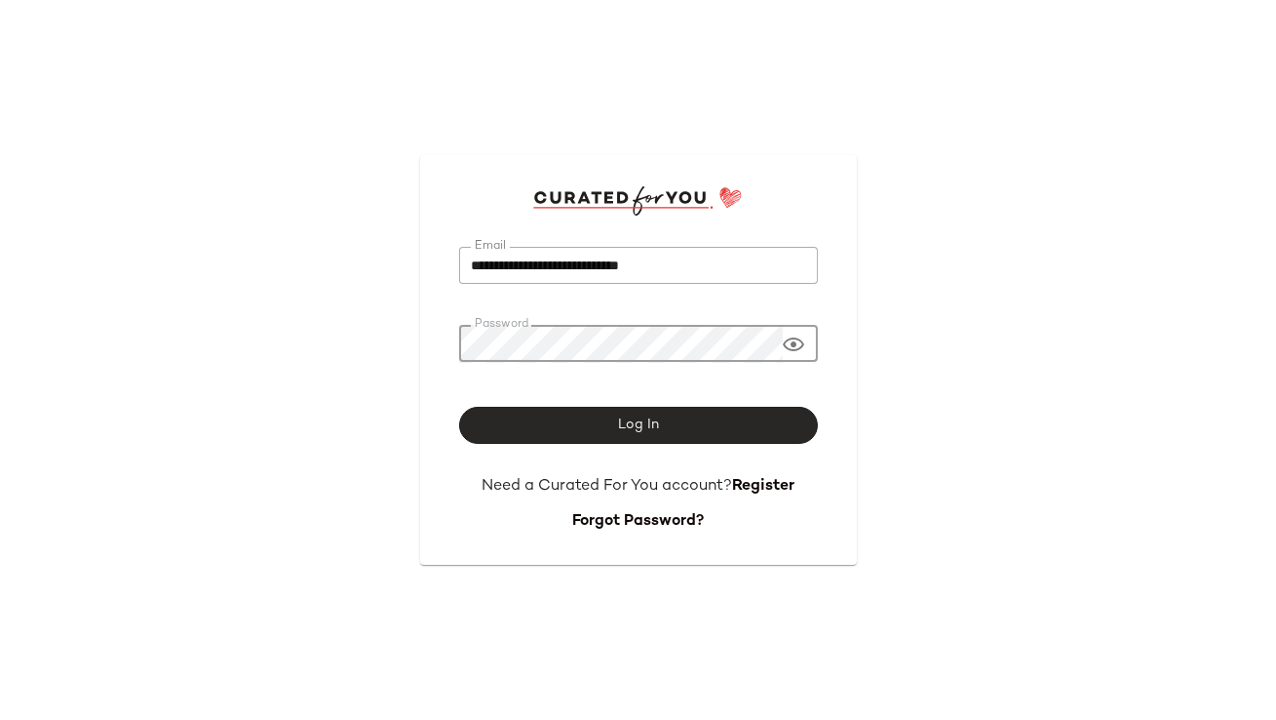
click at [598, 413] on button "Log In" at bounding box center [638, 425] width 359 height 37
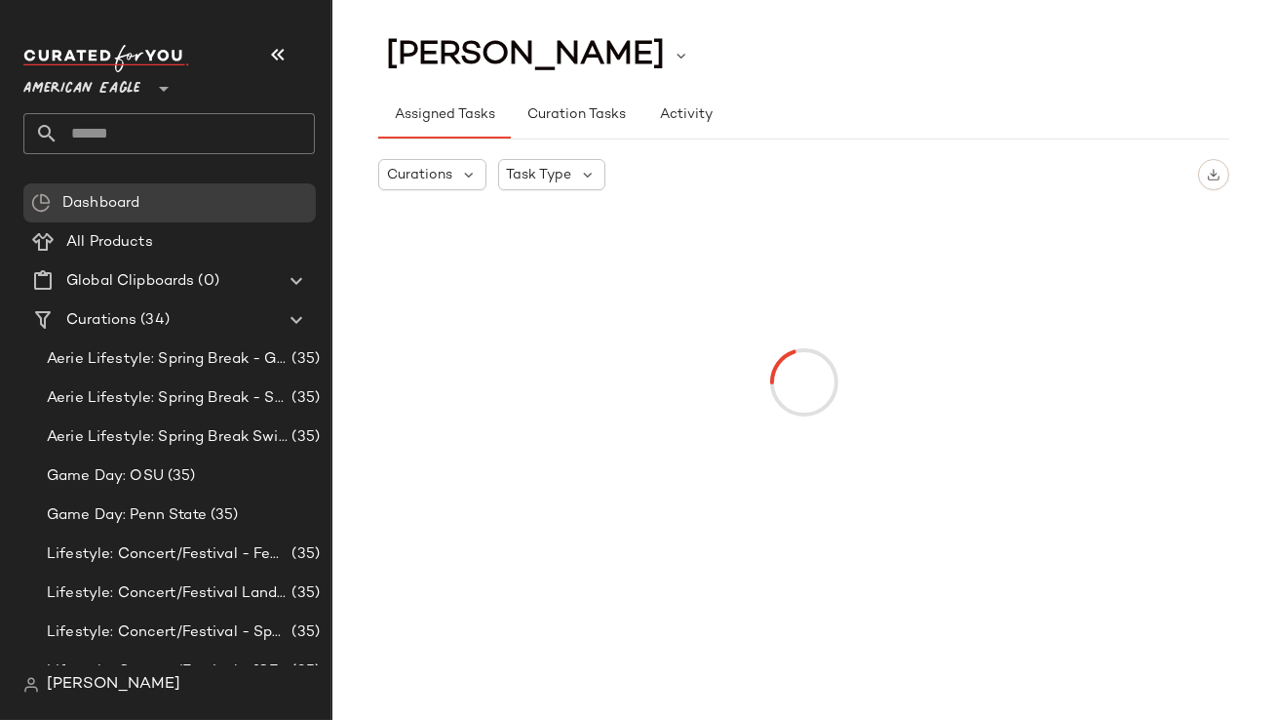
click at [68, 92] on span "American Eagle" at bounding box center [81, 83] width 117 height 35
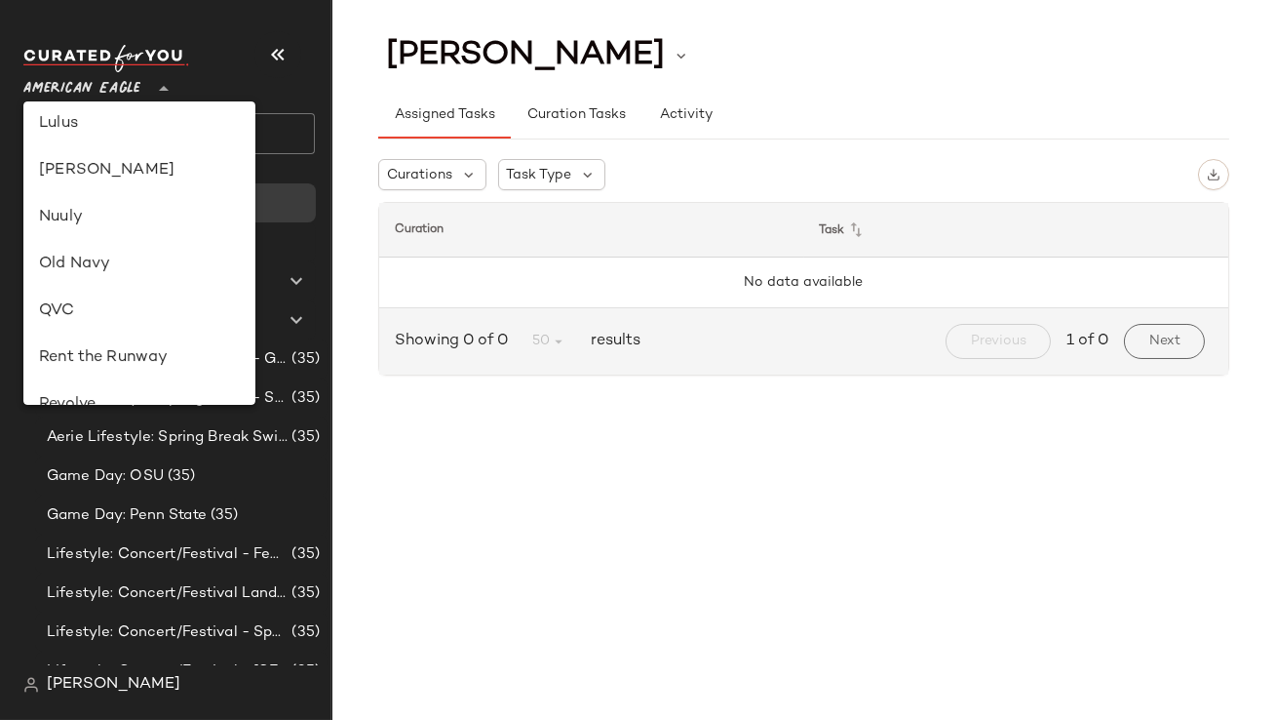
scroll to position [542, 0]
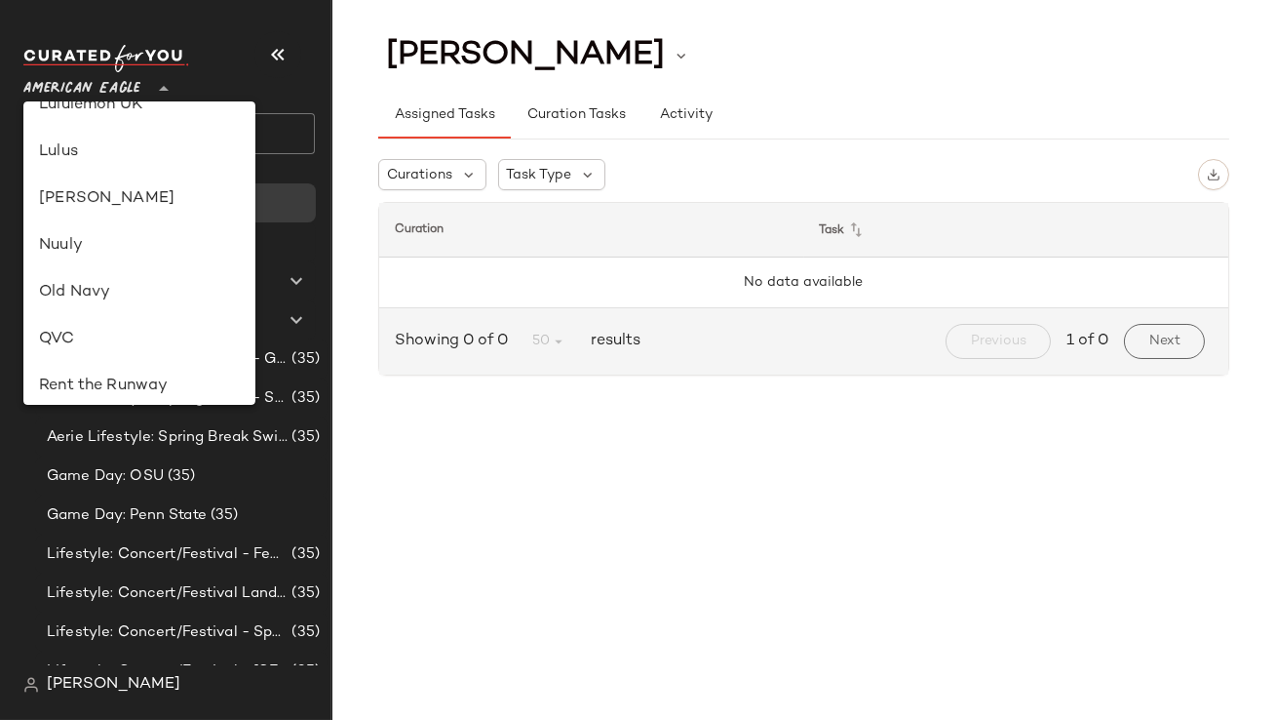
click at [112, 254] on div "Nuuly" at bounding box center [139, 245] width 201 height 23
type input "**"
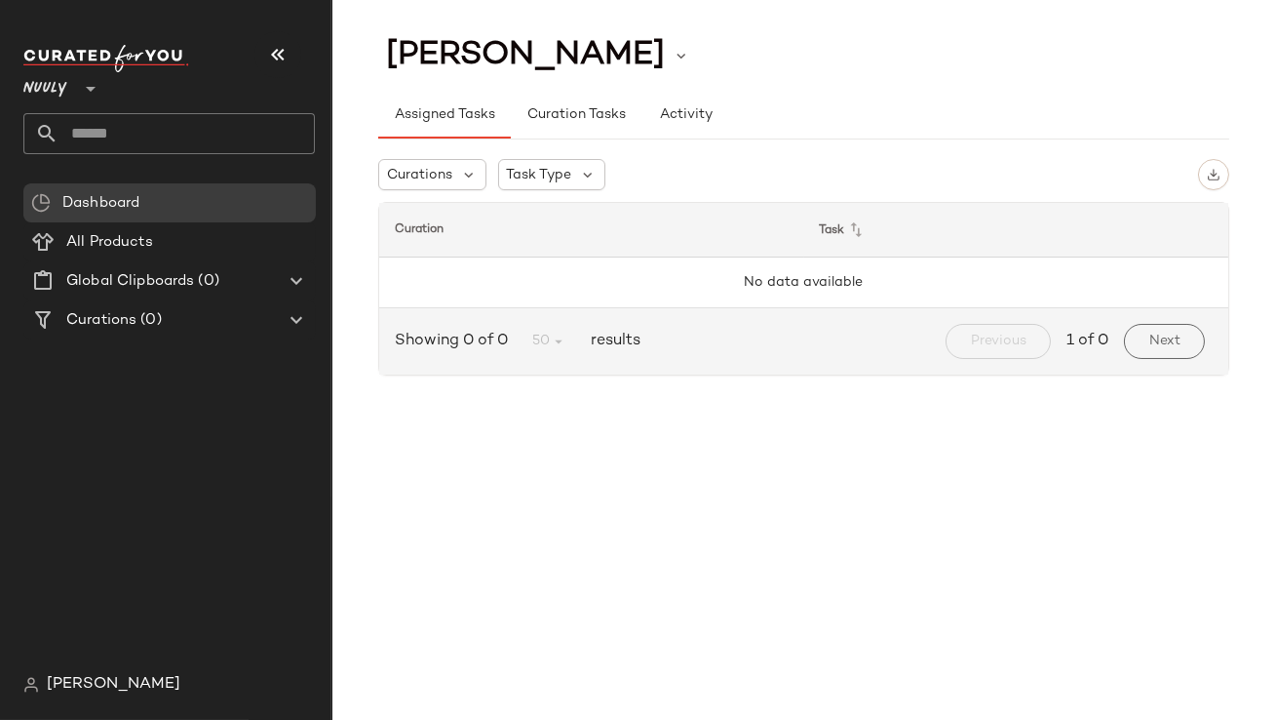
click at [115, 128] on input "text" at bounding box center [187, 133] width 256 height 41
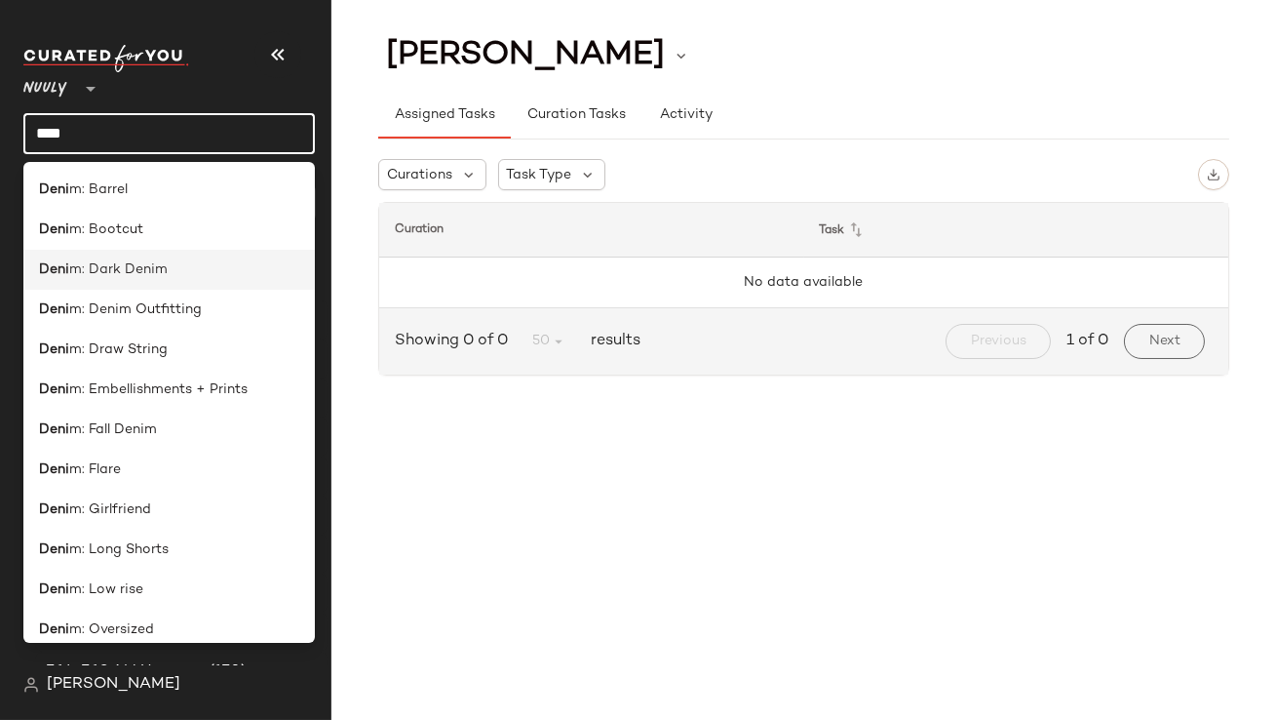
type input "****"
click at [127, 279] on span "m: Dark Denim" at bounding box center [118, 269] width 98 height 20
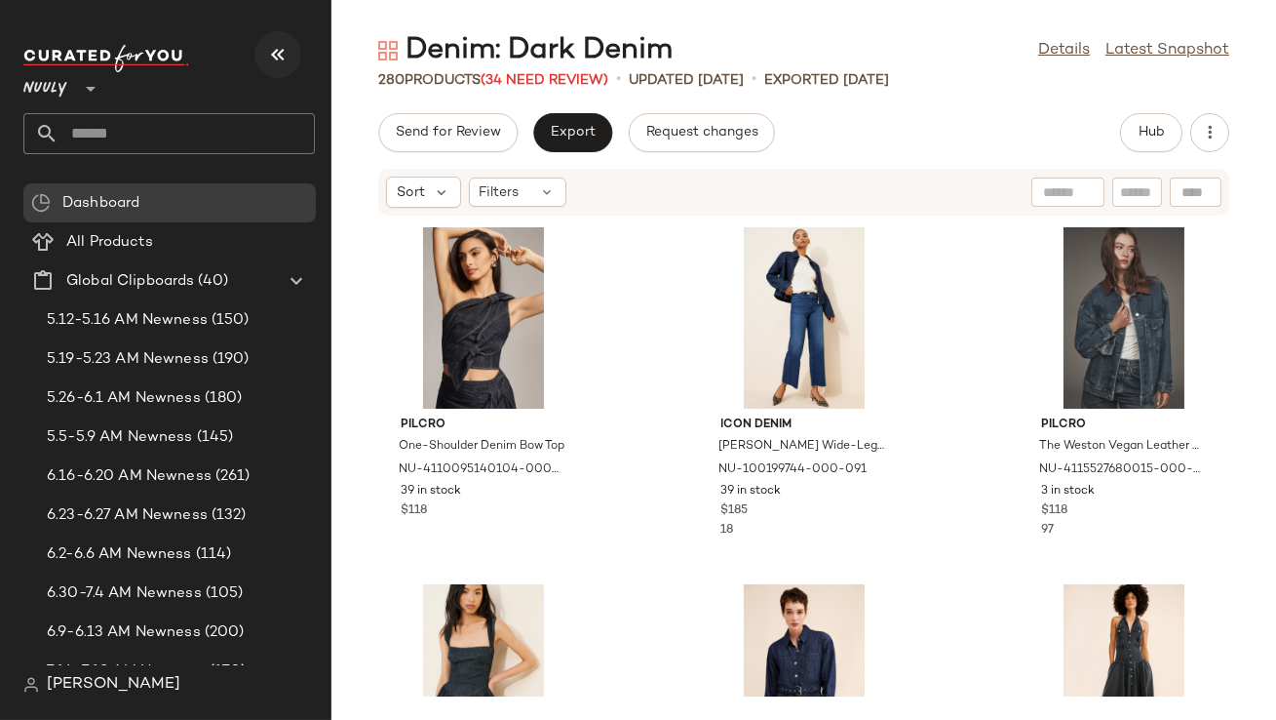
click at [283, 59] on icon "button" at bounding box center [277, 54] width 23 height 23
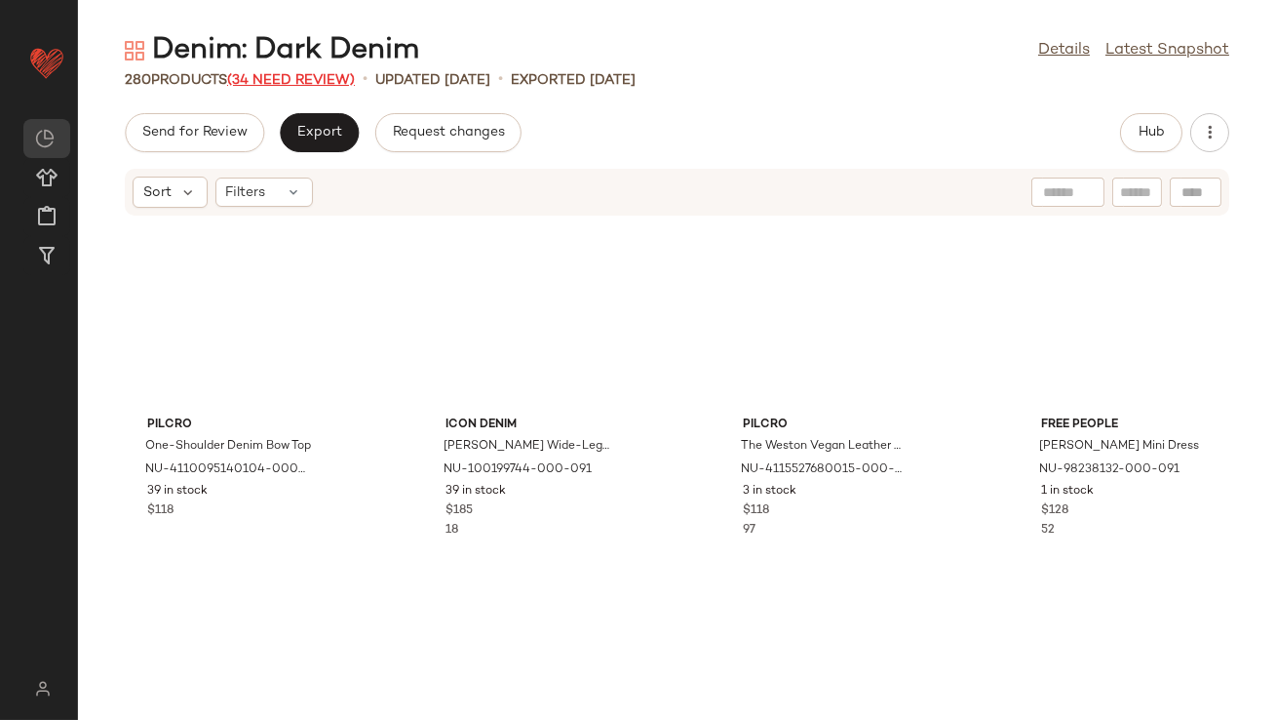
click at [288, 79] on span "(34 Need Review)" at bounding box center [291, 80] width 128 height 15
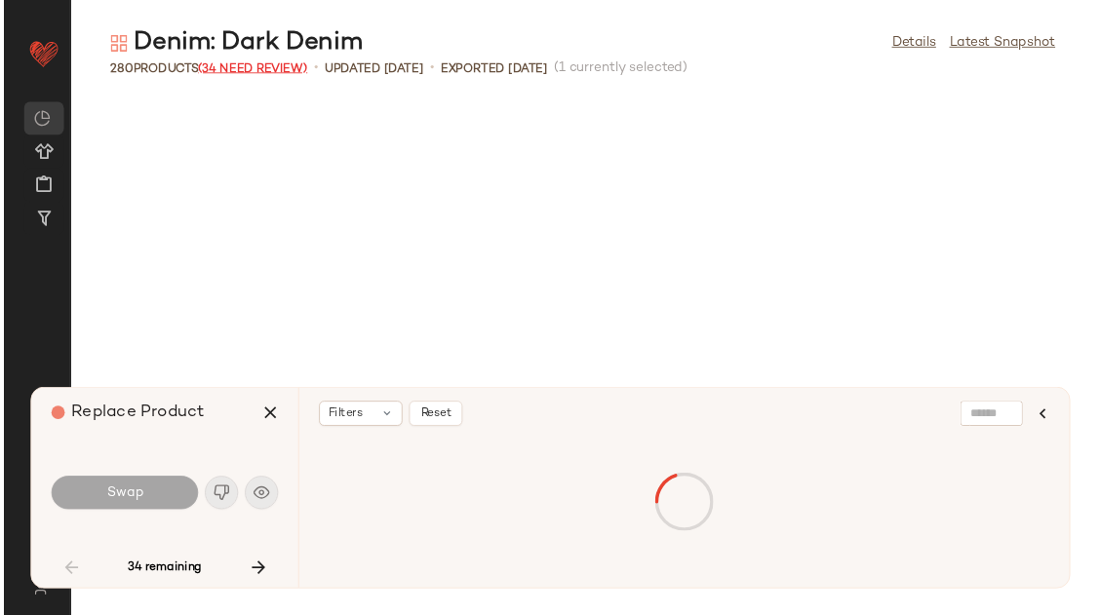
scroll to position [1428, 0]
